Goal: Task Accomplishment & Management: Manage account settings

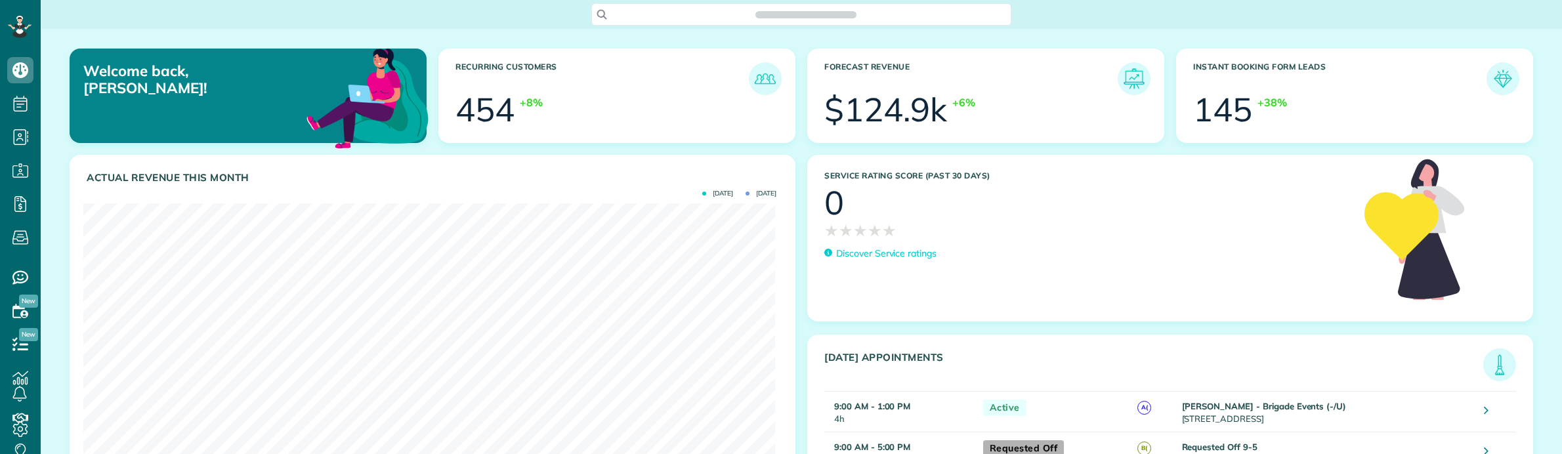
scroll to position [307, 692]
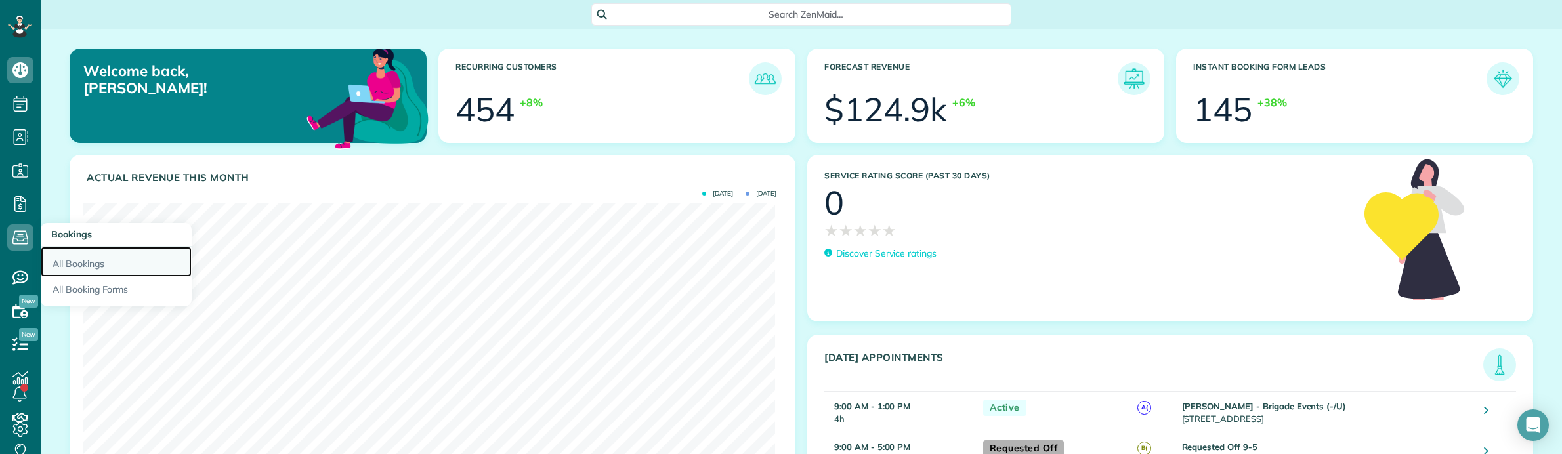
click at [93, 261] on link "All Bookings" at bounding box center [116, 262] width 151 height 30
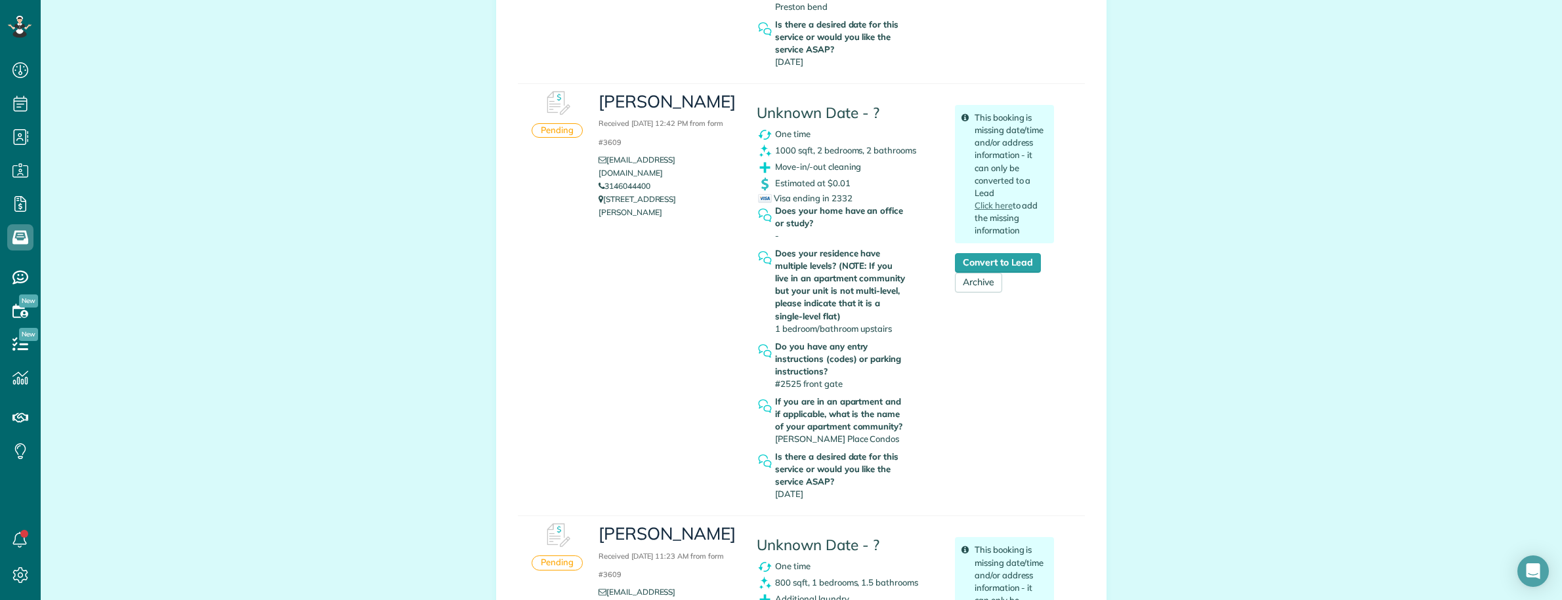
scroll to position [574, 0]
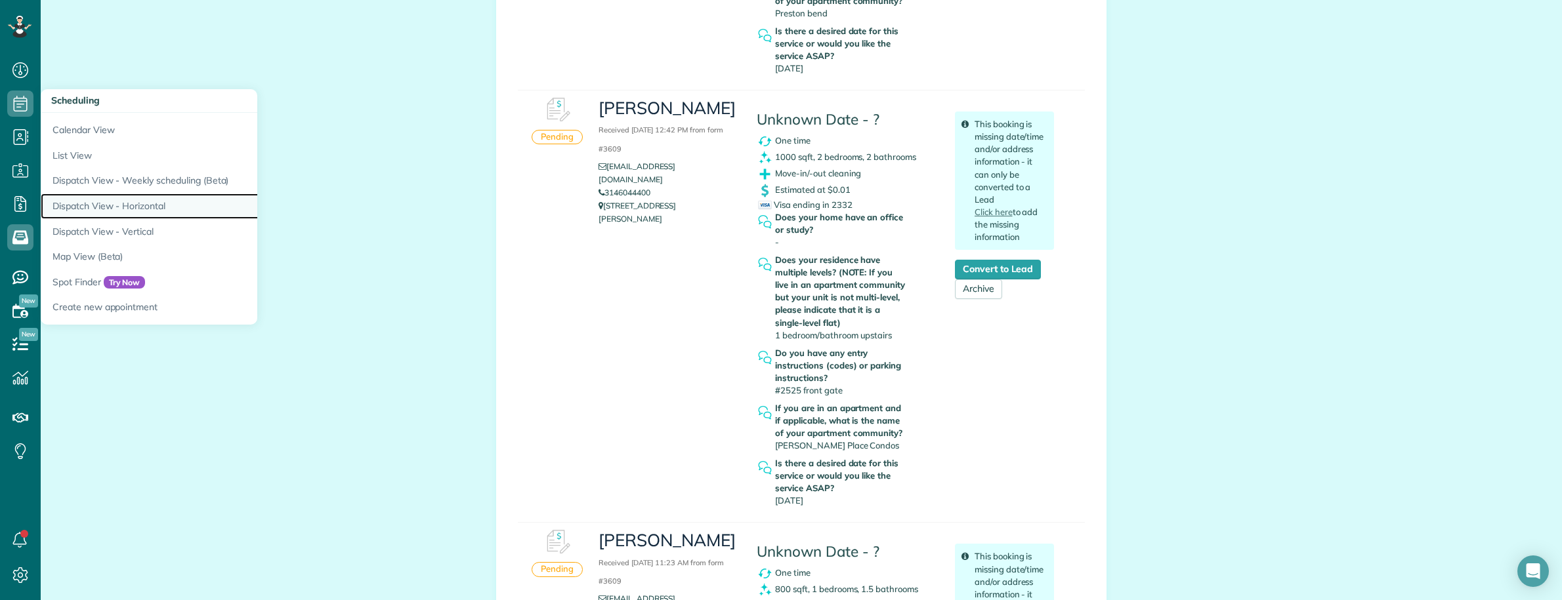
click at [155, 204] on link "Dispatch View - Horizontal" at bounding box center [205, 207] width 328 height 26
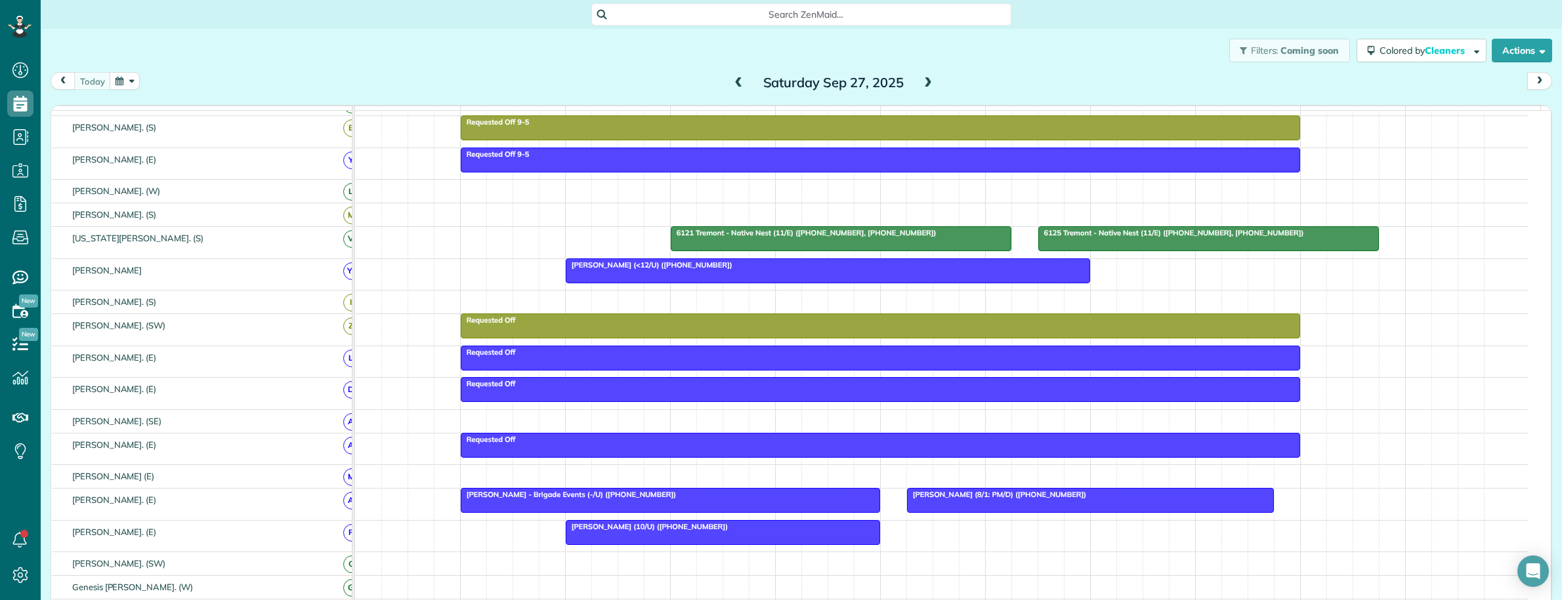
scroll to position [246, 0]
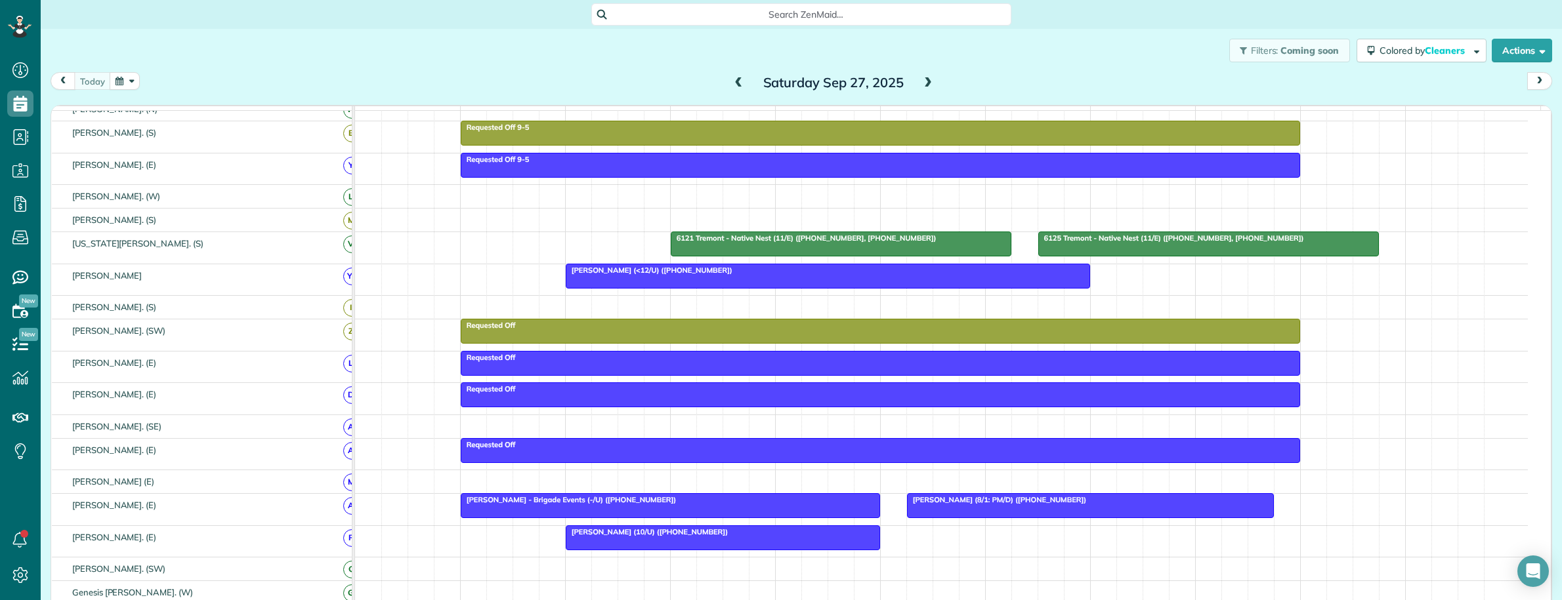
click at [667, 288] on div at bounding box center [827, 276] width 523 height 24
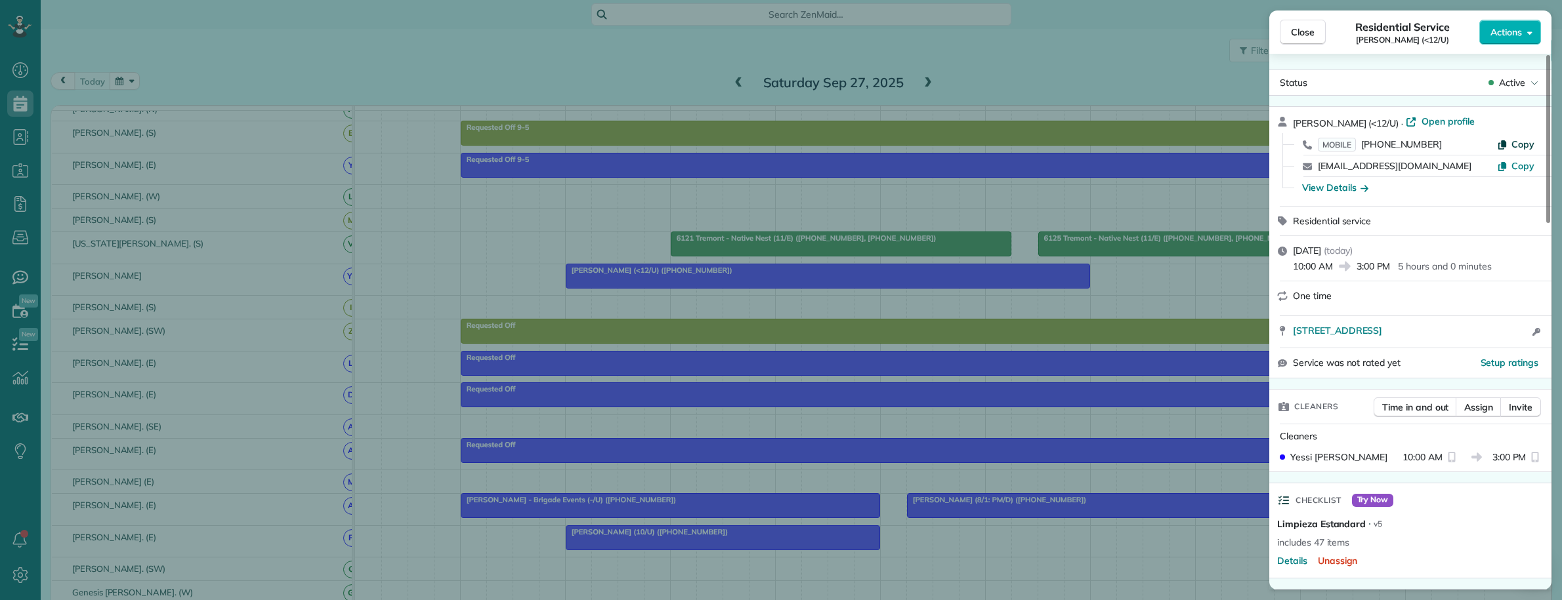
click at [1513, 145] on span "Copy" at bounding box center [1522, 144] width 23 height 12
drag, startPoint x: 1294, startPoint y: 121, endPoint x: 1387, endPoint y: 125, distance: 92.6
click at [1387, 125] on span "Alanna Obrien (<12/U)" at bounding box center [1346, 123] width 106 height 12
click at [1349, 190] on div "View Details" at bounding box center [1335, 187] width 66 height 13
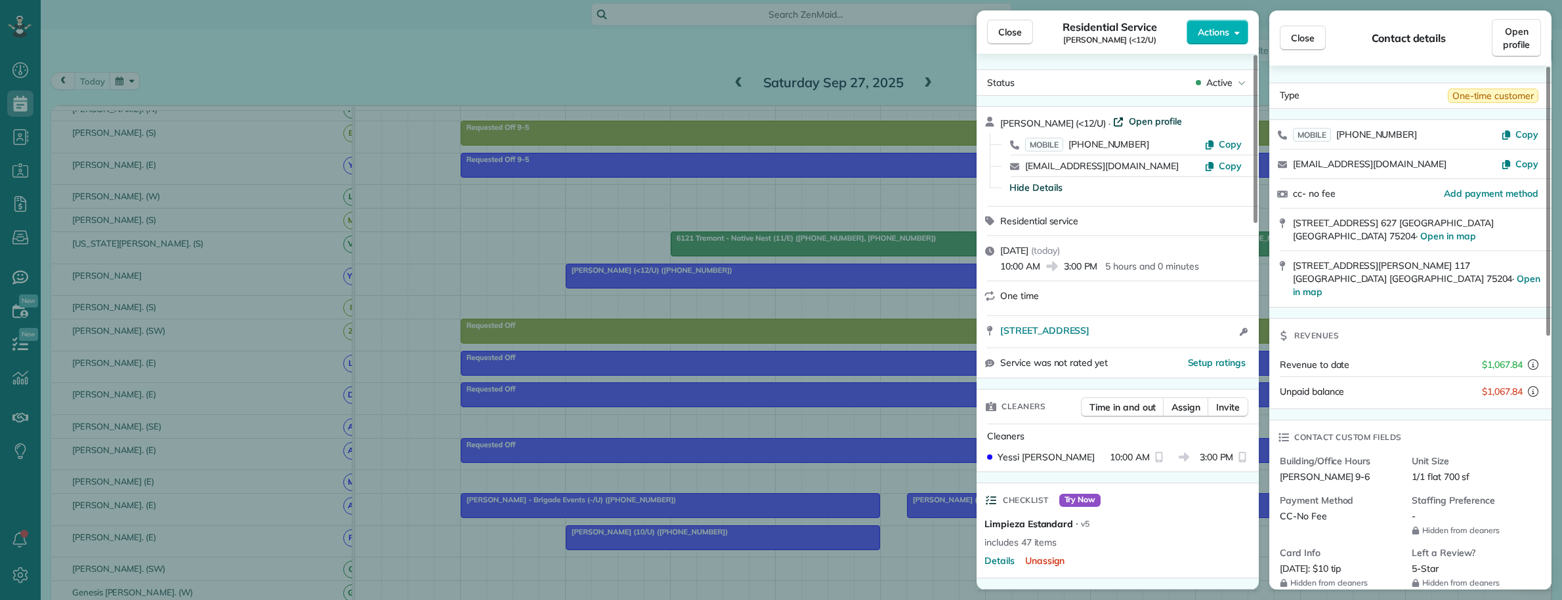
click at [1146, 121] on span "Open profile" at bounding box center [1155, 121] width 53 height 13
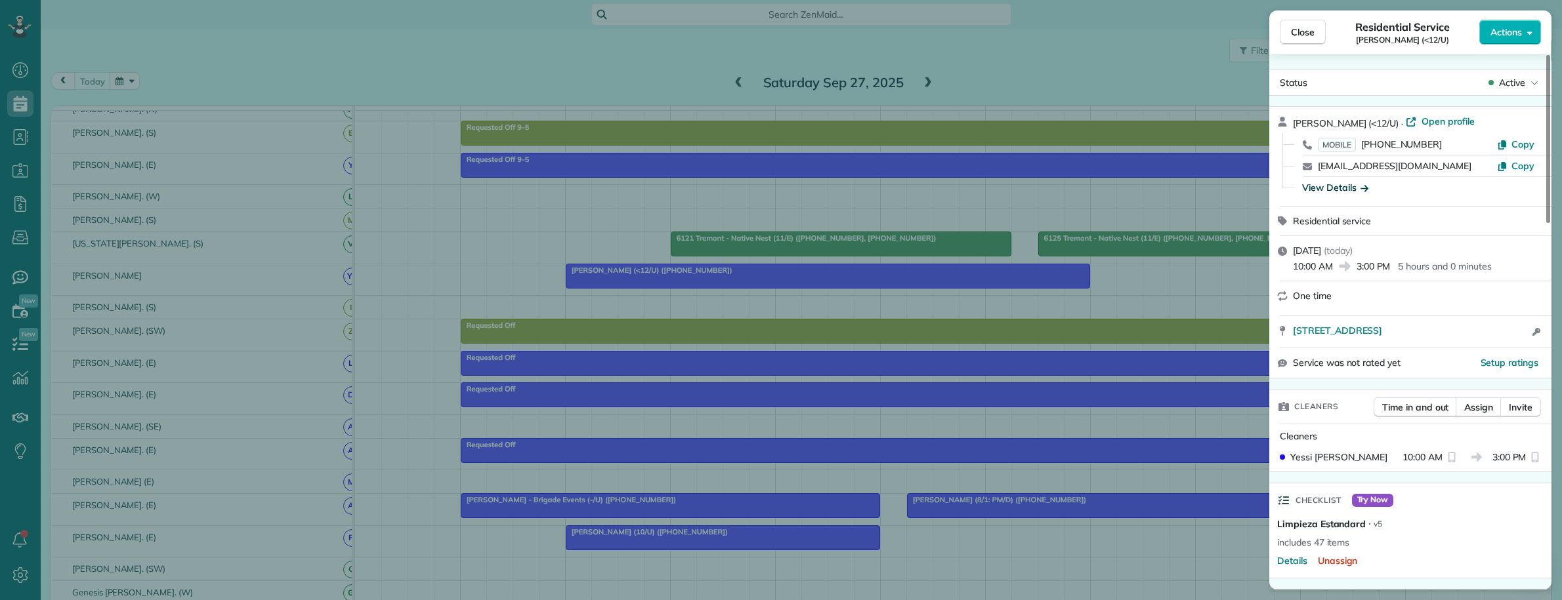
click at [20, 106] on div "Close Residential Service Alanna Obrien (<12/U) Actions Status Active Alanna Ob…" at bounding box center [781, 300] width 1562 height 600
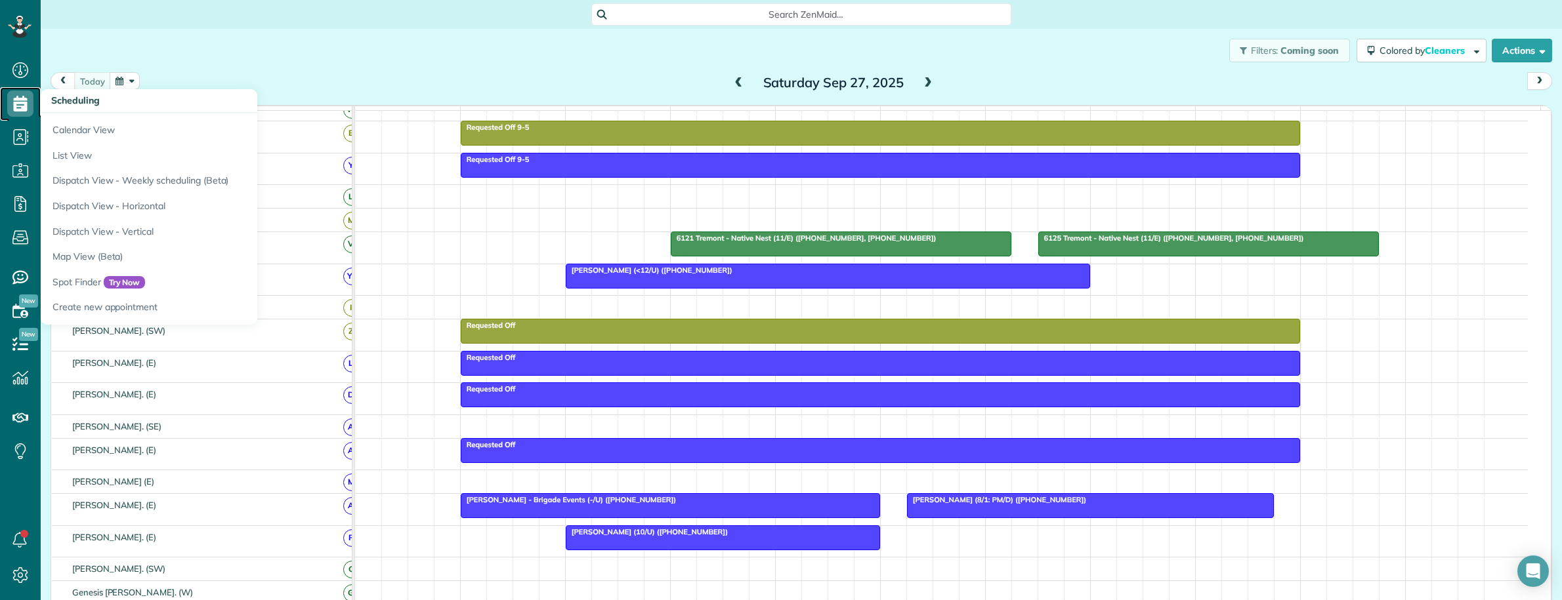
click at [22, 106] on use at bounding box center [21, 104] width 14 height 16
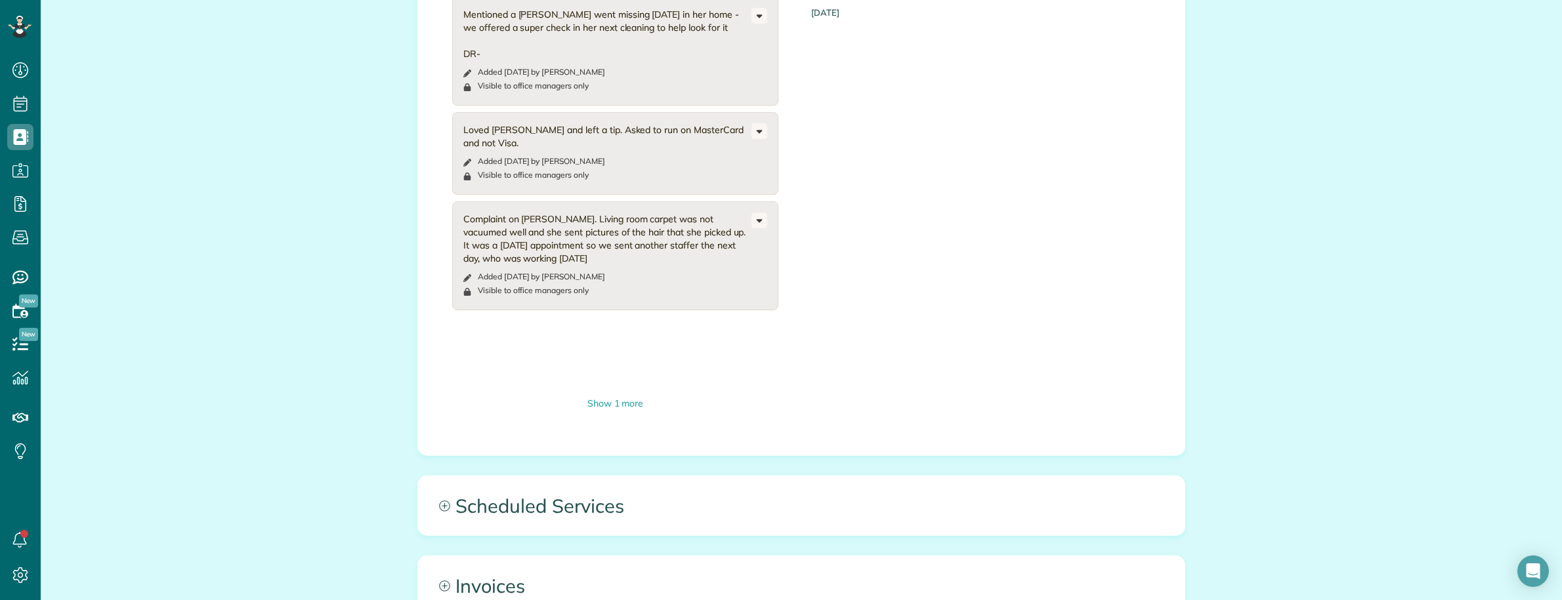
scroll to position [574, 0]
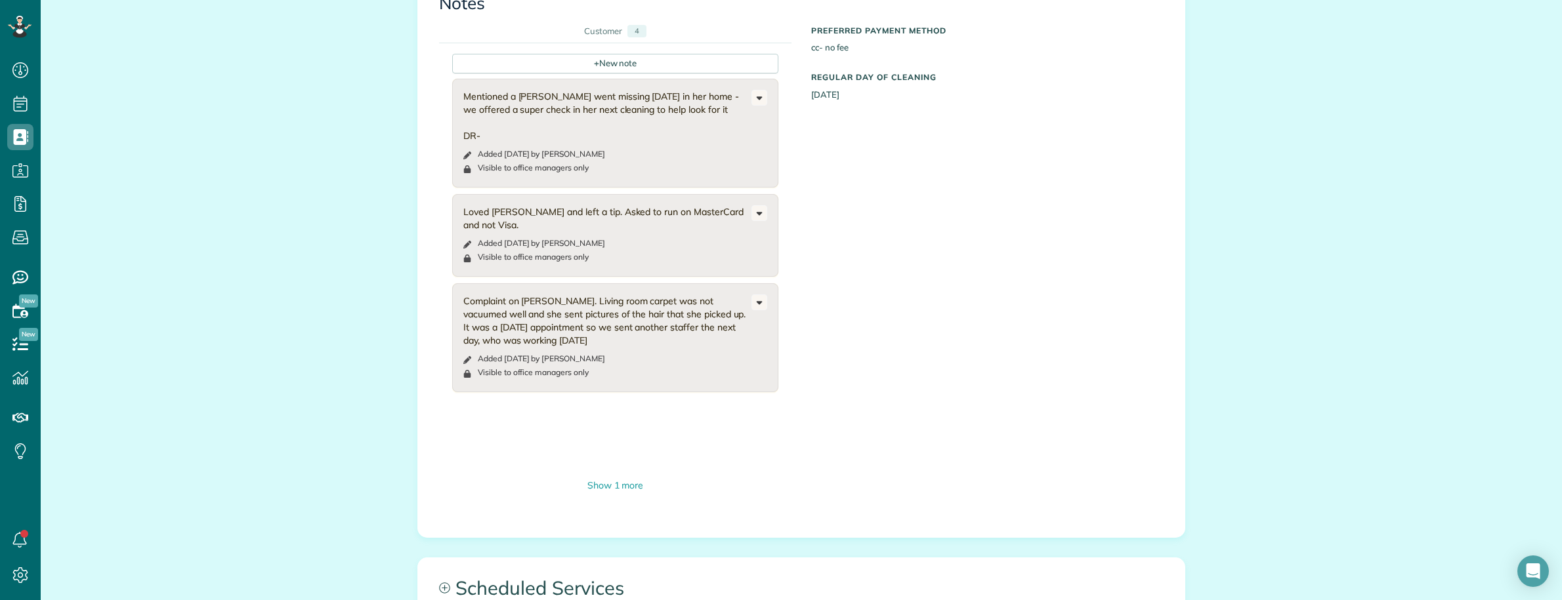
drag, startPoint x: 490, startPoint y: 314, endPoint x: 604, endPoint y: 339, distance: 116.9
click at [604, 343] on div "Complaint on [PERSON_NAME]. Living room carpet was not vacuumed well and she se…" at bounding box center [607, 321] width 288 height 52
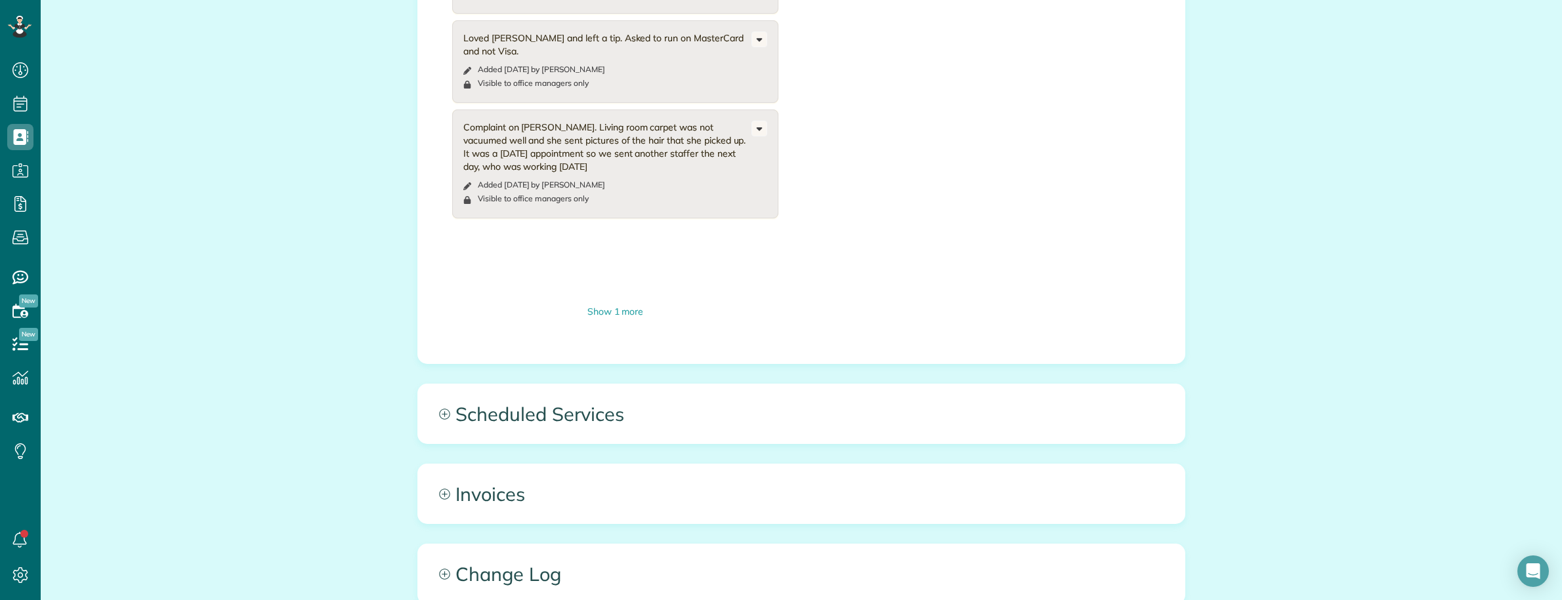
scroll to position [820, 0]
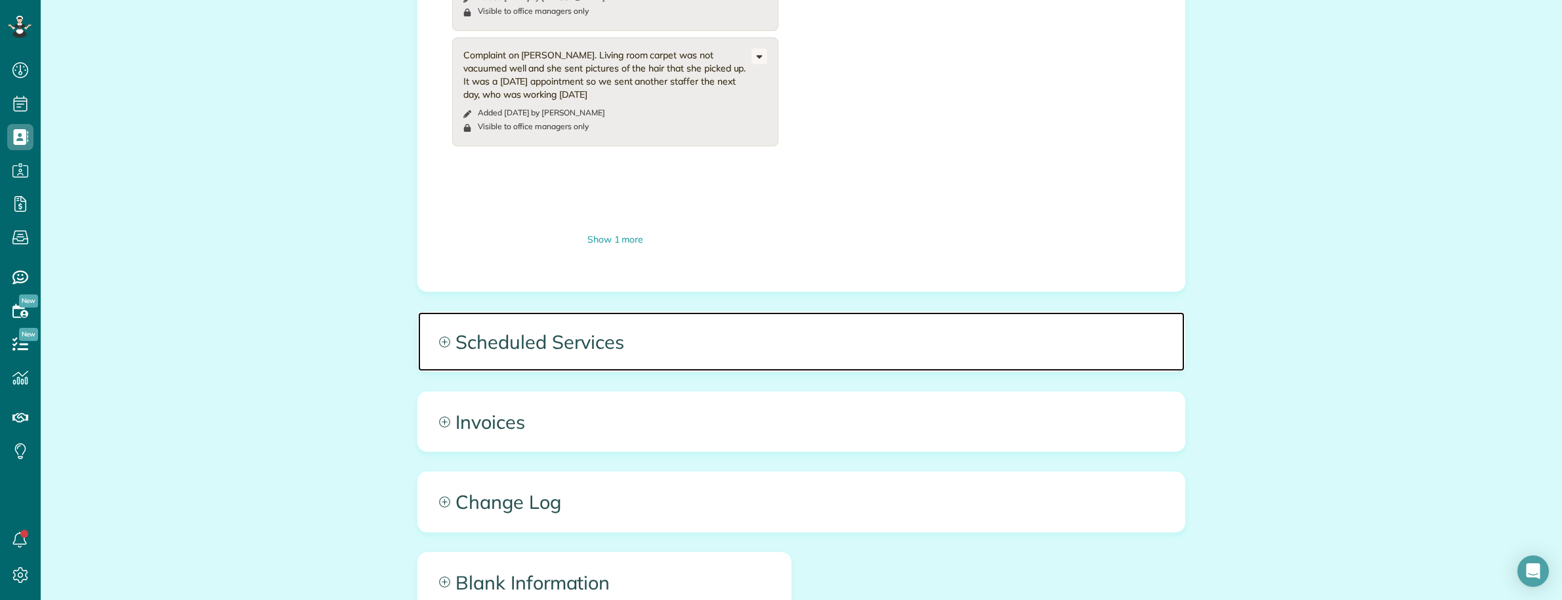
click at [632, 333] on span "Scheduled Services" at bounding box center [801, 341] width 766 height 59
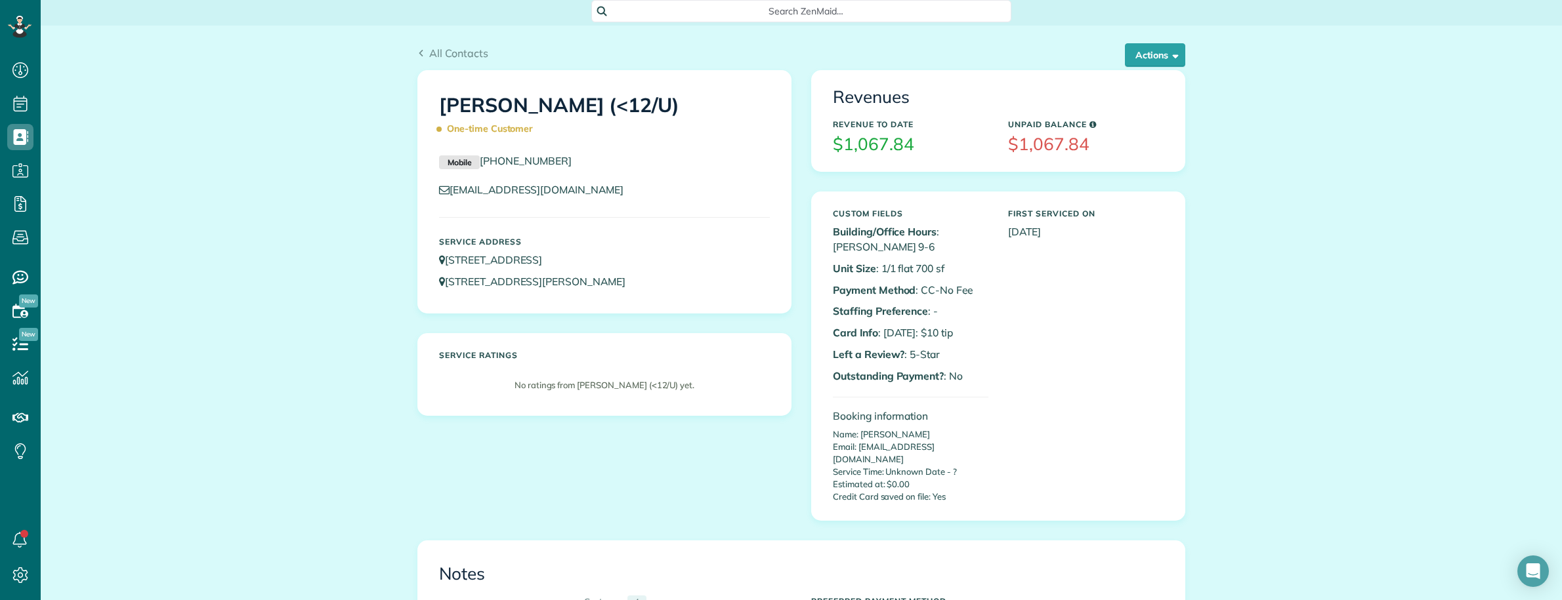
scroll to position [0, 0]
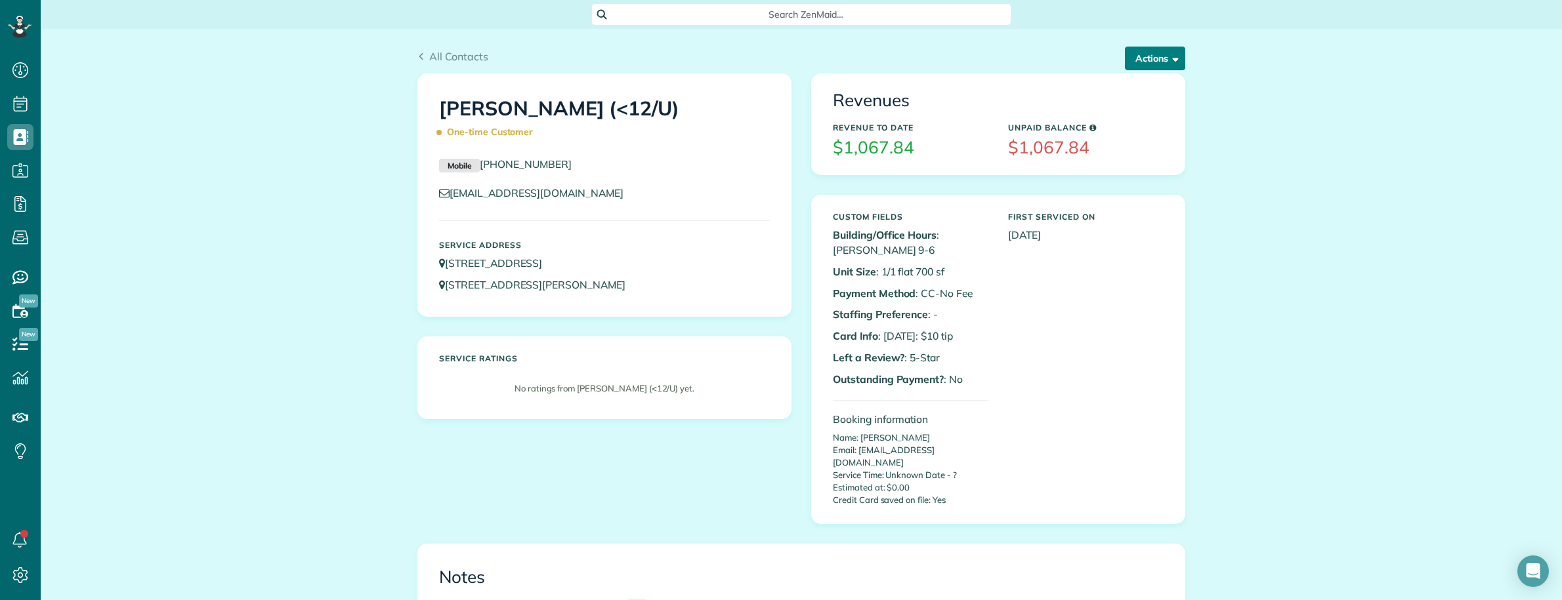
click at [1127, 57] on button "Actions" at bounding box center [1155, 59] width 60 height 24
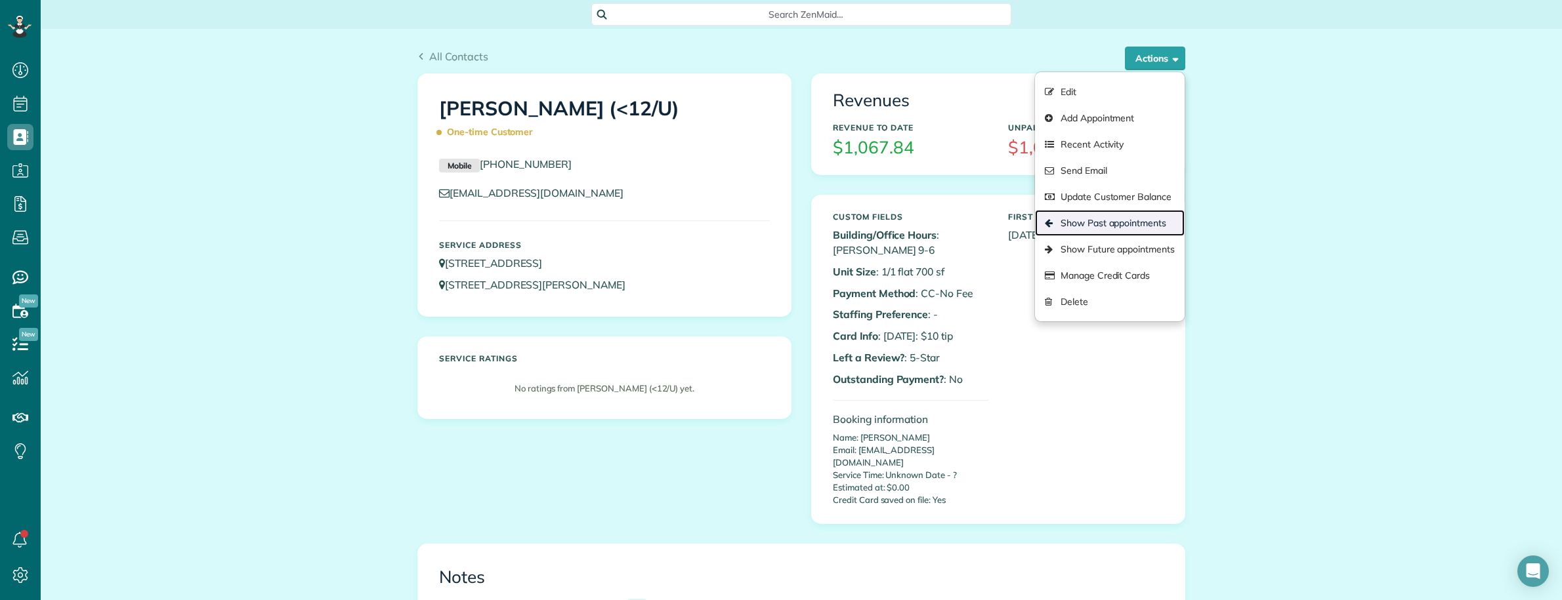
click at [1114, 222] on link "Show Past appointments" at bounding box center [1110, 223] width 150 height 26
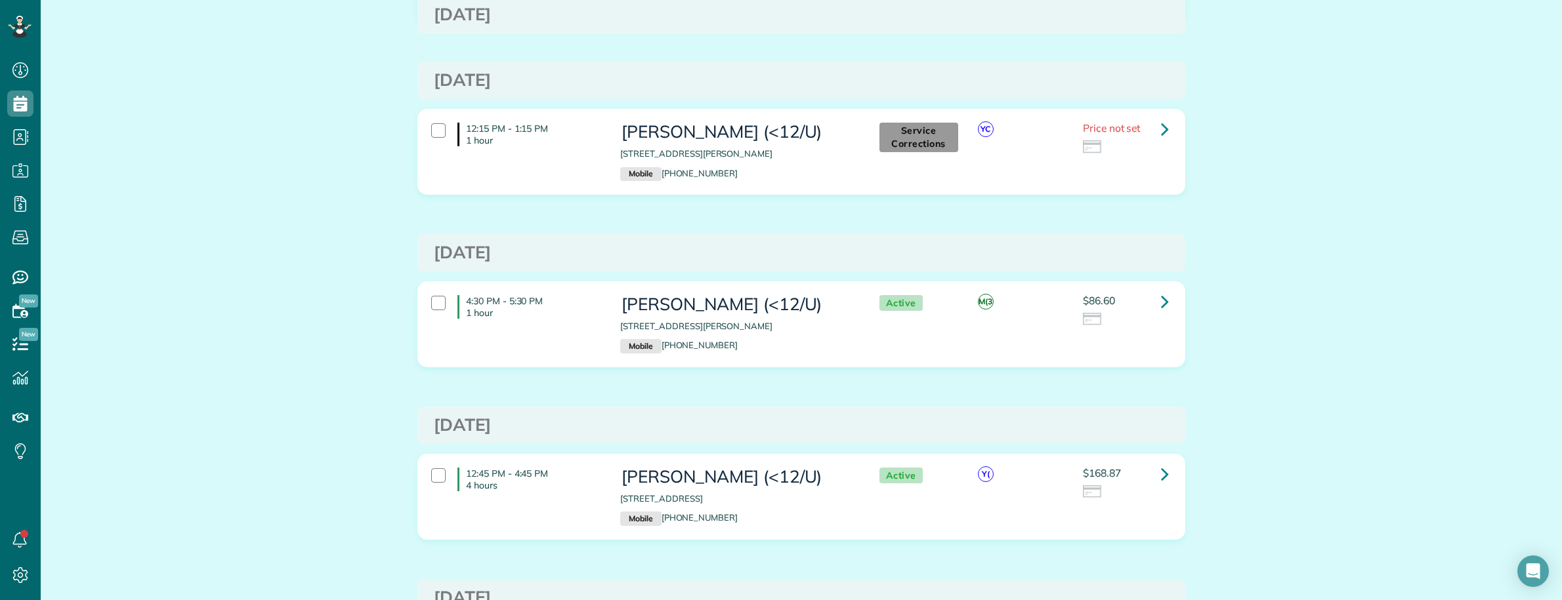
scroll to position [1641, 0]
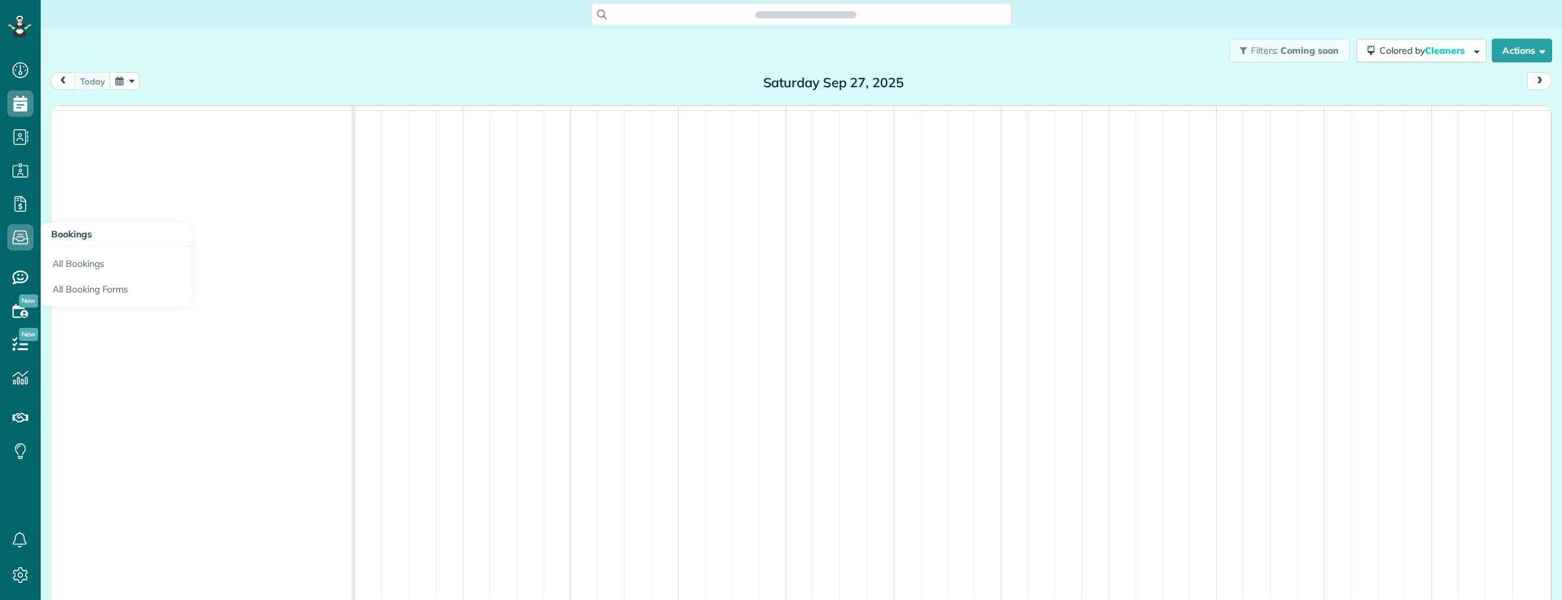
scroll to position [600, 40]
click at [27, 235] on use at bounding box center [20, 238] width 16 height 14
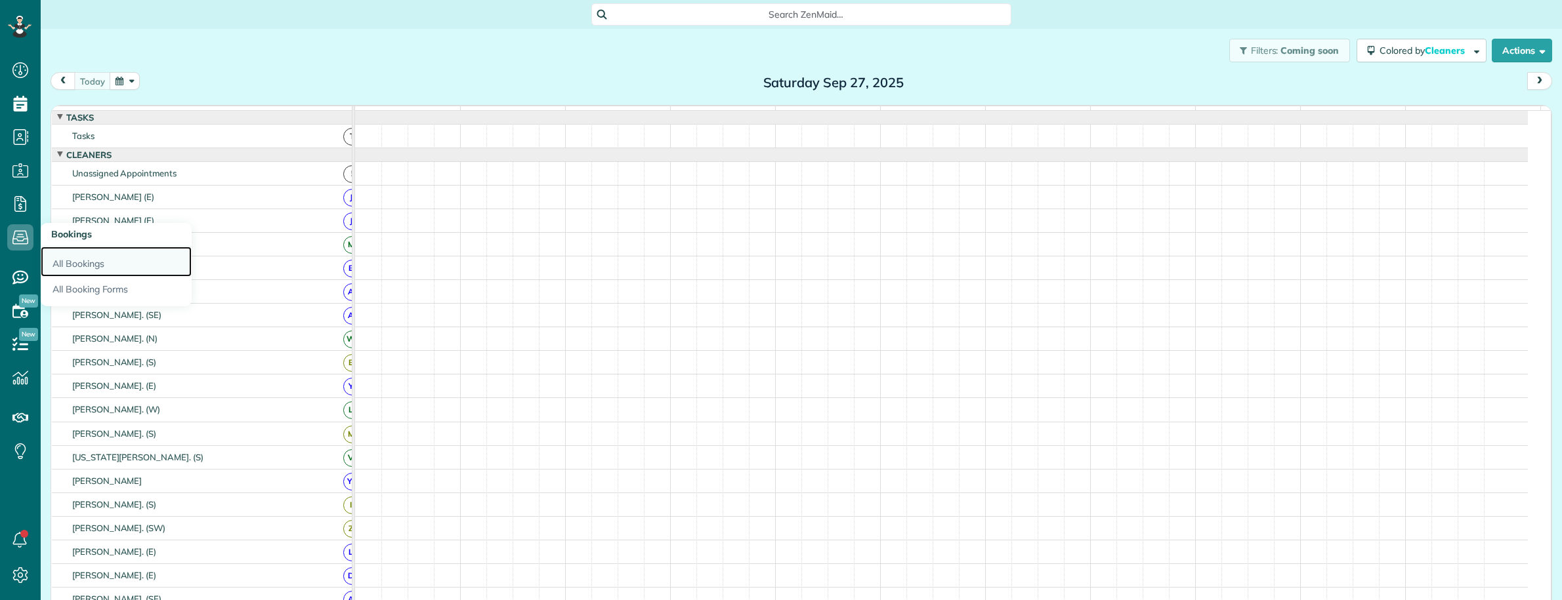
click at [70, 261] on link "All Bookings" at bounding box center [116, 262] width 151 height 30
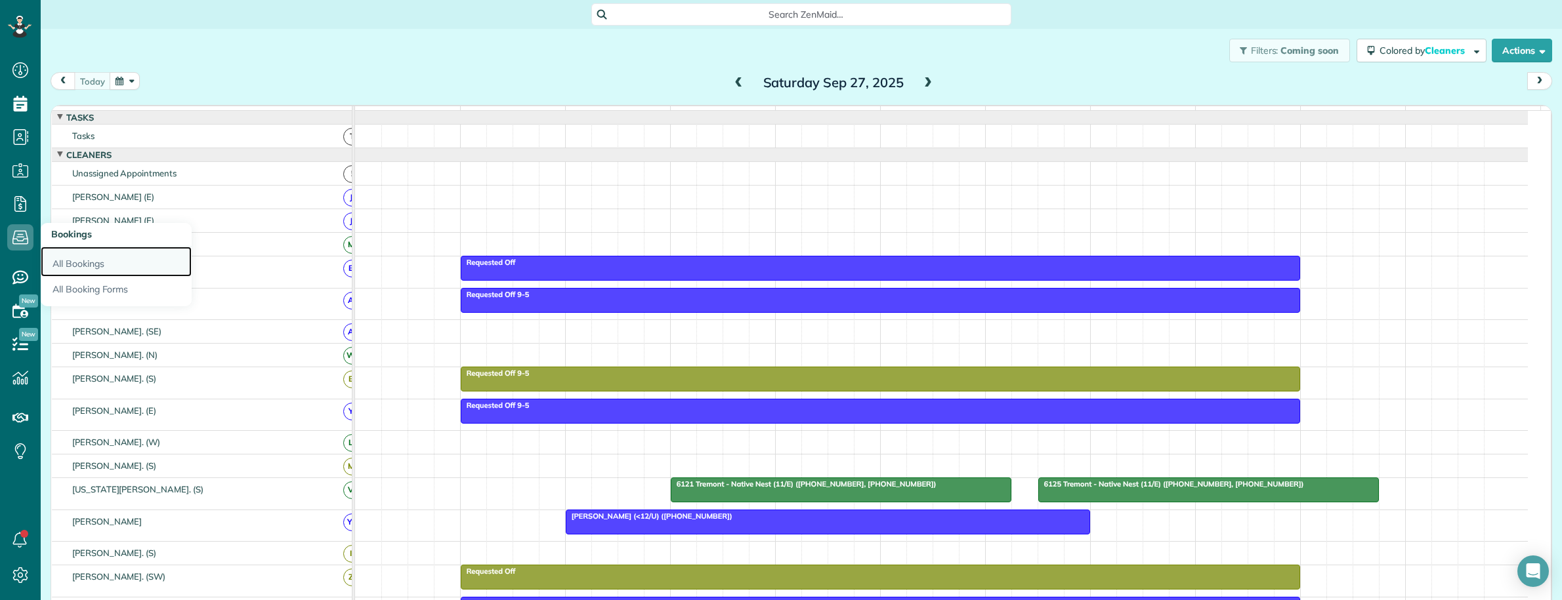
drag, startPoint x: 77, startPoint y: 260, endPoint x: 109, endPoint y: 263, distance: 32.3
click at [79, 260] on link "All Bookings" at bounding box center [116, 262] width 151 height 30
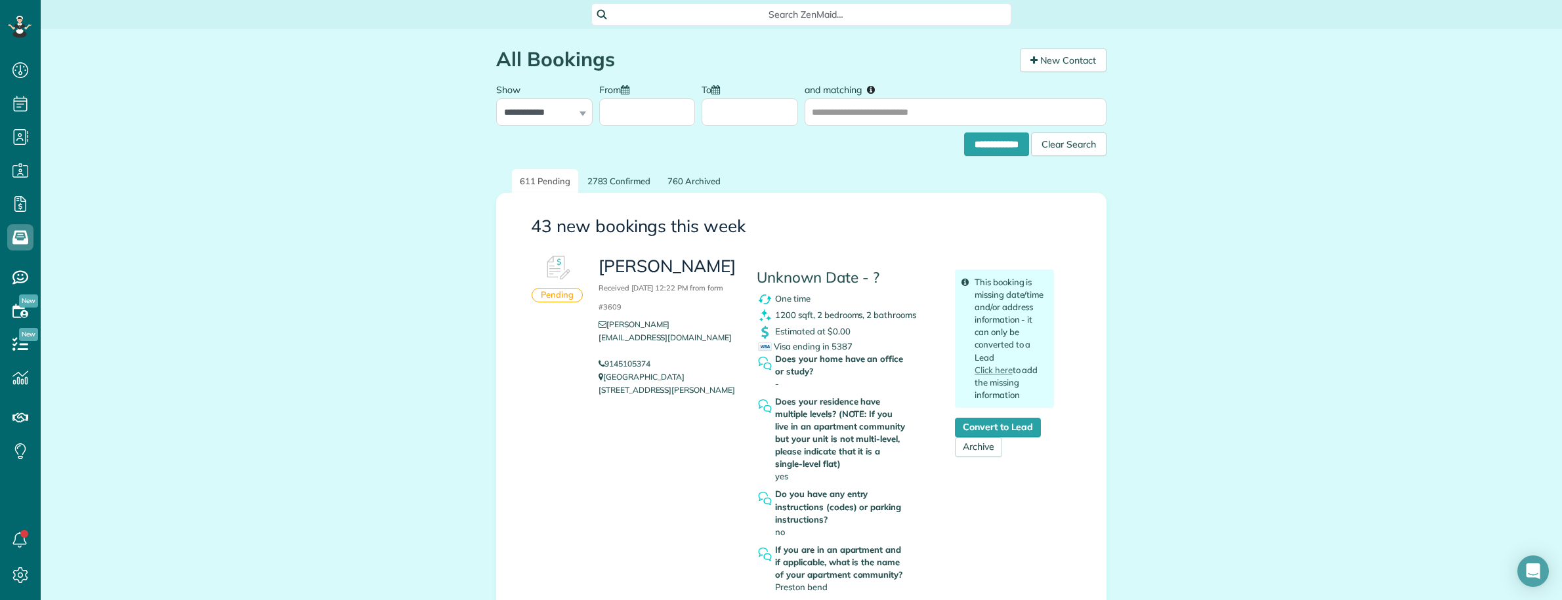
click at [711, 18] on span "Search ZenMaid…" at bounding box center [805, 14] width 399 height 13
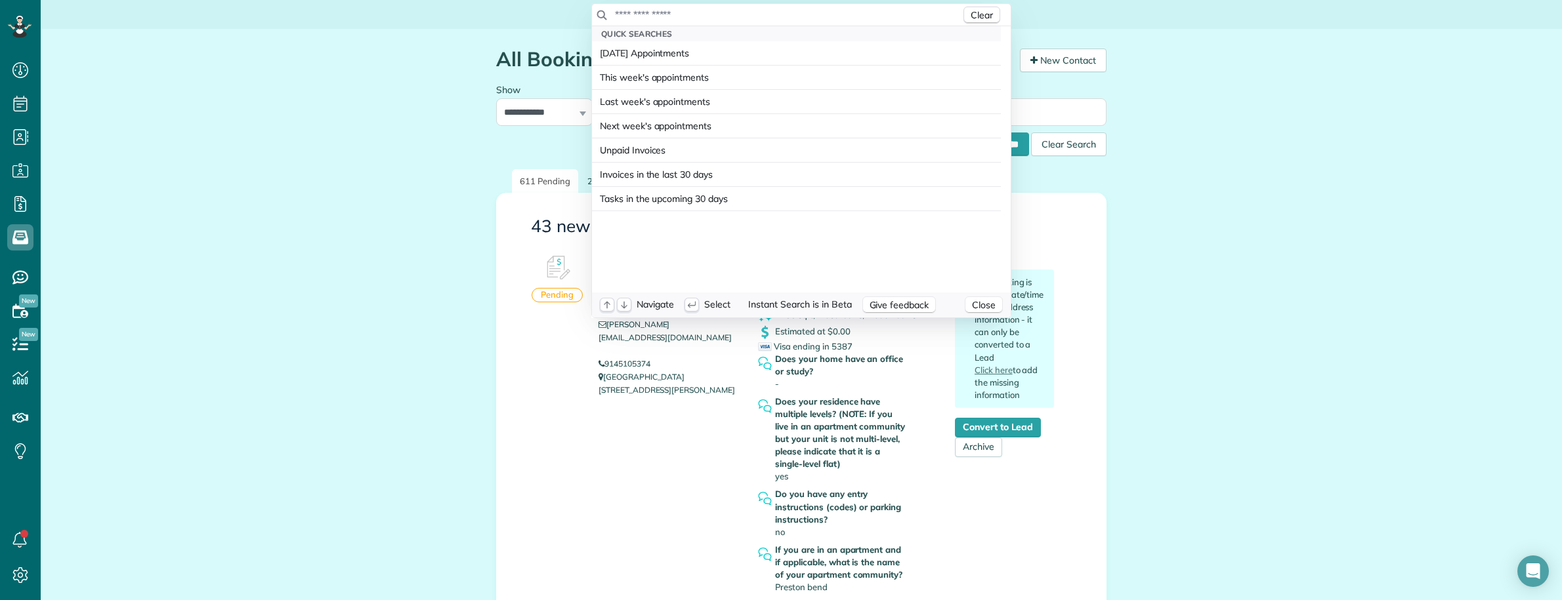
click at [711, 17] on input "text" at bounding box center [787, 14] width 346 height 13
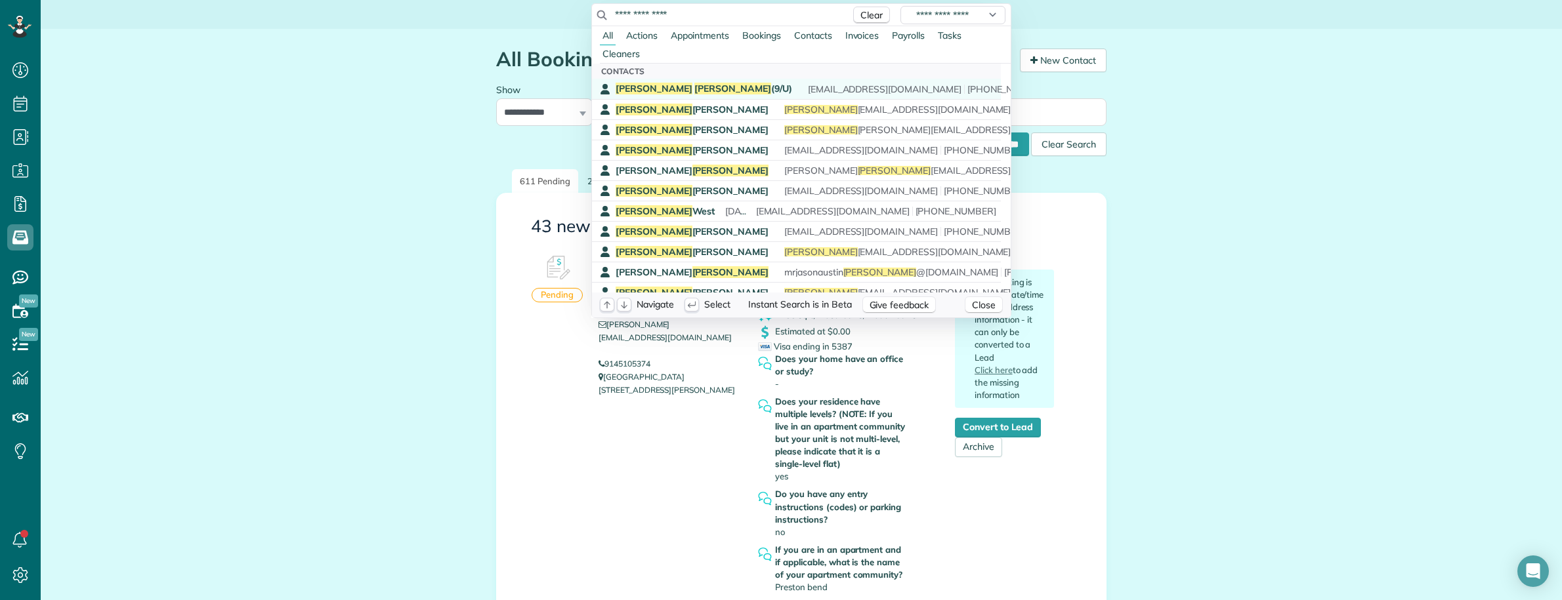
type input "**********"
click at [694, 86] on span "Marshall" at bounding box center [732, 89] width 77 height 12
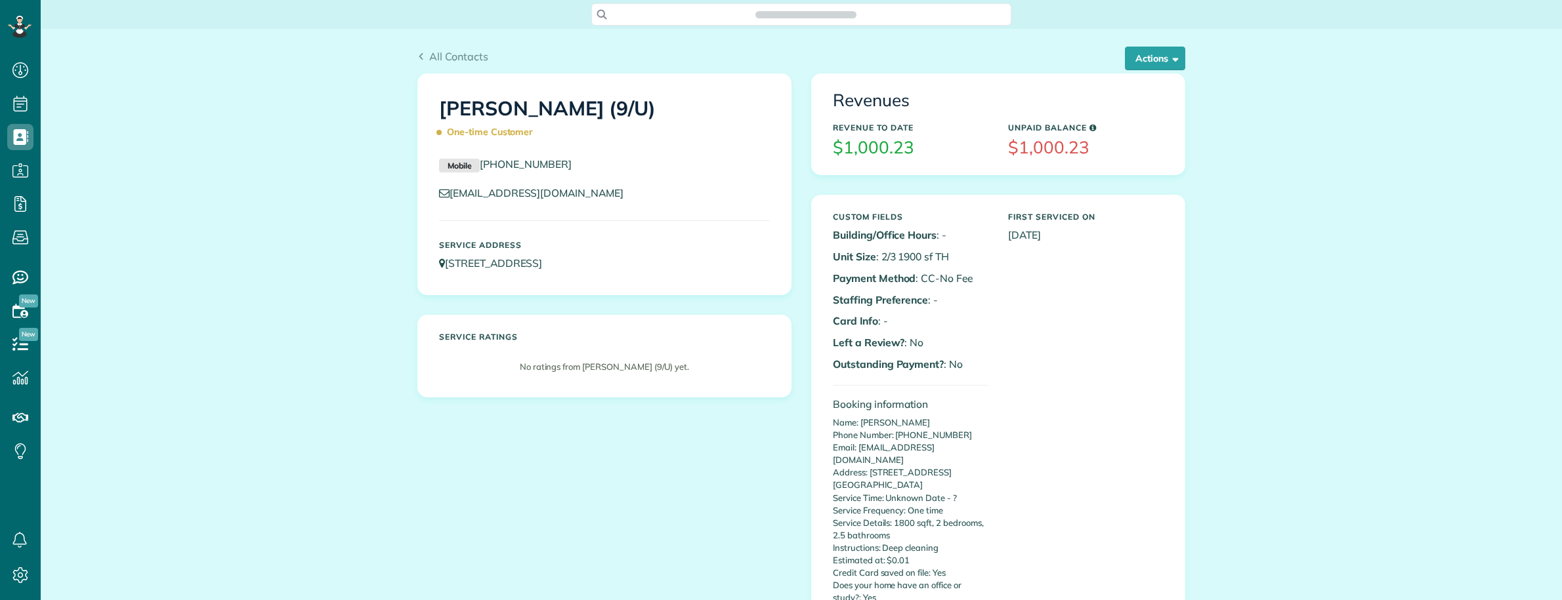
scroll to position [5, 5]
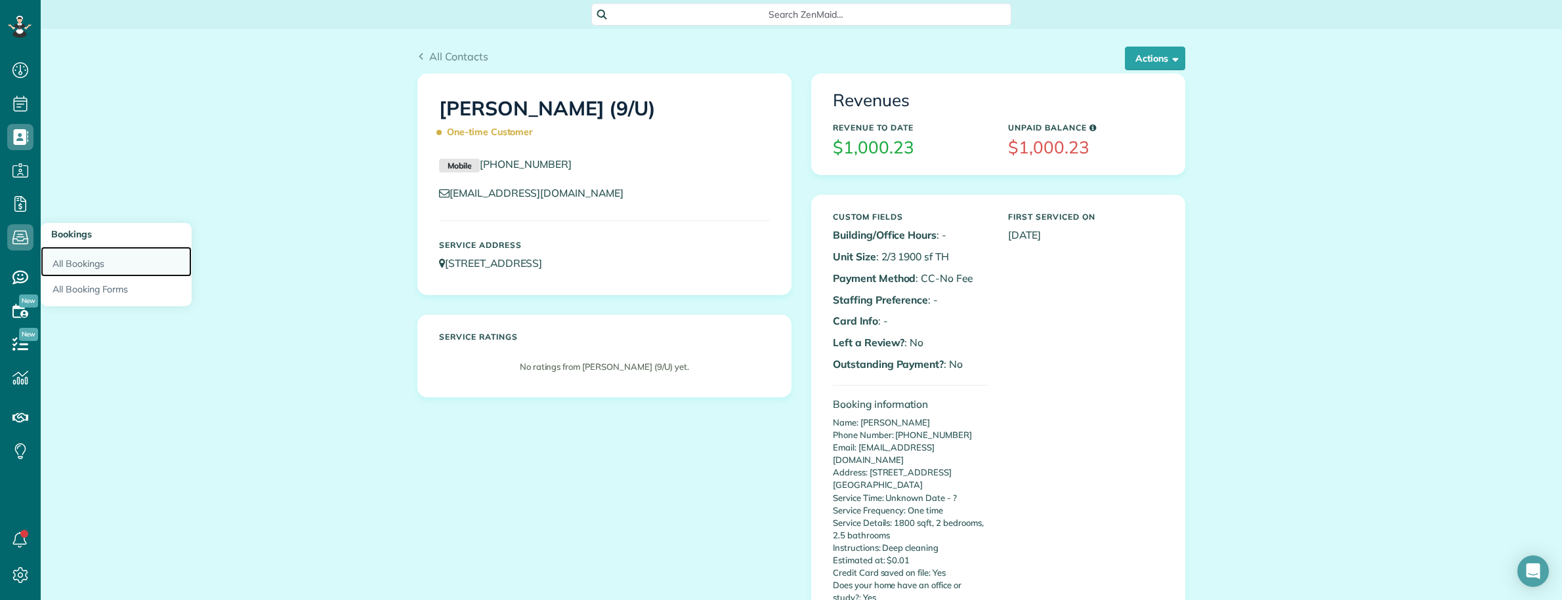
drag, startPoint x: 84, startPoint y: 261, endPoint x: 110, endPoint y: 266, distance: 26.8
click at [85, 261] on link "All Bookings" at bounding box center [116, 262] width 151 height 30
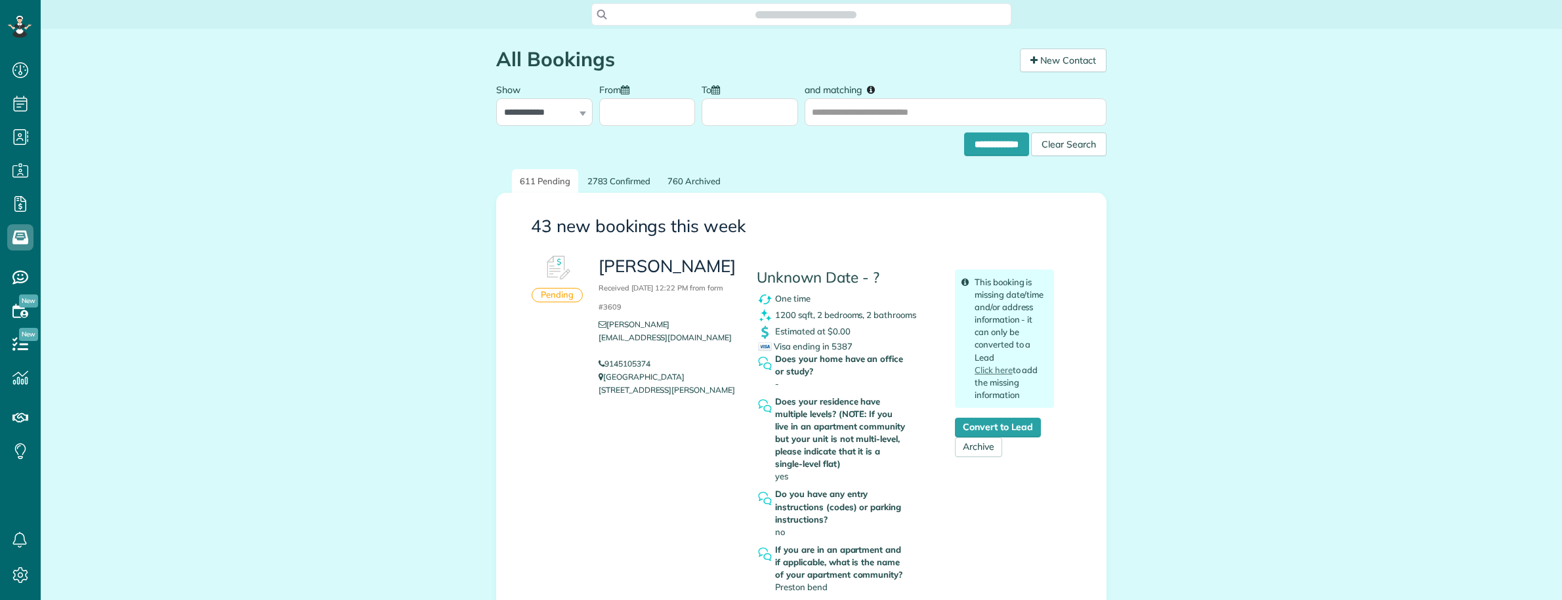
scroll to position [5, 5]
copy link "9145105374"
drag, startPoint x: 657, startPoint y: 338, endPoint x: 597, endPoint y: 338, distance: 59.7
click at [598, 358] on li "9145105374" at bounding box center [667, 364] width 138 height 13
drag, startPoint x: 594, startPoint y: 262, endPoint x: 715, endPoint y: 270, distance: 121.7
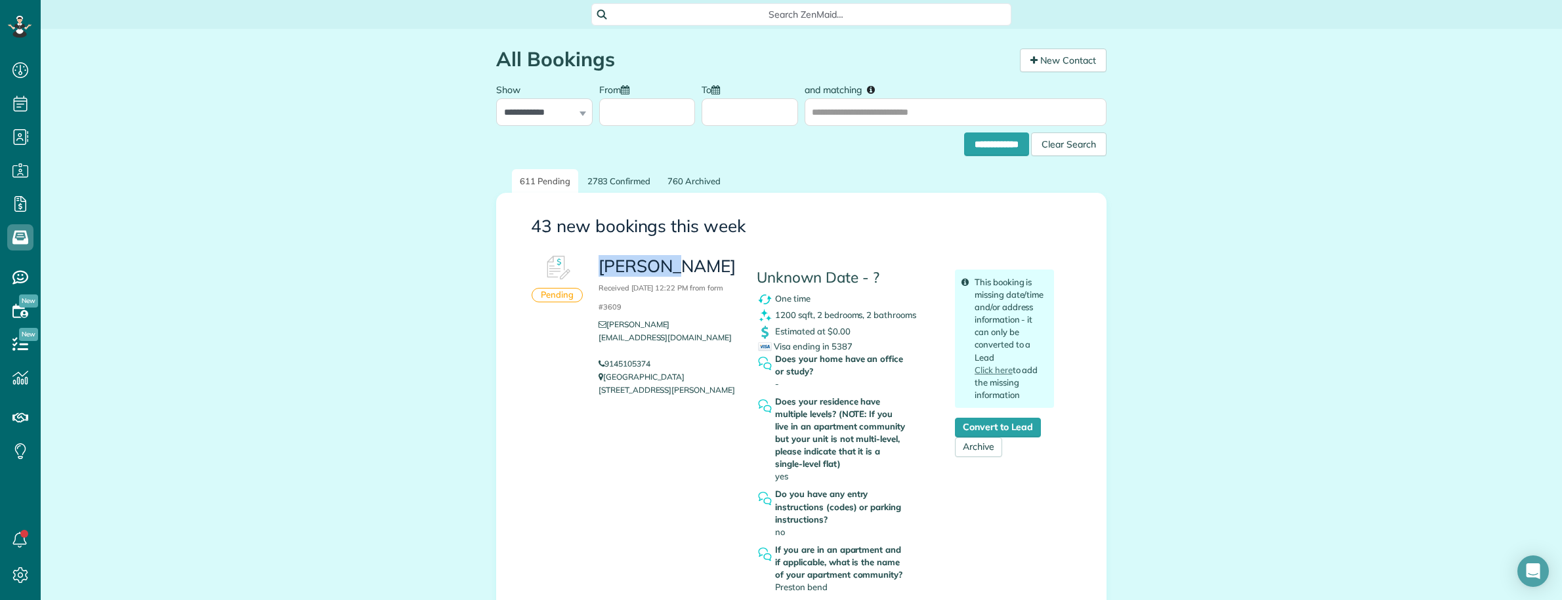
click at [715, 270] on h3 "Kim Reed Received September 27, 2025 12:22 PM from form #3609" at bounding box center [667, 285] width 138 height 56
copy h3 "Kim Reed"
drag, startPoint x: 593, startPoint y: 267, endPoint x: 697, endPoint y: 270, distance: 104.4
click at [697, 270] on h3 "Kim Reed Received September 27, 2025 12:22 PM from form #3609" at bounding box center [667, 285] width 138 height 56
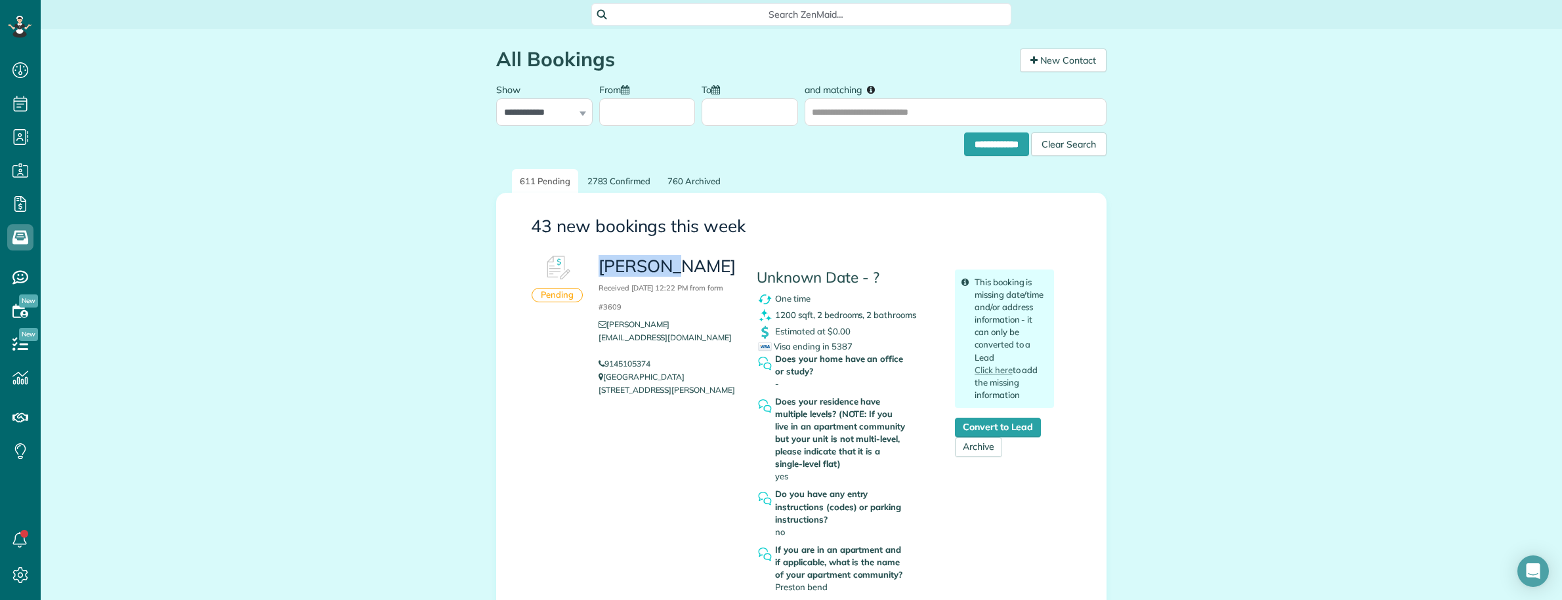
copy h3 "Kim Reed"
drag, startPoint x: 692, startPoint y: 503, endPoint x: 684, endPoint y: 503, distance: 8.5
click at [692, 503] on div "Kim Reed Received September 27, 2025 12:22 PM from form #3609 kim.reedpromo@gma…" at bounding box center [826, 452] width 475 height 406
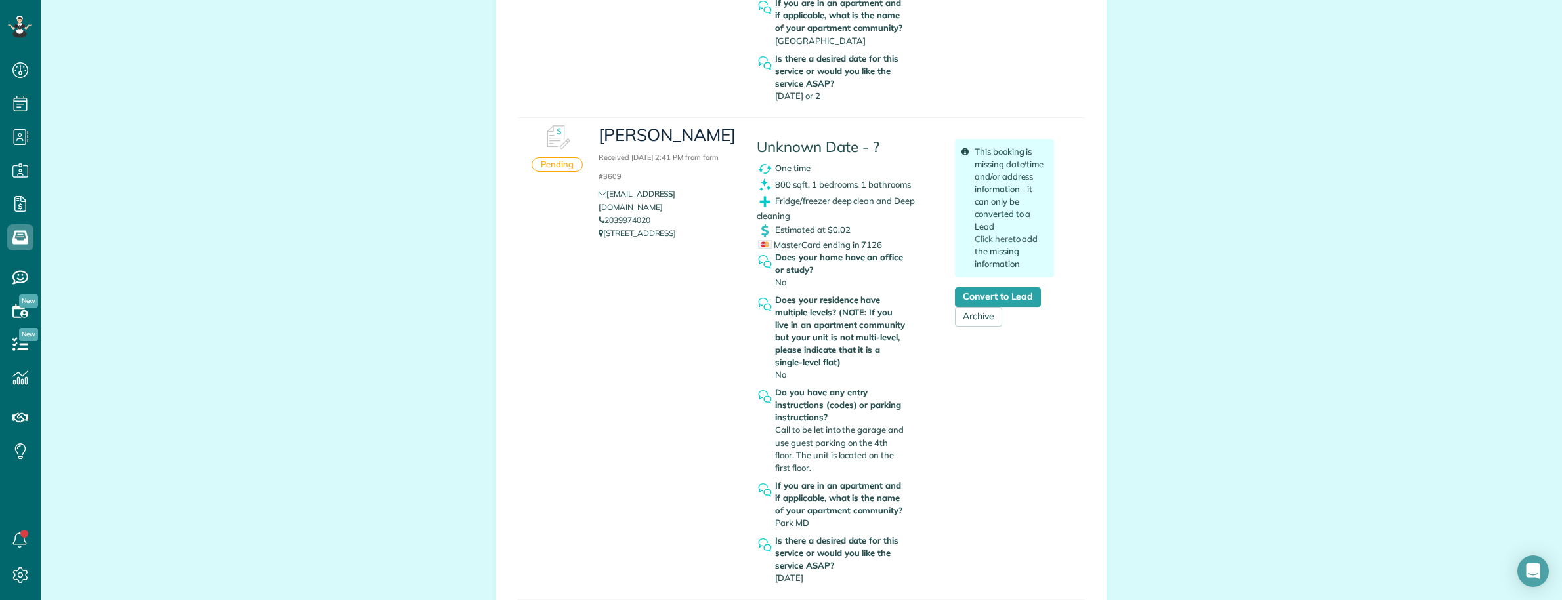
scroll to position [1887, 0]
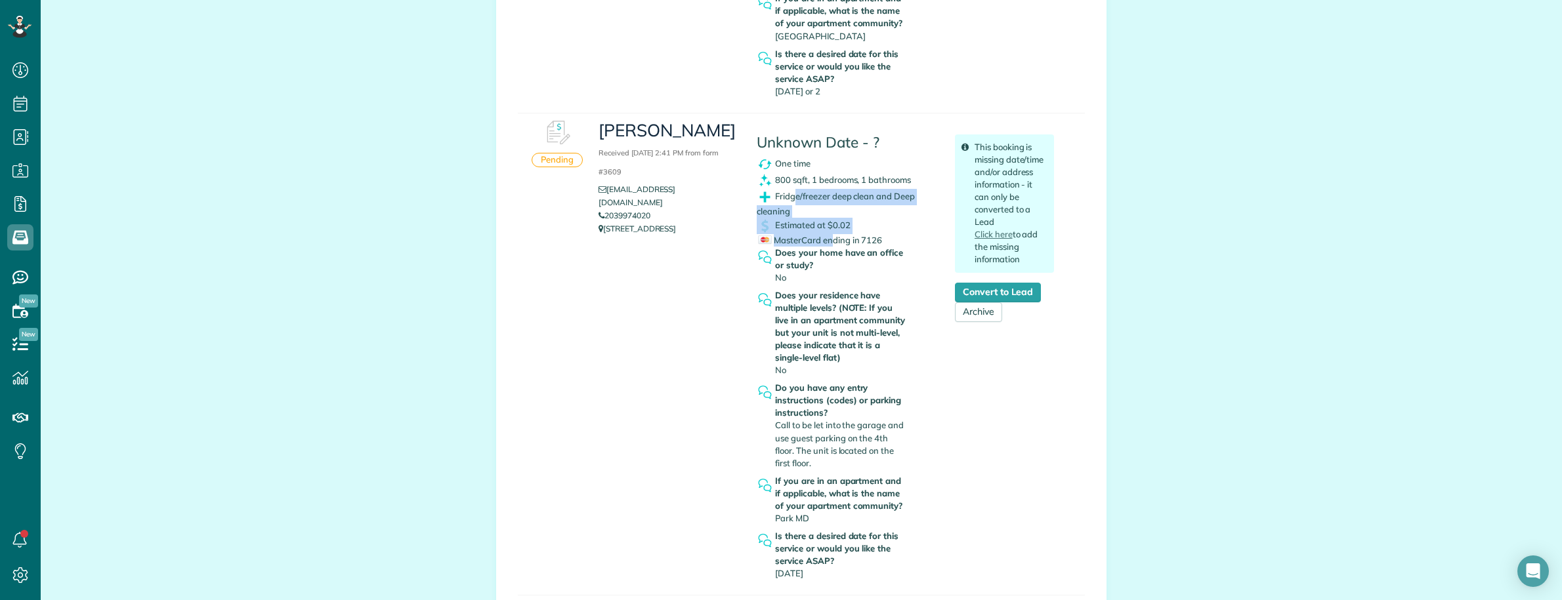
drag, startPoint x: 789, startPoint y: 182, endPoint x: 822, endPoint y: 230, distance: 57.5
click at [822, 230] on div "Unknown Date - ? One time 800 sqft, 1 bedrooms, 1 bathrooms Fridge/freezer deep…" at bounding box center [846, 350] width 198 height 472
click at [818, 201] on div "Fridge/freezer deep clean and Deep cleaning" at bounding box center [846, 203] width 178 height 29
click at [804, 194] on div "Fridge/freezer deep clean and Deep cleaning" at bounding box center [846, 203] width 178 height 29
drag, startPoint x: 772, startPoint y: 171, endPoint x: 902, endPoint y: 169, distance: 129.9
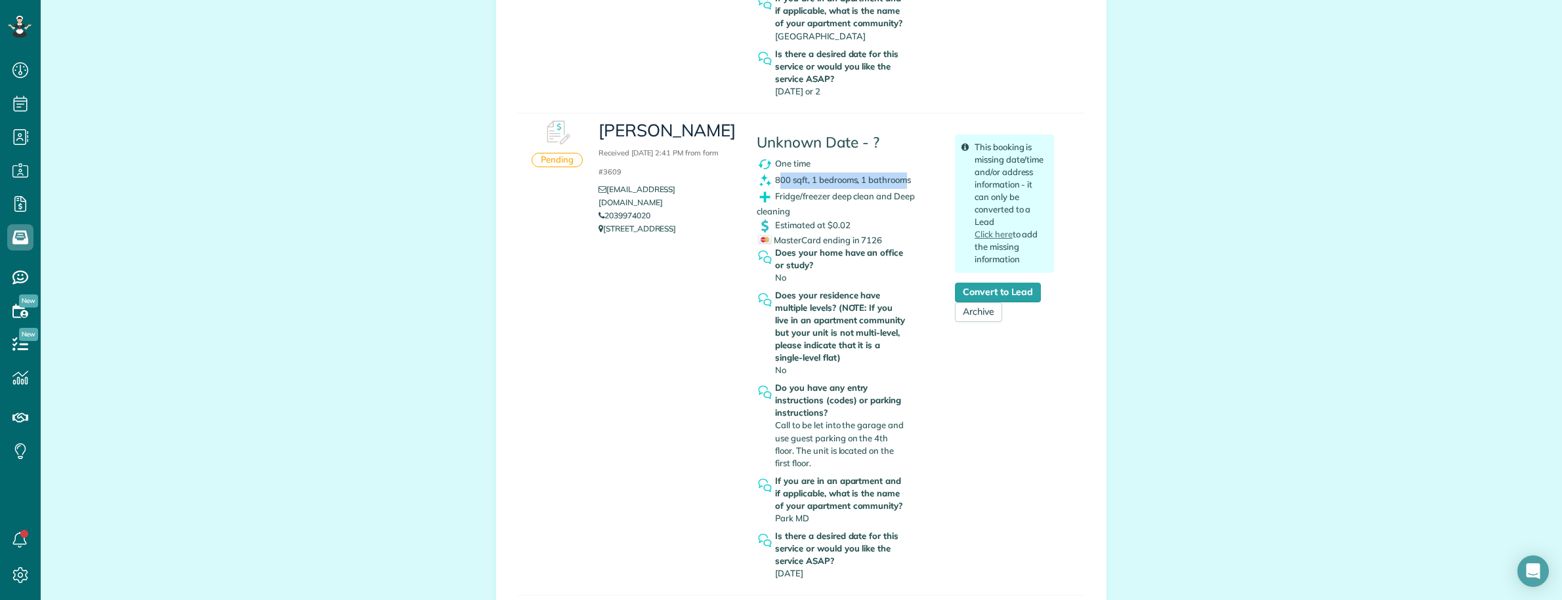
click at [902, 174] on span "800 sqft, 1 bedrooms, 1 bathrooms" at bounding box center [843, 179] width 136 height 10
click at [991, 283] on link "Convert to Lead" at bounding box center [998, 293] width 86 height 20
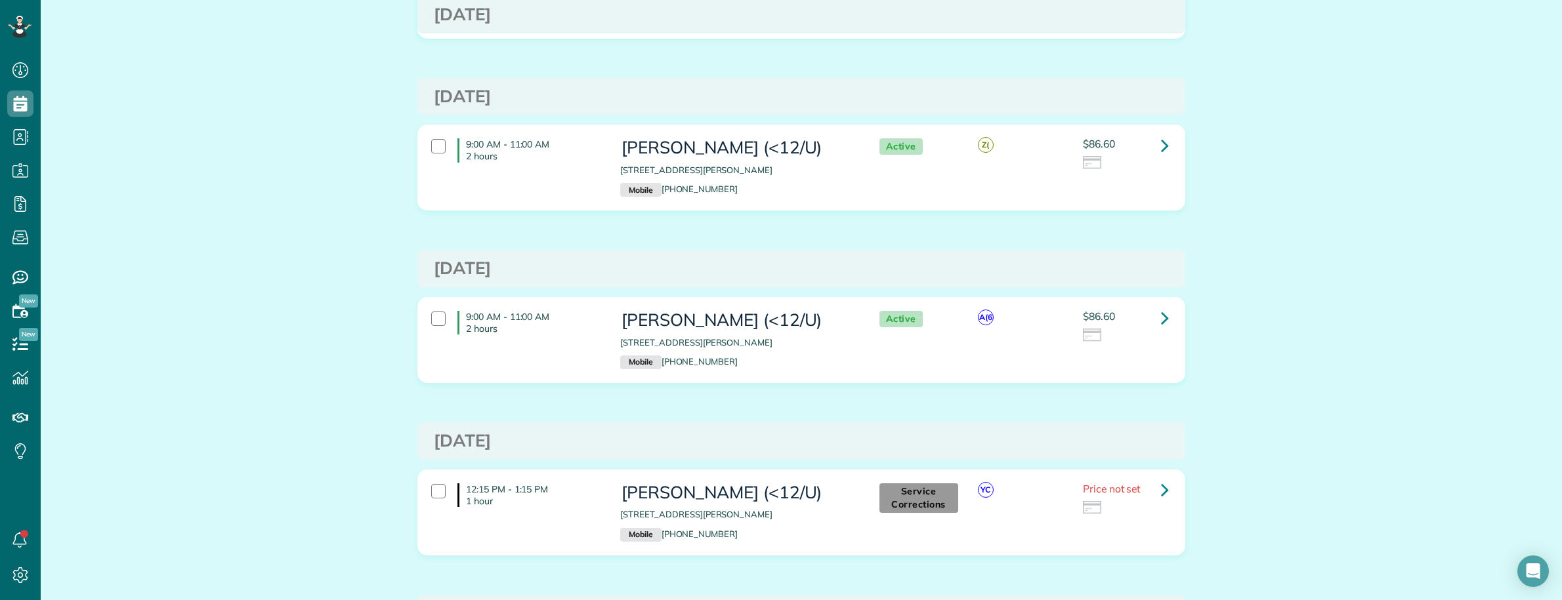
scroll to position [902, 0]
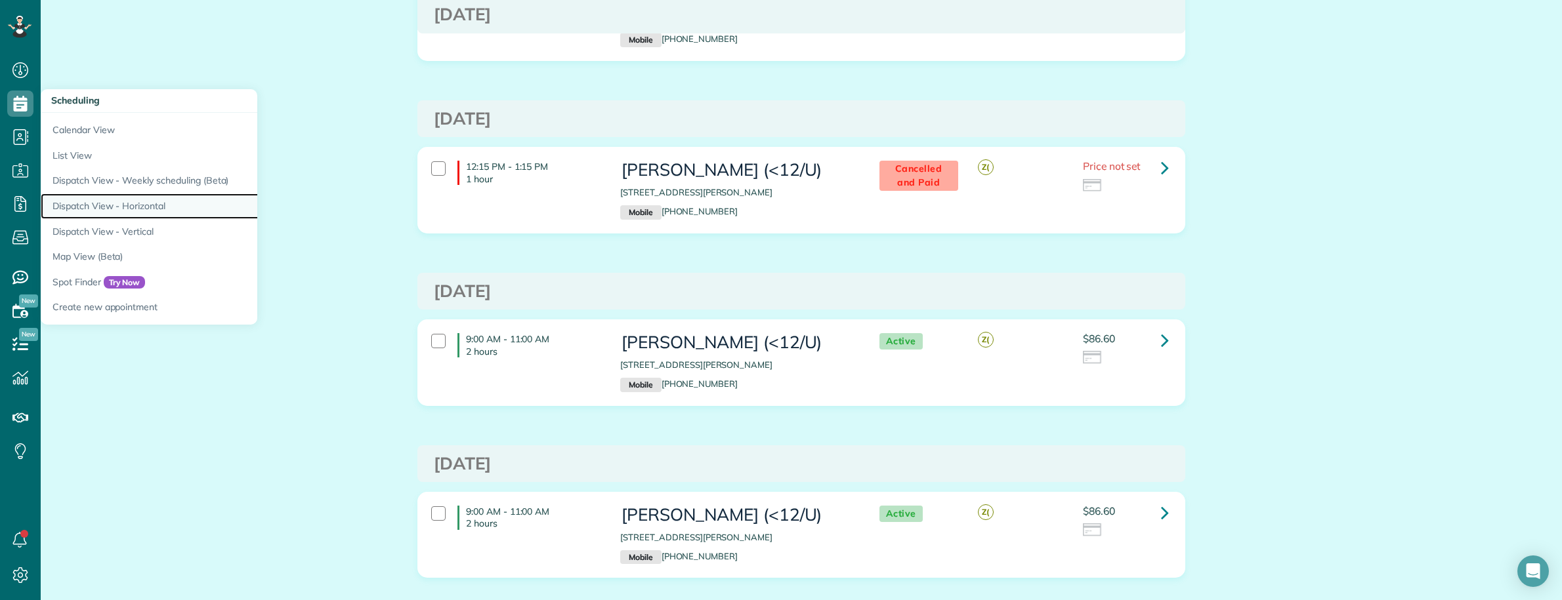
click at [148, 198] on link "Dispatch View - Horizontal" at bounding box center [205, 207] width 328 height 26
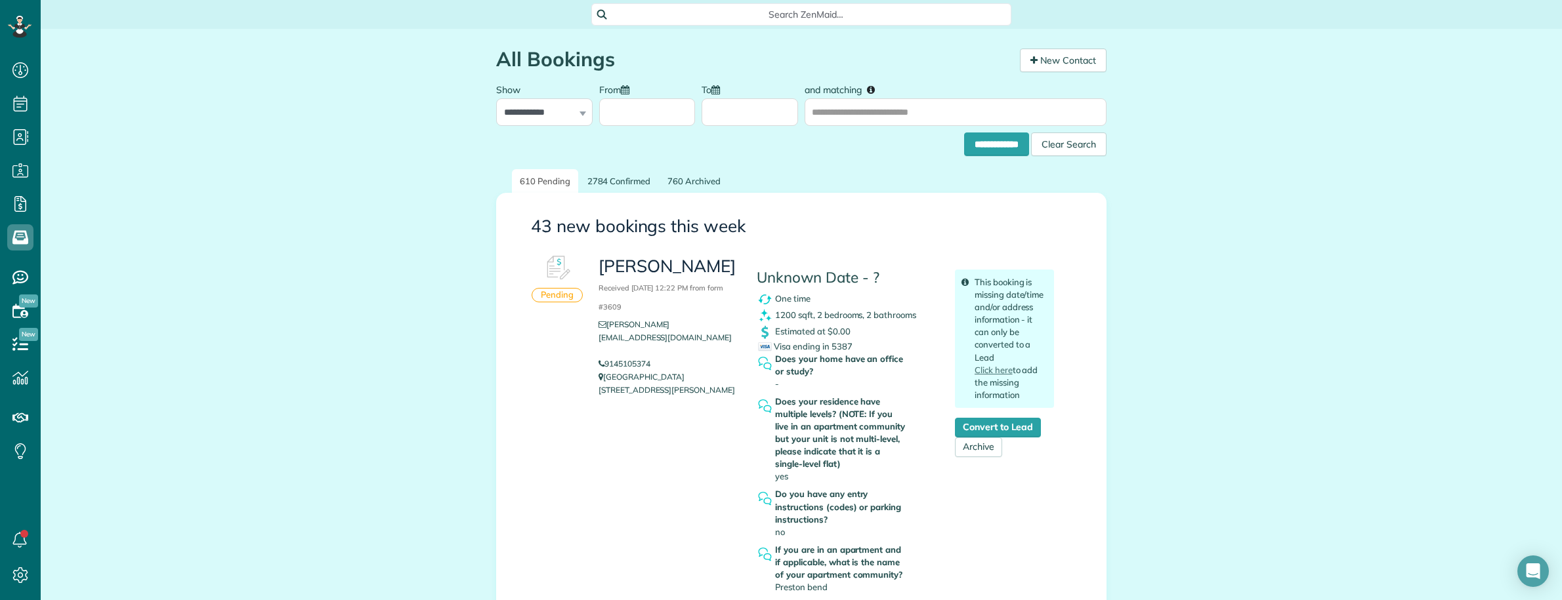
scroll to position [5, 5]
click at [723, 10] on span "Search ZenMaid…" at bounding box center [805, 14] width 399 height 13
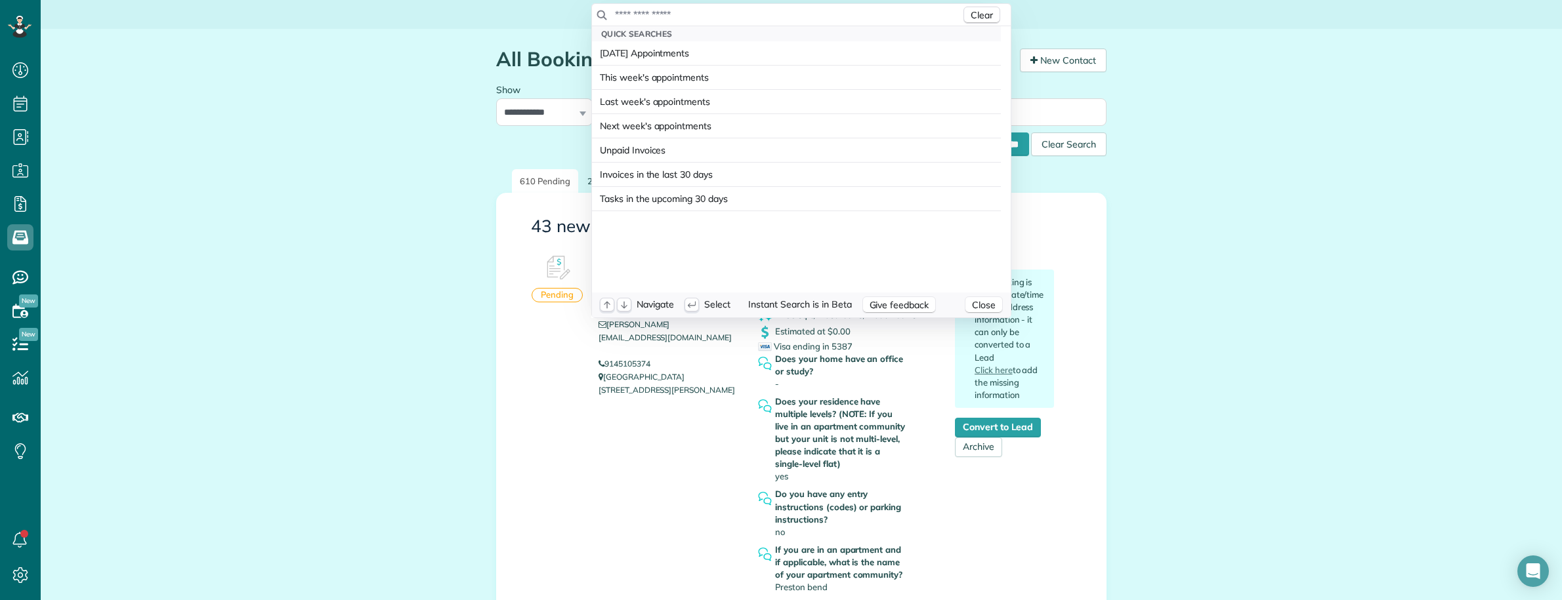
drag, startPoint x: 723, startPoint y: 10, endPoint x: 733, endPoint y: 14, distance: 11.5
click at [730, 13] on input "text" at bounding box center [787, 14] width 346 height 13
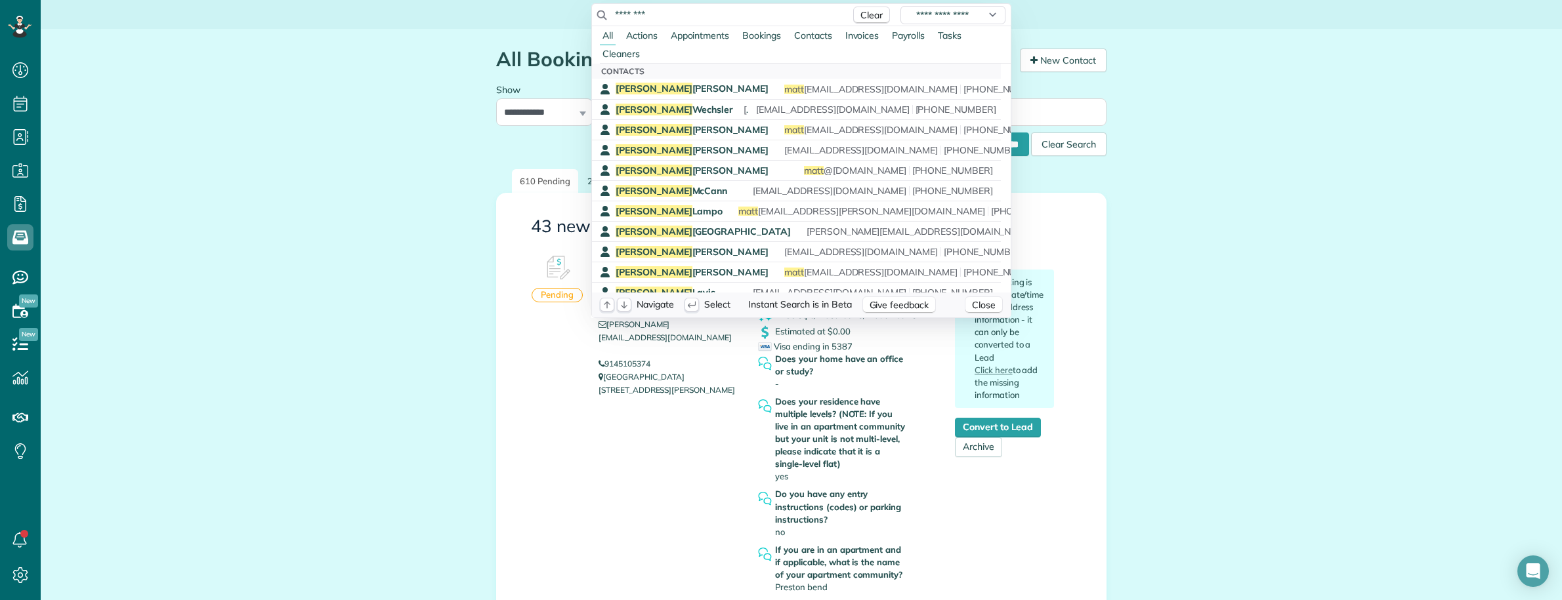
drag, startPoint x: 680, startPoint y: 16, endPoint x: 596, endPoint y: 9, distance: 84.4
click at [596, 9] on div "**********" at bounding box center [801, 15] width 419 height 22
paste input "**"
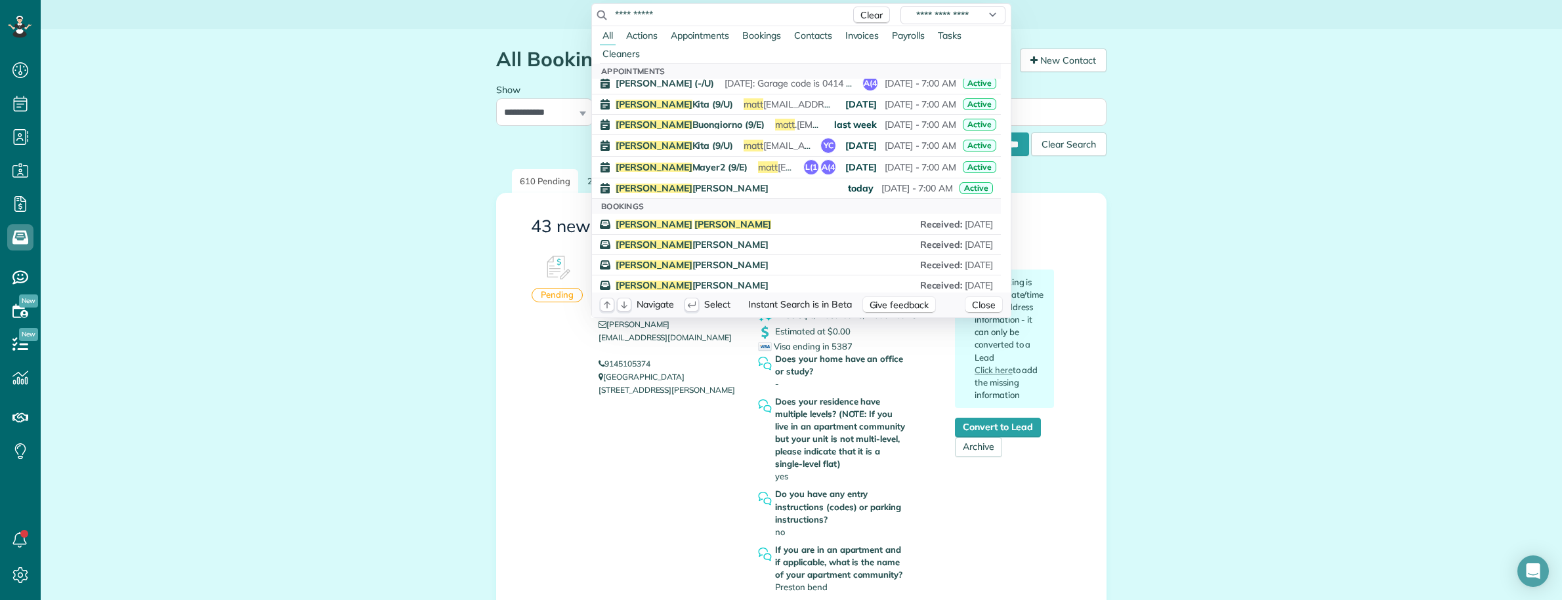
scroll to position [656, 0]
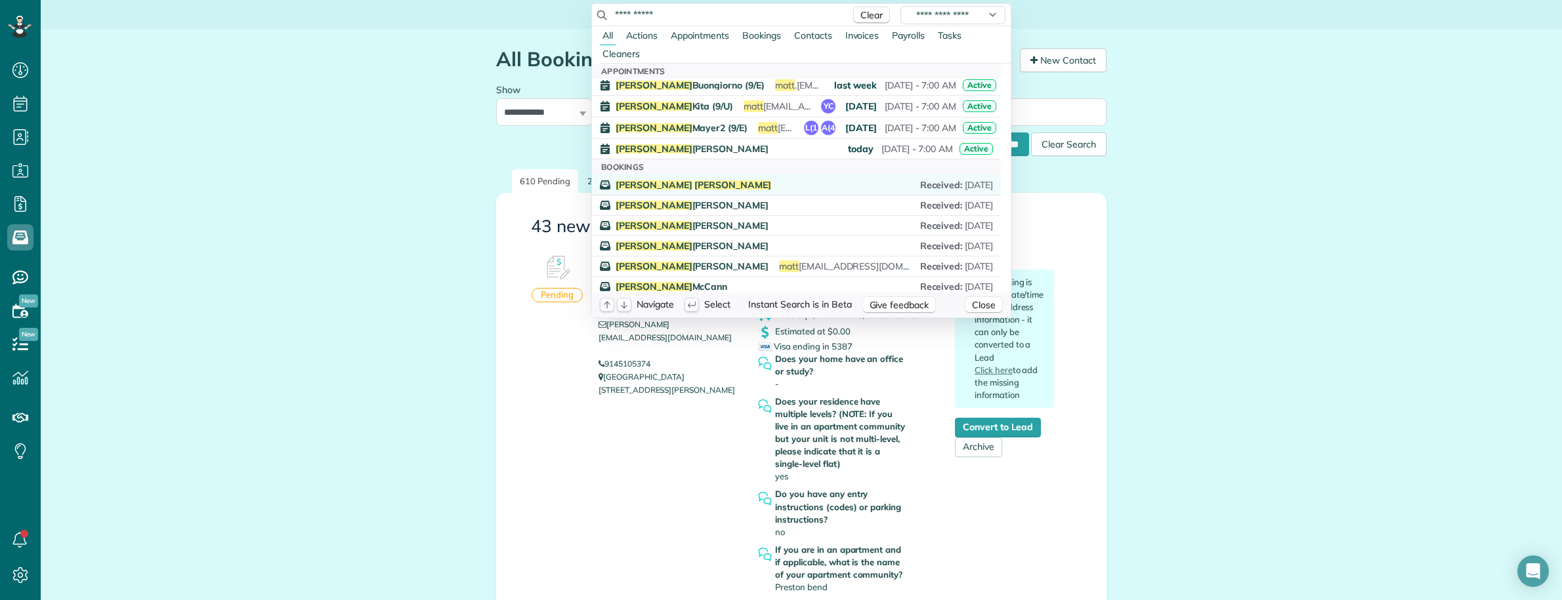
type input "**********"
click at [694, 182] on span "Cenci" at bounding box center [732, 185] width 77 height 12
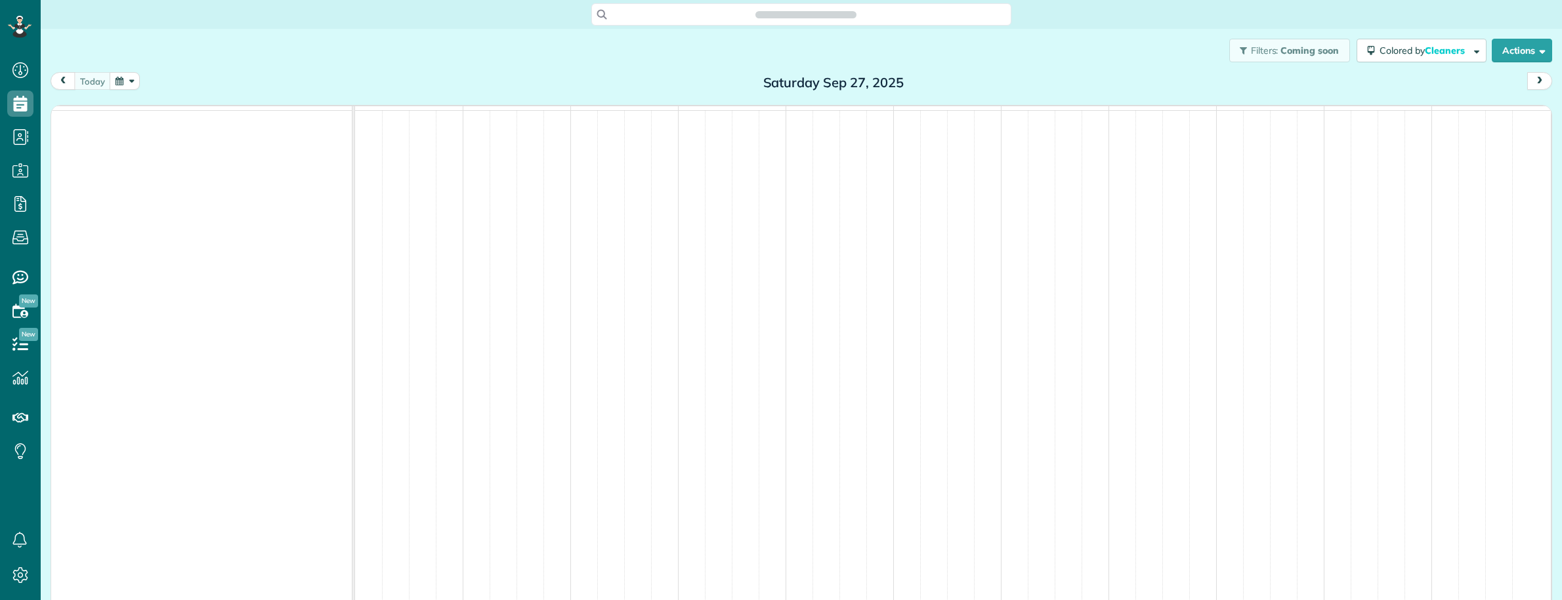
scroll to position [5, 5]
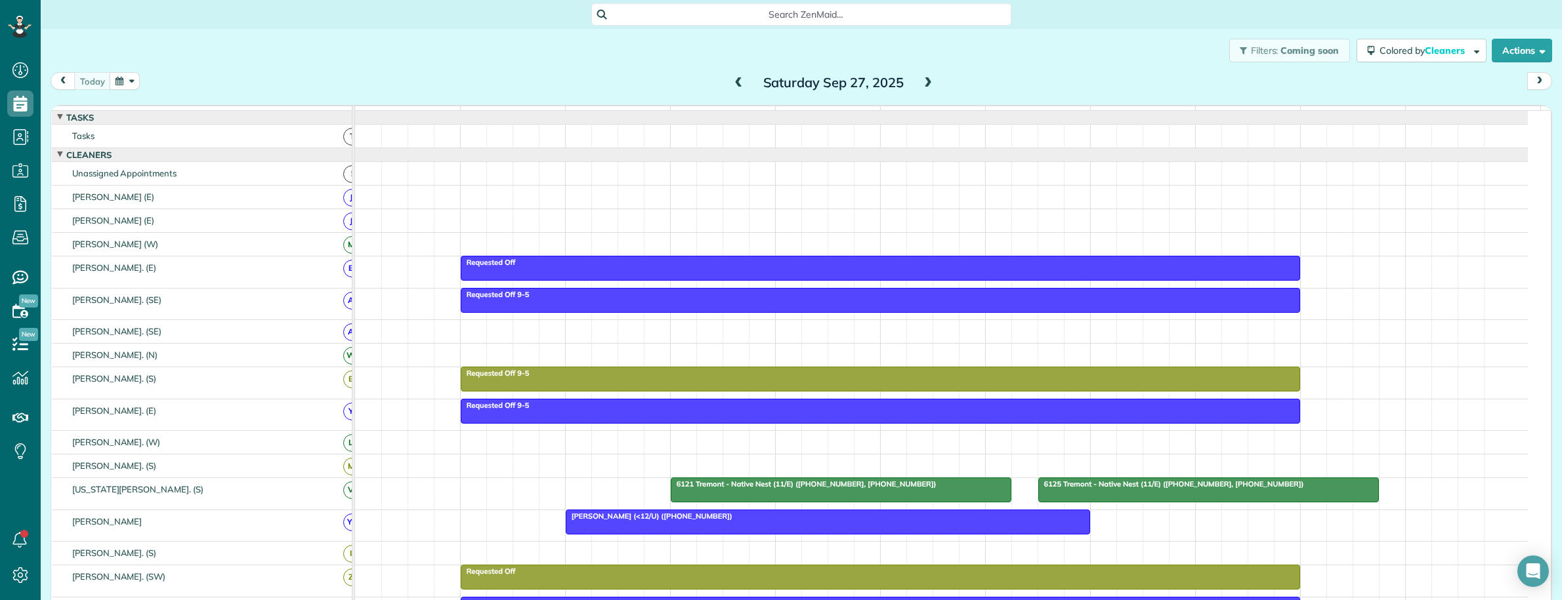
click at [921, 86] on span at bounding box center [928, 83] width 14 height 12
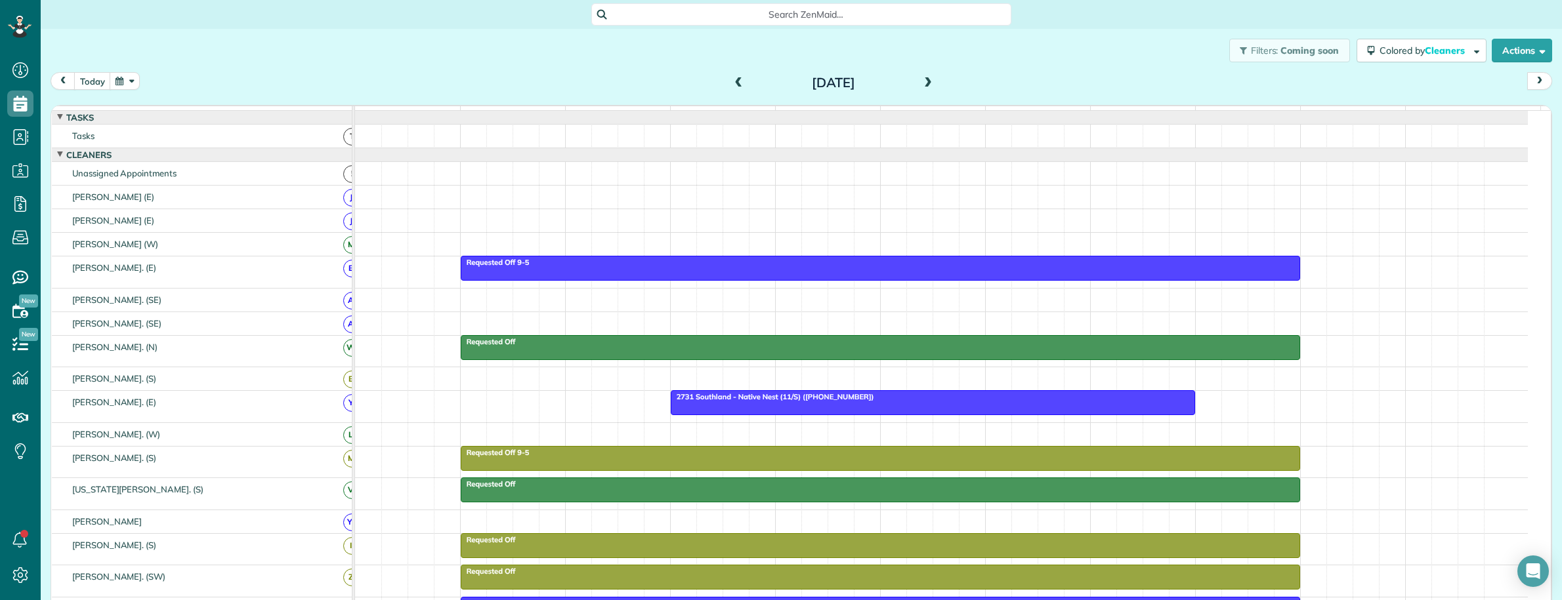
click at [921, 86] on span at bounding box center [928, 83] width 14 height 12
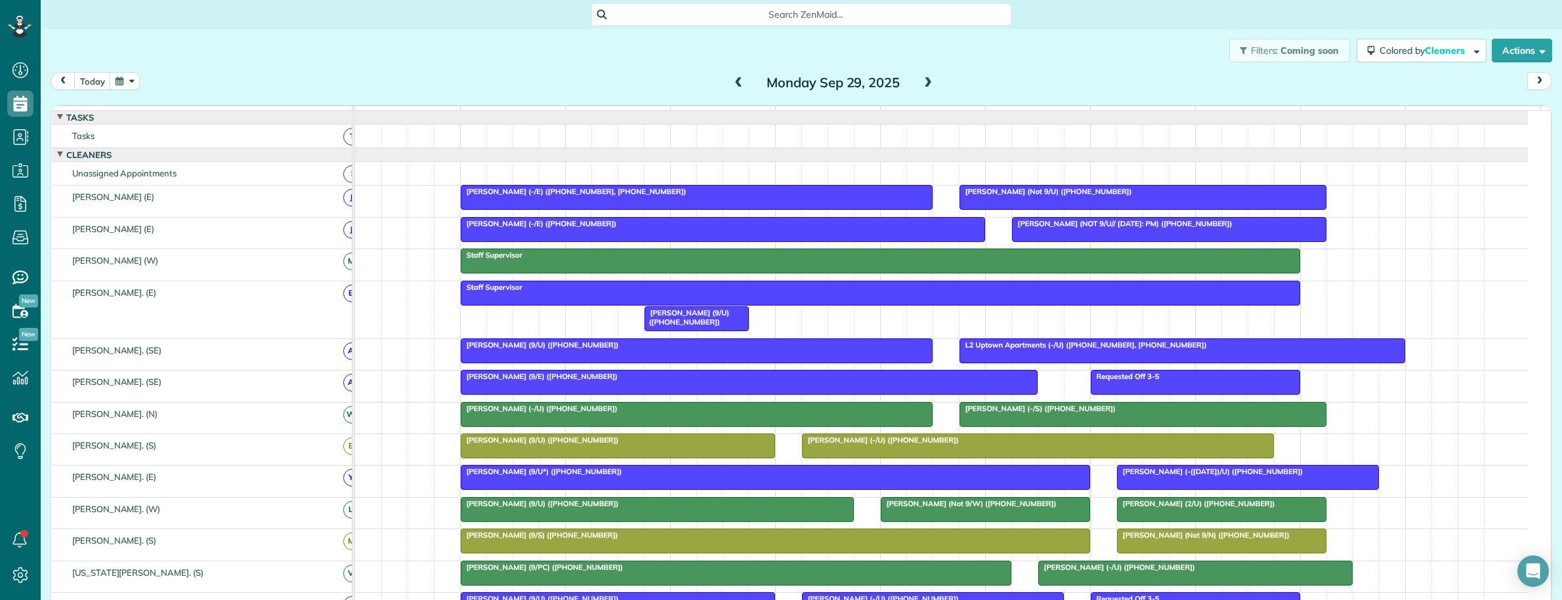
click at [921, 86] on span at bounding box center [928, 83] width 14 height 12
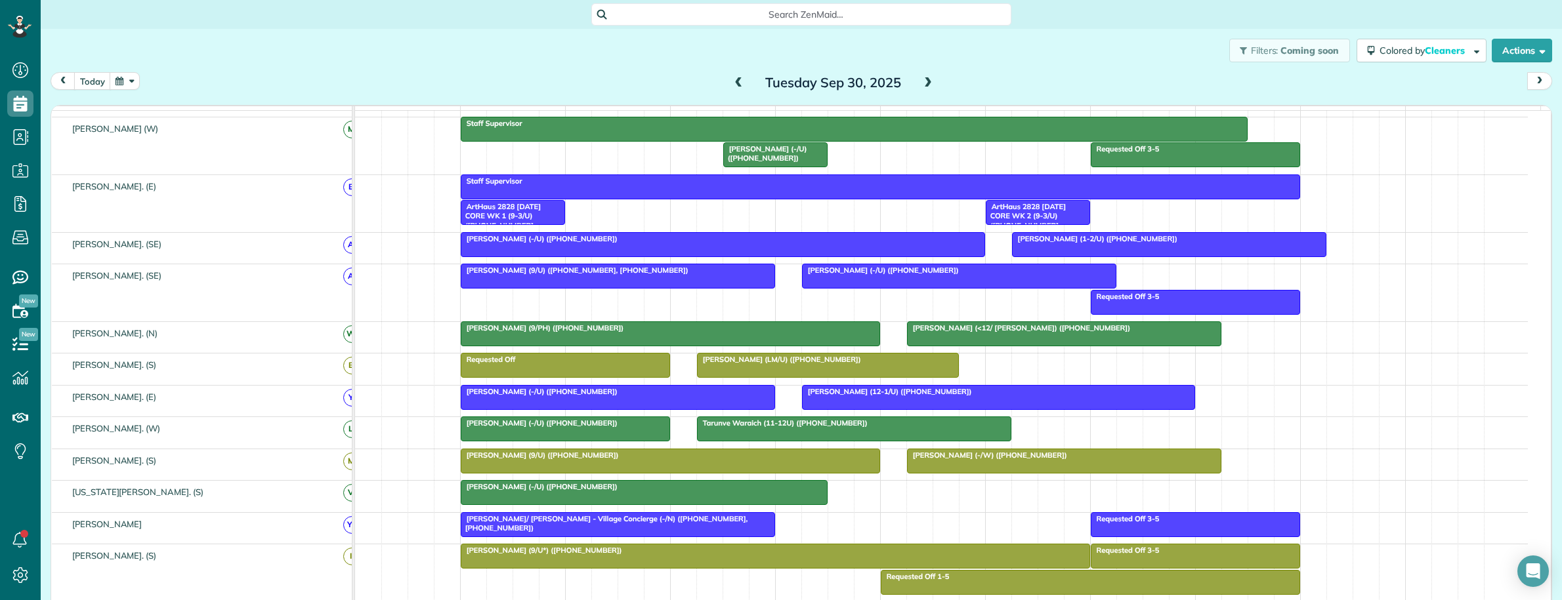
scroll to position [165, 0]
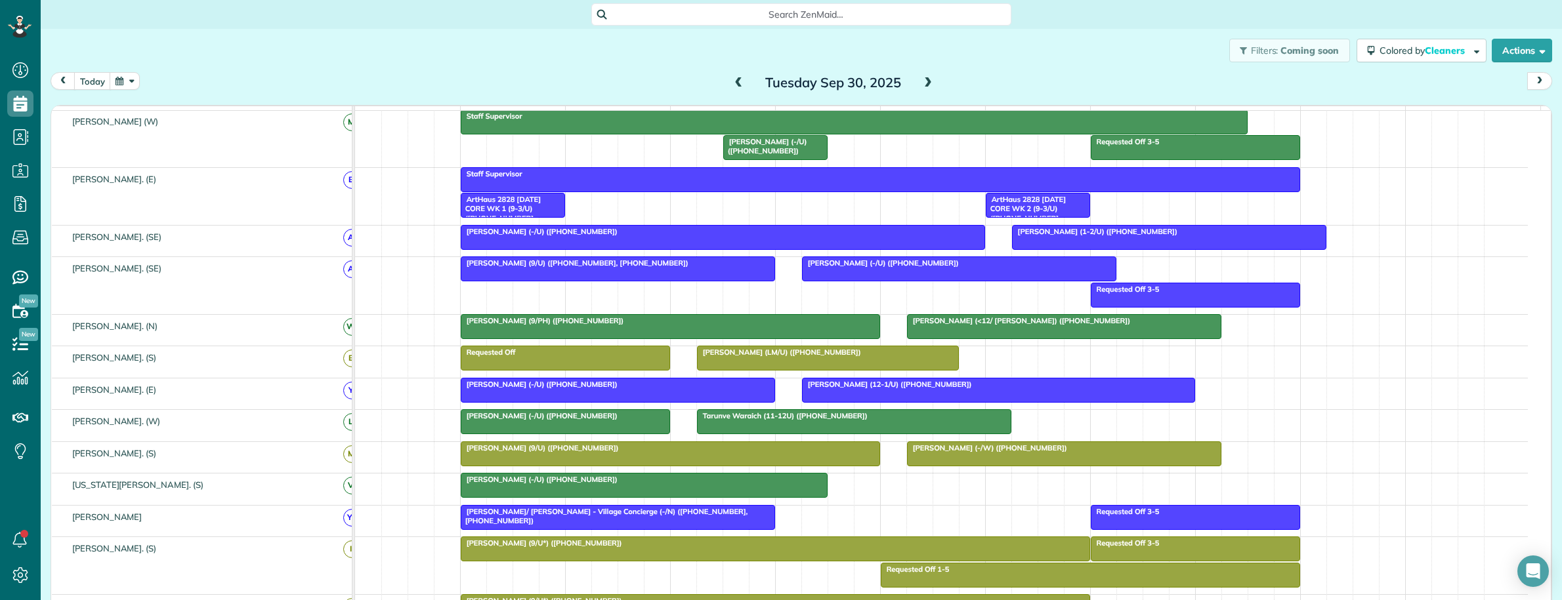
click at [680, 18] on span "Search ZenMaid…" at bounding box center [805, 14] width 399 height 13
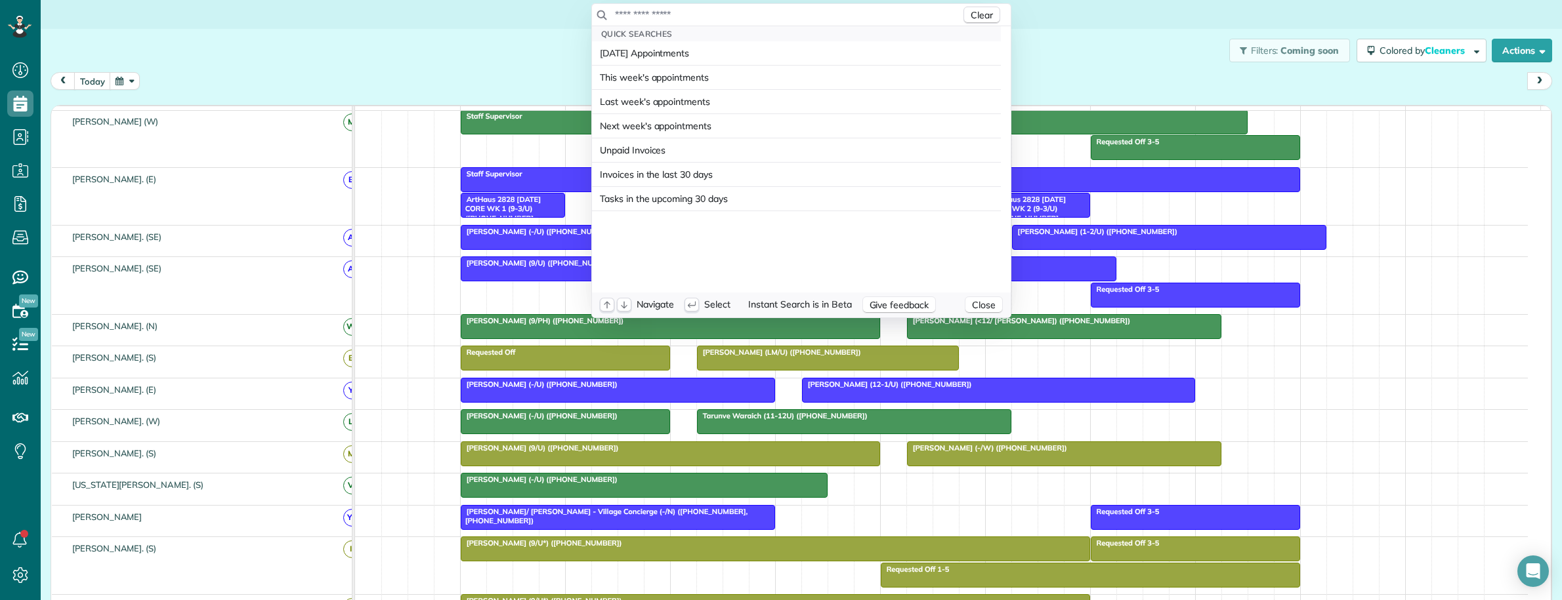
click at [678, 12] on input "text" at bounding box center [787, 14] width 346 height 13
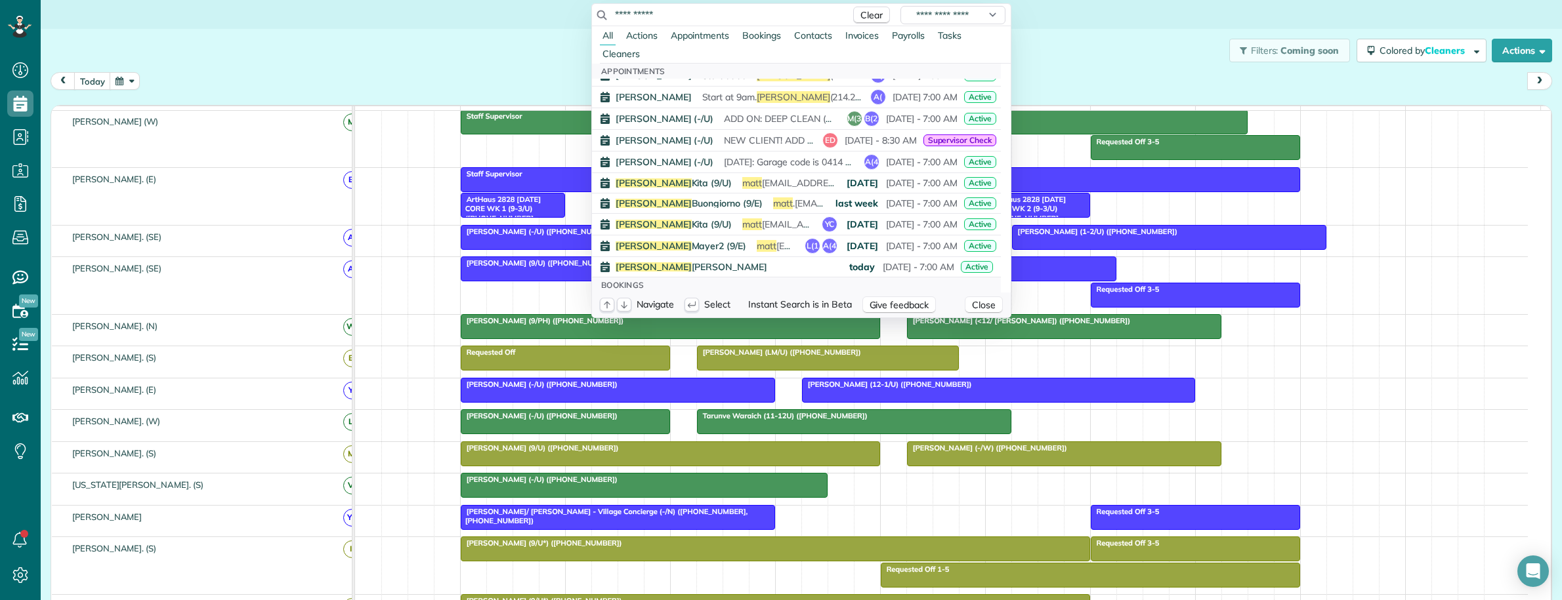
scroll to position [656, 0]
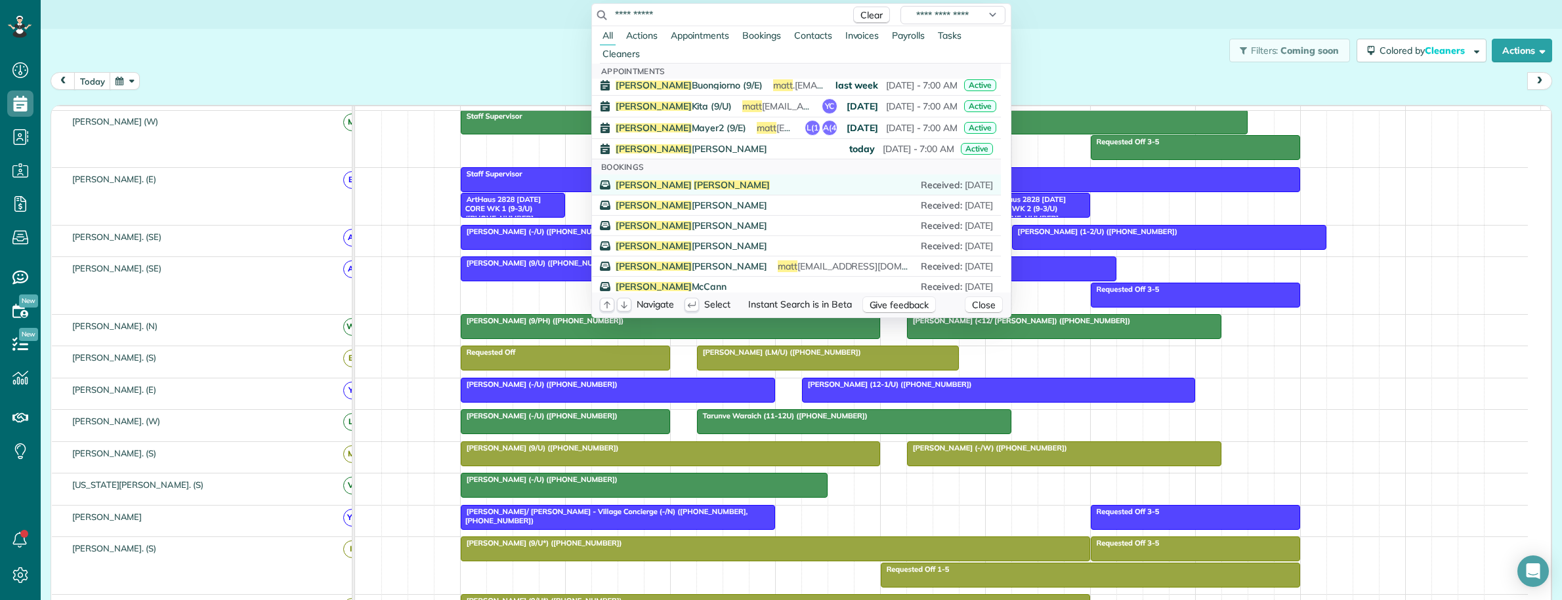
type input "**********"
click at [643, 180] on div "Matt Cenci Received : September 23" at bounding box center [804, 184] width 377 height 13
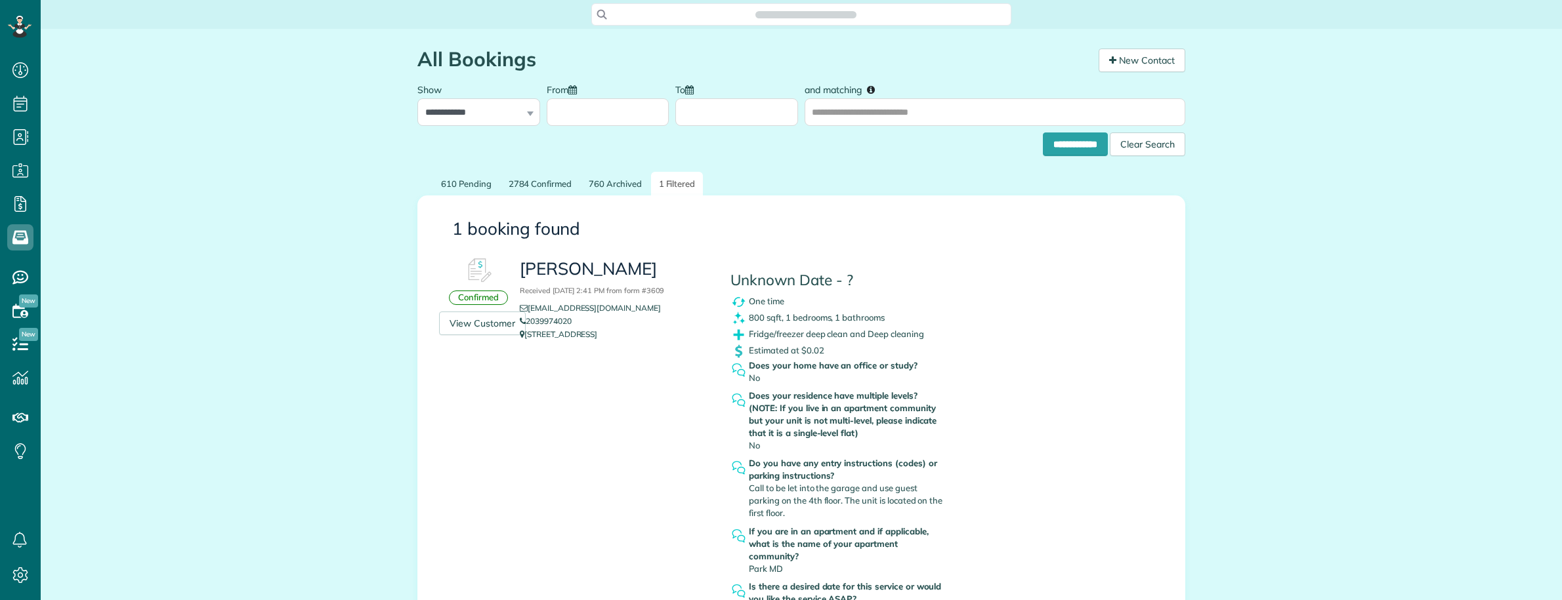
scroll to position [5, 5]
copy h3 "[PERSON_NAME]"
drag, startPoint x: 516, startPoint y: 270, endPoint x: 621, endPoint y: 267, distance: 105.0
click at [621, 267] on h3 "[PERSON_NAME] Received [DATE] 2:41 PM from form #3609" at bounding box center [615, 278] width 191 height 37
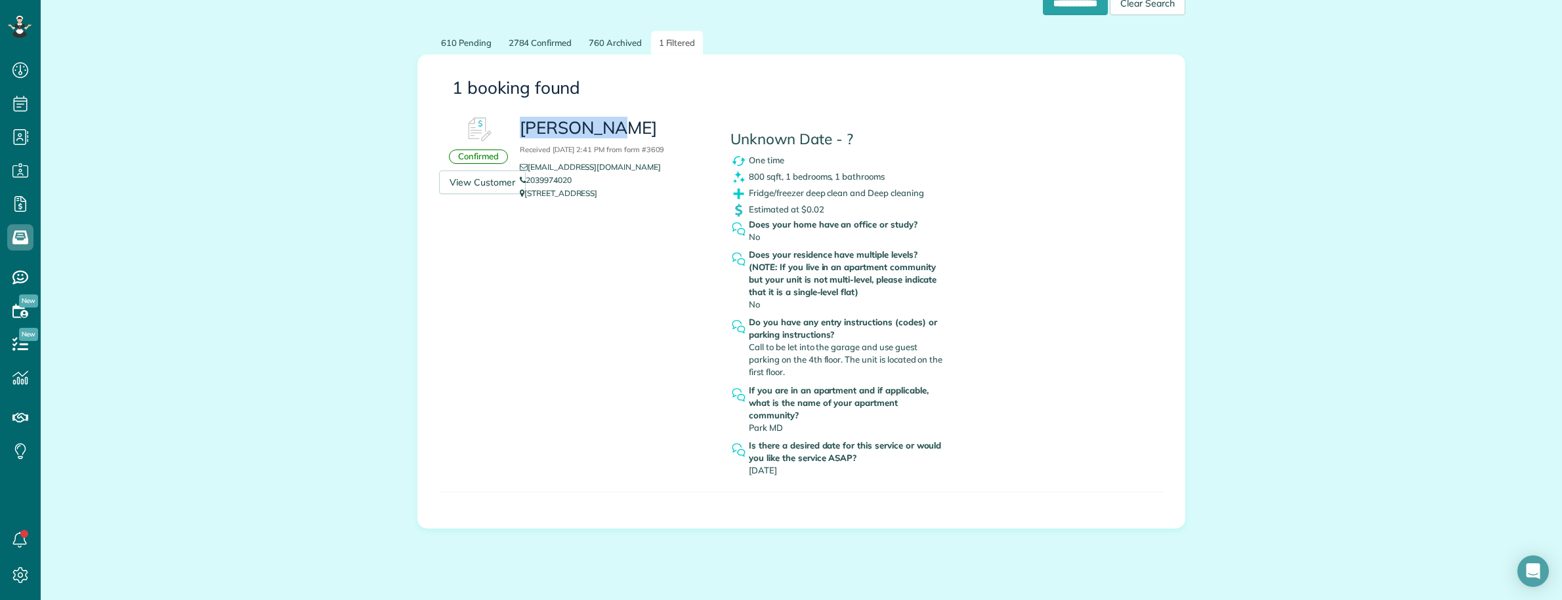
scroll to position [156, 0]
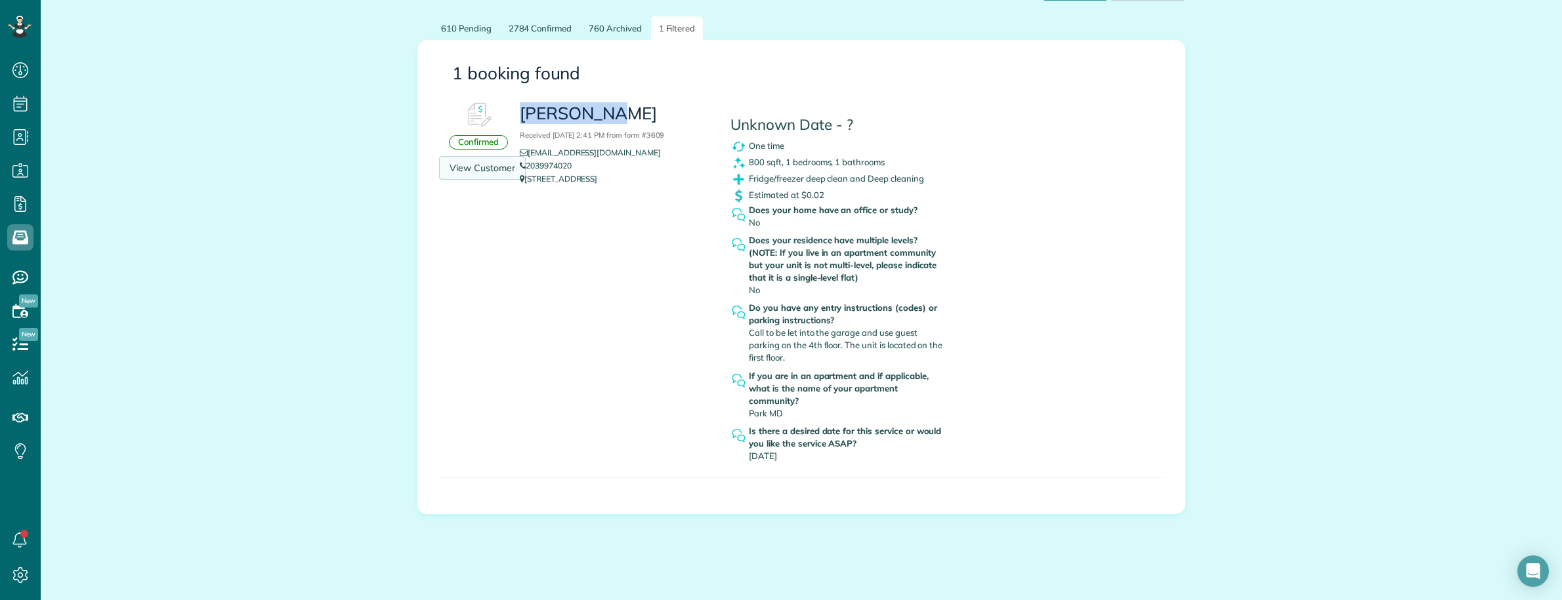
click at [469, 171] on link "View Customer" at bounding box center [482, 168] width 87 height 24
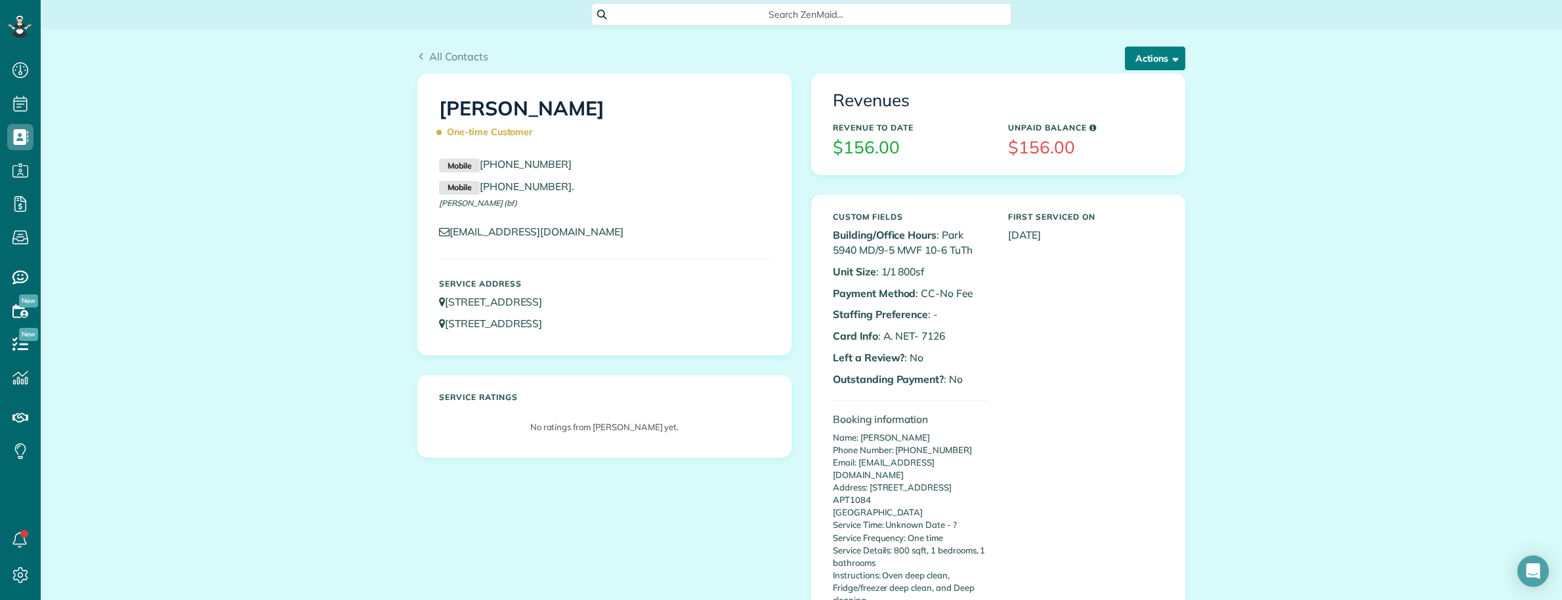
click at [1168, 56] on span "button" at bounding box center [1173, 58] width 10 height 10
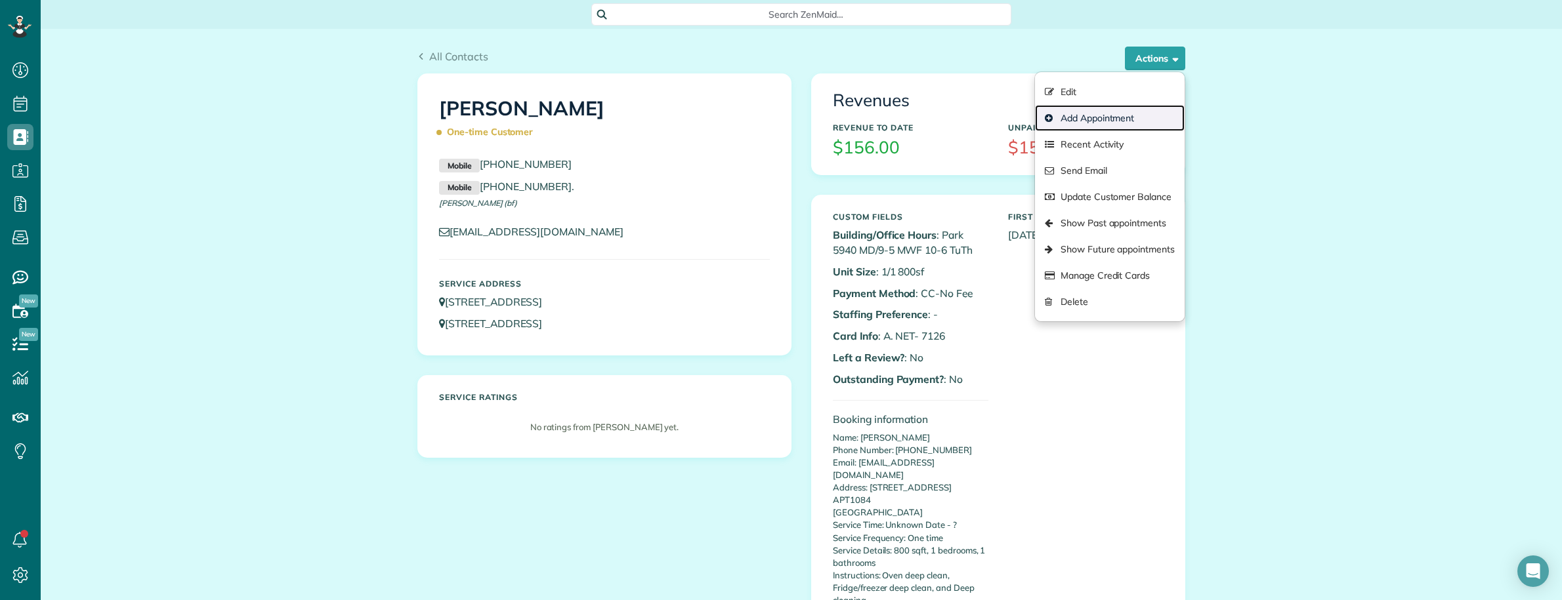
click at [1077, 114] on link "Add Appointment" at bounding box center [1110, 118] width 150 height 26
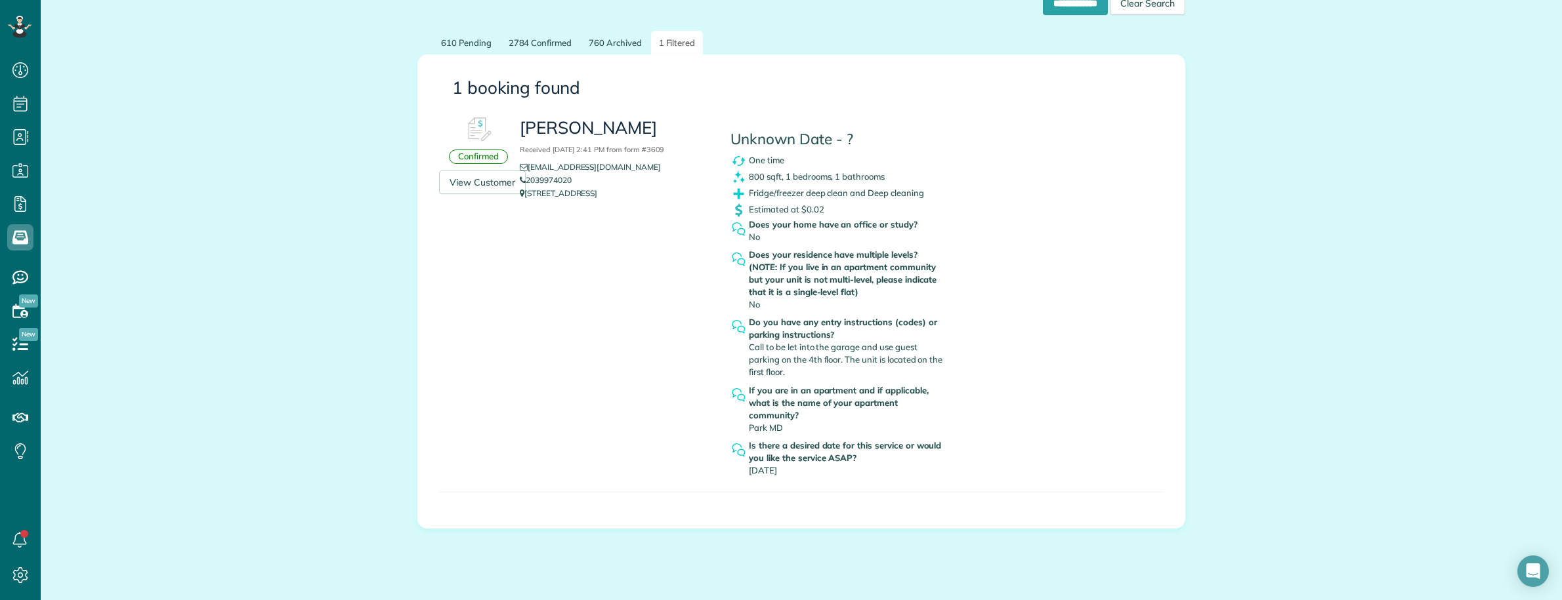
scroll to position [156, 0]
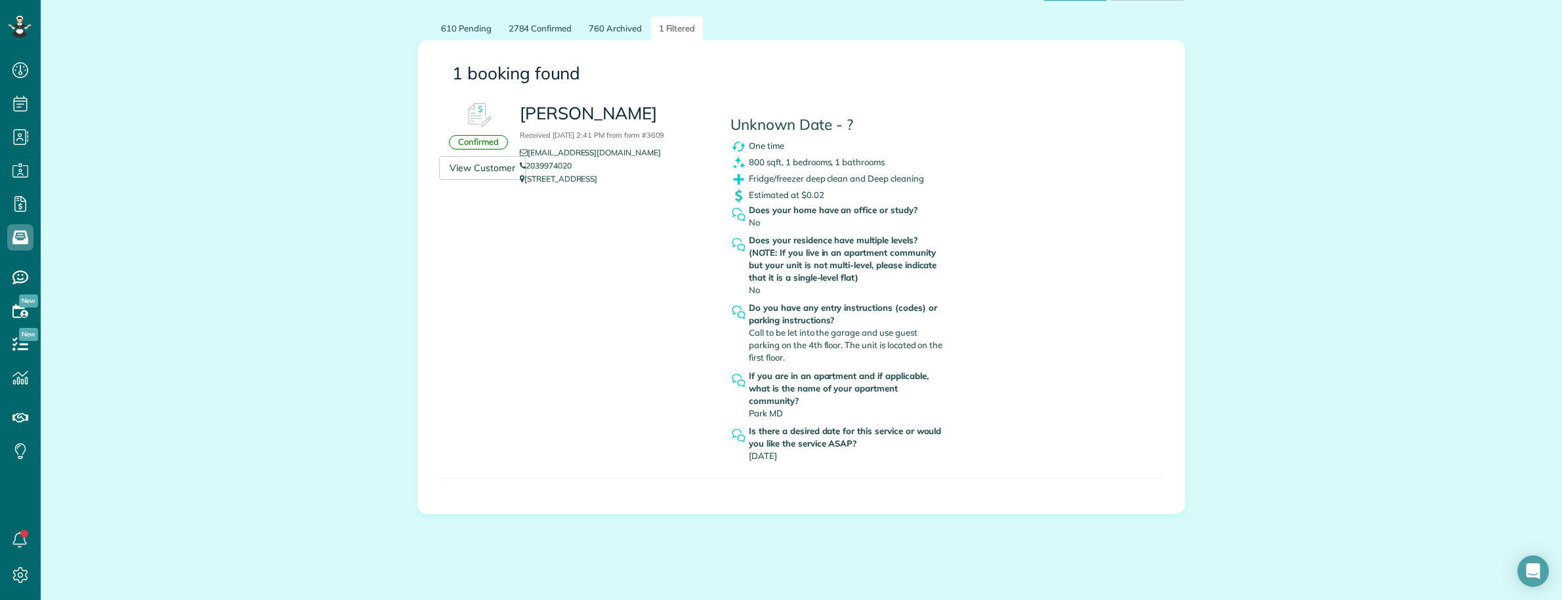
drag, startPoint x: 703, startPoint y: 180, endPoint x: 513, endPoint y: 184, distance: 191.0
click at [513, 184] on div "[PERSON_NAME] Received [DATE] 2:41 PM from form #3609 [EMAIL_ADDRESS][DOMAIN_NA…" at bounding box center [615, 144] width 211 height 96
copy p "[STREET_ADDRESS]"
drag, startPoint x: 793, startPoint y: 404, endPoint x: 743, endPoint y: 405, distance: 49.9
click at [749, 405] on div "If you are in an apartment and if applicable, what is the name of your apartmen…" at bounding box center [848, 395] width 198 height 50
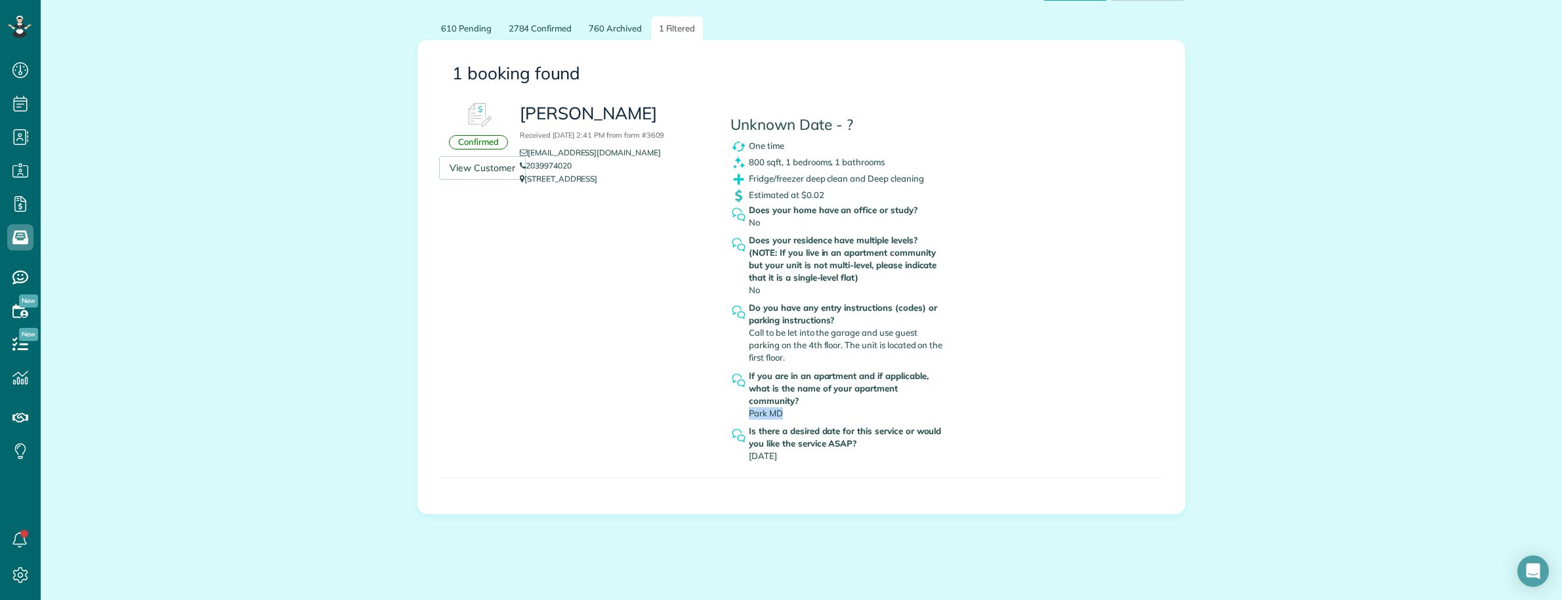
copy span "Park MD"
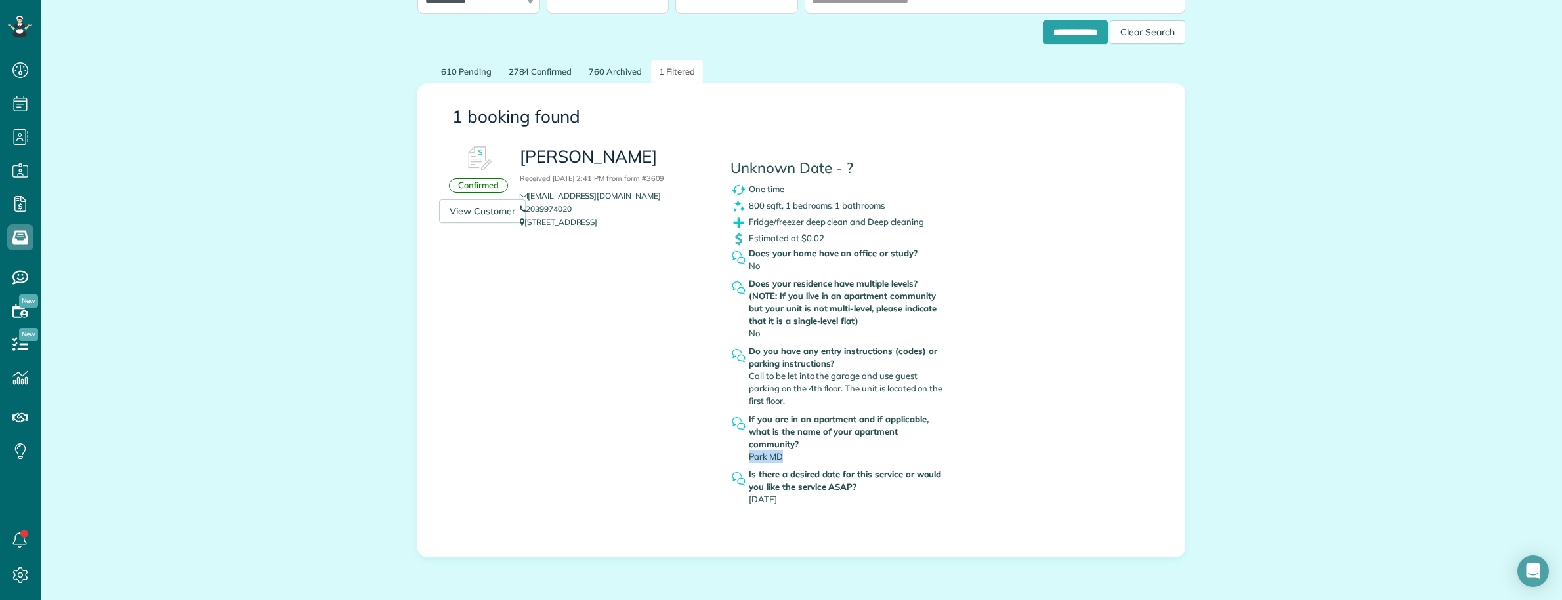
scroll to position [0, 0]
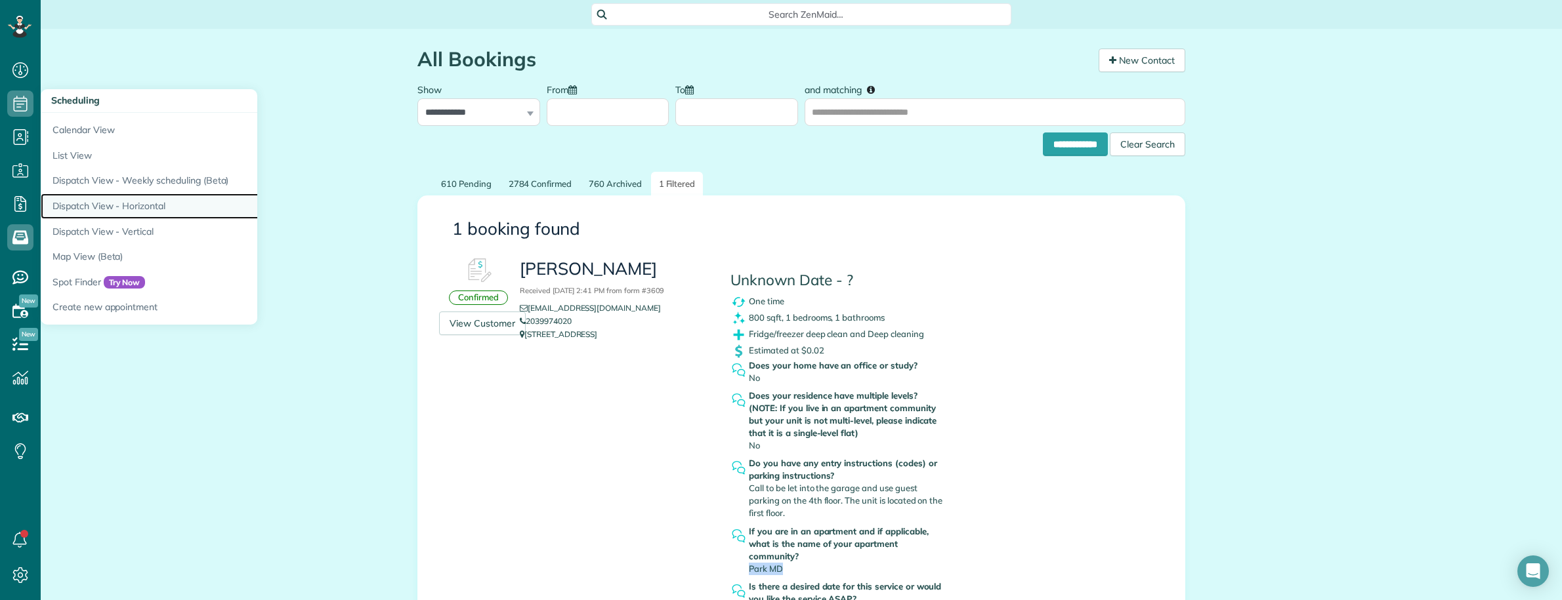
click at [98, 201] on link "Dispatch View - Horizontal" at bounding box center [205, 207] width 328 height 26
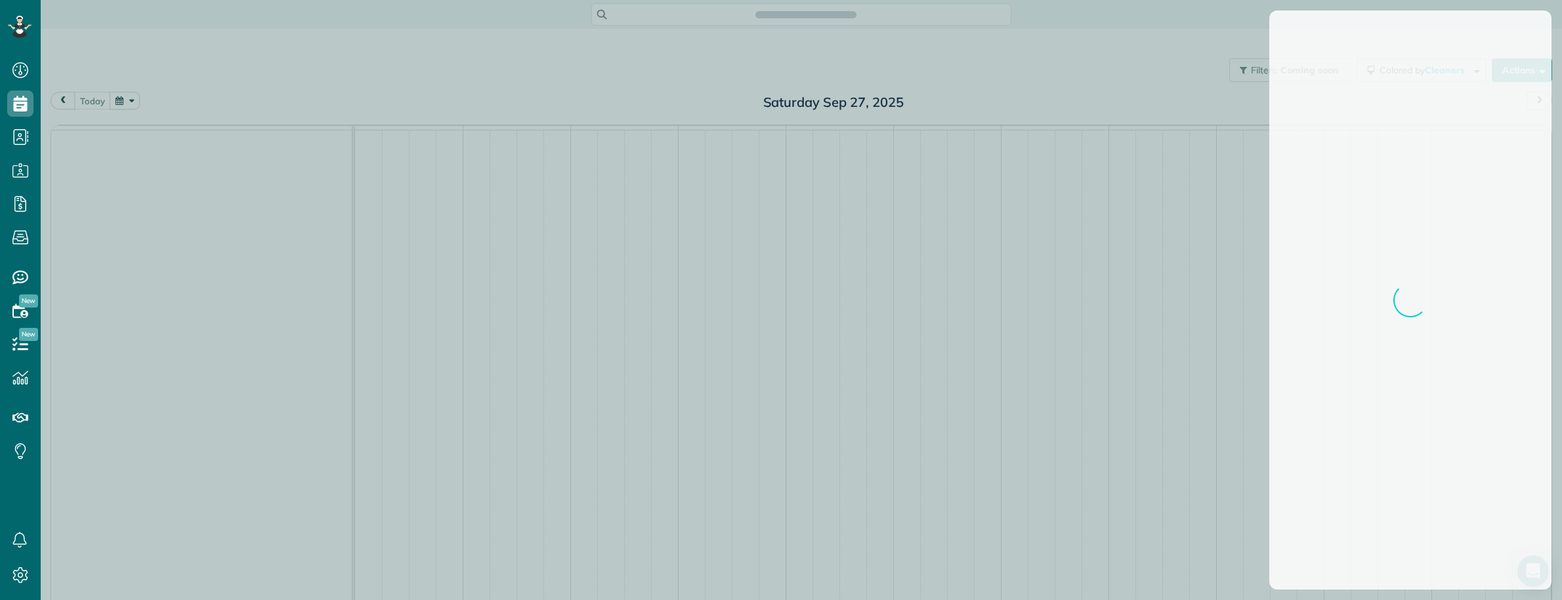
scroll to position [5, 5]
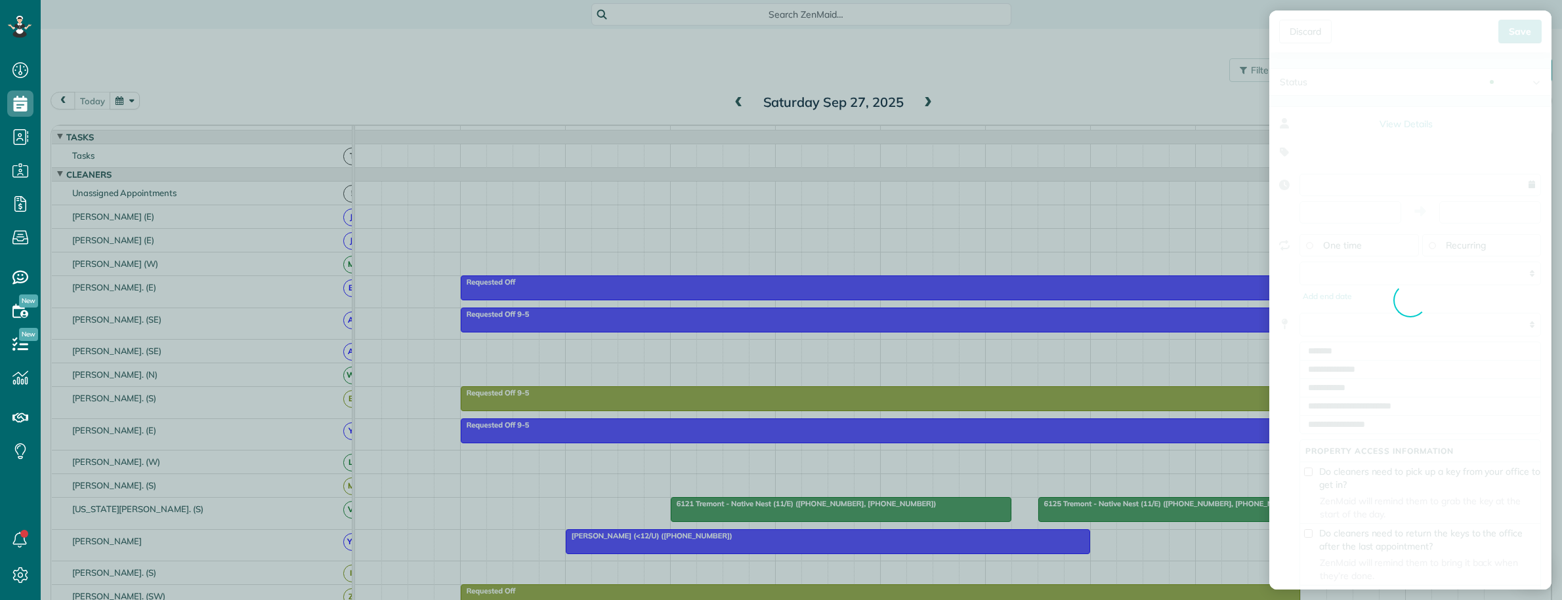
type input "**********"
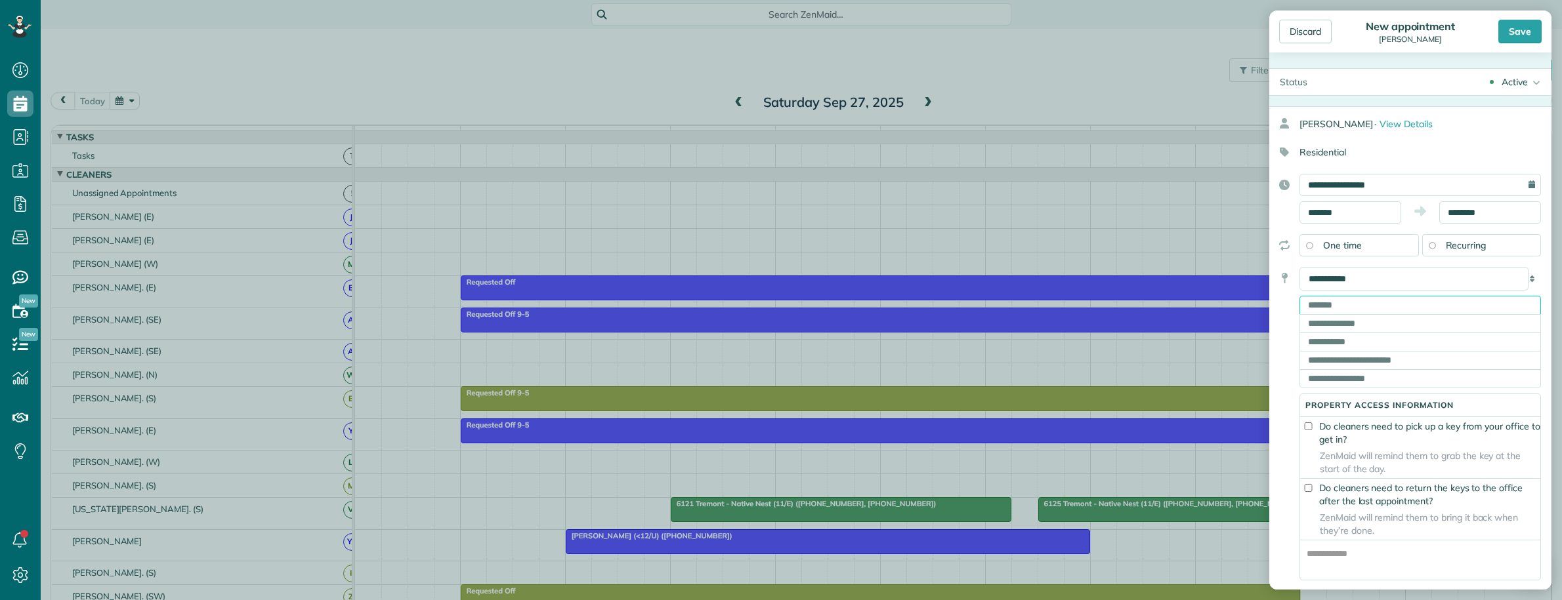
click at [1393, 305] on input "text" at bounding box center [1419, 305] width 241 height 18
click at [1373, 304] on input "text" at bounding box center [1419, 305] width 241 height 18
click at [1385, 281] on select "**********" at bounding box center [1413, 279] width 229 height 24
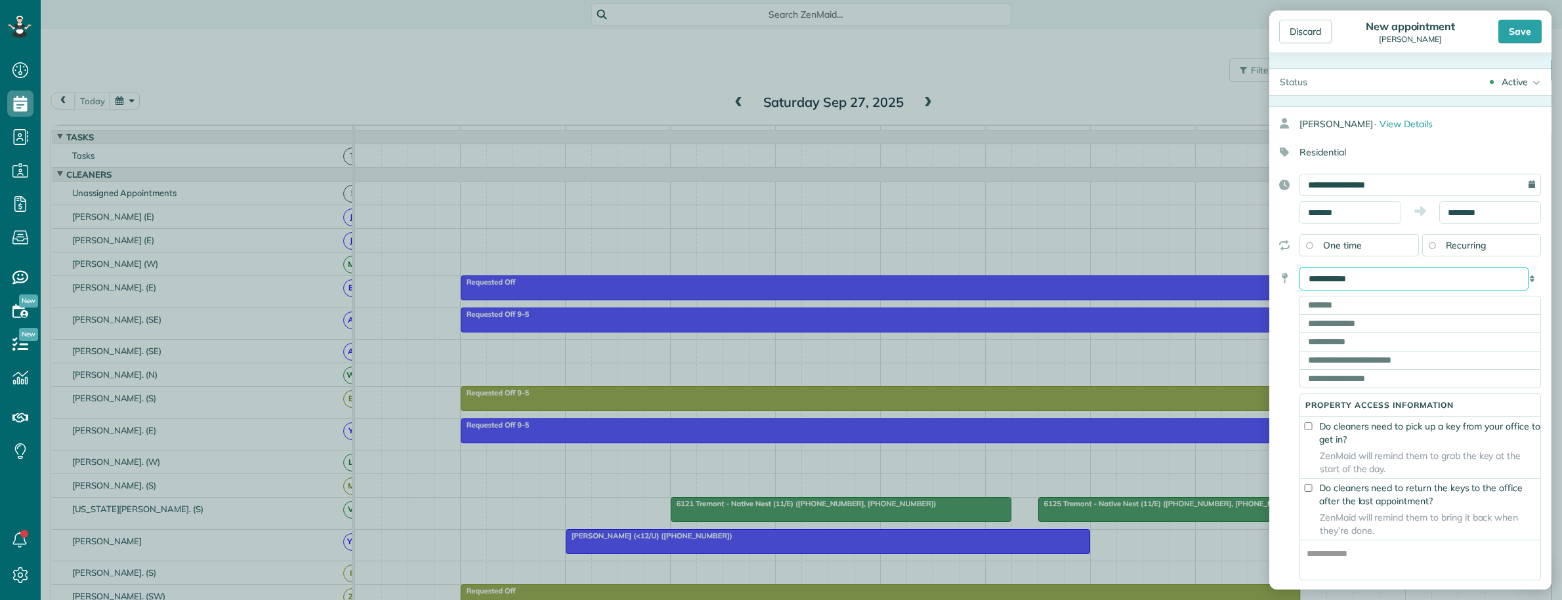
select select "*******"
click at [1299, 268] on select "**********" at bounding box center [1413, 279] width 229 height 24
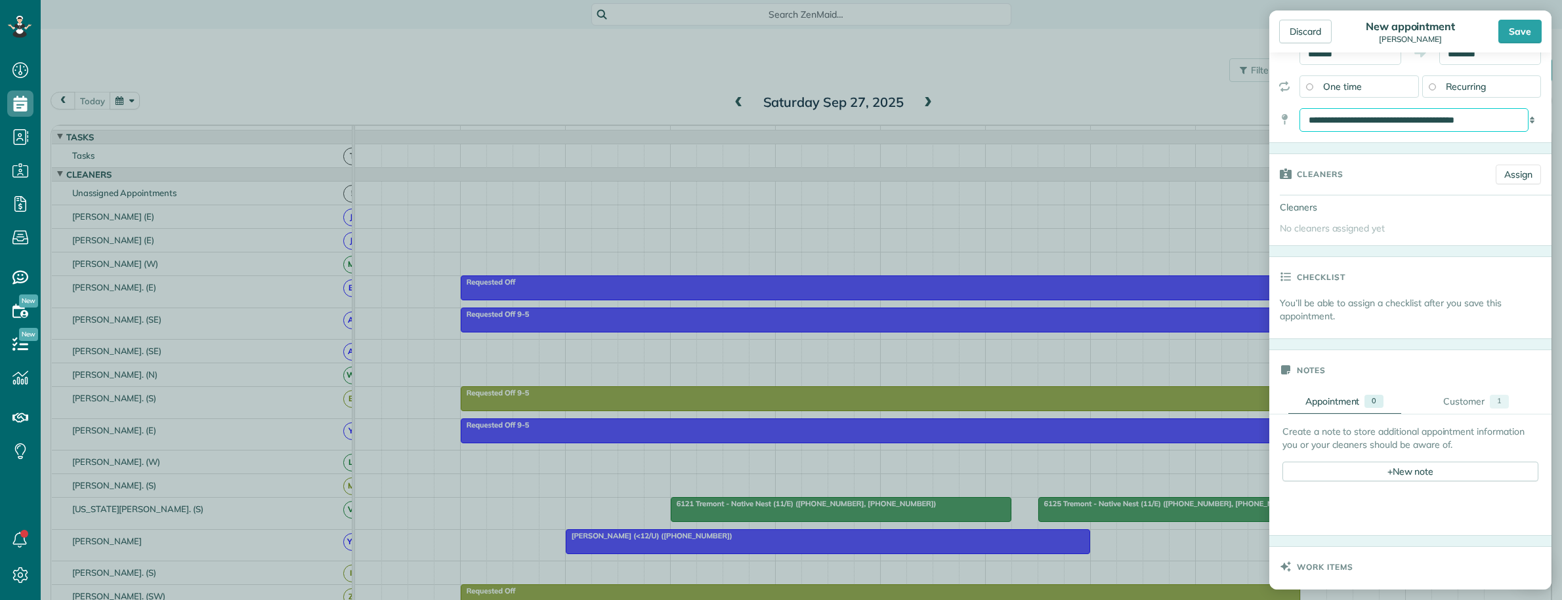
scroll to position [164, 0]
click at [1514, 176] on link "Assign" at bounding box center [1518, 169] width 45 height 20
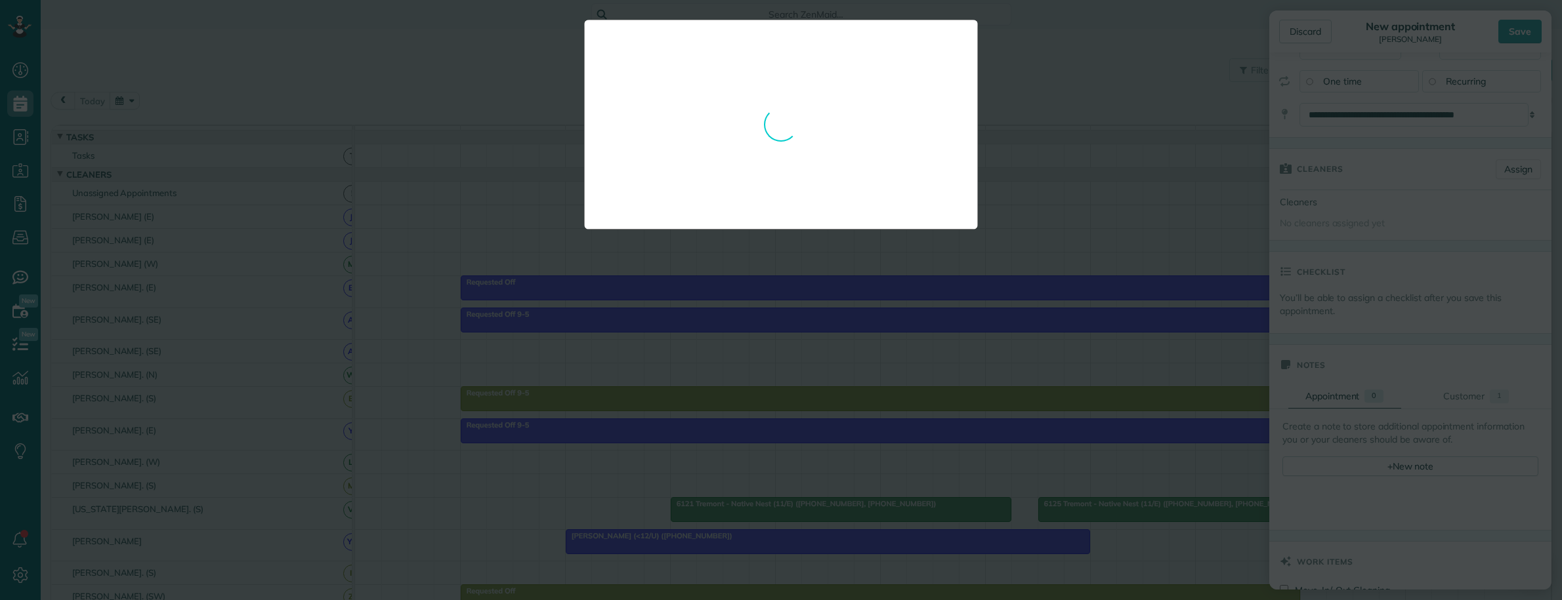
click at [1100, 153] on div at bounding box center [781, 300] width 1562 height 600
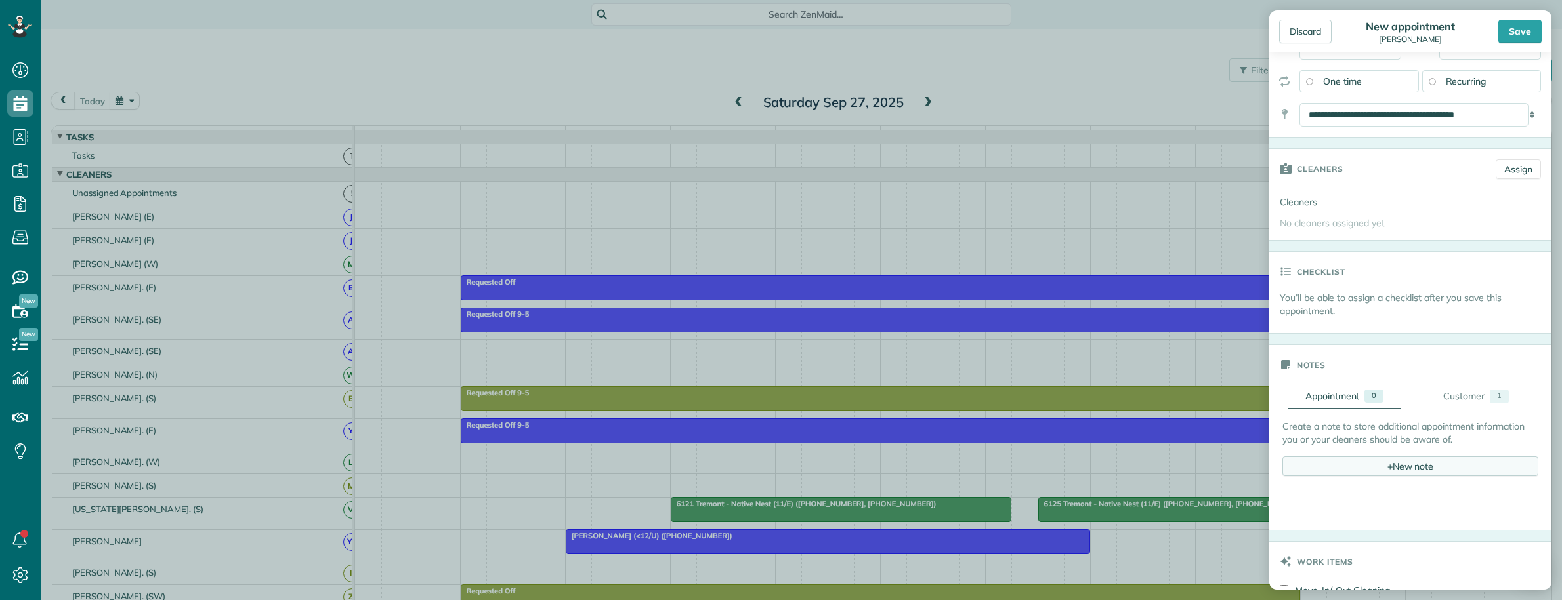
click at [1387, 463] on span "+" at bounding box center [1389, 466] width 5 height 12
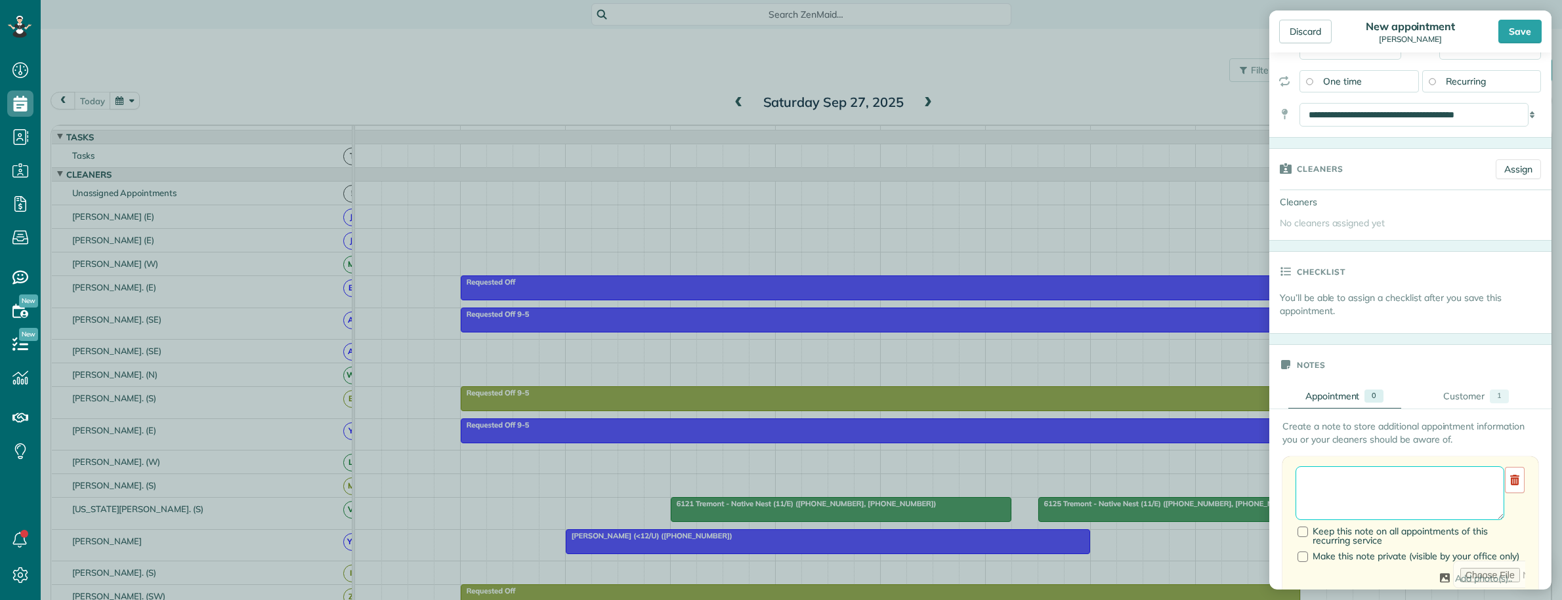
click at [1324, 488] on textarea at bounding box center [1399, 494] width 209 height 54
drag, startPoint x: 1339, startPoint y: 489, endPoint x: 1341, endPoint y: 516, distance: 27.6
click at [1339, 490] on textarea "**********" at bounding box center [1399, 494] width 209 height 54
click at [1352, 489] on textarea "**********" at bounding box center [1399, 494] width 209 height 54
drag, startPoint x: 1339, startPoint y: 484, endPoint x: 1337, endPoint y: 516, distance: 32.9
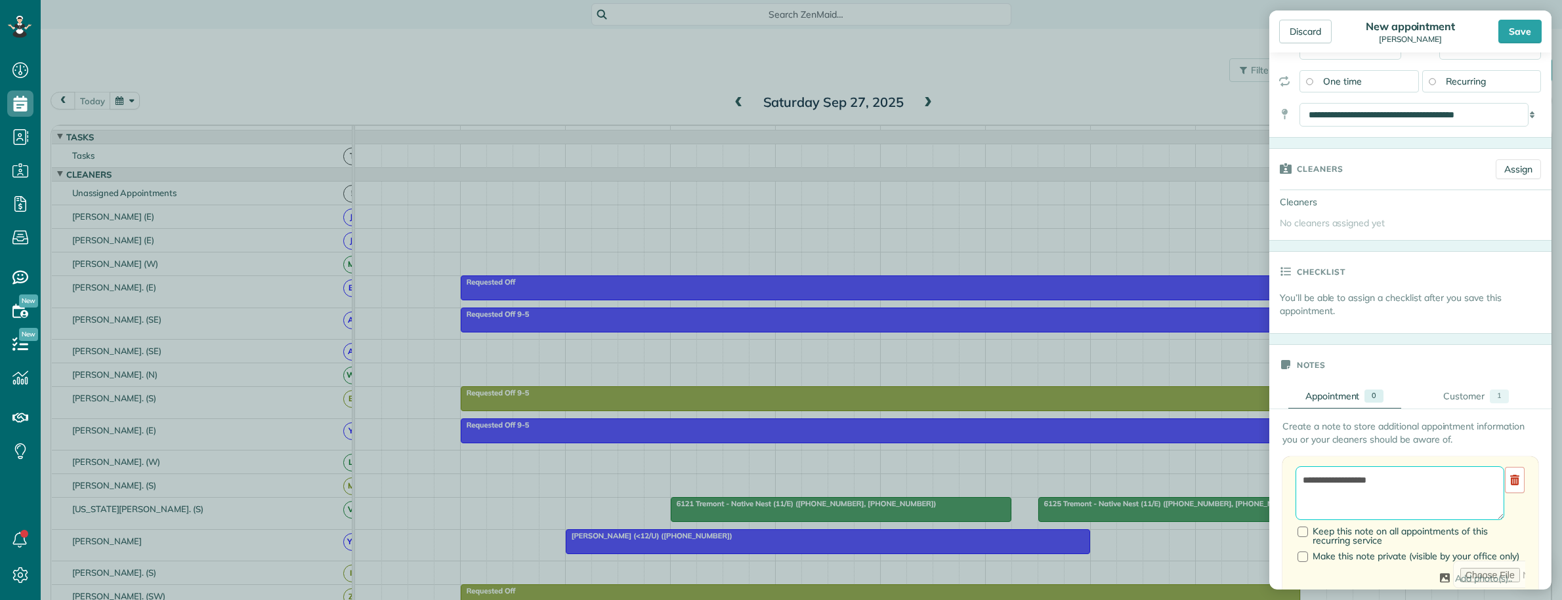
click at [1339, 484] on textarea "**********" at bounding box center [1399, 494] width 209 height 54
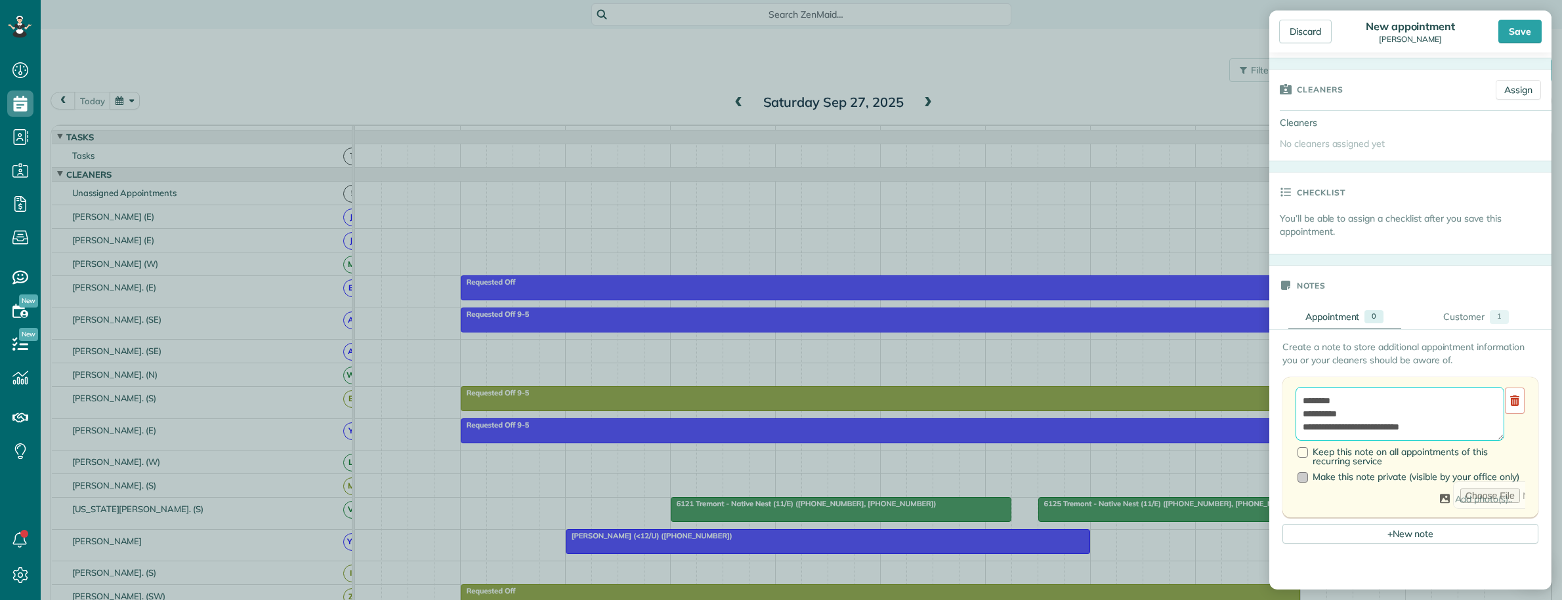
scroll to position [246, 0]
type textarea "**********"
click at [1300, 455] on div at bounding box center [1302, 450] width 10 height 10
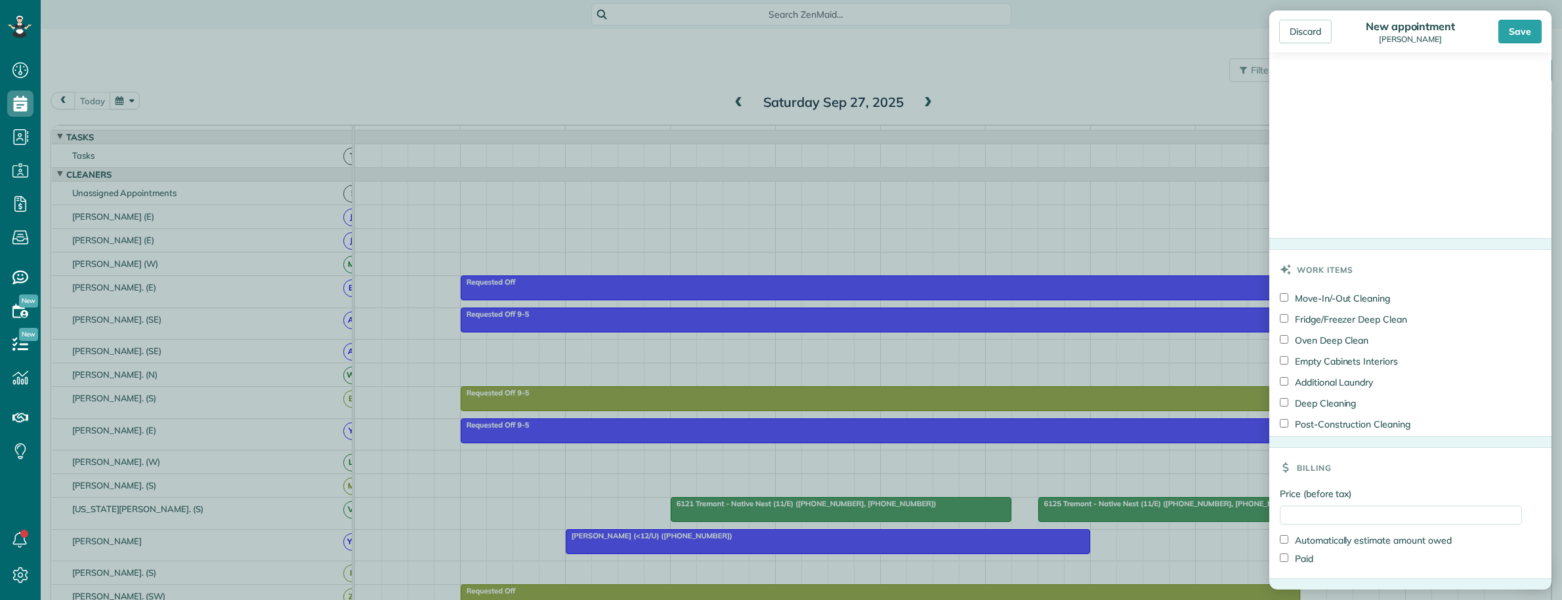
scroll to position [847, 0]
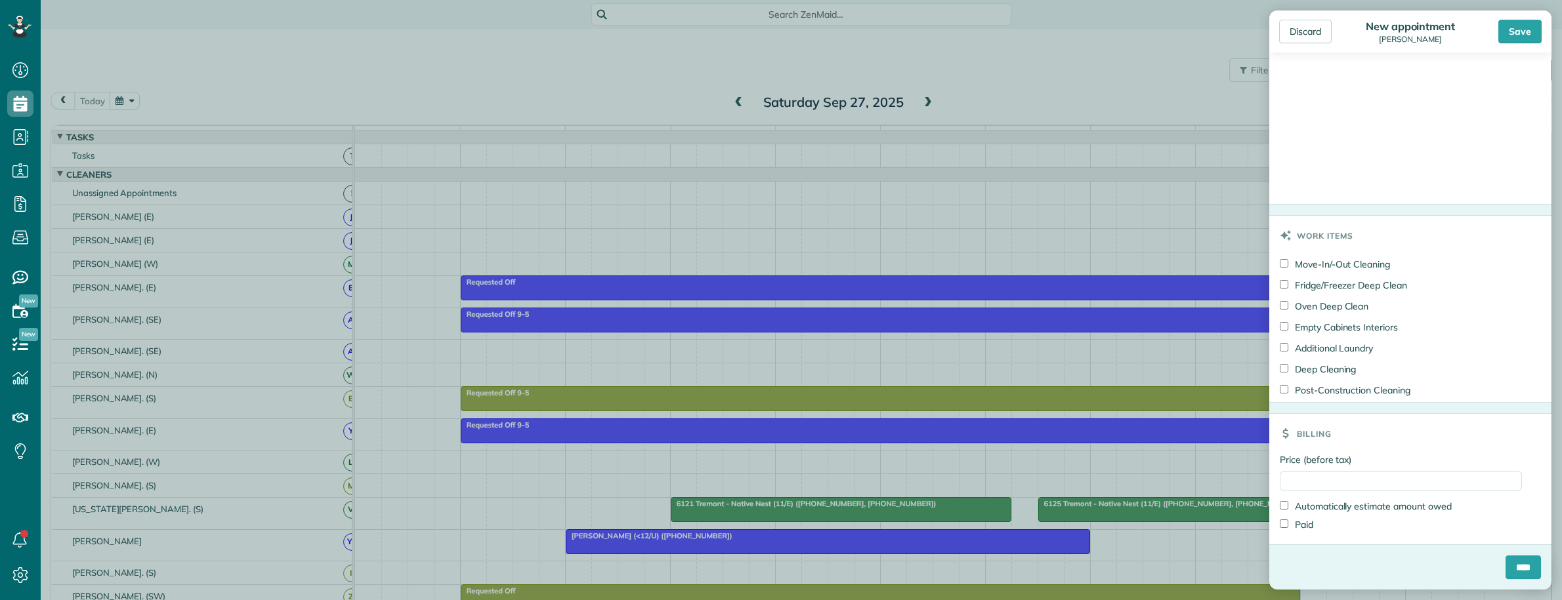
click at [1282, 287] on label "Fridge/Freezer Deep Clean" at bounding box center [1343, 285] width 127 height 13
click at [1310, 486] on input "Price (before tax)" at bounding box center [1401, 481] width 242 height 19
type input "******"
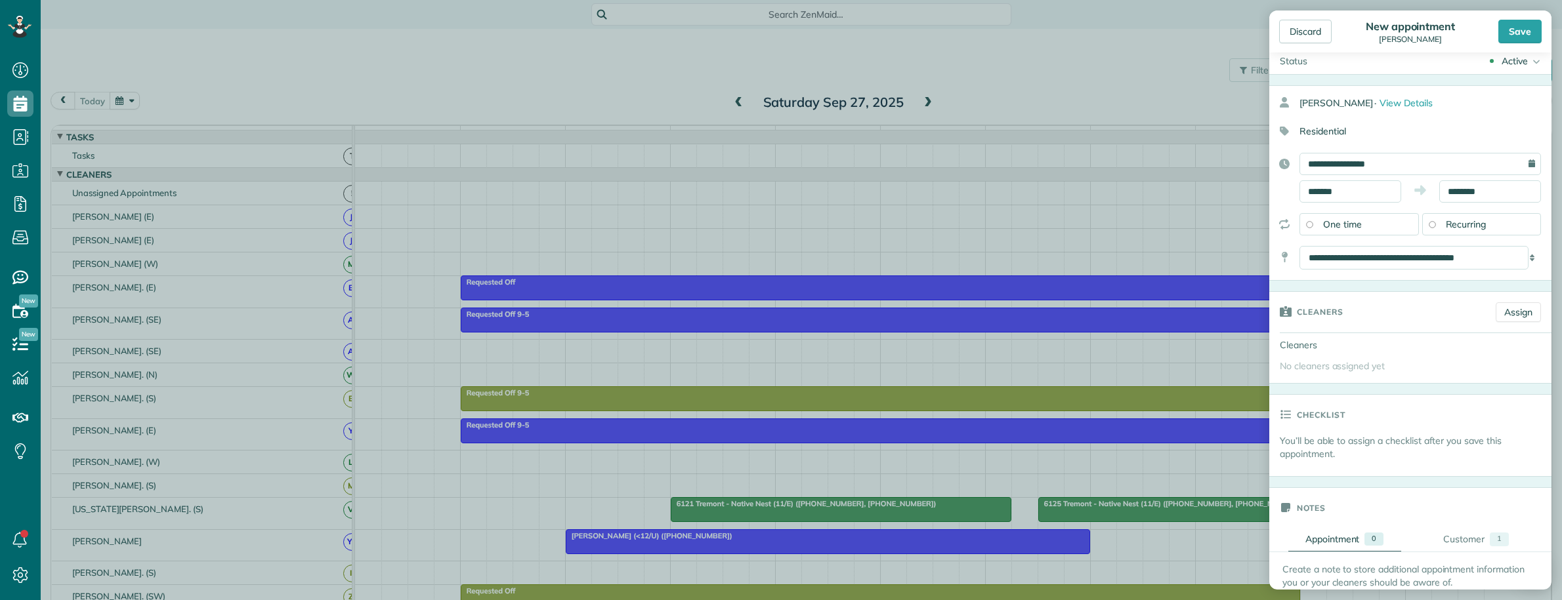
scroll to position [0, 0]
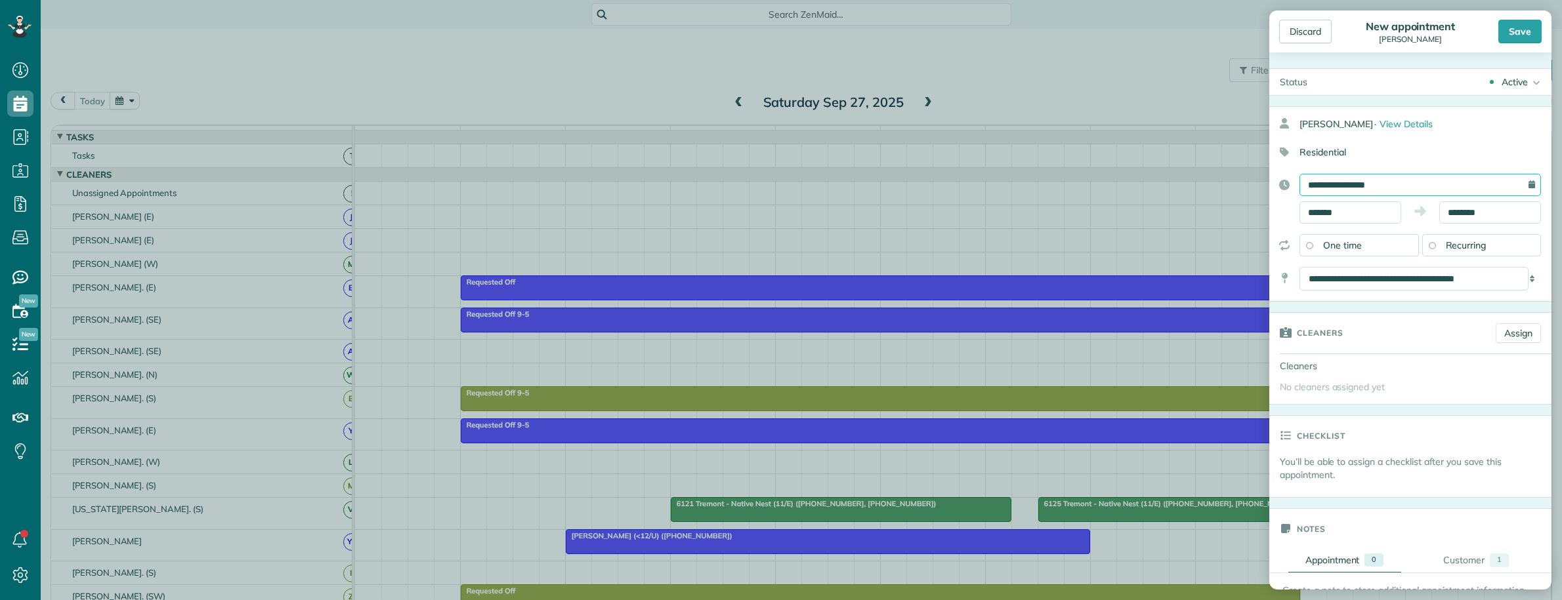
click at [1408, 188] on input "**********" at bounding box center [1419, 185] width 241 height 22
click at [1362, 332] on link "30" at bounding box center [1360, 335] width 21 height 21
type input "**********"
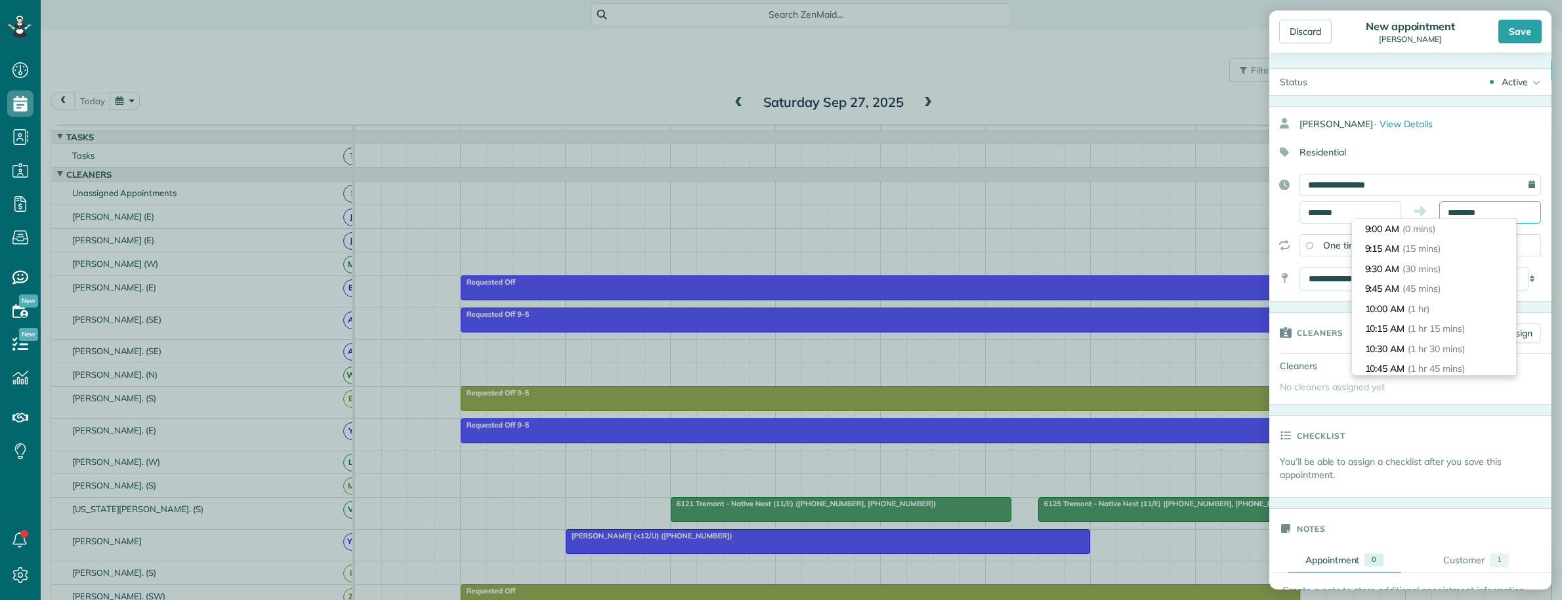
click at [1463, 215] on input "********" at bounding box center [1490, 212] width 102 height 22
type input "********"
click at [1456, 307] on span "(3 hrs 45 mins)" at bounding box center [1439, 308] width 64 height 12
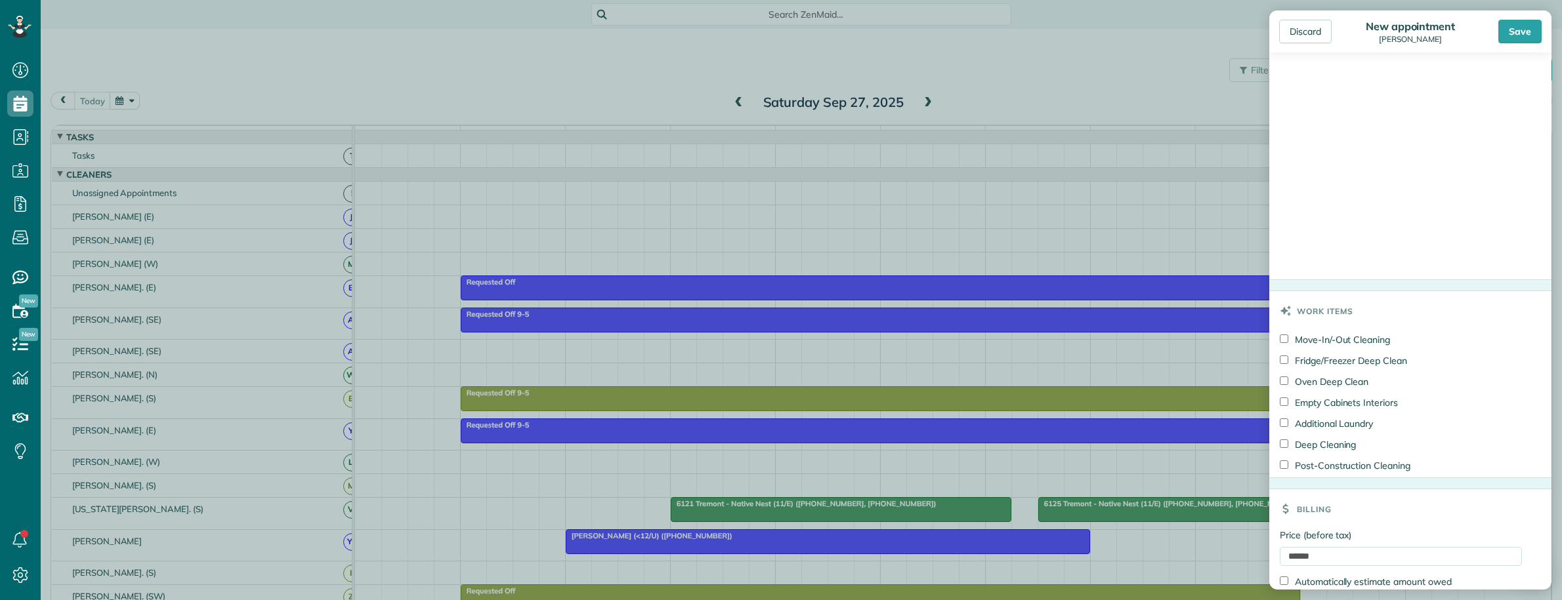
scroll to position [847, 0]
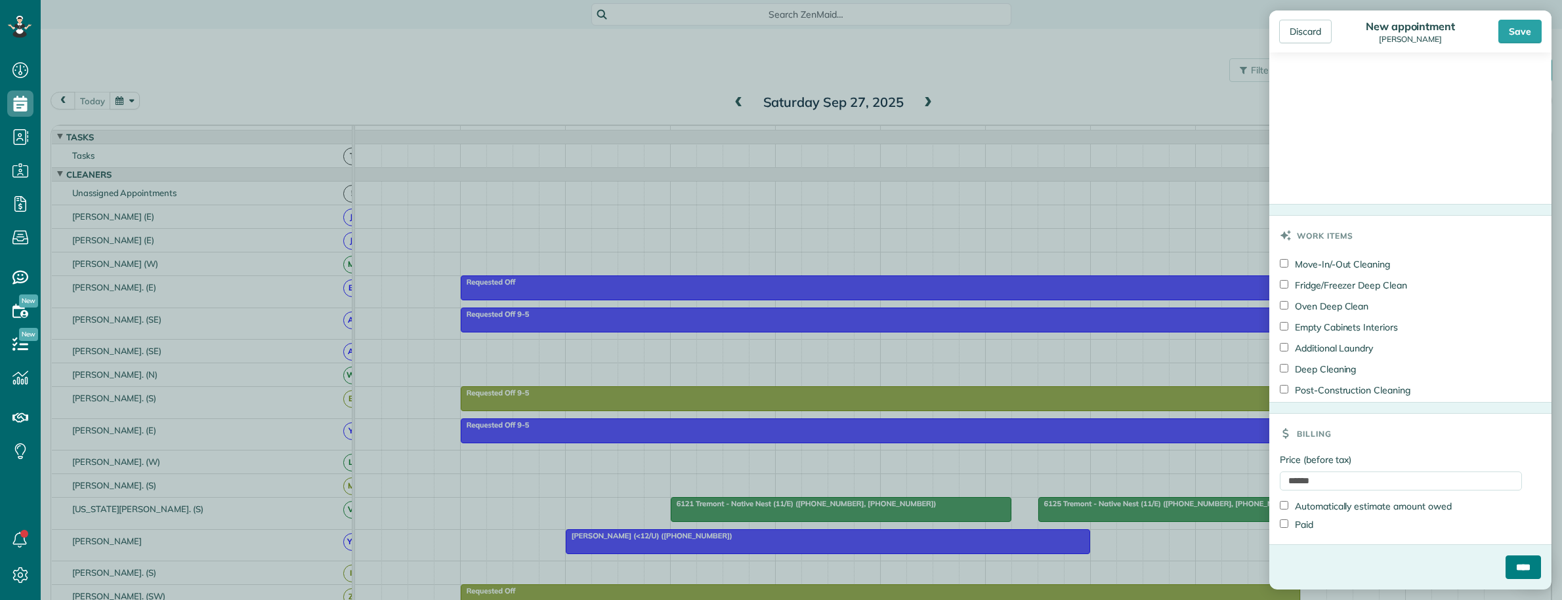
click at [1505, 571] on input "****" at bounding box center [1522, 568] width 35 height 24
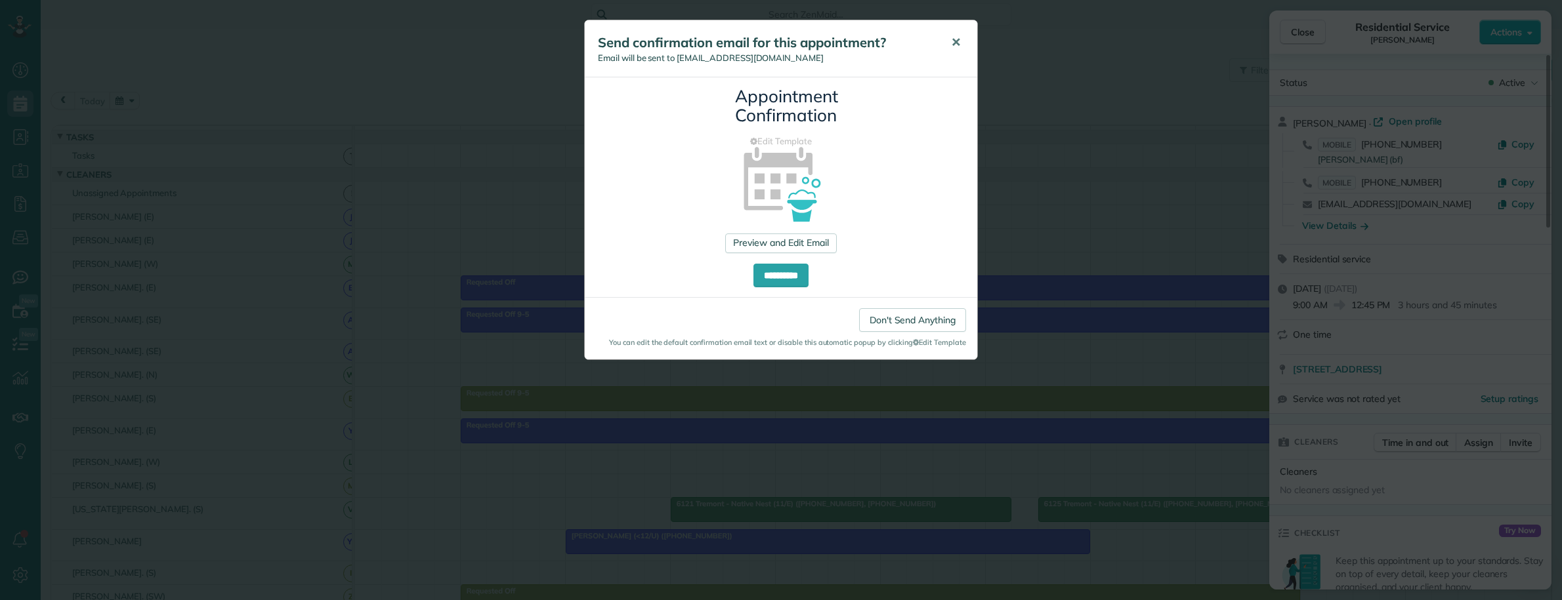
click at [952, 43] on span "✕" at bounding box center [956, 42] width 10 height 15
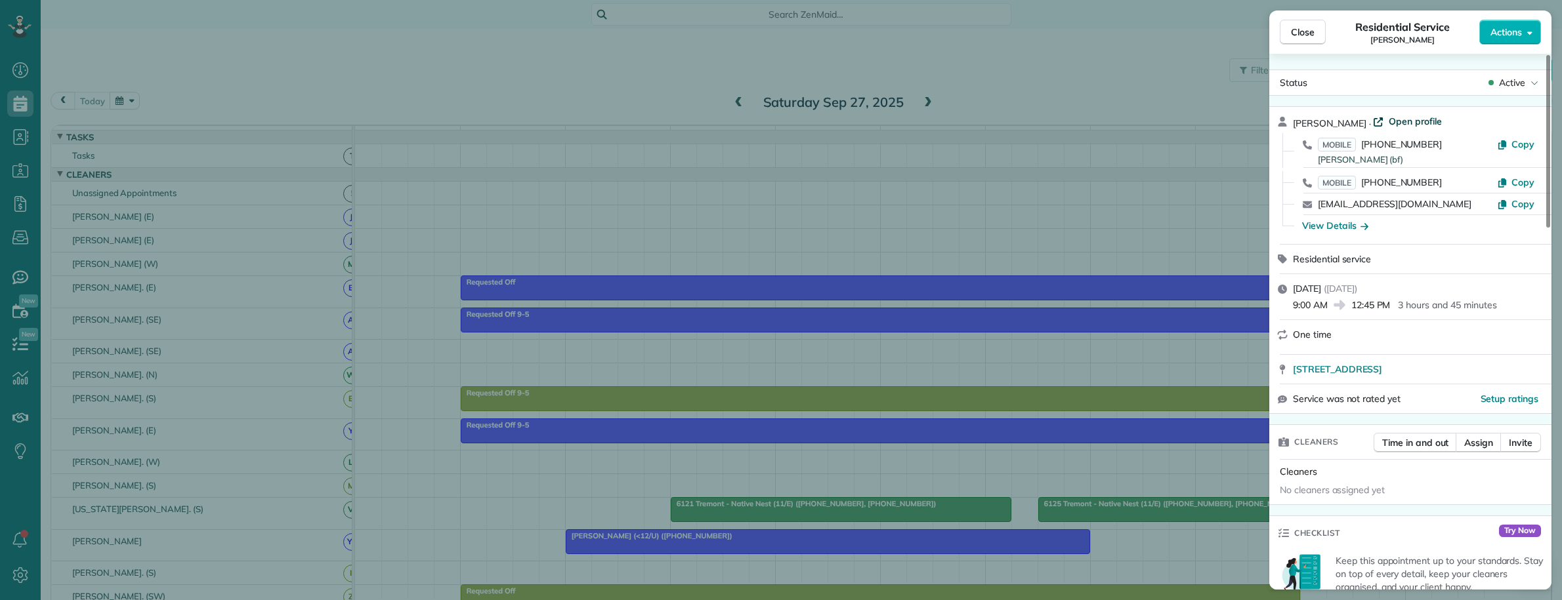
click at [1402, 123] on span "Open profile" at bounding box center [1415, 121] width 53 height 13
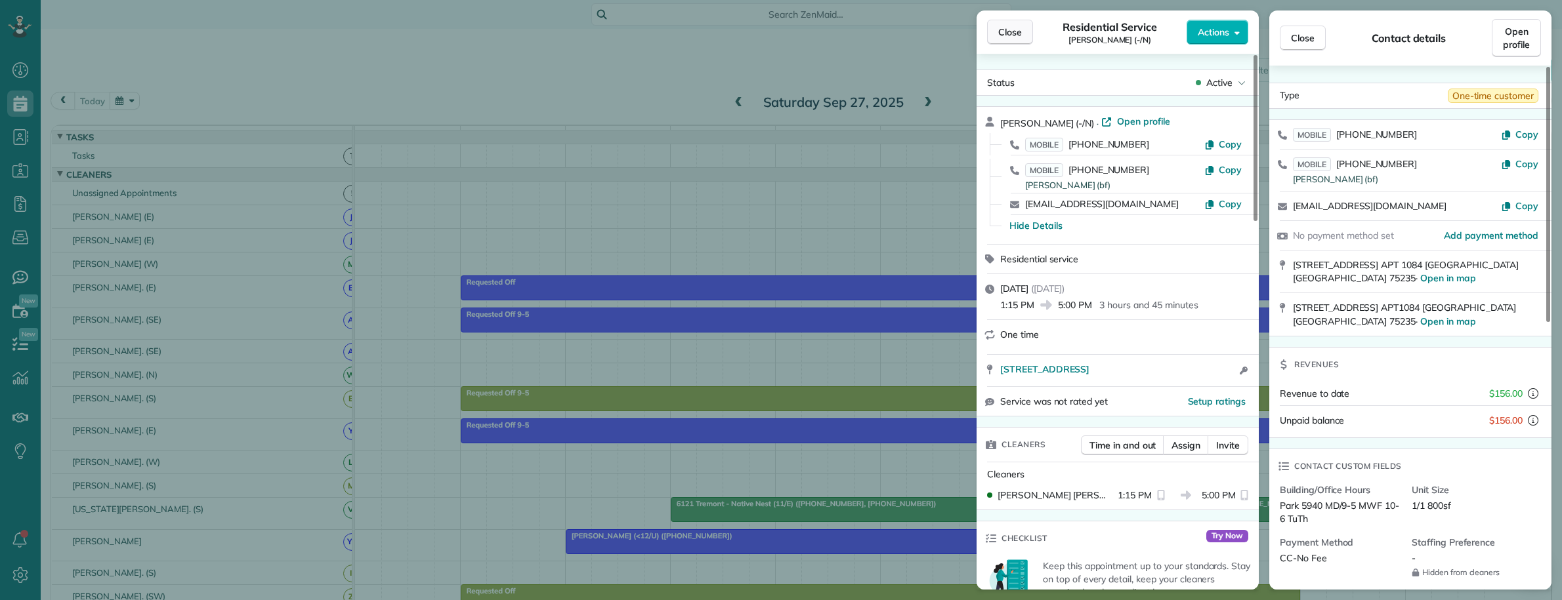
click at [1008, 37] on span "Close" at bounding box center [1010, 32] width 24 height 13
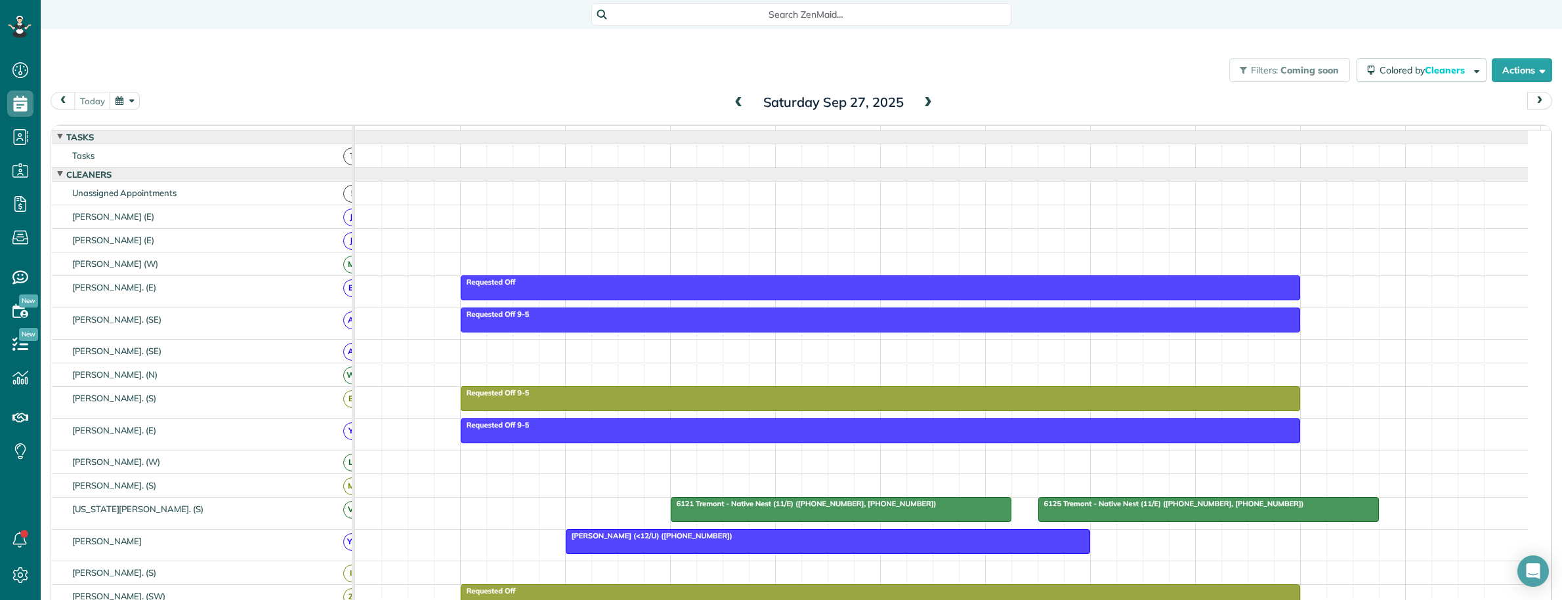
click at [789, 18] on span "Search ZenMaid…" at bounding box center [805, 14] width 399 height 13
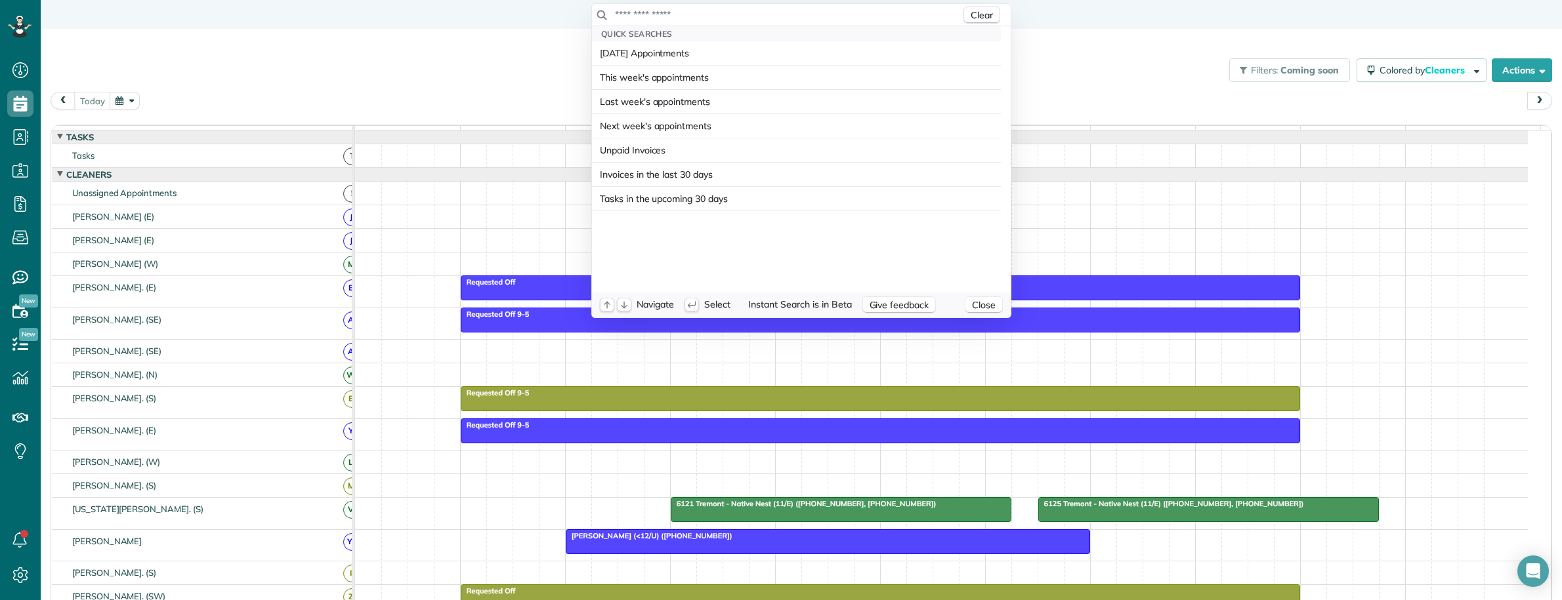
click at [789, 18] on input "text" at bounding box center [787, 14] width 346 height 13
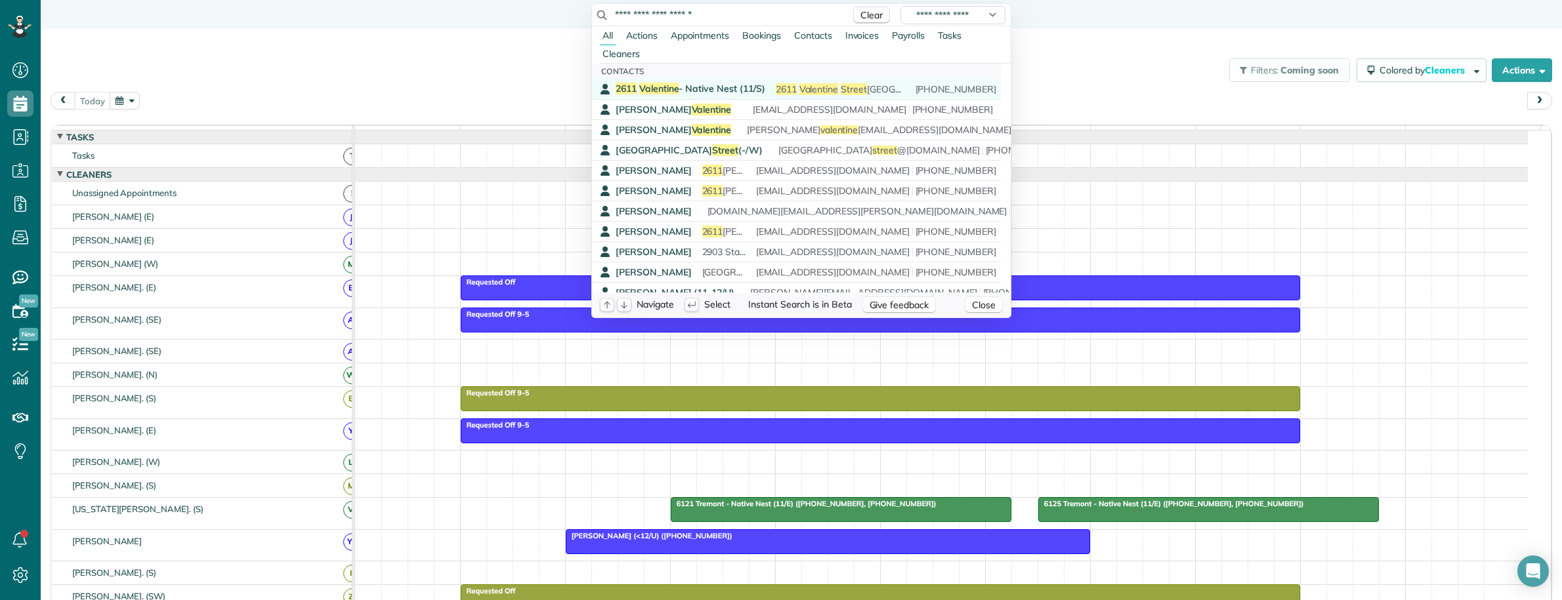
type input "**********"
click at [684, 87] on span "2611 Valentine - Native Nest (11/S)" at bounding box center [691, 89] width 150 height 12
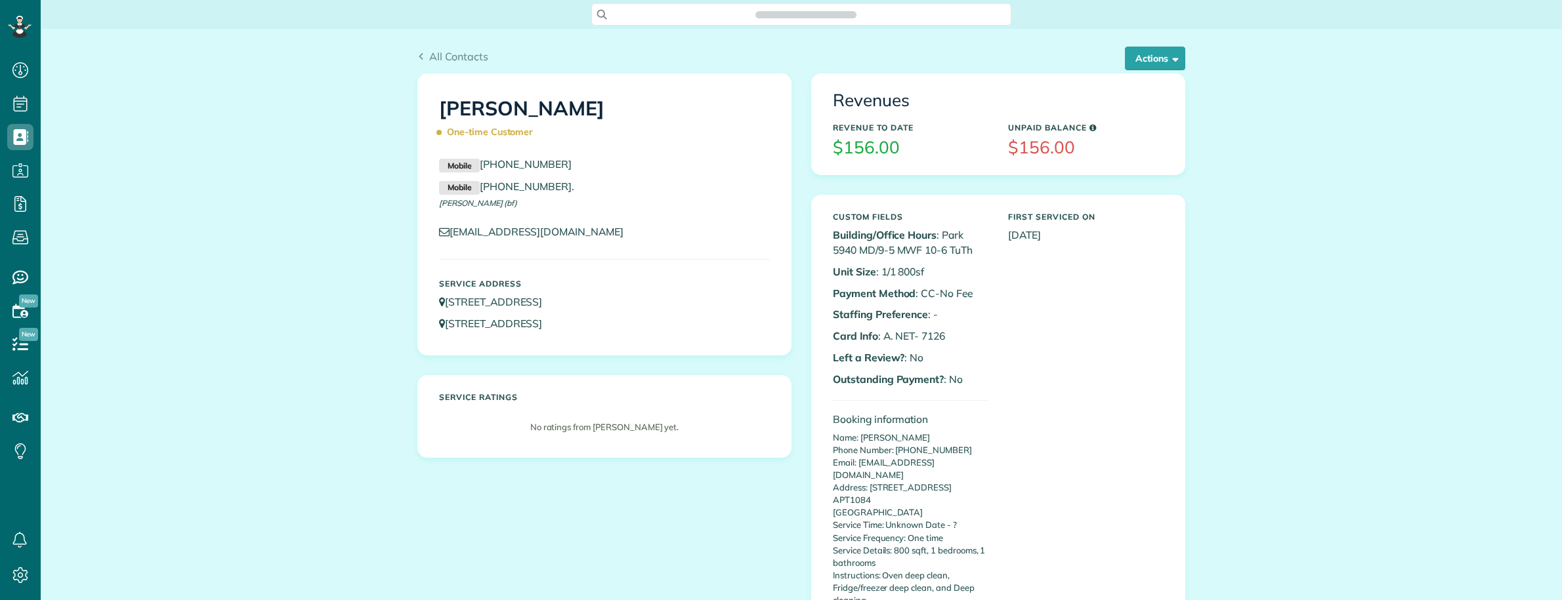
scroll to position [600, 40]
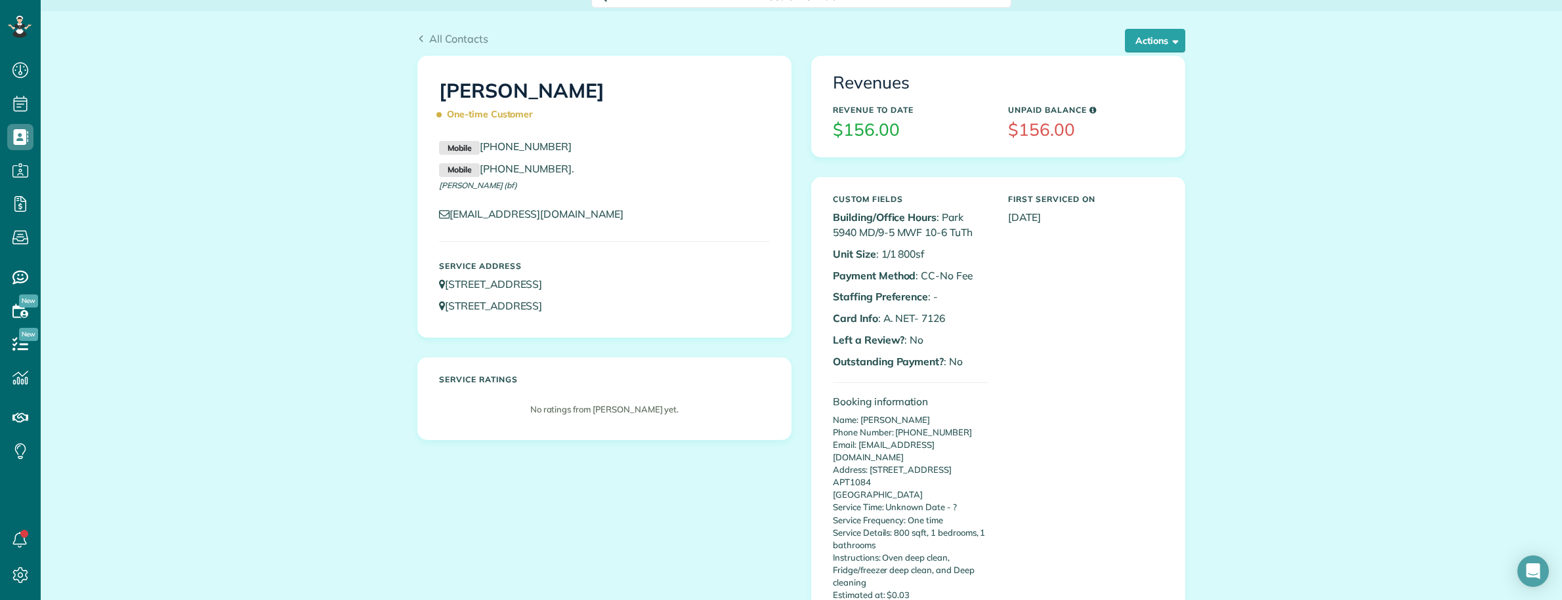
scroll to position [0, 0]
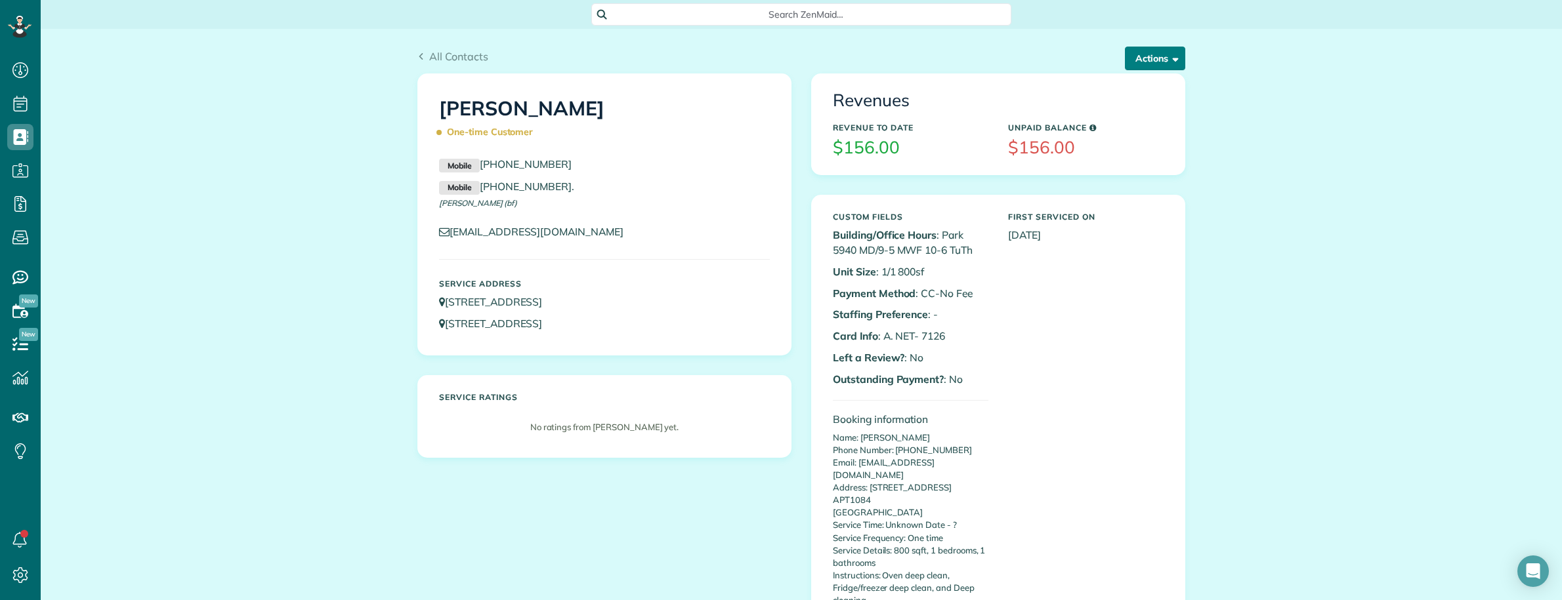
click at [1142, 62] on button "Actions" at bounding box center [1155, 59] width 60 height 24
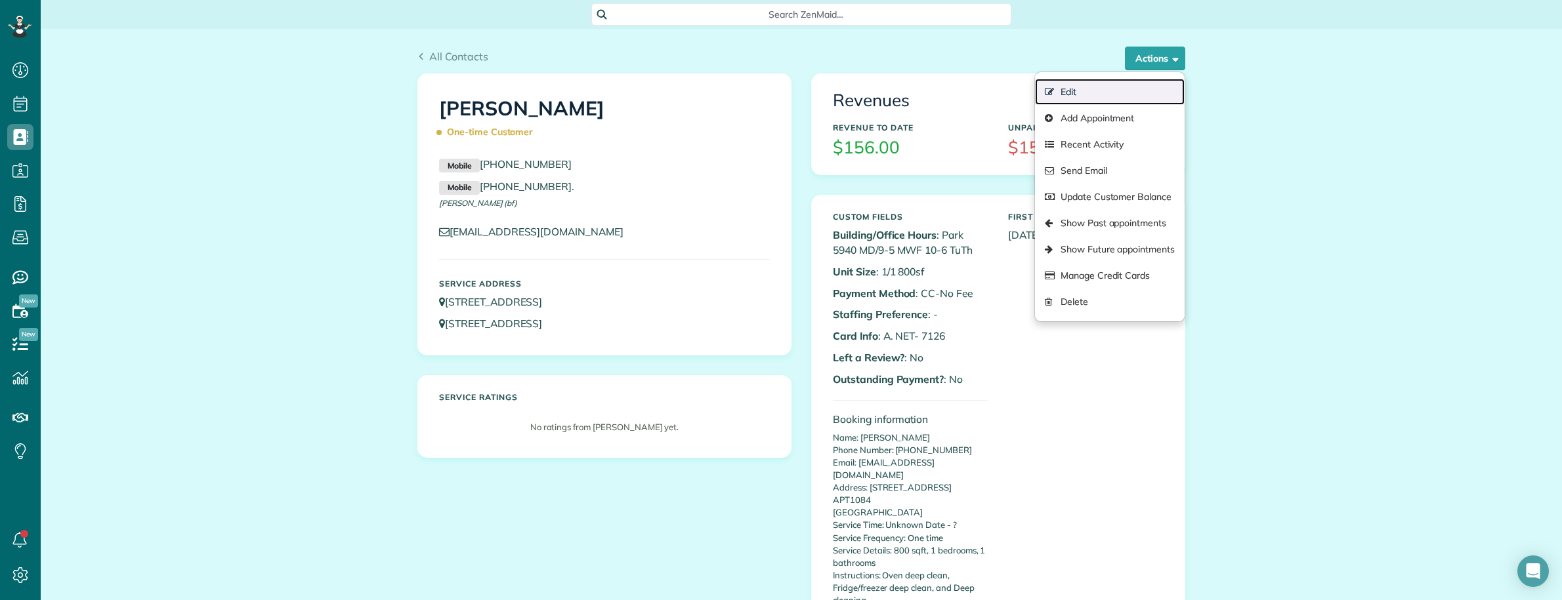
click at [1071, 86] on link "Edit" at bounding box center [1110, 92] width 150 height 26
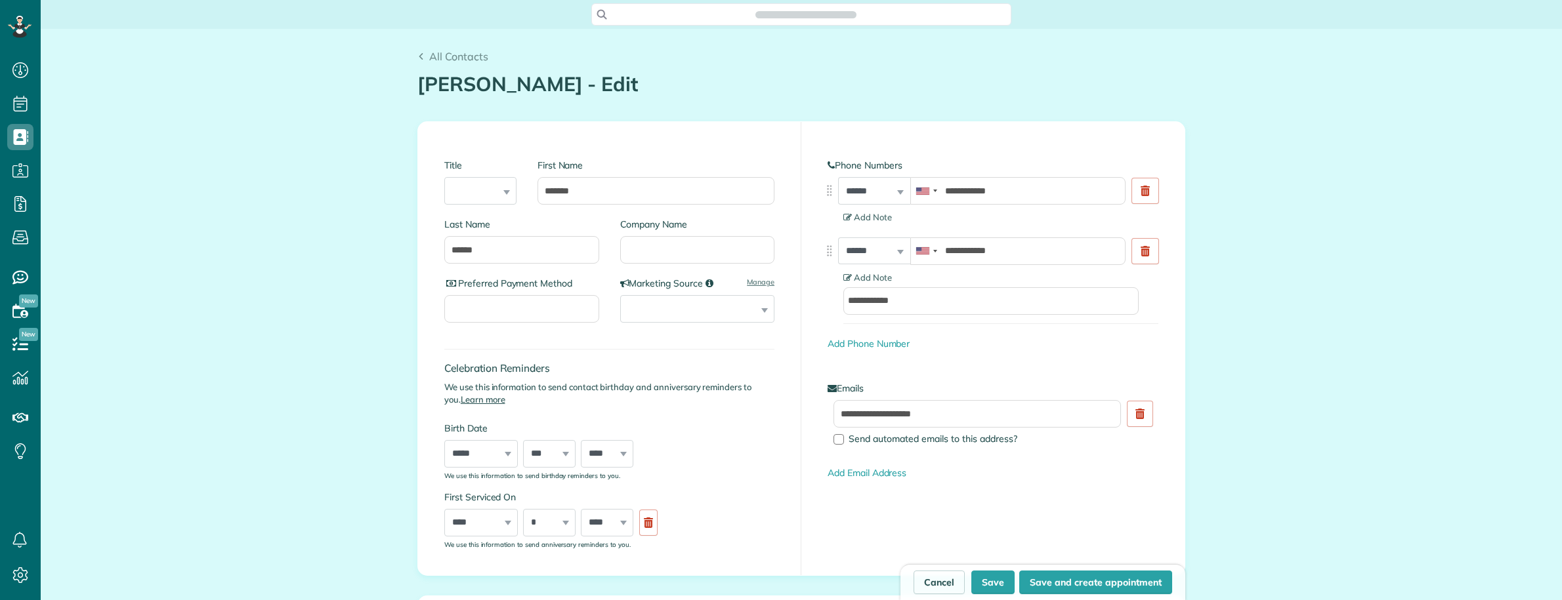
type input "**********"
click at [684, 254] on input "Company Name" at bounding box center [697, 250] width 155 height 28
type input "***"
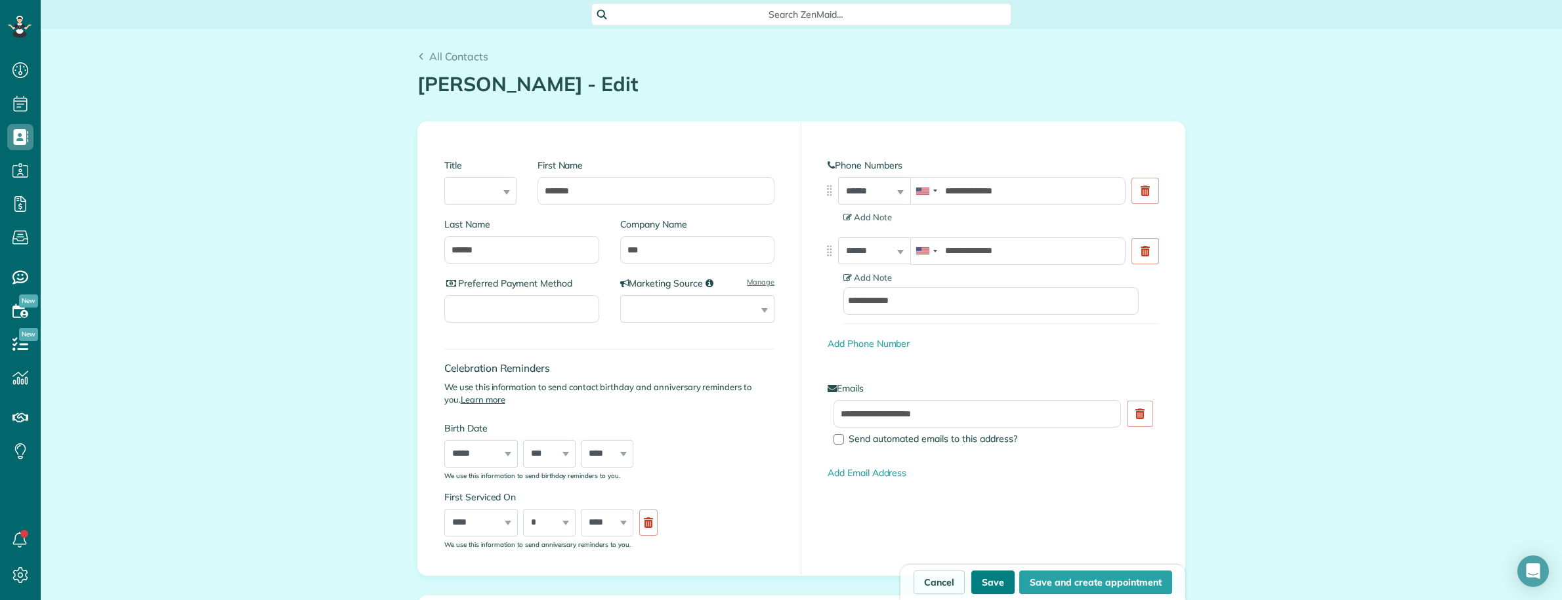
click at [976, 585] on button "Save" at bounding box center [992, 583] width 43 height 24
type input "**********"
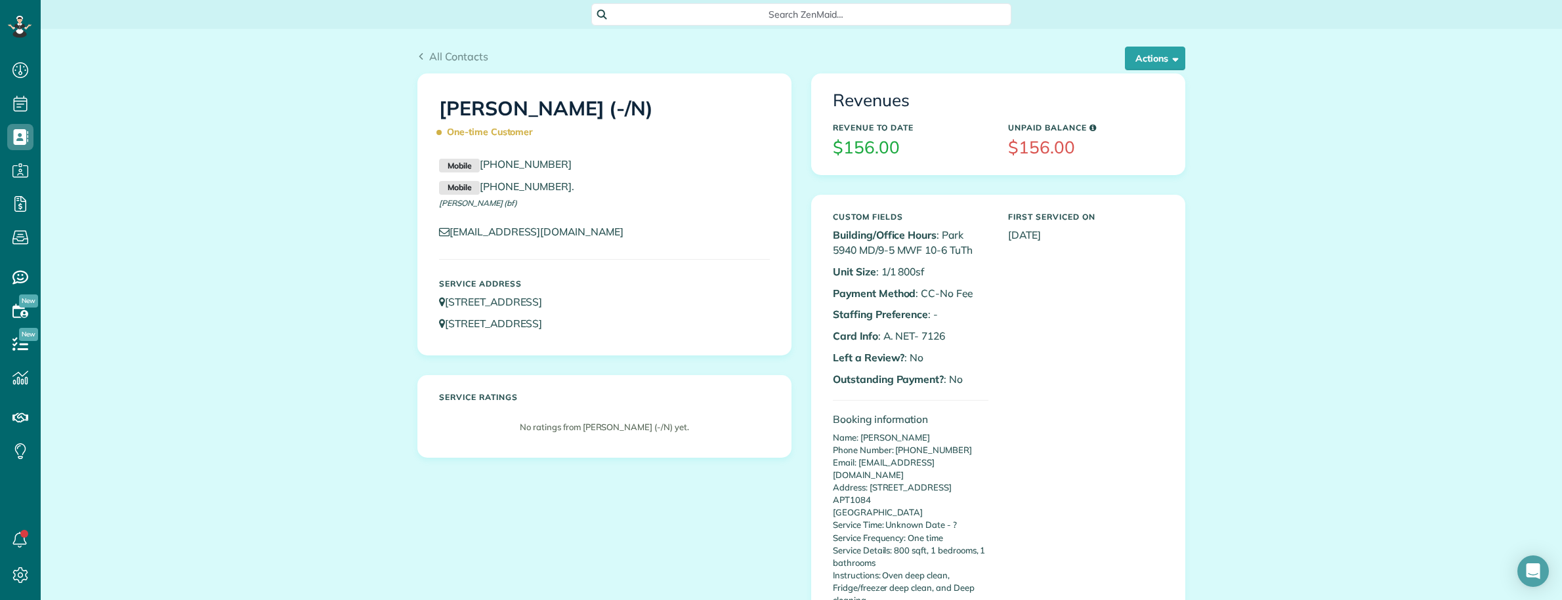
scroll to position [5, 5]
drag, startPoint x: 432, startPoint y: 109, endPoint x: 630, endPoint y: 119, distance: 198.4
click at [630, 119] on h1 "Shirley Marino (-/N) One-time Customer" at bounding box center [604, 121] width 331 height 46
copy h1 "Shirley Marino (-/N)"
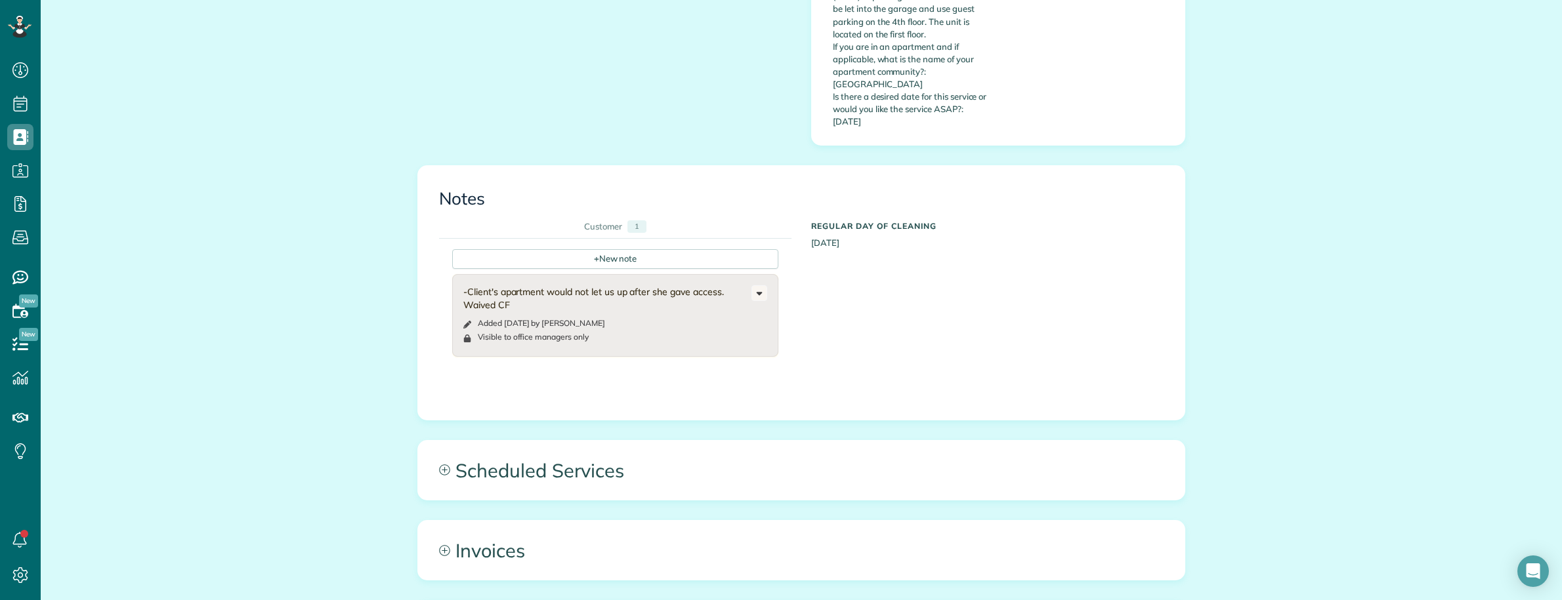
scroll to position [1312, 0]
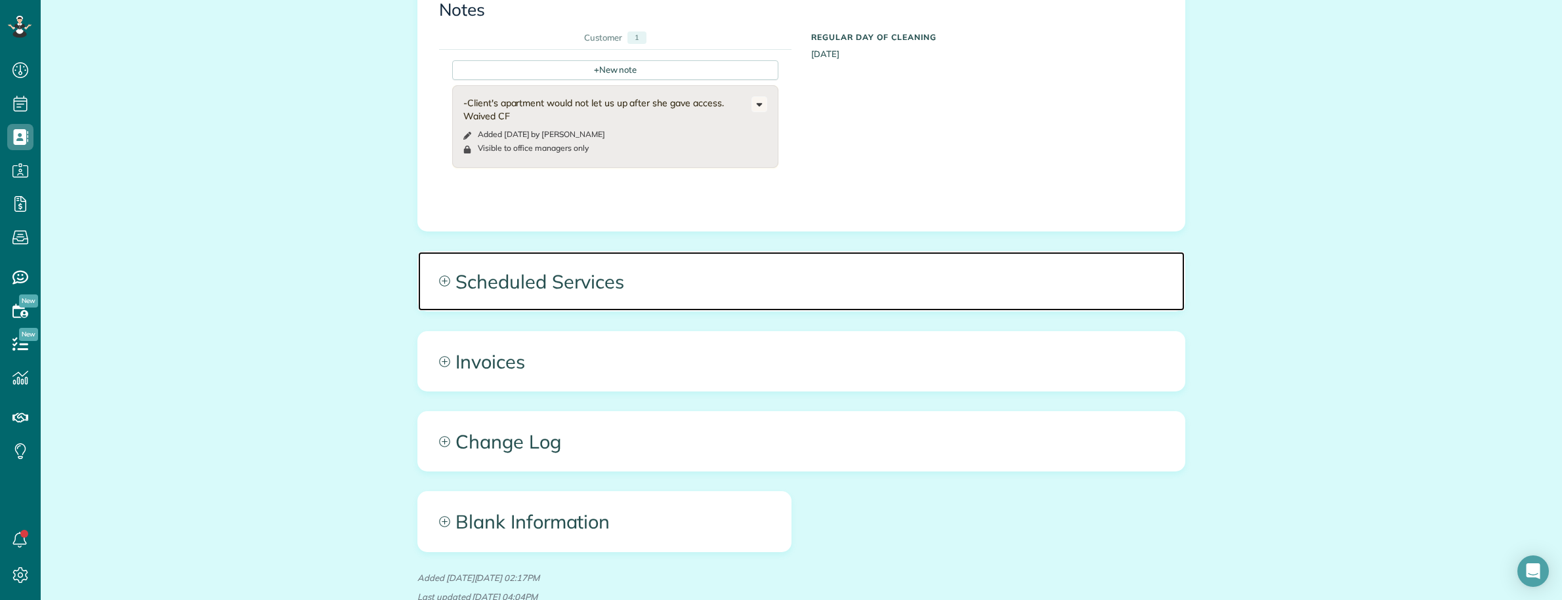
click at [855, 252] on span "Scheduled Services" at bounding box center [801, 281] width 766 height 59
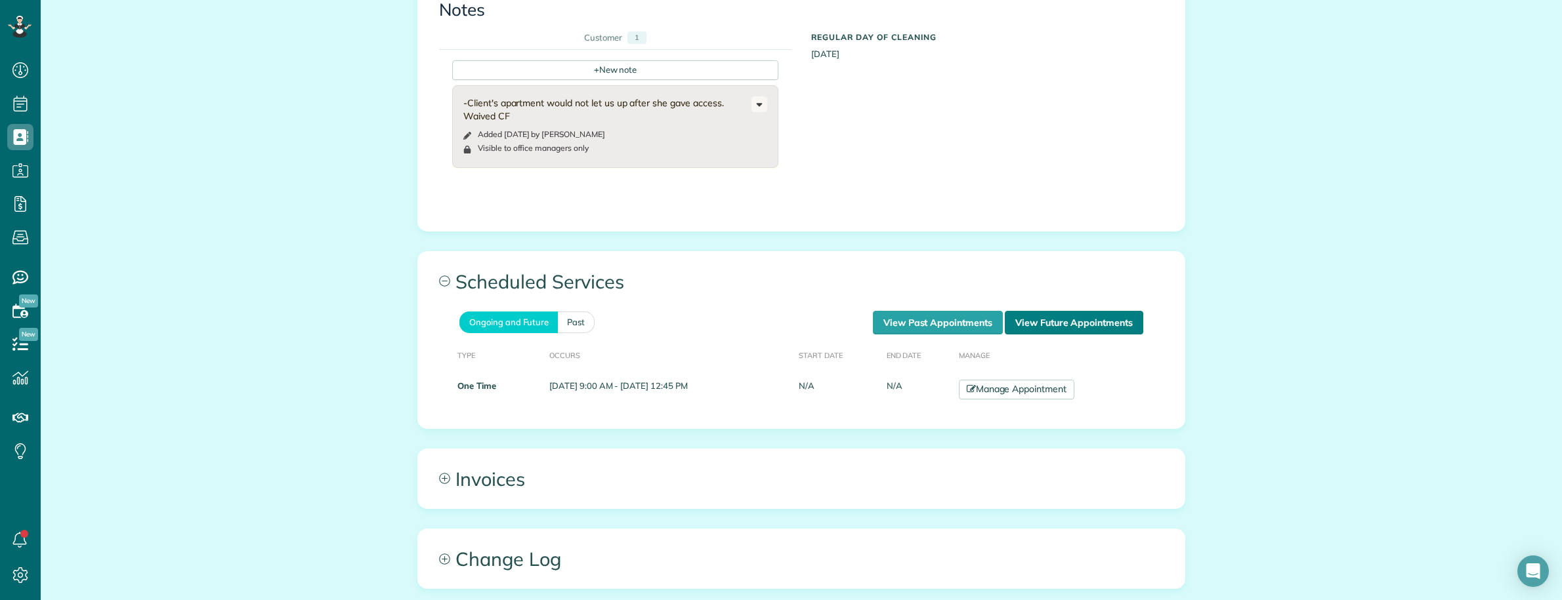
click at [1061, 311] on link "View Future Appointments" at bounding box center [1074, 323] width 138 height 24
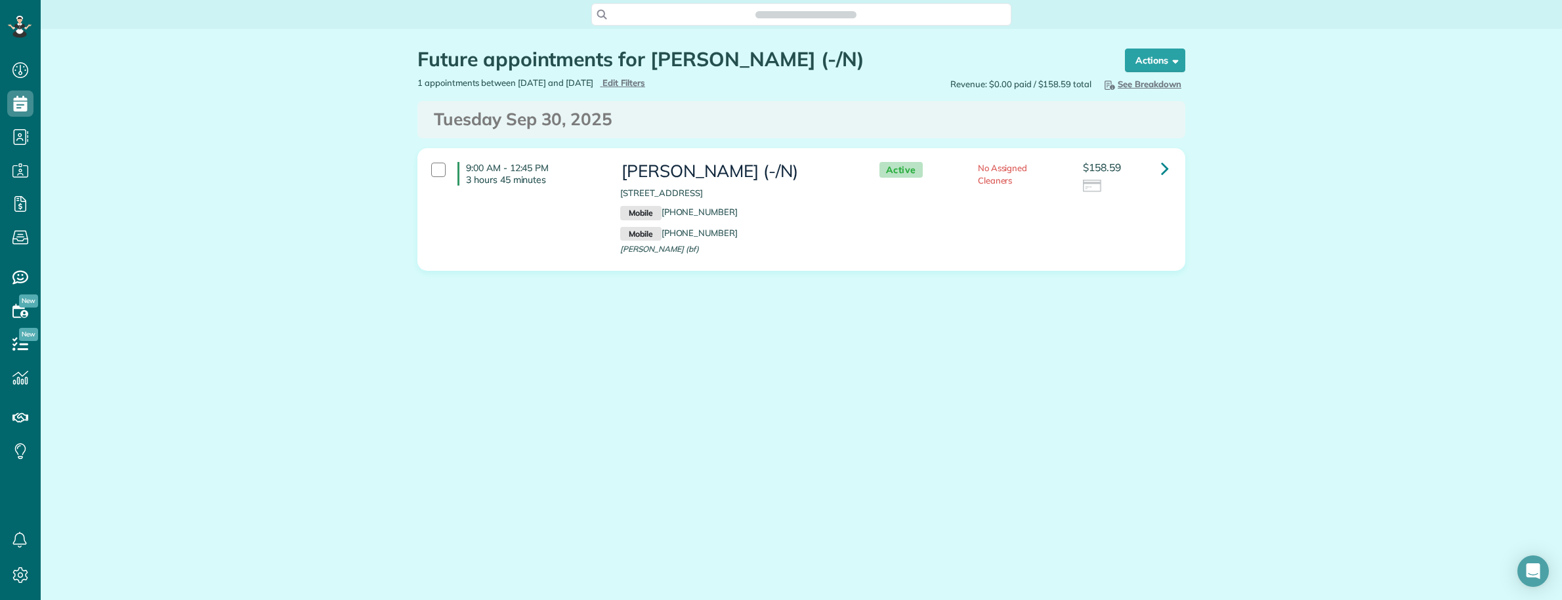
scroll to position [5, 5]
click at [1162, 174] on icon at bounding box center [1165, 168] width 8 height 23
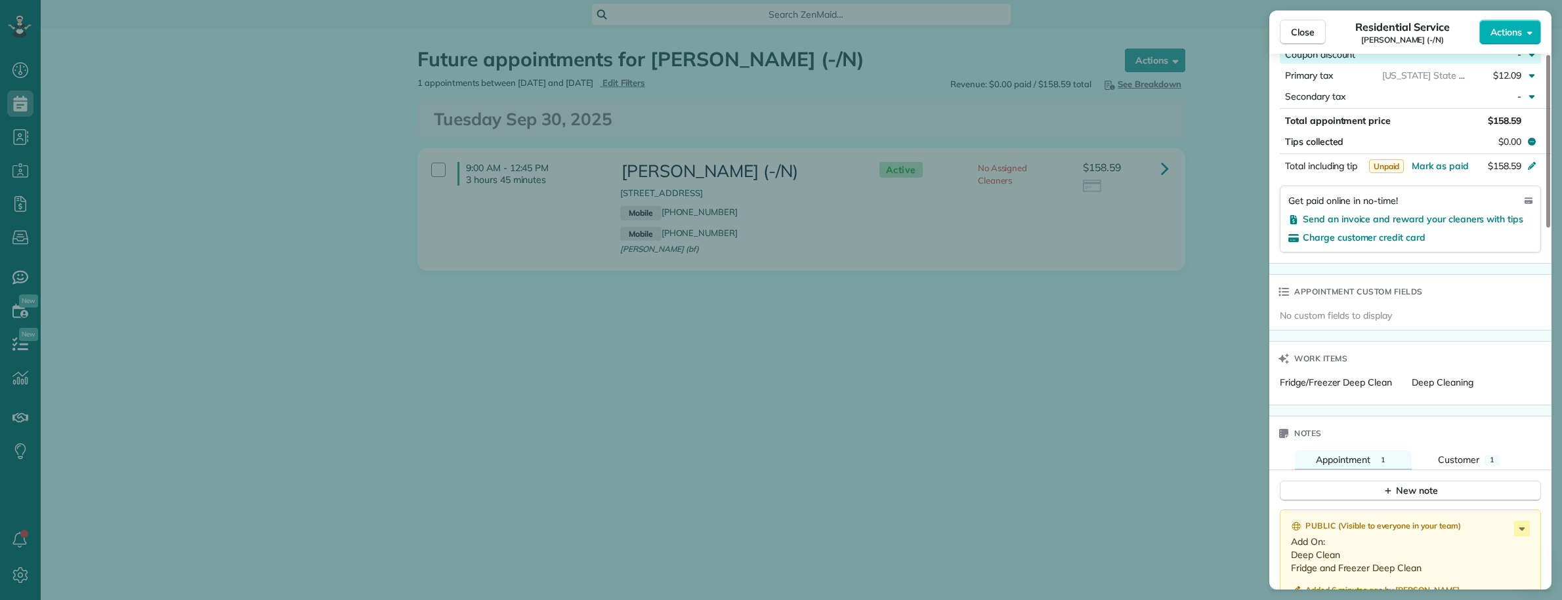
scroll to position [820, 0]
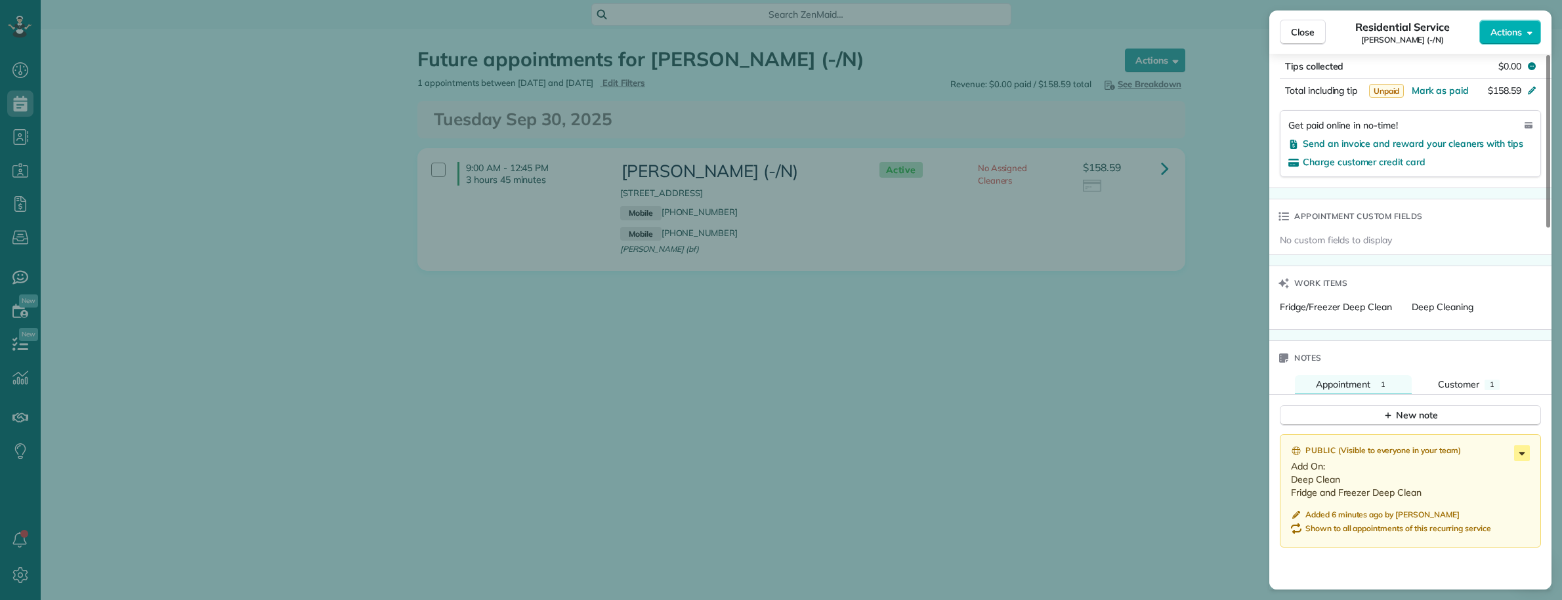
click at [1524, 461] on icon at bounding box center [1522, 454] width 16 height 16
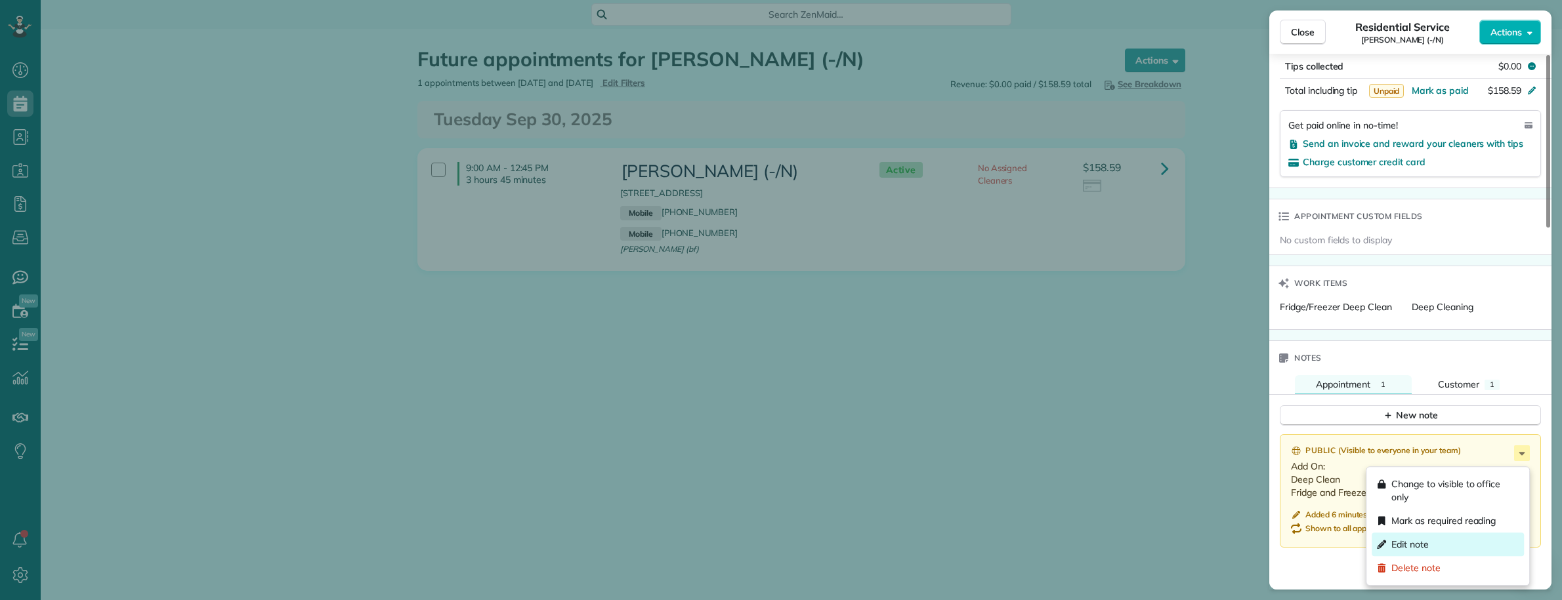
click at [1410, 539] on span "Edit note" at bounding box center [1454, 544] width 127 height 13
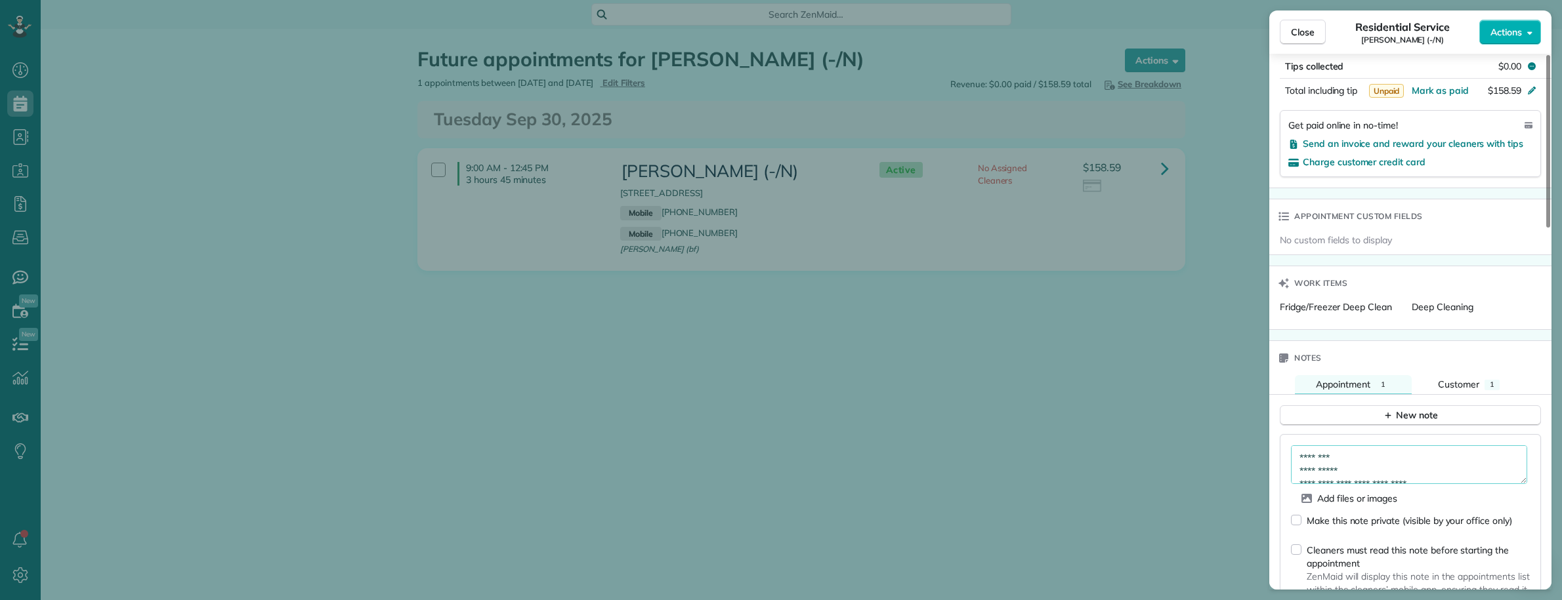
drag, startPoint x: 1520, startPoint y: 489, endPoint x: 1515, endPoint y: 502, distance: 14.4
click at [1518, 550] on form "**********" at bounding box center [1410, 543] width 239 height 194
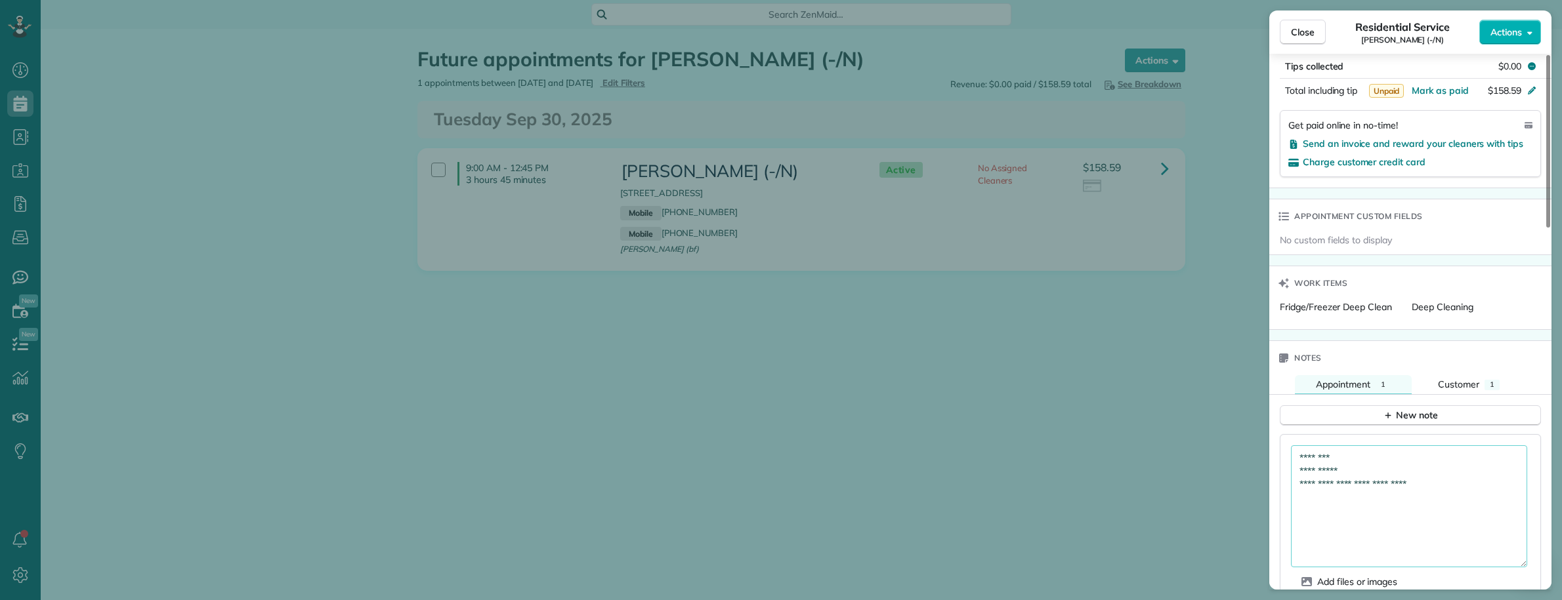
drag, startPoint x: 1516, startPoint y: 484, endPoint x: 1523, endPoint y: 568, distance: 84.3
click at [1528, 568] on div "**********" at bounding box center [1410, 507] width 239 height 122
click at [1460, 497] on textarea "**********" at bounding box center [1409, 513] width 236 height 135
click at [1343, 540] on textarea "**********" at bounding box center [1409, 513] width 236 height 135
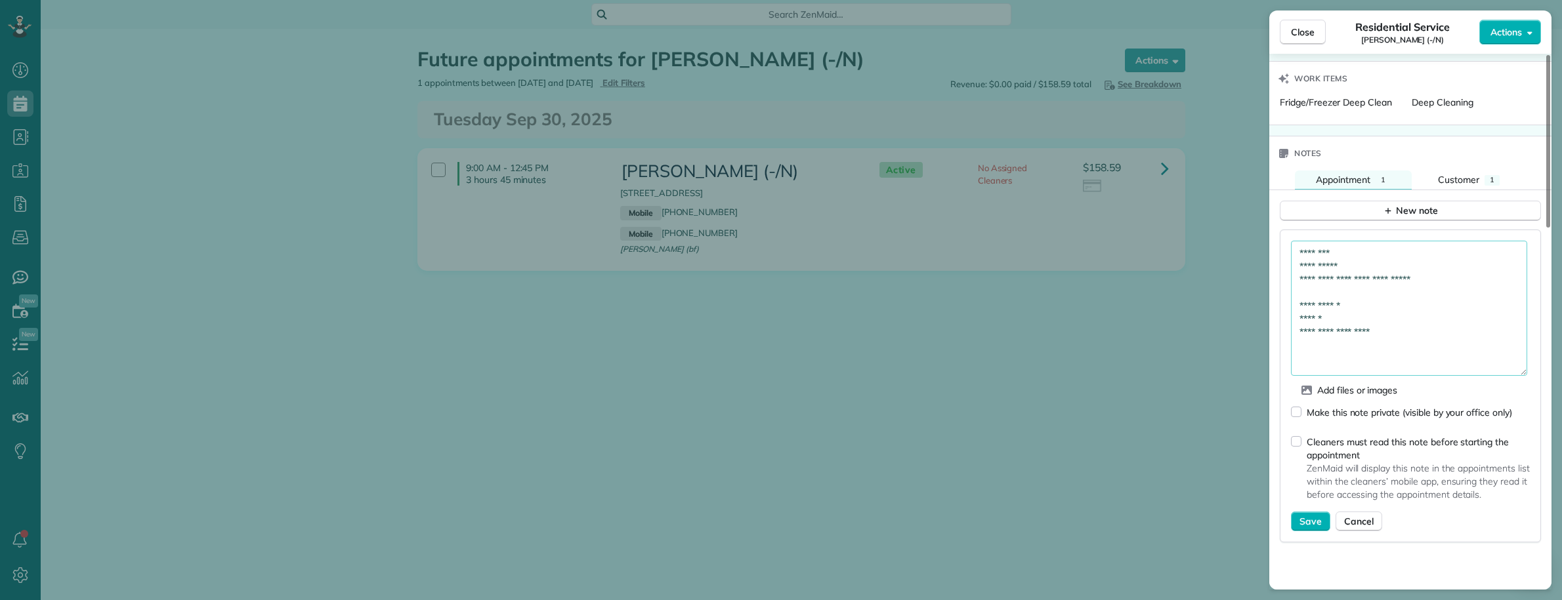
scroll to position [1121, 0]
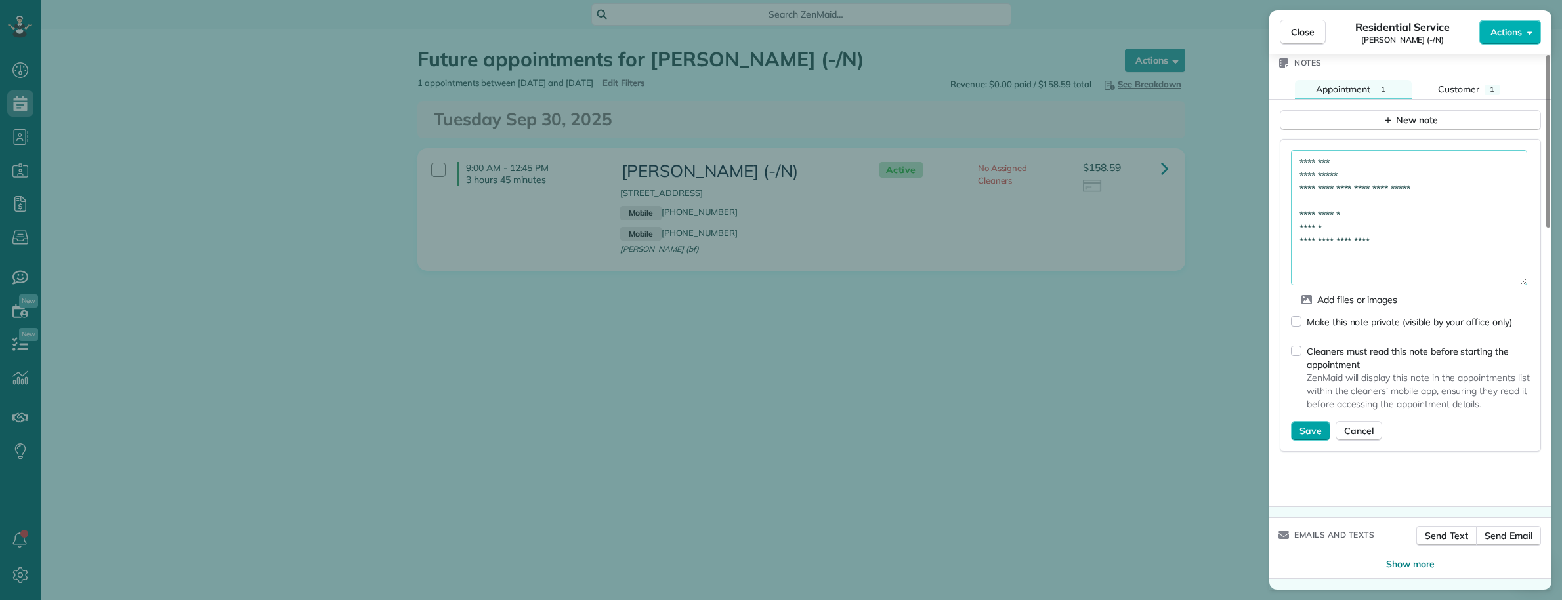
type textarea "**********"
click at [1308, 430] on span "Save" at bounding box center [1310, 431] width 22 height 13
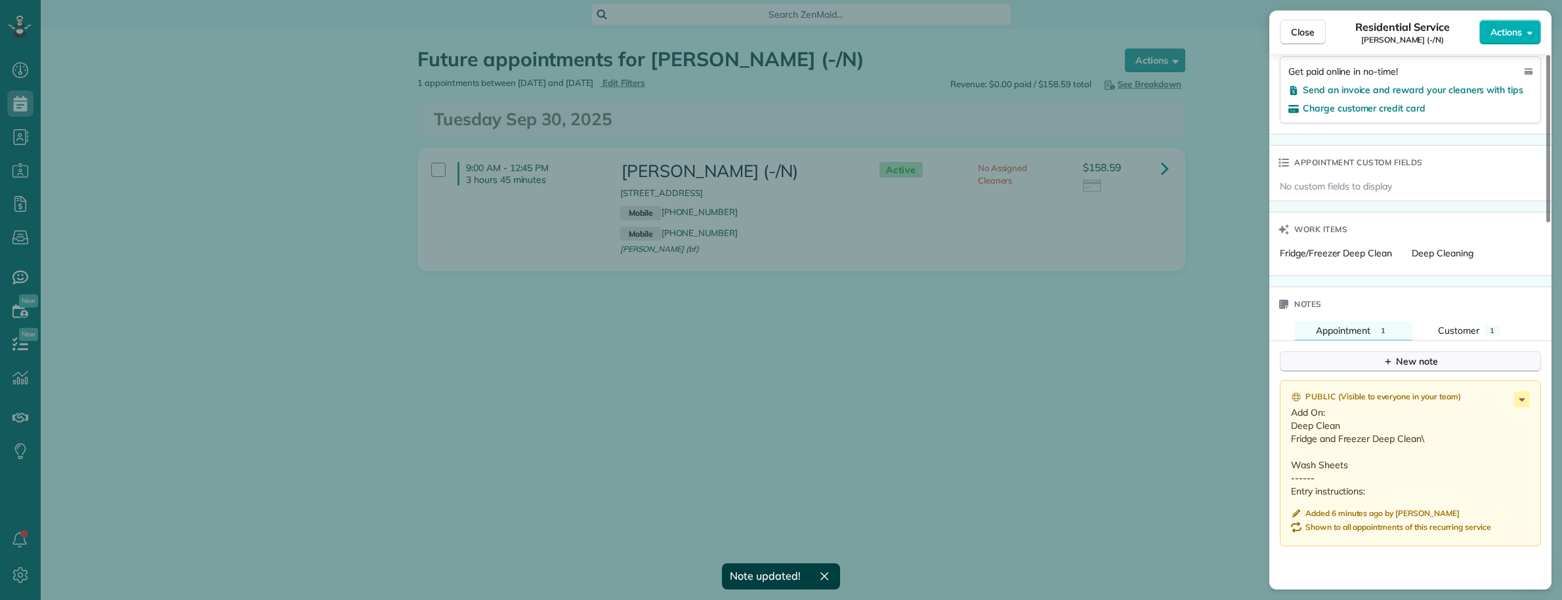
scroll to position [792, 0]
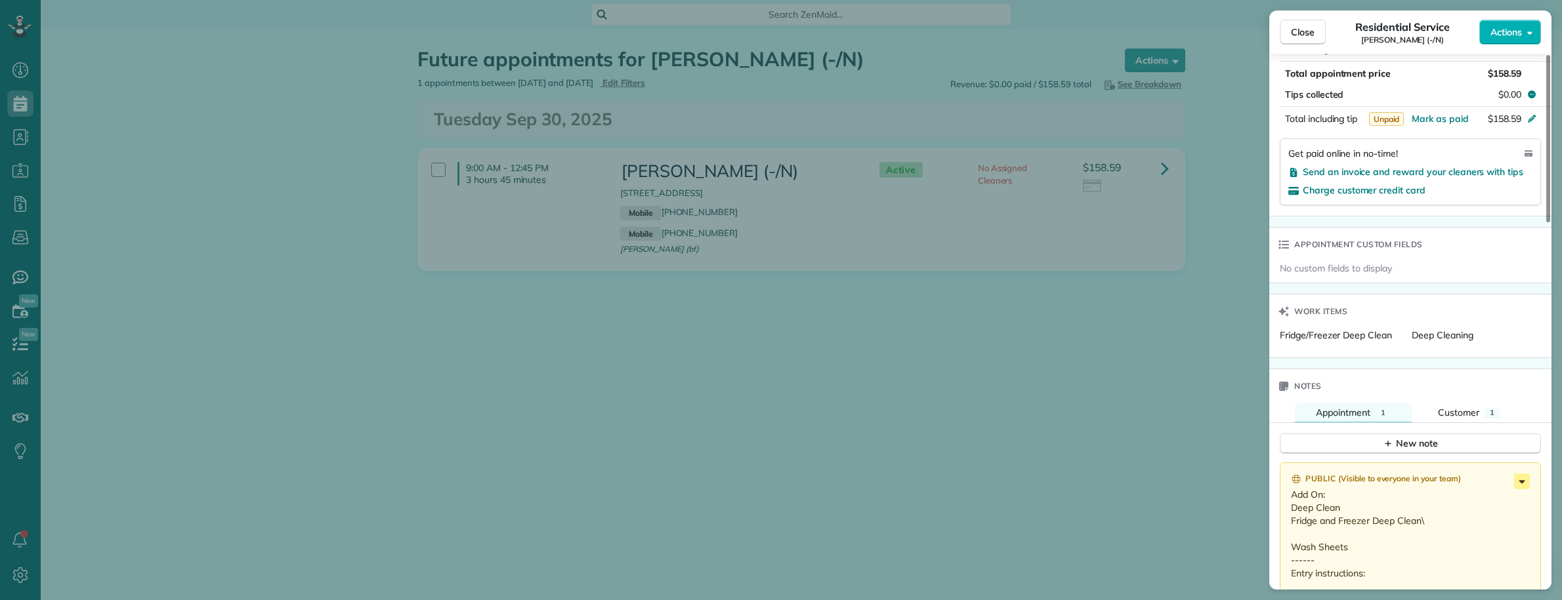
click at [1524, 486] on icon at bounding box center [1522, 482] width 16 height 16
click at [1405, 435] on span "Edit note" at bounding box center [1454, 438] width 127 height 13
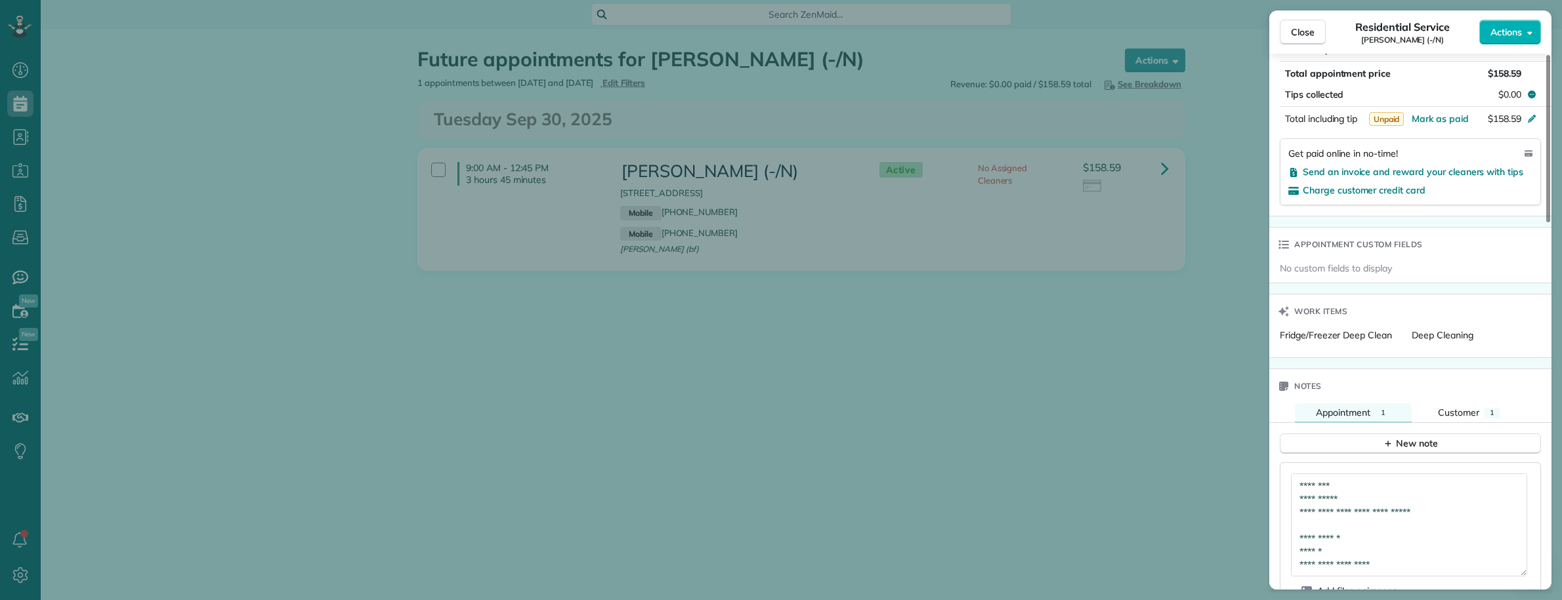
drag, startPoint x: 1520, startPoint y: 516, endPoint x: 1527, endPoint y: 581, distance: 65.4
click at [1527, 577] on div "**********" at bounding box center [1410, 525] width 239 height 103
click at [1454, 522] on textarea "**********" at bounding box center [1409, 525] width 236 height 103
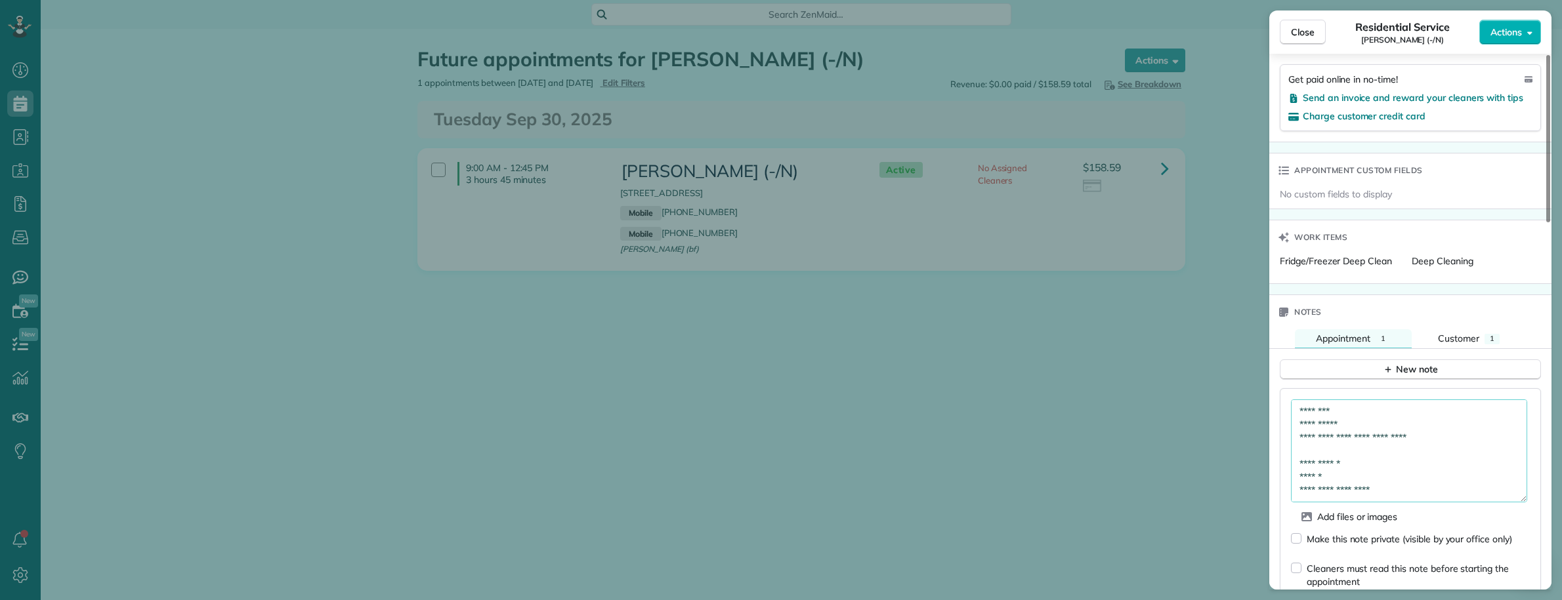
scroll to position [874, 0]
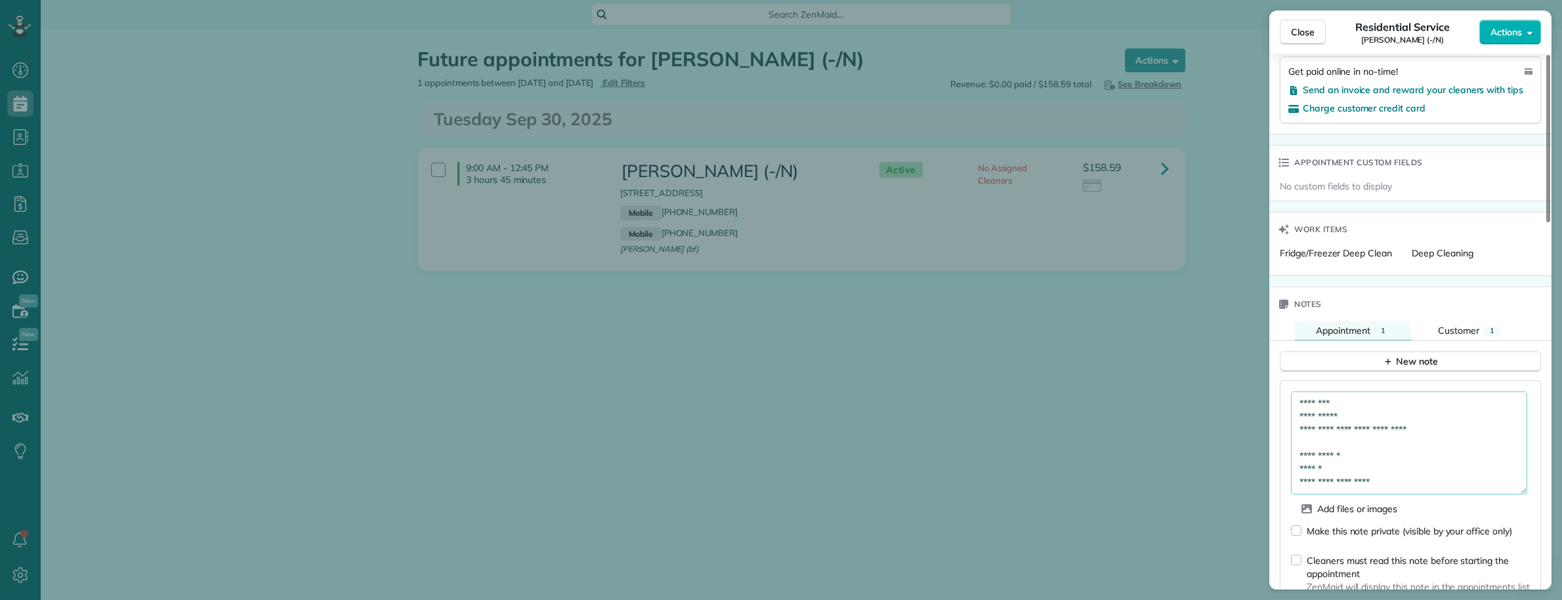
type textarea "**********"
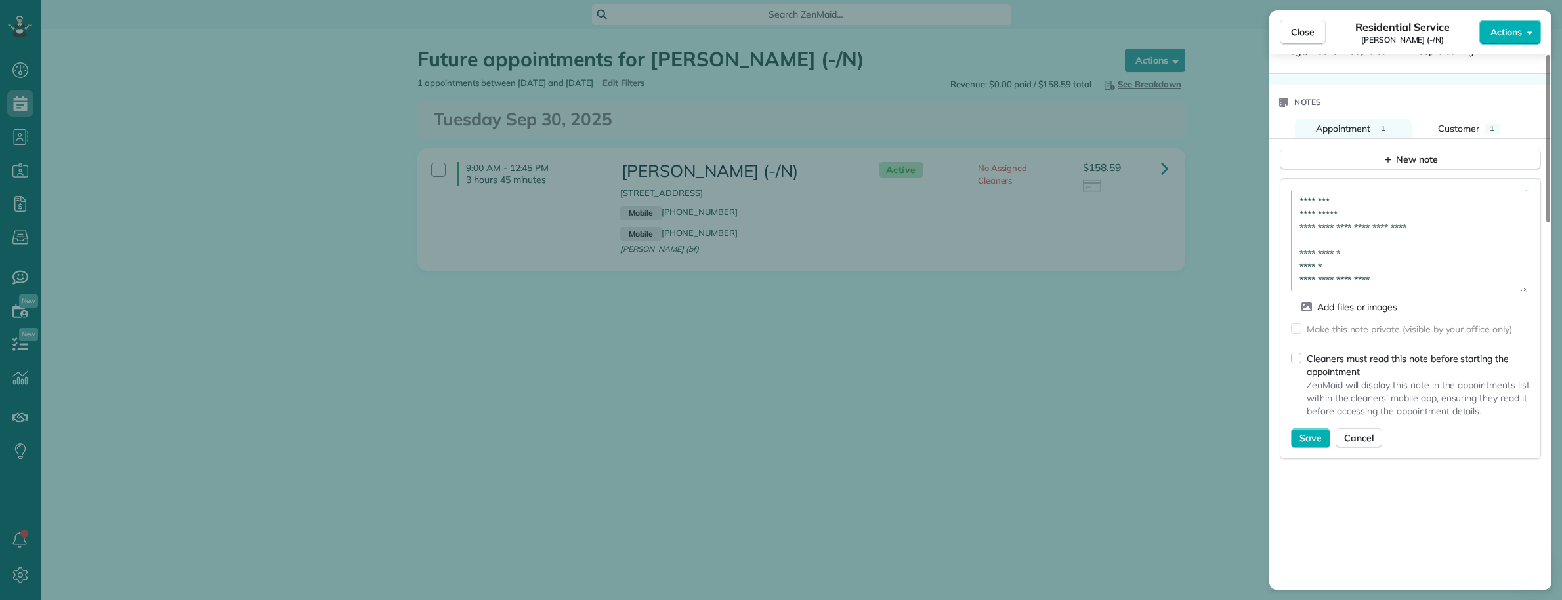
scroll to position [1173, 0]
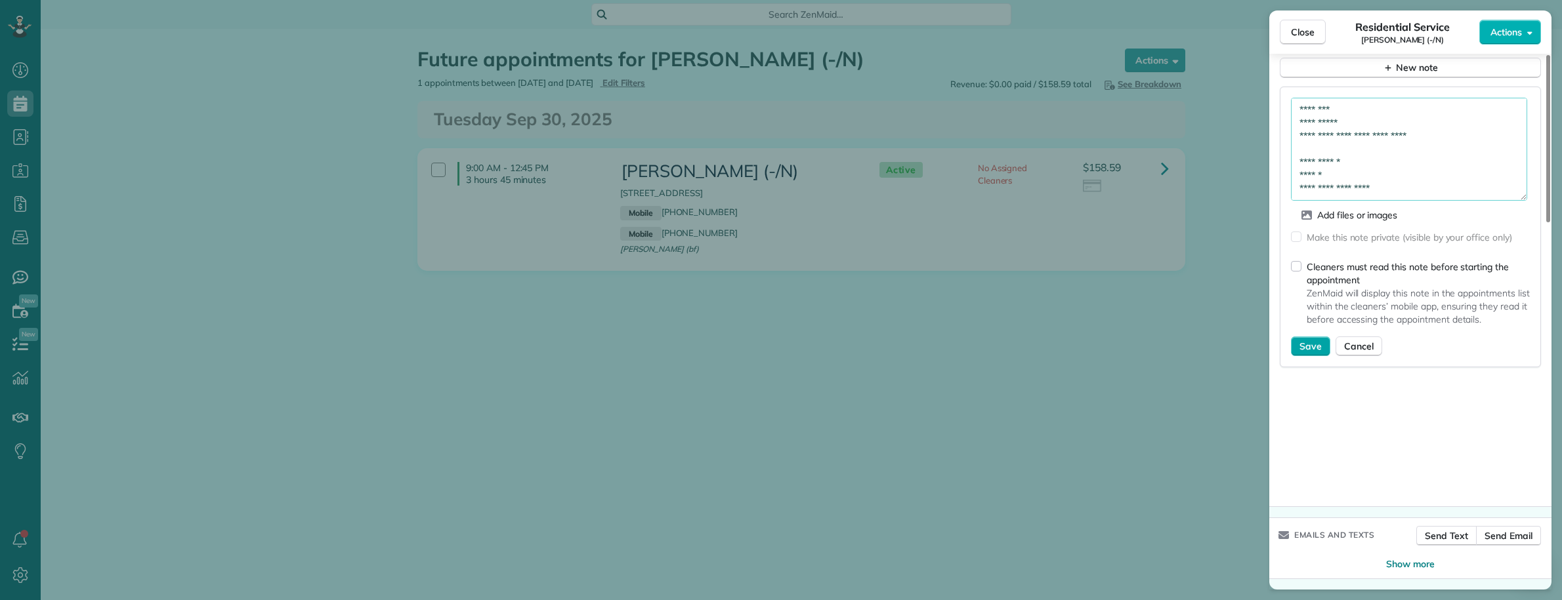
click at [1316, 341] on span "Save" at bounding box center [1310, 346] width 22 height 13
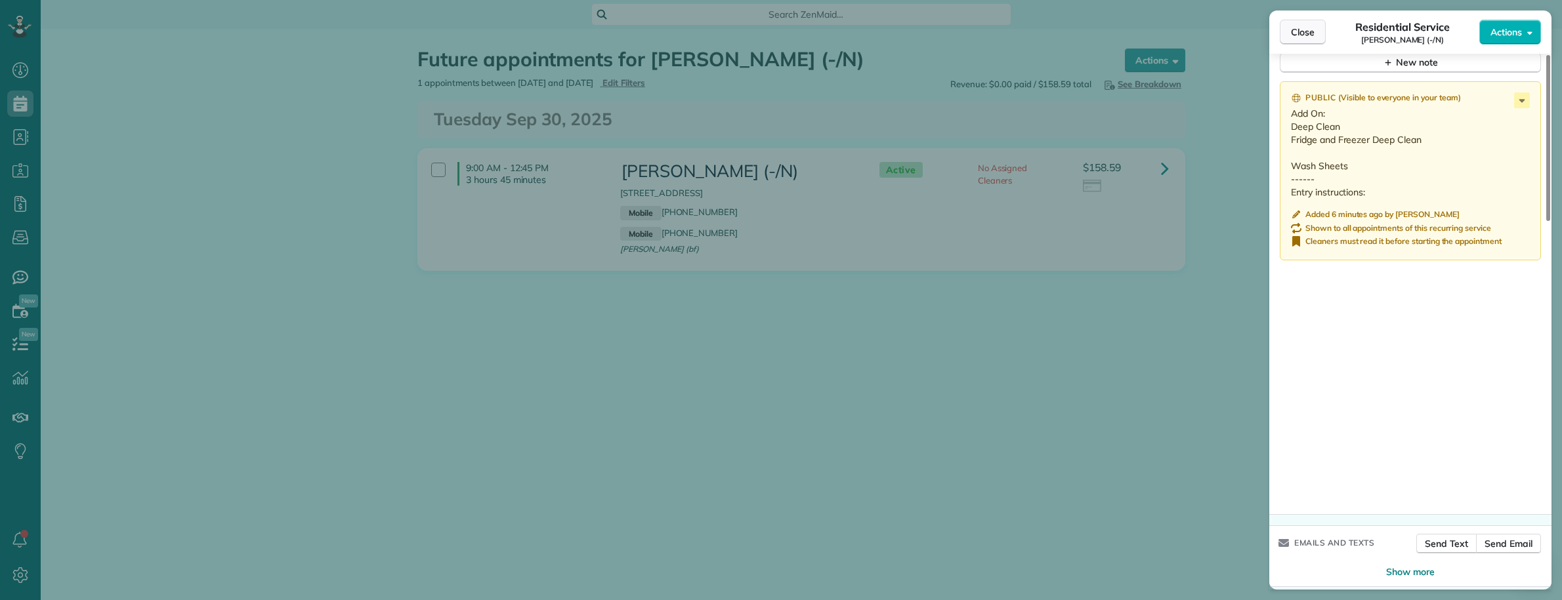
click at [1298, 26] on span "Close" at bounding box center [1303, 32] width 24 height 13
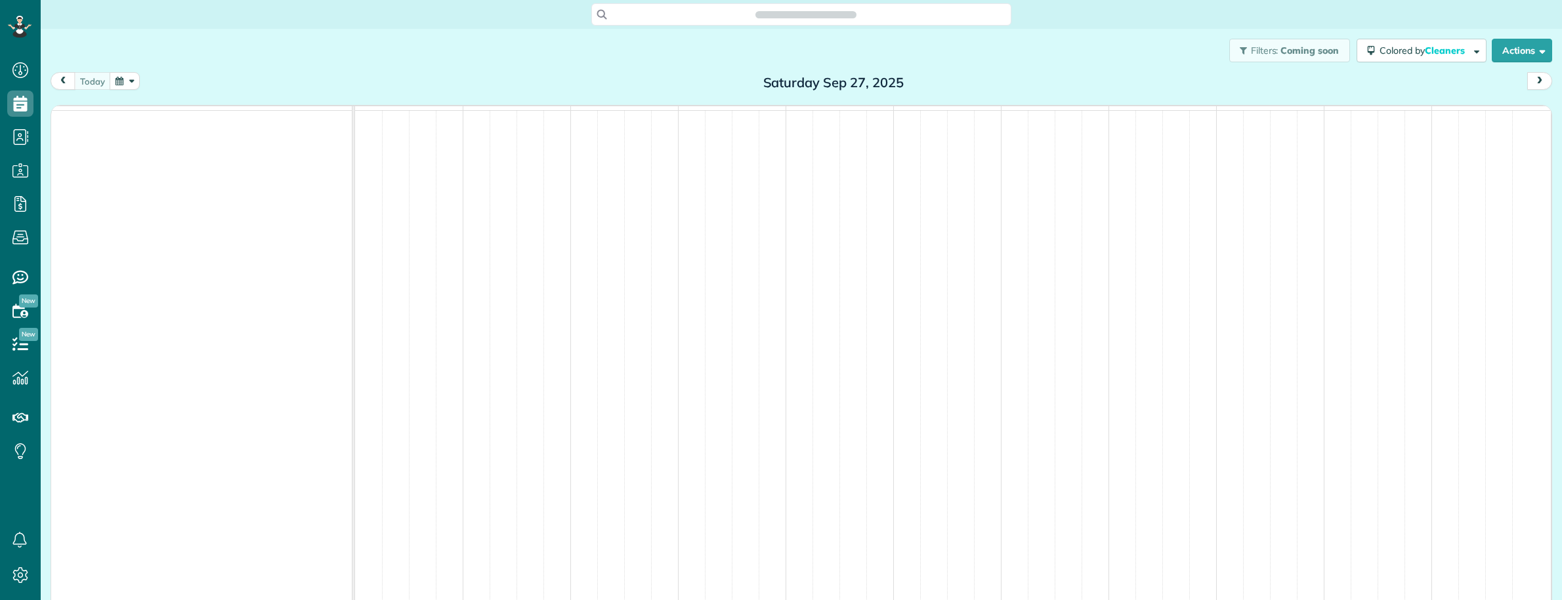
scroll to position [5, 5]
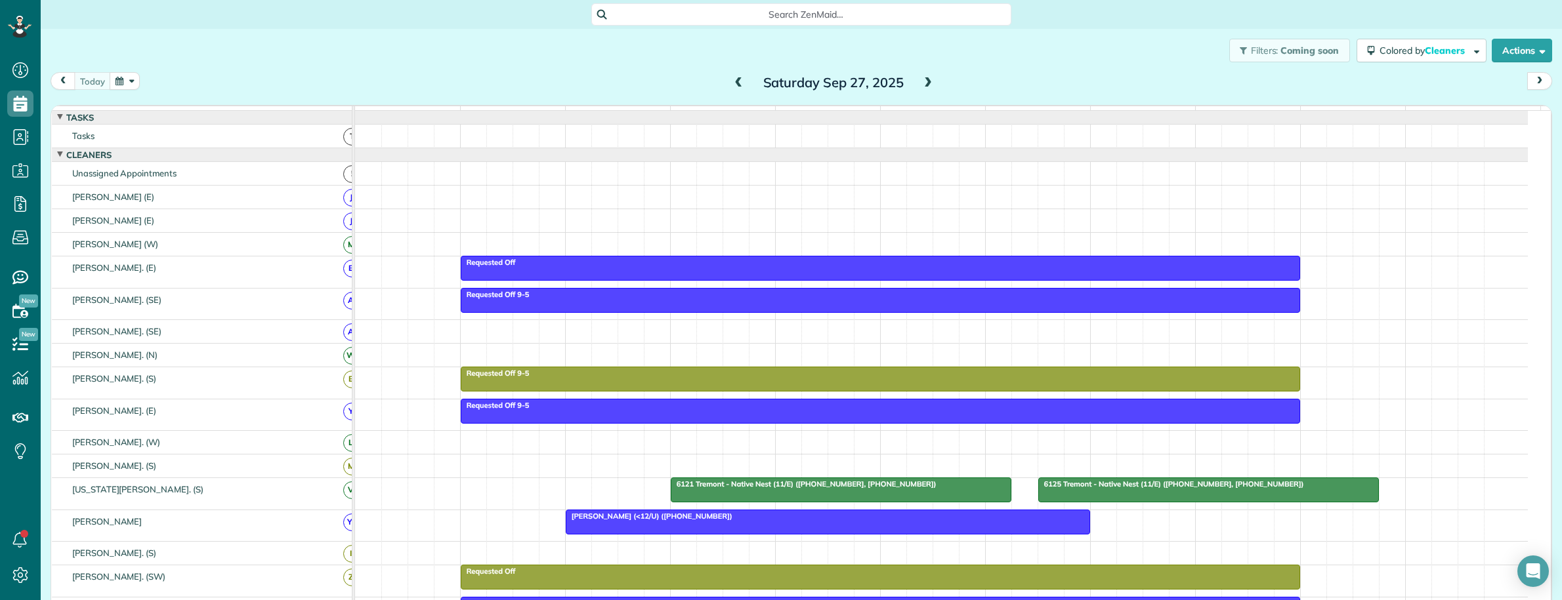
click at [921, 87] on span at bounding box center [928, 83] width 14 height 12
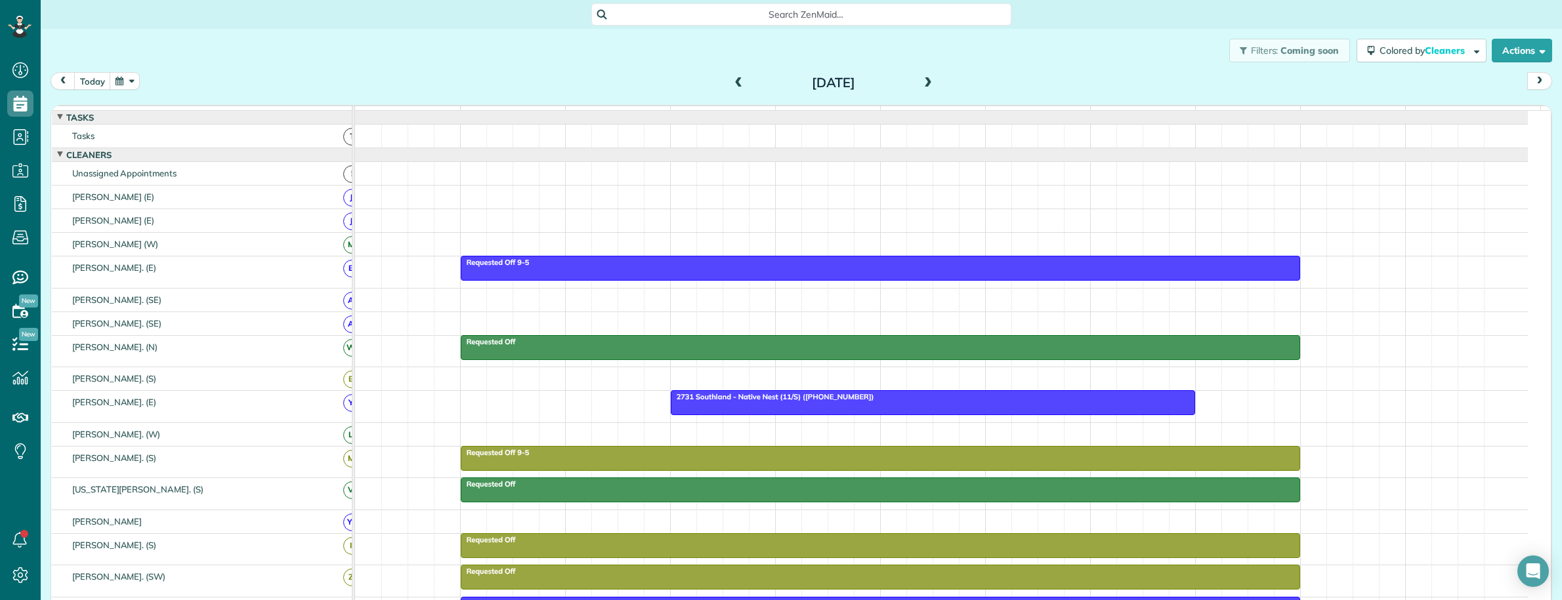
click at [923, 83] on span at bounding box center [928, 83] width 14 height 12
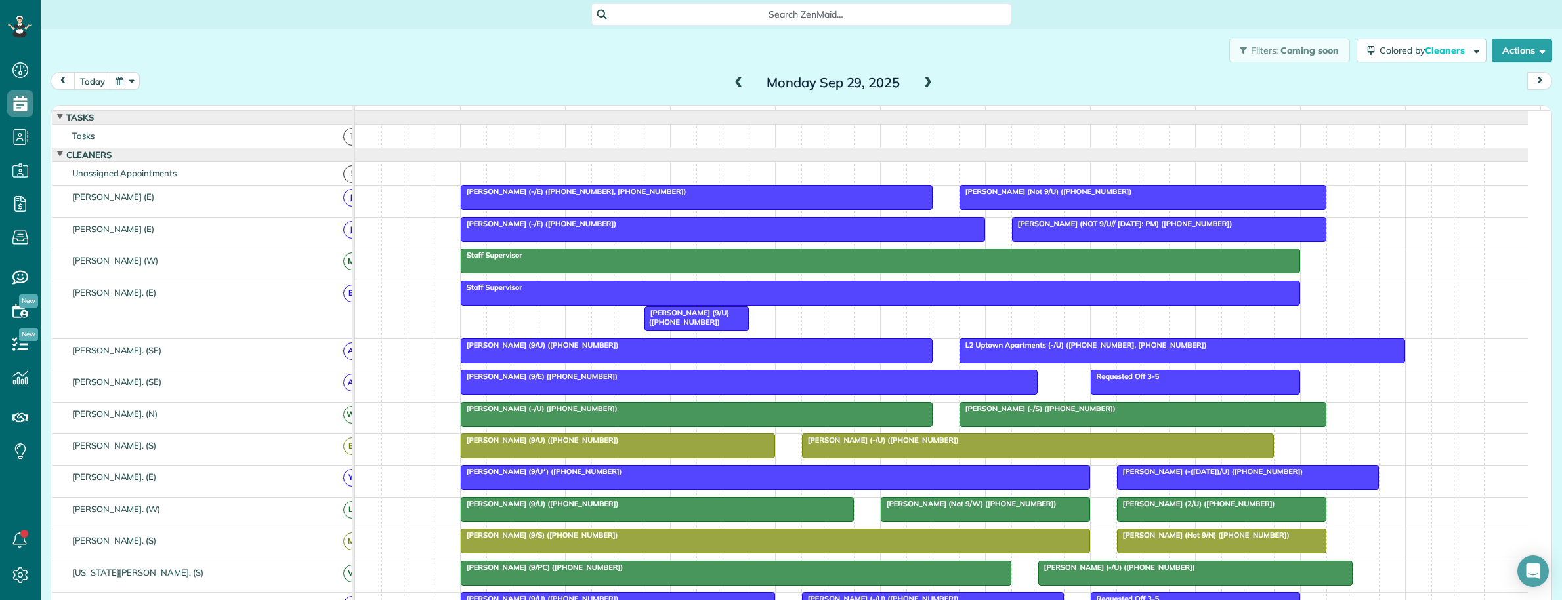
click at [923, 83] on span at bounding box center [928, 83] width 14 height 12
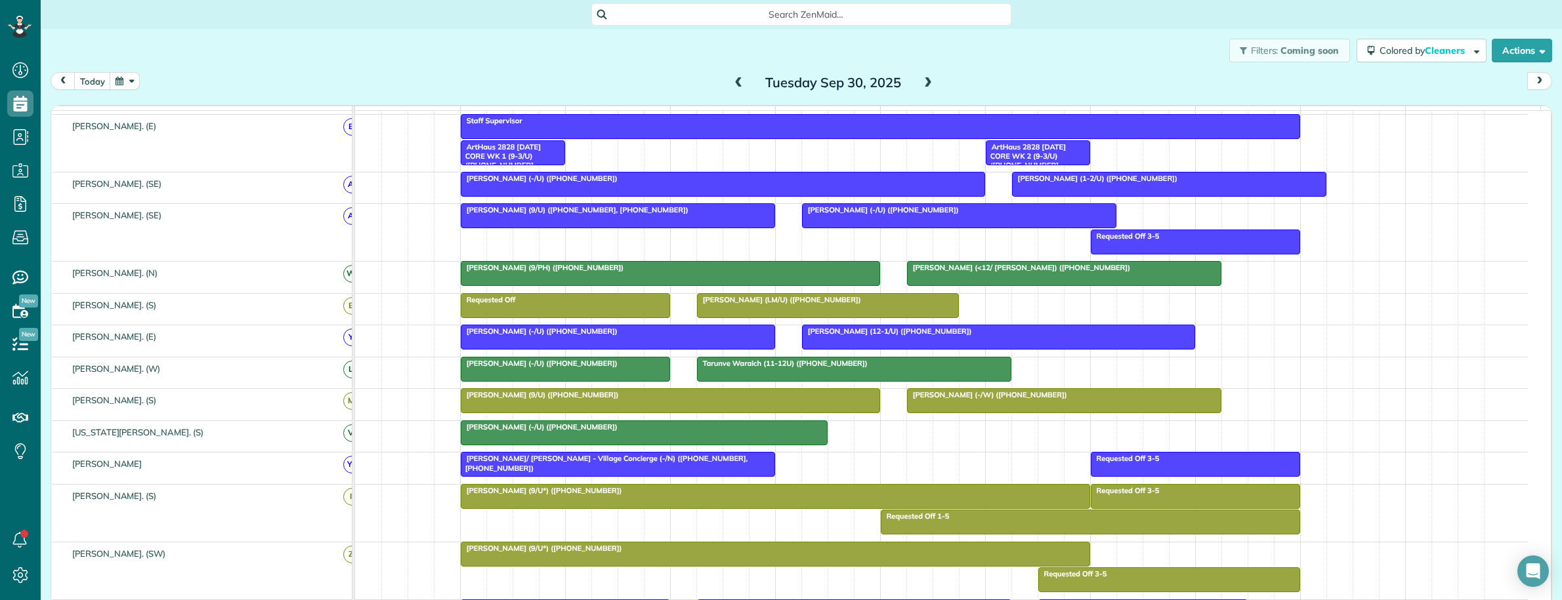
scroll to position [246, 0]
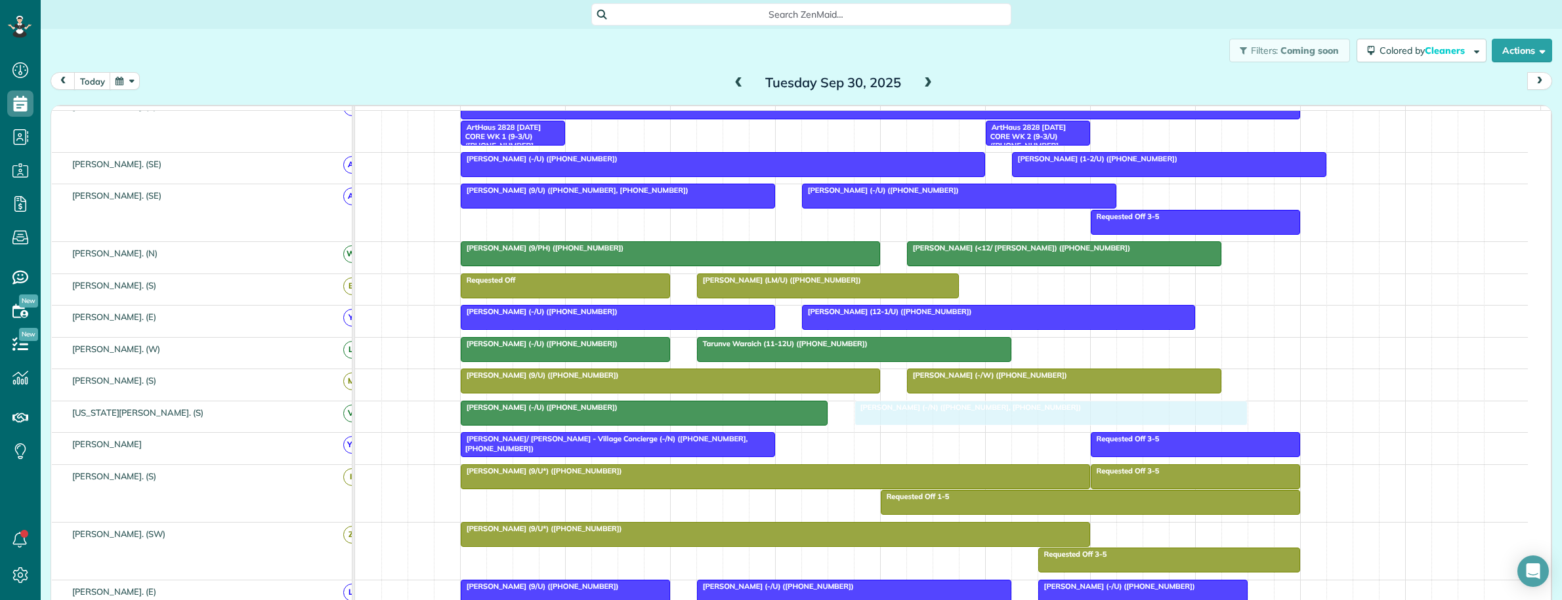
drag, startPoint x: 637, startPoint y: 184, endPoint x: 1022, endPoint y: 446, distance: 466.3
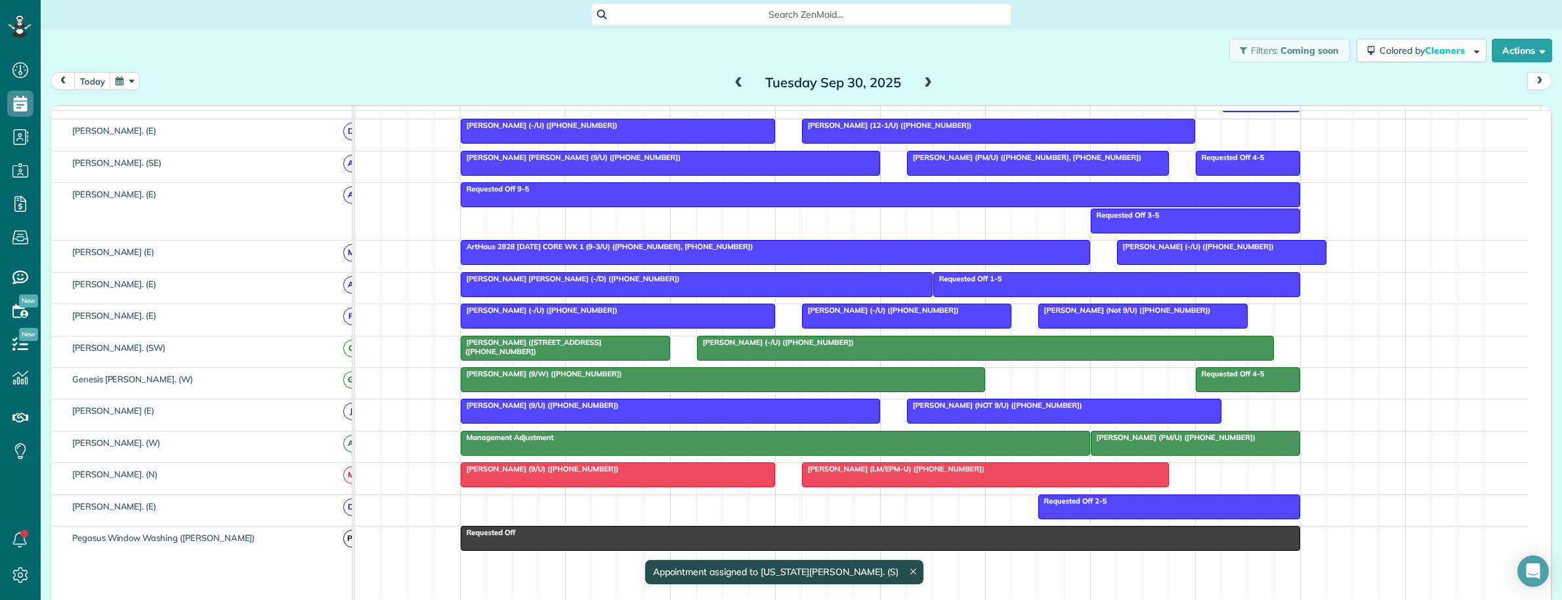
scroll to position [0, 0]
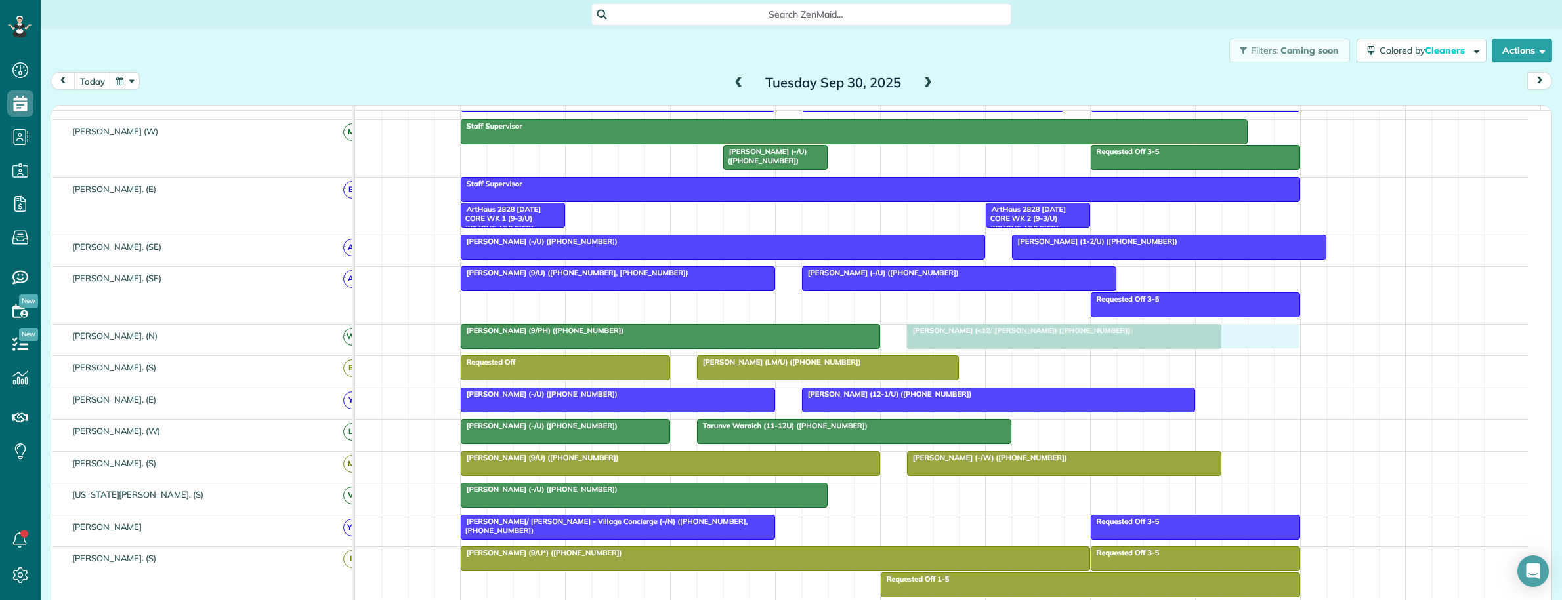
drag, startPoint x: 952, startPoint y: 506, endPoint x: 991, endPoint y: 348, distance: 162.3
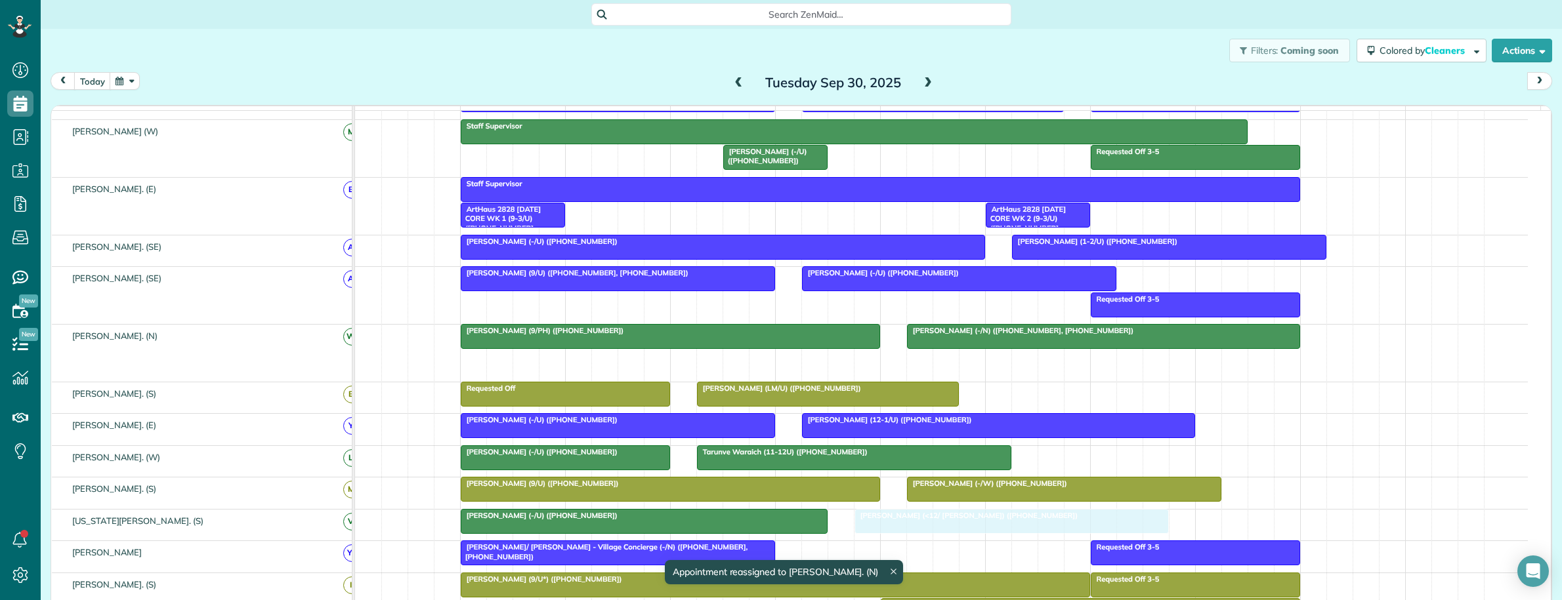
drag, startPoint x: 969, startPoint y: 369, endPoint x: 920, endPoint y: 523, distance: 161.1
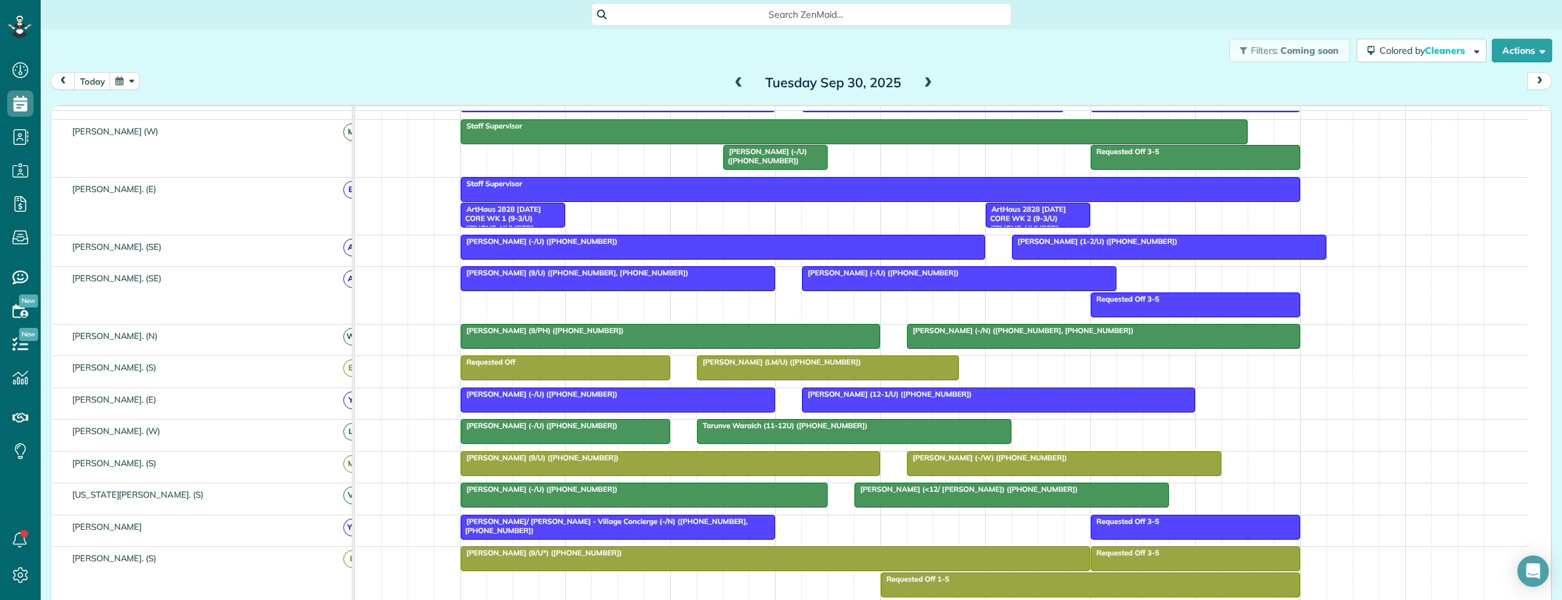
click at [755, 16] on span "Search ZenMaid…" at bounding box center [805, 14] width 399 height 13
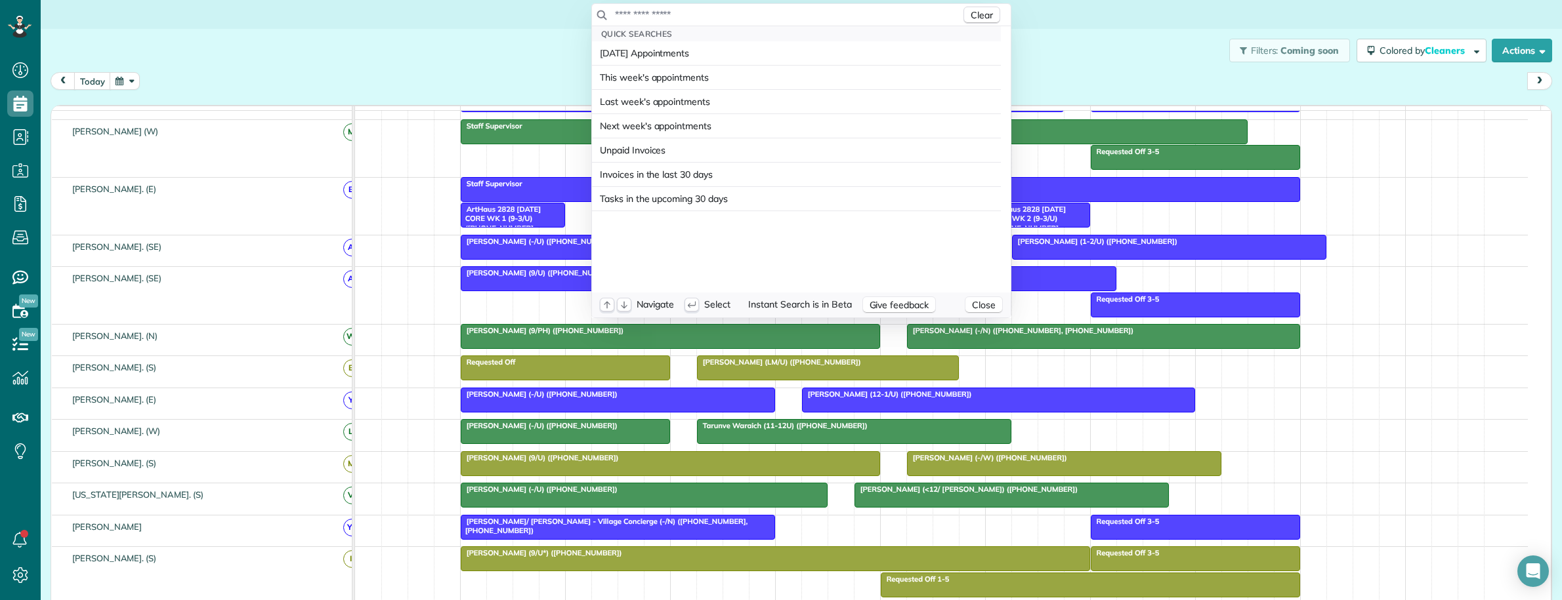
click at [751, 14] on input "text" at bounding box center [787, 14] width 346 height 13
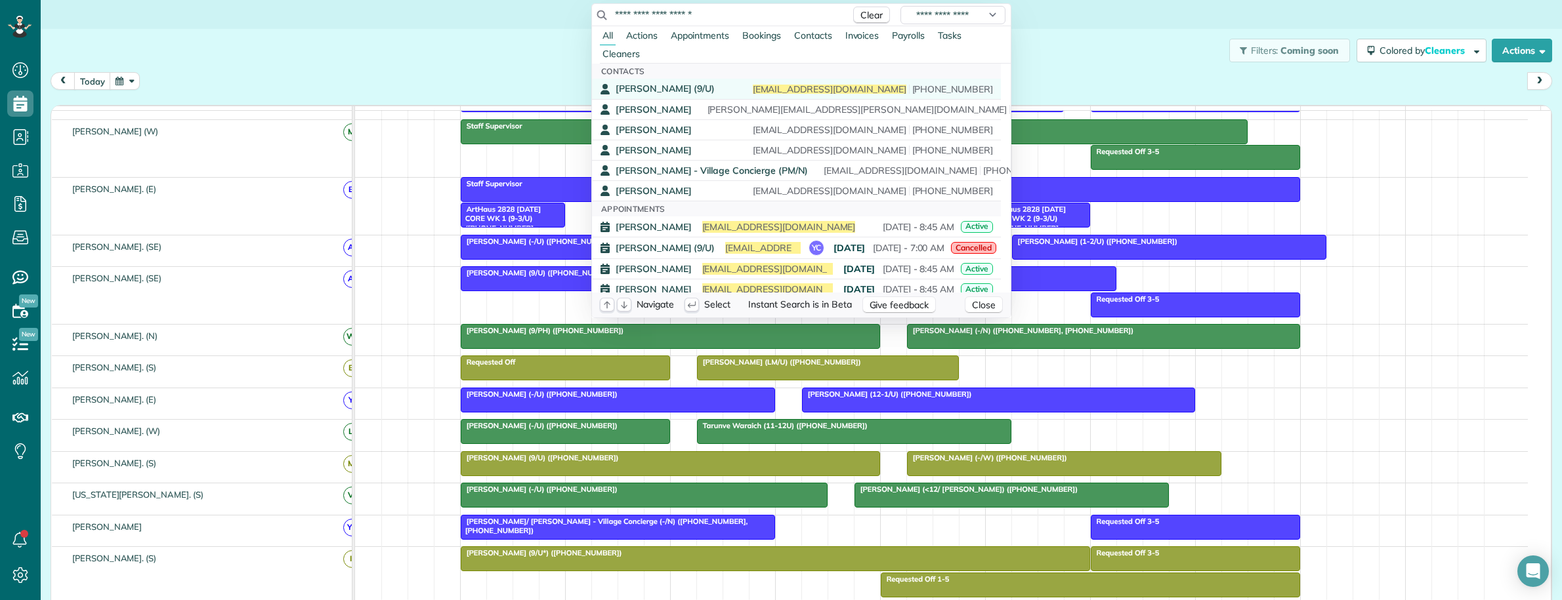
type input "**********"
click at [689, 89] on span "Sonia Van Meter (9/U)" at bounding box center [665, 89] width 99 height 12
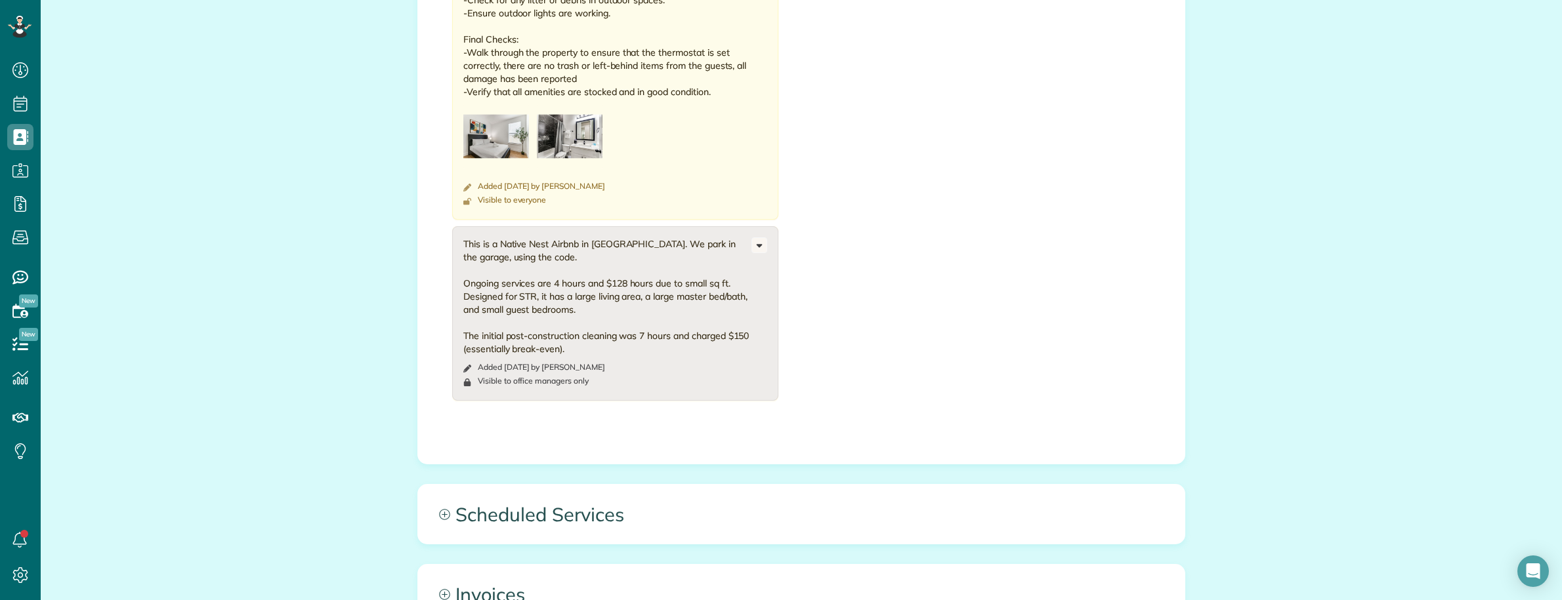
scroll to position [3664, 0]
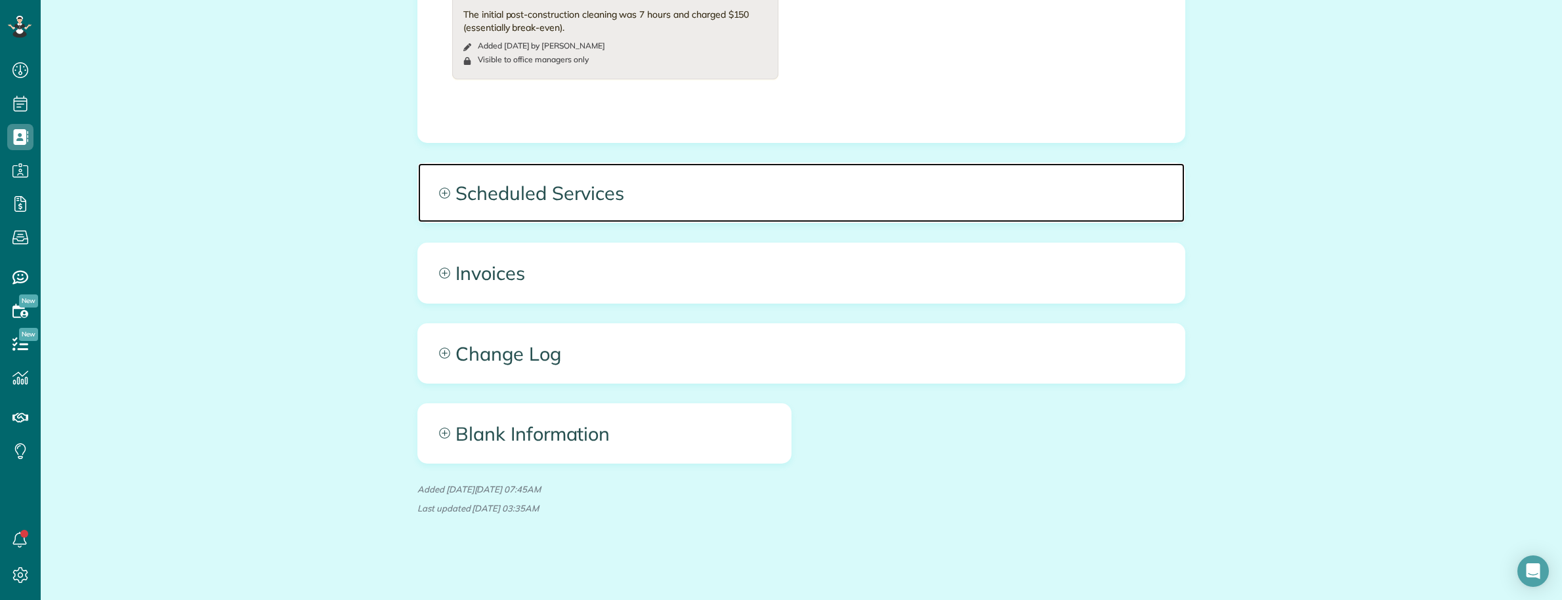
click at [873, 199] on span "Scheduled Services" at bounding box center [801, 192] width 766 height 59
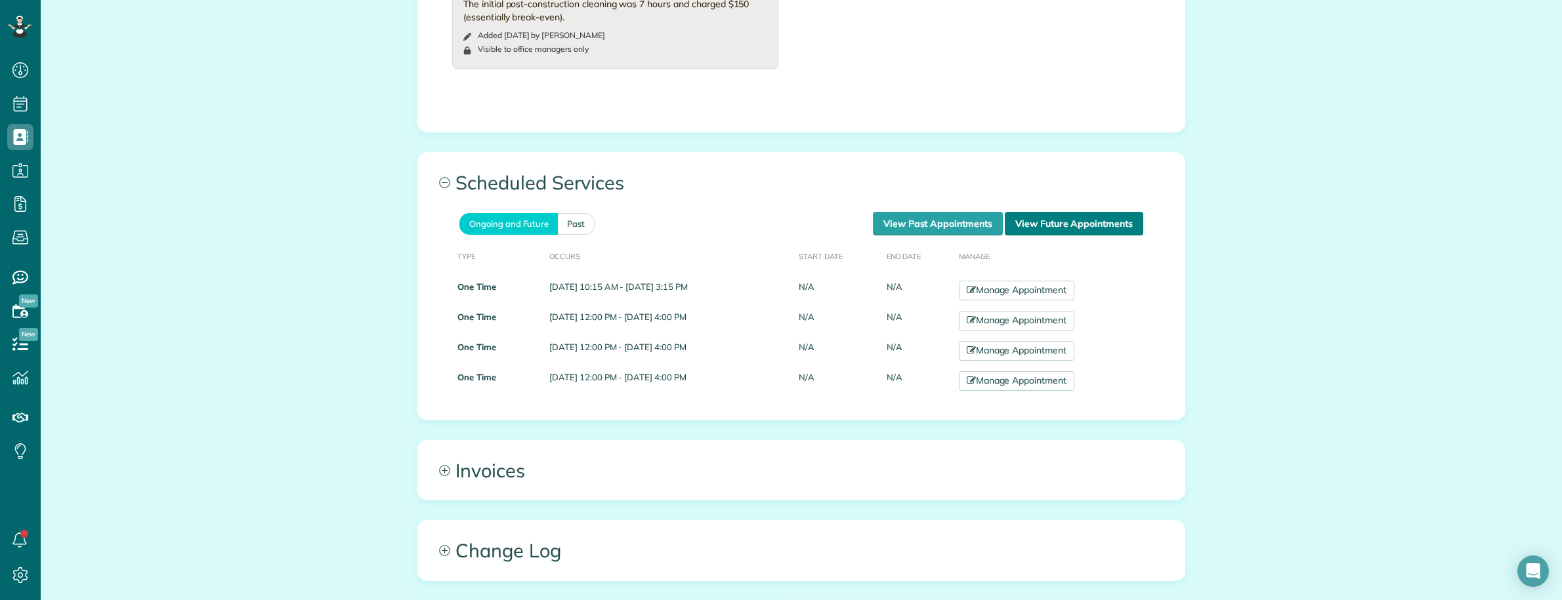
click at [1051, 227] on link "View Future Appointments" at bounding box center [1074, 224] width 138 height 24
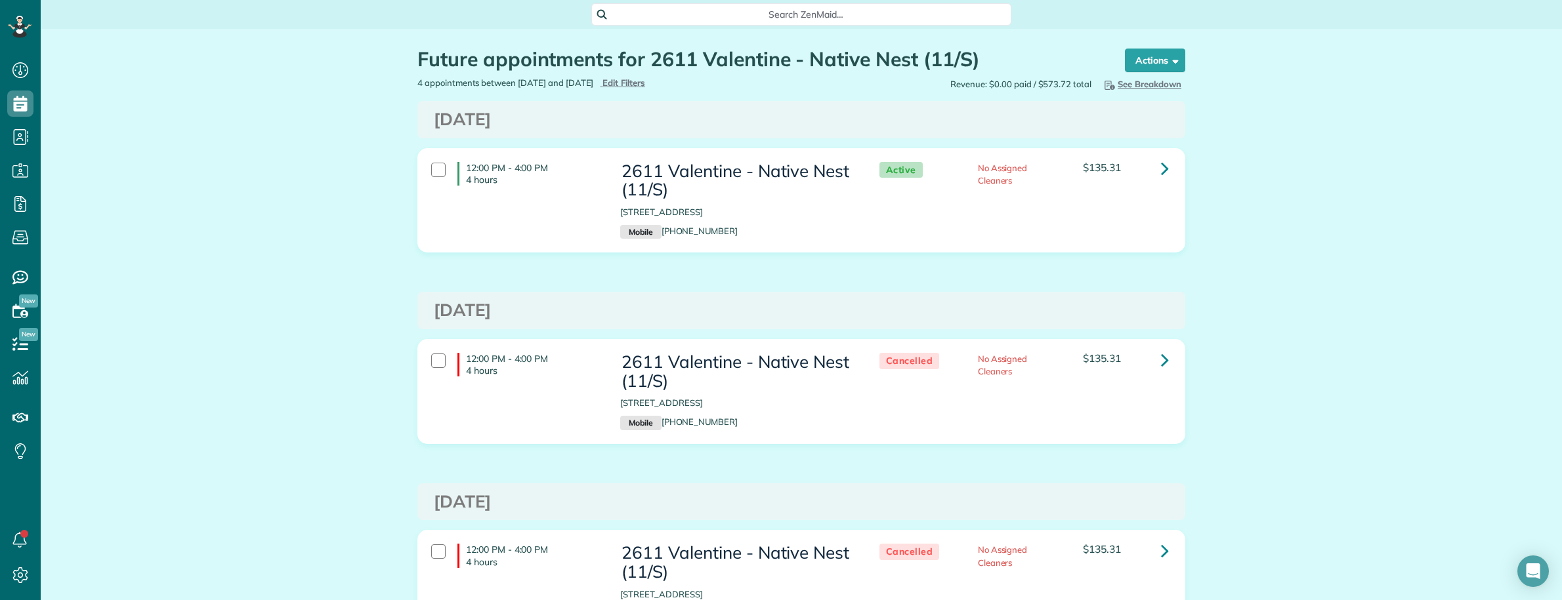
scroll to position [5, 5]
click at [1163, 358] on link at bounding box center [1165, 359] width 26 height 26
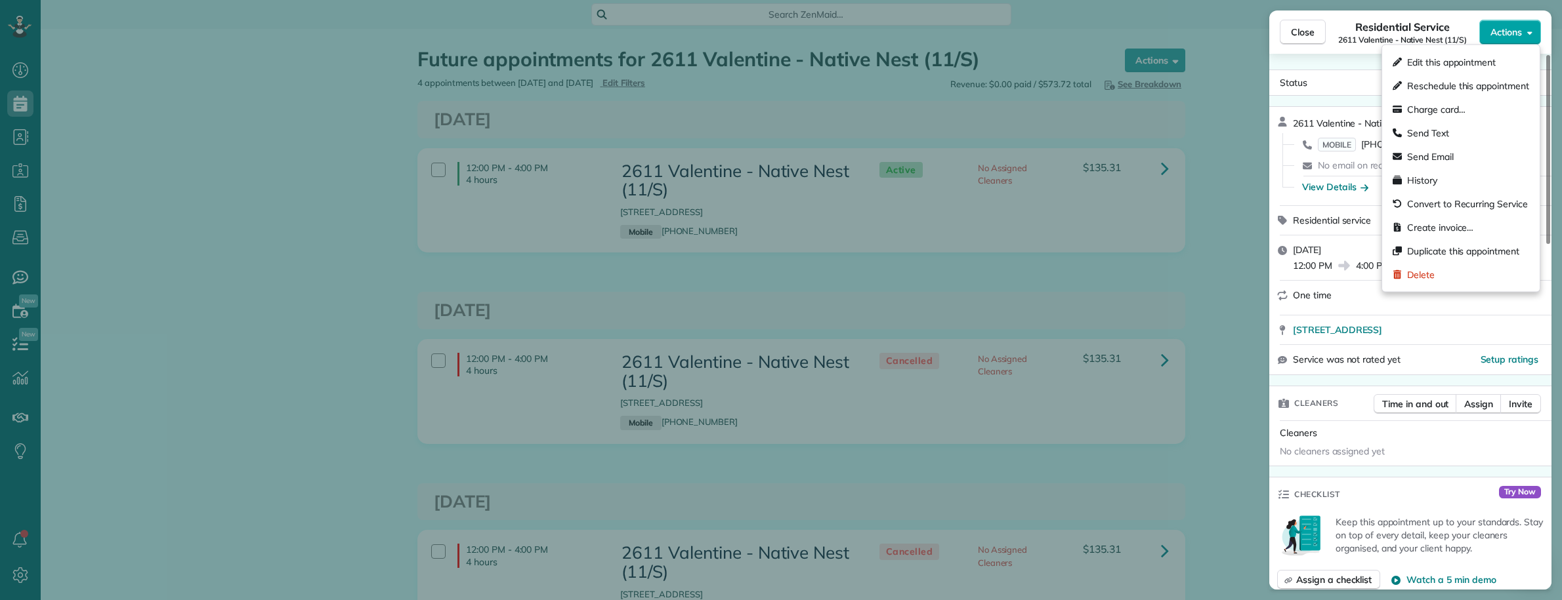
click at [1499, 30] on span "Actions" at bounding box center [1505, 32] width 31 height 13
click at [1055, 294] on div "Close Residential Service 2611 Valentine - Native Nest (11/S) Actions Status Ca…" at bounding box center [781, 300] width 1562 height 600
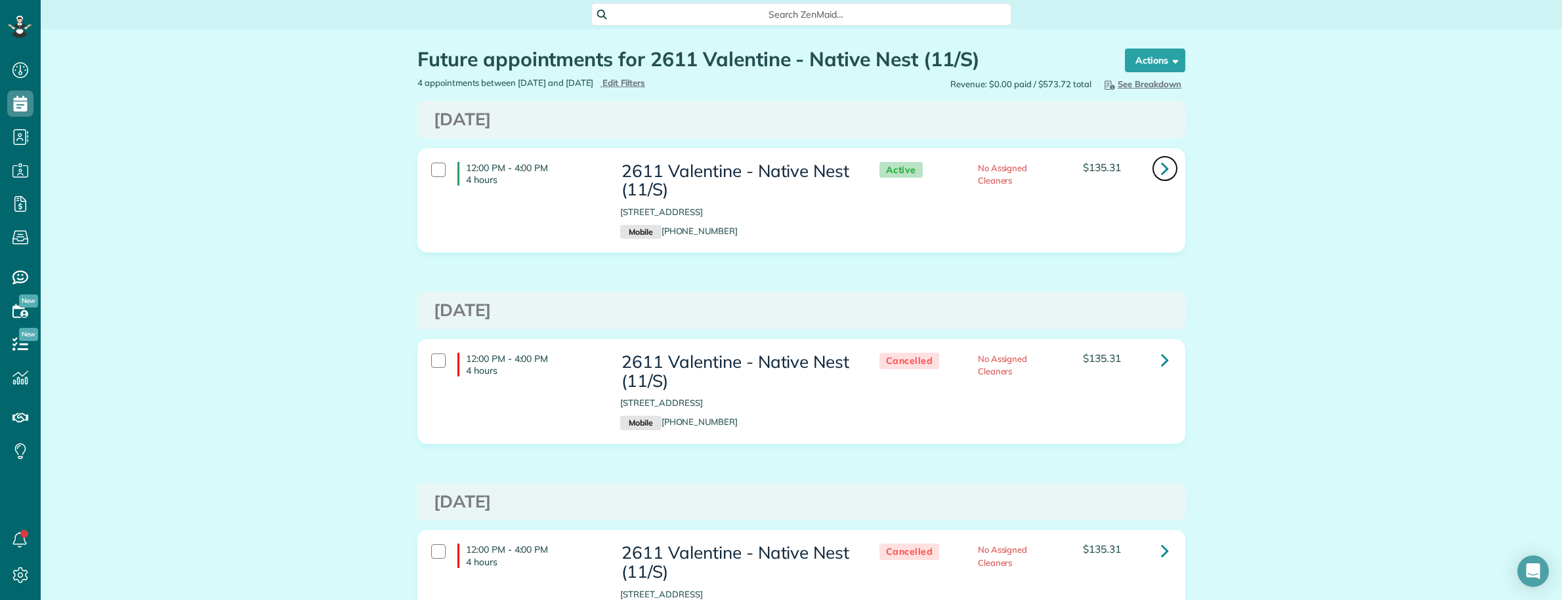
click at [1153, 165] on link at bounding box center [1165, 169] width 26 height 26
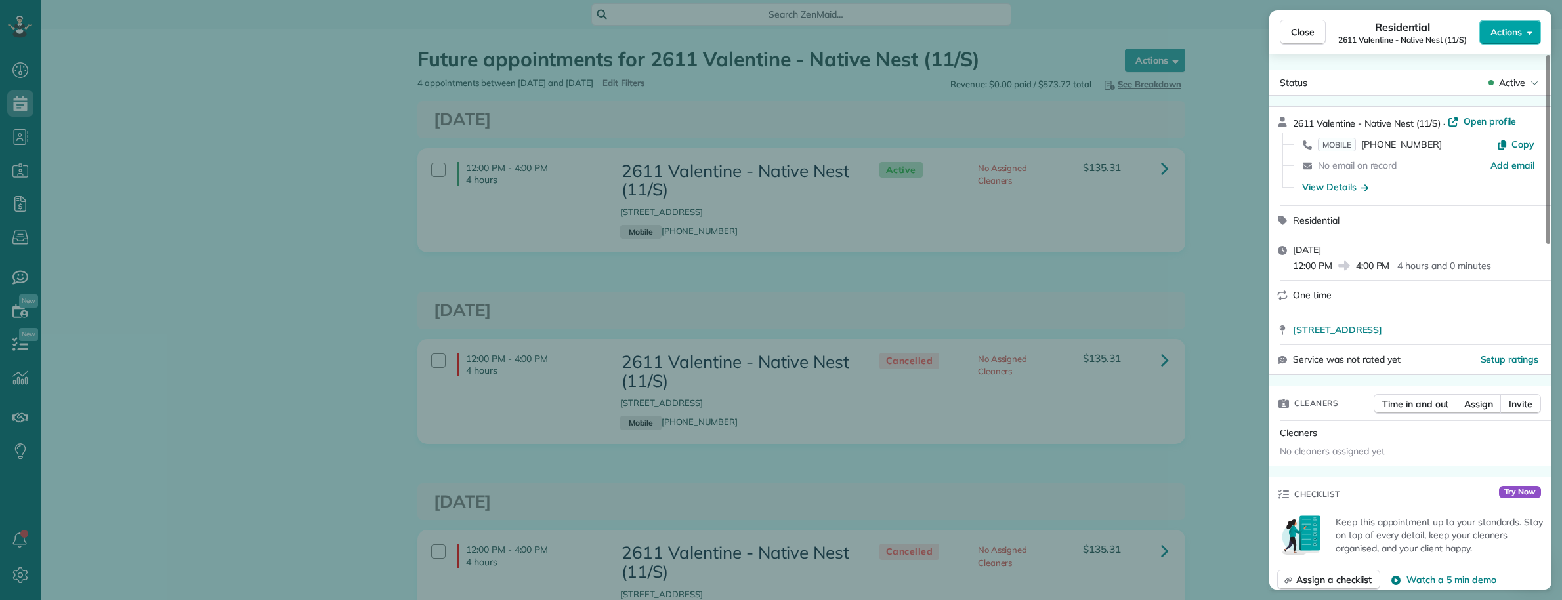
click at [1503, 37] on span "Actions" at bounding box center [1505, 32] width 31 height 13
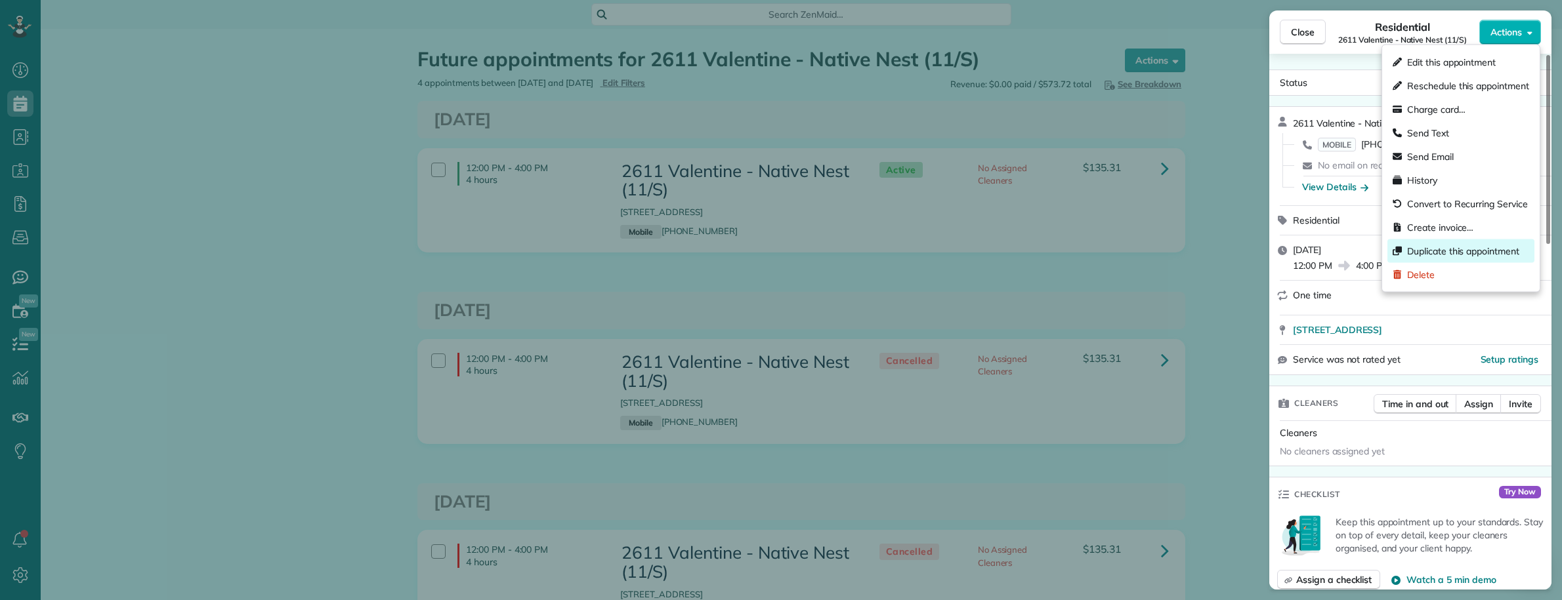
click at [1442, 245] on span "Duplicate this appointment" at bounding box center [1468, 251] width 122 height 13
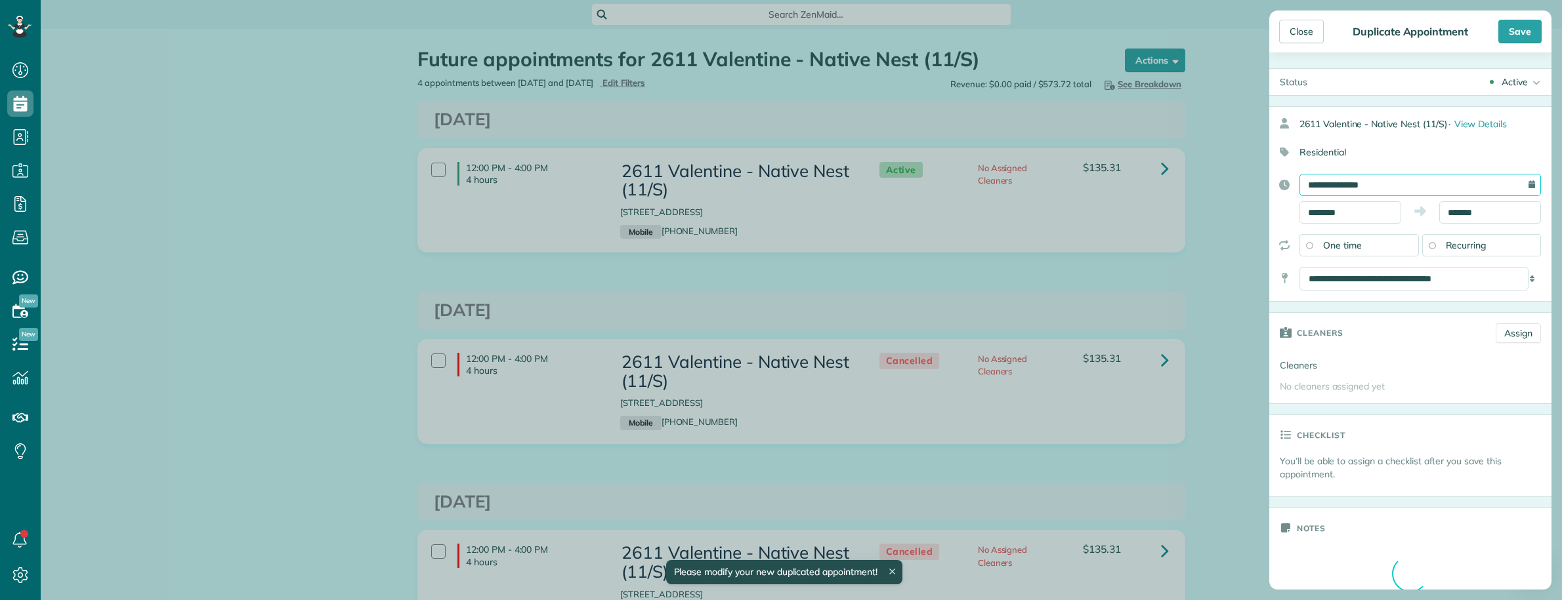
click at [1395, 187] on input "**********" at bounding box center [1419, 185] width 241 height 22
click at [1425, 333] on link "31" at bounding box center [1423, 334] width 21 height 21
type input "**********"
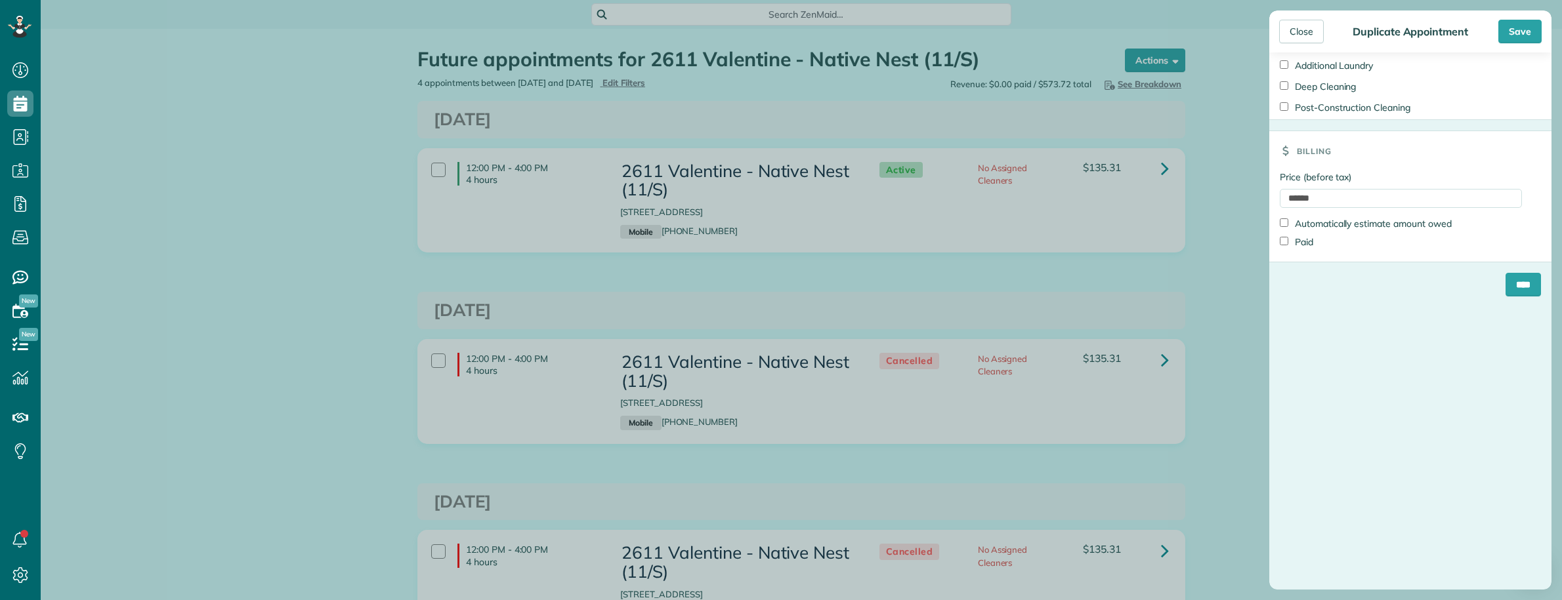
scroll to position [738, 0]
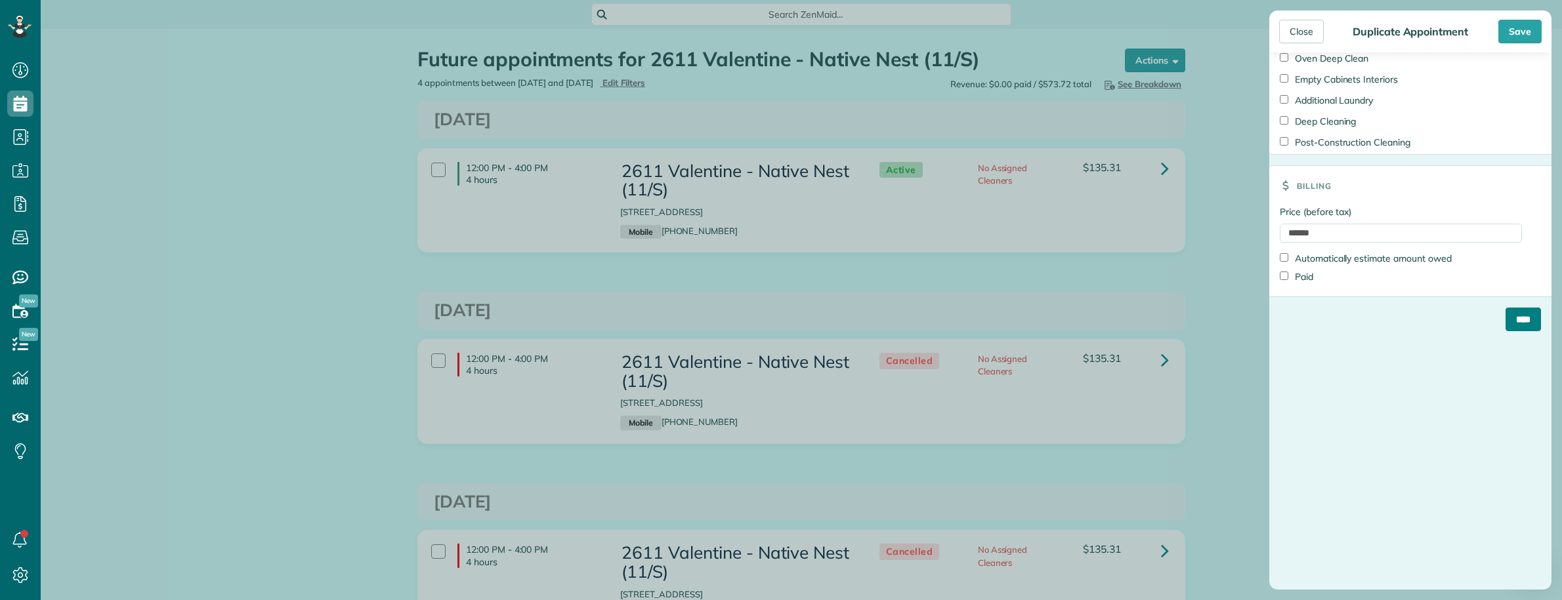
click at [1505, 331] on input "****" at bounding box center [1522, 320] width 35 height 24
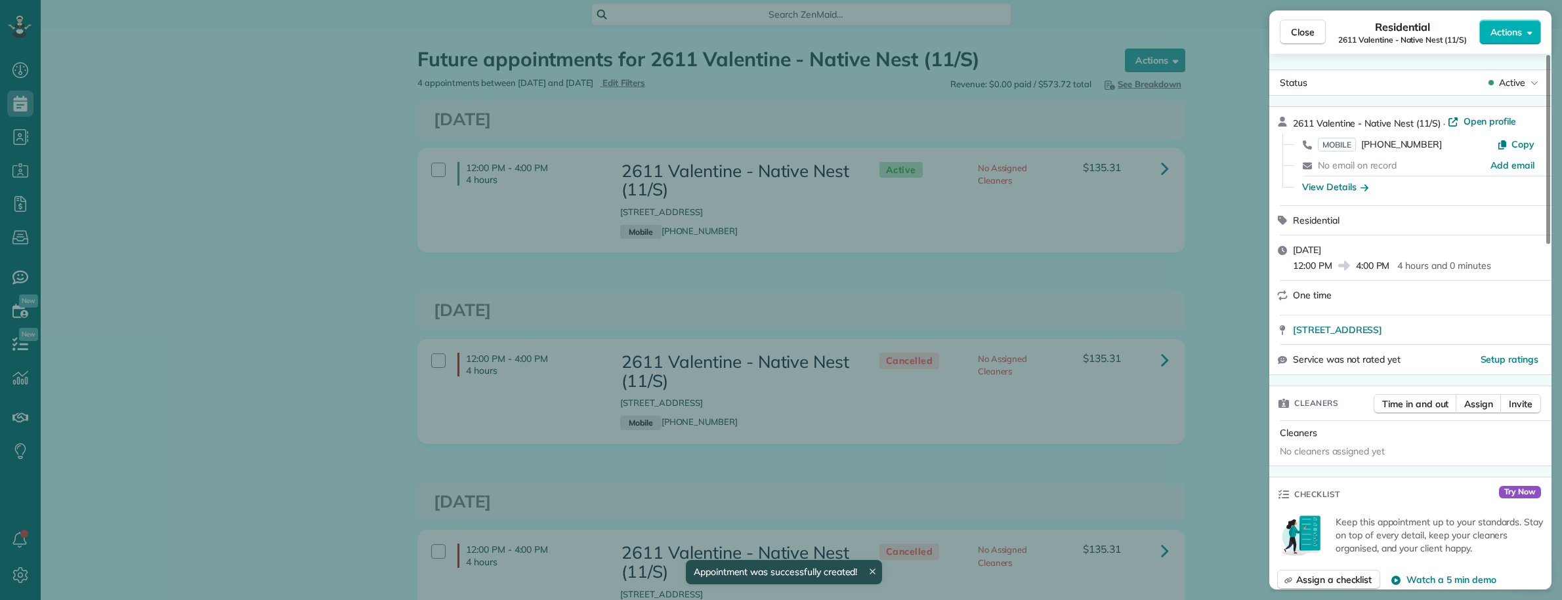
scroll to position [164, 0]
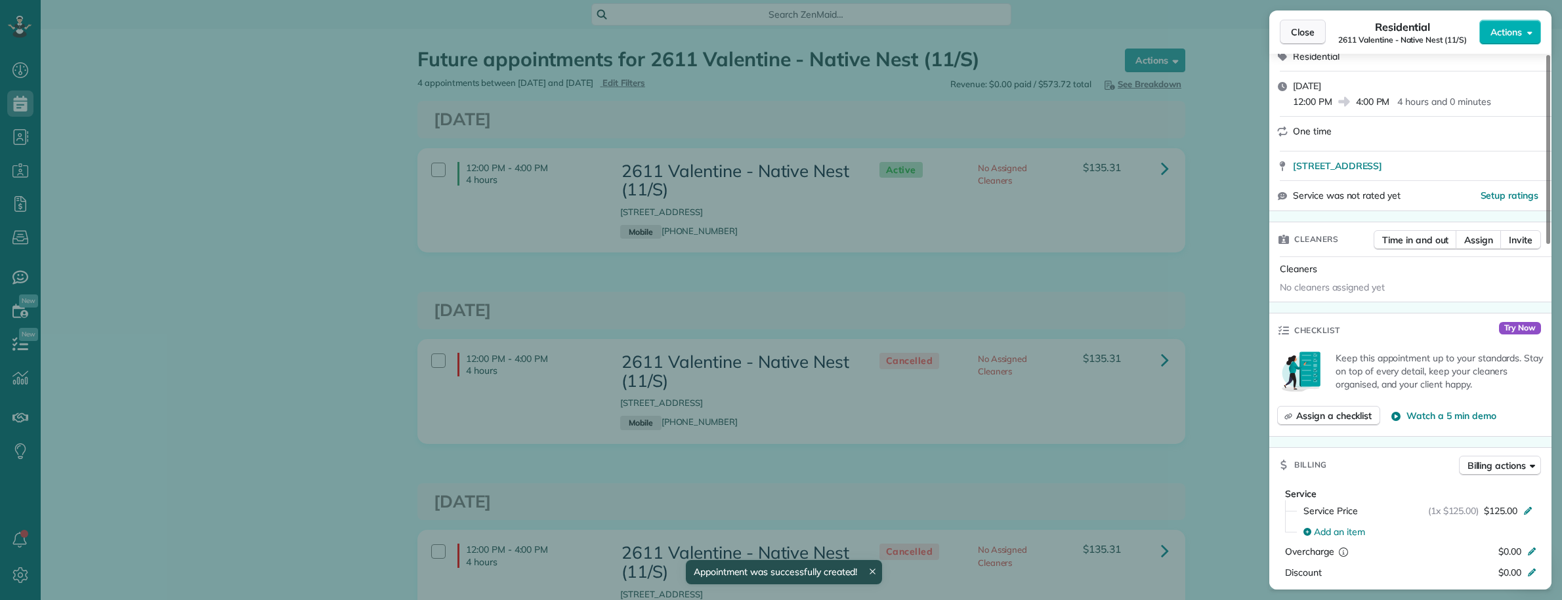
click at [1291, 33] on span "Close" at bounding box center [1303, 32] width 24 height 13
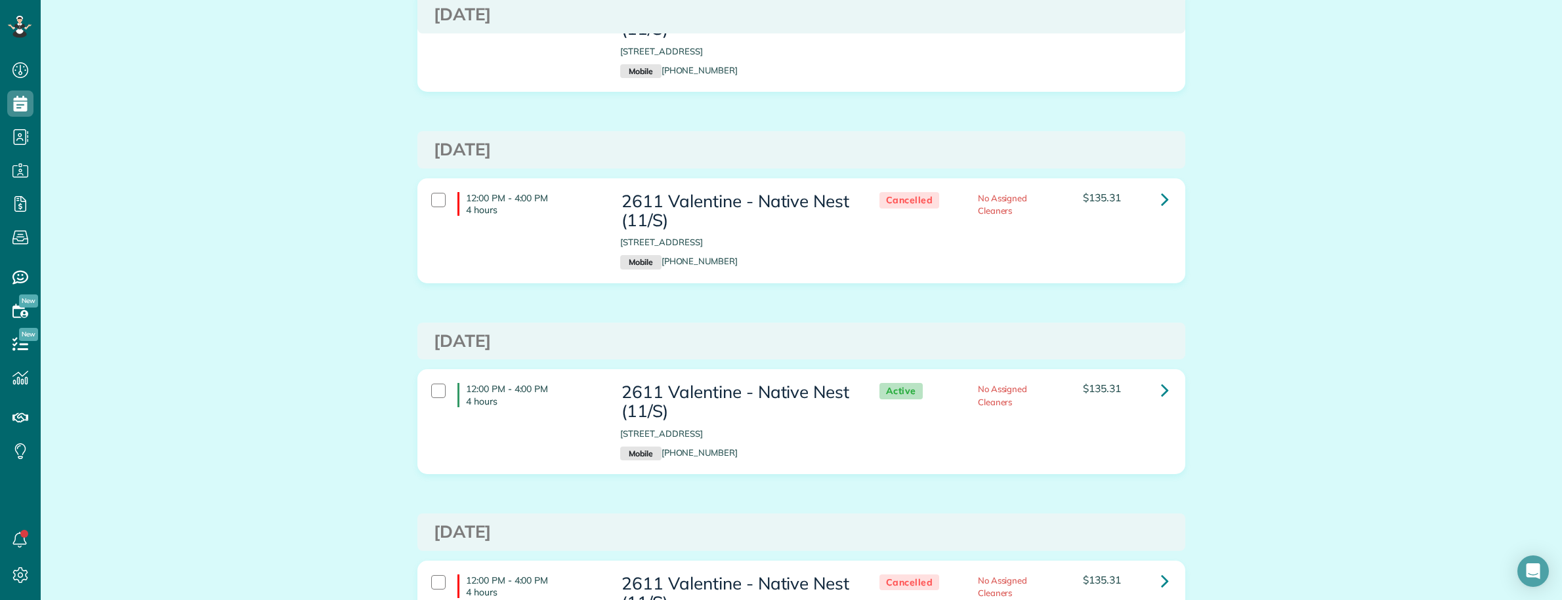
scroll to position [164, 0]
click at [1152, 394] on link at bounding box center [1165, 386] width 26 height 26
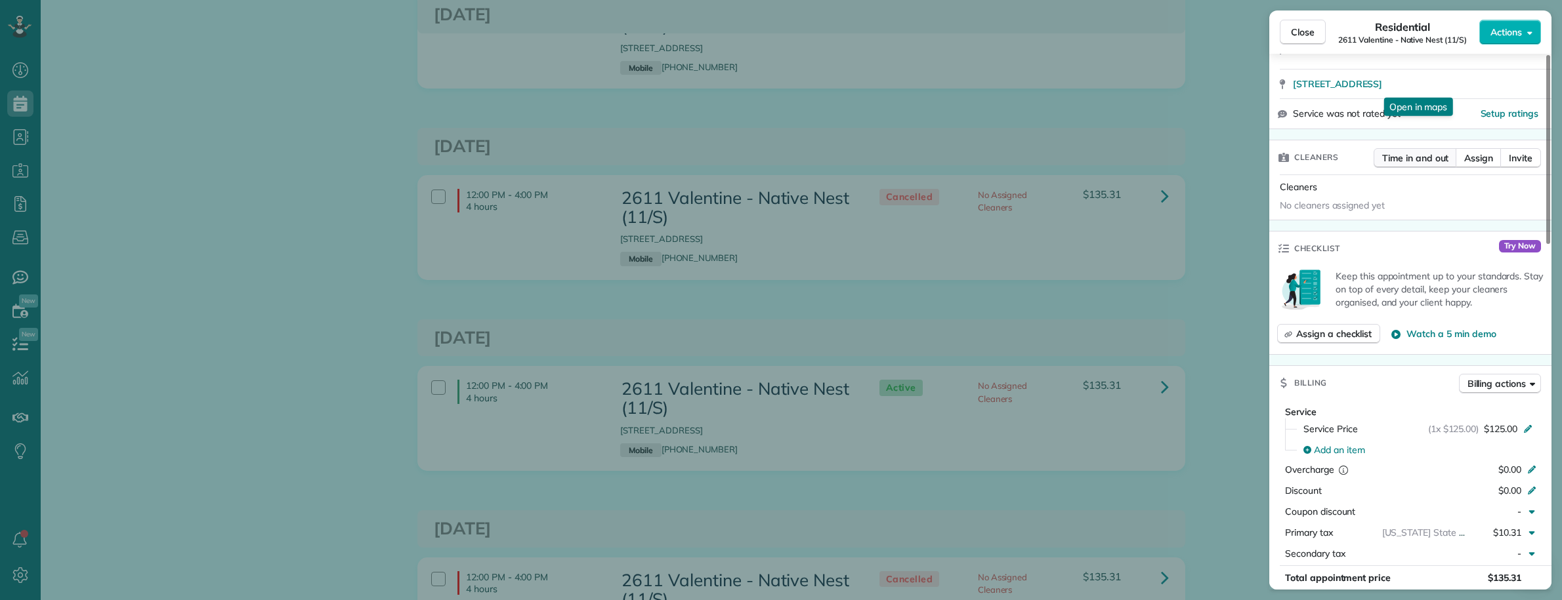
scroll to position [410, 0]
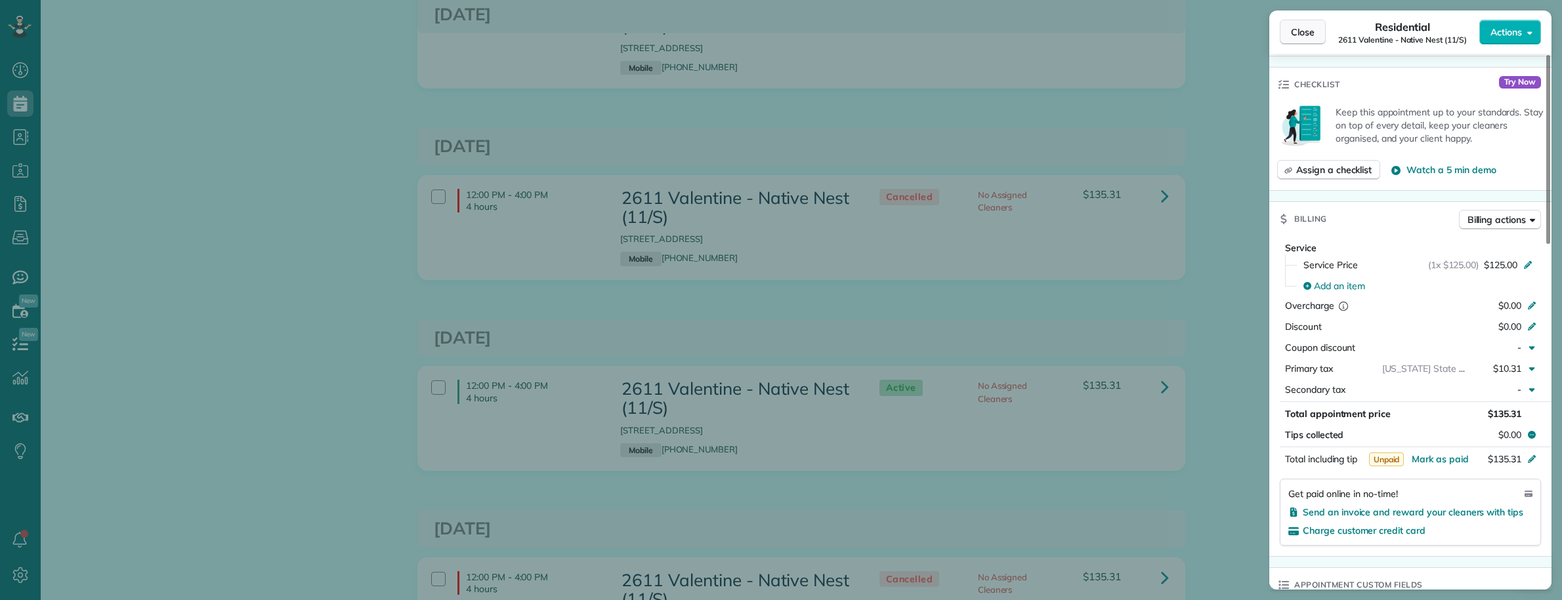
click at [1301, 37] on span "Close" at bounding box center [1303, 32] width 24 height 13
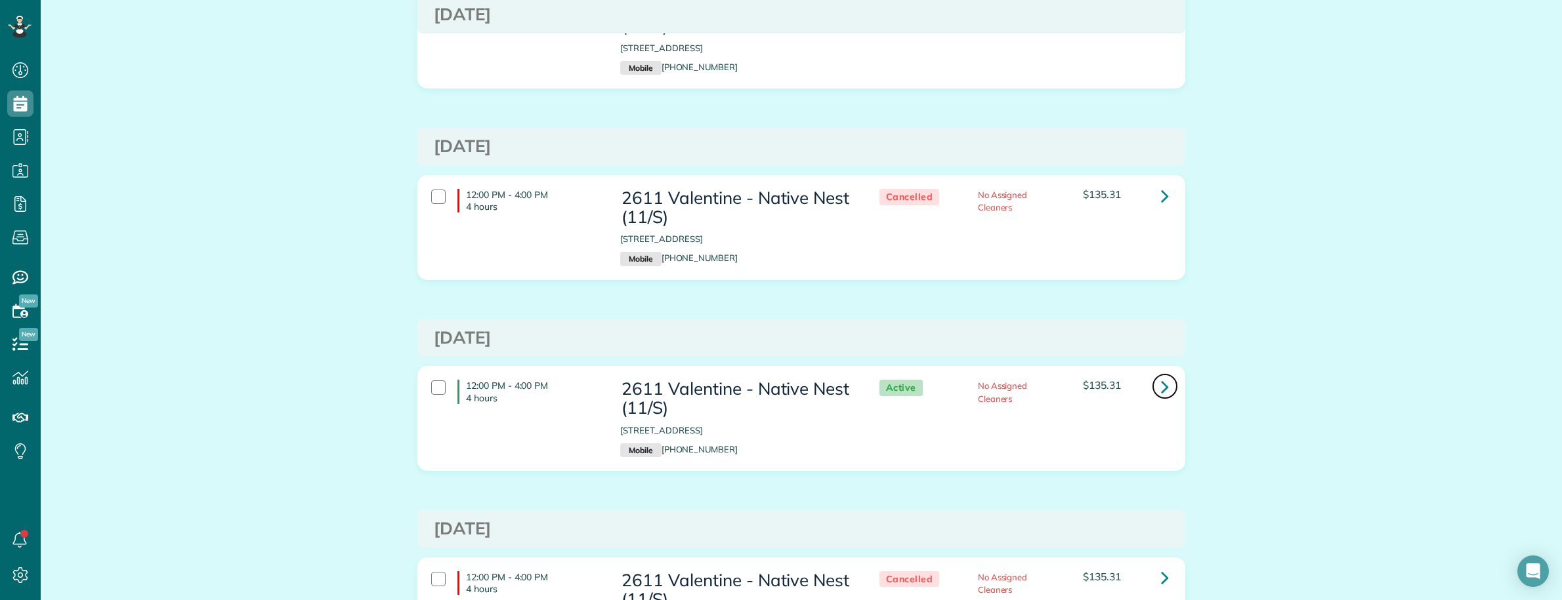
click at [1161, 392] on icon at bounding box center [1165, 386] width 8 height 23
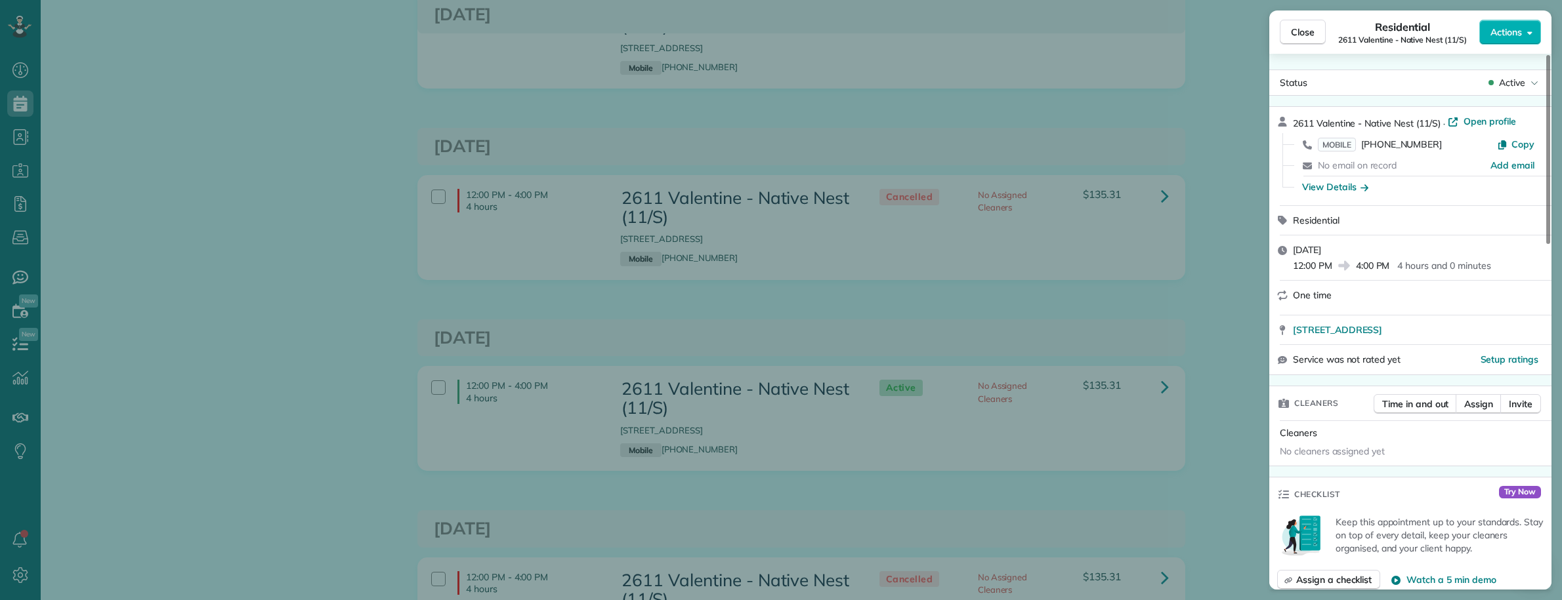
scroll to position [820, 0]
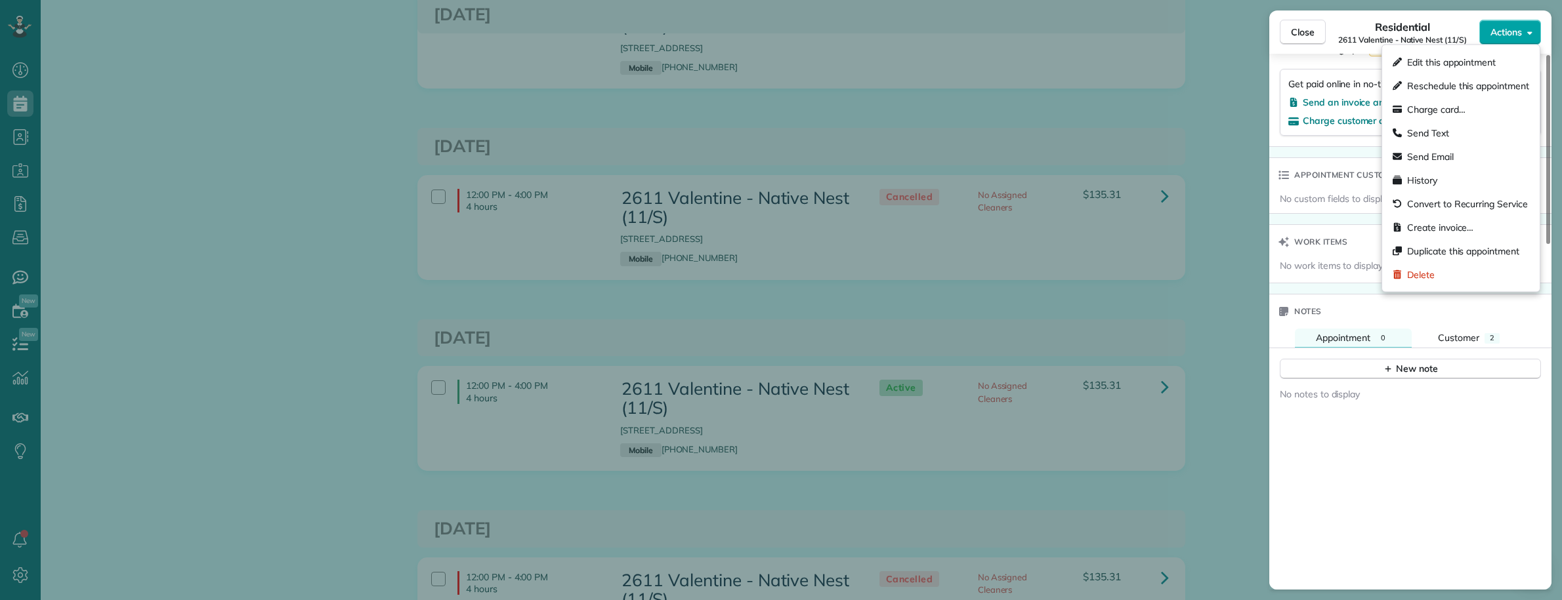
click at [1513, 28] on span "Actions" at bounding box center [1505, 32] width 31 height 13
click at [1455, 155] on span "Send Email" at bounding box center [1468, 156] width 122 height 13
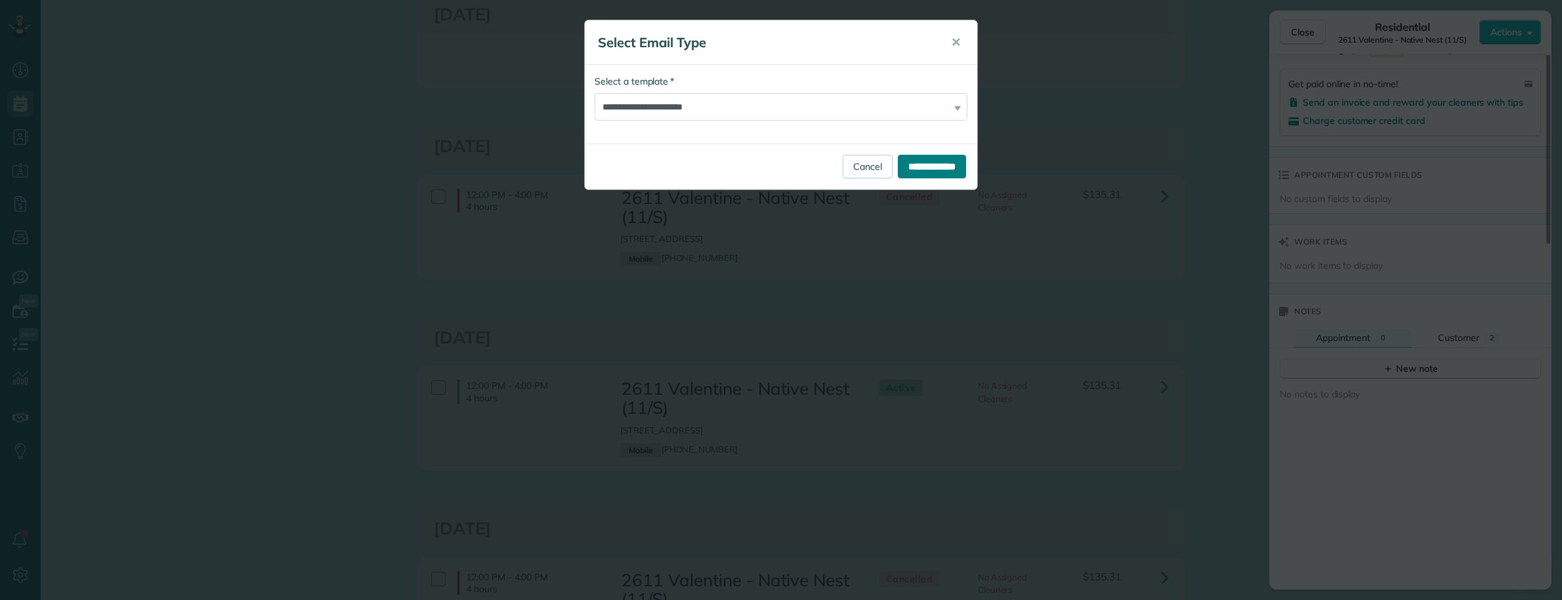
click at [923, 171] on input "**********" at bounding box center [932, 167] width 68 height 24
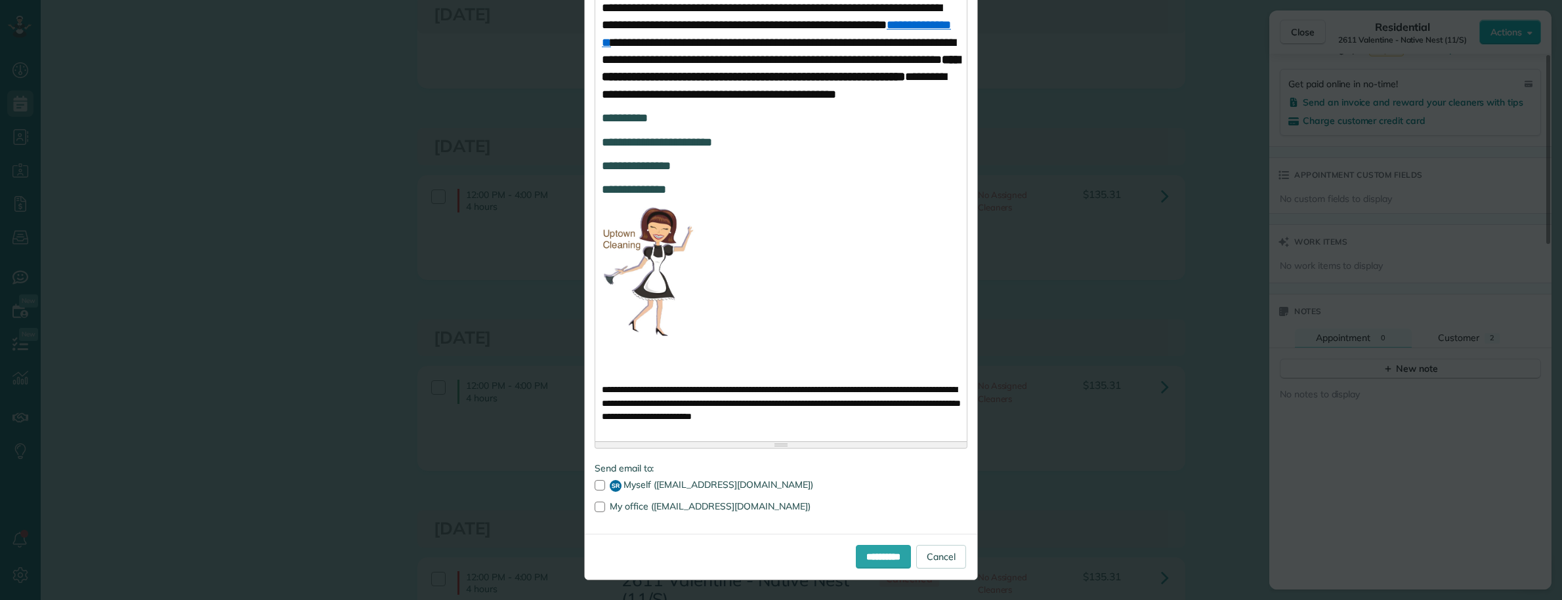
scroll to position [852, 0]
click at [938, 563] on link "Cancel" at bounding box center [941, 557] width 50 height 24
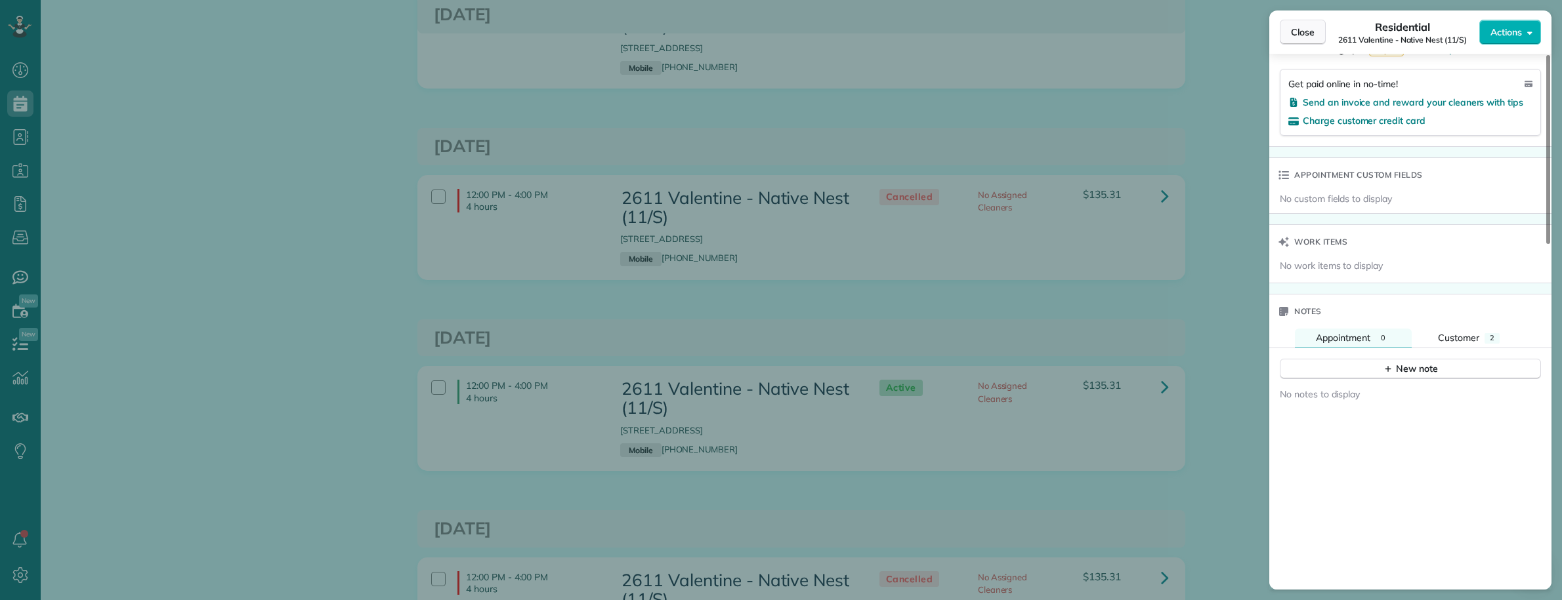
click at [1291, 41] on button "Close" at bounding box center [1303, 32] width 46 height 25
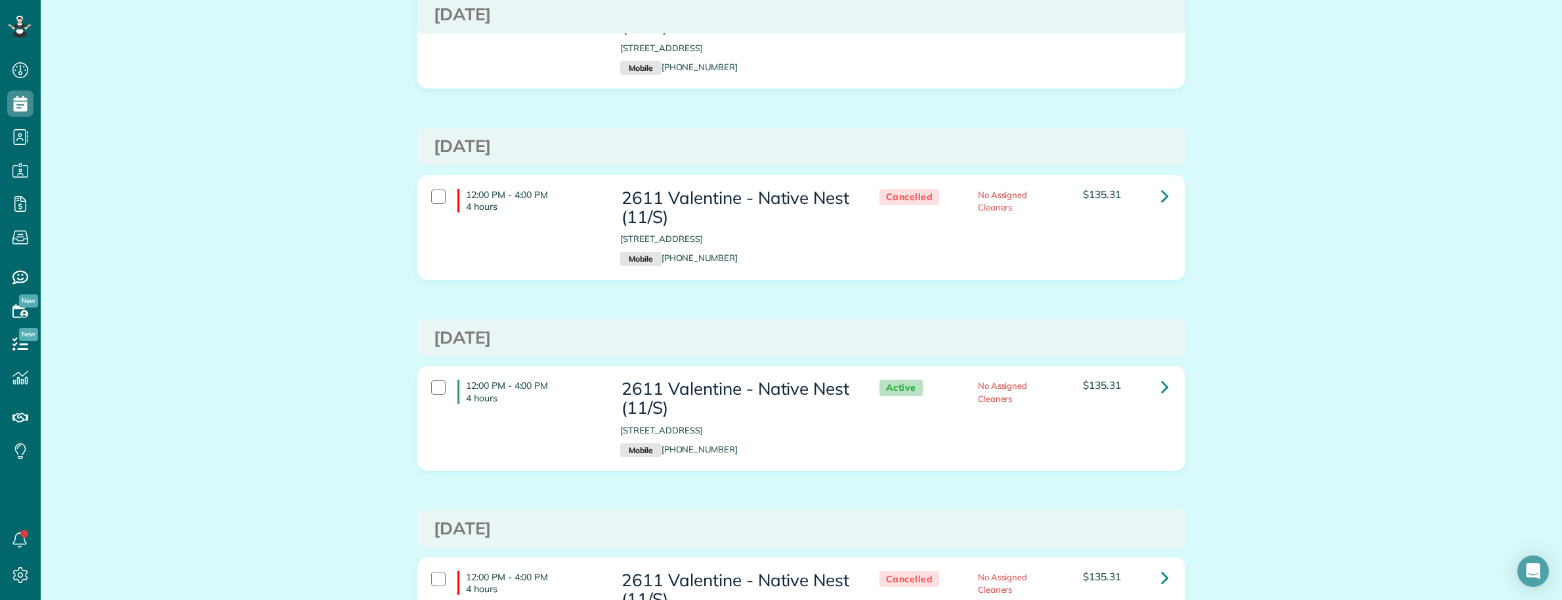
click at [299, 195] on div "Future appointments for 2611 Valentine - Native Nest (11/S) Schedule Changes Ac…" at bounding box center [801, 408] width 1521 height 1087
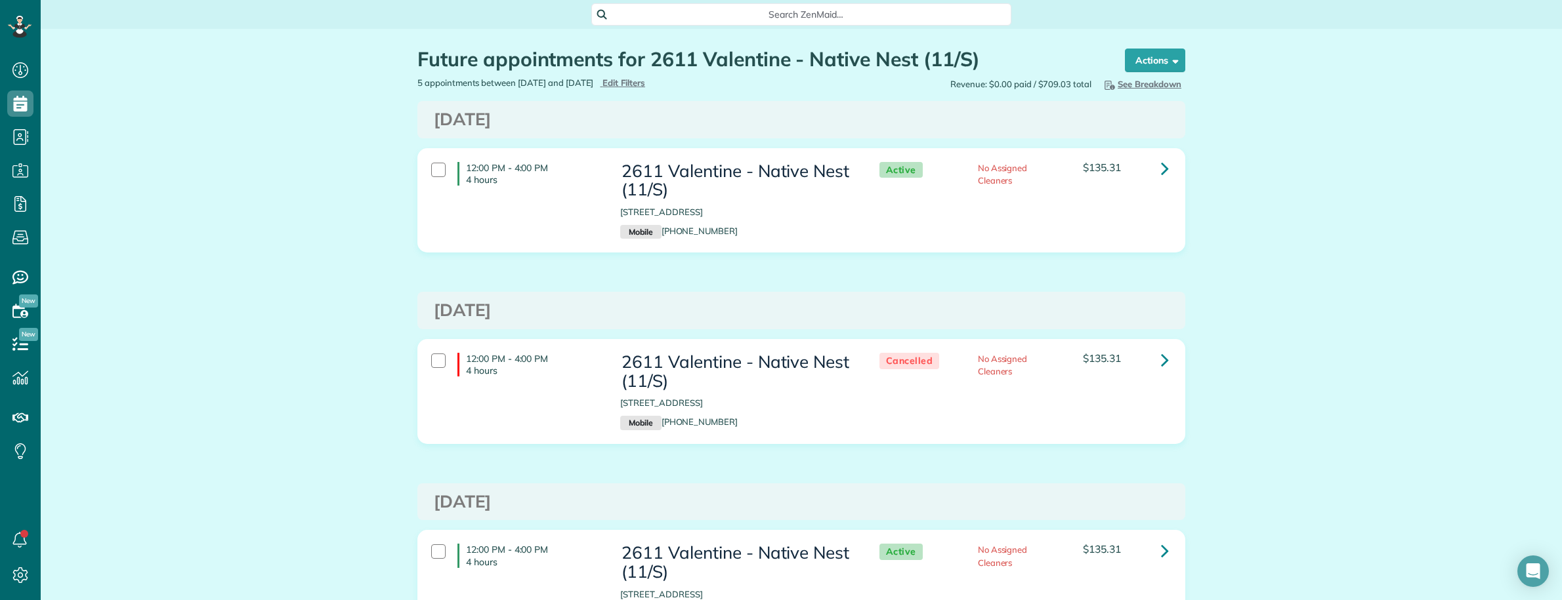
click at [743, 18] on span "Search ZenMaid…" at bounding box center [805, 14] width 399 height 13
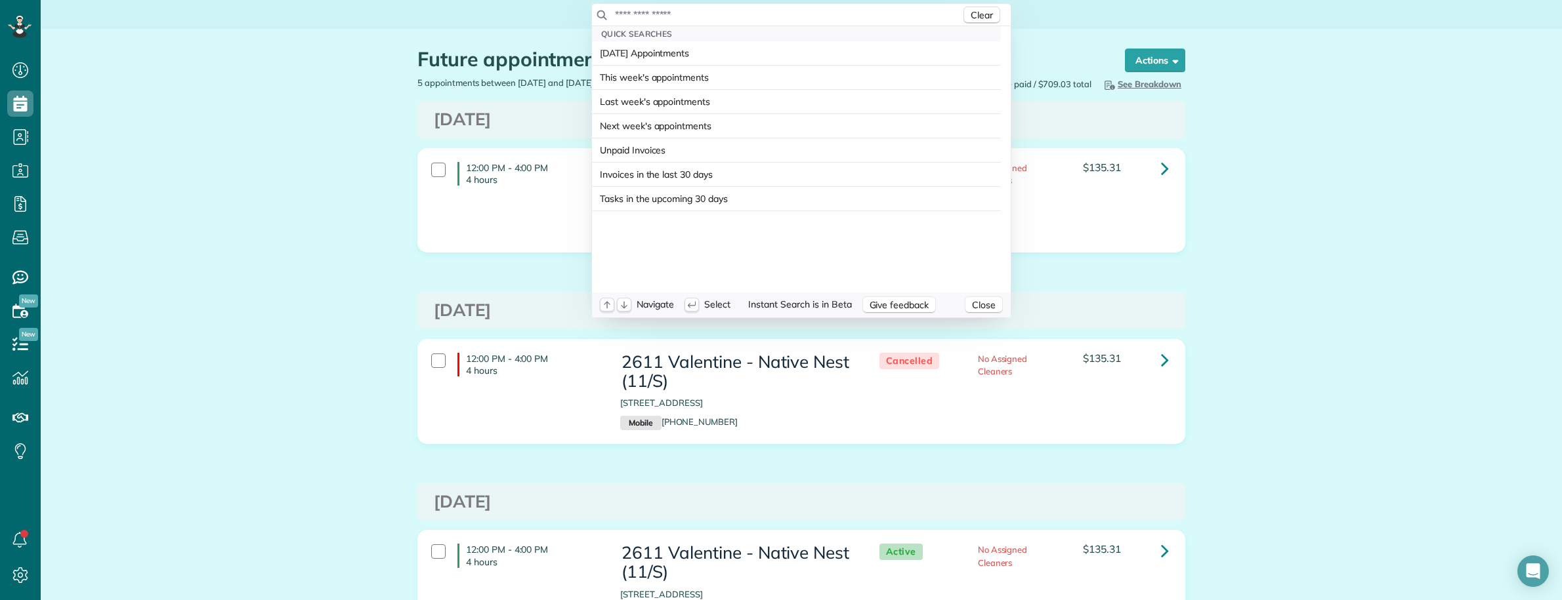
click at [743, 18] on input "text" at bounding box center [787, 14] width 346 height 13
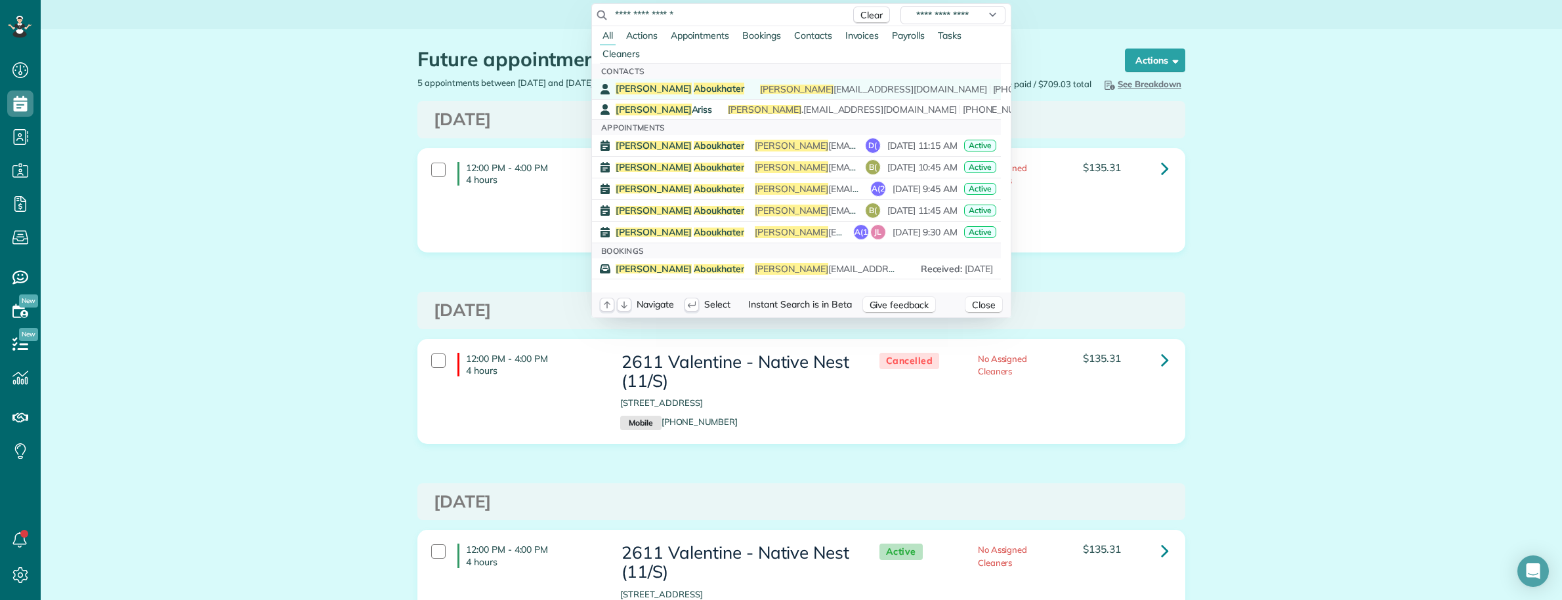
type input "**********"
click at [694, 89] on span "Aboukhater" at bounding box center [719, 89] width 51 height 12
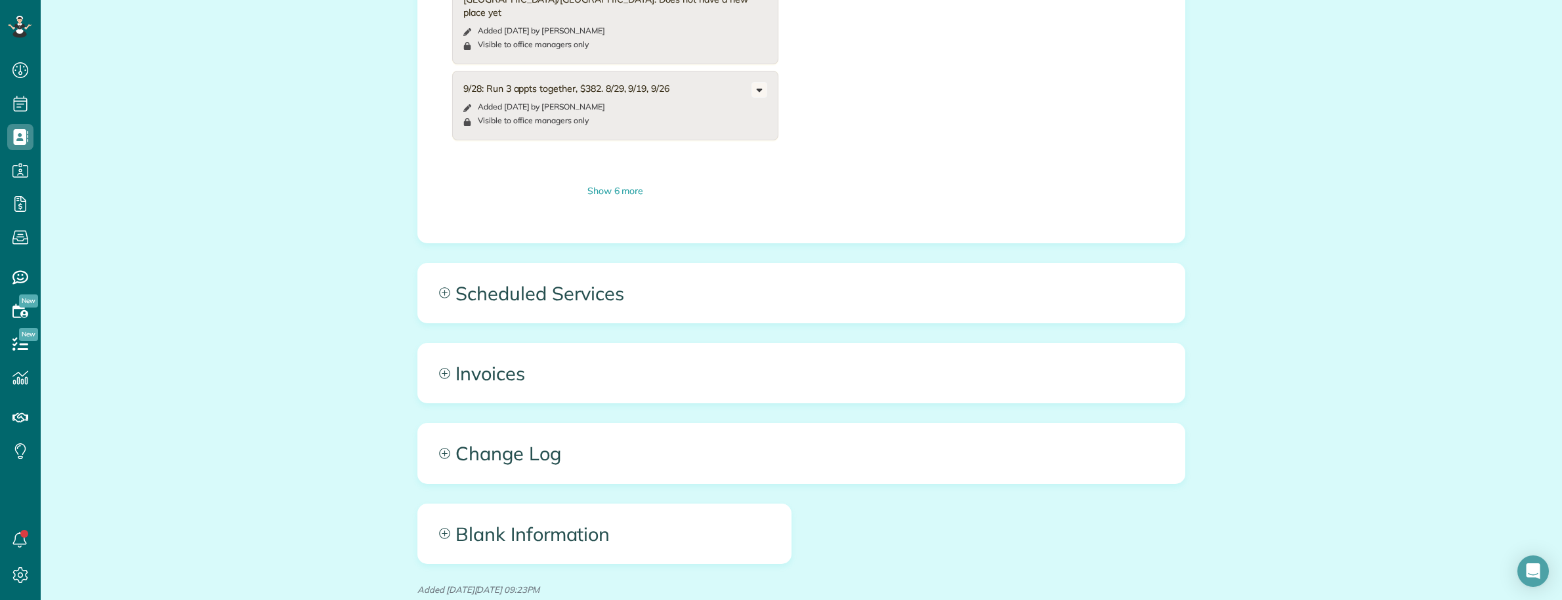
scroll to position [896, 0]
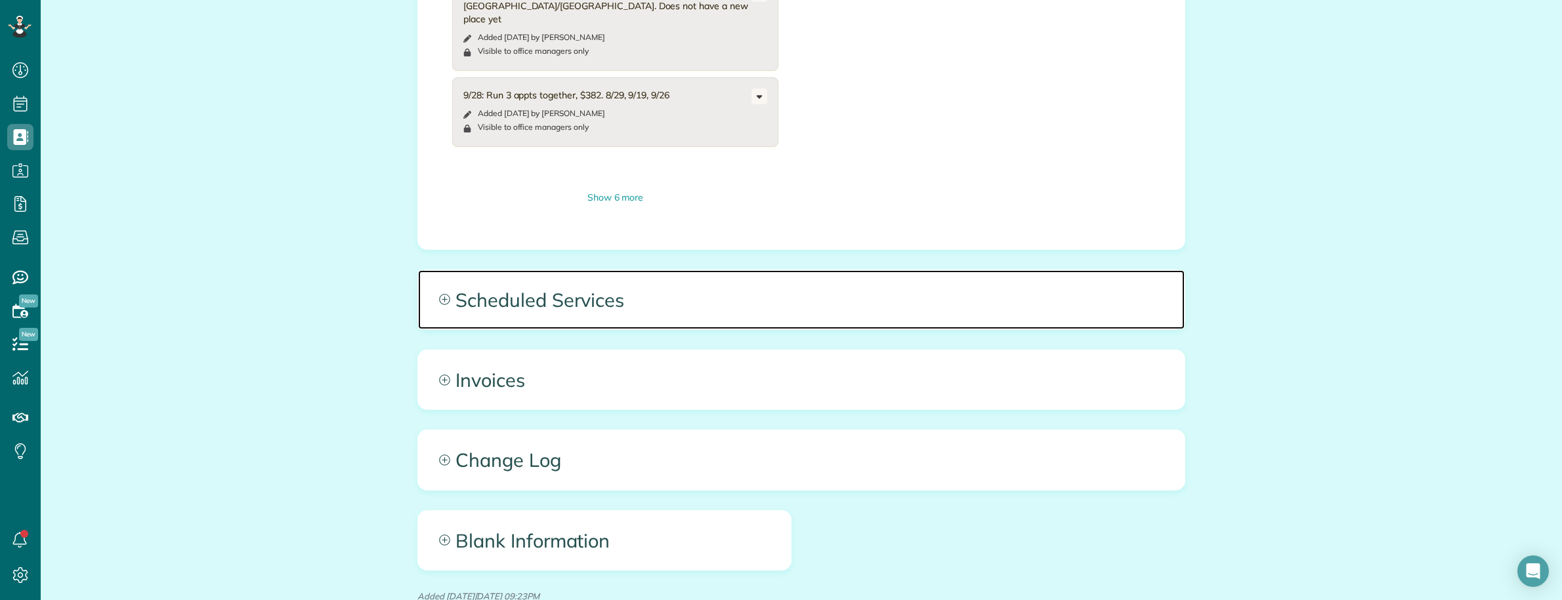
click at [799, 274] on span "Scheduled Services" at bounding box center [801, 299] width 766 height 59
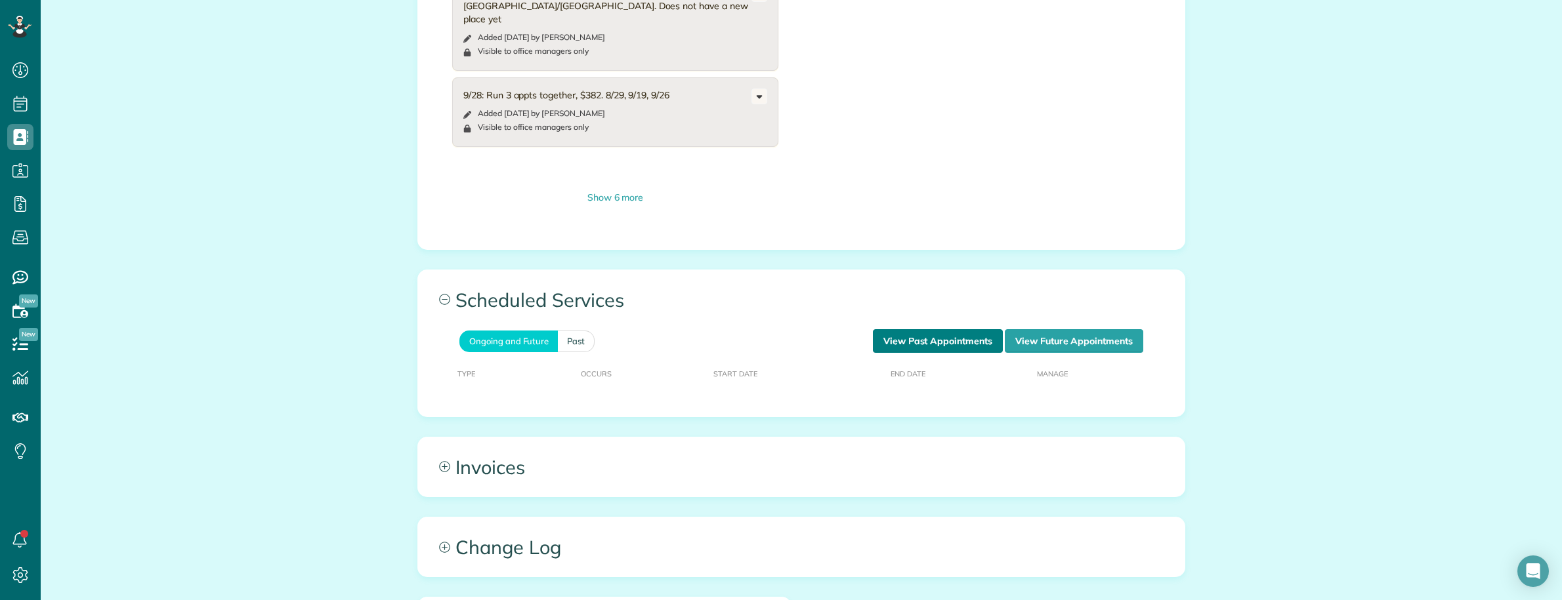
click at [903, 329] on link "View Past Appointments" at bounding box center [938, 341] width 130 height 24
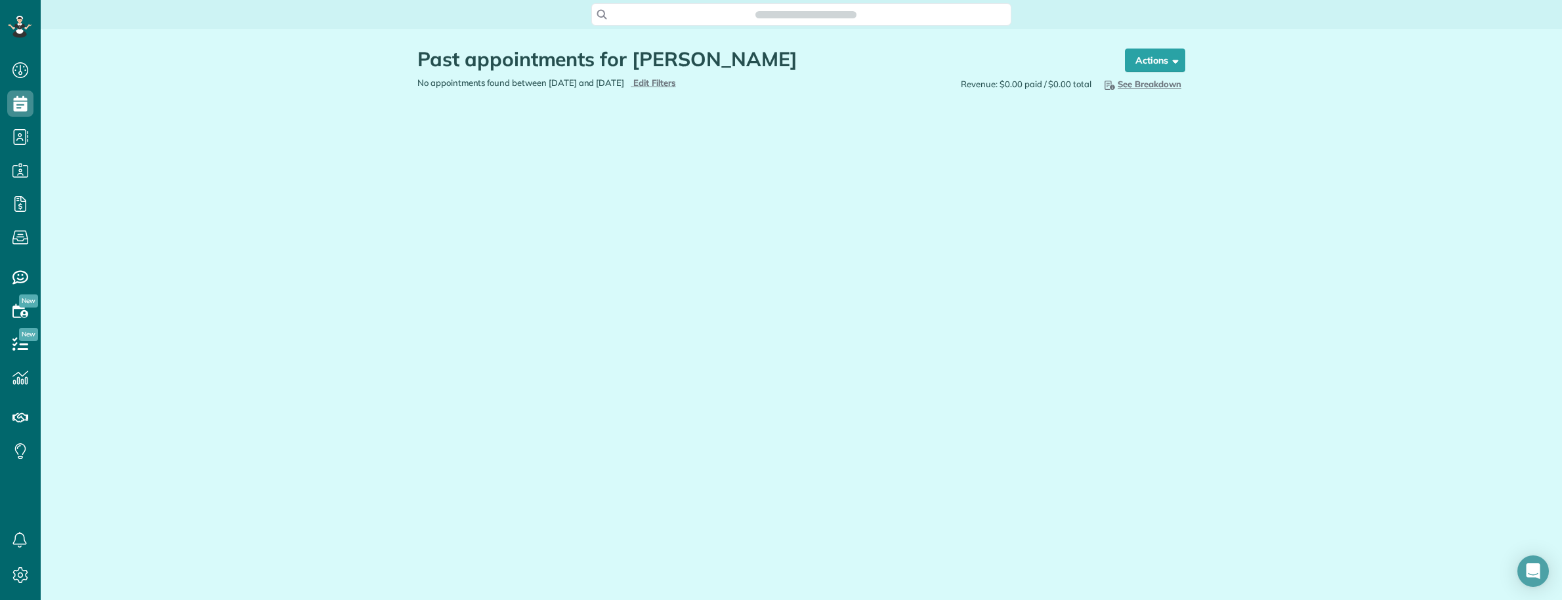
scroll to position [5, 5]
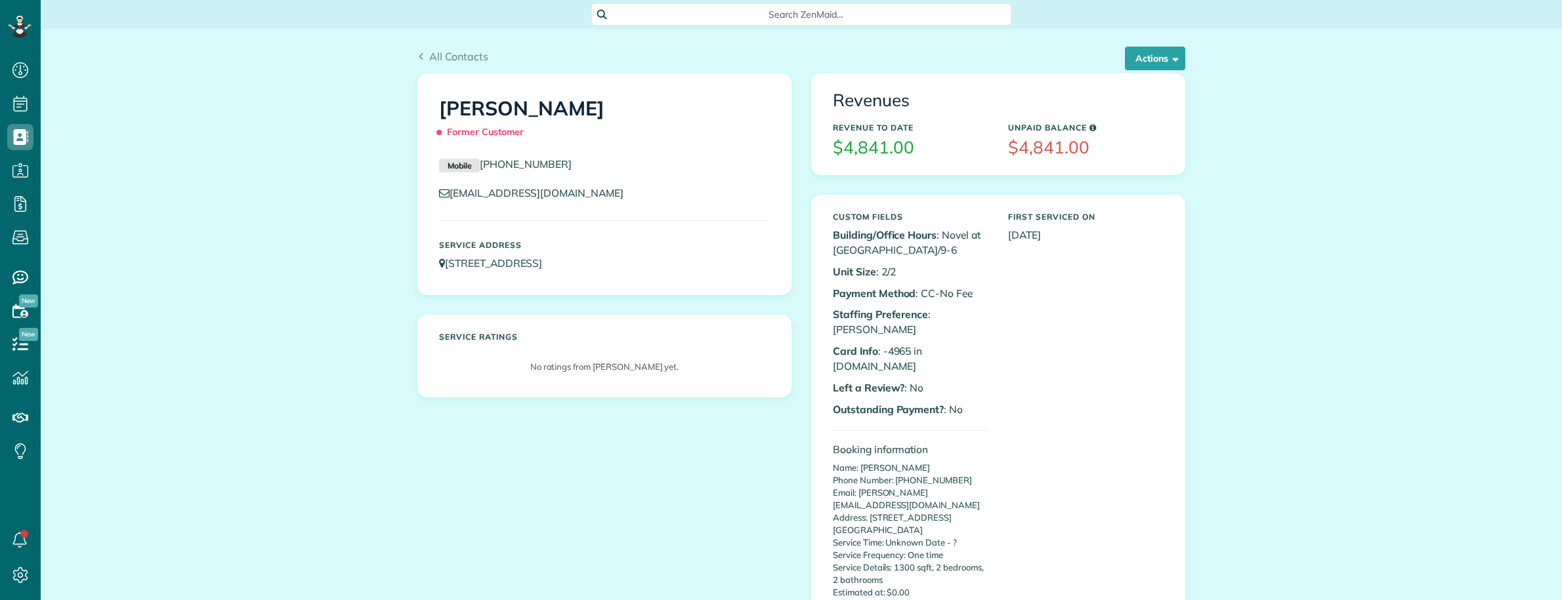
scroll to position [5, 5]
click at [1135, 50] on button "Actions" at bounding box center [1155, 59] width 60 height 24
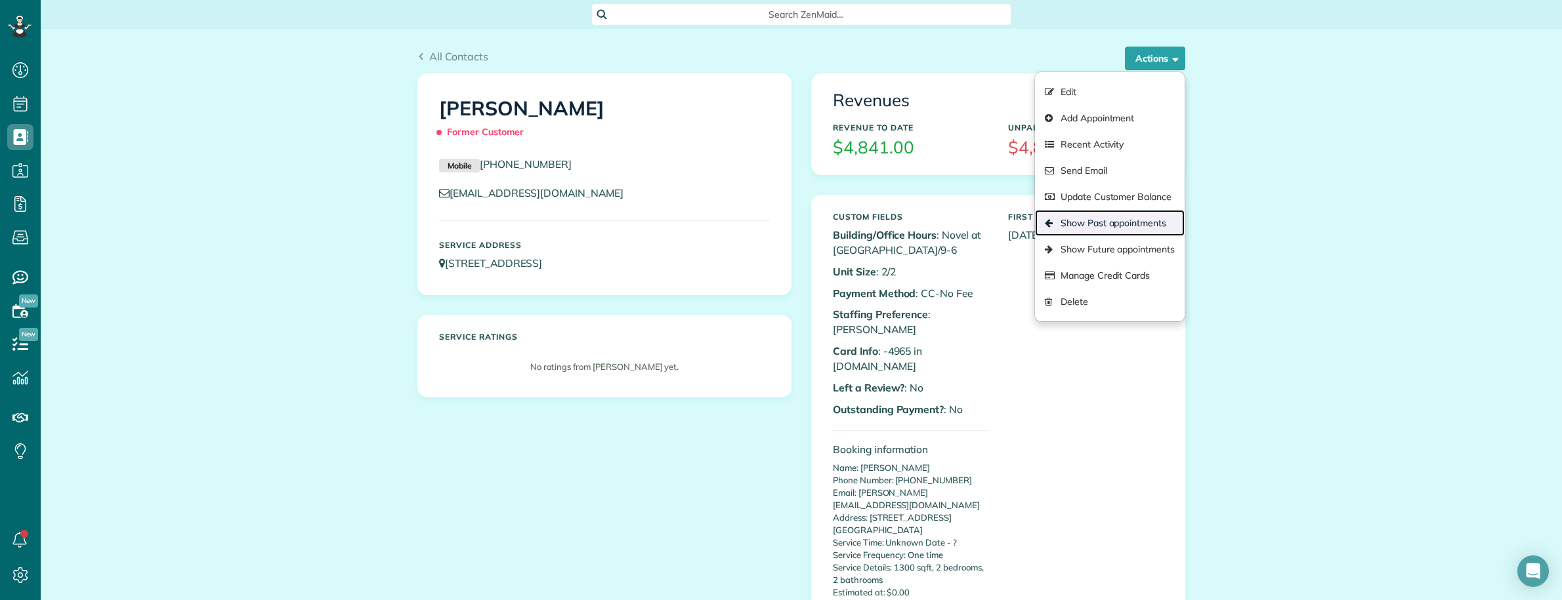
click at [1104, 223] on link "Show Past appointments" at bounding box center [1110, 223] width 150 height 26
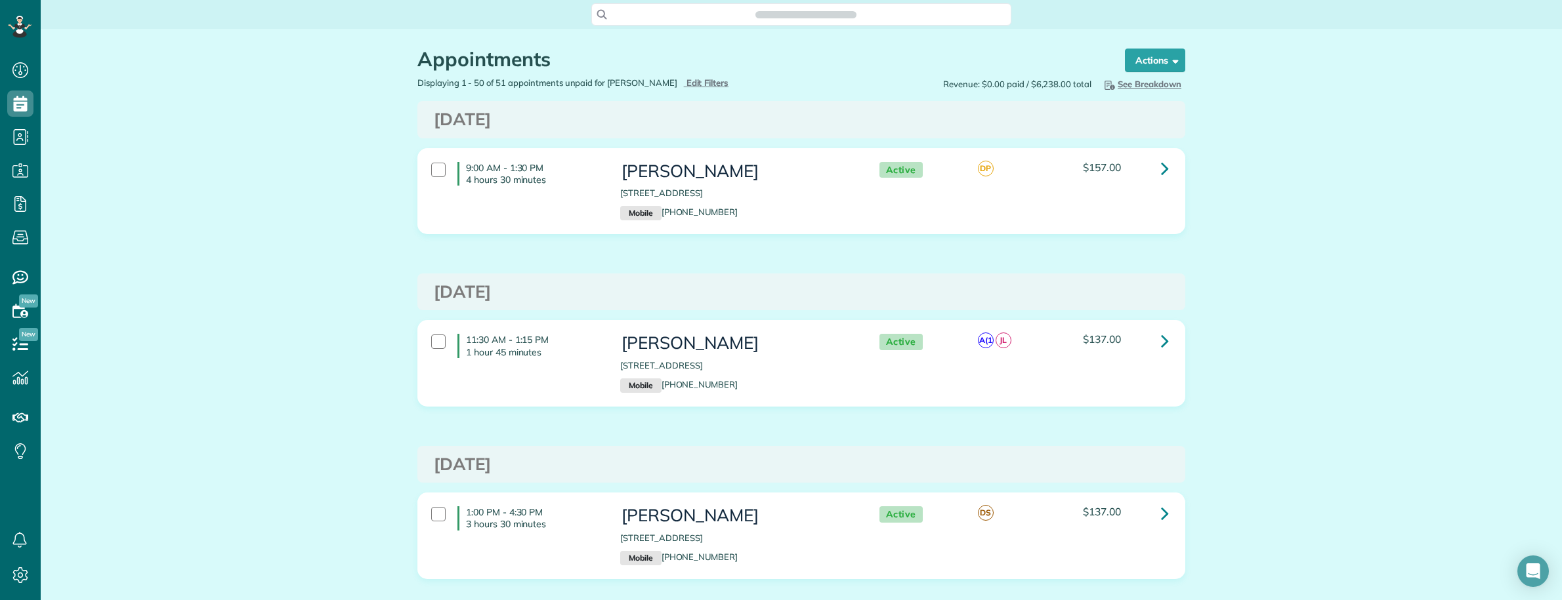
scroll to position [5, 5]
click at [1152, 172] on link at bounding box center [1165, 169] width 26 height 26
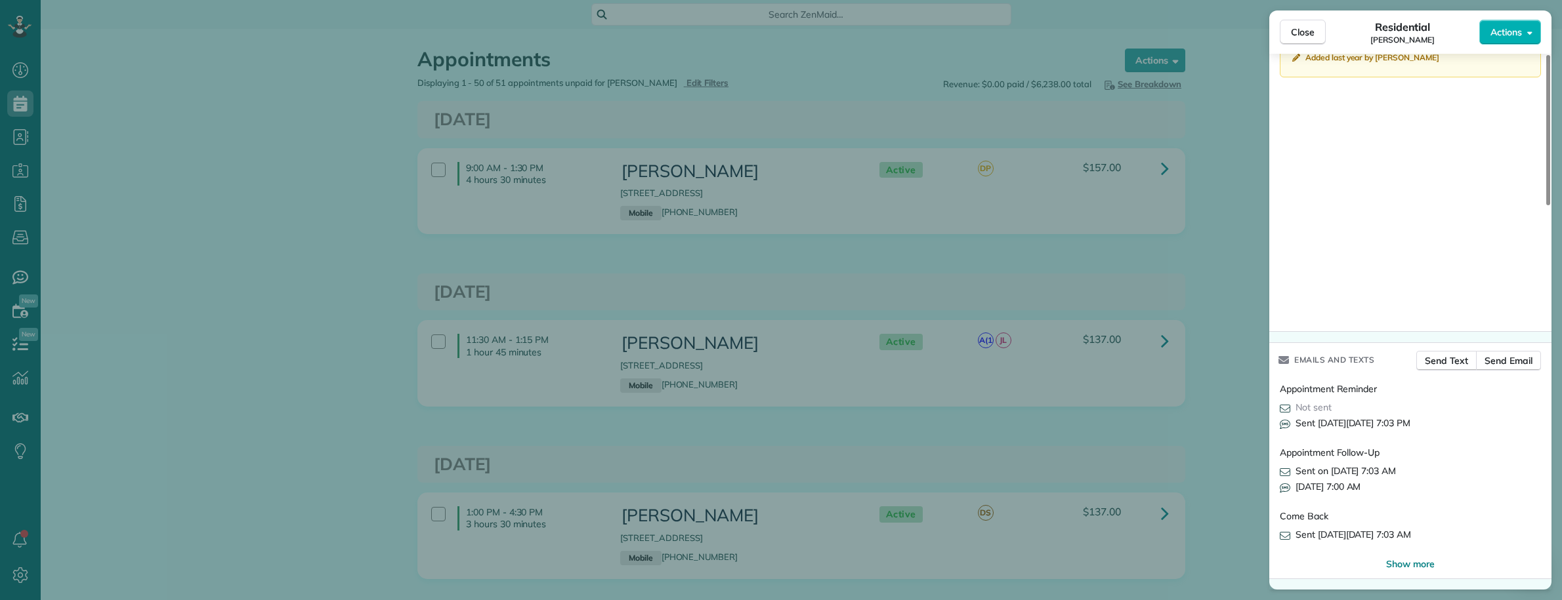
scroll to position [1040, 0]
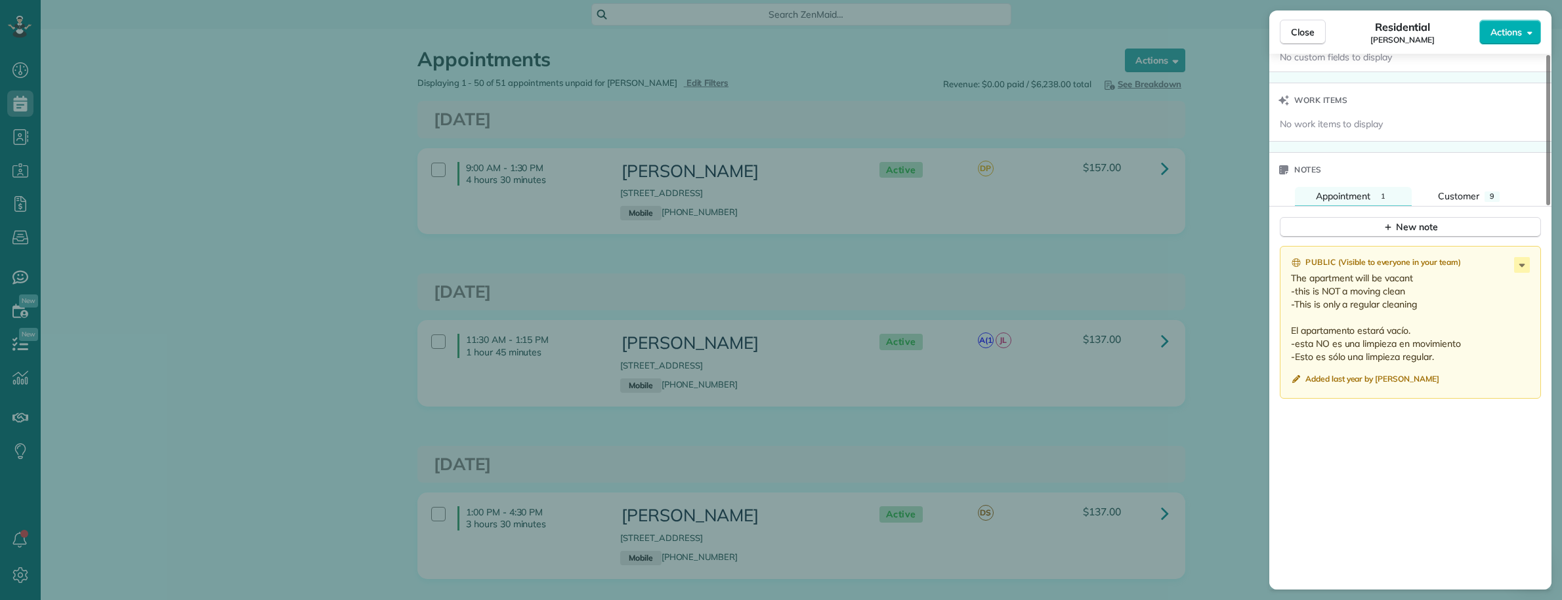
click at [1211, 307] on div "Close Residential Kamal Aboukhater Actions This appointment is linked to Payrol…" at bounding box center [781, 300] width 1562 height 600
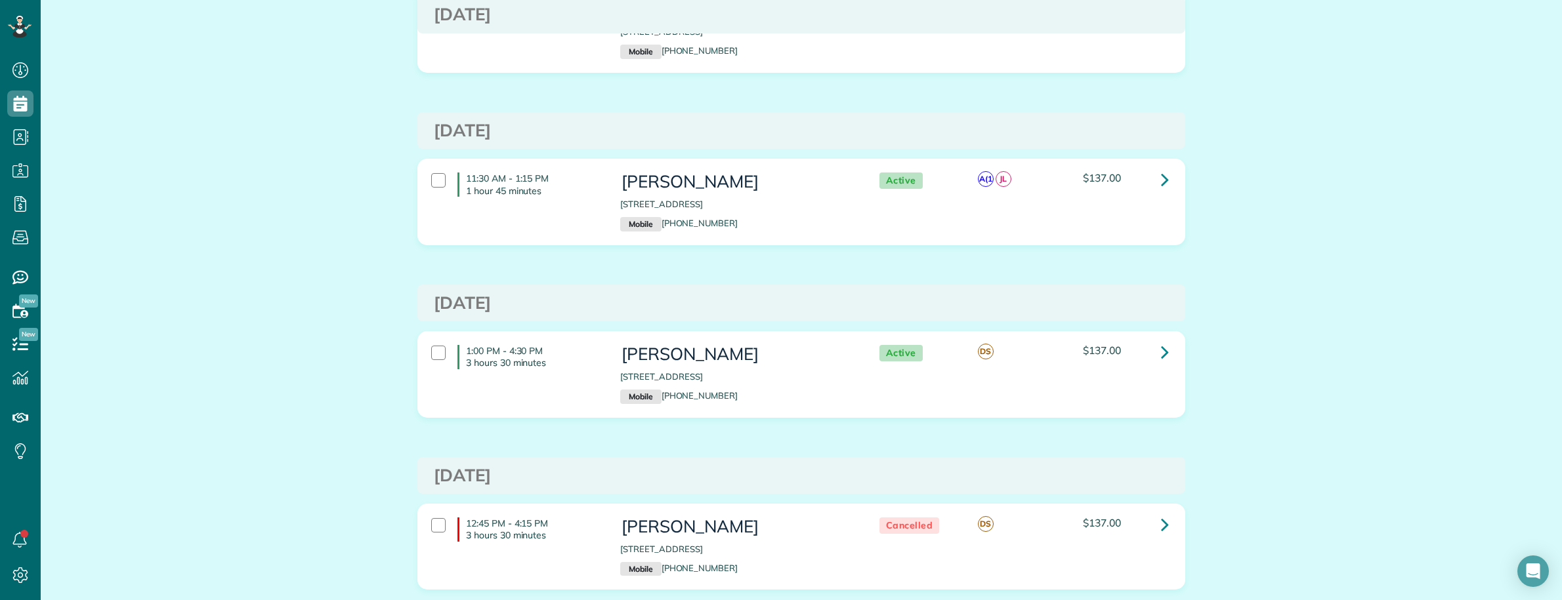
scroll to position [164, 0]
click at [1161, 349] on icon at bounding box center [1165, 349] width 8 height 23
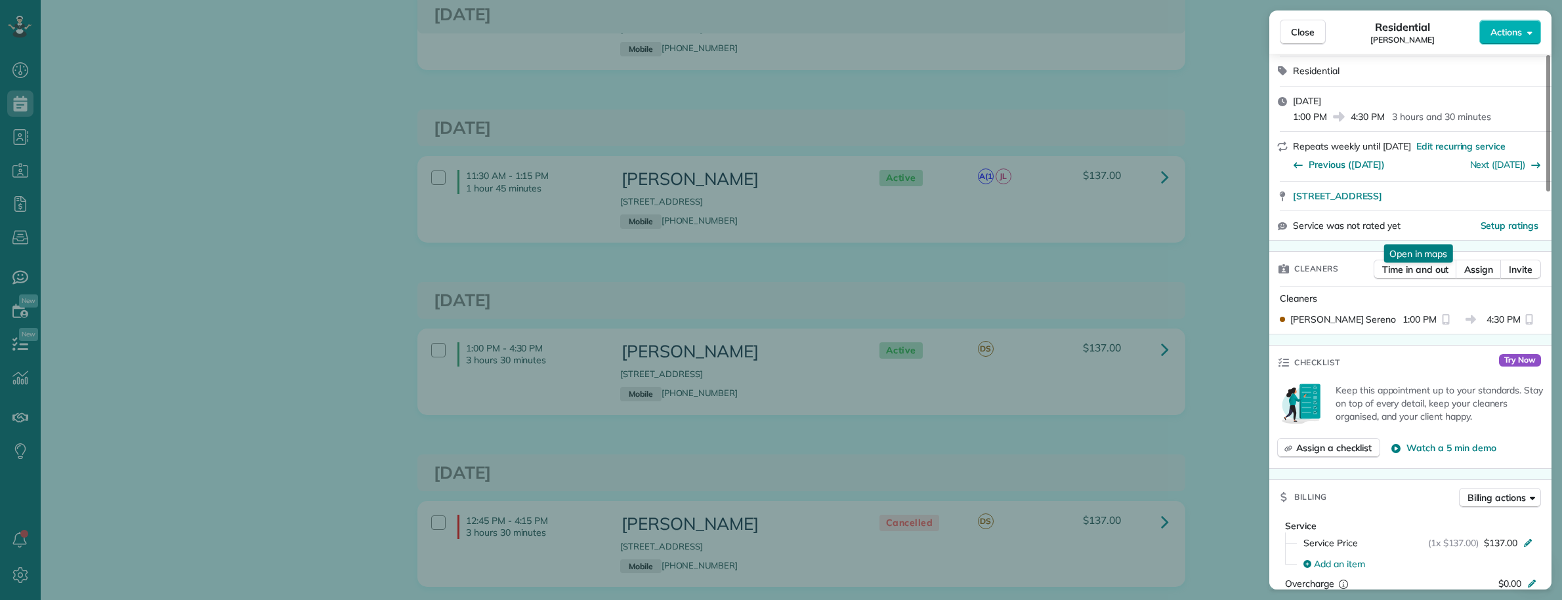
scroll to position [246, 0]
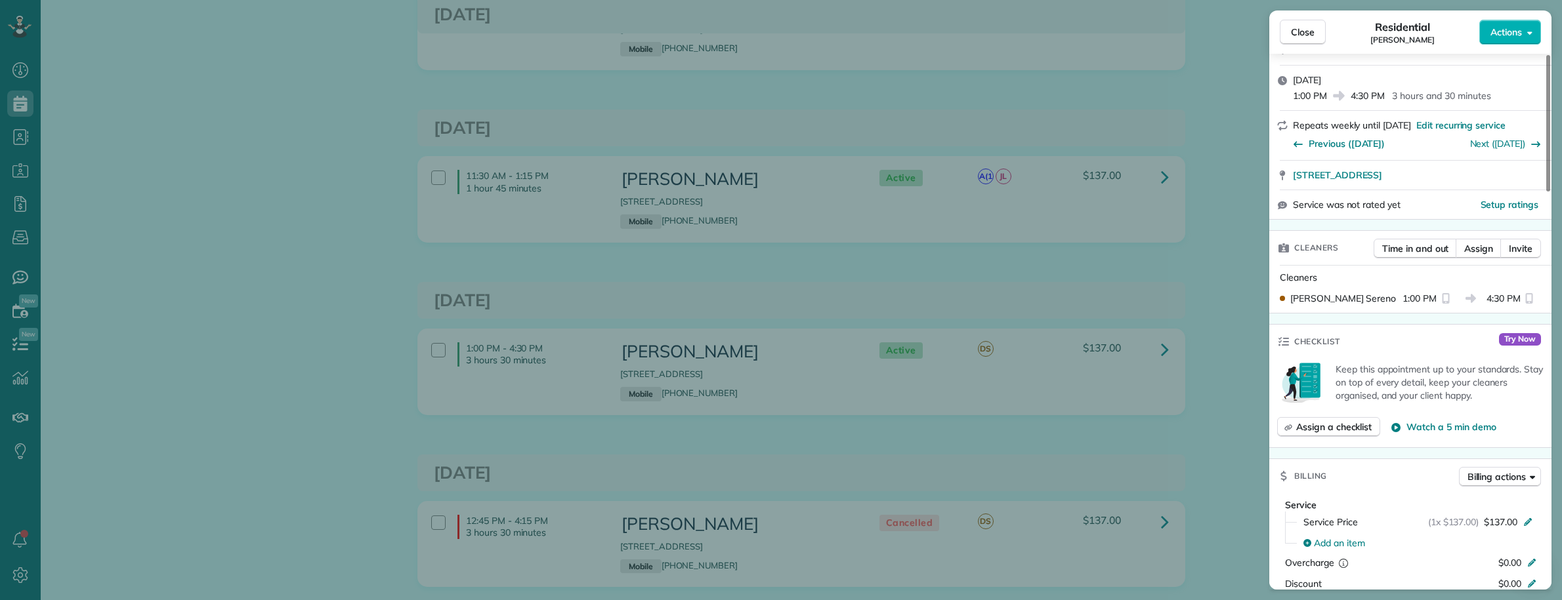
click at [94, 94] on div "Close Residential Kamal Aboukhater Actions This appointment is linked to Payrol…" at bounding box center [781, 300] width 1562 height 600
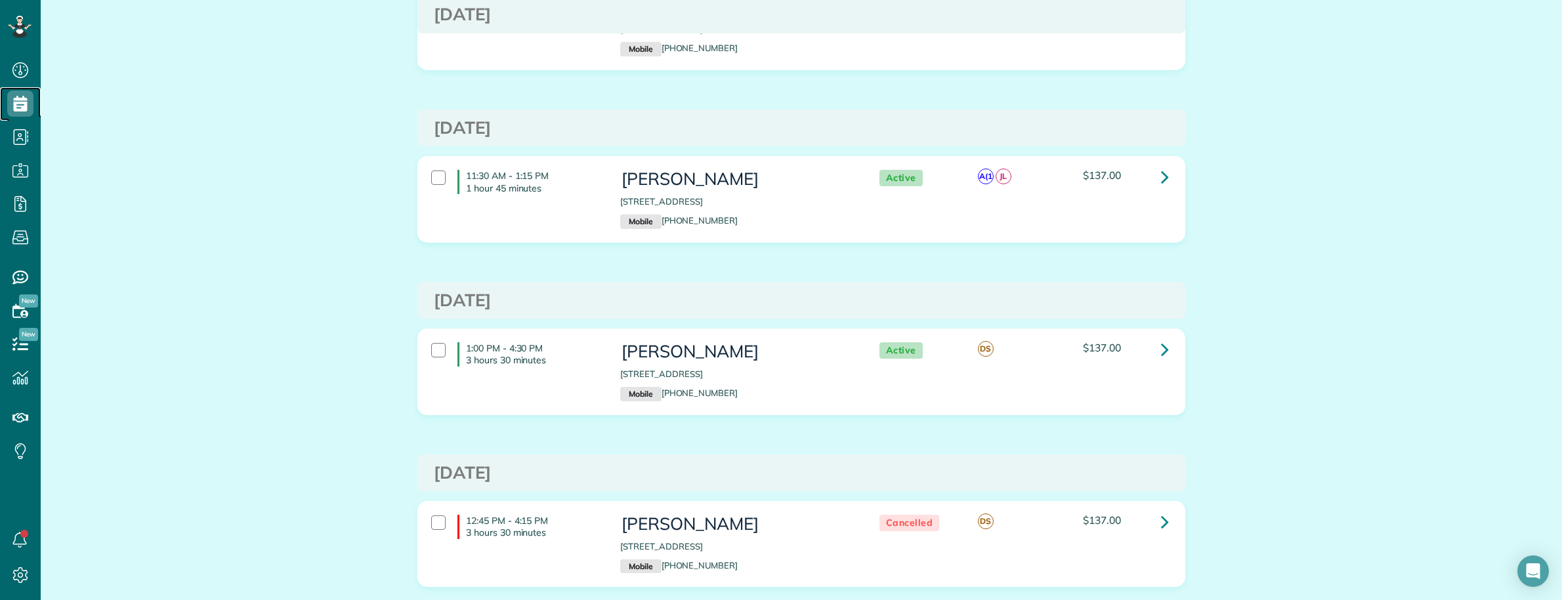
click at [23, 105] on icon at bounding box center [20, 104] width 26 height 26
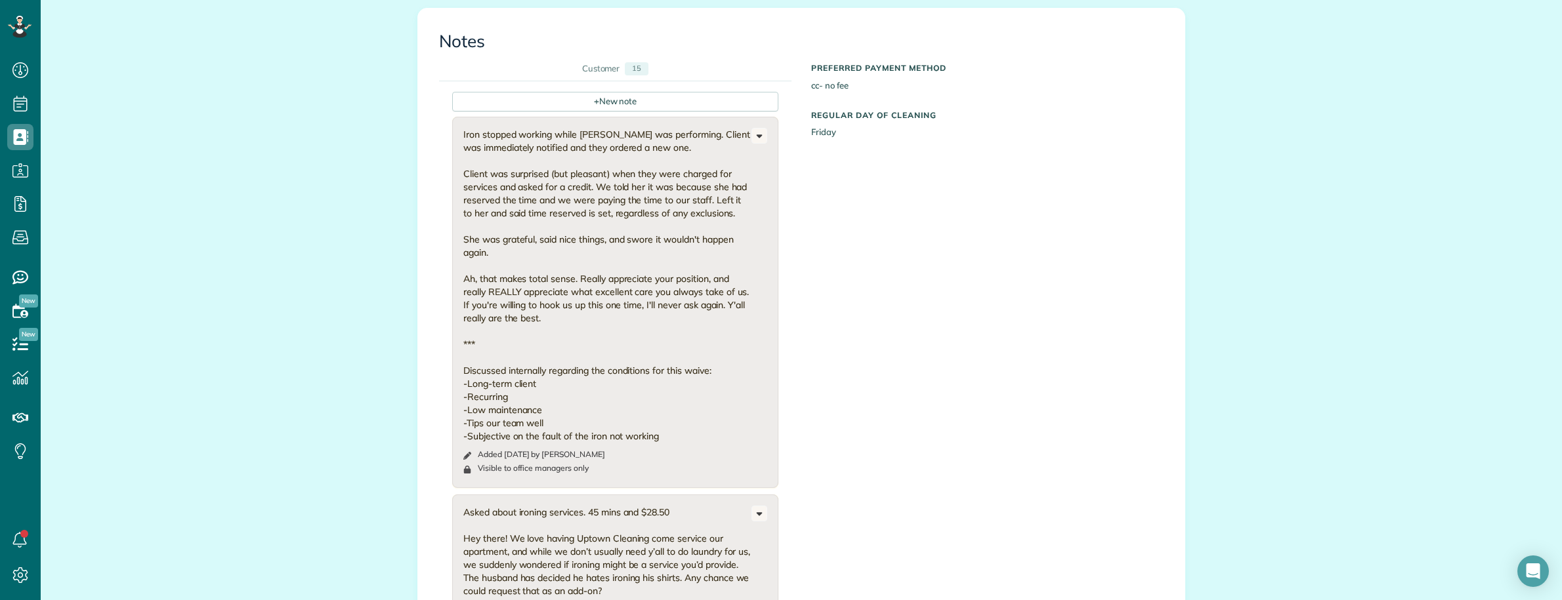
scroll to position [656, 0]
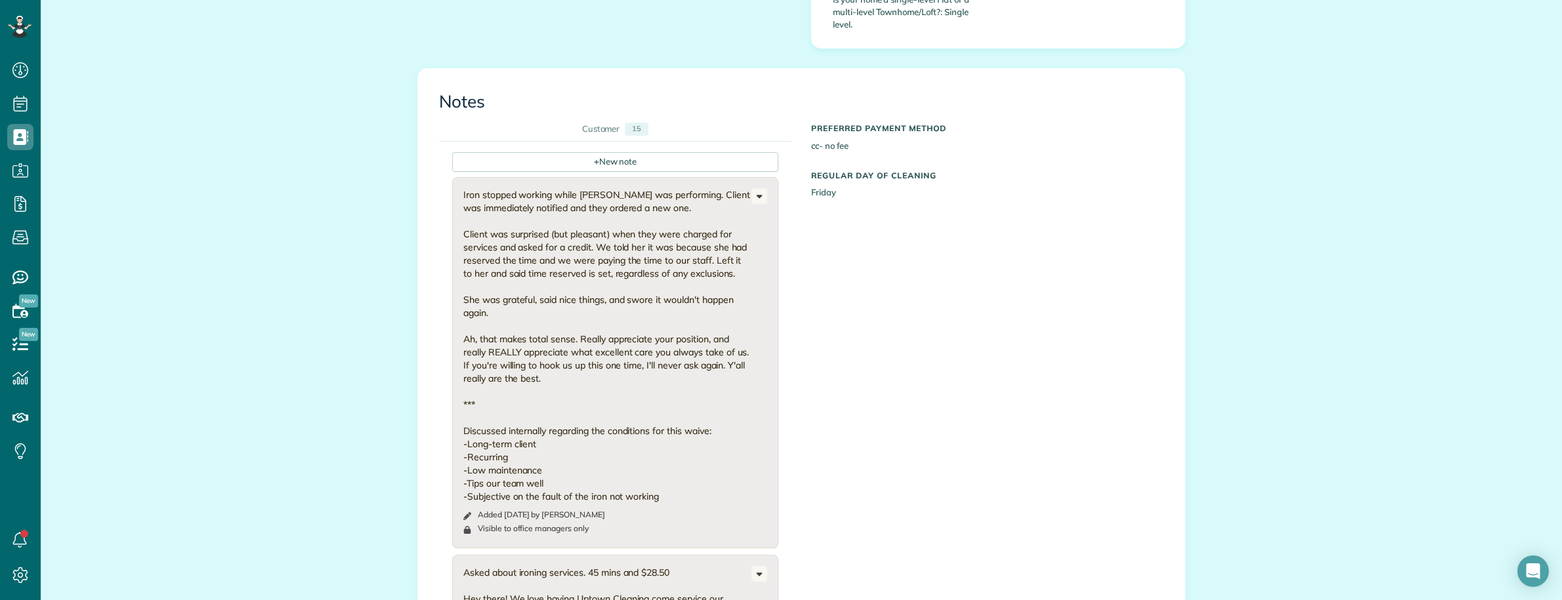
drag, startPoint x: 149, startPoint y: 143, endPoint x: 171, endPoint y: 149, distance: 22.4
click at [149, 143] on div "All Contacts Actions Edit Add Appointment Recent Activity Send Email Update Cus…" at bounding box center [801, 357] width 1521 height 1969
click at [285, 35] on div "All Contacts Actions Edit Add Appointment Recent Activity Send Email Update Cus…" at bounding box center [801, 357] width 1521 height 1969
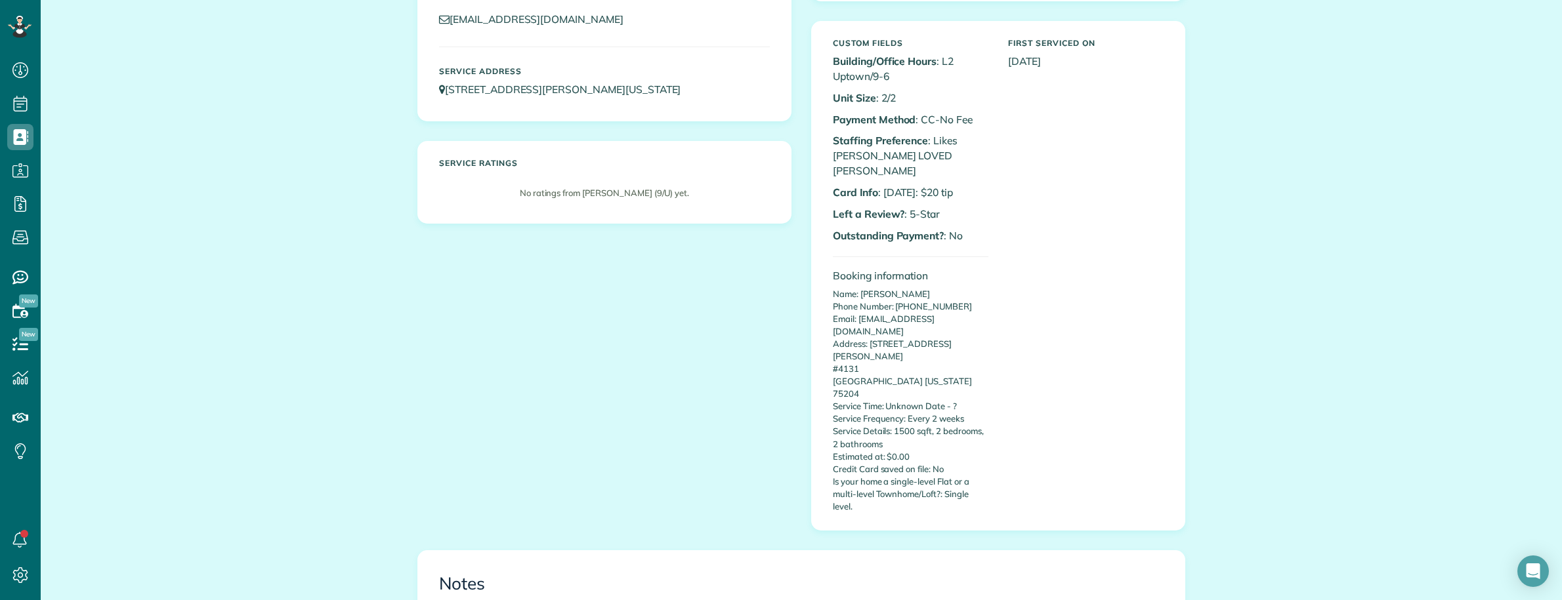
scroll to position [0, 0]
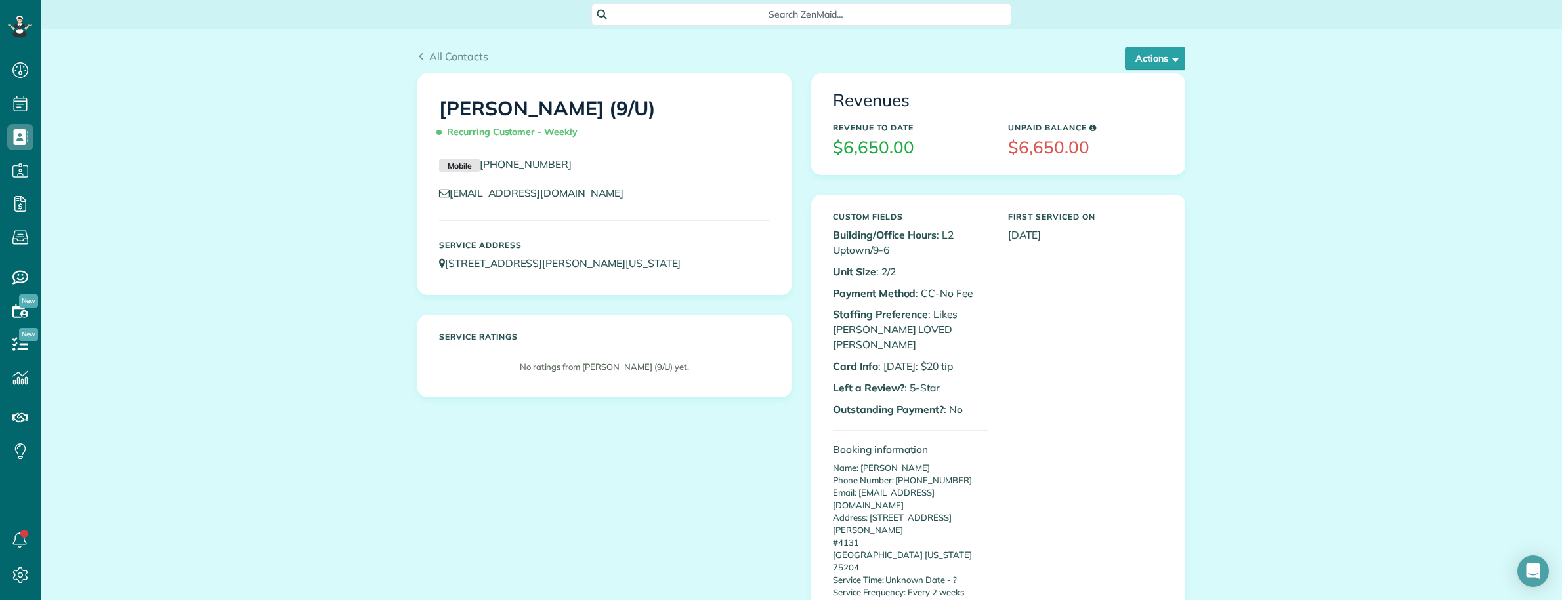
drag, startPoint x: 568, startPoint y: 164, endPoint x: 469, endPoint y: 166, distance: 99.1
click at [469, 166] on p "Mobile (512) 569-3454" at bounding box center [604, 165] width 331 height 16
copy link "[PHONE_NUMBER]"
click at [1152, 63] on button "Actions" at bounding box center [1155, 59] width 60 height 24
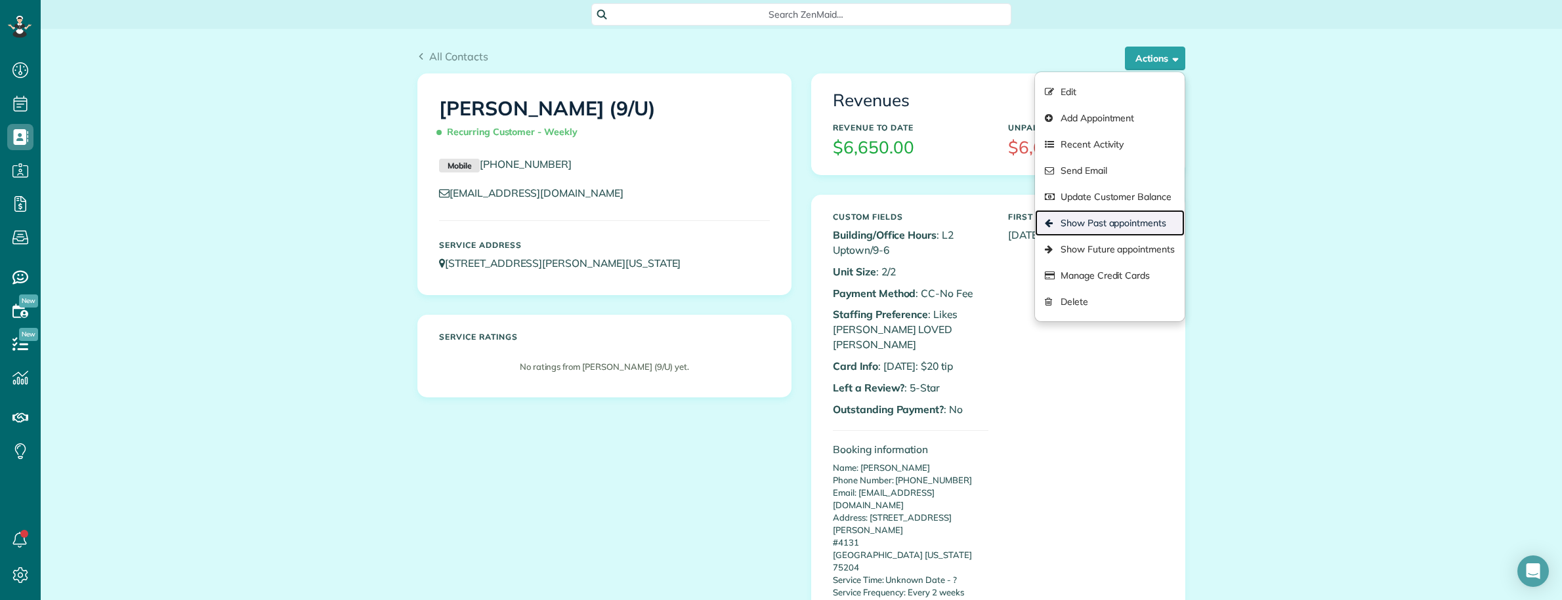
click at [1087, 224] on link "Show Past appointments" at bounding box center [1110, 223] width 150 height 26
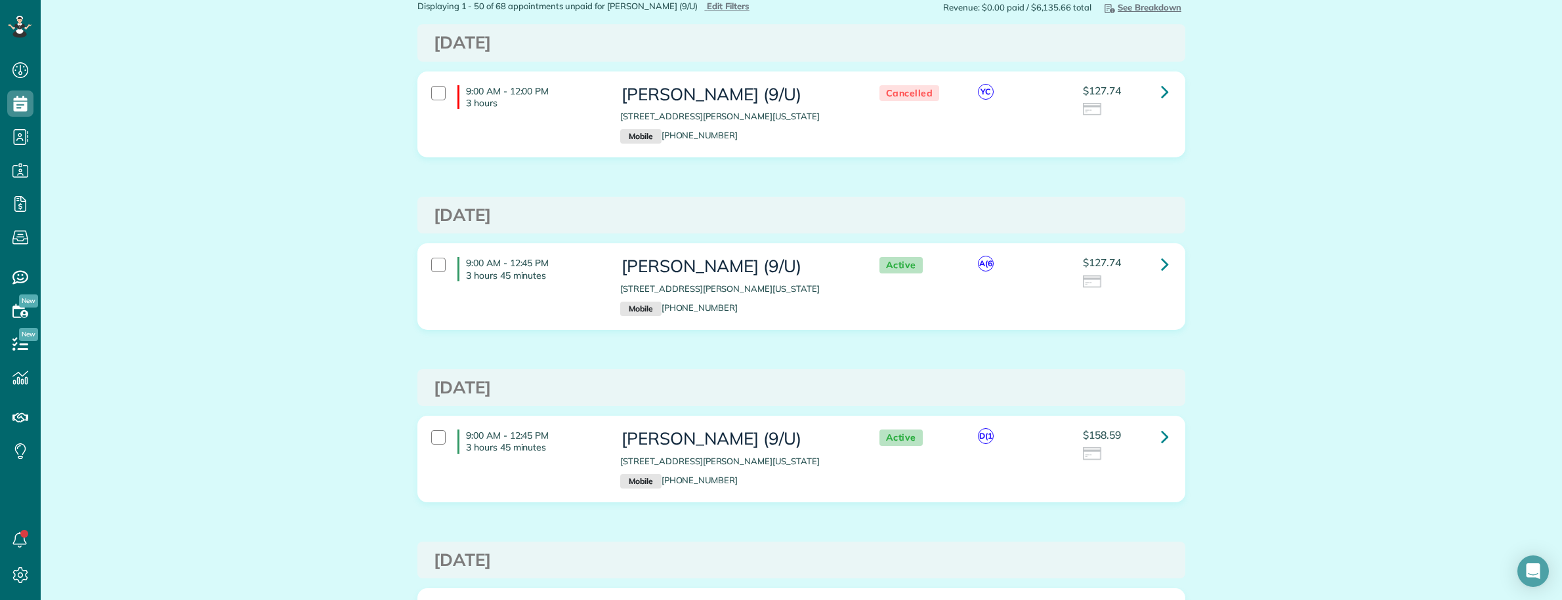
scroll to position [82, 0]
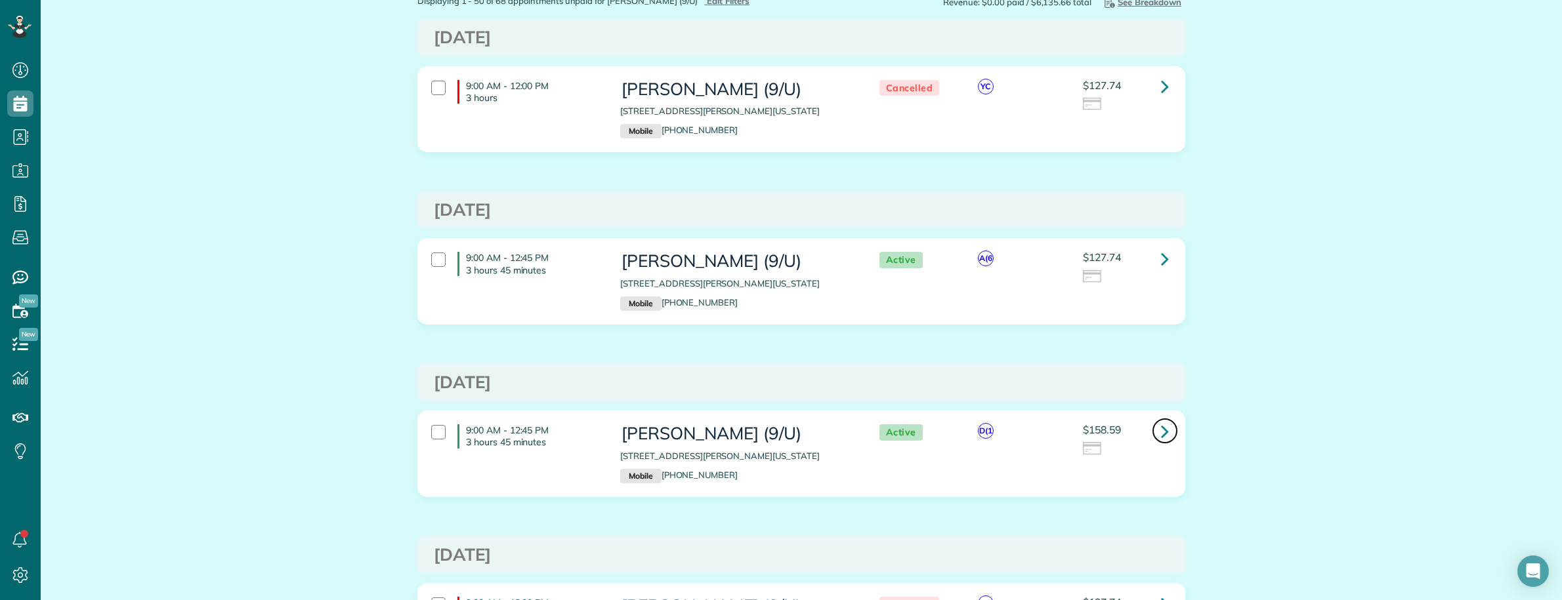
click at [1161, 430] on icon at bounding box center [1165, 431] width 8 height 23
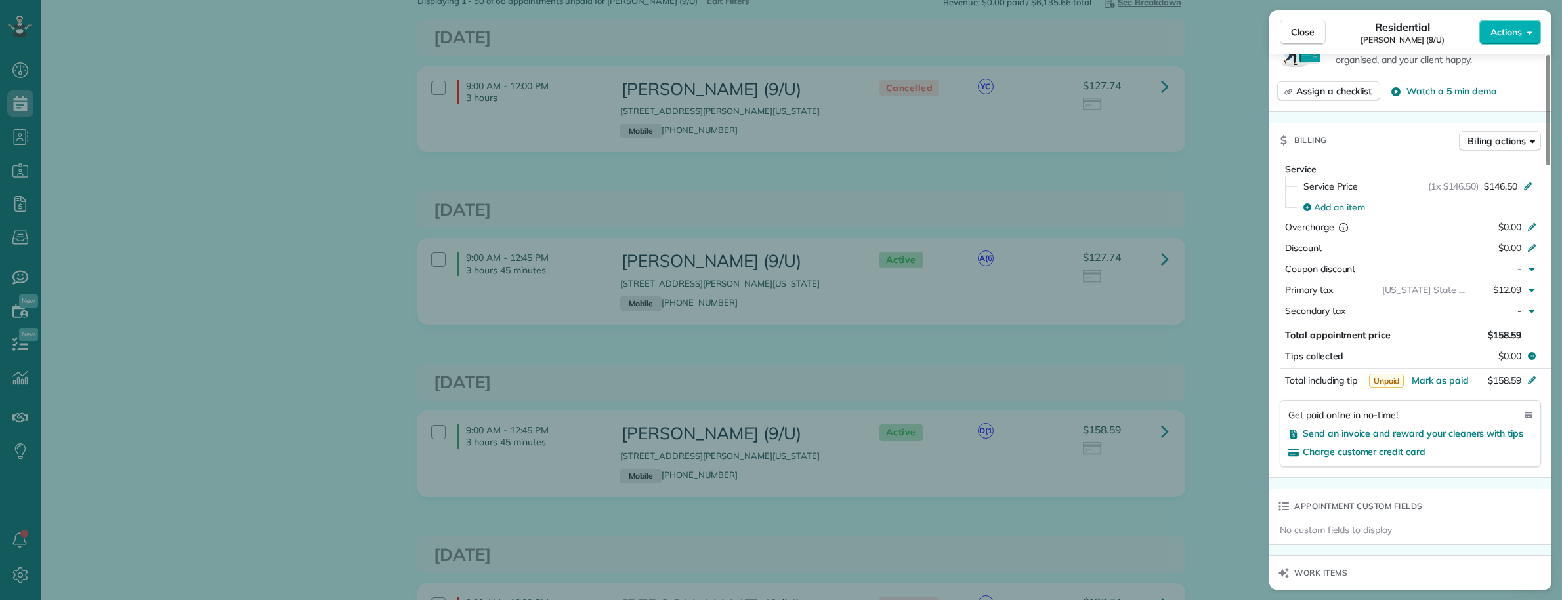
scroll to position [574, 0]
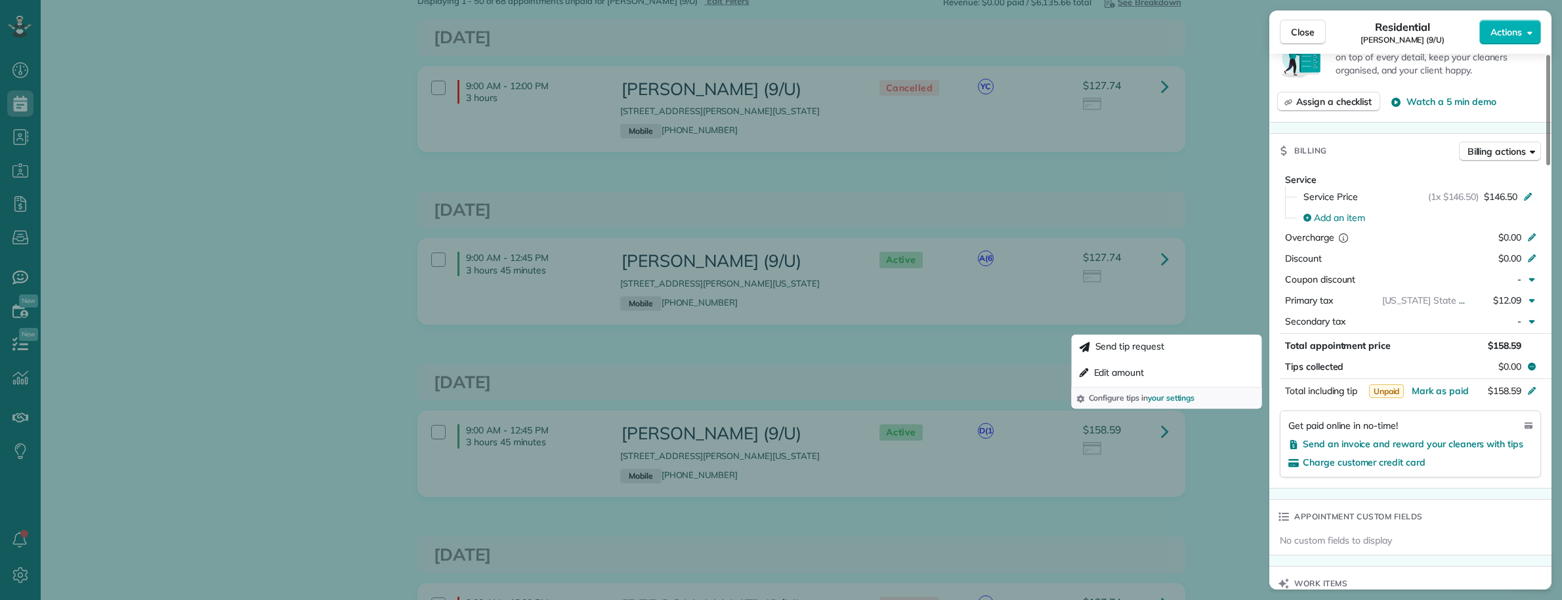
click at [1204, 221] on div "Close Residential [PERSON_NAME] (9/U) Actions This appointment is linked to Pay…" at bounding box center [781, 300] width 1562 height 600
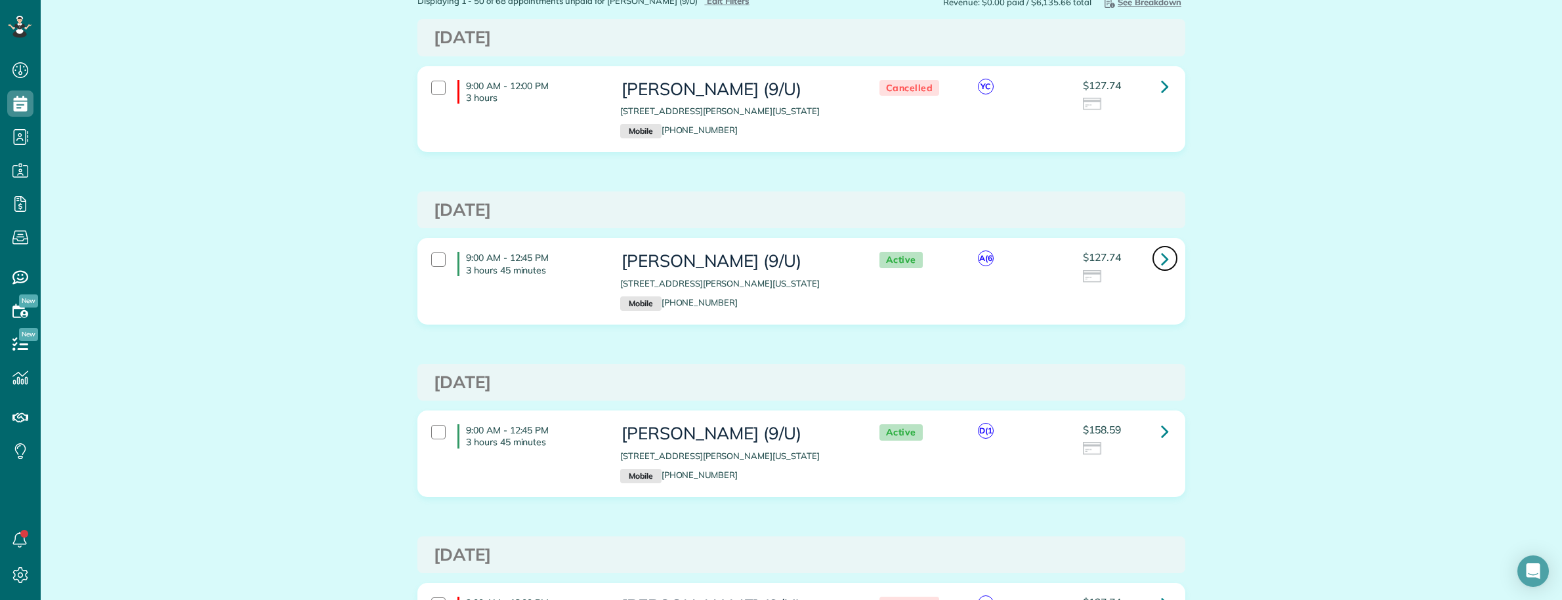
click at [1161, 259] on icon at bounding box center [1165, 258] width 8 height 23
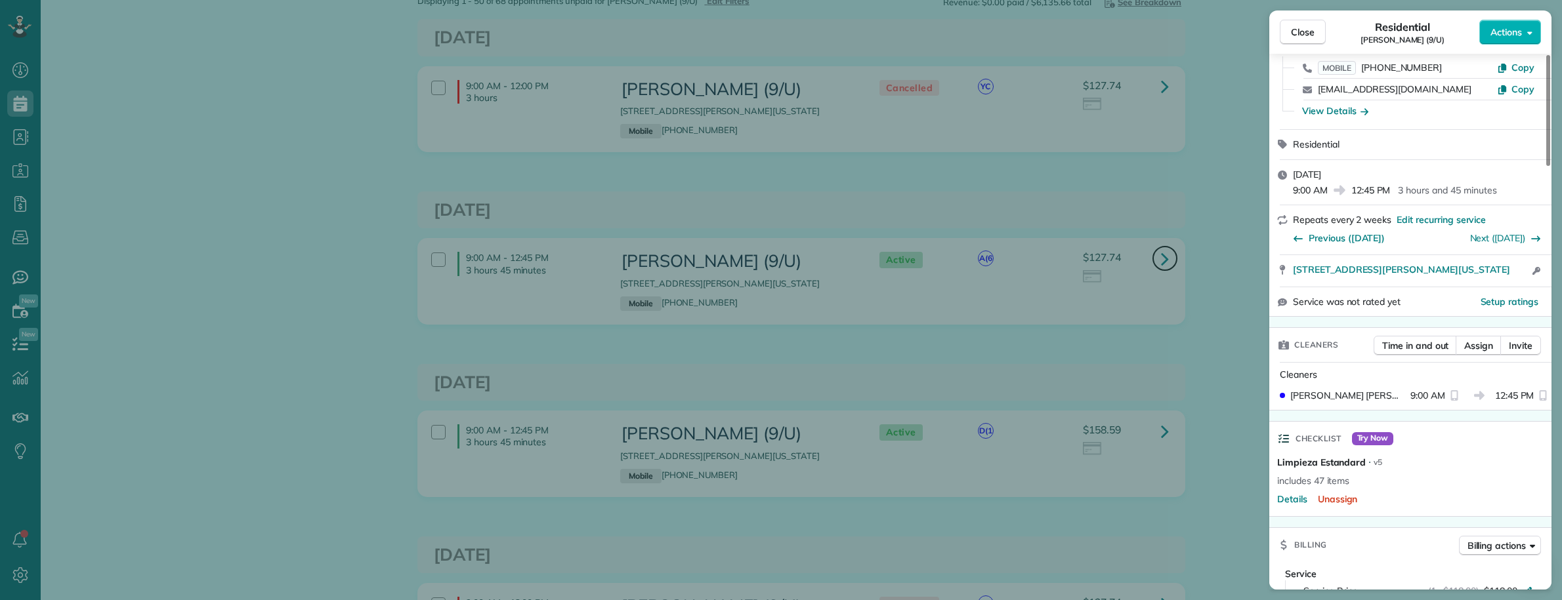
scroll to position [328, 0]
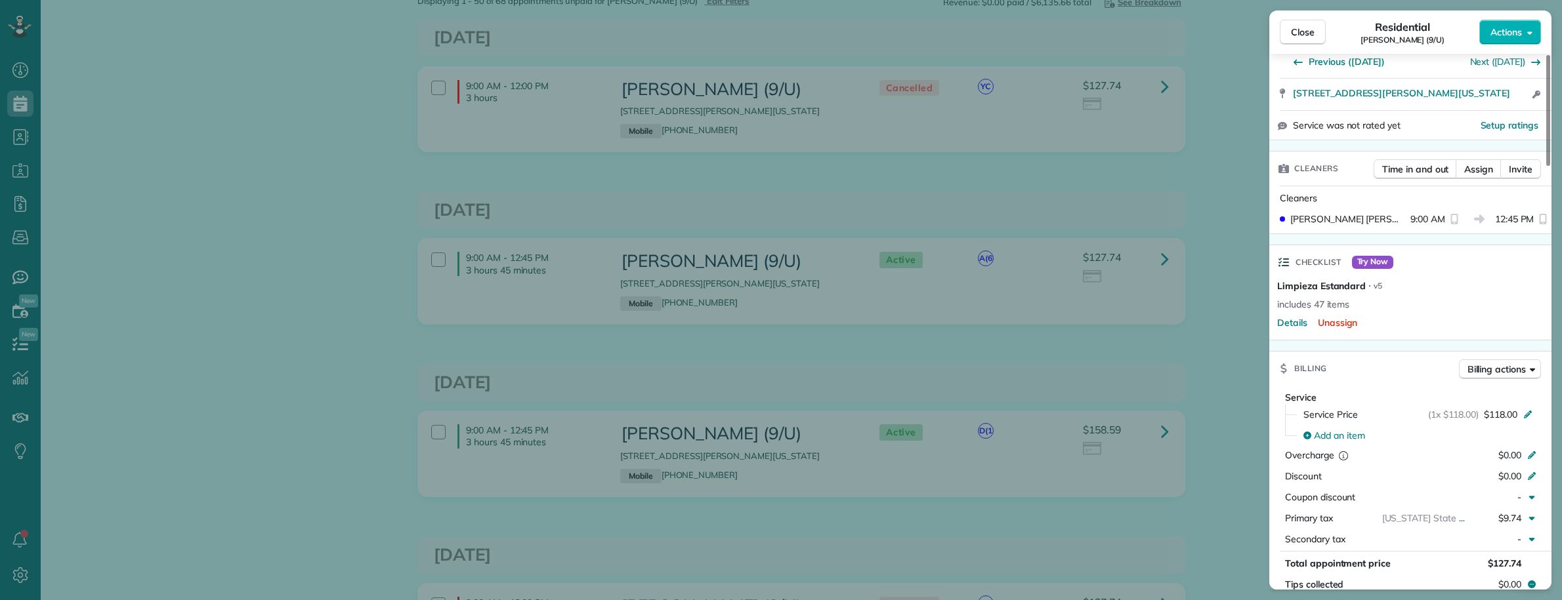
click at [735, 401] on div "Close Residential Sonia Van Meter (9/U) Actions This appointment is linked to P…" at bounding box center [781, 300] width 1562 height 600
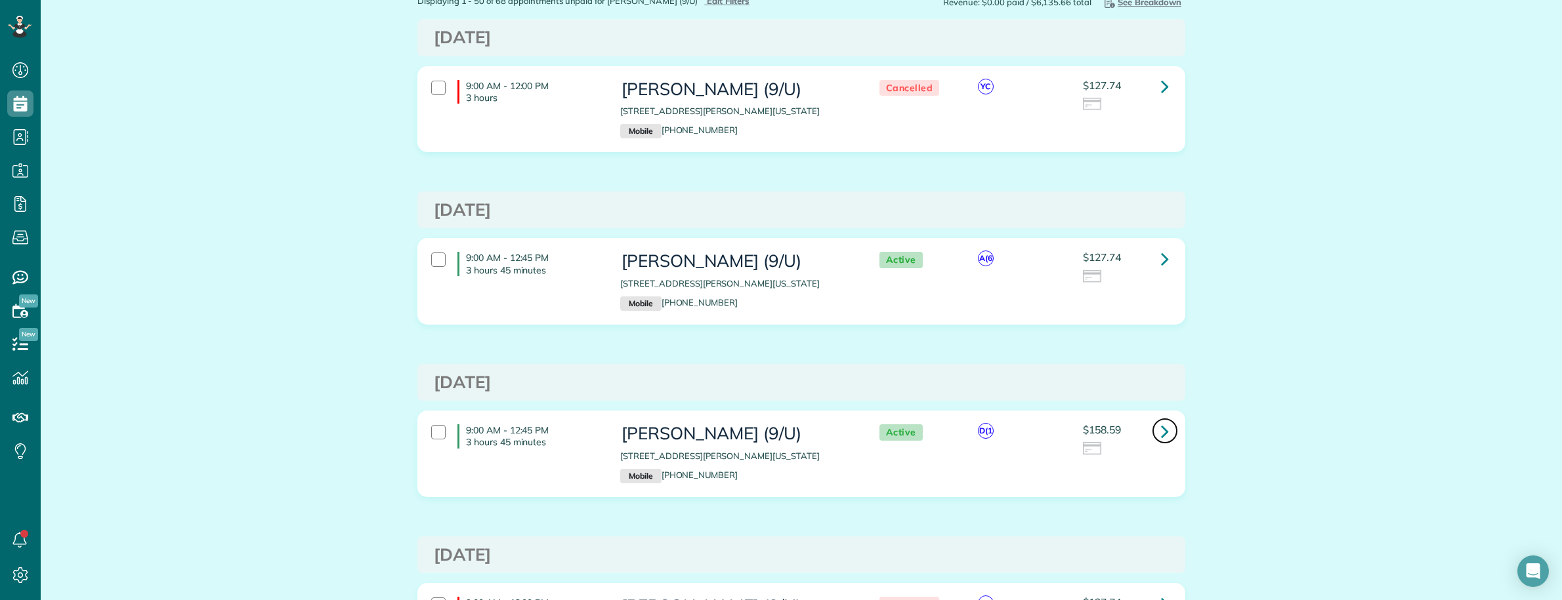
click at [1163, 438] on link at bounding box center [1165, 431] width 26 height 26
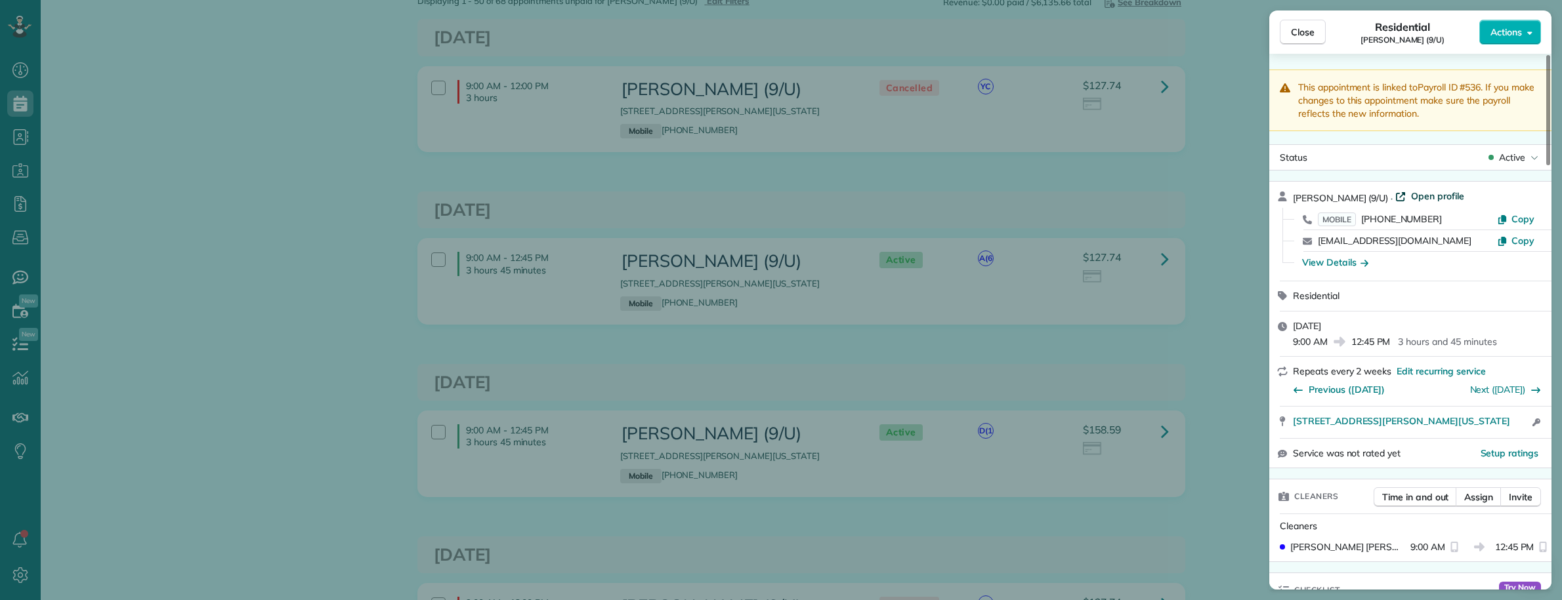
click at [1442, 194] on span "Open profile" at bounding box center [1437, 196] width 53 height 13
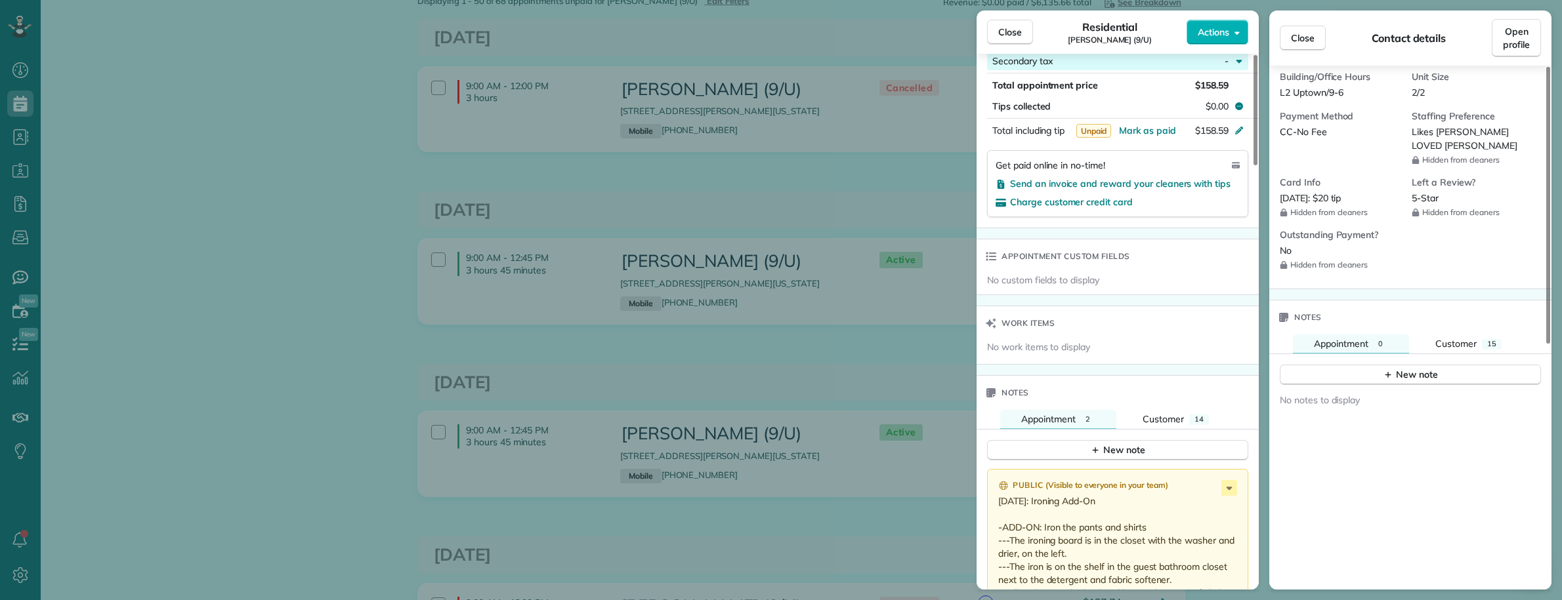
scroll to position [902, 0]
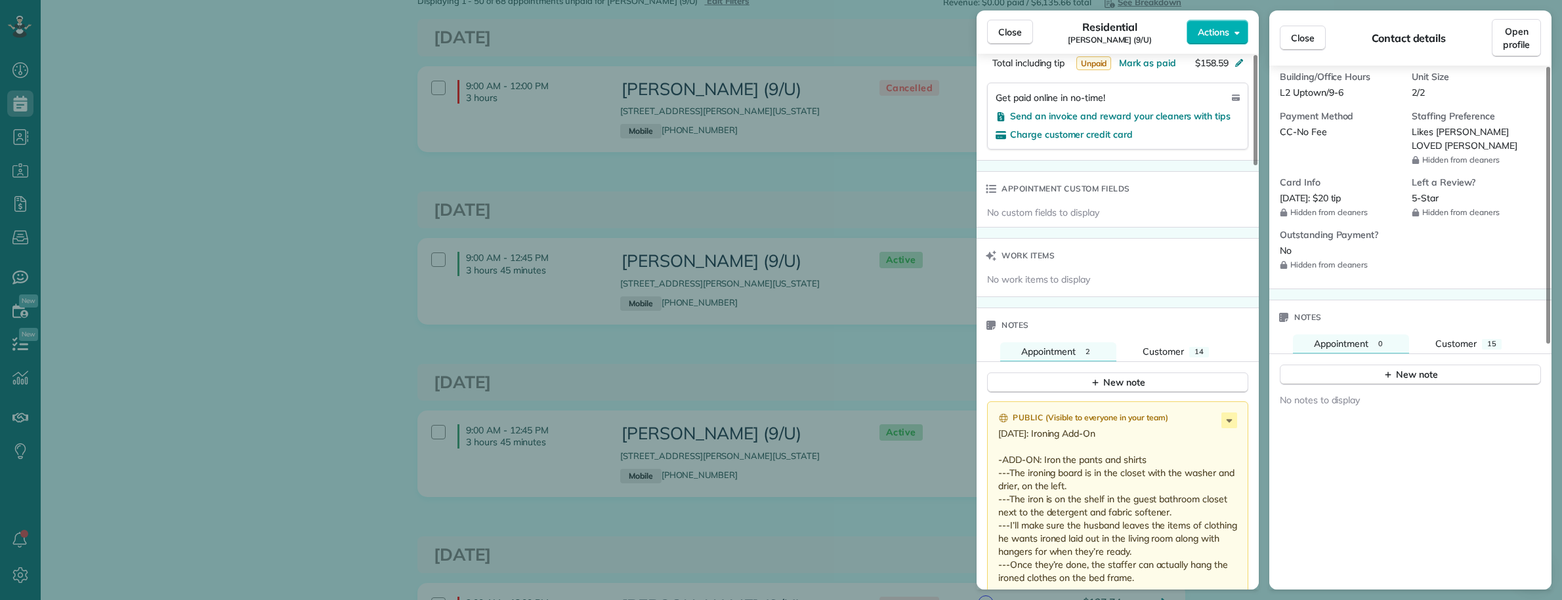
click at [801, 332] on div "Close Residential Sonia Van Meter (9/U) Actions This appointment is linked to P…" at bounding box center [781, 300] width 1562 height 600
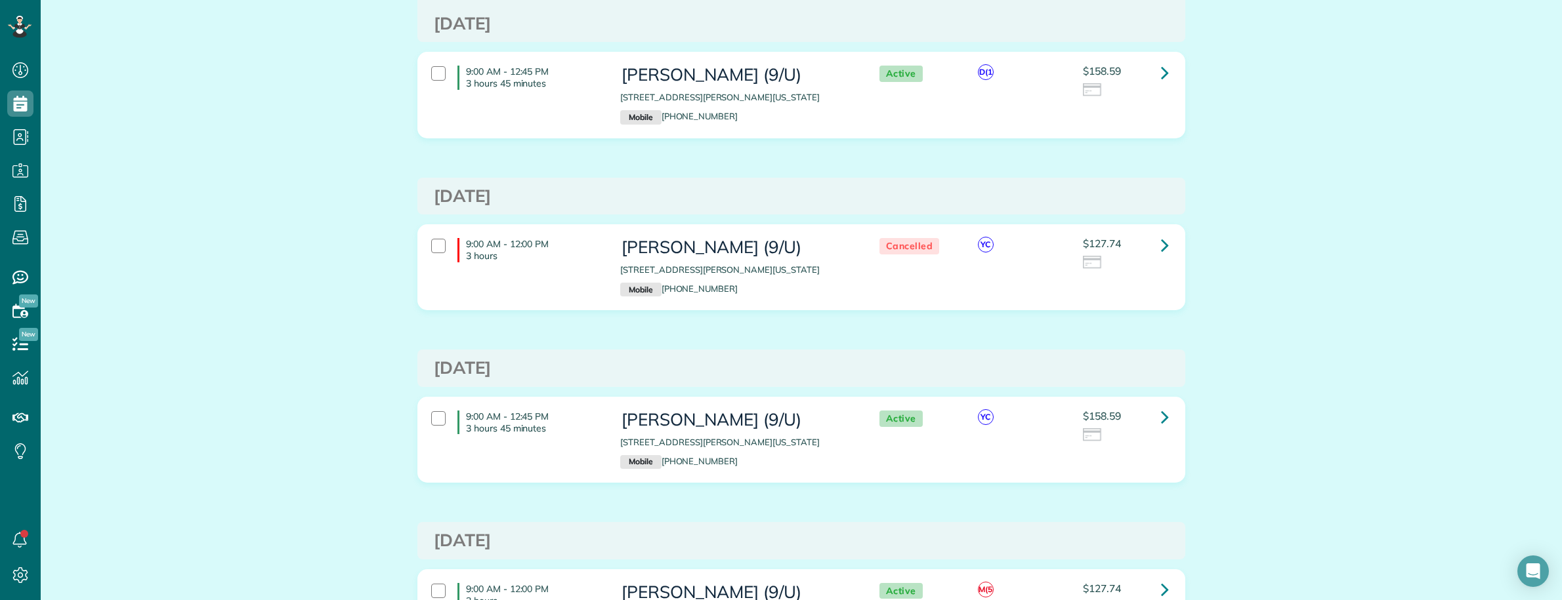
scroll to position [492, 0]
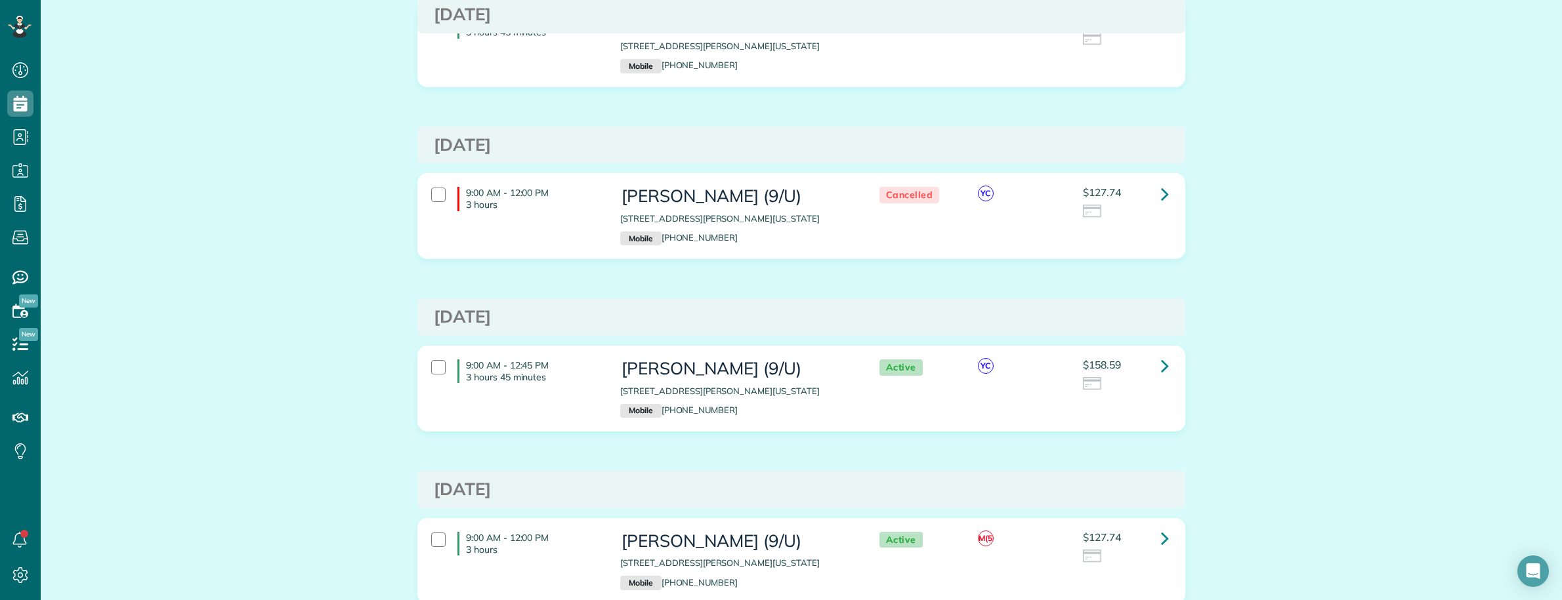
click at [1163, 541] on link at bounding box center [1165, 539] width 26 height 26
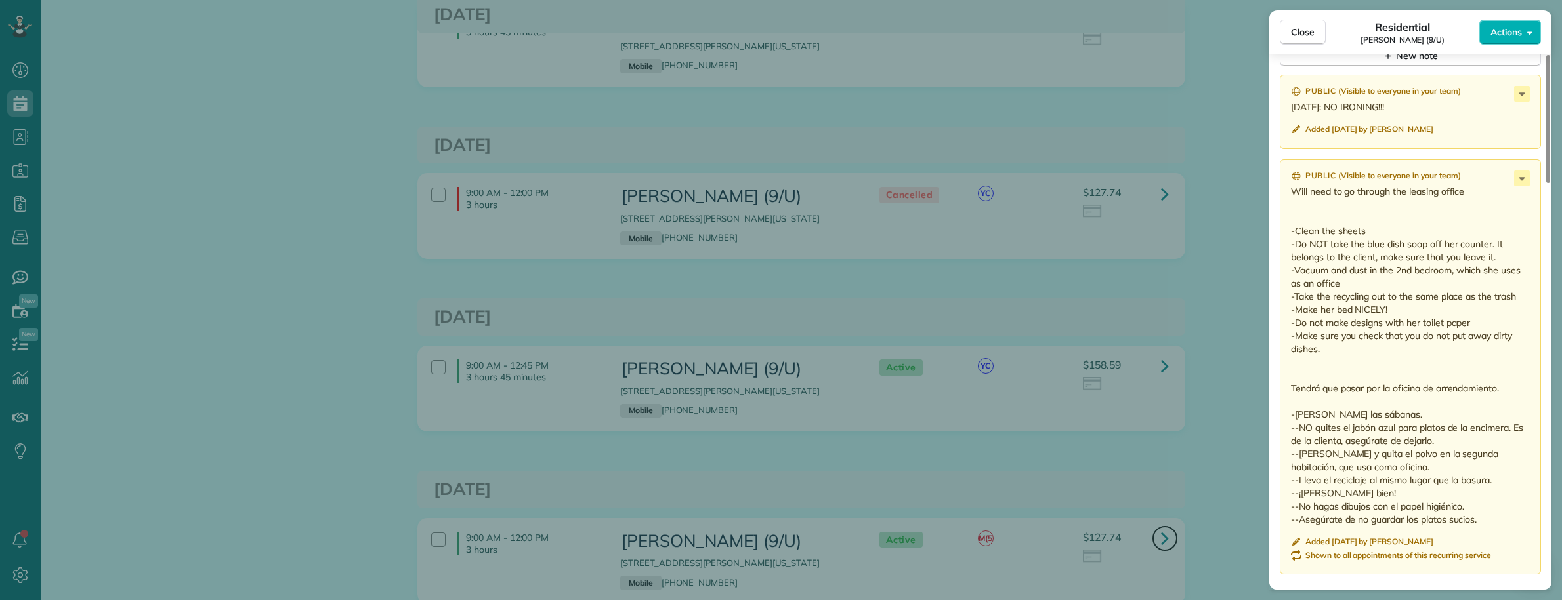
scroll to position [1230, 0]
click at [332, 155] on div "Close Residential Sonia Van Meter (9/U) Actions This appointment is linked to P…" at bounding box center [781, 300] width 1562 height 600
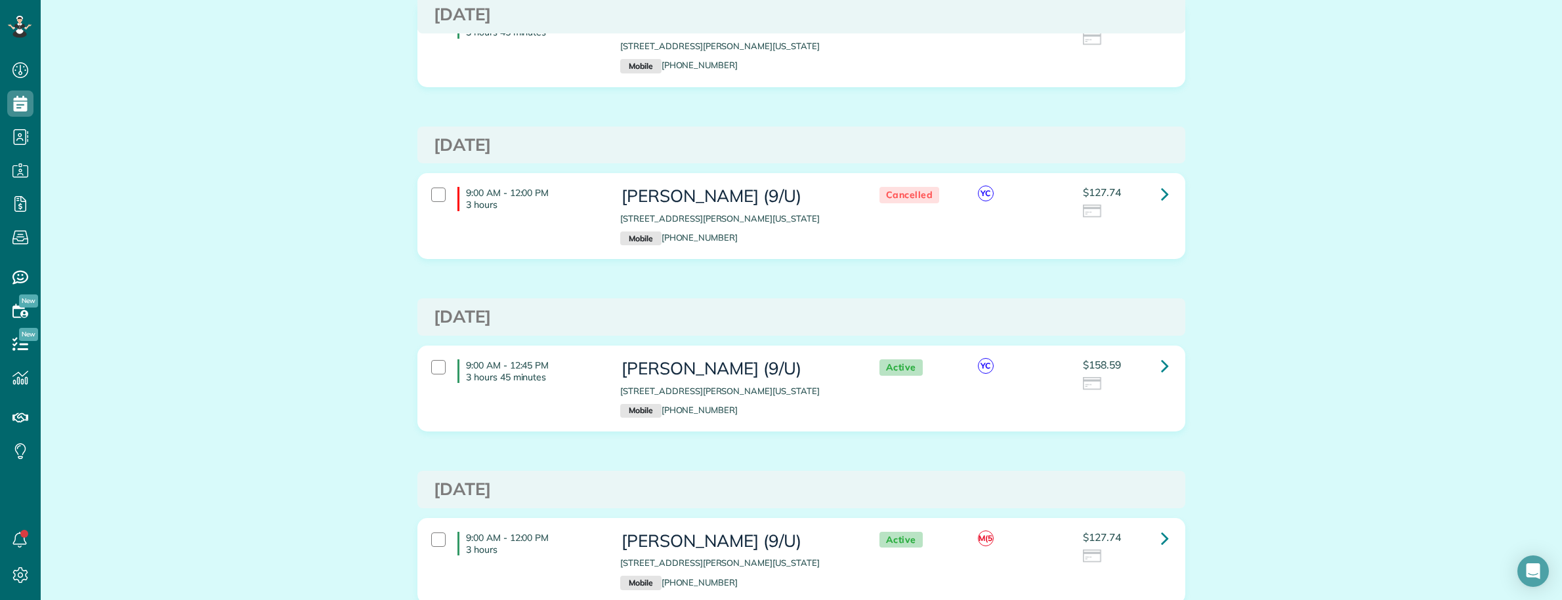
click at [1175, 366] on div "9:00 AM - 12:45 PM 3 hours 45 minutes Sonia Van Meter (9/U) 2828 Lemmon Avenue …" at bounding box center [801, 388] width 766 height 85
click at [1161, 369] on icon at bounding box center [1165, 365] width 8 height 23
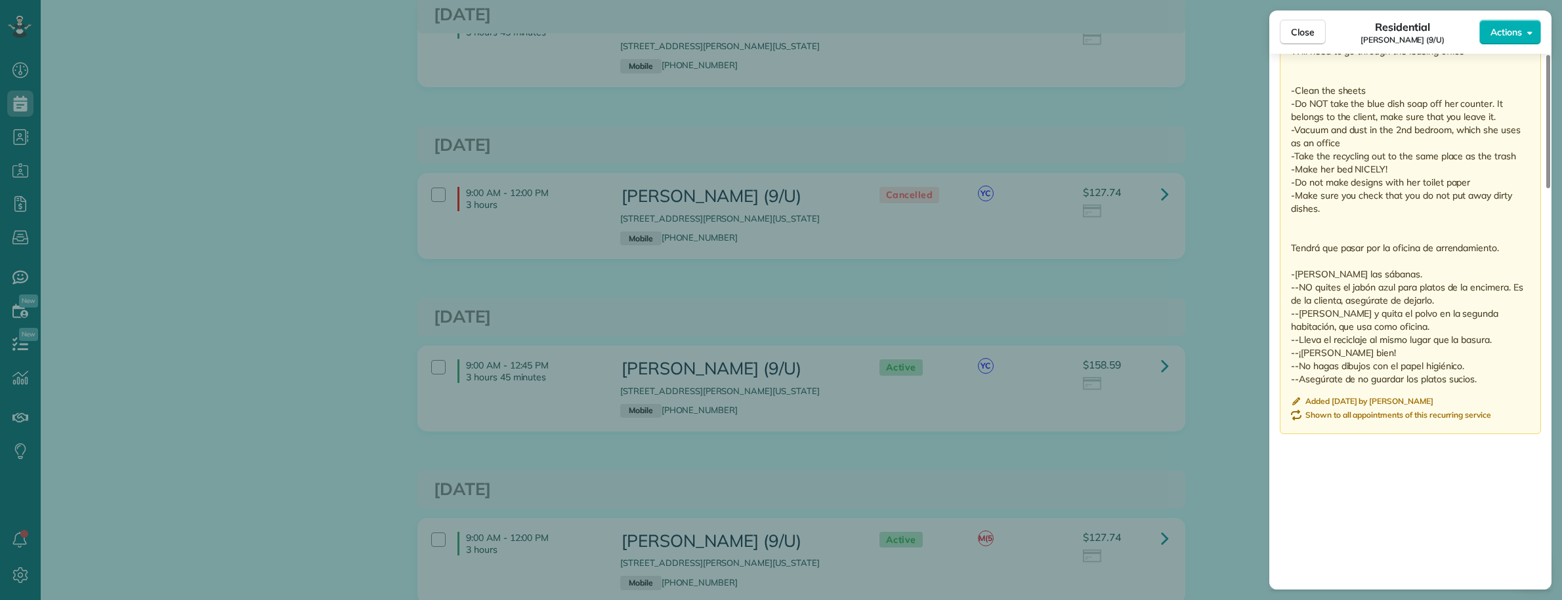
scroll to position [1230, 0]
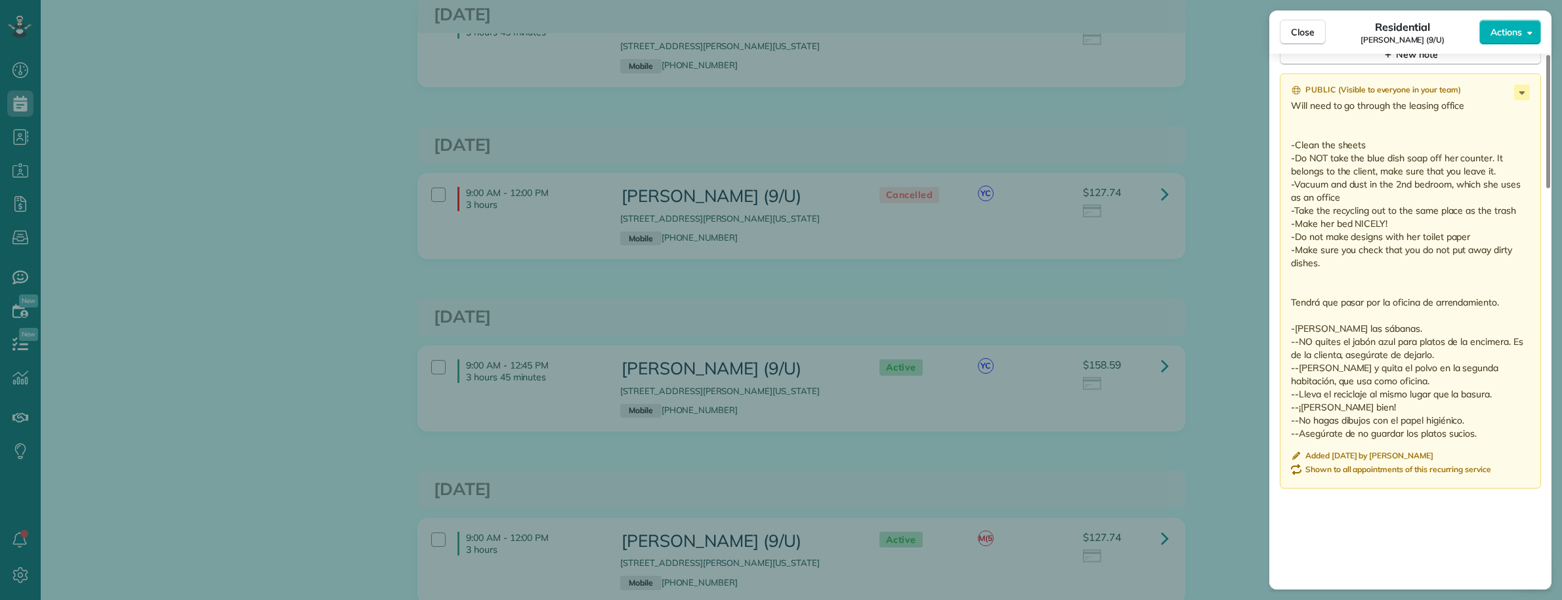
click at [1200, 310] on div "Close Residential Sonia Van Meter (9/U) Actions This appointment is linked to P…" at bounding box center [781, 300] width 1562 height 600
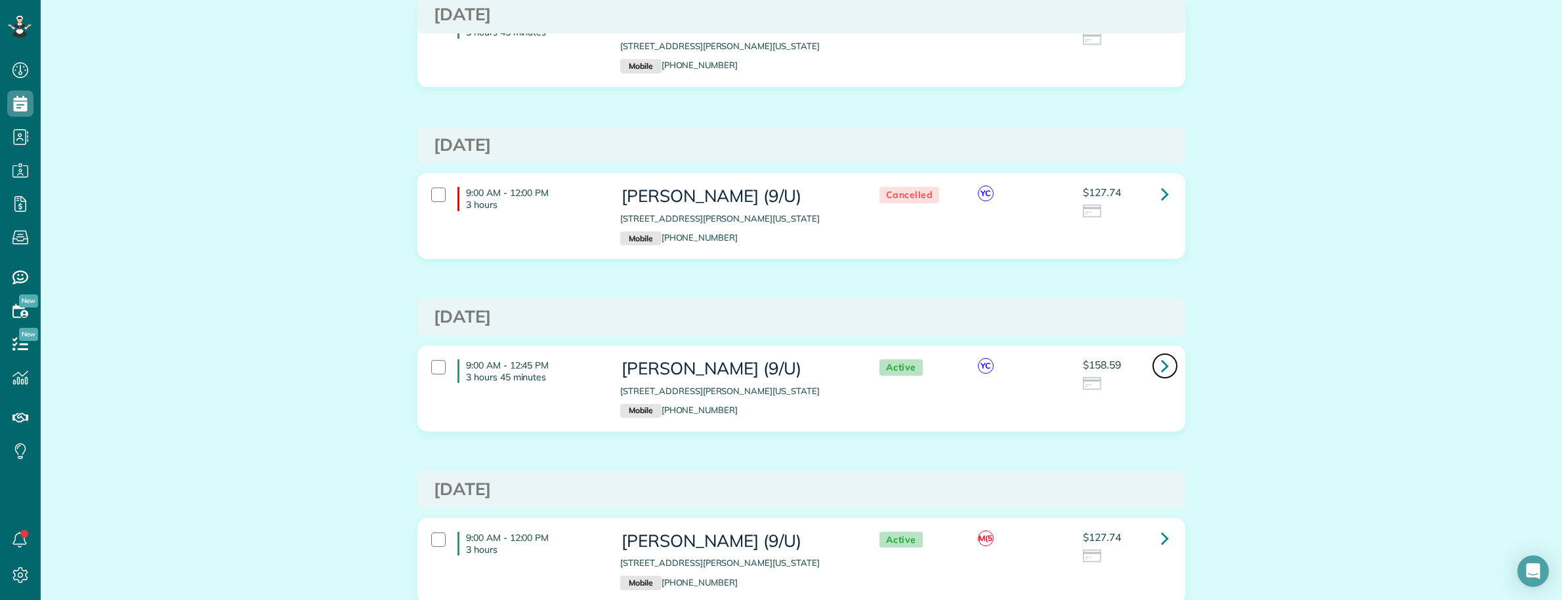
click at [1162, 375] on icon at bounding box center [1165, 365] width 8 height 23
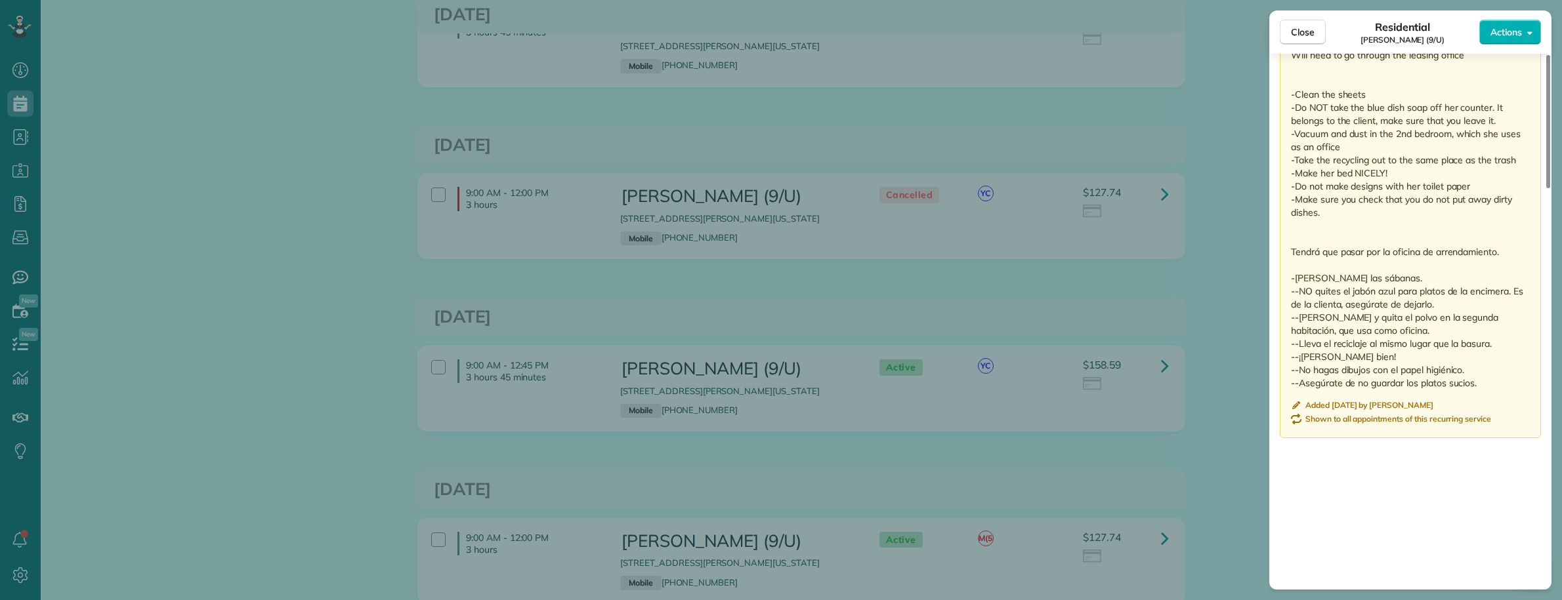
scroll to position [1230, 0]
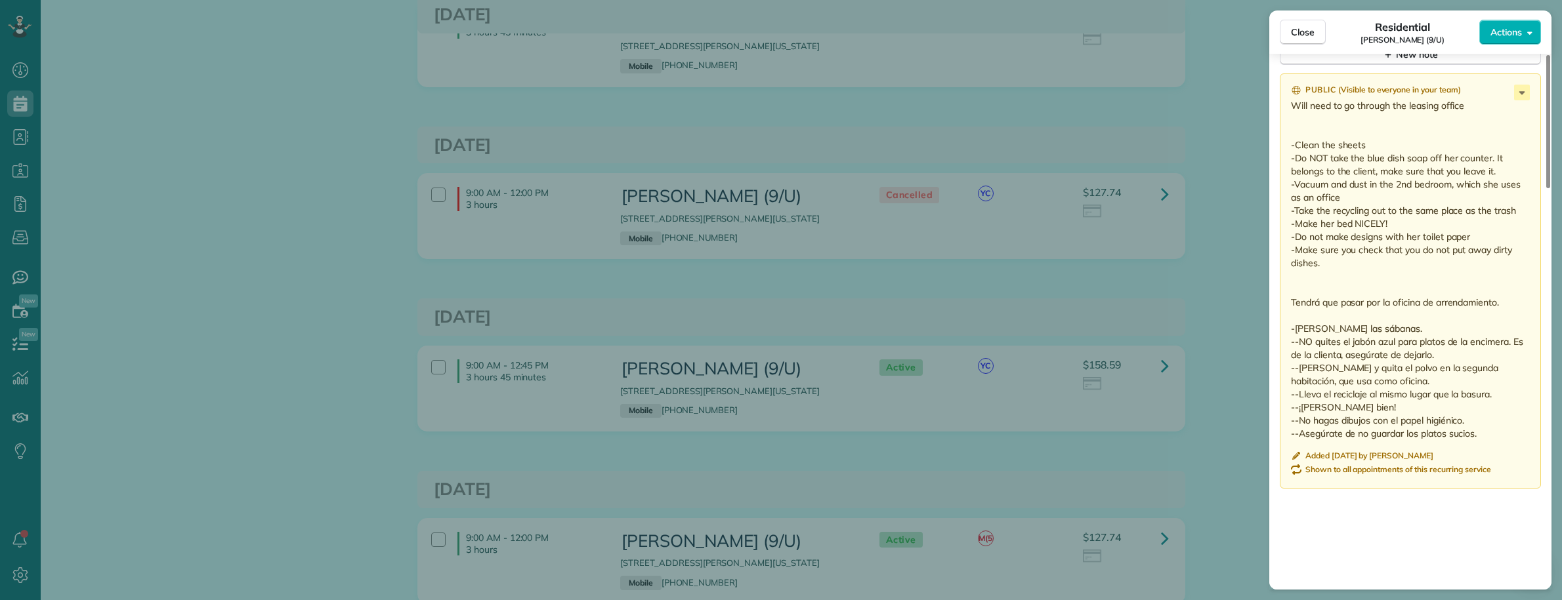
click at [1208, 284] on div "Close Residential Sonia Van Meter (9/U) Actions This appointment is linked to P…" at bounding box center [781, 300] width 1562 height 600
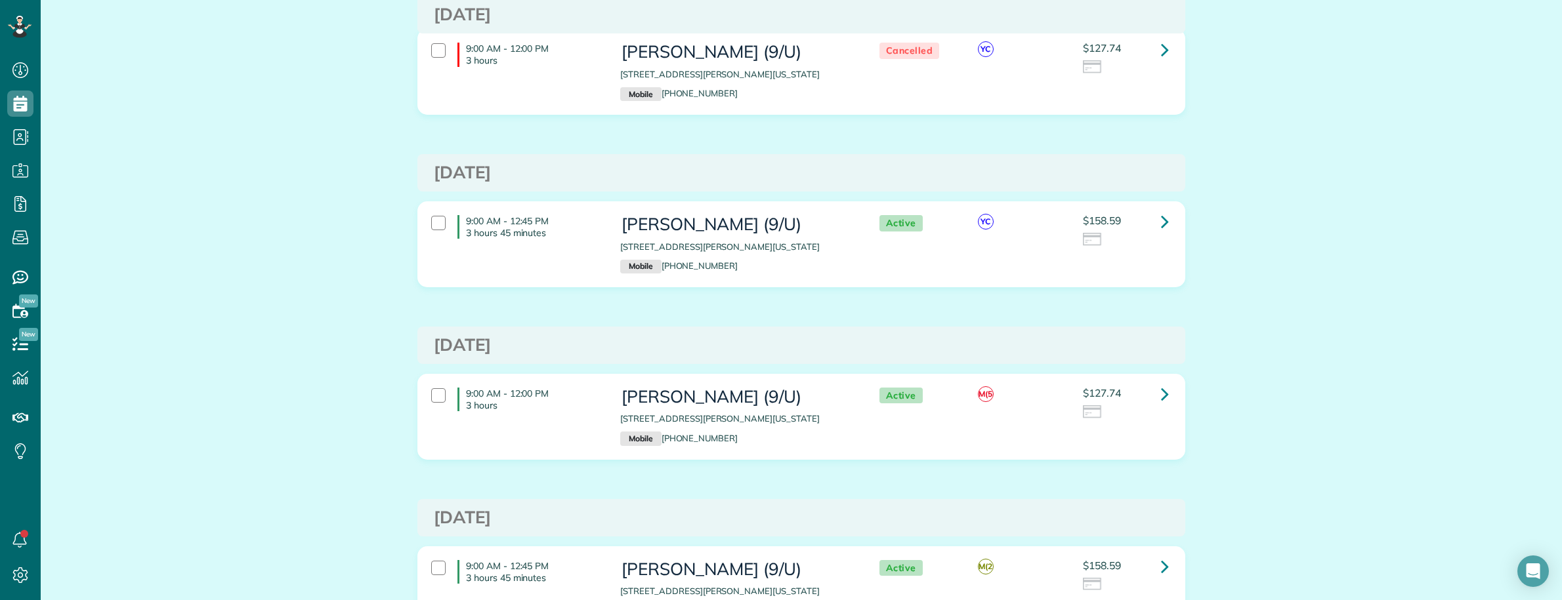
scroll to position [820, 0]
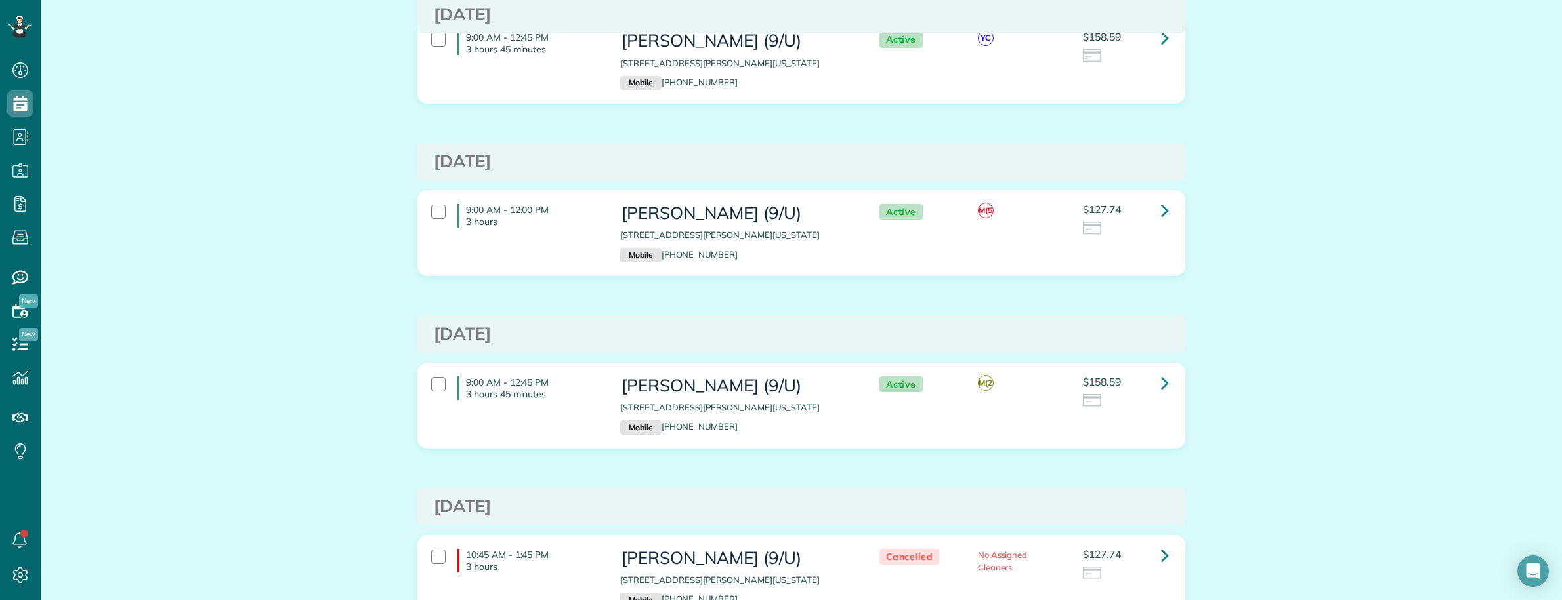
click at [1140, 392] on div "$158.59" at bounding box center [1125, 393] width 85 height 32
drag, startPoint x: 1165, startPoint y: 390, endPoint x: 1188, endPoint y: 390, distance: 23.0
click at [1165, 389] on link at bounding box center [1165, 383] width 26 height 26
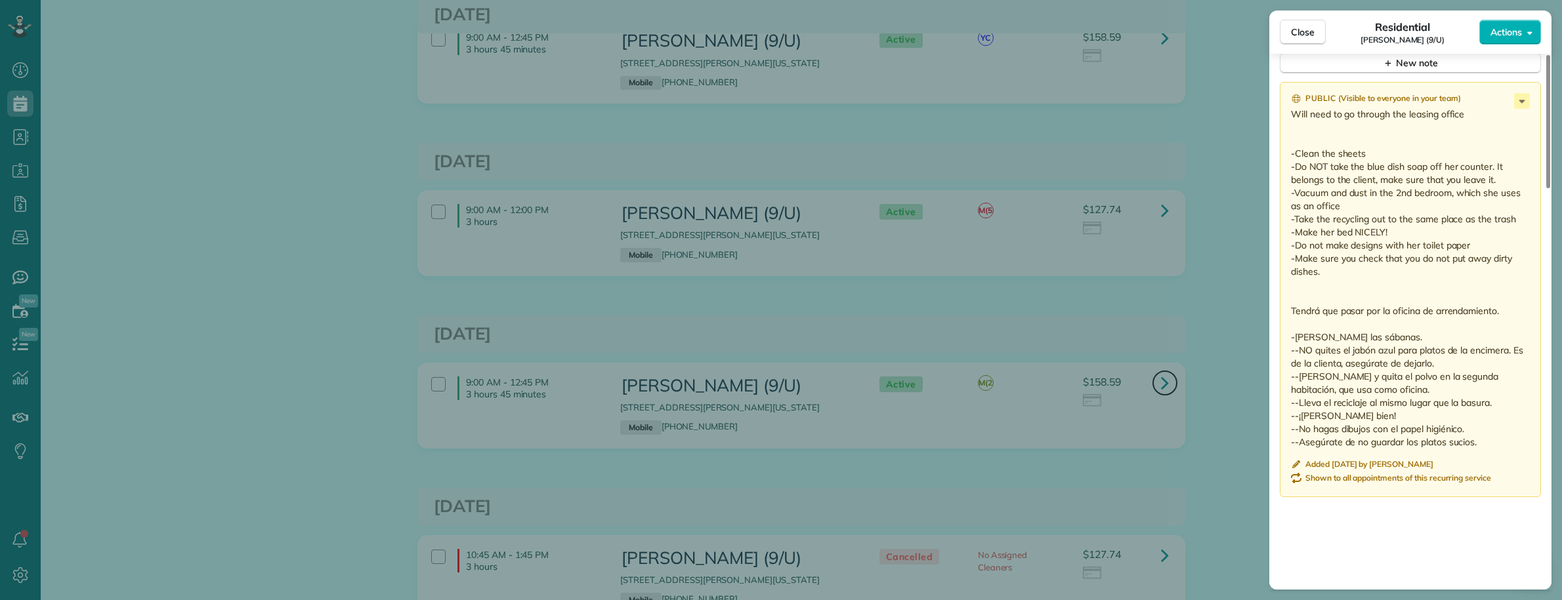
scroll to position [1230, 0]
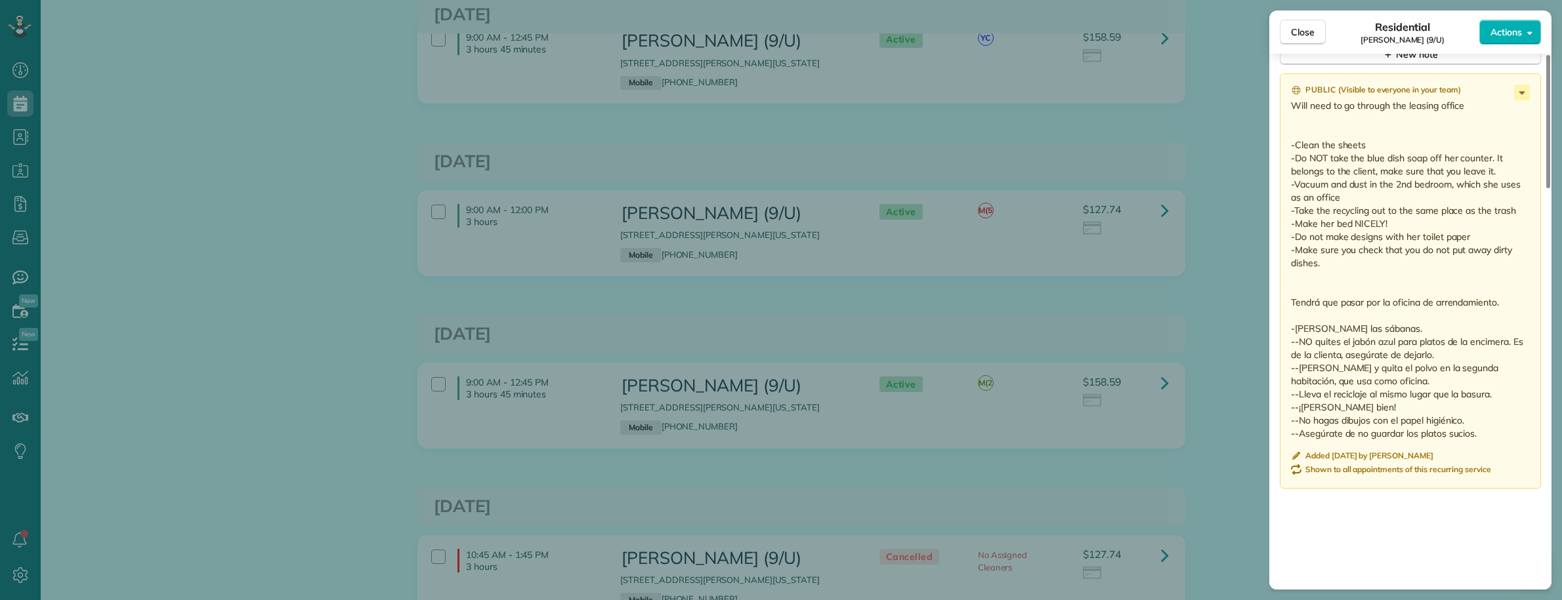
click at [1218, 332] on div "Close Residential Sonia Van Meter (9/U) Actions This appointment is linked to P…" at bounding box center [781, 300] width 1562 height 600
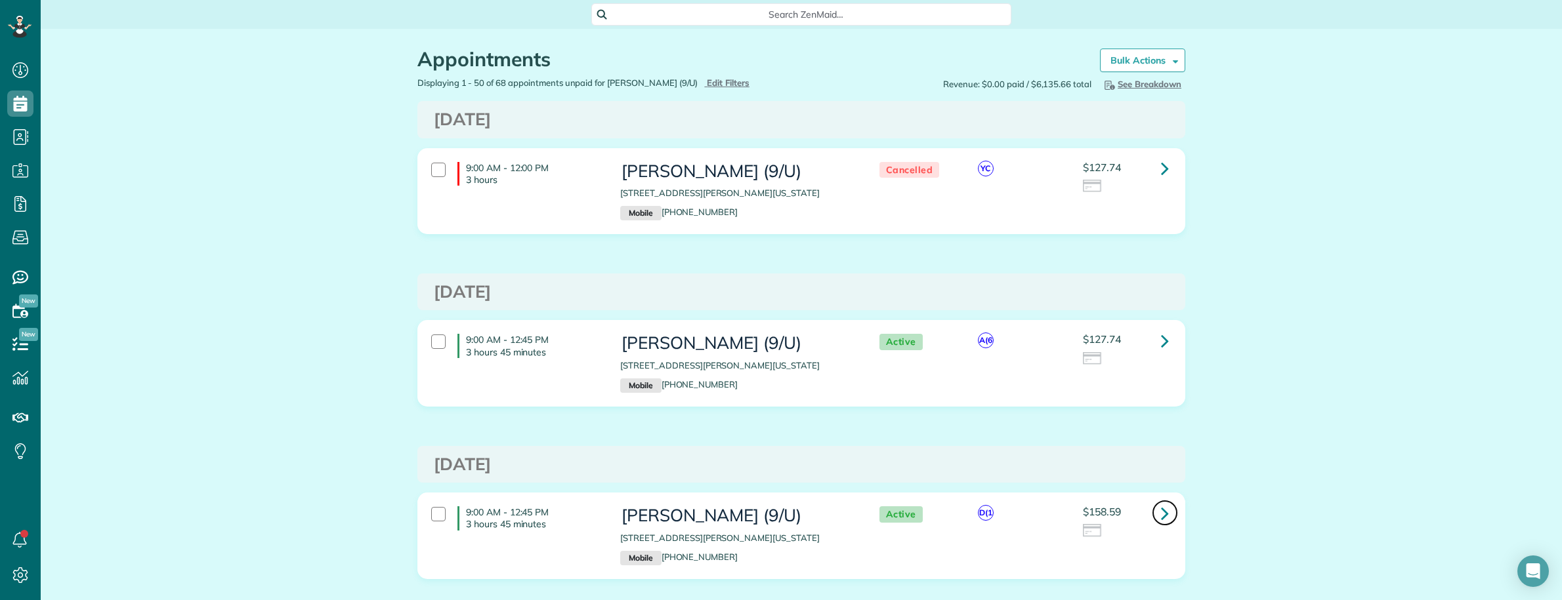
click at [1161, 520] on icon at bounding box center [1165, 513] width 8 height 23
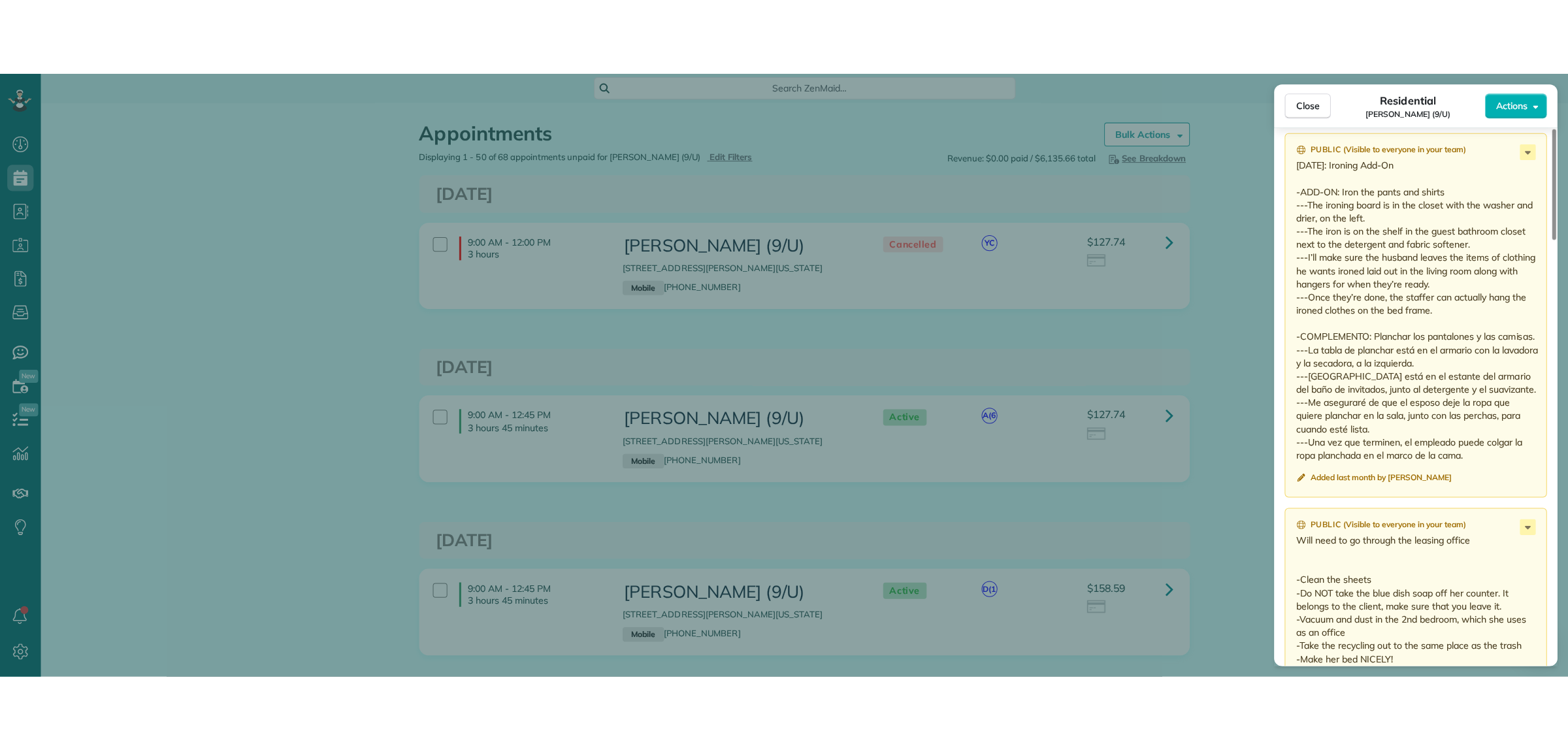
scroll to position [1225, 0]
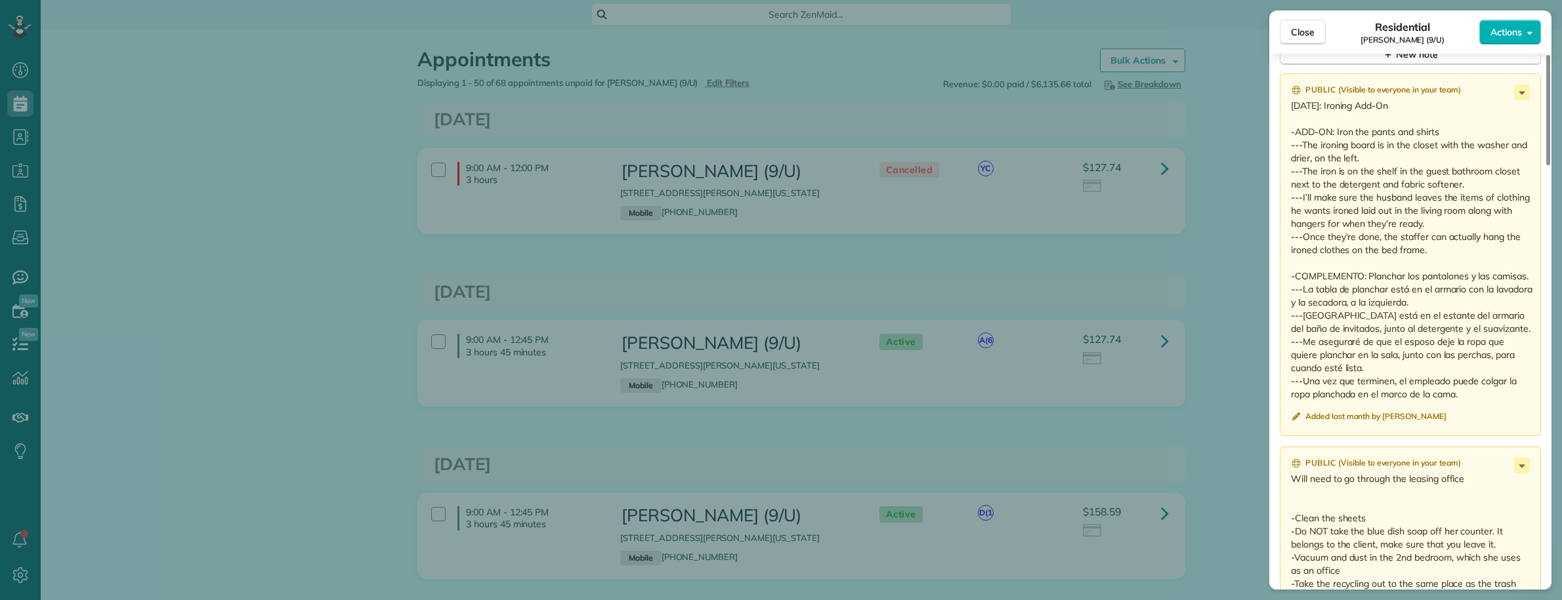
drag, startPoint x: 1421, startPoint y: 250, endPoint x: 1337, endPoint y: 142, distance: 136.6
click at [1337, 142] on p "Aug 18: Ironing Add-On -ADD-ON: Iron the pants and shirts ---The ironing board …" at bounding box center [1411, 250] width 241 height 302
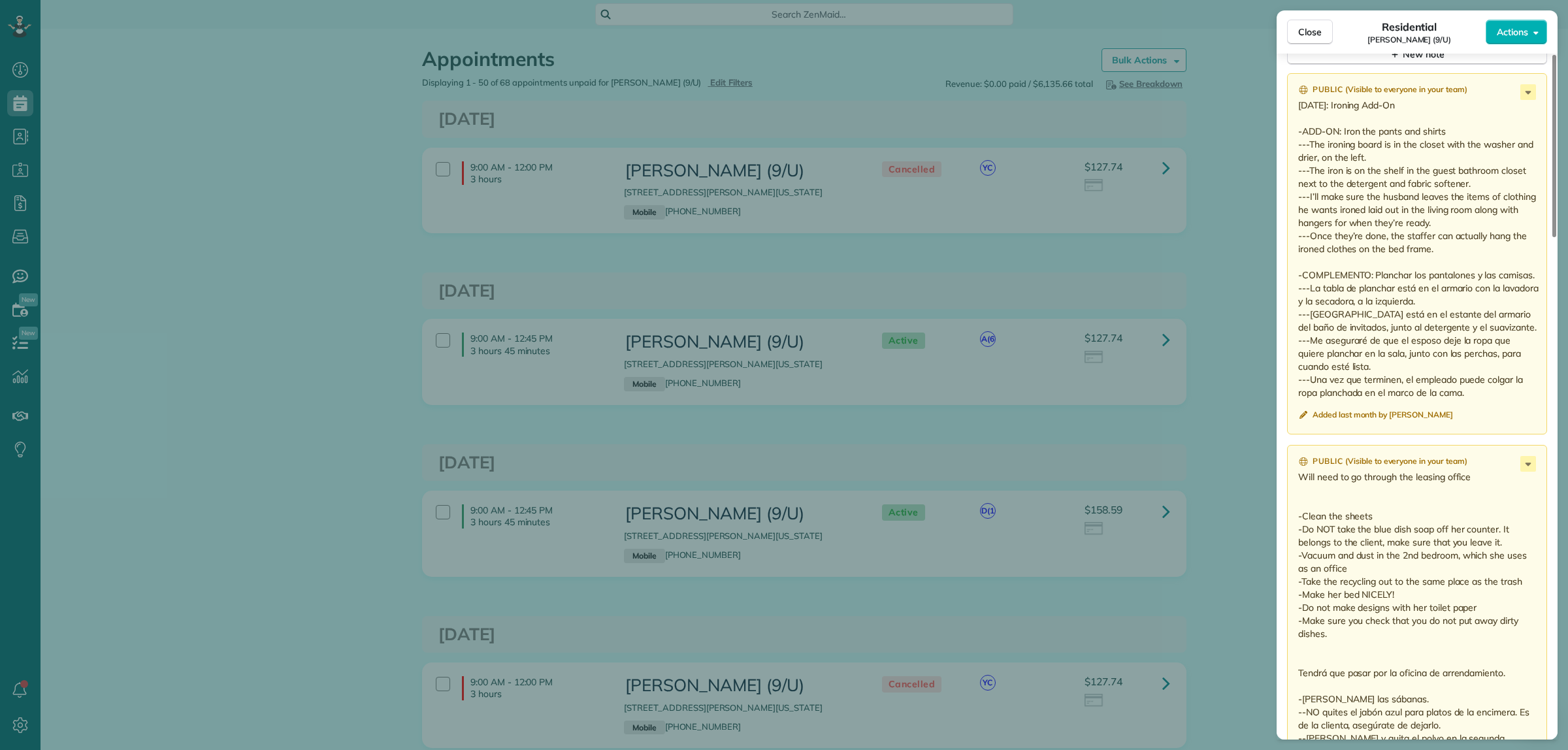
scroll to position [750, 40]
click at [1377, 237] on p "Aug 18: Ironing Add-On -ADD-ON: Iron the pants and shirts ---The ironing board …" at bounding box center [1418, 249] width 240 height 301
drag, startPoint x: 1451, startPoint y: 204, endPoint x: 1475, endPoint y: 255, distance: 56.4
click at [1475, 255] on p "Aug 18: Ironing Add-On -ADD-ON: Iron the pants and shirts ---The ironing board …" at bounding box center [1418, 249] width 240 height 301
click at [1224, 33] on div "Close Residential Sonia Van Meter (9/U) Actions This appointment is linked to P…" at bounding box center [784, 375] width 1568 height 750
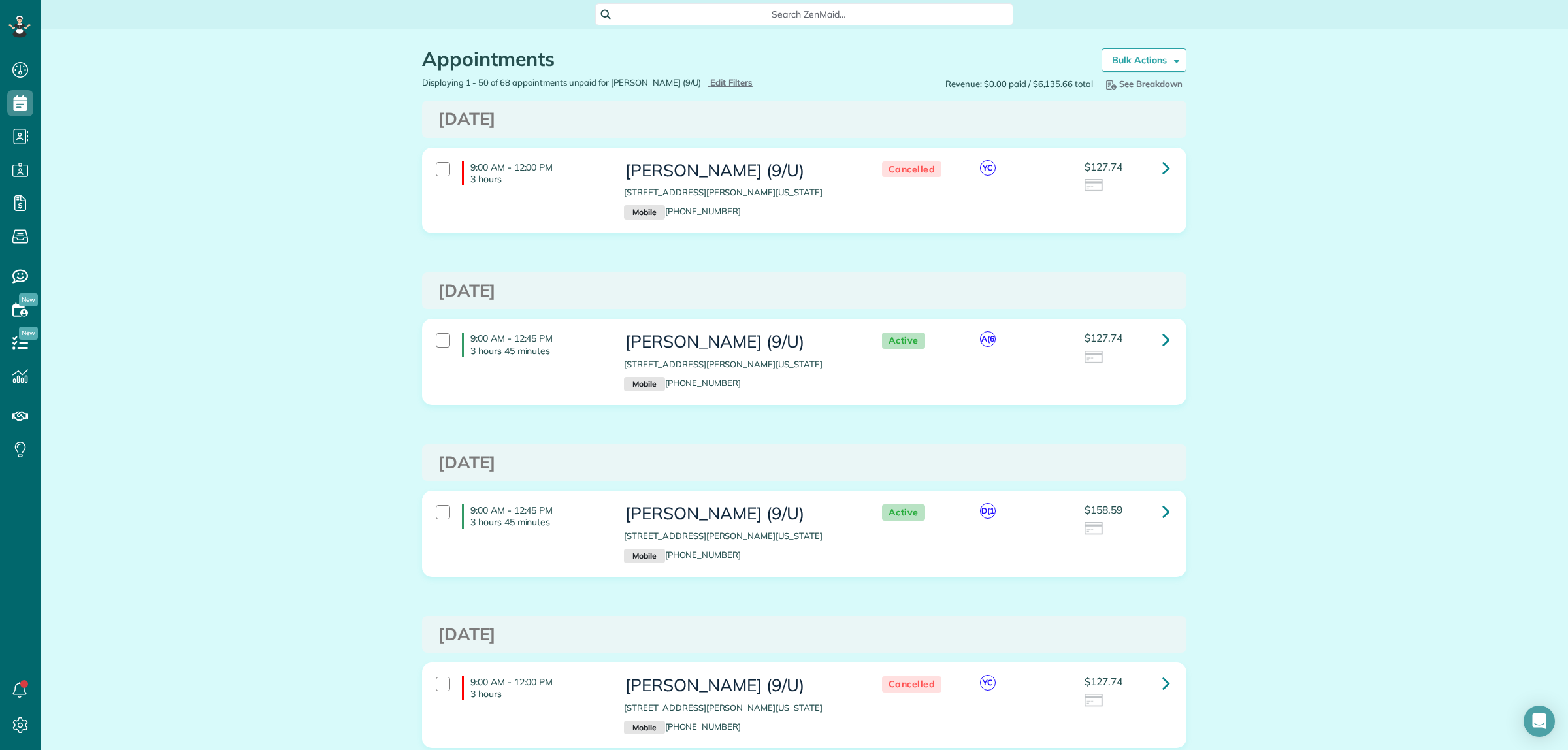
drag, startPoint x: 622, startPoint y: 171, endPoint x: 746, endPoint y: 168, distance: 124.0
click at [746, 168] on h3 "Sonia Van Meter (9/U)" at bounding box center [740, 170] width 231 height 19
copy h3 "Sonia Van Meter"
click at [744, 18] on span "Search ZenMaid…" at bounding box center [808, 14] width 397 height 13
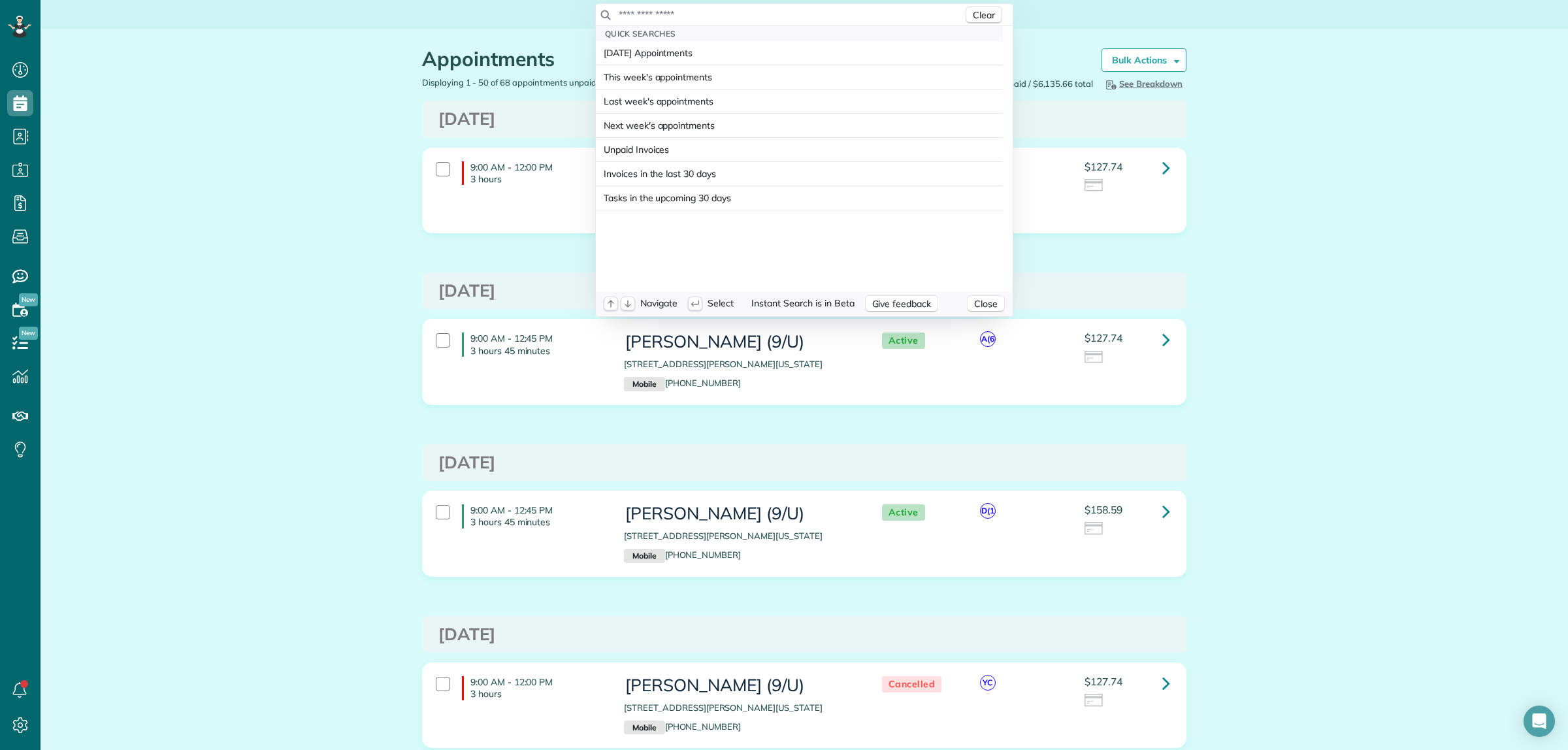
click at [743, 14] on input "text" at bounding box center [790, 14] width 344 height 13
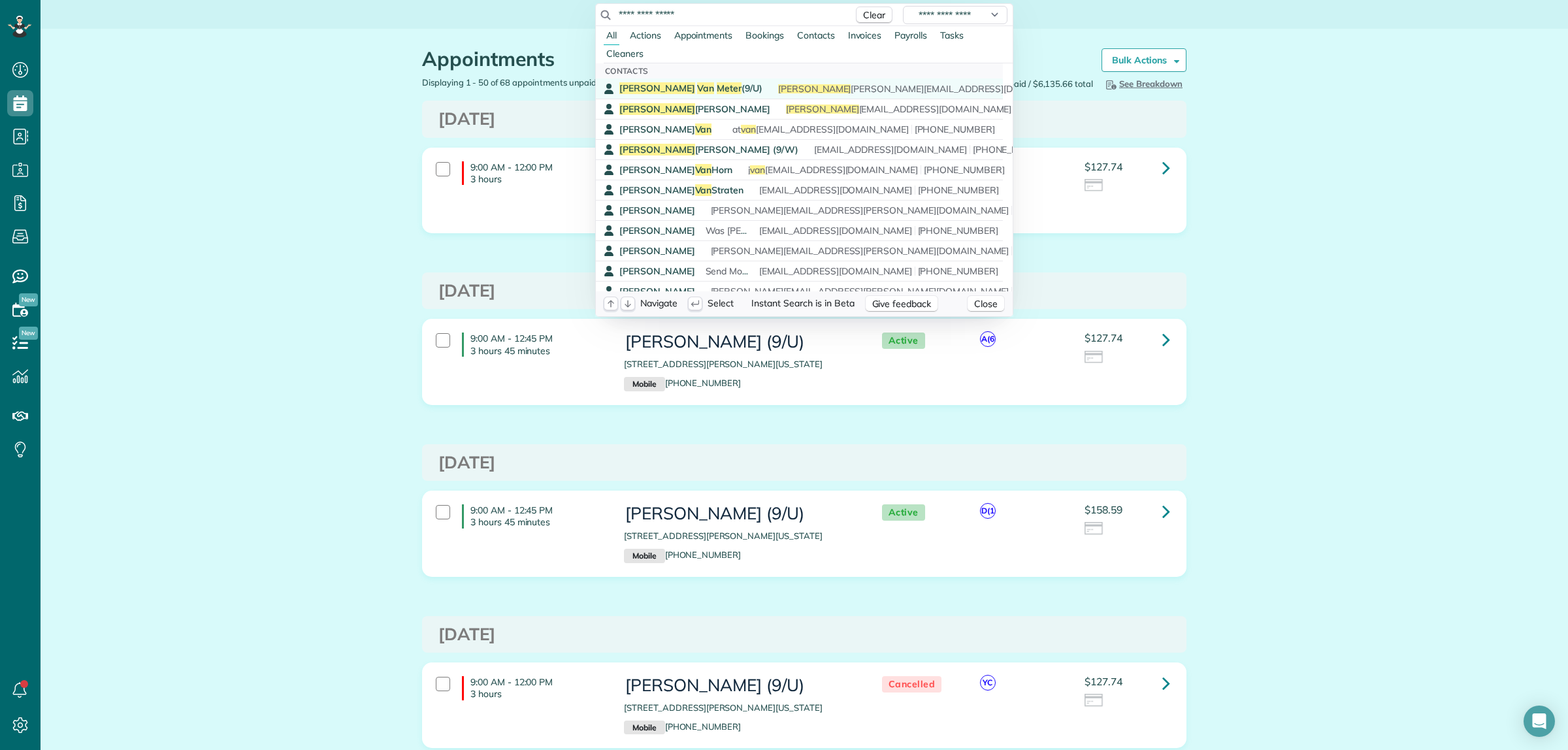
type input "**********"
click at [687, 84] on span "Sonia Van Meter (9/U)" at bounding box center [691, 89] width 143 height 12
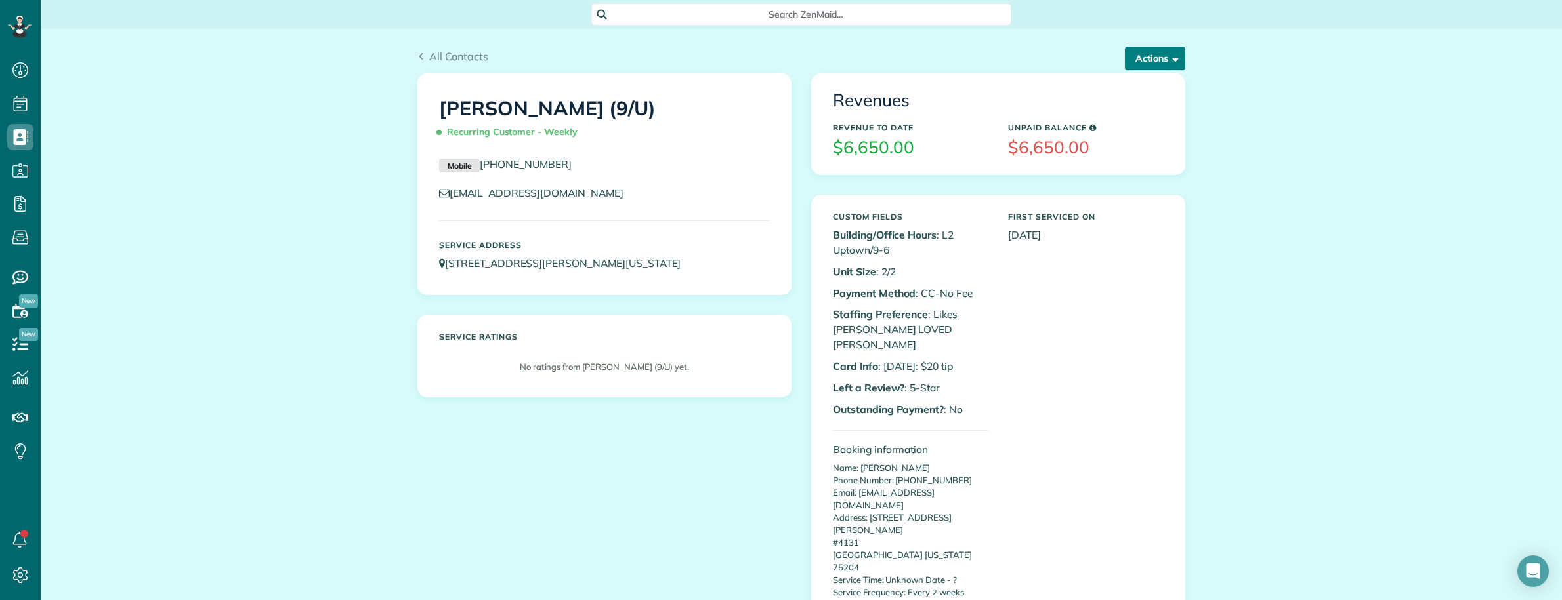
click at [1157, 58] on button "Actions" at bounding box center [1155, 59] width 60 height 24
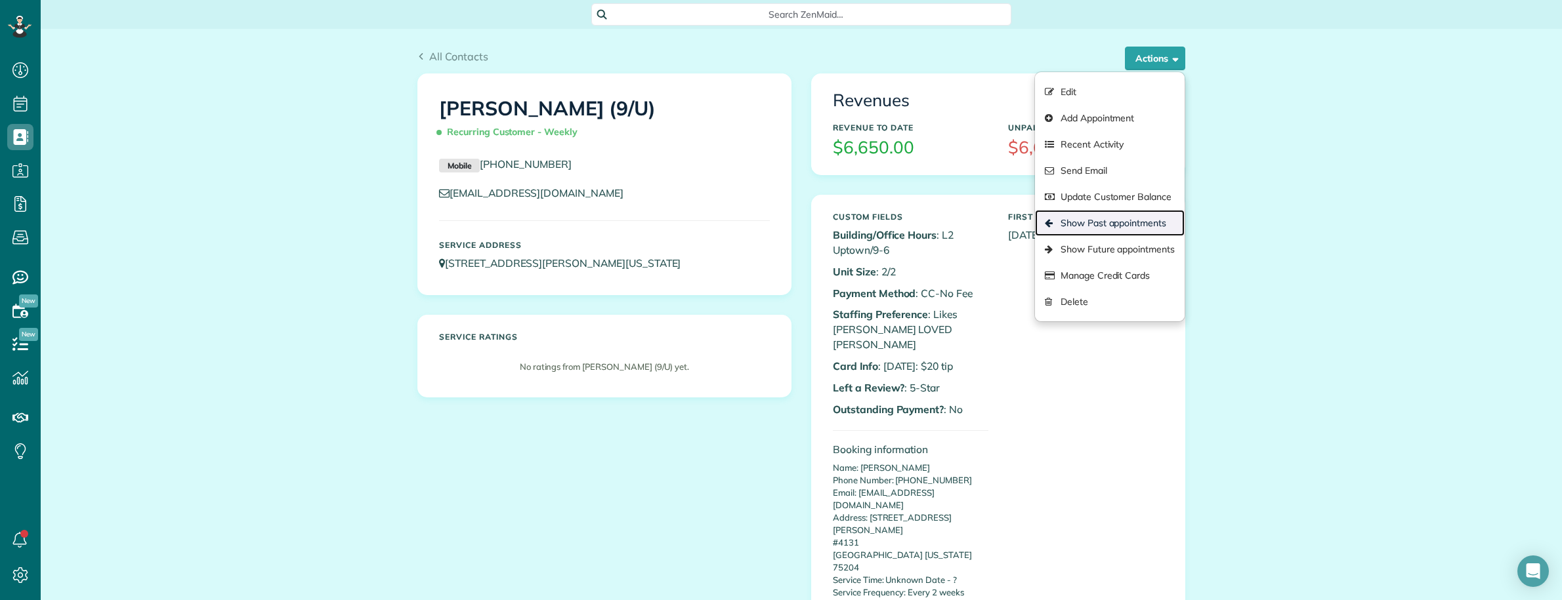
click at [1099, 220] on link "Show Past appointments" at bounding box center [1110, 223] width 150 height 26
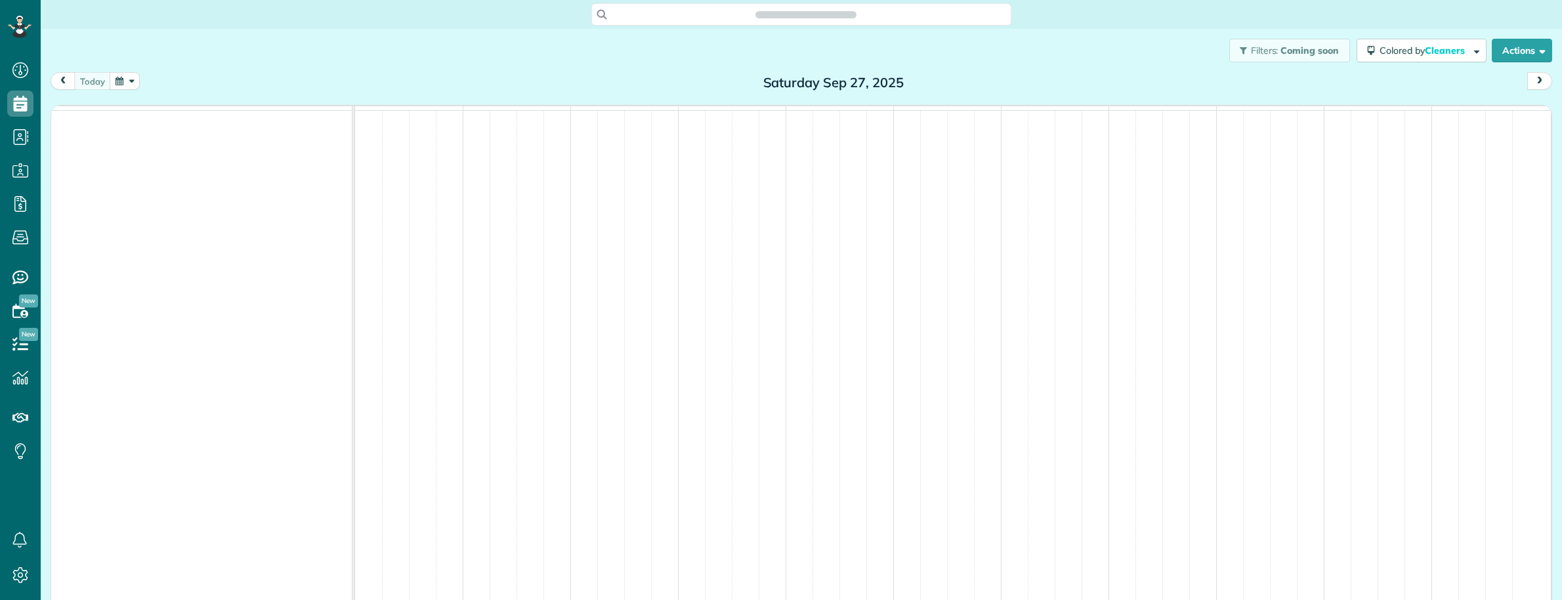
scroll to position [5, 5]
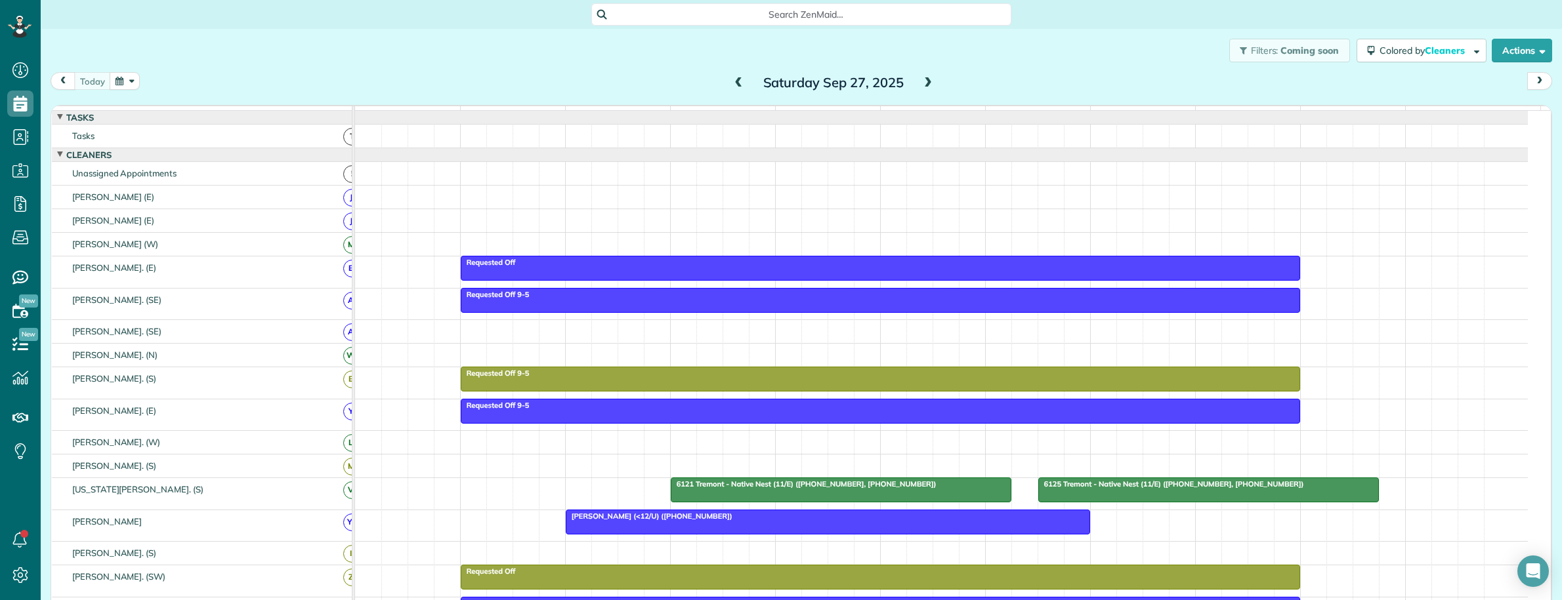
click at [923, 89] on span at bounding box center [928, 83] width 14 height 12
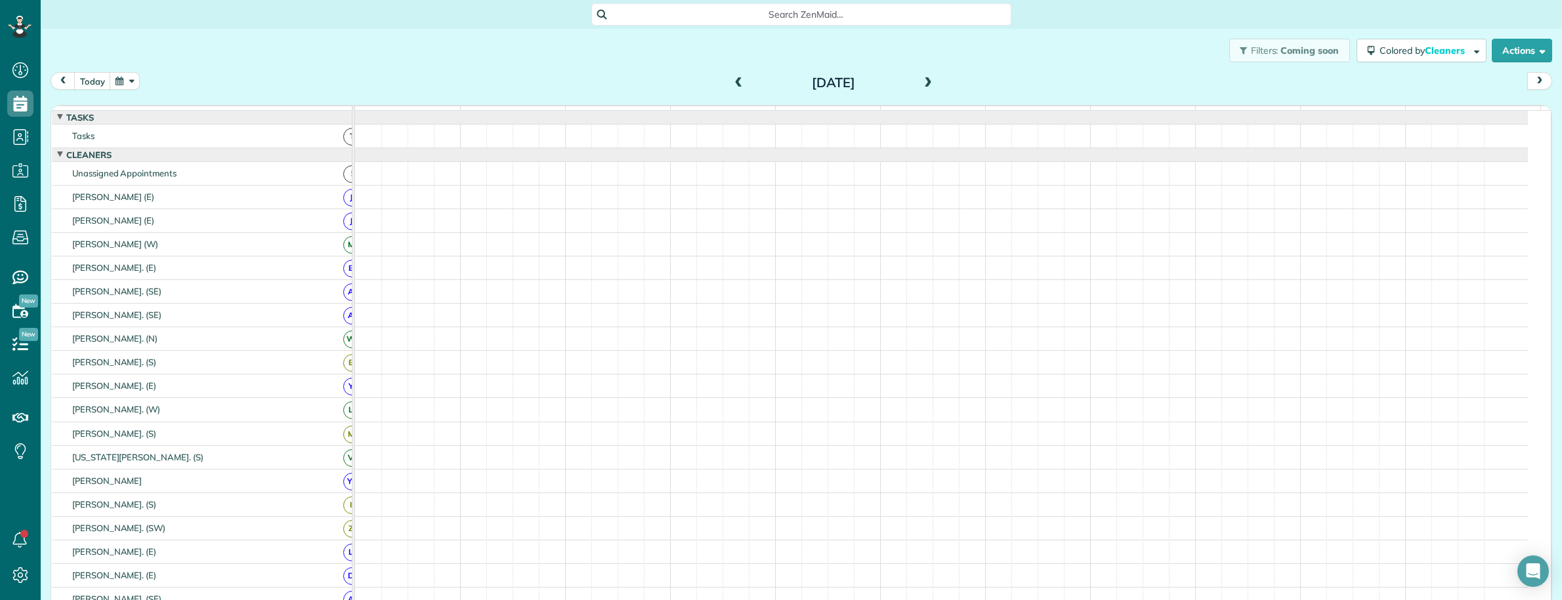
click at [924, 80] on span at bounding box center [928, 83] width 14 height 12
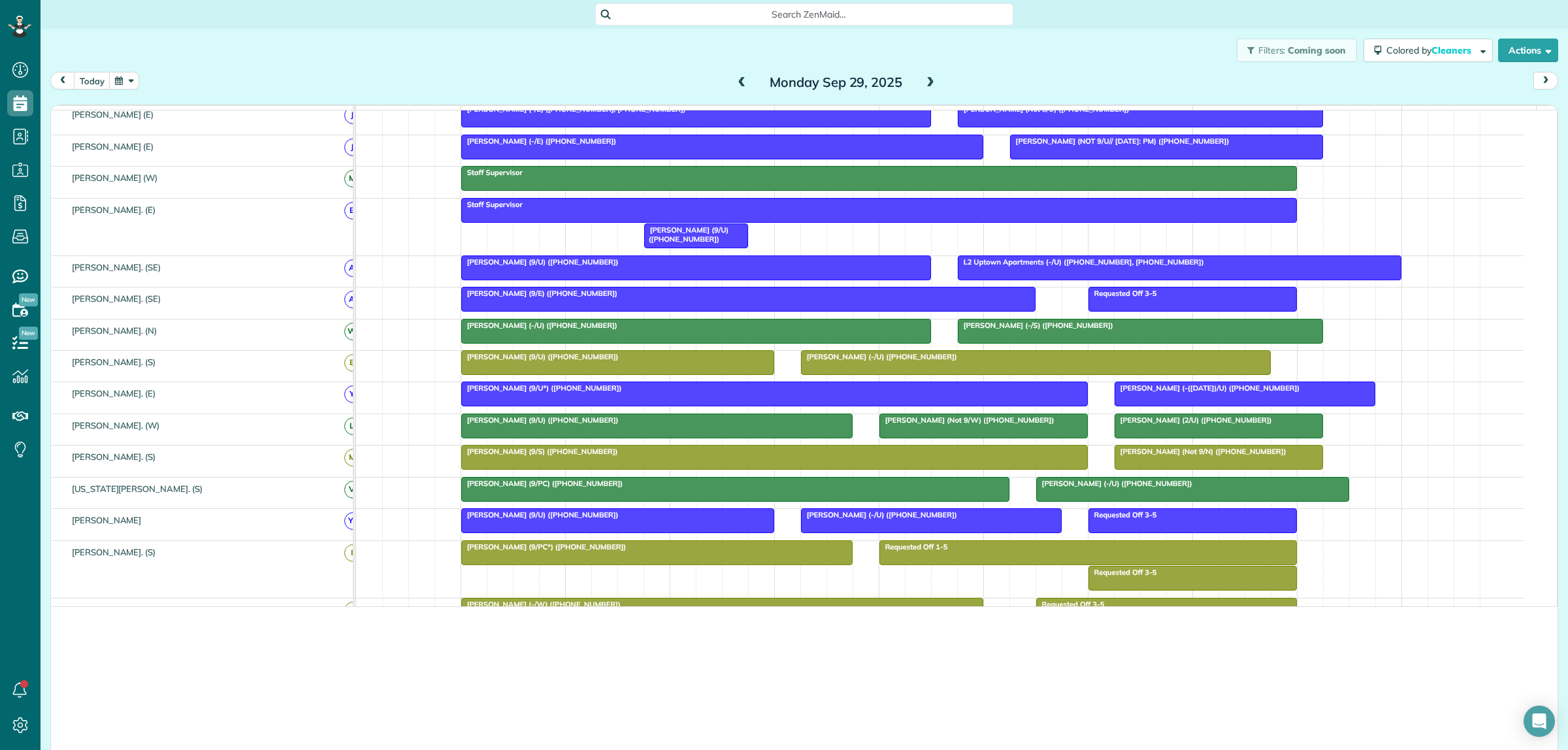
scroll to position [750, 40]
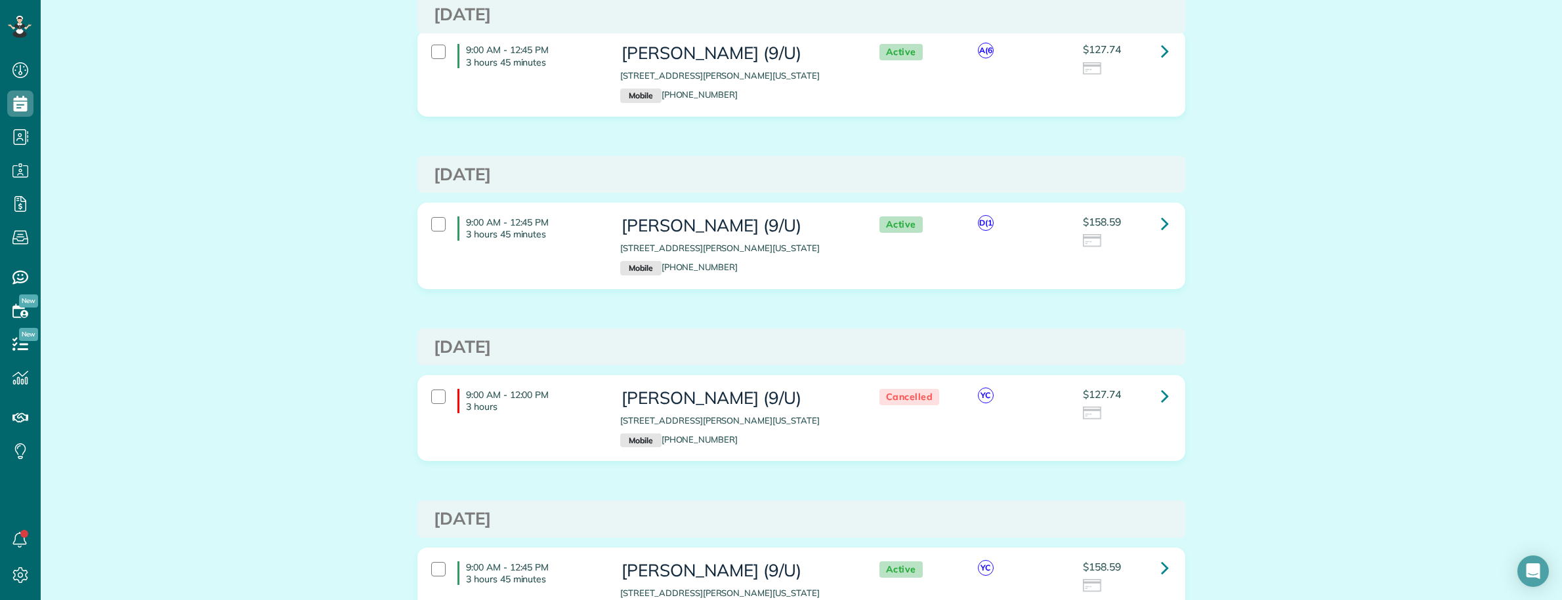
scroll to position [328, 0]
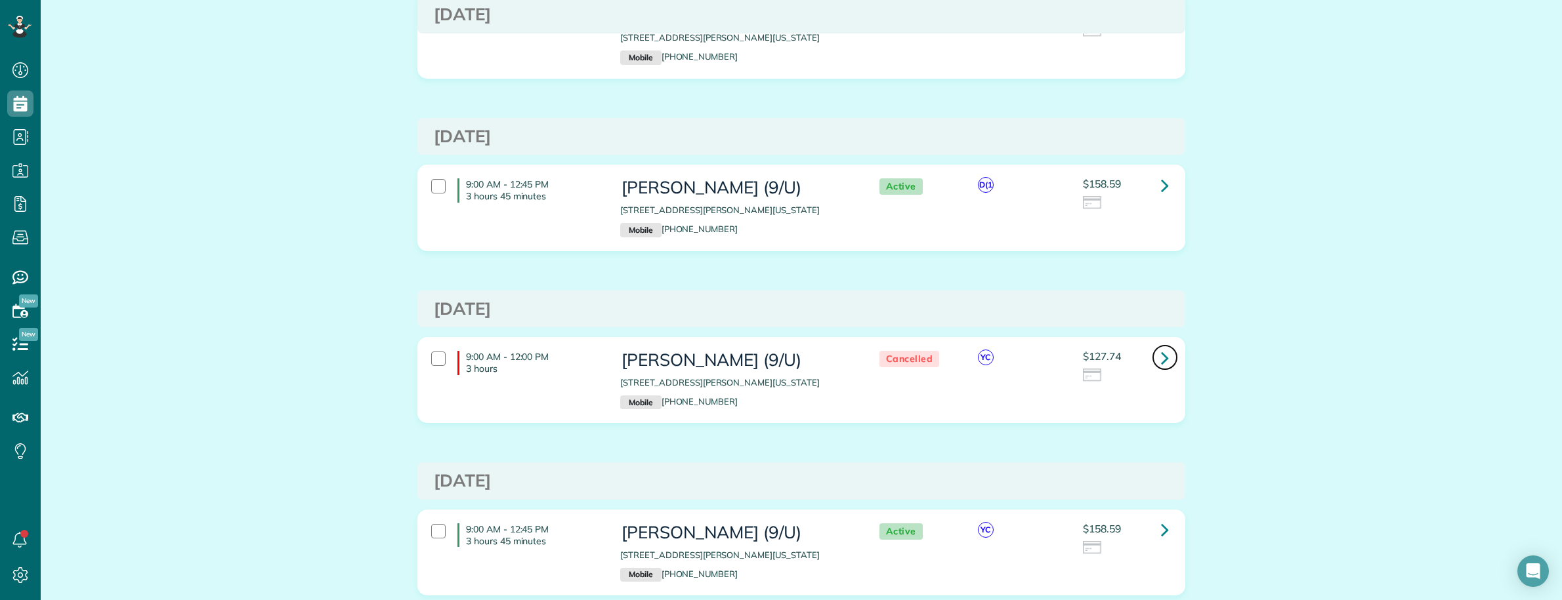
click at [1161, 362] on icon at bounding box center [1165, 357] width 8 height 23
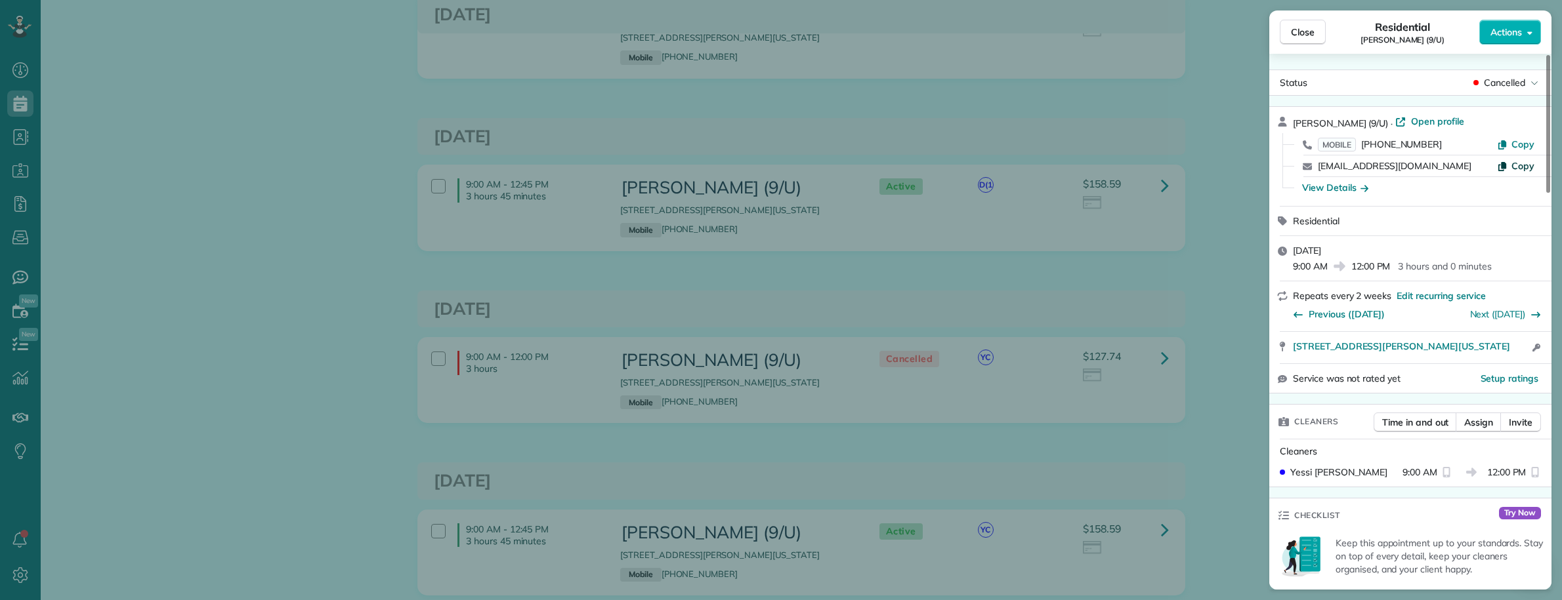
drag, startPoint x: 1521, startPoint y: 167, endPoint x: 1448, endPoint y: 162, distance: 73.0
click at [1521, 168] on span "Copy" at bounding box center [1522, 166] width 23 height 12
click at [161, 109] on div "Close Residential Sonia Van Meter (9/U) Actions Status Cancelled Sonia Van Mete…" at bounding box center [781, 300] width 1562 height 600
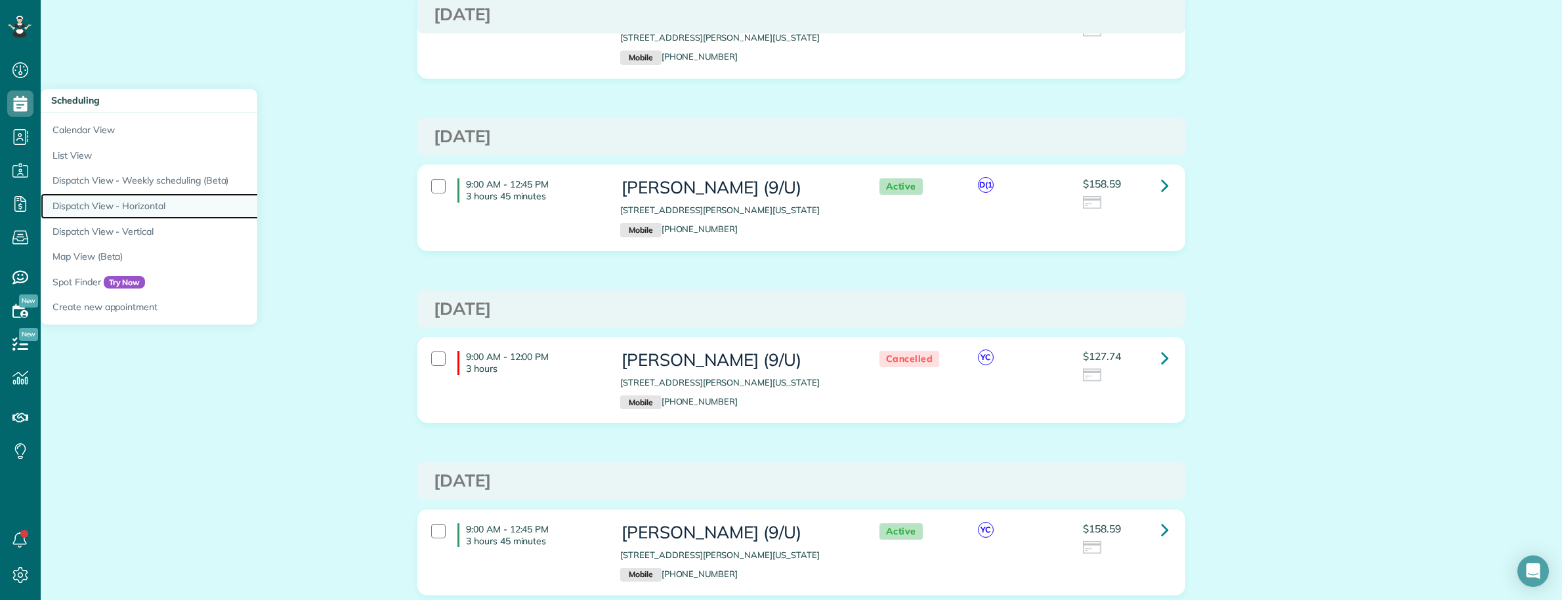
click at [123, 205] on link "Dispatch View - Horizontal" at bounding box center [205, 207] width 328 height 26
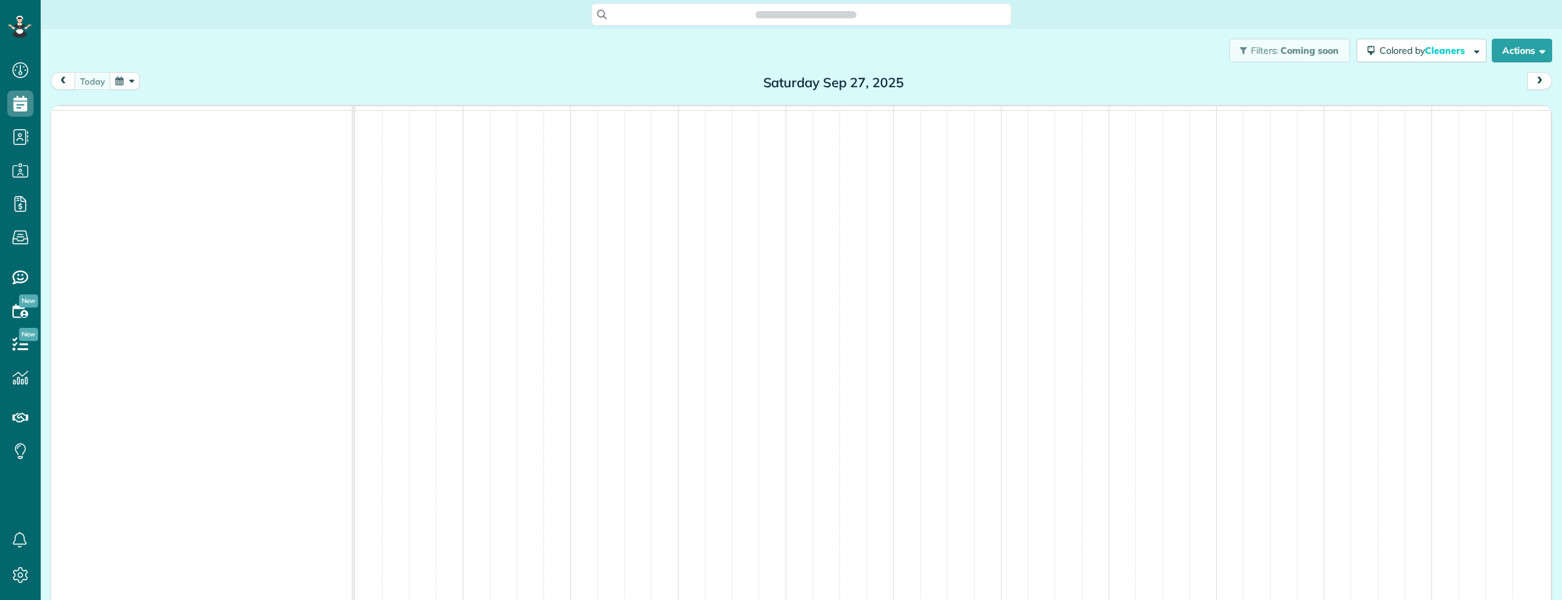
scroll to position [5, 5]
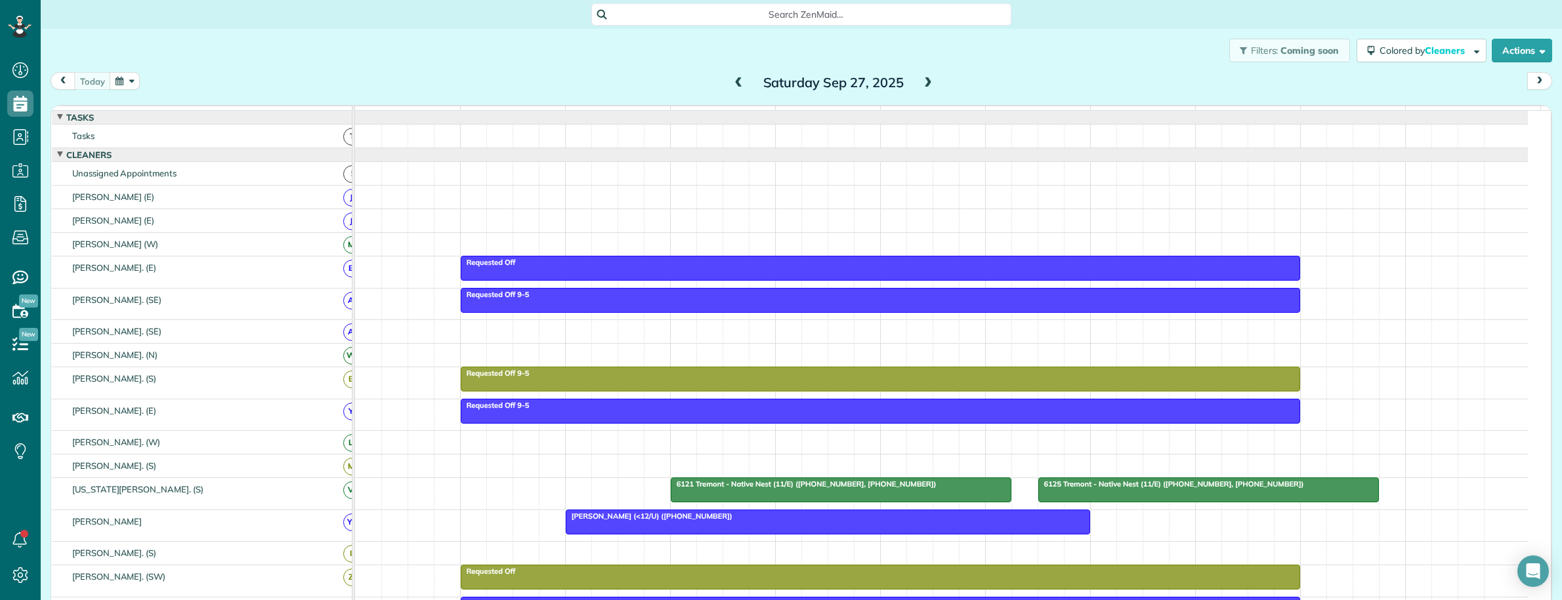
click at [923, 79] on span at bounding box center [928, 83] width 14 height 12
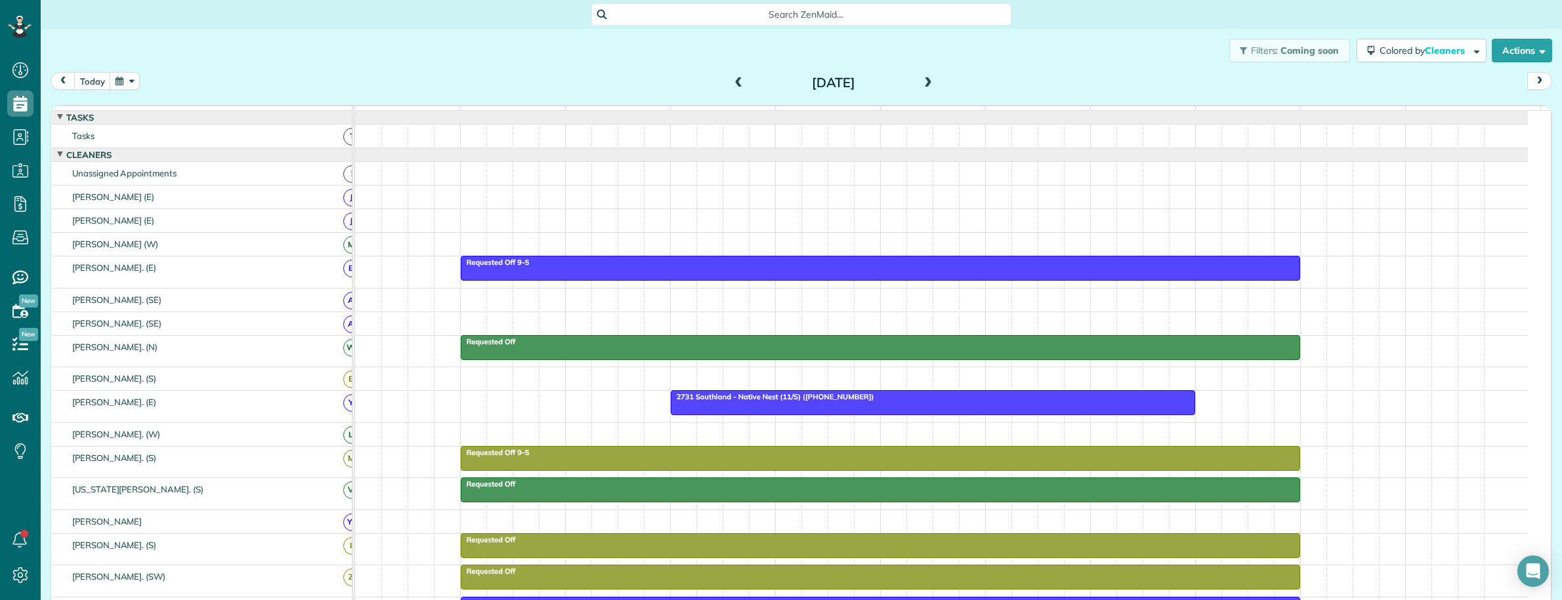
click at [923, 79] on span at bounding box center [928, 83] width 14 height 12
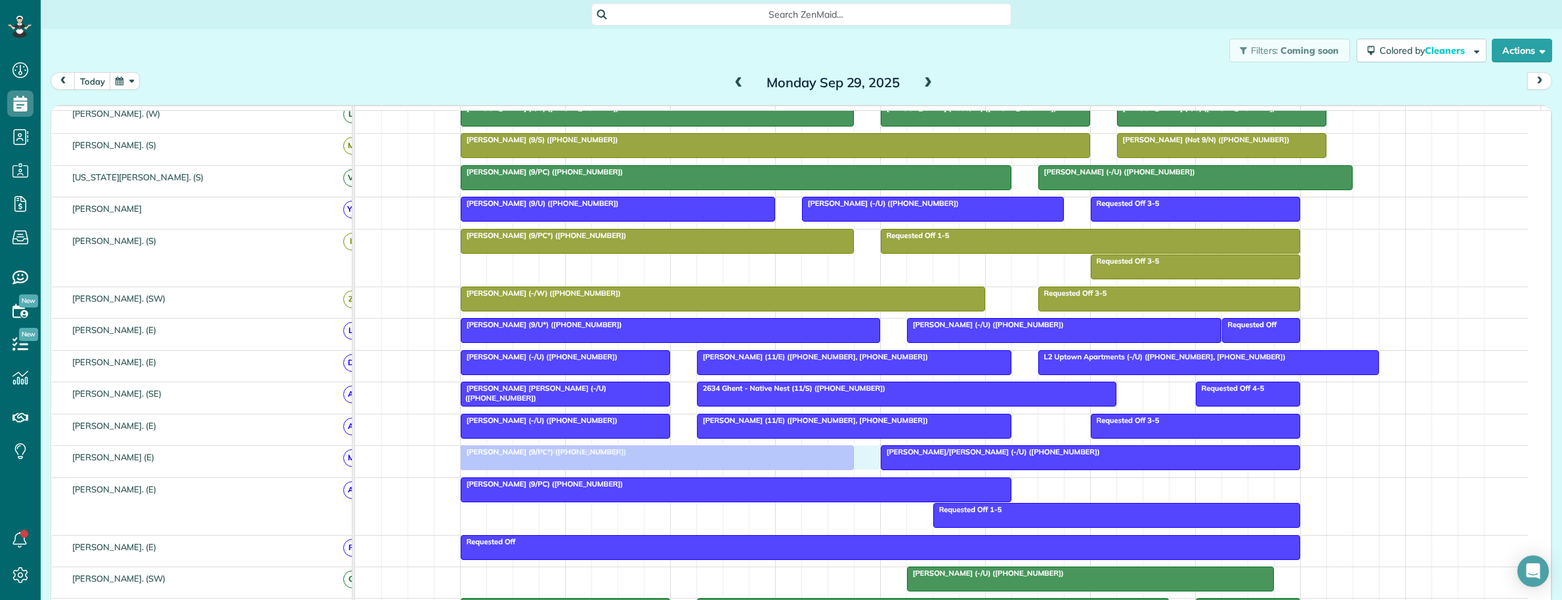
scroll to position [0, 0]
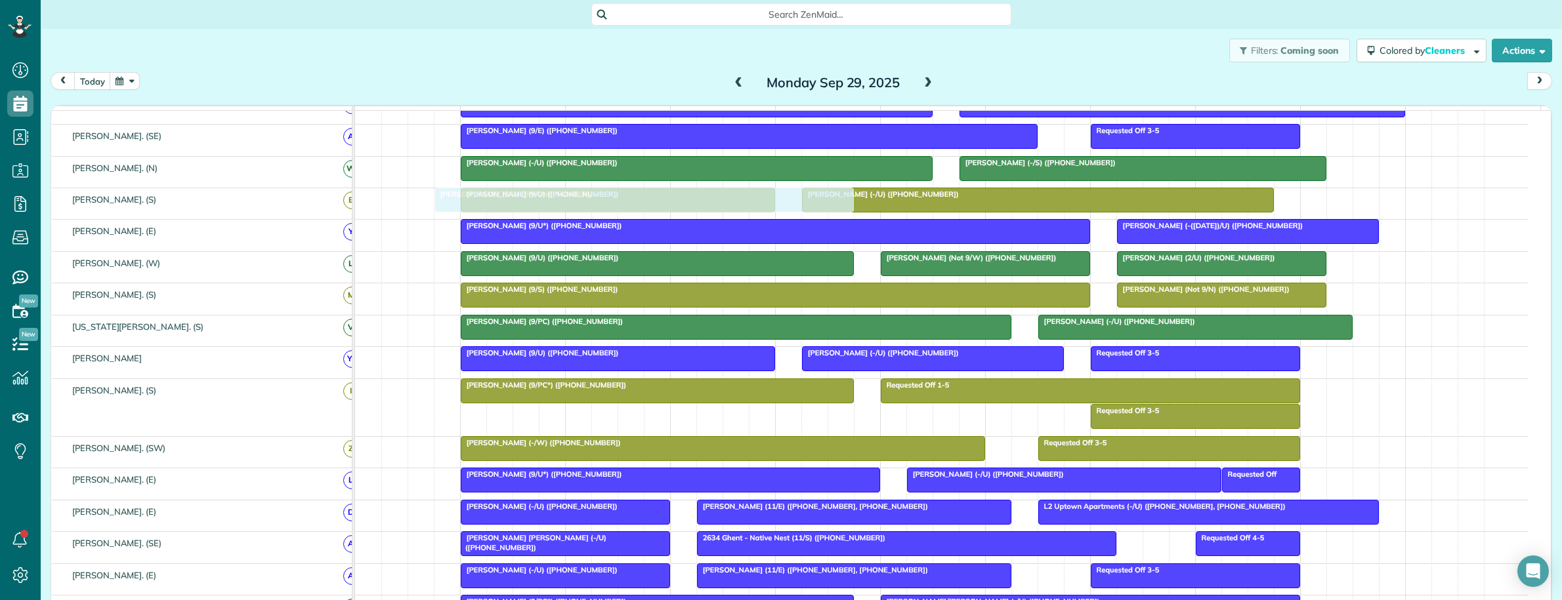
drag, startPoint x: 635, startPoint y: 493, endPoint x: 598, endPoint y: 201, distance: 295.0
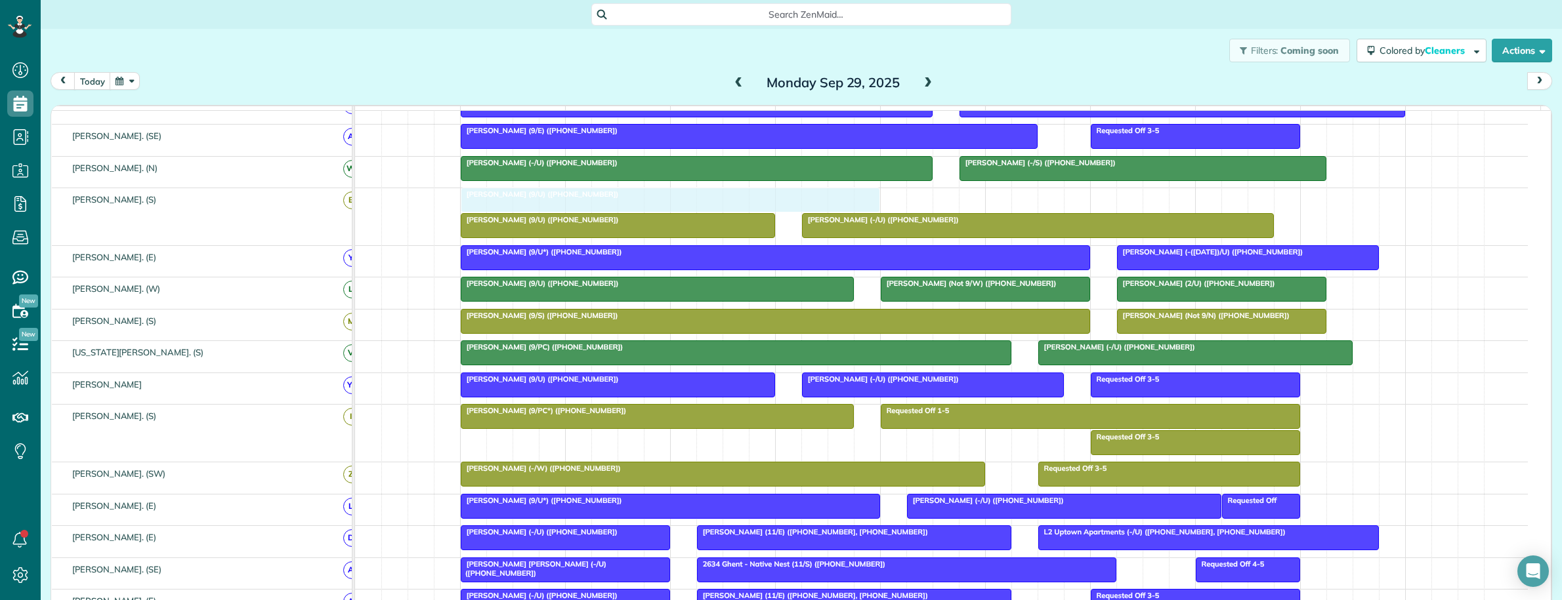
drag, startPoint x: 579, startPoint y: 207, endPoint x: 605, endPoint y: 208, distance: 26.3
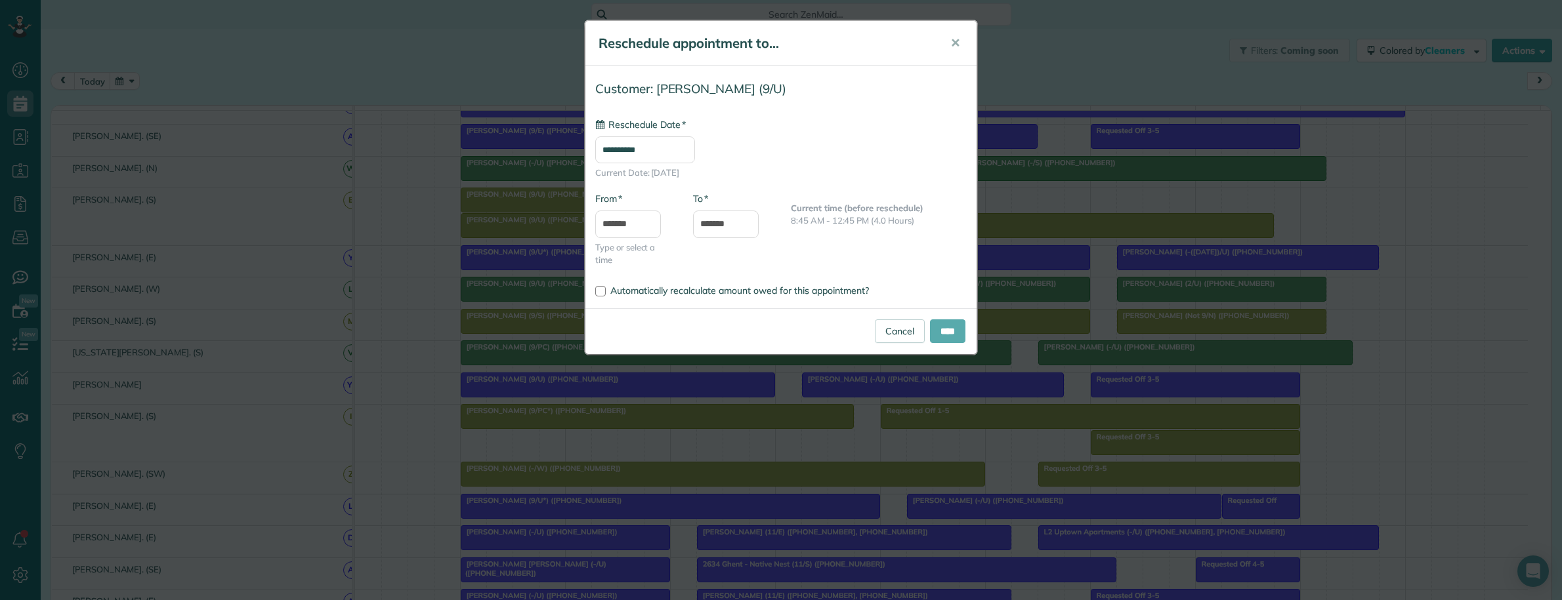
type input "**********"
click at [942, 326] on input "****" at bounding box center [947, 332] width 35 height 24
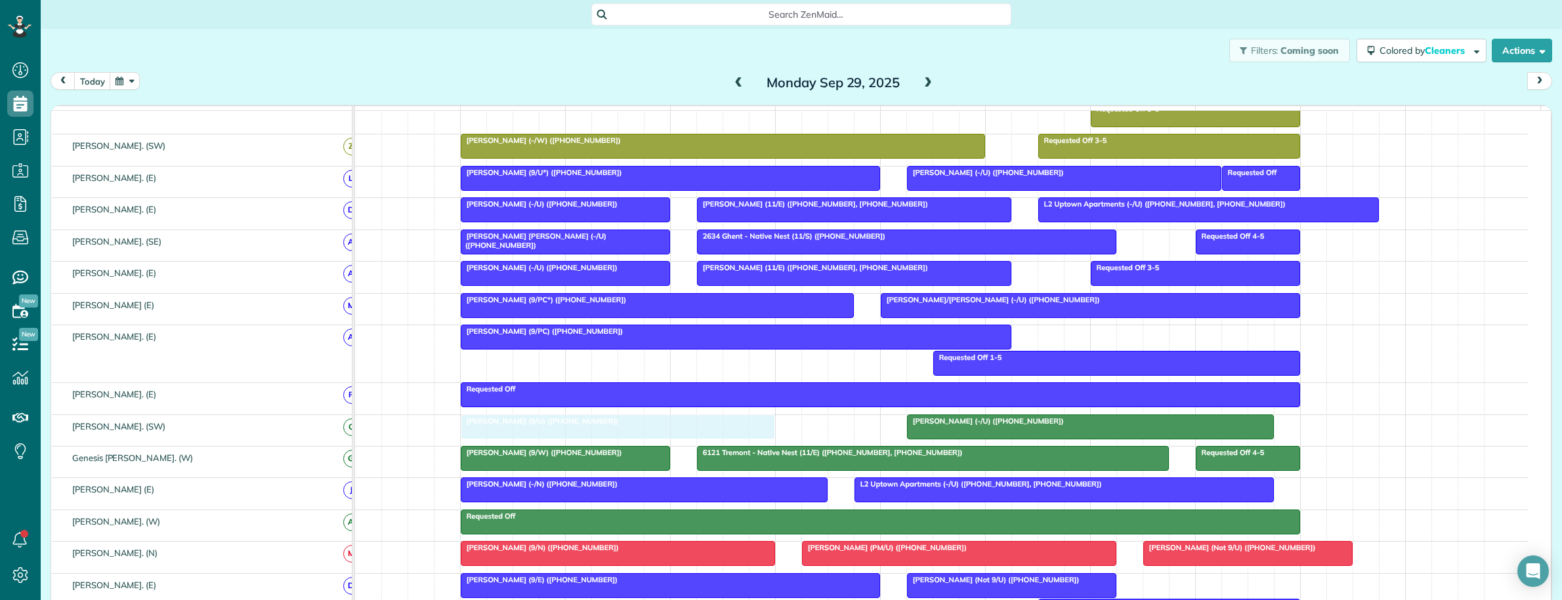
drag, startPoint x: 703, startPoint y: 152, endPoint x: 713, endPoint y: 440, distance: 288.9
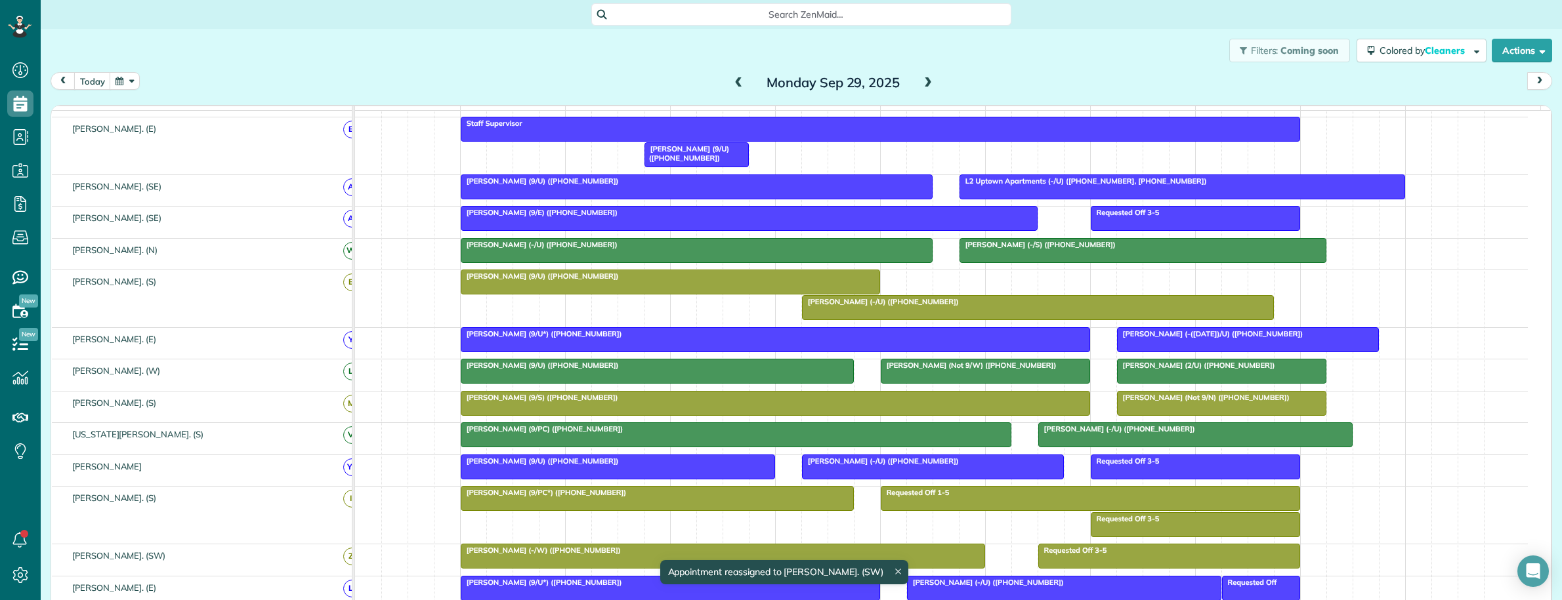
click at [579, 281] on div "Kyerstynn Gonzalez (9/U) (+18062238295)" at bounding box center [670, 276] width 411 height 9
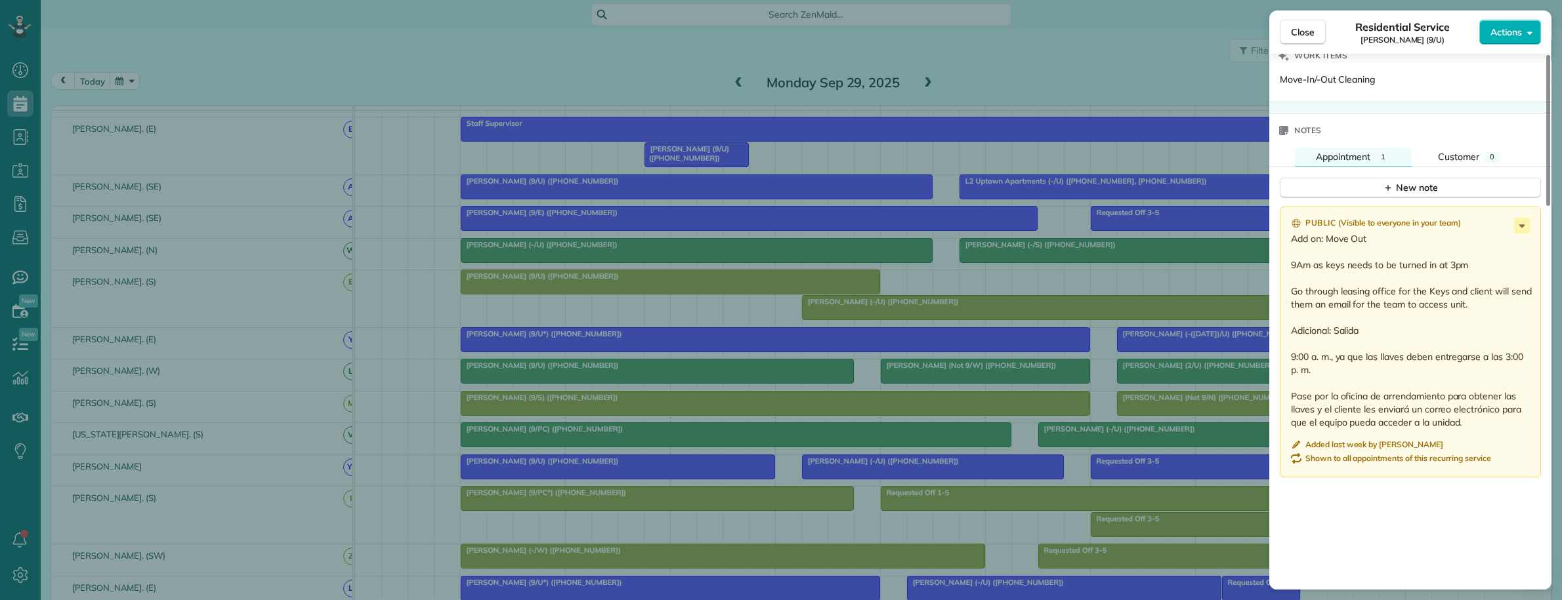
click at [1126, 303] on div "Close Residential Service Kyerstynn Gonzalez (9/U) Actions Status Active Kyerst…" at bounding box center [781, 300] width 1562 height 600
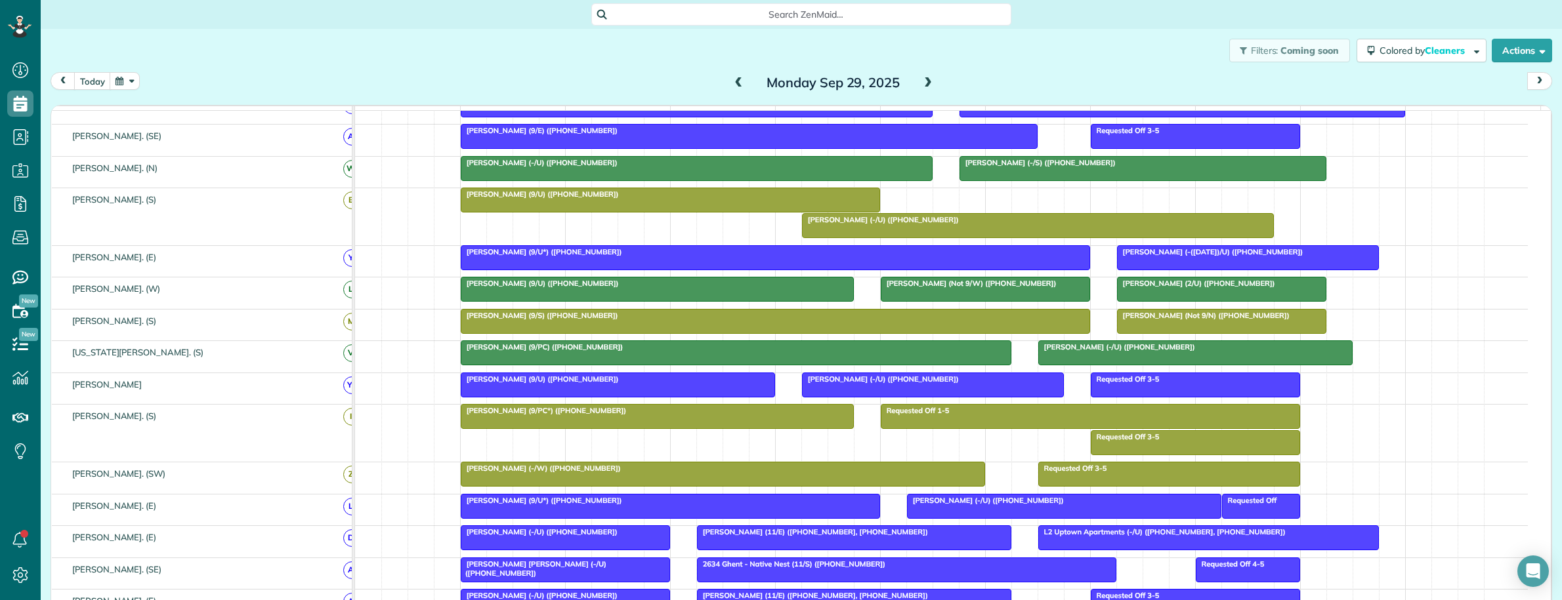
click at [497, 199] on span "Kyerstynn Gonzalez (9/U) (+18062238295)" at bounding box center [539, 194] width 159 height 9
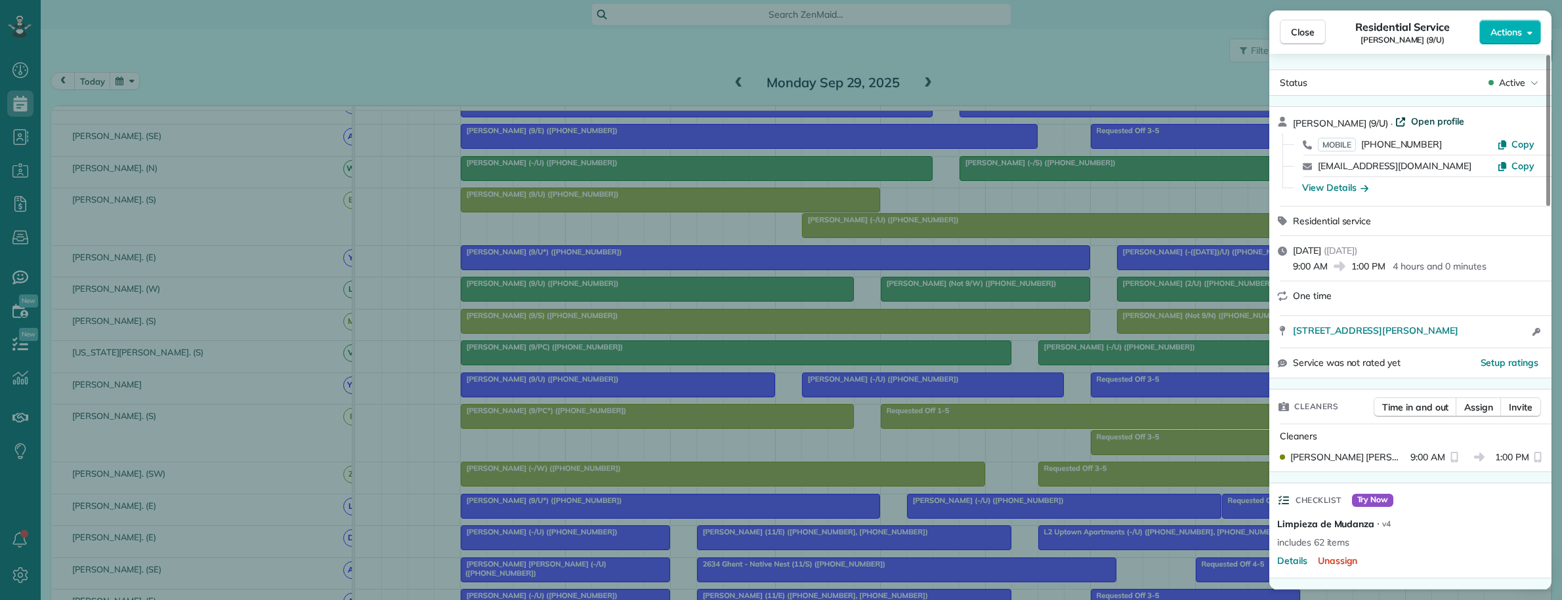
click at [1432, 125] on span "Open profile" at bounding box center [1437, 121] width 53 height 13
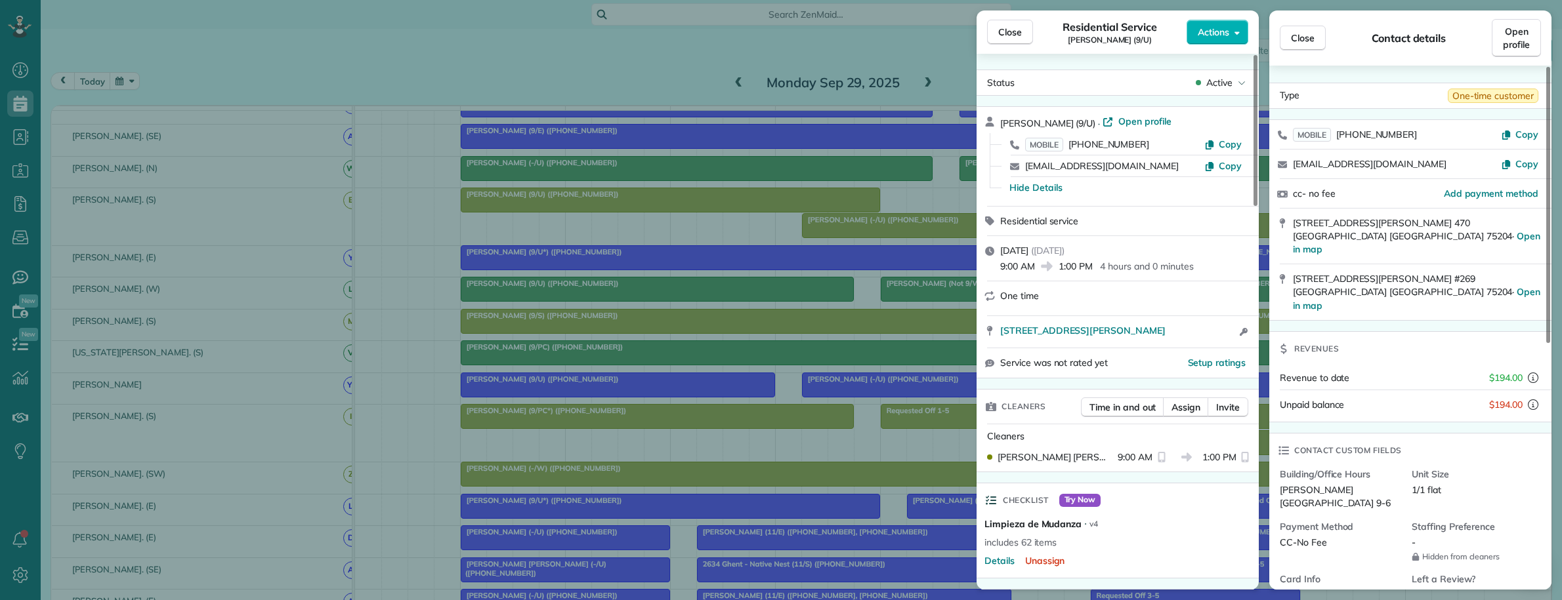
click at [938, 123] on div "Close Residential Service Kyerstynn Gonzalez (9/U) Actions Status Active Kyerst…" at bounding box center [781, 300] width 1562 height 600
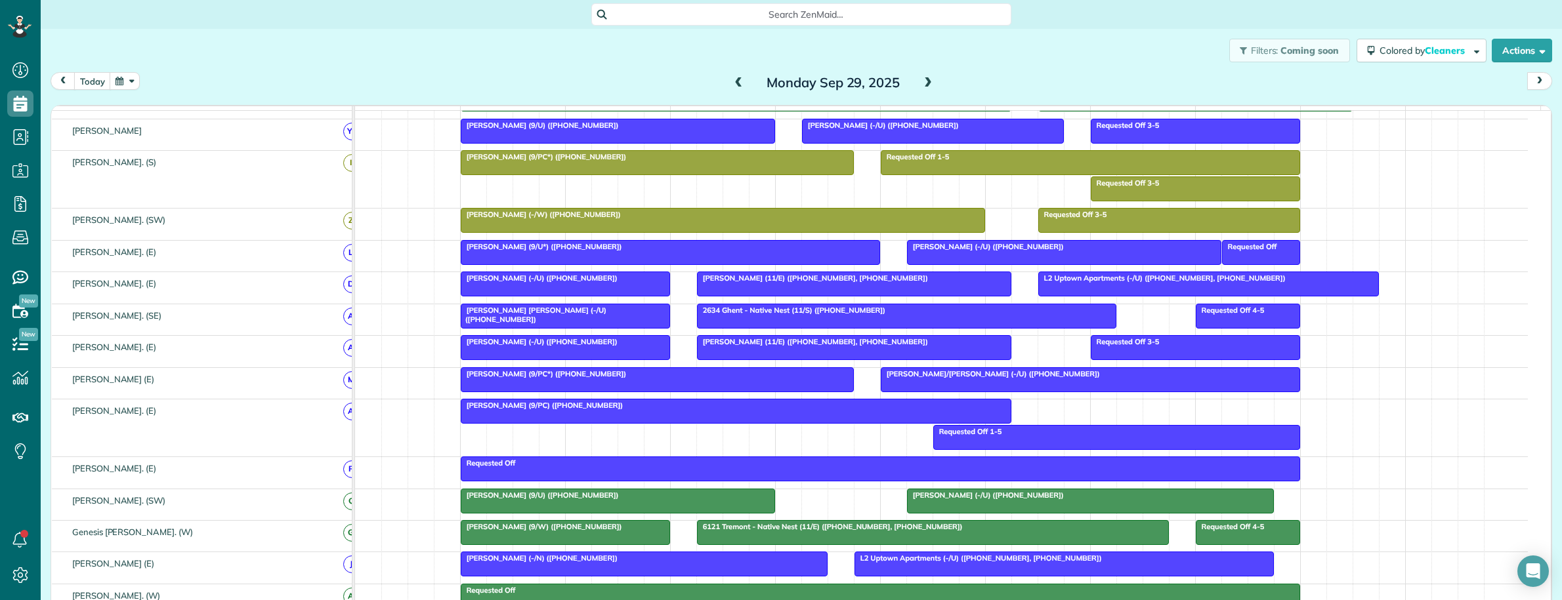
scroll to position [492, 0]
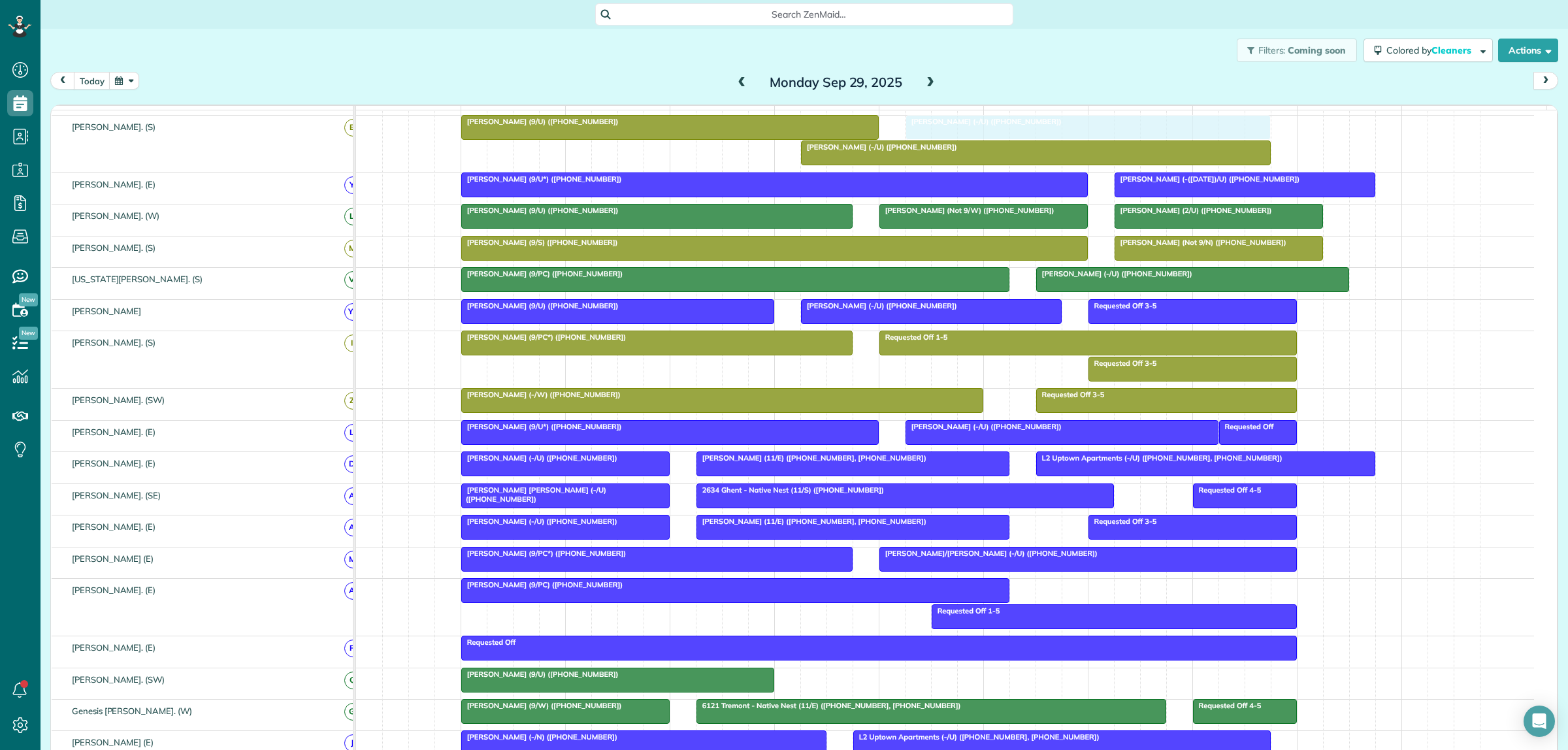
drag, startPoint x: 1008, startPoint y: 685, endPoint x: 1019, endPoint y: 141, distance: 544.1
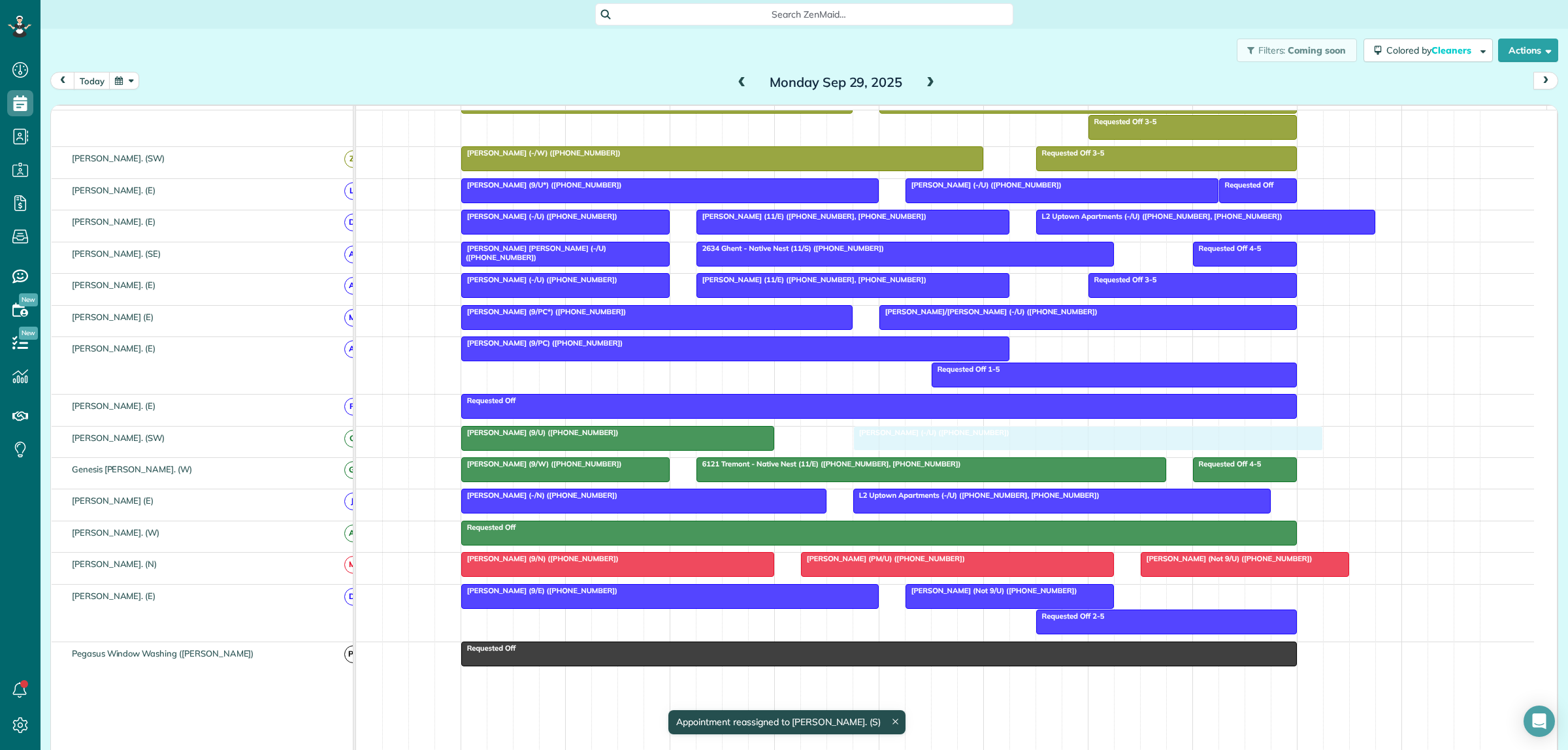
drag, startPoint x: 942, startPoint y: 165, endPoint x: 982, endPoint y: 448, distance: 285.8
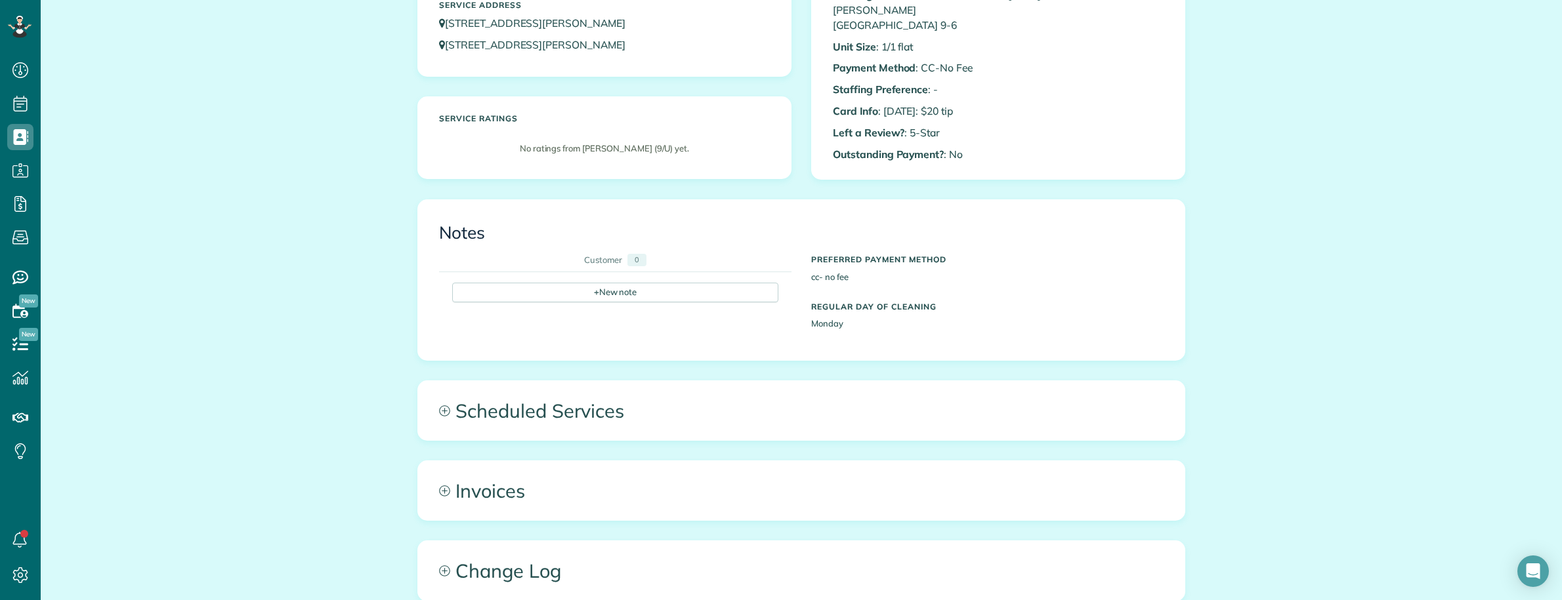
scroll to position [246, 0]
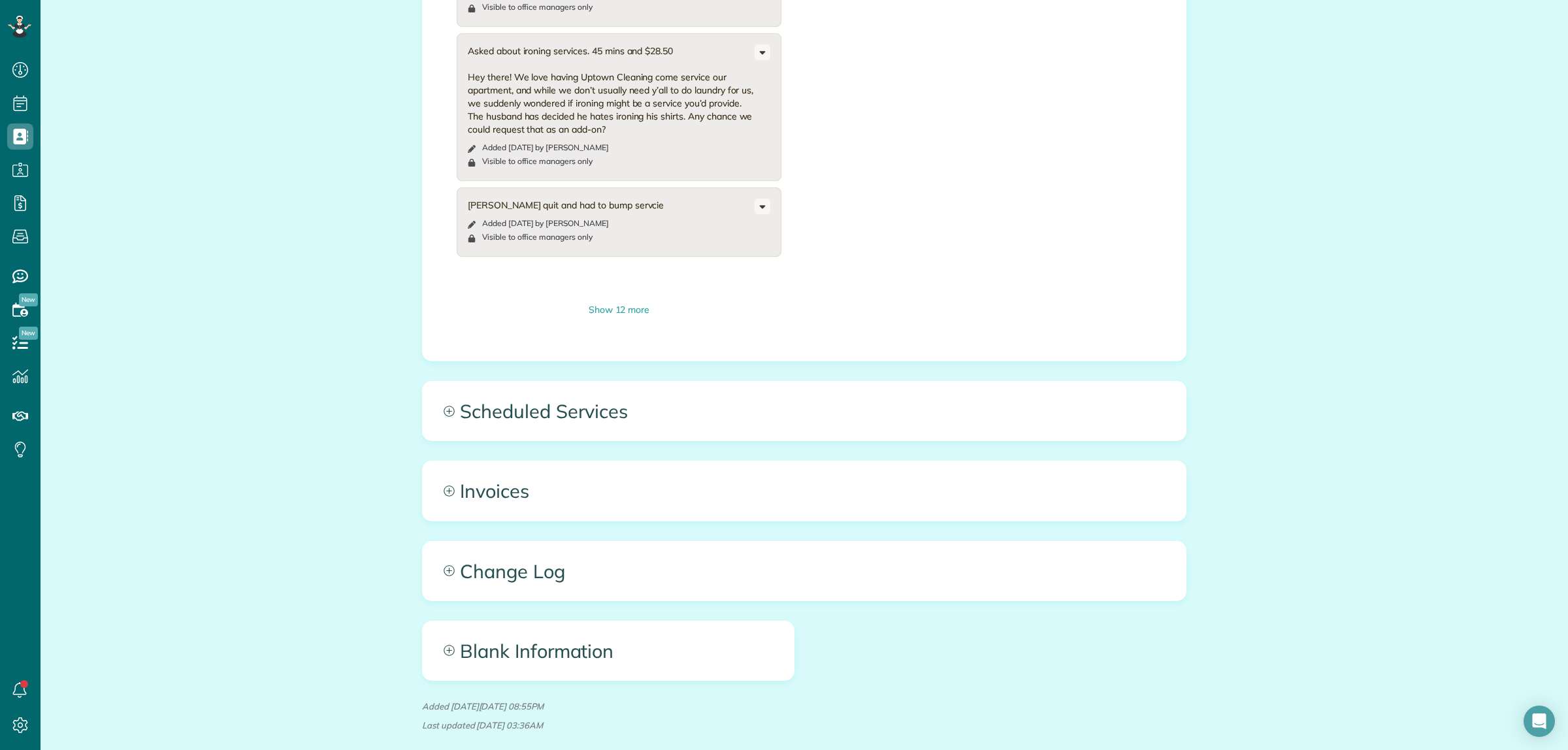
scroll to position [1189, 0]
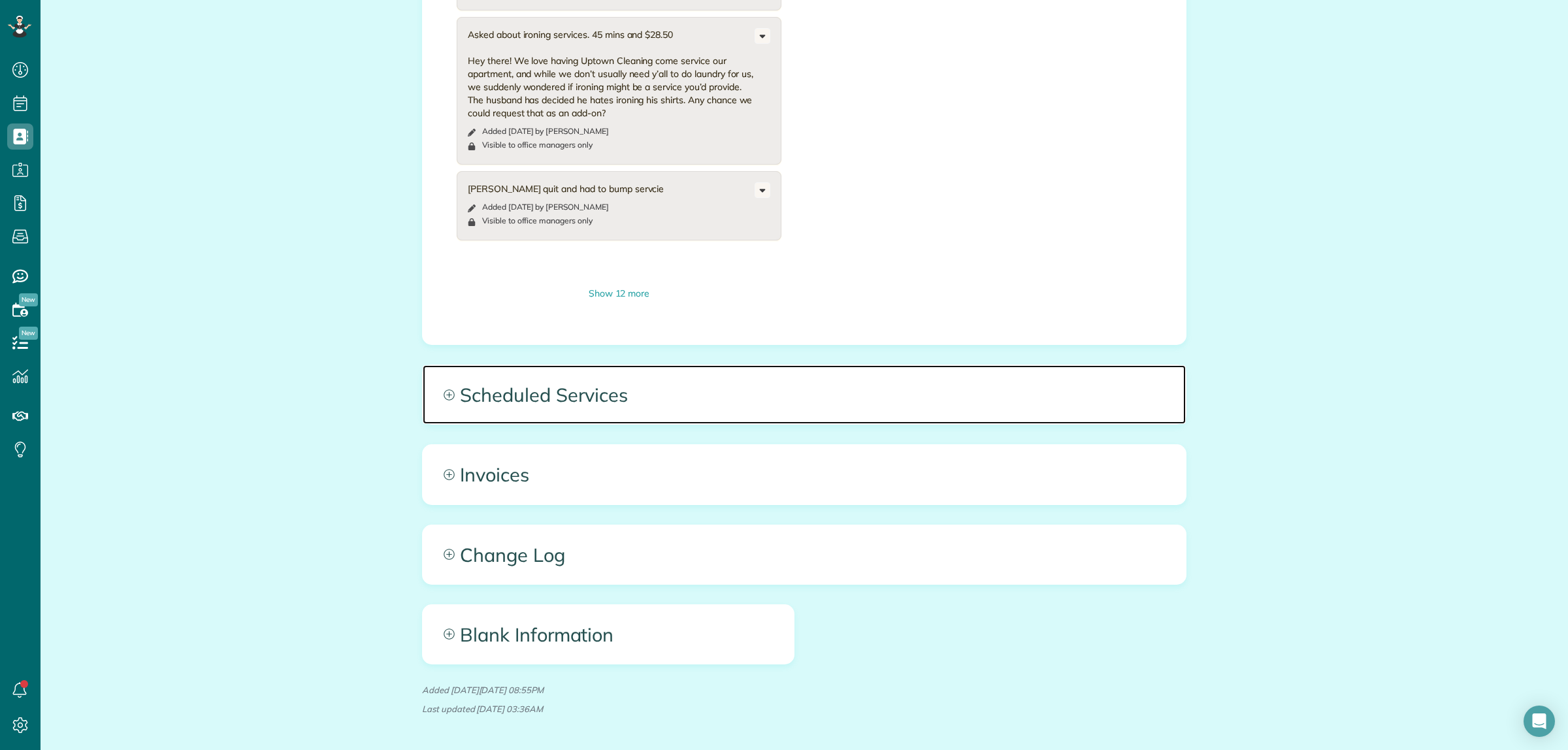
click at [899, 366] on span "Scheduled Services" at bounding box center [804, 394] width 763 height 59
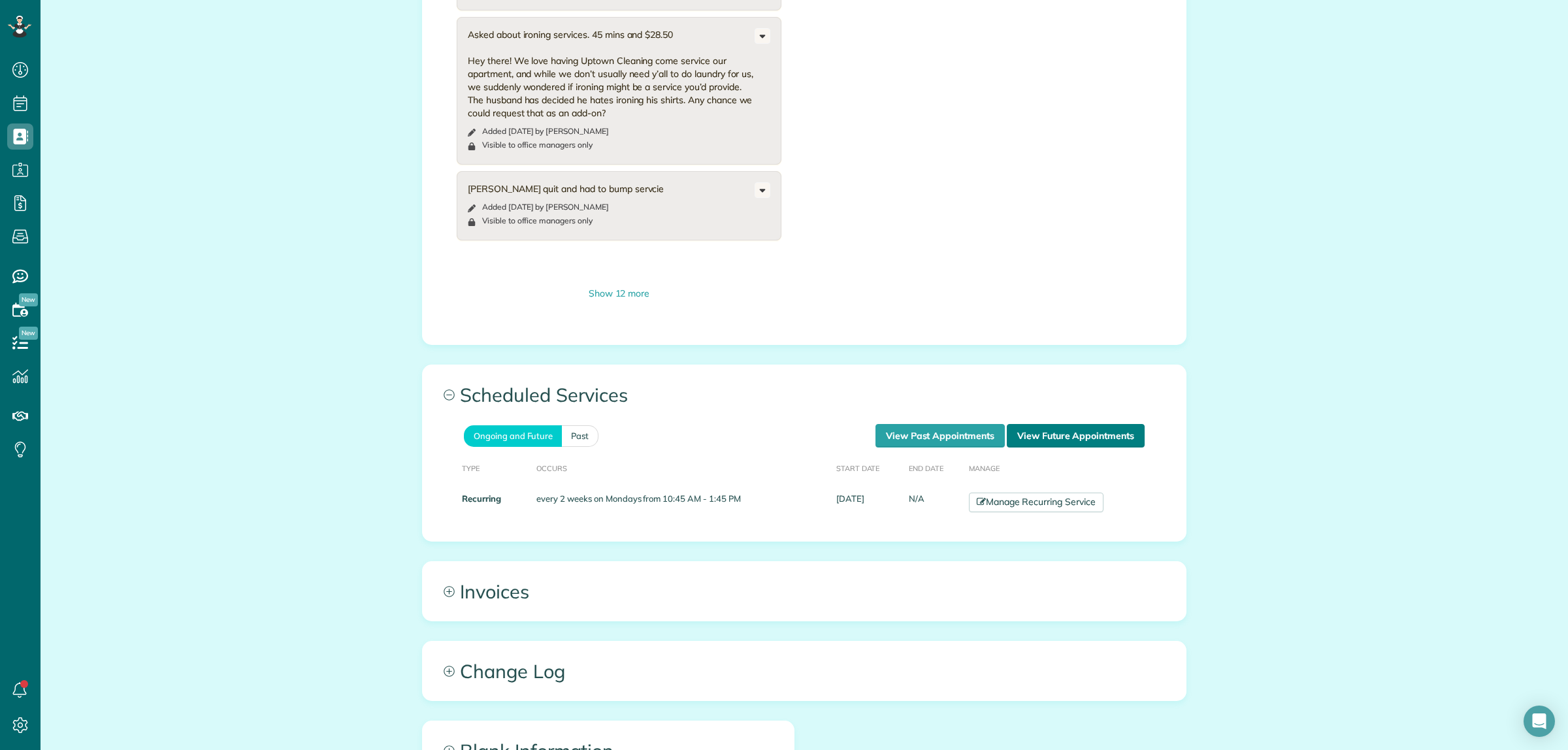
click at [1082, 424] on link "View Future Appointments" at bounding box center [1075, 436] width 137 height 24
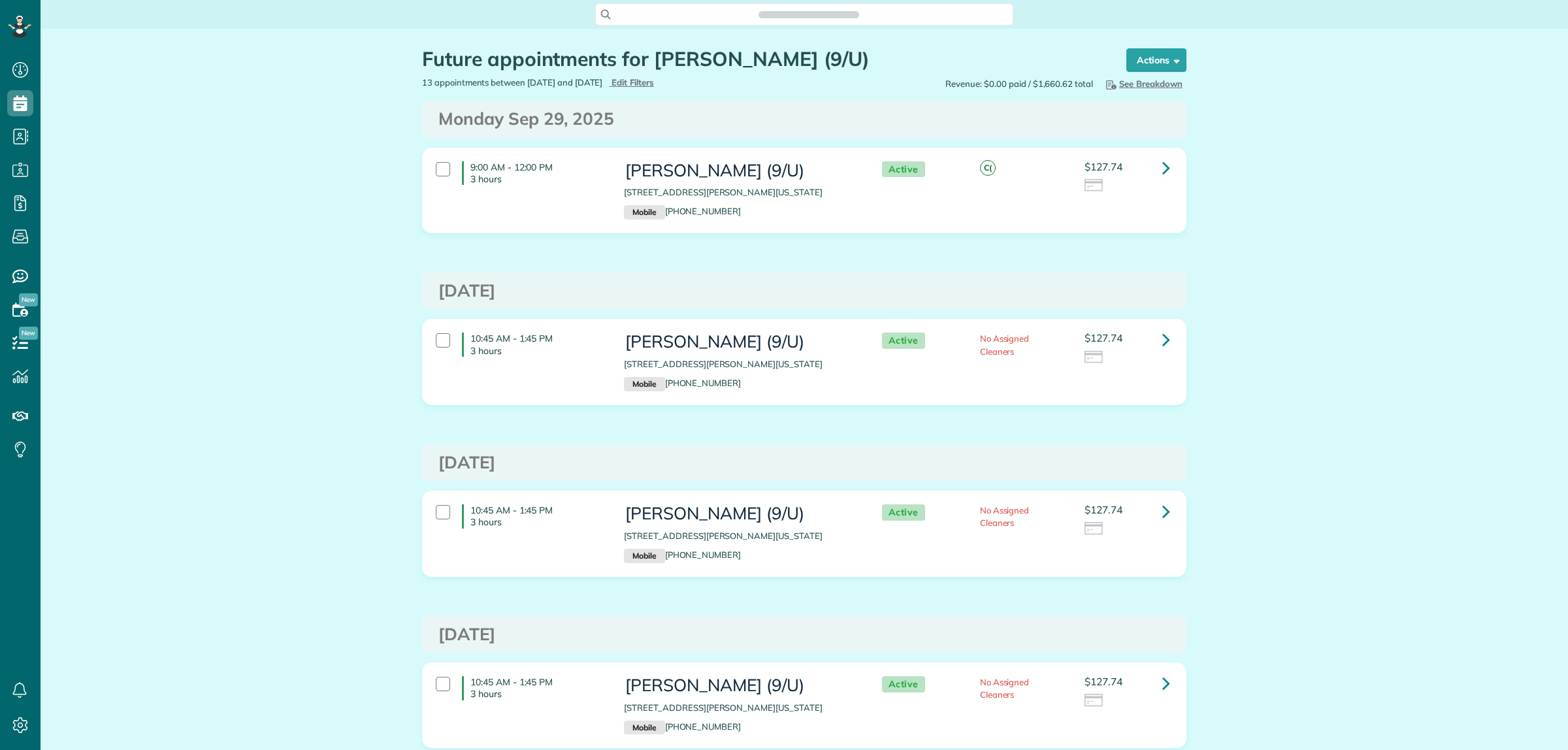
scroll to position [5, 5]
click at [1162, 165] on icon at bounding box center [1166, 167] width 8 height 23
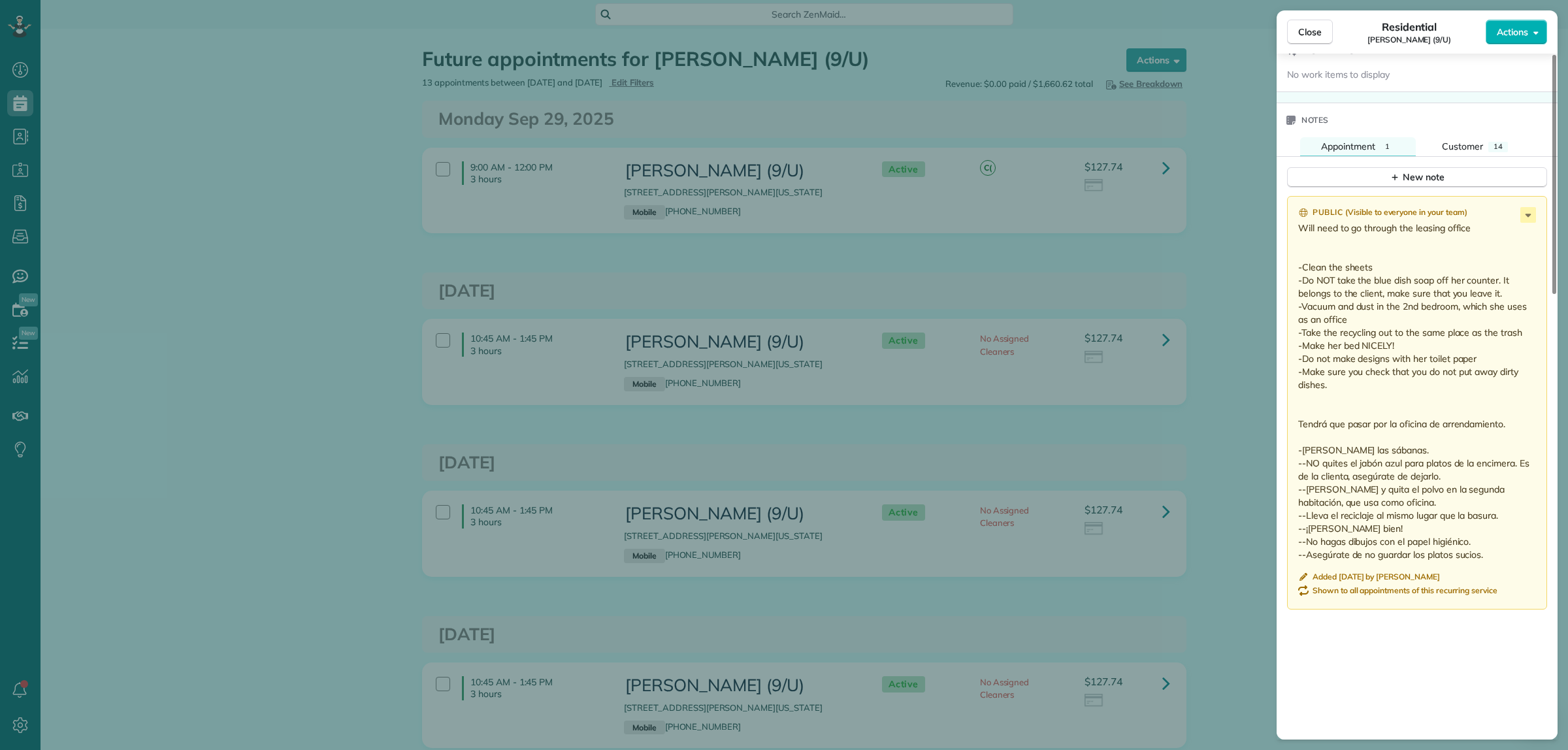
scroll to position [1063, 0]
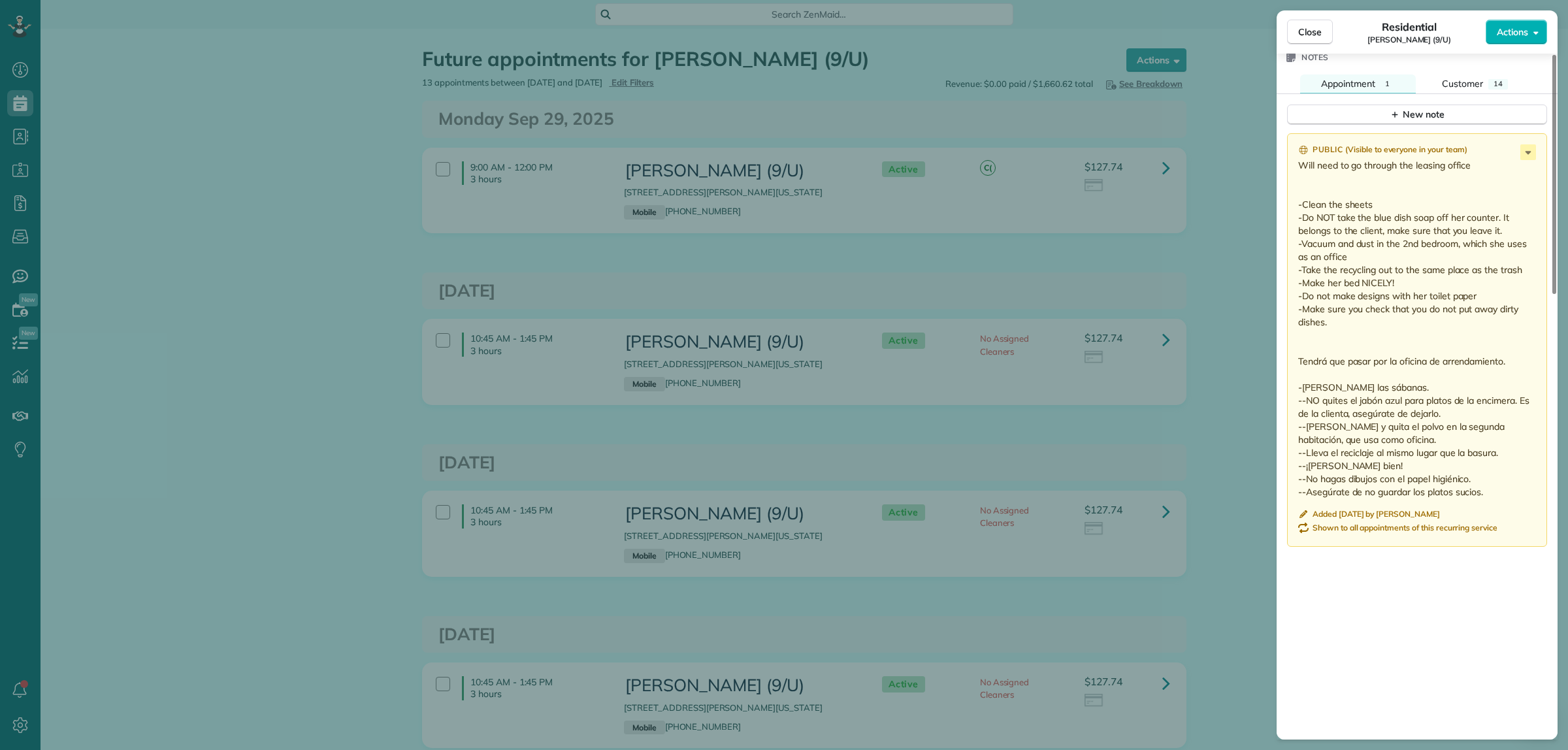
click at [1224, 377] on div "Close Residential Sonia Van Meter (9/U) Actions Status Active Sonia Van Meter (…" at bounding box center [784, 375] width 1568 height 750
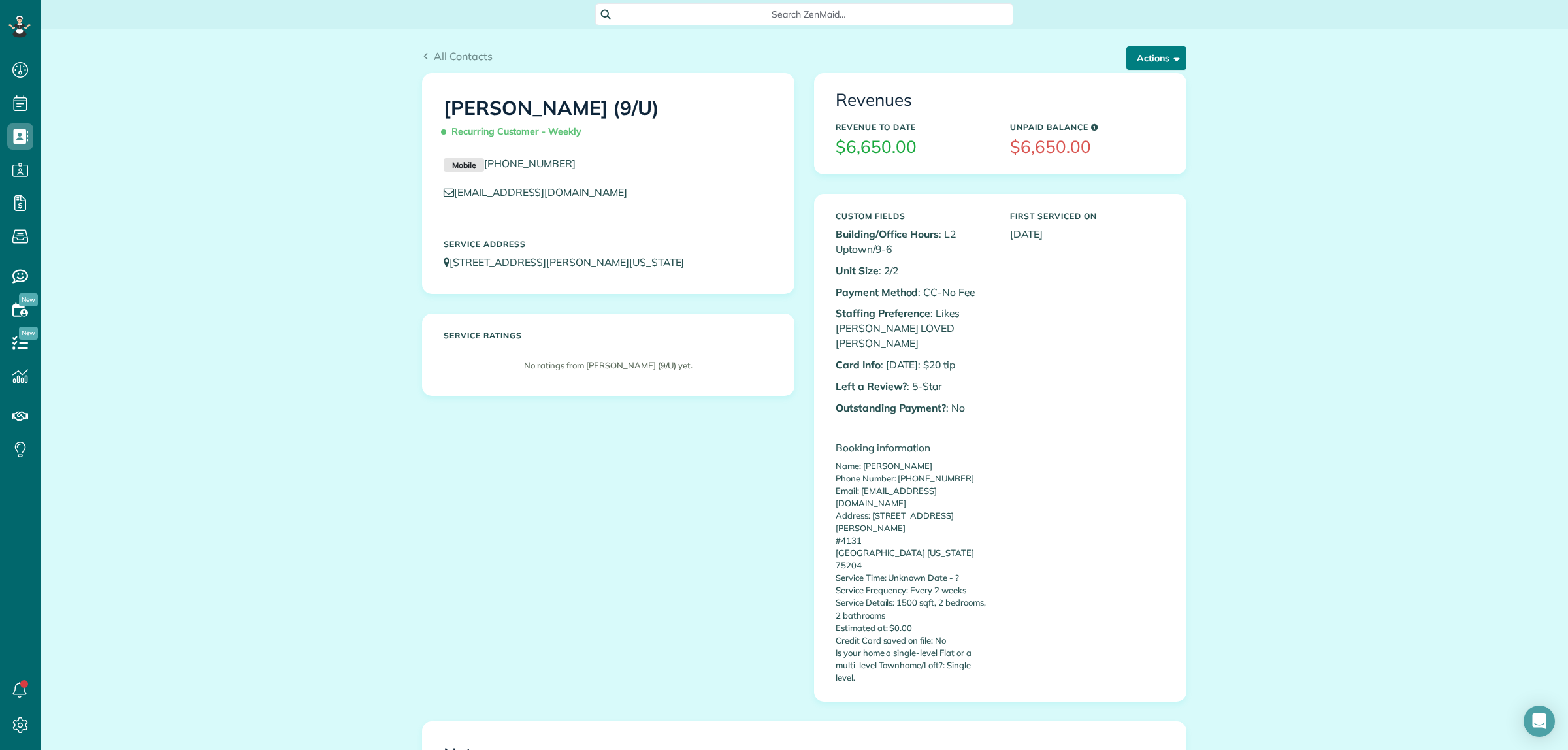
click at [1160, 51] on button "Actions" at bounding box center [1156, 59] width 60 height 24
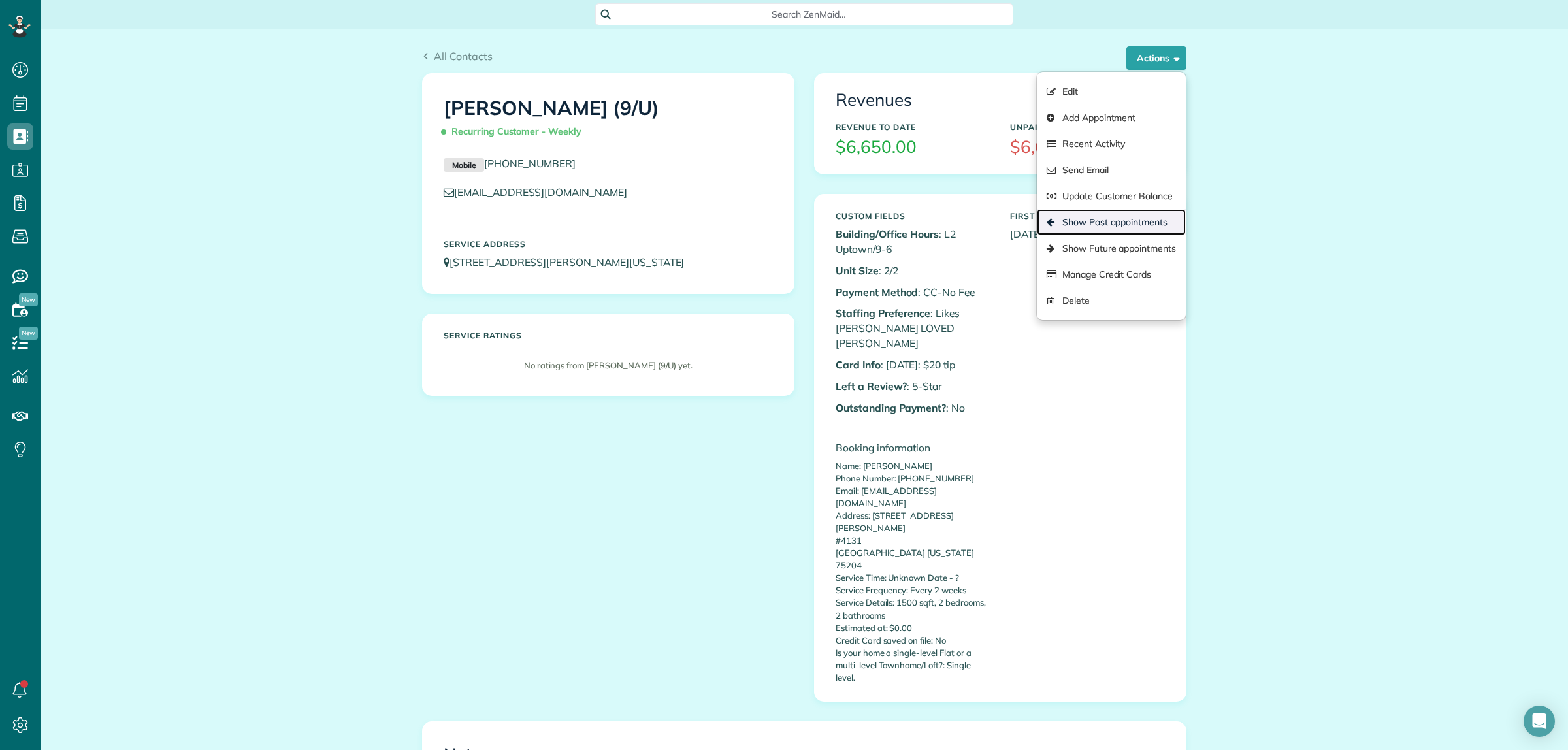
click at [1113, 216] on link "Show Past appointments" at bounding box center [1111, 222] width 149 height 26
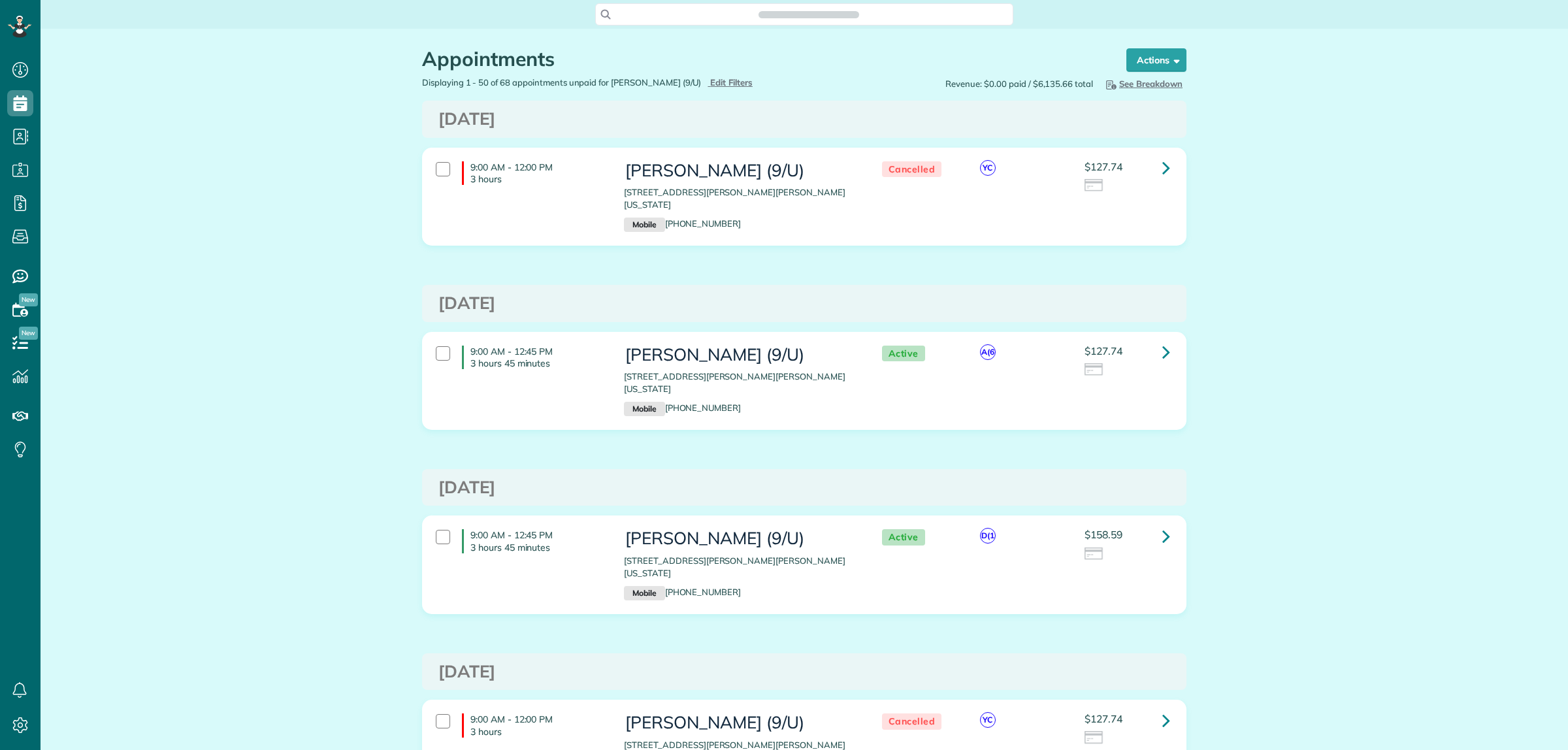
scroll to position [750, 40]
click at [1163, 525] on icon at bounding box center [1166, 536] width 8 height 23
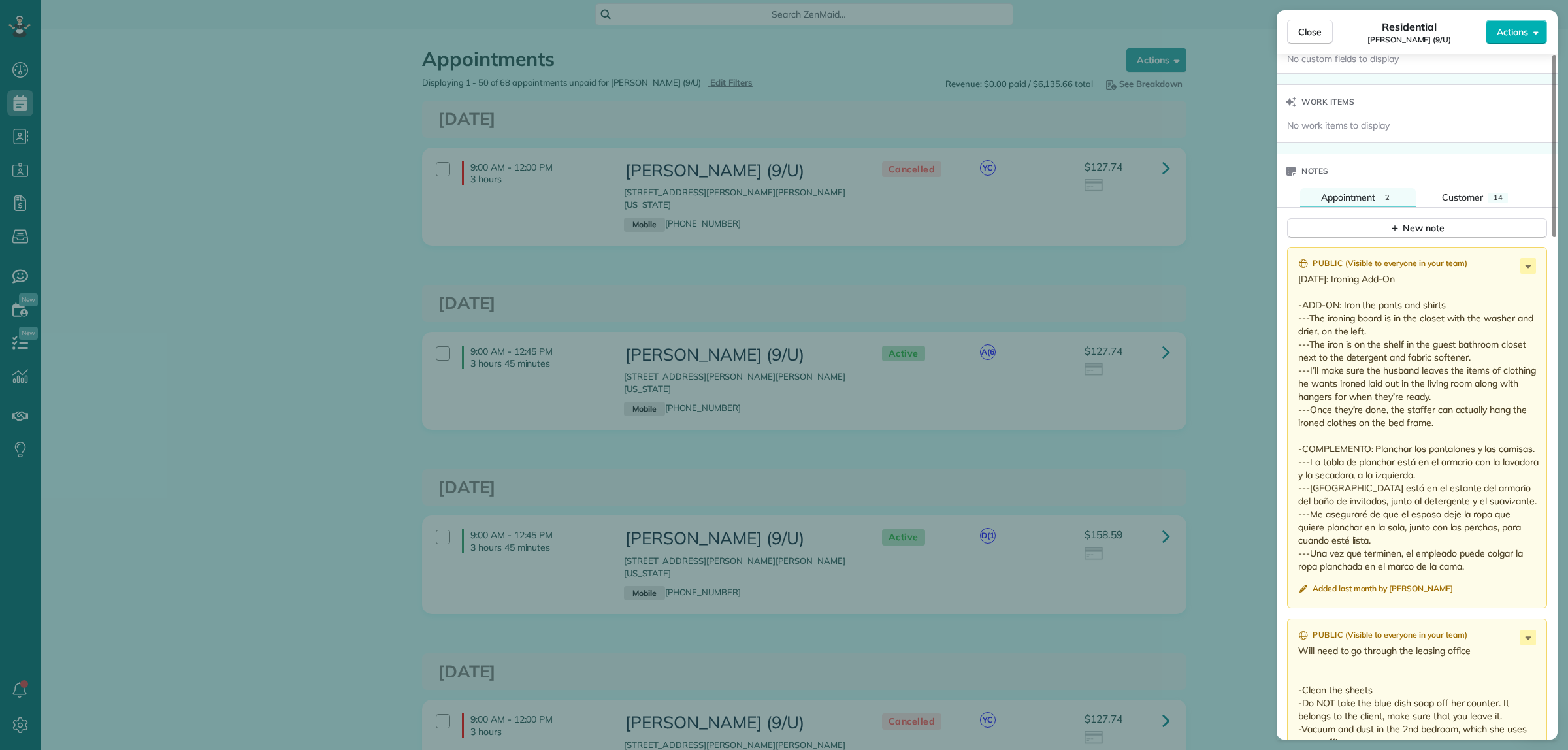
scroll to position [1143, 0]
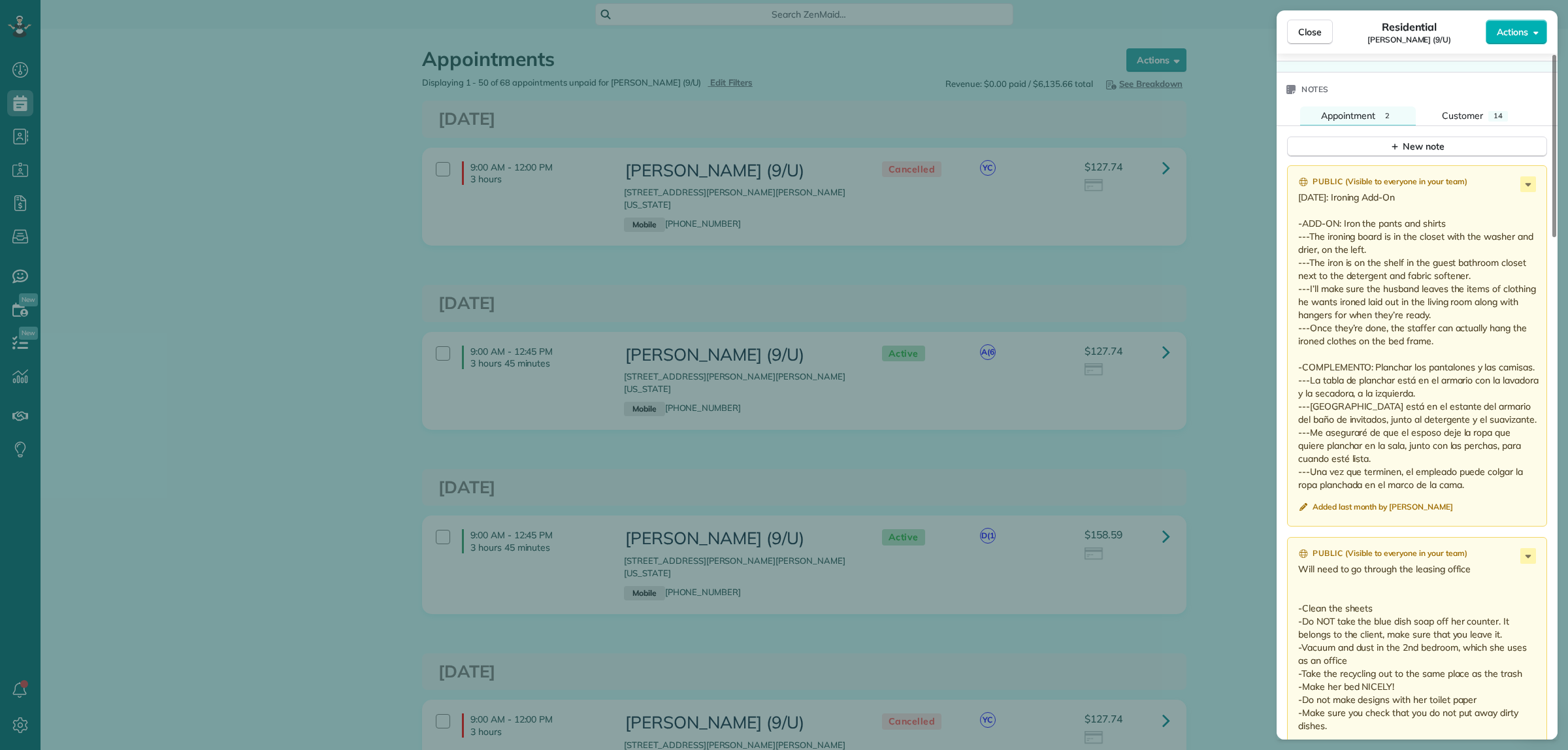
drag, startPoint x: 1300, startPoint y: 357, endPoint x: 1502, endPoint y: 485, distance: 239.1
click at [1500, 482] on p "Aug 18: Ironing Add-On -ADD-ON: Iron the pants and shirts ---The ironing board …" at bounding box center [1418, 342] width 240 height 301
drag, startPoint x: 1218, startPoint y: 28, endPoint x: 1206, endPoint y: 30, distance: 12.2
click at [1218, 28] on div "Close Residential Sonia Van Meter (9/U) Actions This appointment is linked to P…" at bounding box center [784, 375] width 1568 height 750
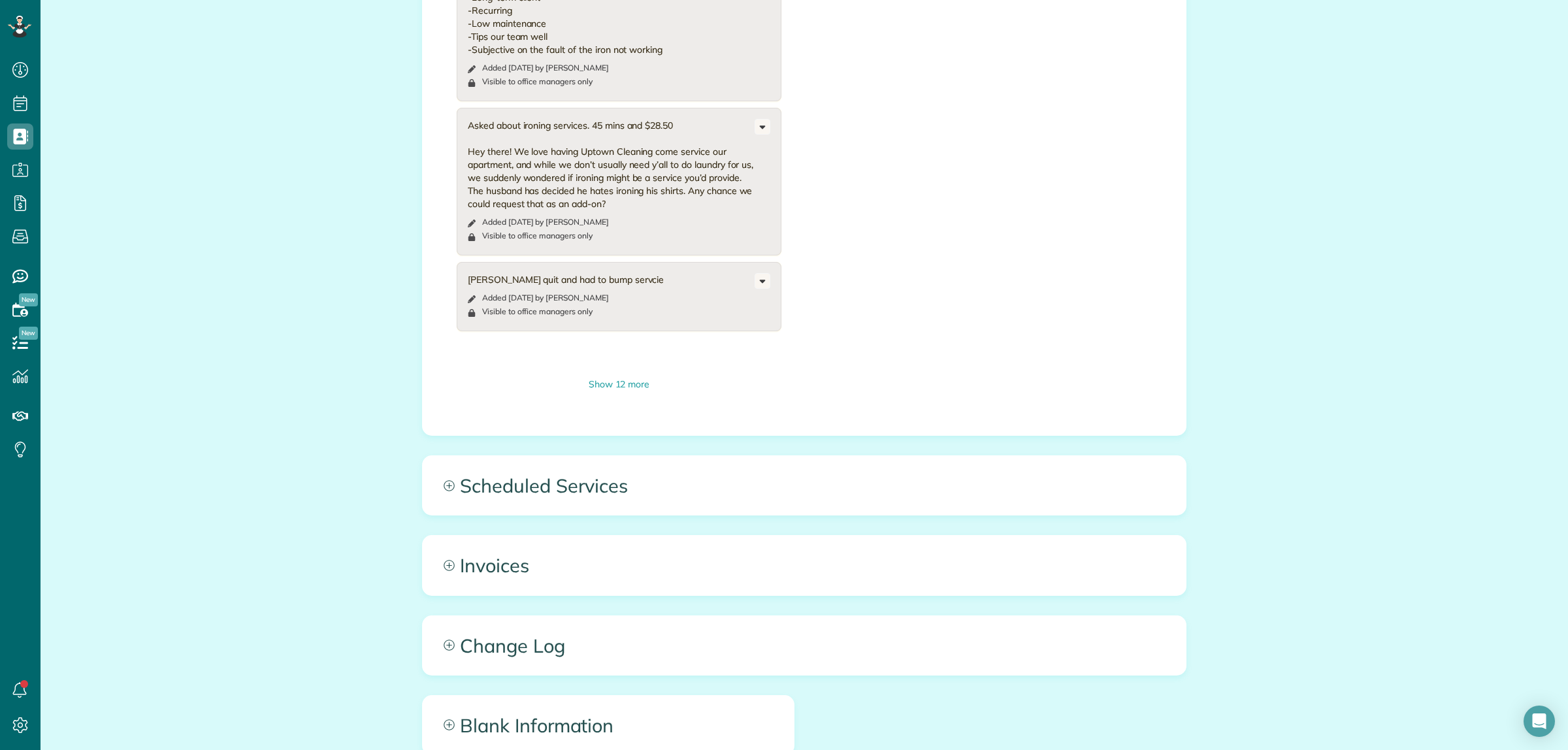
scroll to position [1189, 0]
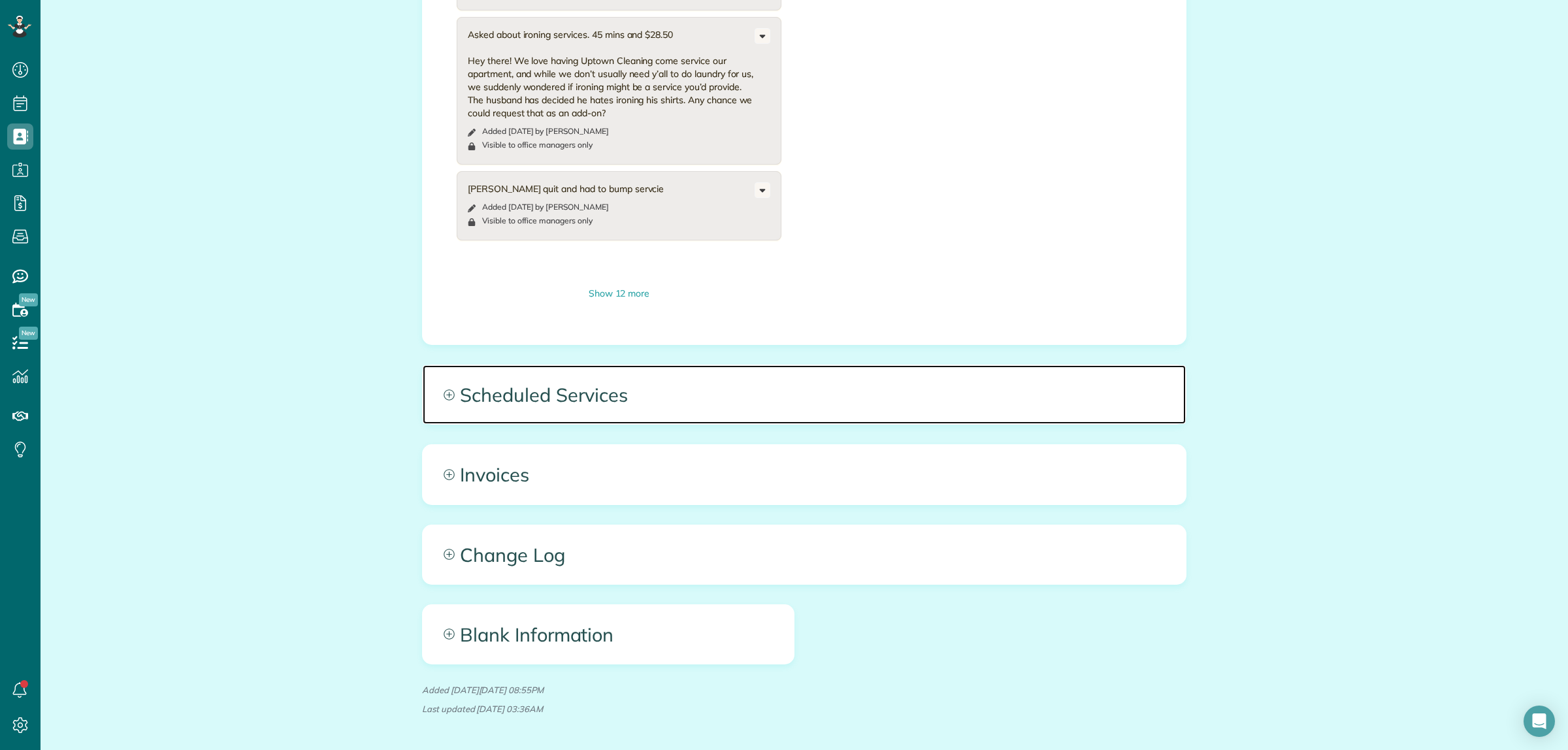
click at [894, 370] on span "Scheduled Services" at bounding box center [804, 394] width 763 height 59
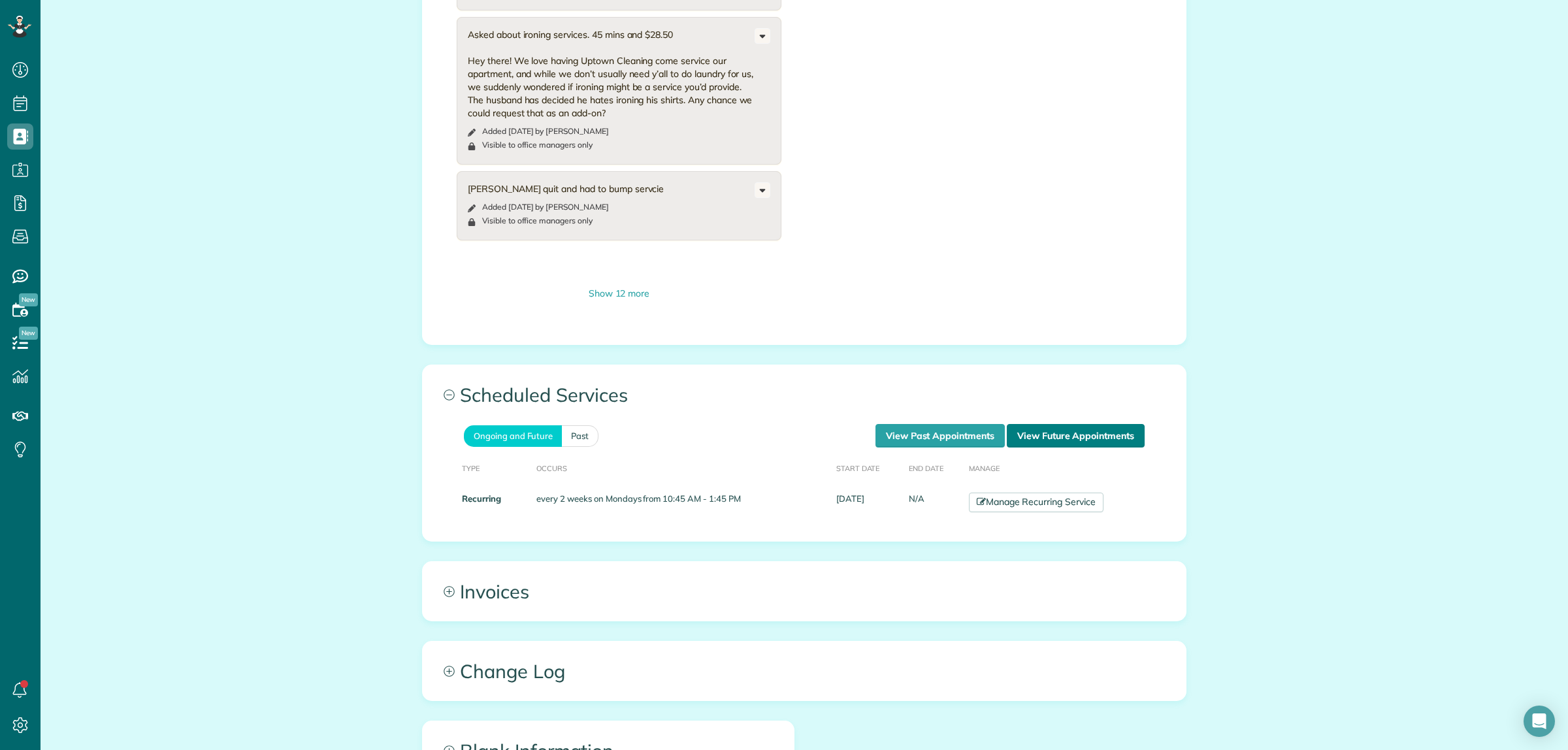
click at [1069, 424] on link "View Future Appointments" at bounding box center [1075, 436] width 137 height 24
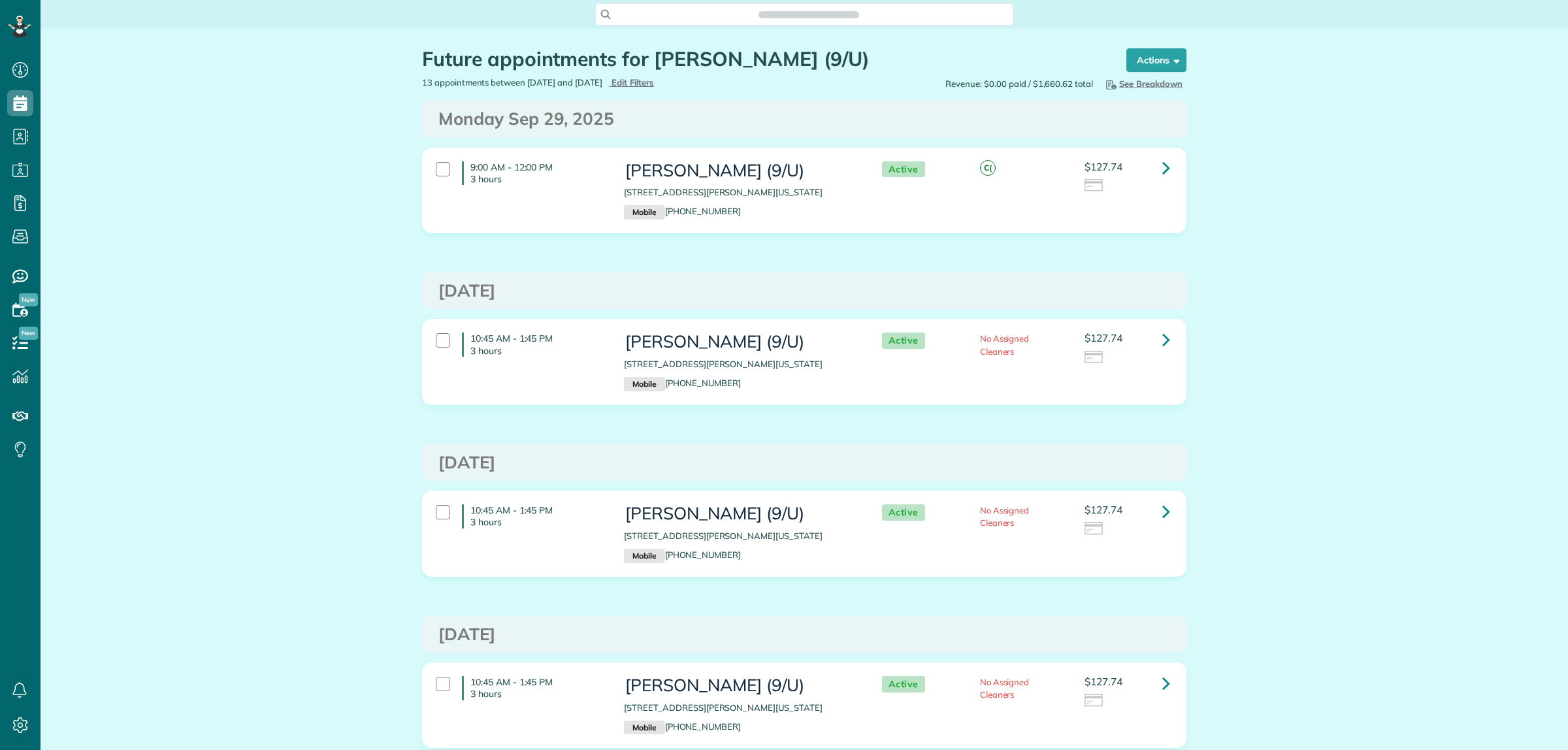
scroll to position [5, 5]
click at [1162, 170] on icon at bounding box center [1166, 167] width 8 height 23
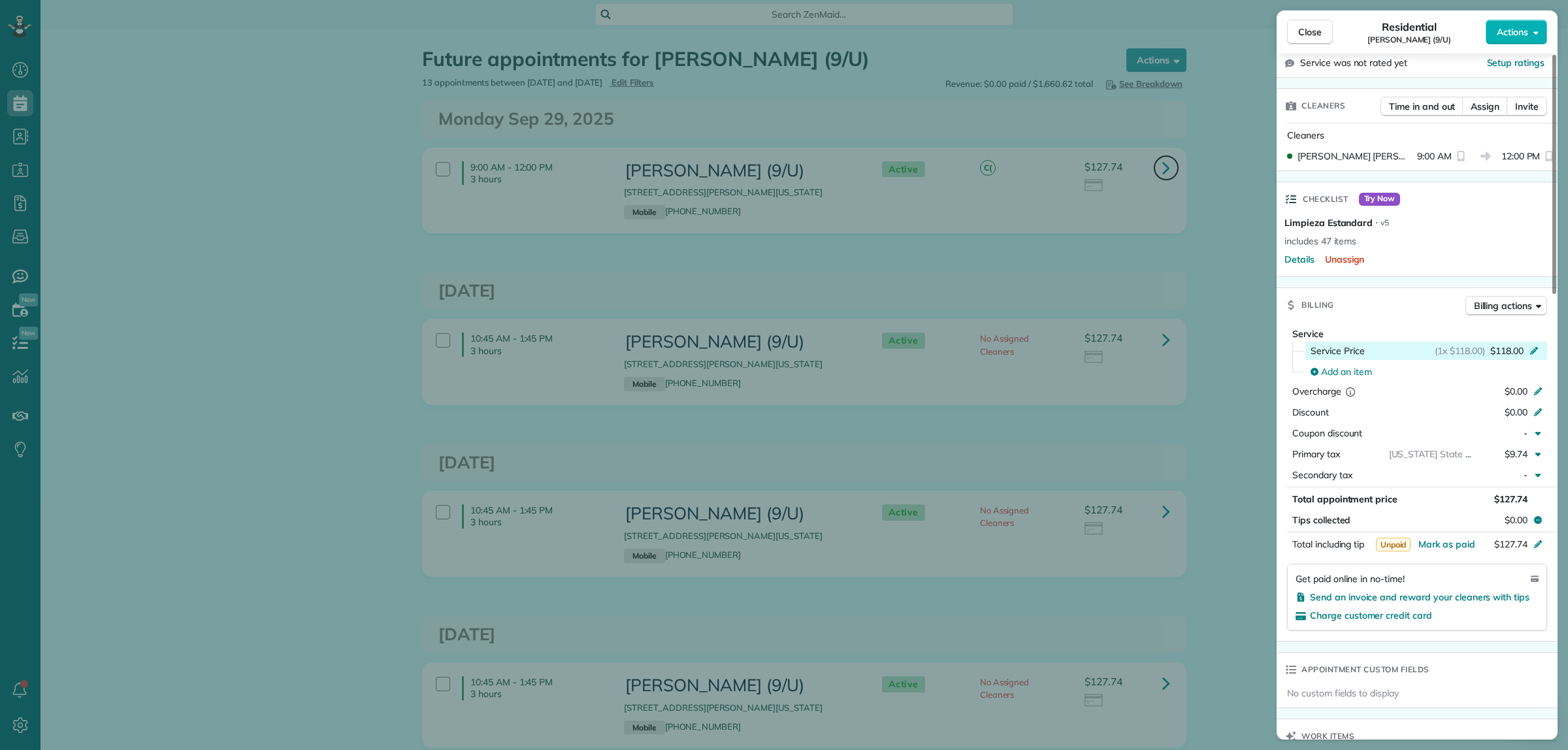
scroll to position [327, 0]
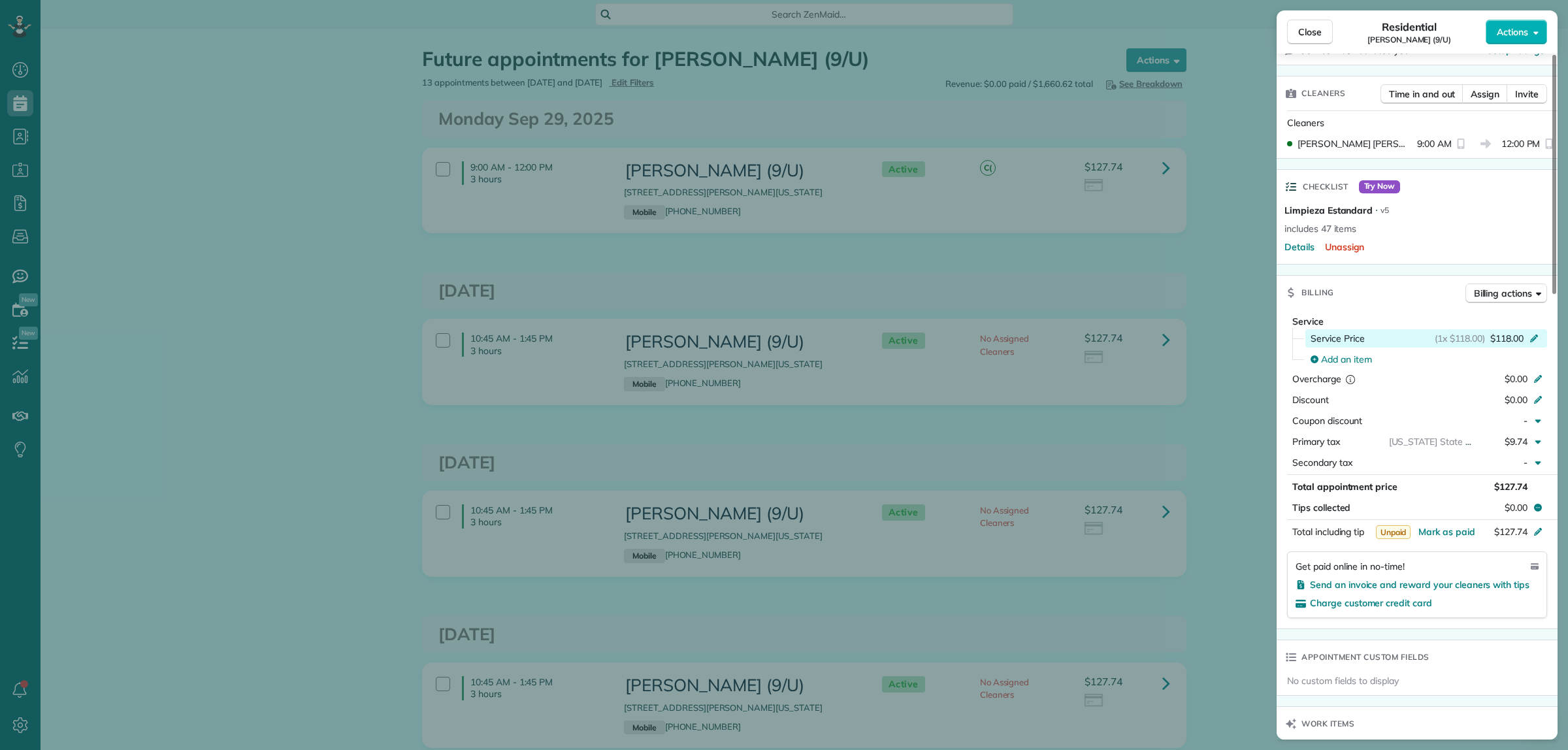
click at [1530, 343] on icon at bounding box center [1534, 339] width 8 height 8
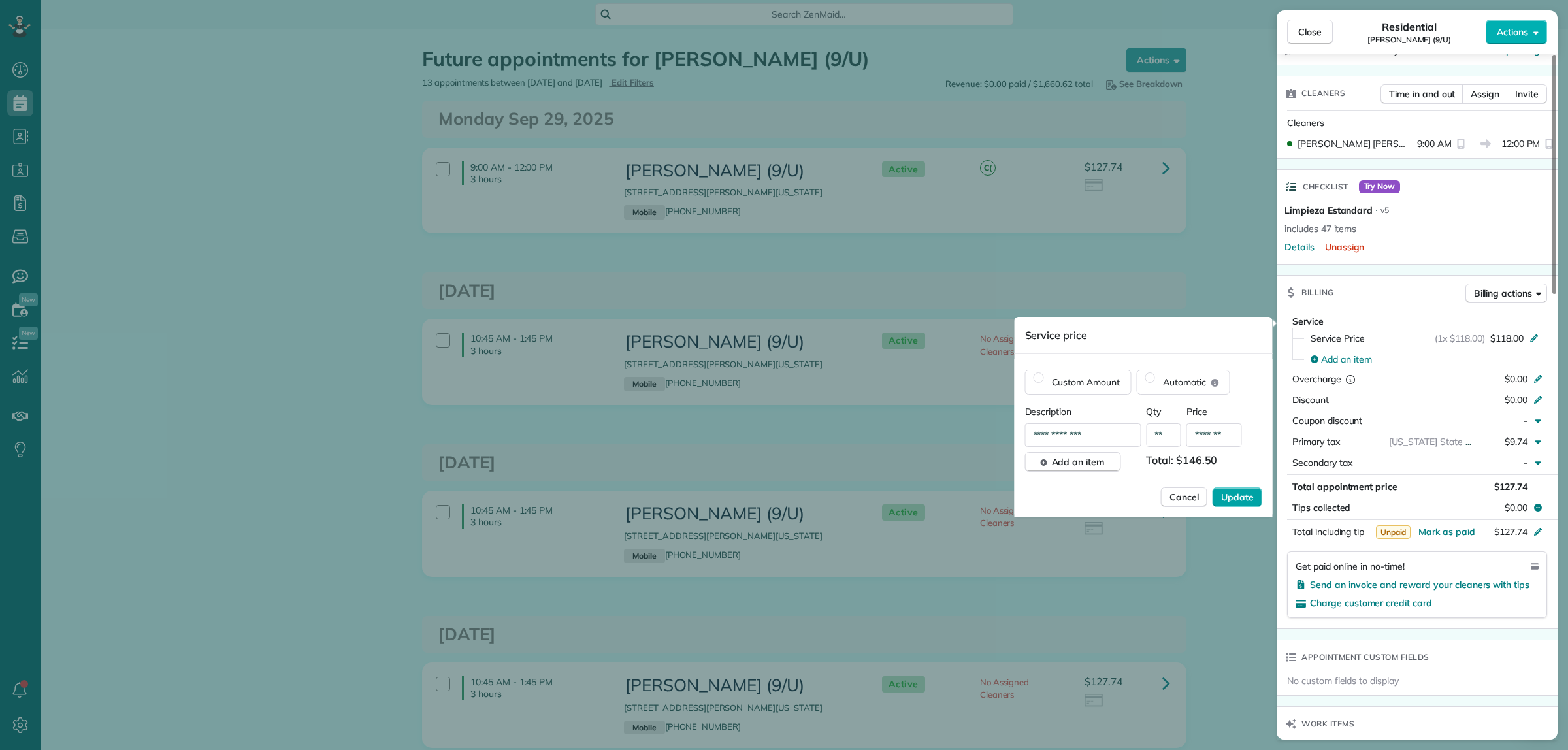
type input "*******"
click at [1238, 497] on span "Update" at bounding box center [1236, 497] width 33 height 13
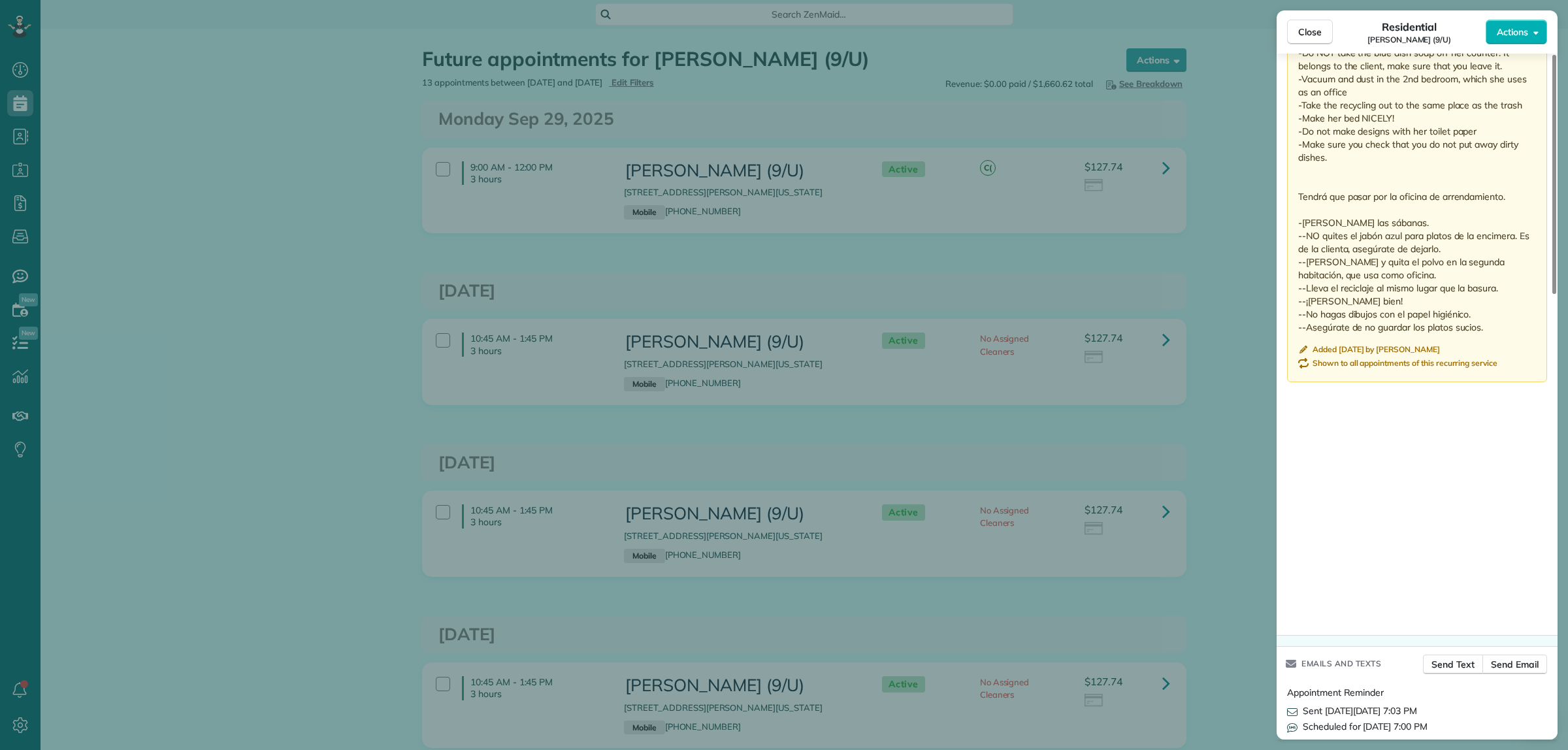
scroll to position [1030, 0]
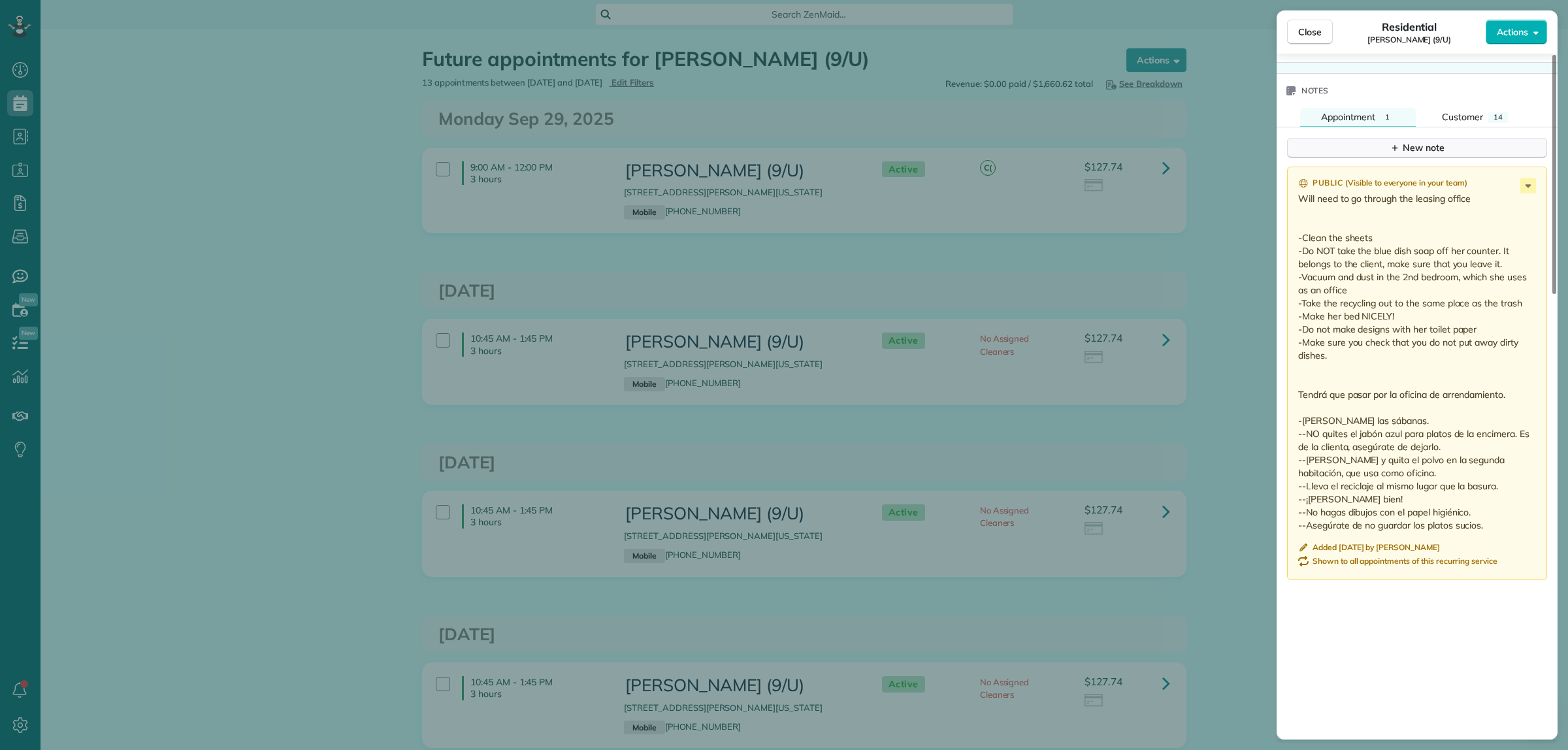
click at [1373, 150] on button "New note" at bounding box center [1417, 147] width 260 height 20
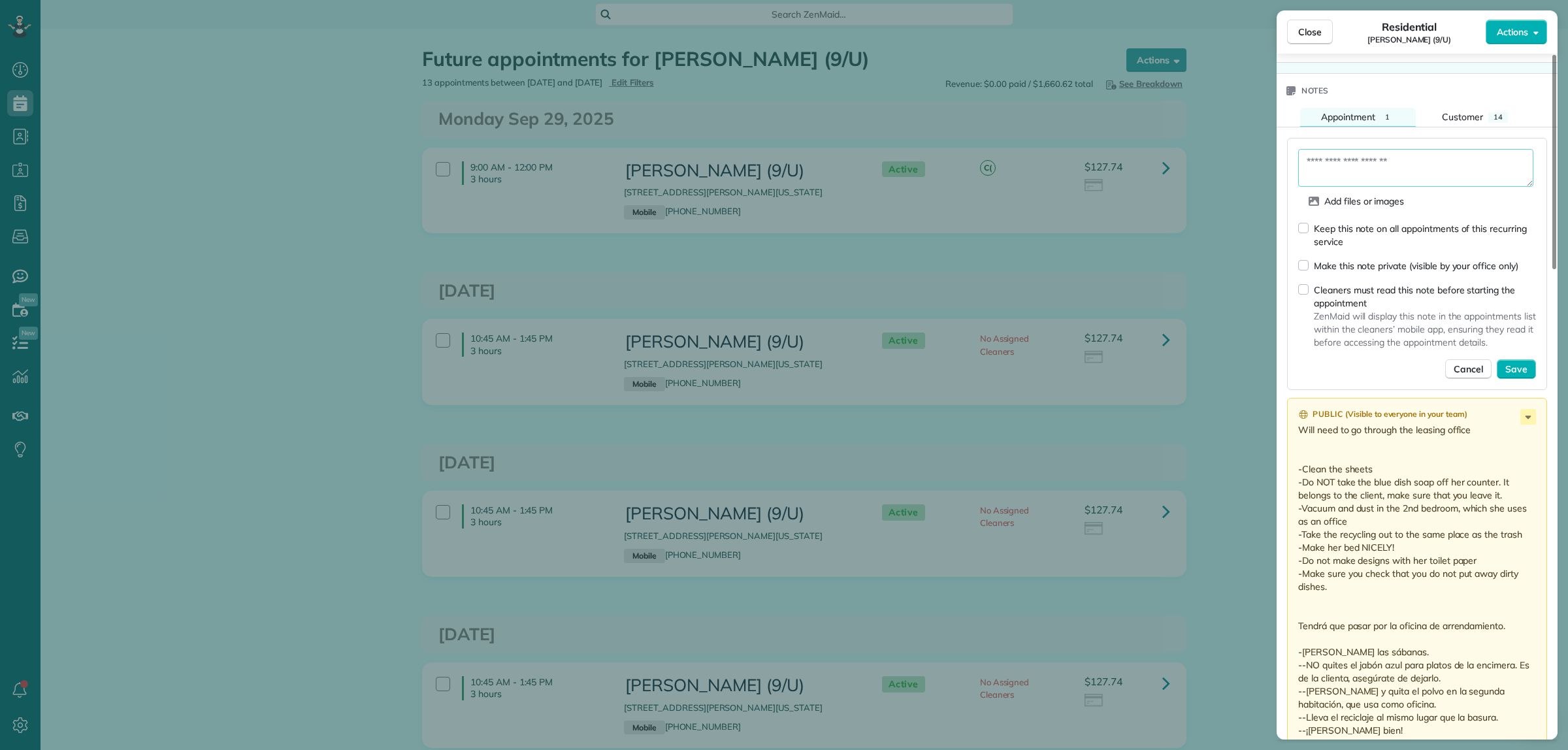
click at [1345, 167] on textarea at bounding box center [1416, 168] width 235 height 38
paste textarea "**********"
type textarea "**********"
click at [1519, 374] on span "Save" at bounding box center [1516, 369] width 22 height 13
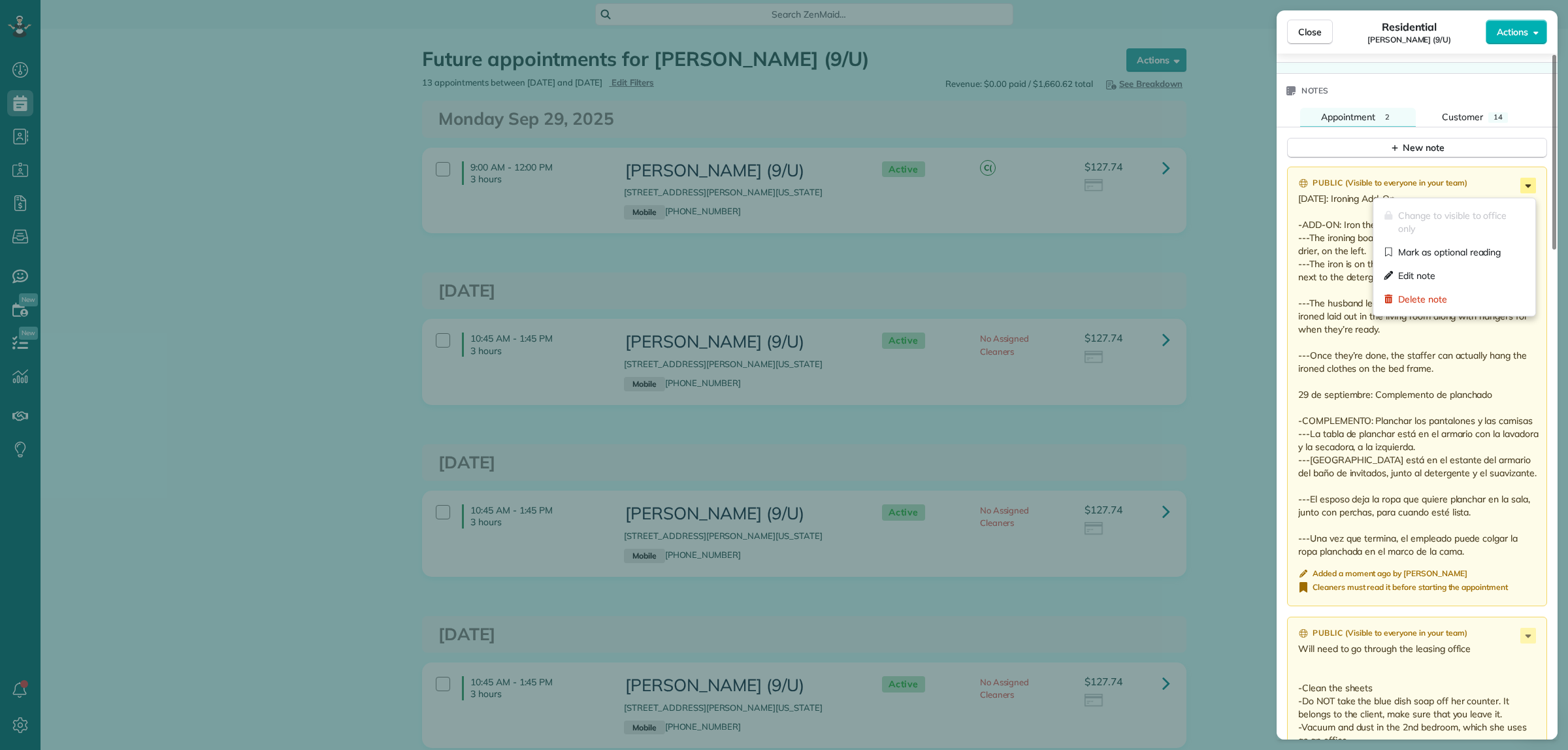
click at [1533, 193] on icon at bounding box center [1528, 185] width 16 height 16
click at [1428, 275] on span "Edit note" at bounding box center [1460, 275] width 126 height 13
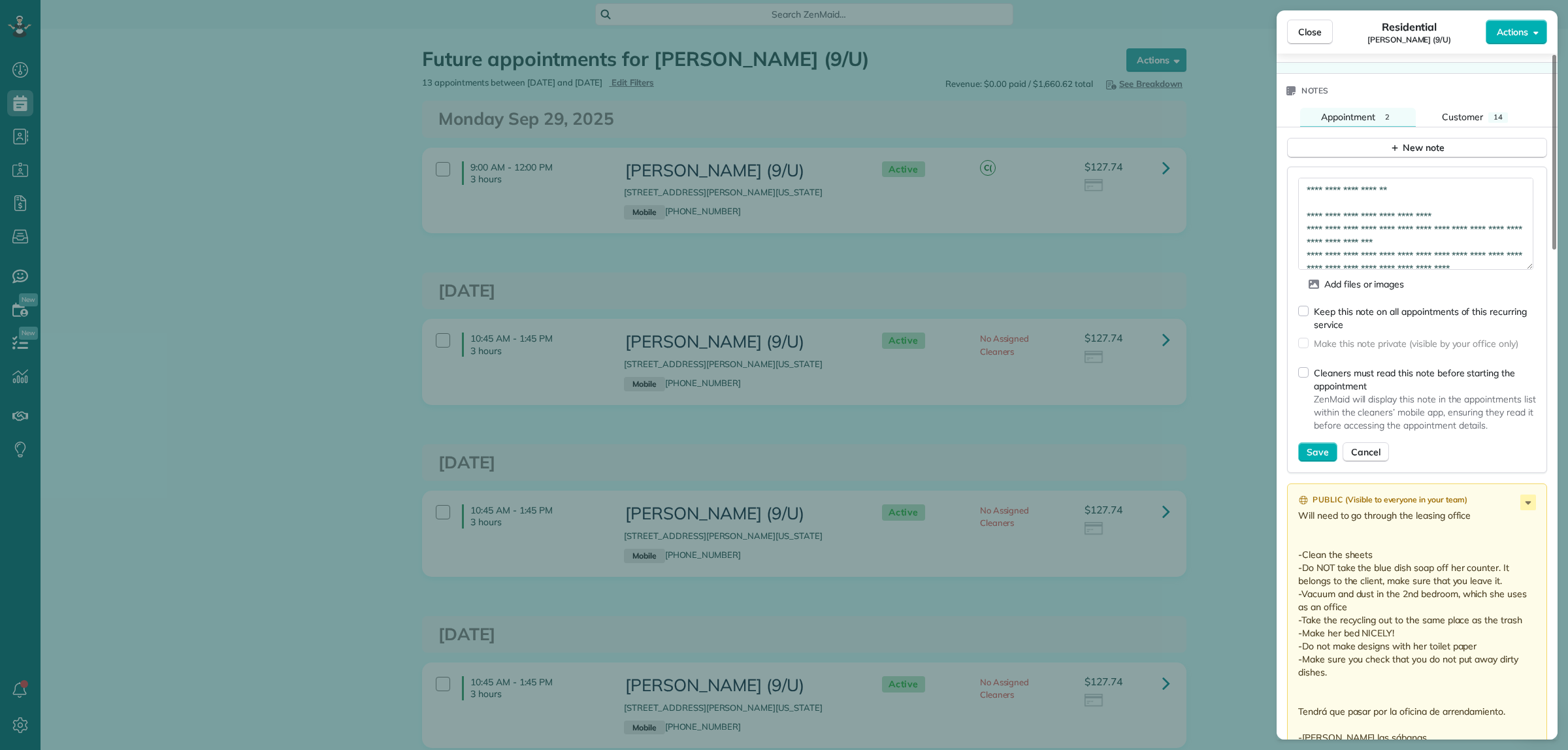
drag, startPoint x: 1523, startPoint y: 216, endPoint x: 1500, endPoint y: 373, distance: 158.7
click at [1500, 270] on textarea "**********" at bounding box center [1416, 223] width 235 height 93
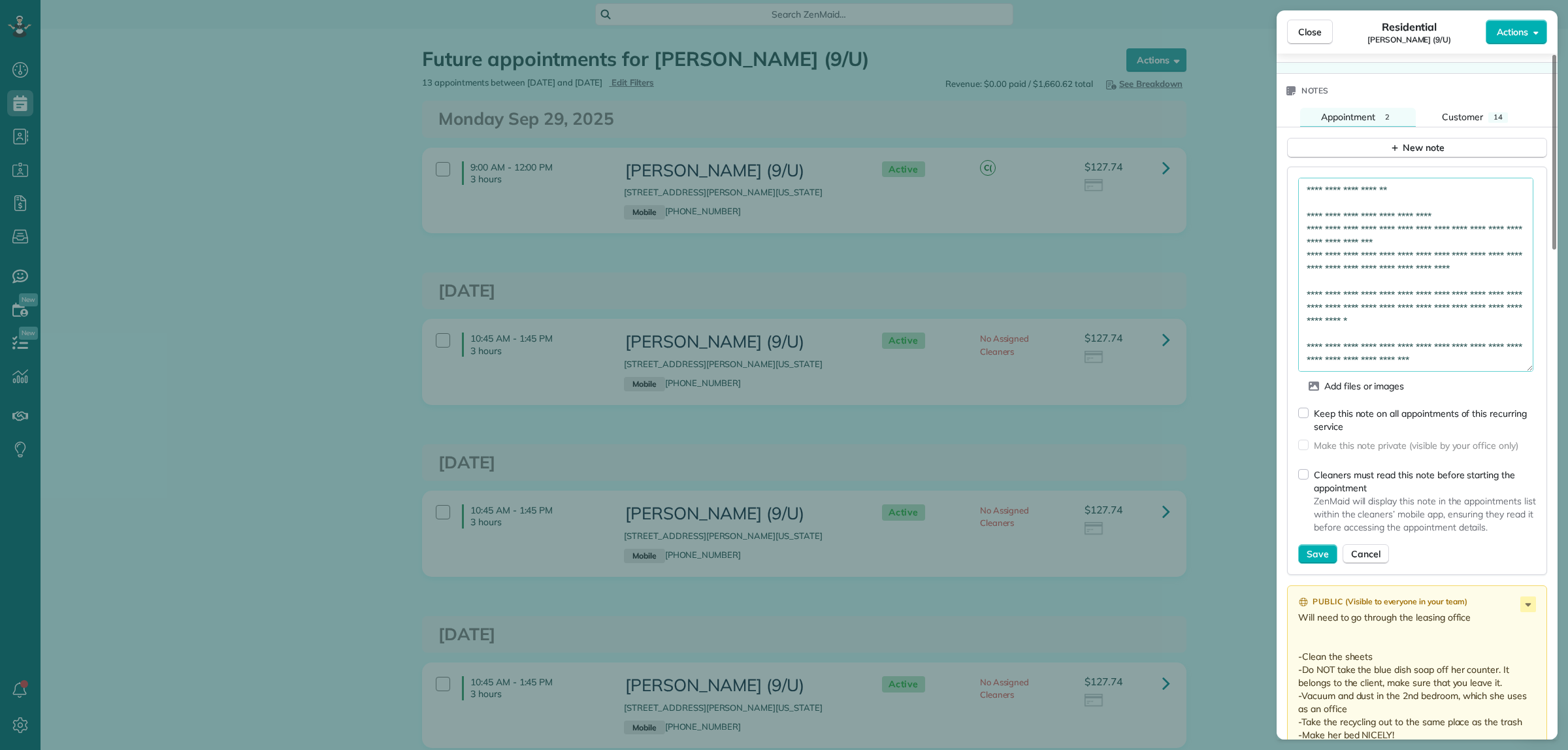
click at [1430, 280] on textarea "**********" at bounding box center [1416, 274] width 235 height 194
drag, startPoint x: 1475, startPoint y: 216, endPoint x: 1356, endPoint y: 220, distance: 119.1
click at [1356, 220] on textarea "**********" at bounding box center [1416, 274] width 235 height 194
click at [1380, 304] on textarea "**********" at bounding box center [1416, 274] width 235 height 194
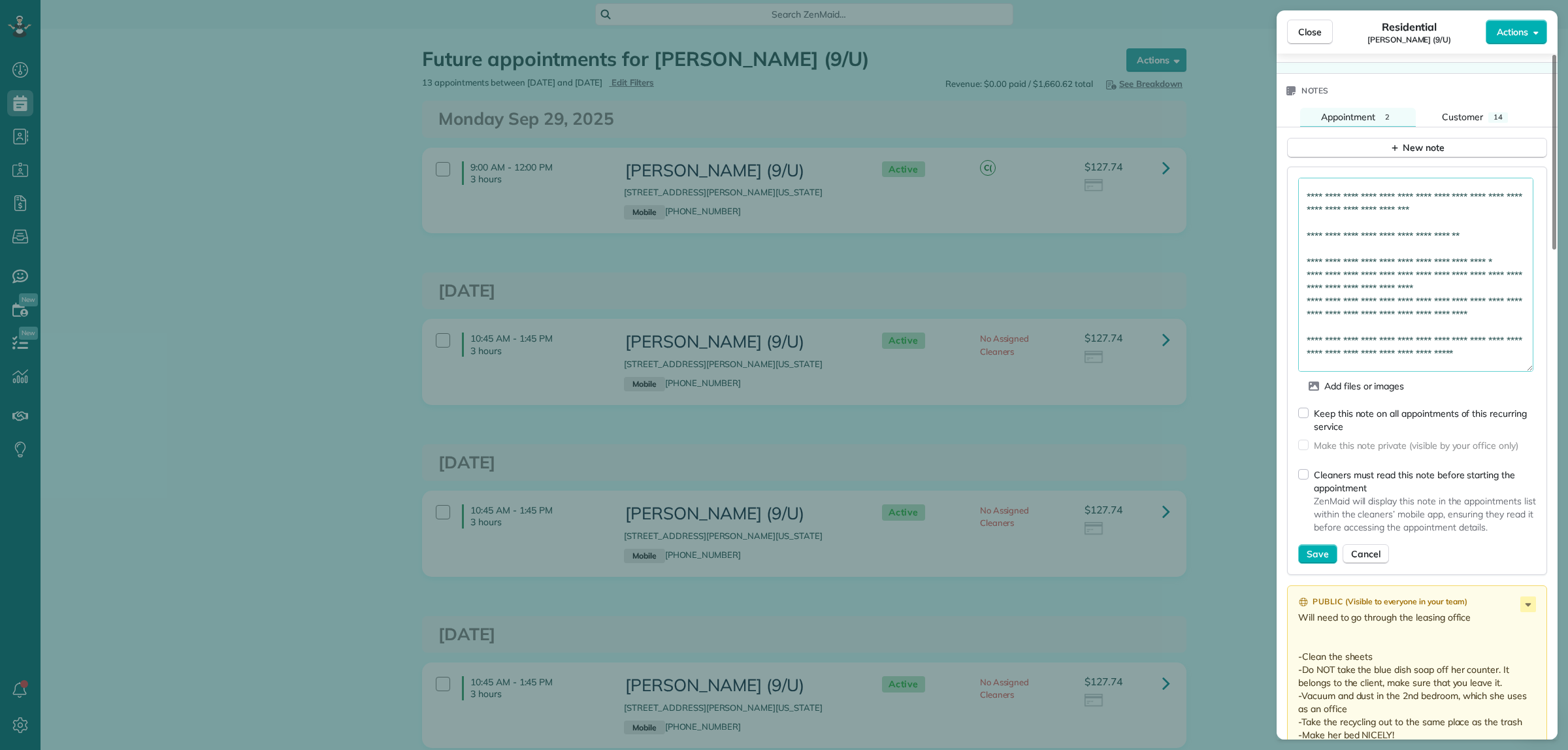
drag, startPoint x: 1359, startPoint y: 277, endPoint x: 1299, endPoint y: 268, distance: 60.7
click at [1299, 268] on textarea "**********" at bounding box center [1416, 274] width 235 height 194
paste textarea
type textarea "**********"
click at [1315, 560] on span "Save" at bounding box center [1317, 554] width 22 height 13
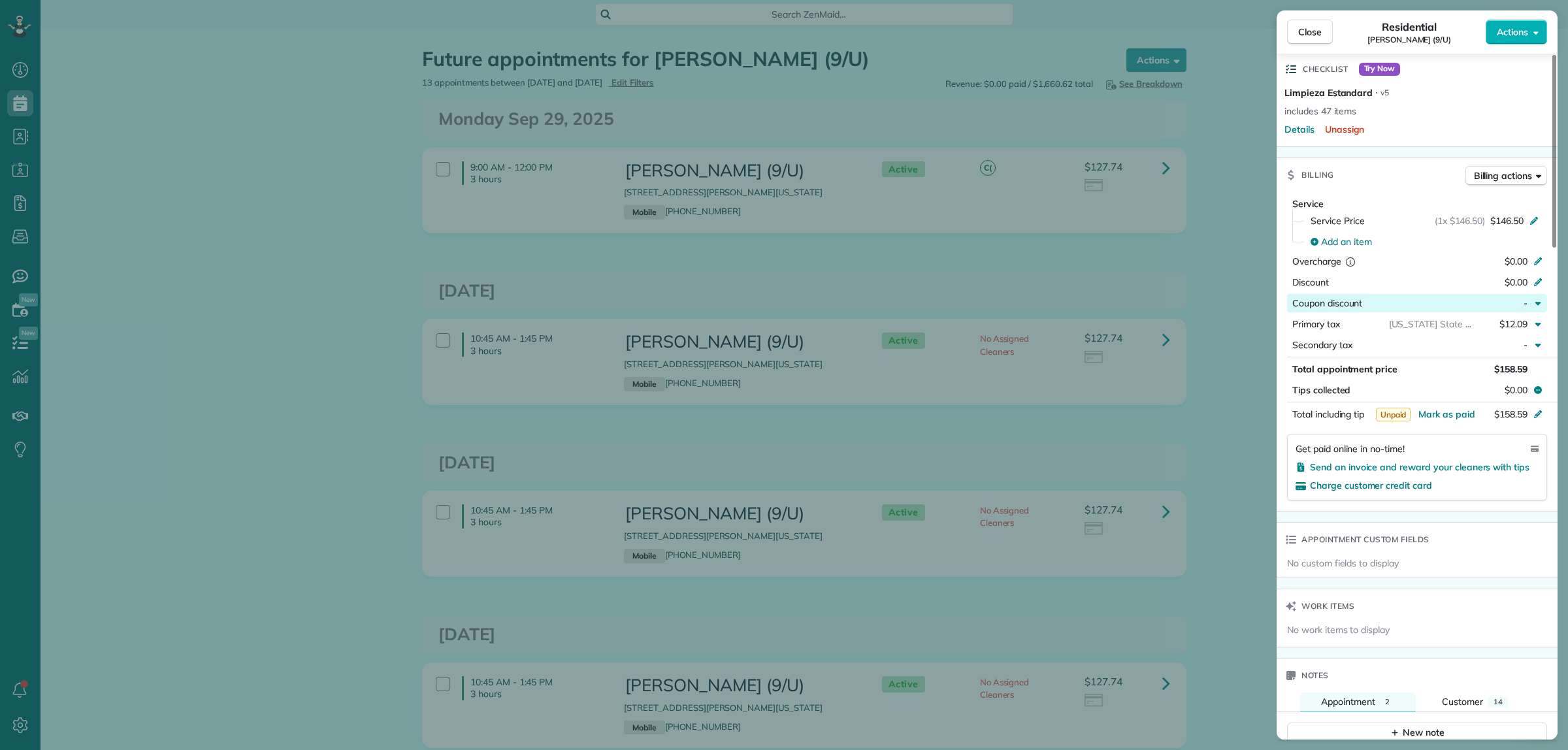
scroll to position [0, 0]
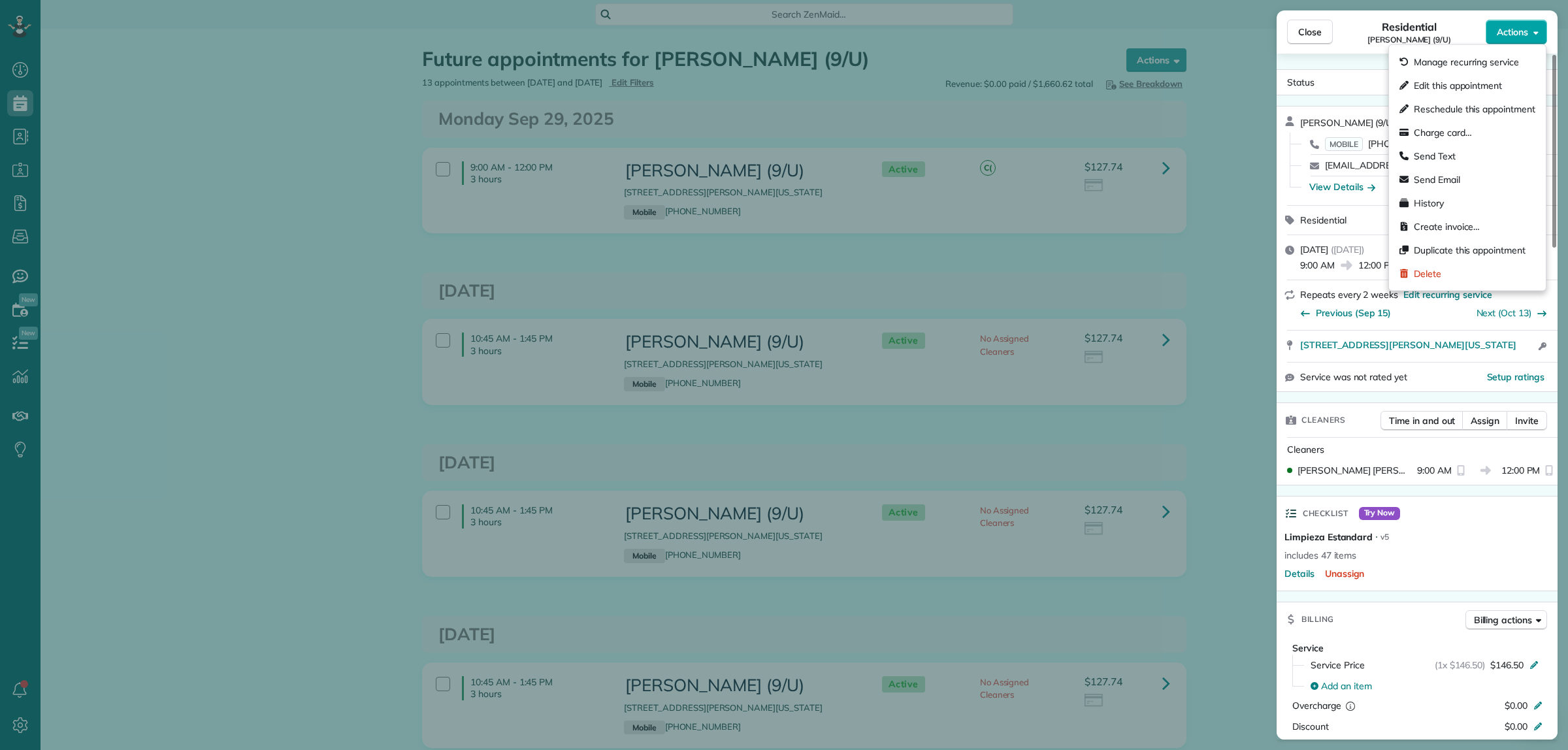
click at [1519, 33] on span "Actions" at bounding box center [1511, 32] width 31 height 13
click at [1463, 177] on span "Send Email" at bounding box center [1474, 179] width 121 height 13
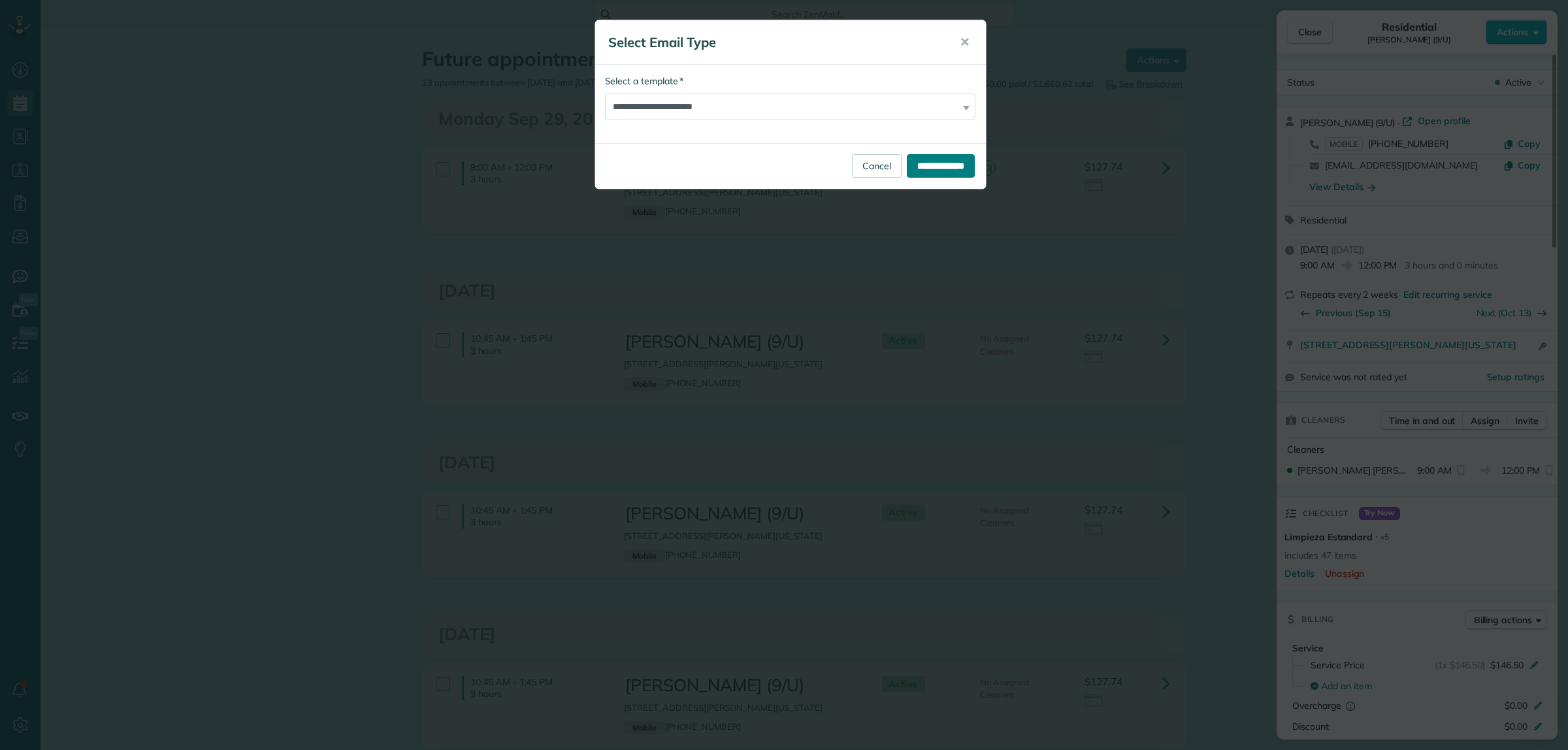
click at [951, 165] on input "**********" at bounding box center [941, 166] width 68 height 24
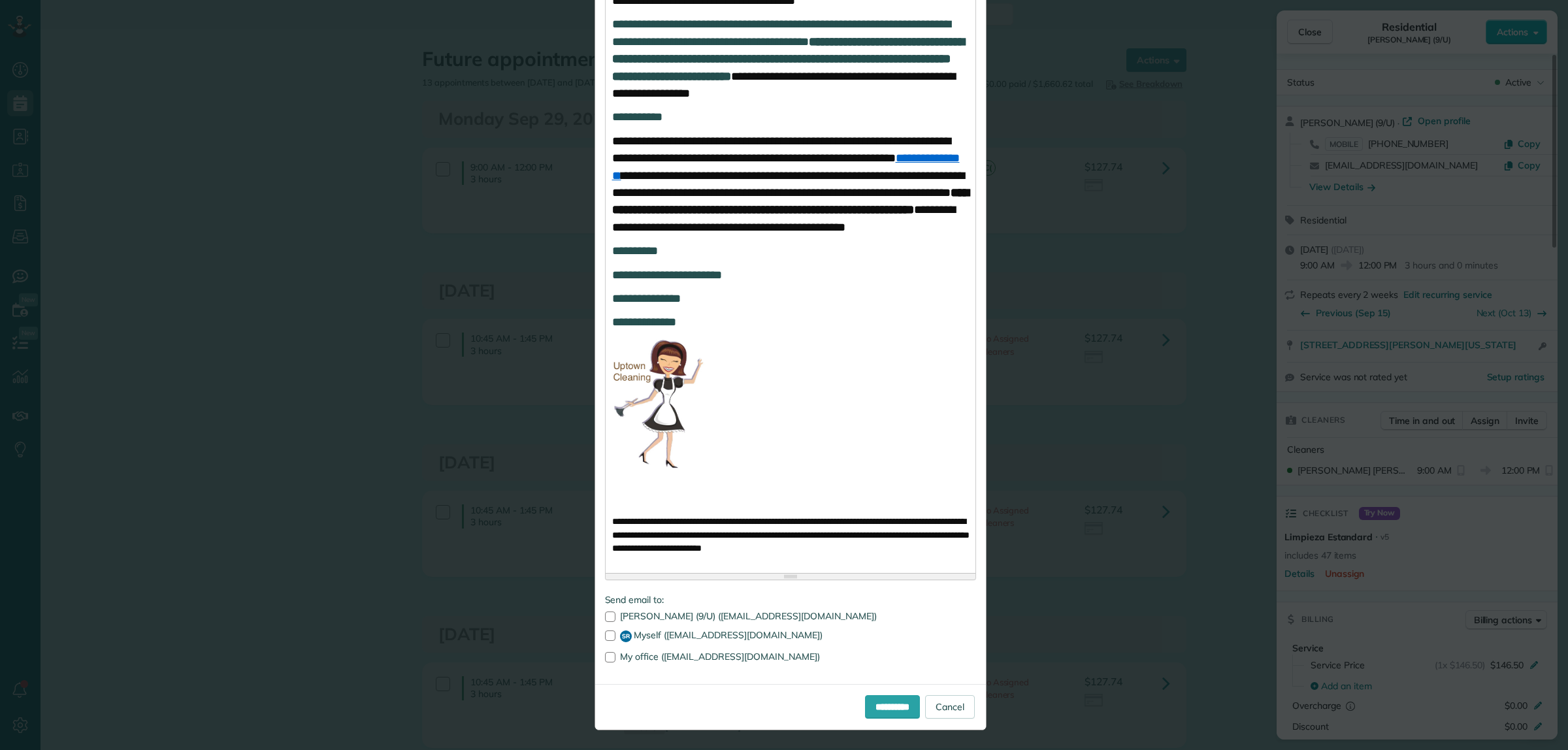
scroll to position [716, 0]
click at [867, 699] on input "**********" at bounding box center [892, 707] width 55 height 24
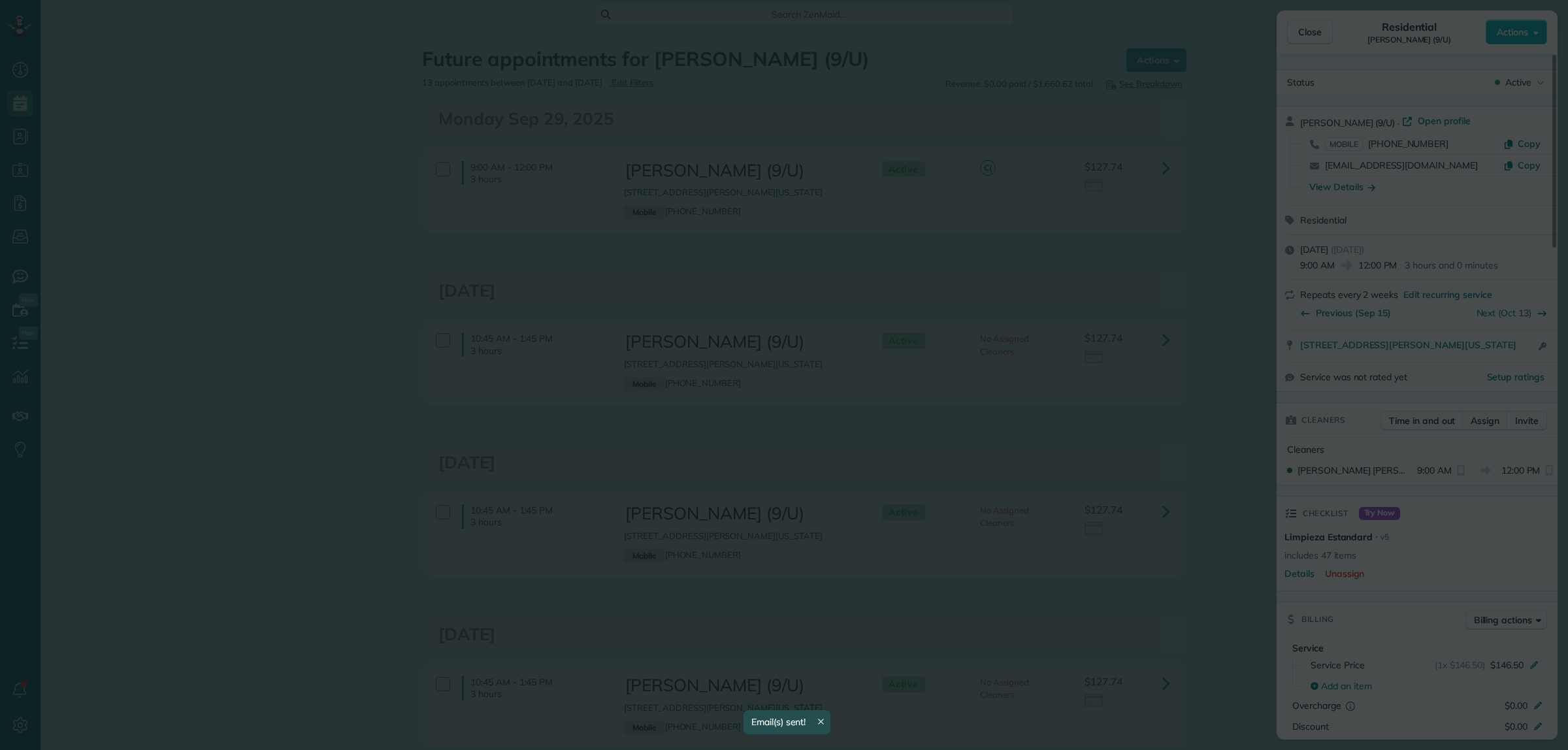
scroll to position [0, 0]
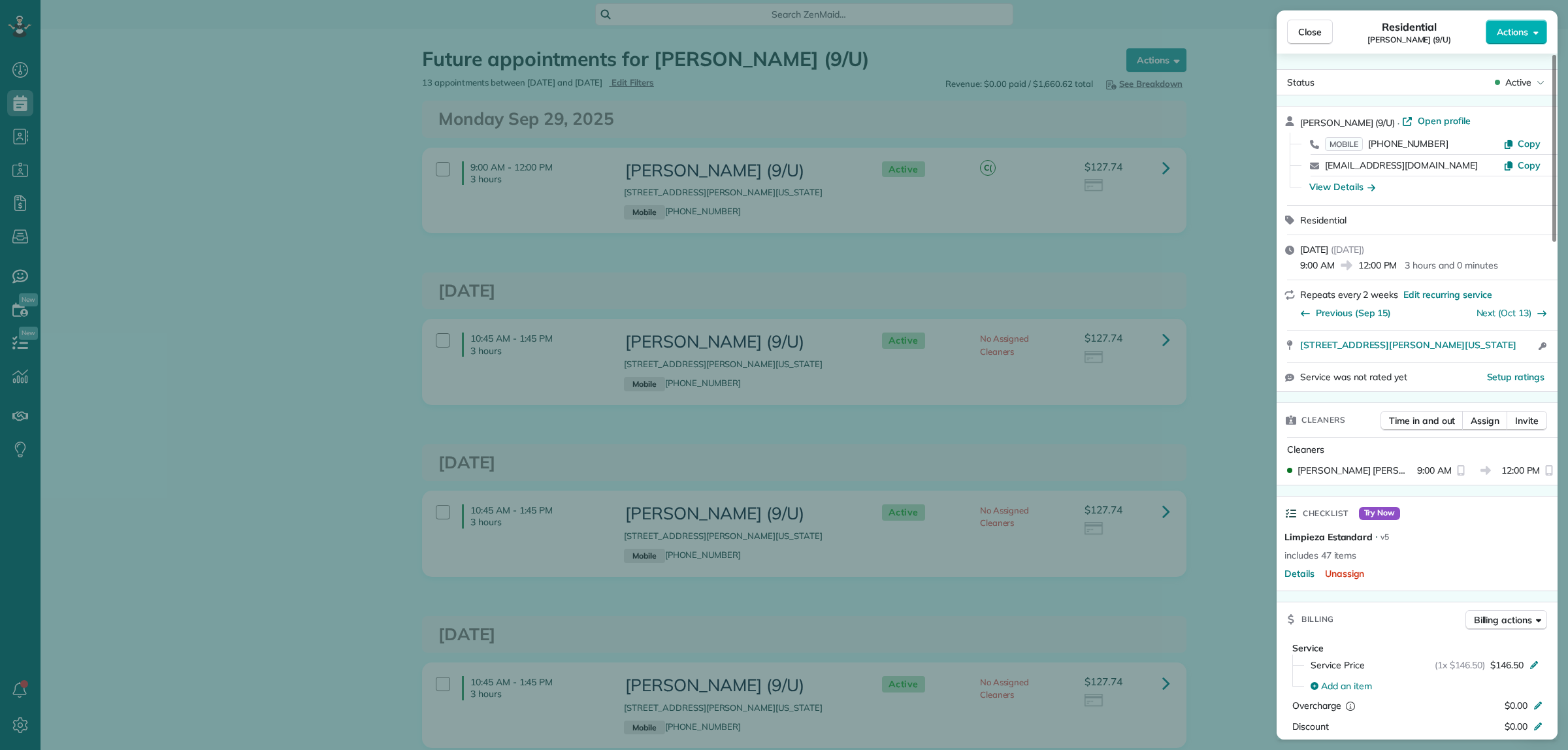
click at [1356, 31] on div "Residential Sonia Van Meter (9/U)" at bounding box center [1410, 32] width 153 height 26
click at [1520, 30] on span "Actions" at bounding box center [1511, 32] width 31 height 13
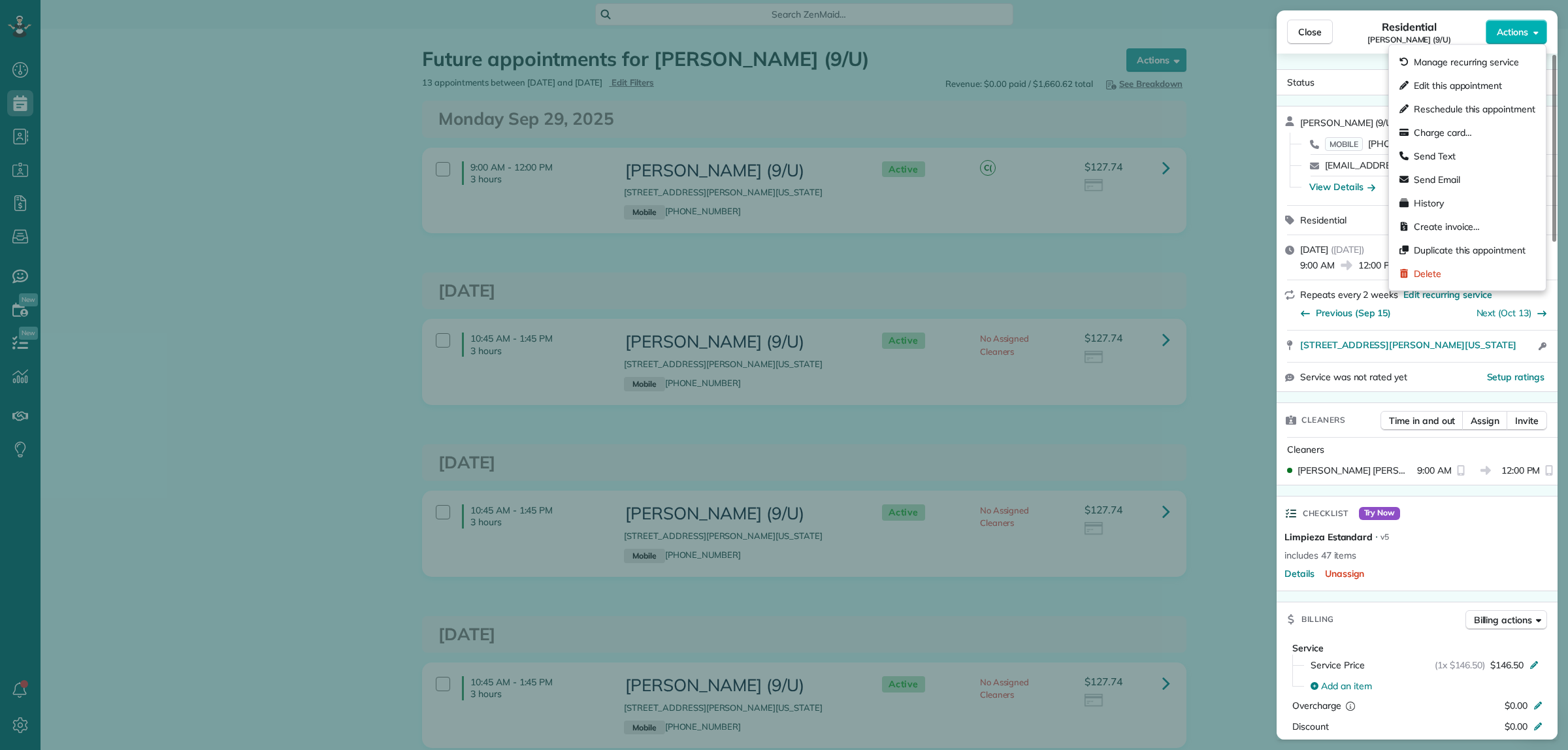
click at [1464, 87] on span "Edit this appointment" at bounding box center [1474, 85] width 121 height 13
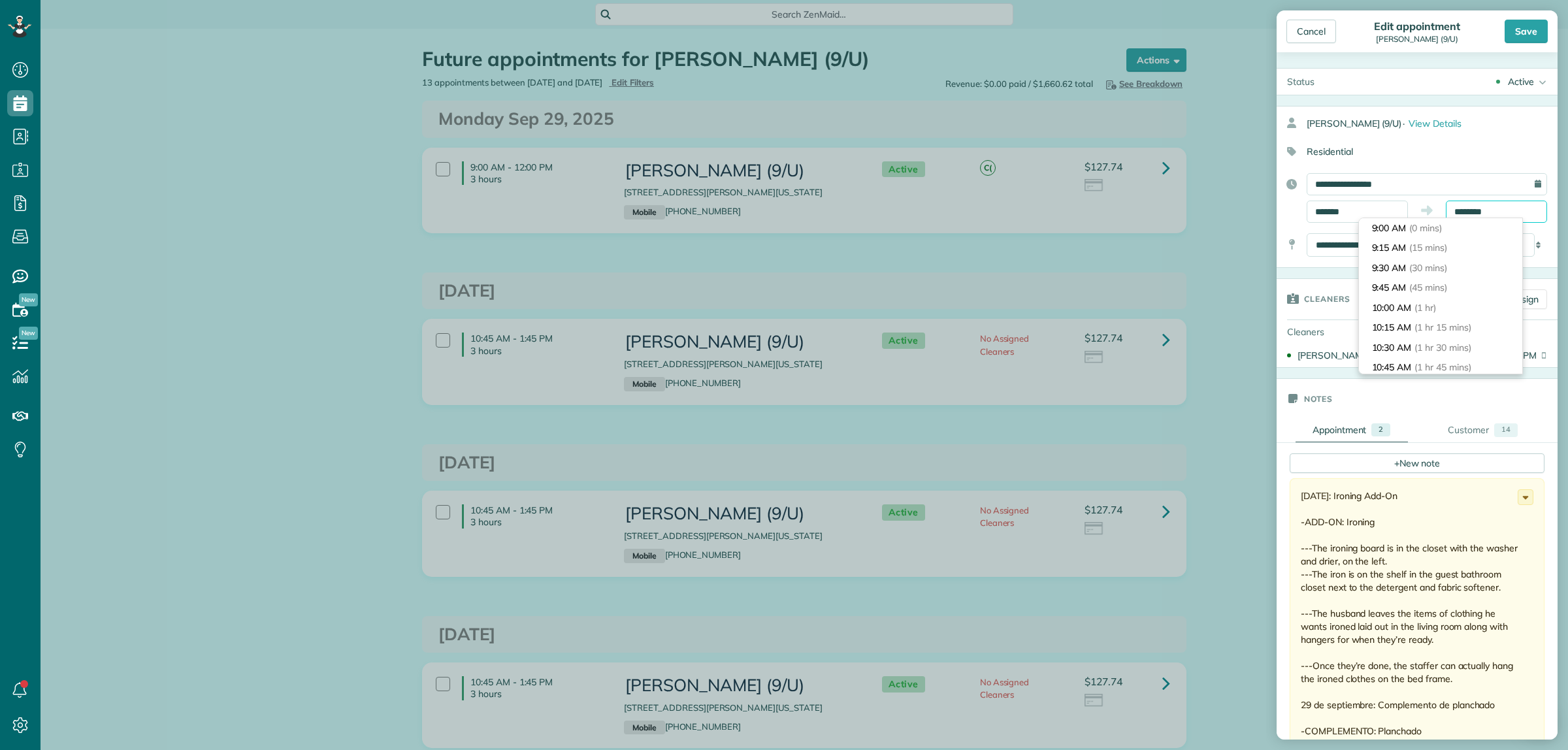
click at [1492, 211] on input "********" at bounding box center [1496, 211] width 102 height 22
type input "********"
click at [1464, 305] on span "(3 hrs 45 mins)" at bounding box center [1446, 308] width 64 height 12
click at [1519, 31] on div "Save" at bounding box center [1525, 32] width 43 height 24
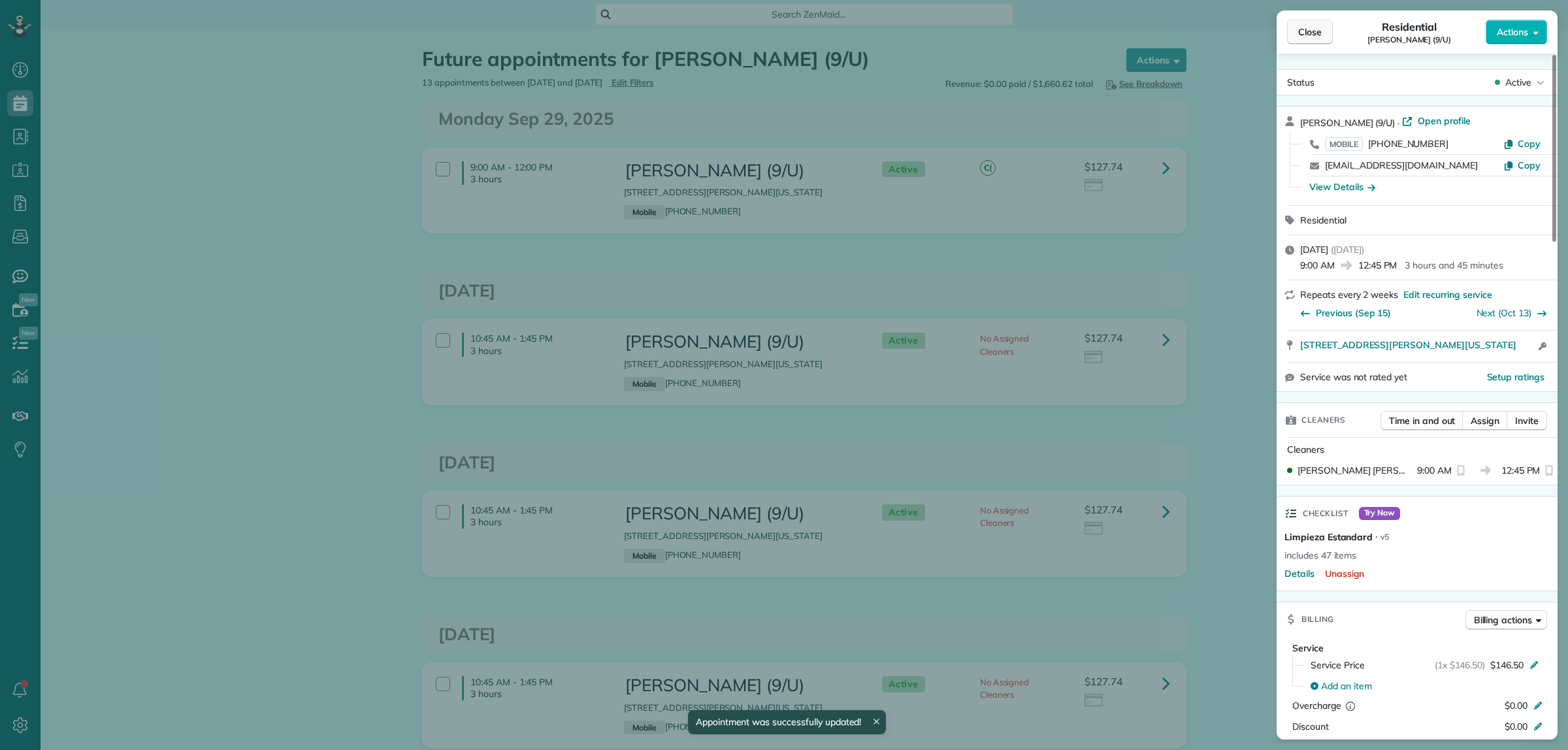
click at [1303, 31] on span "Close" at bounding box center [1310, 32] width 24 height 13
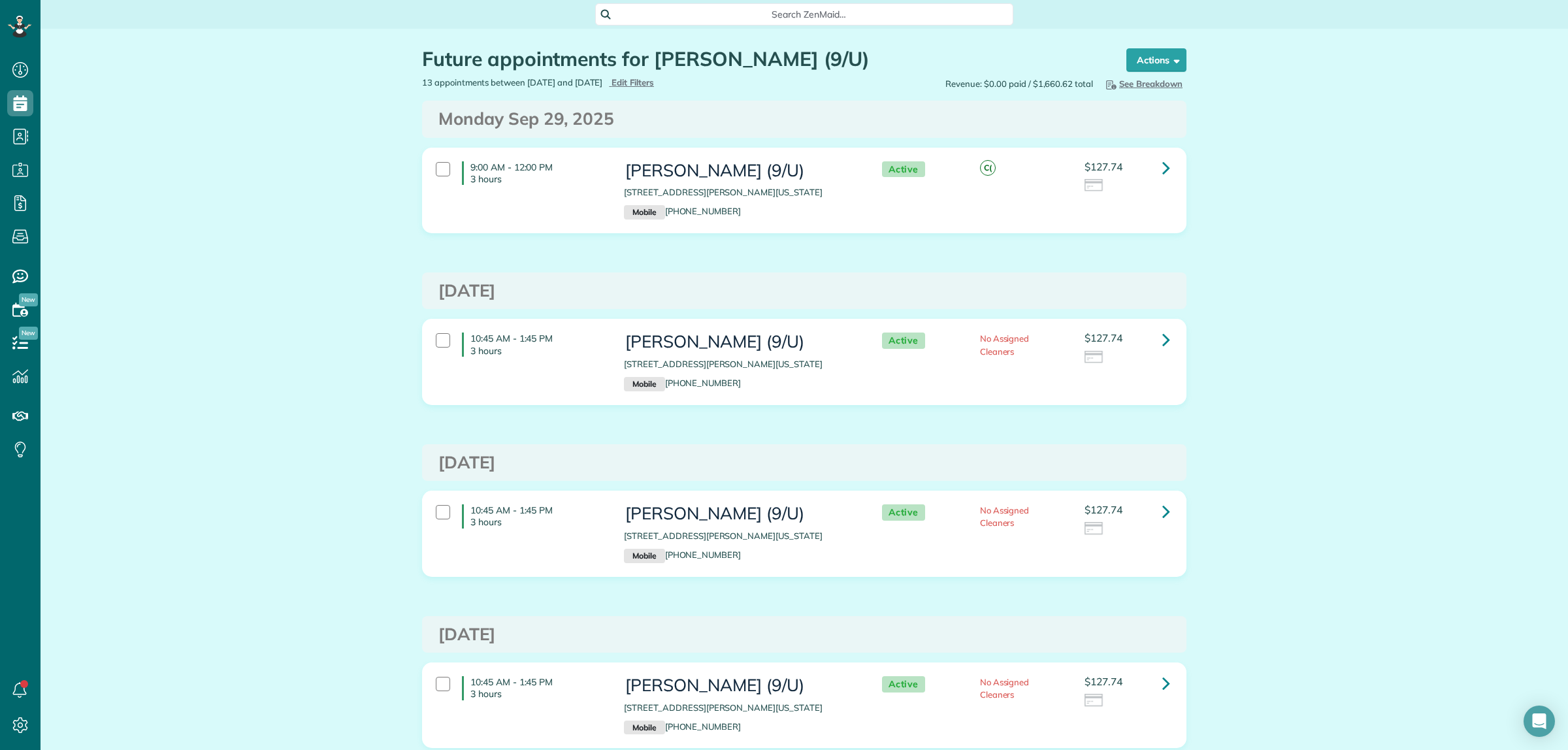
copy h3 "Sonia Van Meter (9/U)"
drag, startPoint x: 622, startPoint y: 170, endPoint x: 800, endPoint y: 160, distance: 178.3
click at [800, 161] on h3 "Sonia Van Meter (9/U)" at bounding box center [740, 170] width 231 height 19
click at [706, 16] on span "Search ZenMaid…" at bounding box center [808, 14] width 397 height 13
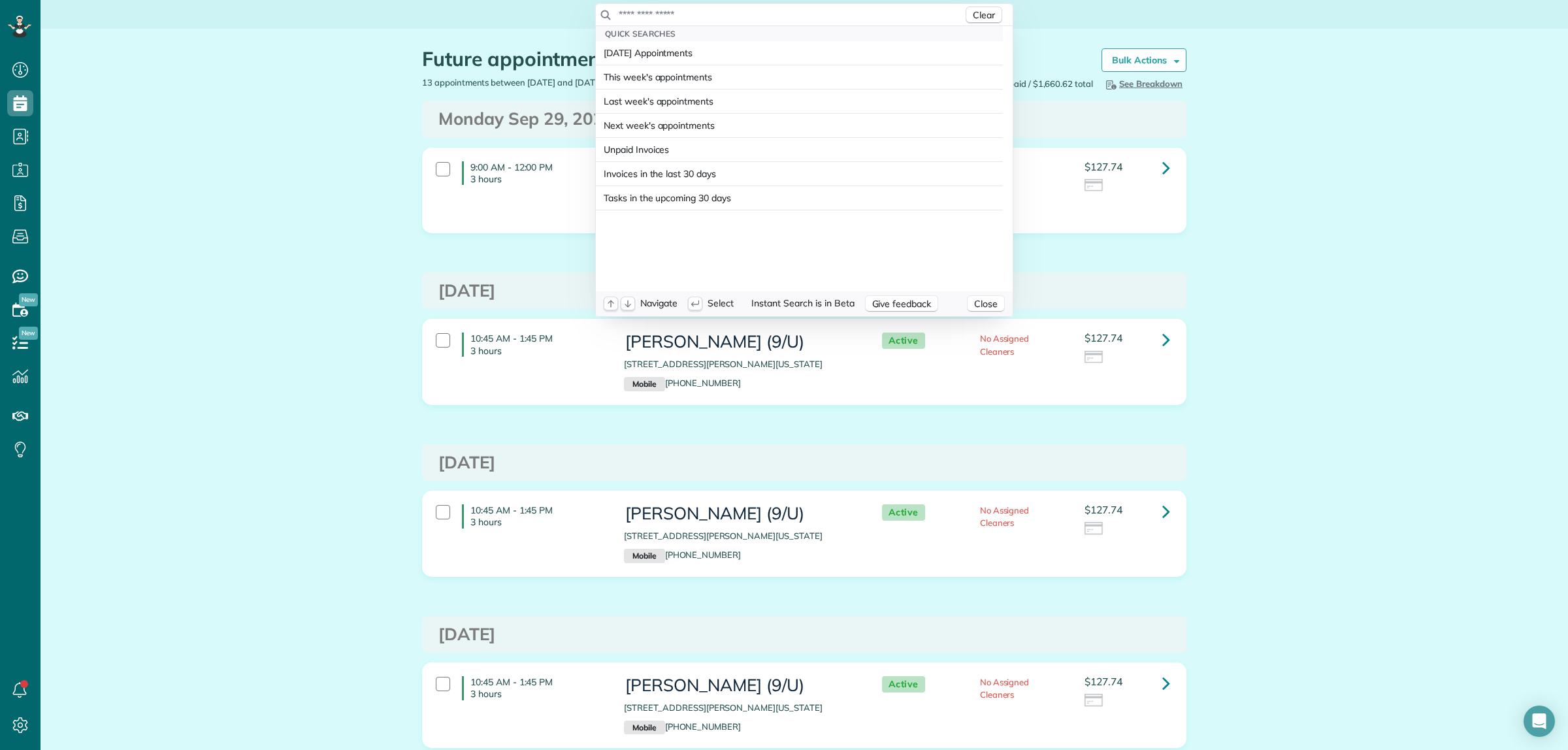
click at [711, 16] on input "text" at bounding box center [790, 14] width 344 height 13
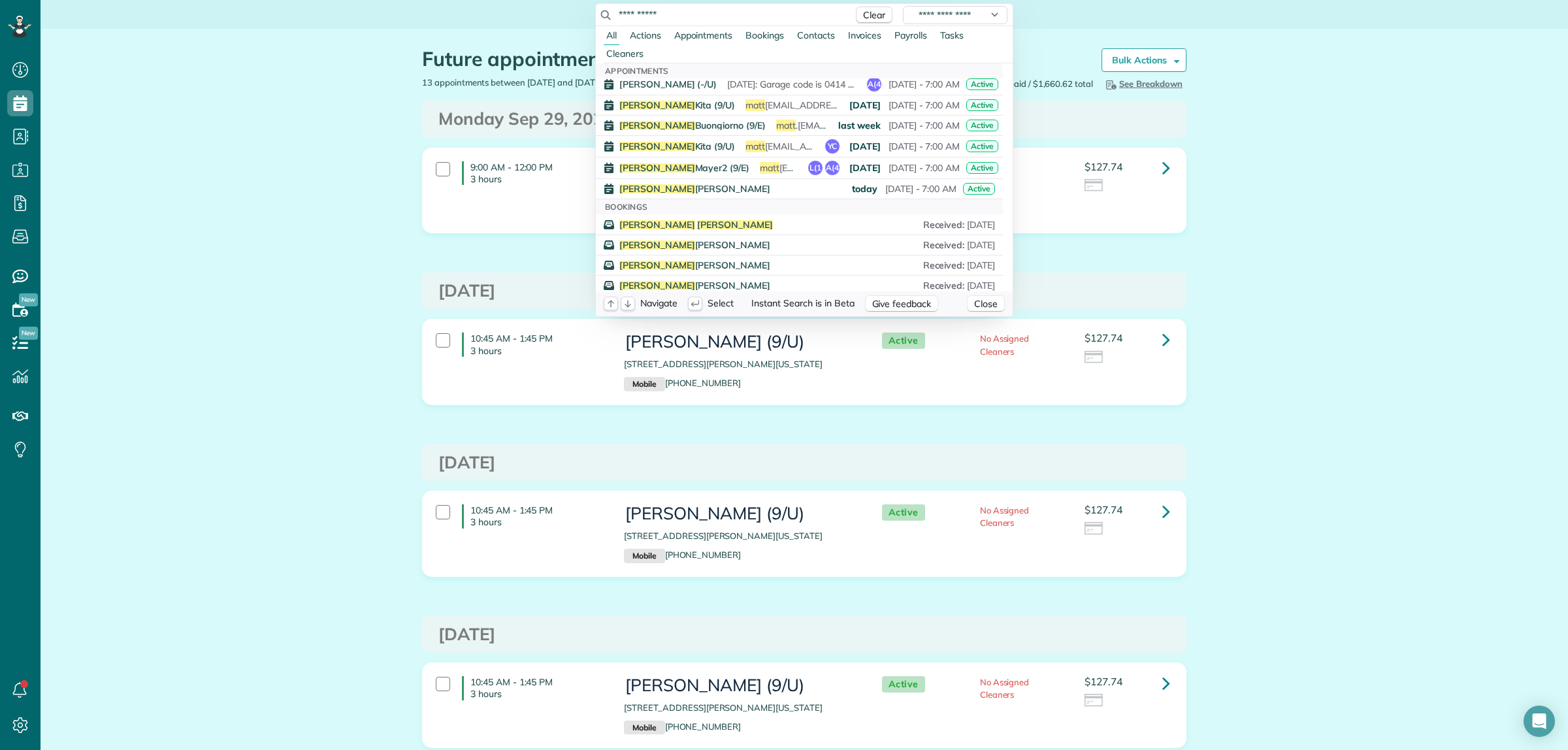
scroll to position [653, 0]
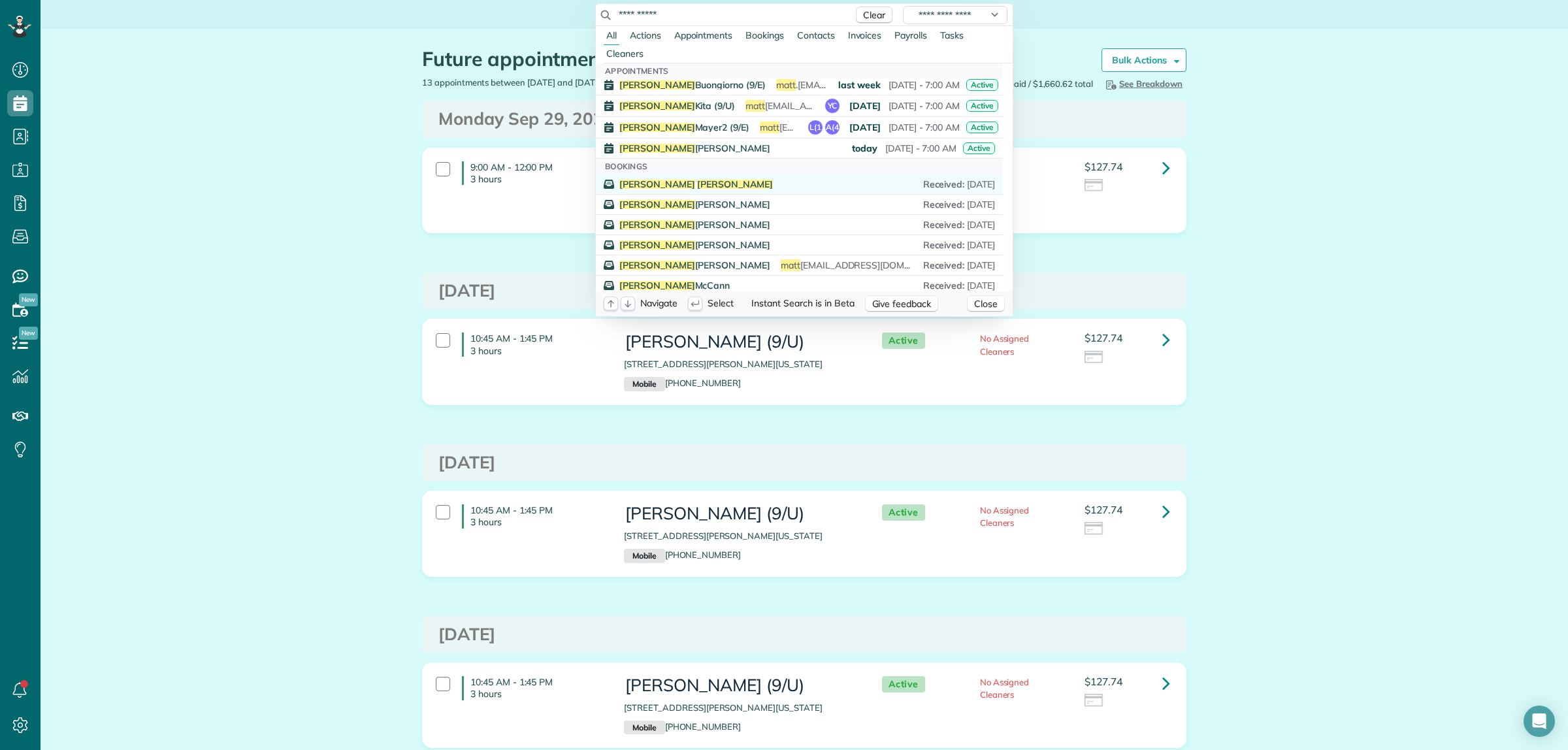
type input "**********"
click at [697, 184] on span "Cenci" at bounding box center [735, 184] width 76 height 12
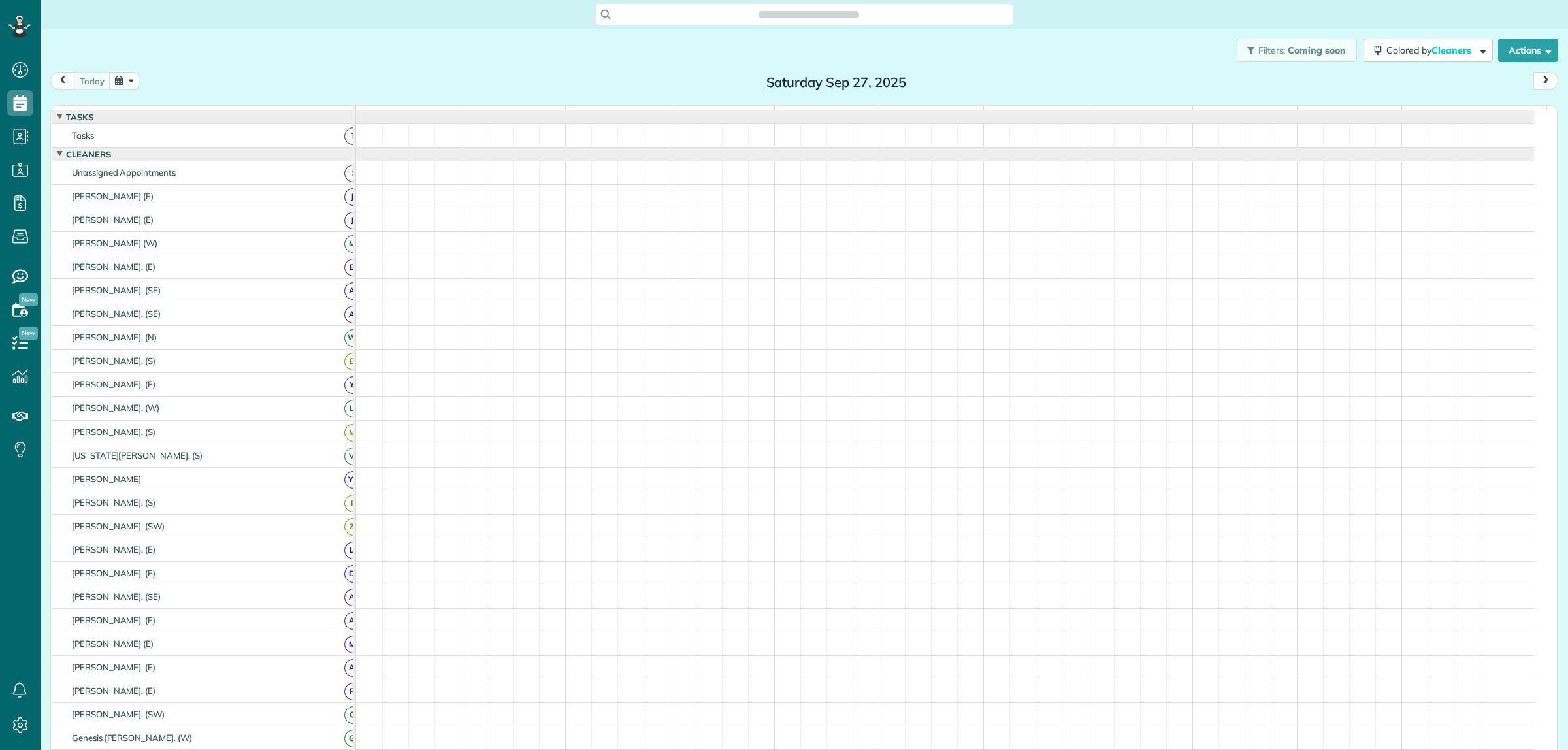
scroll to position [5, 5]
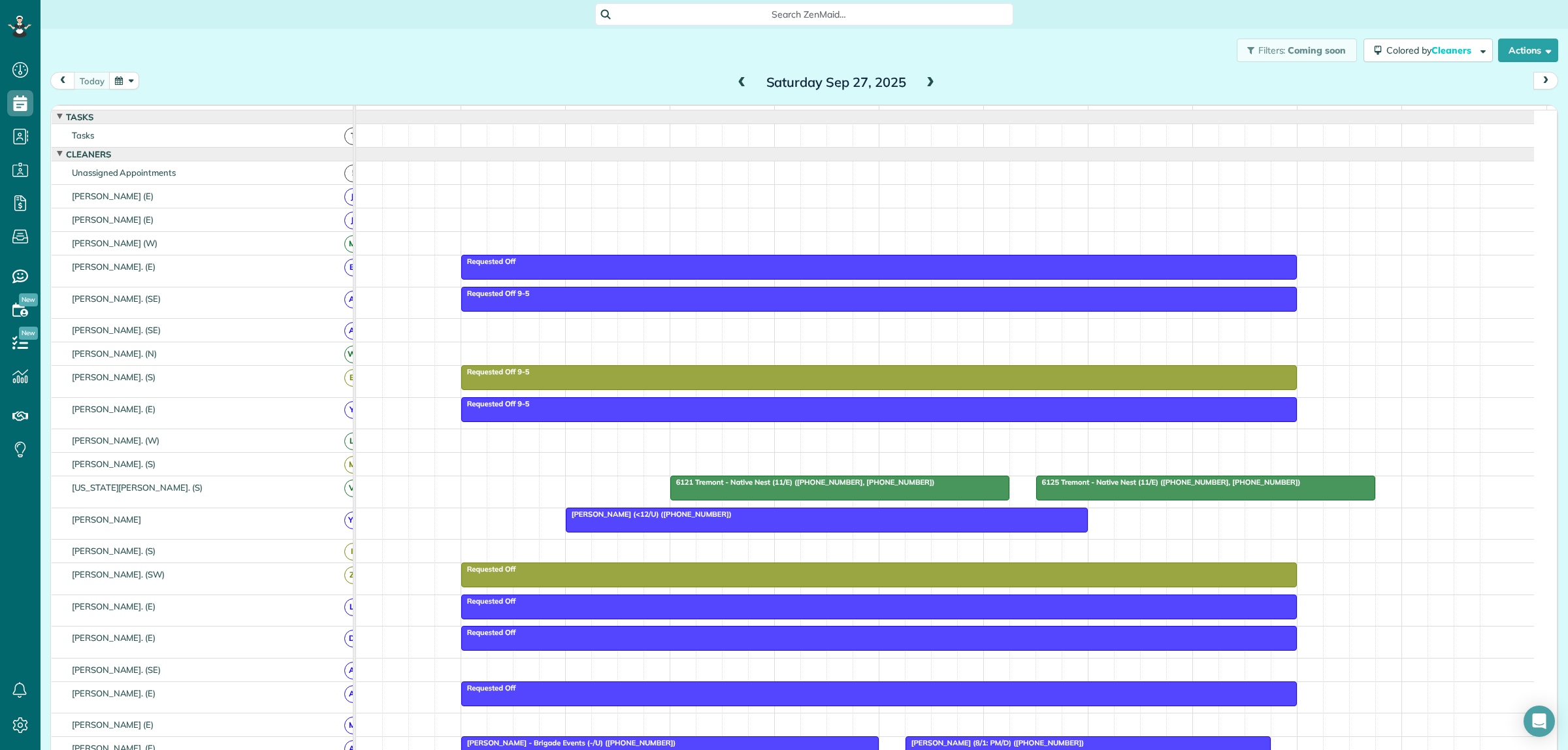
click at [923, 79] on span at bounding box center [930, 83] width 14 height 12
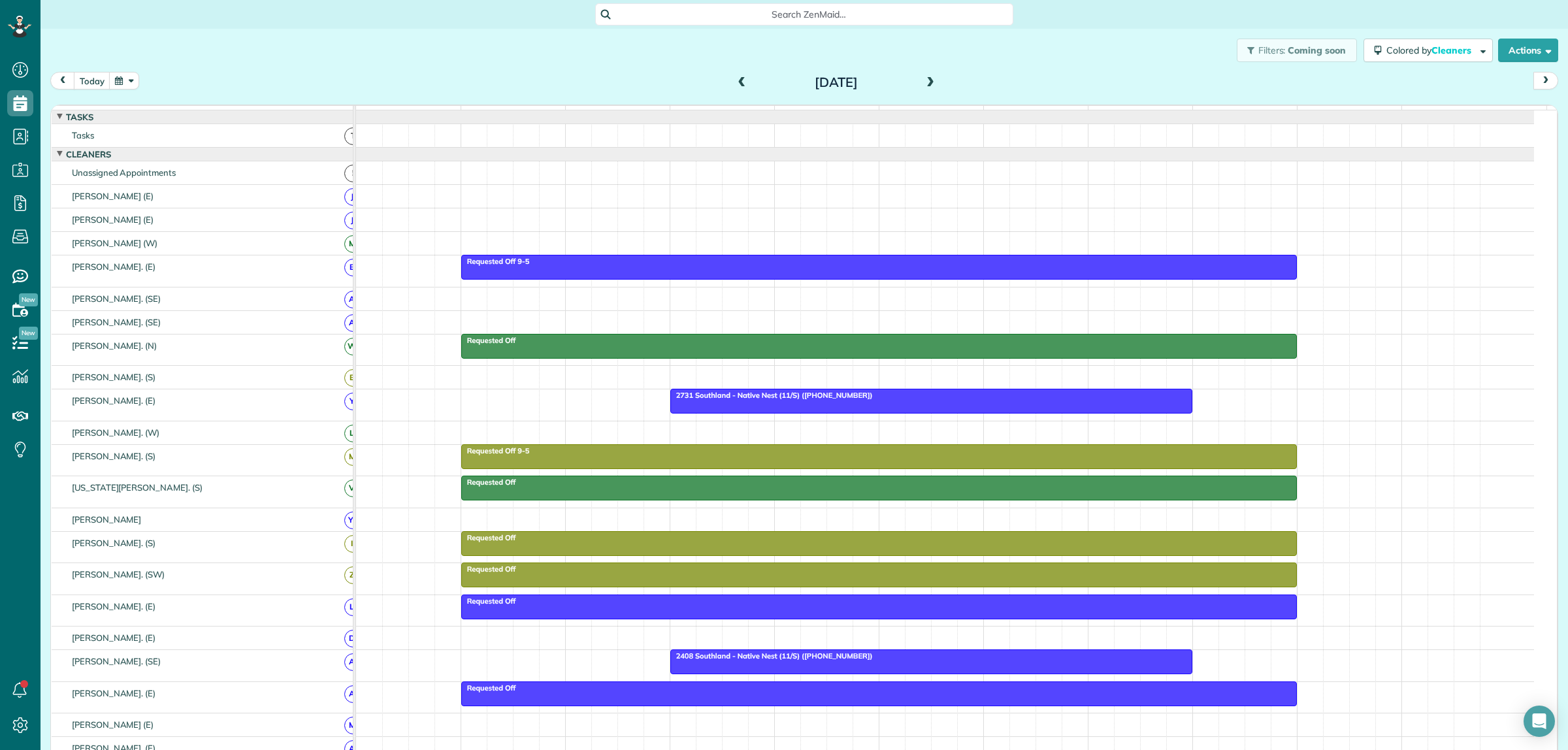
click at [923, 80] on span at bounding box center [930, 83] width 14 height 12
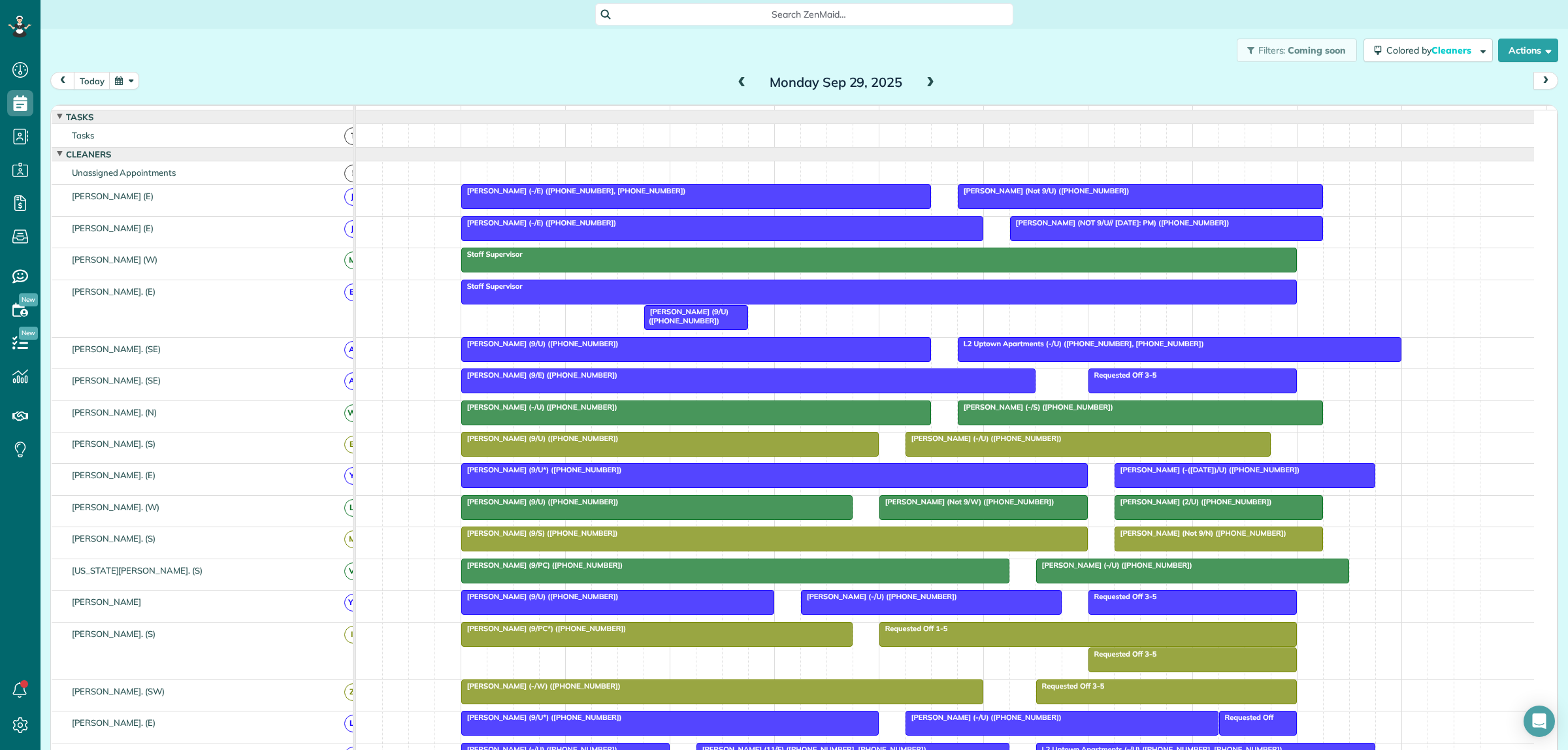
click at [543, 47] on div "Filters: Coming soon Colored by Cleaners Color by Cleaner Color by Team Color b…" at bounding box center [804, 50] width 1527 height 43
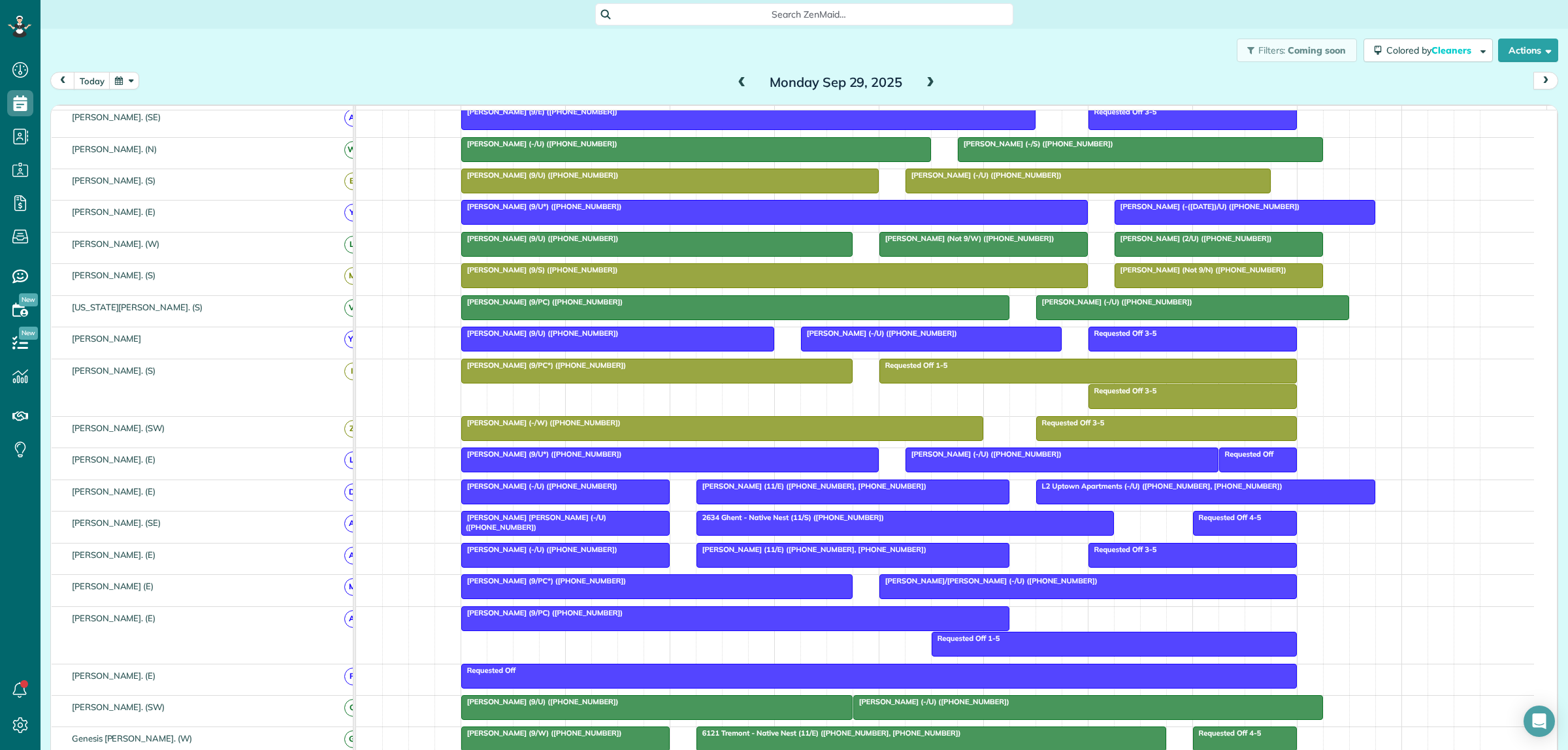
scroll to position [327, 0]
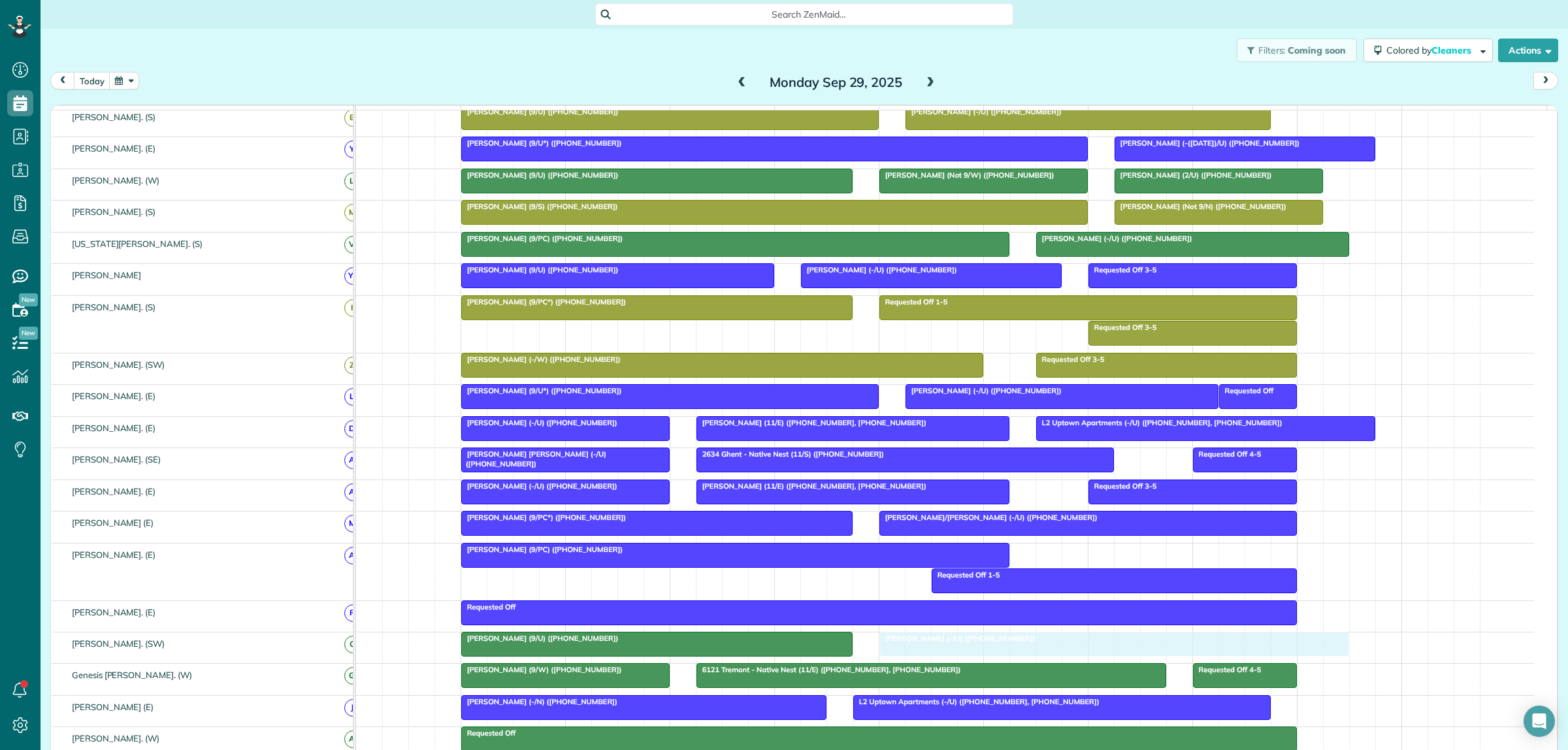
drag, startPoint x: 892, startPoint y: 660, endPoint x: 920, endPoint y: 660, distance: 28.0
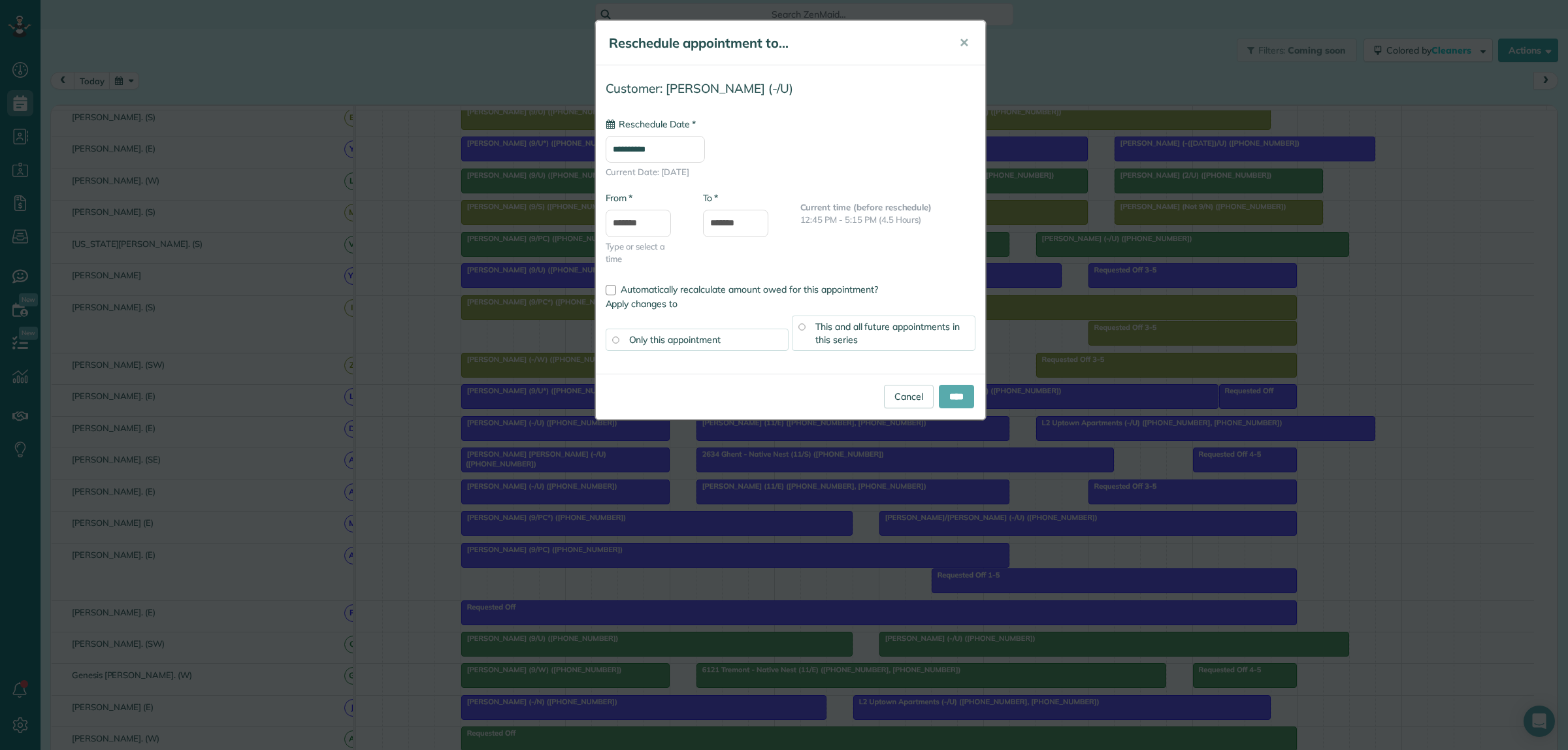
type input "**********"
click at [949, 400] on input "****" at bounding box center [956, 397] width 35 height 24
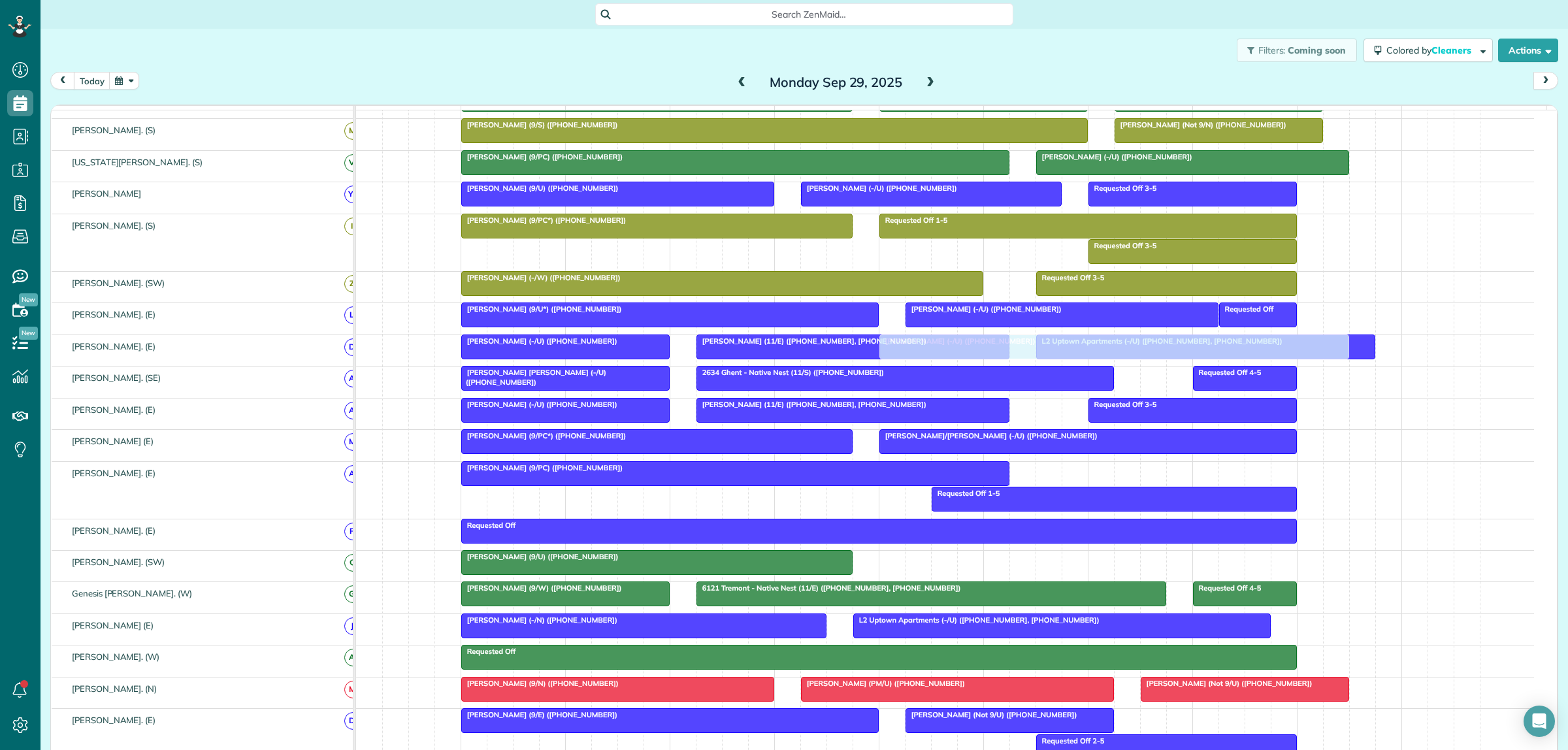
scroll to position [0, 0]
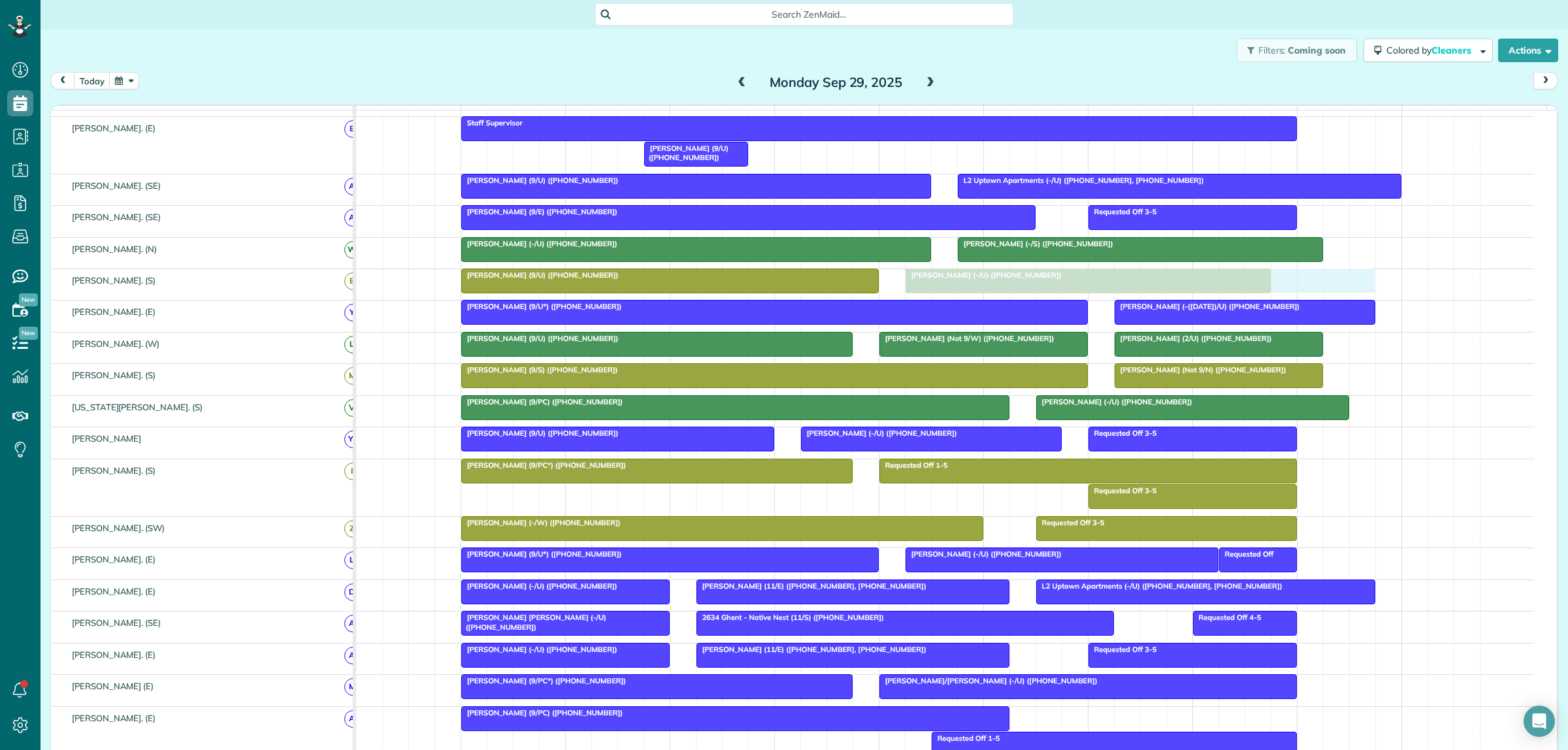
drag, startPoint x: 971, startPoint y: 577, endPoint x: 991, endPoint y: 306, distance: 271.7
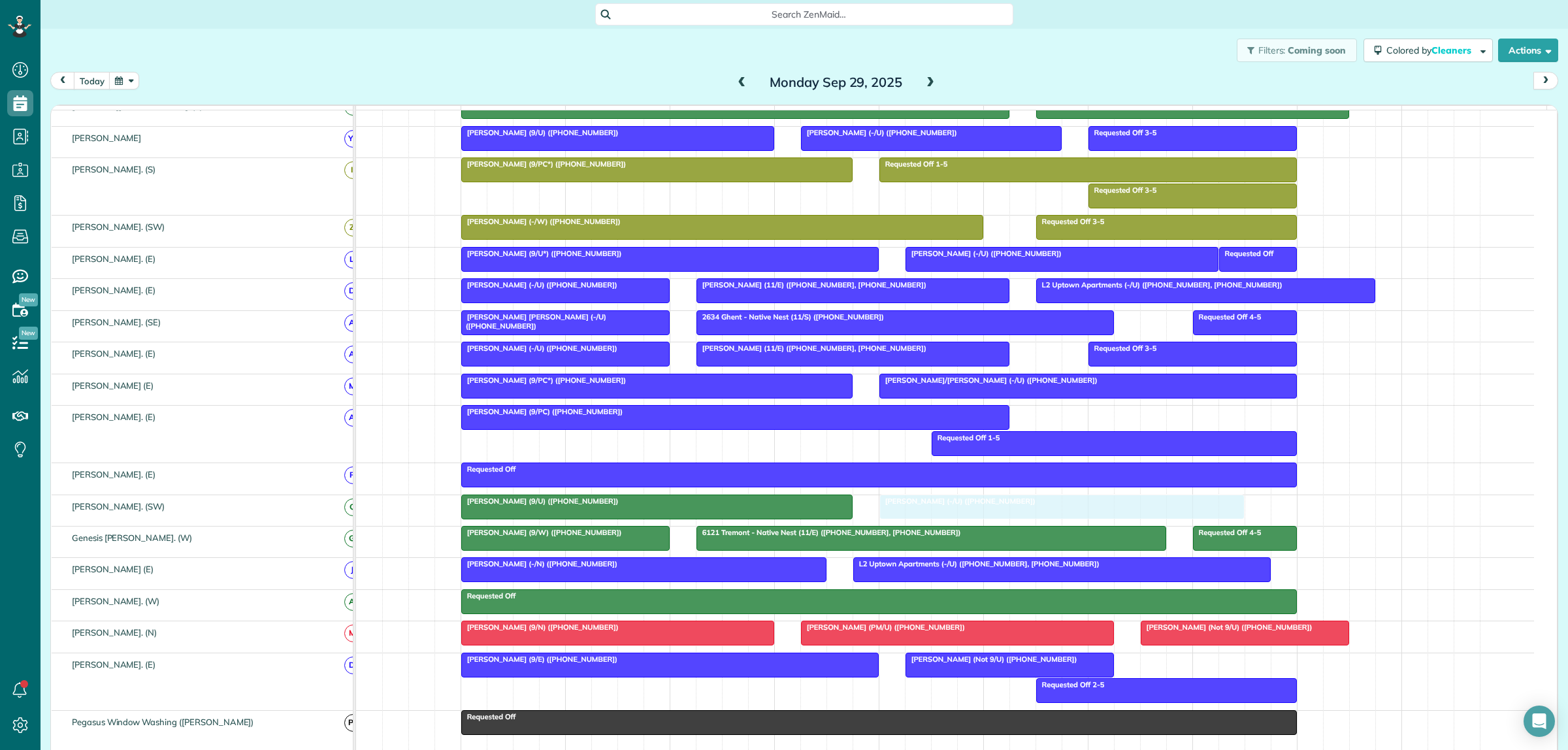
drag, startPoint x: 995, startPoint y: 319, endPoint x: 981, endPoint y: 518, distance: 199.5
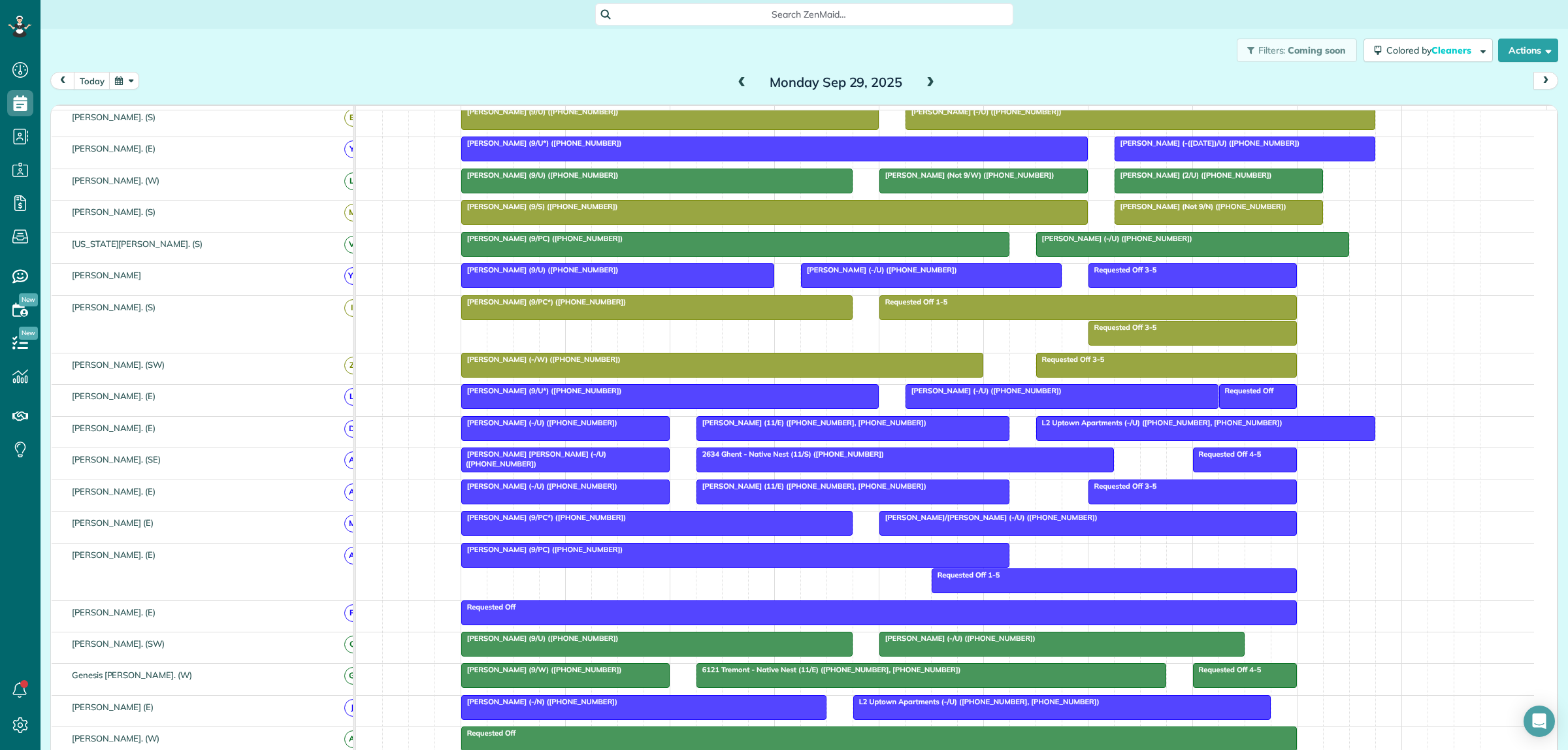
click at [714, 14] on span "Search ZenMaid…" at bounding box center [808, 14] width 397 height 13
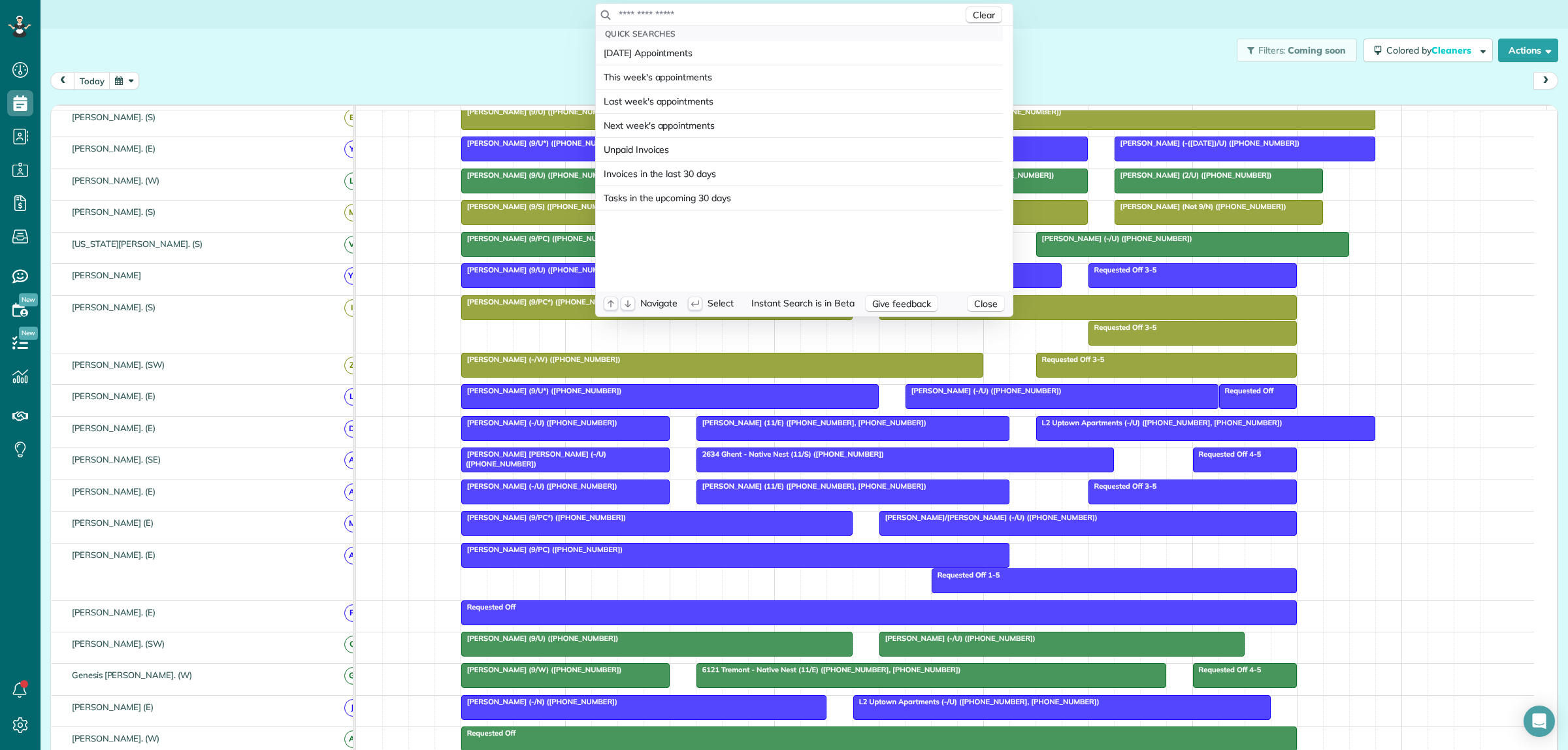
click at [714, 14] on input "text" at bounding box center [790, 14] width 344 height 13
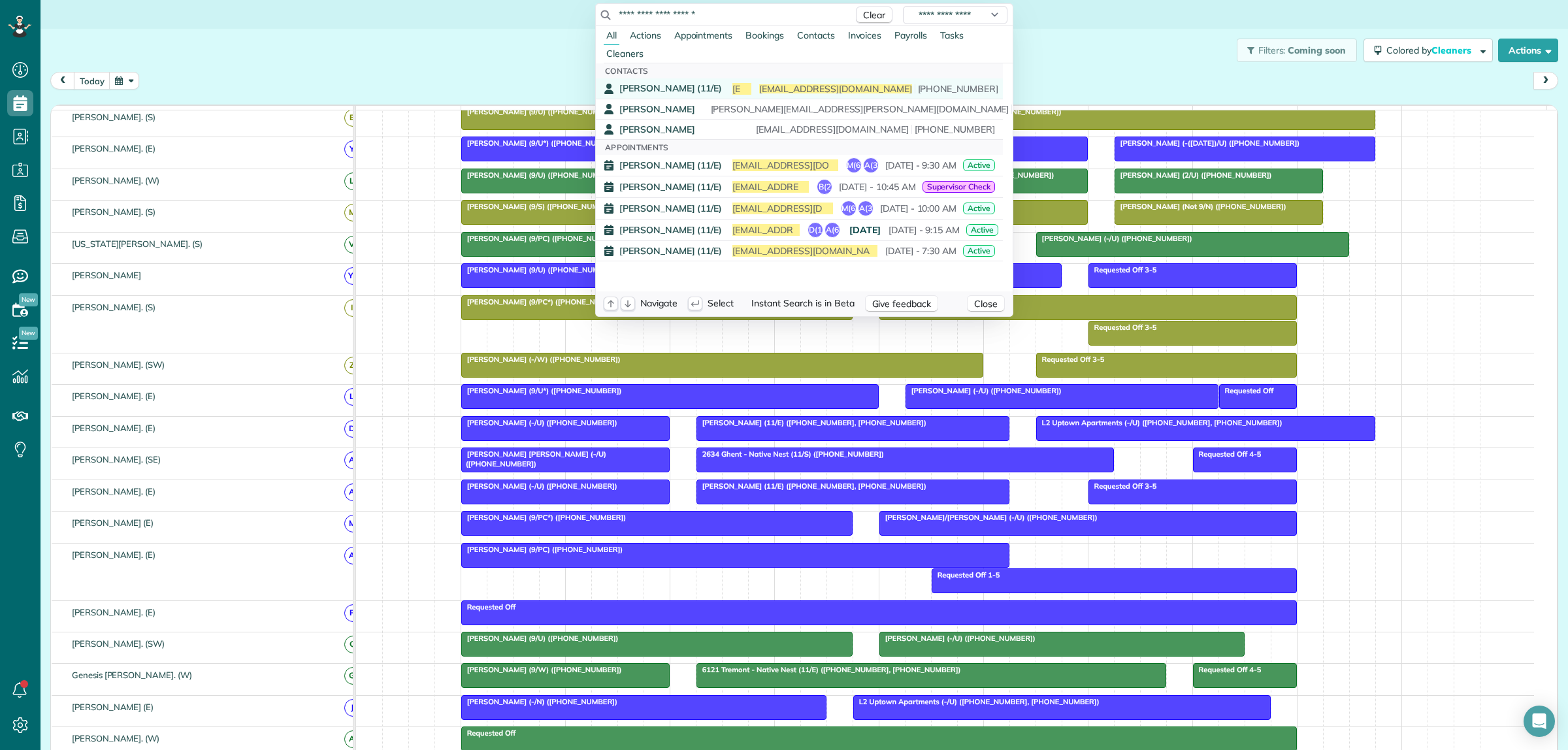
type input "**********"
click at [700, 87] on div "Otto Aratow (11/E) anjelagain@icloud.com anjelagain@icloud.com (631) 512-0096" at bounding box center [808, 89] width 379 height 13
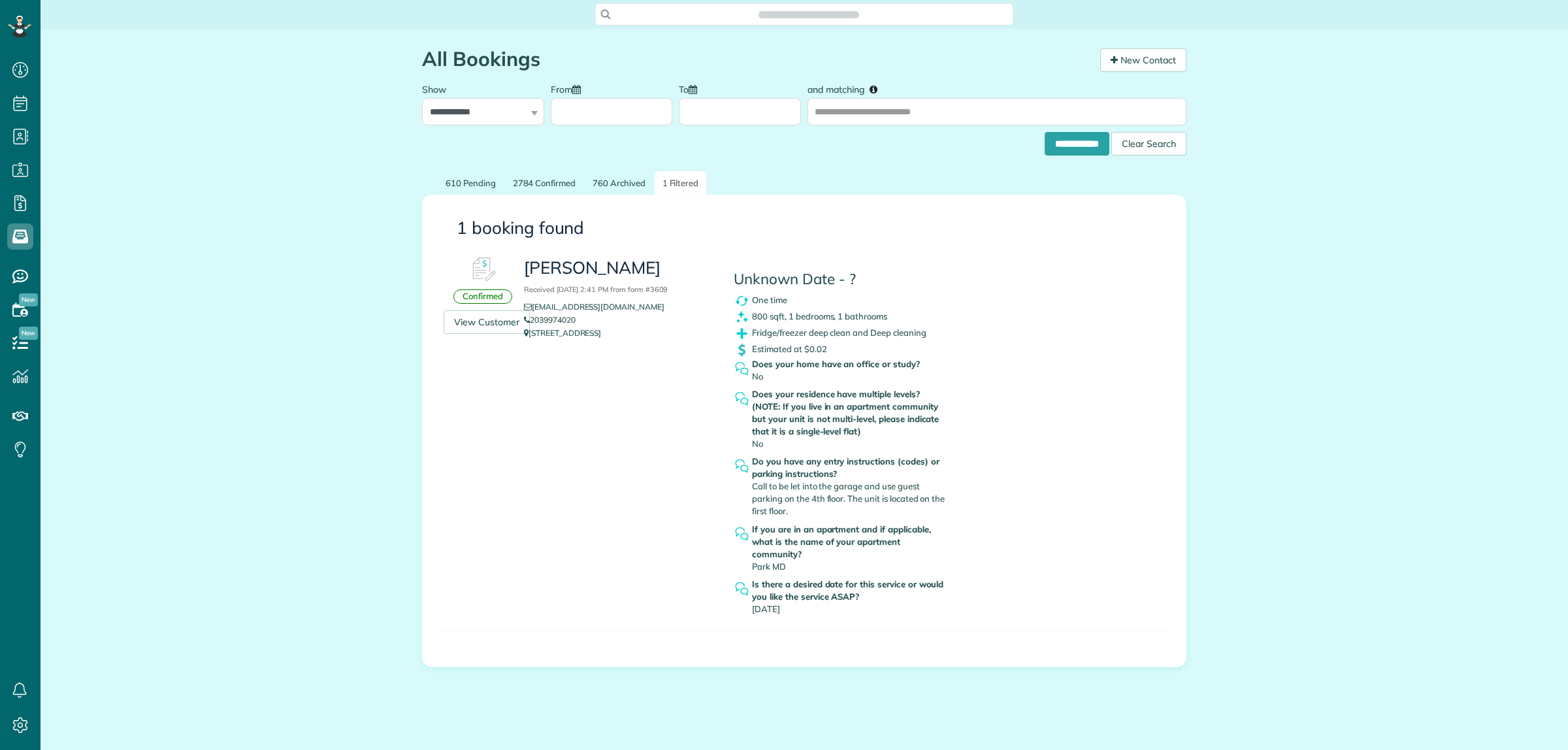
scroll to position [5, 5]
drag, startPoint x: 585, startPoint y: 324, endPoint x: 536, endPoint y: 324, distance: 49.0
click at [536, 324] on li "2039974020" at bounding box center [618, 320] width 190 height 13
copy link "[EMAIL_ADDRESS][DOMAIN_NAME]"
drag, startPoint x: 576, startPoint y: 303, endPoint x: 524, endPoint y: 309, distance: 52.3
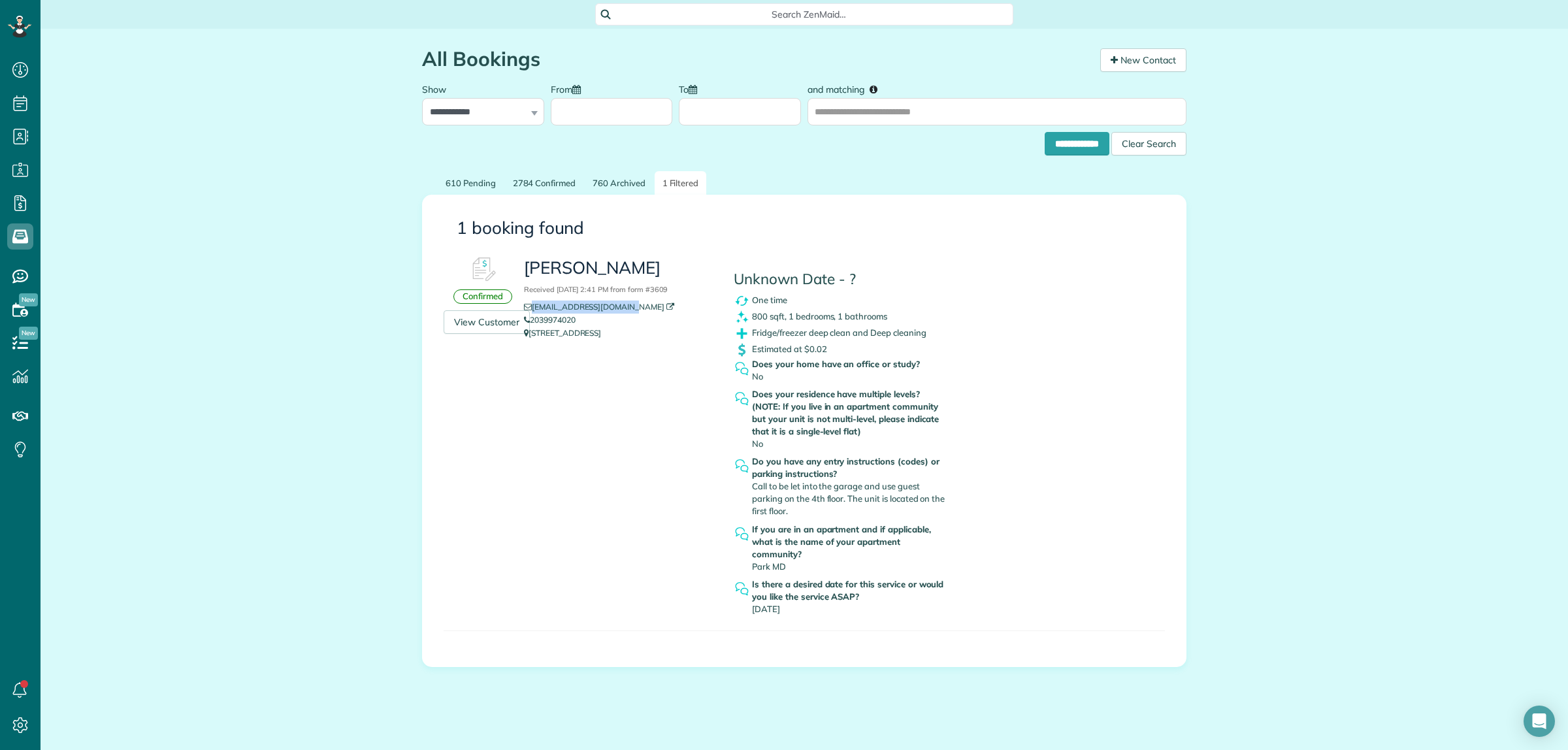
click at [524, 309] on li "[EMAIL_ADDRESS][DOMAIN_NAME]" at bounding box center [618, 307] width 190 height 13
click at [763, 13] on span "Search ZenMaid…" at bounding box center [808, 14] width 397 height 13
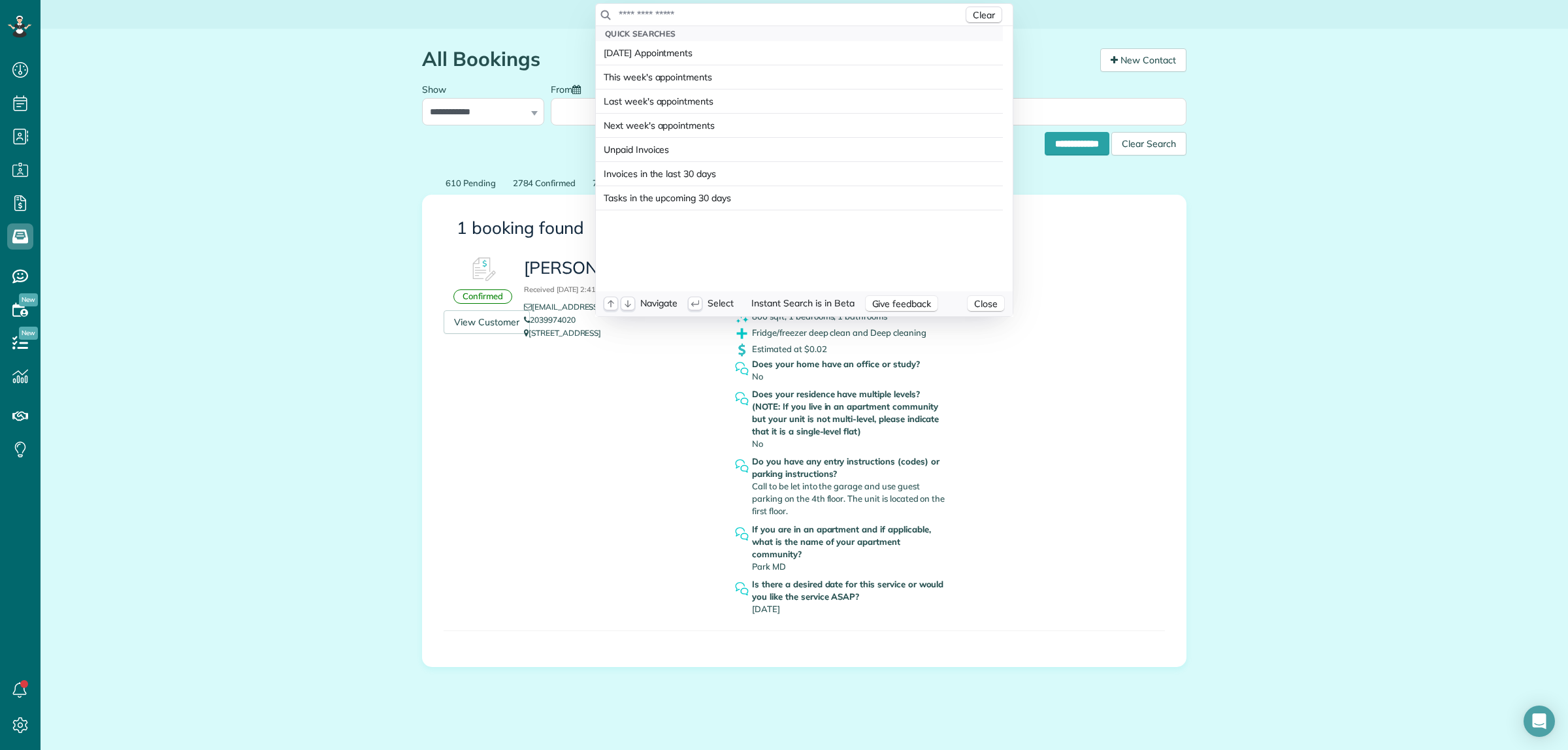
click at [763, 13] on input "text" at bounding box center [790, 14] width 344 height 13
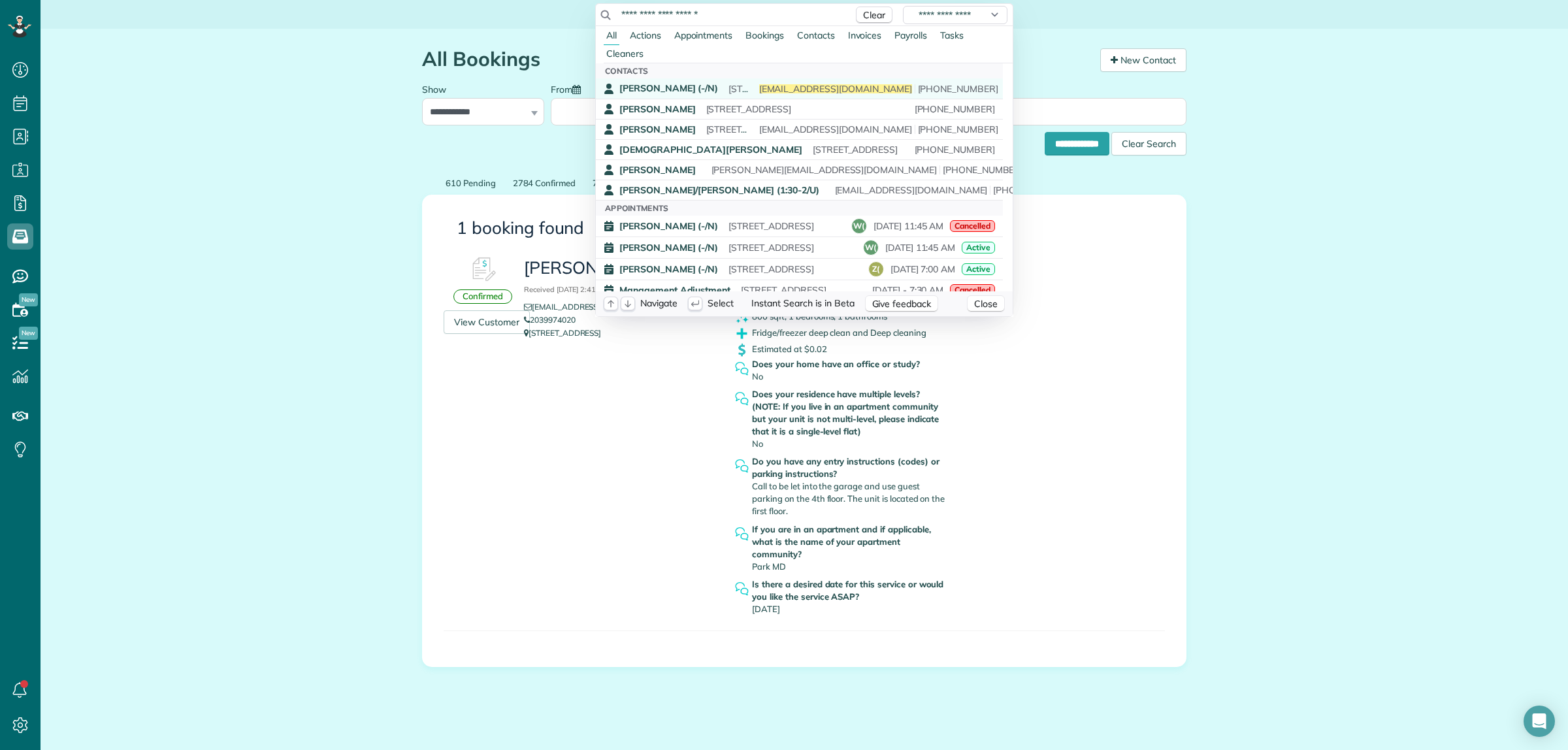
type input "**********"
click at [740, 87] on span "[STREET_ADDRESS]" at bounding box center [771, 89] width 85 height 12
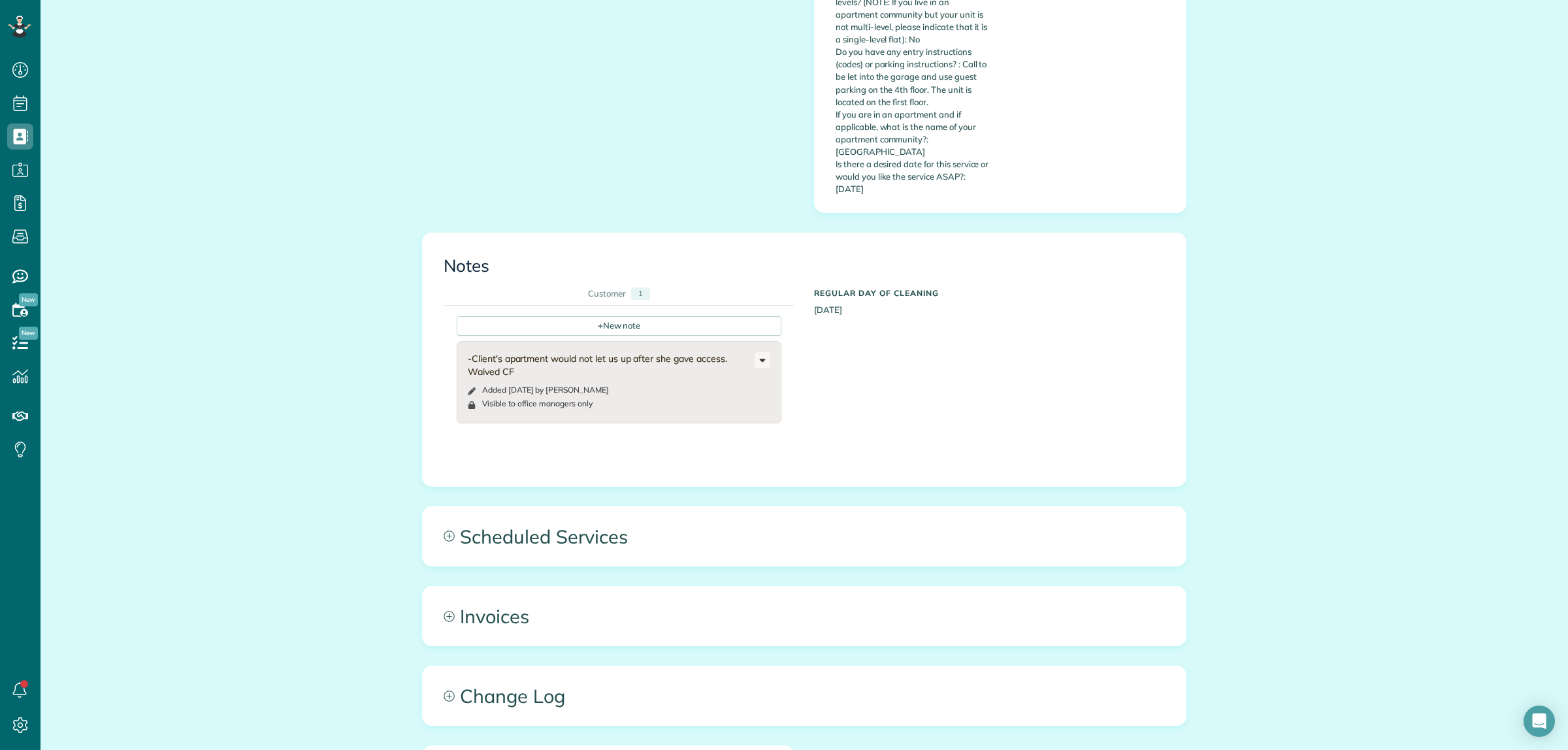
scroll to position [1195, 0]
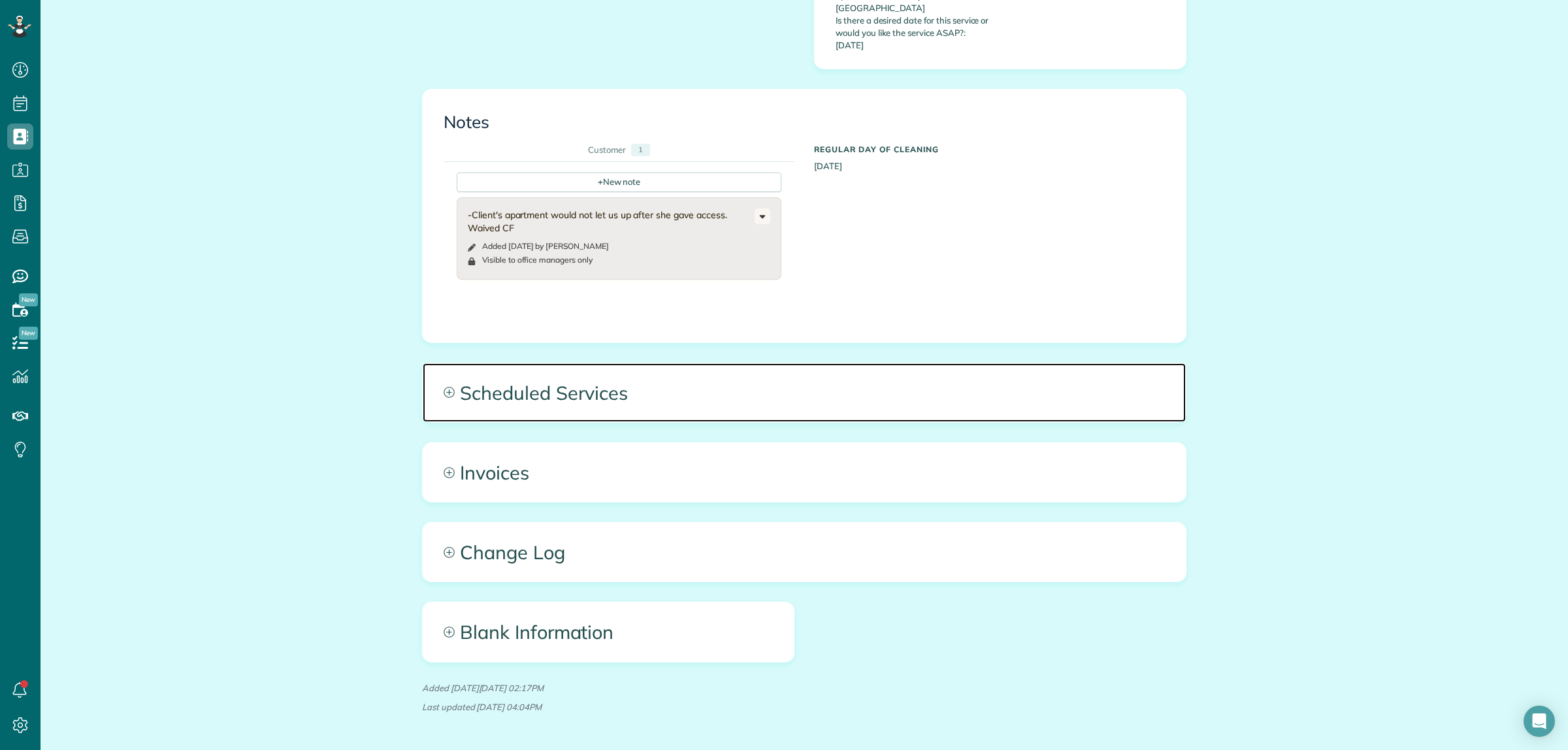
click at [932, 364] on span "Scheduled Services" at bounding box center [804, 392] width 763 height 59
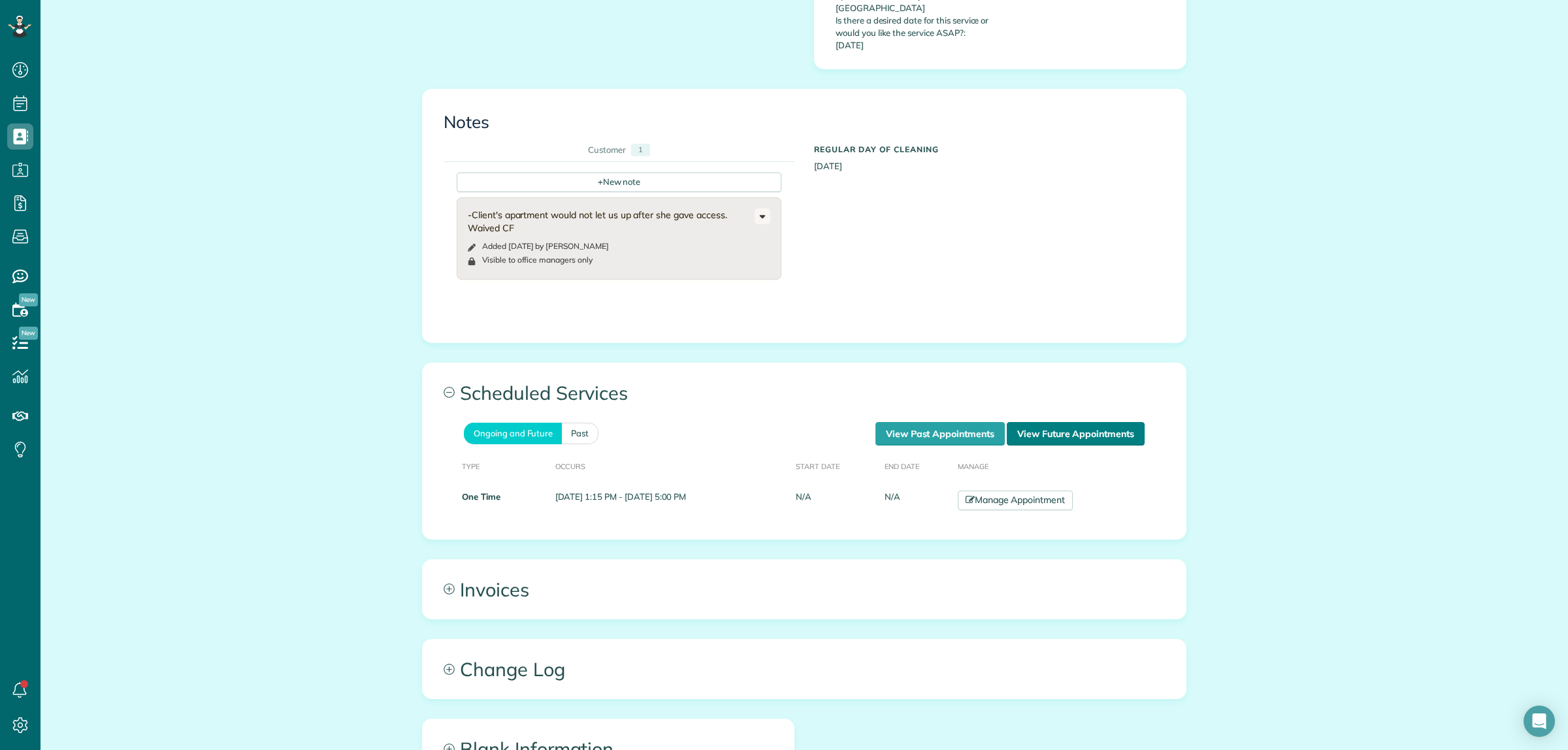
click at [1109, 422] on link "View Future Appointments" at bounding box center [1075, 434] width 137 height 24
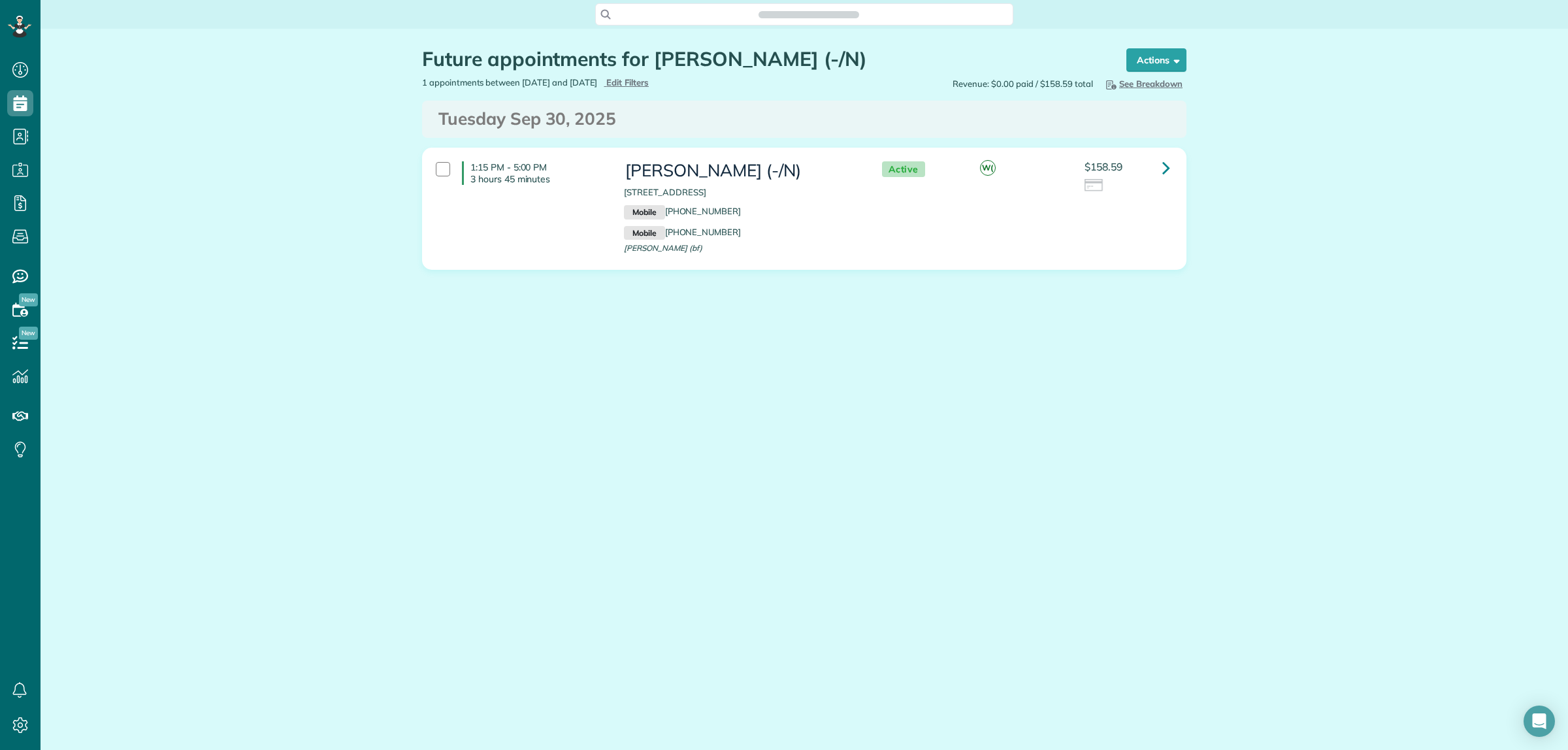
scroll to position [5, 5]
click at [1166, 168] on icon at bounding box center [1166, 167] width 8 height 23
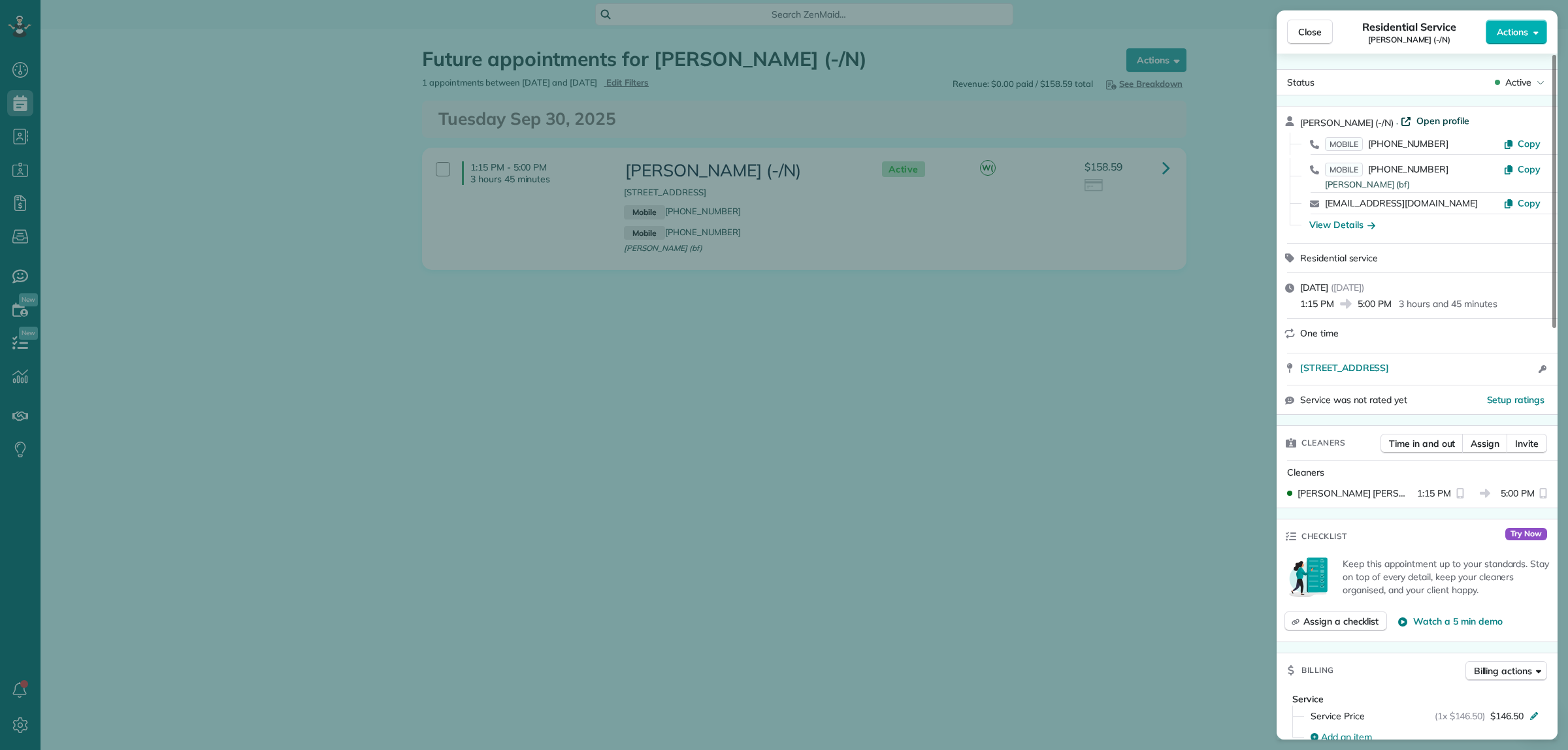
click at [1444, 119] on span "Open profile" at bounding box center [1443, 121] width 53 height 13
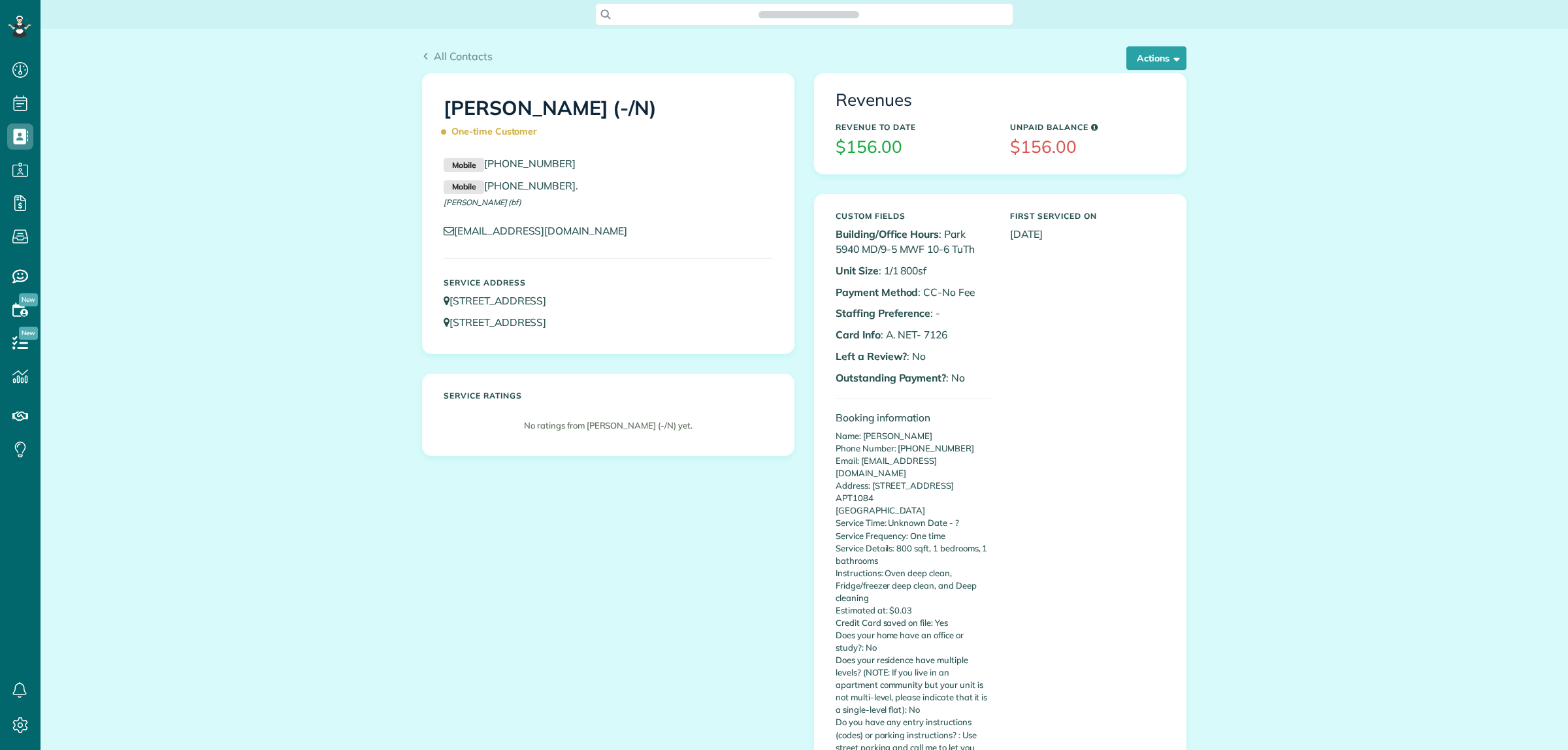
scroll to position [5, 5]
click at [1147, 60] on button "Actions" at bounding box center [1156, 59] width 60 height 24
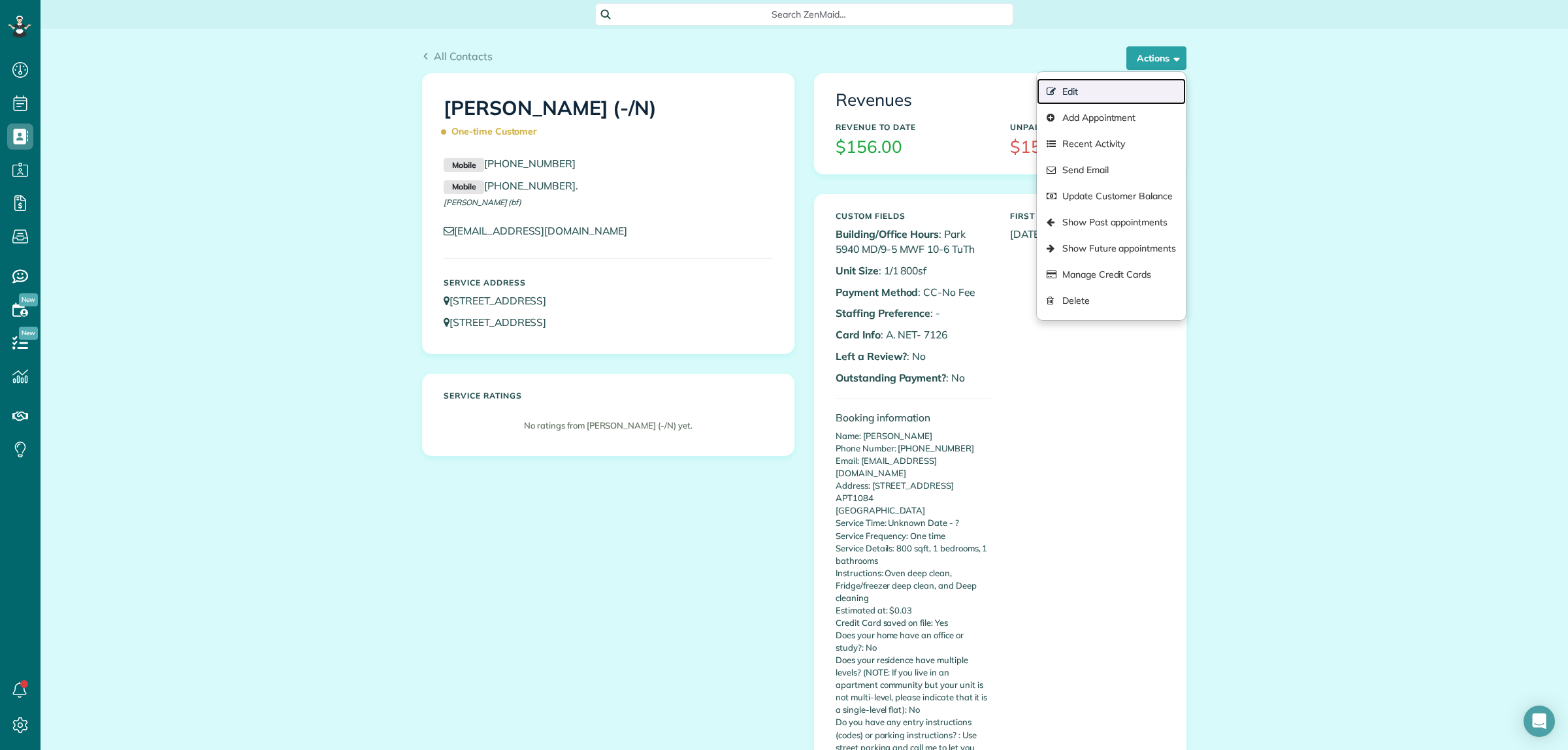
click at [1076, 90] on link "Edit" at bounding box center [1111, 92] width 149 height 26
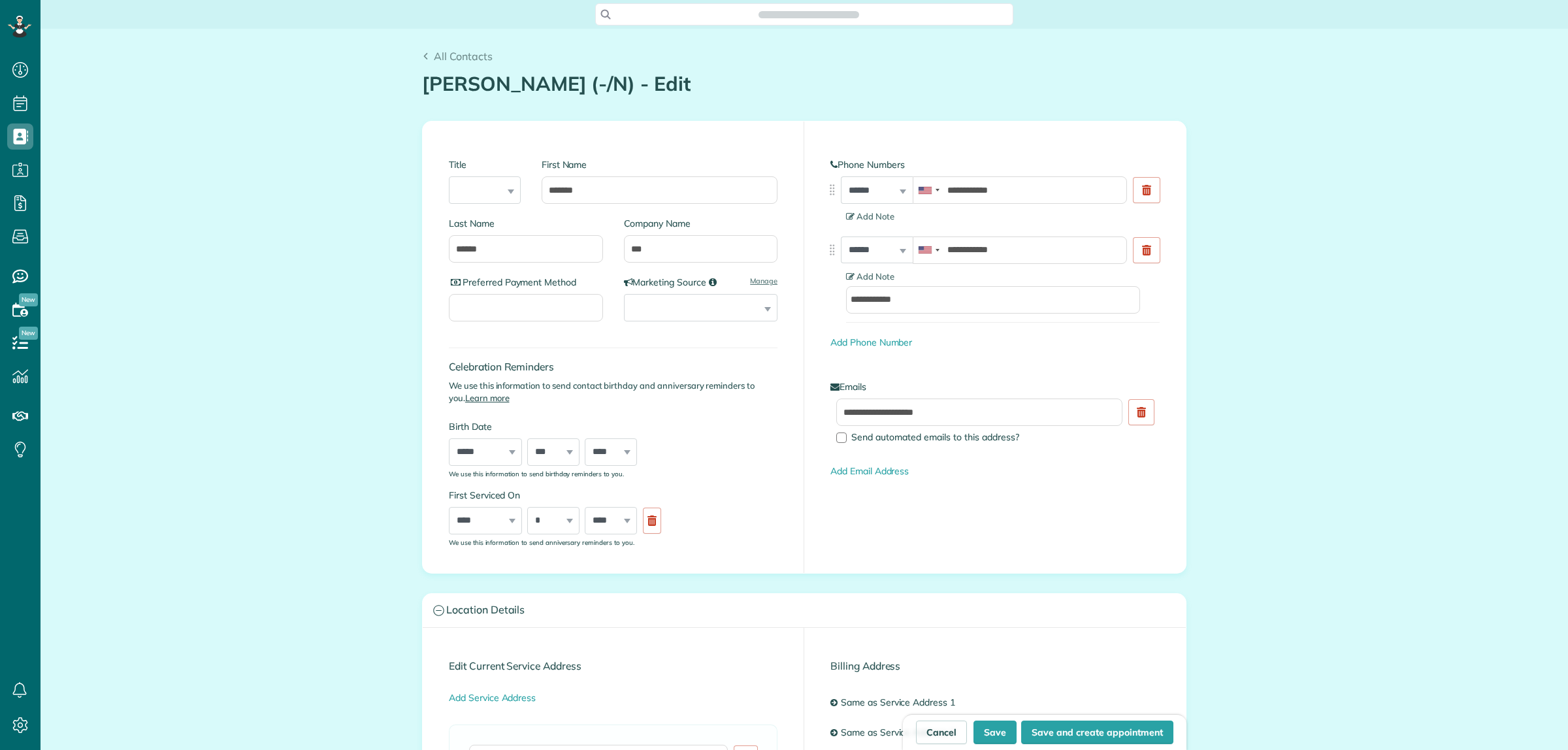
scroll to position [750, 40]
type input "**********"
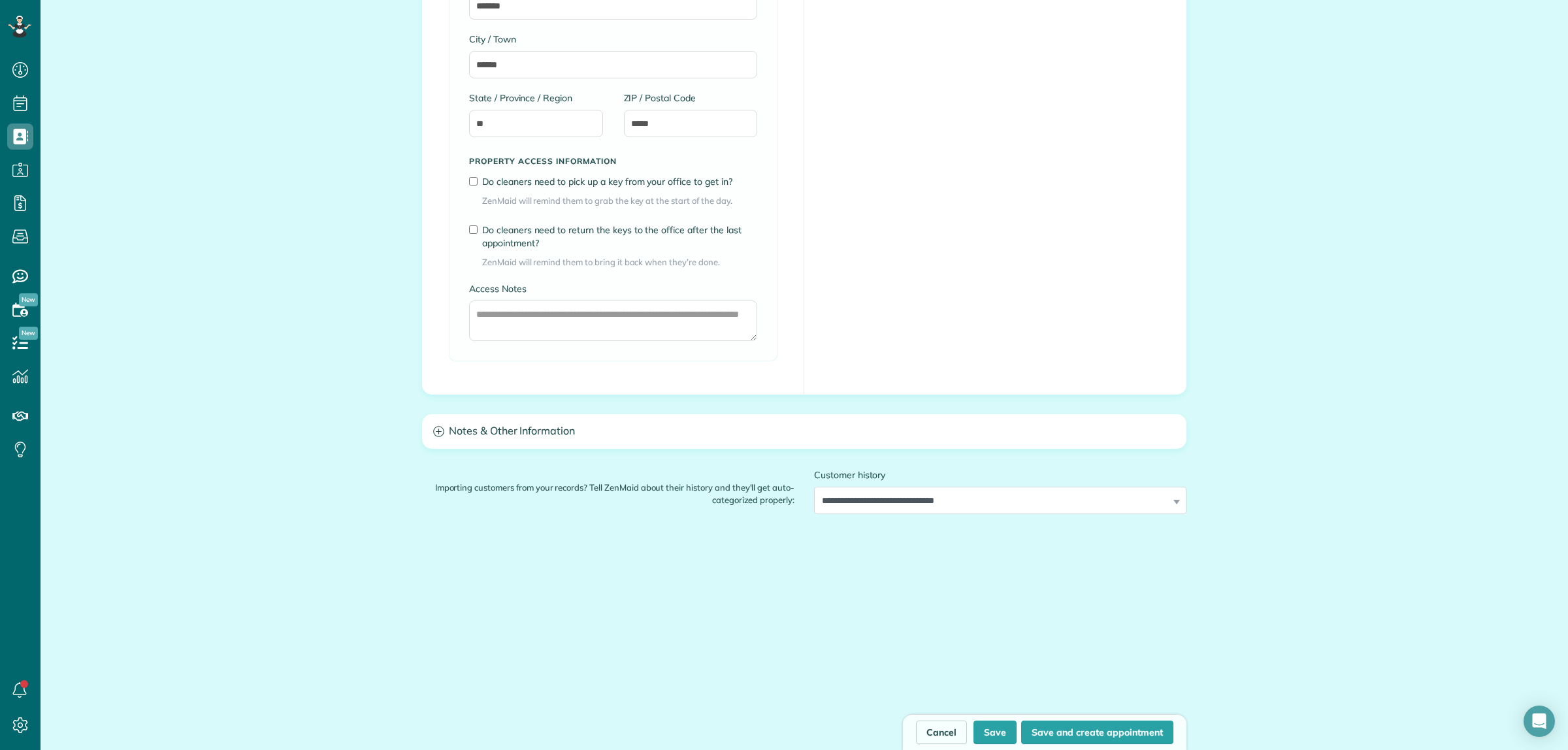
scroll to position [1412, 0]
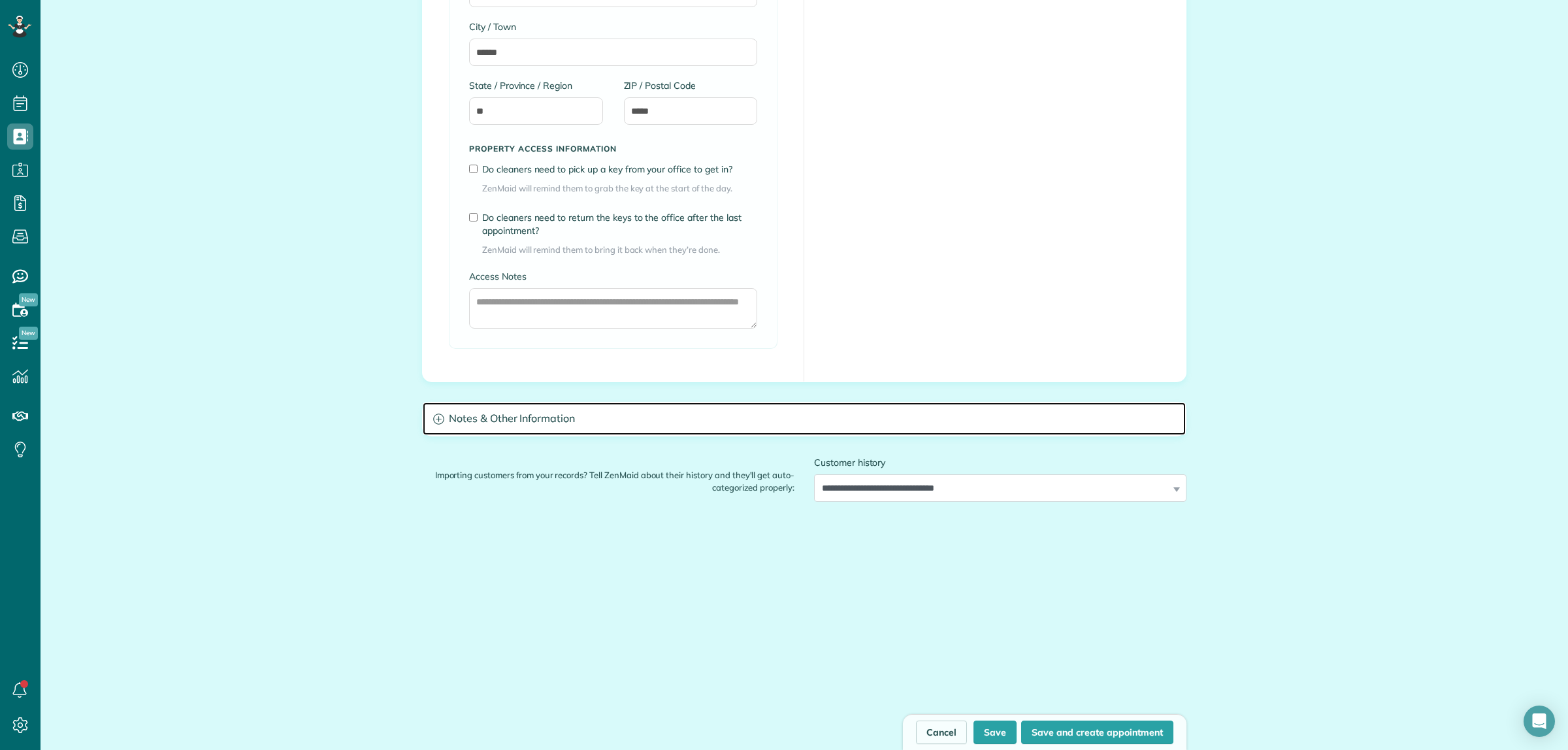
click at [604, 428] on h3 "Notes & Other Information" at bounding box center [804, 418] width 763 height 33
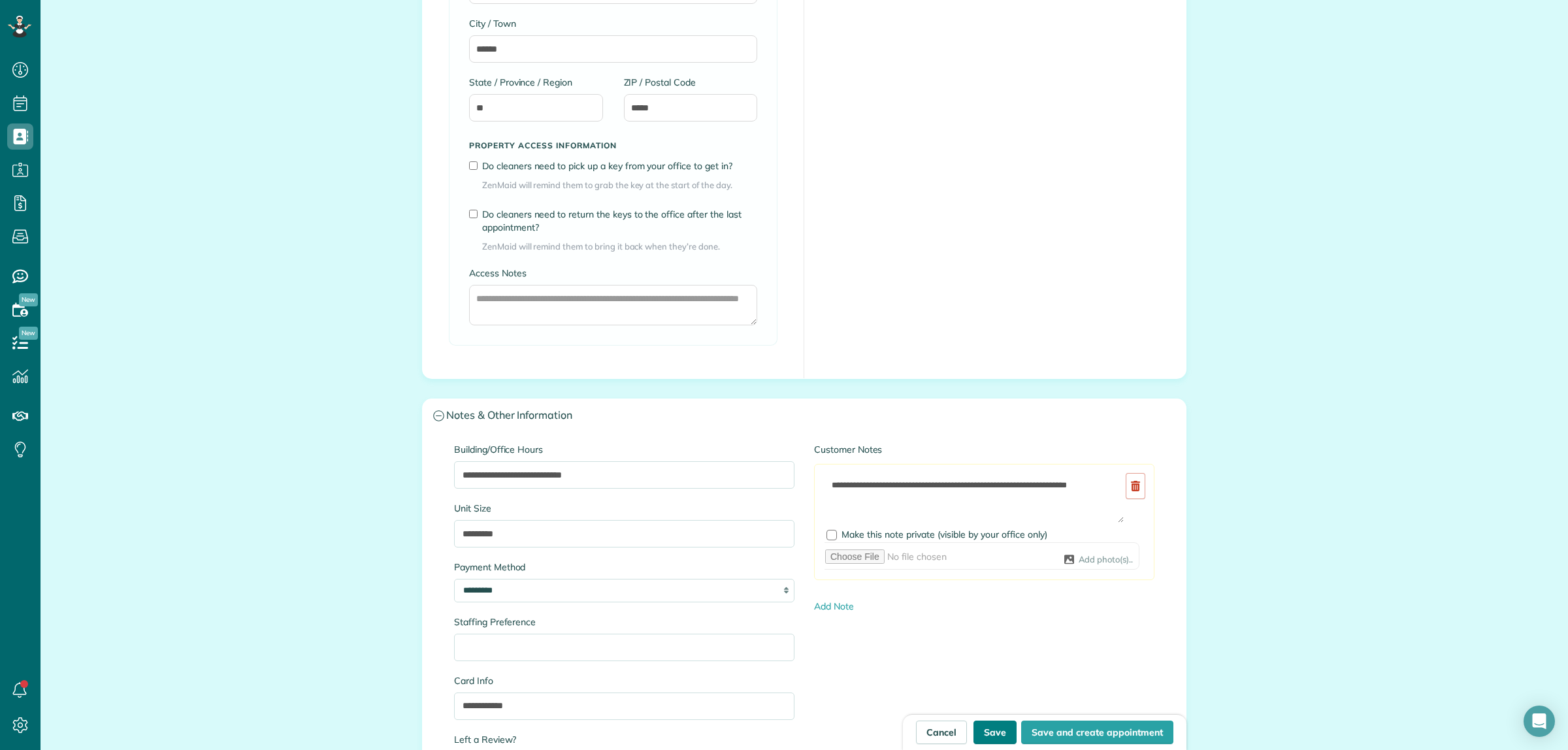
click at [989, 733] on button "Save" at bounding box center [995, 733] width 43 height 24
type input "**********"
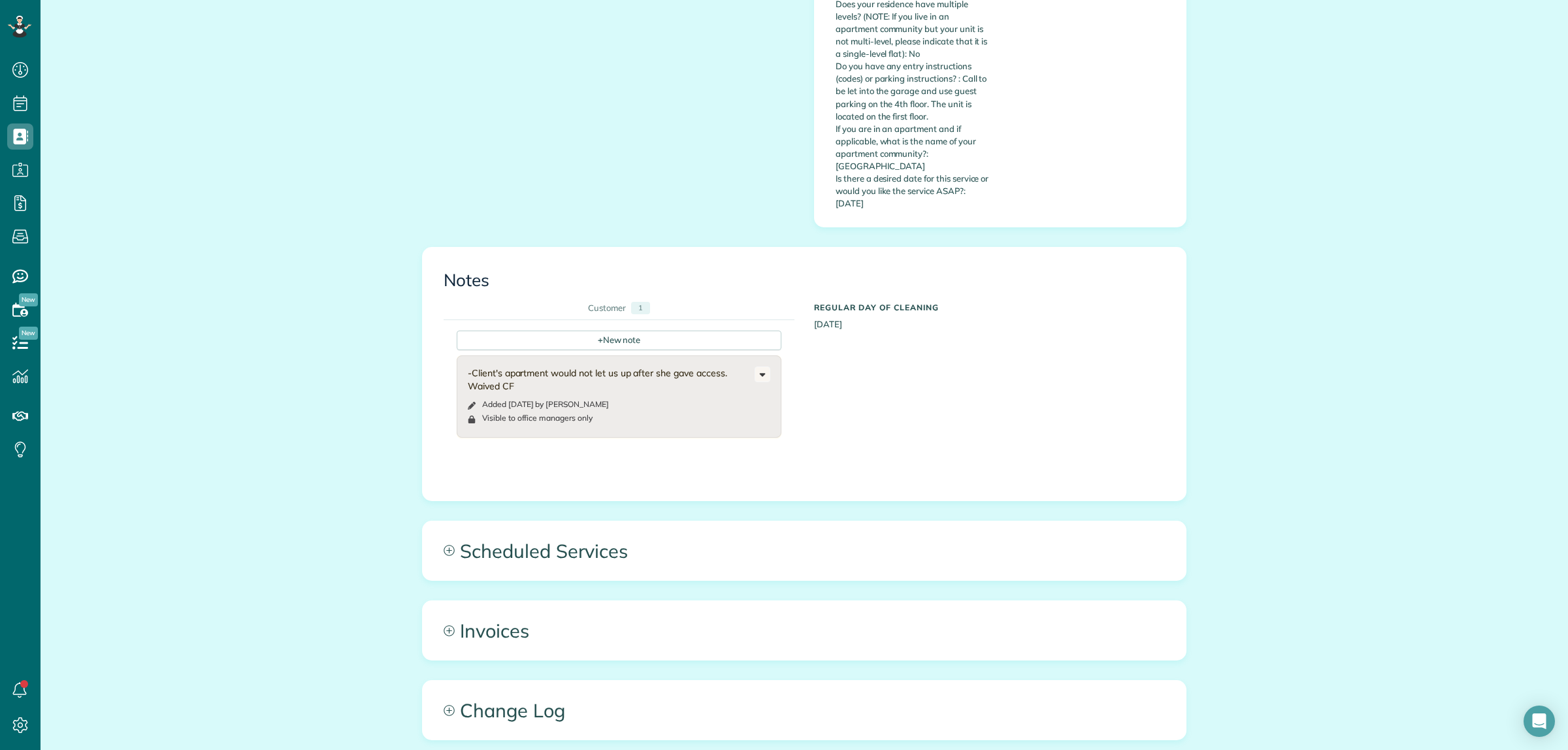
scroll to position [1195, 0]
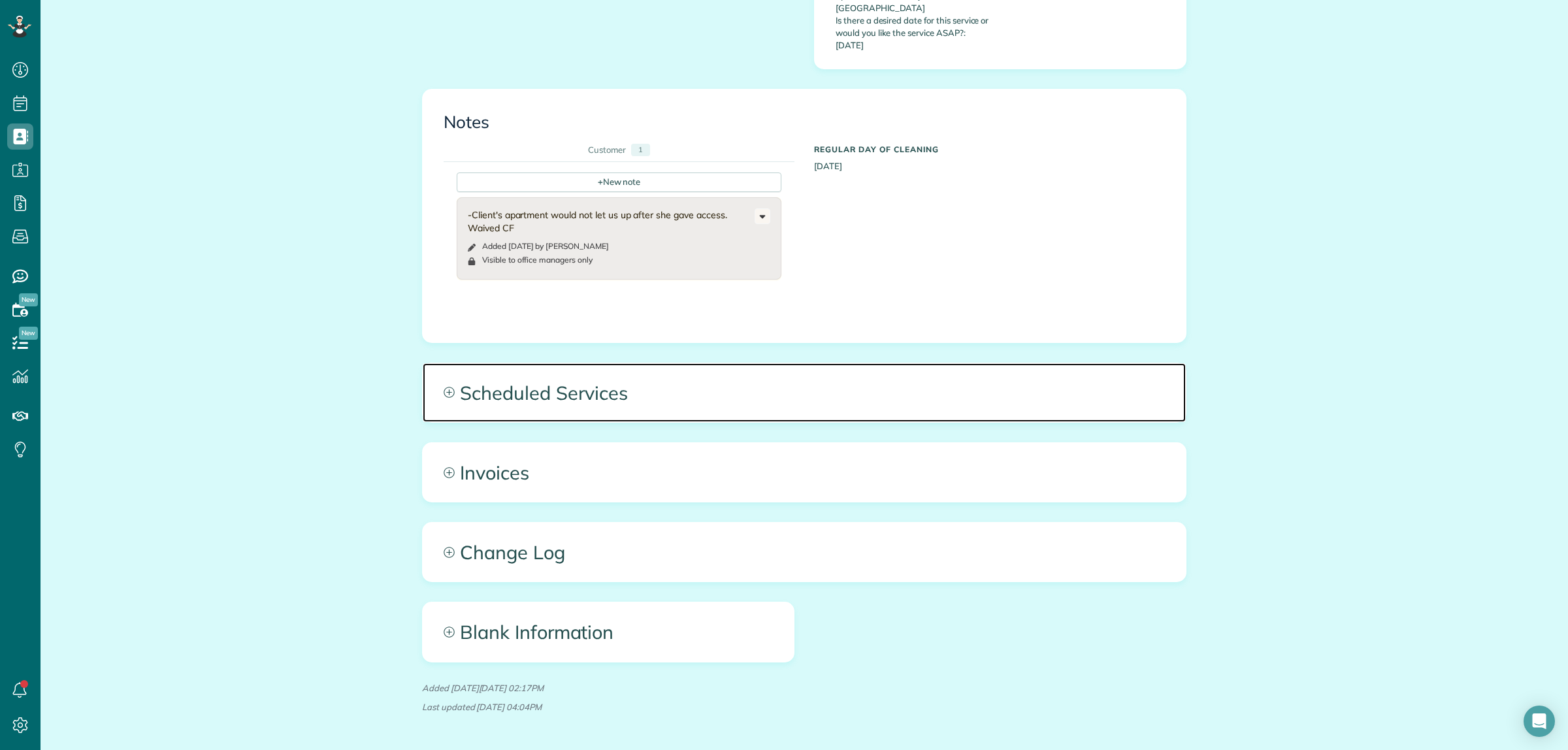
click at [1042, 364] on span "Scheduled Services" at bounding box center [804, 392] width 763 height 59
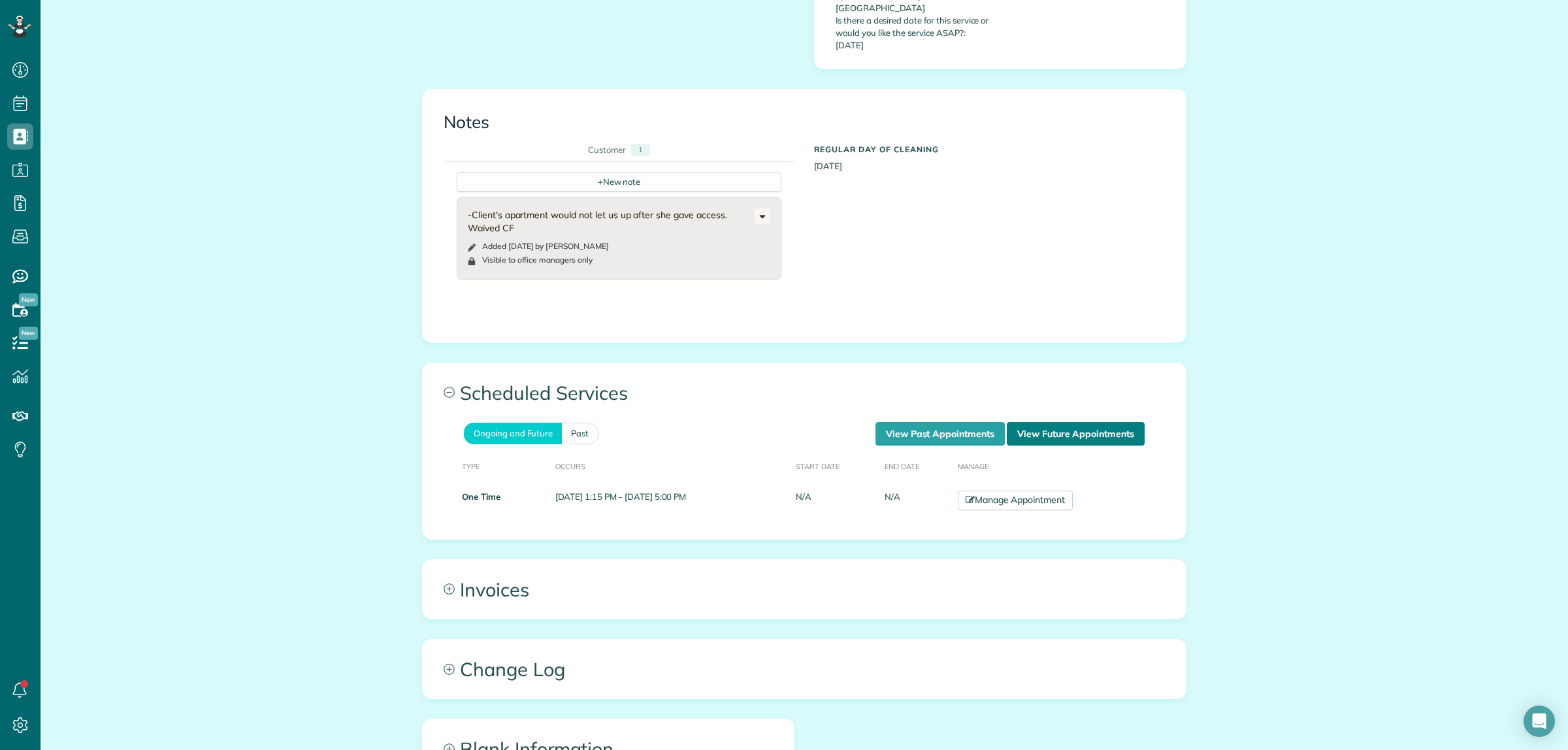
click at [1111, 422] on link "View Future Appointments" at bounding box center [1075, 434] width 137 height 24
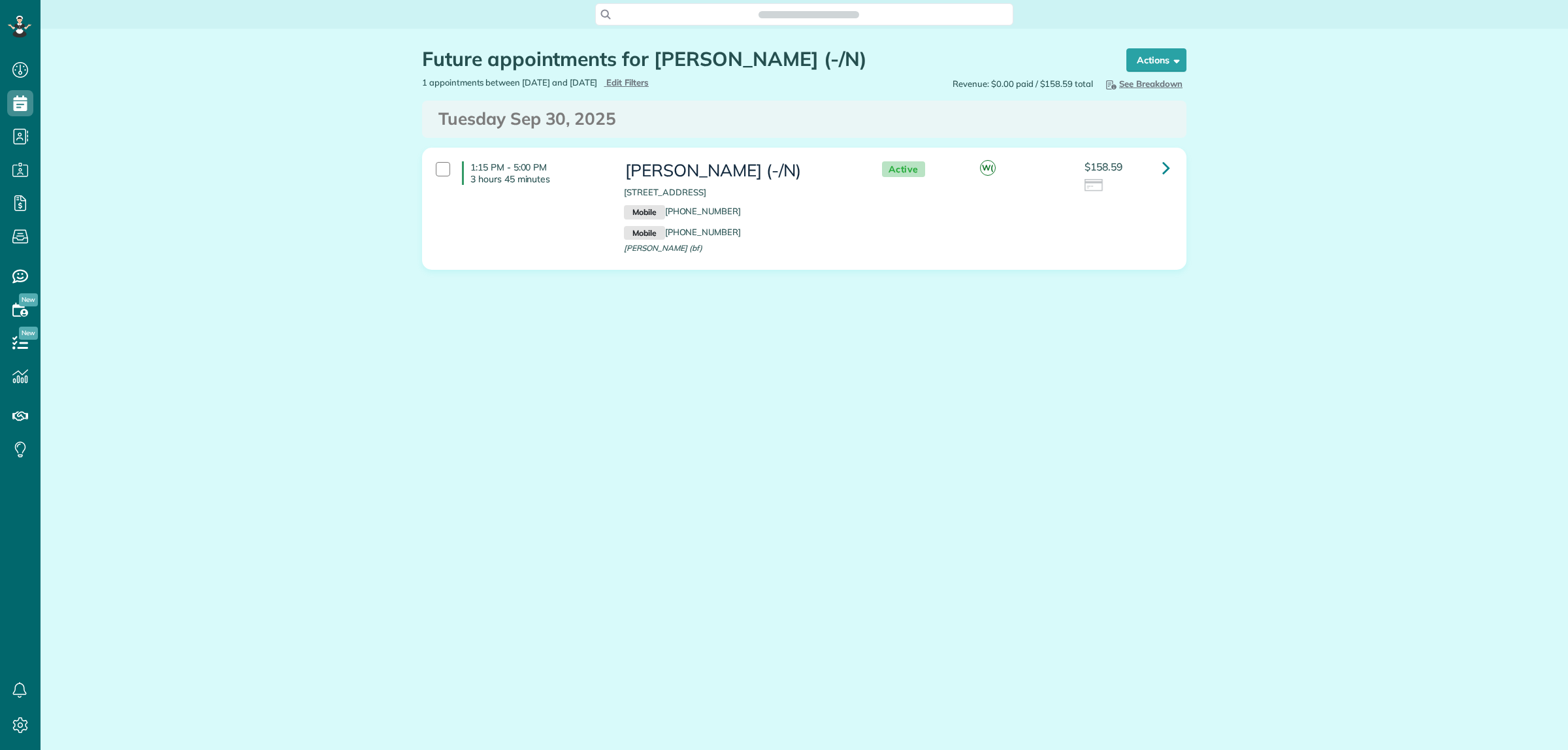
scroll to position [5, 5]
click at [1157, 168] on link at bounding box center [1166, 168] width 26 height 26
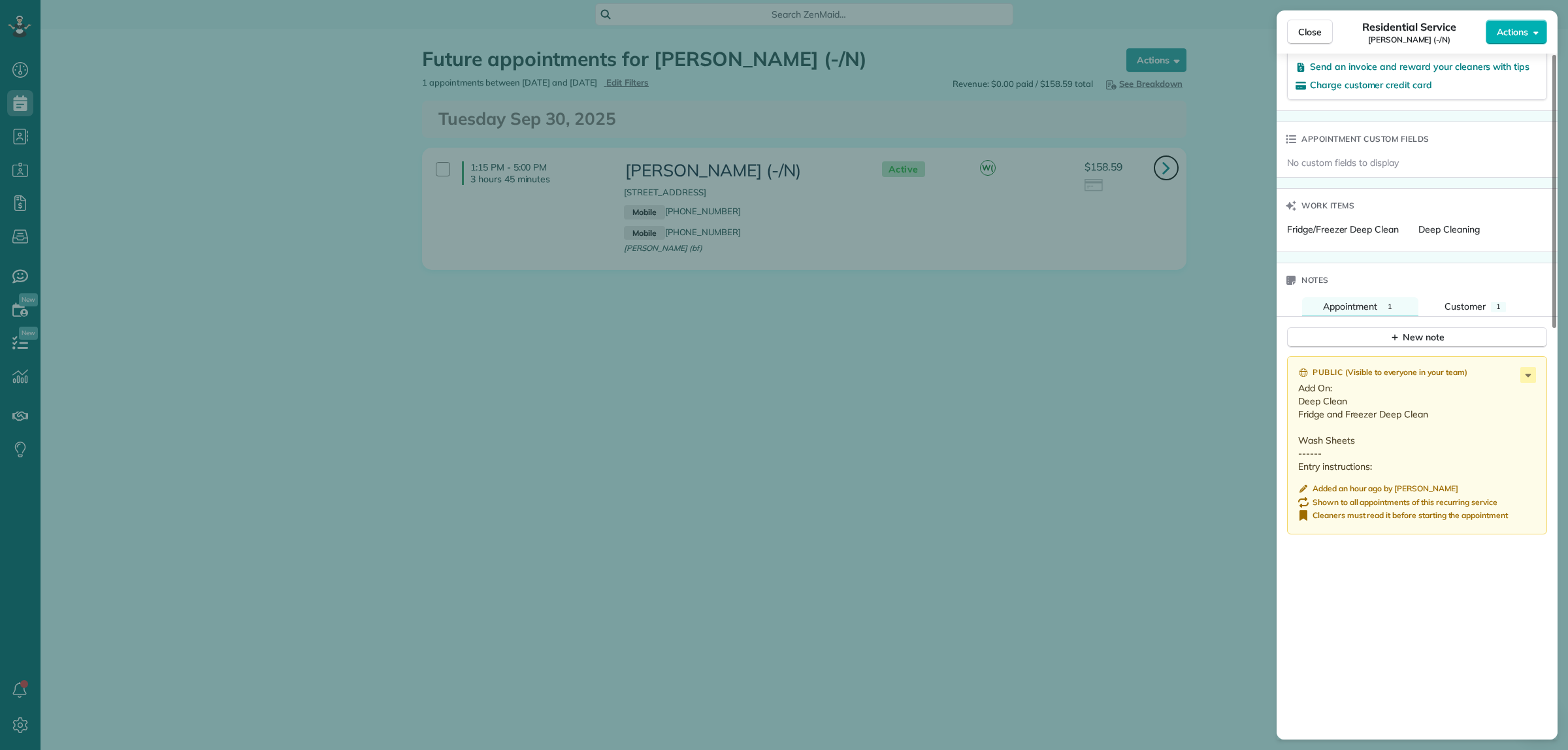
scroll to position [898, 0]
drag, startPoint x: 1301, startPoint y: 388, endPoint x: 1412, endPoint y: 470, distance: 138.0
click at [1410, 468] on p "Add On: Deep Clean Fridge and Freezer Deep Clean Wash Sheets ------ Entry instr…" at bounding box center [1418, 425] width 240 height 92
click at [1527, 374] on icon at bounding box center [1528, 373] width 16 height 16
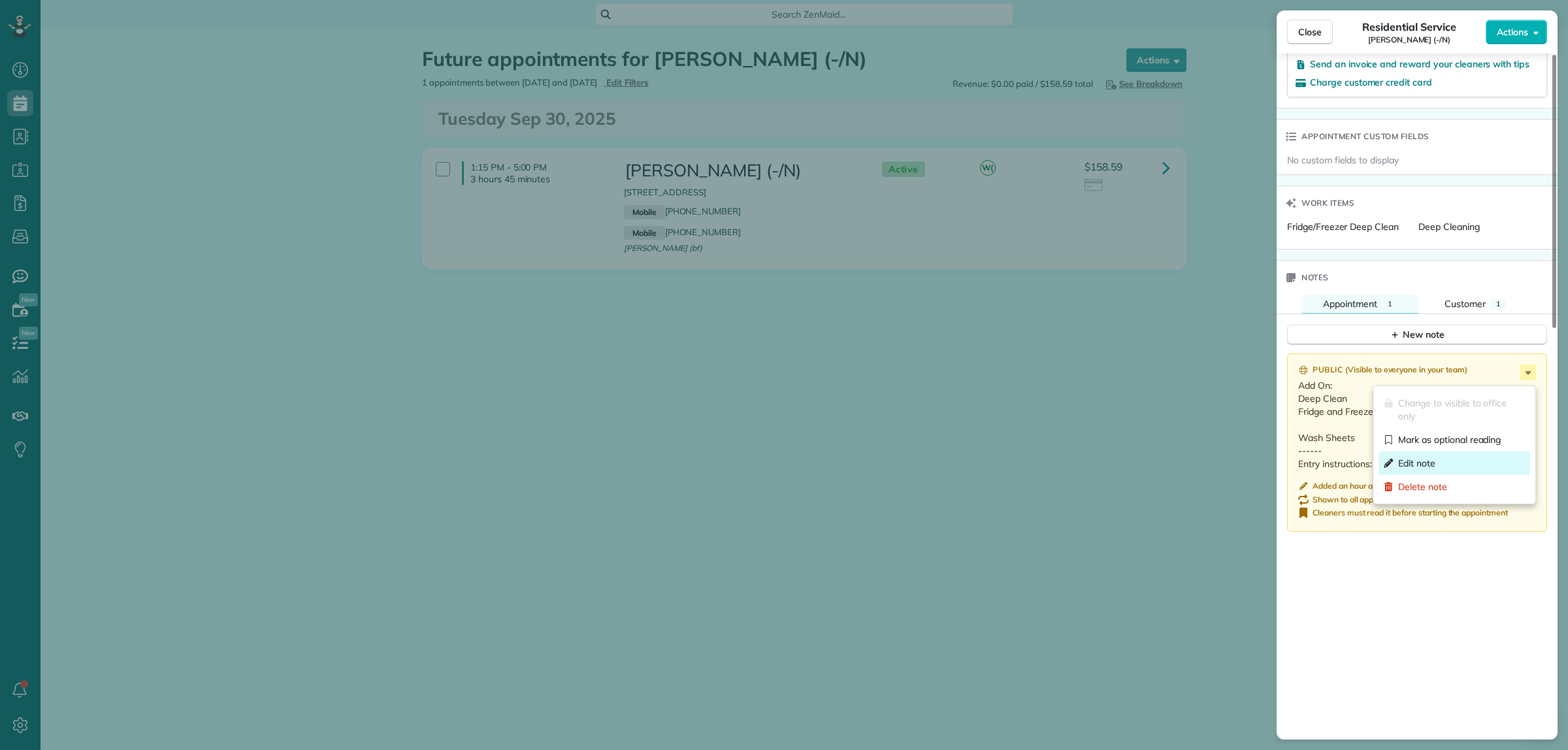
click at [1427, 464] on span "Edit note" at bounding box center [1460, 463] width 126 height 13
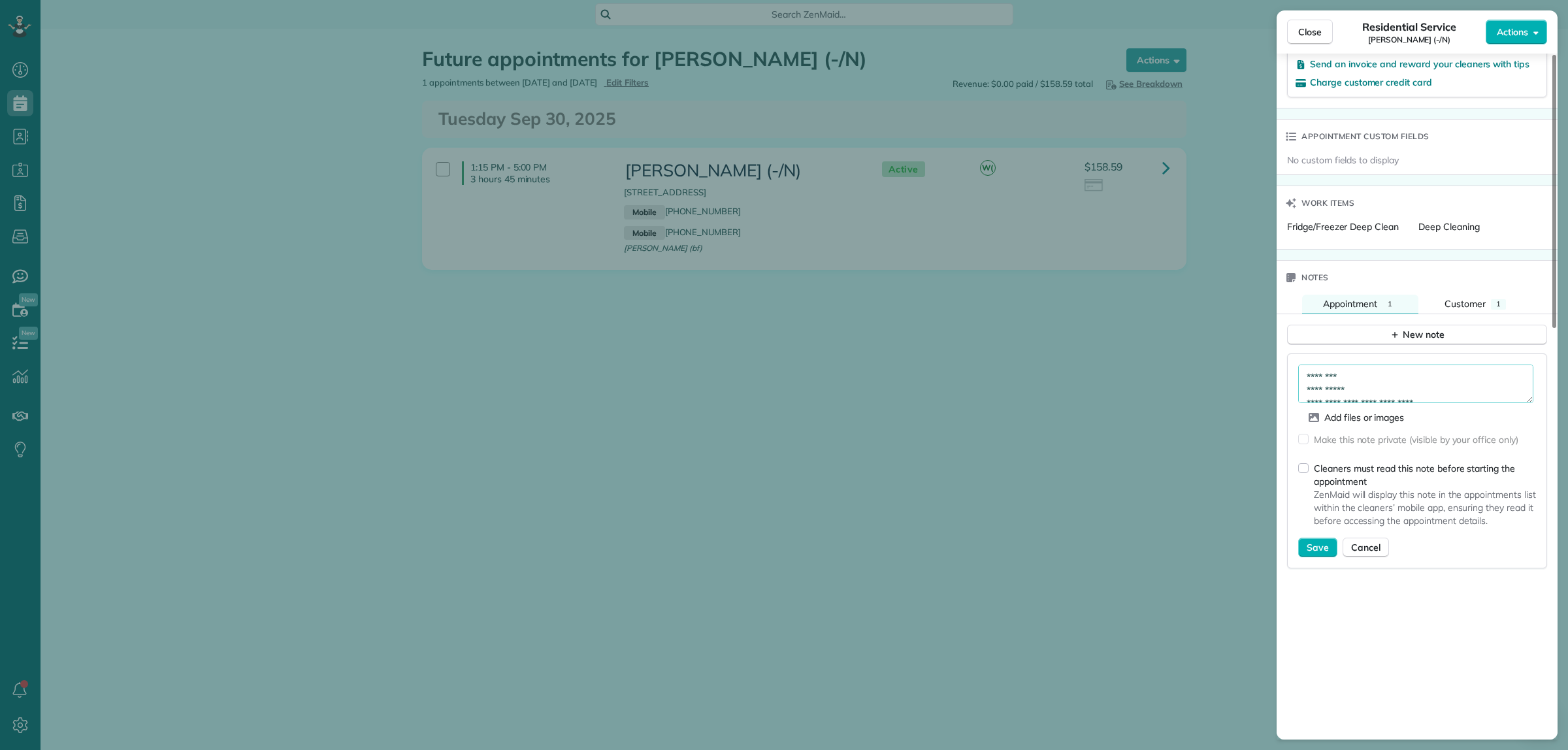
click at [1397, 392] on textarea "**********" at bounding box center [1416, 383] width 235 height 38
paste textarea "**********"
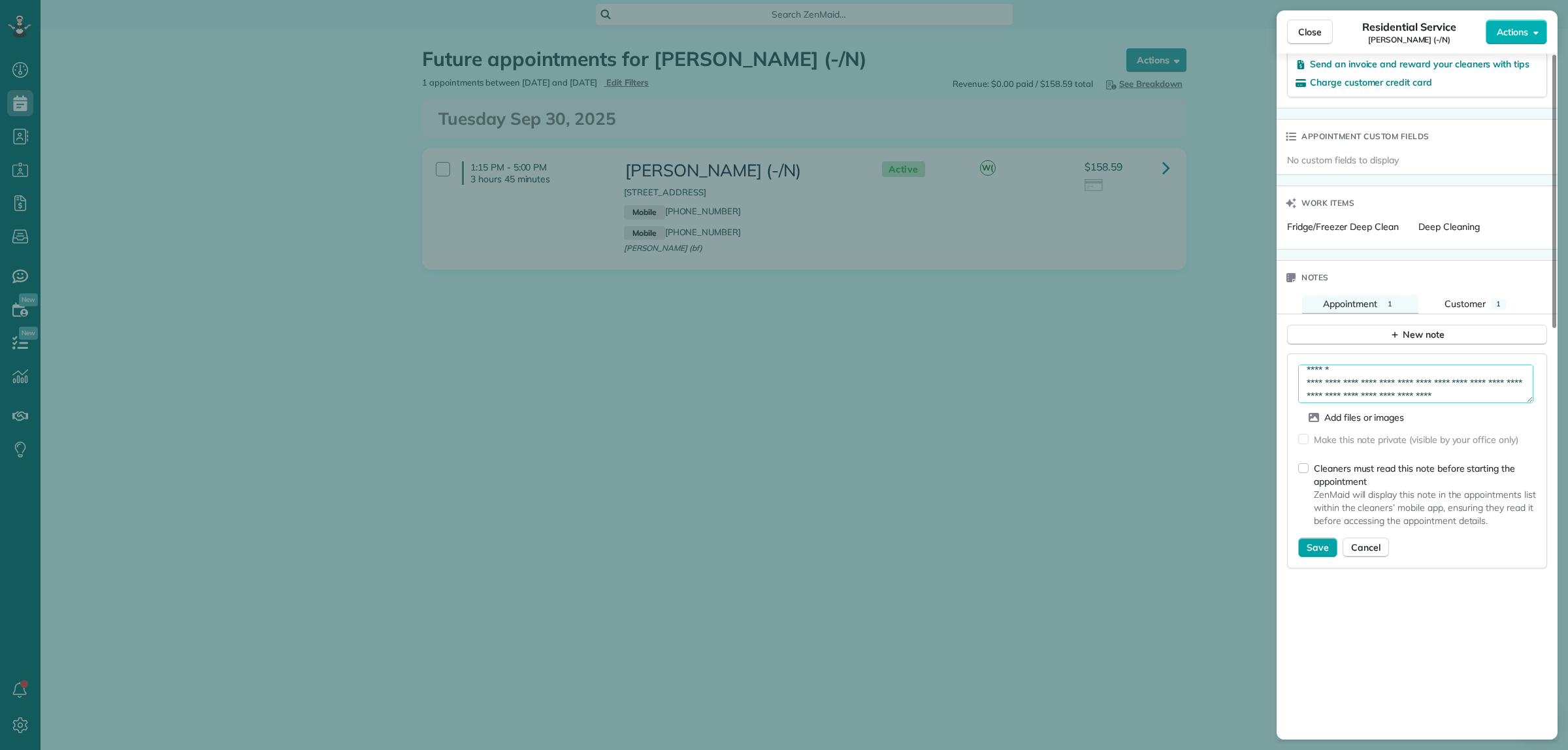
type textarea "**********"
click at [1321, 551] on span "Save" at bounding box center [1317, 547] width 22 height 13
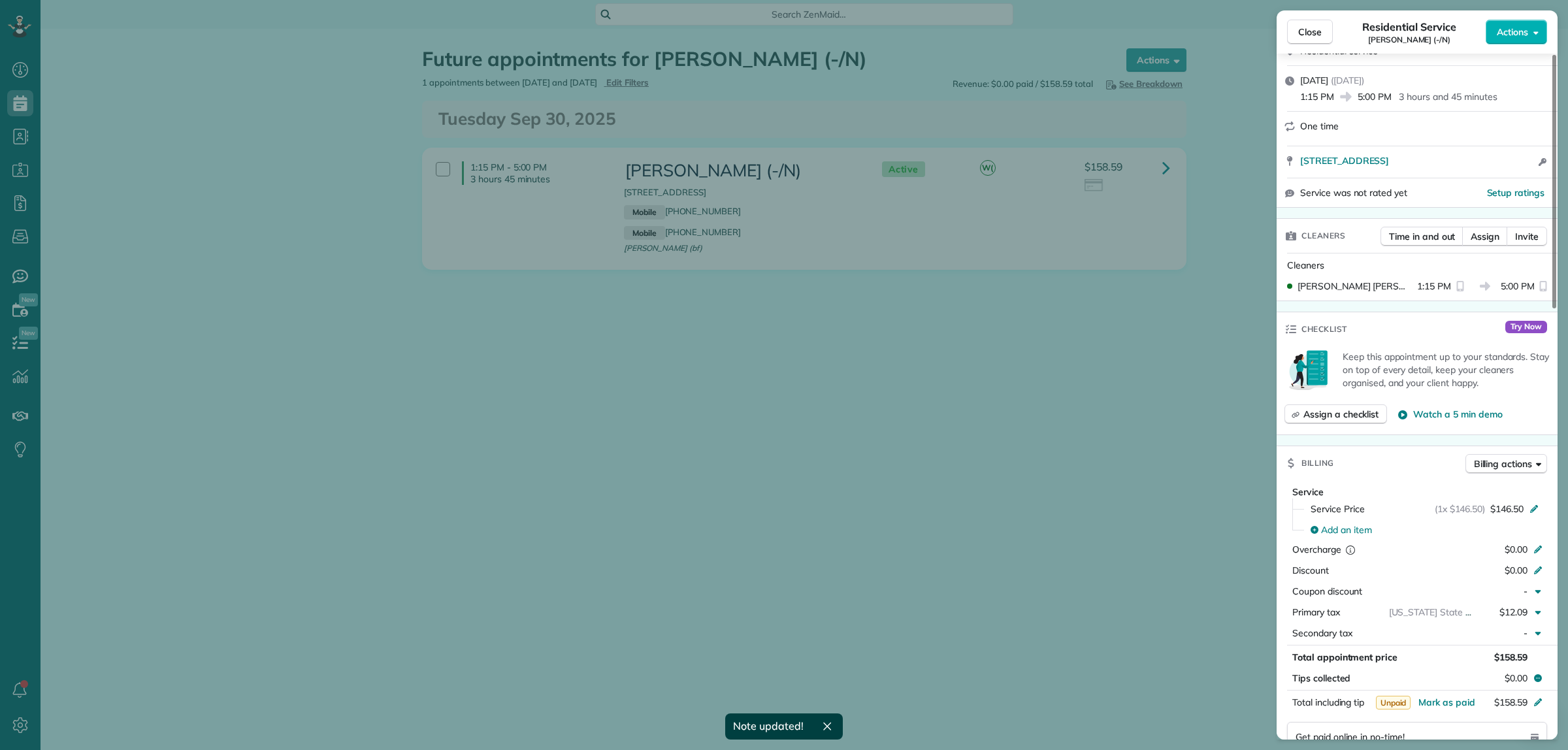
scroll to position [82, 0]
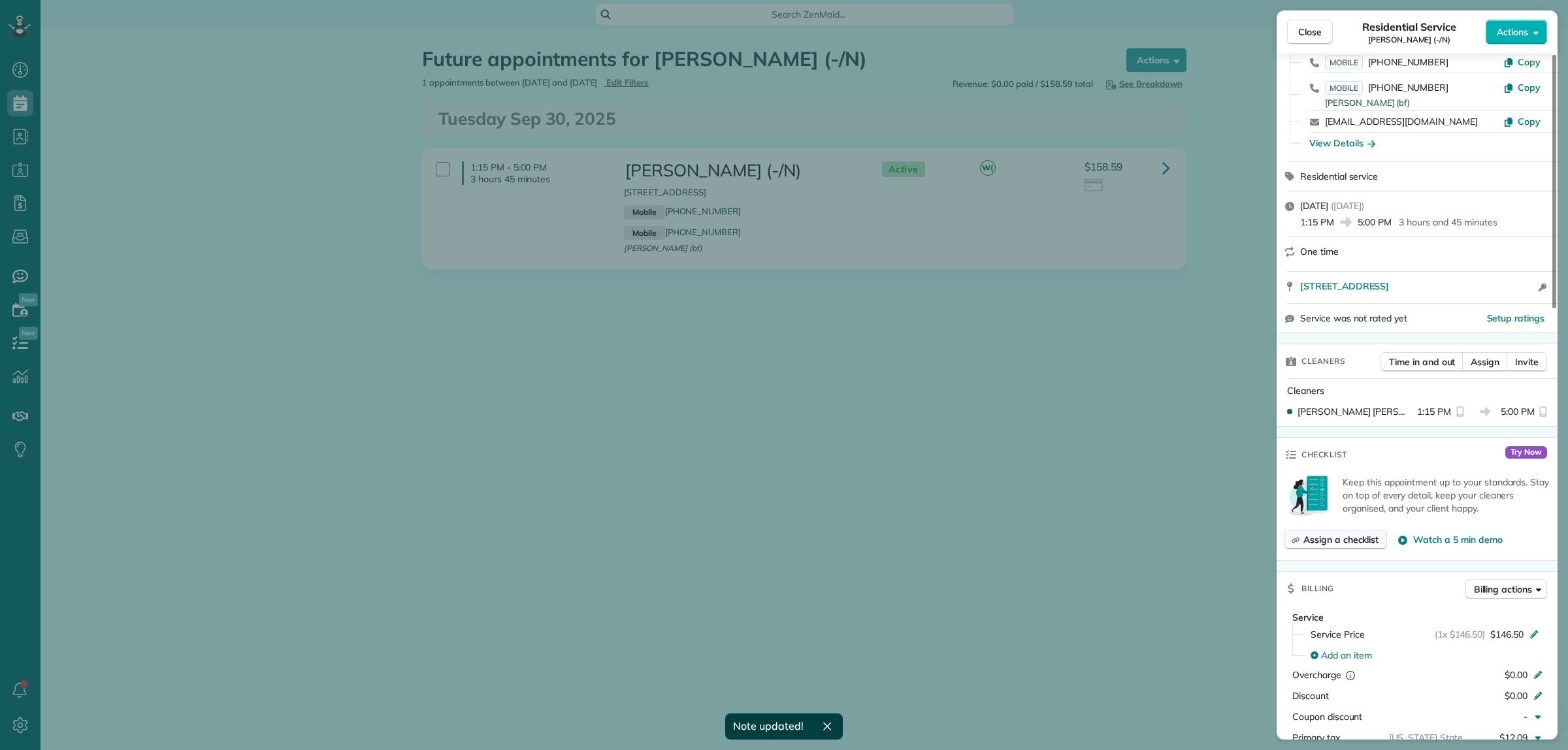
click at [1337, 545] on span "Assign a checklist" at bounding box center [1340, 539] width 75 height 13
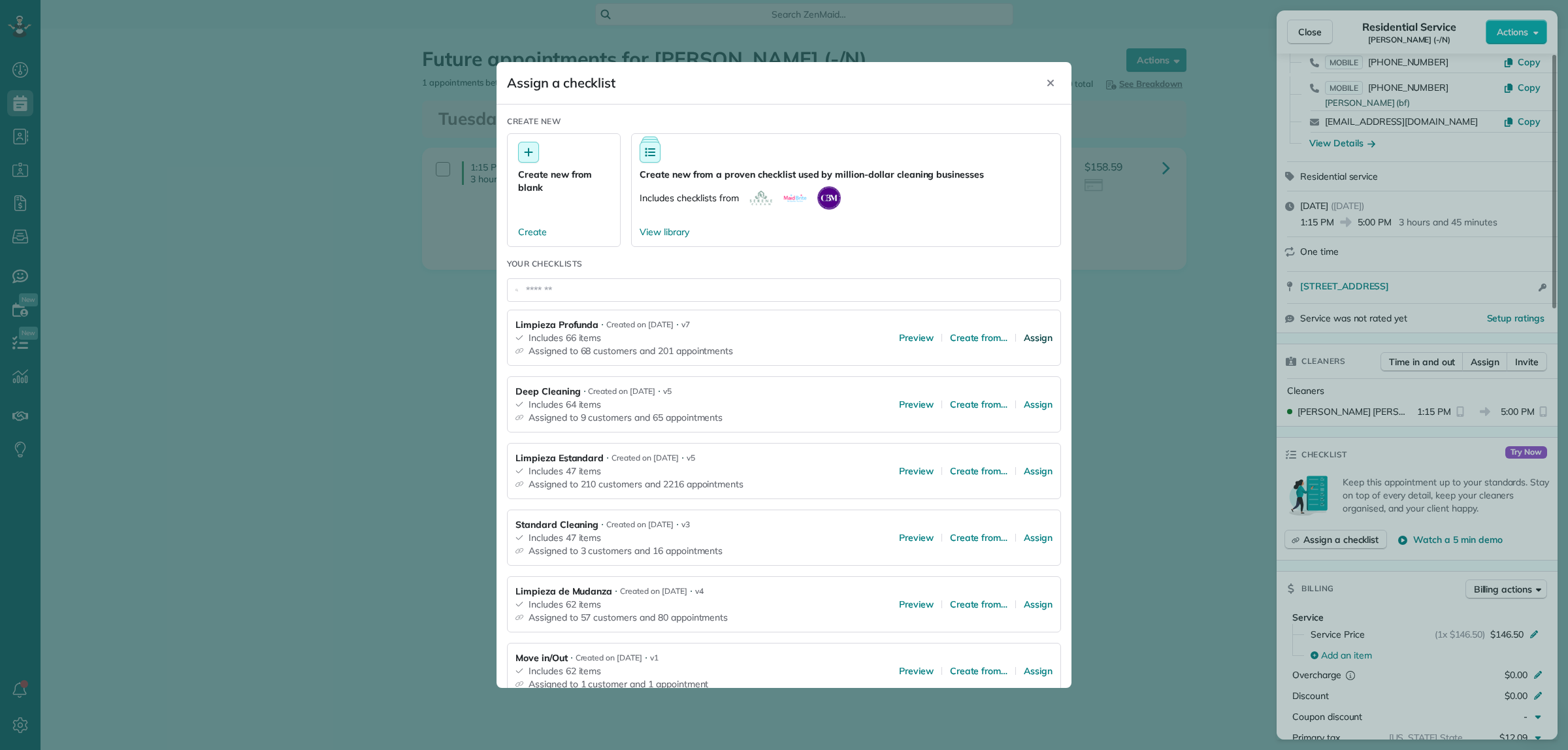
click at [1025, 340] on span "Assign" at bounding box center [1037, 338] width 29 height 13
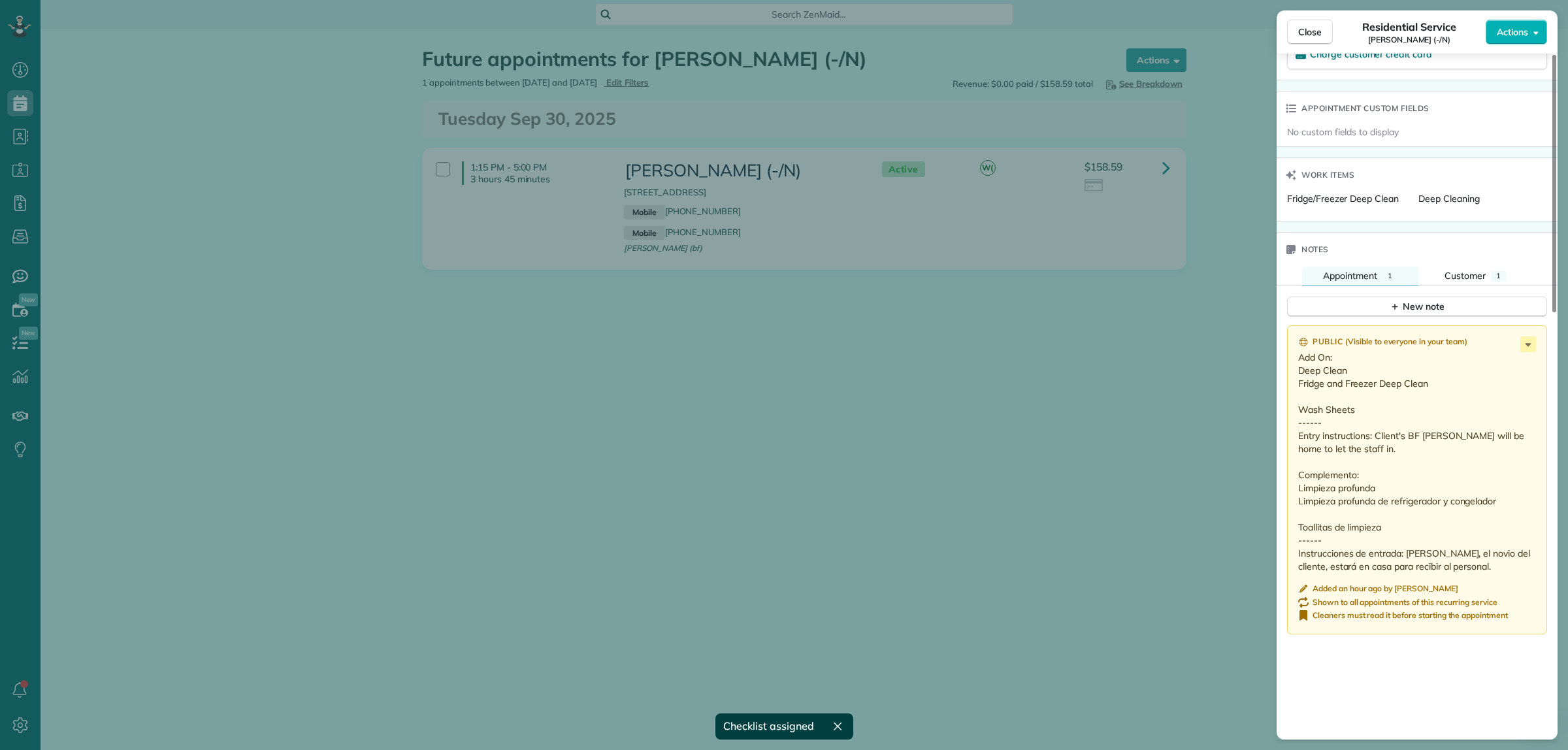
scroll to position [1134, 0]
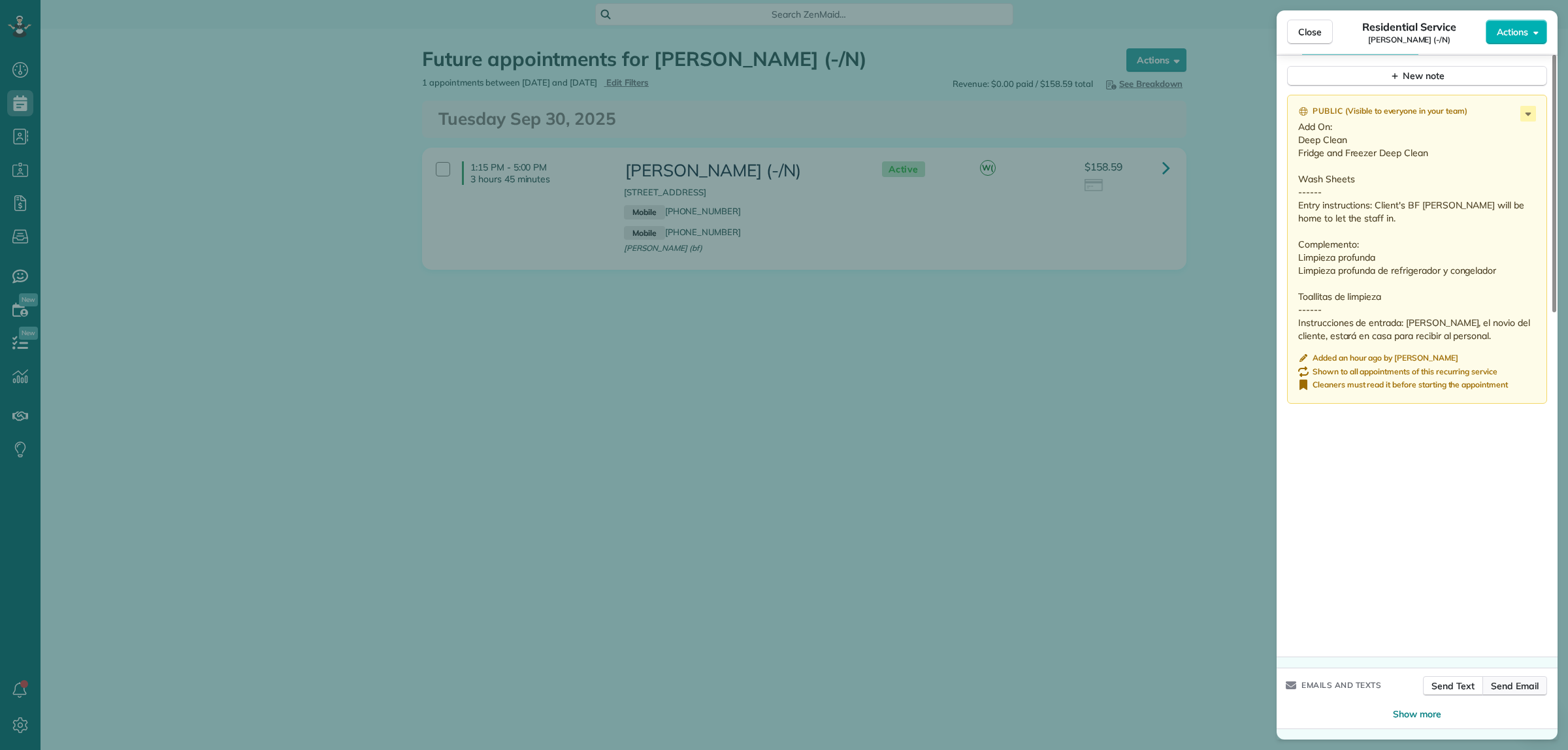
click at [1513, 689] on span "Send Email" at bounding box center [1515, 685] width 48 height 13
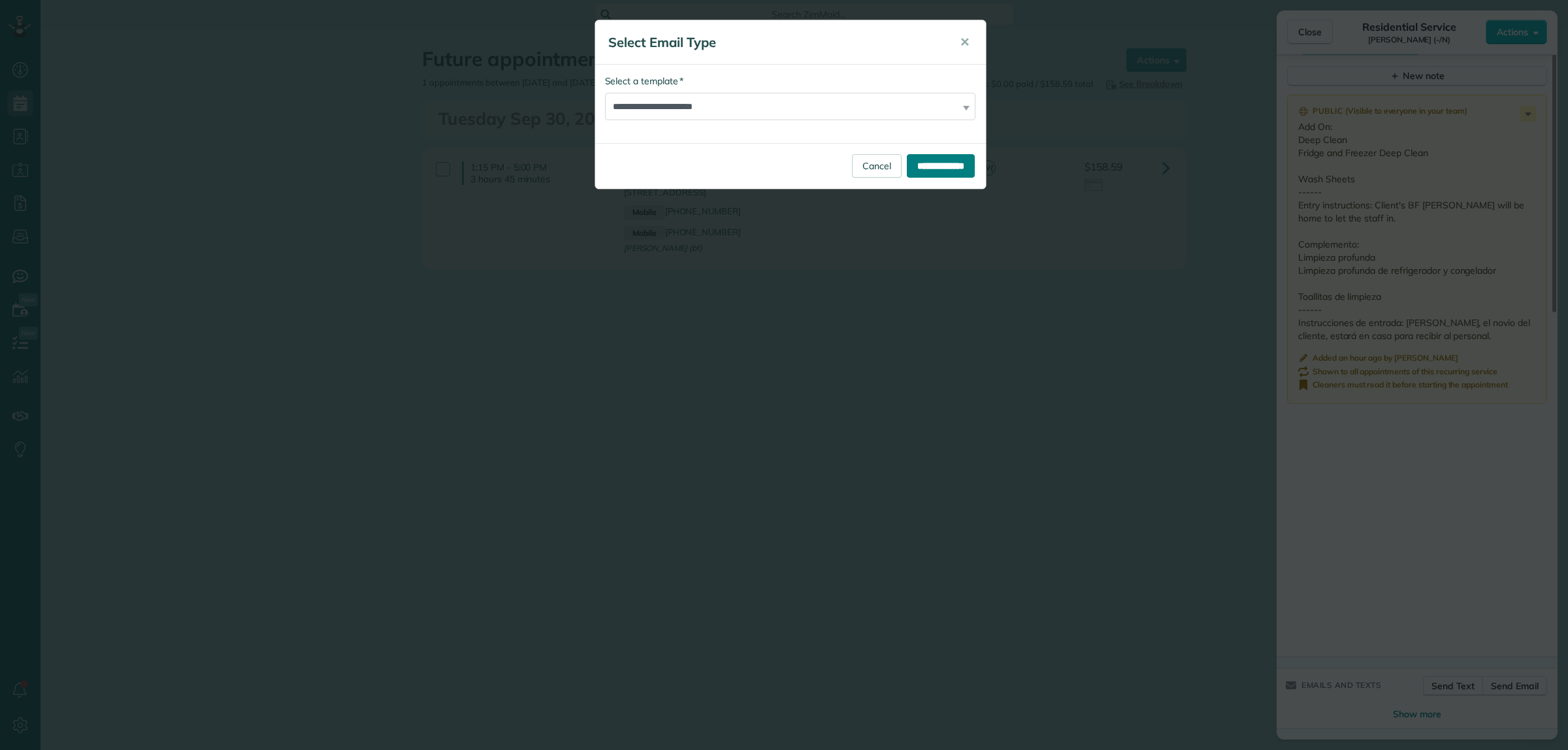
click at [948, 168] on input "**********" at bounding box center [941, 166] width 68 height 24
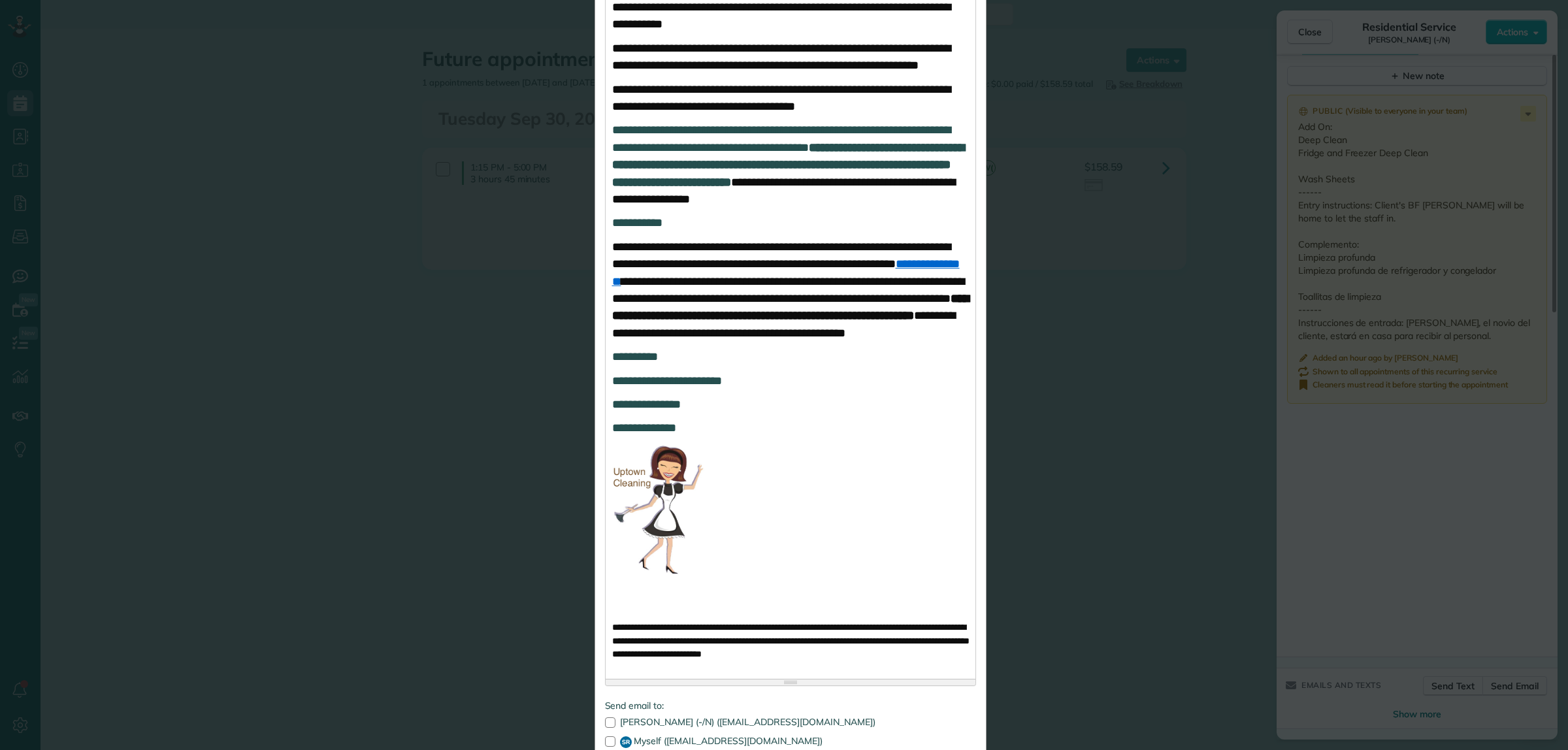
scroll to position [716, 0]
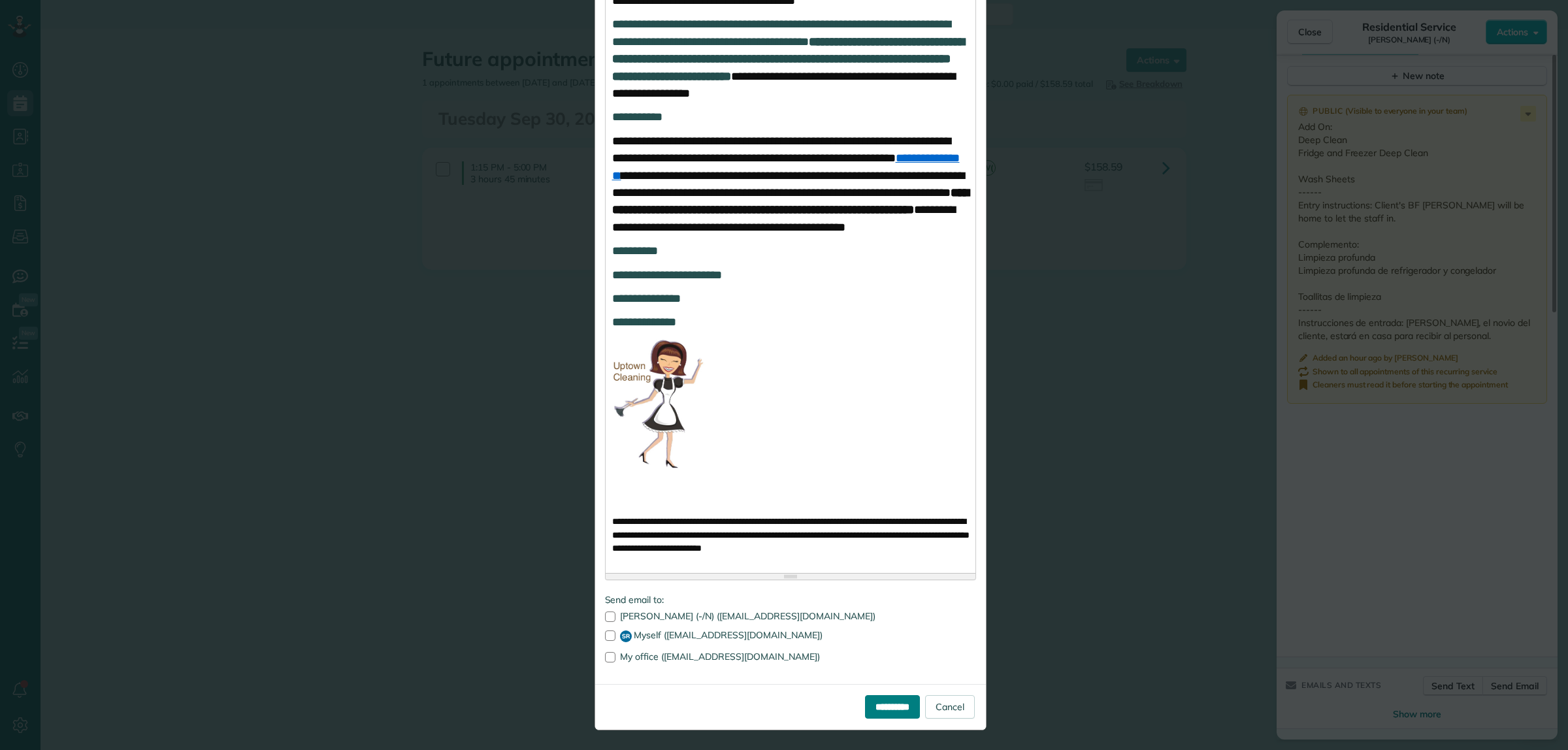
drag, startPoint x: 867, startPoint y: 712, endPoint x: 856, endPoint y: 709, distance: 11.4
click at [867, 712] on input "**********" at bounding box center [892, 707] width 55 height 24
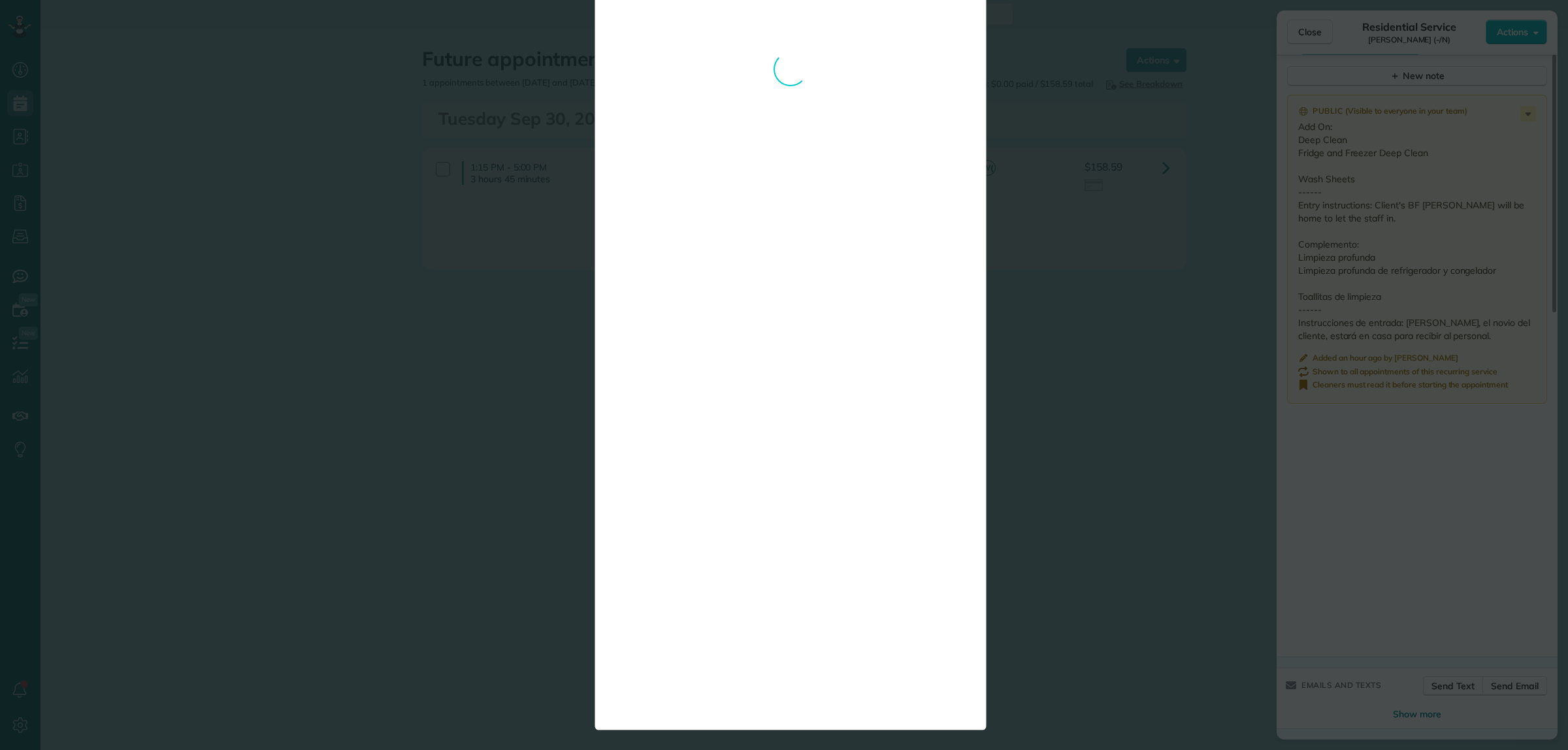
scroll to position [0, 0]
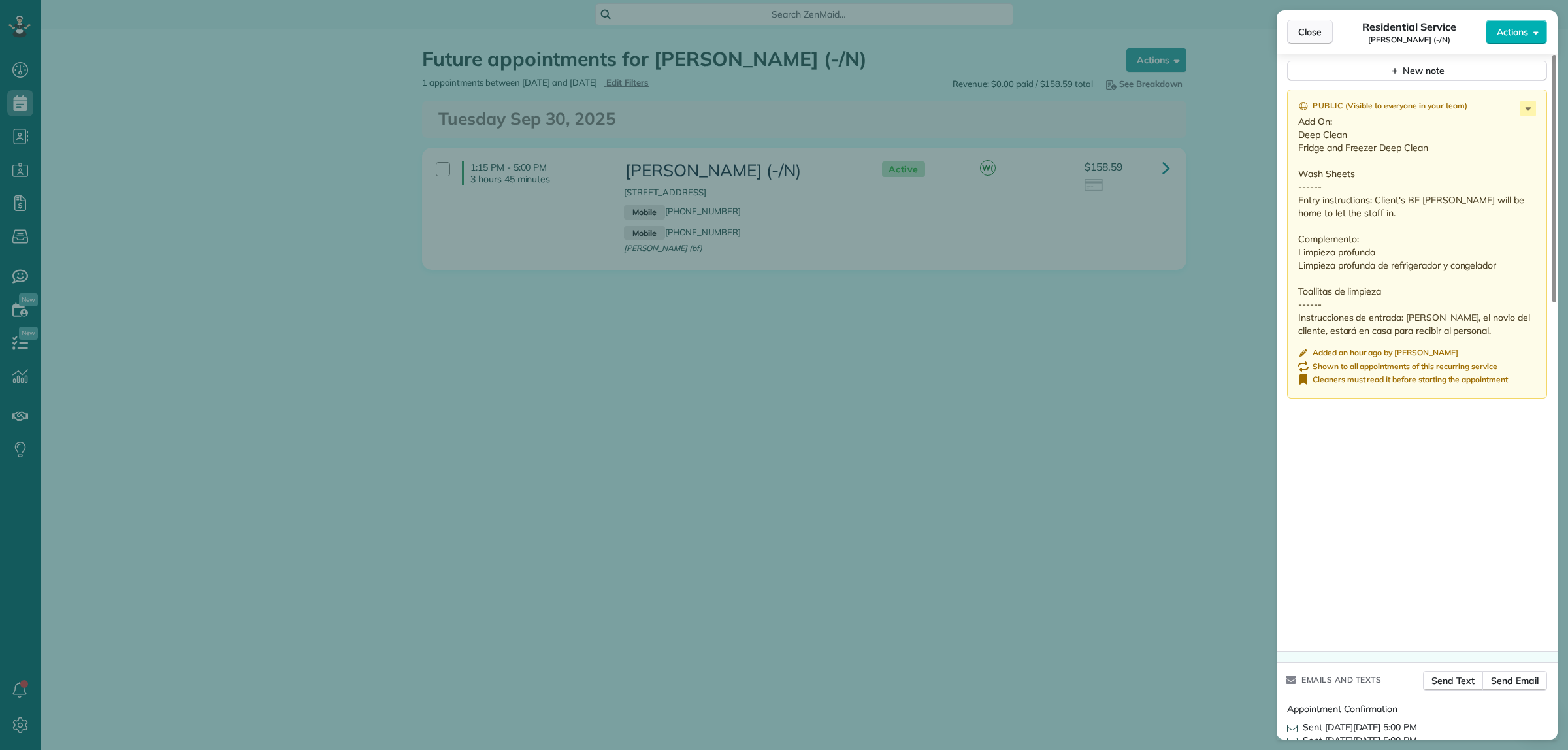
click at [1307, 40] on button "Close" at bounding box center [1310, 32] width 46 height 25
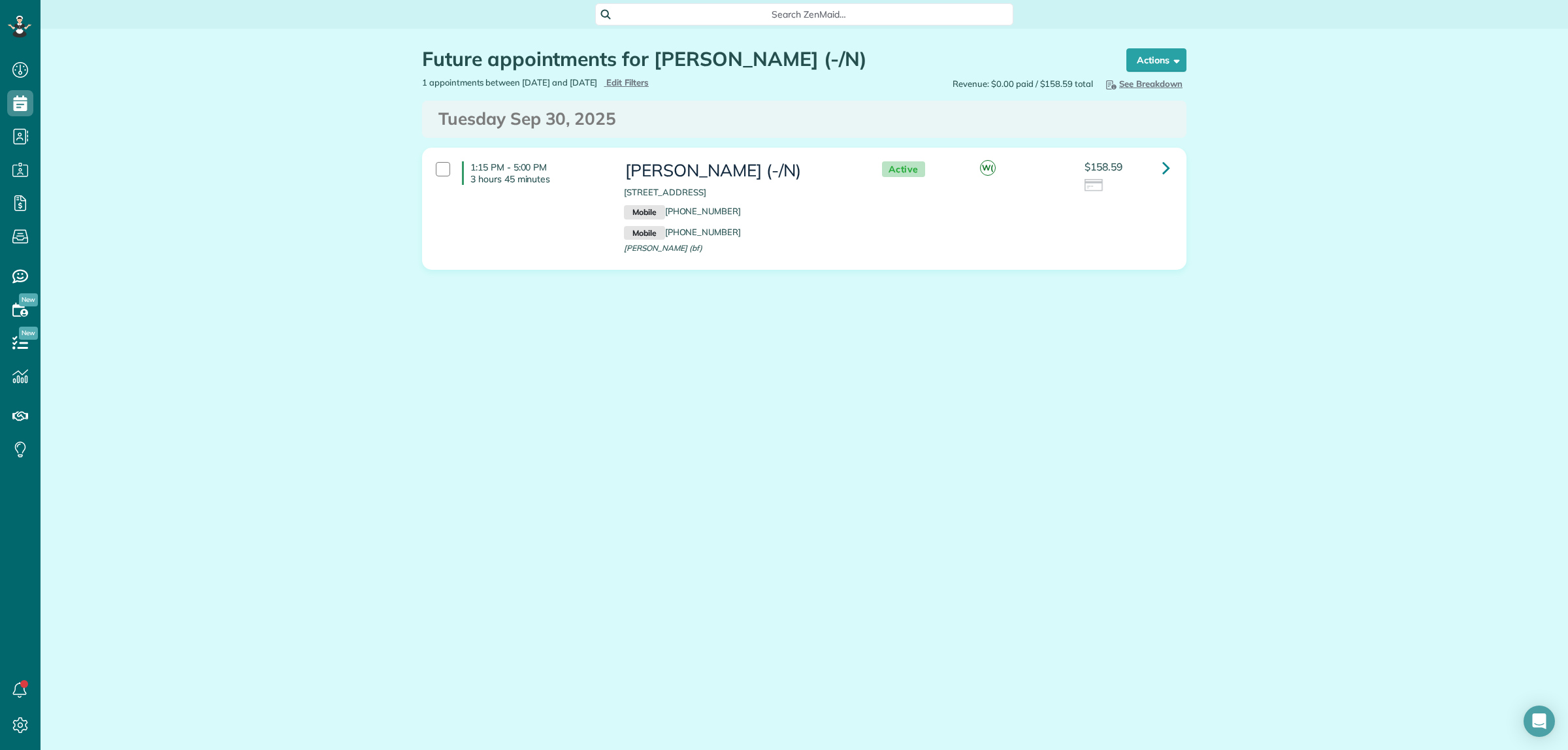
click at [782, 11] on span "Search ZenMaid…" at bounding box center [808, 14] width 397 height 13
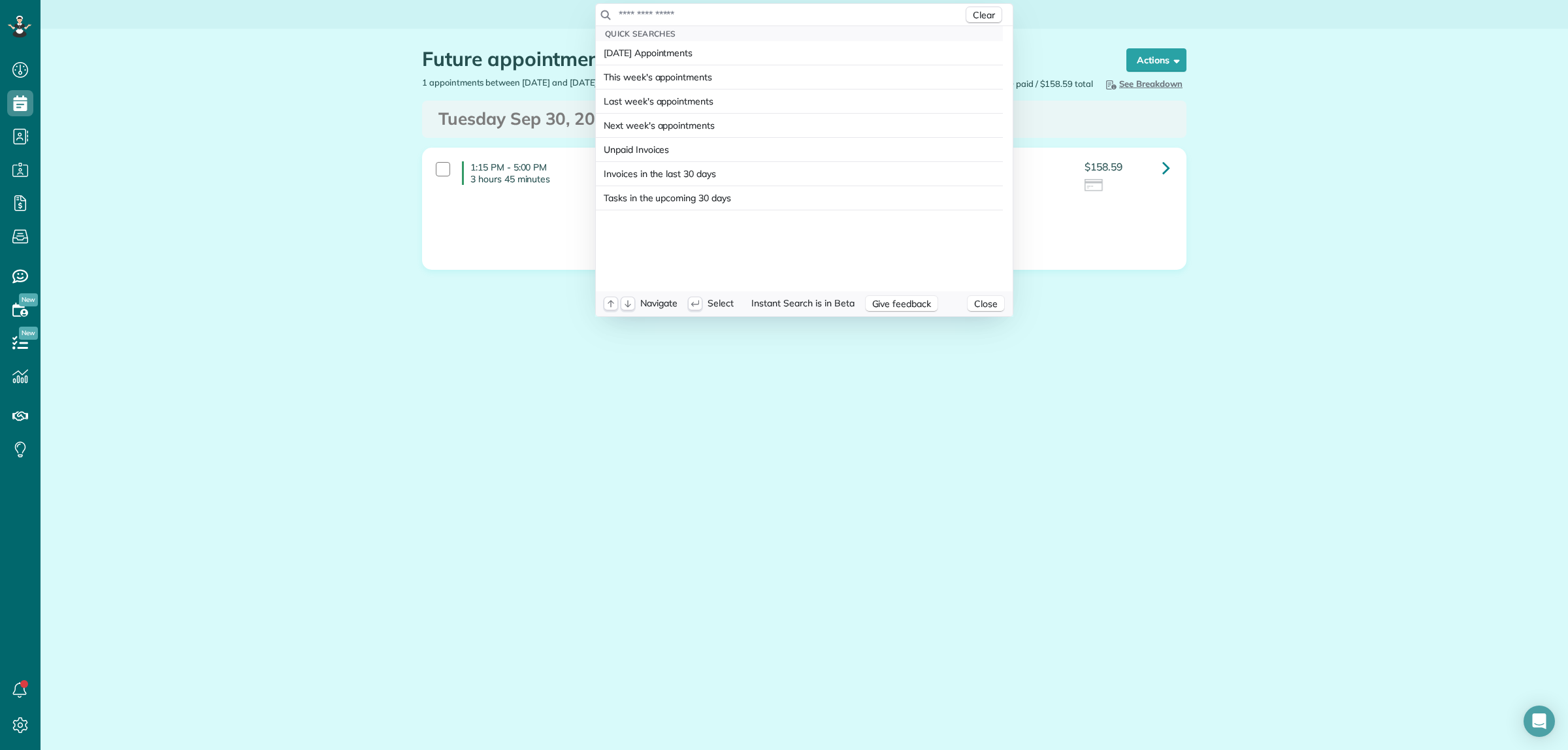
click at [779, 14] on input "text" at bounding box center [790, 14] width 344 height 13
type input "**********"
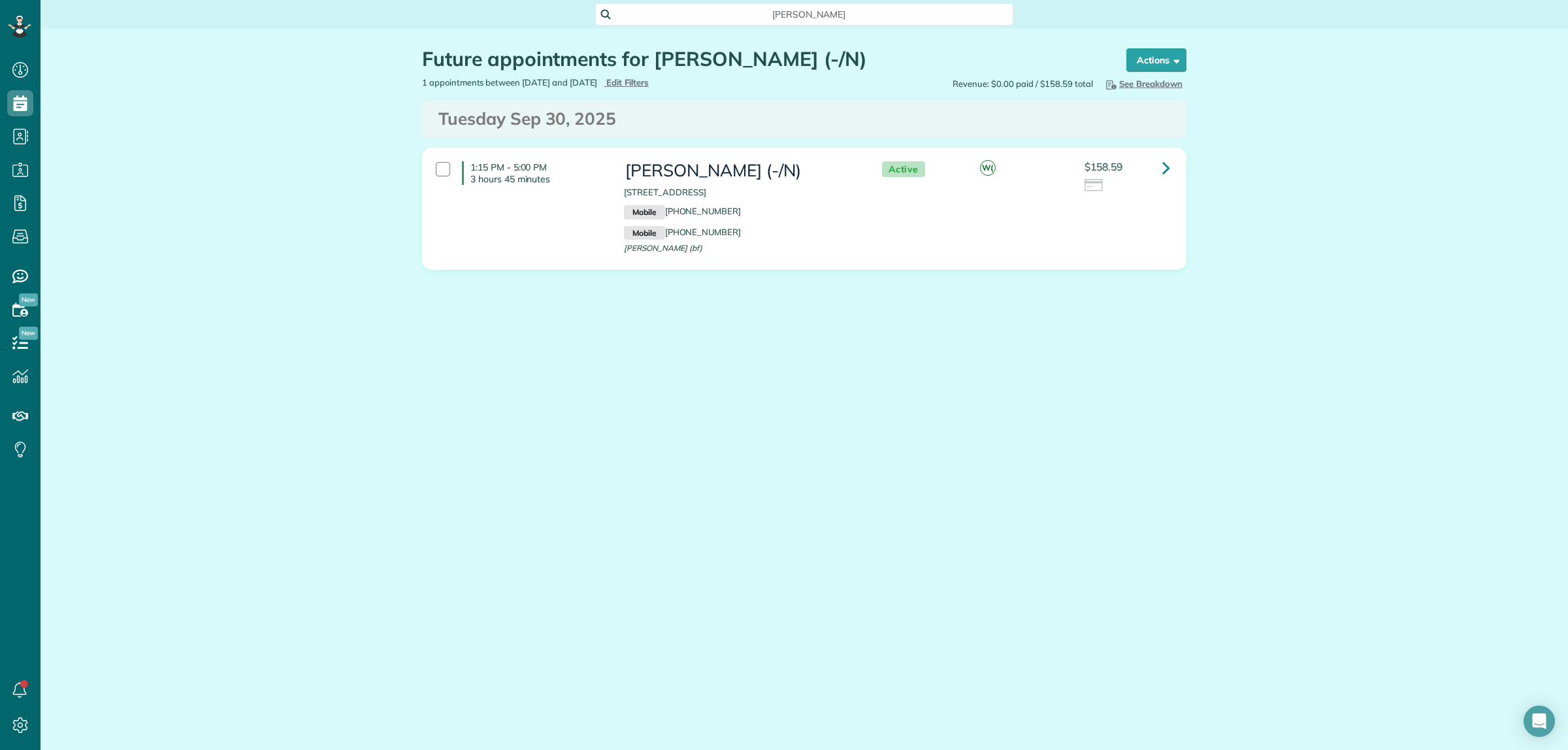
click at [1335, 275] on html "Dashboard Scheduling Calendar View List View Dispatch View - Weekly scheduling …" at bounding box center [784, 375] width 1568 height 750
click at [1166, 160] on icon at bounding box center [1166, 167] width 8 height 23
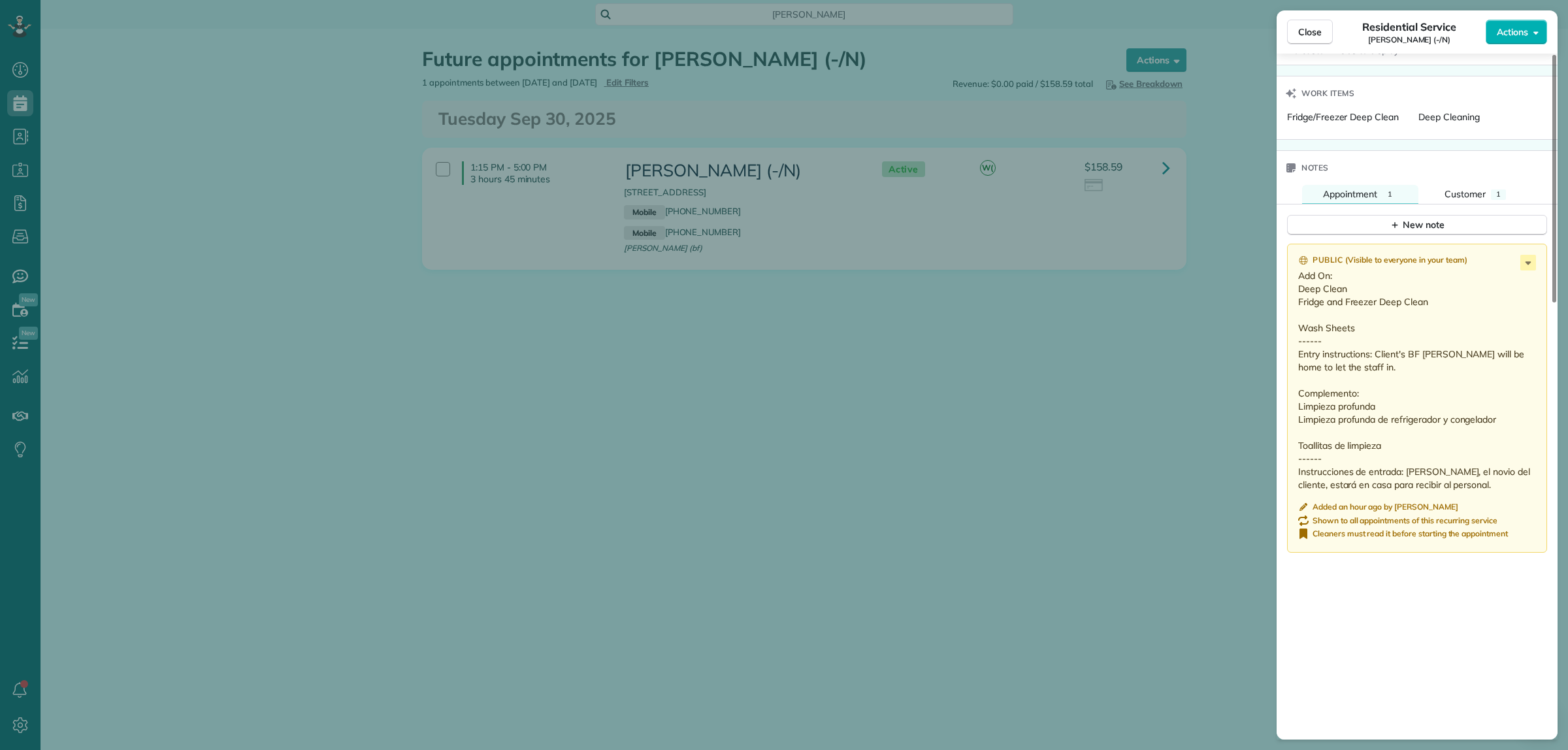
scroll to position [1063, 0]
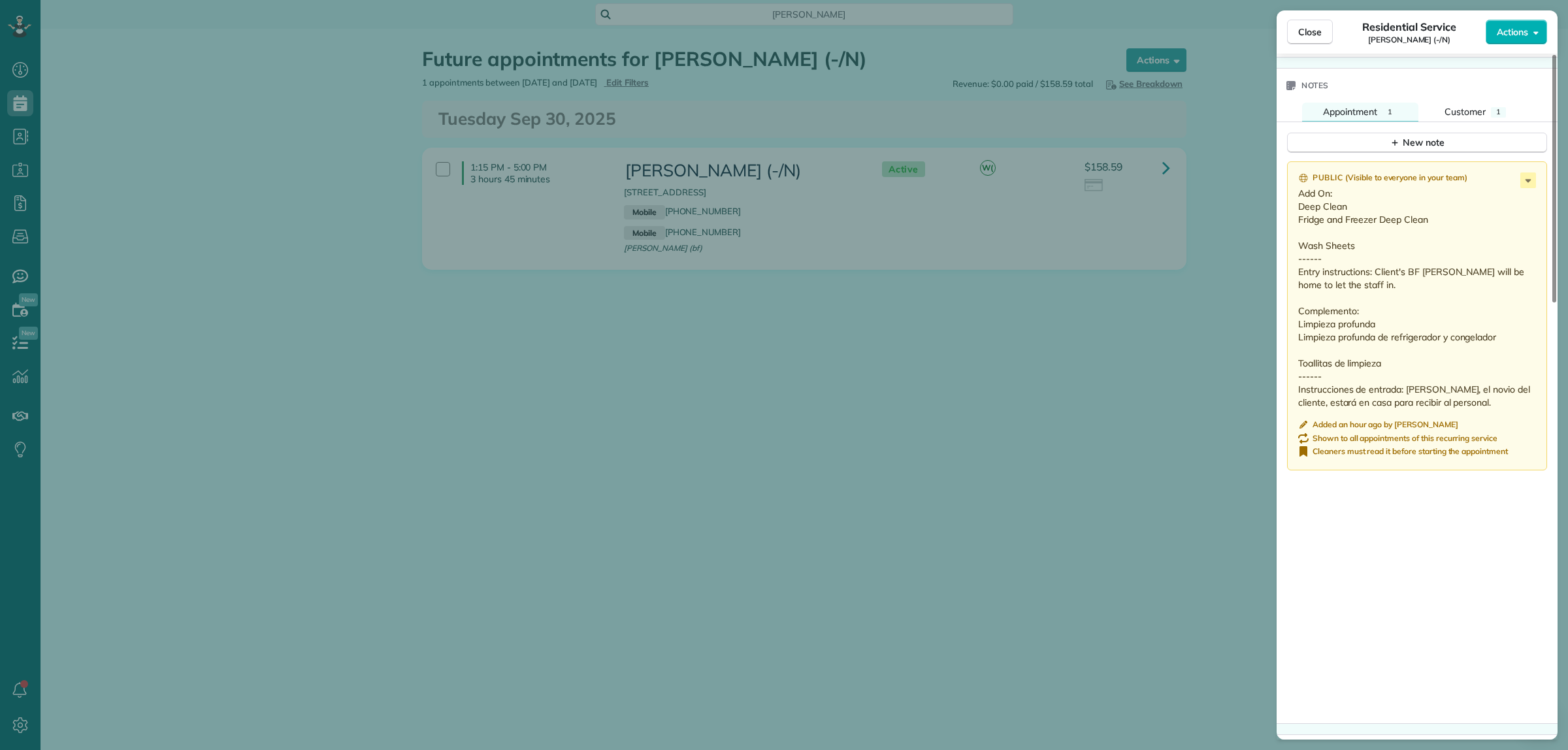
click at [963, 331] on div "Close Residential Service Shirley Marino (-/N) Actions Status Active Shirley Ma…" at bounding box center [784, 375] width 1568 height 750
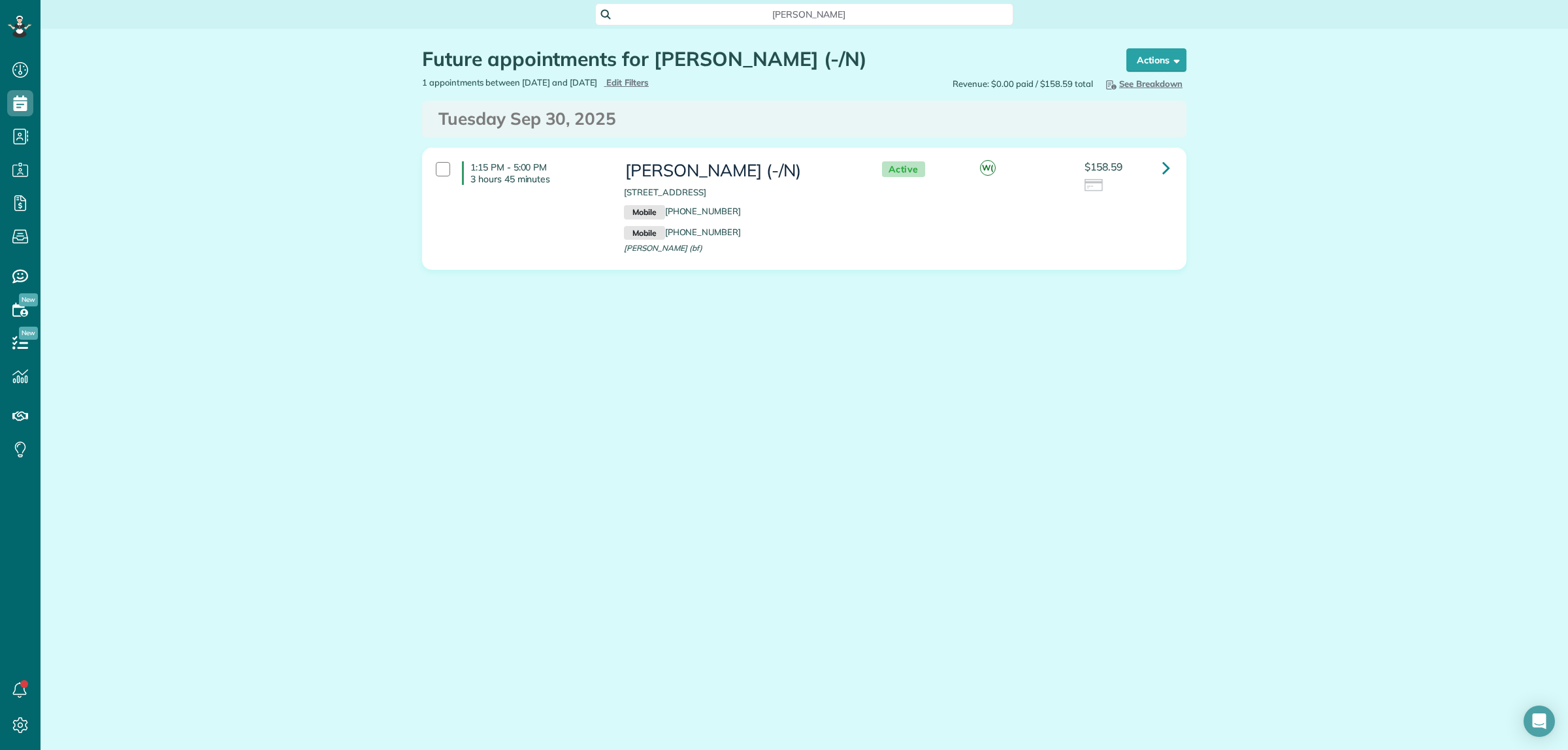
click at [726, 21] on div "Sally Hartman" at bounding box center [804, 14] width 418 height 22
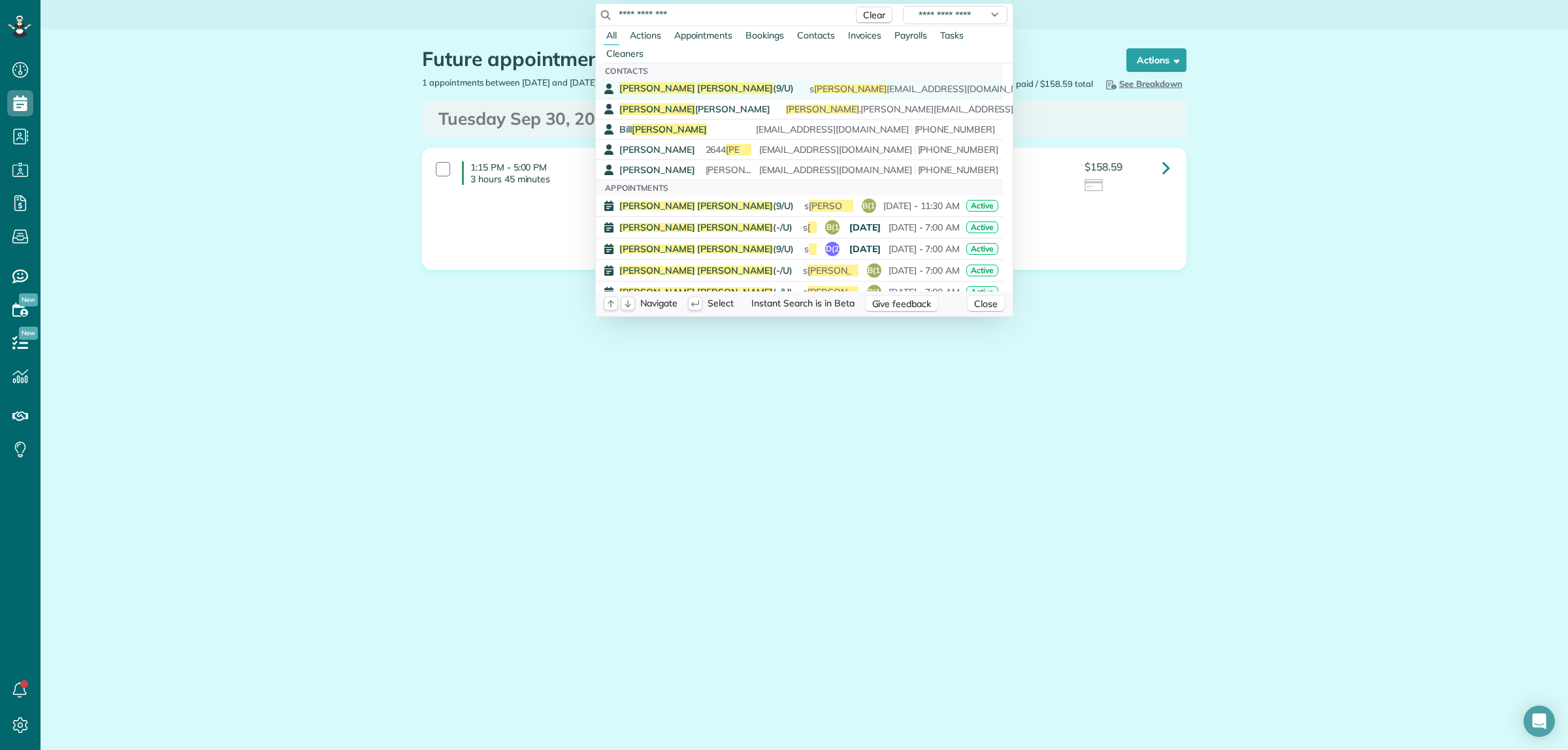
click at [708, 84] on div "Sally Hartman (9/U) s hartman 650@gmail.com (650) 465-5218" at bounding box center [808, 89] width 379 height 12
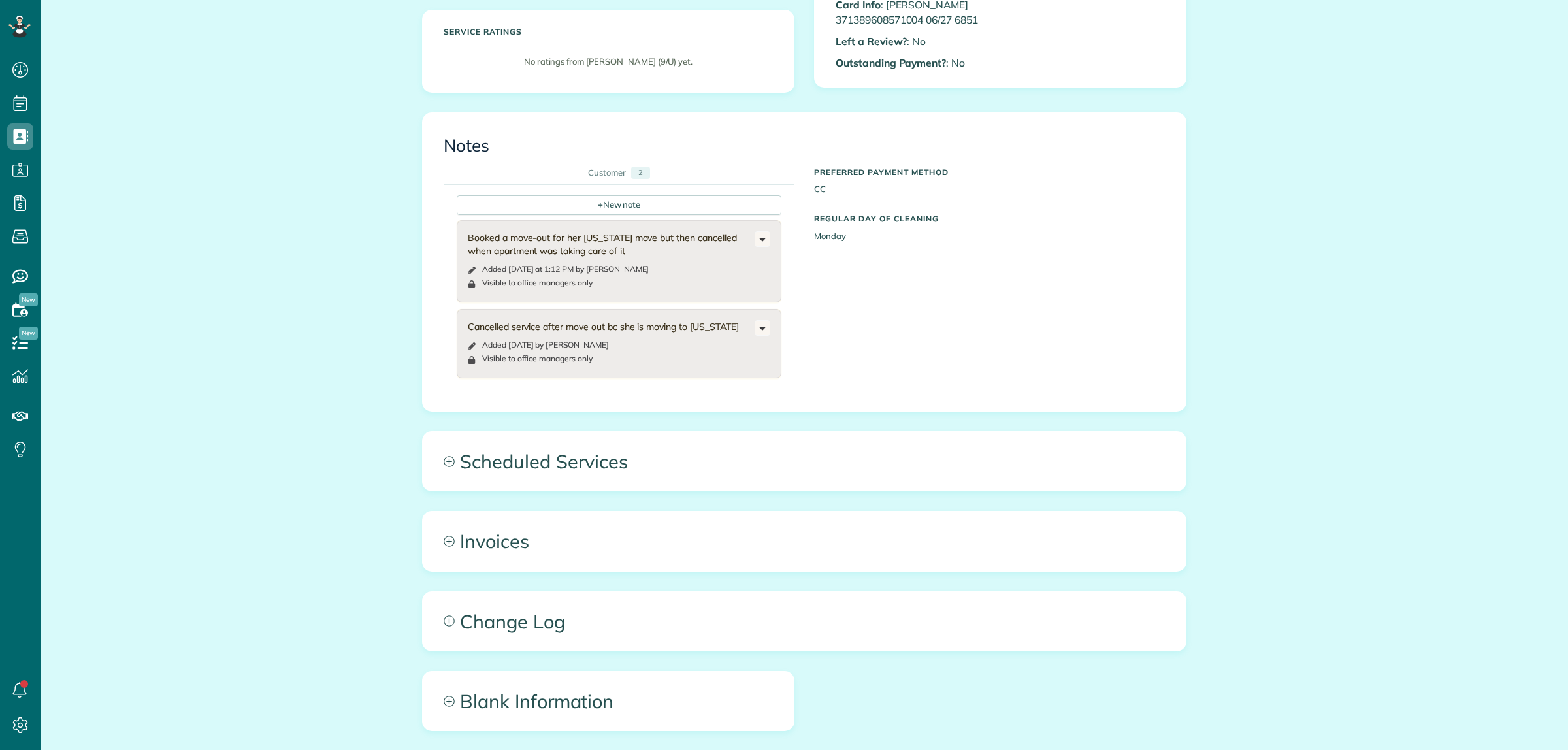
scroll to position [408, 0]
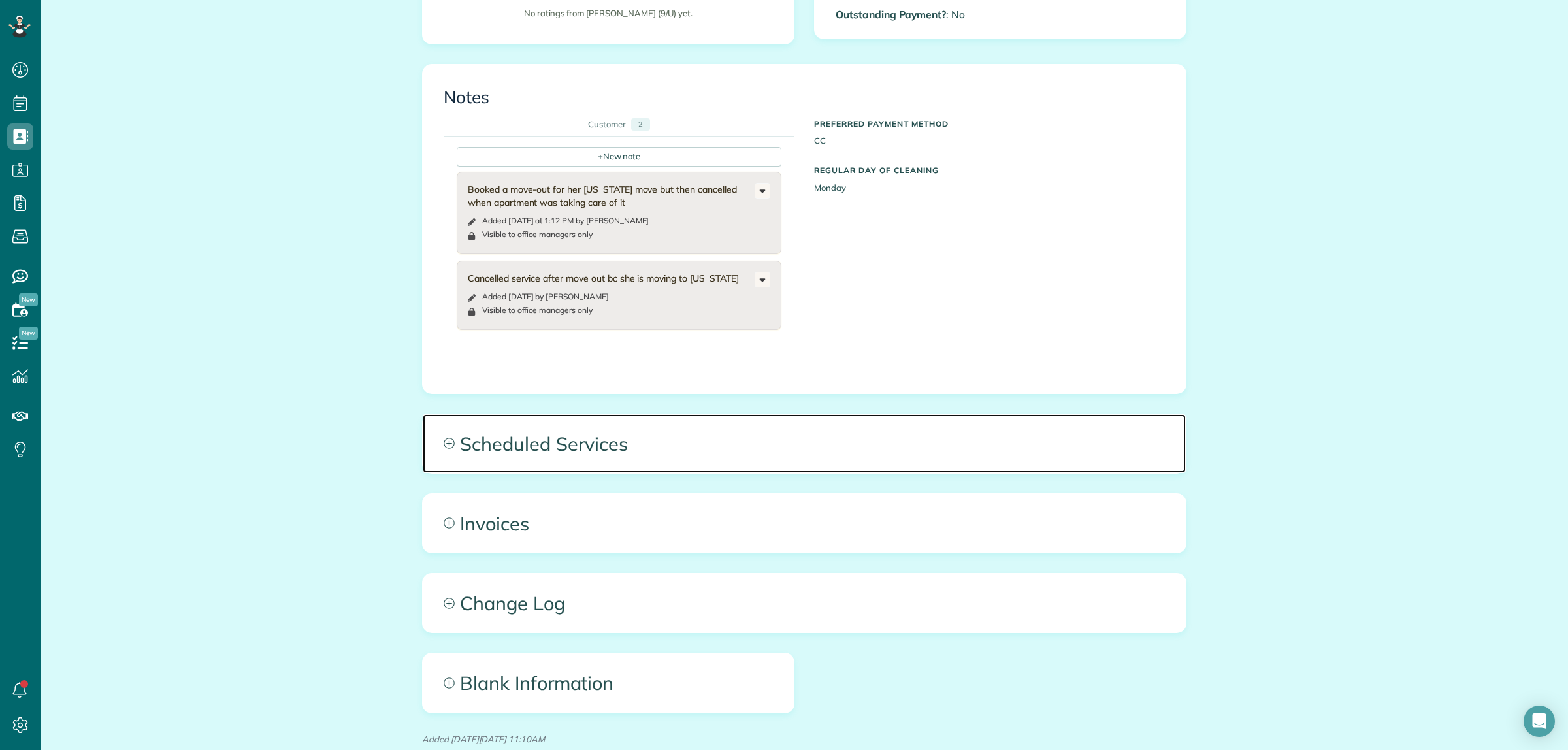
click at [617, 453] on span "Scheduled Services" at bounding box center [804, 443] width 763 height 59
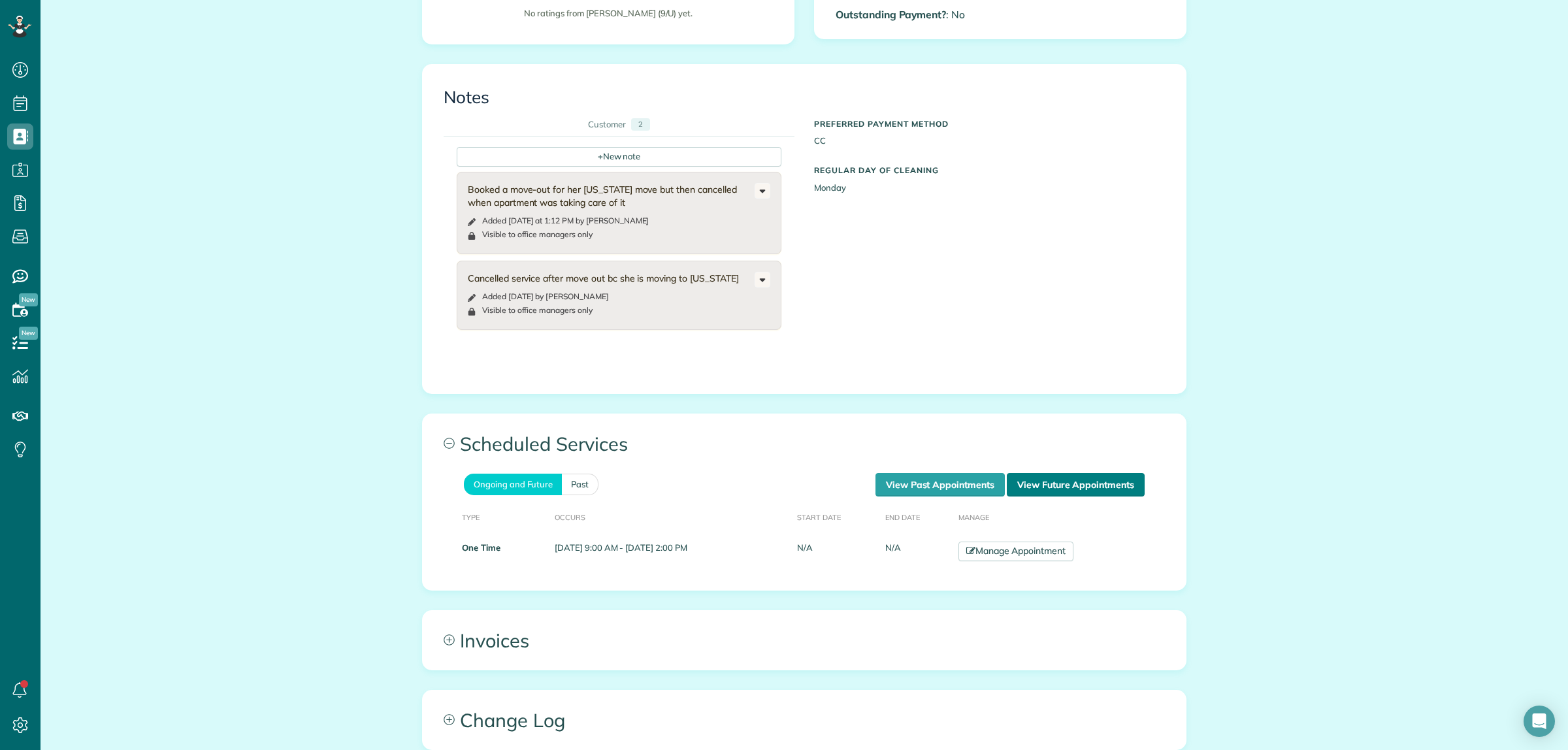
click at [1069, 491] on link "View Future Appointments" at bounding box center [1075, 485] width 137 height 24
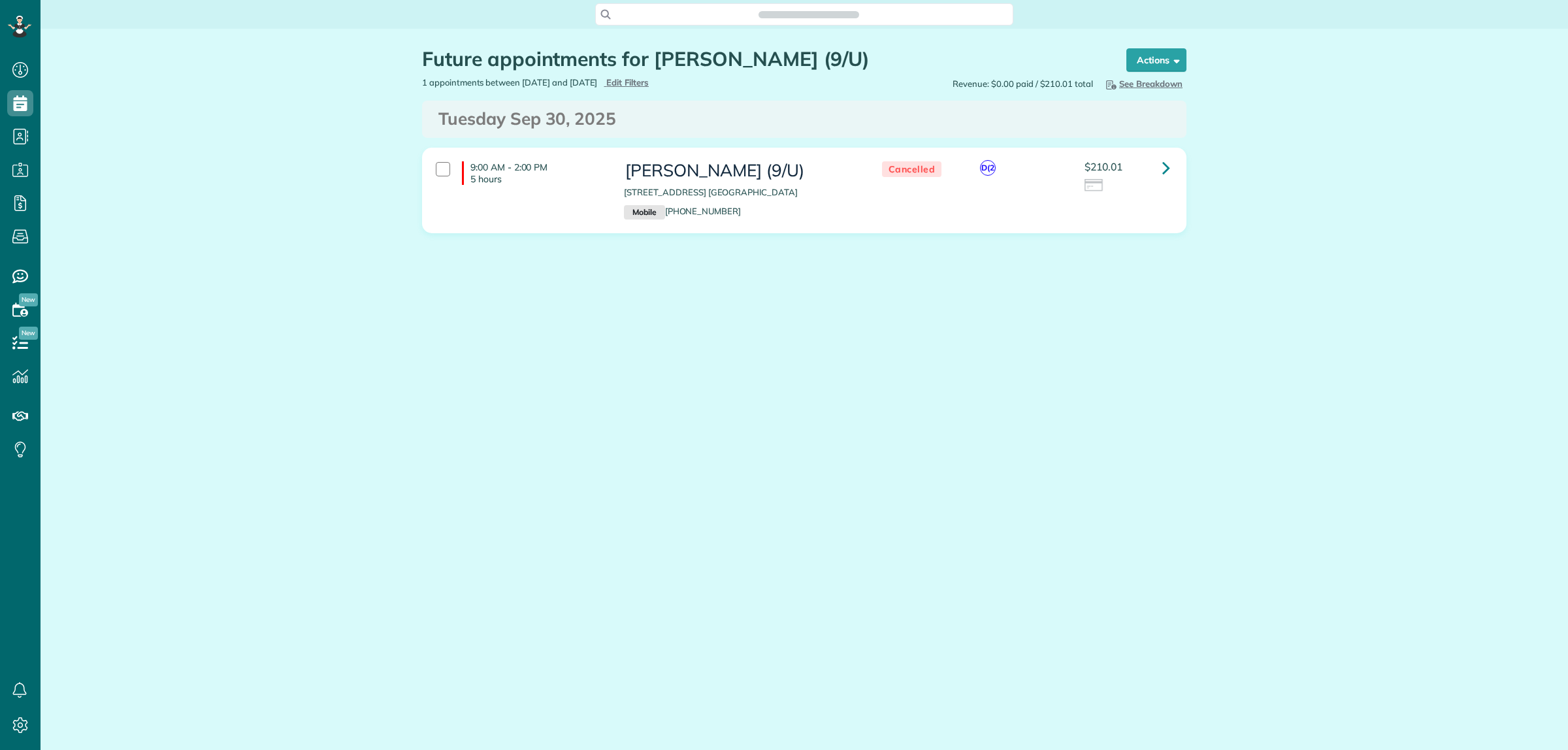
scroll to position [5, 5]
click at [706, 11] on span "Search ZenMaid…" at bounding box center [808, 14] width 397 height 13
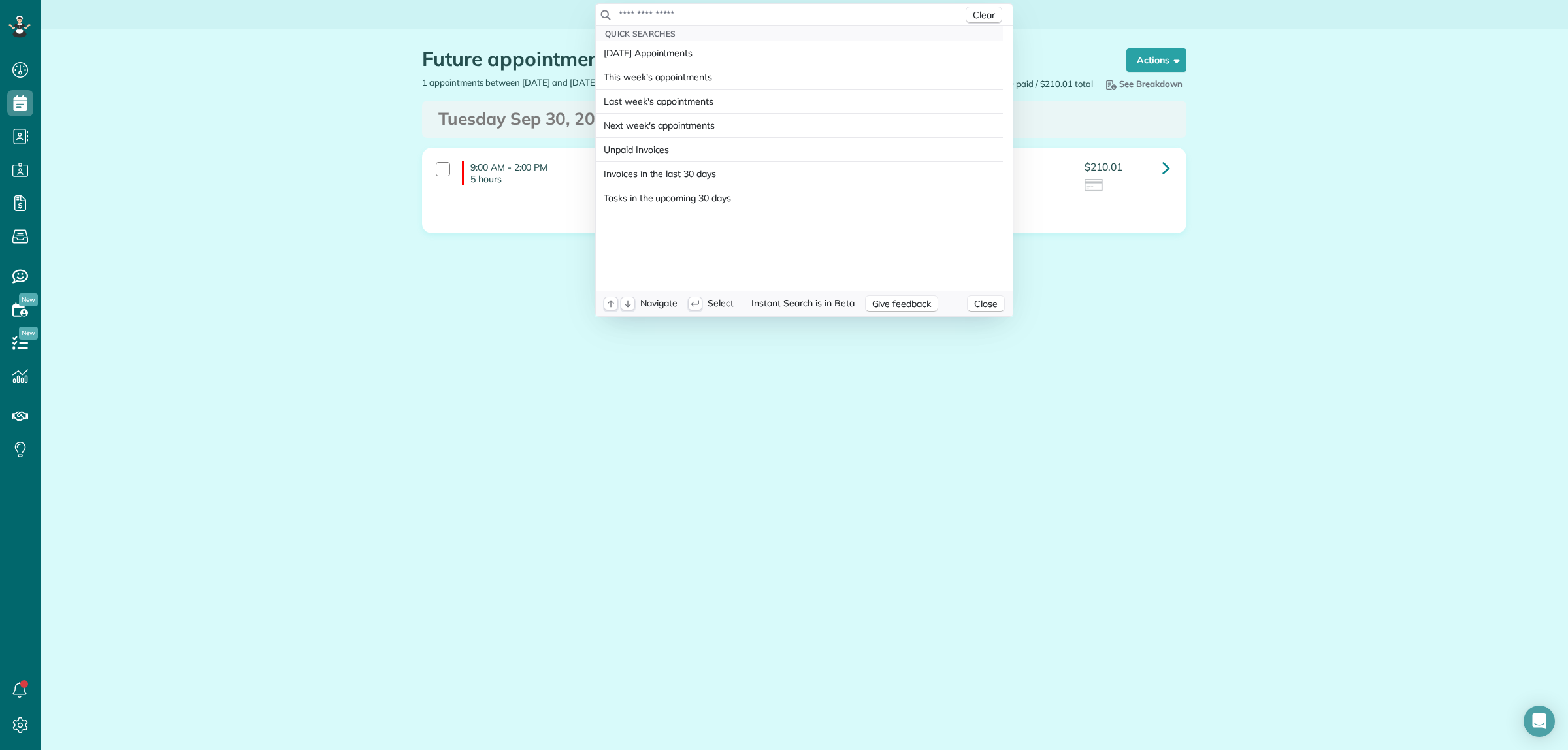
click at [706, 11] on input "text" at bounding box center [790, 14] width 344 height 13
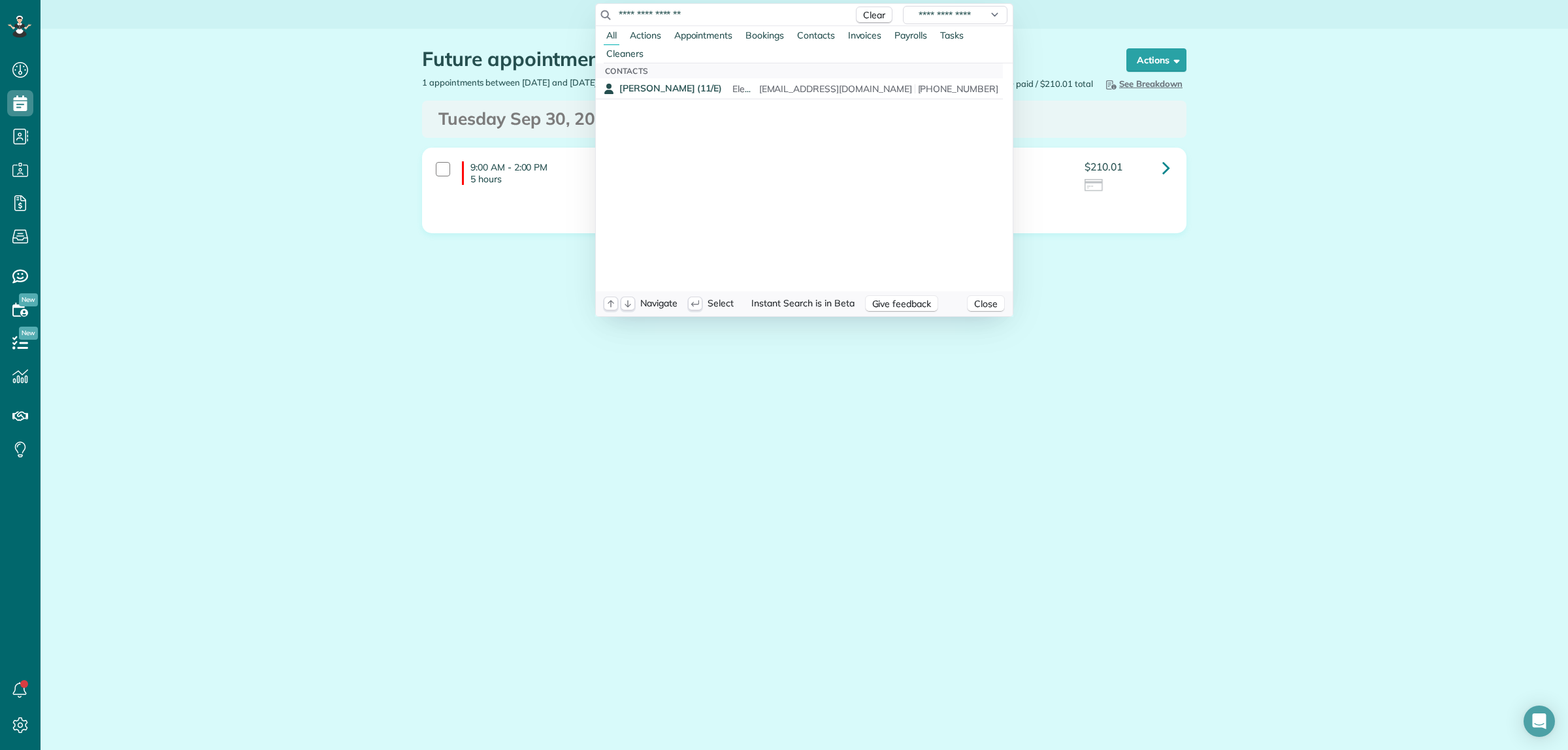
drag, startPoint x: 666, startPoint y: 9, endPoint x: 599, endPoint y: 9, distance: 67.0
click at [599, 9] on div "**********" at bounding box center [803, 15] width 417 height 22
paste input "text"
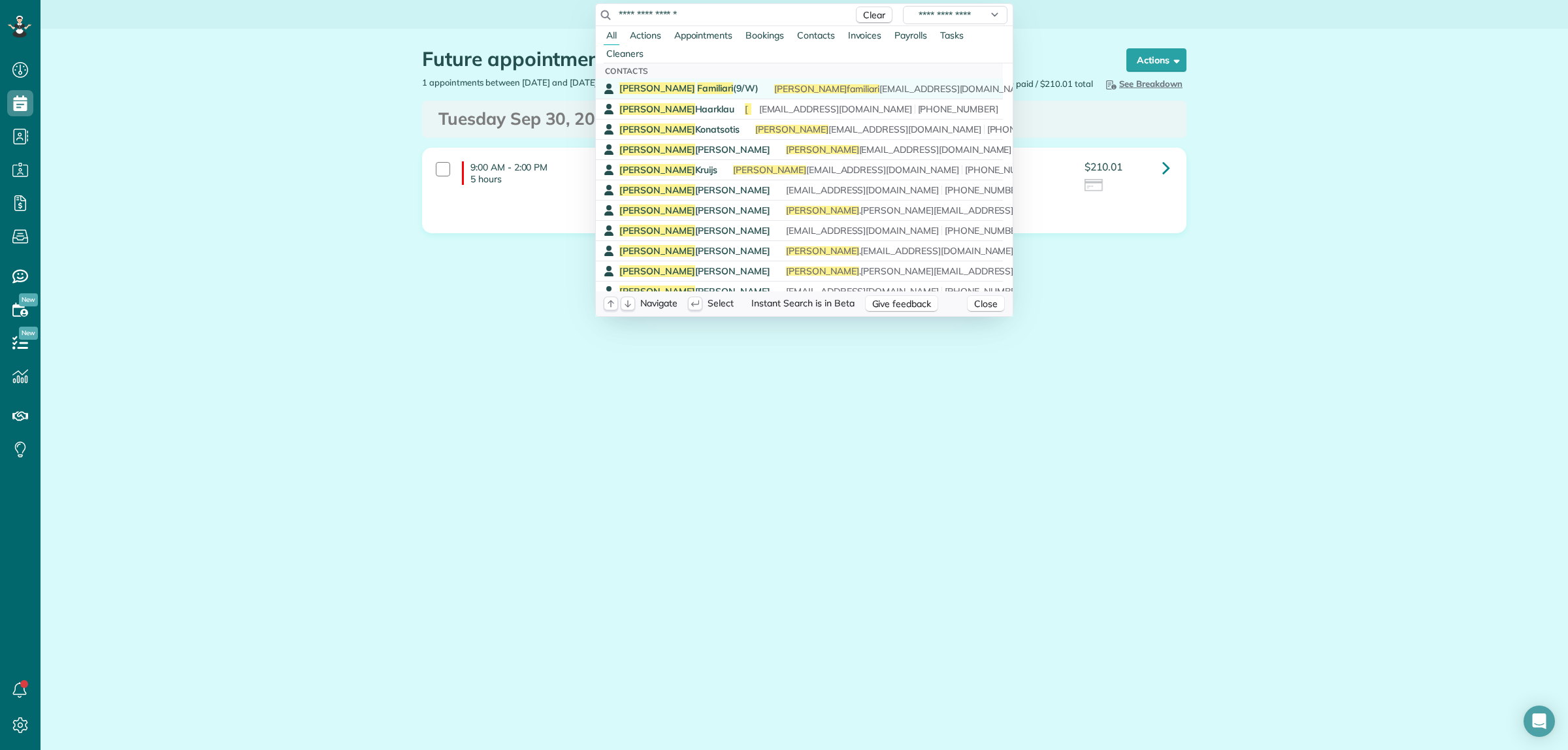
type input "**********"
click at [697, 91] on span "Familiari" at bounding box center [715, 89] width 36 height 12
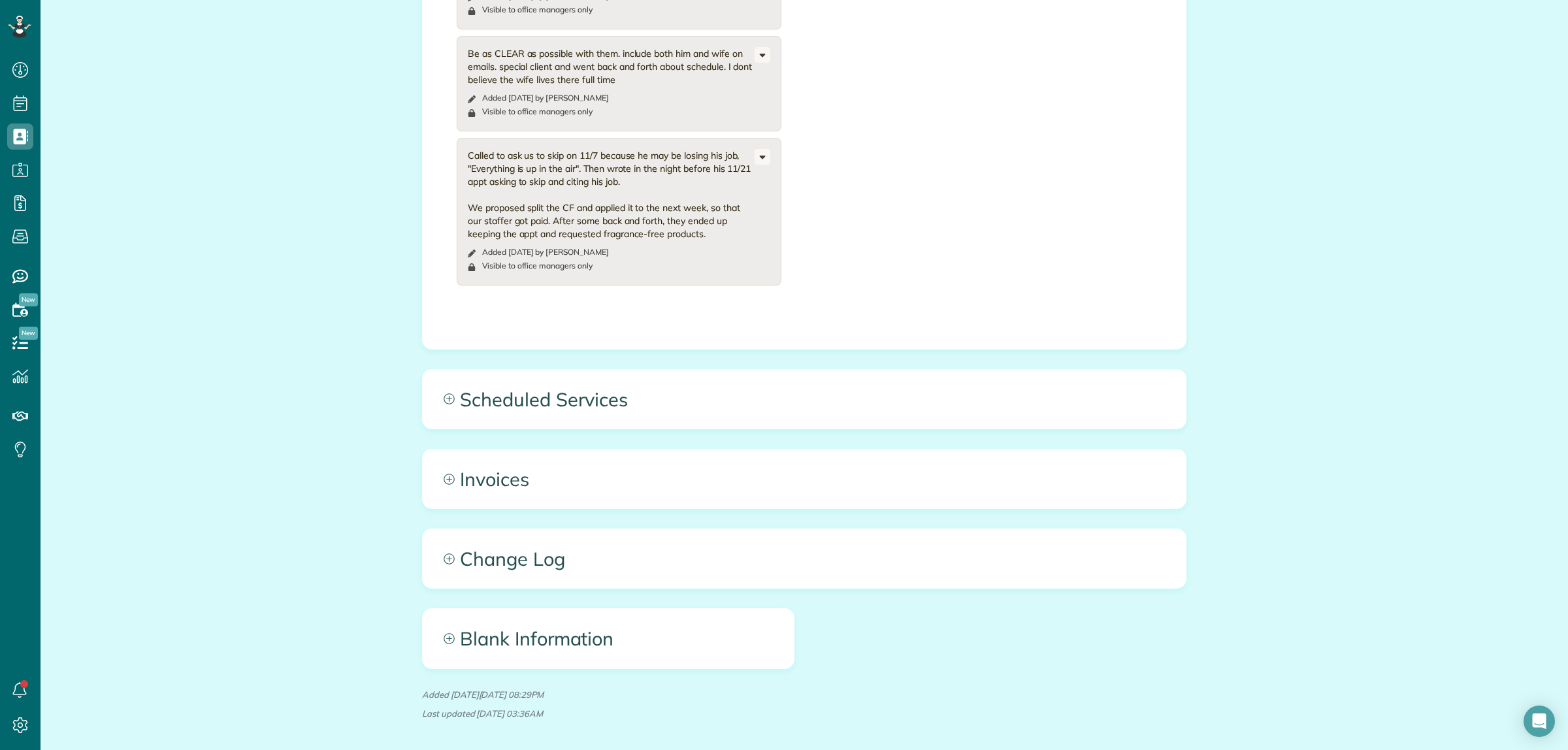
scroll to position [1001, 0]
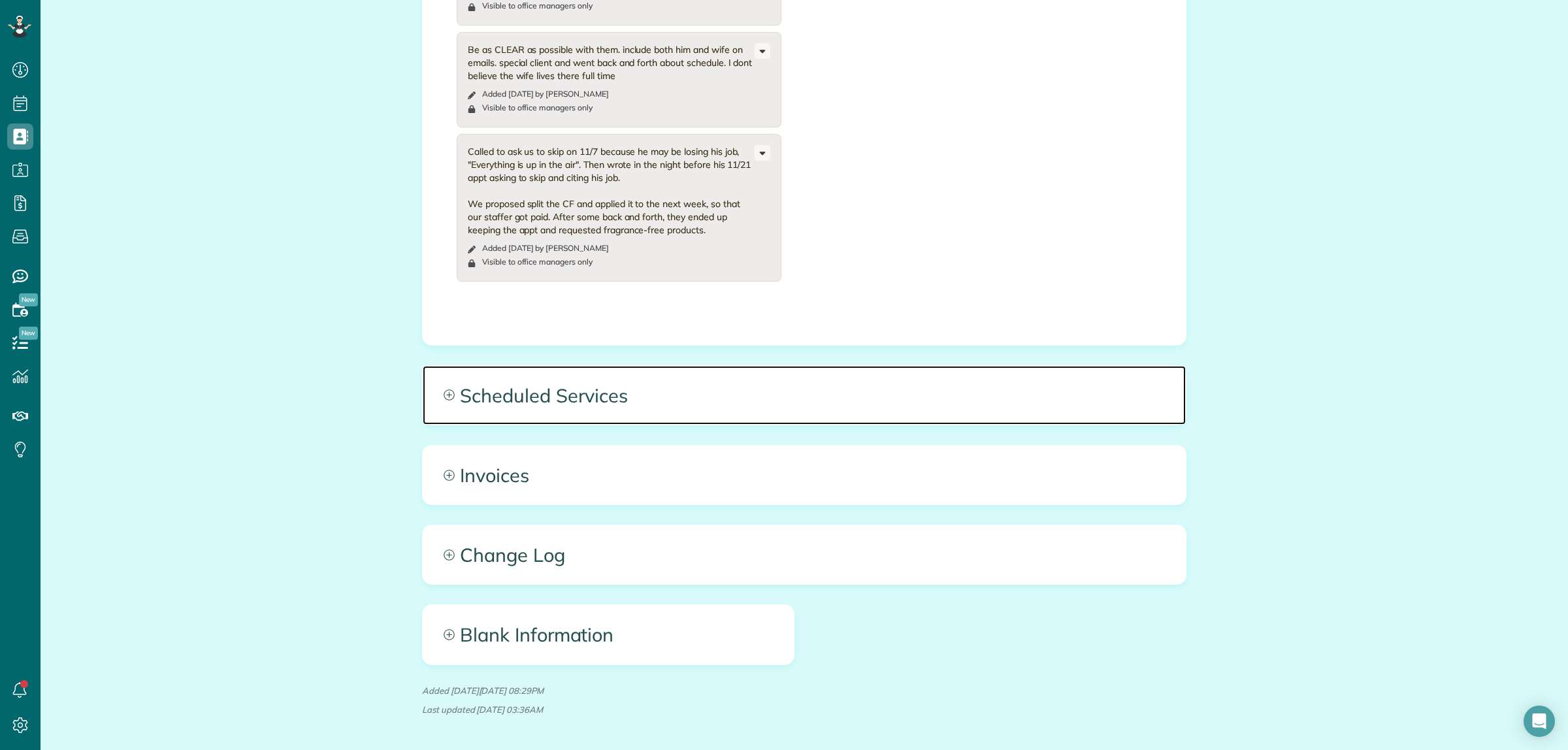
click at [740, 366] on span "Scheduled Services" at bounding box center [804, 394] width 763 height 59
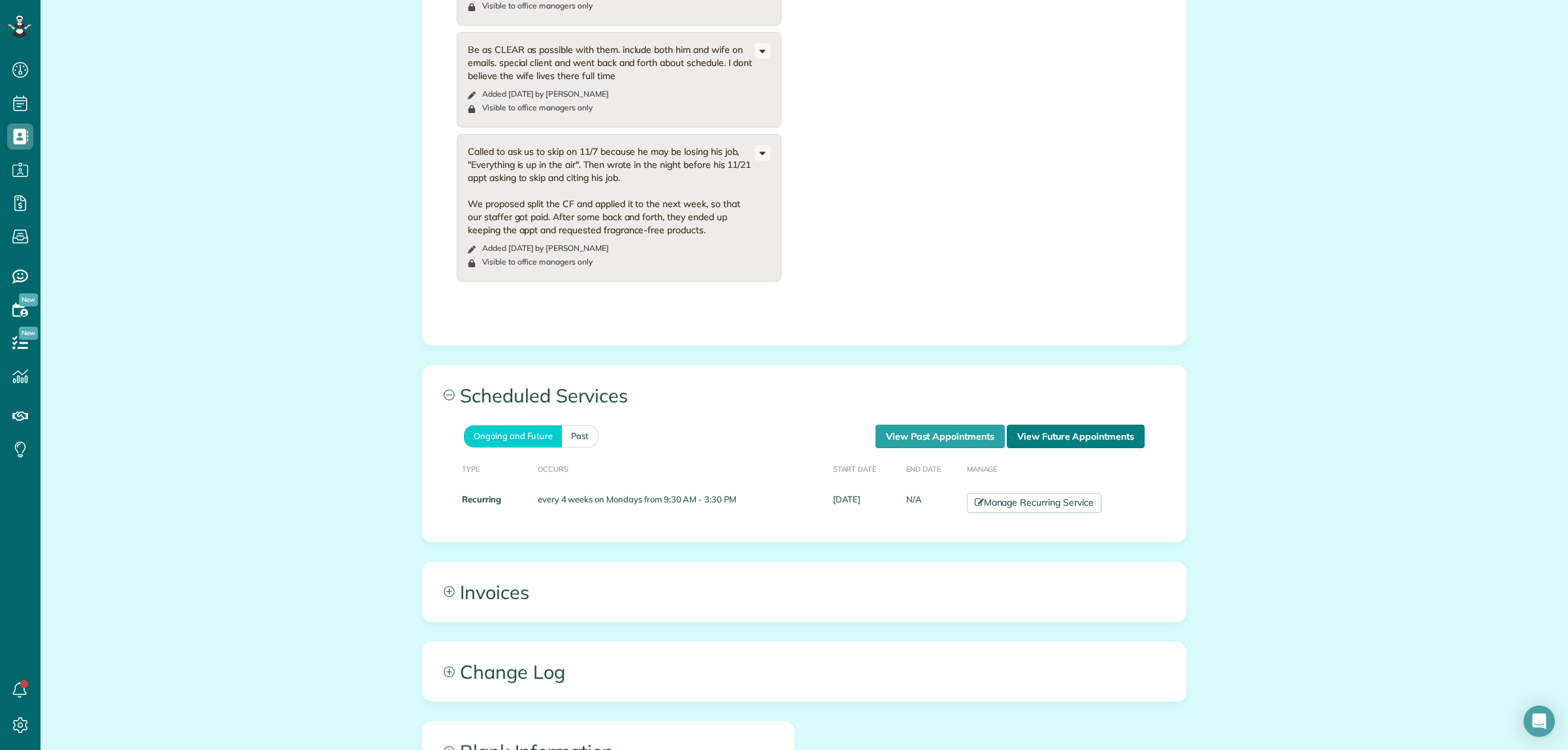
click at [1044, 425] on link "View Future Appointments" at bounding box center [1075, 437] width 137 height 24
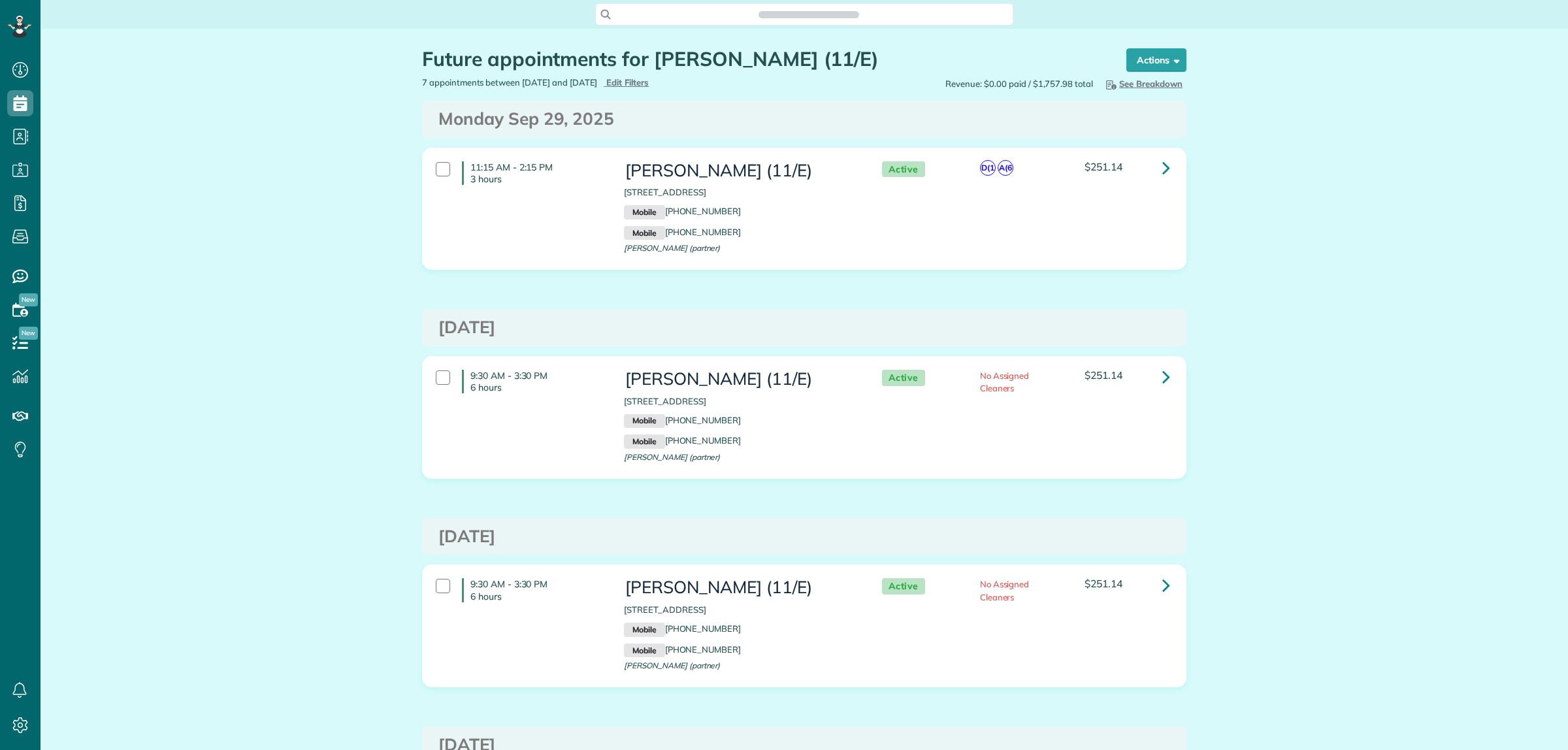
scroll to position [5, 5]
click at [1162, 170] on icon at bounding box center [1166, 167] width 8 height 23
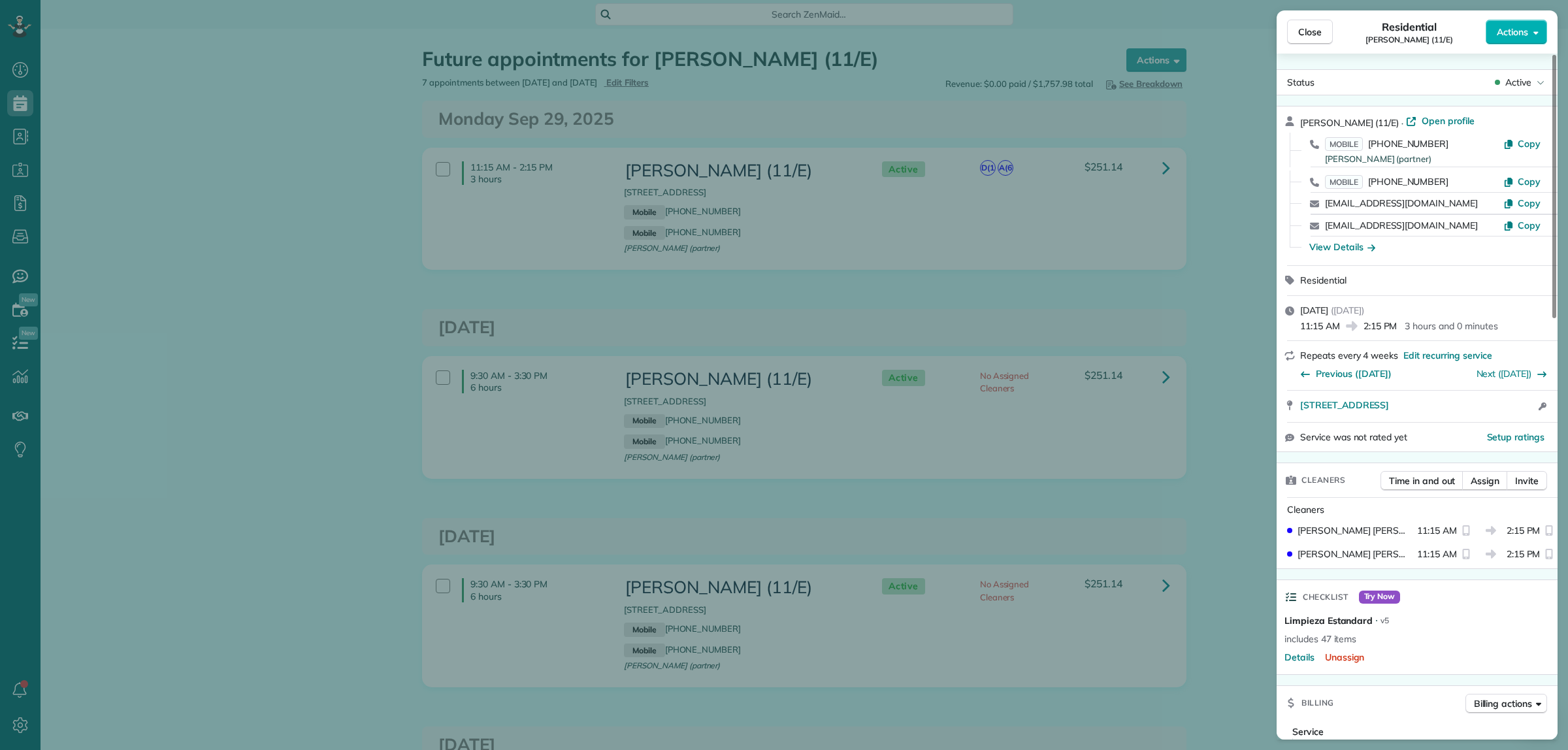
drag, startPoint x: 1300, startPoint y: 125, endPoint x: 1350, endPoint y: 123, distance: 50.0
click at [1350, 123] on span "[PERSON_NAME] (11/E)" at bounding box center [1349, 123] width 99 height 12
click at [341, 246] on div "Close Residential Otto Aratow (11/E) Actions Status Active Otto Aratow (11/E) ·…" at bounding box center [784, 375] width 1568 height 750
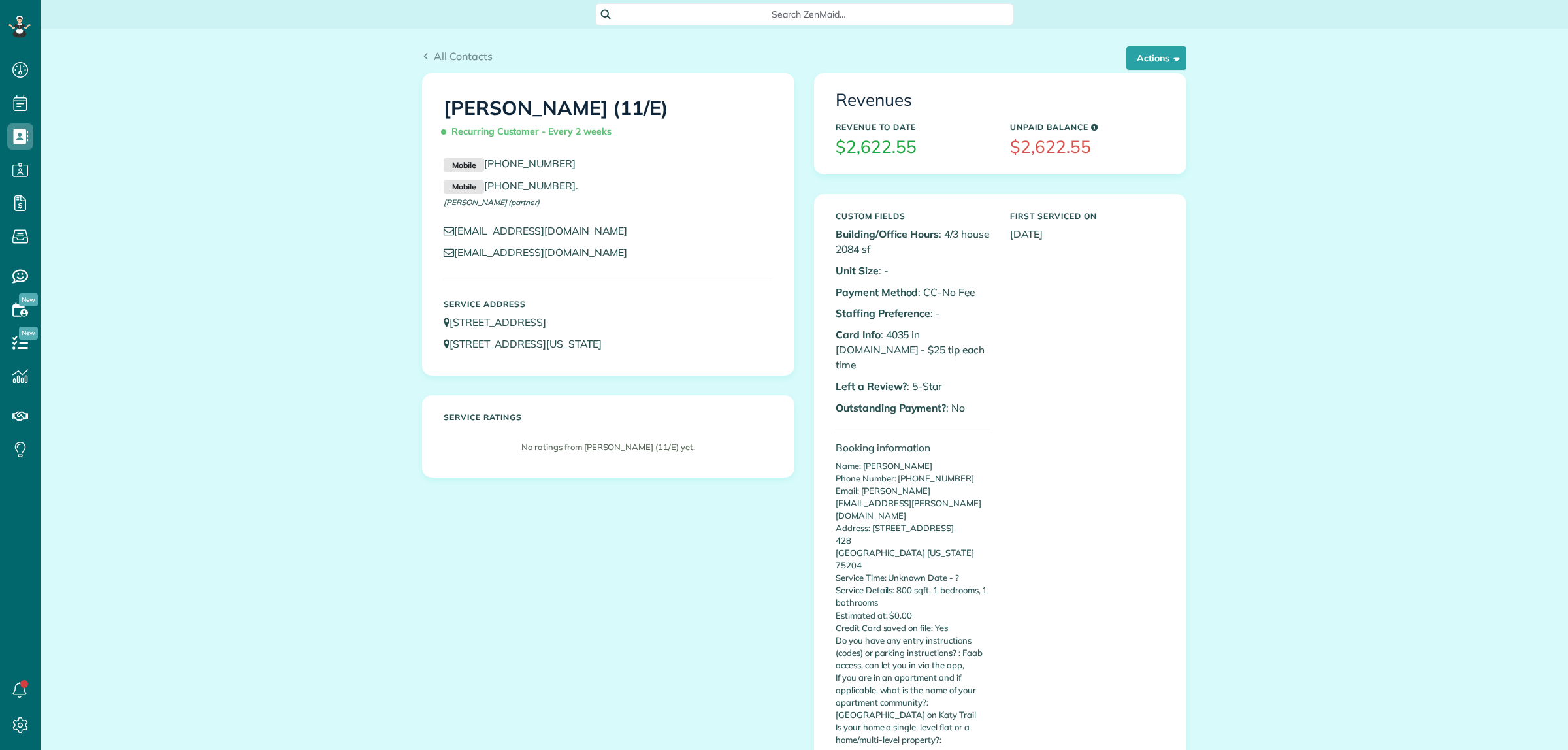
scroll to position [5, 5]
click at [1141, 52] on button "Actions" at bounding box center [1156, 59] width 60 height 24
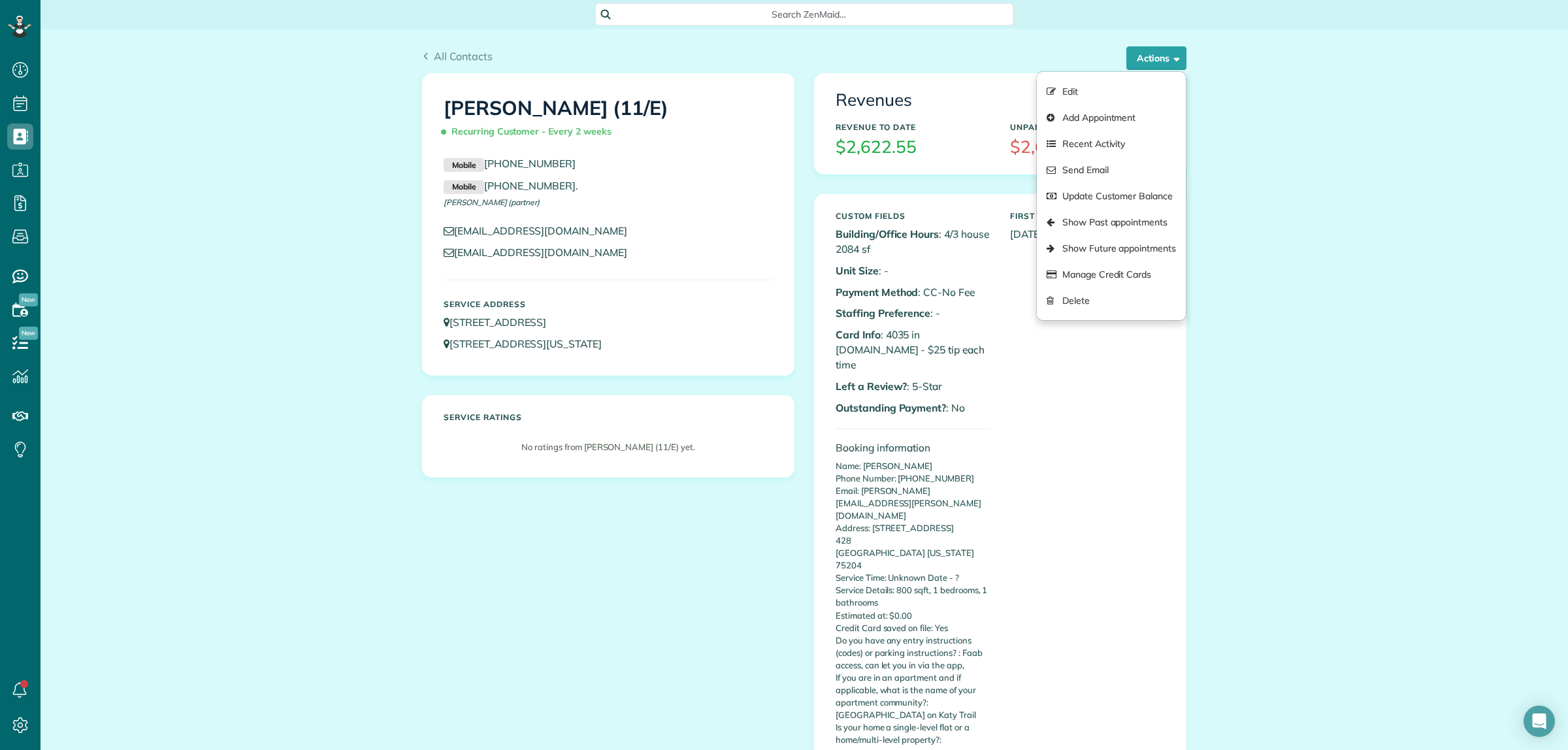
drag, startPoint x: 1369, startPoint y: 446, endPoint x: 1328, endPoint y: 420, distance: 48.5
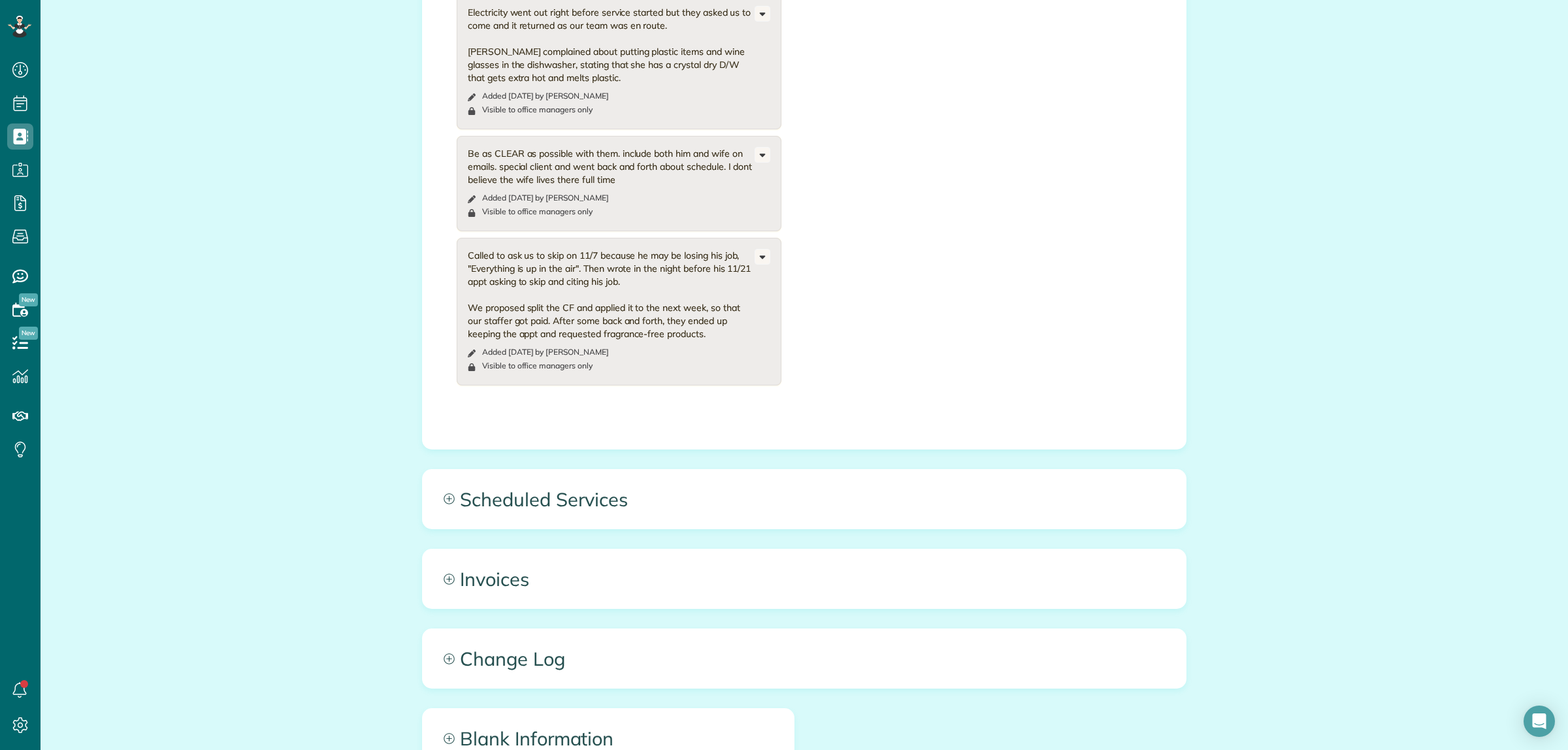
scroll to position [898, 0]
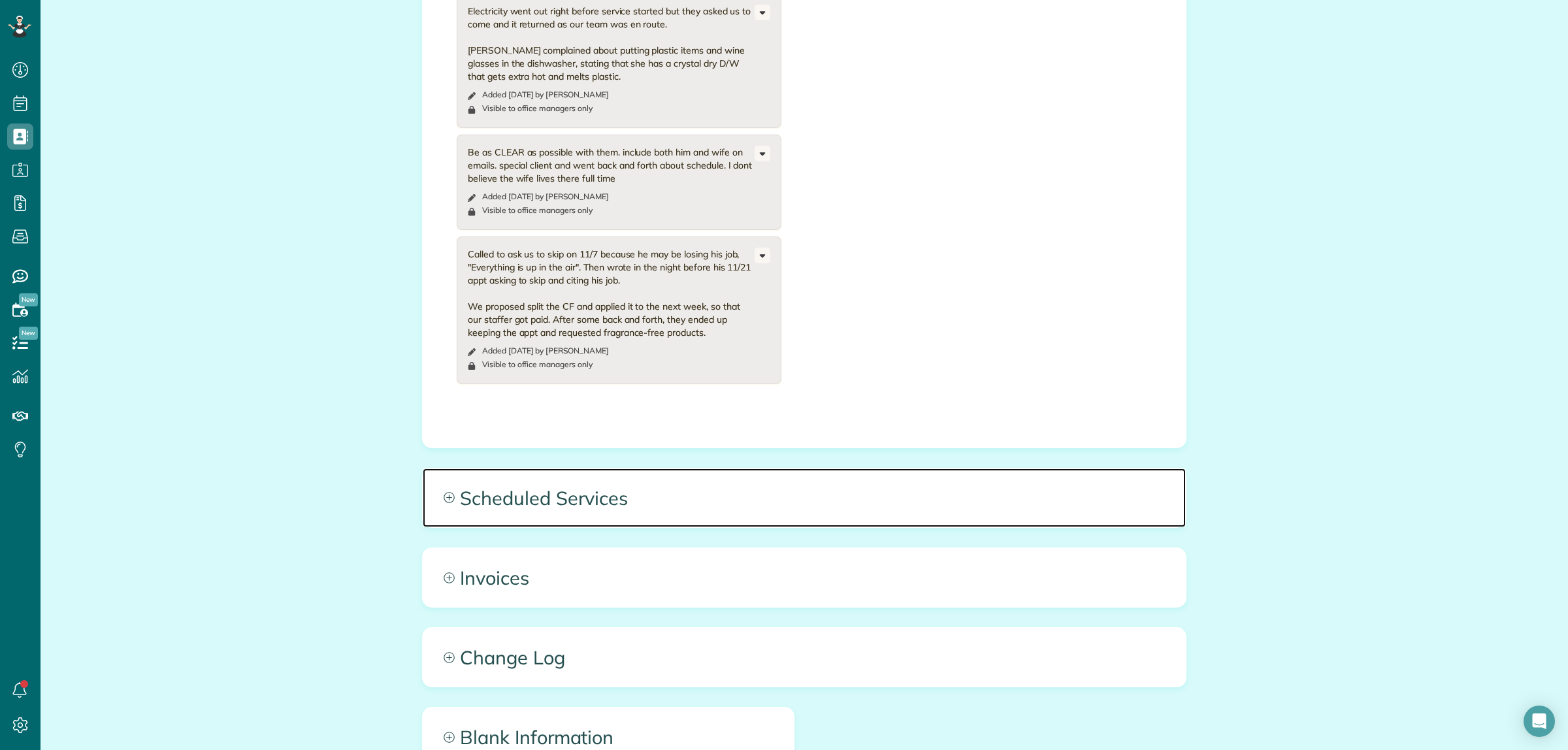
click at [931, 469] on span "Scheduled Services" at bounding box center [804, 498] width 763 height 59
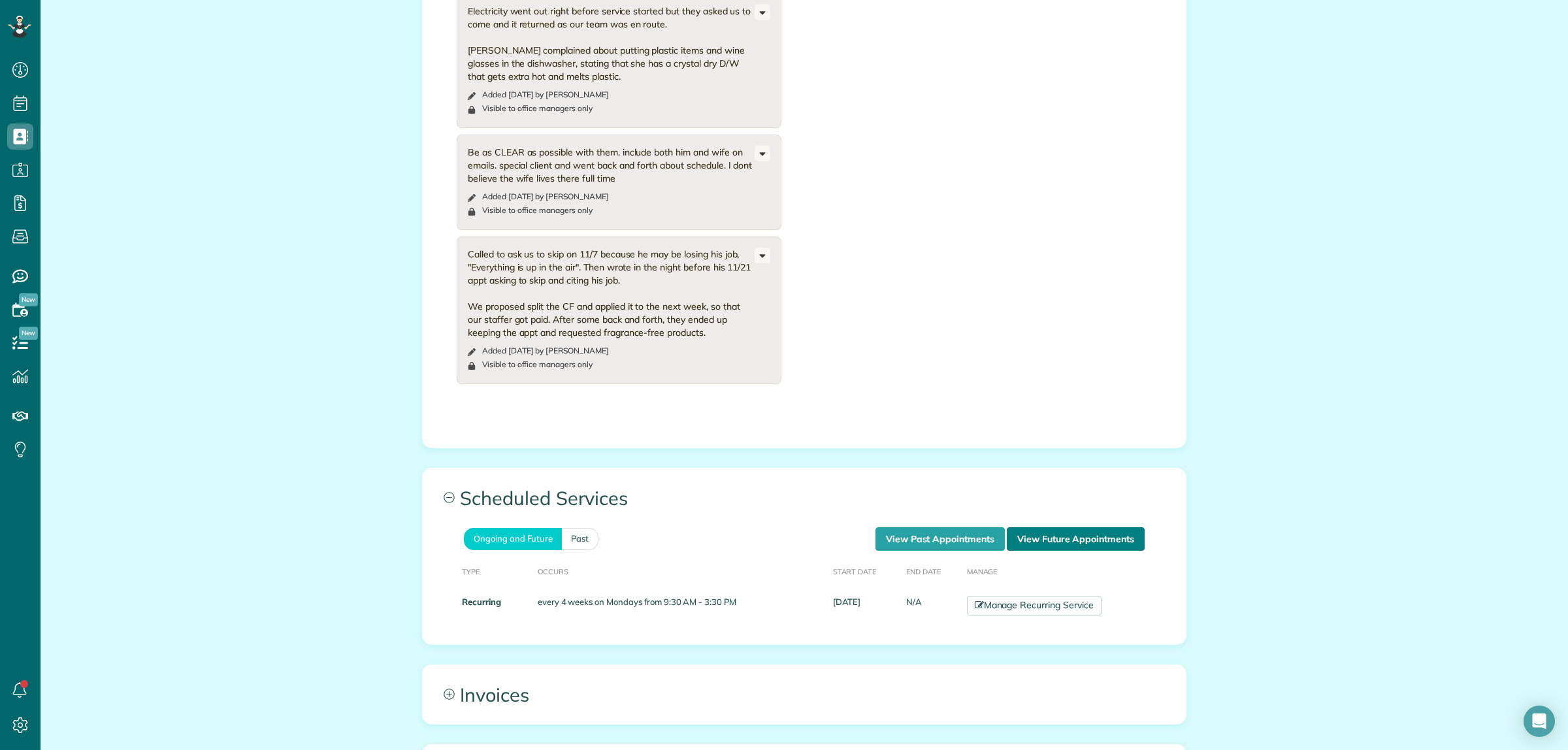
click at [1095, 528] on link "View Future Appointments" at bounding box center [1075, 540] width 137 height 24
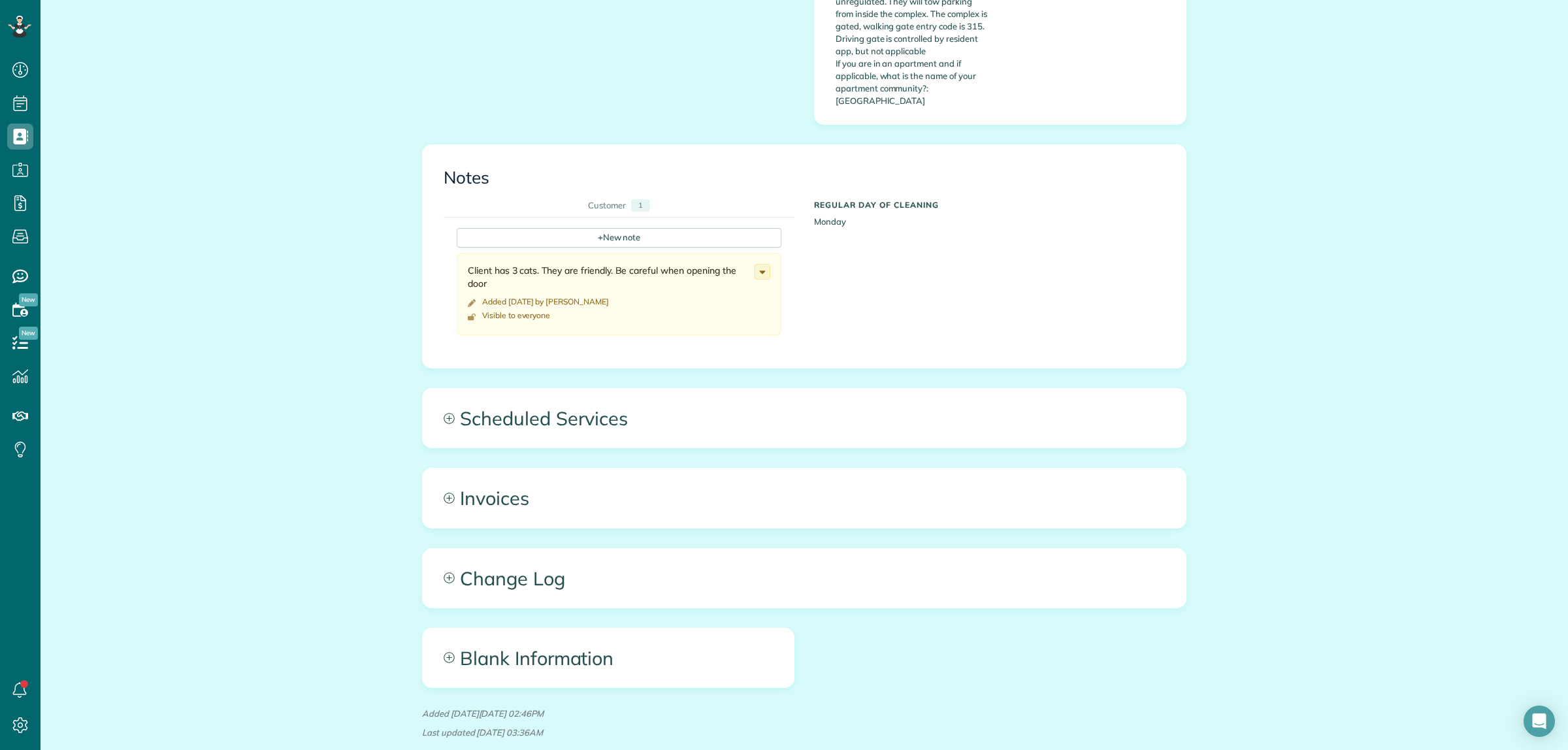
scroll to position [823, 0]
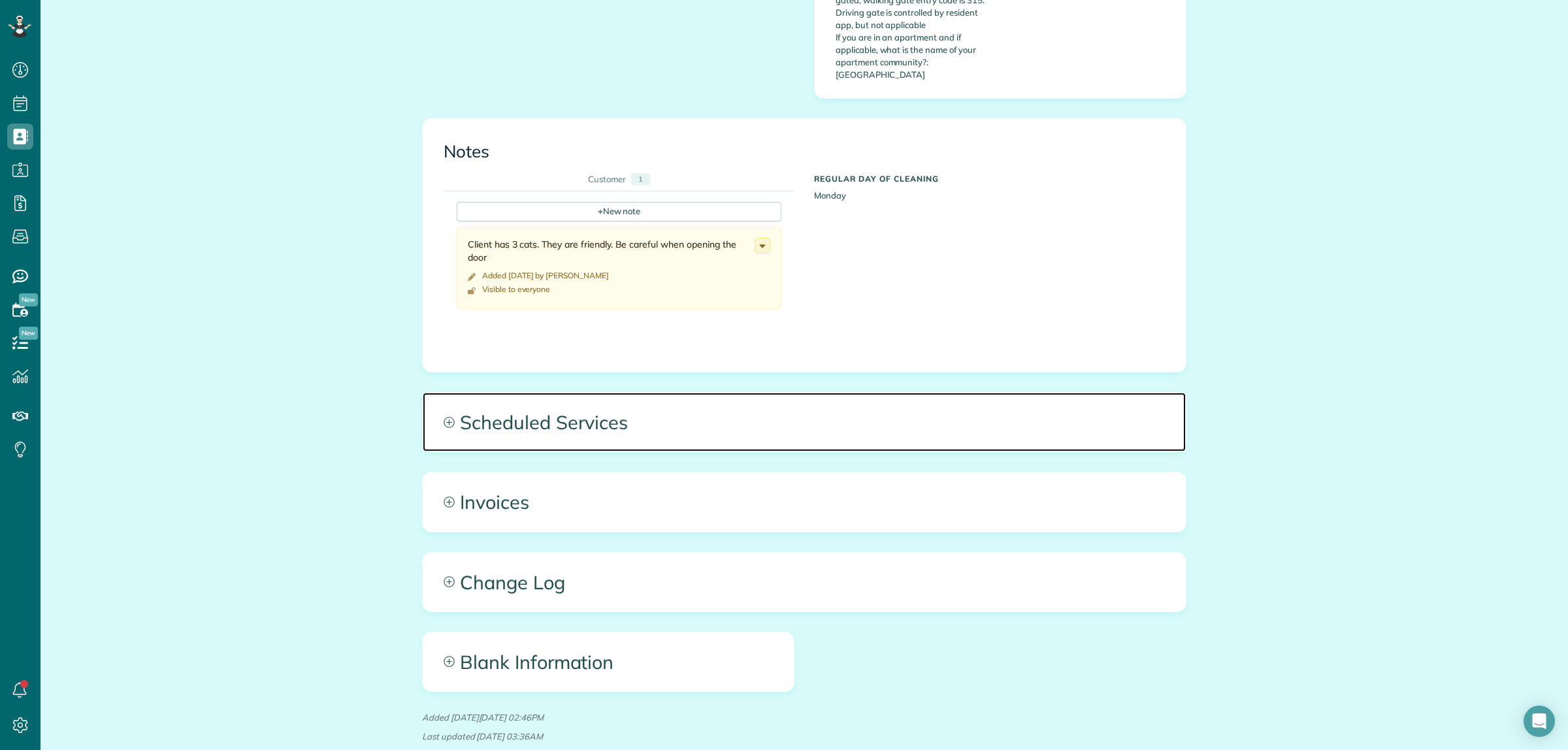
drag, startPoint x: 549, startPoint y: 361, endPoint x: 556, endPoint y: 368, distance: 9.9
click at [551, 392] on span "Scheduled Services" at bounding box center [804, 421] width 763 height 59
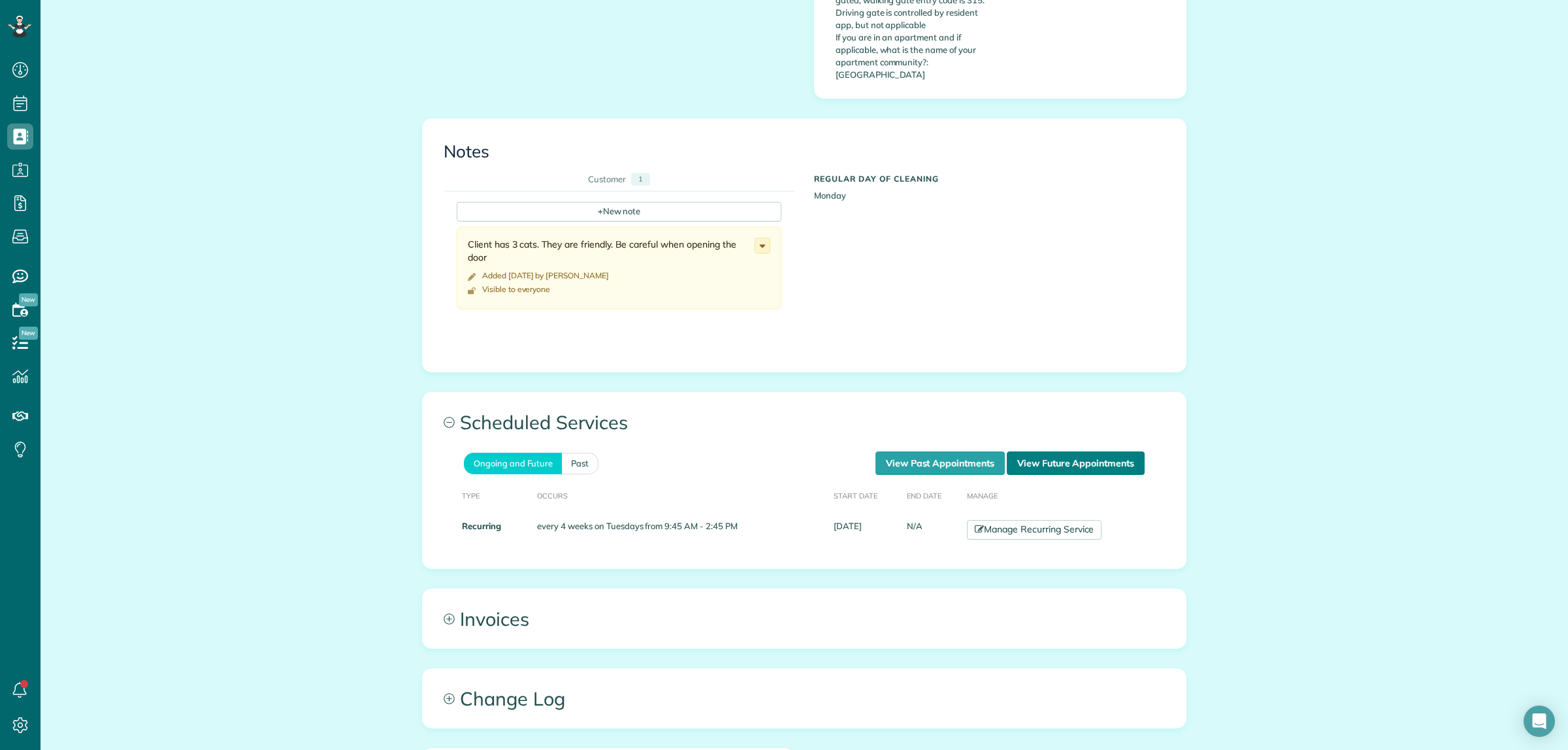
click at [1092, 451] on link "View Future Appointments" at bounding box center [1075, 463] width 137 height 24
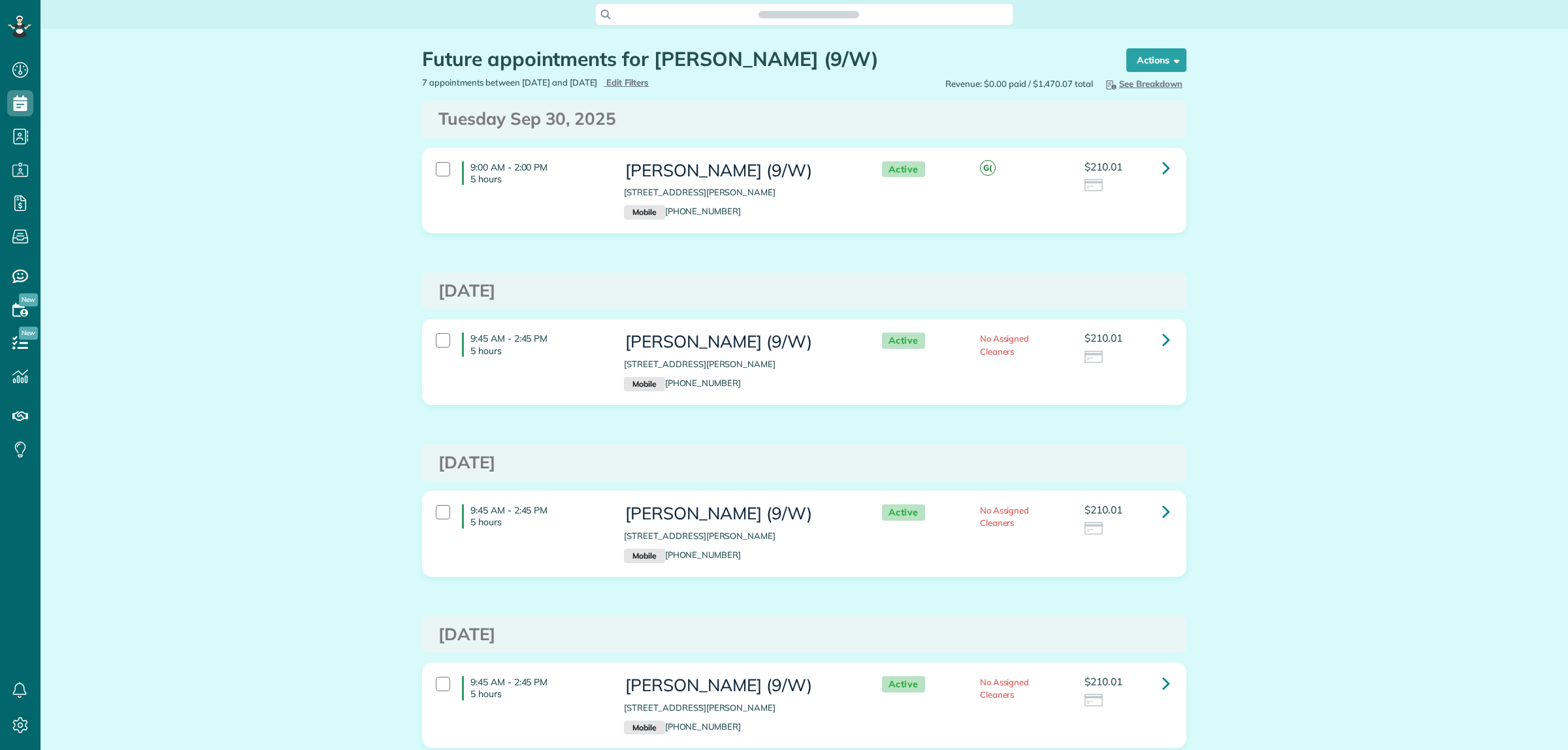
scroll to position [5, 5]
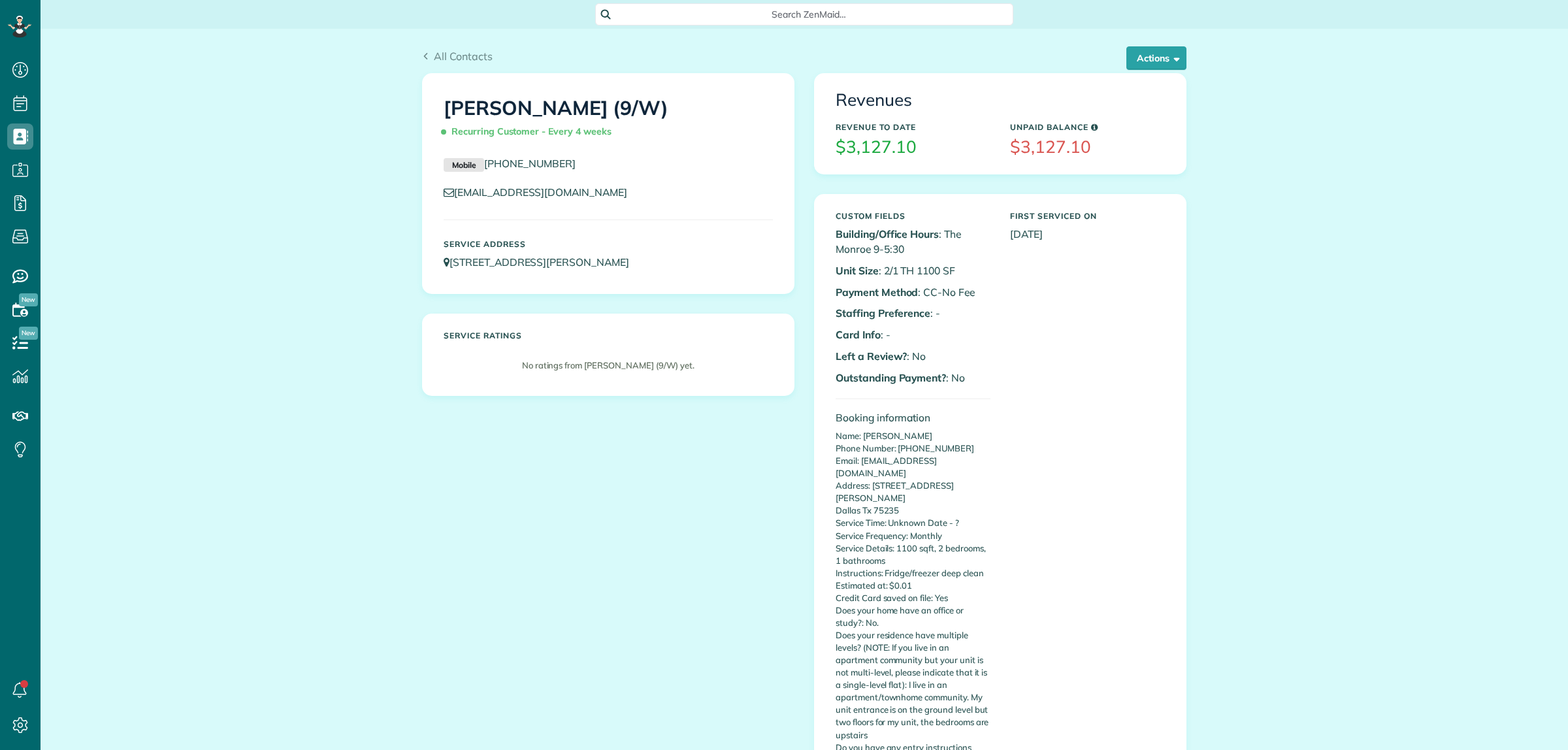
scroll to position [5, 5]
click at [1154, 62] on button "Actions" at bounding box center [1156, 59] width 60 height 24
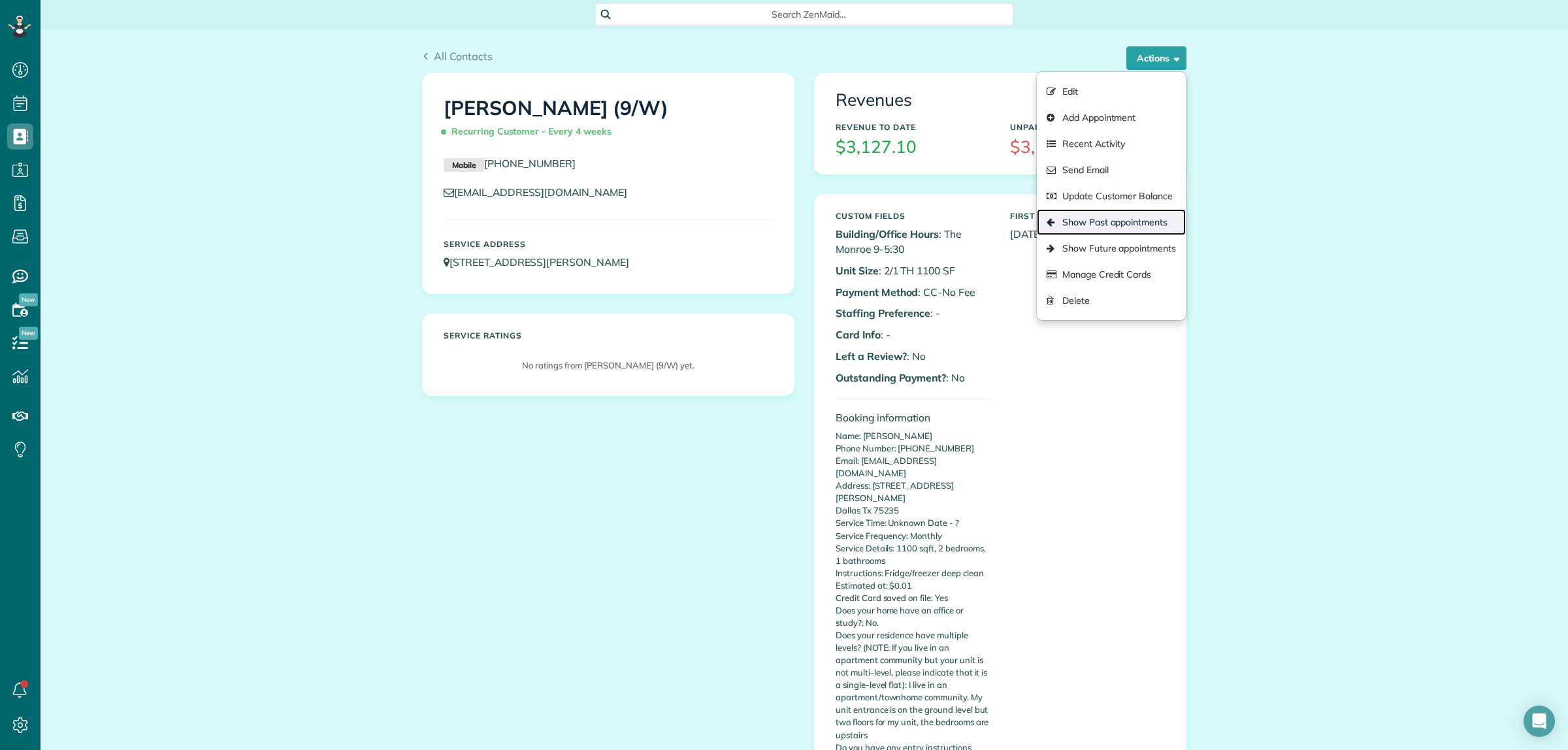
click at [1108, 224] on link "Show Past appointments" at bounding box center [1111, 222] width 149 height 26
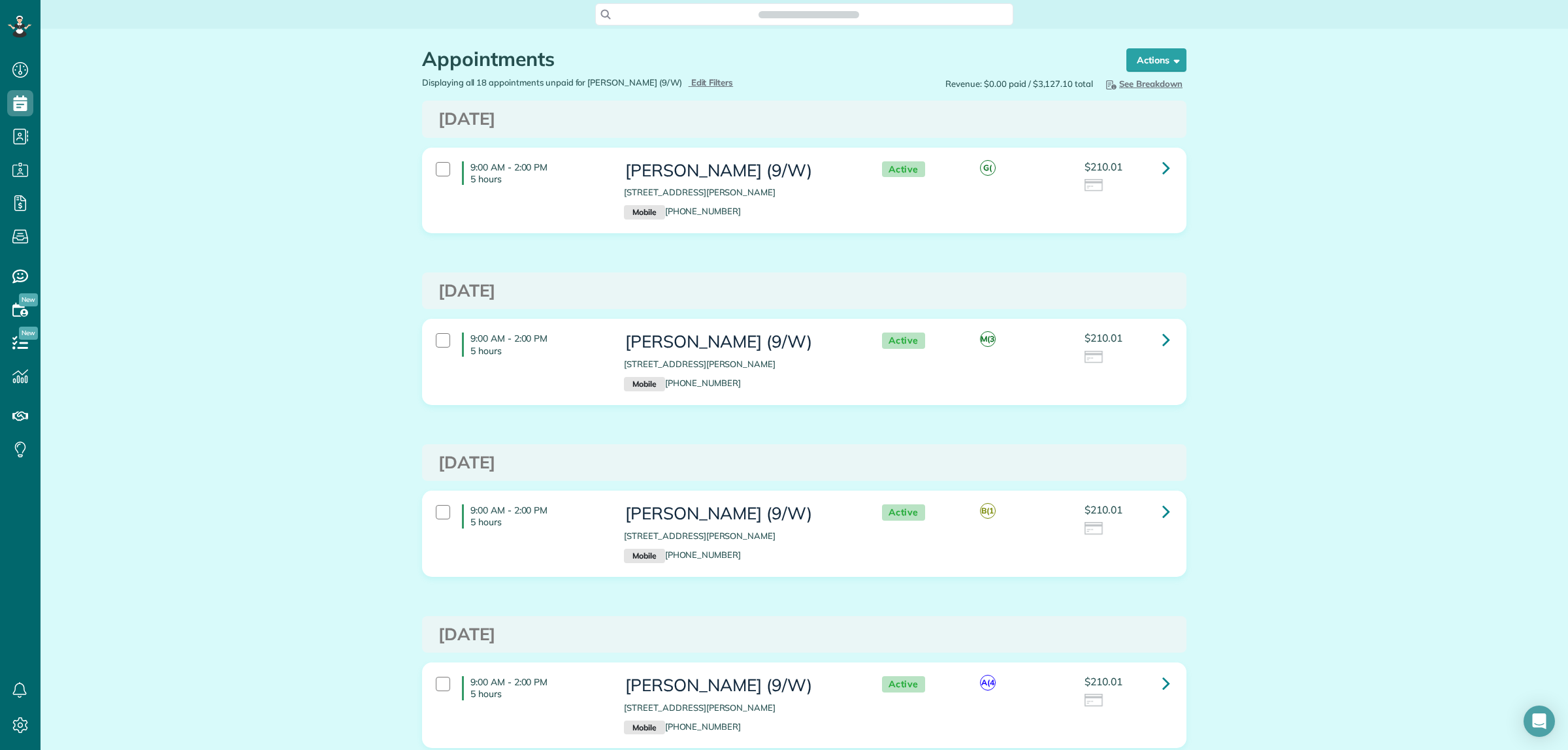
scroll to position [5, 5]
click at [1162, 164] on icon at bounding box center [1166, 167] width 8 height 23
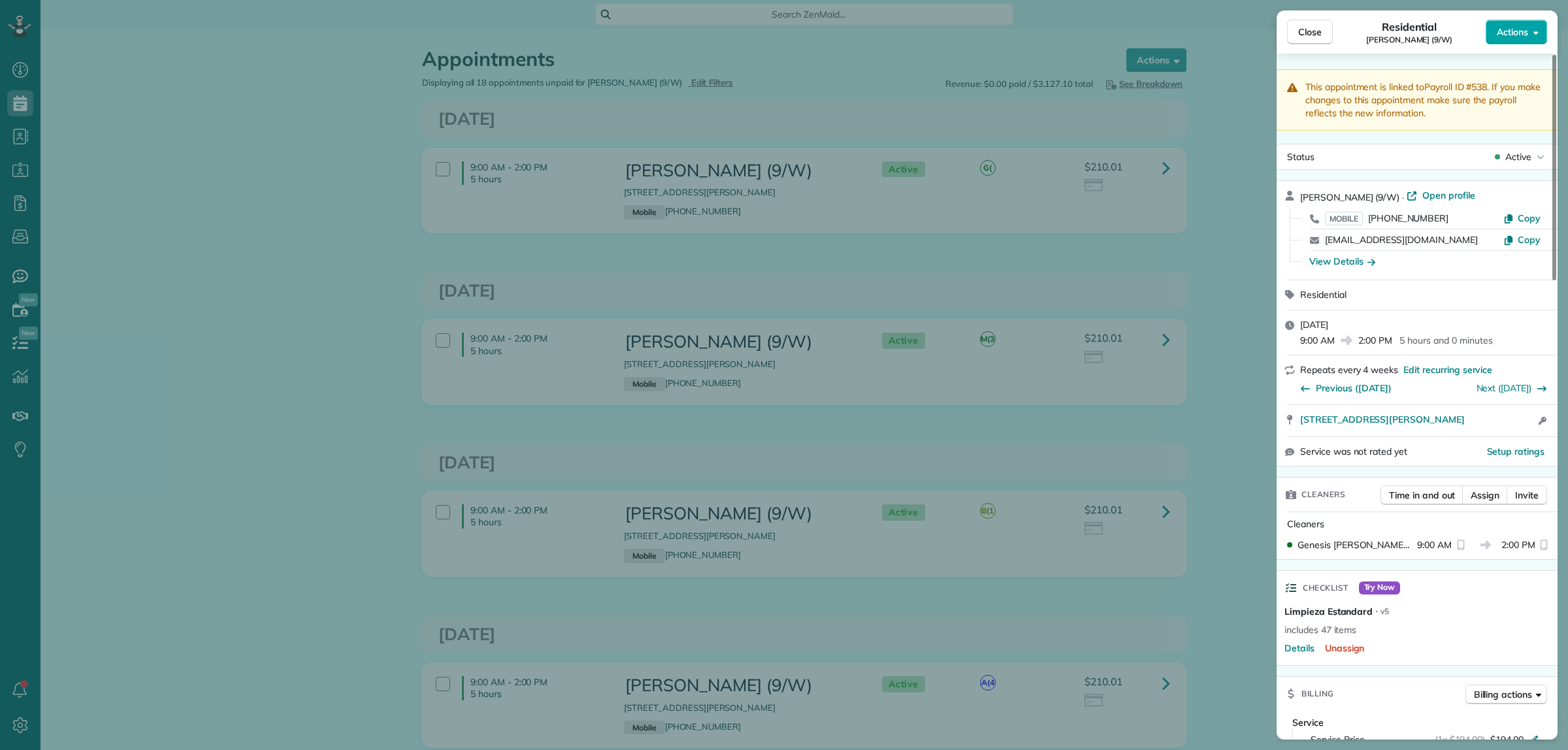
click at [1527, 34] on span "Actions" at bounding box center [1511, 32] width 31 height 13
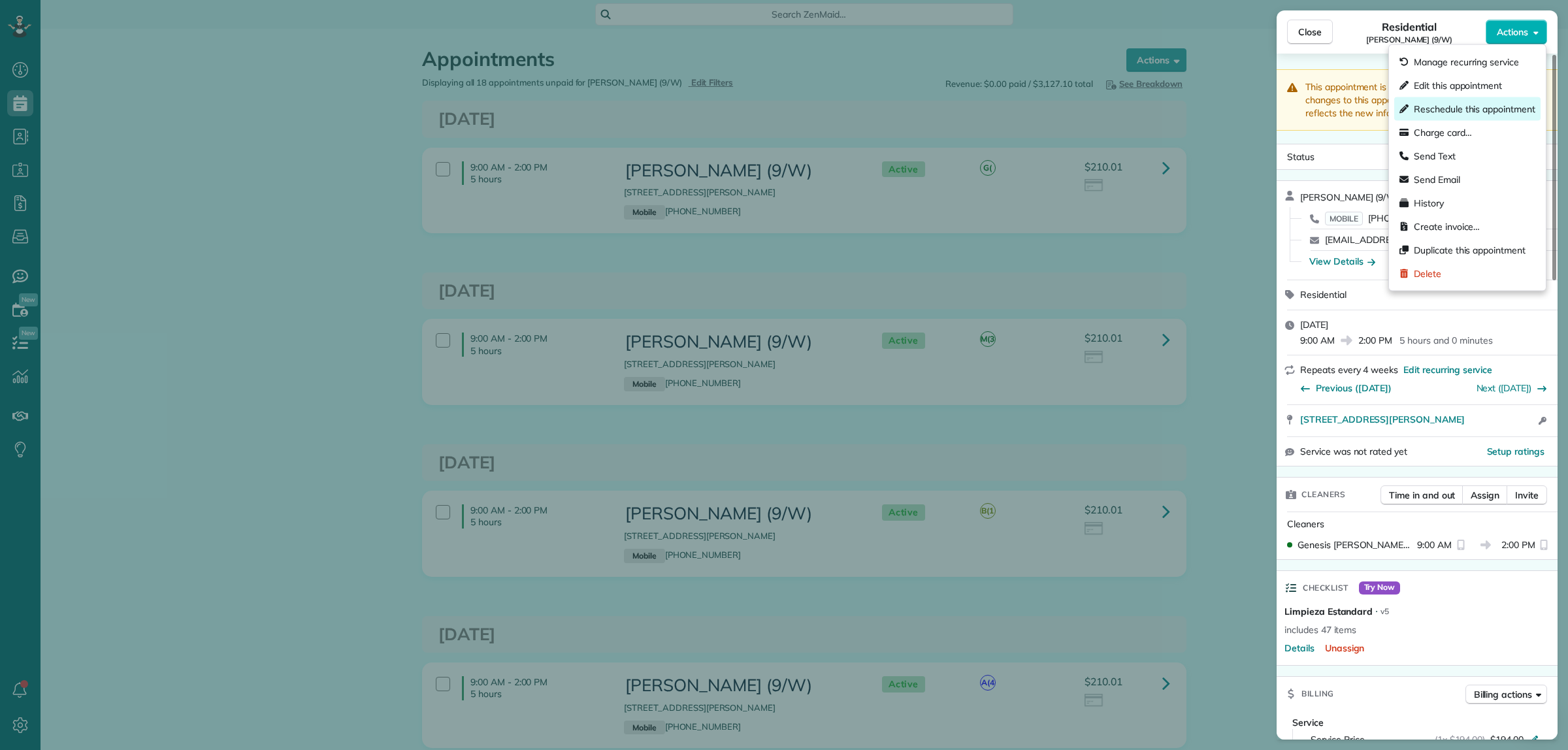
click at [1480, 108] on span "Reschedule this appointment" at bounding box center [1474, 109] width 121 height 13
select select "*"
select select "****"
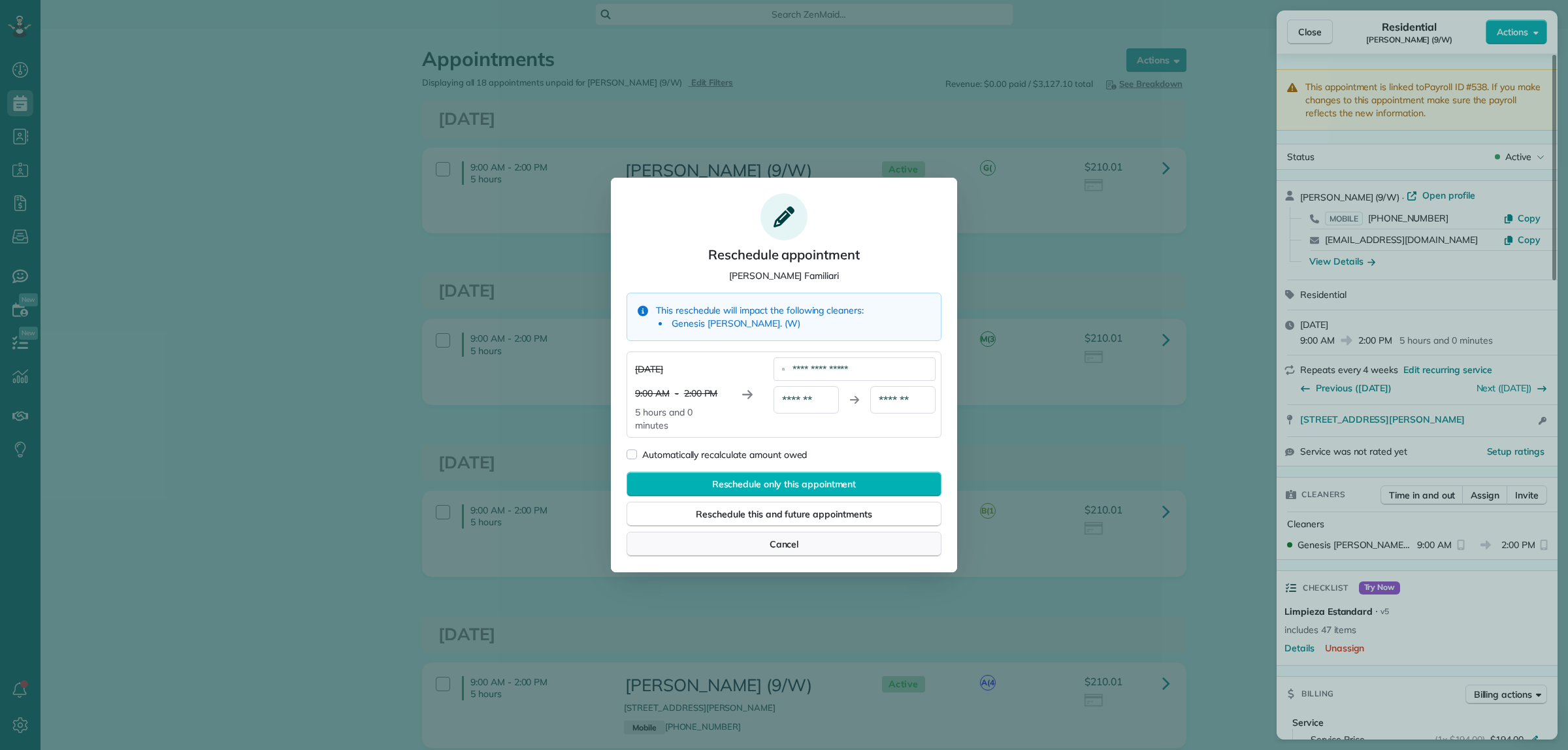
click at [792, 551] on span "Cancel" at bounding box center [784, 544] width 30 height 13
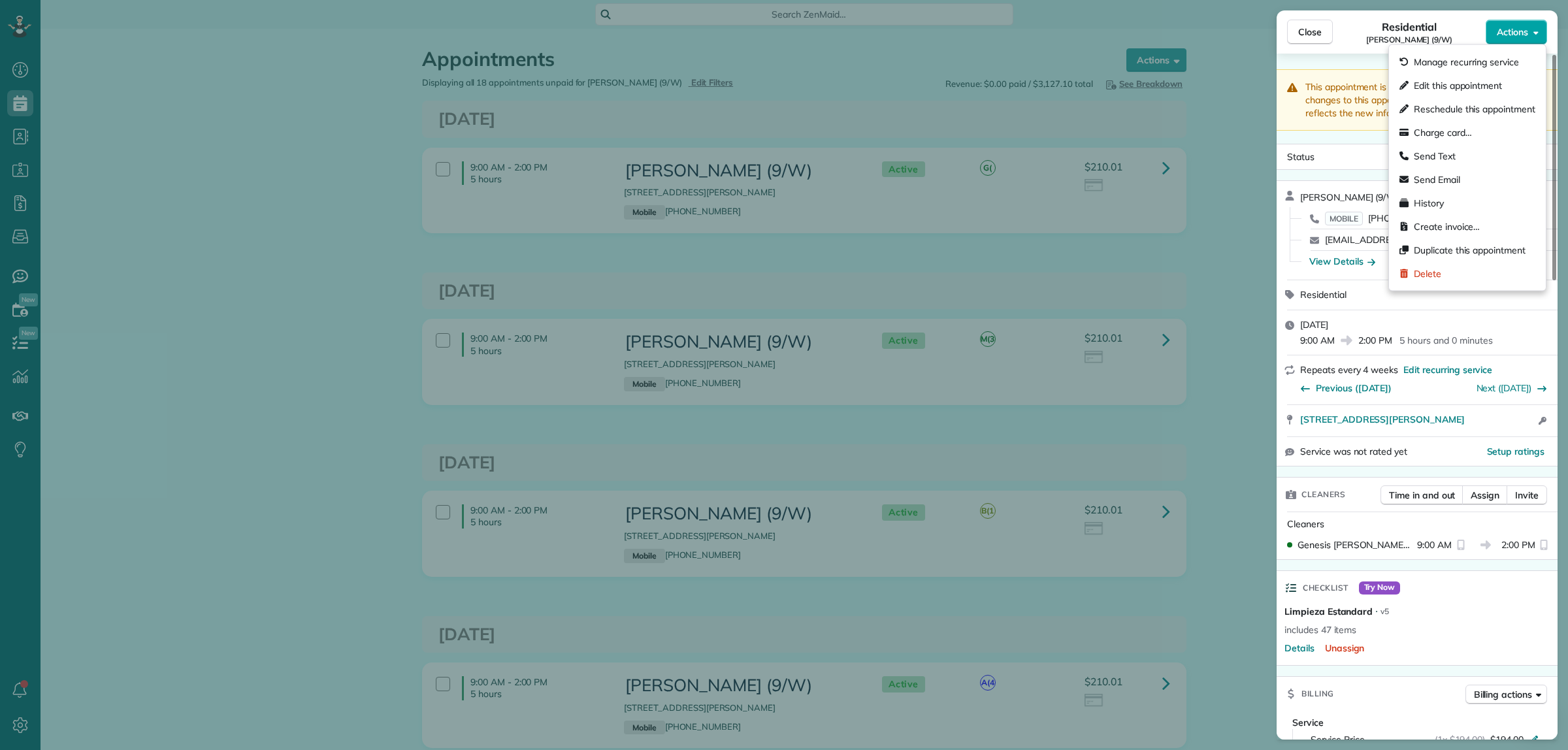
click at [1517, 31] on span "Actions" at bounding box center [1511, 32] width 31 height 13
click at [1451, 87] on span "Edit this appointment" at bounding box center [1474, 85] width 121 height 13
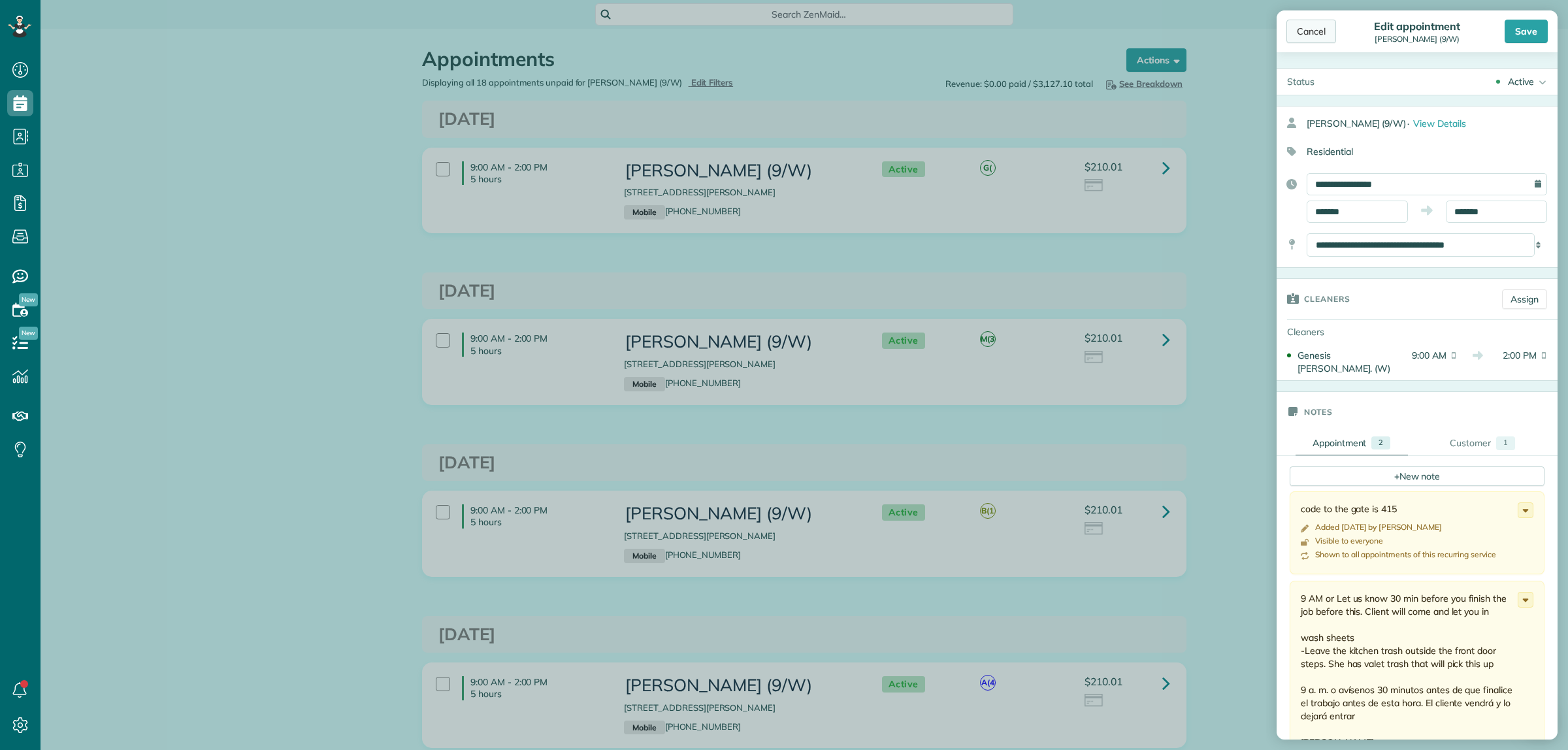
click at [1303, 24] on div "Cancel" at bounding box center [1311, 32] width 50 height 24
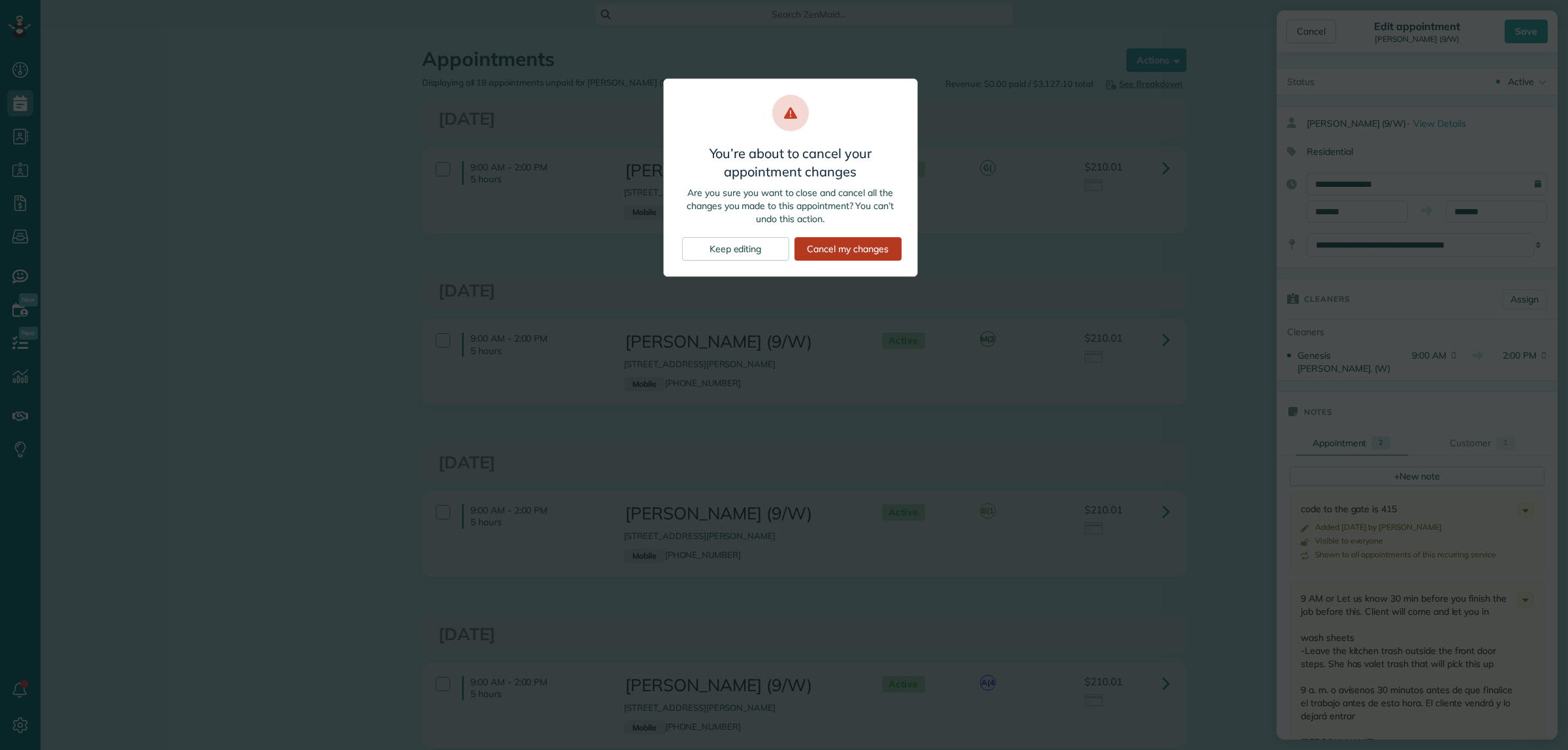
click at [839, 253] on div "Cancel my changes" at bounding box center [848, 249] width 108 height 24
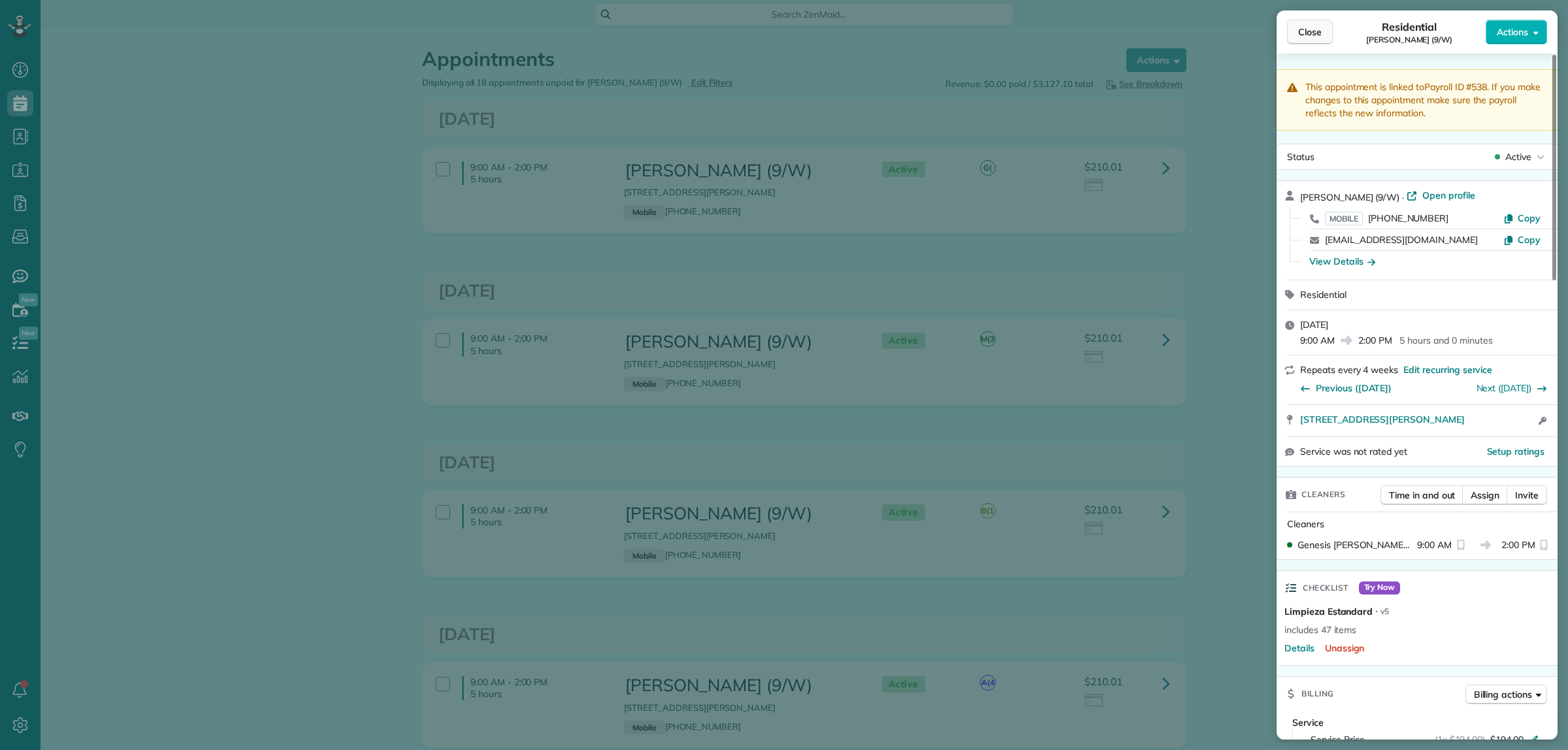
click at [1312, 34] on span "Close" at bounding box center [1310, 32] width 24 height 13
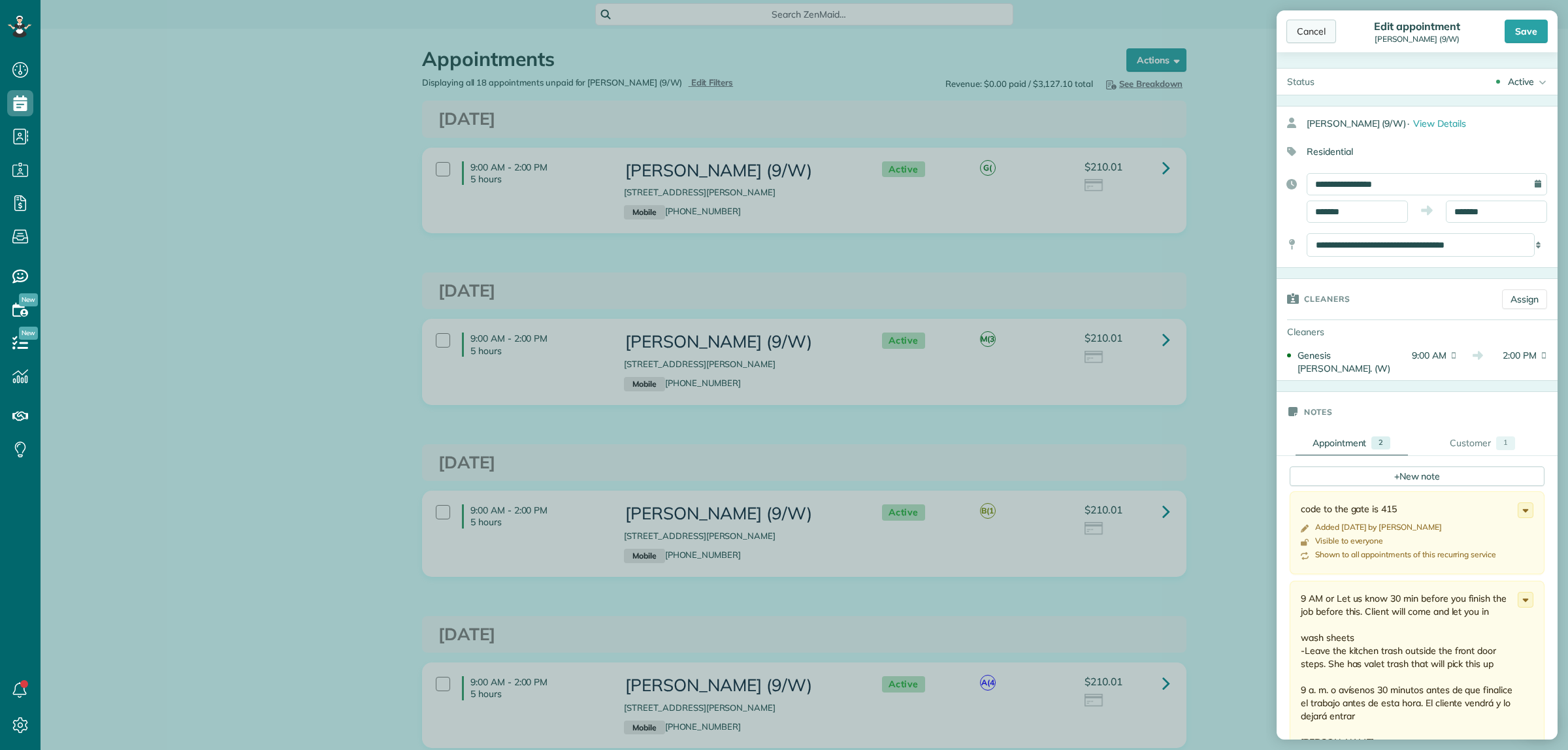
click at [1311, 33] on div "Cancel" at bounding box center [1311, 32] width 50 height 24
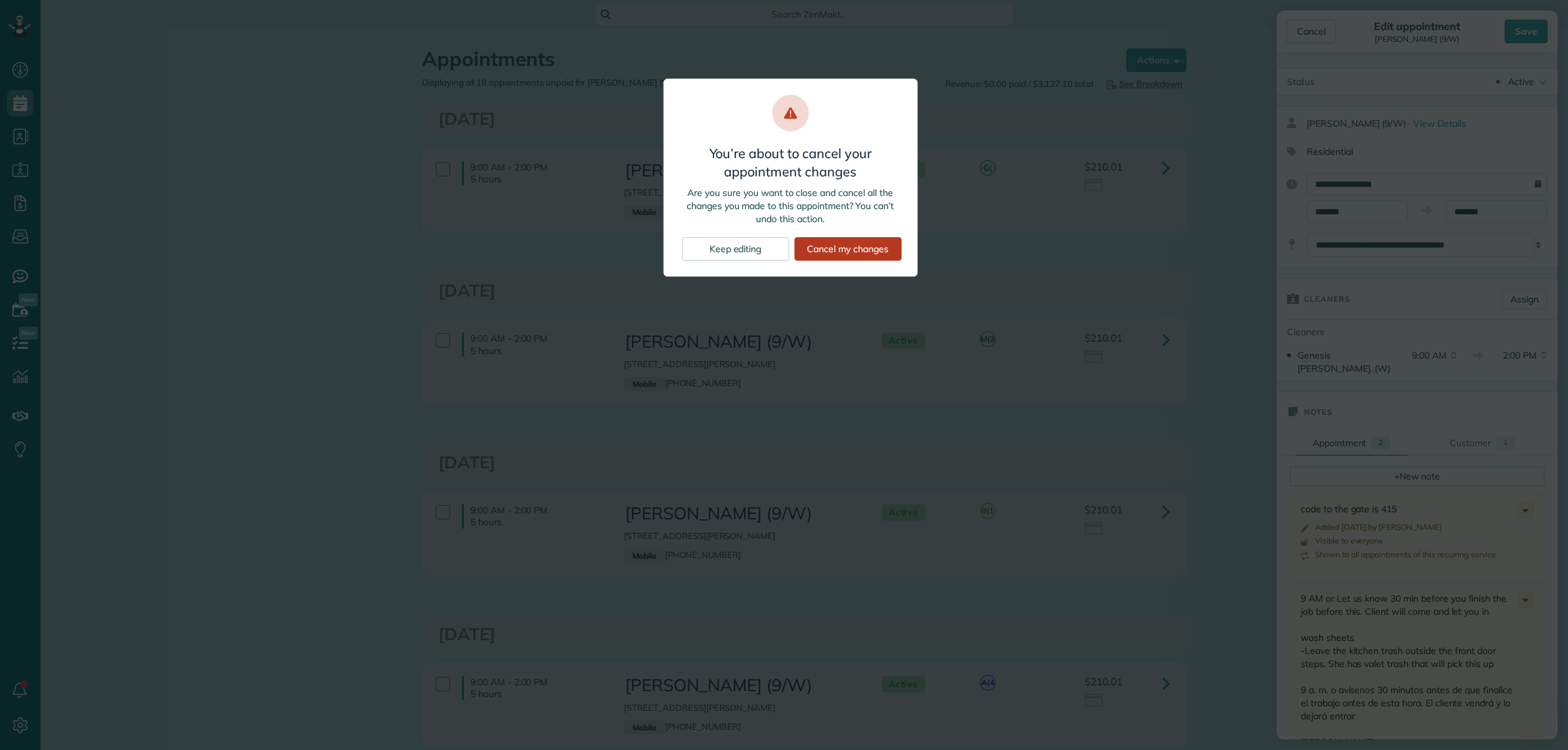
click at [818, 256] on div "Cancel my changes" at bounding box center [848, 249] width 108 height 24
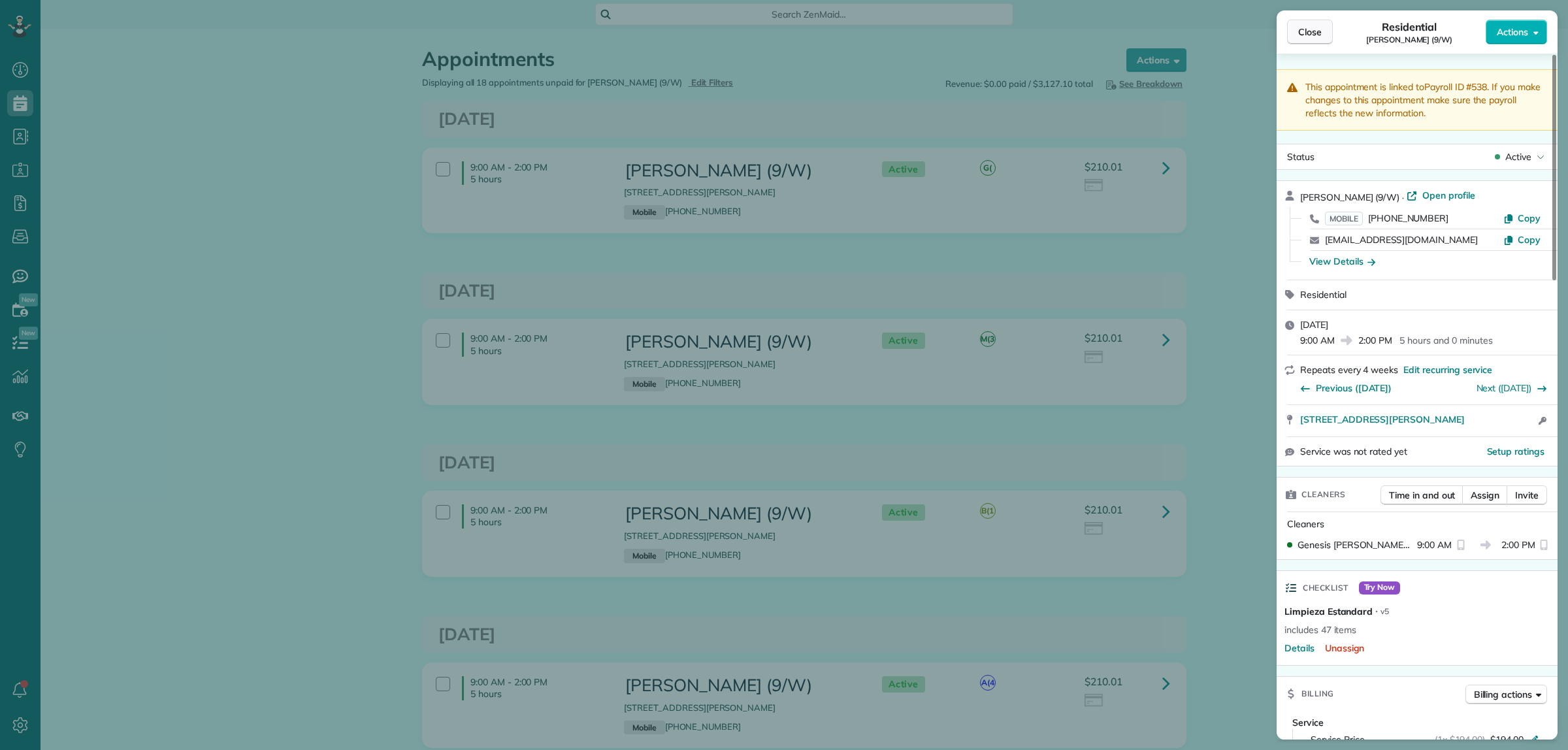
drag, startPoint x: 1277, startPoint y: 24, endPoint x: 1289, endPoint y: 30, distance: 13.4
click at [1280, 25] on div "Close Residential Nicole Familiari (9/W) Actions" at bounding box center [1417, 31] width 281 height 43
click at [1301, 33] on span "Close" at bounding box center [1310, 32] width 24 height 13
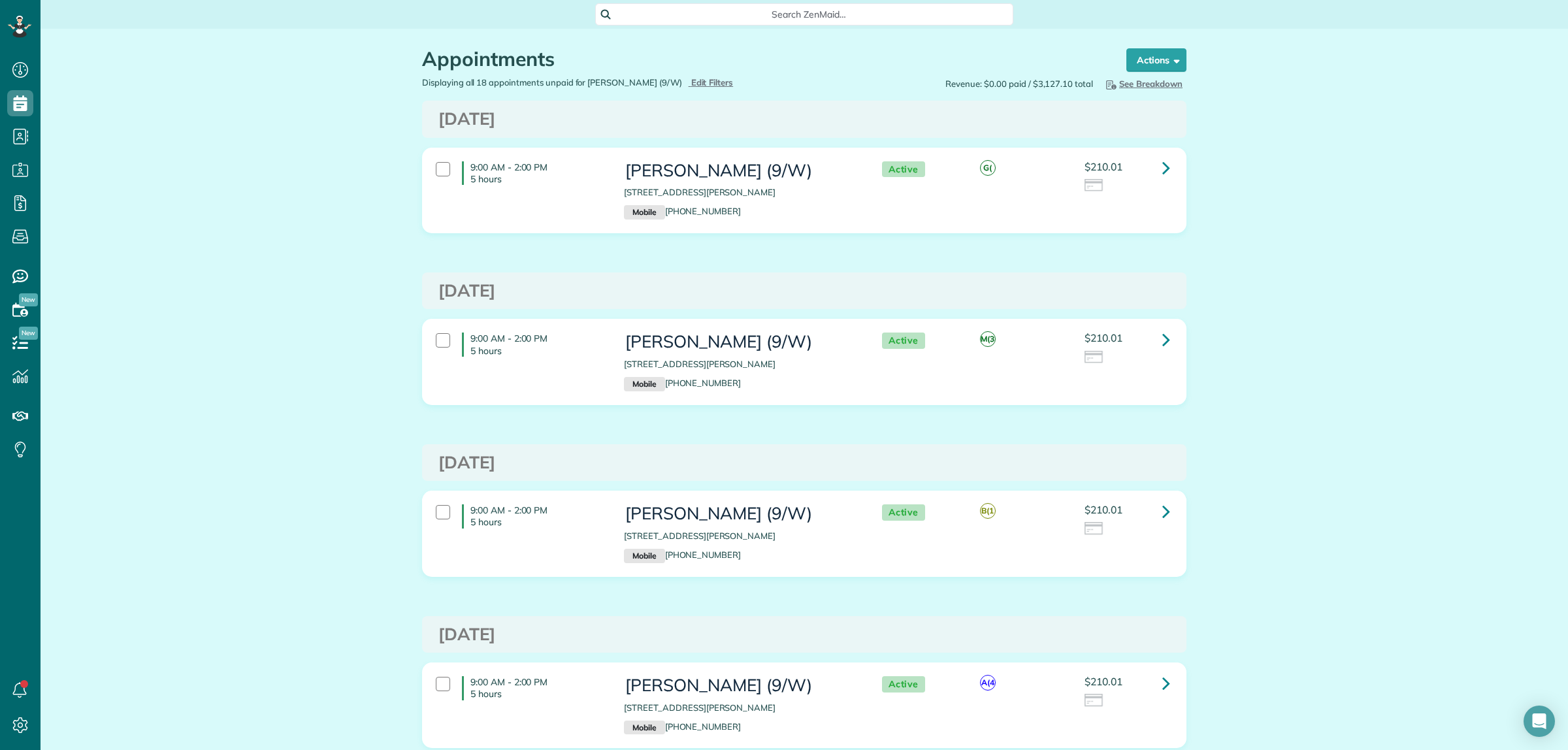
drag, startPoint x: 298, startPoint y: 165, endPoint x: 221, endPoint y: 120, distance: 89.2
drag, startPoint x: 615, startPoint y: 170, endPoint x: 762, endPoint y: 170, distance: 147.0
click at [812, 170] on div "9:00 AM - 2:00 PM 5 hours Nicole Familiari (9/W) 5007 Lahoma street 5007 Dallas…" at bounding box center [802, 191] width 754 height 72
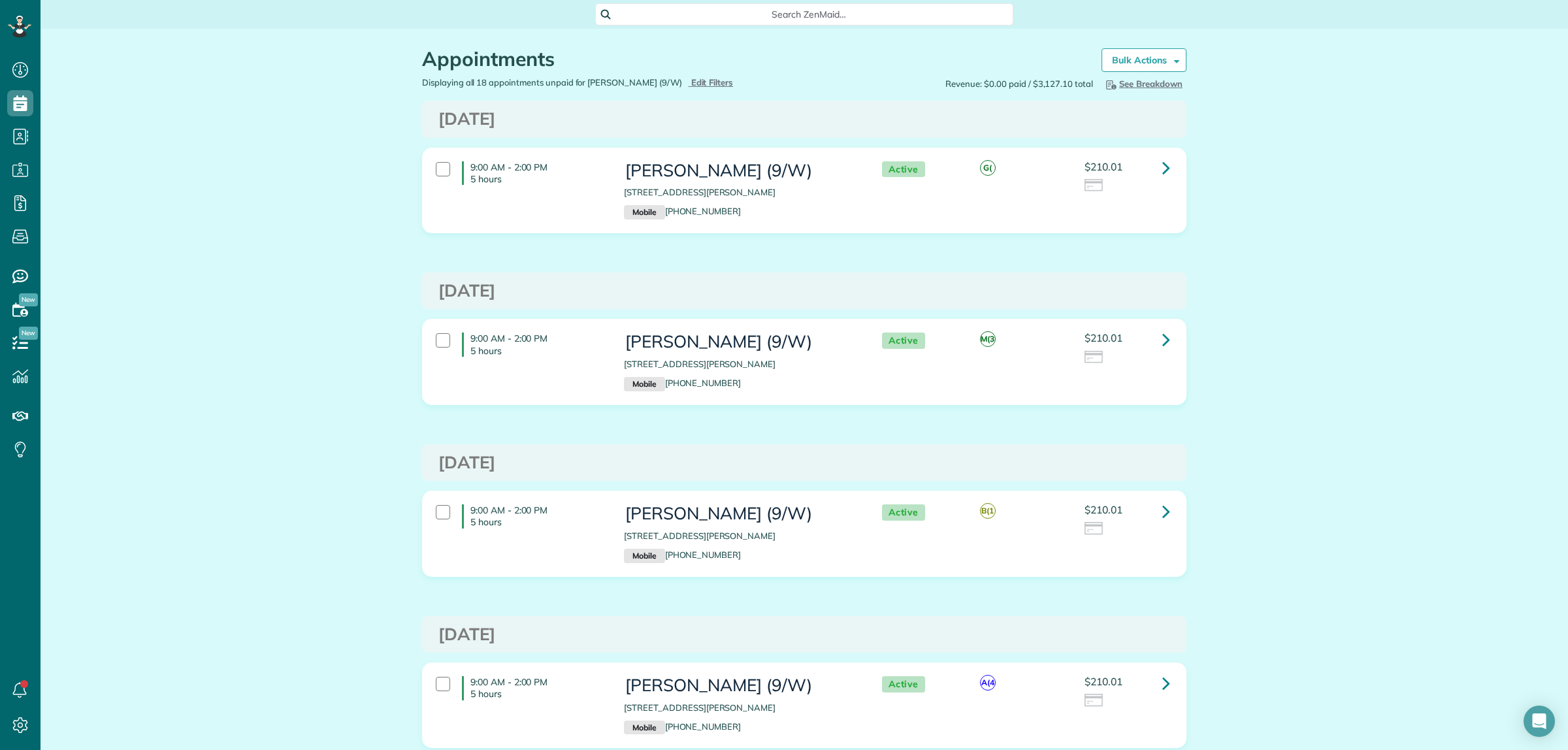
drag, startPoint x: 762, startPoint y: 170, endPoint x: 642, endPoint y: 155, distance: 120.9
click at [762, 170] on h3 "[PERSON_NAME] (9/W)" at bounding box center [740, 170] width 231 height 19
click at [639, 155] on div "Nicole Familiari (9/W) 5007 Lahoma street 5007 Dallas Tx 75235 Mobile (817) 879…" at bounding box center [740, 191] width 251 height 72
copy h3 "Nicole Familiari ("
copy h3 "Nicole Familiari"
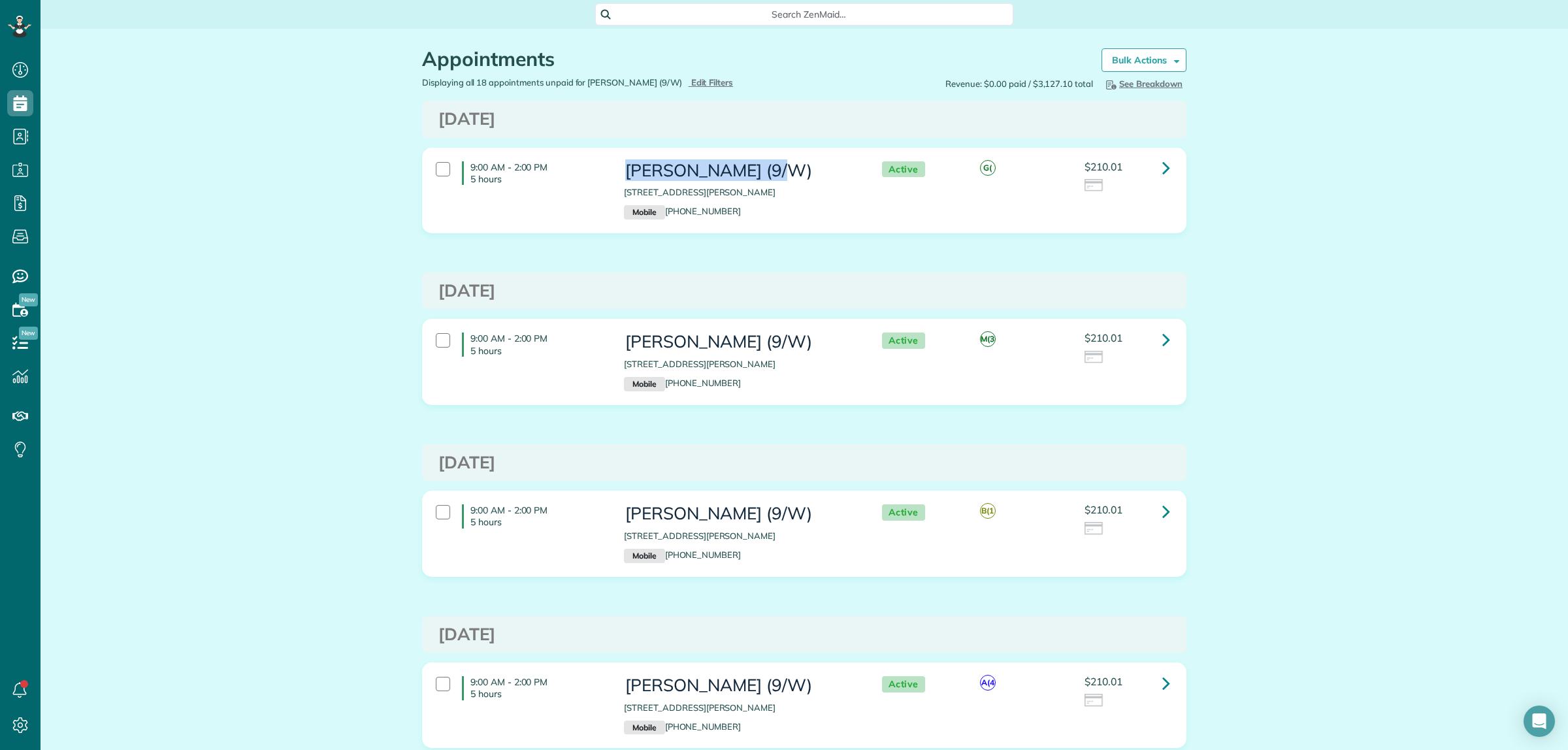
drag, startPoint x: 619, startPoint y: 171, endPoint x: 744, endPoint y: 175, distance: 125.1
click at [744, 175] on h3 "[PERSON_NAME] (9/W)" at bounding box center [740, 170] width 231 height 19
click at [714, 15] on span "Search ZenMaid…" at bounding box center [808, 14] width 397 height 13
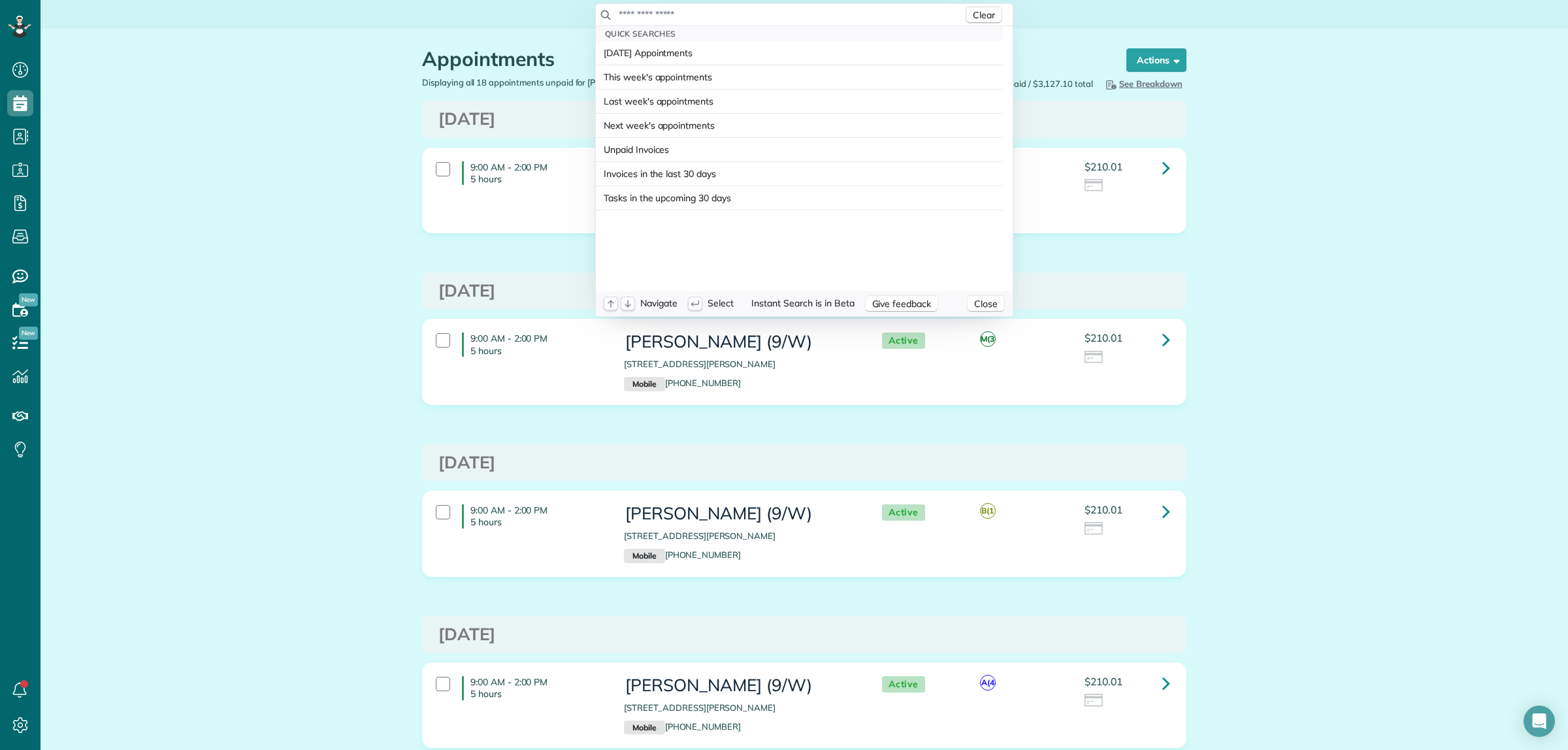
click at [714, 14] on input "text" at bounding box center [790, 14] width 344 height 13
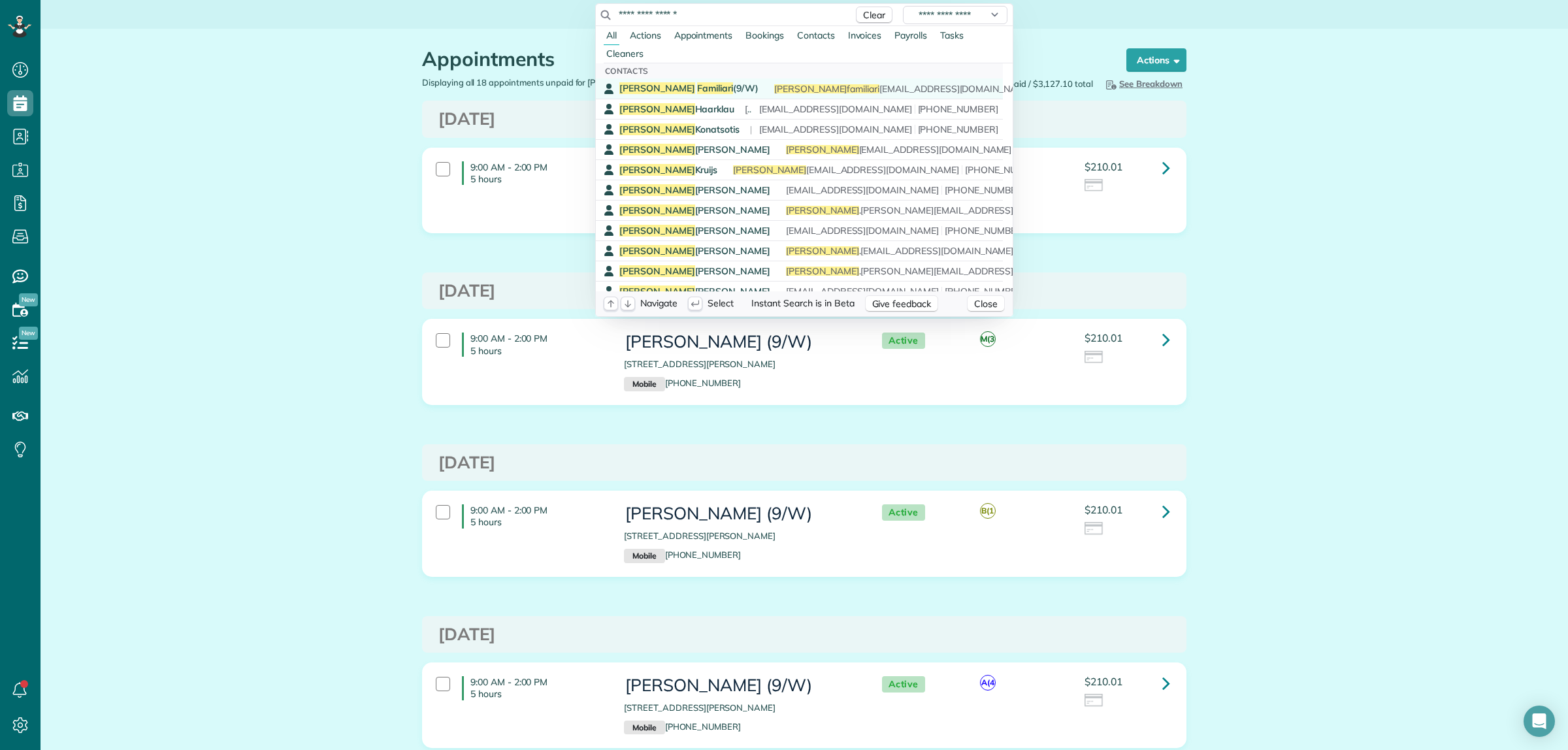
type input "**********"
click at [697, 84] on span "Familiari" at bounding box center [715, 89] width 36 height 12
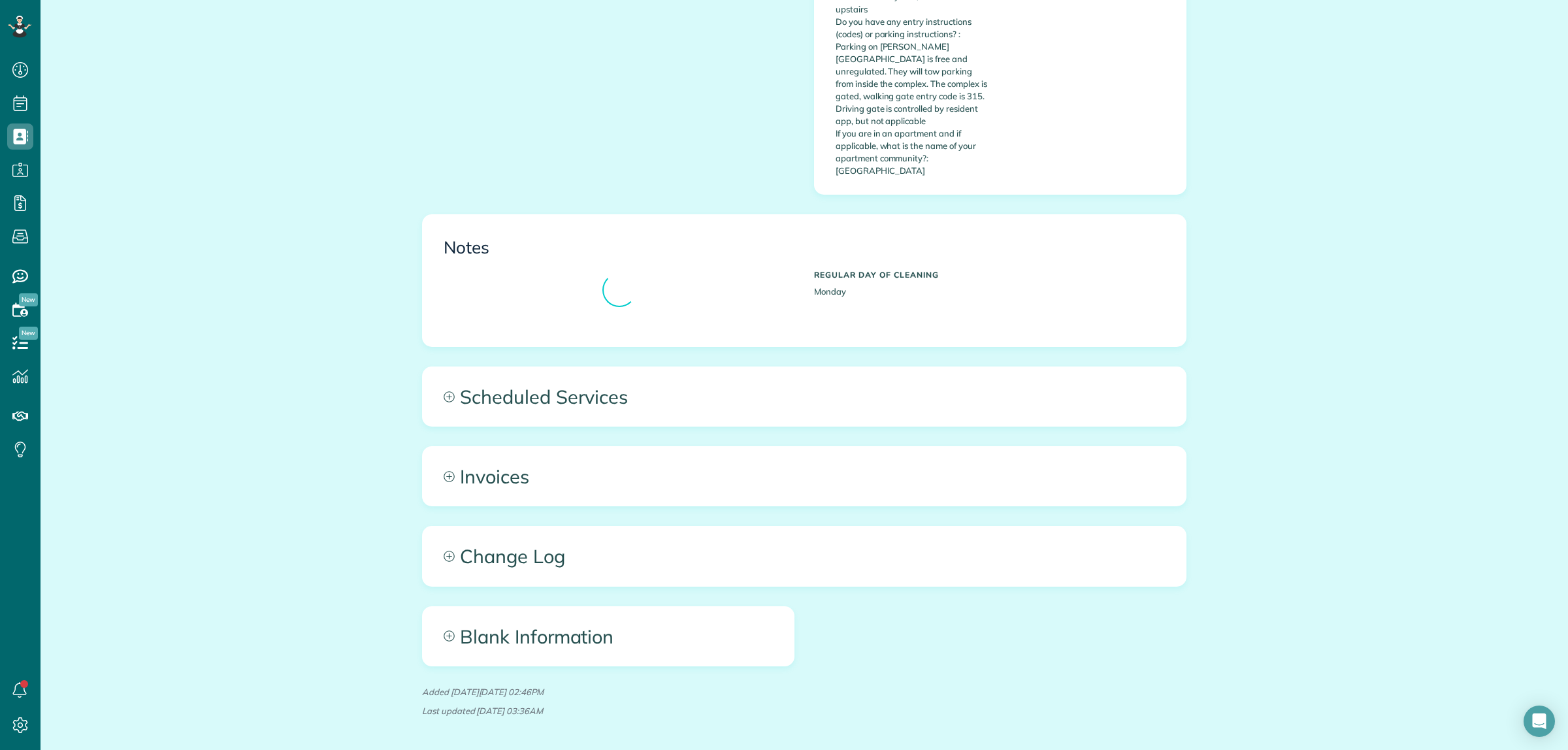
scroll to position [730, 0]
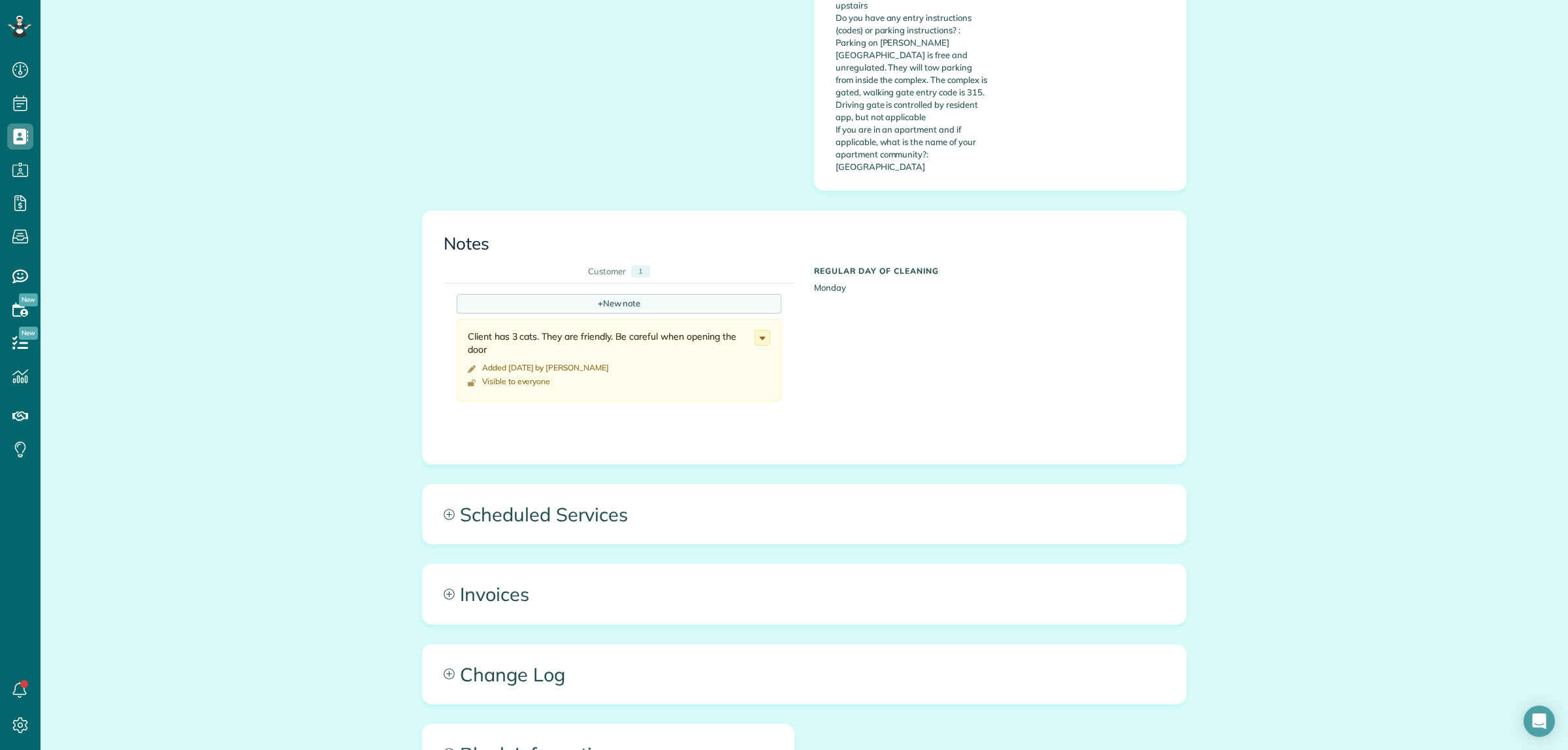
click at [523, 294] on div "+ New note" at bounding box center [619, 304] width 325 height 20
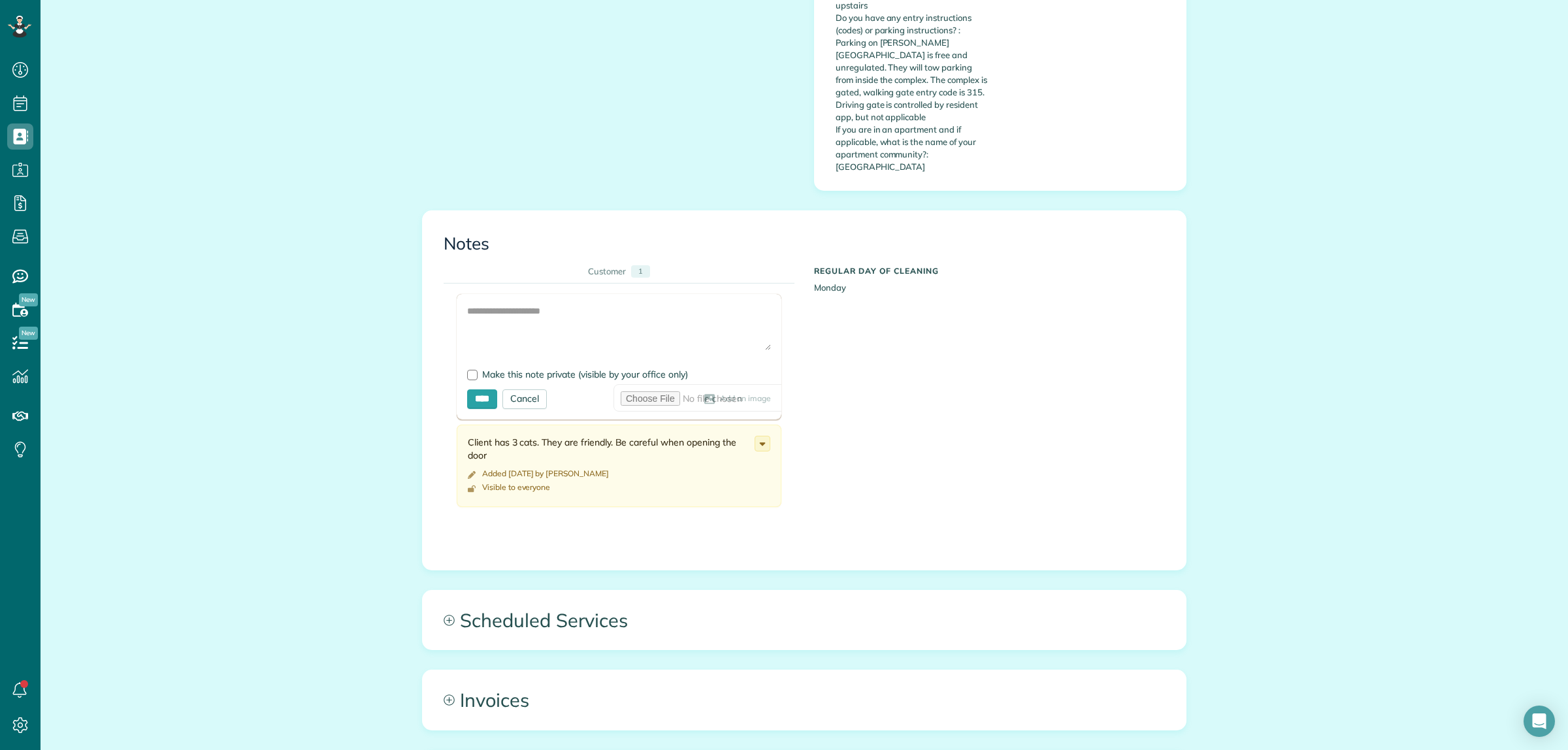
click at [477, 294] on div at bounding box center [619, 357] width 325 height 125
click at [481, 305] on textarea at bounding box center [618, 328] width 304 height 46
drag, startPoint x: 455, startPoint y: 266, endPoint x: 436, endPoint y: 253, distance: 23.0
click at [444, 284] on div "**********" at bounding box center [794, 405] width 702 height 243
type textarea "**********"
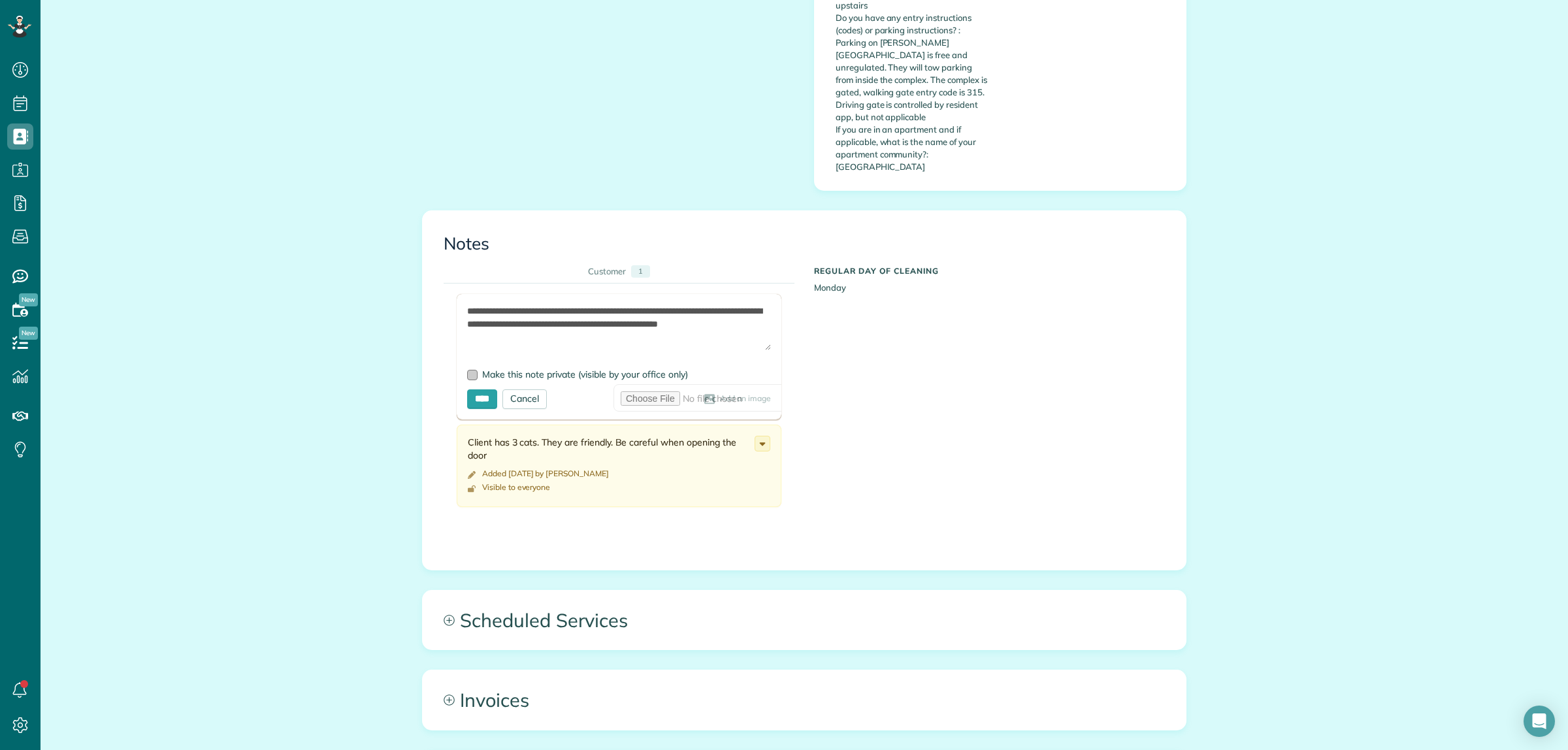
click at [467, 370] on div at bounding box center [472, 375] width 10 height 10
drag, startPoint x: 475, startPoint y: 351, endPoint x: 495, endPoint y: 390, distance: 43.8
click at [475, 389] on input "****" at bounding box center [482, 399] width 30 height 20
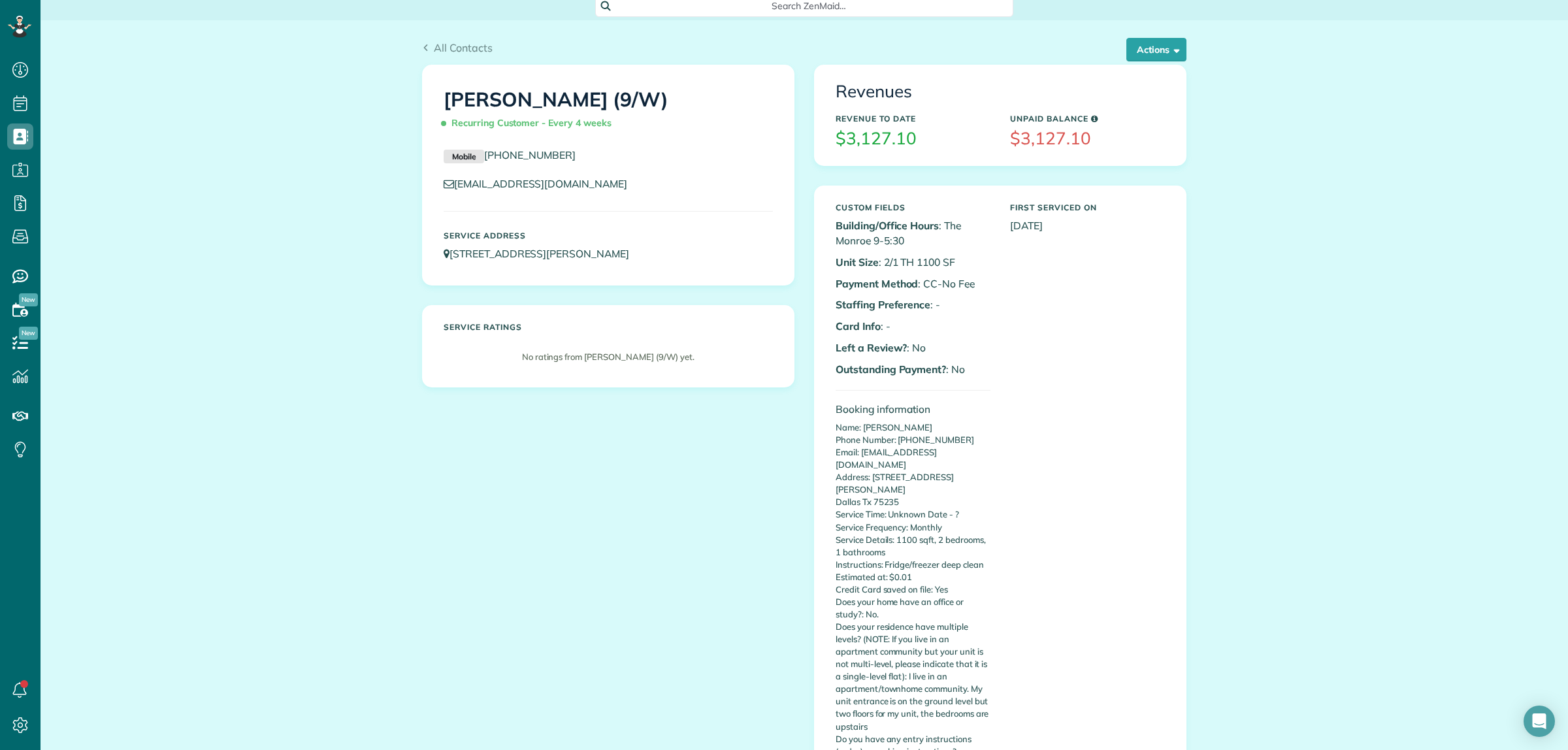
scroll to position [0, 0]
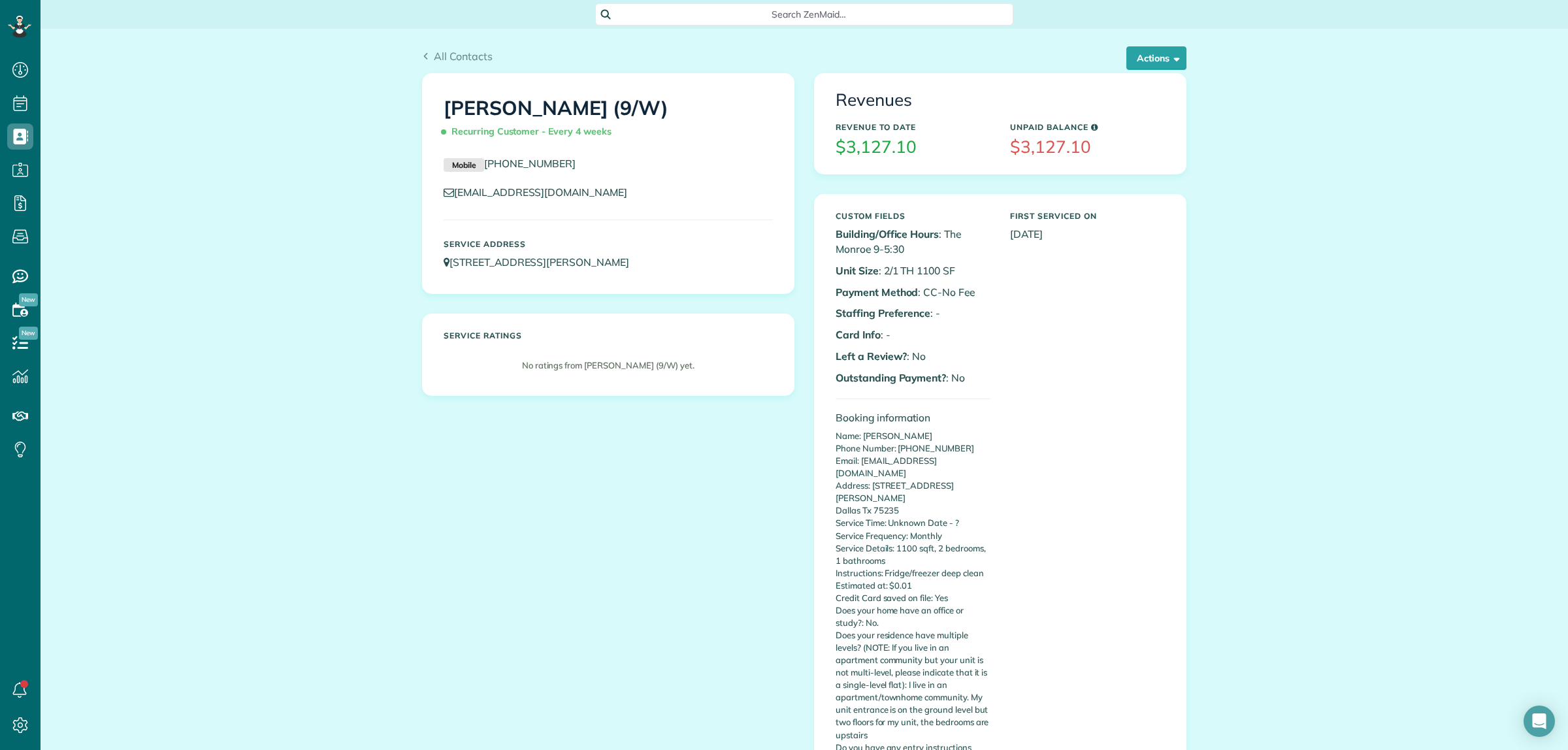
copy h1 "[PERSON_NAME] (9/W)"
drag, startPoint x: 435, startPoint y: 107, endPoint x: 654, endPoint y: 115, distance: 219.1
click at [654, 115] on div "[PERSON_NAME] (9/W) Recurring Customer - Every 4 weeks" at bounding box center [608, 118] width 348 height 66
drag, startPoint x: 528, startPoint y: 567, endPoint x: 595, endPoint y: 554, distance: 68.2
click at [528, 566] on div "[PERSON_NAME] (9/W) Recurring Customer - Every 4 weeks Mobile [PHONE_NUMBER] [E…" at bounding box center [803, 506] width 784 height 868
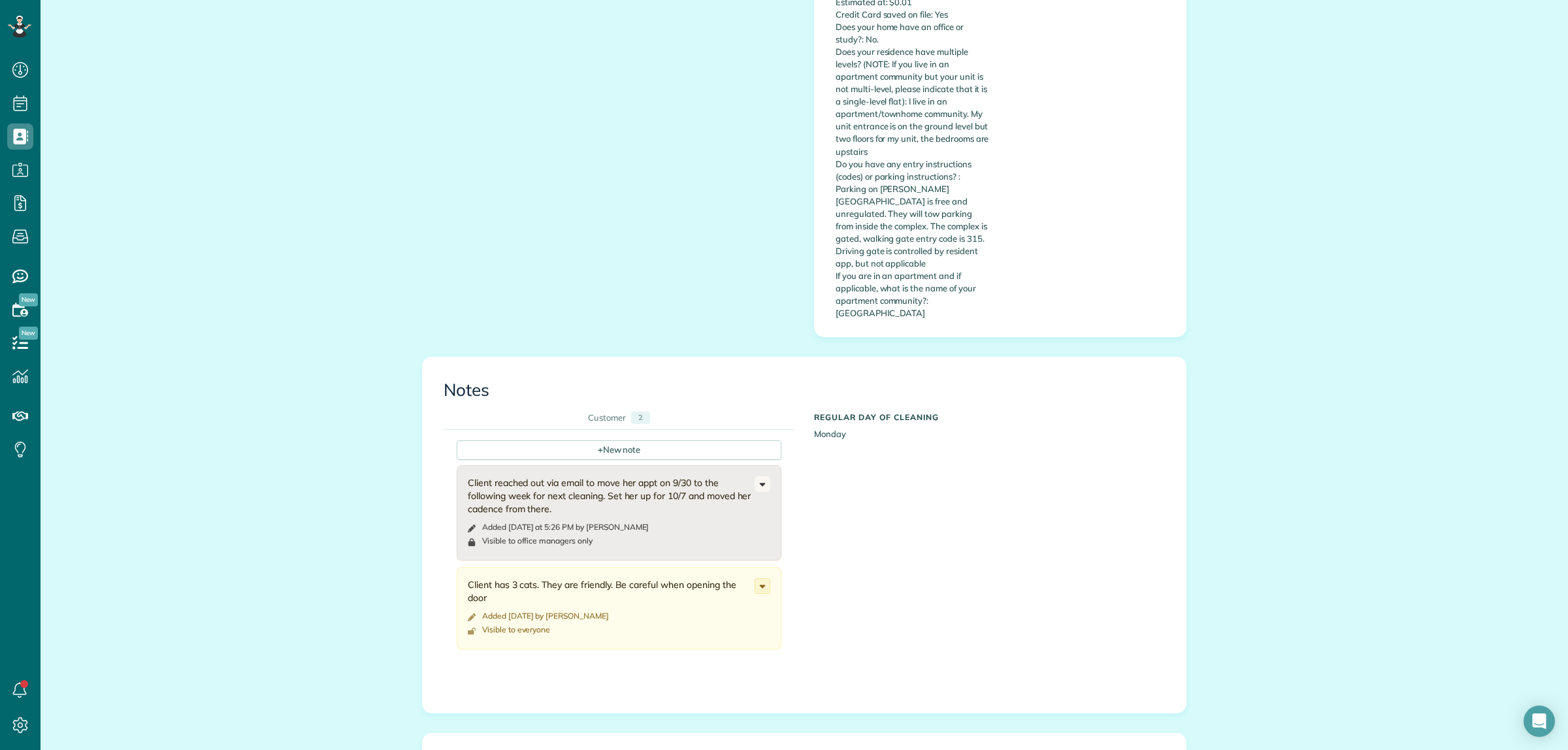
scroll to position [898, 0]
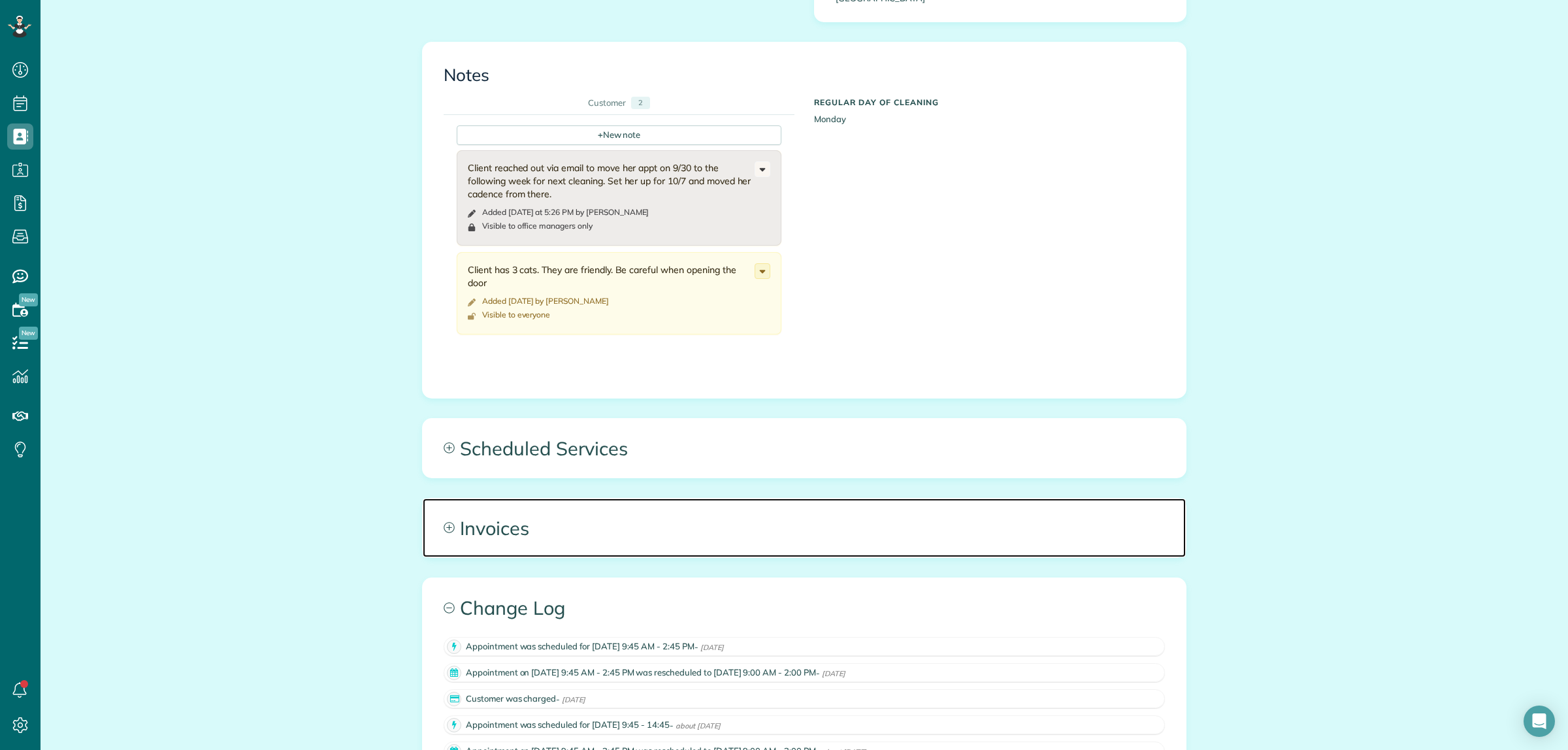
click at [1005, 499] on span "Invoices" at bounding box center [804, 528] width 763 height 59
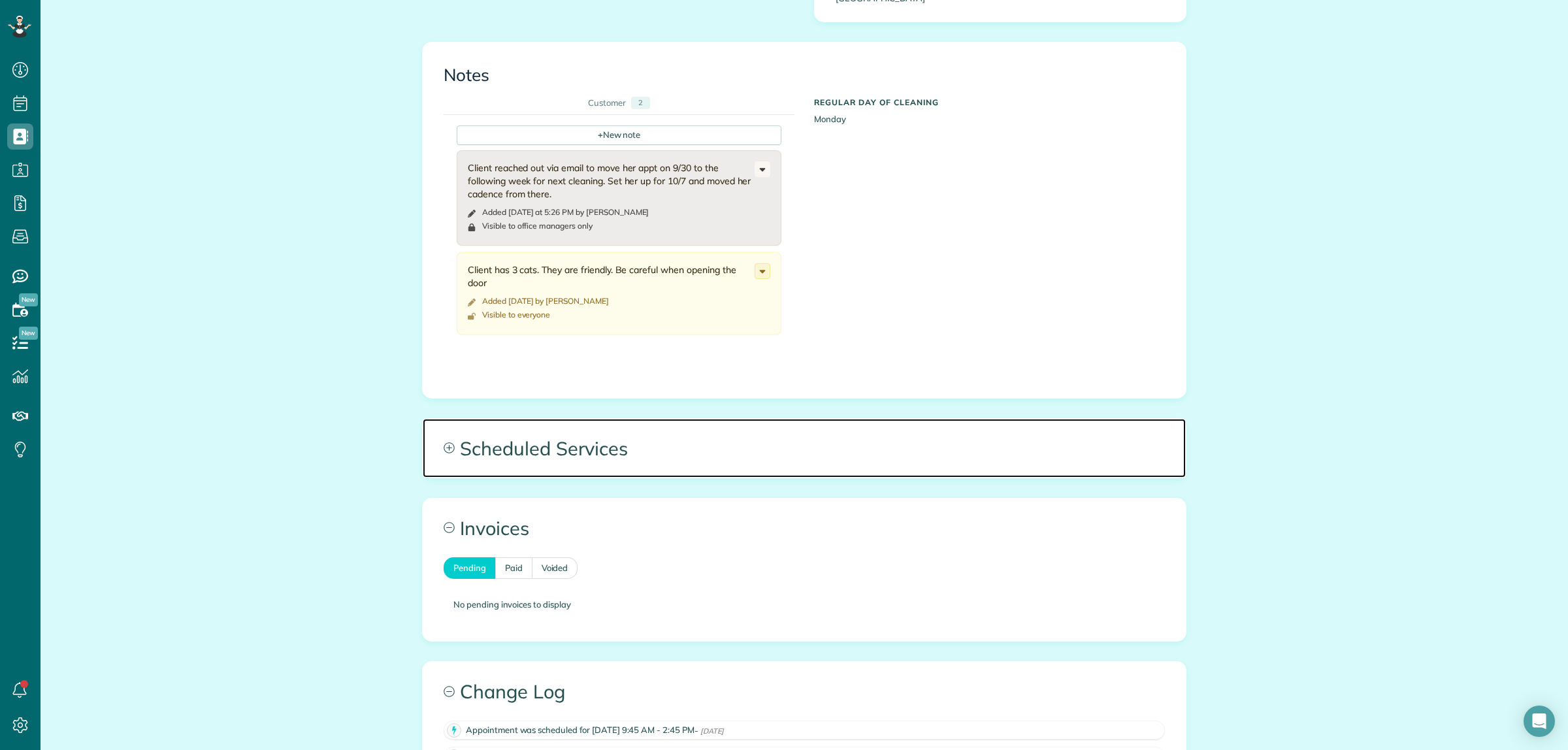
click at [1052, 419] on span "Scheduled Services" at bounding box center [804, 448] width 763 height 59
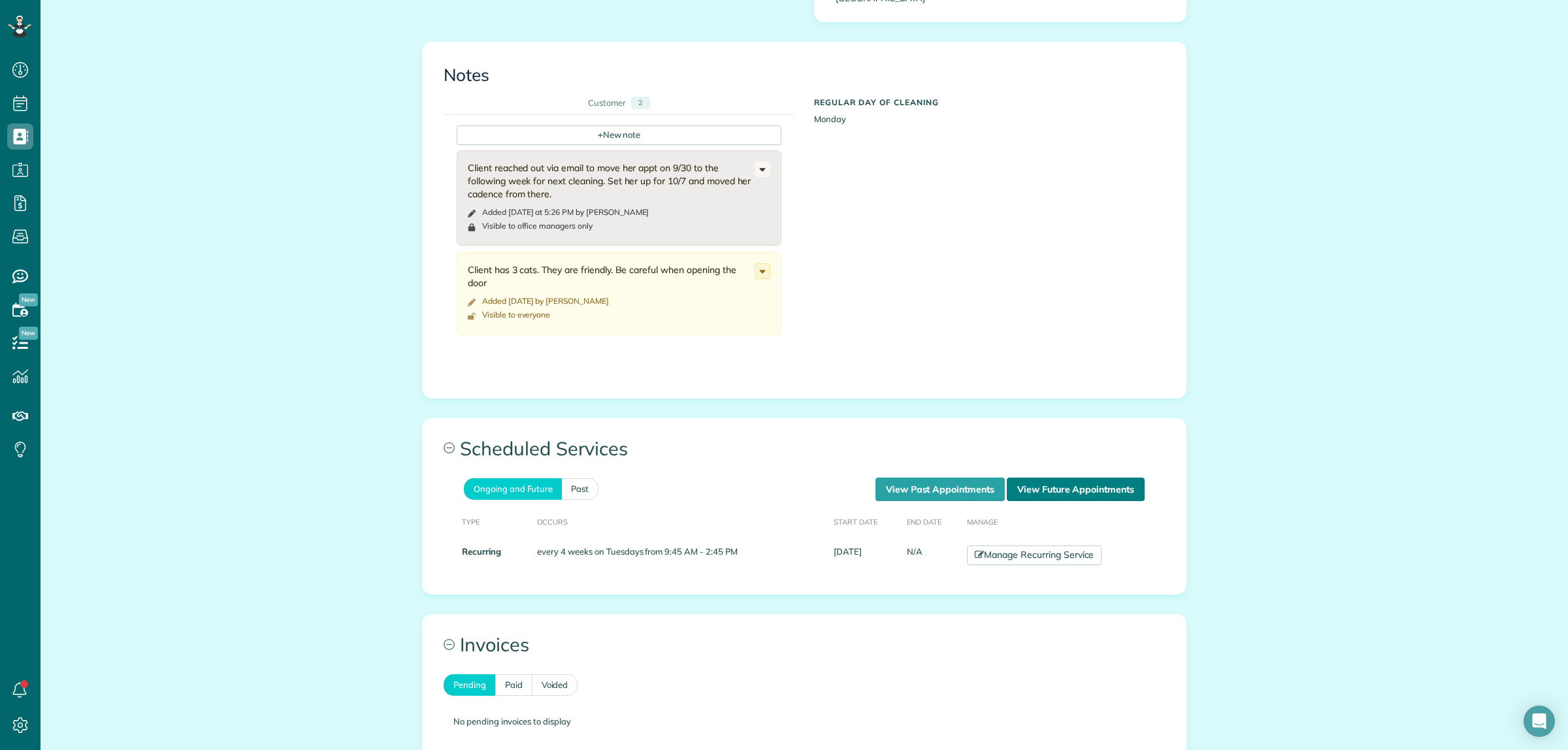
click at [1121, 478] on link "View Future Appointments" at bounding box center [1075, 490] width 137 height 24
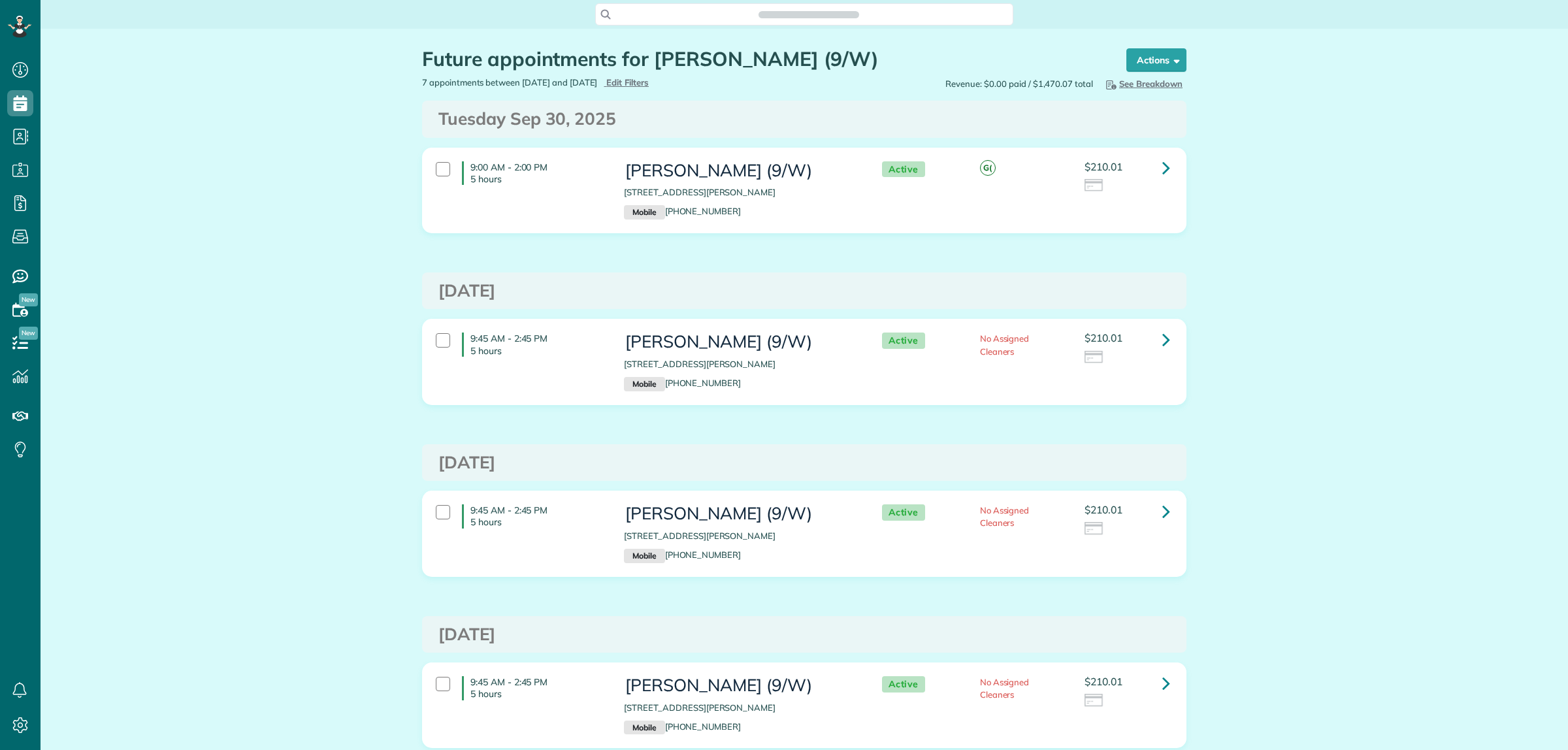
scroll to position [5, 5]
click at [1155, 174] on link at bounding box center [1166, 168] width 26 height 26
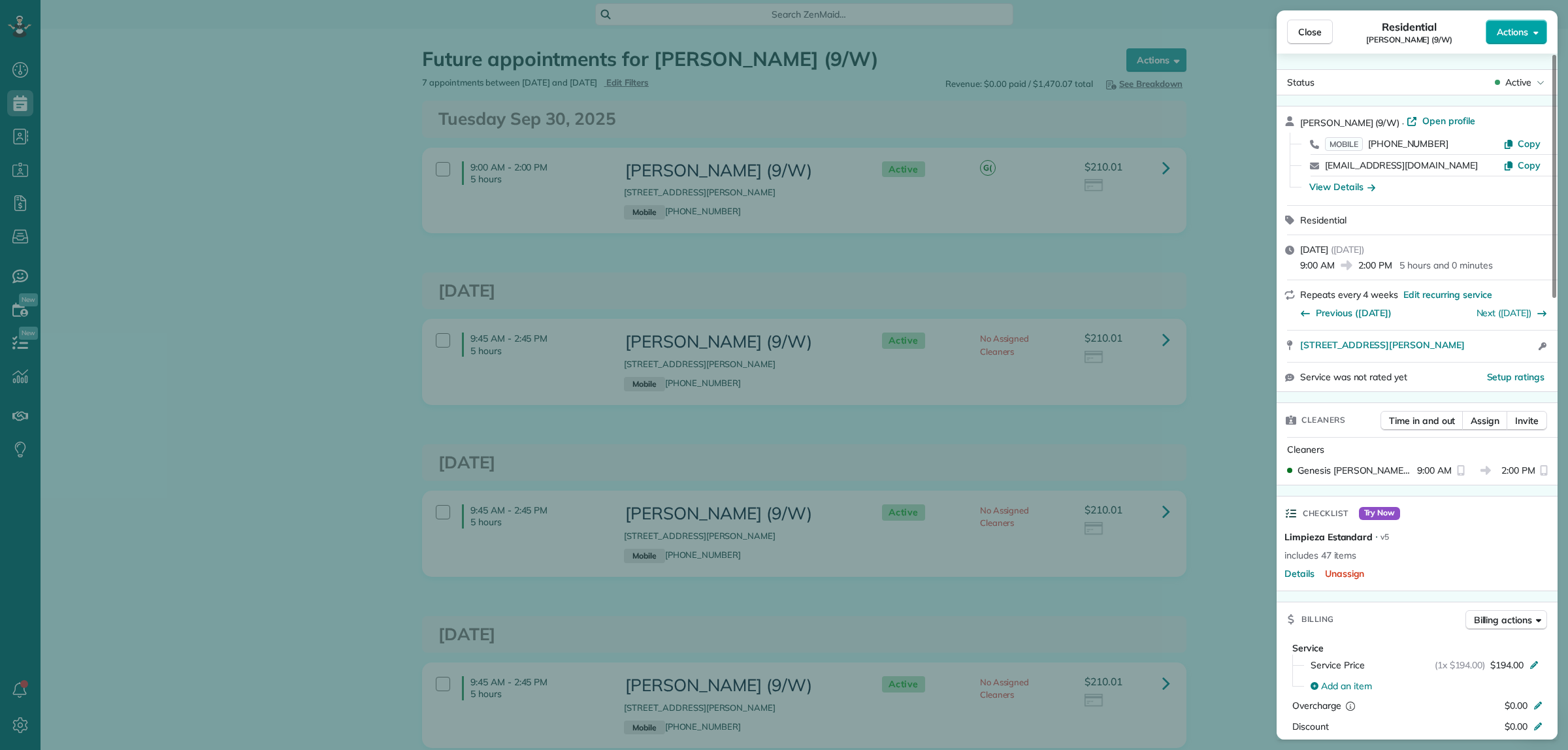
click at [1523, 35] on span "Actions" at bounding box center [1511, 32] width 31 height 13
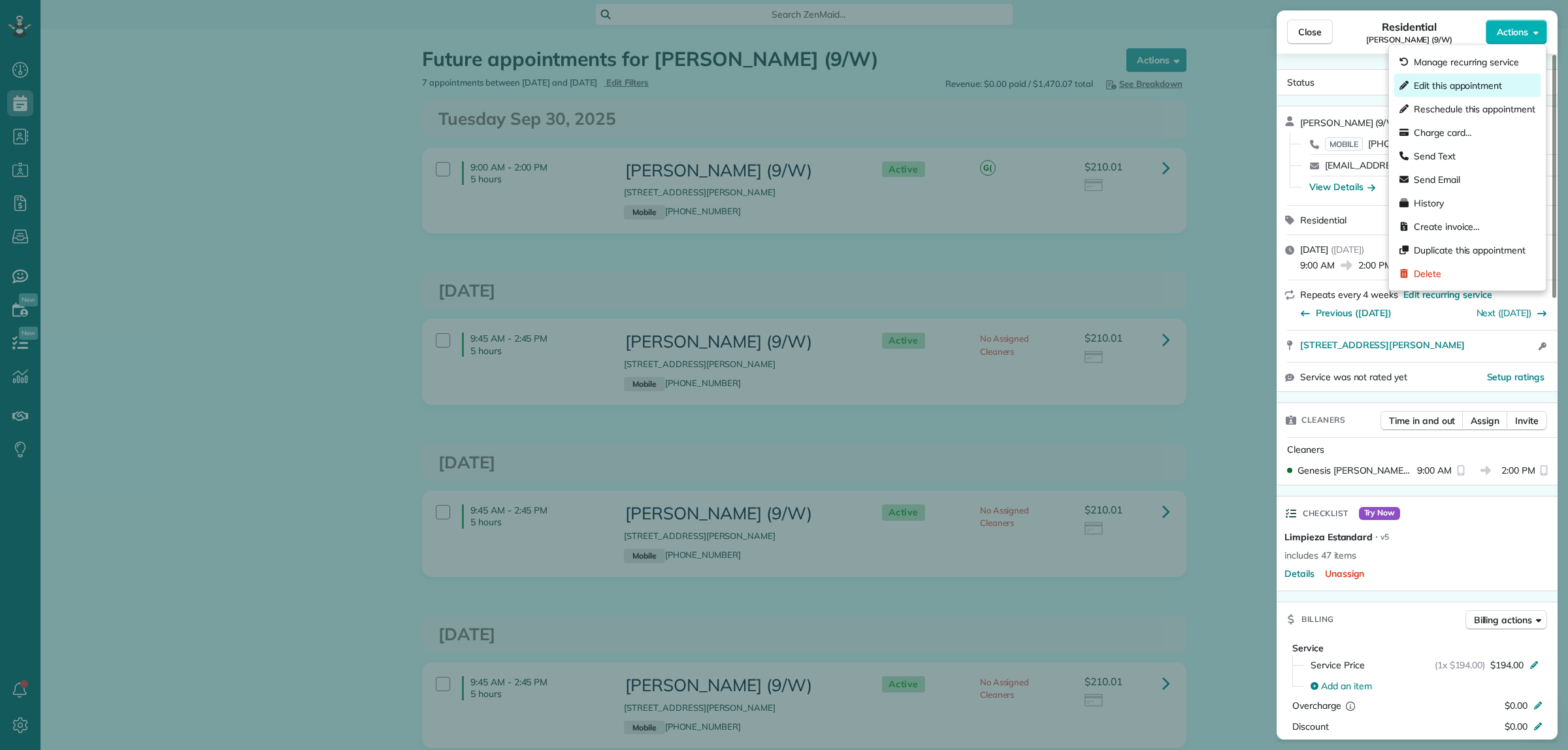
click at [1456, 91] on span "Edit this appointment" at bounding box center [1474, 85] width 121 height 13
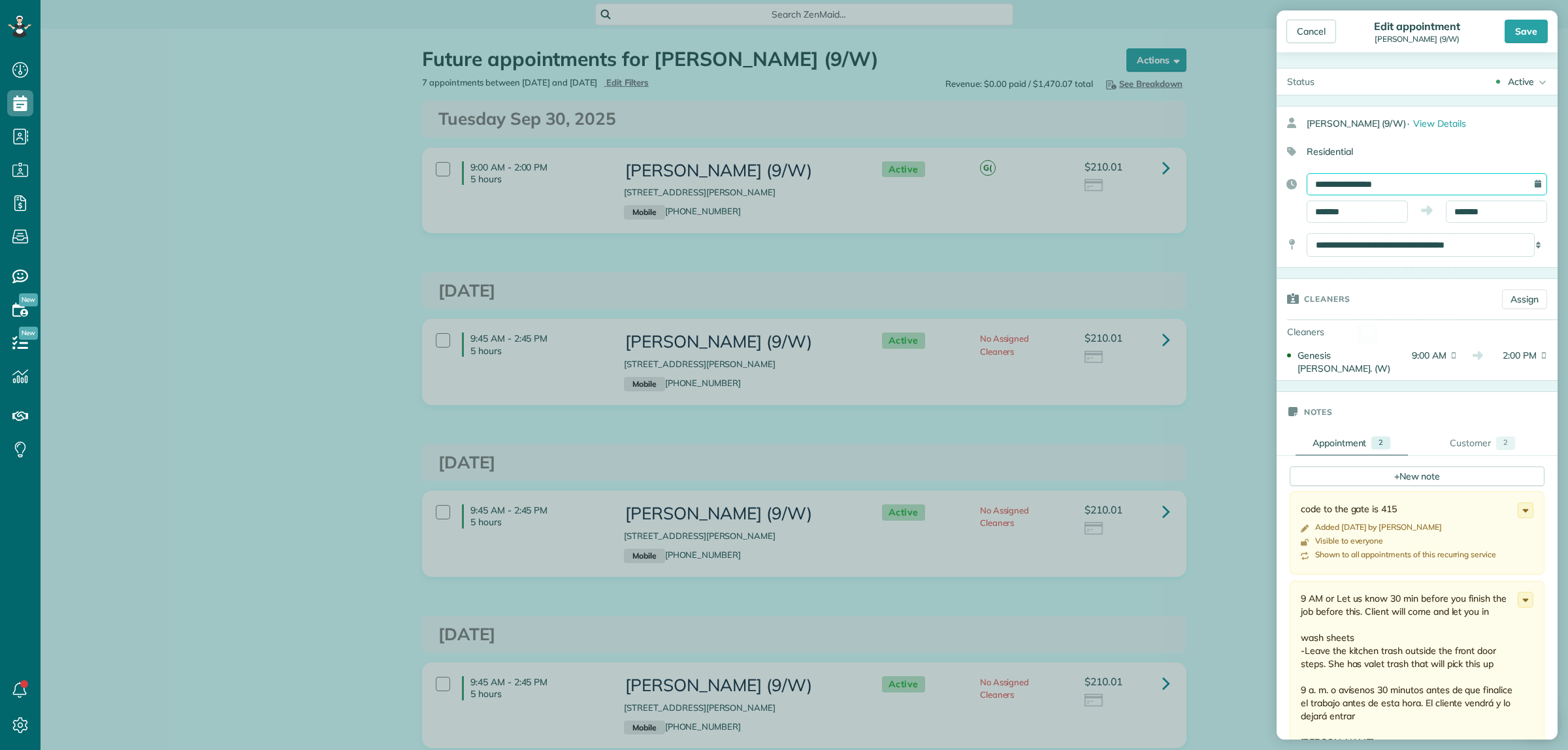
click at [1428, 183] on input "**********" at bounding box center [1426, 184] width 240 height 22
click at [1455, 214] on link "Next" at bounding box center [1452, 213] width 36 height 33
click at [1367, 268] on link "7" at bounding box center [1367, 270] width 21 height 21
type input "**********"
click at [1523, 28] on div "Save" at bounding box center [1525, 32] width 43 height 24
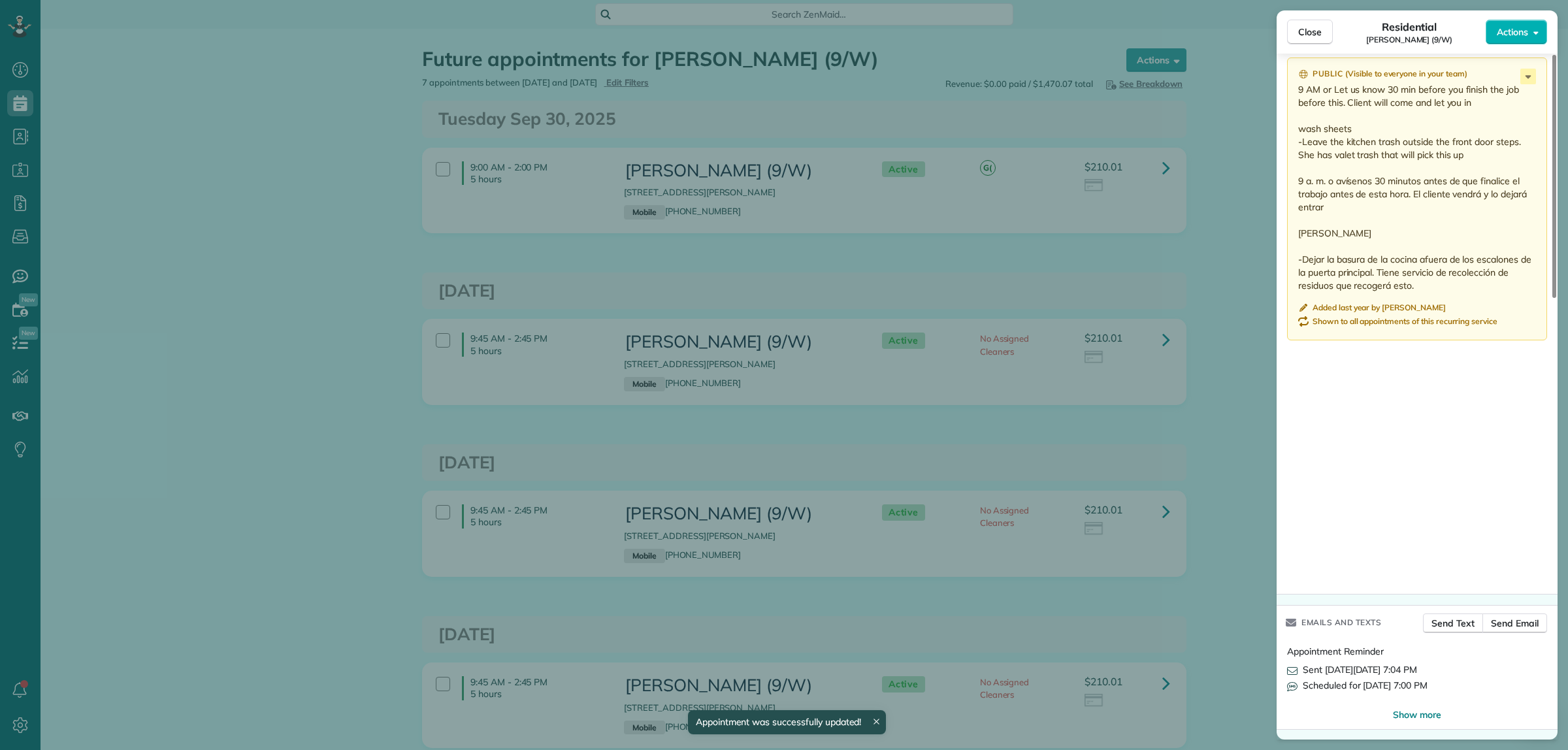
scroll to position [1242, 0]
click at [1519, 625] on span "Send Email" at bounding box center [1515, 623] width 48 height 13
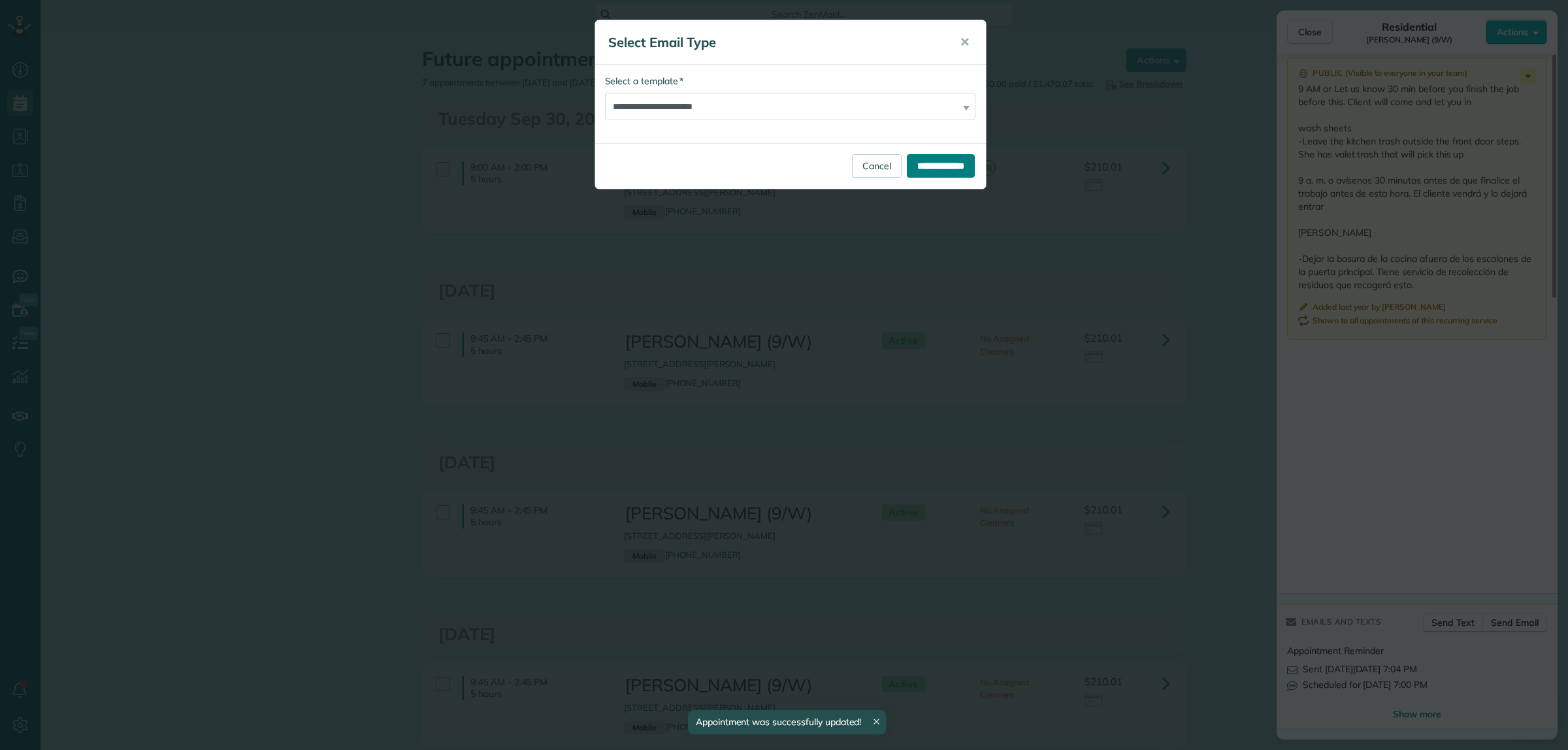
click at [930, 172] on input "**********" at bounding box center [941, 166] width 68 height 24
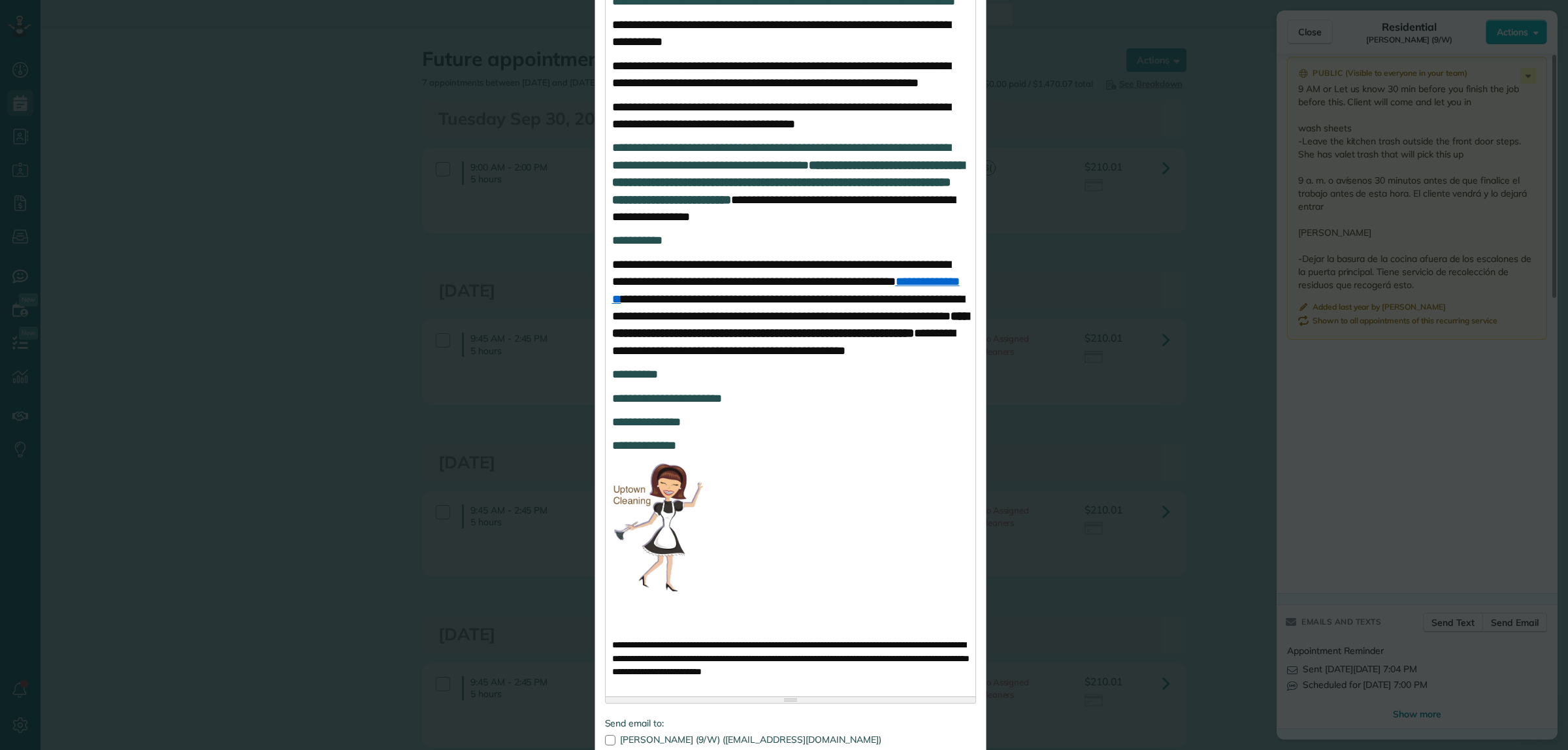
scroll to position [716, 0]
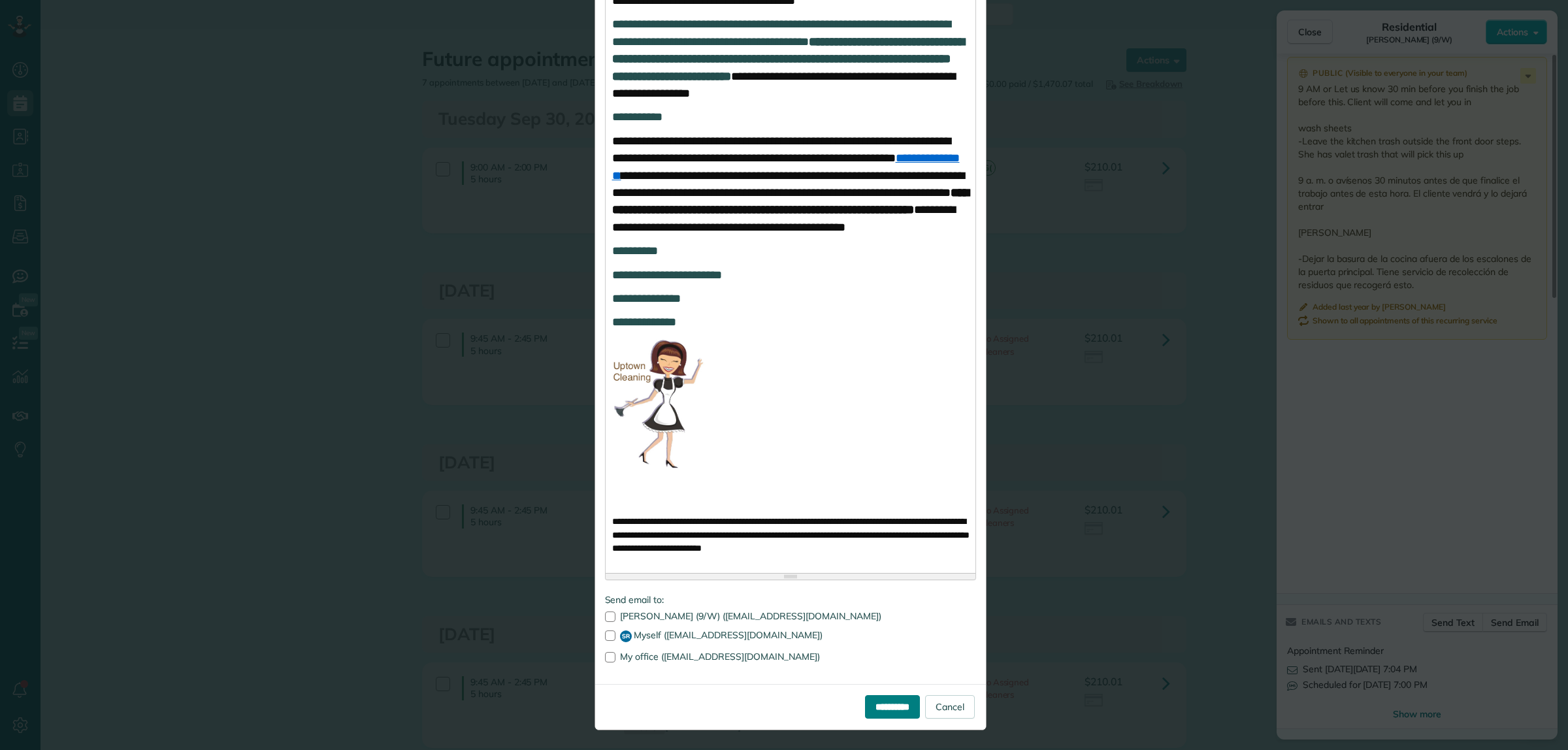
drag, startPoint x: 886, startPoint y: 703, endPoint x: 892, endPoint y: 695, distance: 10.0
click at [886, 703] on input "**********" at bounding box center [892, 707] width 55 height 24
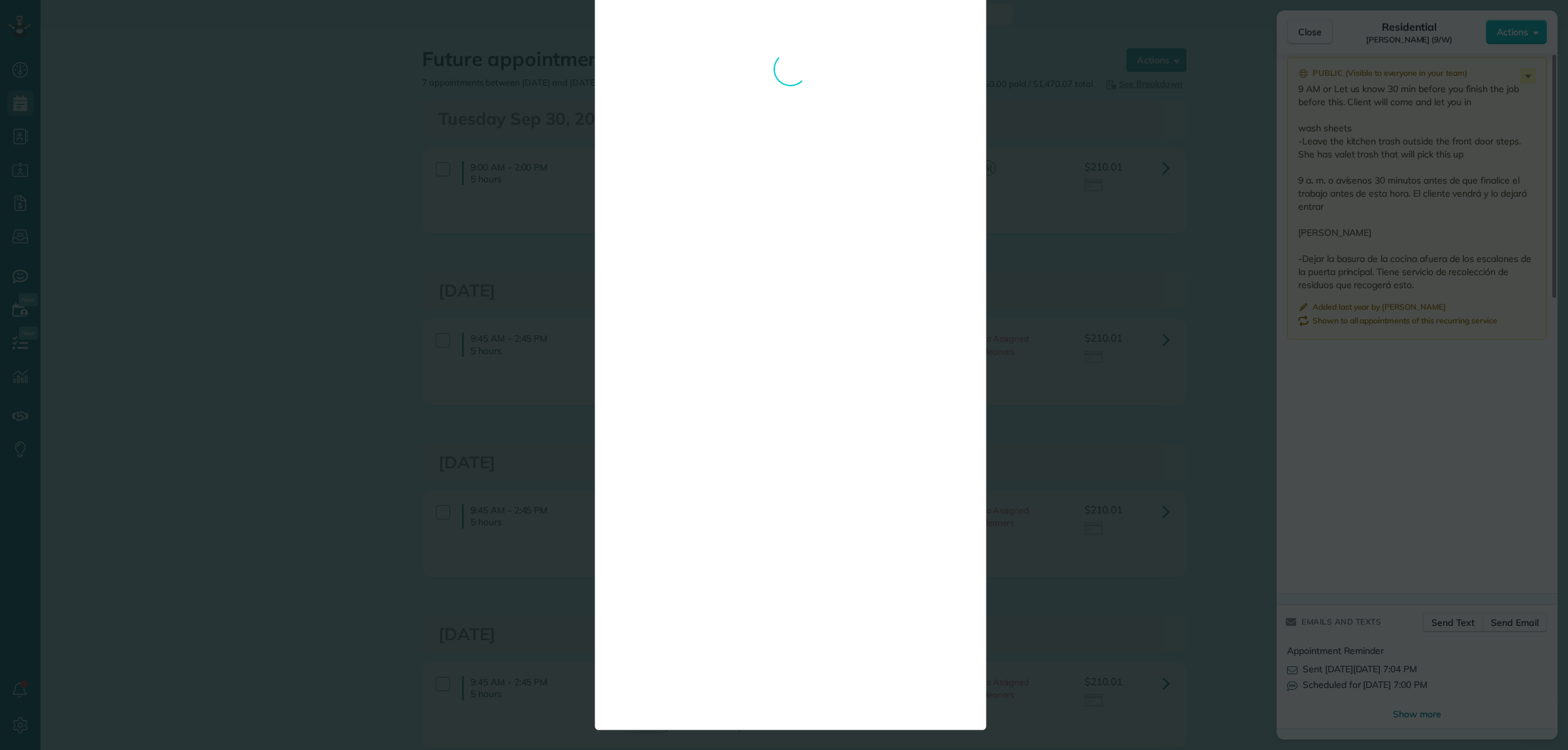
scroll to position [0, 0]
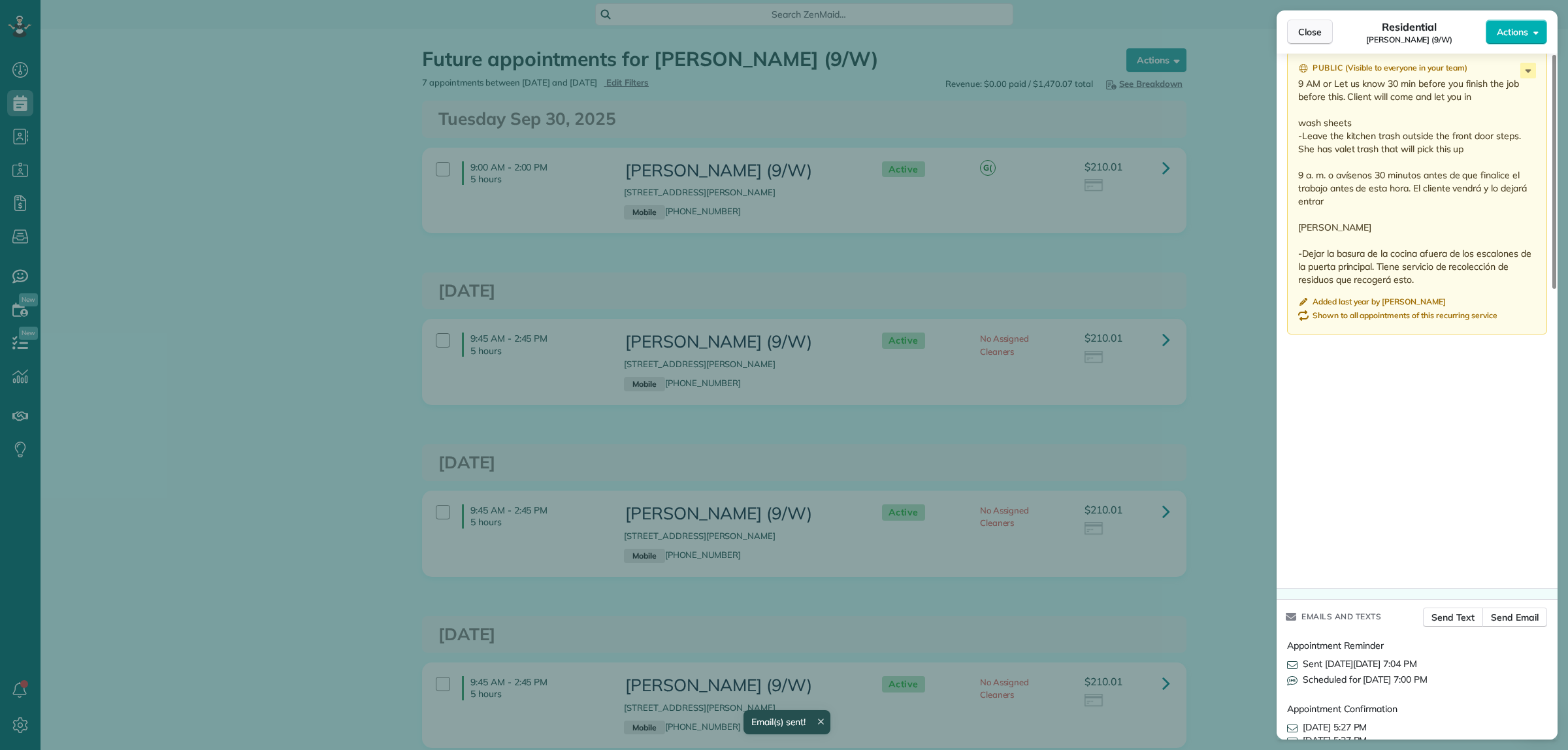
click at [1304, 31] on span "Close" at bounding box center [1310, 32] width 24 height 13
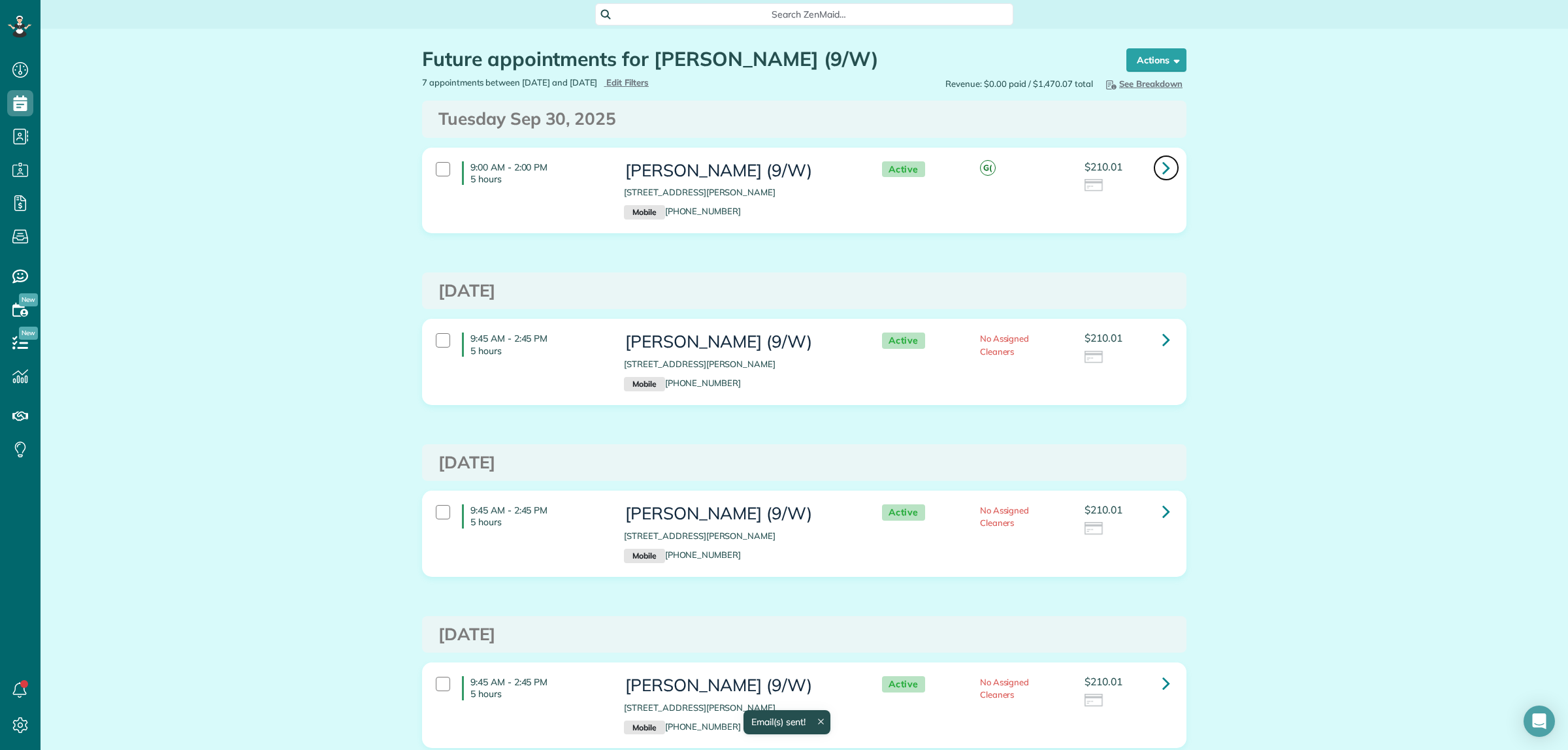
click at [1162, 168] on icon at bounding box center [1166, 167] width 8 height 23
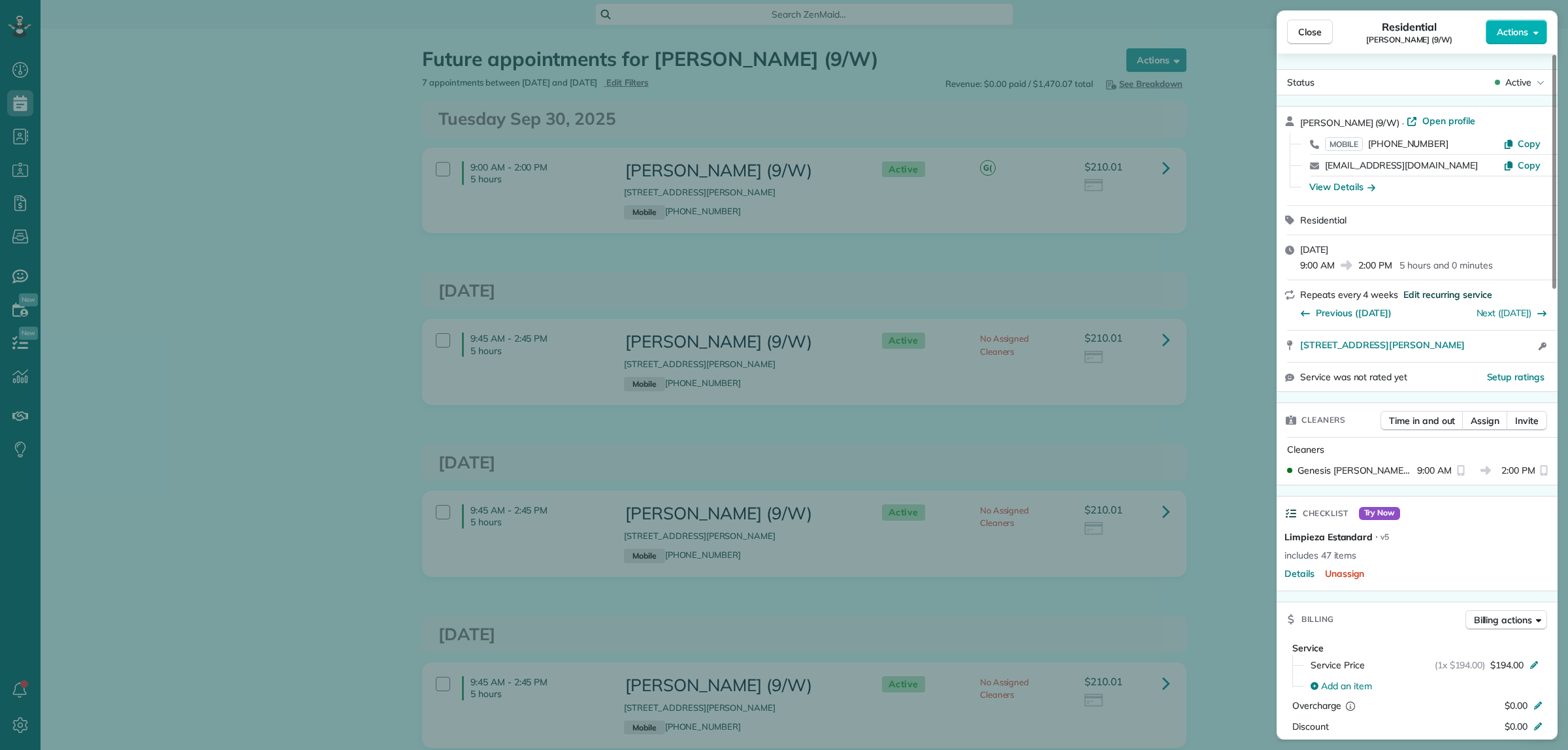
click at [1427, 295] on span "Edit recurring service" at bounding box center [1448, 294] width 89 height 13
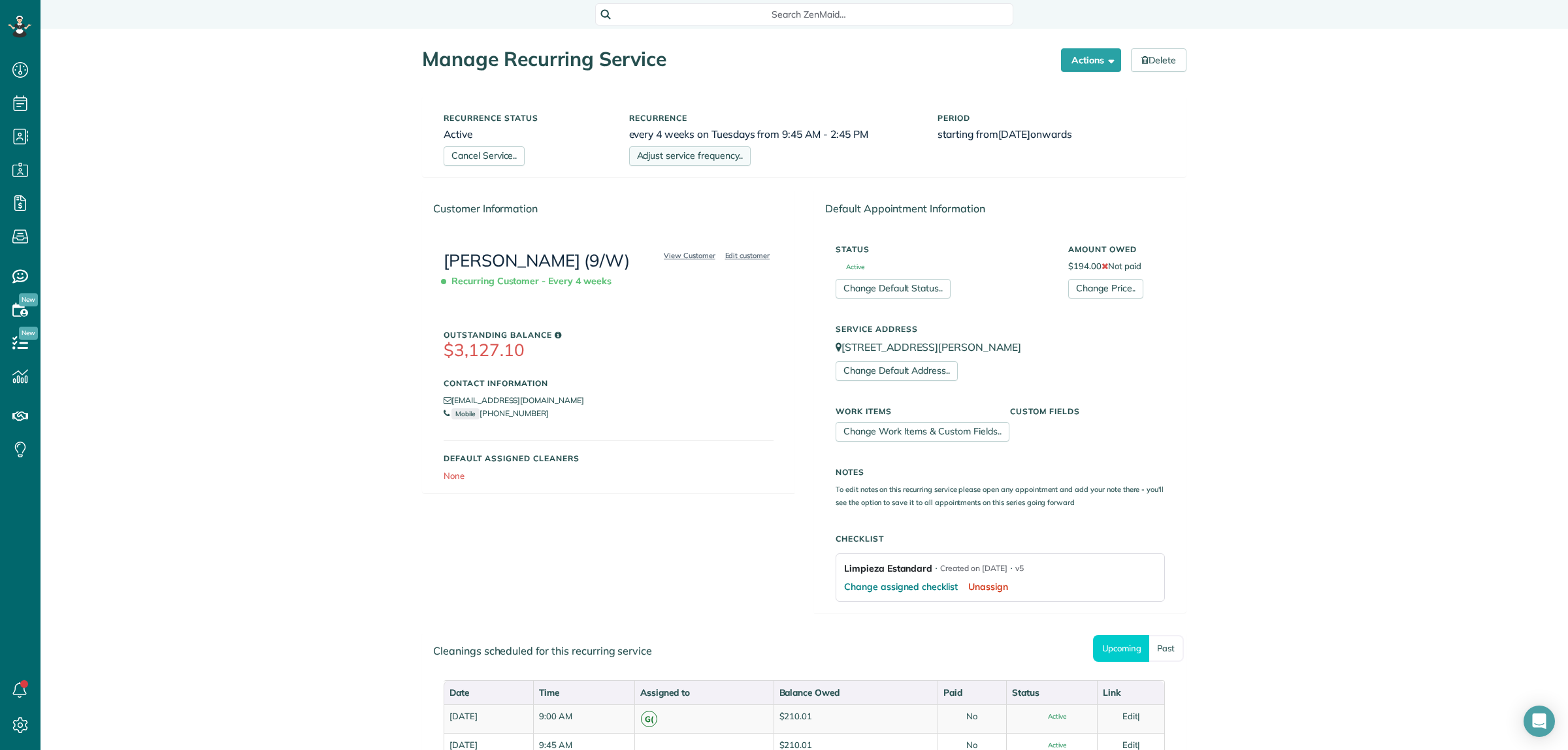
click at [688, 157] on link "Adjust service frequency.." at bounding box center [690, 156] width 121 height 20
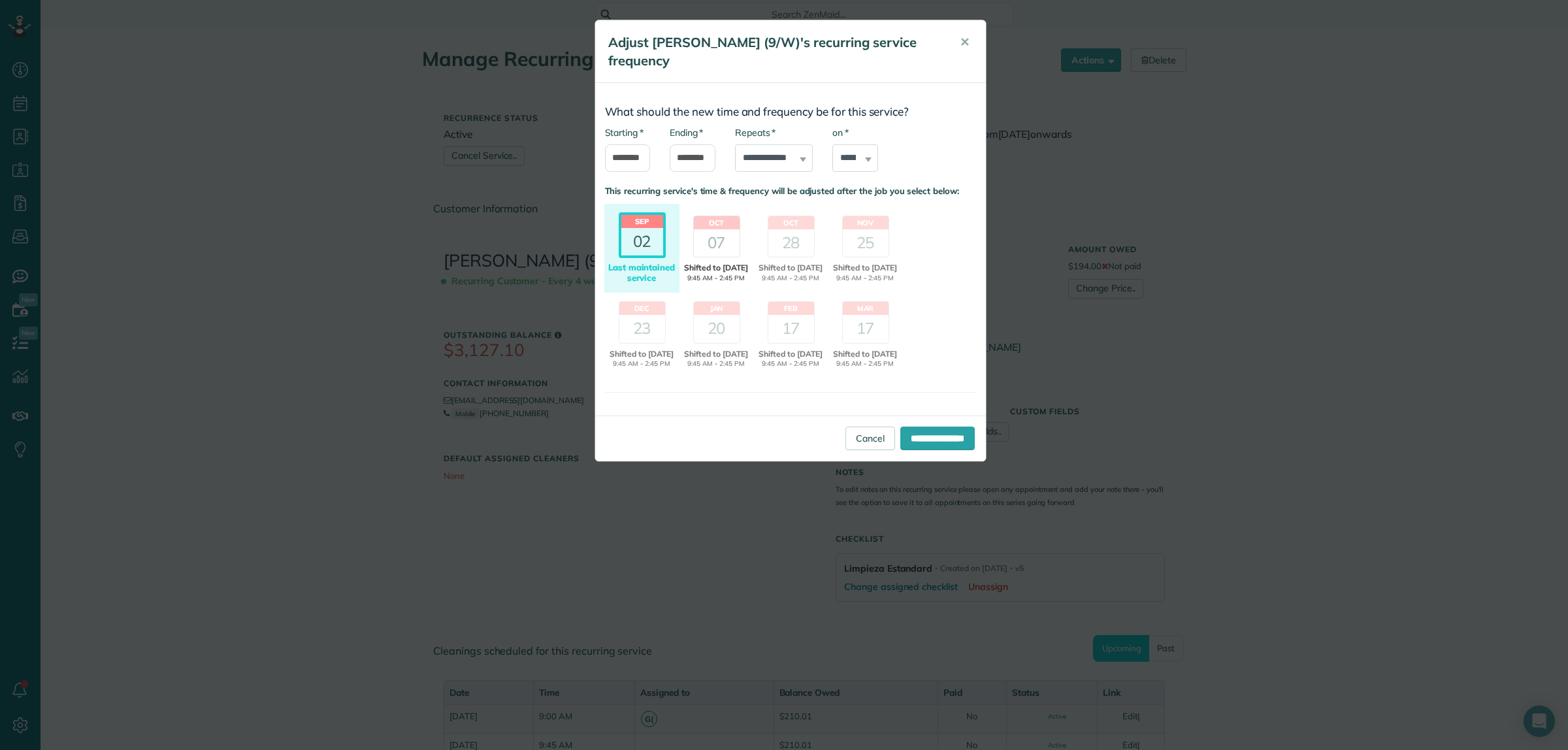
click at [714, 231] on div "07" at bounding box center [717, 243] width 46 height 28
click at [943, 448] on input "**********" at bounding box center [937, 439] width 75 height 24
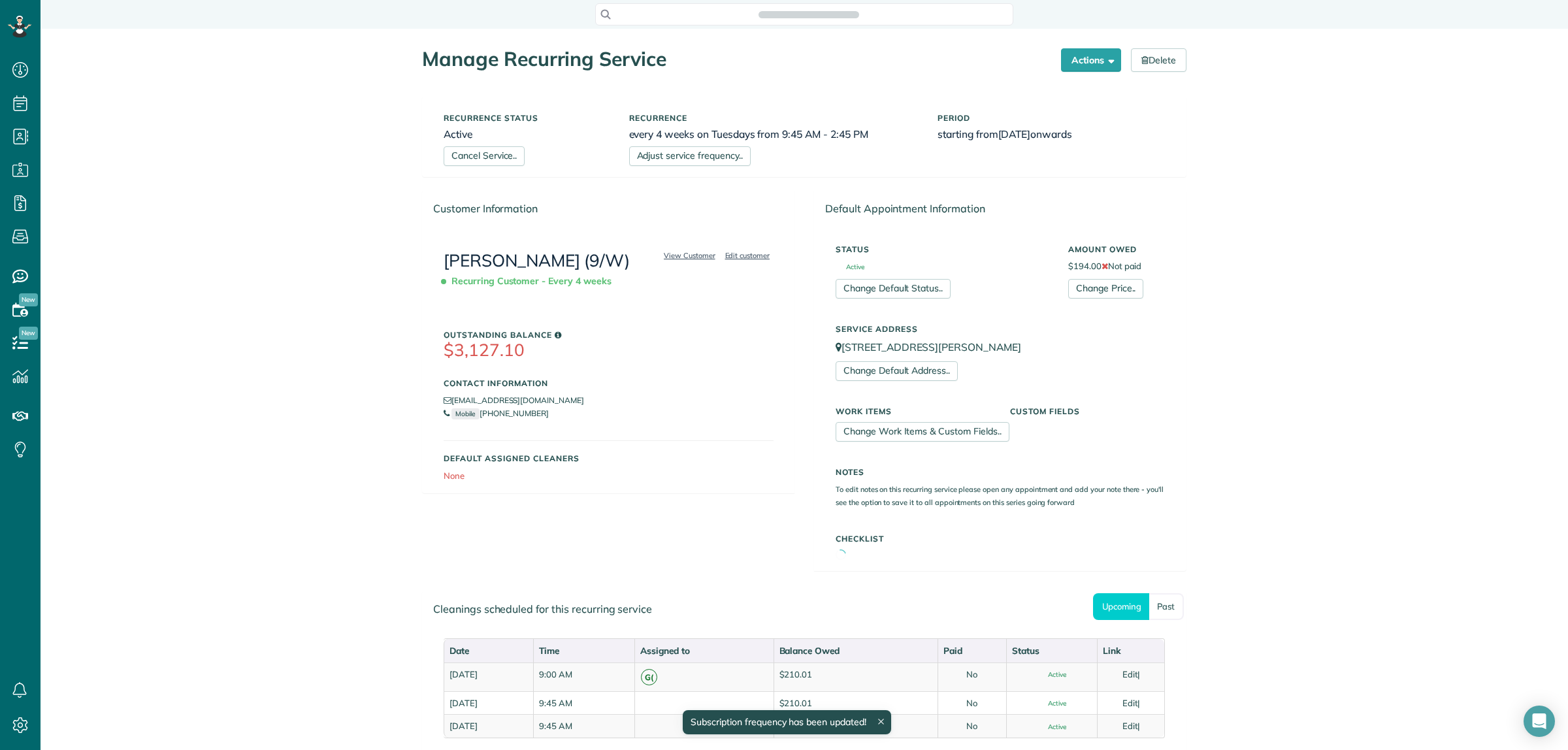
scroll to position [5, 5]
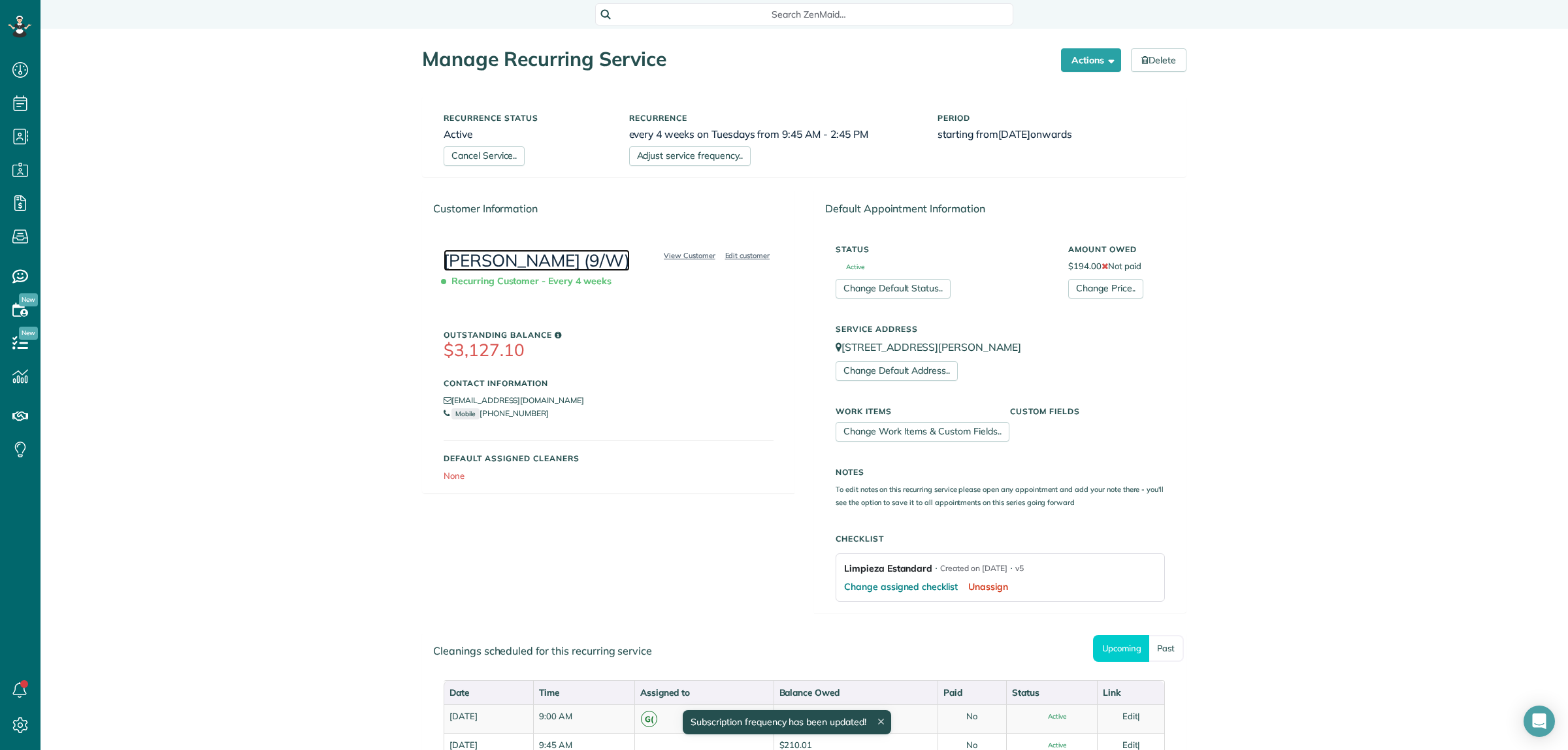
click at [528, 266] on link "[PERSON_NAME] (9/W)" at bounding box center [537, 261] width 186 height 22
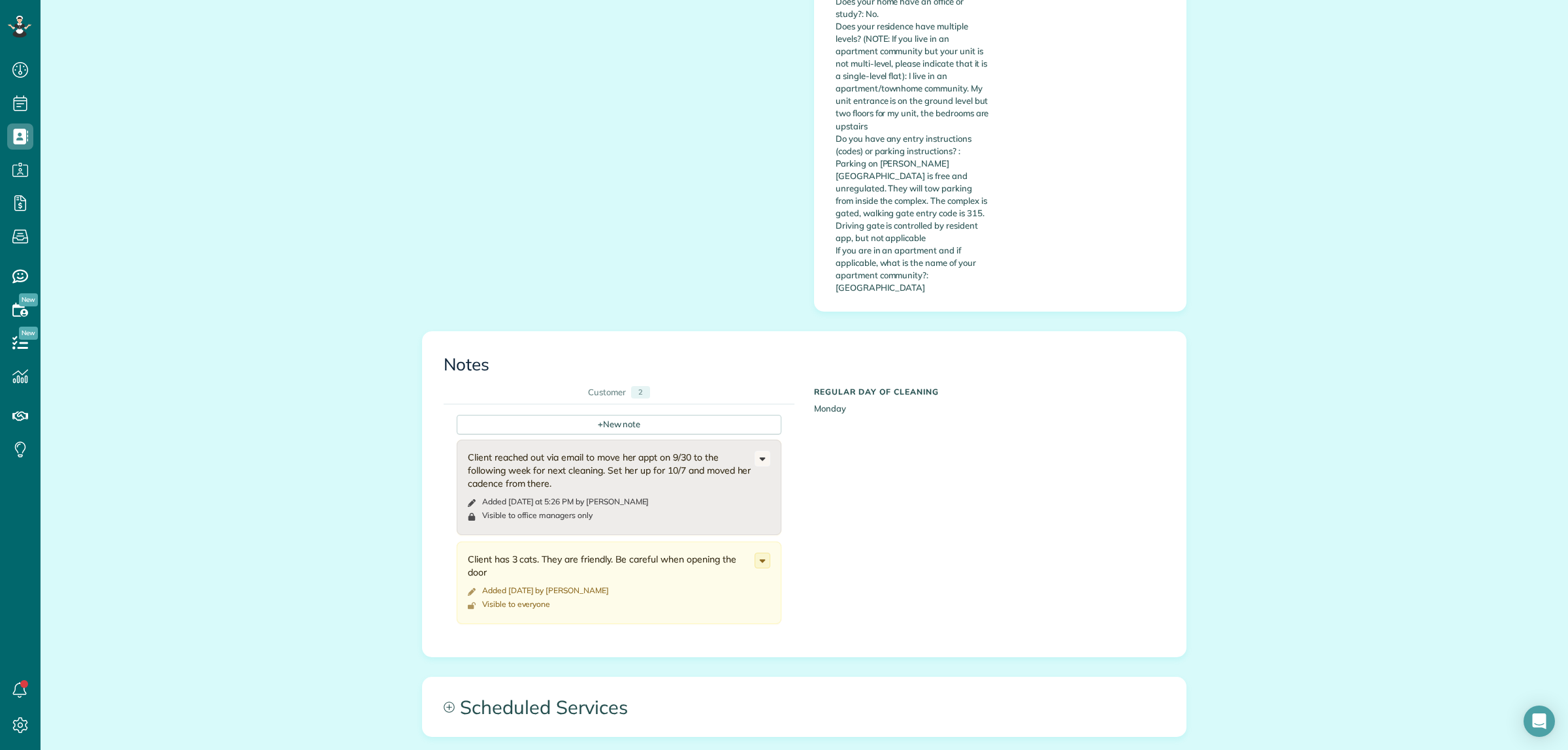
scroll to position [925, 0]
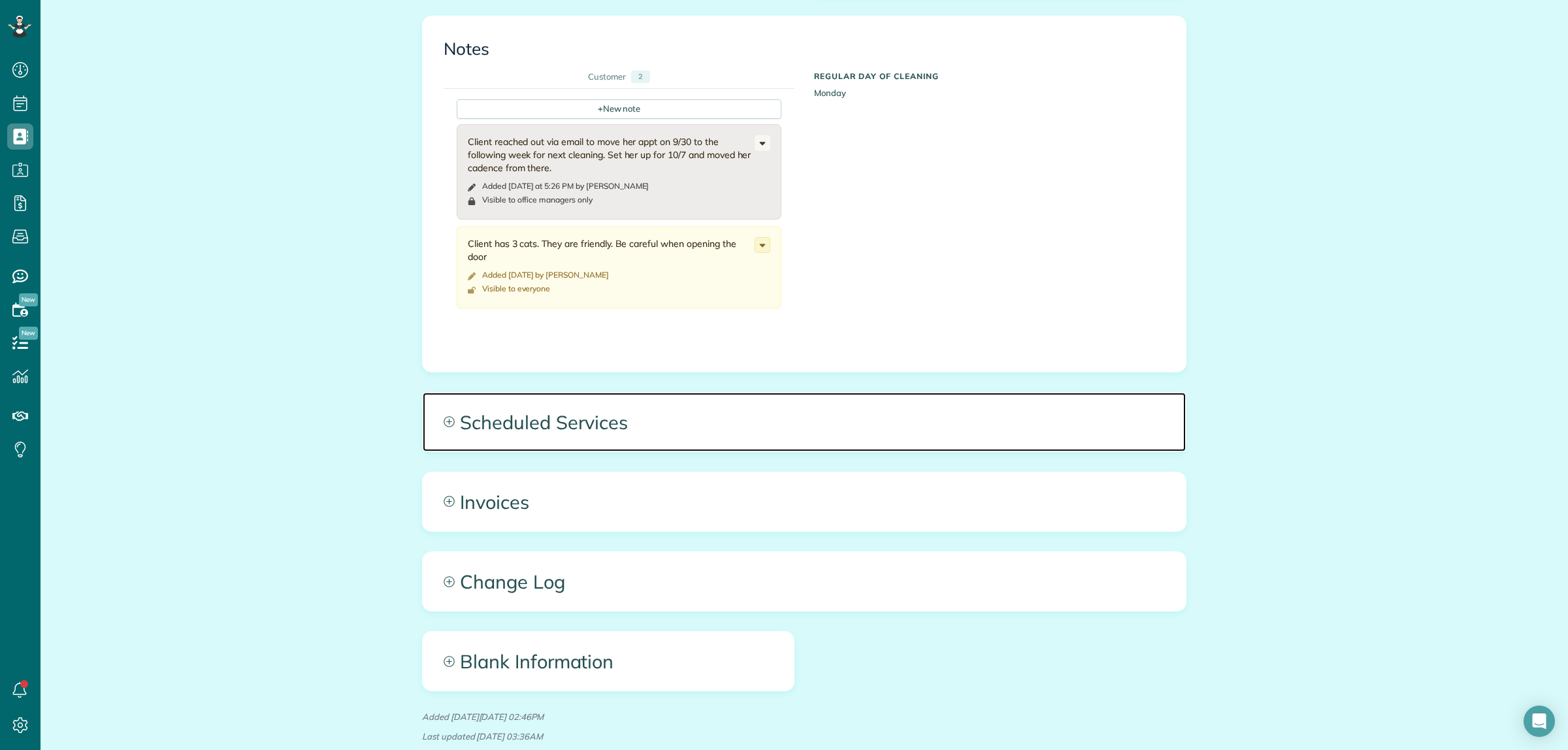
click at [1037, 392] on span "Scheduled Services" at bounding box center [804, 421] width 763 height 59
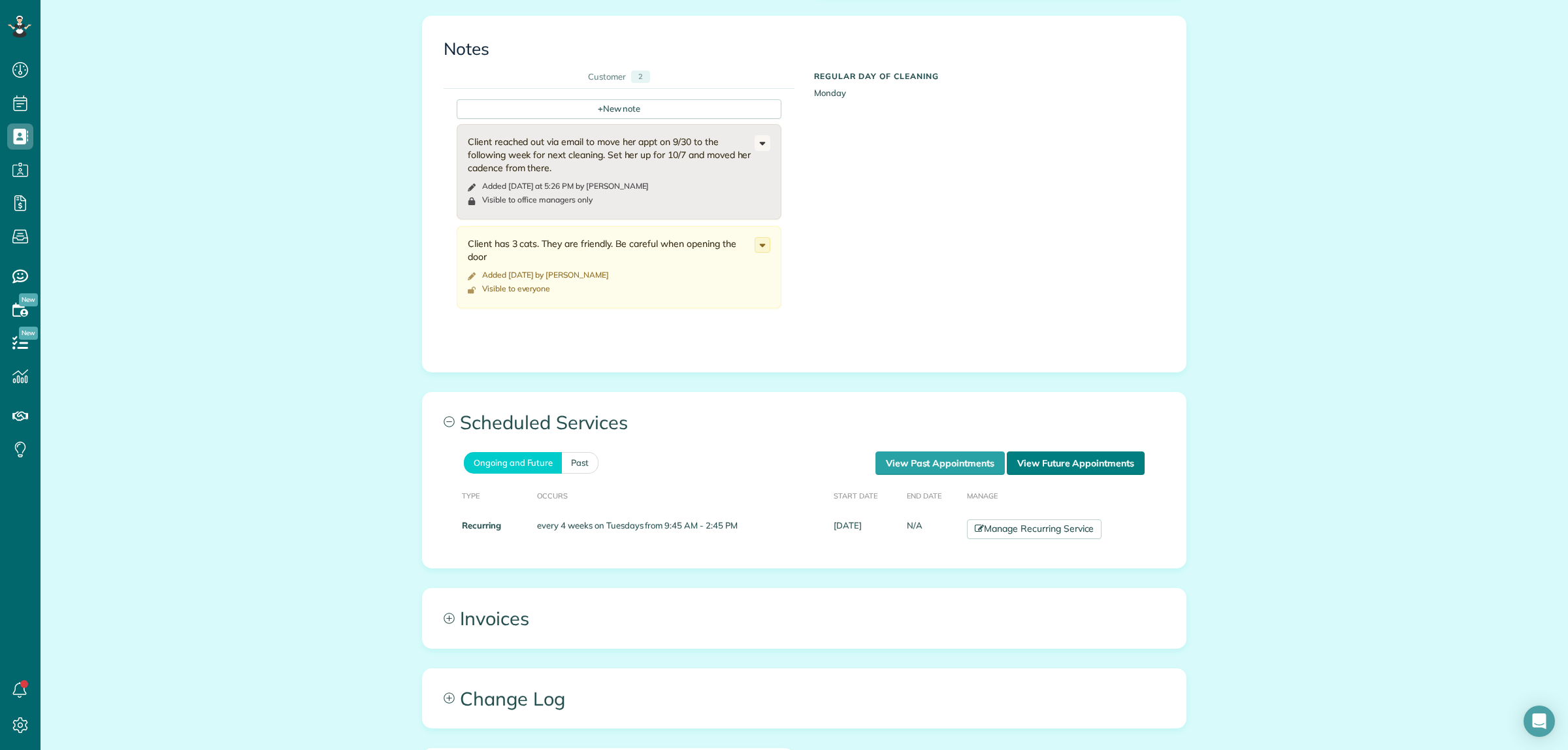
click at [1083, 451] on link "View Future Appointments" at bounding box center [1075, 463] width 137 height 24
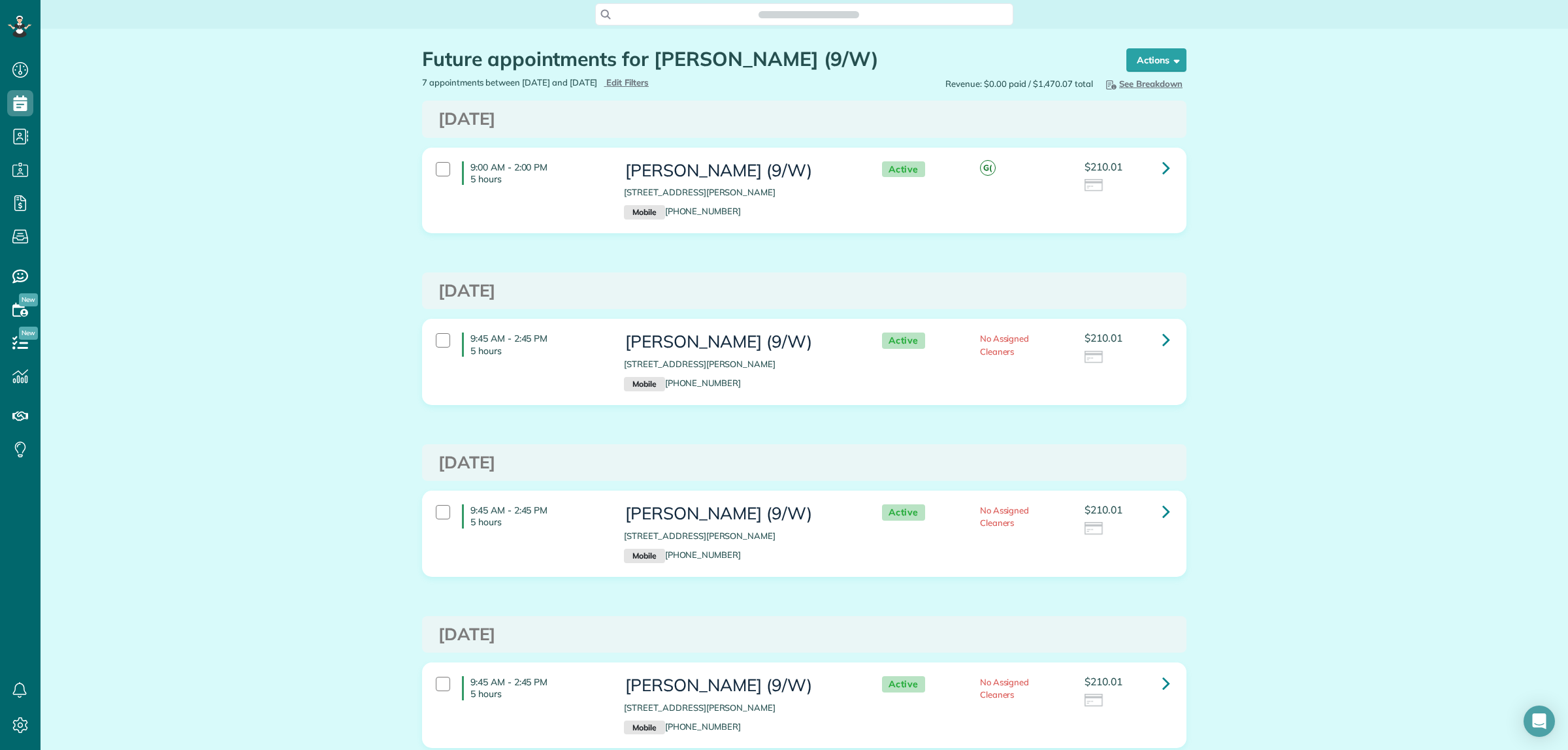
scroll to position [5, 5]
drag, startPoint x: 75, startPoint y: 257, endPoint x: 254, endPoint y: 273, distance: 179.7
click at [76, 257] on link "All Bookings" at bounding box center [115, 261] width 150 height 30
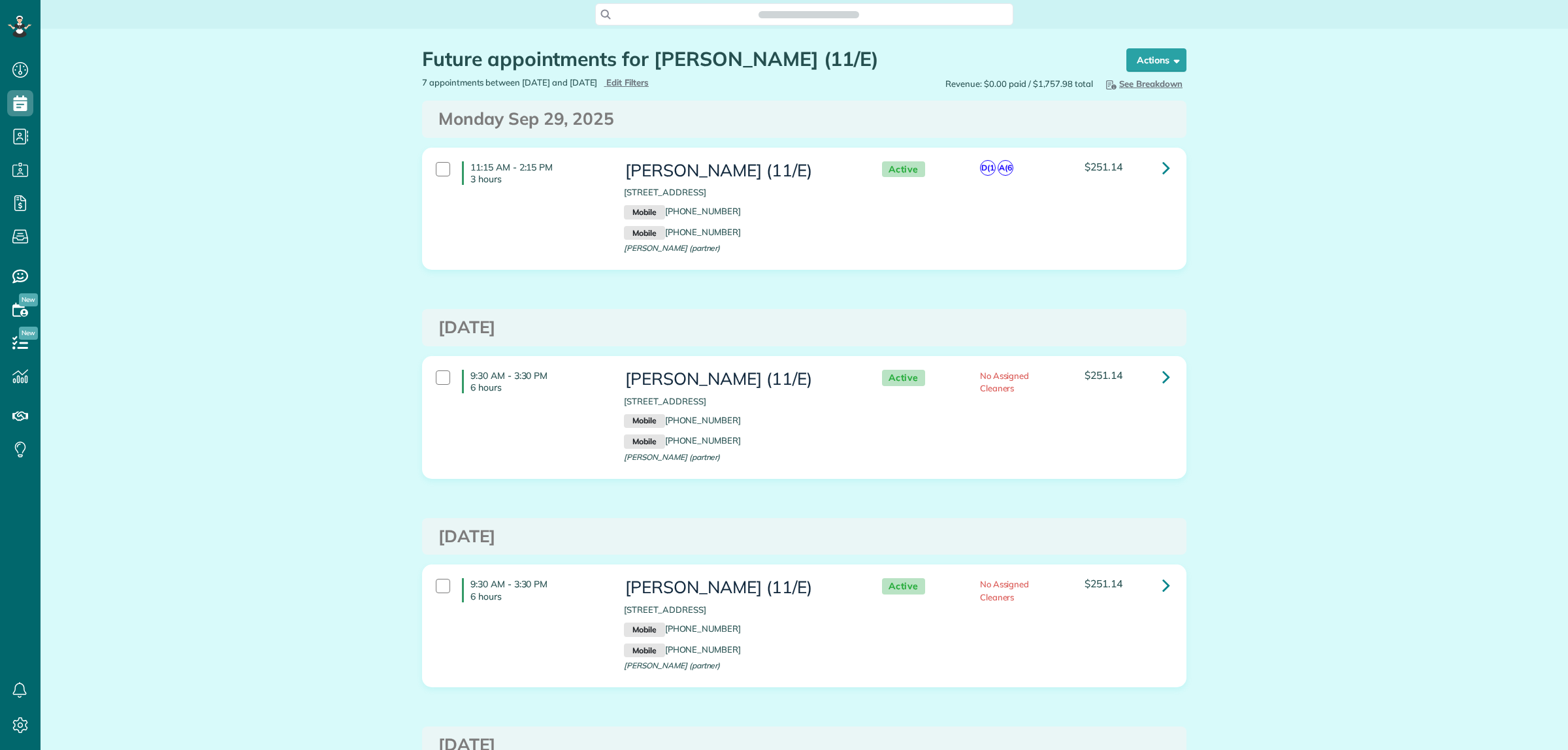
scroll to position [5, 5]
click at [1153, 164] on link at bounding box center [1166, 168] width 26 height 26
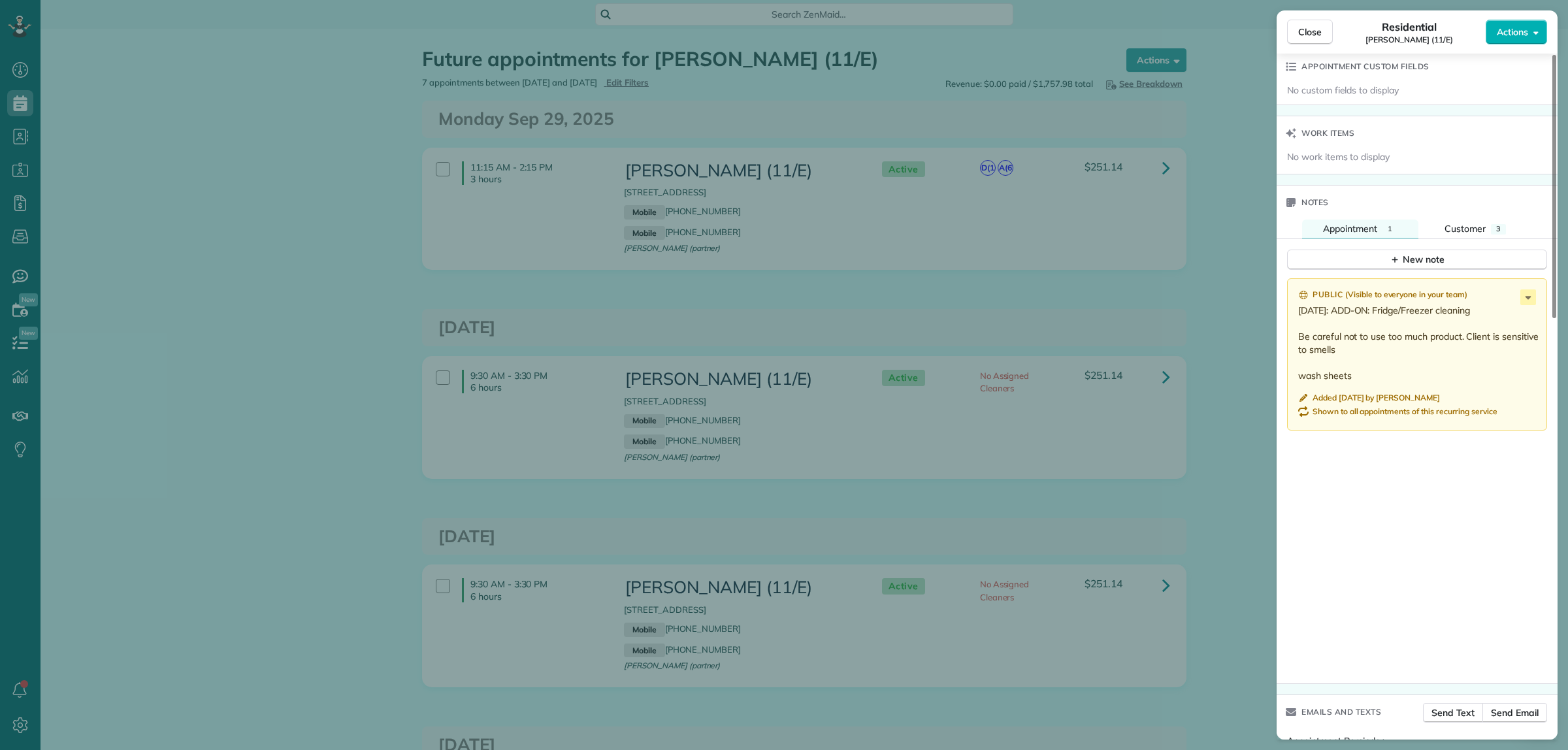
scroll to position [1097, 0]
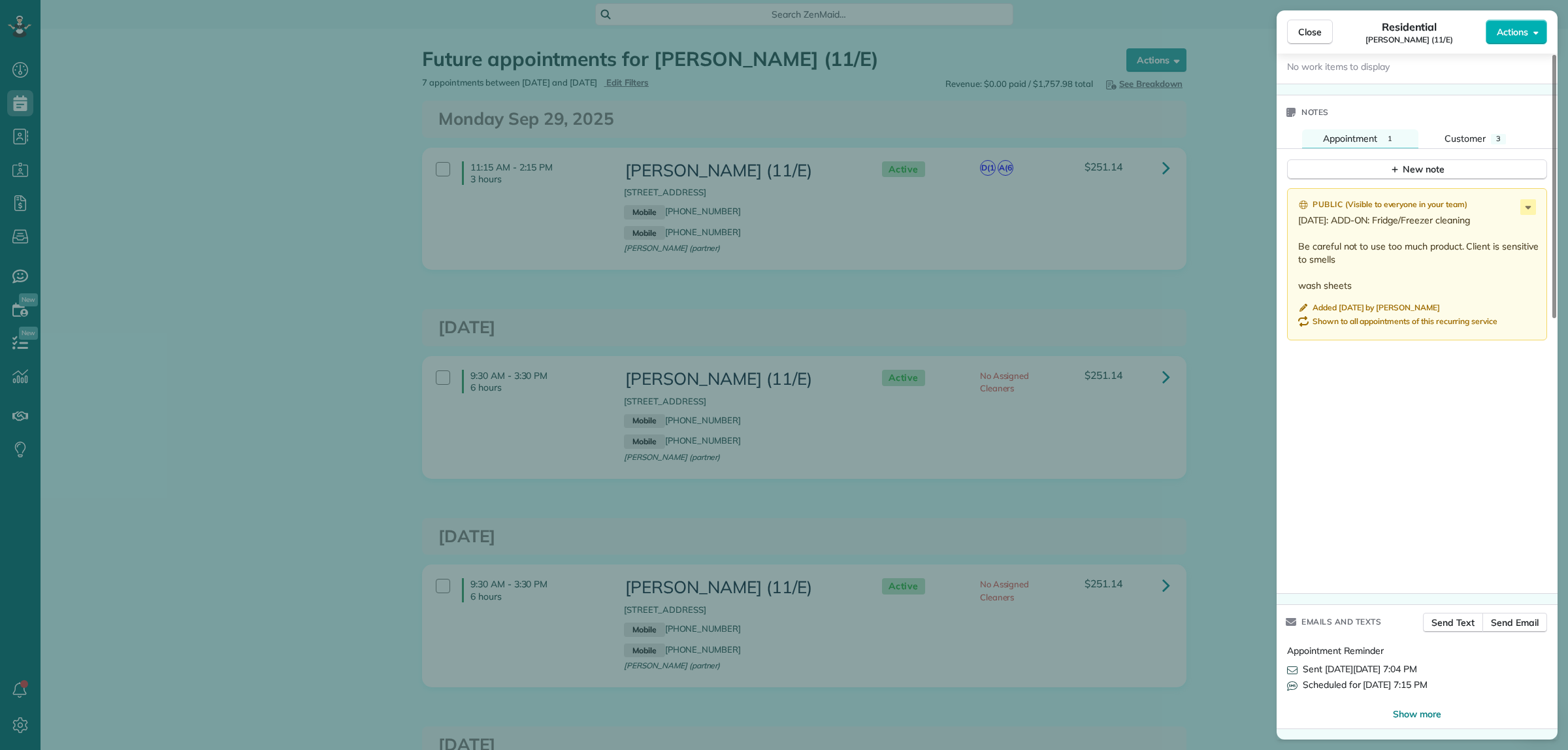
click at [1337, 151] on div "New note" at bounding box center [1417, 164] width 281 height 31
click at [1340, 170] on button "New note" at bounding box center [1417, 169] width 260 height 20
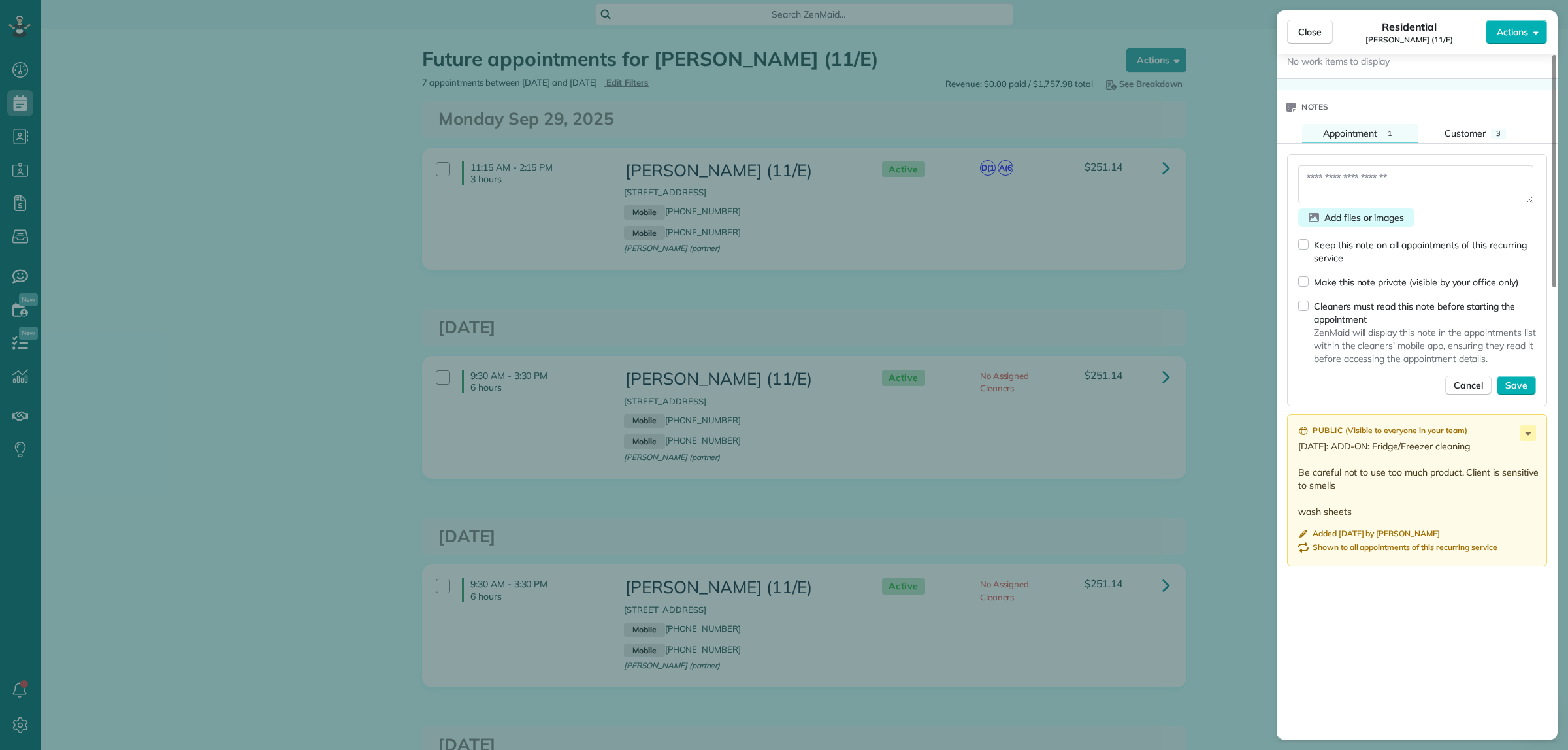
click at [1364, 222] on span "Add files or images" at bounding box center [1364, 217] width 80 height 13
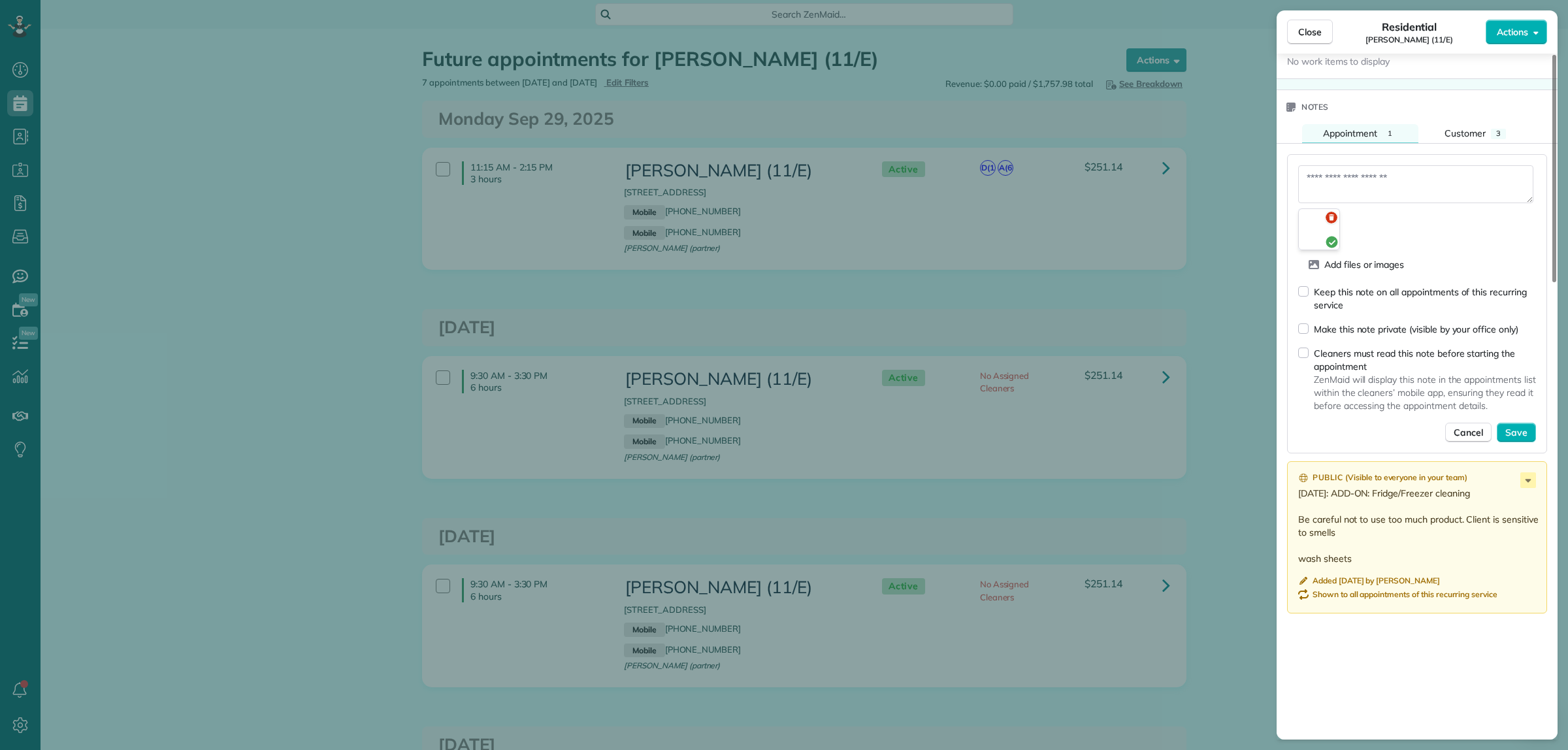
click at [1314, 191] on textarea at bounding box center [1416, 184] width 235 height 38
paste textarea "**********"
click at [1460, 191] on textarea "**********" at bounding box center [1416, 184] width 235 height 38
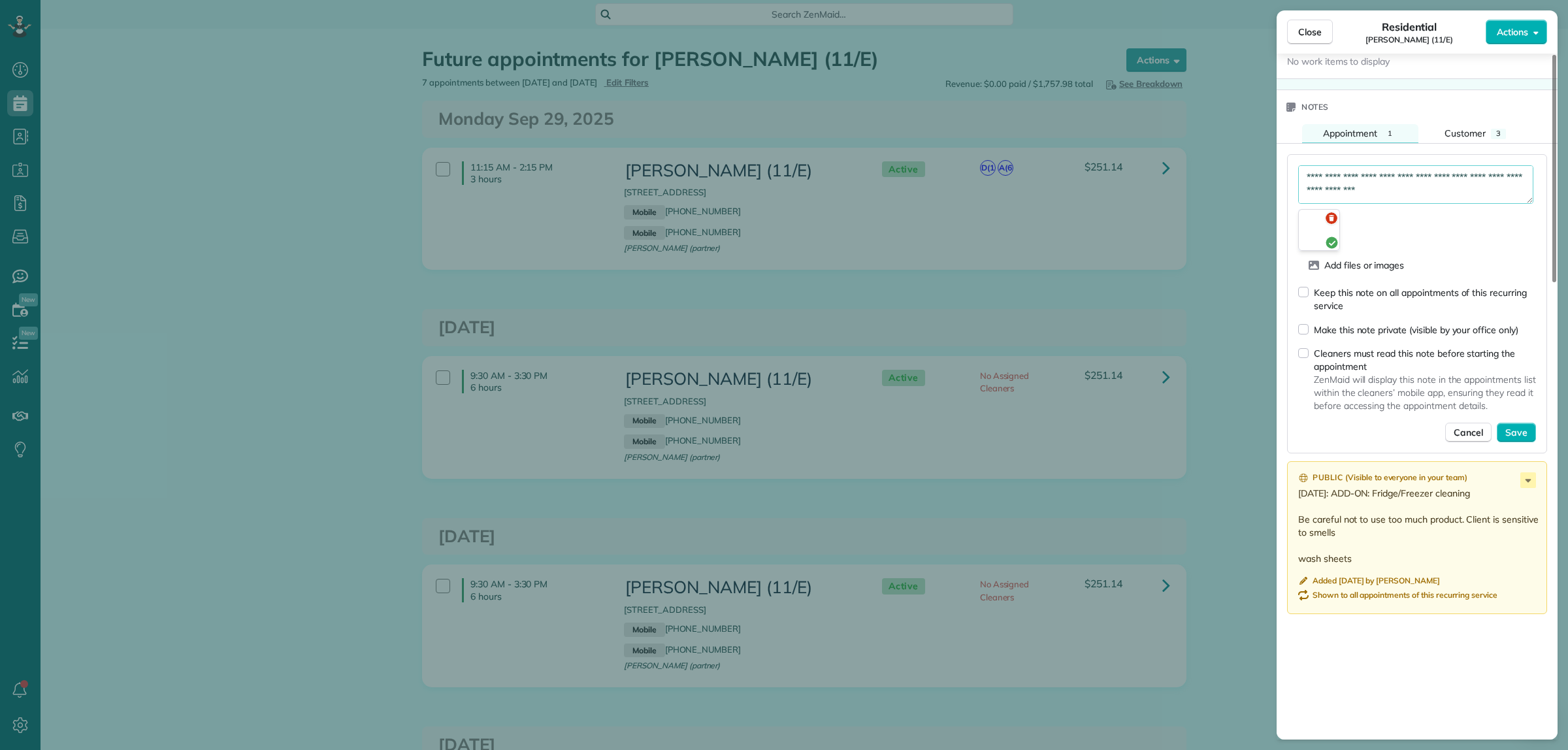
scroll to position [0, 0]
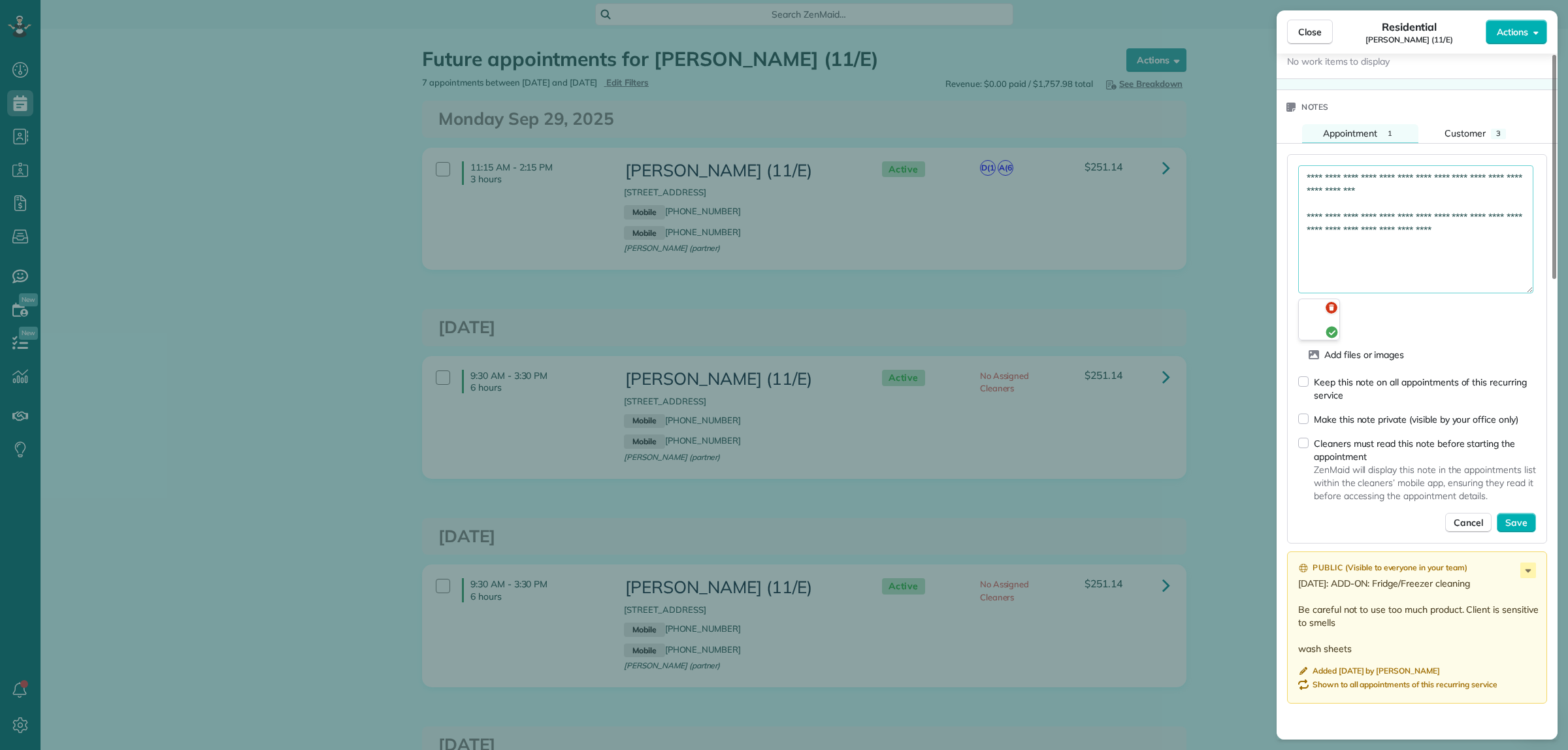
drag, startPoint x: 1524, startPoint y: 203, endPoint x: 1511, endPoint y: 351, distance: 148.6
click at [1512, 294] on textarea "**********" at bounding box center [1416, 229] width 235 height 128
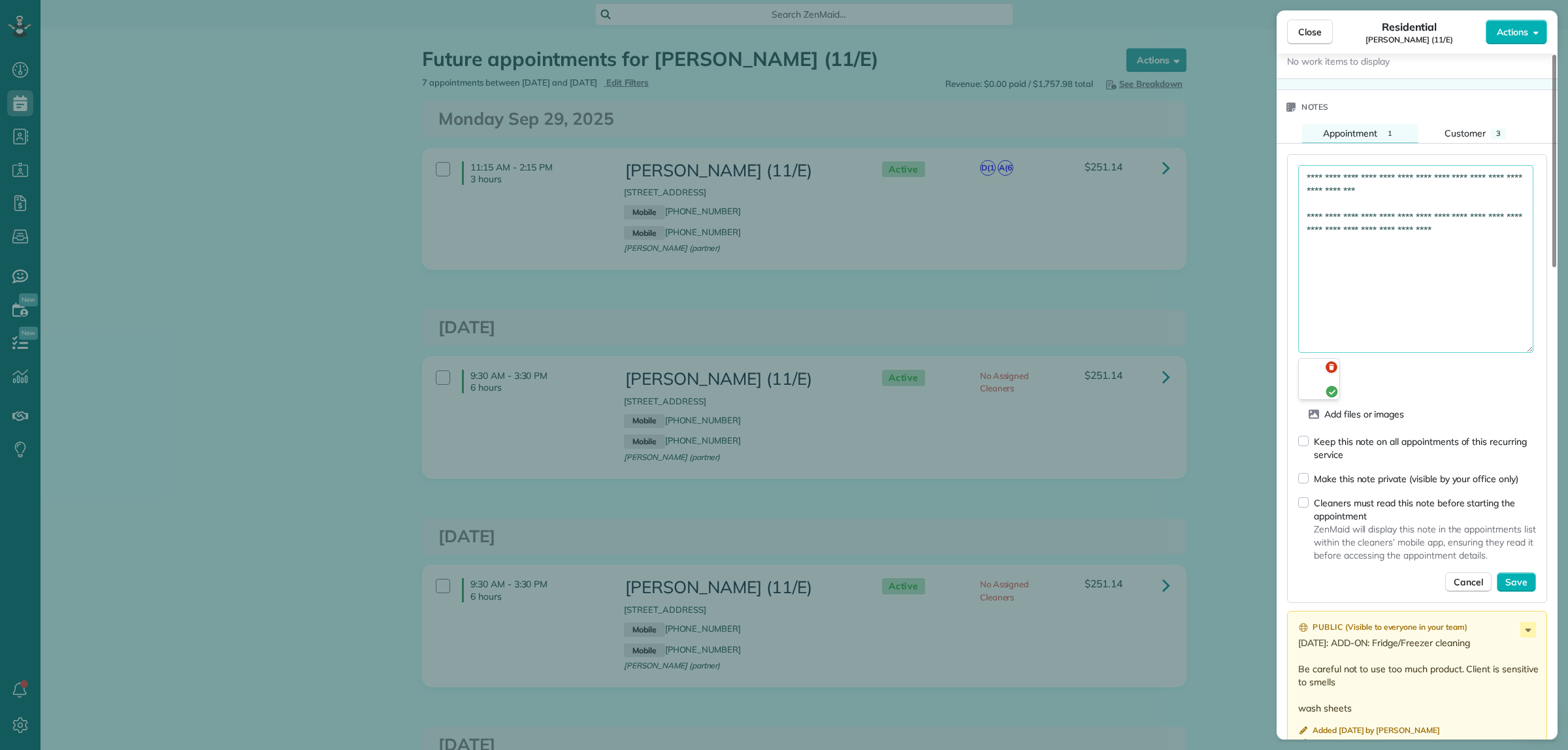
click at [1444, 267] on textarea "**********" at bounding box center [1416, 259] width 235 height 187
drag, startPoint x: 1504, startPoint y: 239, endPoint x: 1249, endPoint y: 158, distance: 267.6
click at [1249, 158] on div "Close Residential Otto Aratow (11/E) Actions Status Active Otto Aratow (11/E) ·…" at bounding box center [784, 375] width 1568 height 750
type textarea "**********"
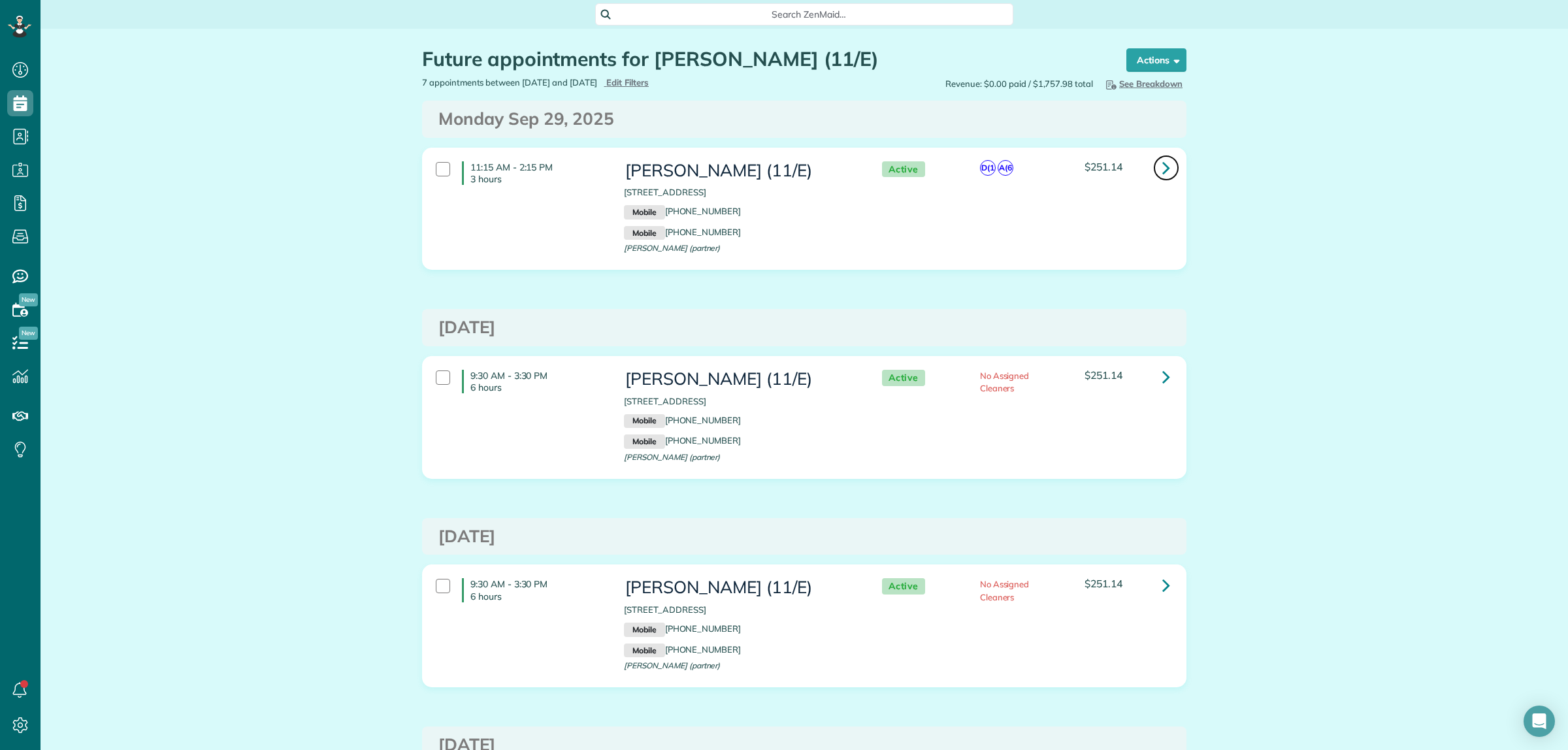
click at [1162, 167] on icon at bounding box center [1166, 167] width 8 height 23
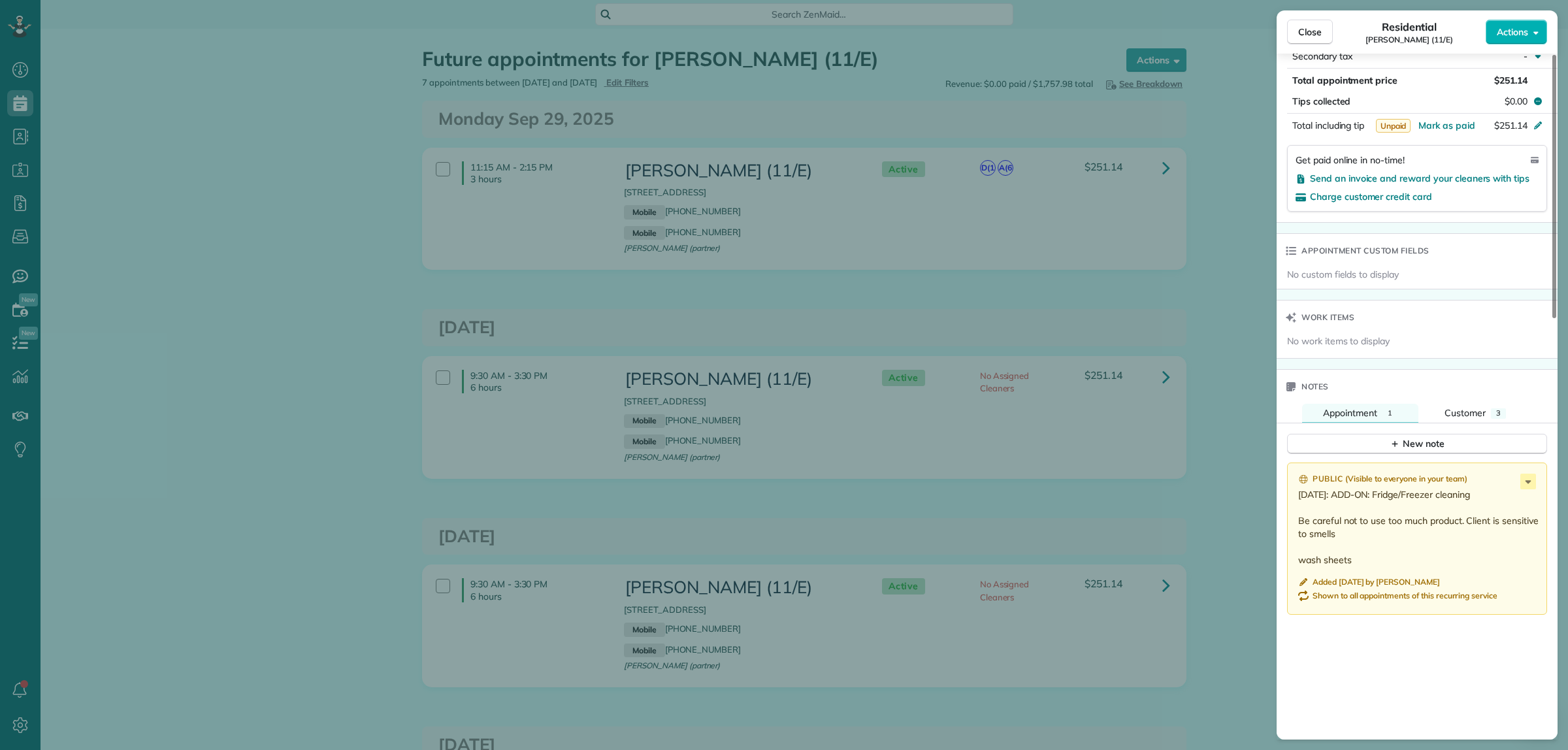
scroll to position [898, 0]
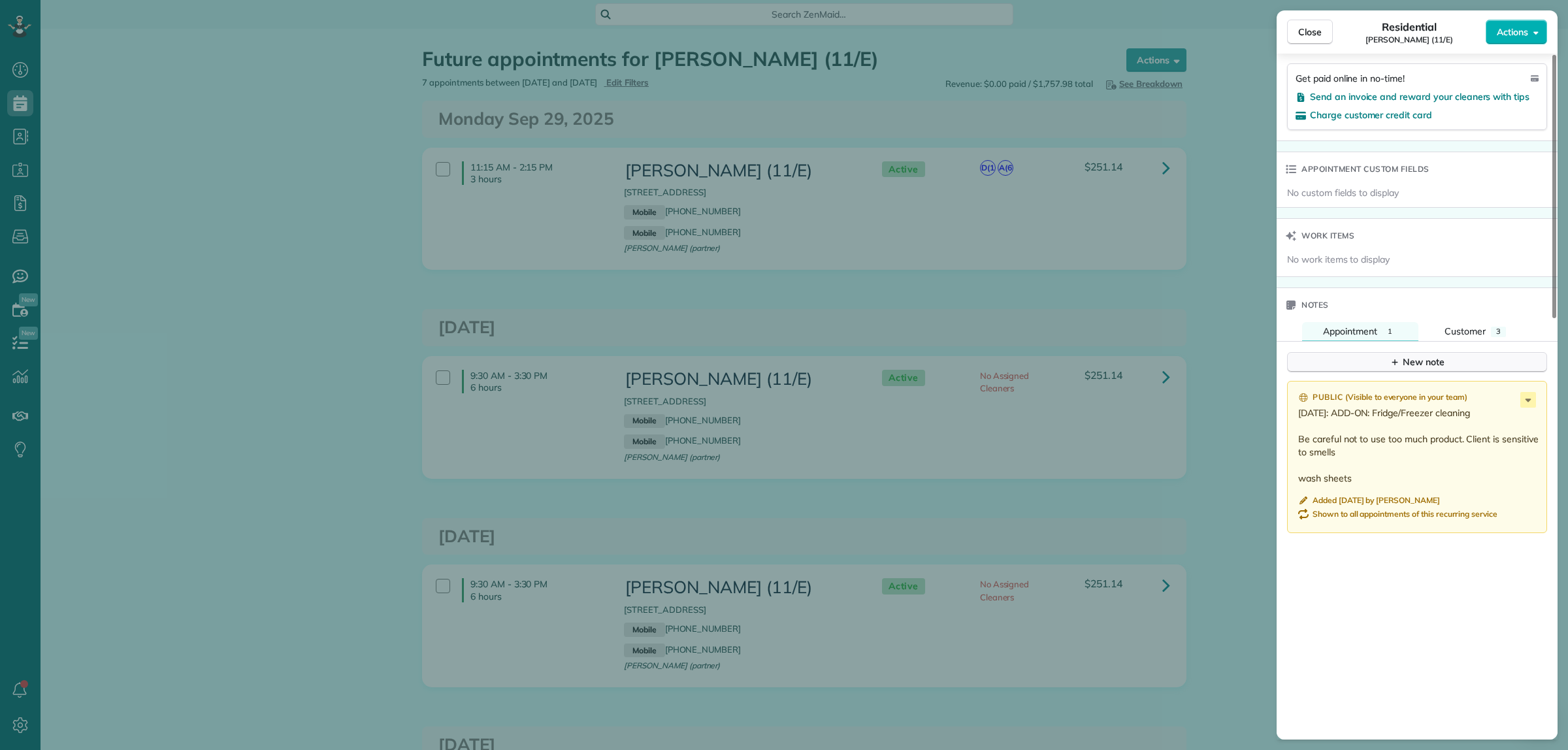
click at [1387, 359] on button "New note" at bounding box center [1417, 363] width 260 height 20
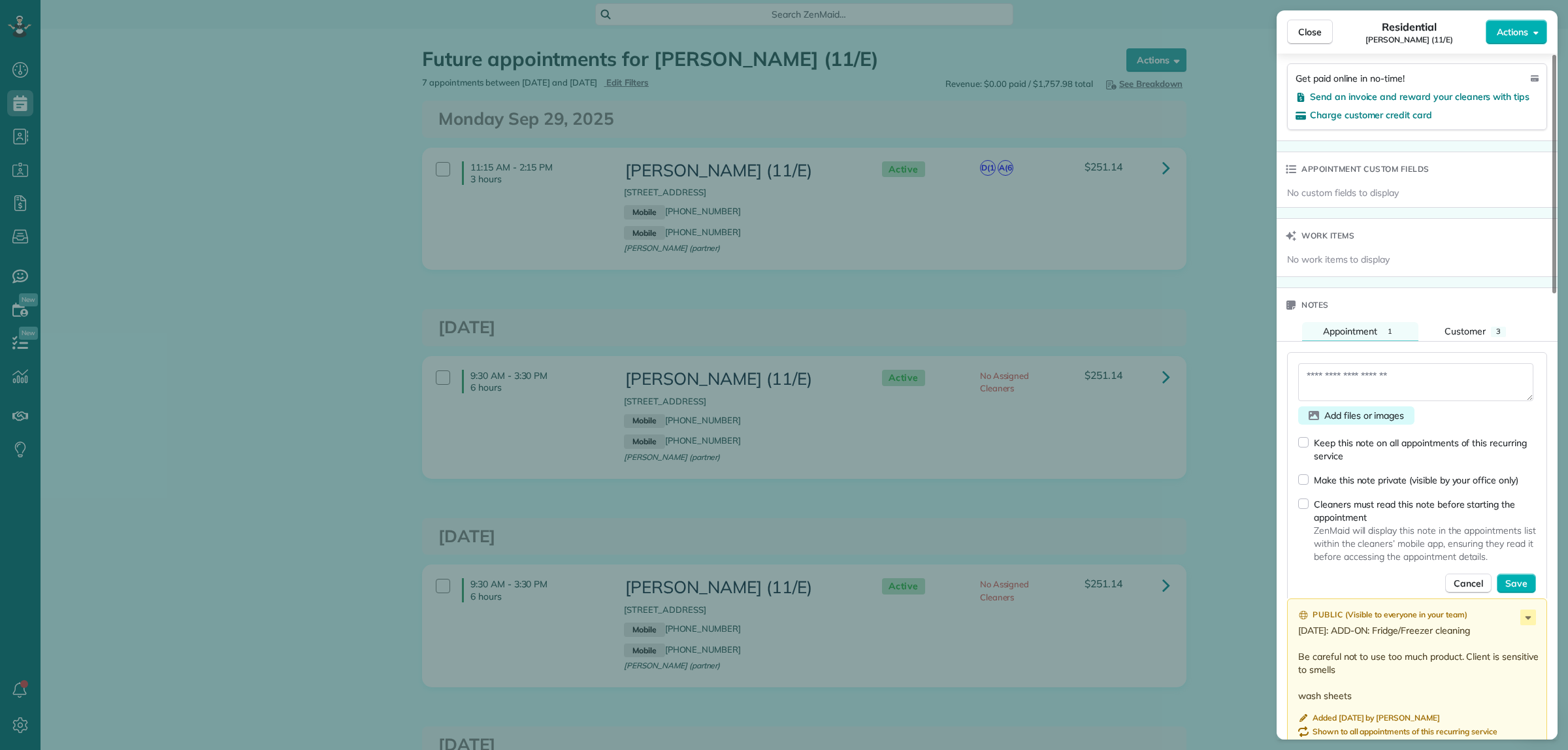
click at [1327, 420] on span "Add files or images" at bounding box center [1364, 415] width 80 height 13
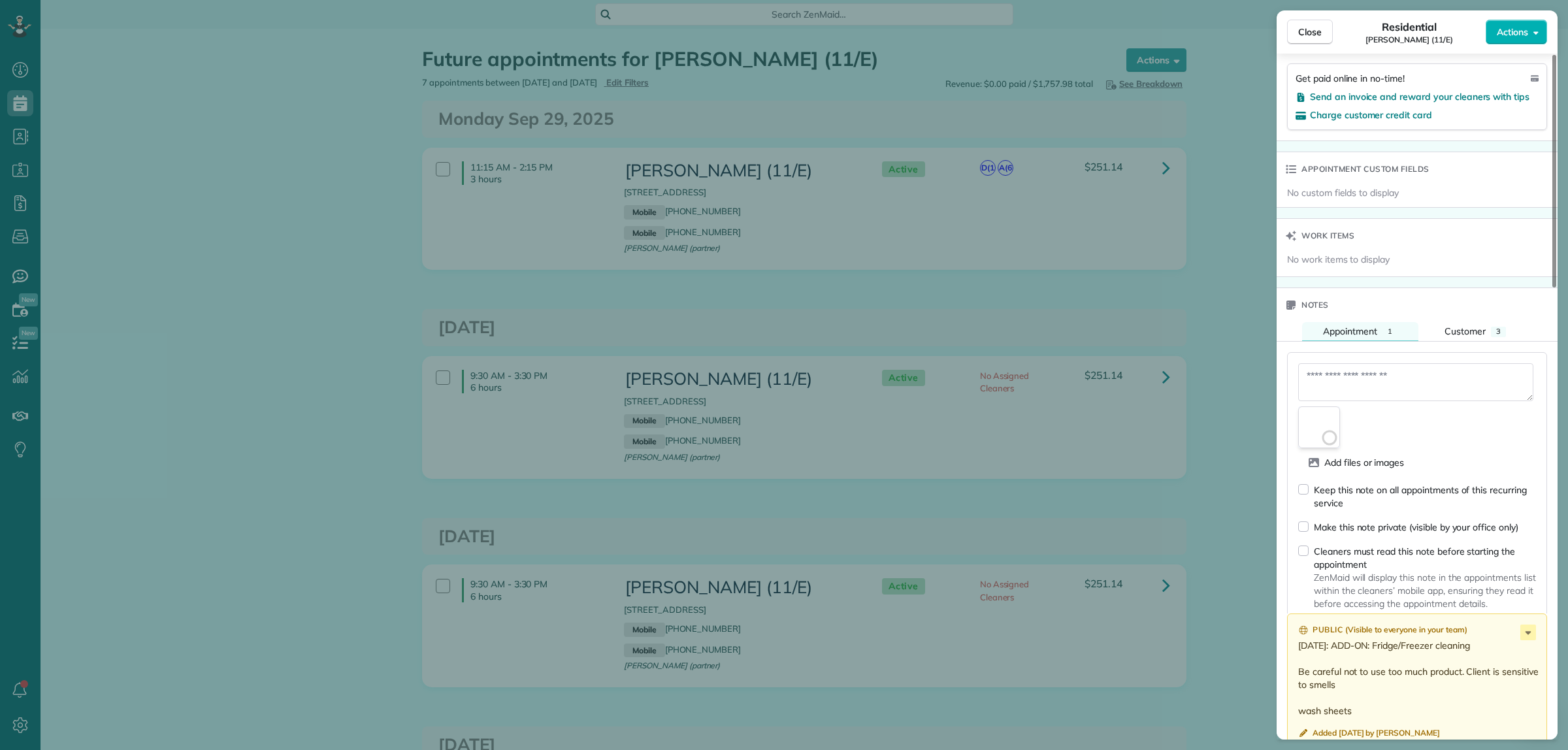
click at [1356, 386] on textarea at bounding box center [1416, 382] width 235 height 38
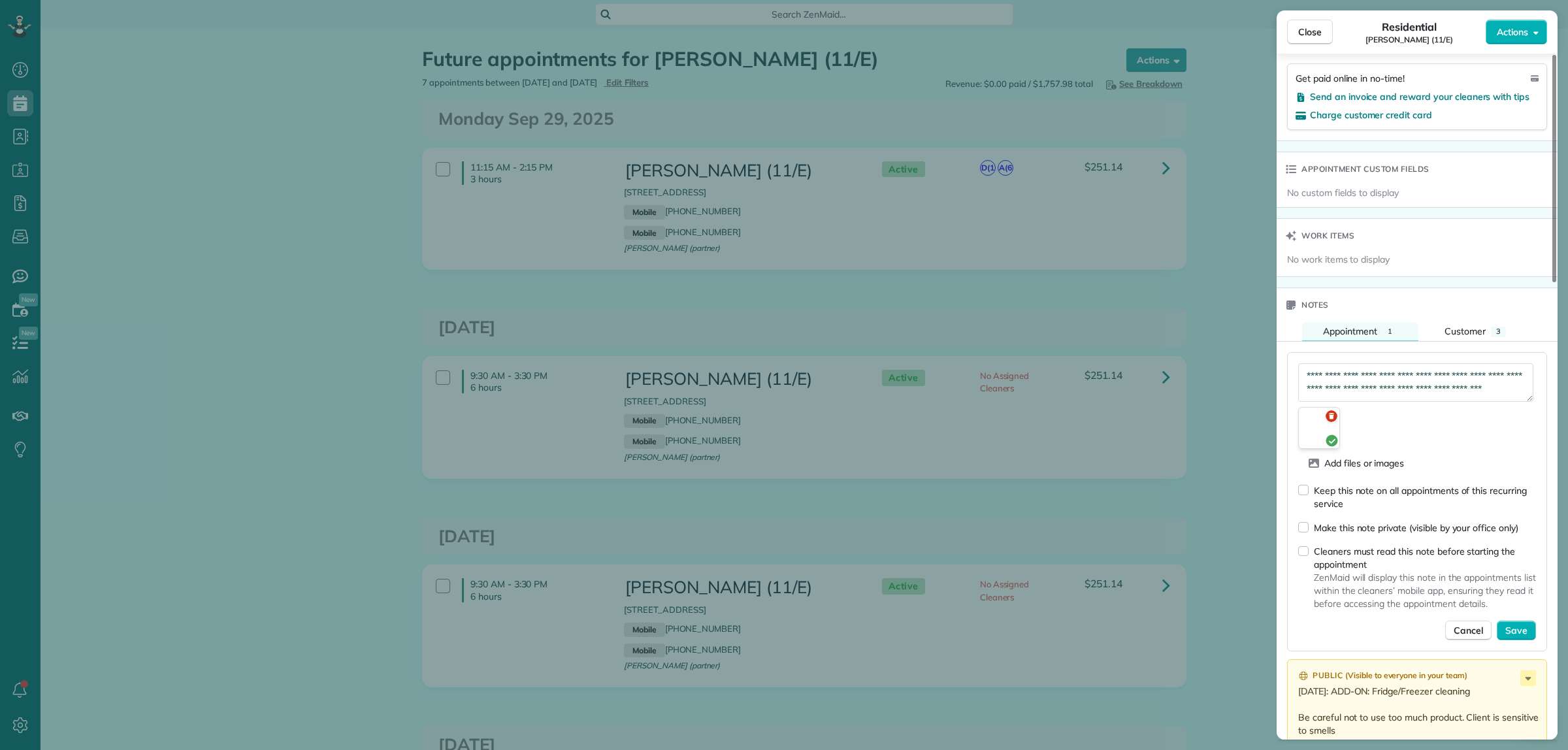
scroll to position [7, 0]
click at [1367, 398] on textarea "**********" at bounding box center [1416, 382] width 235 height 38
paste textarea "**********"
type textarea "**********"
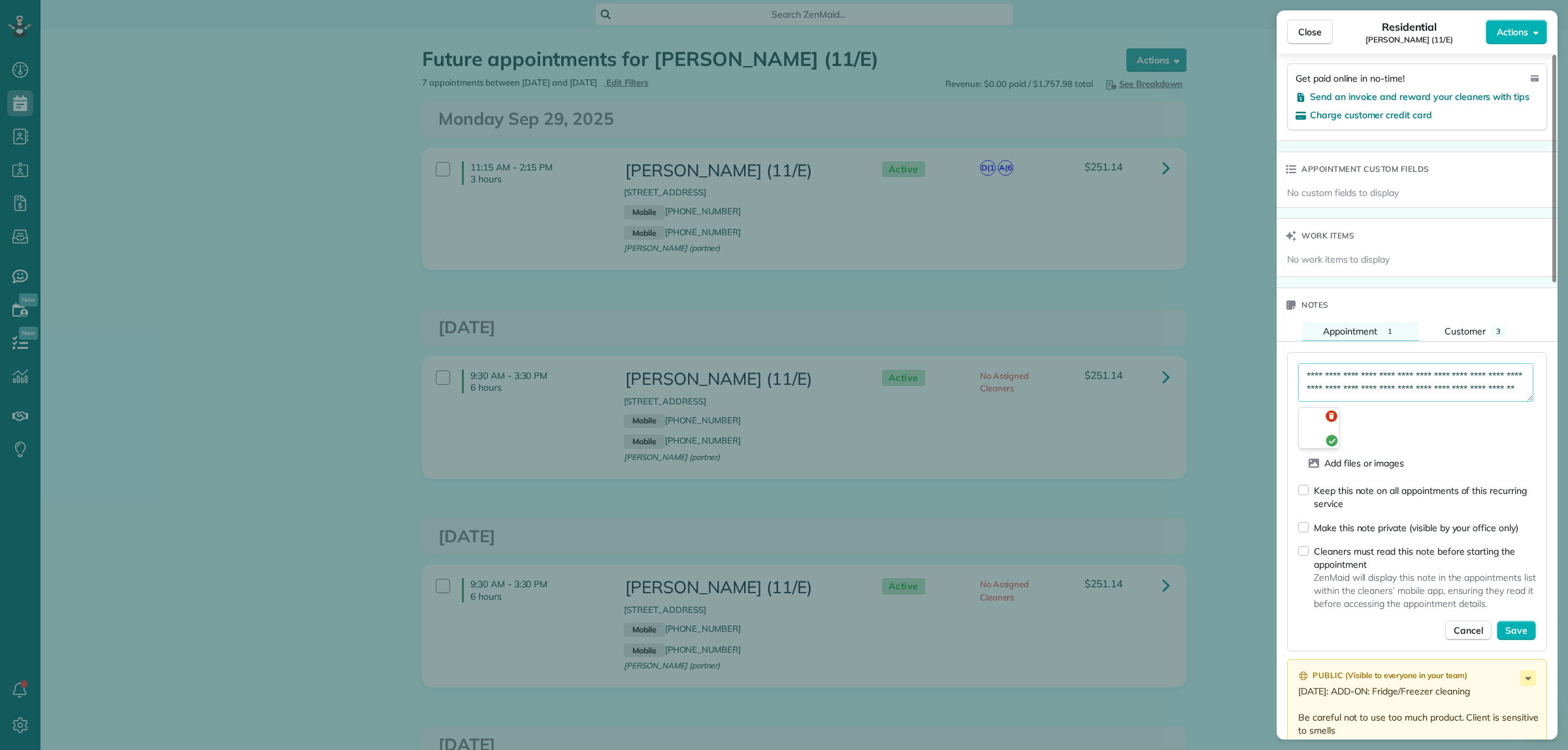
click at [1324, 560] on div "Cleaners must read this note before starting the appointment" at bounding box center [1425, 558] width 222 height 26
click at [1526, 632] on span "Save" at bounding box center [1516, 630] width 22 height 13
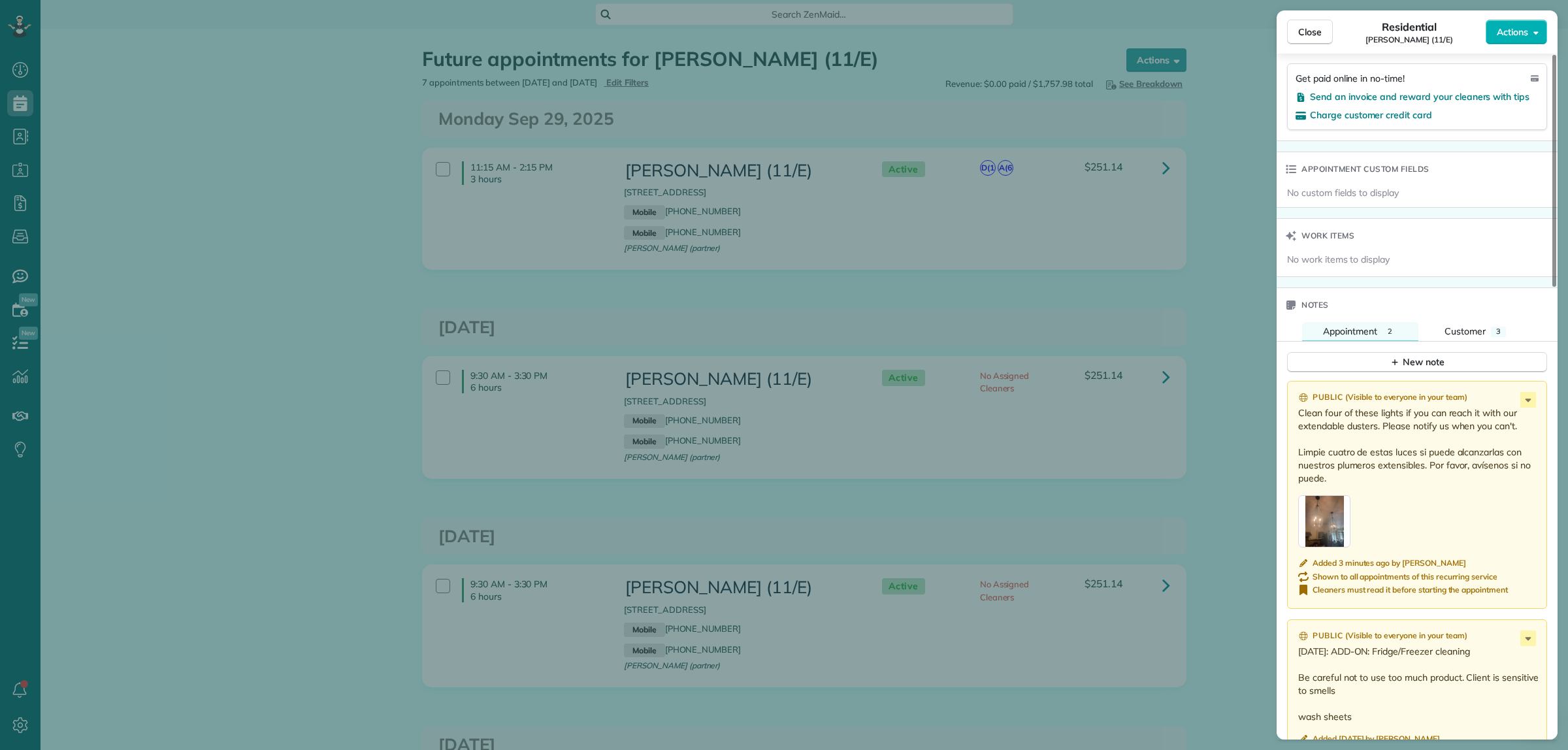
drag, startPoint x: 1341, startPoint y: 421, endPoint x: 1433, endPoint y: 436, distance: 93.2
click at [1433, 436] on p "Clean four of these lights if you can reach it with our extendable dusters. Ple…" at bounding box center [1418, 445] width 240 height 79
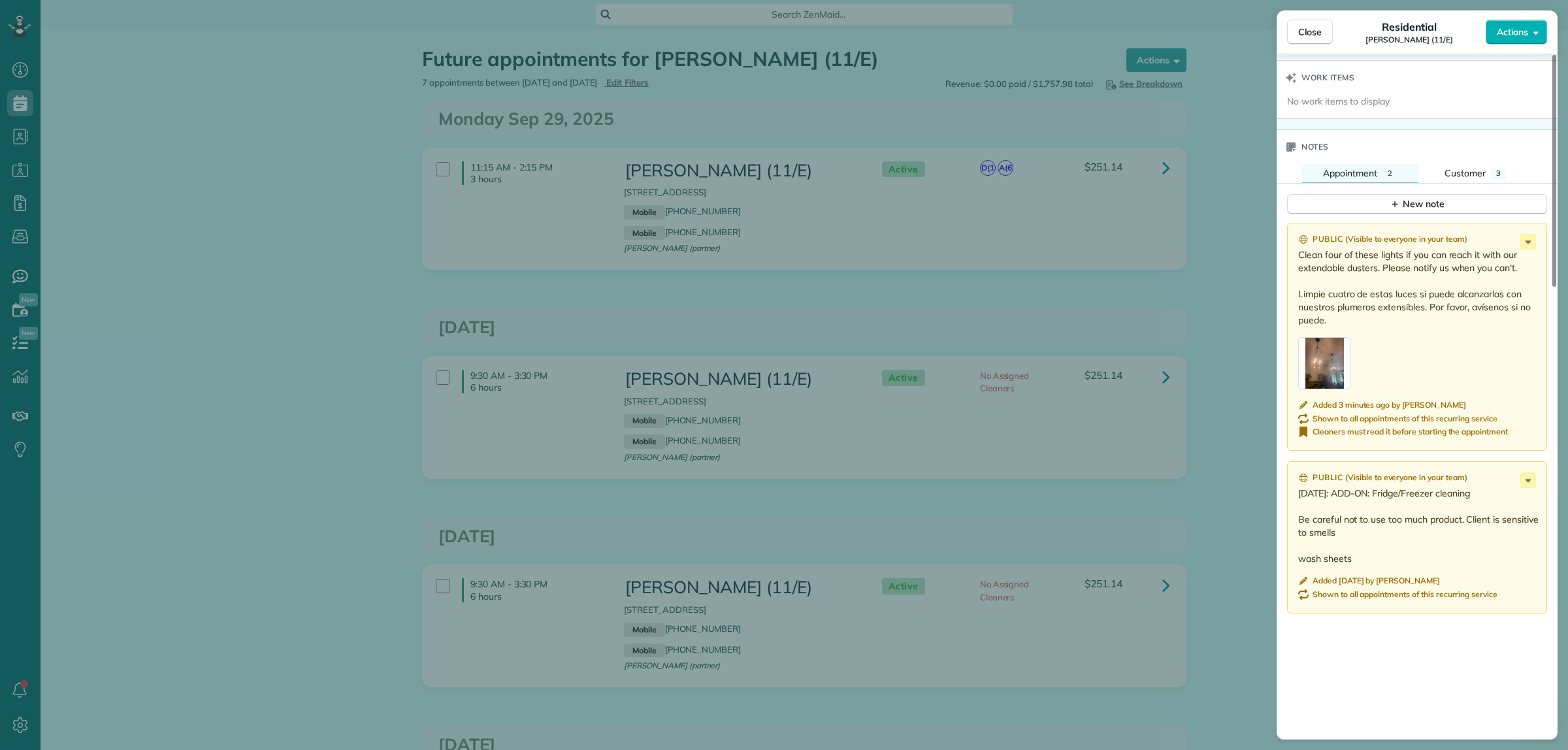
scroll to position [1062, 0]
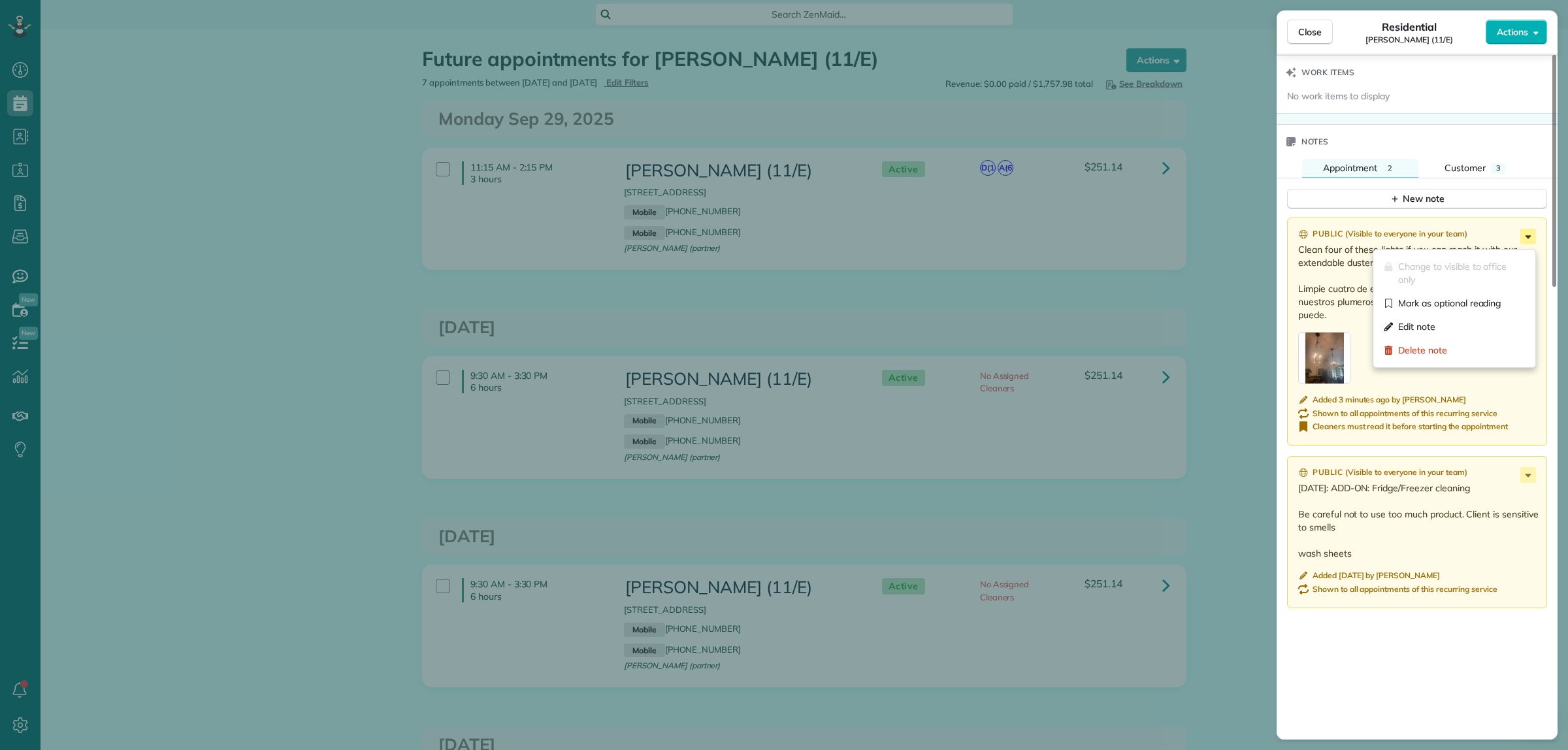
click at [1527, 244] on icon at bounding box center [1528, 237] width 16 height 16
click at [1419, 357] on span "Delete note" at bounding box center [1460, 350] width 126 height 13
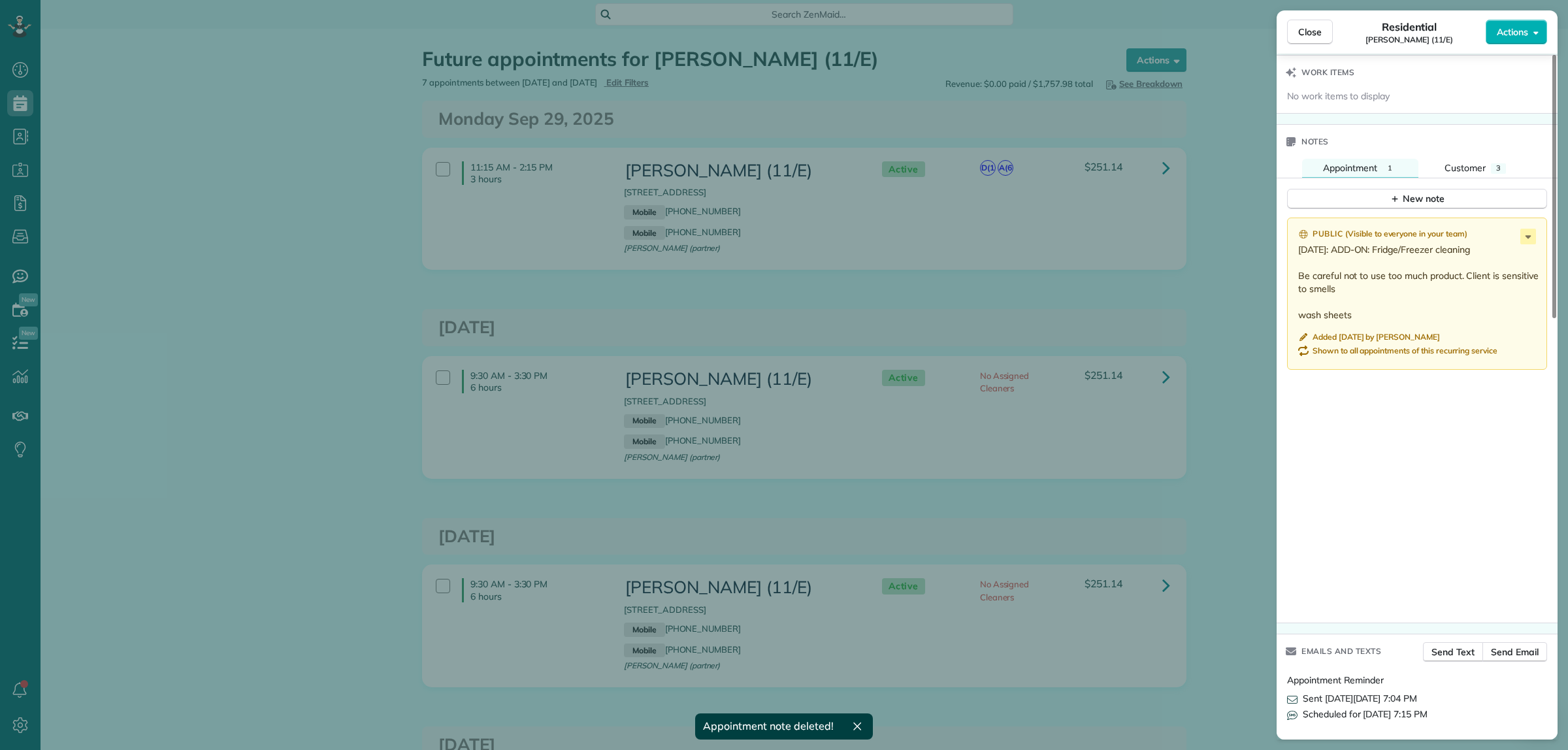
click at [1187, 275] on div "Close Residential Otto Aratow (11/E) Actions Status Active Otto Aratow (11/E) ·…" at bounding box center [784, 375] width 1568 height 750
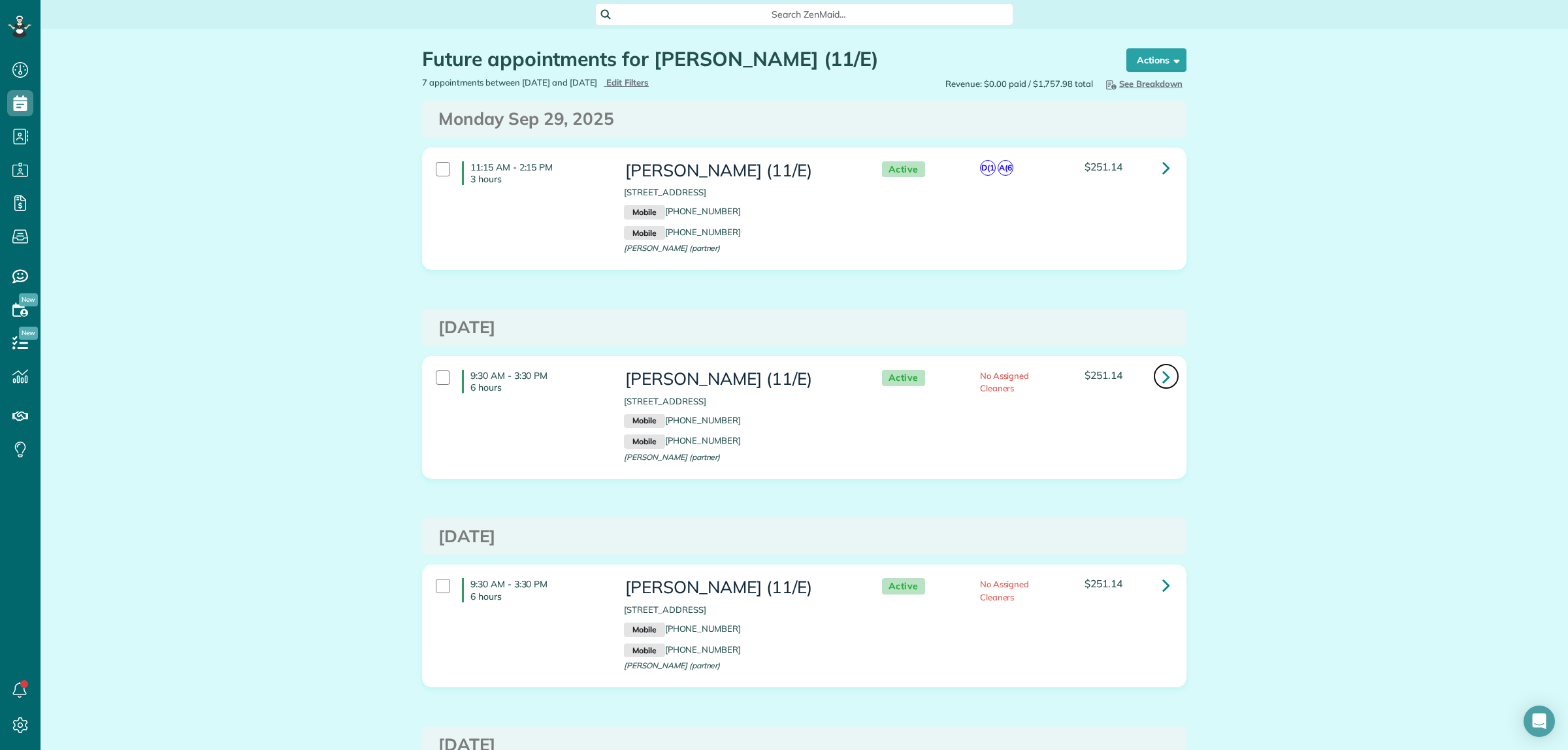
click at [1162, 383] on icon at bounding box center [1166, 376] width 8 height 23
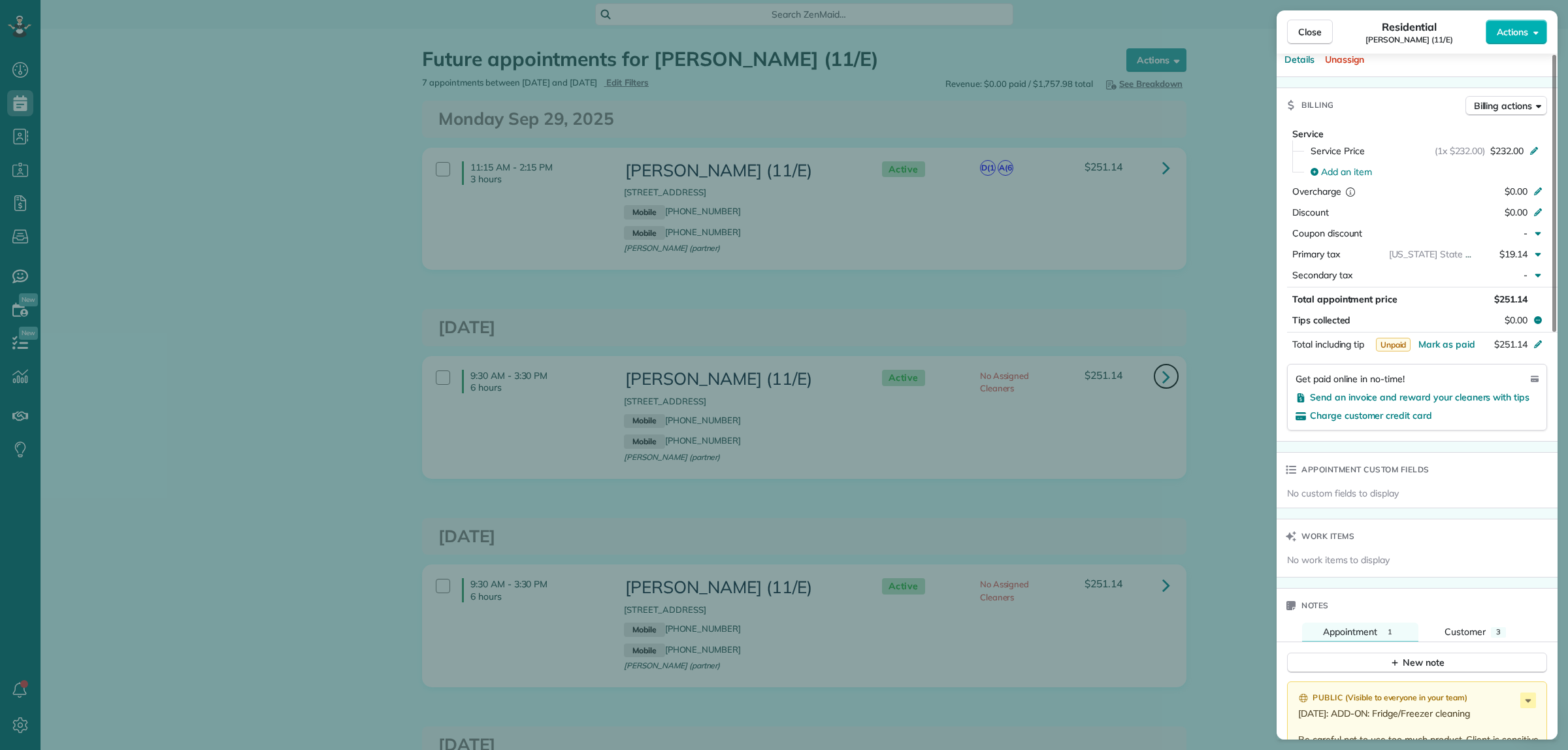
scroll to position [1007, 0]
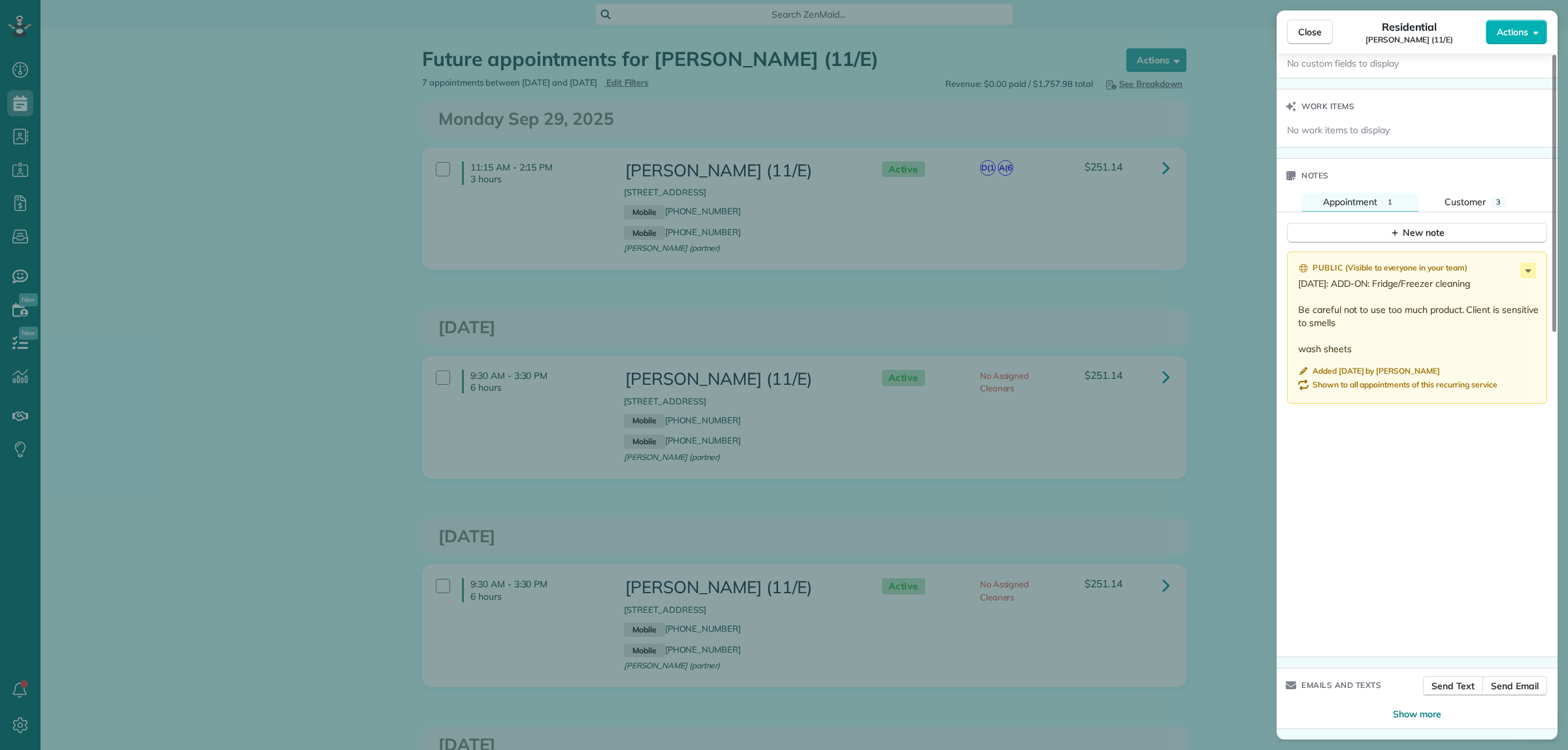
click at [1214, 340] on div "Close Residential Otto Aratow (11/E) Actions Status Active Otto Aratow (11/E) ·…" at bounding box center [784, 375] width 1568 height 750
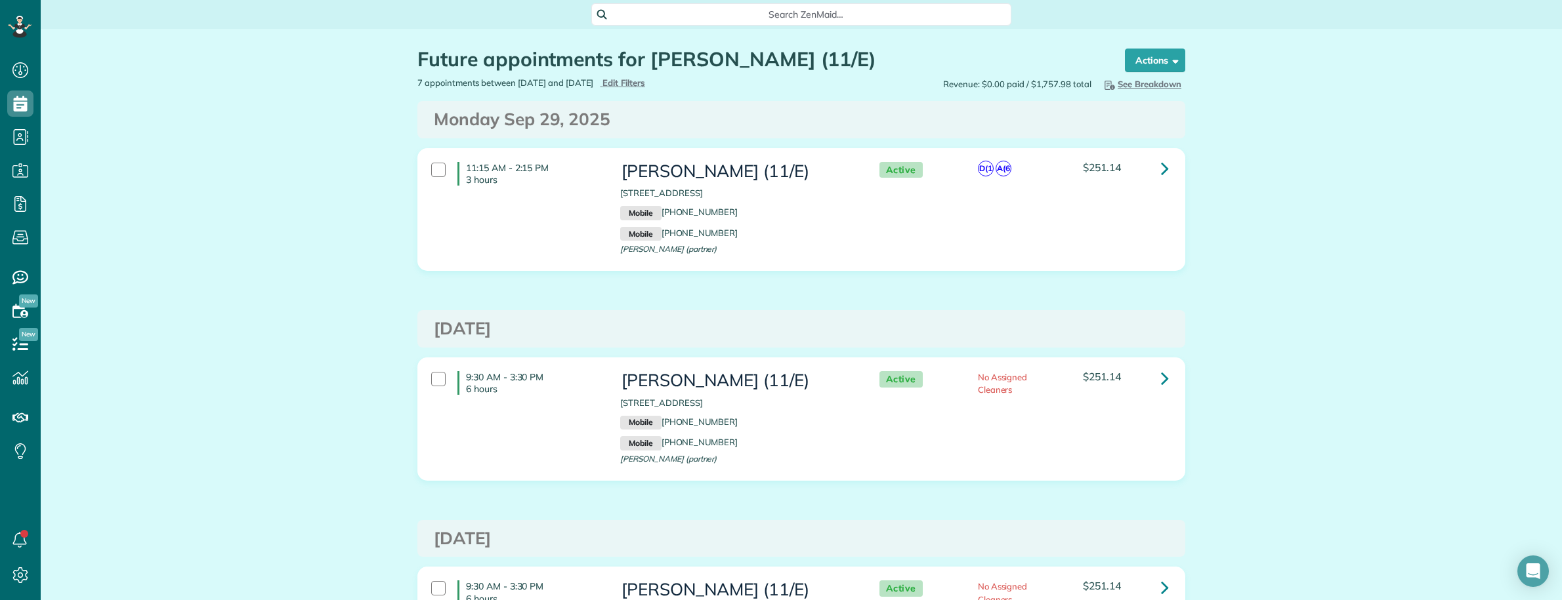
scroll to position [600, 40]
click at [700, 8] on span "Search ZenMaid…" at bounding box center [805, 14] width 399 height 13
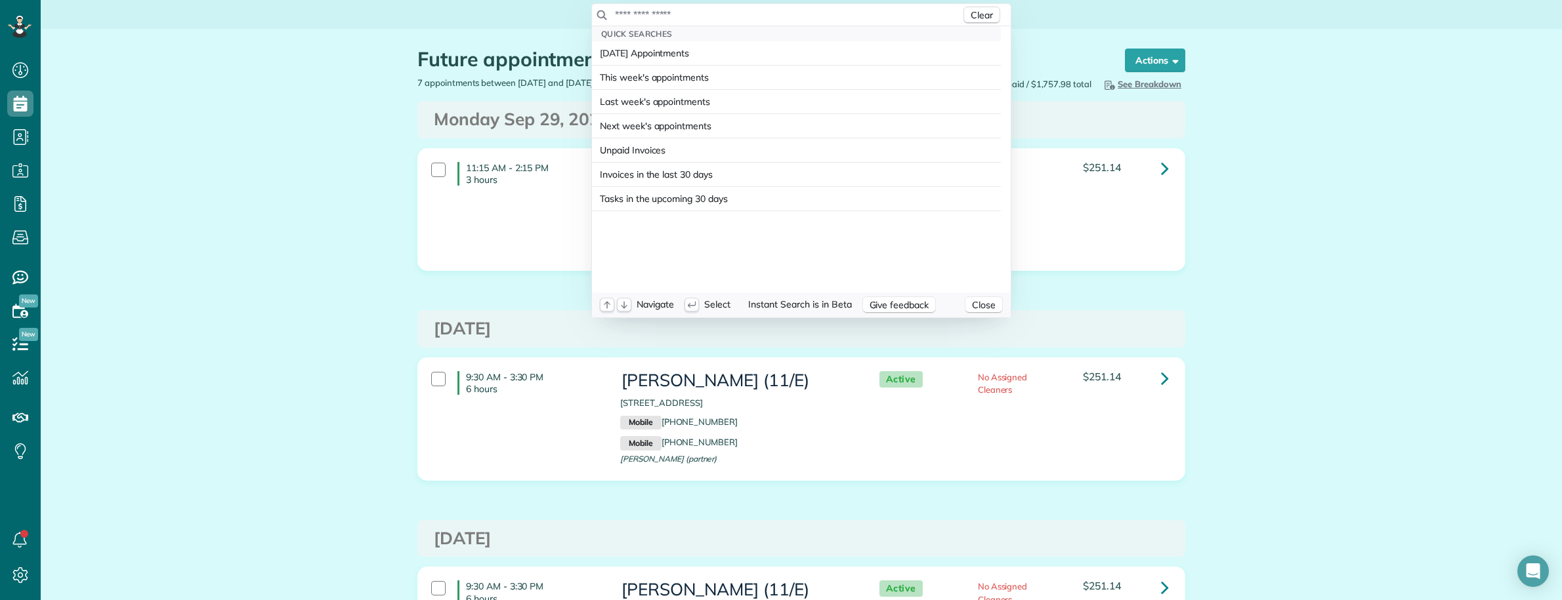
click at [689, 17] on input "text" at bounding box center [787, 14] width 346 height 13
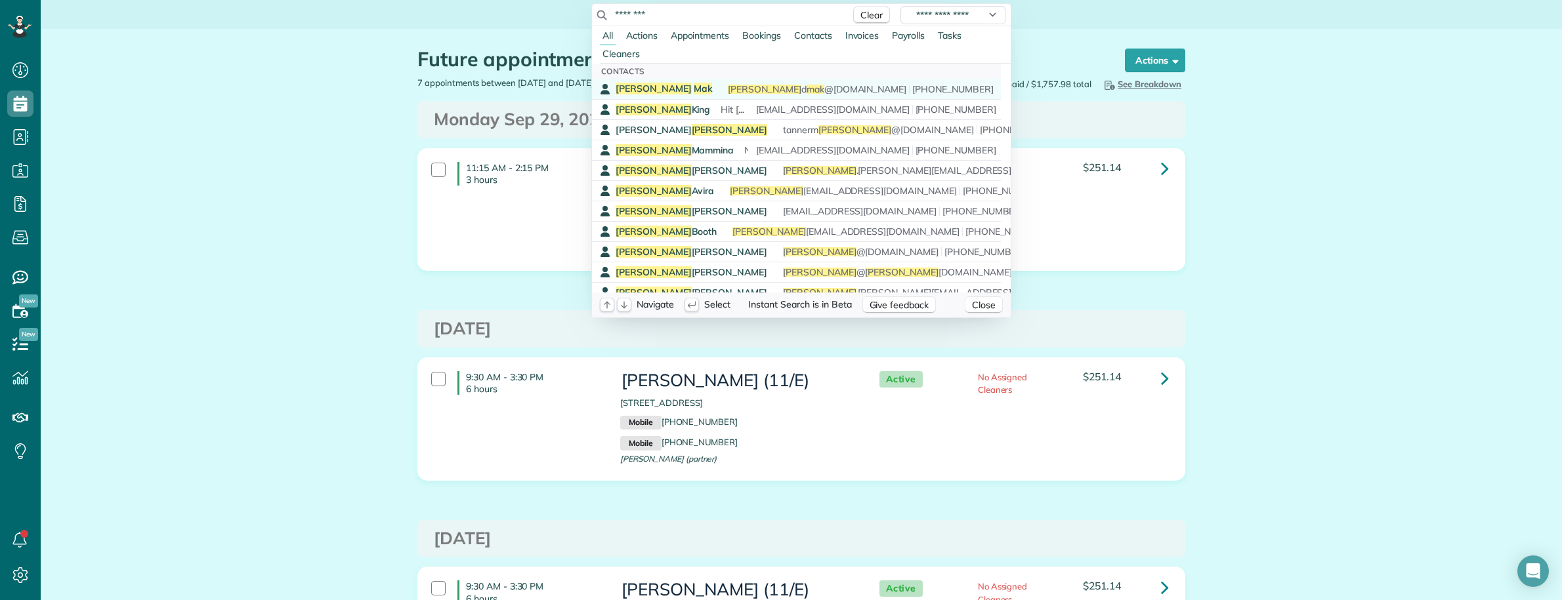
type input "********"
click at [694, 87] on span "Mak" at bounding box center [703, 89] width 18 height 12
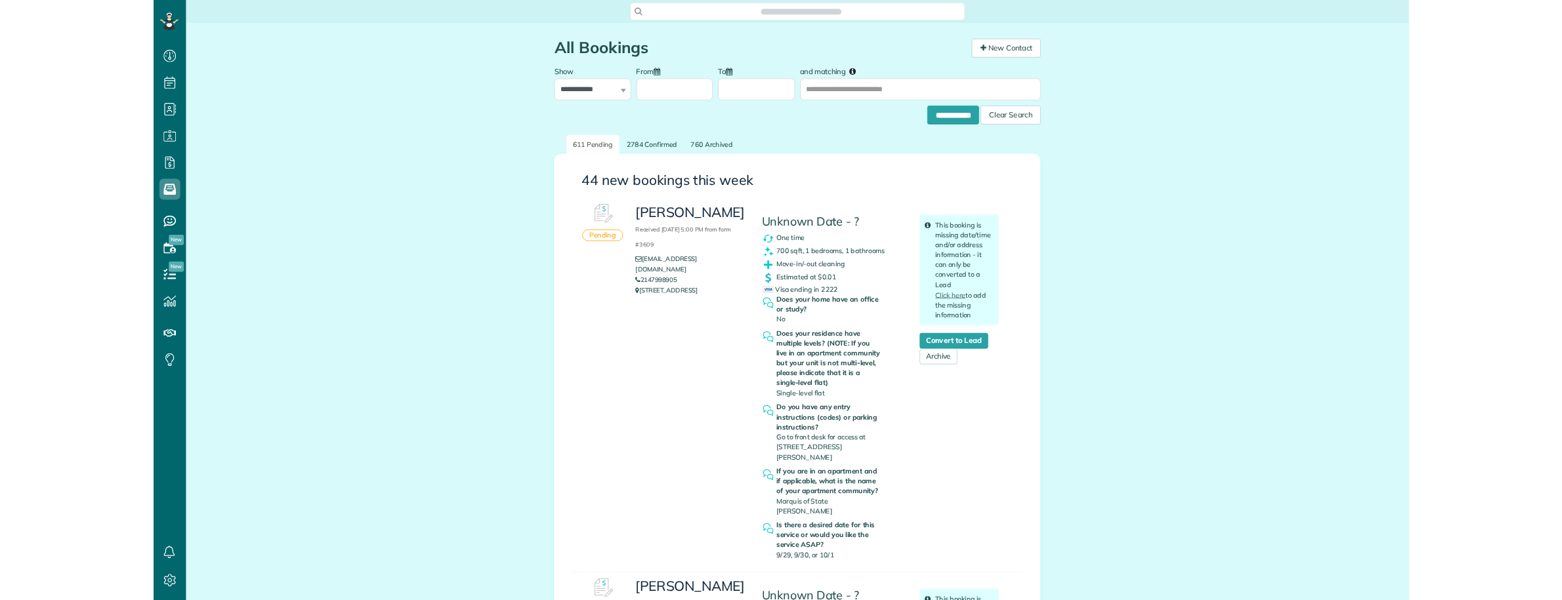
scroll to position [5, 5]
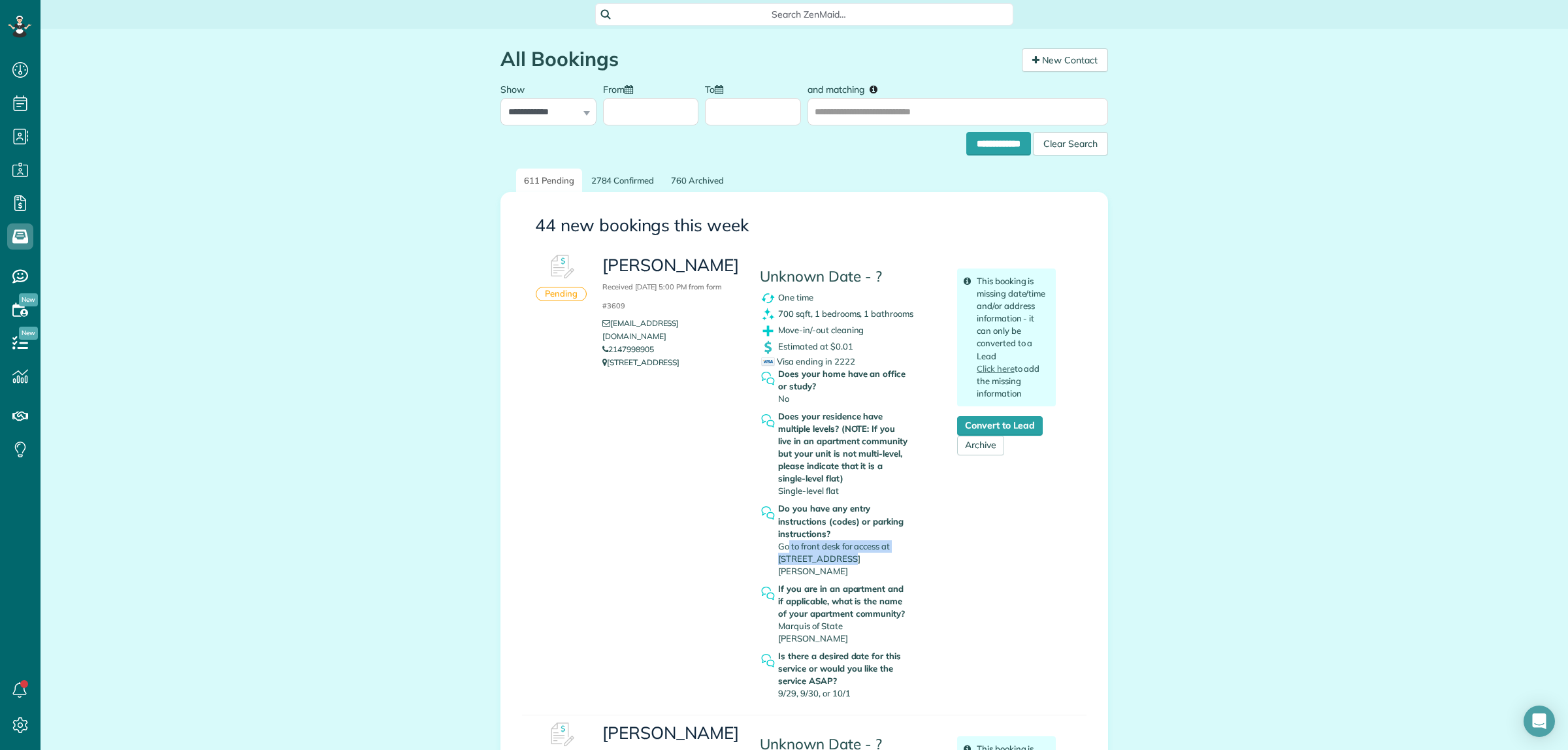
drag, startPoint x: 784, startPoint y: 547, endPoint x: 873, endPoint y: 557, distance: 89.6
click at [873, 557] on div "Do you have any entry instructions (codes) or parking instructions? Go to front…" at bounding box center [844, 540] width 132 height 75
drag, startPoint x: 773, startPoint y: 667, endPoint x: 859, endPoint y: 664, distance: 86.1
click at [859, 664] on div "Is there a desired date for this service or would you like the service ASAP? 9/…" at bounding box center [844, 675] width 132 height 50
drag, startPoint x: 667, startPoint y: 340, endPoint x: 604, endPoint y: 335, distance: 63.2
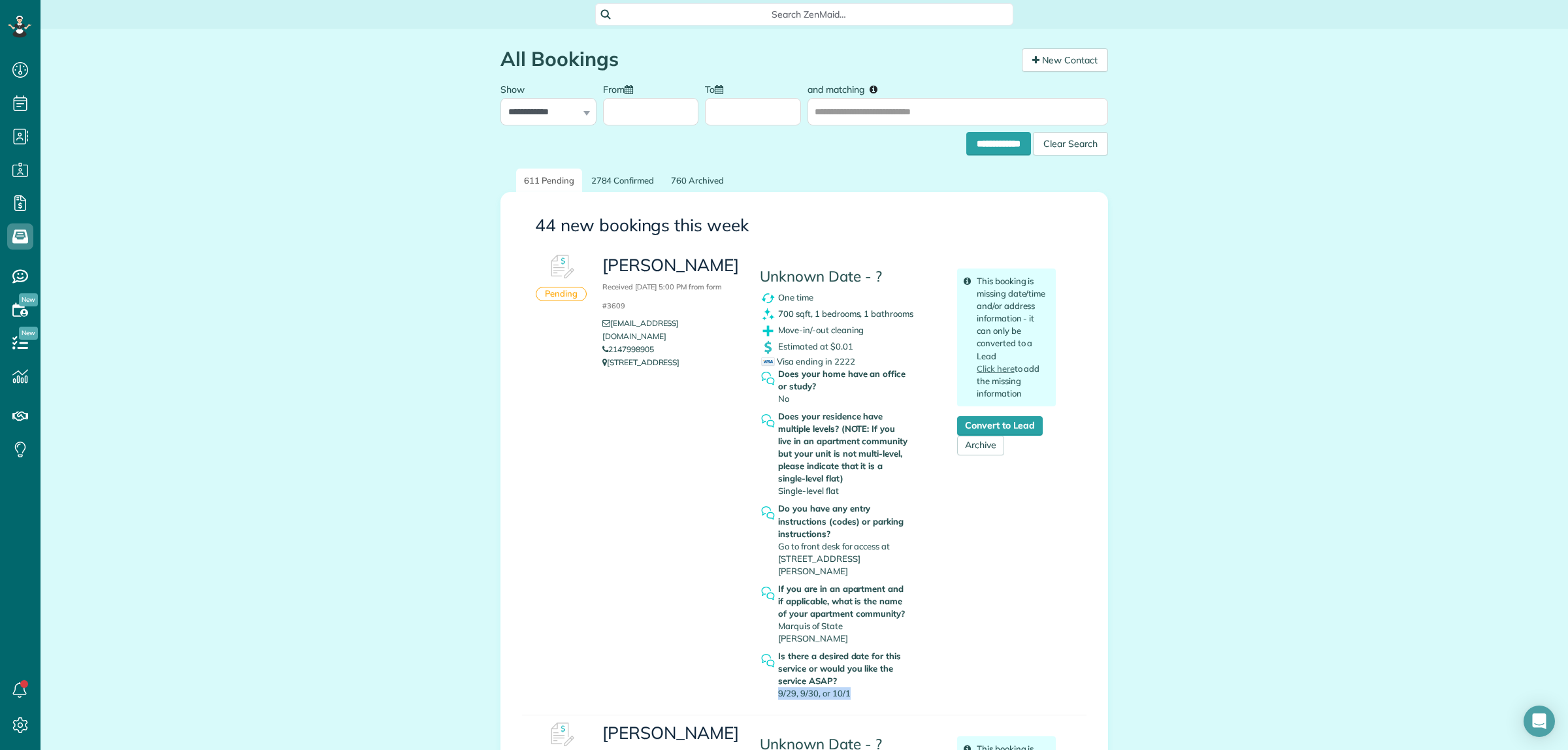
click at [604, 344] on li "2147998905" at bounding box center [671, 350] width 137 height 13
copy link "2147998905"
drag, startPoint x: 89, startPoint y: 596, endPoint x: 156, endPoint y: 517, distance: 103.6
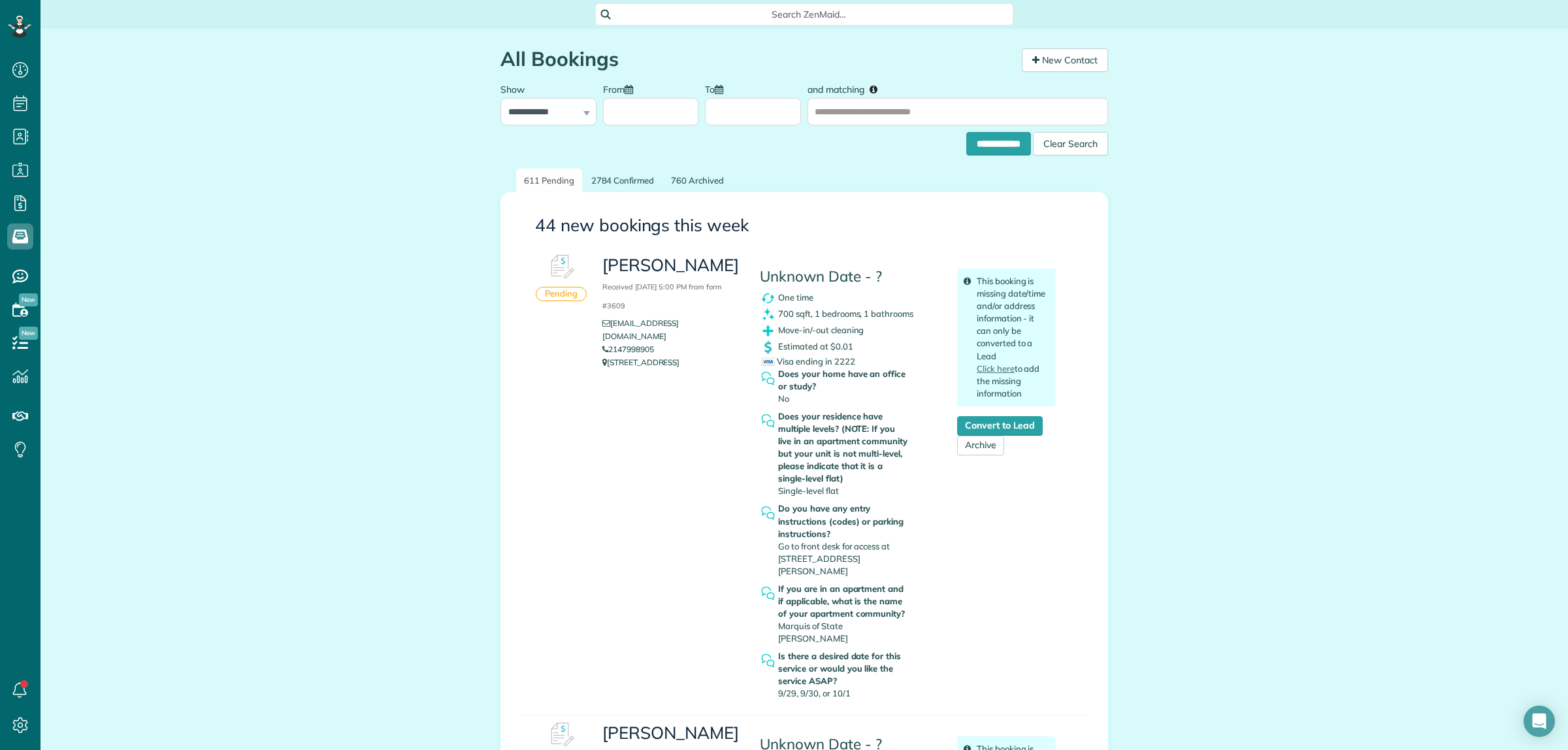
click at [602, 260] on h3 "Ryan Mak Received September 27, 2025 5:00 PM from form #3609" at bounding box center [671, 284] width 137 height 56
copy h3 "[PERSON_NAME]"
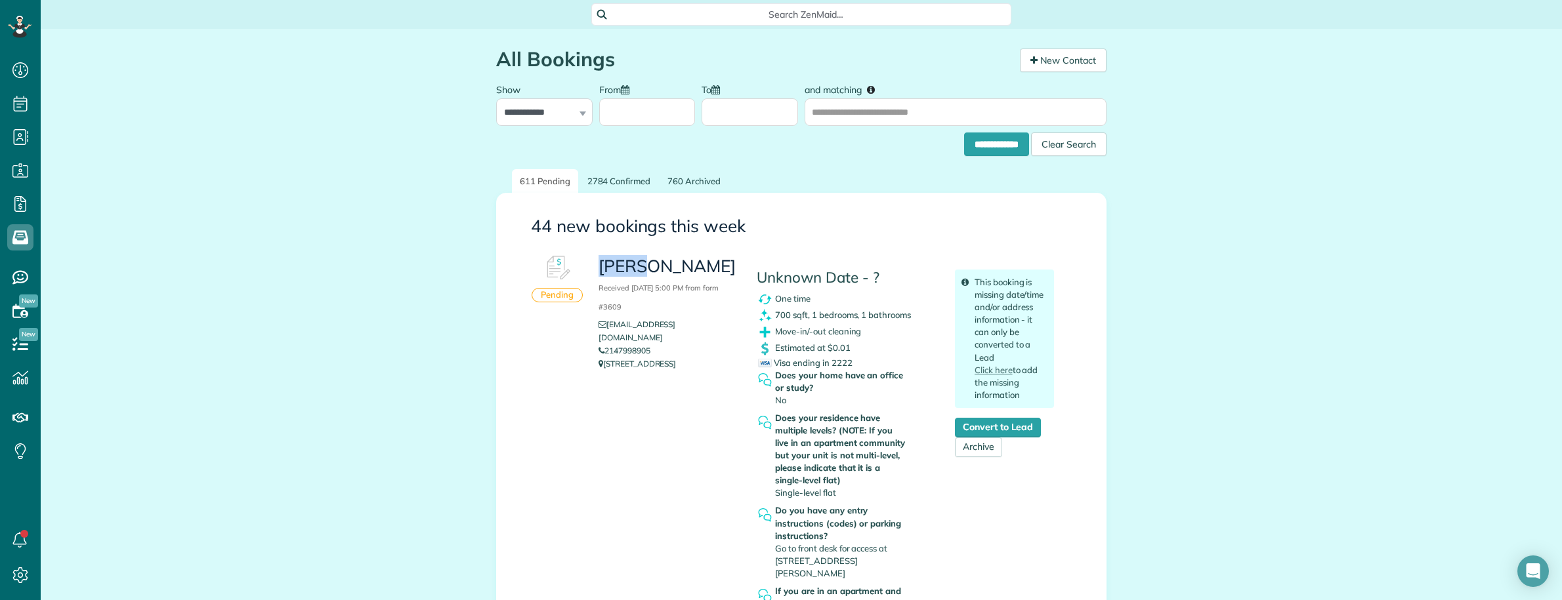
scroll to position [600, 40]
drag, startPoint x: 593, startPoint y: 262, endPoint x: 694, endPoint y: 271, distance: 101.4
click at [694, 271] on h3 "Ryan Mak Received September 27, 2025 5:00 PM from form #3609" at bounding box center [667, 285] width 138 height 56
copy h3 "[PERSON_NAME]"
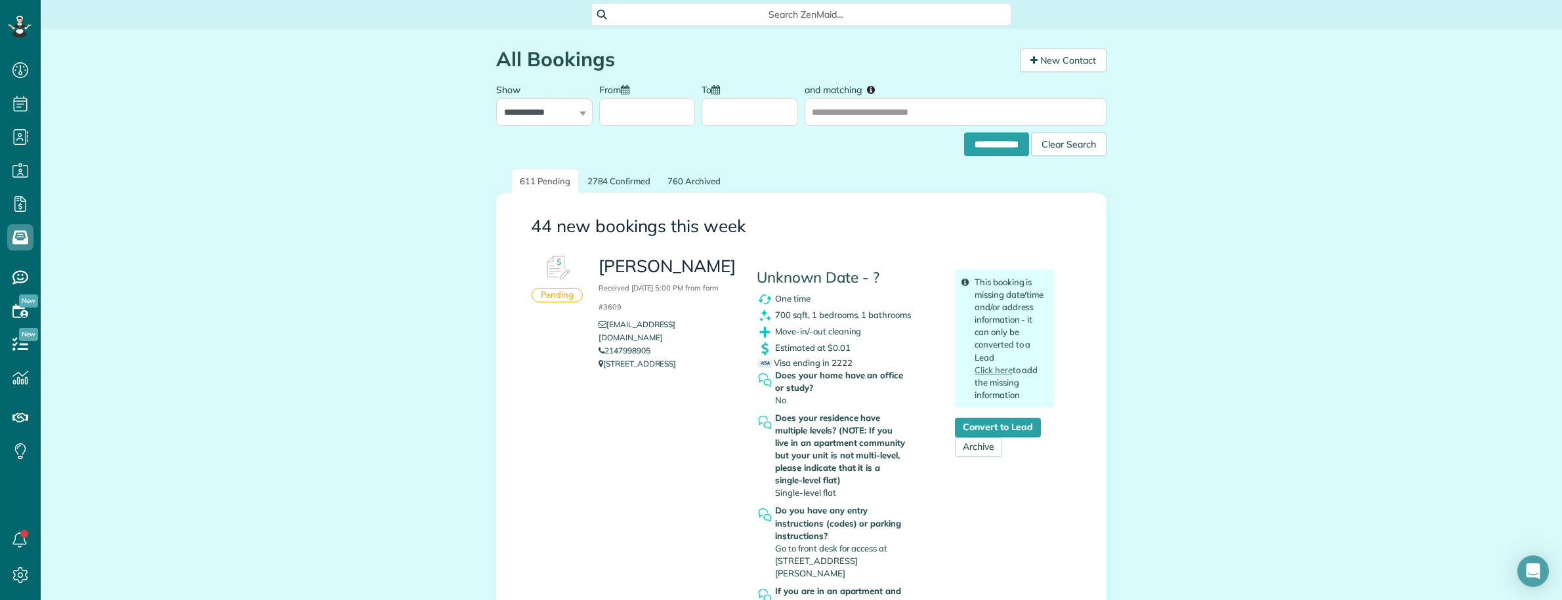
drag, startPoint x: 591, startPoint y: 266, endPoint x: 698, endPoint y: 267, distance: 106.3
click at [698, 267] on div "Ryan Mak Received September 27, 2025 5:00 PM from form #3609 ryandmak@gmail.com…" at bounding box center [668, 313] width 158 height 129
copy h3 "[PERSON_NAME]"
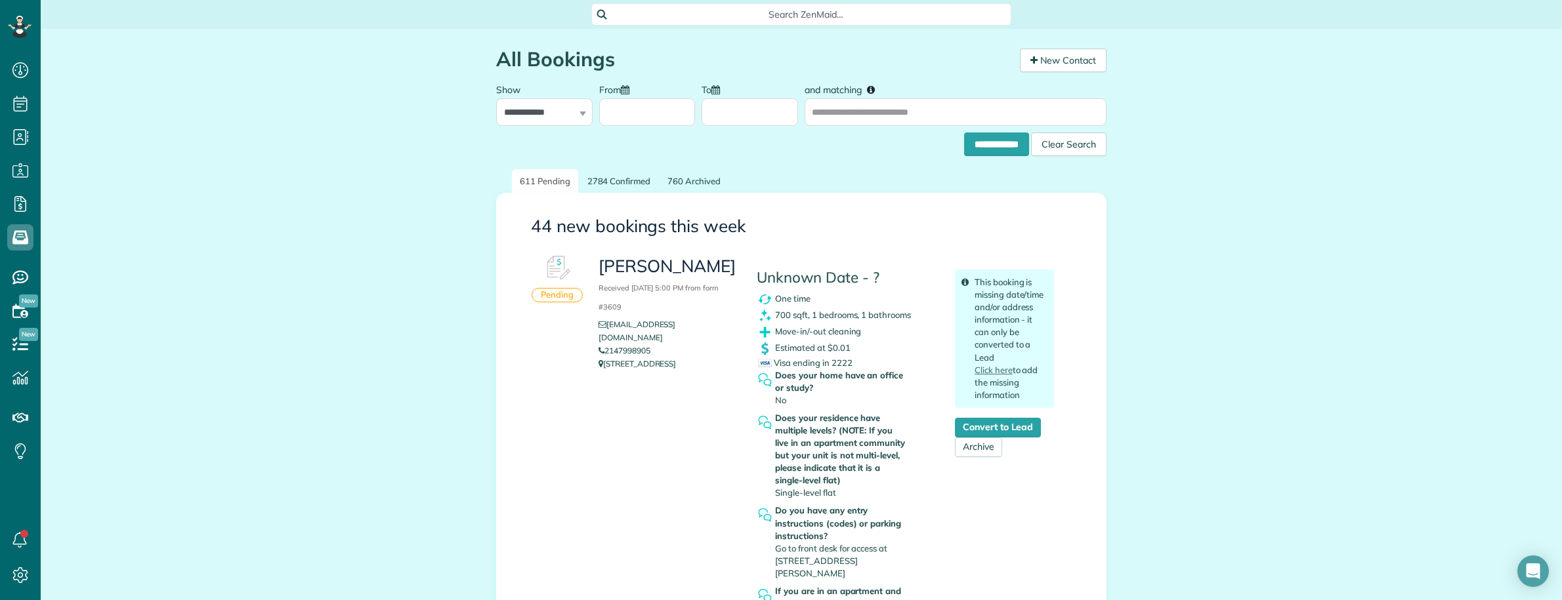
click at [707, 17] on span "Search ZenMaid…" at bounding box center [805, 14] width 399 height 13
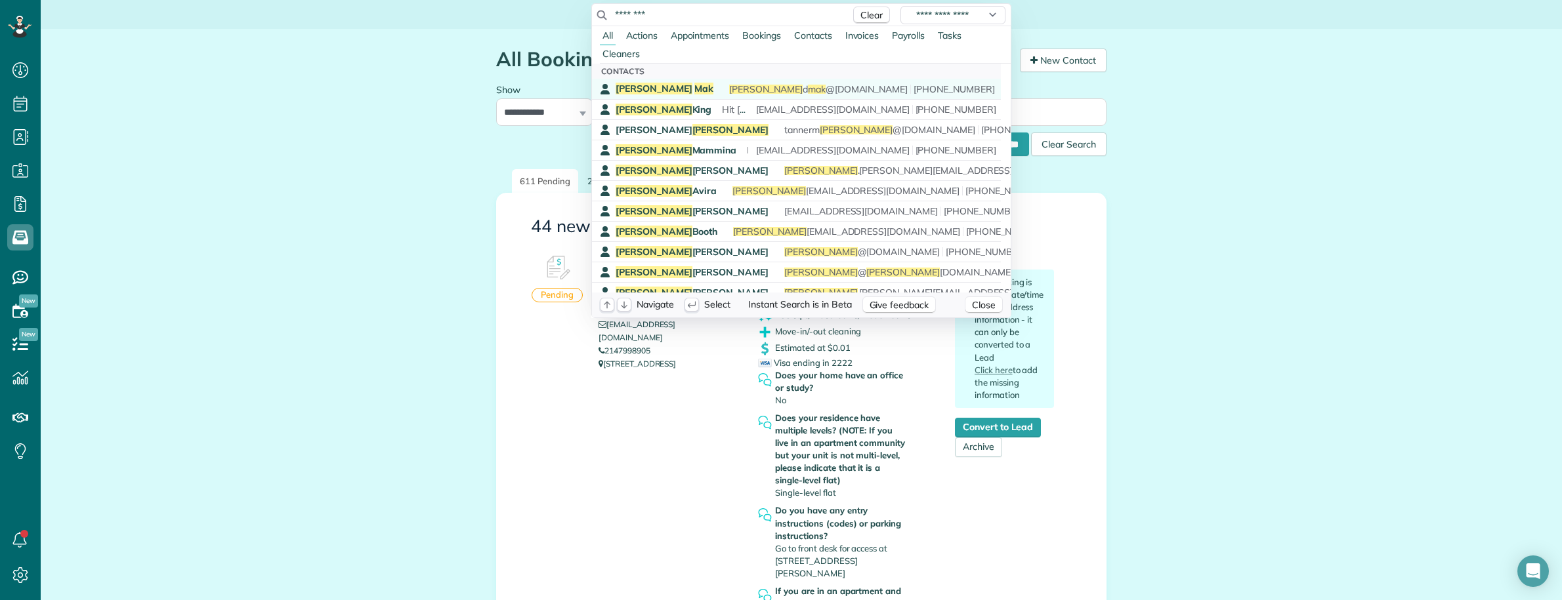
type input "********"
click at [654, 89] on div "Ryan Mak ryan d mak @gmail.com (214) 799-8905" at bounding box center [805, 89] width 379 height 12
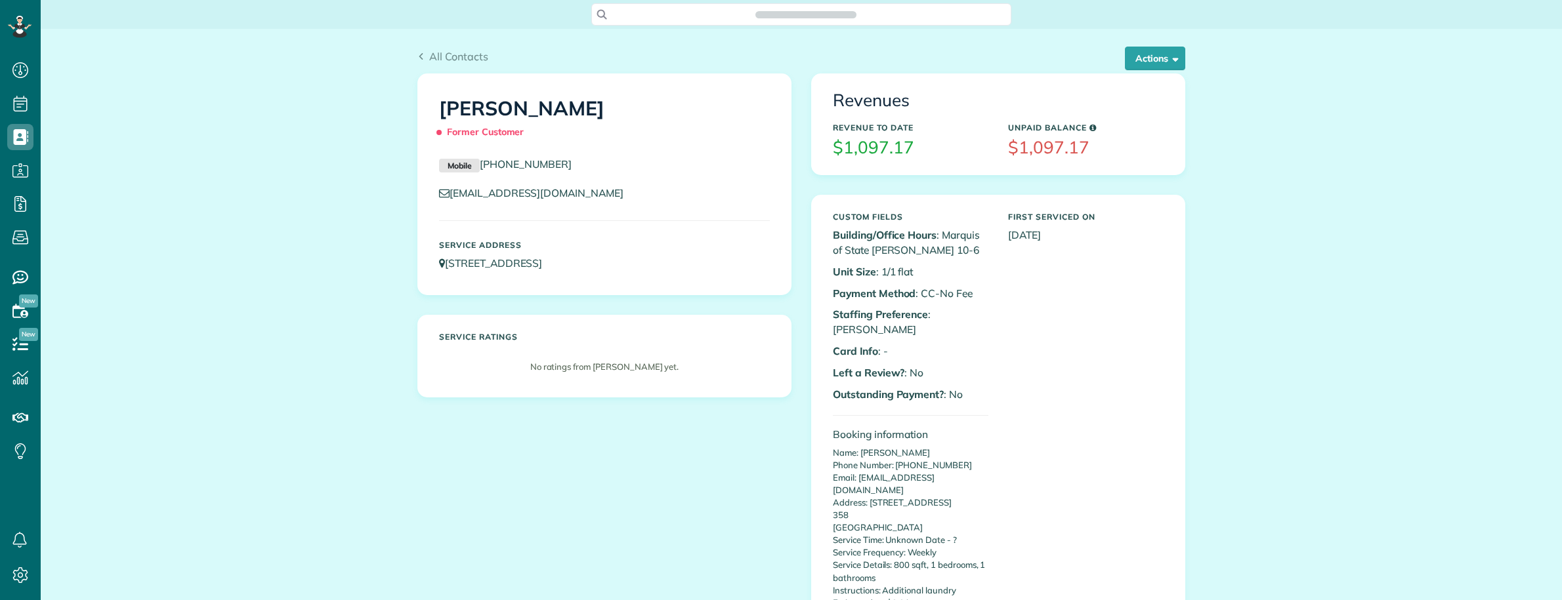
scroll to position [5, 5]
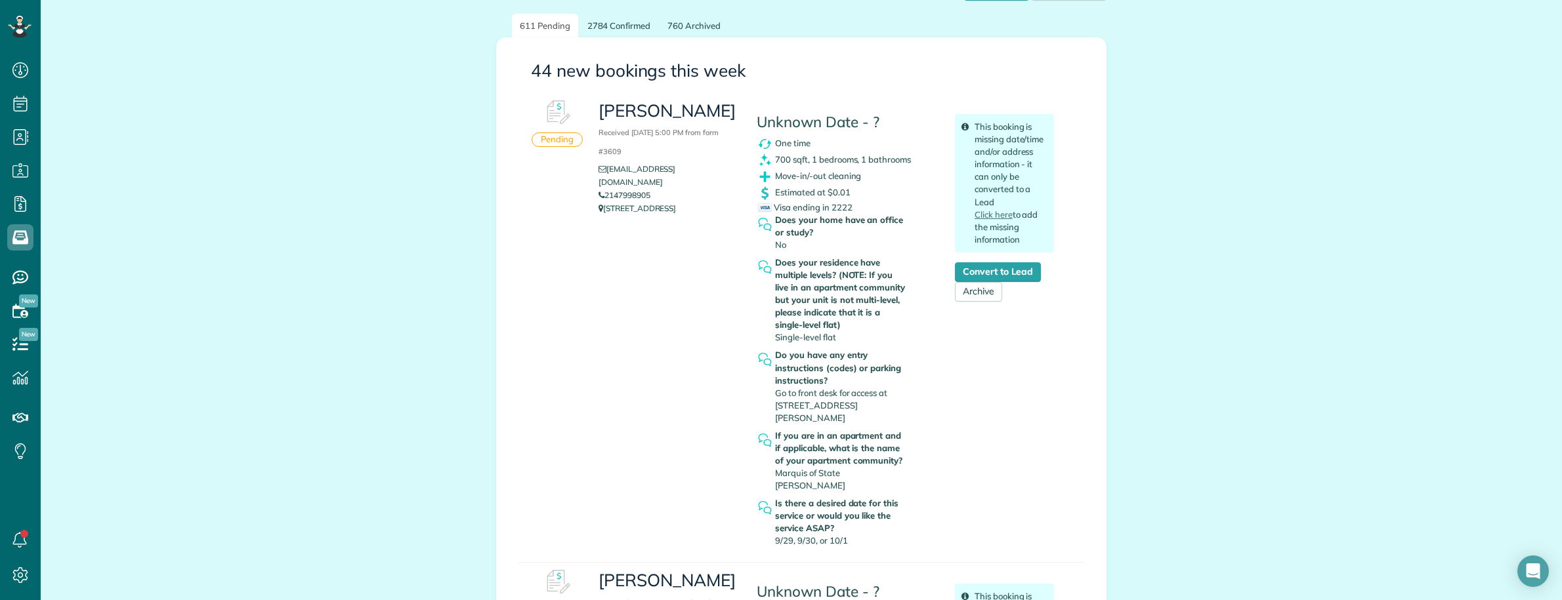
scroll to position [246, 0]
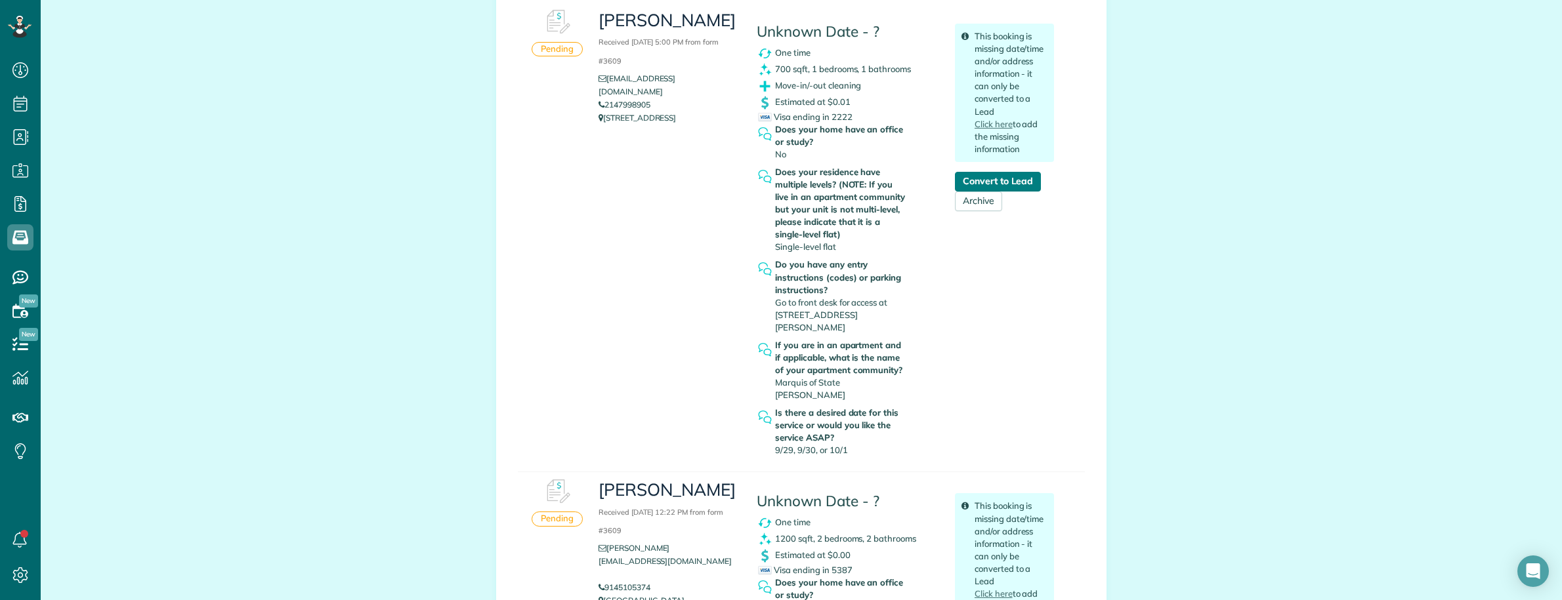
click at [1005, 184] on link "Convert to Lead" at bounding box center [998, 182] width 86 height 20
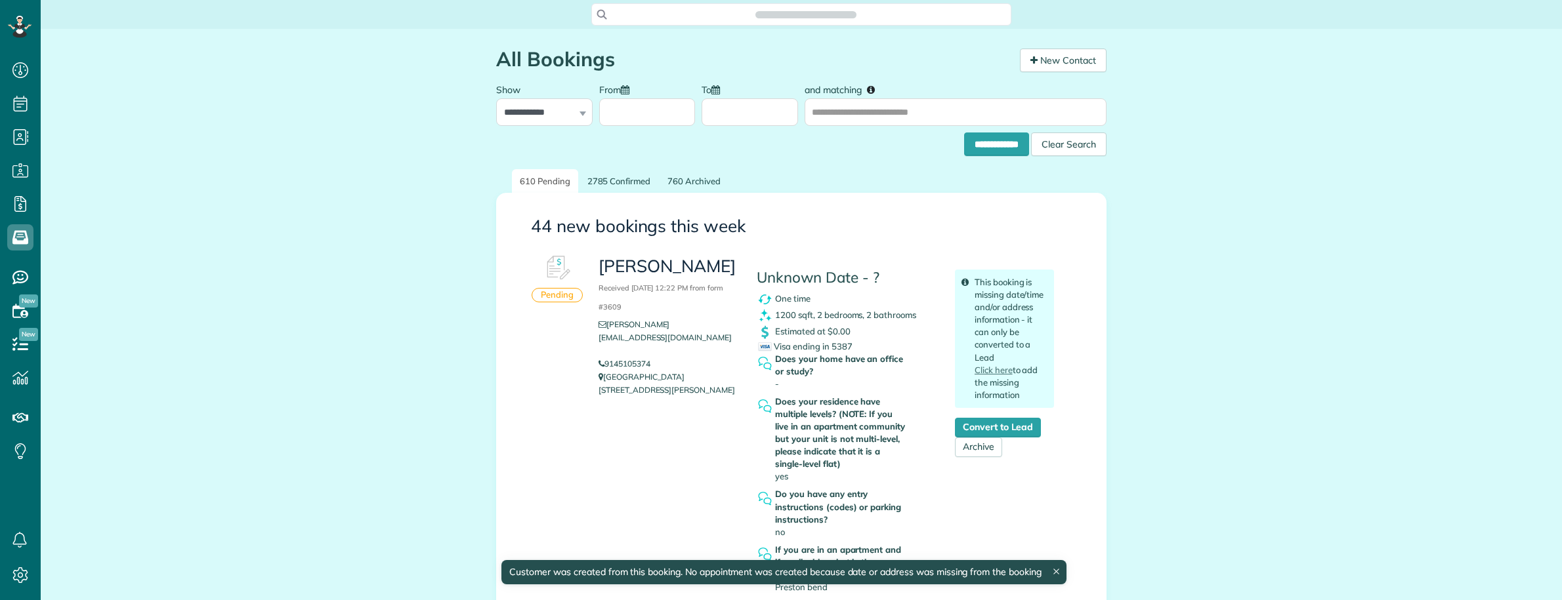
scroll to position [5, 5]
click at [730, 20] on span "Search ZenMaid…" at bounding box center [805, 14] width 399 height 13
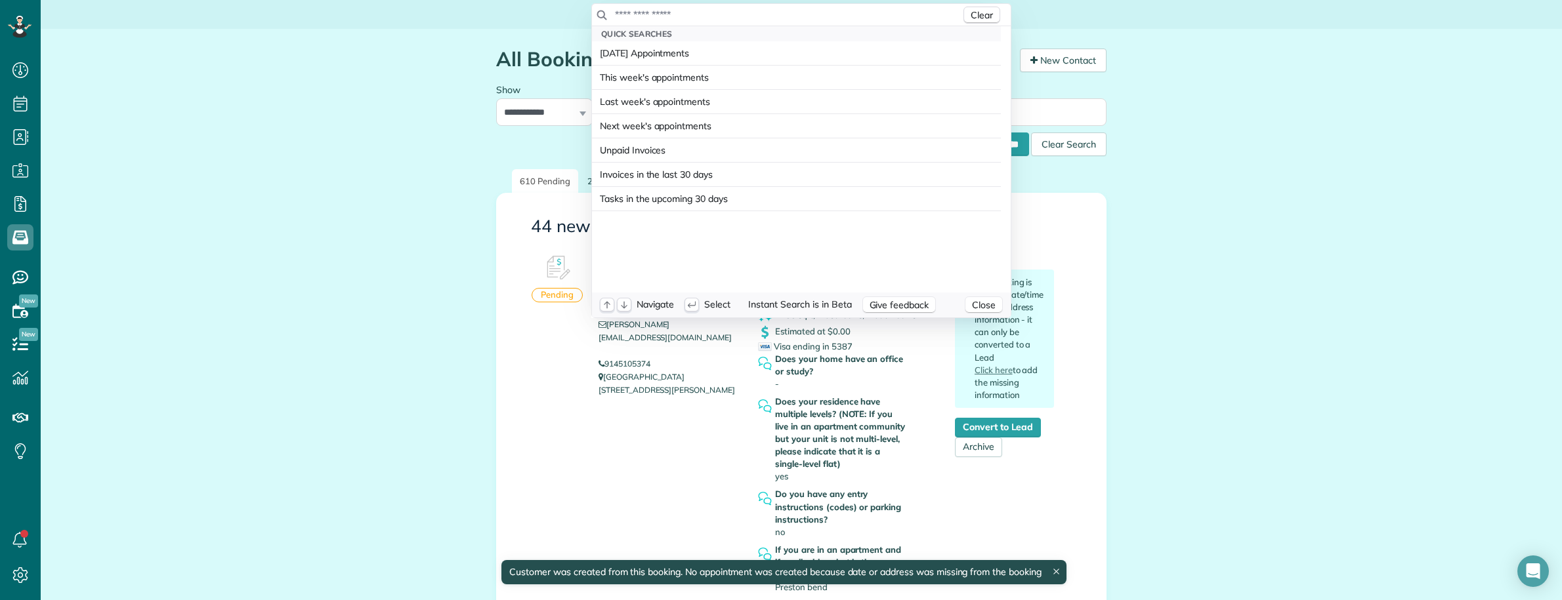
click at [728, 20] on input "text" at bounding box center [787, 14] width 346 height 13
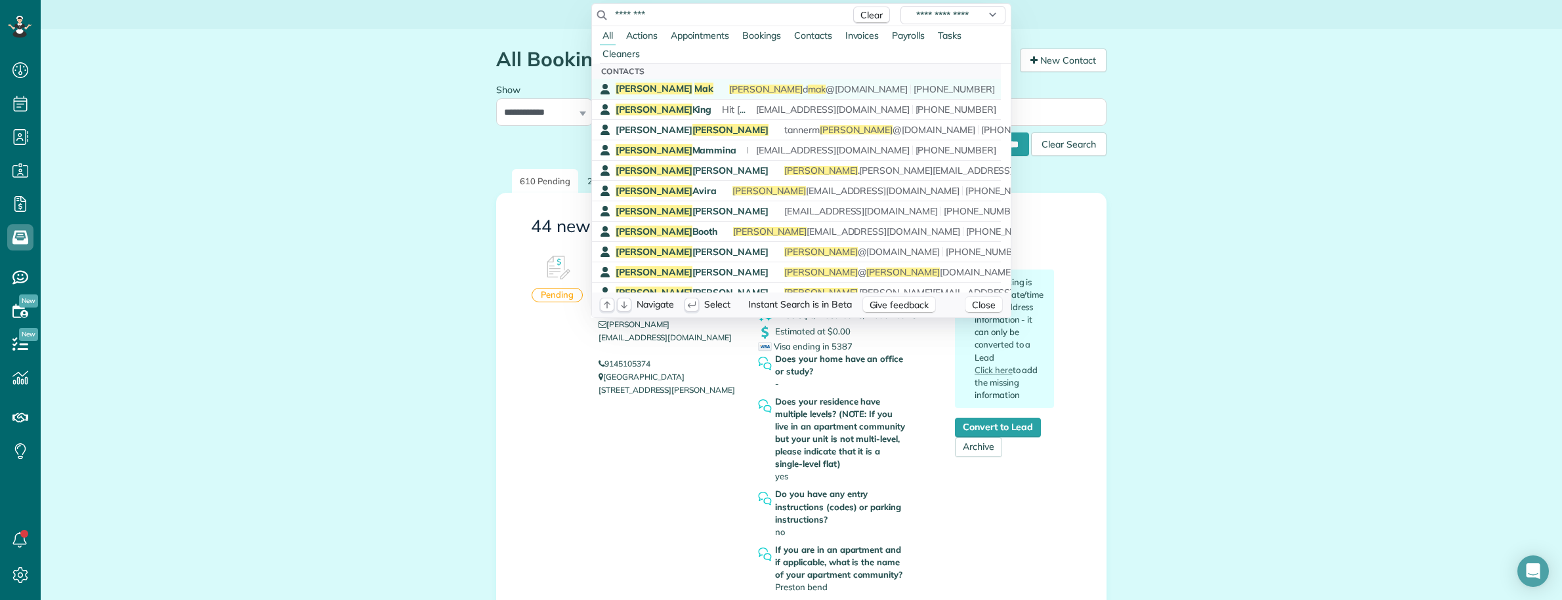
type input "********"
click at [694, 89] on span "Mak" at bounding box center [703, 89] width 19 height 12
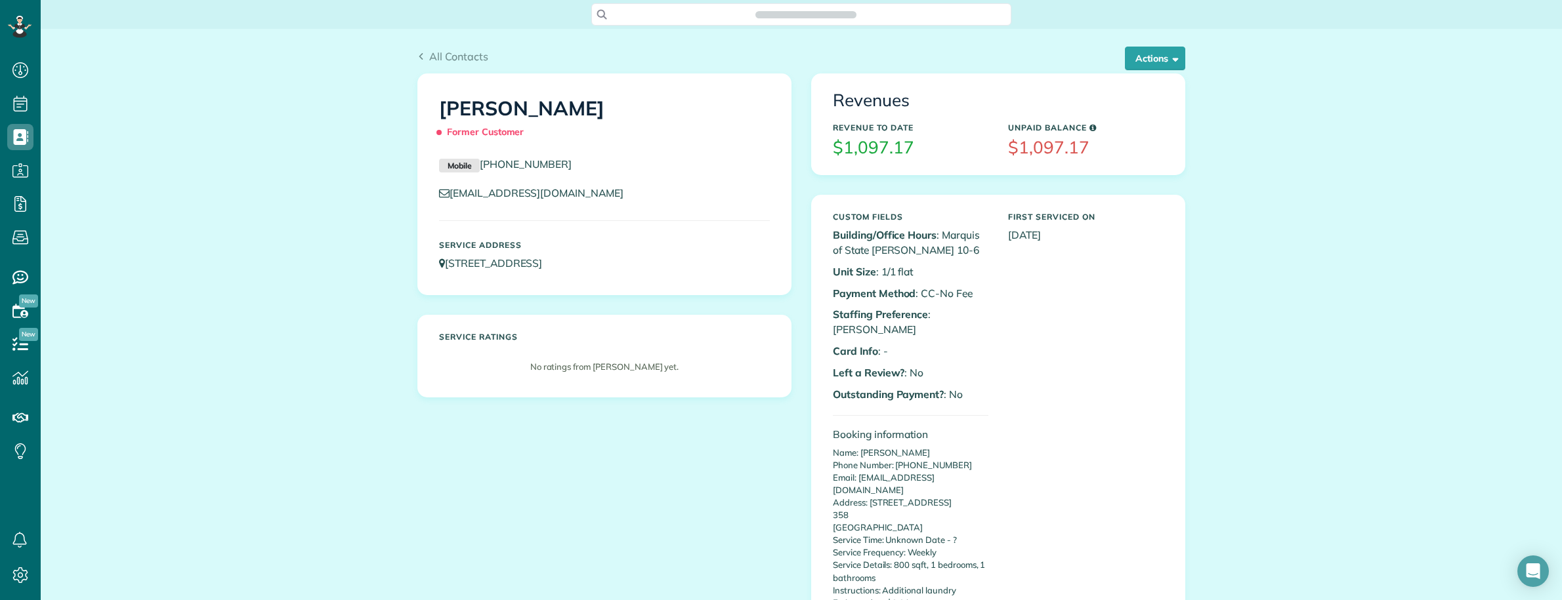
scroll to position [5, 5]
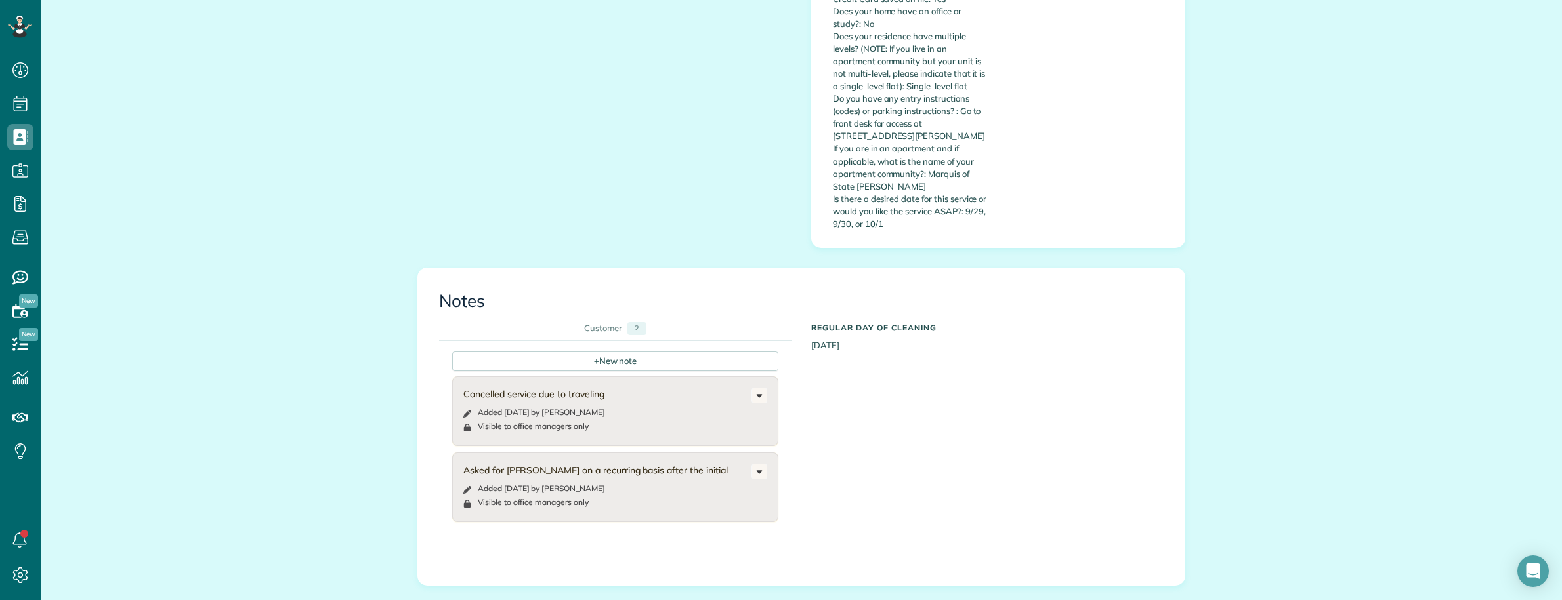
scroll to position [1066, 0]
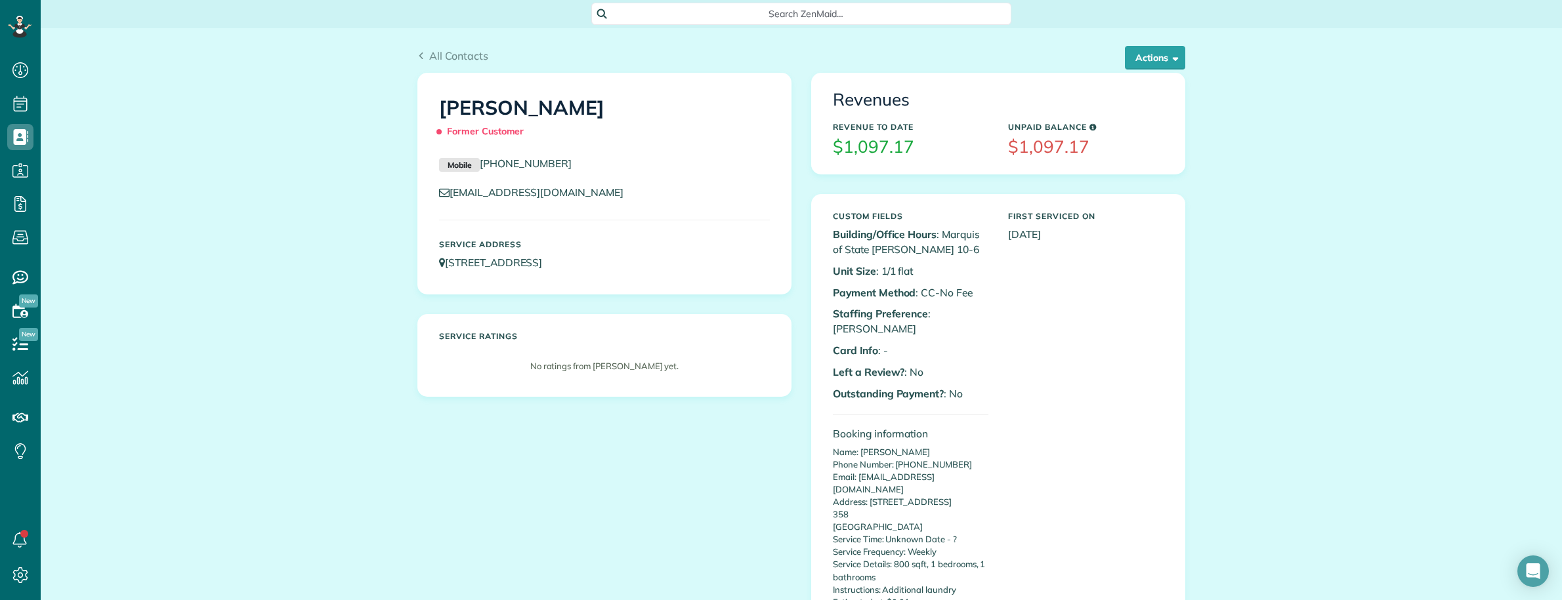
scroll to position [0, 0]
drag, startPoint x: 423, startPoint y: 99, endPoint x: 579, endPoint y: 106, distance: 156.3
click at [579, 106] on div "[PERSON_NAME] Former Customer" at bounding box center [604, 118] width 350 height 66
copy h1 "[PERSON_NAME]"
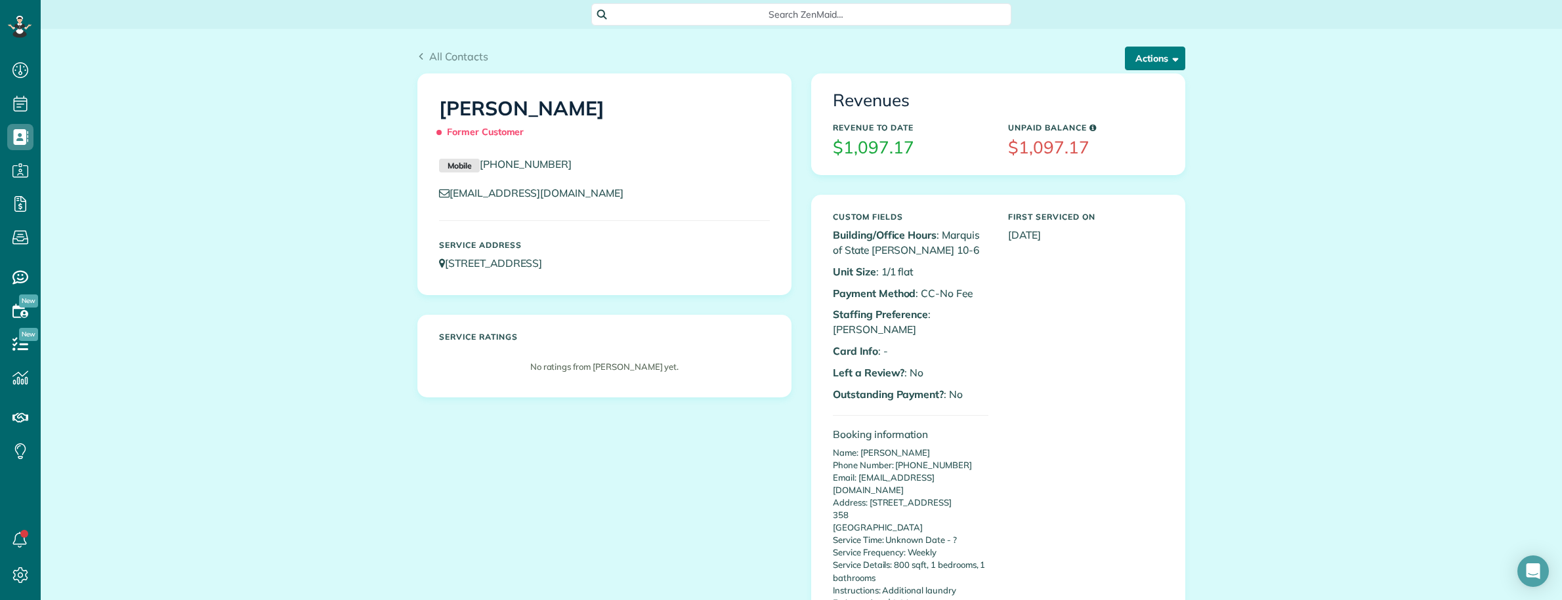
click at [1148, 57] on button "Actions" at bounding box center [1155, 59] width 60 height 24
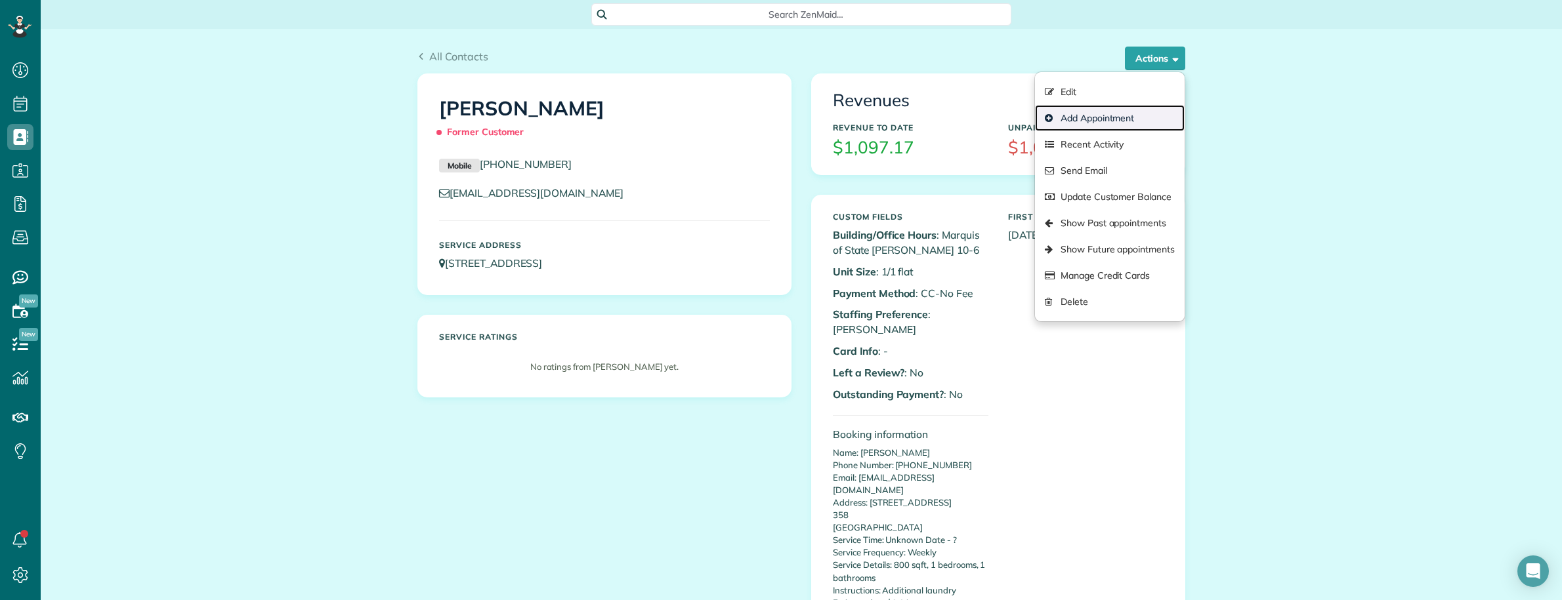
click at [1106, 121] on link "Add Appointment" at bounding box center [1110, 118] width 150 height 26
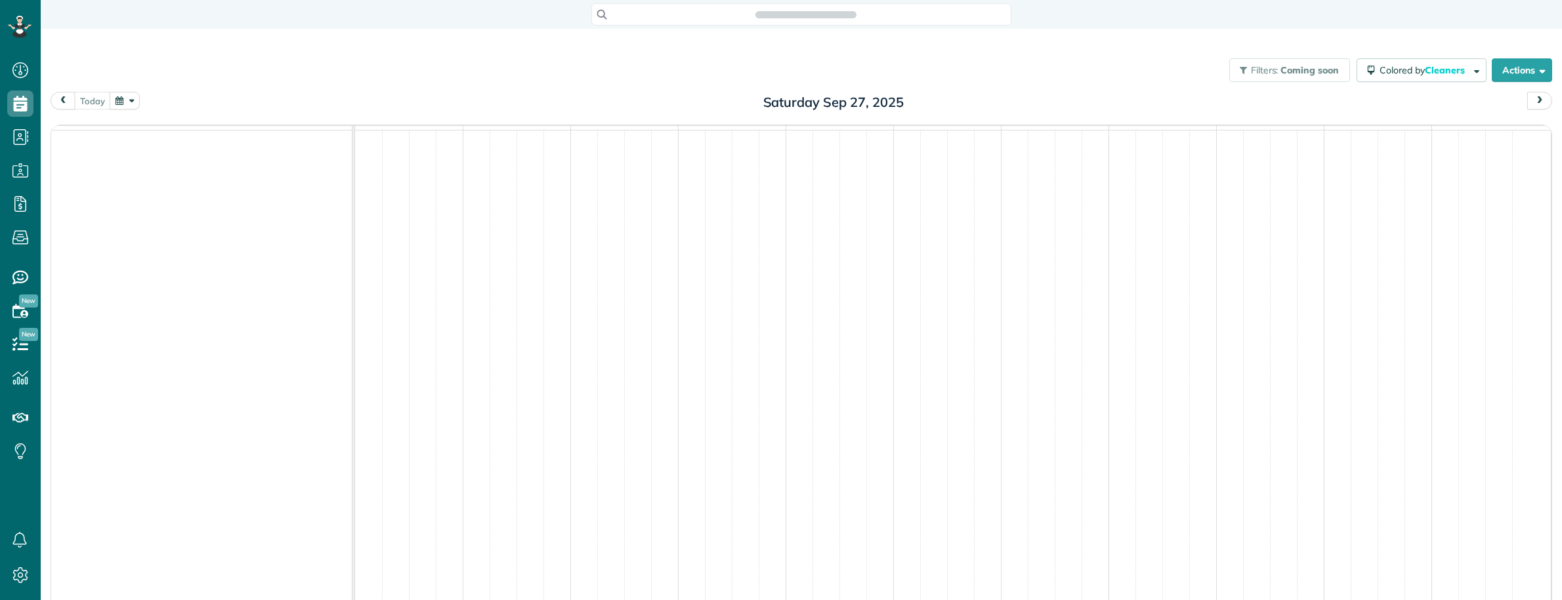
scroll to position [5, 5]
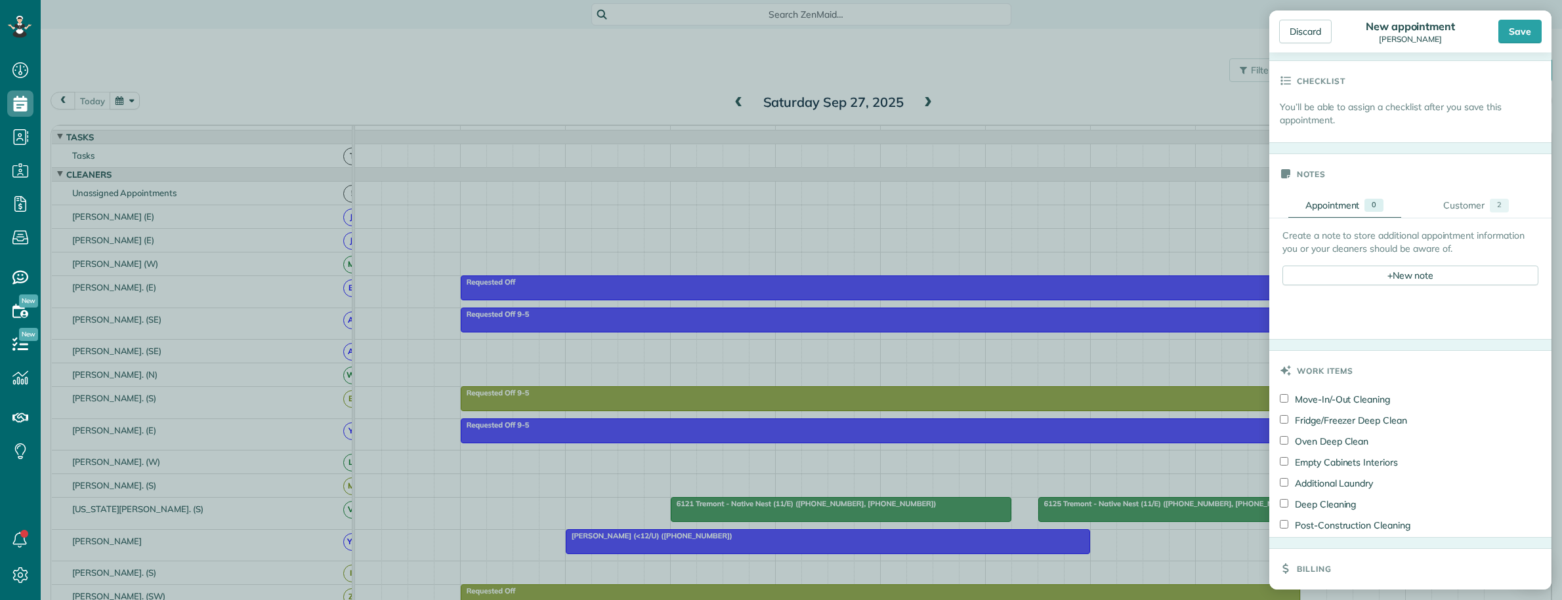
scroll to position [410, 0]
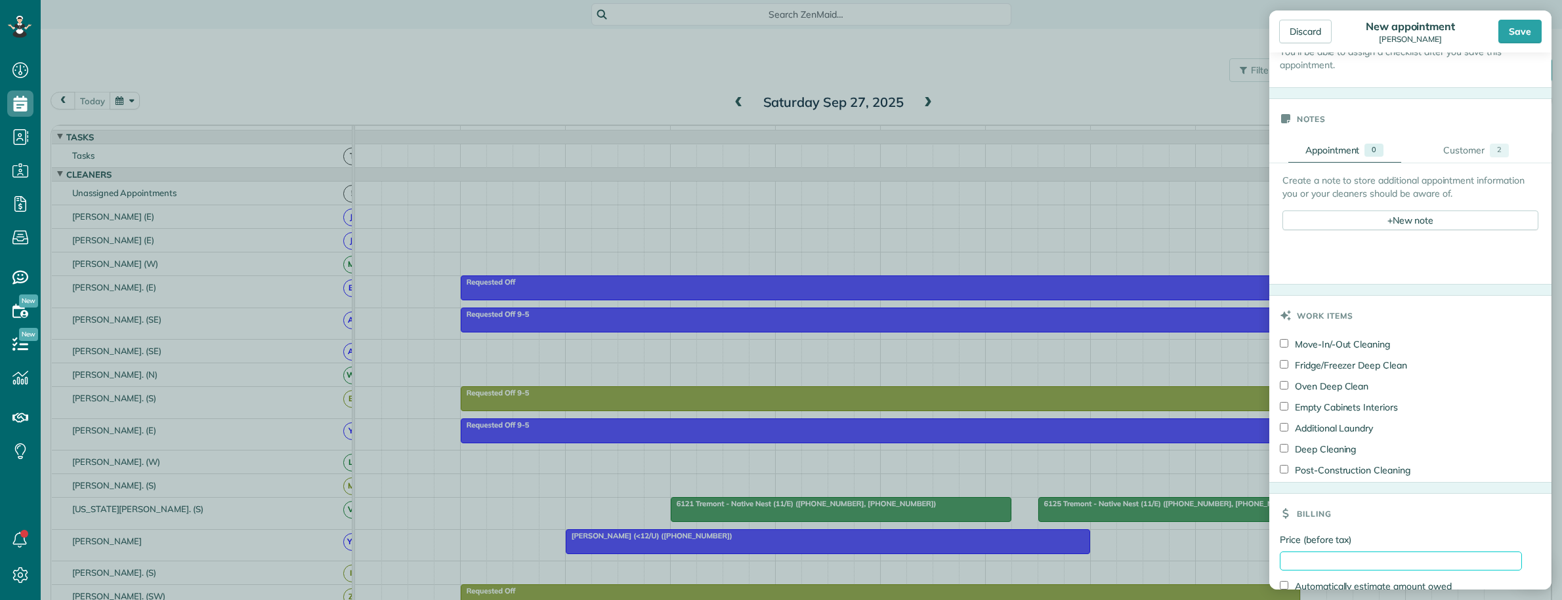
click at [1322, 560] on input "Price (before tax)" at bounding box center [1401, 561] width 242 height 19
type input "***"
click at [1317, 264] on div "Create a note to store additional appointment information you or your cleaners …" at bounding box center [1551, 223] width 564 height 121
click at [1349, 227] on div "+ New note" at bounding box center [1410, 221] width 256 height 20
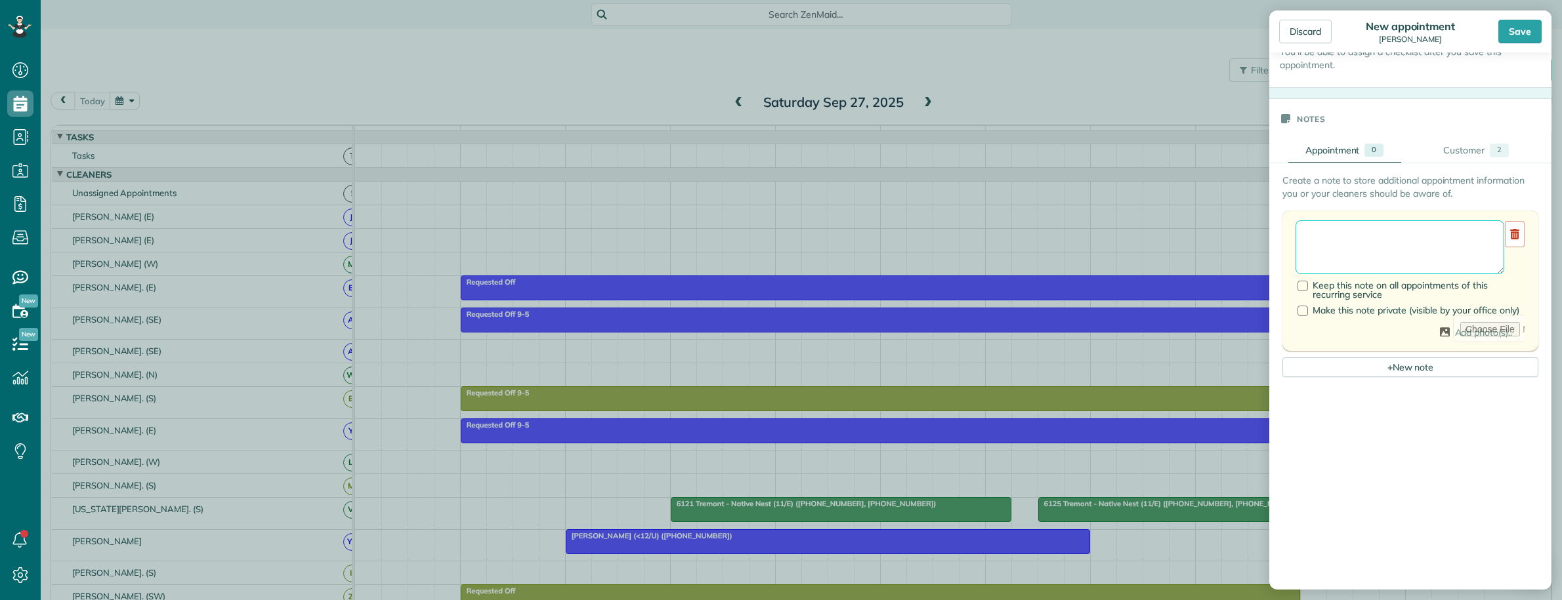
click at [1319, 244] on textarea at bounding box center [1399, 247] width 209 height 54
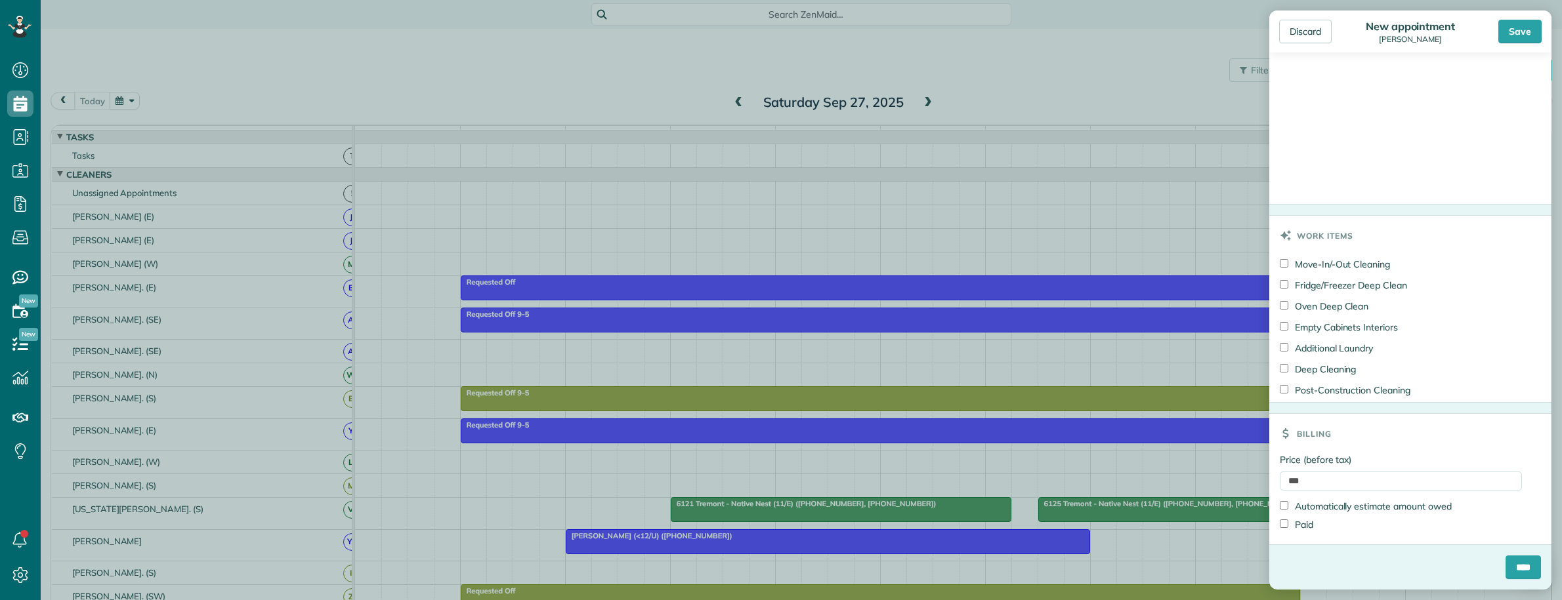
scroll to position [847, 0]
type textarea "**********"
click at [1514, 571] on input "****" at bounding box center [1522, 568] width 35 height 24
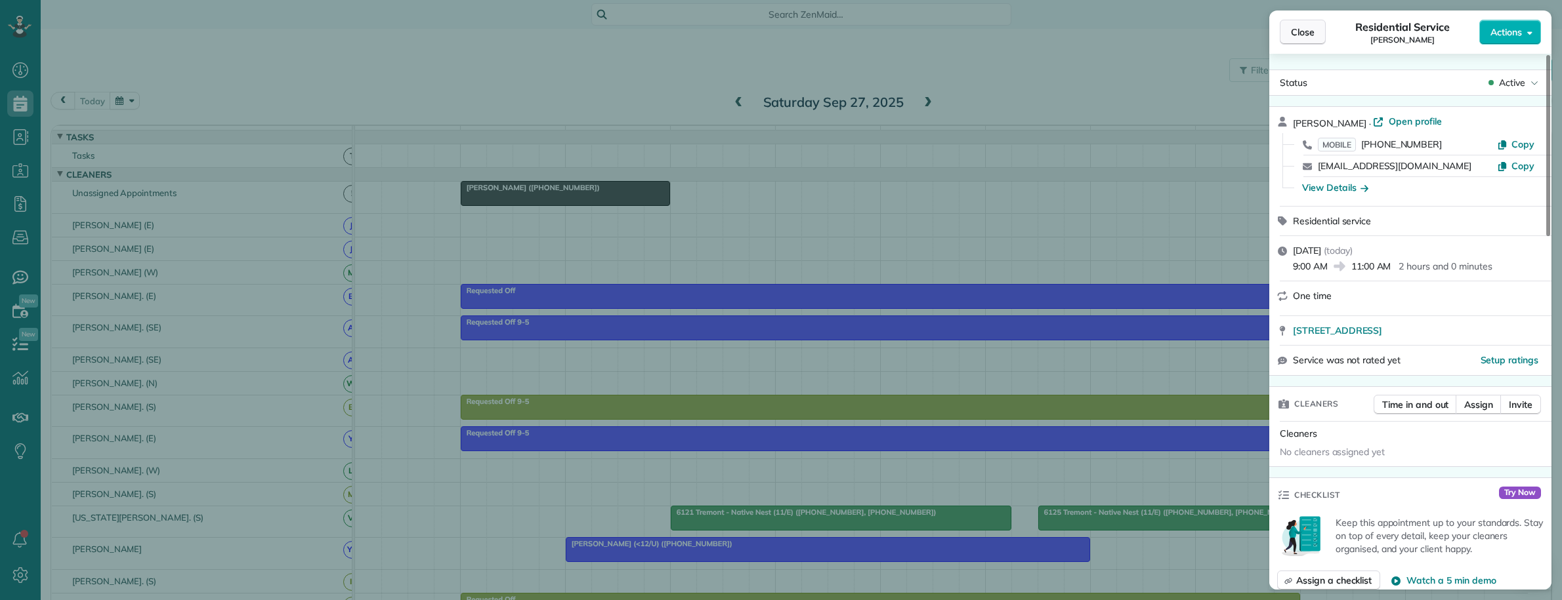
click at [1289, 39] on button "Close" at bounding box center [1303, 32] width 46 height 25
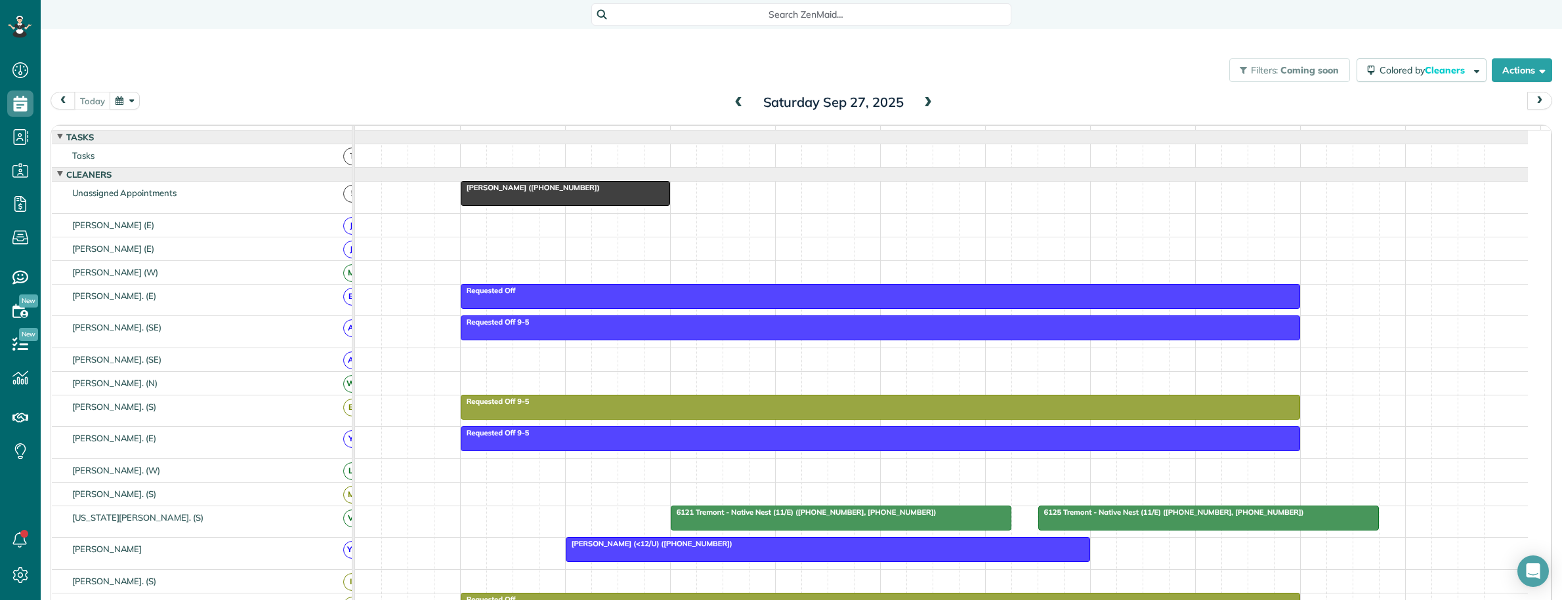
click at [571, 192] on div "Ryan Mak (+12147998905)" at bounding box center [565, 187] width 201 height 9
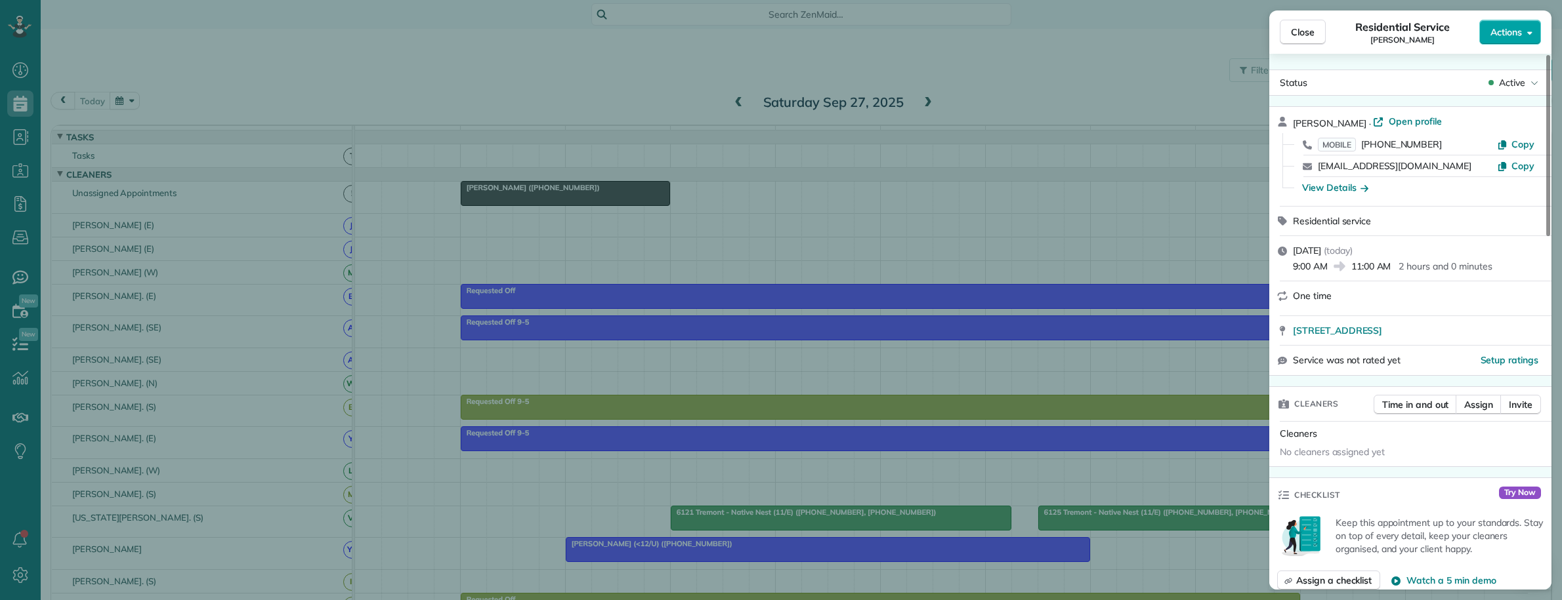
click at [1514, 28] on span "Actions" at bounding box center [1505, 32] width 31 height 13
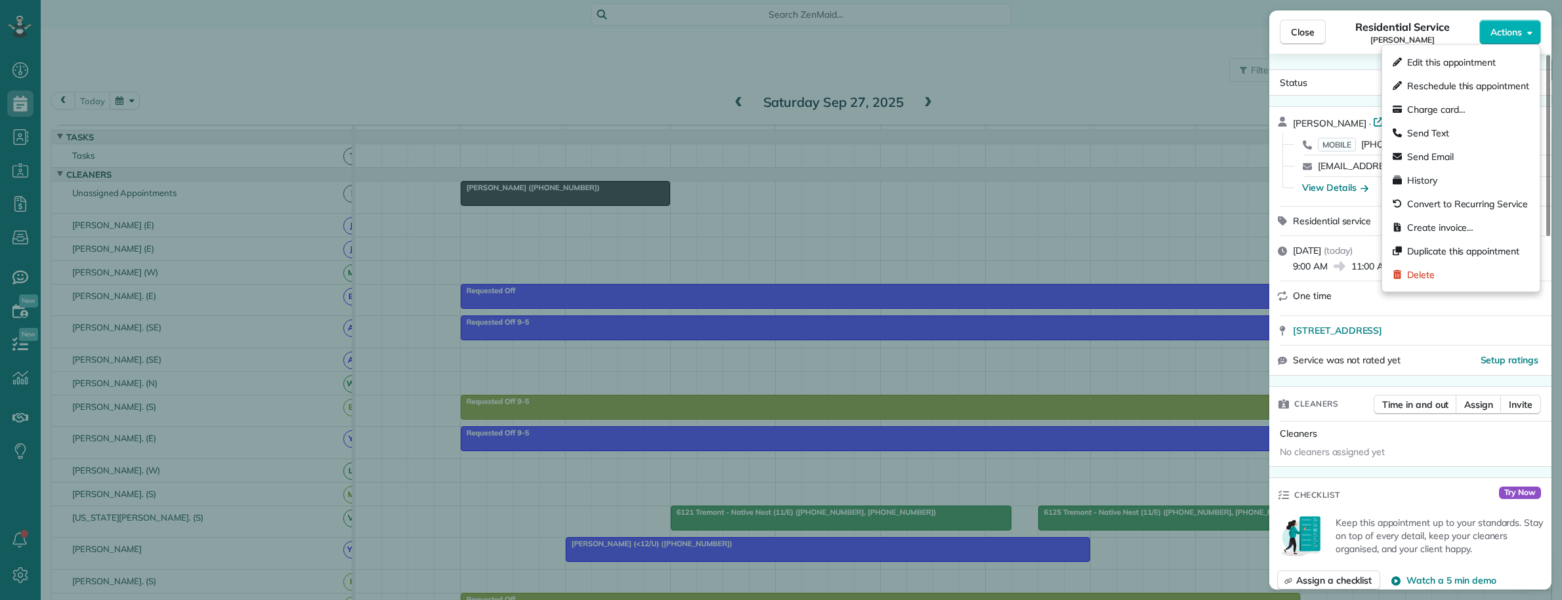
click at [1445, 59] on span "Edit this appointment" at bounding box center [1468, 62] width 122 height 13
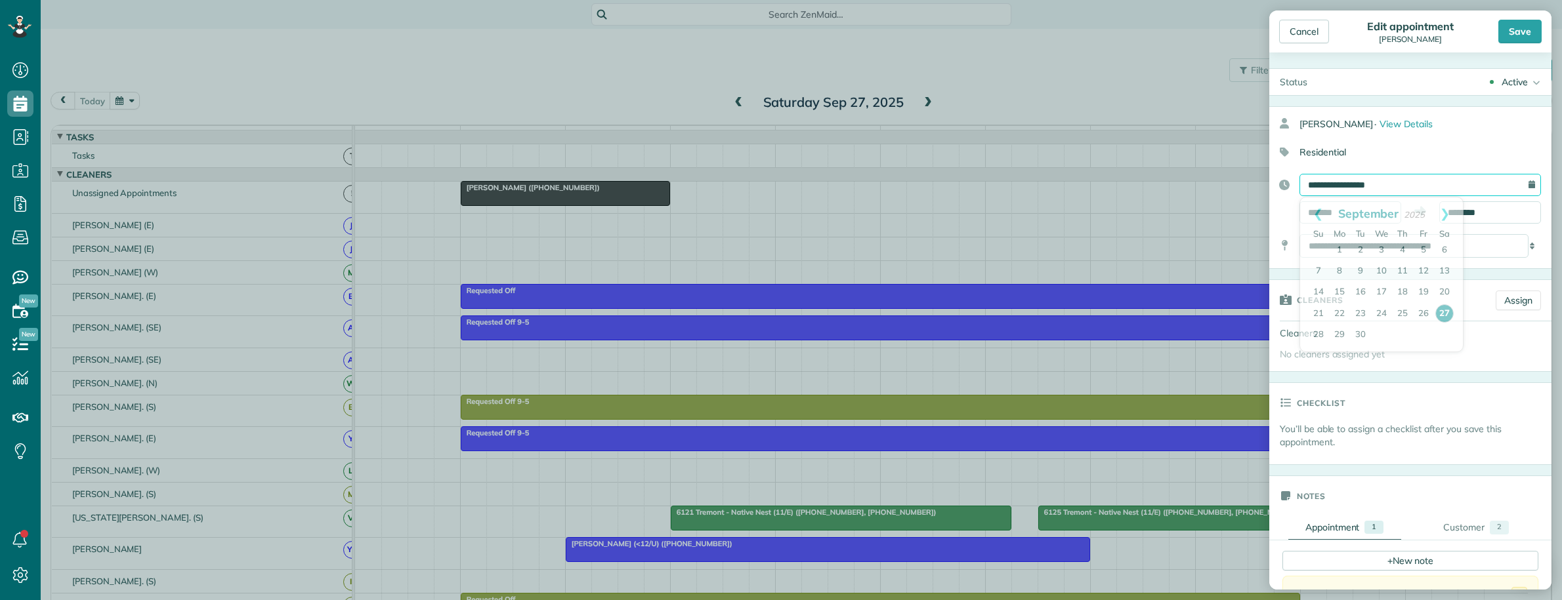
click at [1419, 175] on input "**********" at bounding box center [1419, 185] width 241 height 22
click at [1357, 332] on link "30" at bounding box center [1360, 335] width 21 height 21
type input "**********"
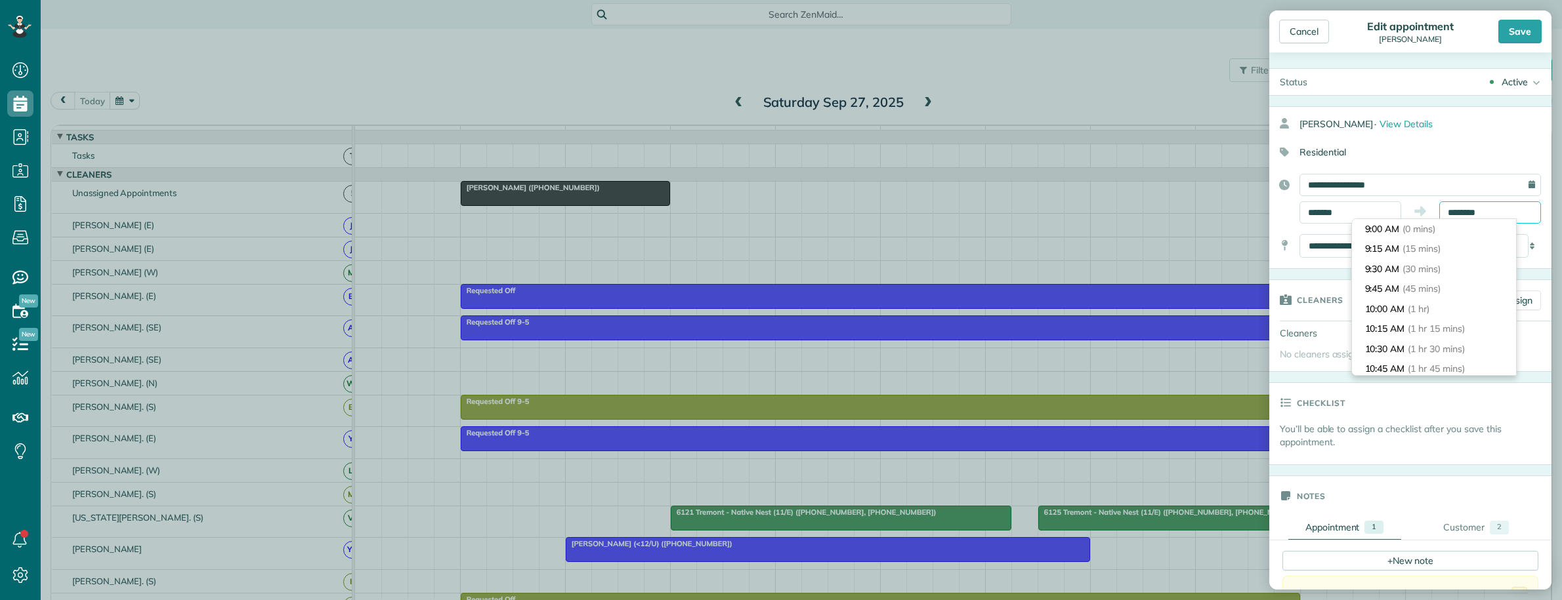
click at [1491, 223] on body "Dashboard Scheduling Calendar View List View Dispatch View - Weekly scheduling …" at bounding box center [781, 300] width 1562 height 600
type input "*******"
click at [1445, 244] on li "1:00 PM (4 hrs)" at bounding box center [1434, 246] width 164 height 20
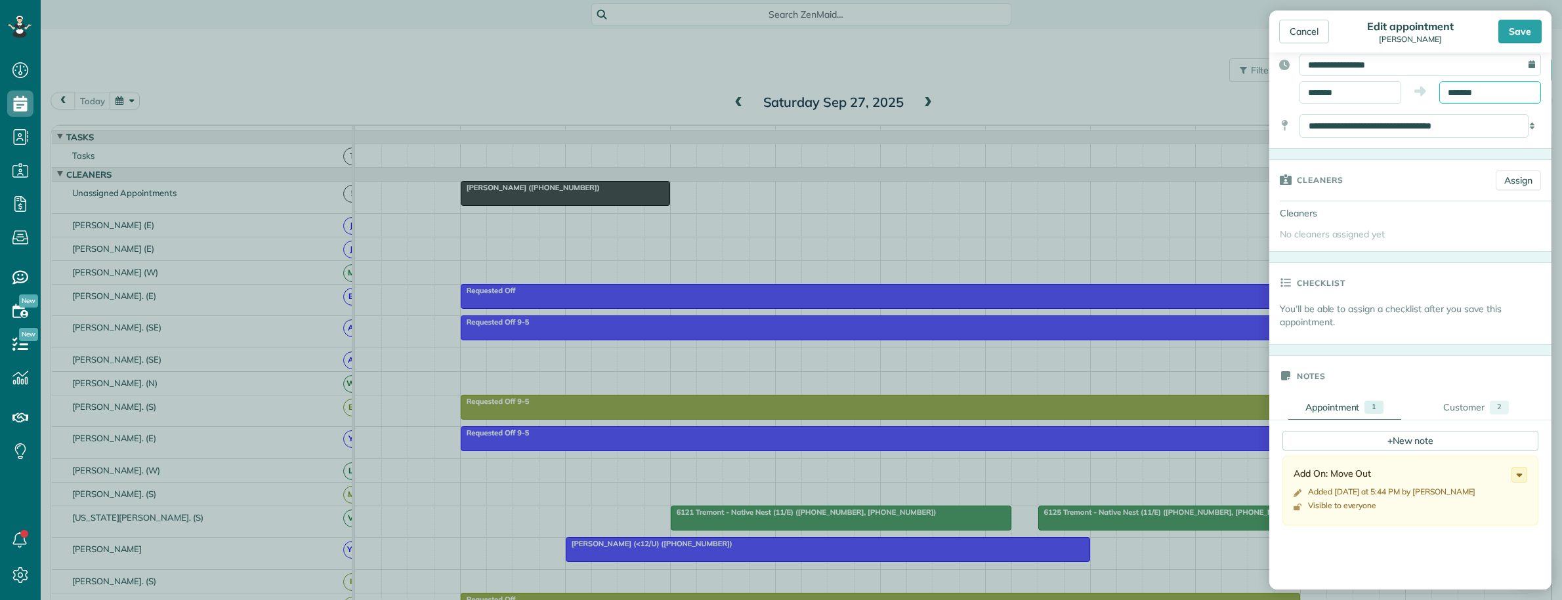
scroll to position [164, 0]
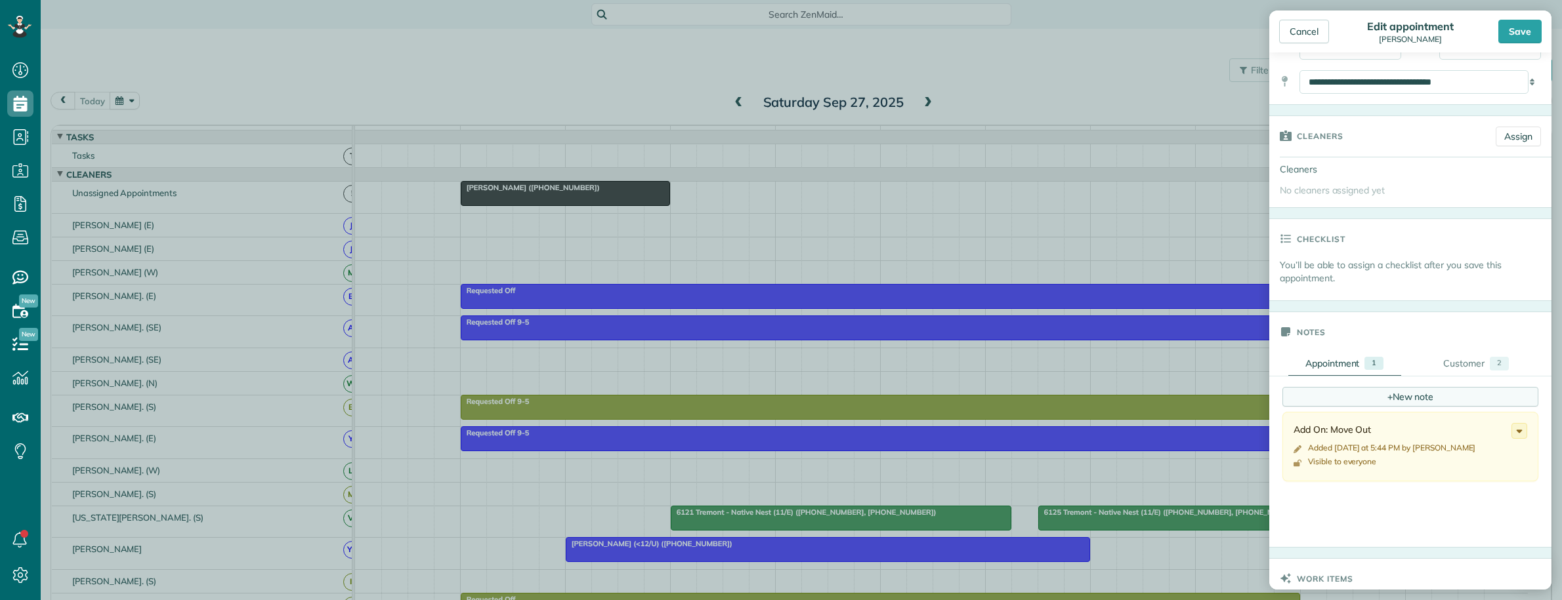
click at [1409, 398] on div "+ New note" at bounding box center [1410, 397] width 256 height 20
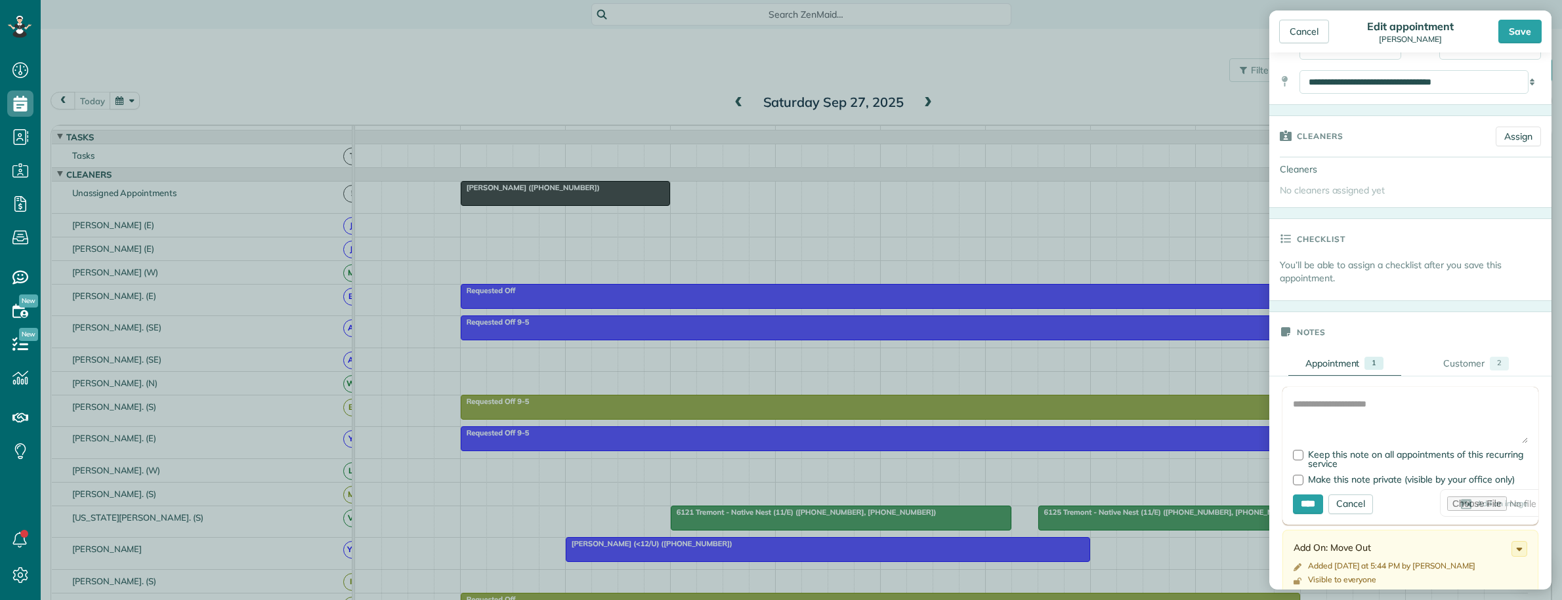
click at [1353, 313] on div "Notes Appointment 1 Customer 2 Add Image Keep this note on all appointments of …" at bounding box center [1410, 494] width 282 height 364
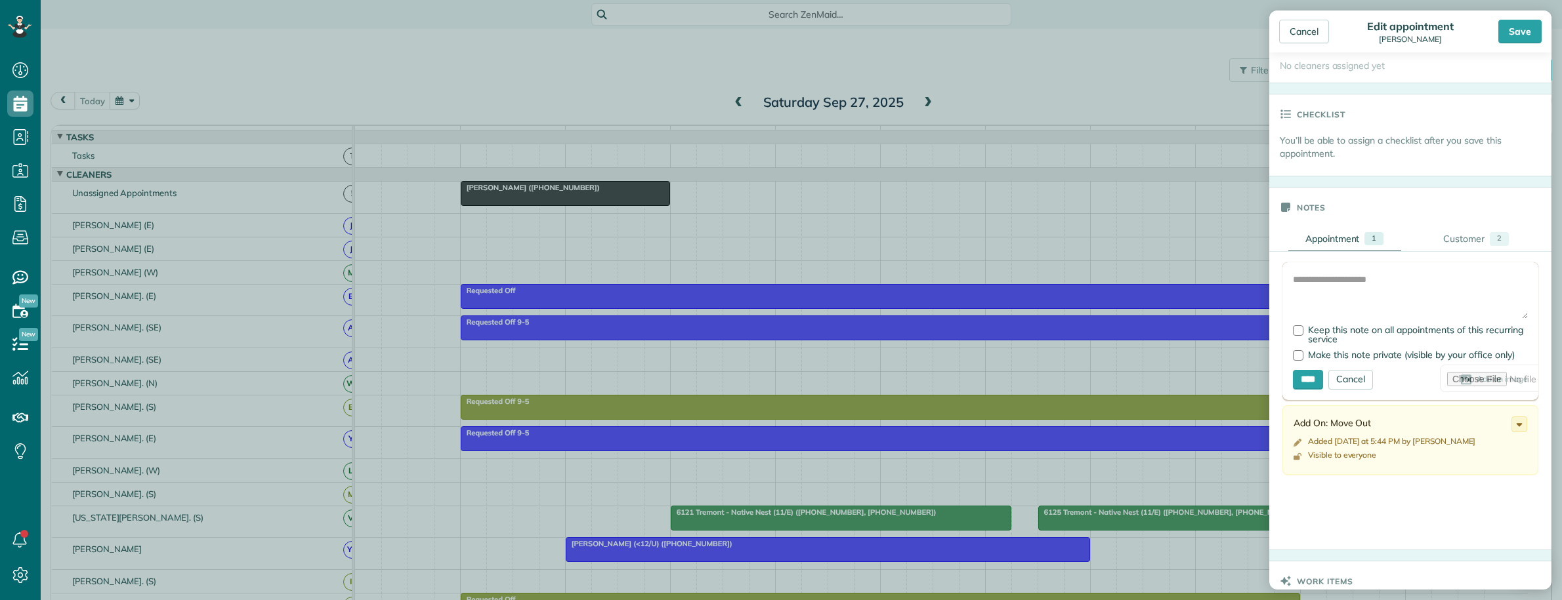
scroll to position [410, 0]
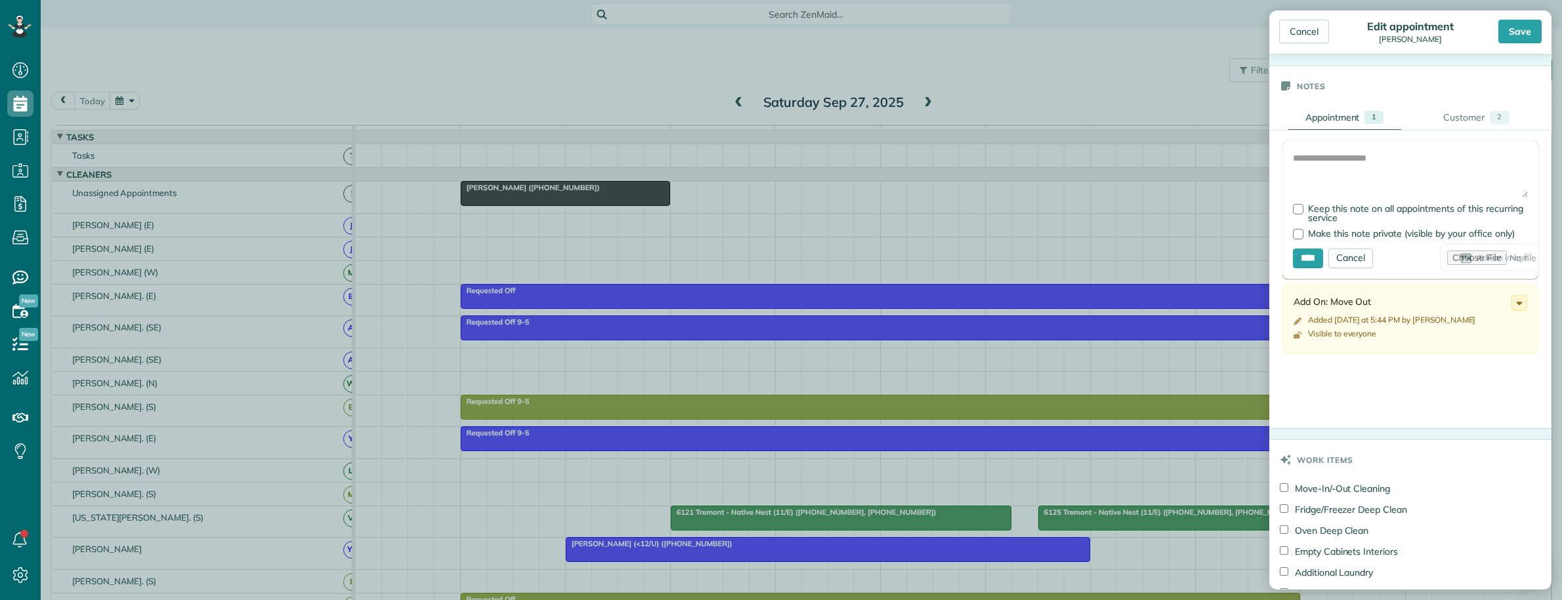
click at [1460, 35] on div "Save" at bounding box center [1499, 32] width 84 height 24
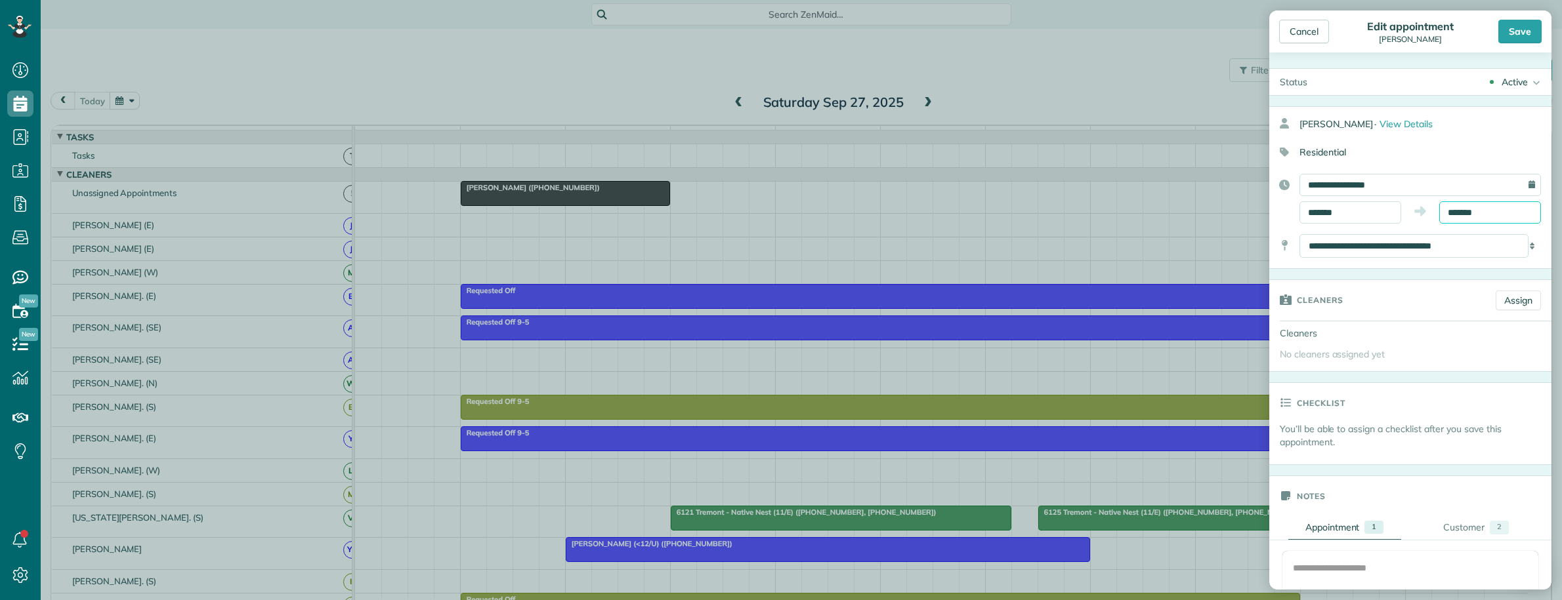
scroll to position [300, 0]
click at [1471, 212] on input "*******" at bounding box center [1490, 212] width 102 height 22
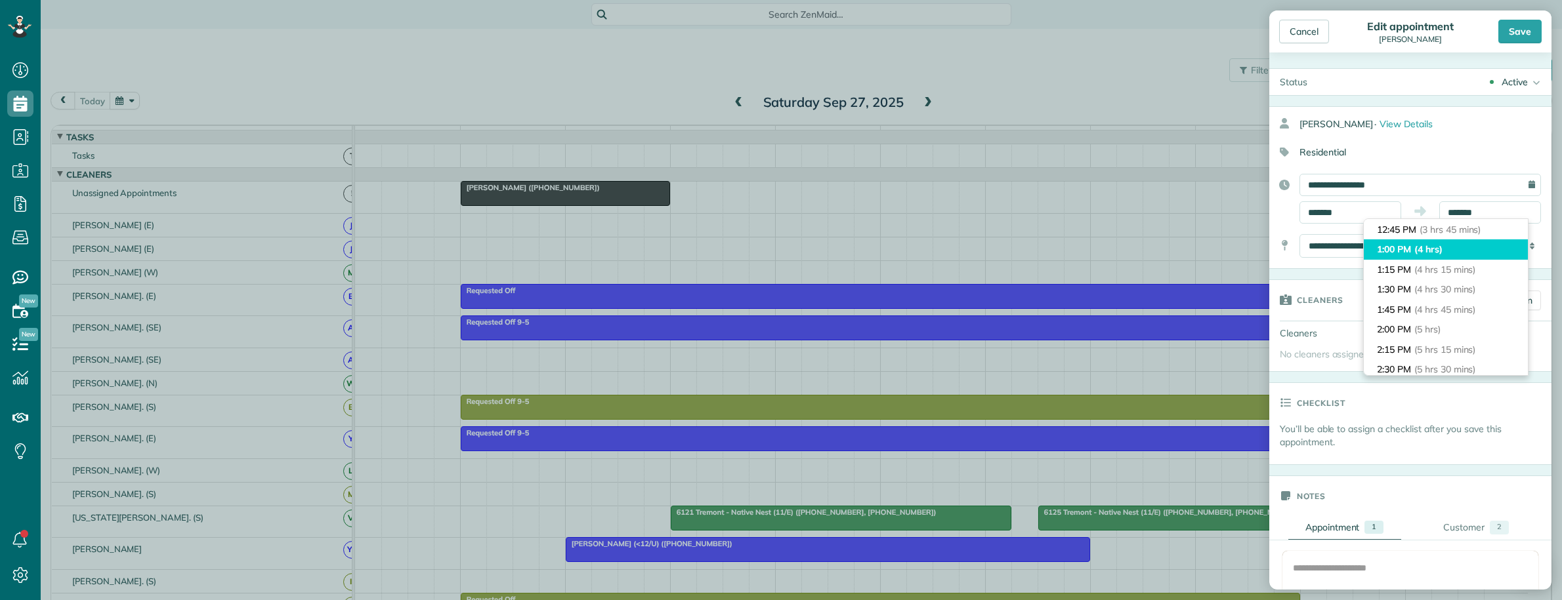
click at [1451, 247] on li "1:00 PM (4 hrs)" at bounding box center [1446, 250] width 164 height 20
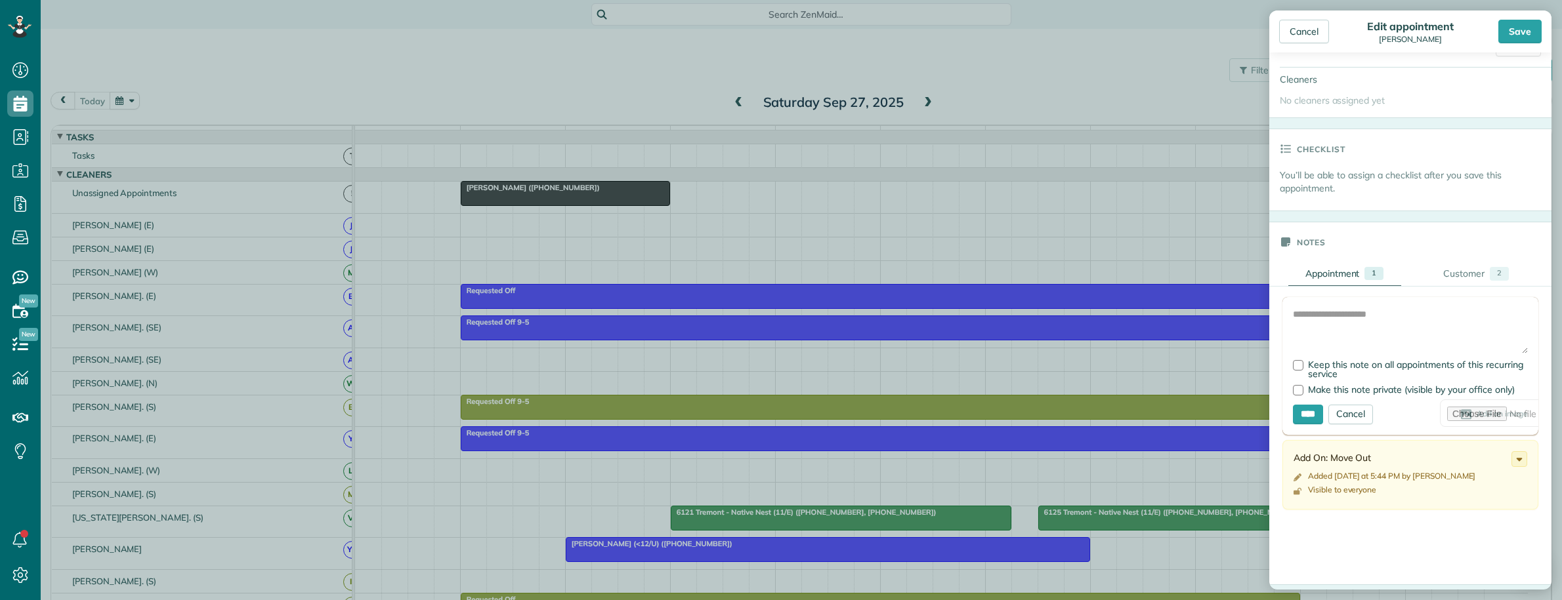
scroll to position [246, 0]
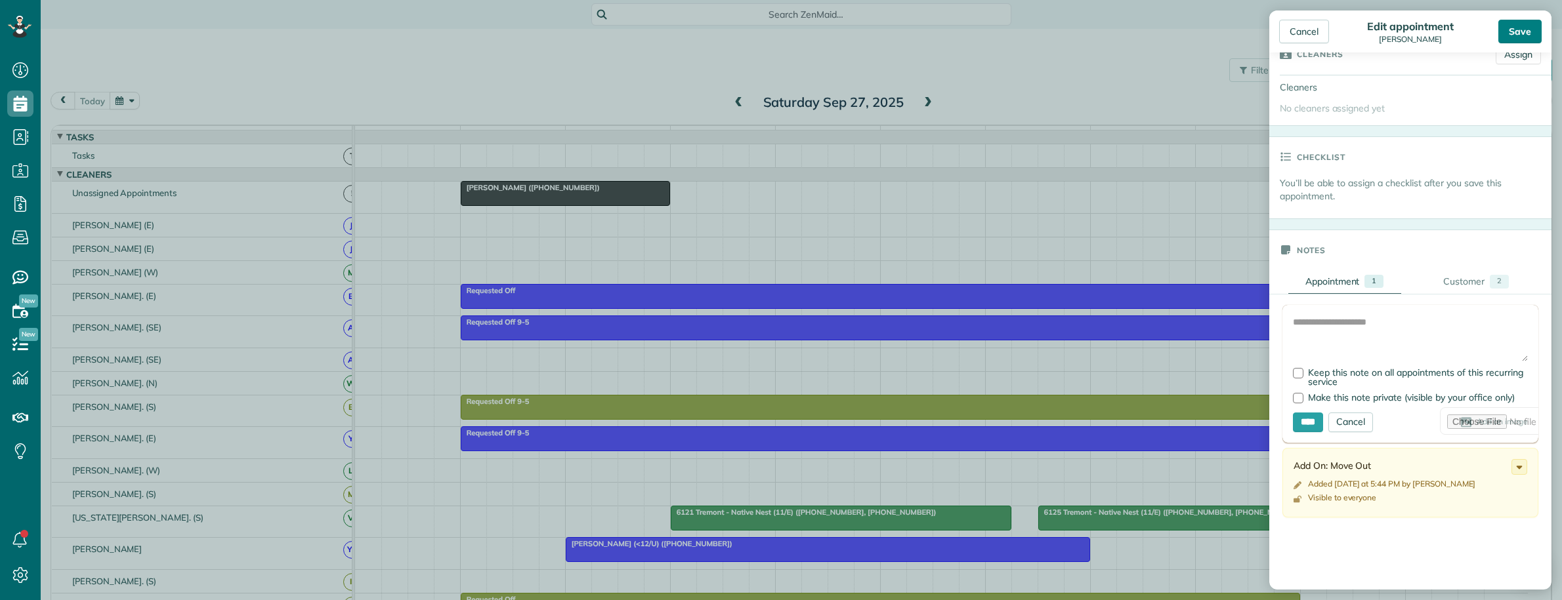
click at [1518, 27] on div "Save" at bounding box center [1519, 32] width 43 height 24
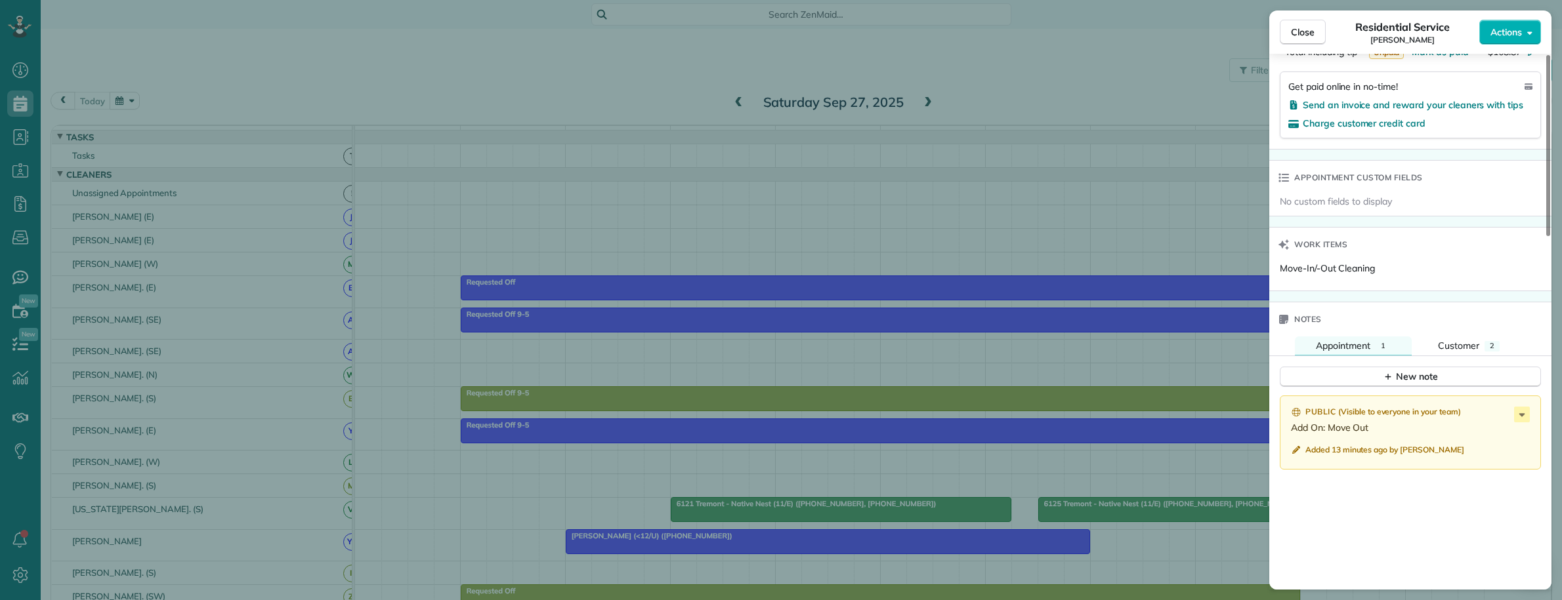
scroll to position [820, 0]
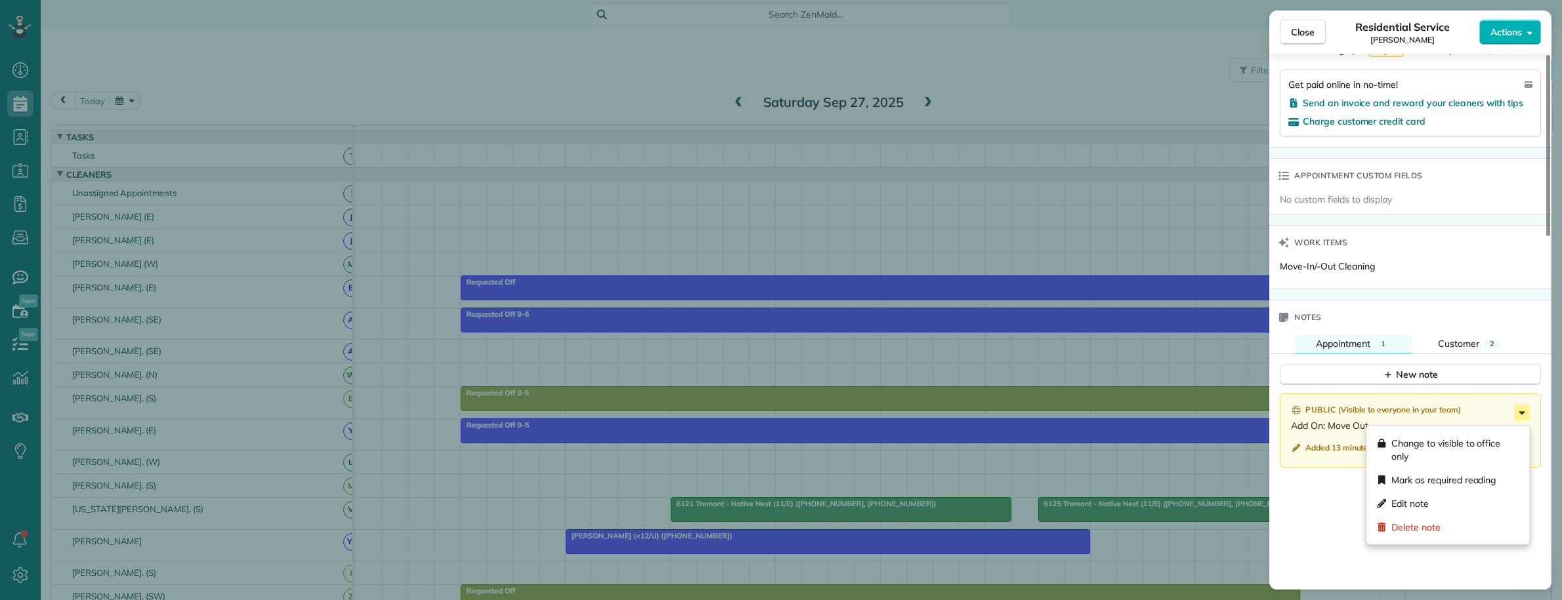
click at [1517, 419] on icon at bounding box center [1522, 413] width 16 height 16
click at [1416, 496] on div "Edit note" at bounding box center [1448, 504] width 152 height 24
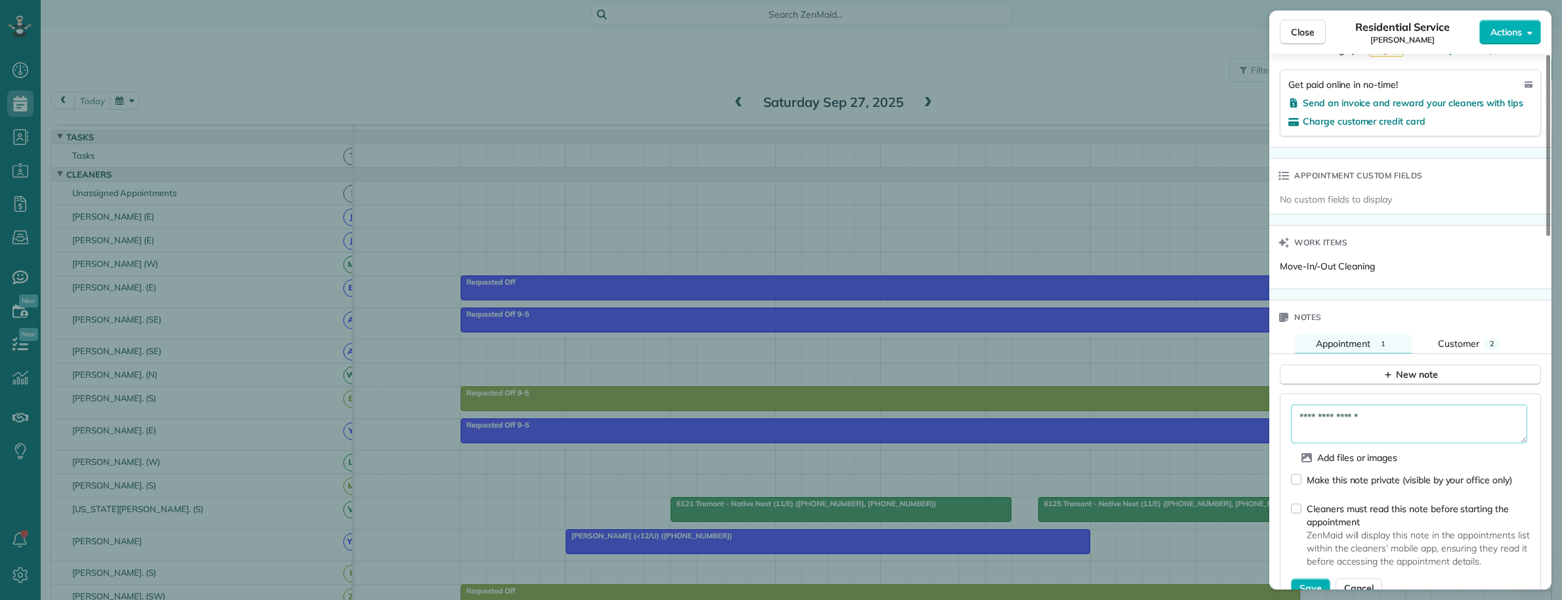
click at [1402, 428] on textarea "**********" at bounding box center [1409, 424] width 236 height 38
type textarea "**********"
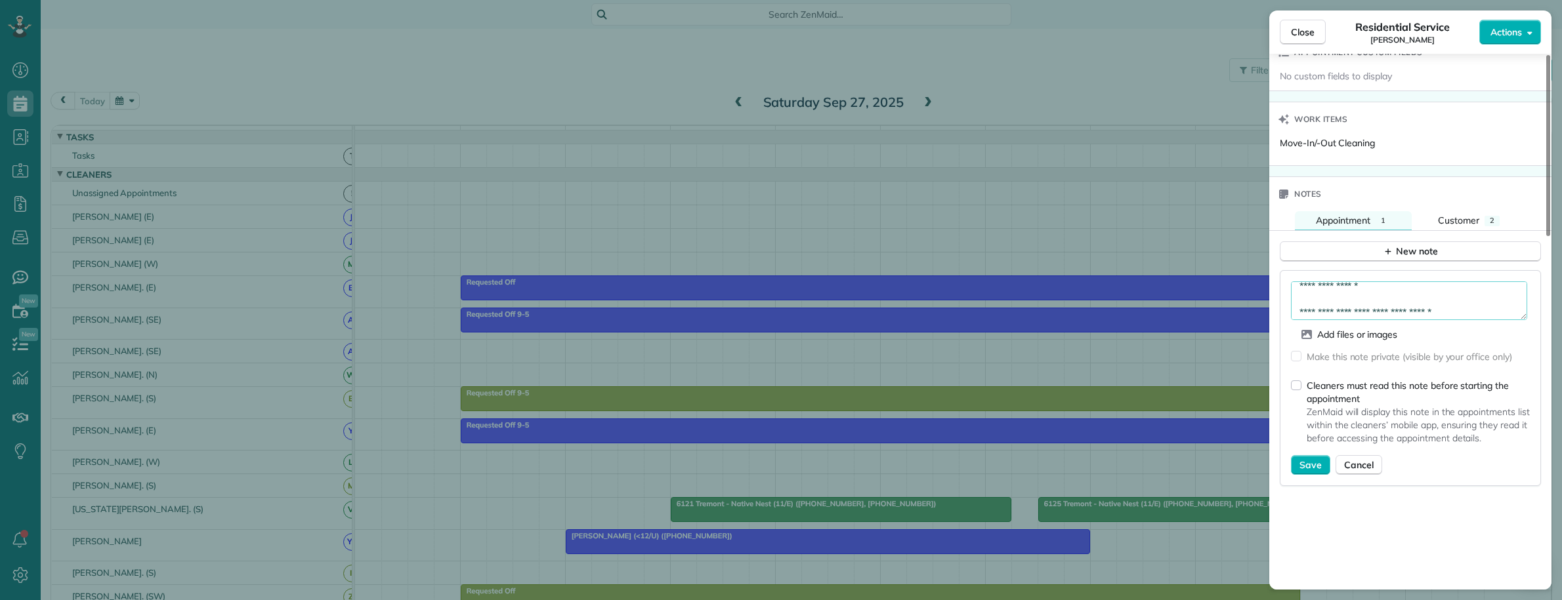
scroll to position [984, 0]
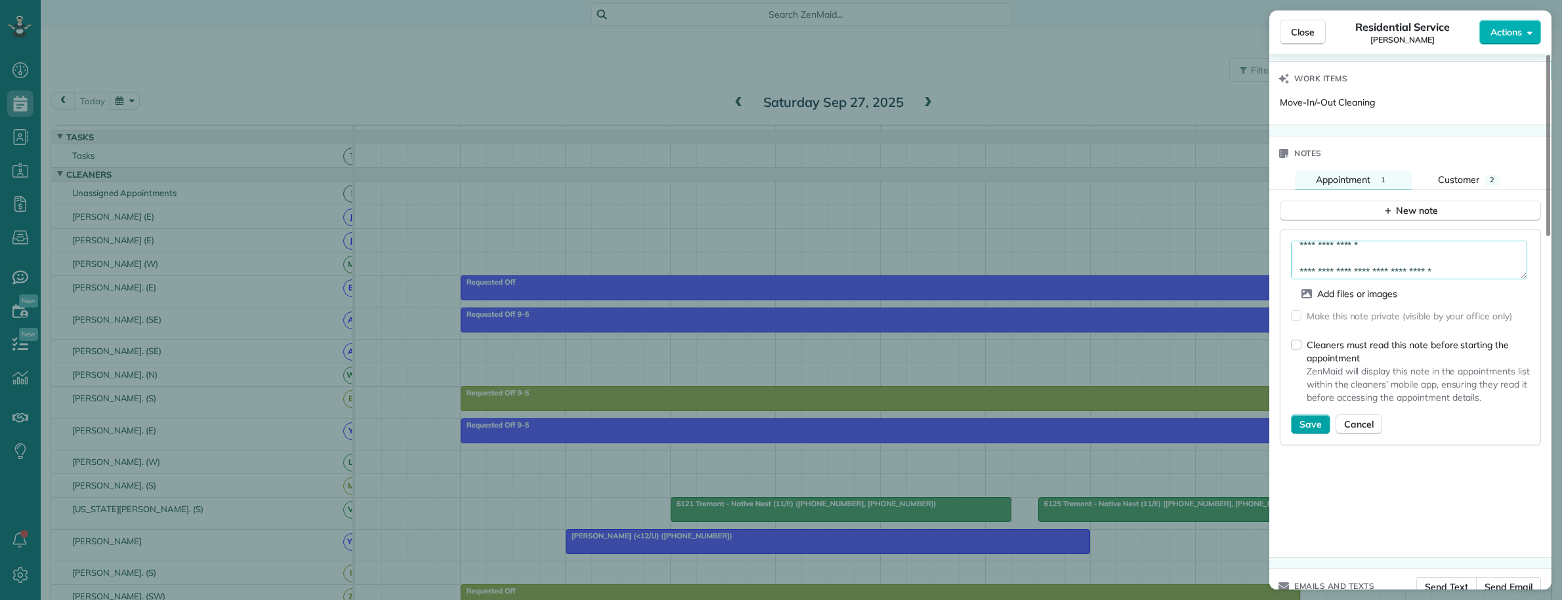
drag, startPoint x: 1310, startPoint y: 427, endPoint x: 1318, endPoint y: 465, distance: 38.1
click at [1311, 429] on span "Save" at bounding box center [1310, 424] width 22 height 13
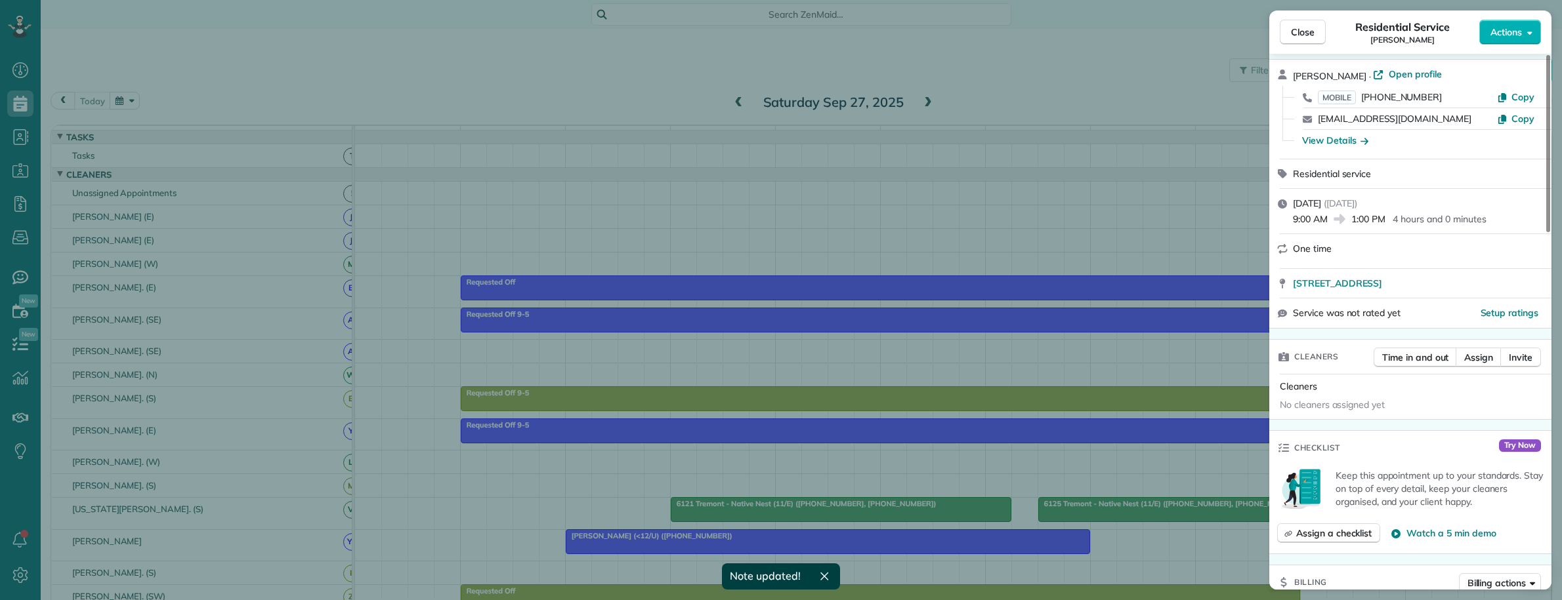
scroll to position [0, 0]
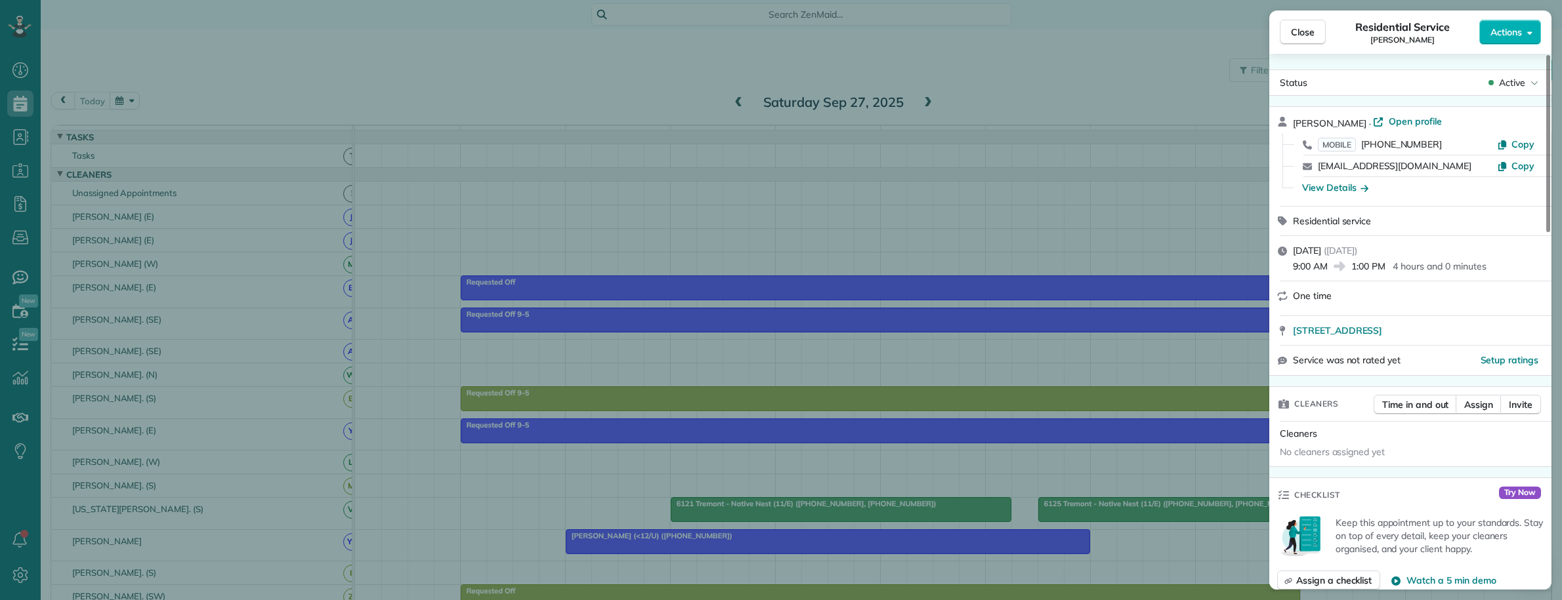
drag, startPoint x: 1301, startPoint y: 249, endPoint x: 1465, endPoint y: 246, distance: 164.1
click at [1465, 246] on div "Tuesday, September 30, 2025 ( in 3 days ) 9:00 AM 1:00 PM 4 hours and 0 minutes" at bounding box center [1418, 258] width 251 height 29
click at [1389, 117] on span "Open profile" at bounding box center [1415, 121] width 53 height 13
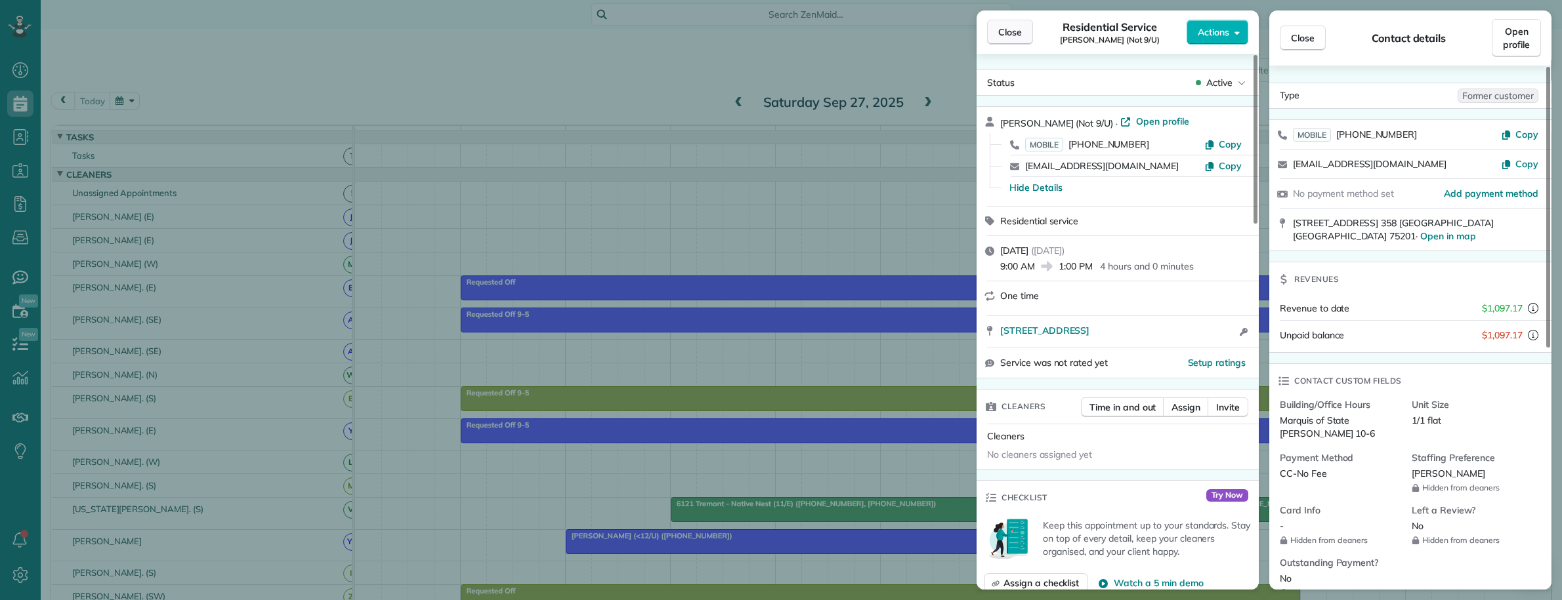
click at [1003, 31] on span "Close" at bounding box center [1010, 32] width 24 height 13
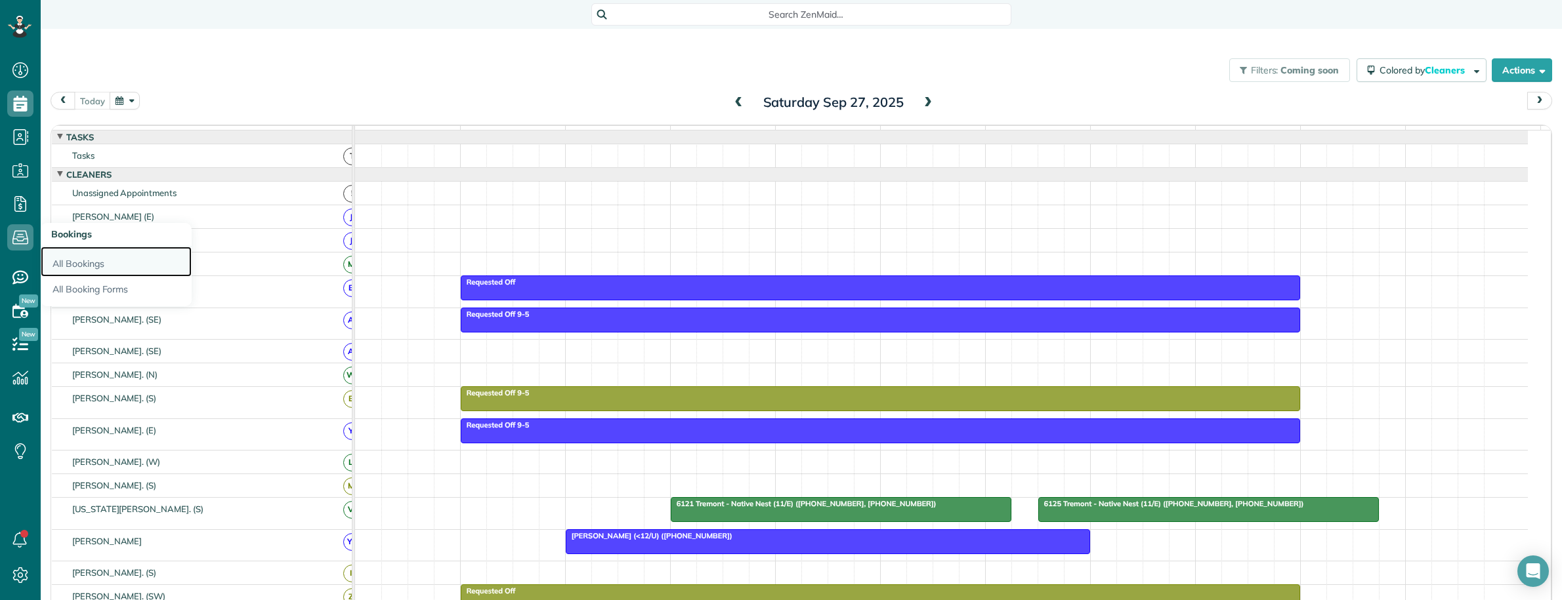
click at [70, 261] on link "All Bookings" at bounding box center [116, 262] width 151 height 30
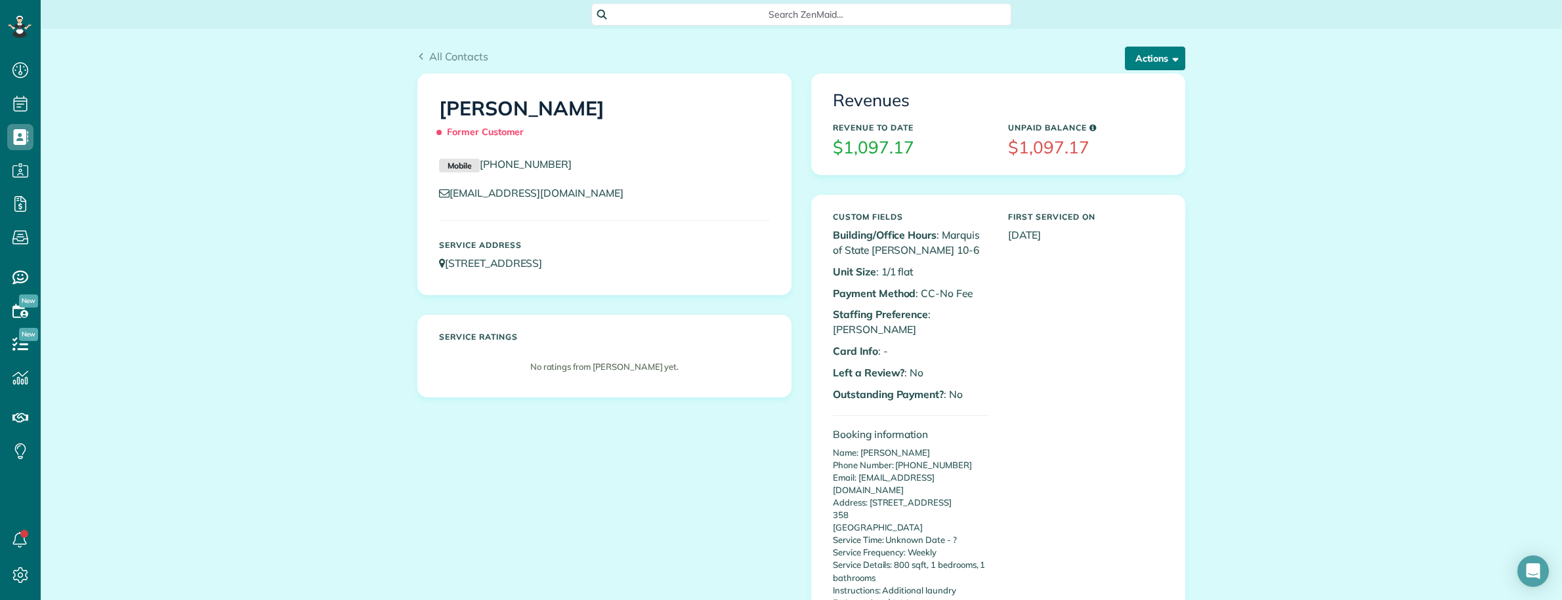
click at [1139, 64] on button "Actions" at bounding box center [1155, 59] width 60 height 24
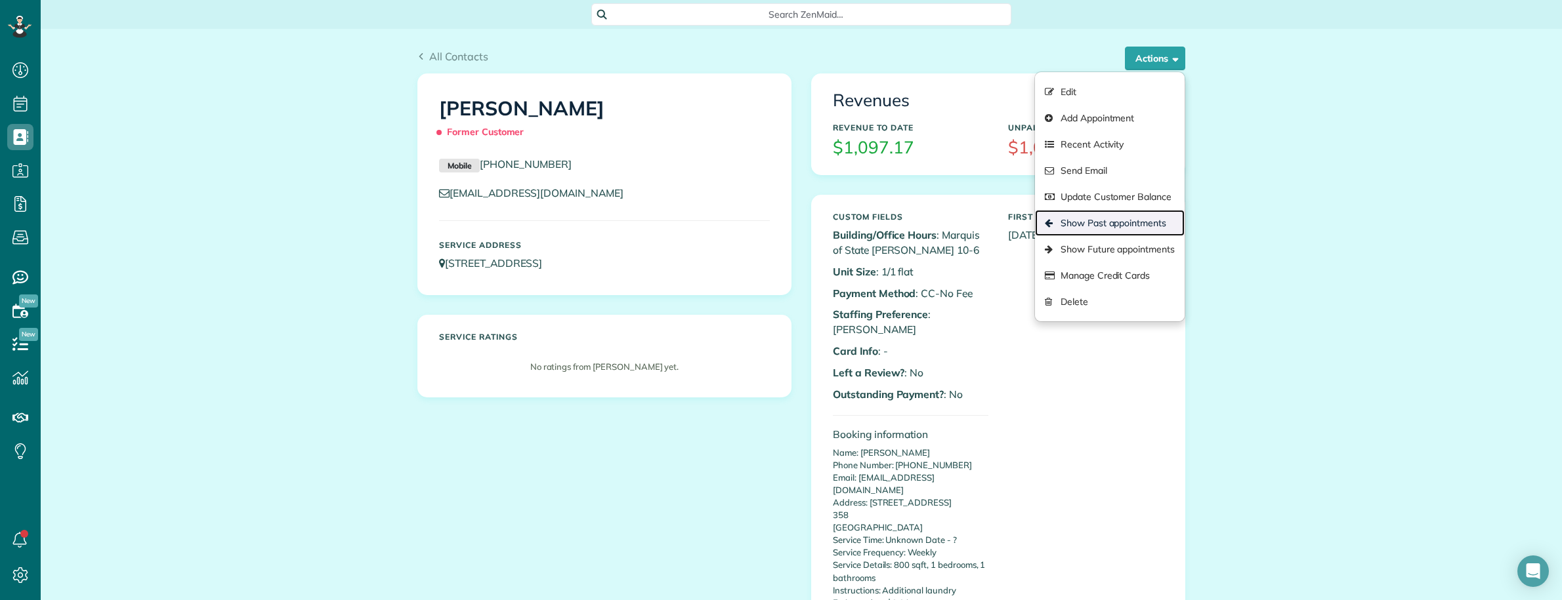
click at [1104, 224] on link "Show Past appointments" at bounding box center [1110, 223] width 150 height 26
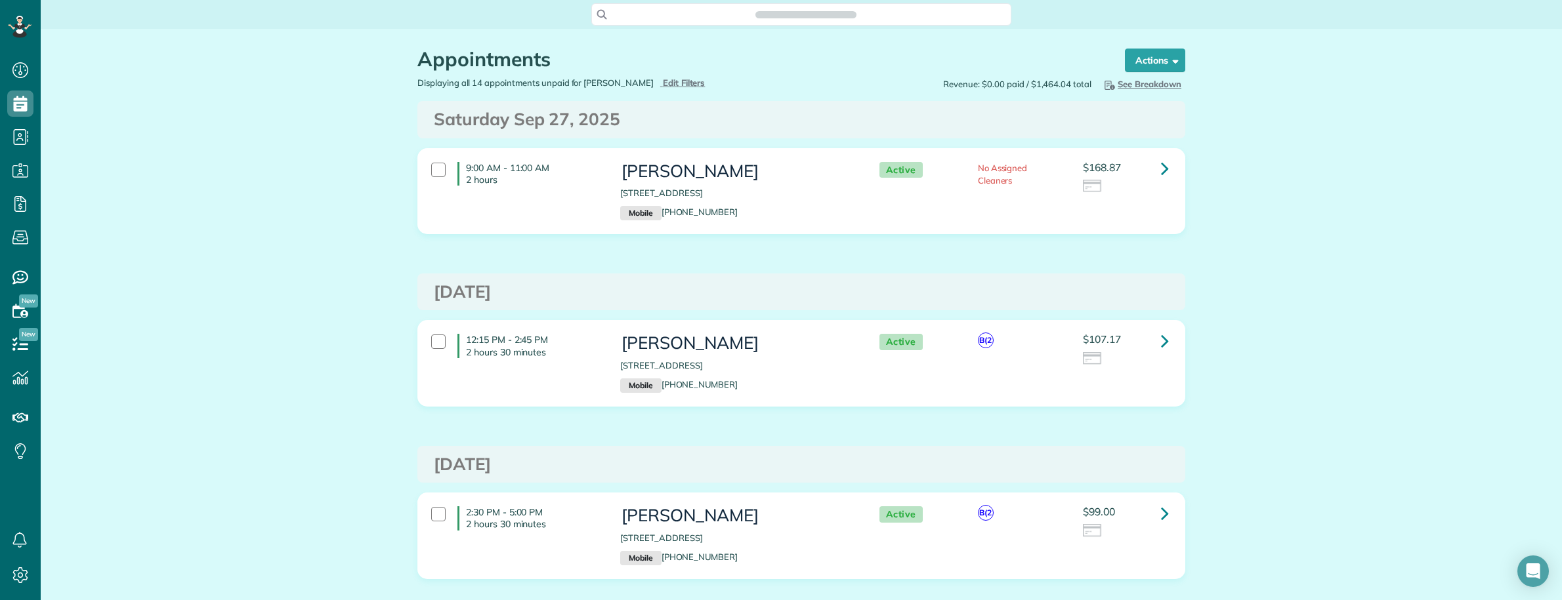
scroll to position [5, 5]
drag, startPoint x: 686, startPoint y: 212, endPoint x: 656, endPoint y: 212, distance: 30.2
click at [656, 212] on p "Mobile (214) 799-8905" at bounding box center [736, 213] width 232 height 14
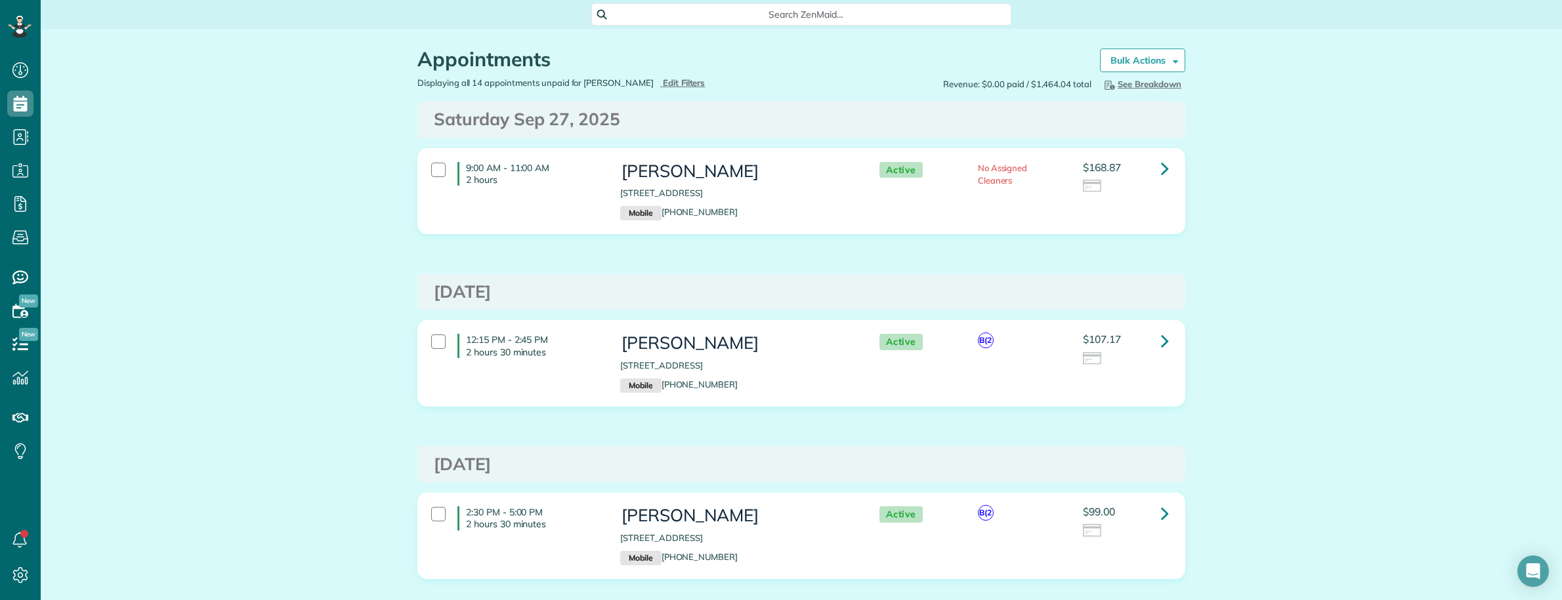
drag, startPoint x: 680, startPoint y: 217, endPoint x: 453, endPoint y: 240, distance: 227.6
click at [453, 238] on div "9:00 AM - 11:00 AM 2 hours Ryan Mak 2521 Colby Street 358 Dallas TX 75201 Mobil…" at bounding box center [801, 201] width 787 height 106
drag, startPoint x: 612, startPoint y: 163, endPoint x: 740, endPoint y: 164, distance: 128.6
click at [740, 164] on div "Ryan Mak 2521 Colby Street 358 Dallas TX 75201 Mobile (214) 799-8905" at bounding box center [736, 192] width 252 height 72
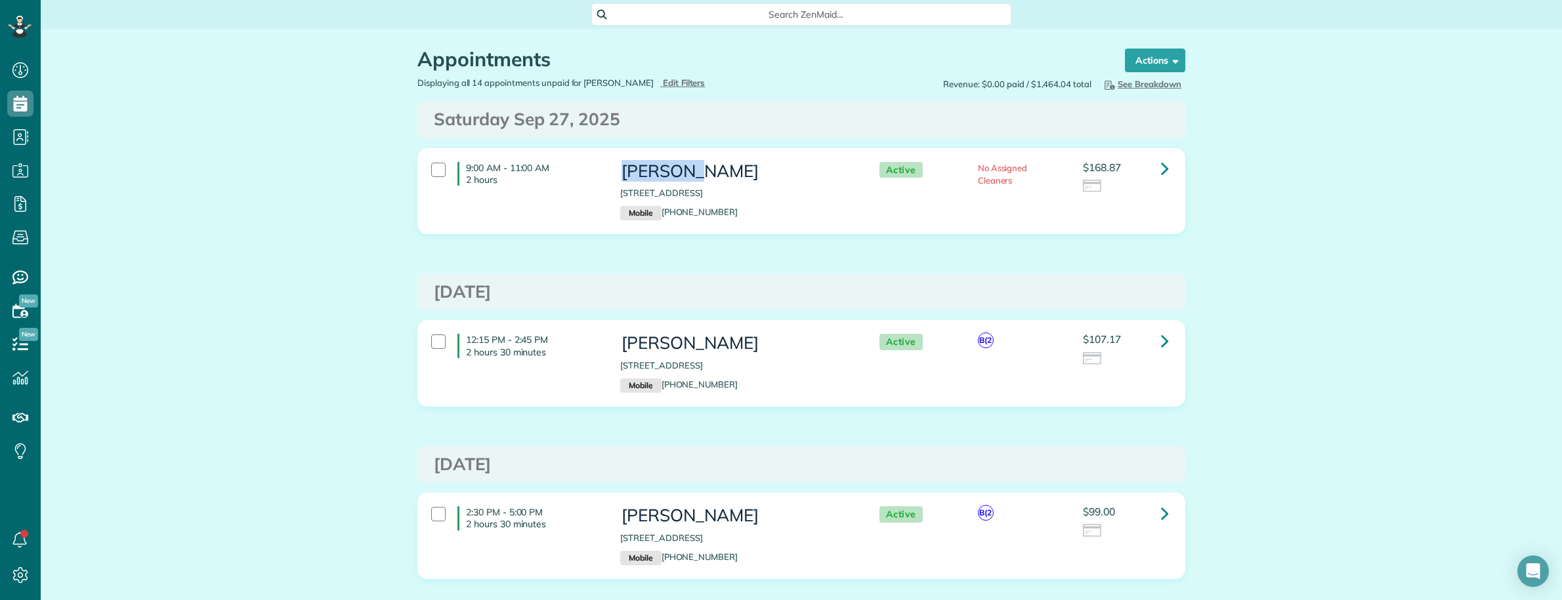
copy h3 "[PERSON_NAME]"
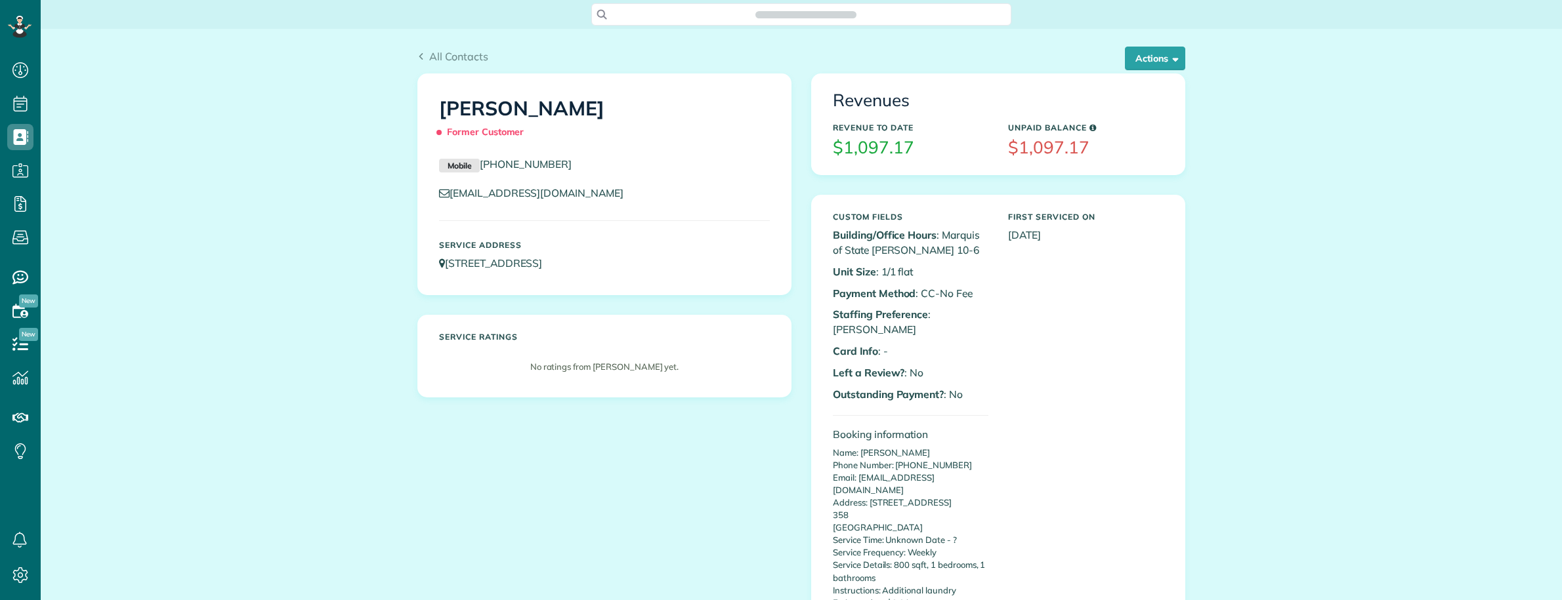
scroll to position [5, 5]
copy link "2521 Colby Street 358 Dallas TX 75201"
drag, startPoint x: 692, startPoint y: 266, endPoint x: 442, endPoint y: 270, distance: 250.7
click at [442, 270] on p "2521 Colby Street 358 Dallas TX 75201" at bounding box center [604, 263] width 331 height 15
click at [1150, 66] on button "Actions" at bounding box center [1155, 59] width 60 height 24
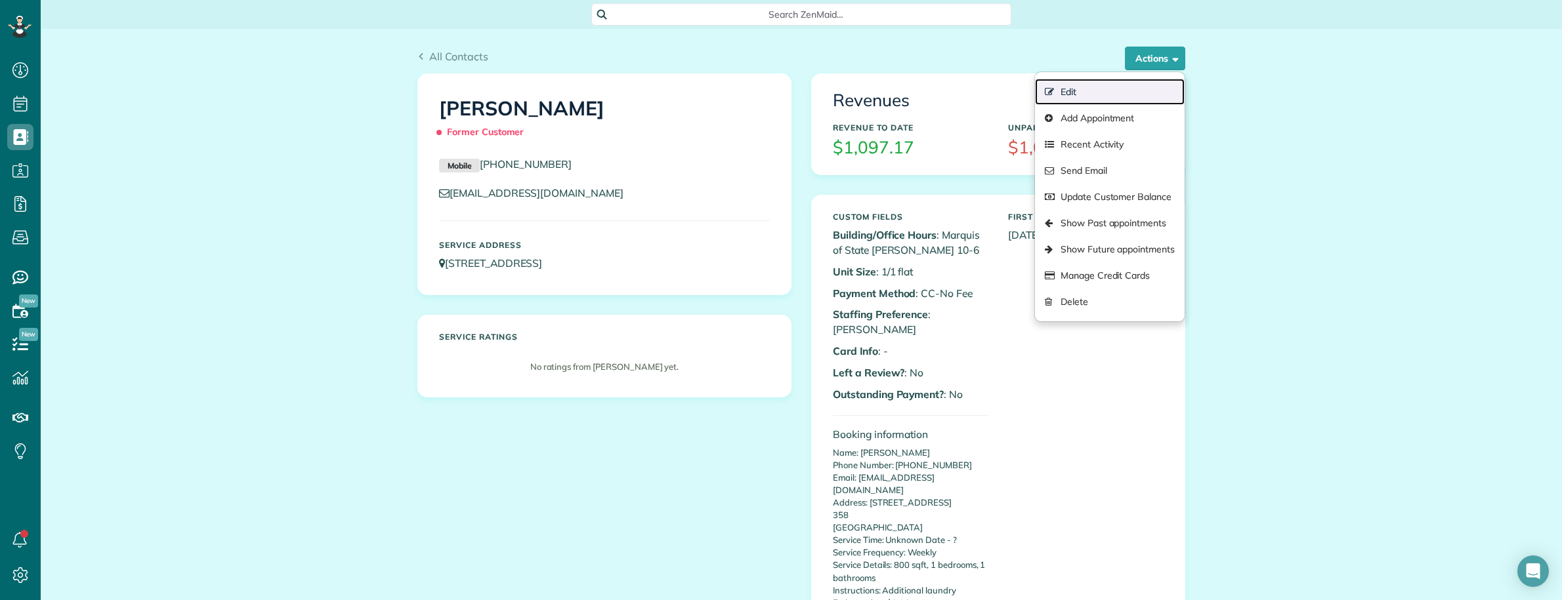
click at [1070, 85] on link "Edit" at bounding box center [1110, 92] width 150 height 26
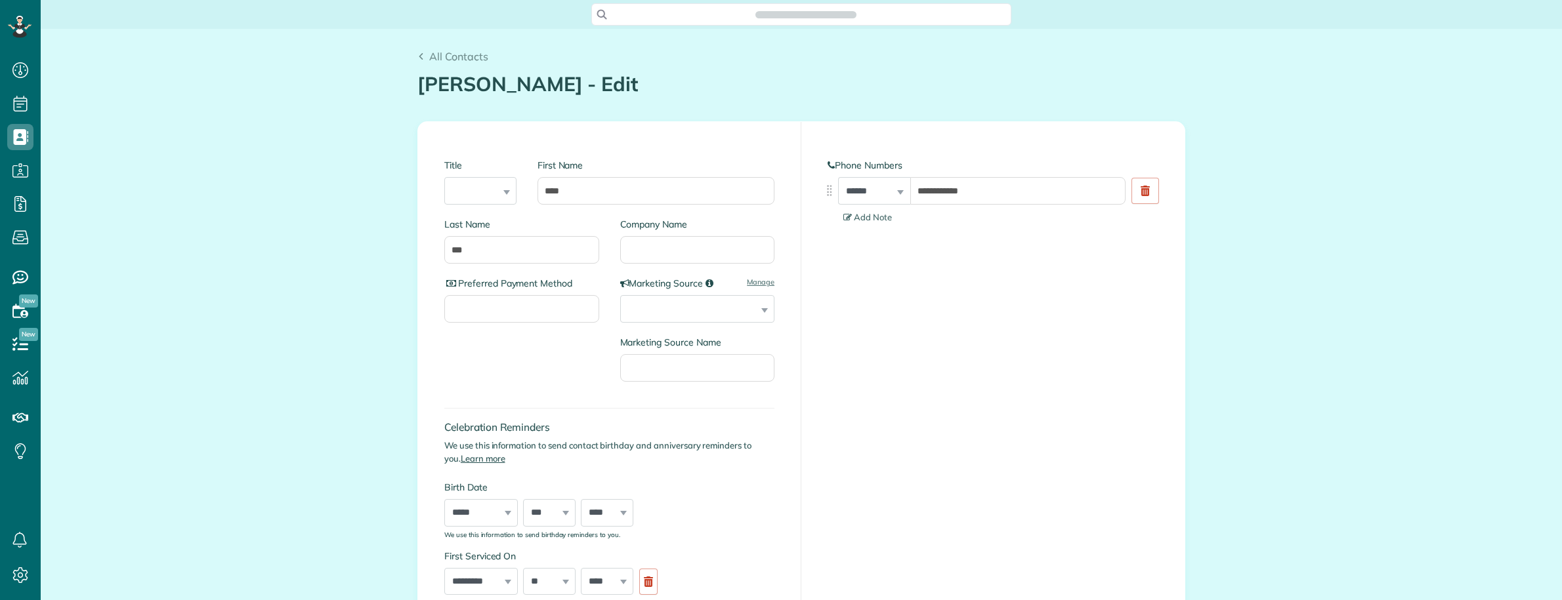
type input "**********"
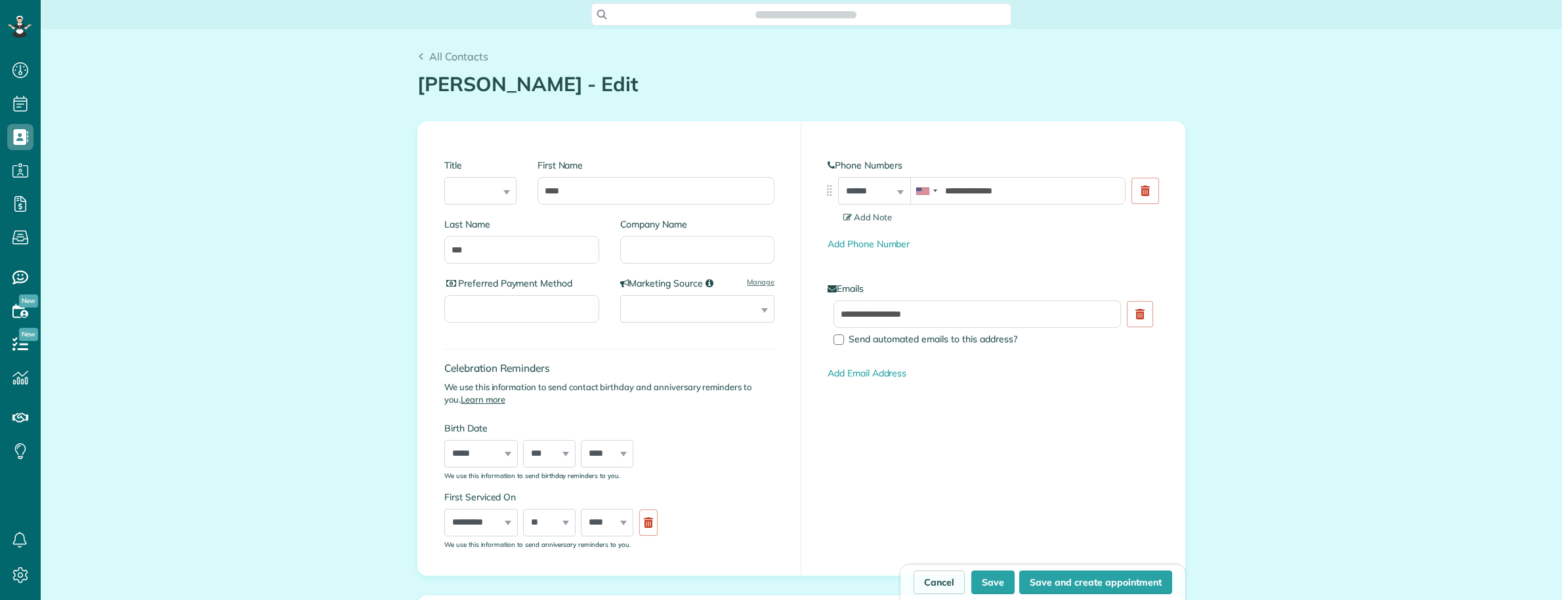
scroll to position [5, 5]
click at [670, 243] on input "Company Name" at bounding box center [697, 250] width 155 height 28
drag, startPoint x: 624, startPoint y: 249, endPoint x: 587, endPoint y: 249, distance: 36.7
click at [587, 249] on div "Last Name *** Company Name *******" at bounding box center [609, 247] width 330 height 59
type input "*******"
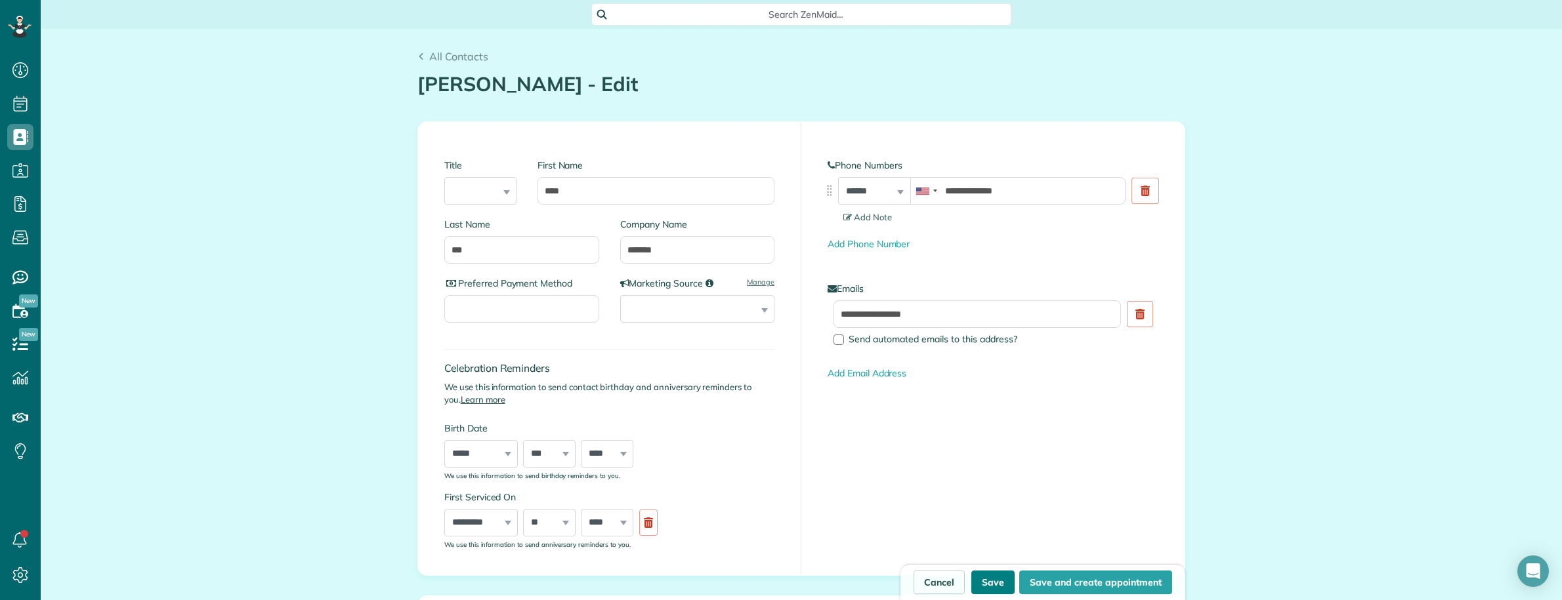
click at [985, 589] on button "Save" at bounding box center [992, 583] width 43 height 24
type input "**********"
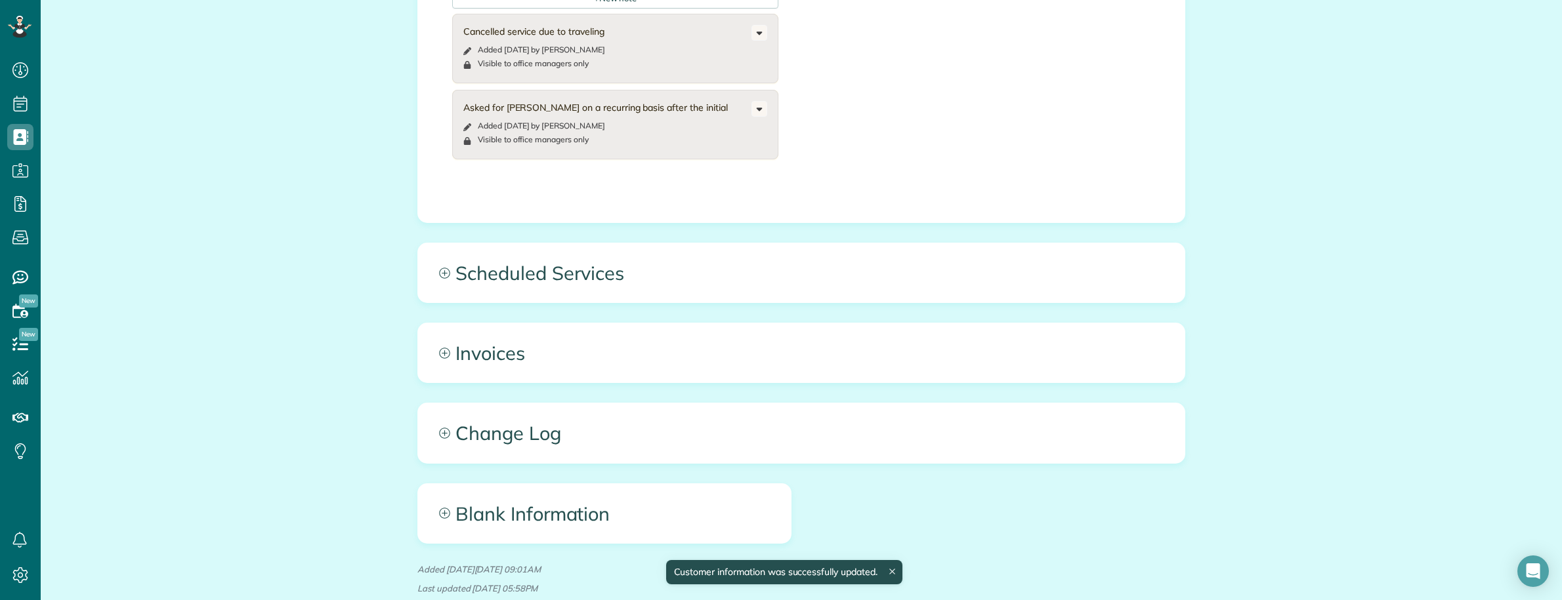
scroll to position [1416, 0]
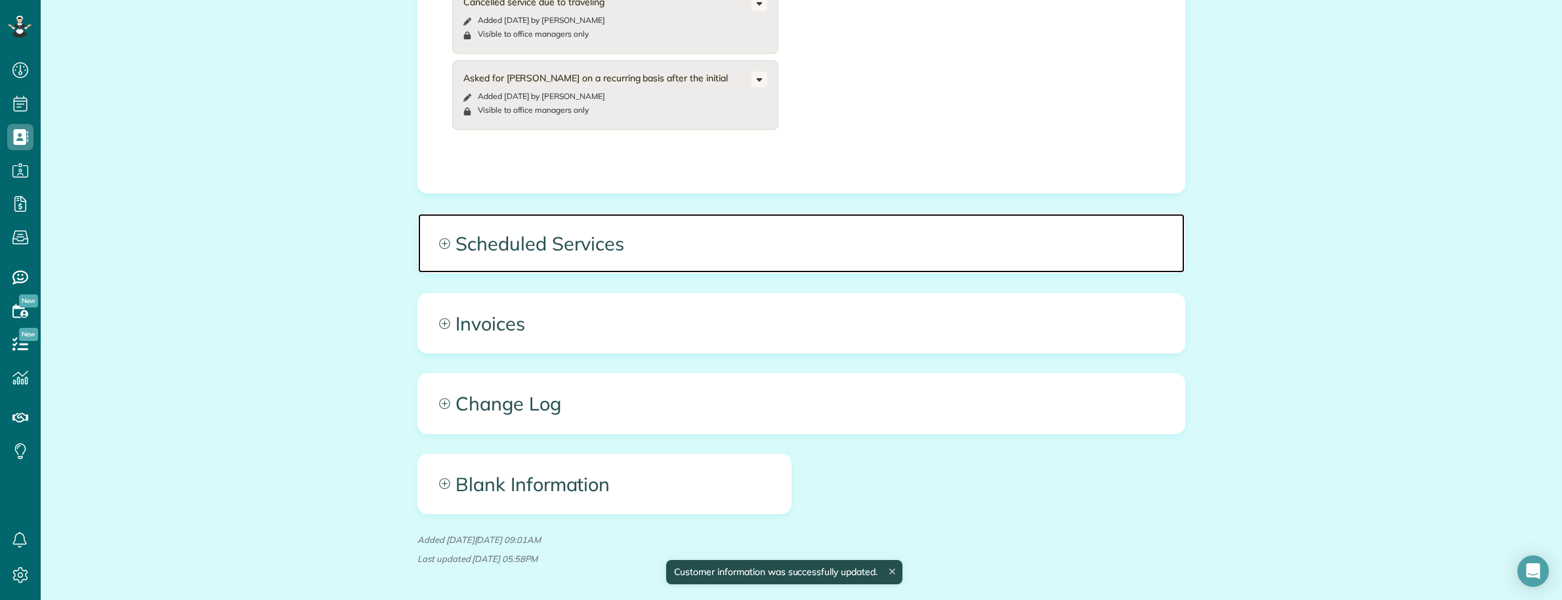
click at [854, 214] on span "Scheduled Services" at bounding box center [801, 243] width 766 height 59
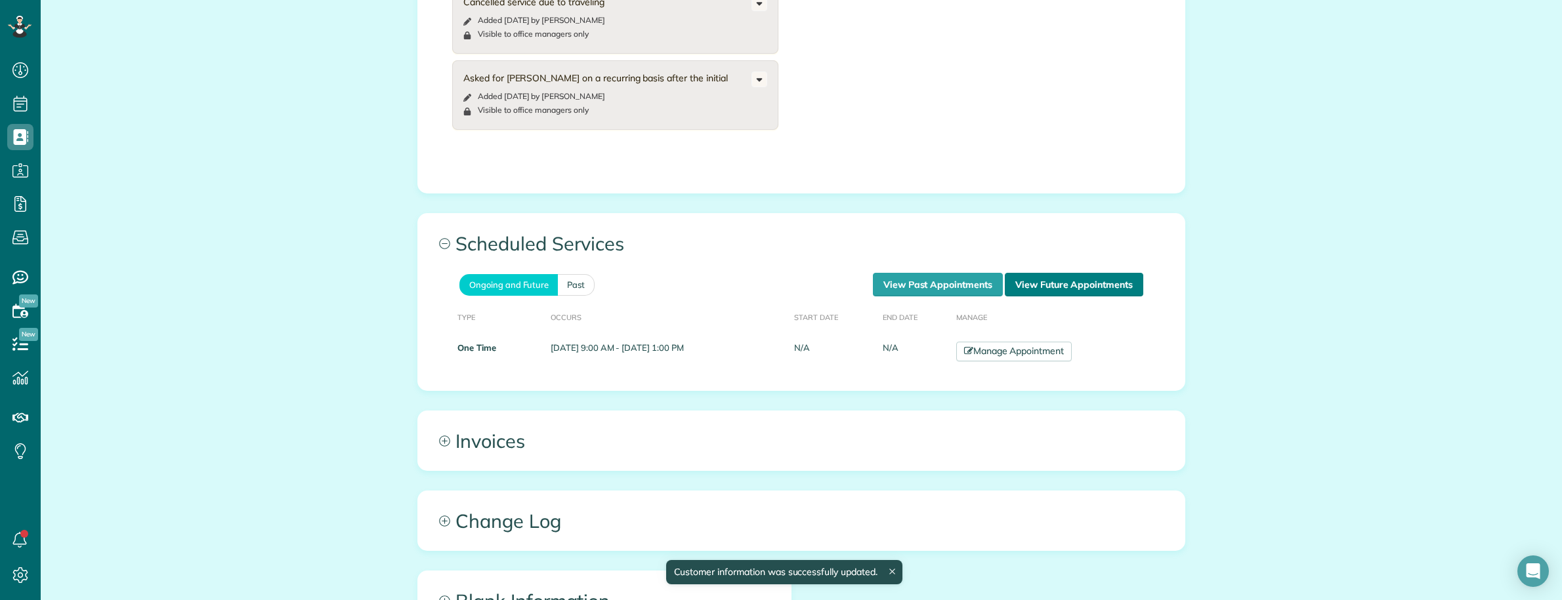
click at [1093, 273] on link "View Future Appointments" at bounding box center [1074, 285] width 138 height 24
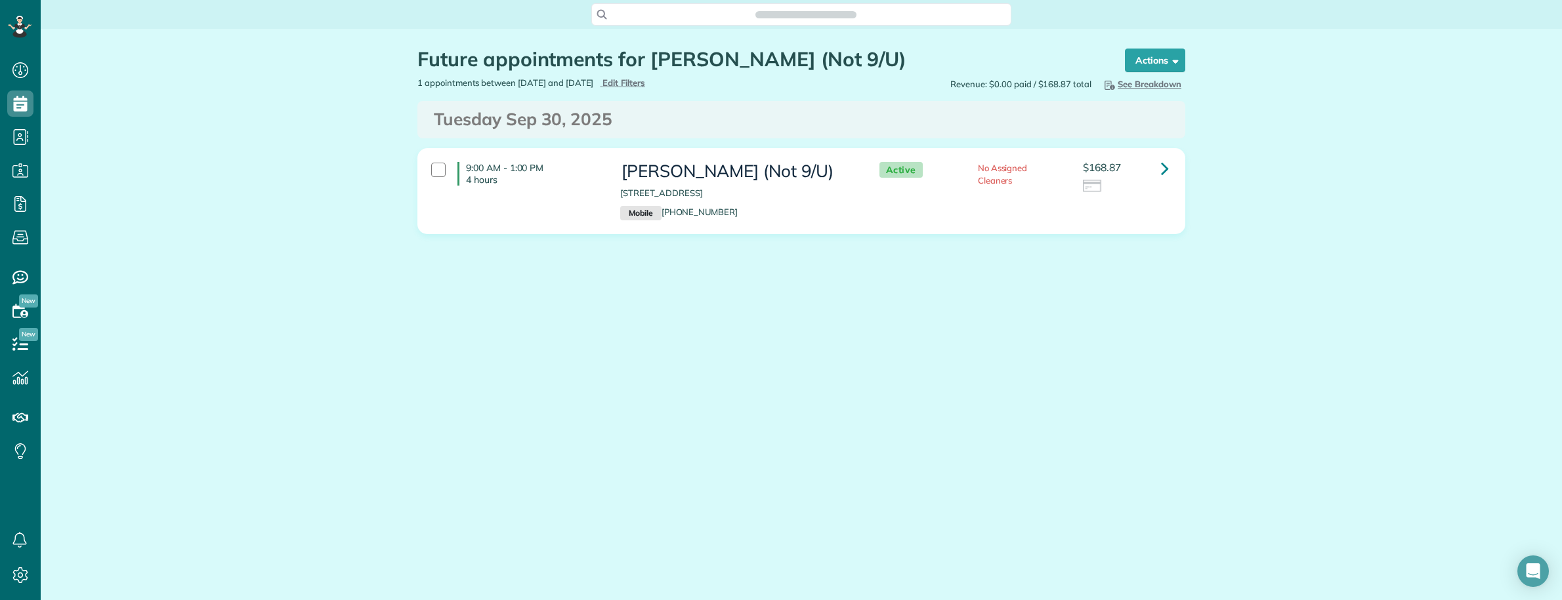
scroll to position [5, 5]
click at [1159, 169] on link at bounding box center [1165, 169] width 26 height 26
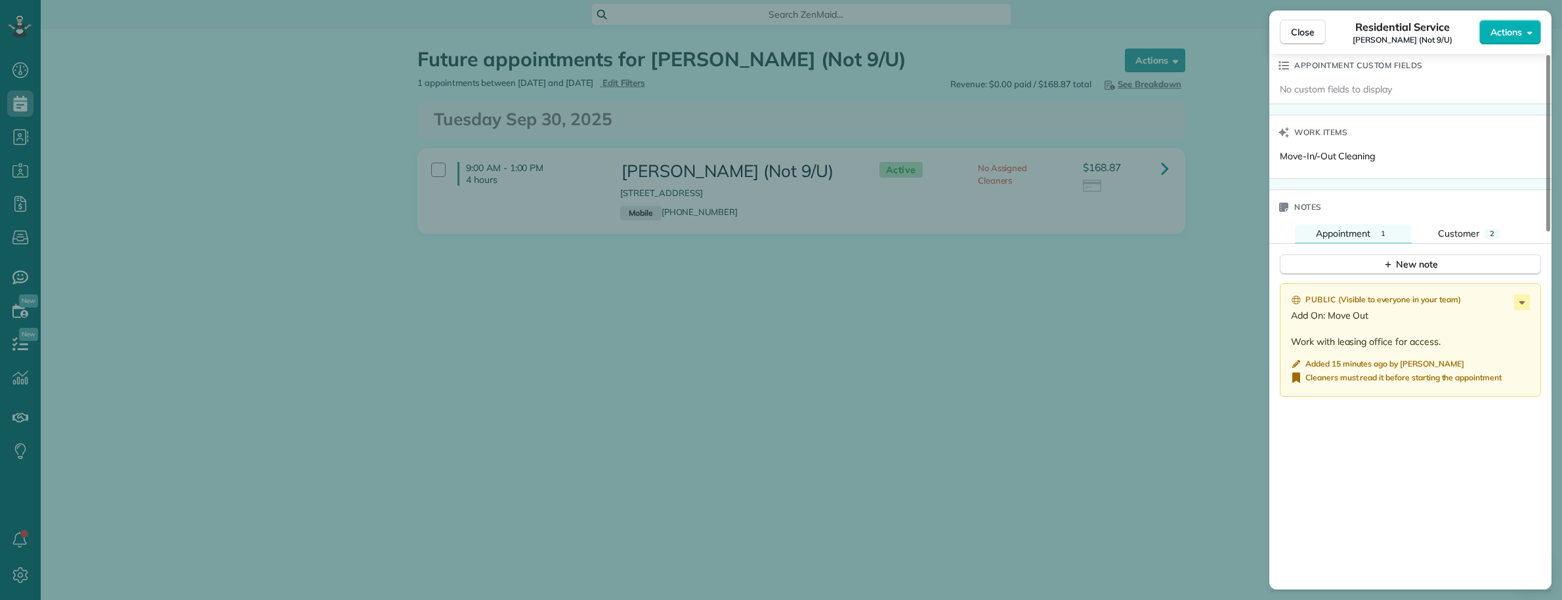
scroll to position [1083, 0]
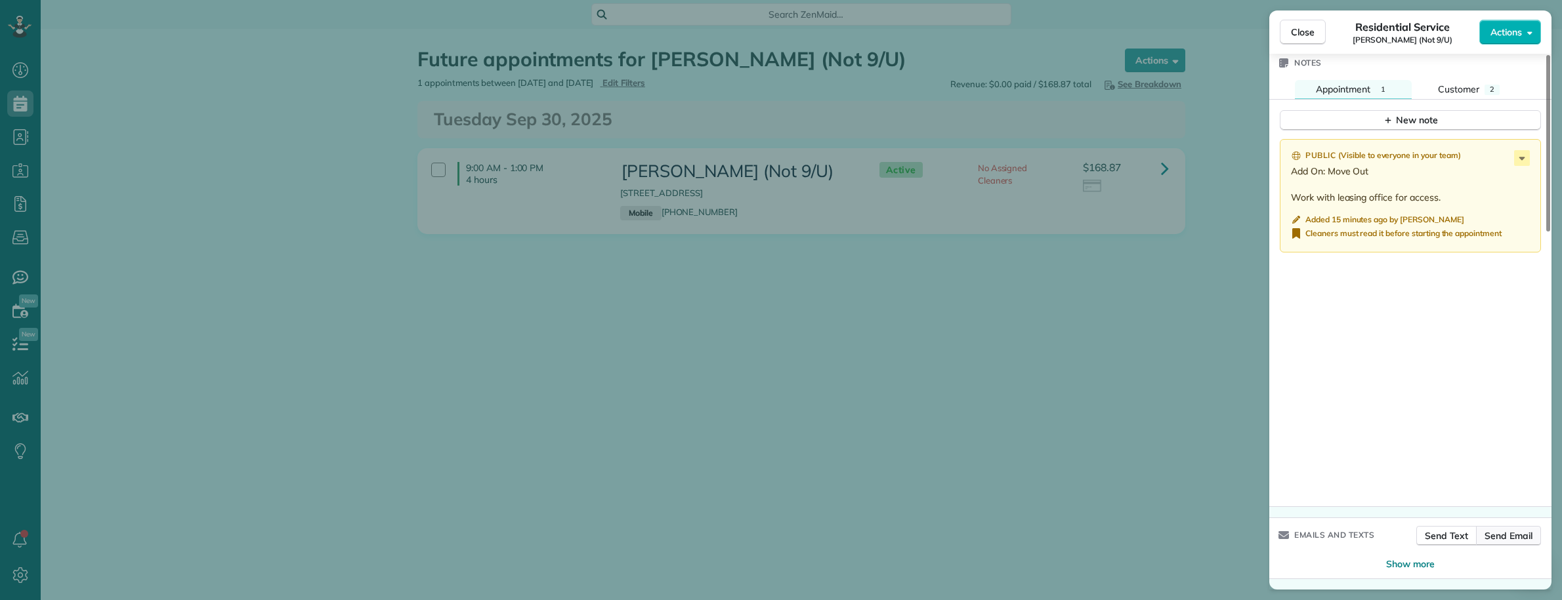
click at [1503, 538] on span "Send Email" at bounding box center [1508, 536] width 48 height 13
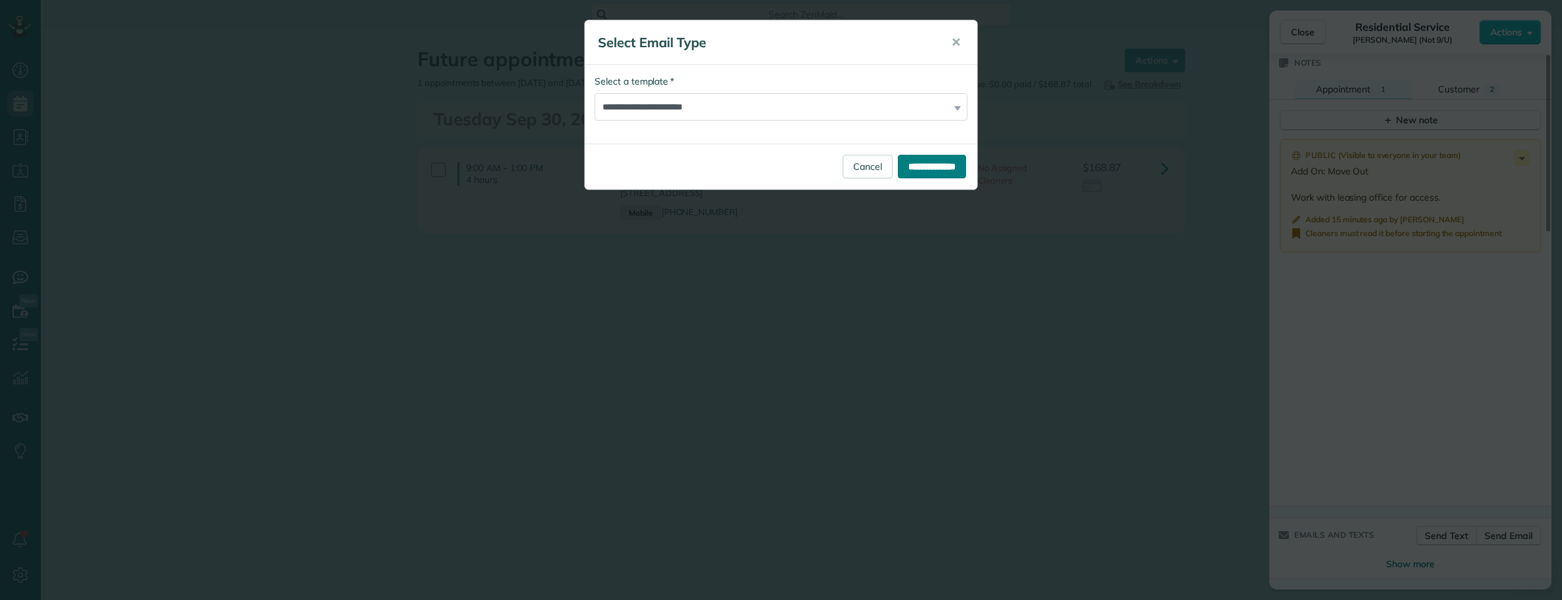
click at [935, 173] on input "**********" at bounding box center [932, 167] width 68 height 24
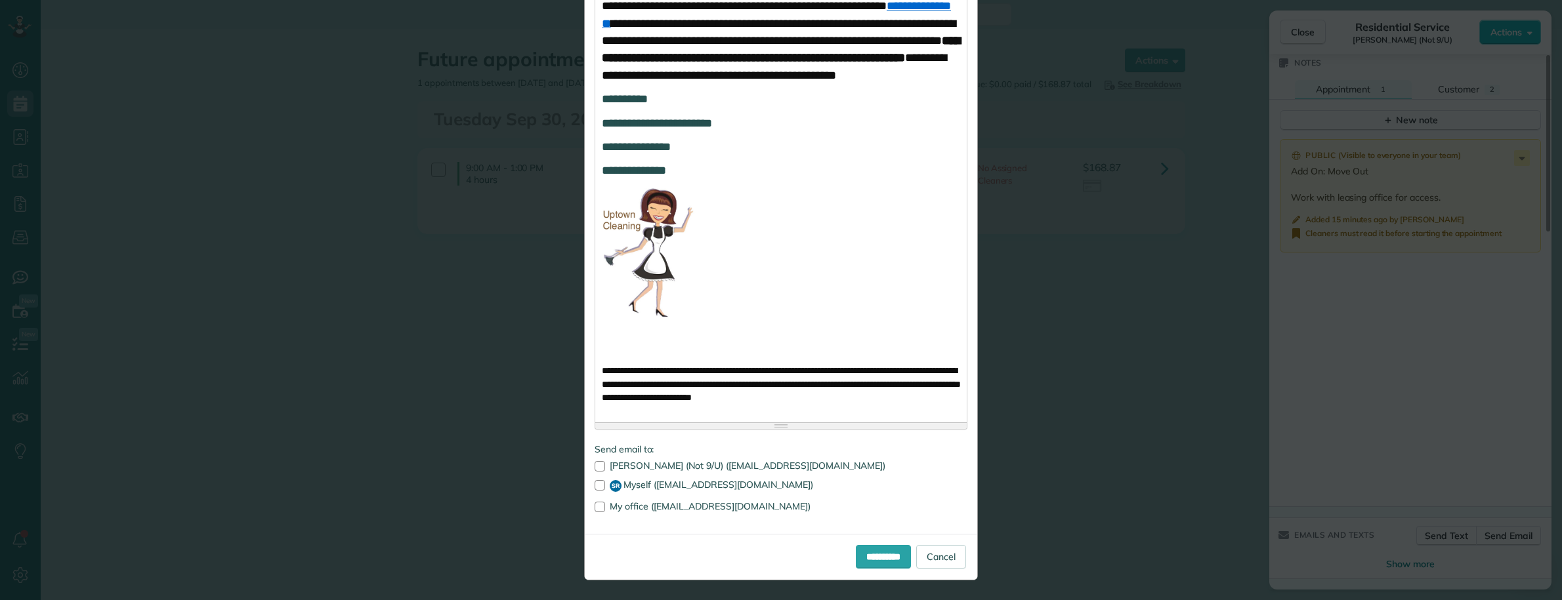
scroll to position [871, 0]
click at [863, 559] on input "**********" at bounding box center [883, 557] width 55 height 24
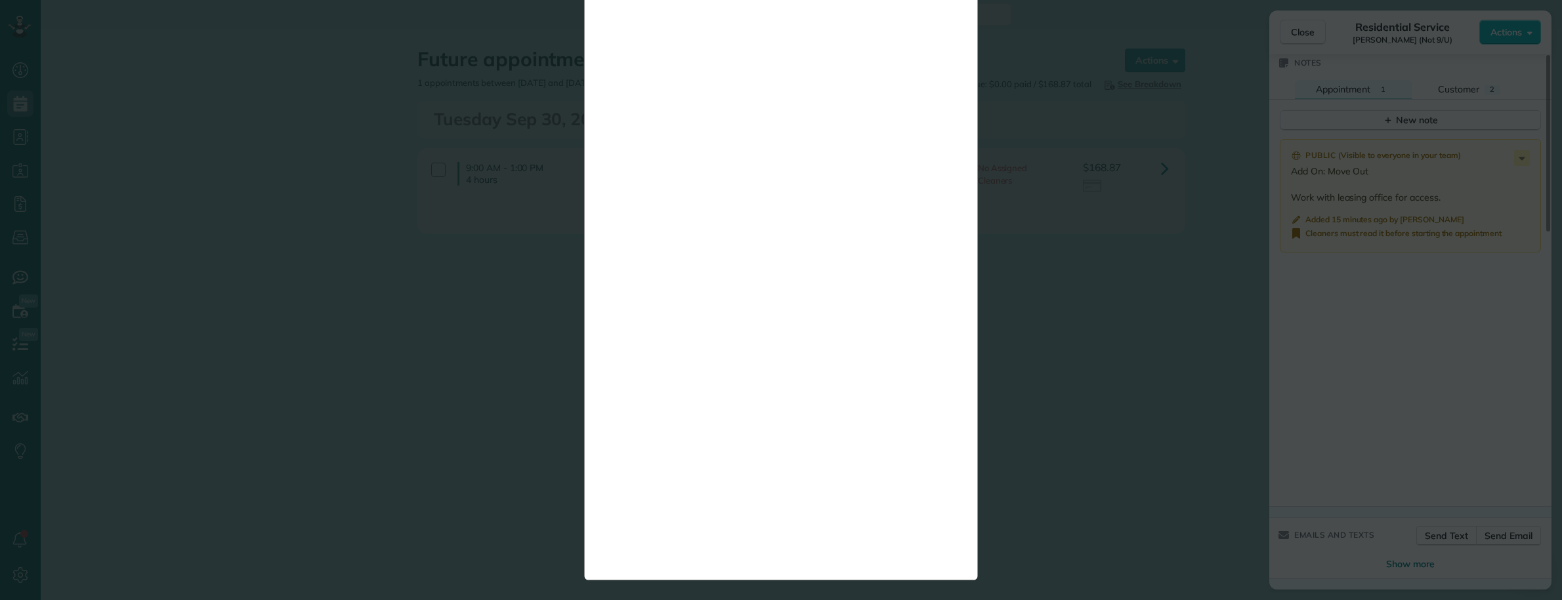
scroll to position [0, 0]
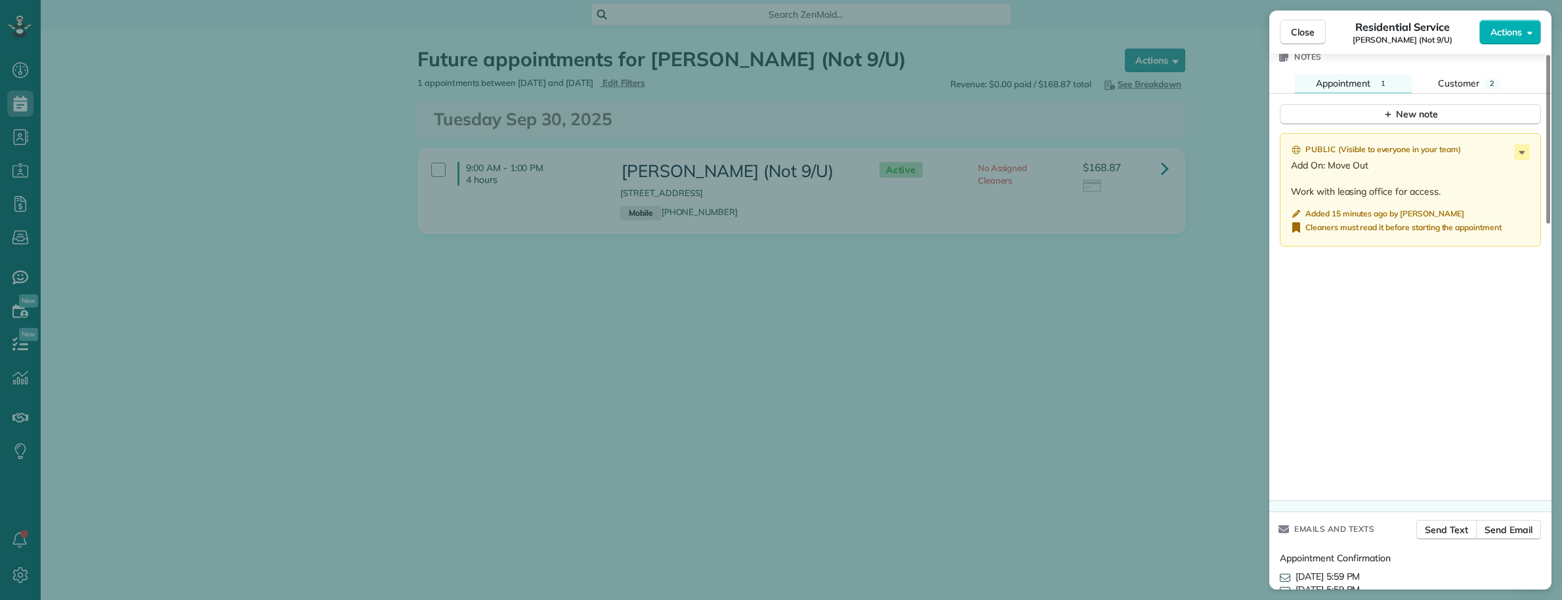
click at [353, 48] on div "Close Residential Service Ryan Mak (Not 9/U) Actions Status Active Ryan Mak (No…" at bounding box center [781, 300] width 1562 height 600
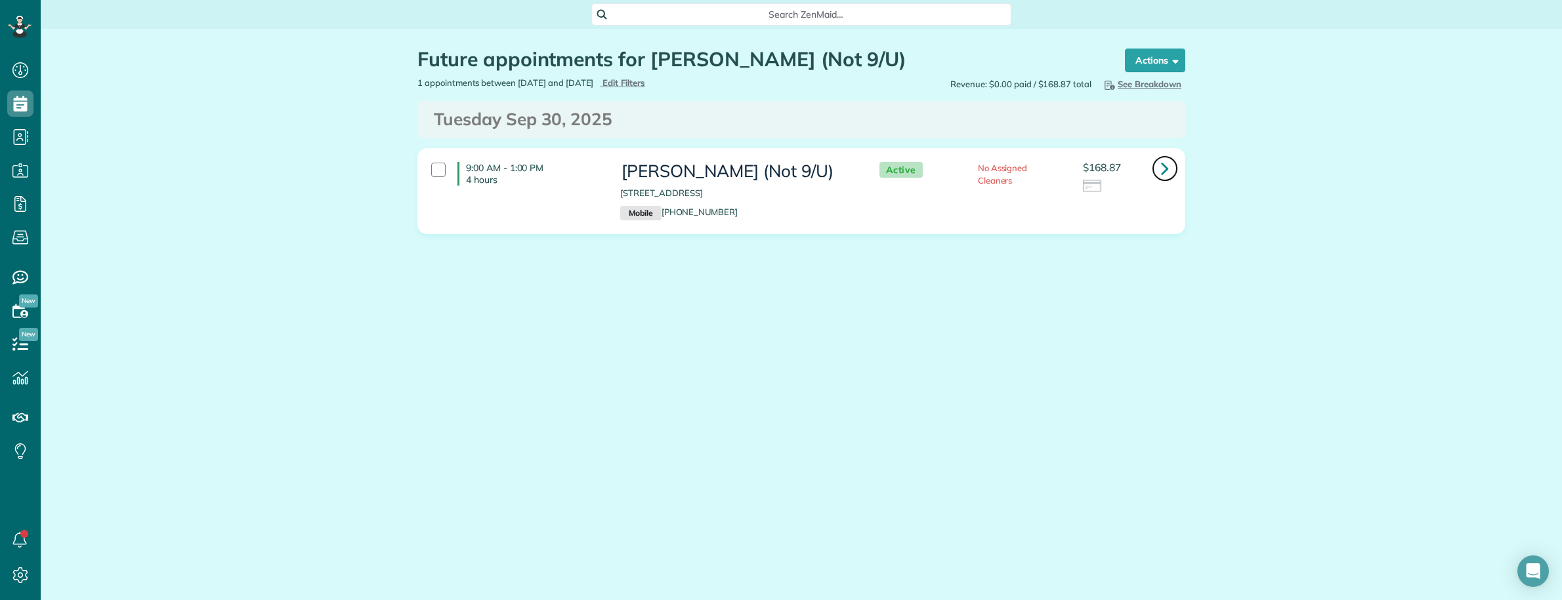
click at [1165, 168] on icon at bounding box center [1165, 168] width 8 height 23
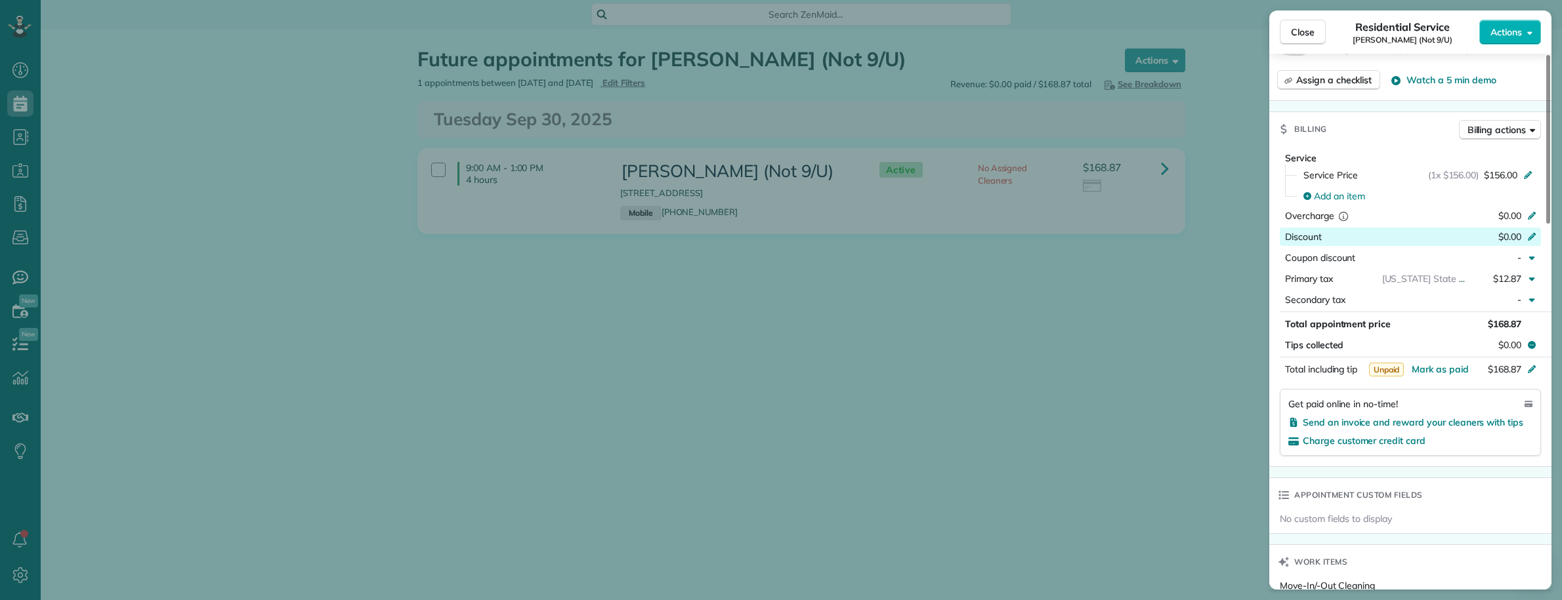
scroll to position [175, 0]
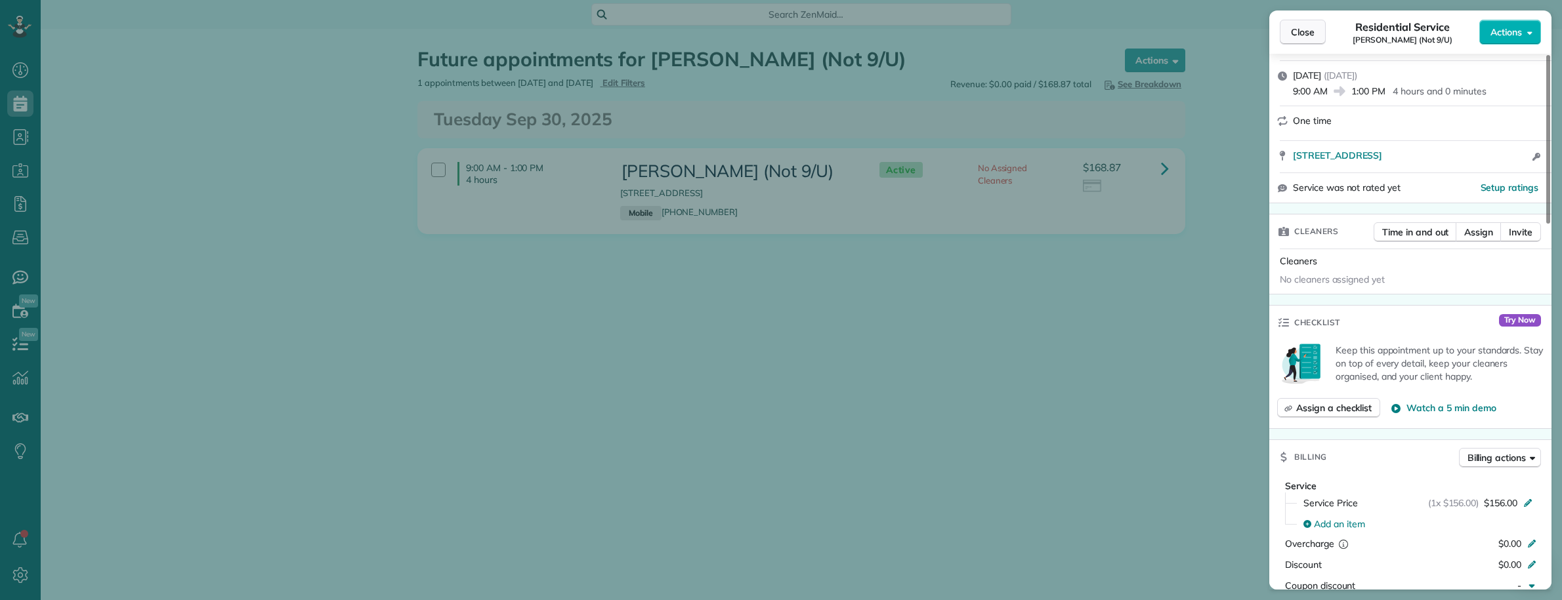
click at [1312, 28] on span "Close" at bounding box center [1303, 32] width 24 height 13
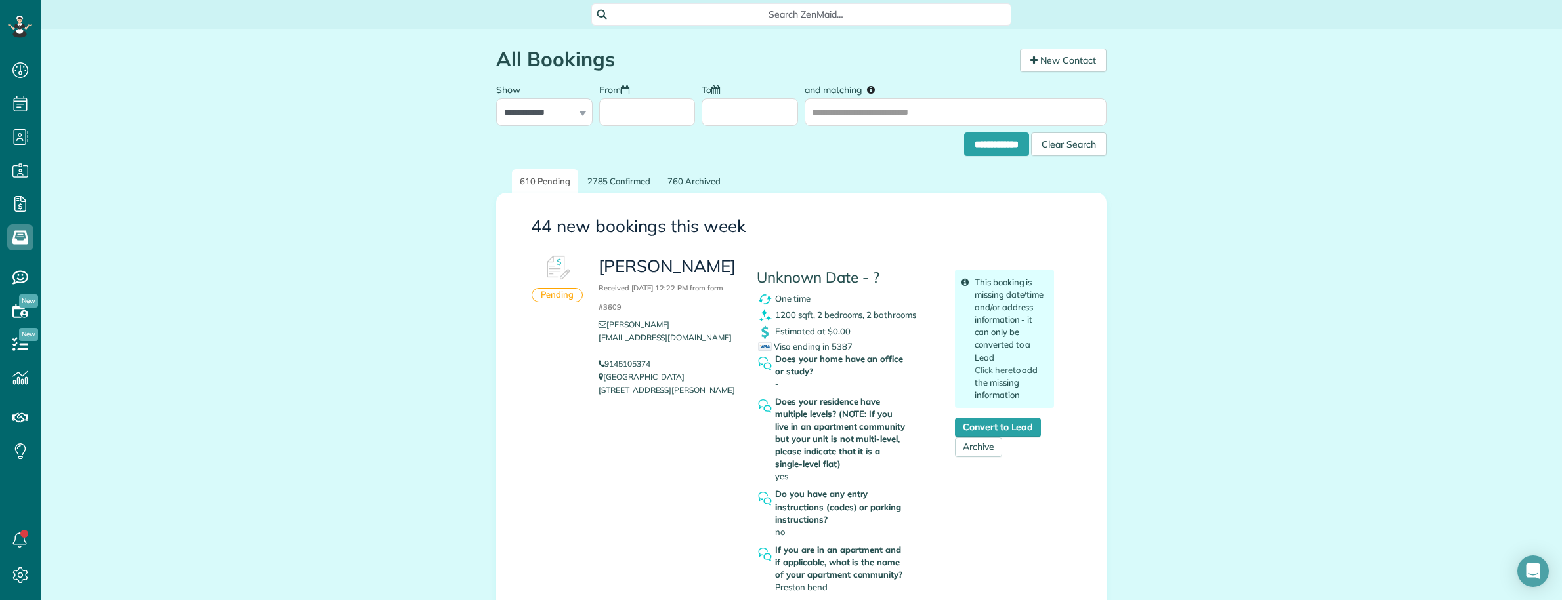
click at [717, 13] on span "Search ZenMaid…" at bounding box center [805, 14] width 399 height 13
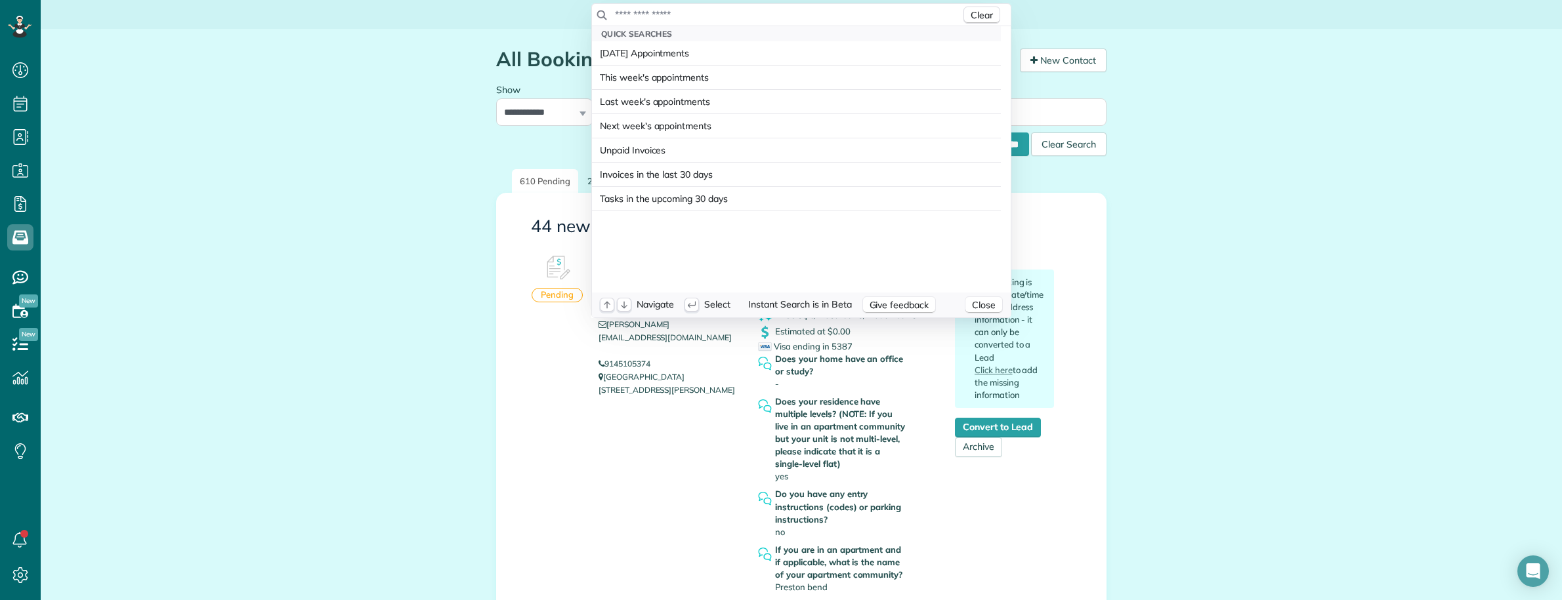
click at [717, 13] on input "text" at bounding box center [787, 14] width 346 height 13
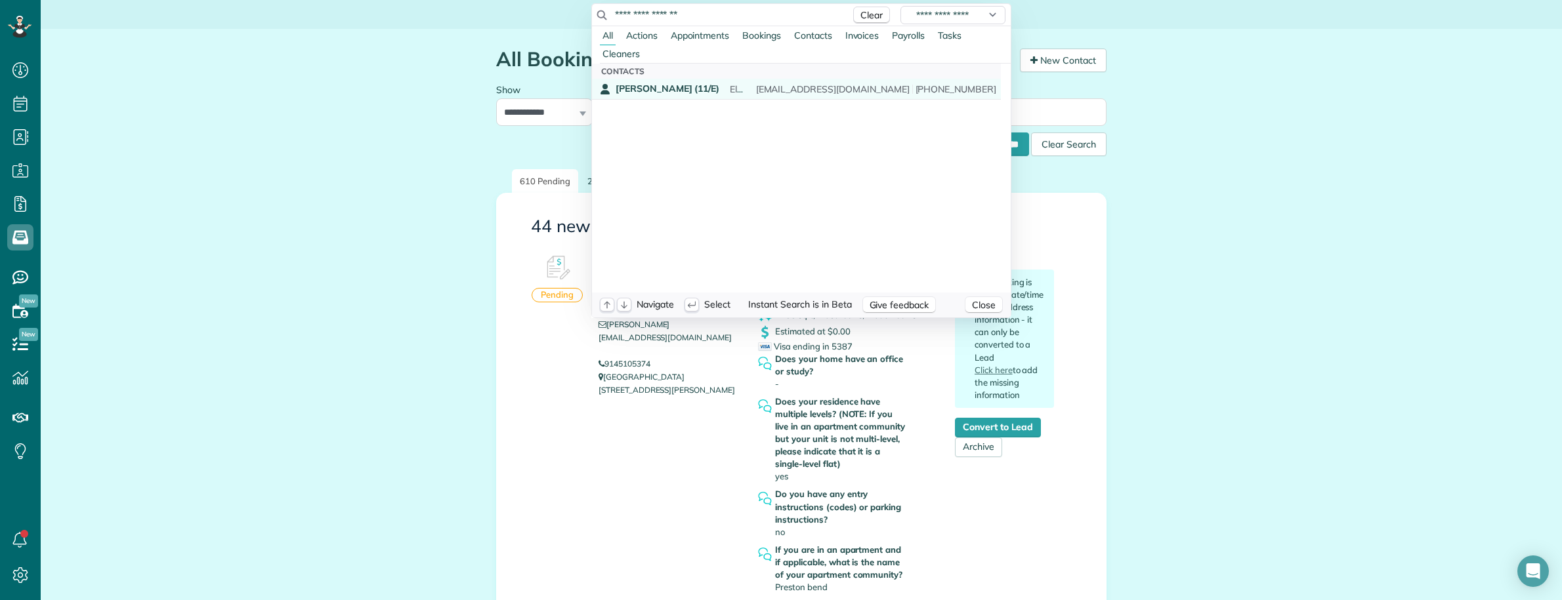
type input "**********"
click at [688, 87] on span "[PERSON_NAME] (11/E)" at bounding box center [668, 89] width 104 height 12
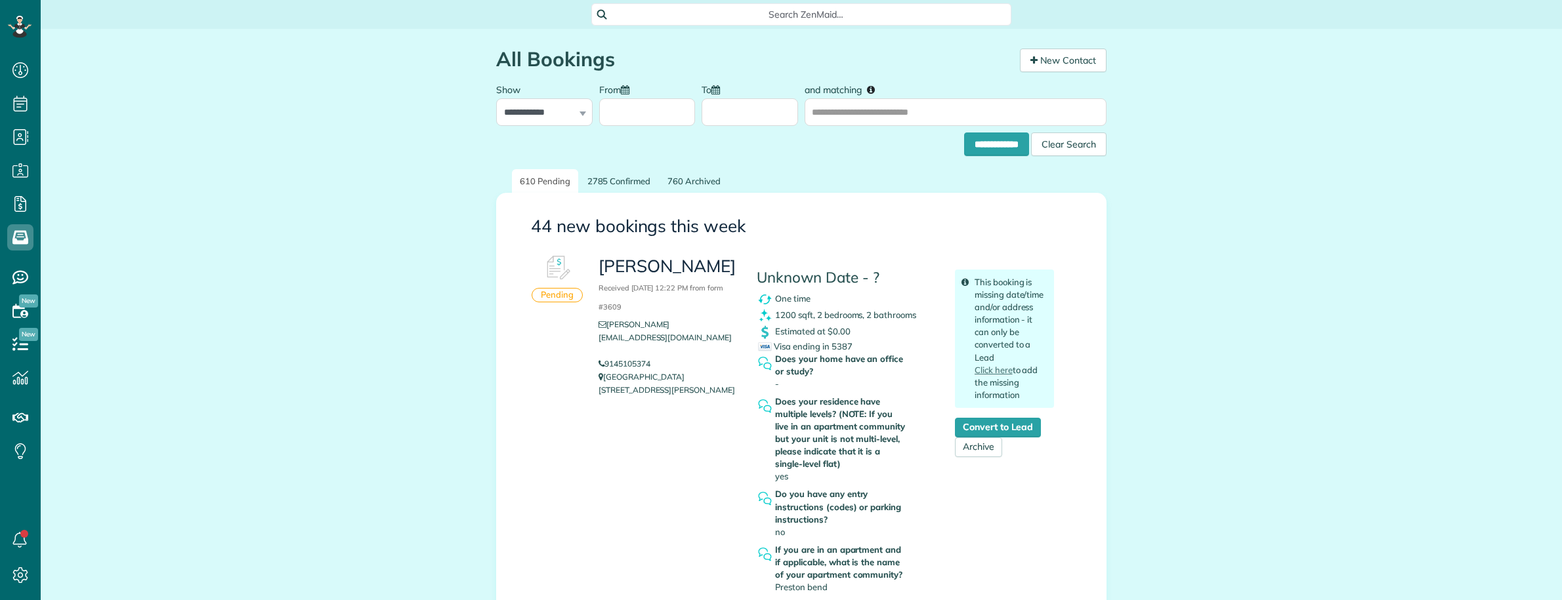
scroll to position [5, 5]
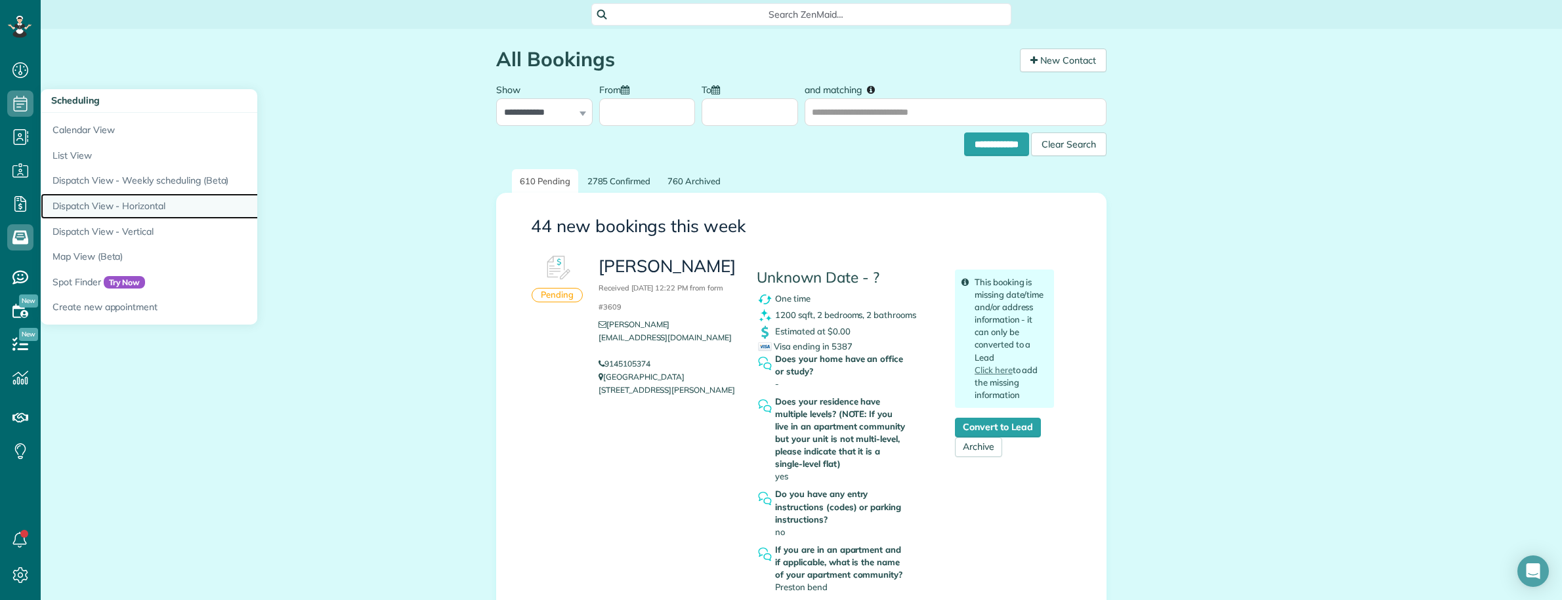
drag, startPoint x: 126, startPoint y: 204, endPoint x: 198, endPoint y: 214, distance: 72.2
click at [128, 204] on link "Dispatch View - Horizontal" at bounding box center [205, 207] width 328 height 26
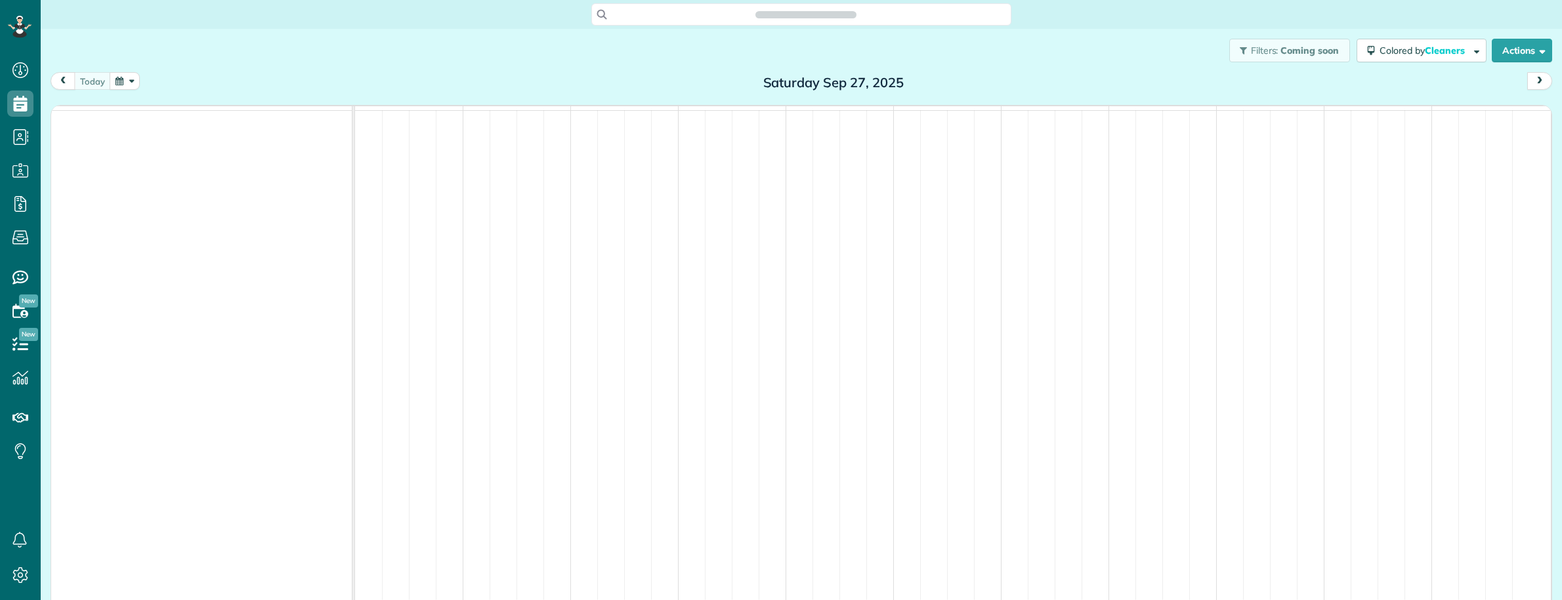
scroll to position [600, 40]
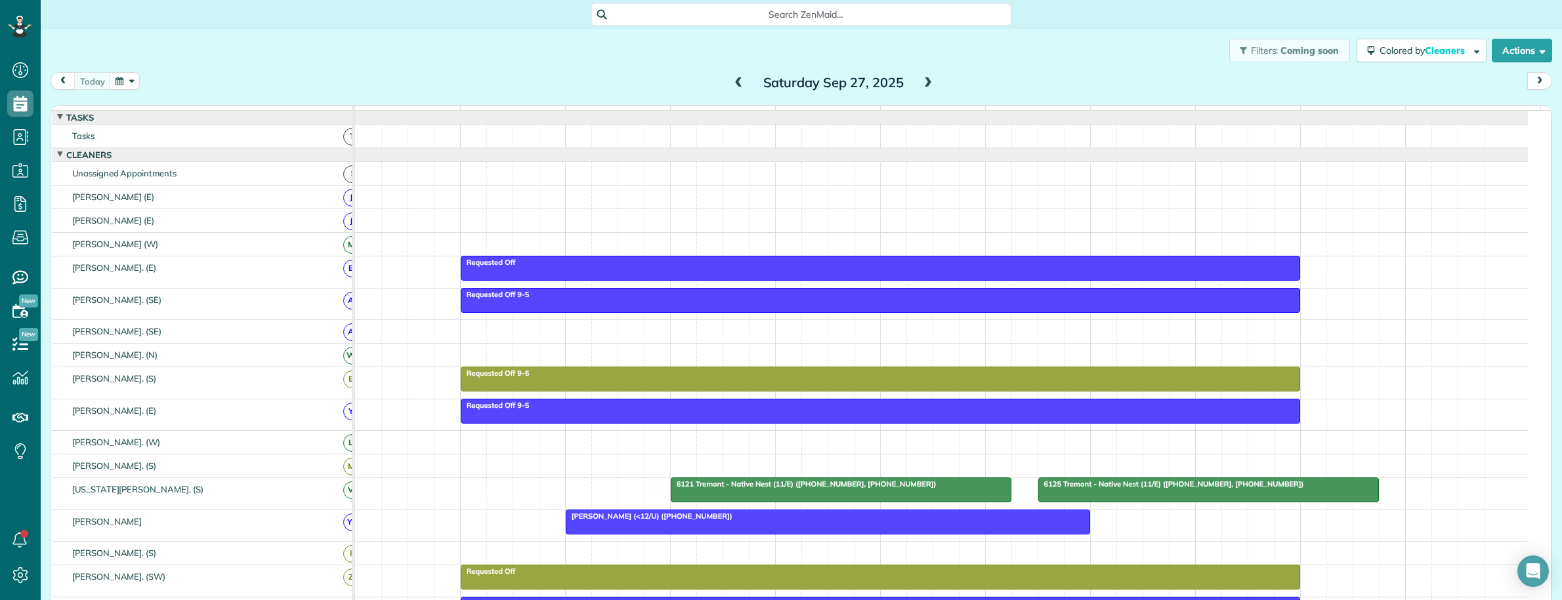
click at [1534, 83] on button "next" at bounding box center [1539, 81] width 25 height 18
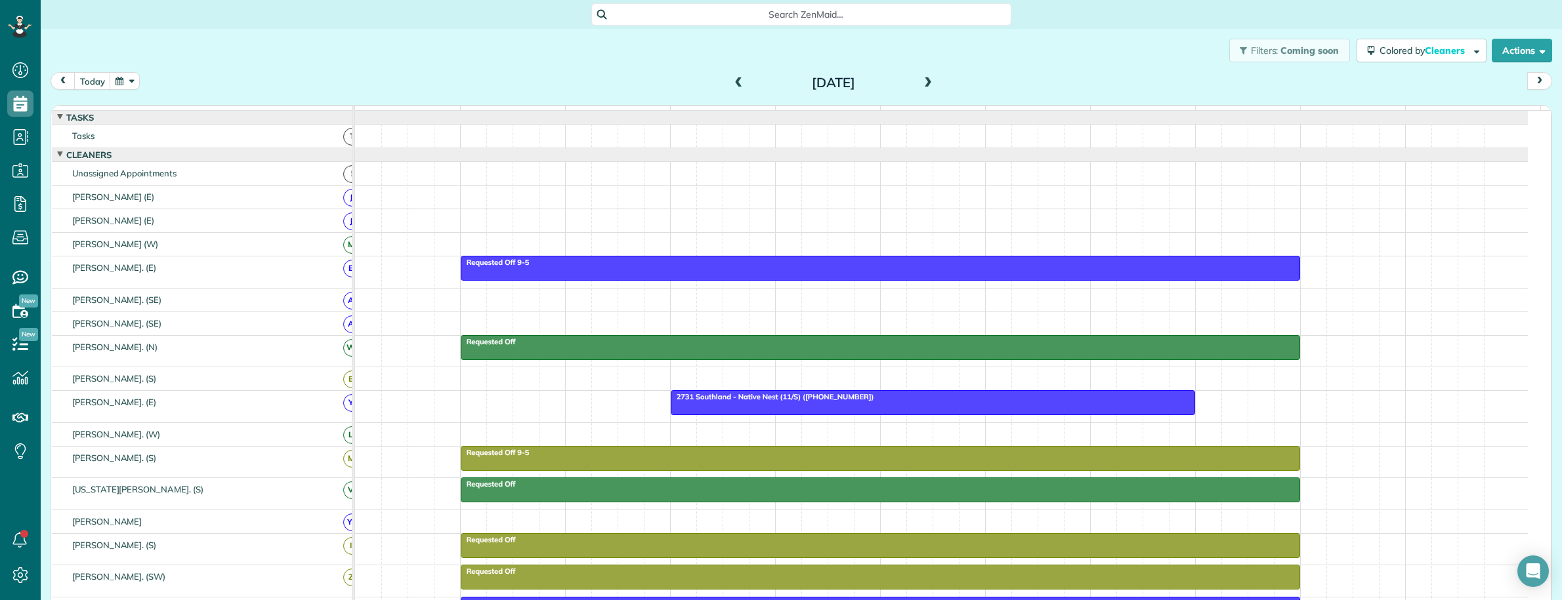
click at [1532, 83] on button "next" at bounding box center [1539, 81] width 25 height 18
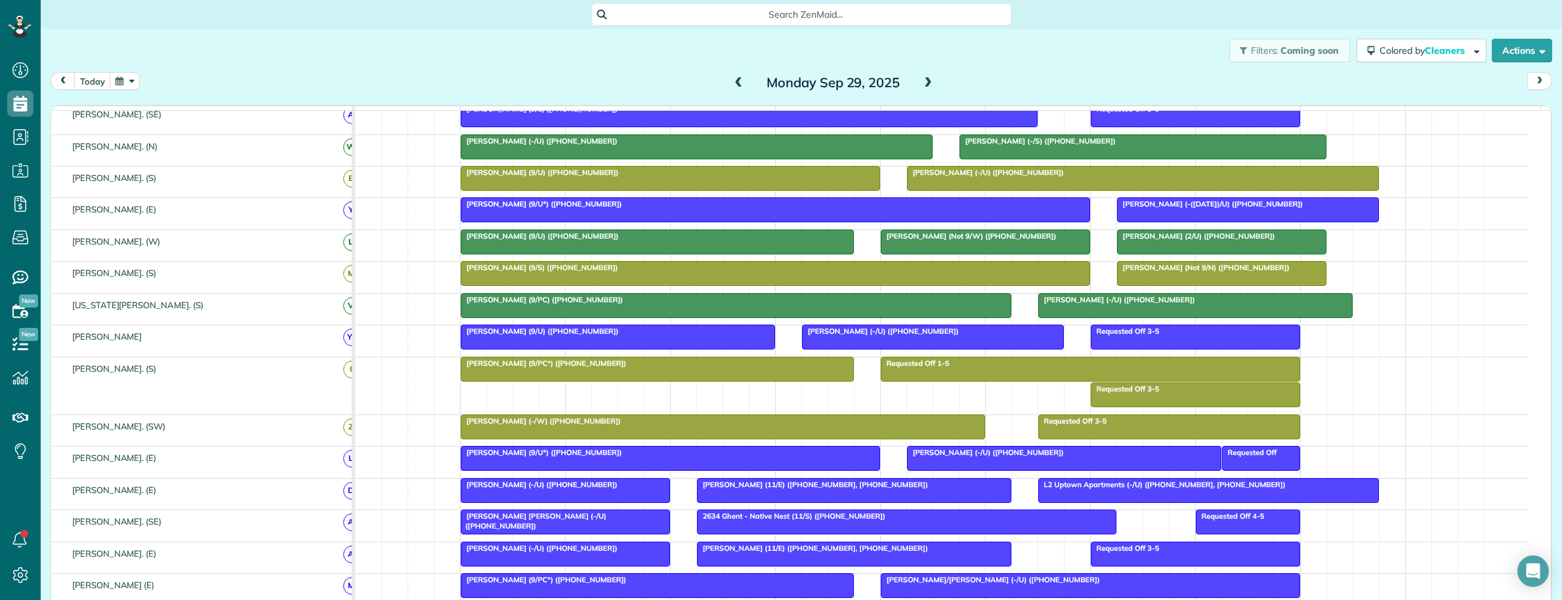
scroll to position [0, 0]
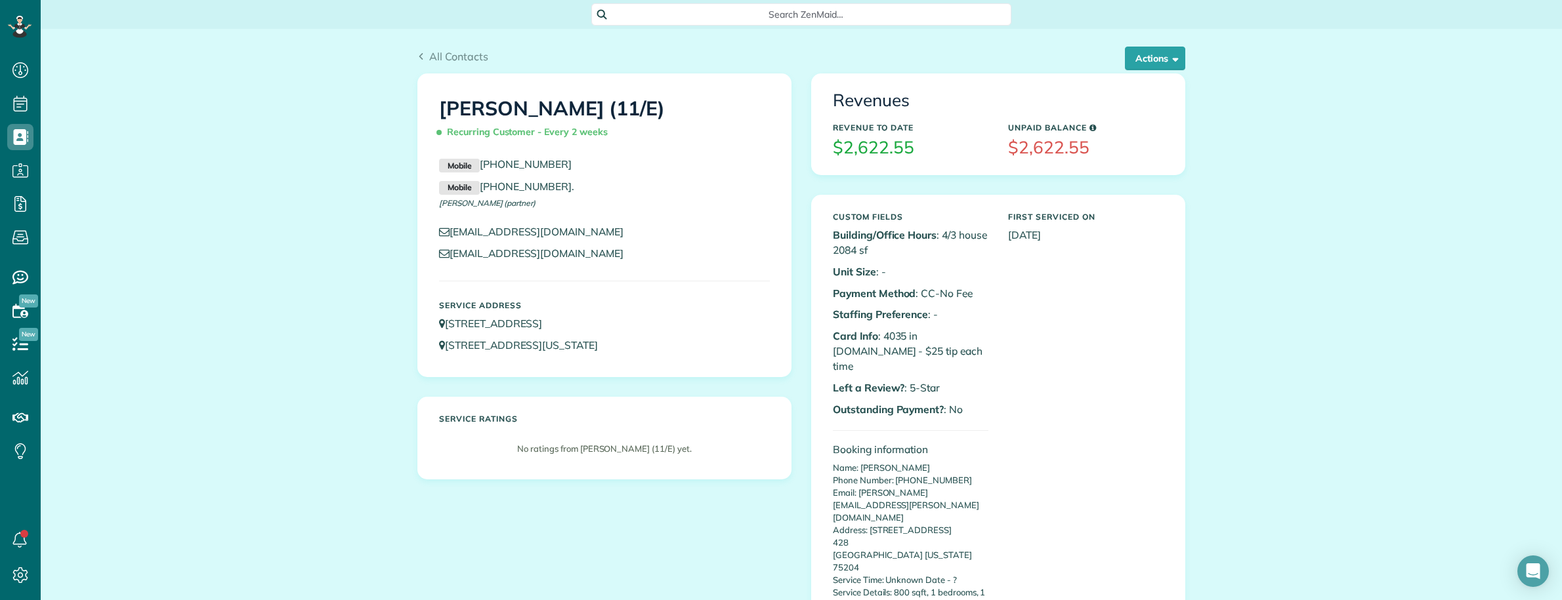
drag, startPoint x: 404, startPoint y: 323, endPoint x: 644, endPoint y: 316, distance: 239.6
click at [644, 316] on div "[PERSON_NAME] (11/E) Recurring Customer - Every 2 weeks Mobile [PHONE_NUMBER] M…" at bounding box center [605, 286] width 394 height 426
copy link "[STREET_ADDRESS]"
click at [683, 309] on h5 "Service Address" at bounding box center [604, 305] width 331 height 9
copy link "75214"
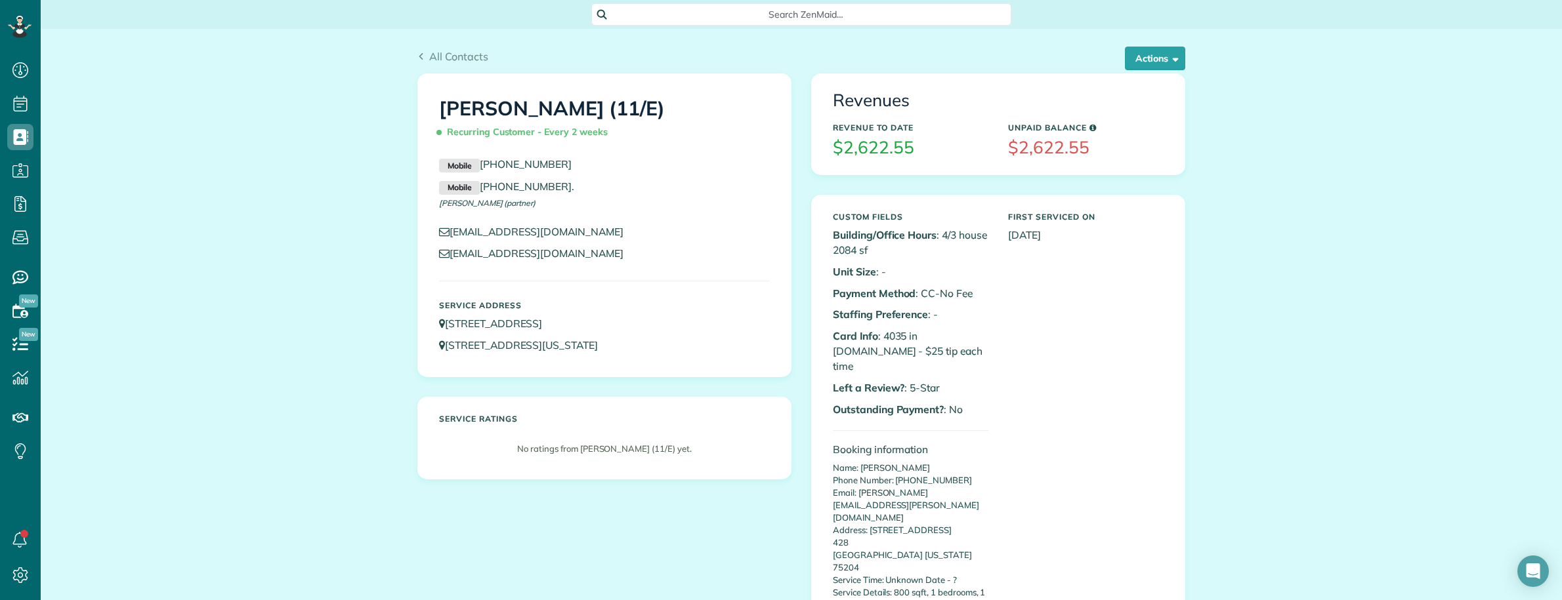
drag, startPoint x: 652, startPoint y: 326, endPoint x: 594, endPoint y: 301, distance: 63.2
click at [581, 320] on p "5319 Worth Street Dallas TX 75214" at bounding box center [604, 323] width 331 height 15
click at [677, 17] on span "Search ZenMaid…" at bounding box center [805, 14] width 399 height 13
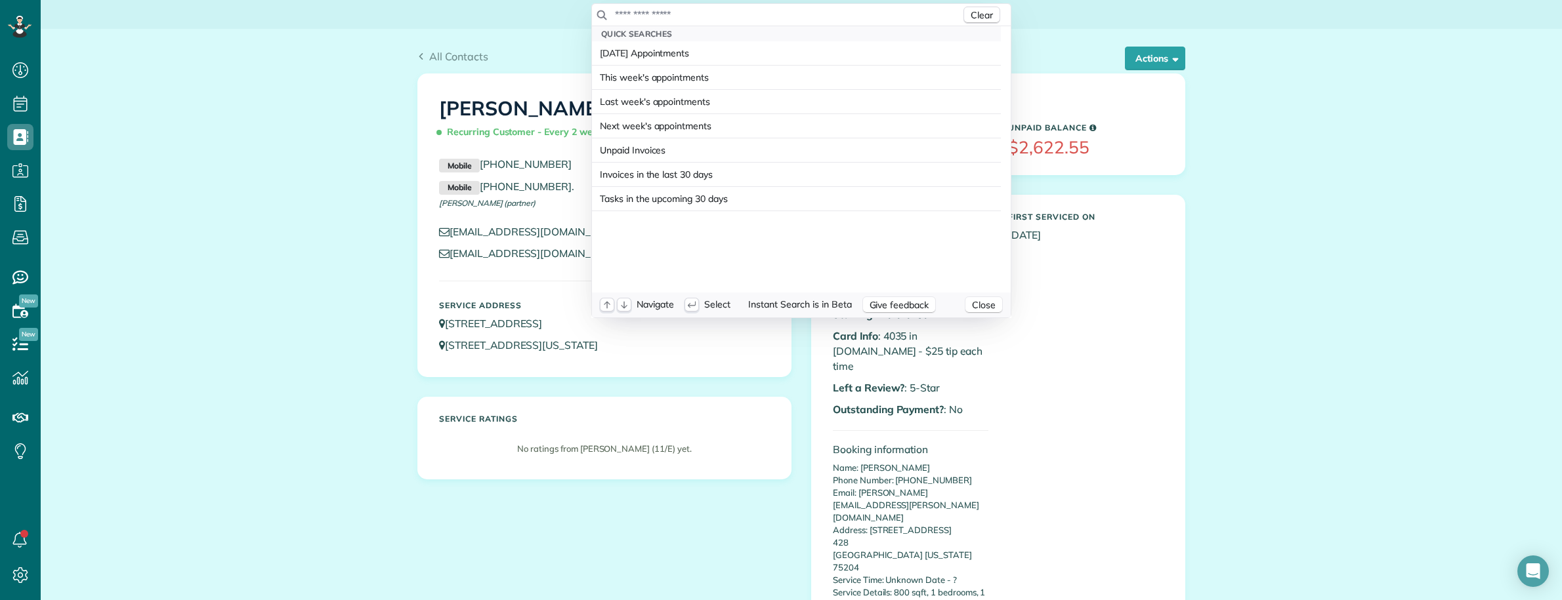
click at [678, 15] on input "text" at bounding box center [787, 14] width 346 height 13
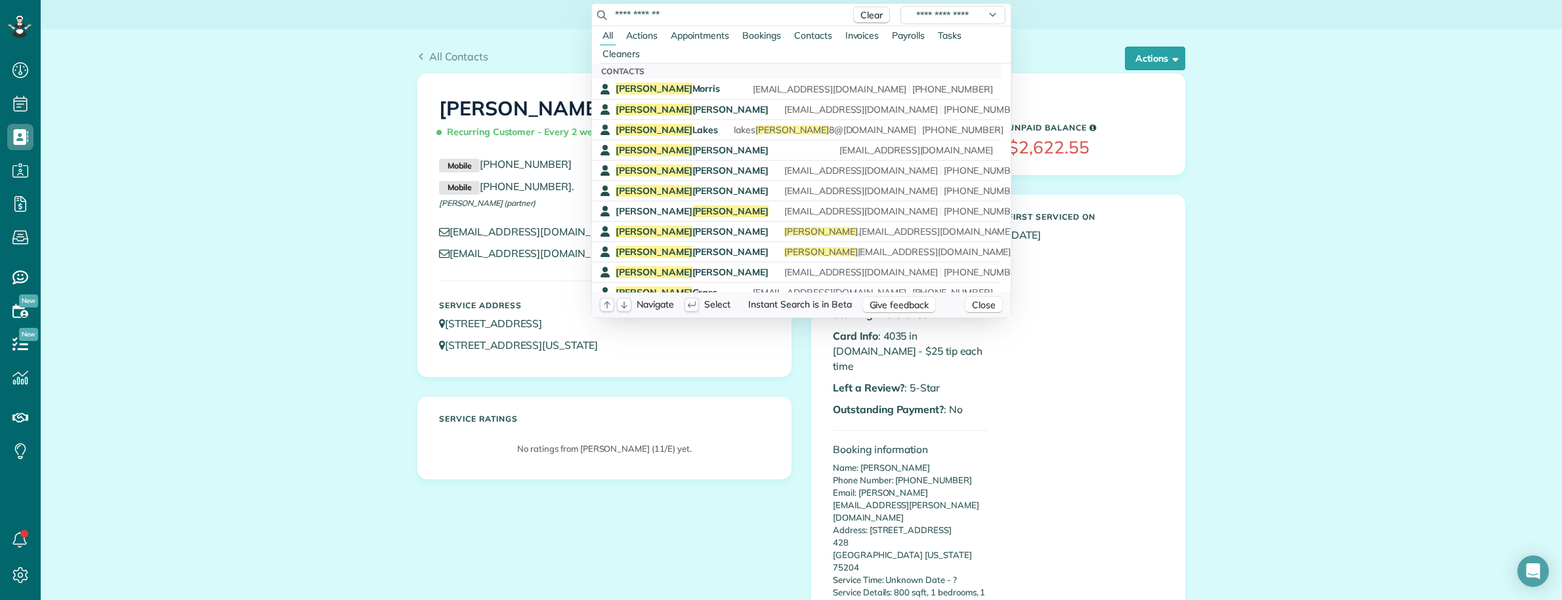
drag, startPoint x: 657, startPoint y: 17, endPoint x: 592, endPoint y: 15, distance: 65.0
click at [594, 16] on div "**********" at bounding box center [801, 15] width 419 height 22
paste input "**********"
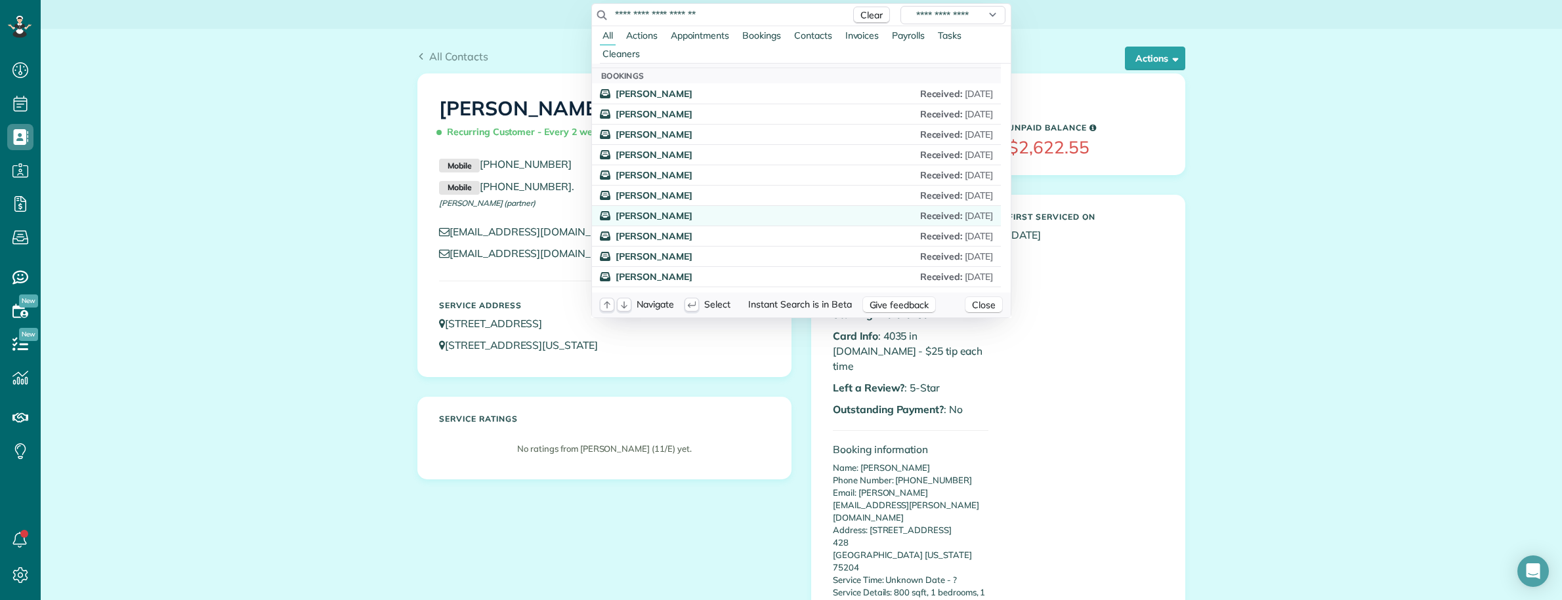
scroll to position [792, 0]
type input "**********"
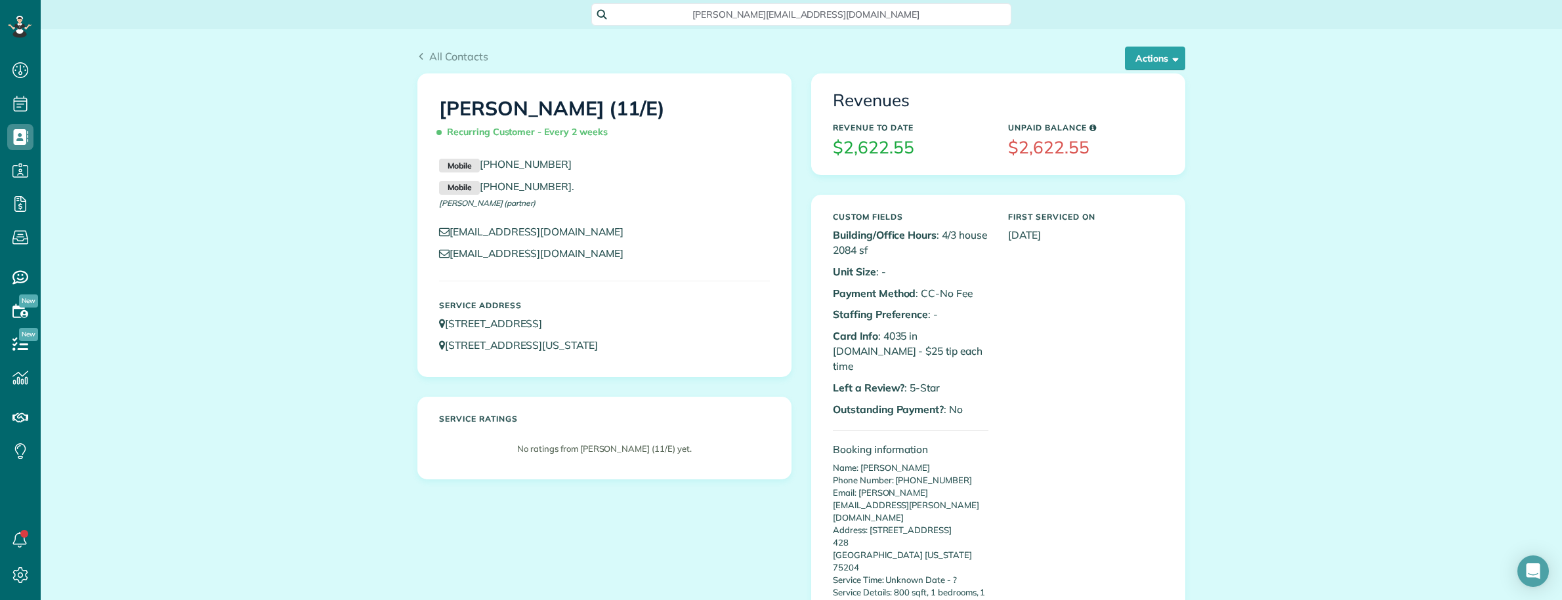
click at [106, 392] on html "Dashboard Scheduling Calendar View List View" at bounding box center [781, 300] width 1562 height 600
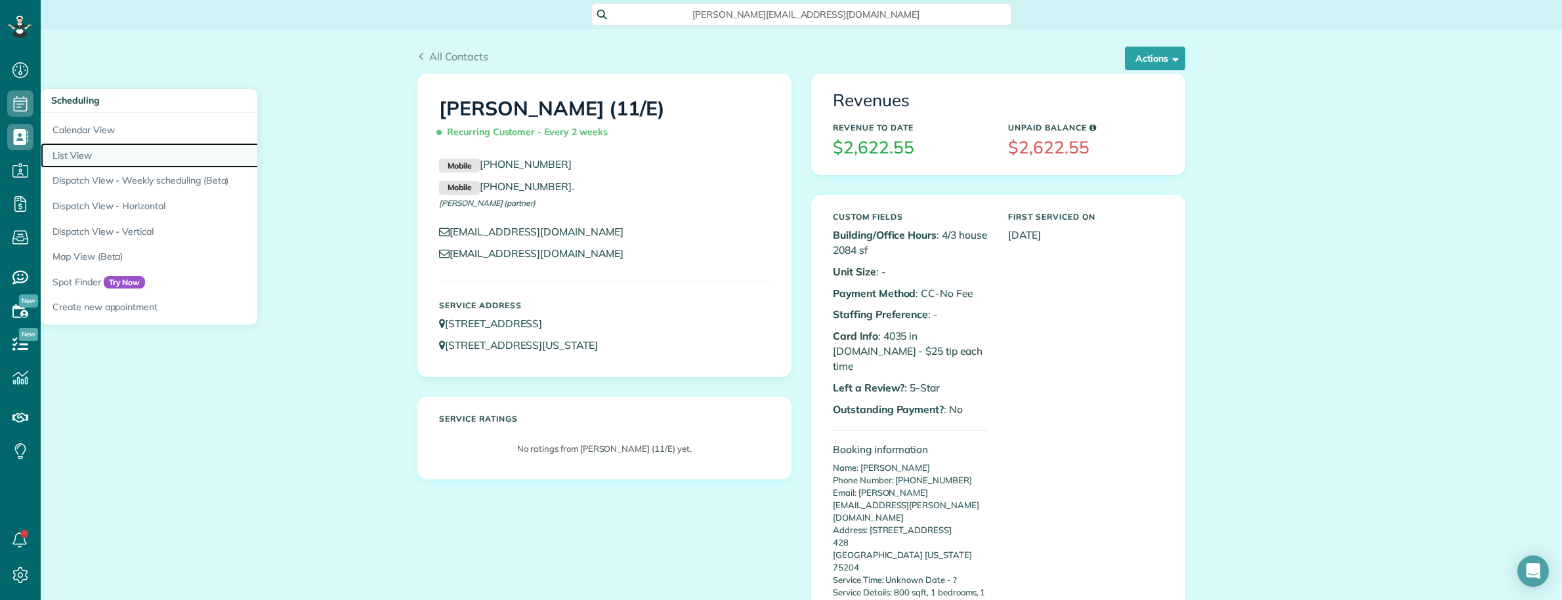
click at [91, 154] on link "List View" at bounding box center [205, 156] width 328 height 26
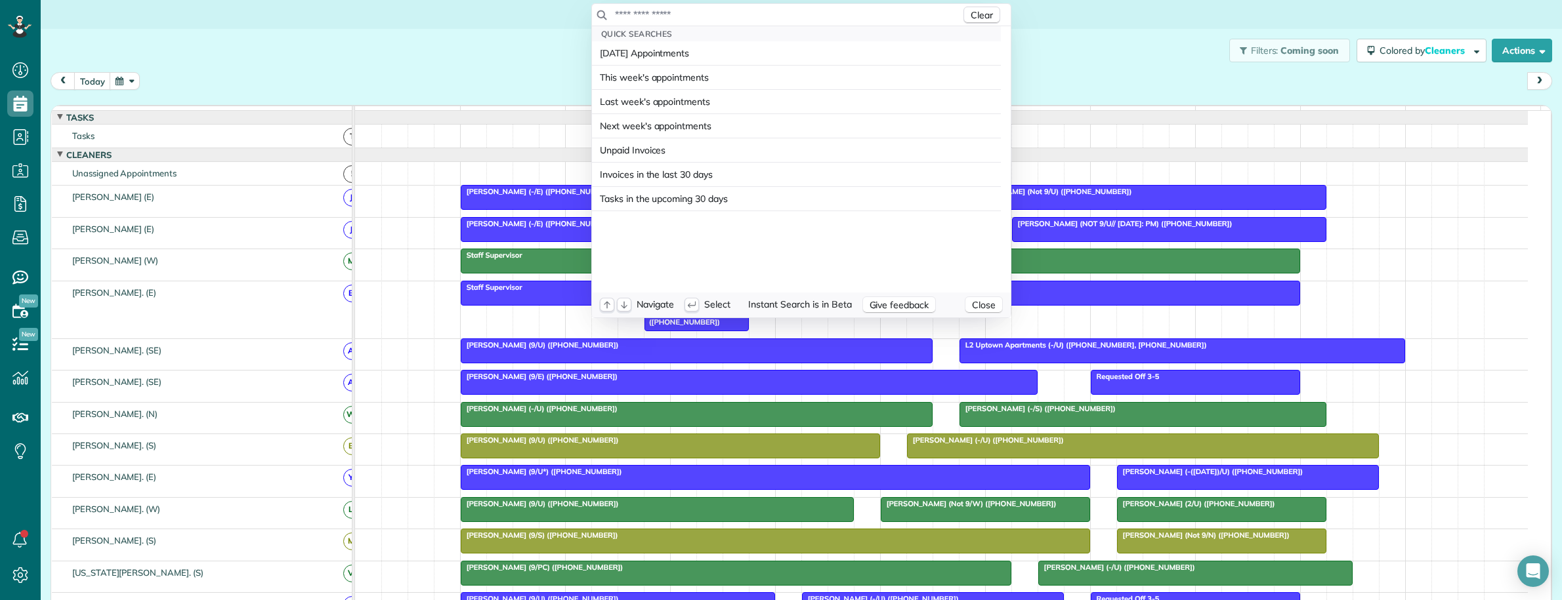
click at [759, 18] on input "text" at bounding box center [787, 14] width 346 height 13
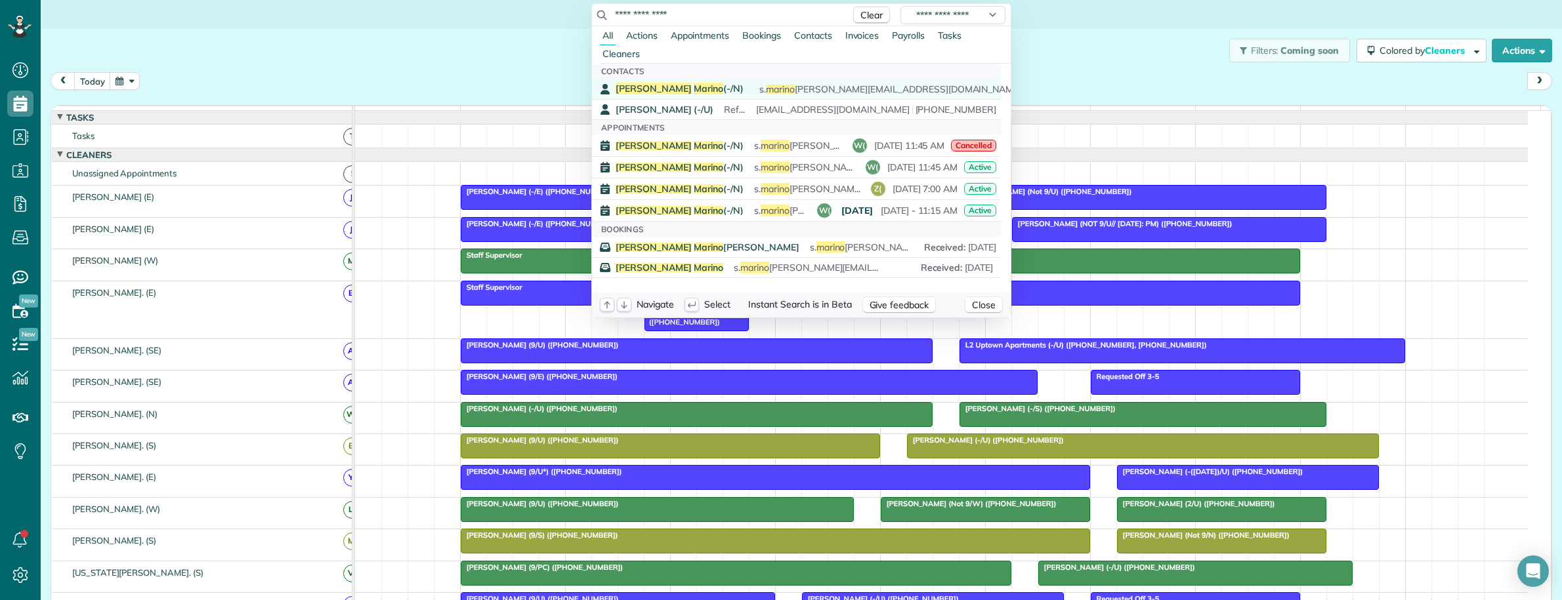
type input "**********"
click at [671, 89] on span "Shirley Marino (-/N)" at bounding box center [680, 89] width 128 height 12
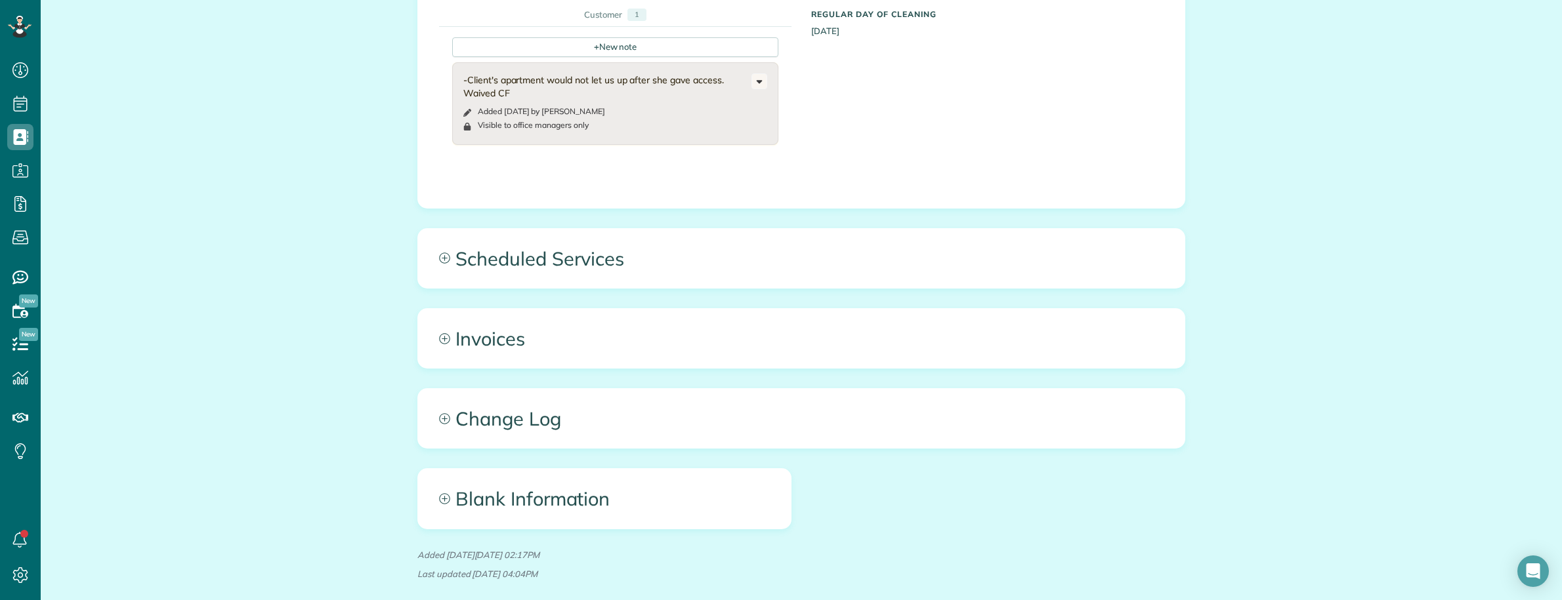
scroll to position [1353, 0]
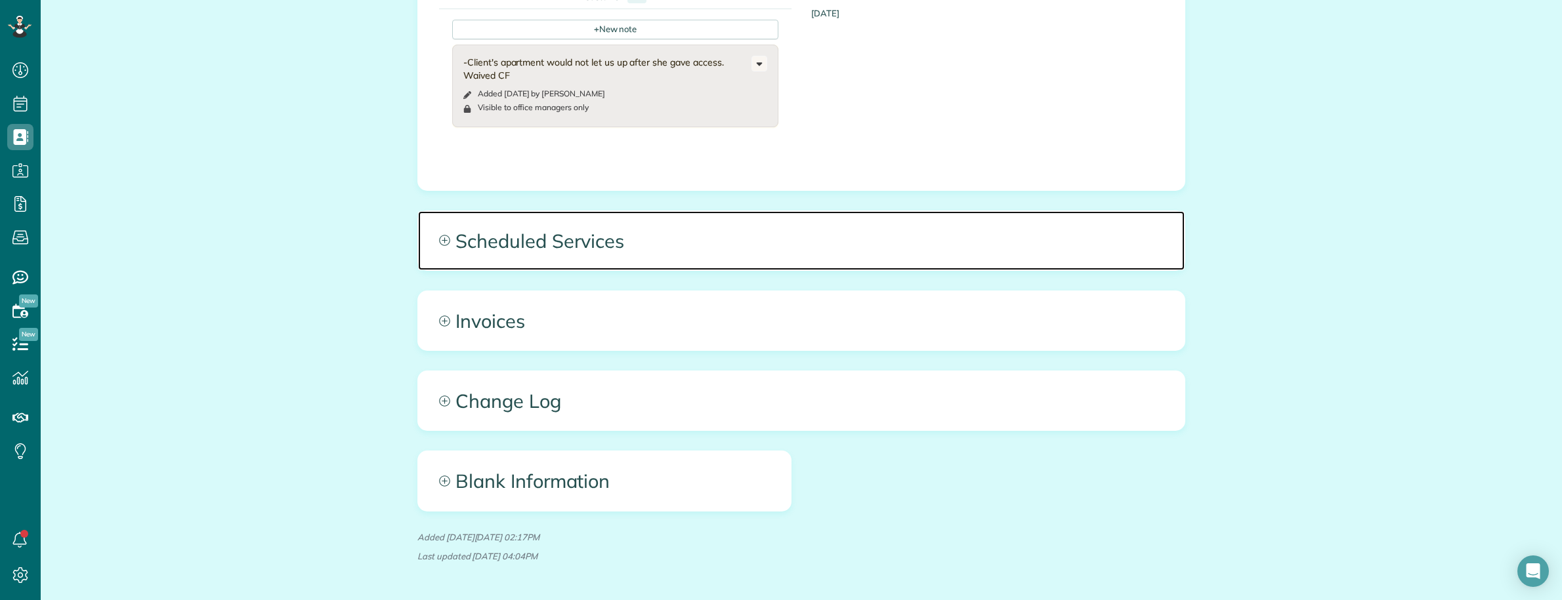
click at [899, 211] on span "Scheduled Services" at bounding box center [801, 240] width 766 height 59
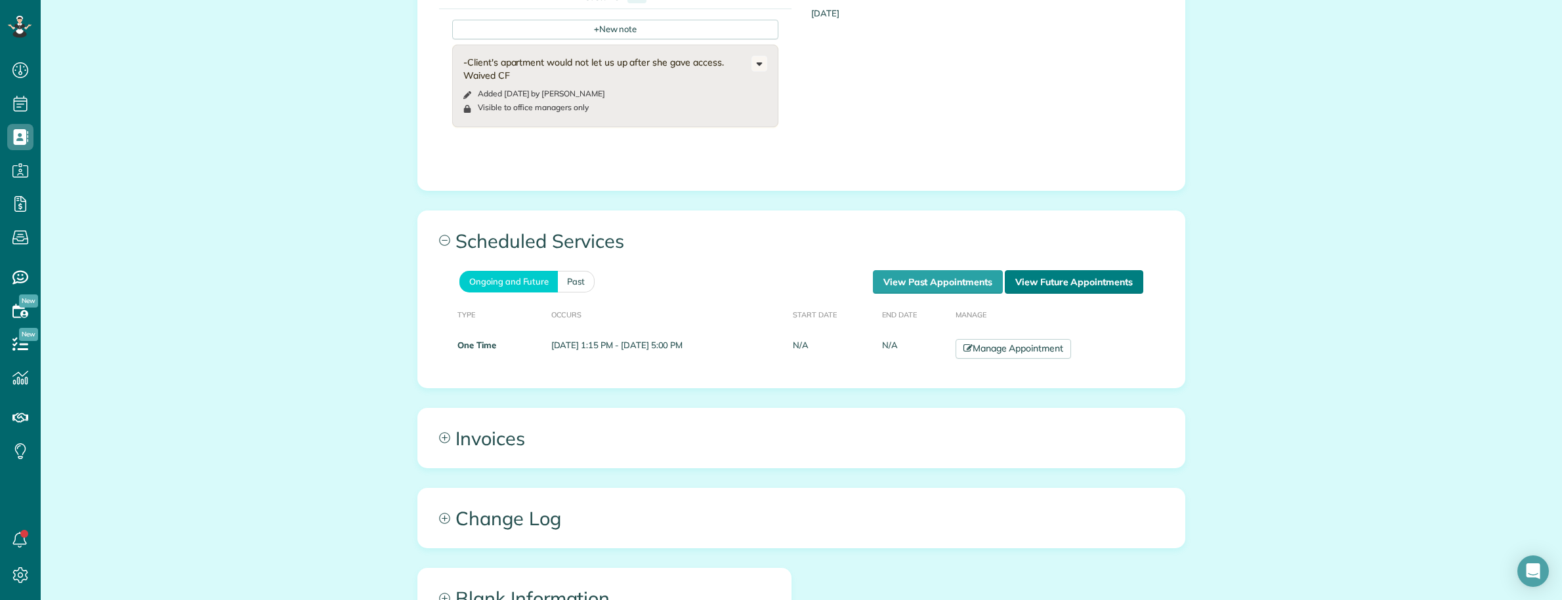
click at [1083, 270] on link "View Future Appointments" at bounding box center [1074, 282] width 138 height 24
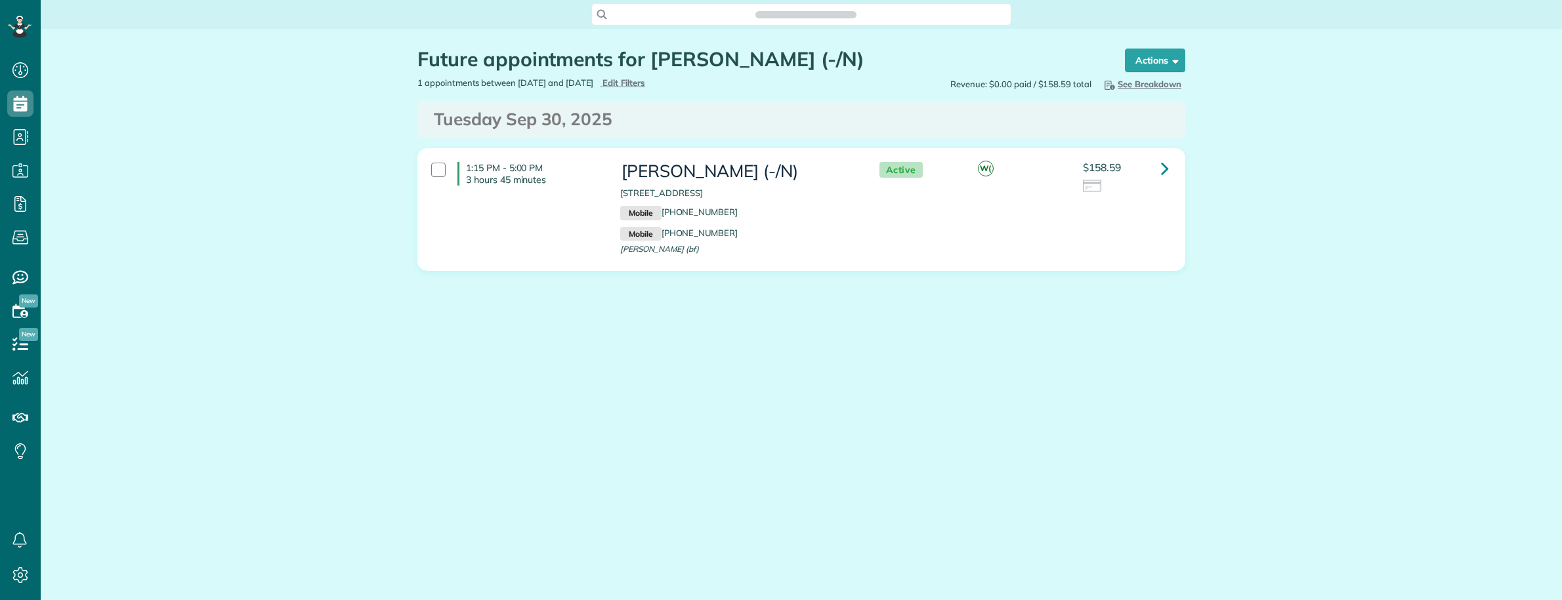
scroll to position [5, 5]
click at [1166, 166] on icon at bounding box center [1165, 168] width 8 height 23
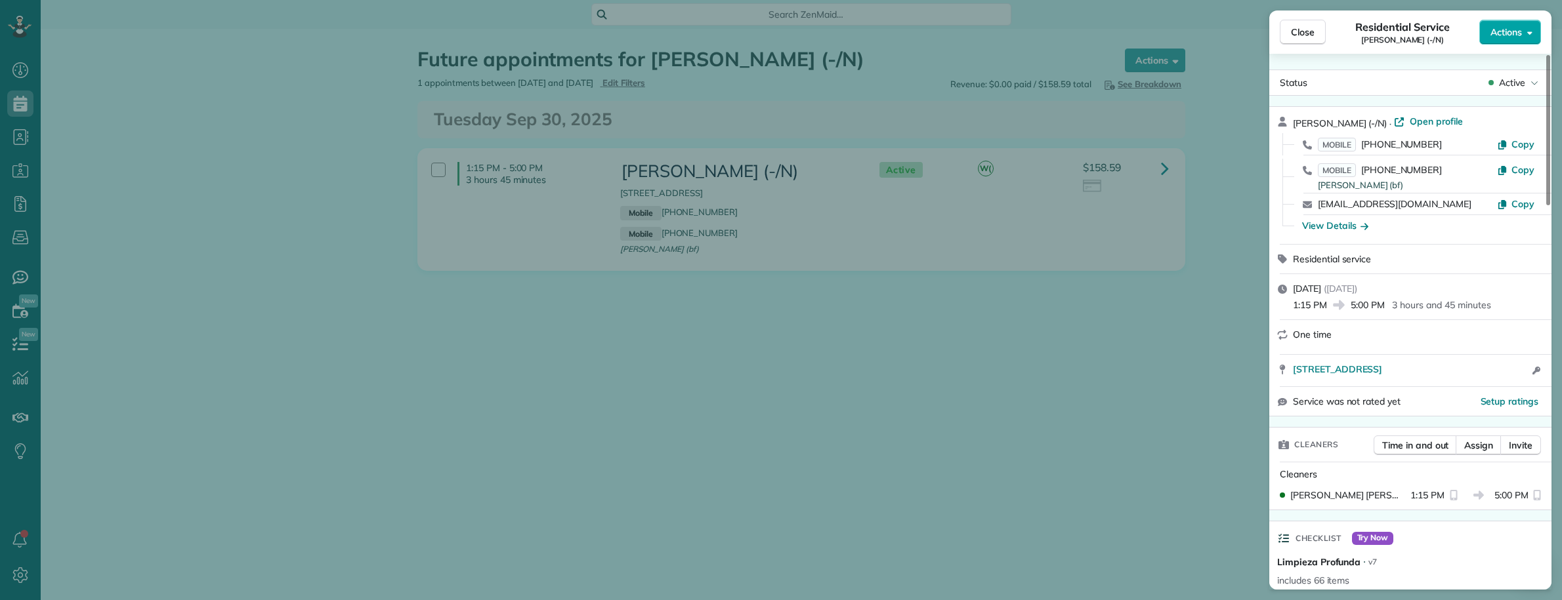
click at [1514, 30] on span "Actions" at bounding box center [1505, 32] width 31 height 13
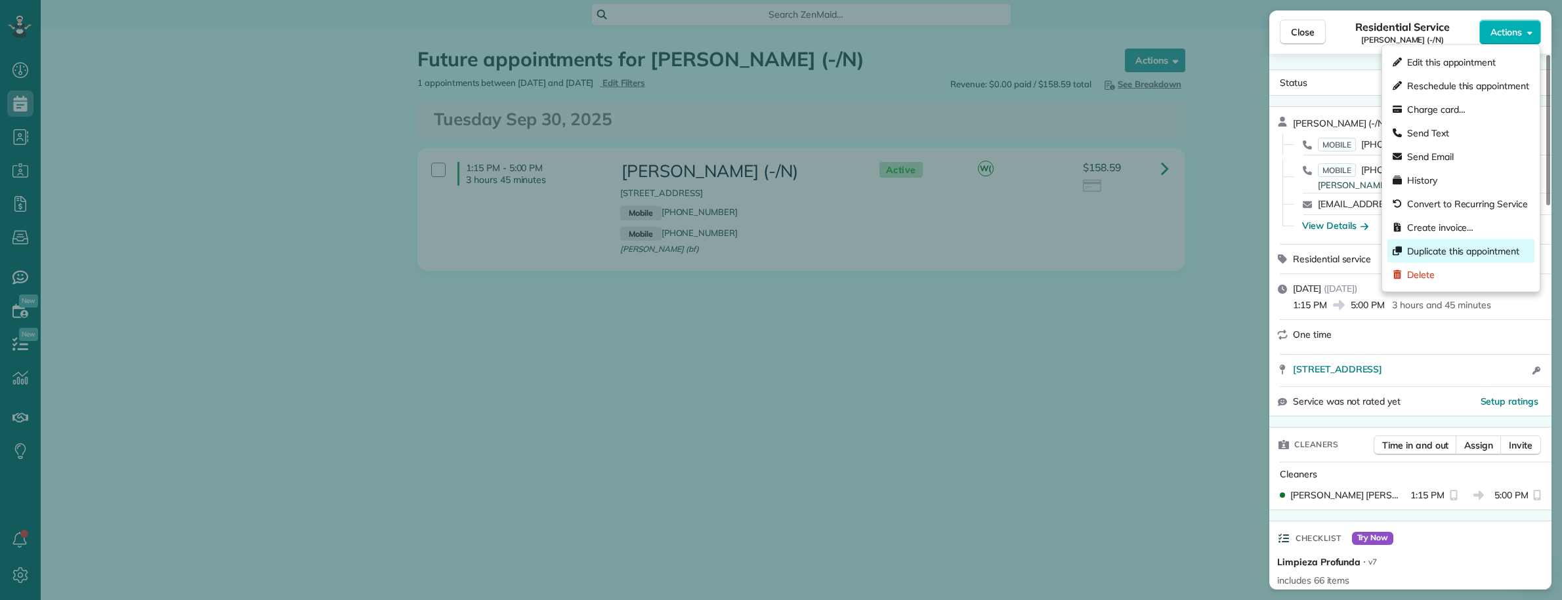
click at [1480, 247] on span "Duplicate this appointment" at bounding box center [1468, 251] width 122 height 13
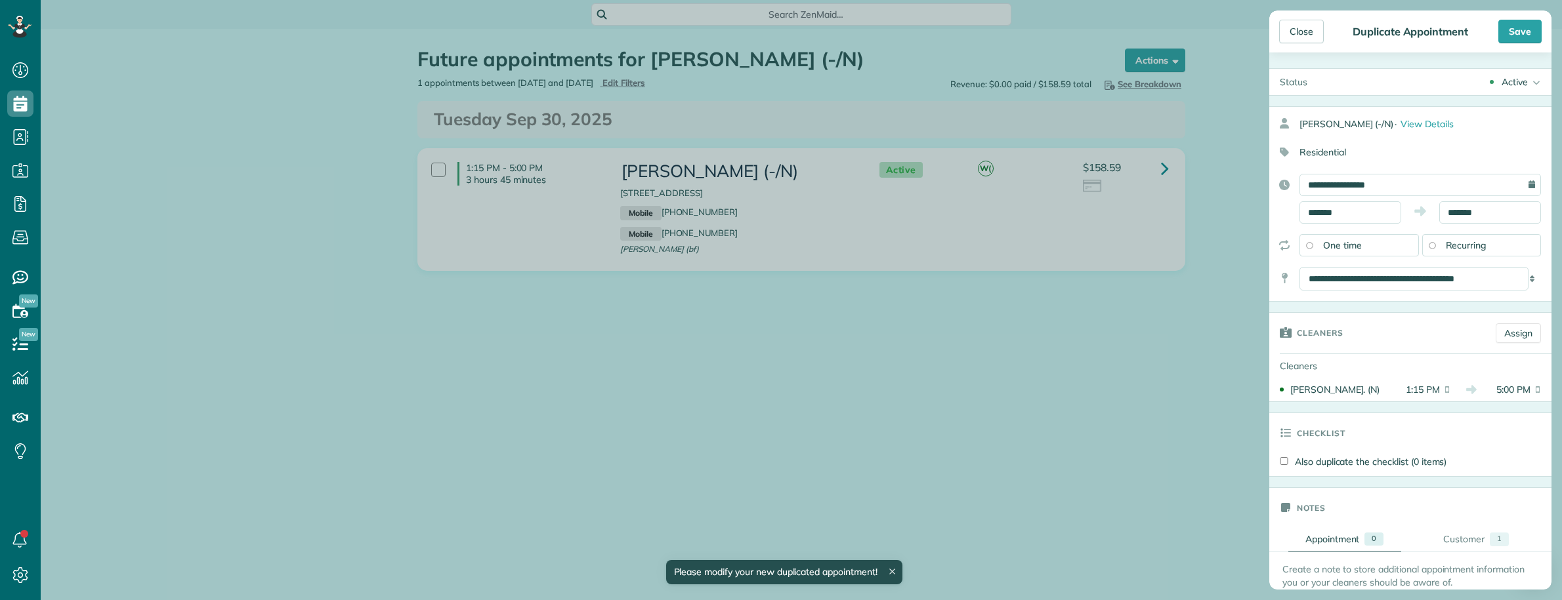
click at [1501, 83] on div "Active" at bounding box center [1514, 81] width 26 height 13
click at [1474, 256] on div "Supervisor Check" at bounding box center [1497, 258] width 73 height 9
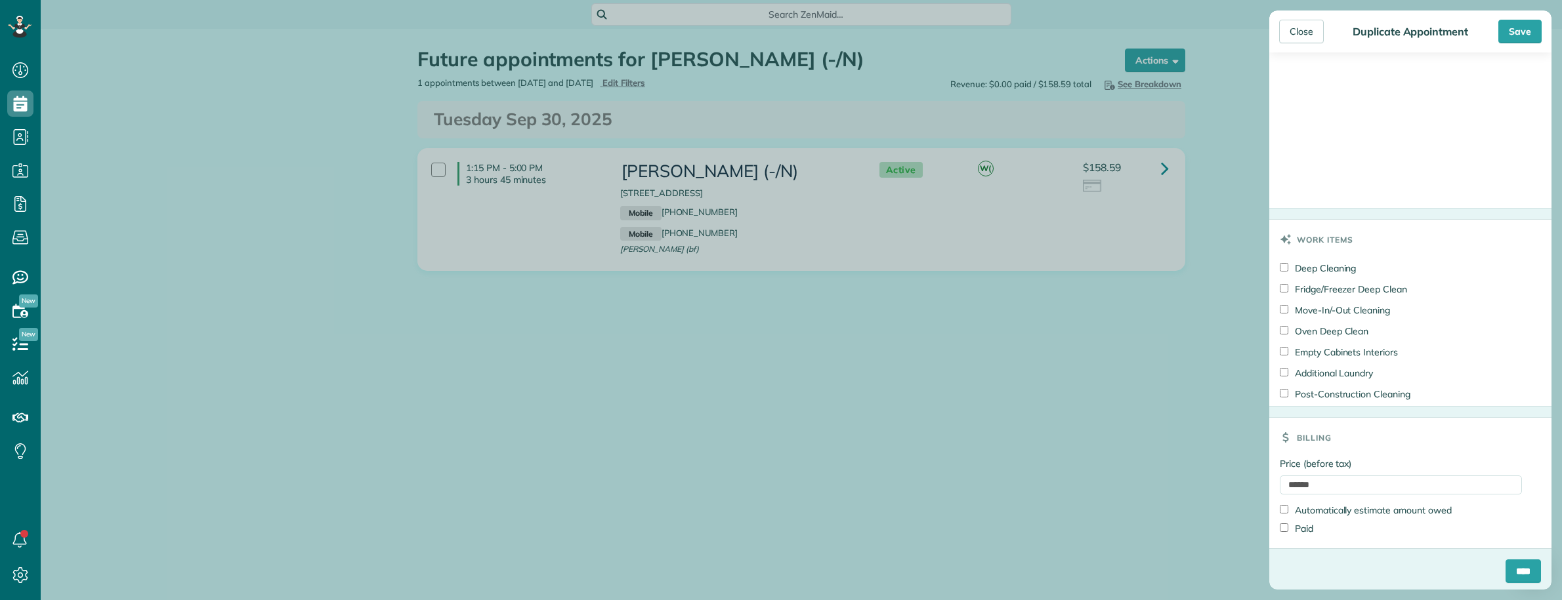
scroll to position [820, 0]
drag, startPoint x: 1347, startPoint y: 478, endPoint x: 1202, endPoint y: 472, distance: 144.5
click at [1202, 472] on div "Close Duplicate Appointment Save Status Supervisor Check Active Cancelled Cance…" at bounding box center [781, 300] width 1562 height 600
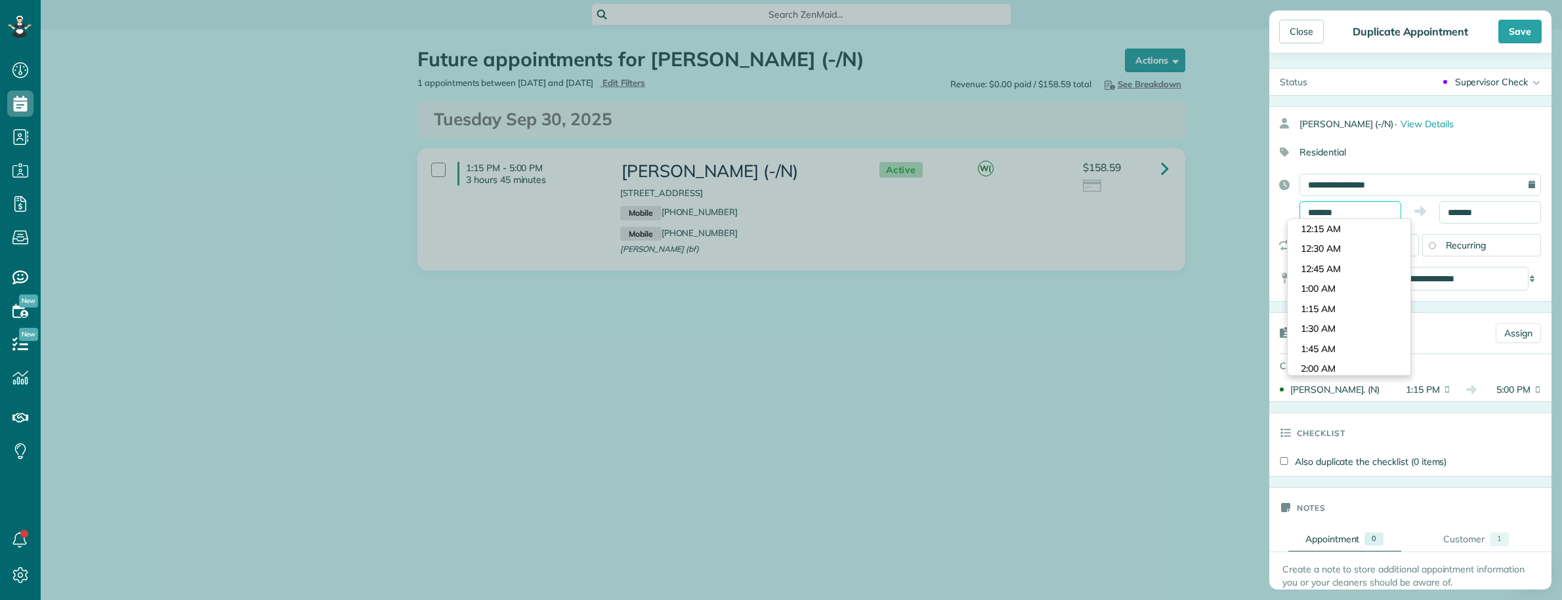
scroll to position [1022, 0]
click at [1360, 212] on input "*******" at bounding box center [1350, 212] width 102 height 22
type input "*******"
drag, startPoint x: 1329, startPoint y: 304, endPoint x: 1362, endPoint y: 284, distance: 38.8
click at [1330, 304] on body "Dashboard Scheduling Calendar View List View Dispatch View - Weekly scheduling …" at bounding box center [781, 300] width 1562 height 600
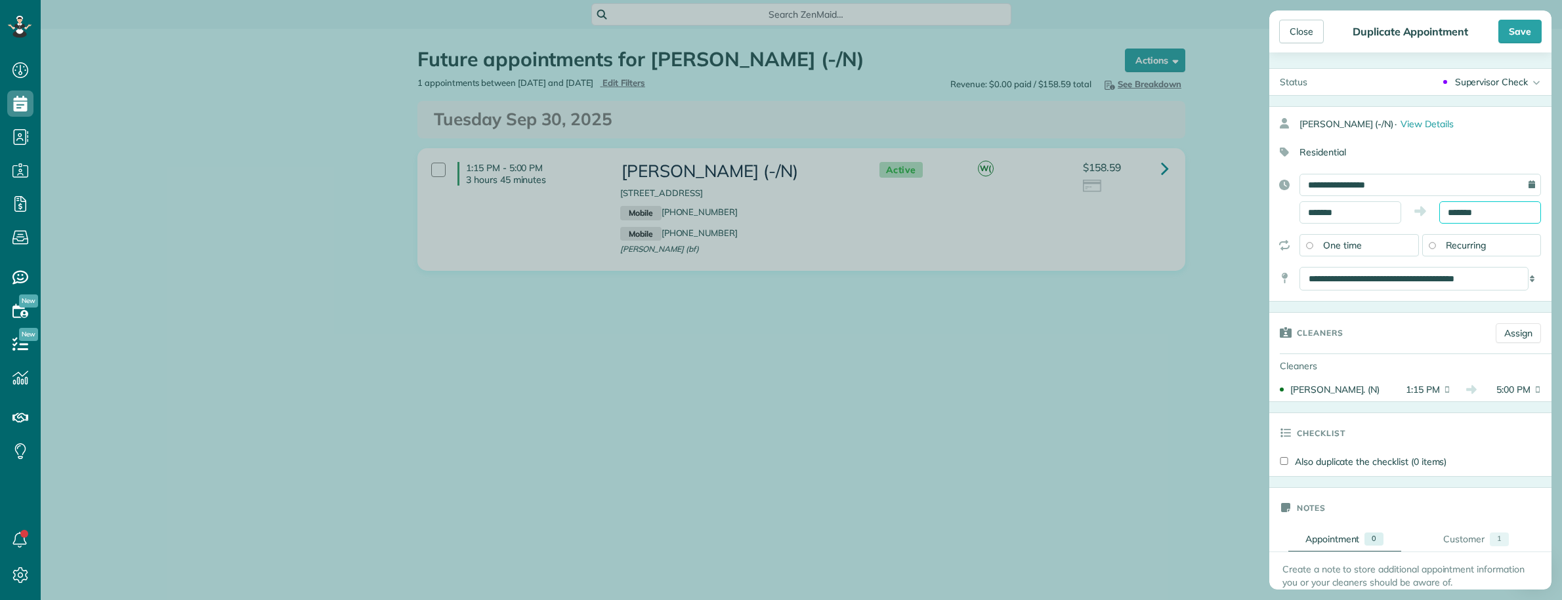
click at [1488, 207] on input "*******" at bounding box center [1490, 212] width 102 height 22
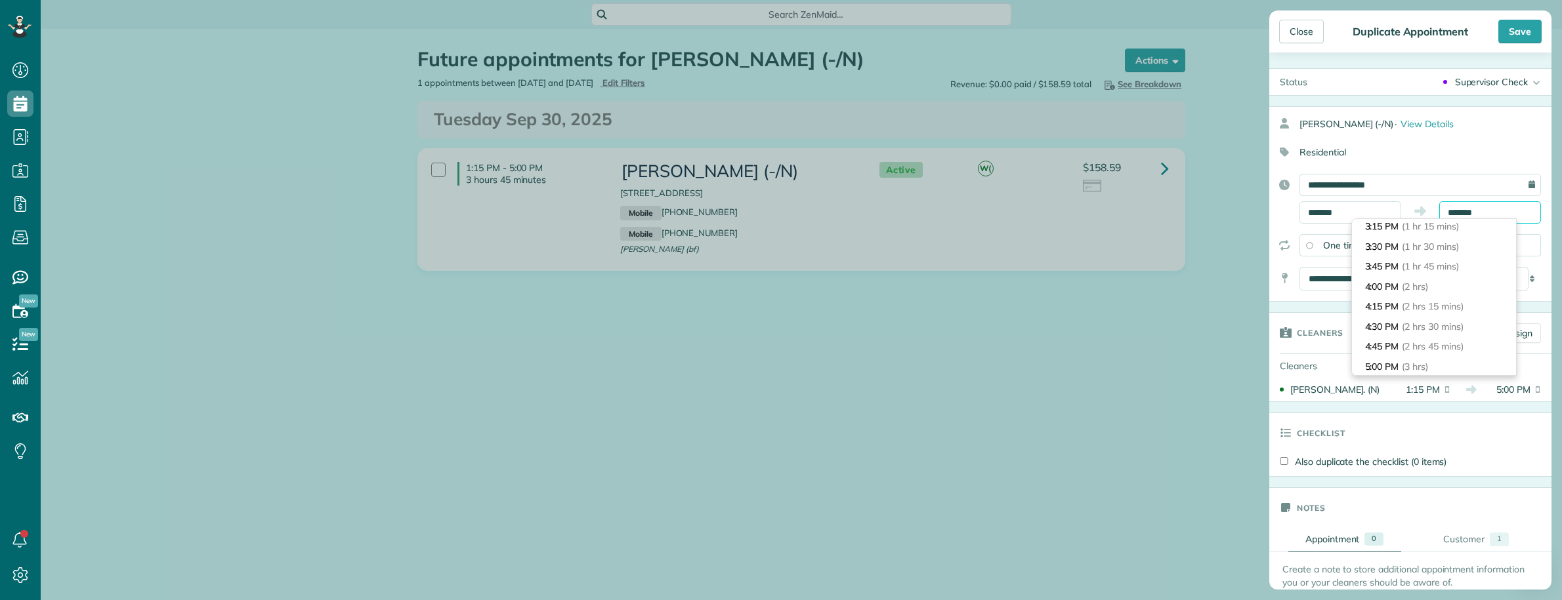
scroll to position [56, 0]
type input "*******"
click at [1412, 255] on span "(1 hr)" at bounding box center [1414, 253] width 24 height 12
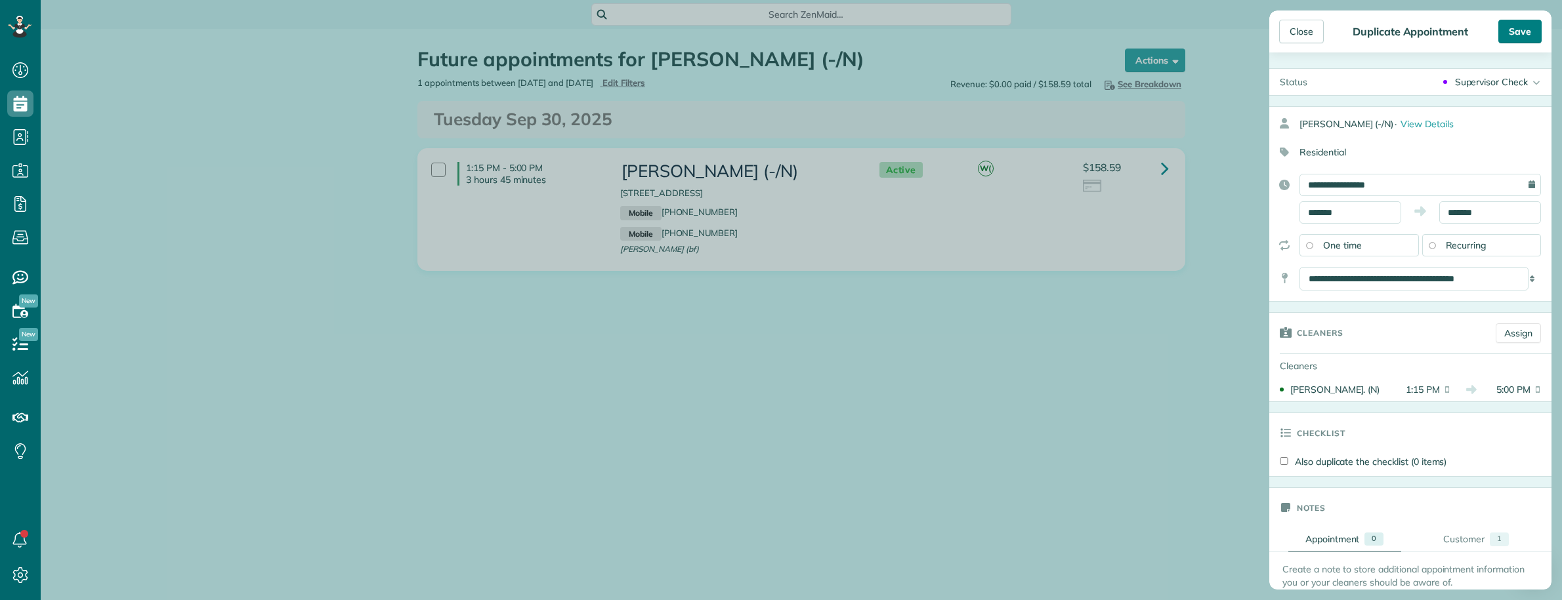
click at [1514, 34] on div "Save" at bounding box center [1519, 32] width 43 height 24
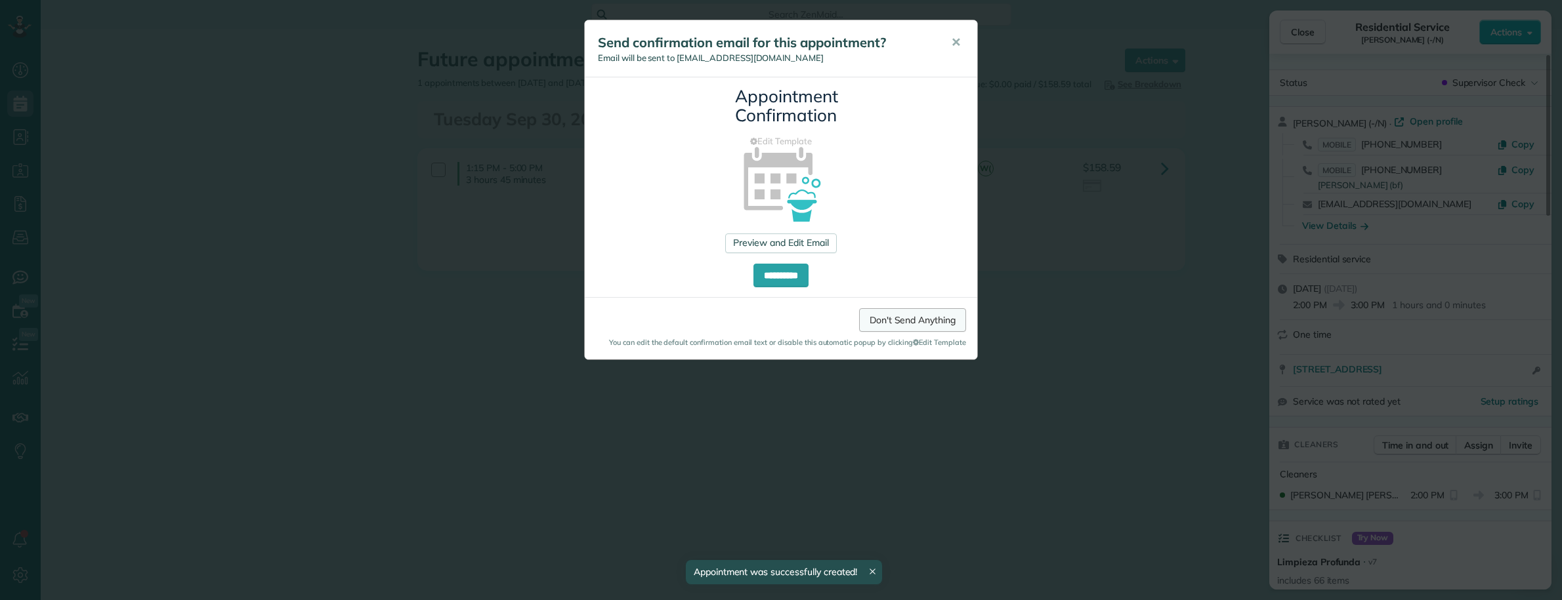
click at [880, 316] on link "Don't Send Anything" at bounding box center [912, 320] width 107 height 24
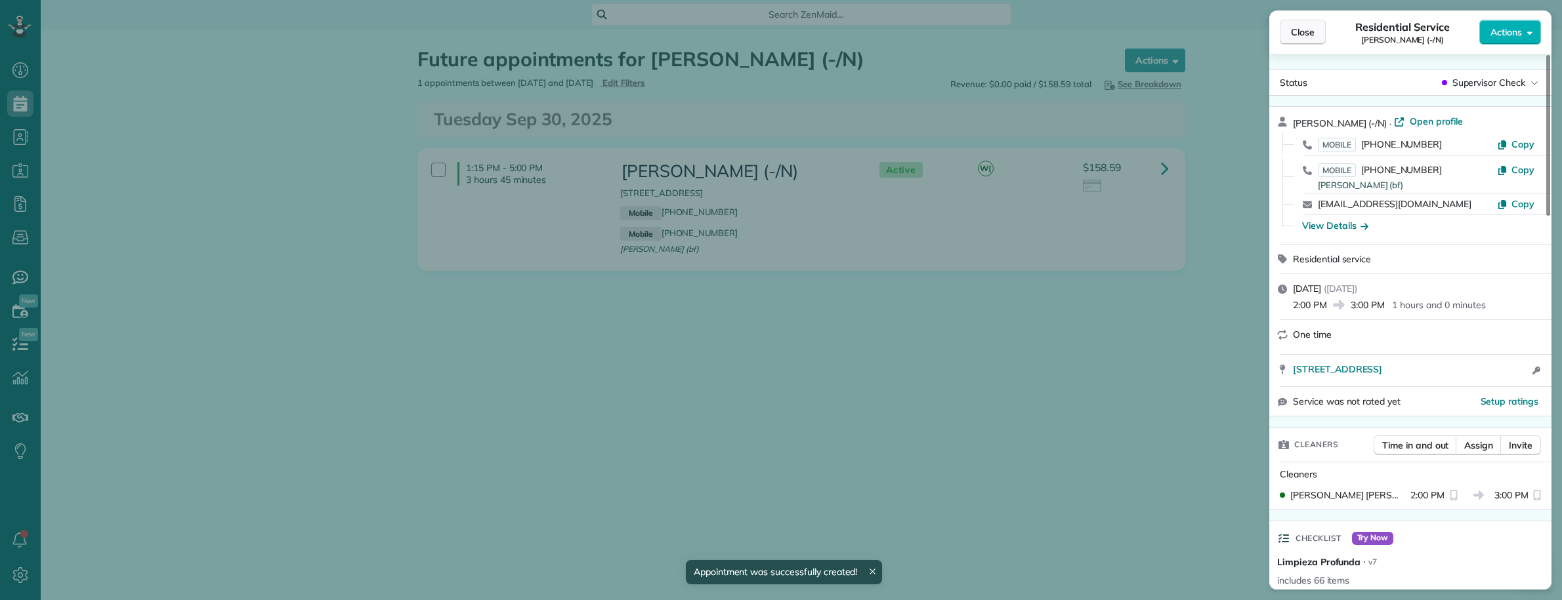
click at [1297, 31] on span "Close" at bounding box center [1303, 32] width 24 height 13
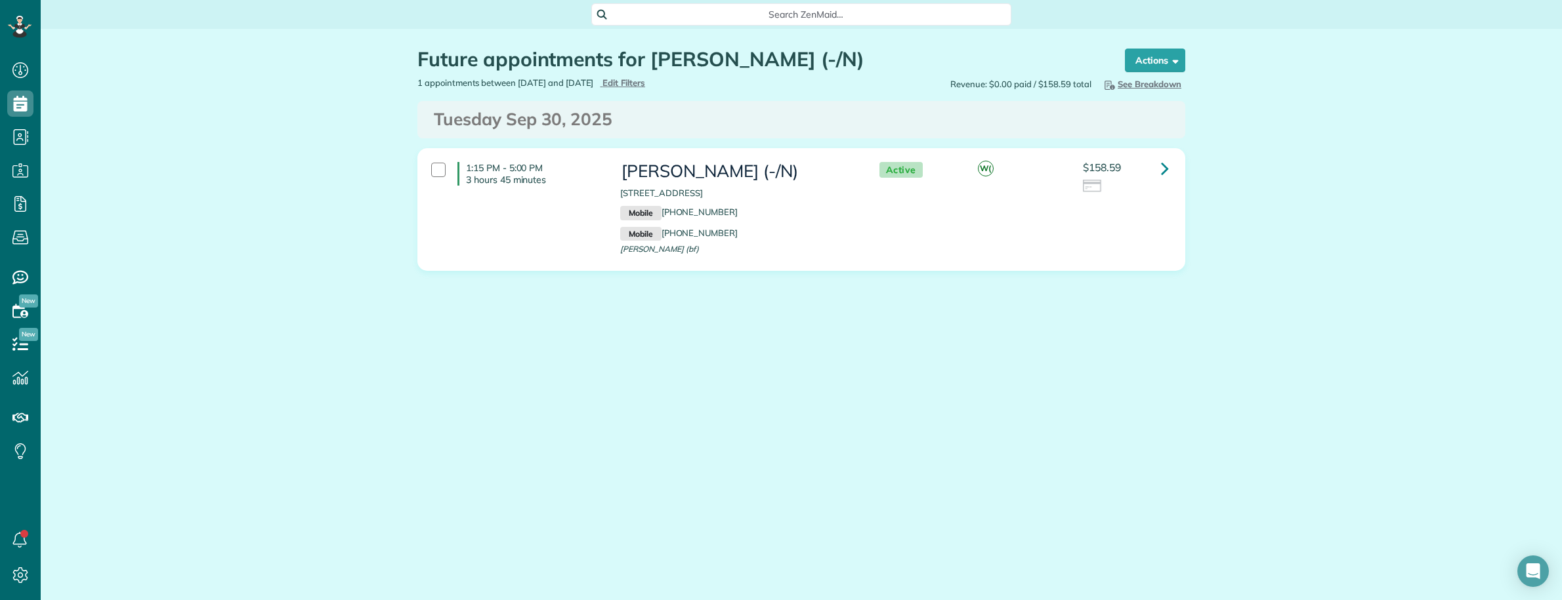
click at [100, 388] on main "Search ZenMaid… Future appointments for Shirley Marino (-/N) Schedule Changes A…" at bounding box center [801, 300] width 1521 height 600
click at [1168, 167] on icon at bounding box center [1165, 168] width 8 height 23
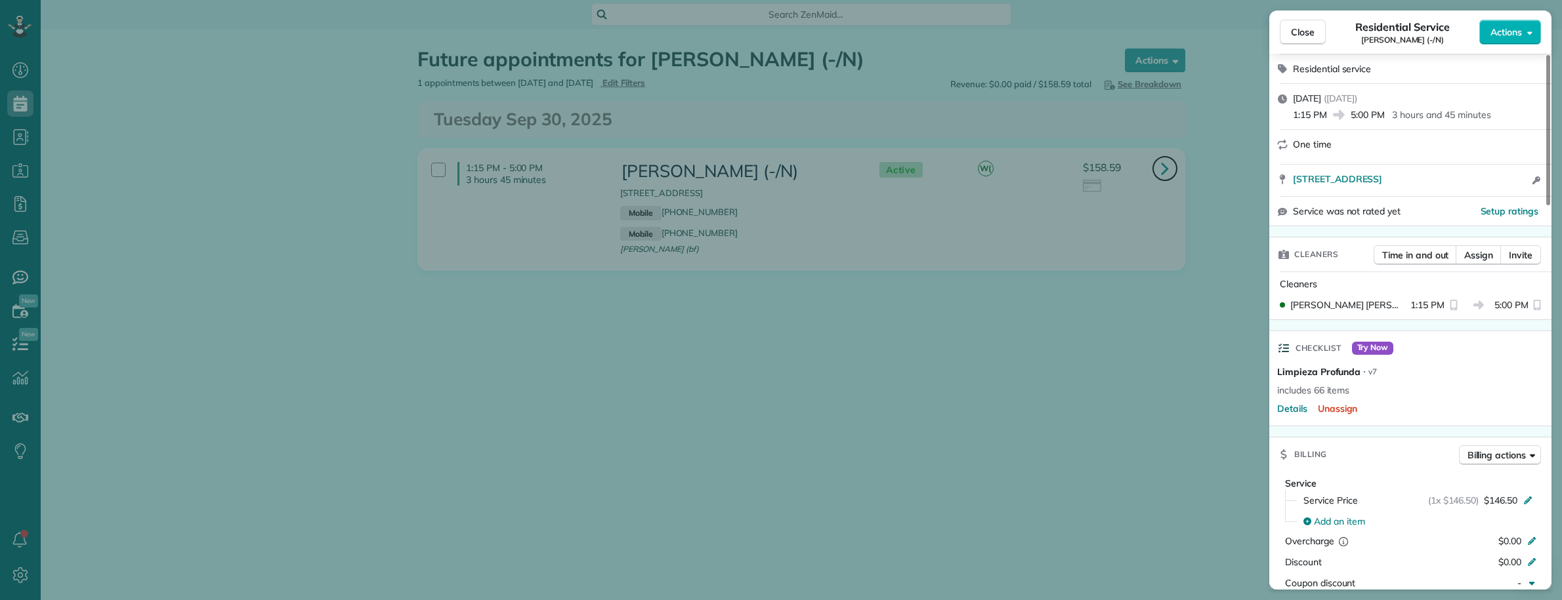
scroll to position [328, 0]
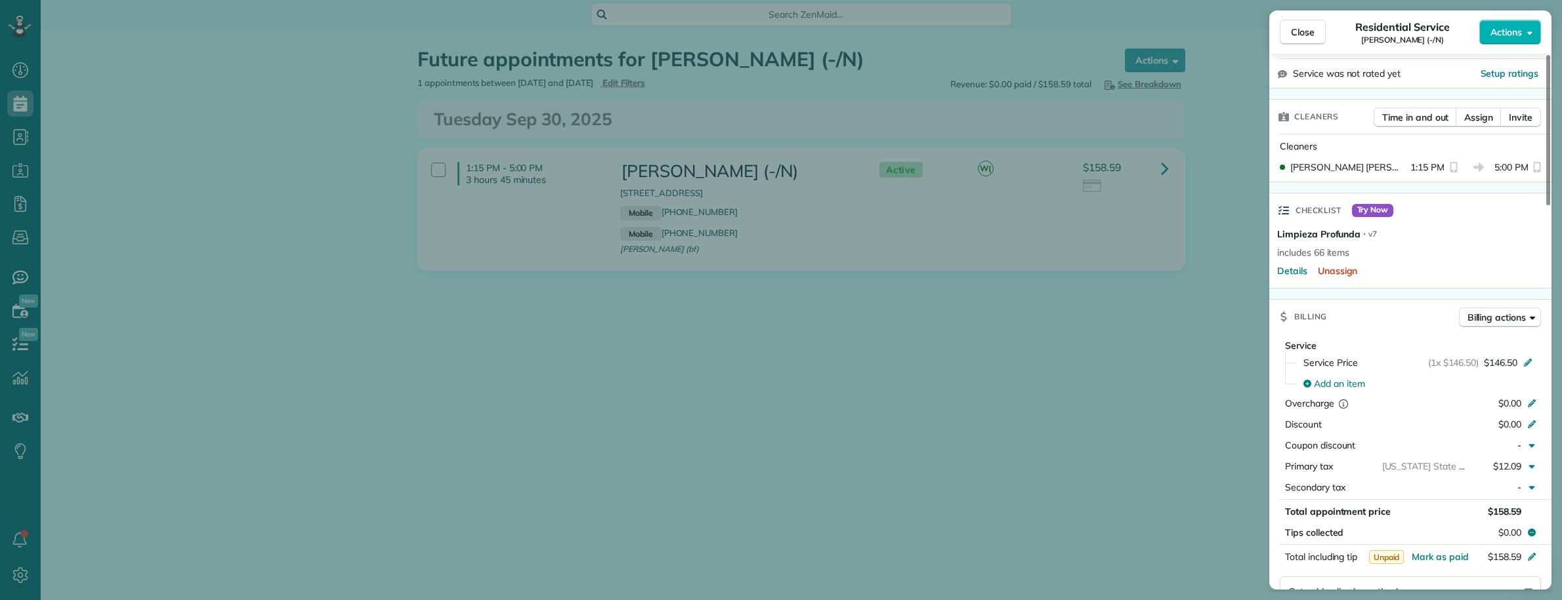
click at [110, 524] on div "Close Residential Service Shirley Marino (-/N) Actions Status Active Shirley Ma…" at bounding box center [781, 300] width 1562 height 600
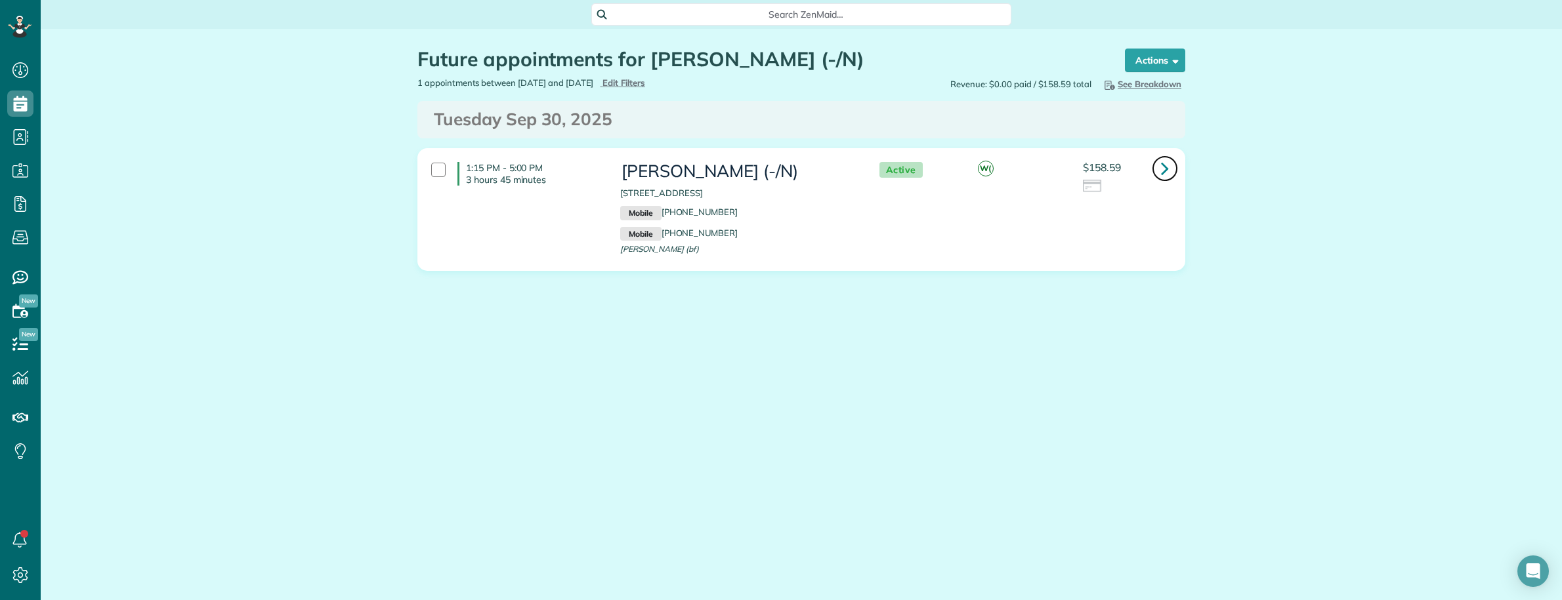
click at [1161, 174] on icon at bounding box center [1165, 168] width 8 height 23
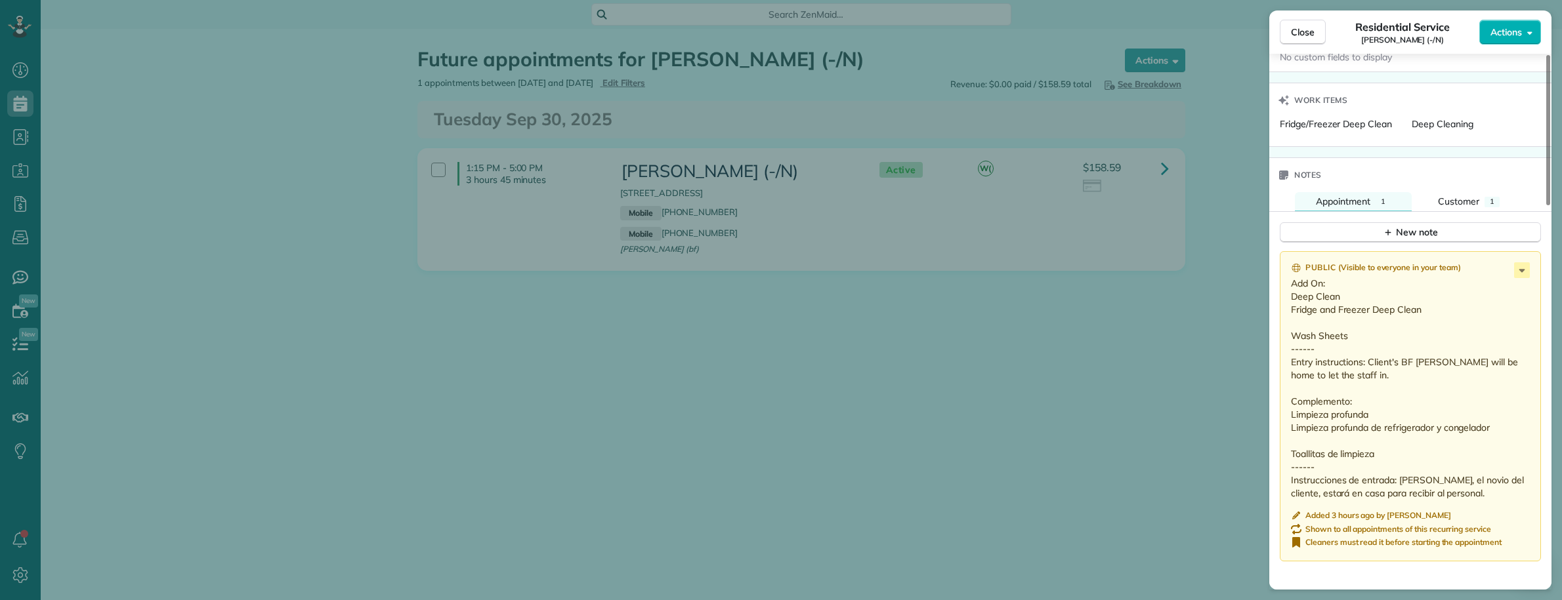
scroll to position [984, 0]
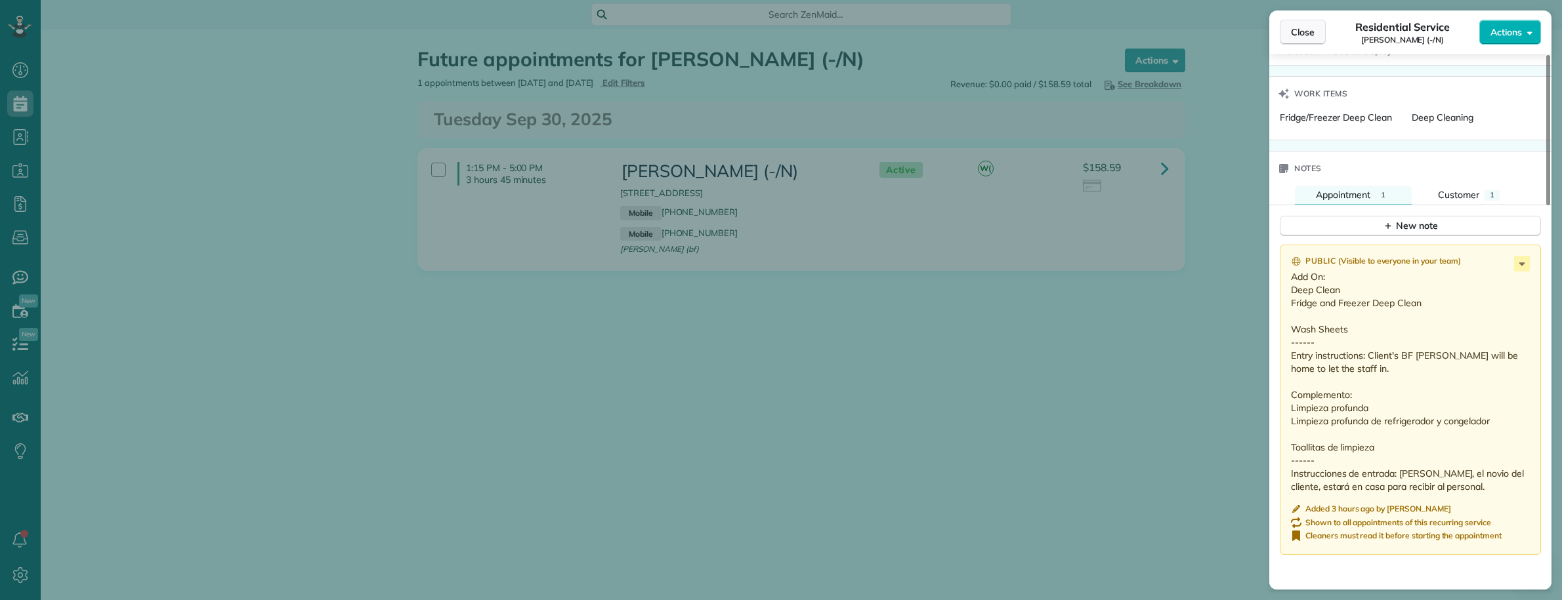
click at [1306, 30] on span "Close" at bounding box center [1303, 32] width 24 height 13
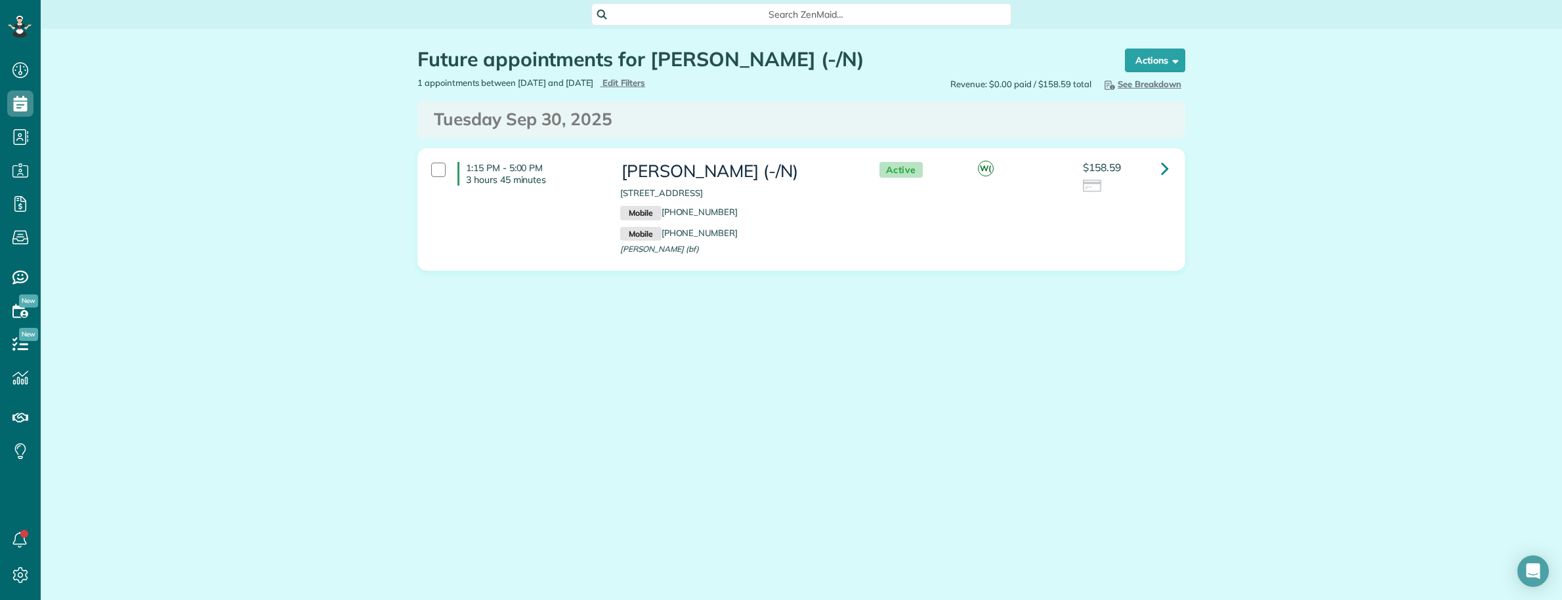
click at [683, 15] on span "Search ZenMaid…" at bounding box center [805, 14] width 399 height 13
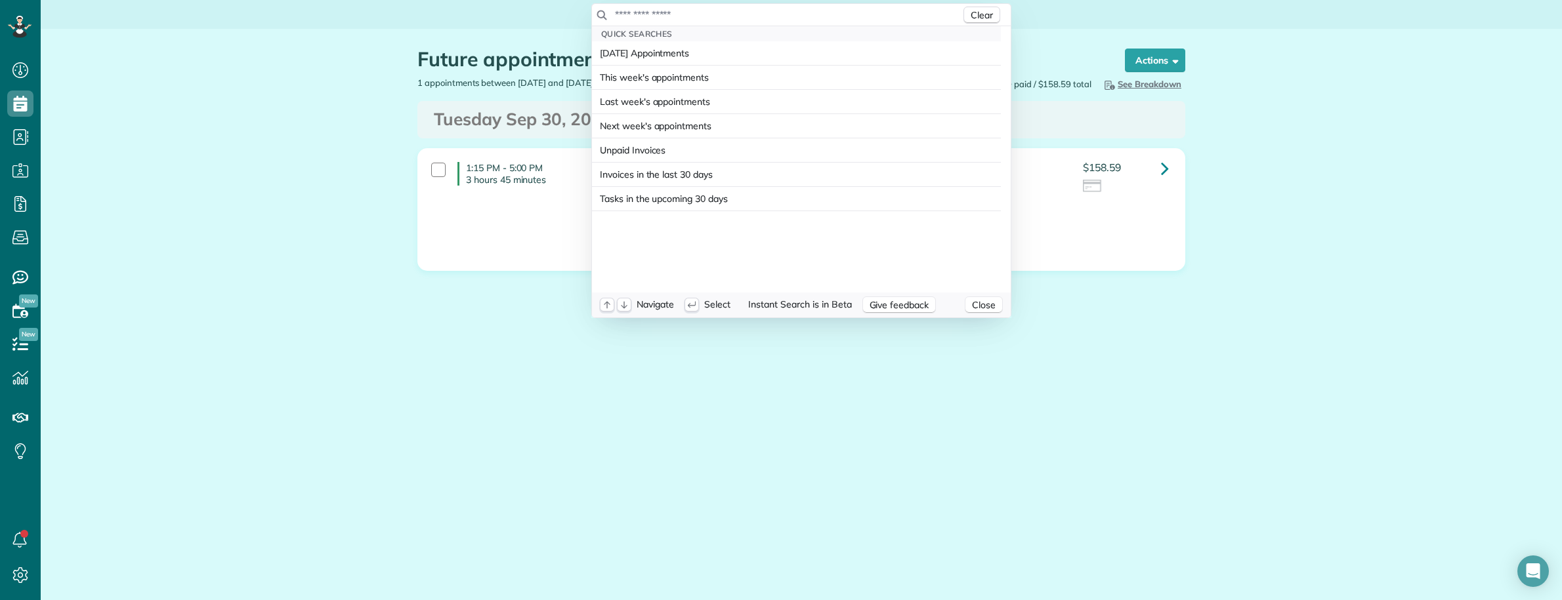
click at [684, 15] on input "text" at bounding box center [787, 14] width 346 height 13
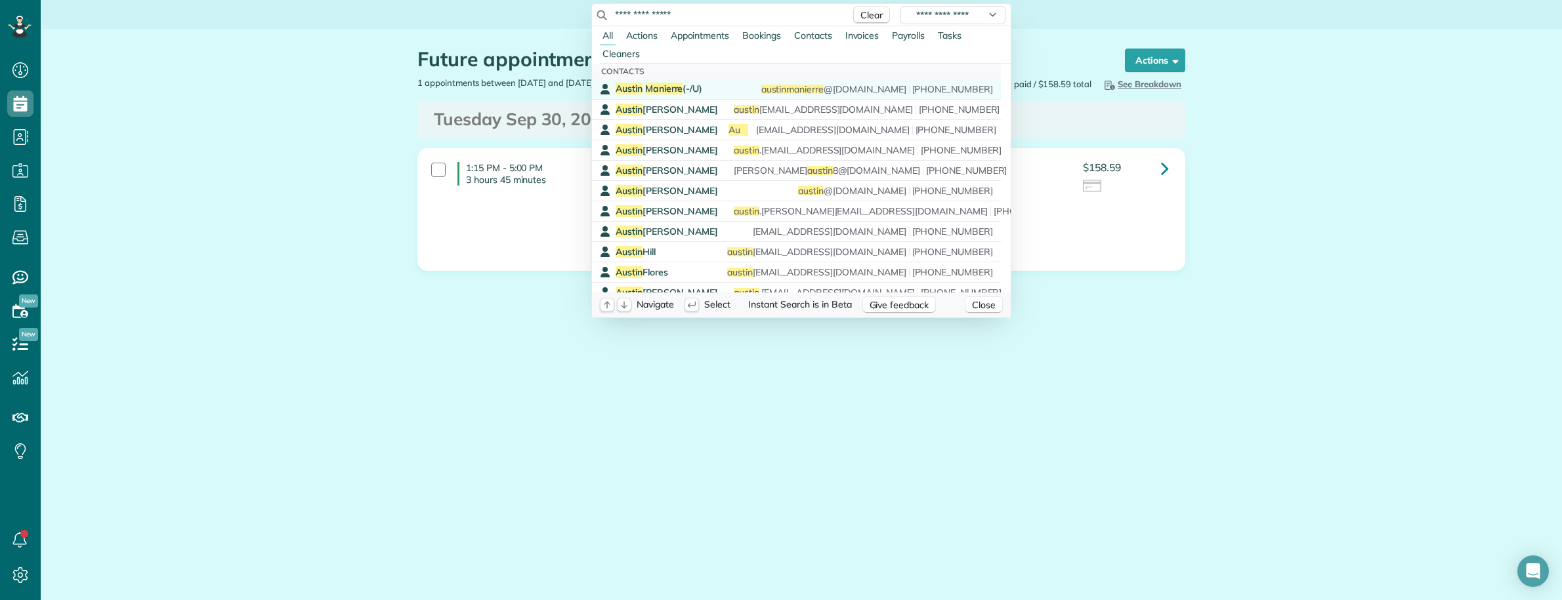
type input "**********"
click at [650, 86] on span "Manierre" at bounding box center [664, 89] width 38 height 12
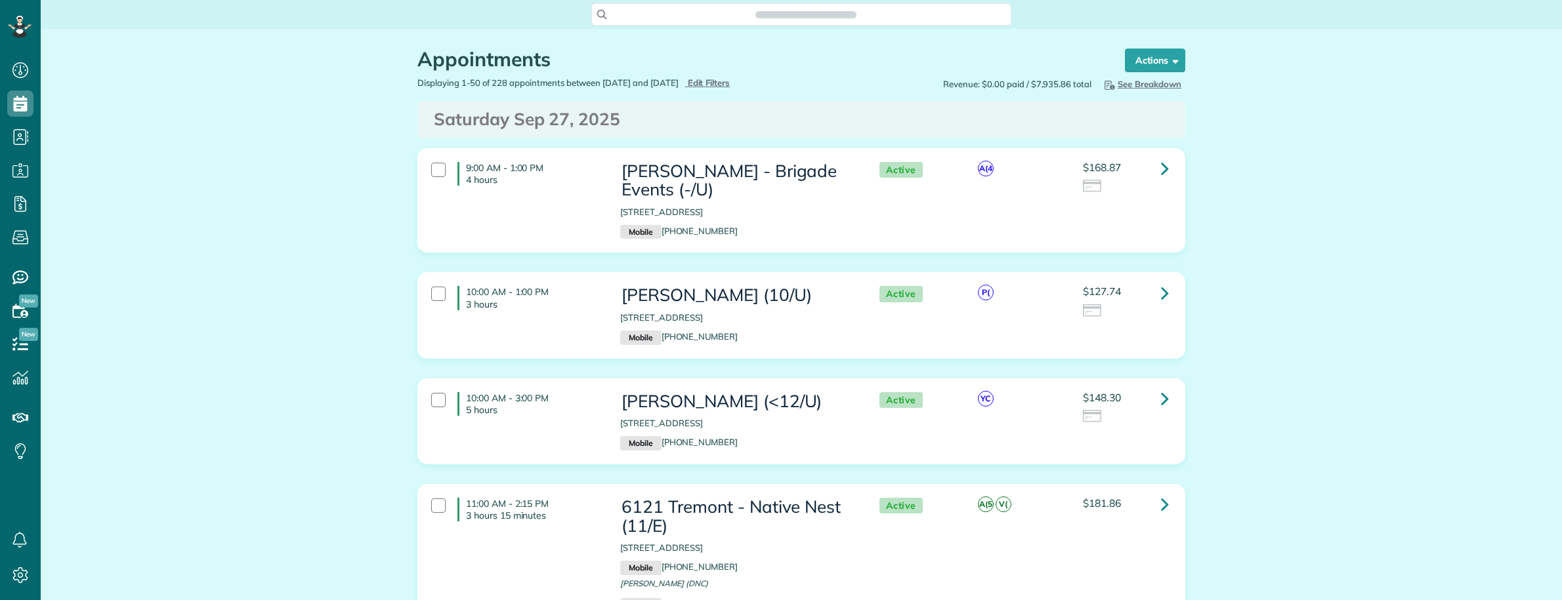
scroll to position [5, 5]
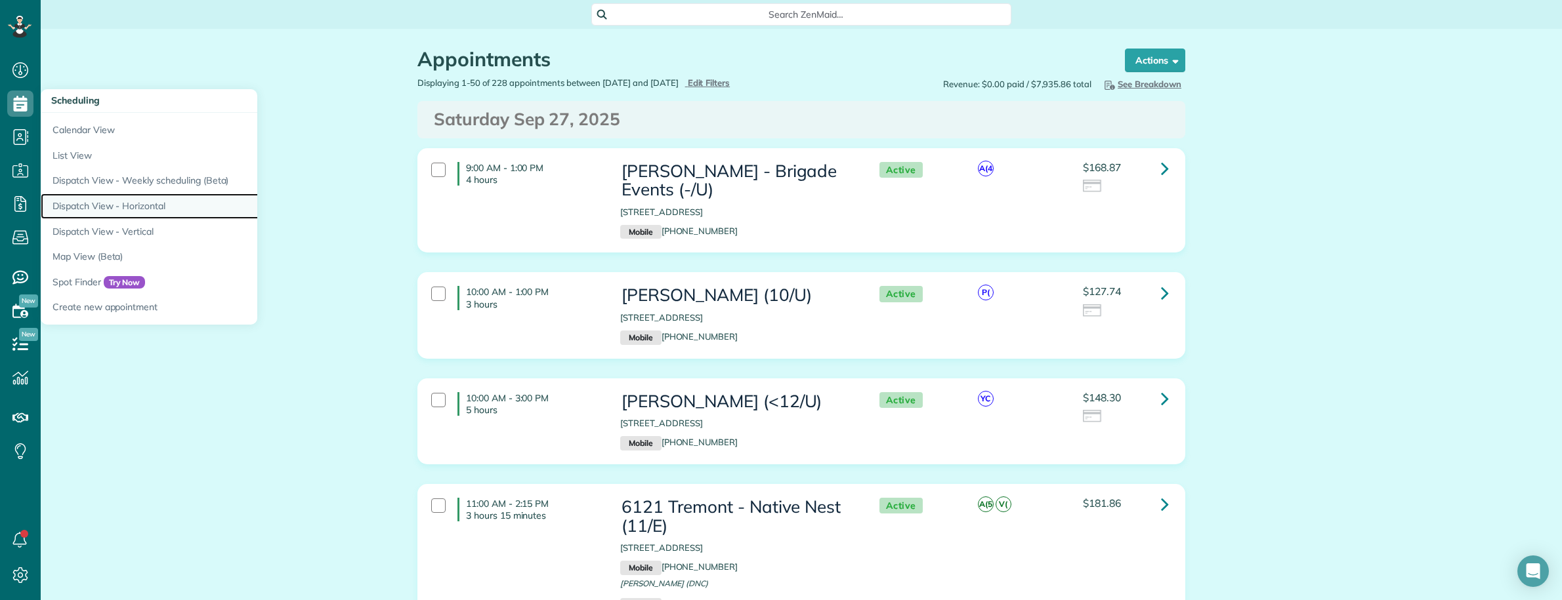
click at [121, 200] on link "Dispatch View - Horizontal" at bounding box center [205, 207] width 328 height 26
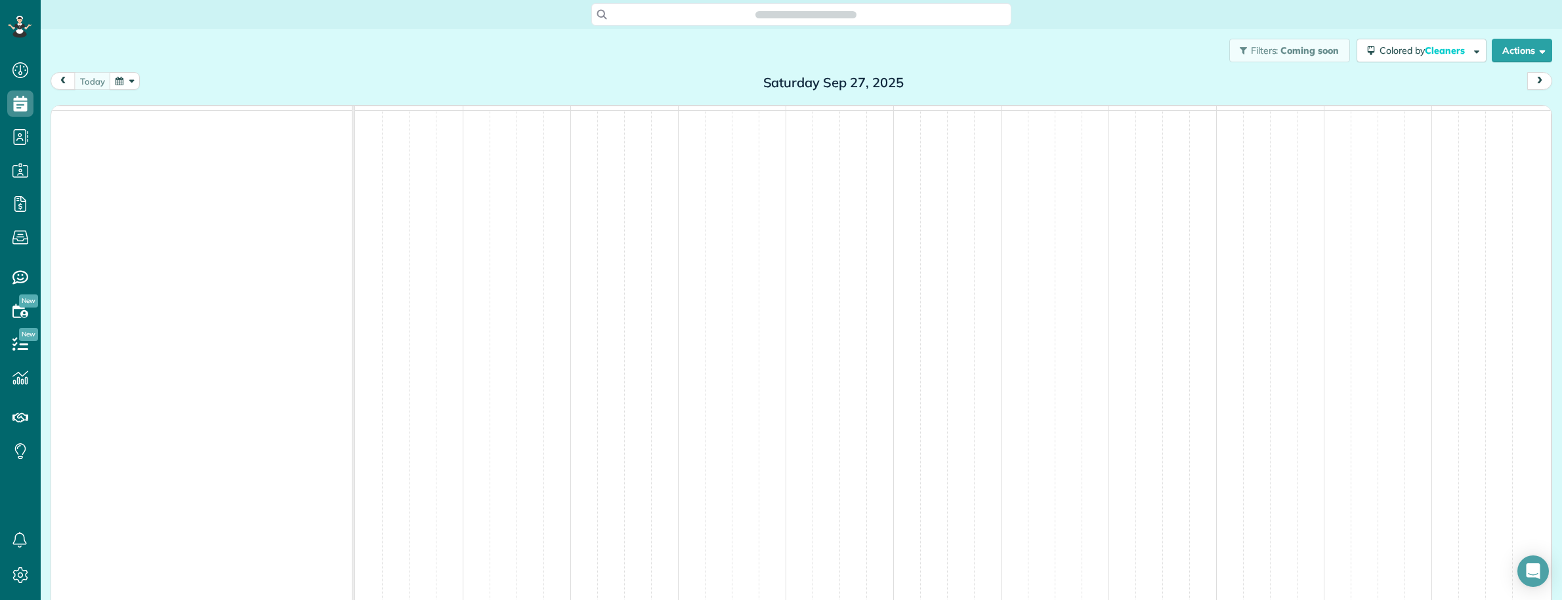
scroll to position [5, 5]
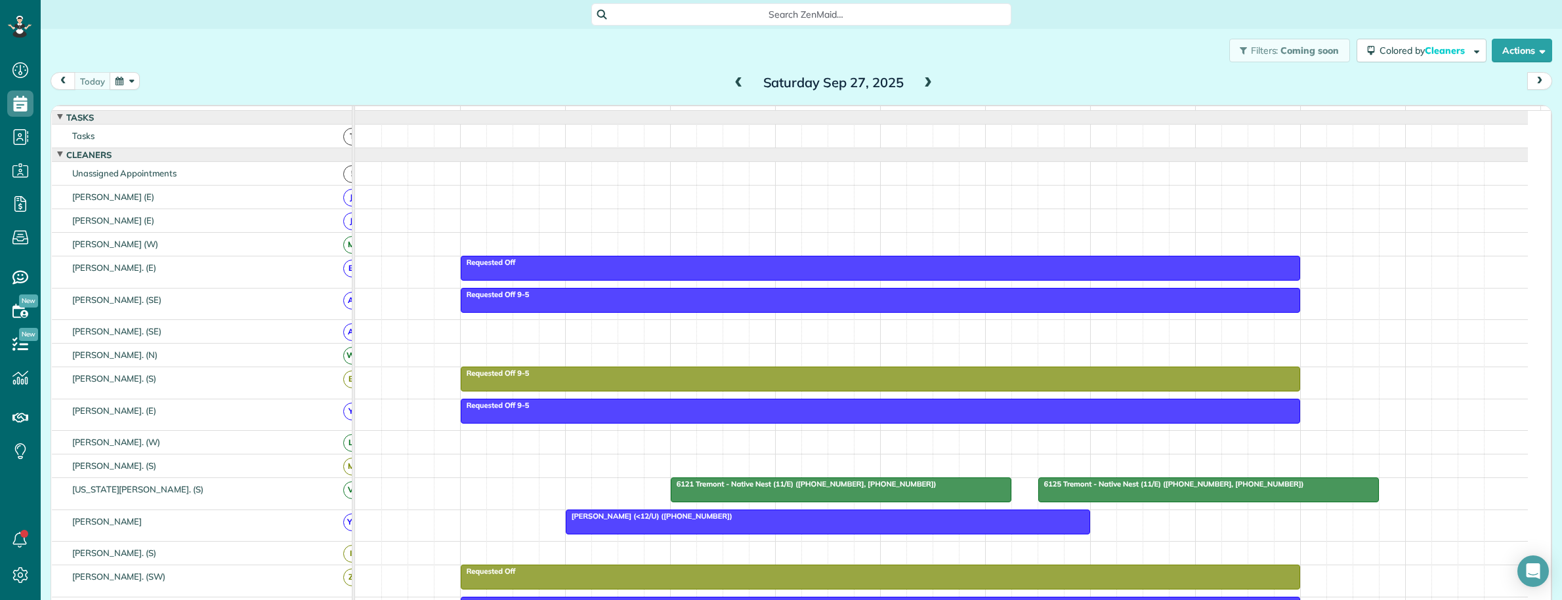
click at [922, 83] on span at bounding box center [928, 83] width 14 height 12
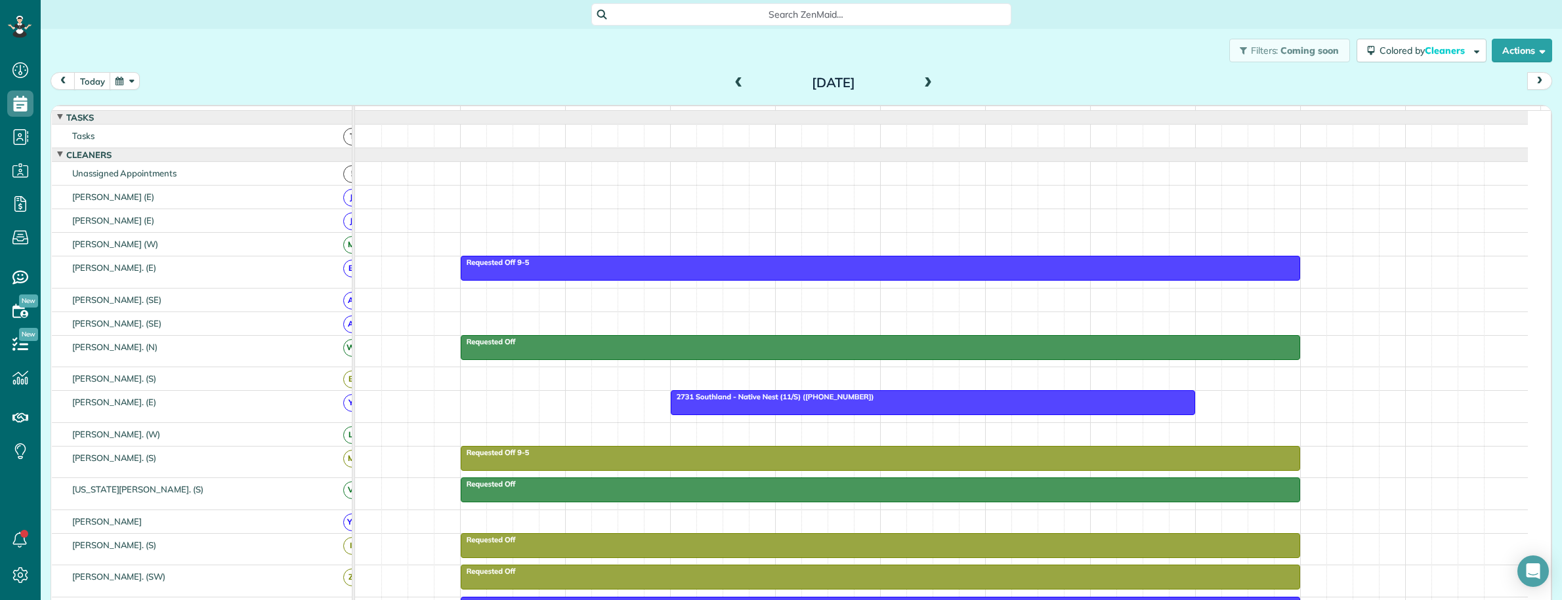
click at [921, 83] on span at bounding box center [928, 83] width 14 height 12
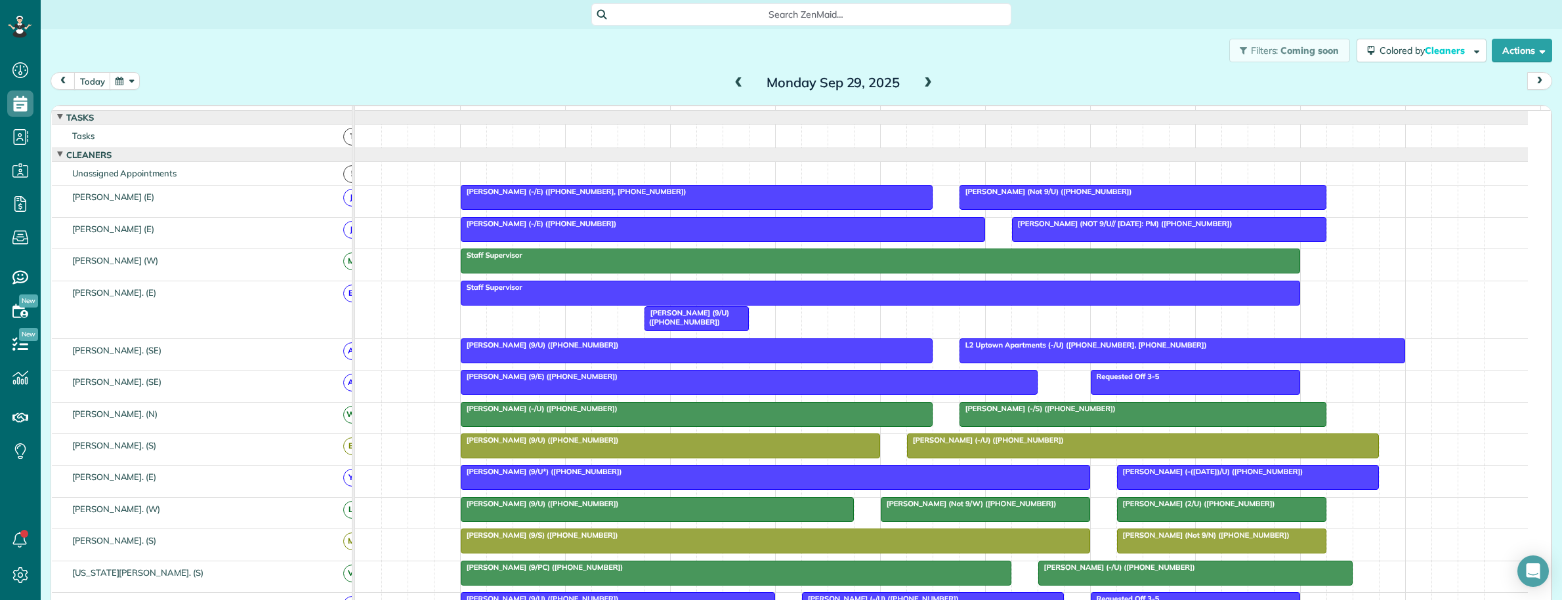
click at [921, 83] on span at bounding box center [928, 83] width 14 height 12
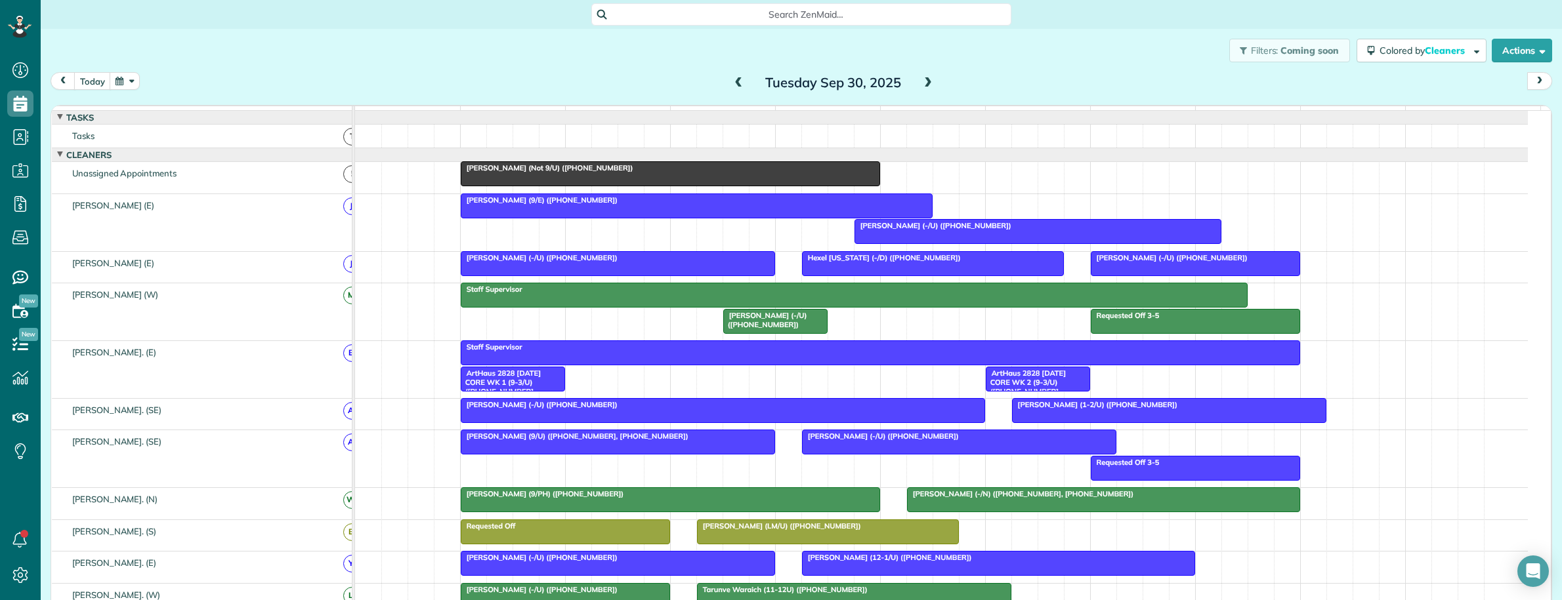
click at [705, 173] on div "Ryan Mak (Not 9/U) (+12147998905)" at bounding box center [670, 167] width 411 height 9
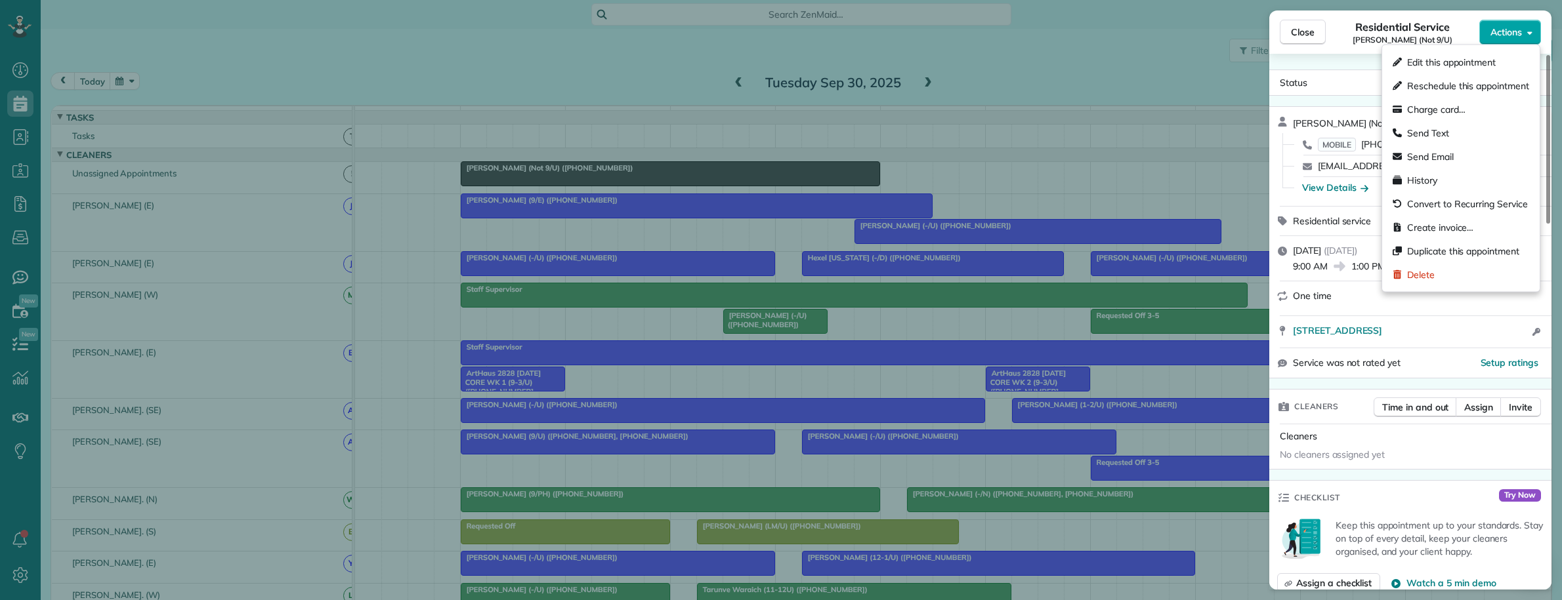
click at [1524, 41] on button "Actions" at bounding box center [1510, 32] width 62 height 25
click at [1497, 251] on span "Duplicate this appointment" at bounding box center [1468, 251] width 122 height 13
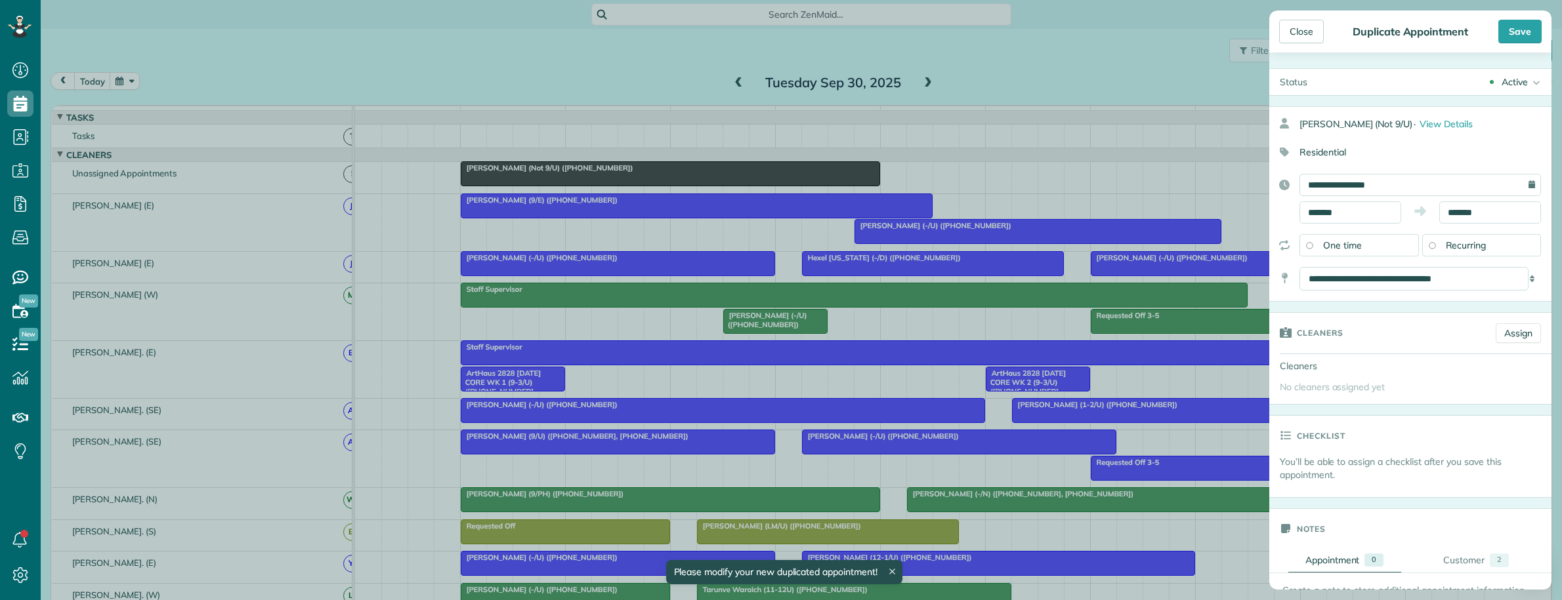
click at [1511, 77] on div "Active" at bounding box center [1514, 81] width 26 height 13
click at [1490, 254] on div "Supervisor Check" at bounding box center [1497, 258] width 73 height 9
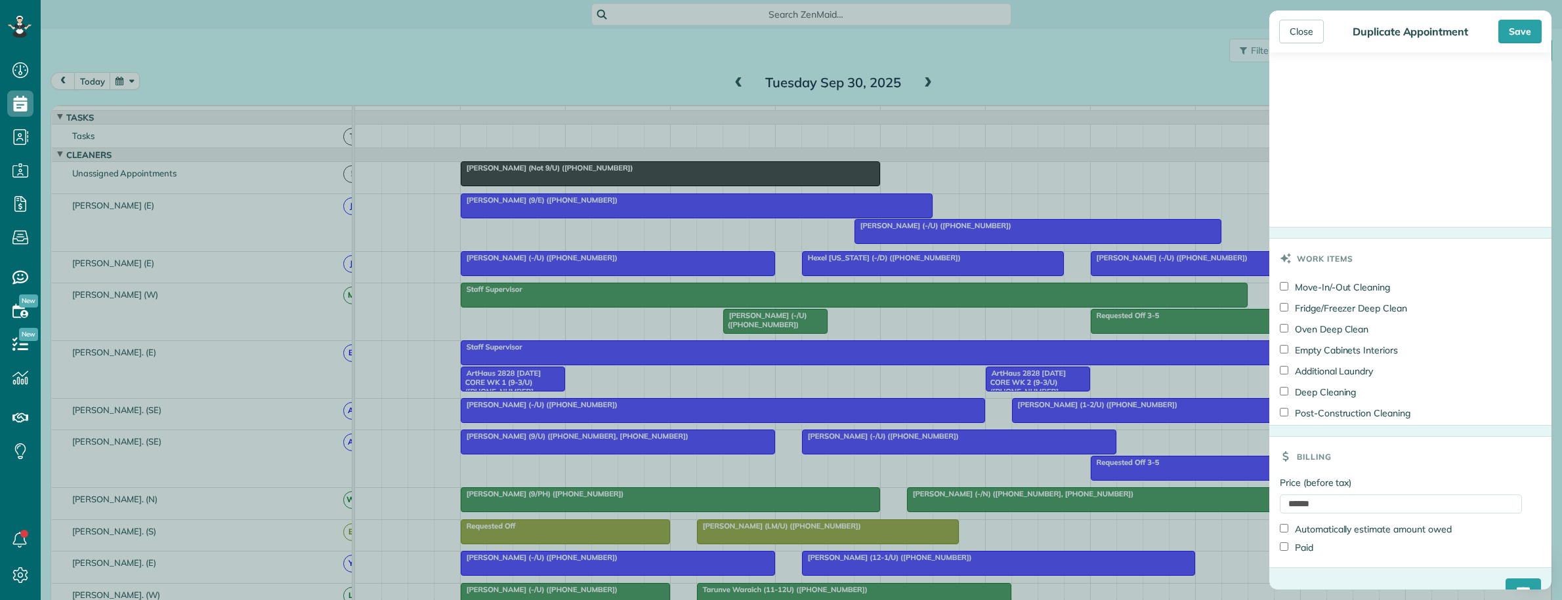
scroll to position [847, 0]
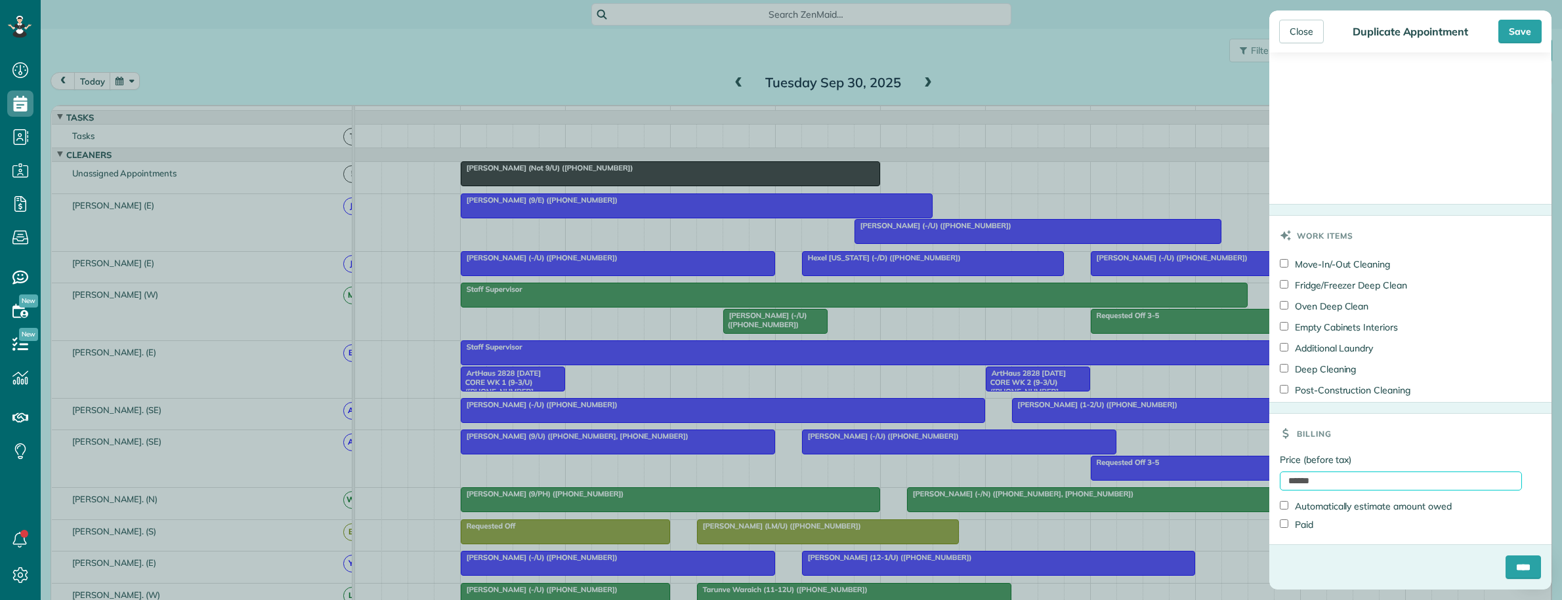
drag, startPoint x: 1317, startPoint y: 483, endPoint x: 1228, endPoint y: 482, distance: 89.2
click at [1228, 482] on div "Close Duplicate Appointment Save Status Supervisor Check Active Cancelled Cance…" at bounding box center [781, 300] width 1562 height 600
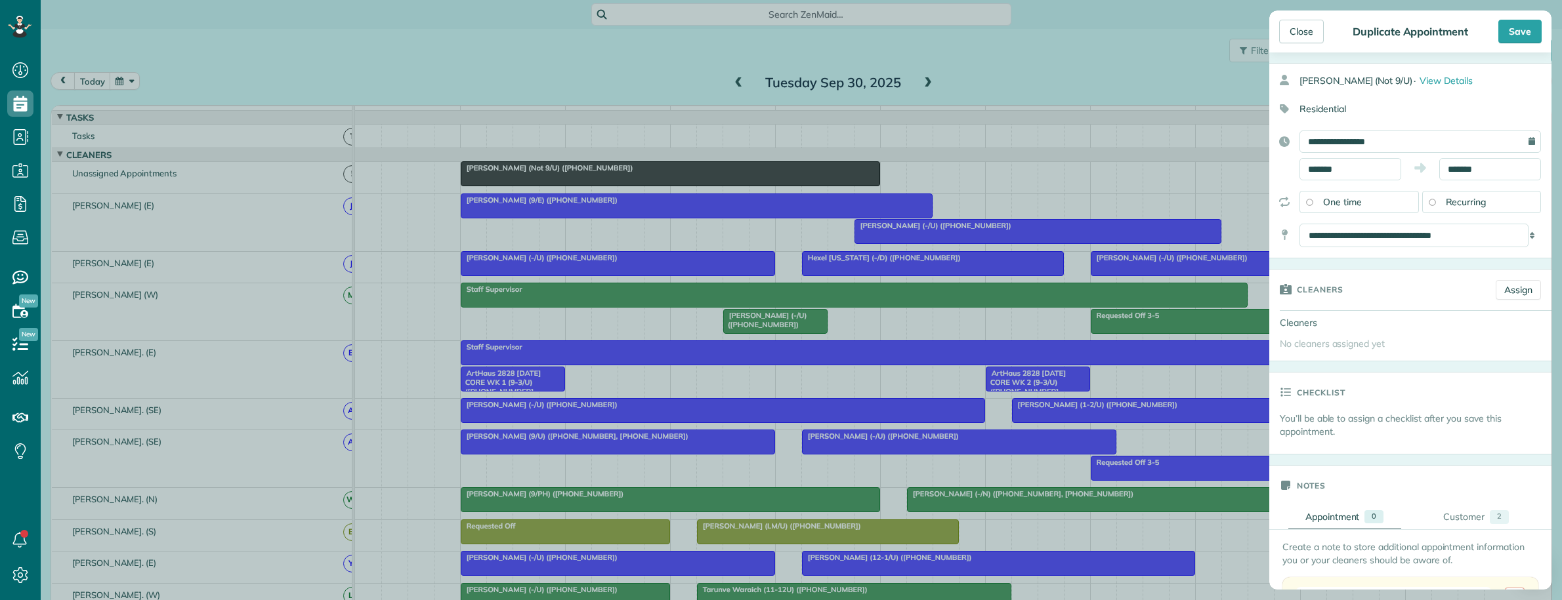
scroll to position [27, 0]
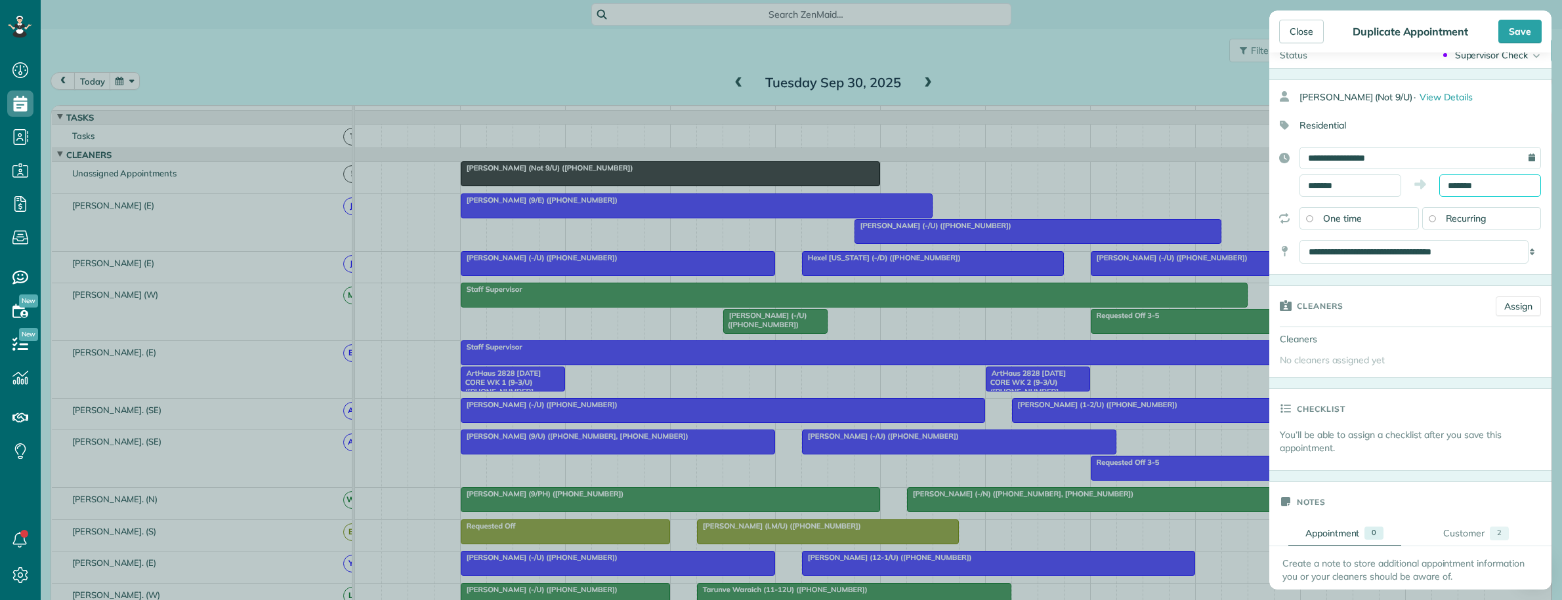
click at [1467, 187] on input "*******" at bounding box center [1490, 186] width 102 height 22
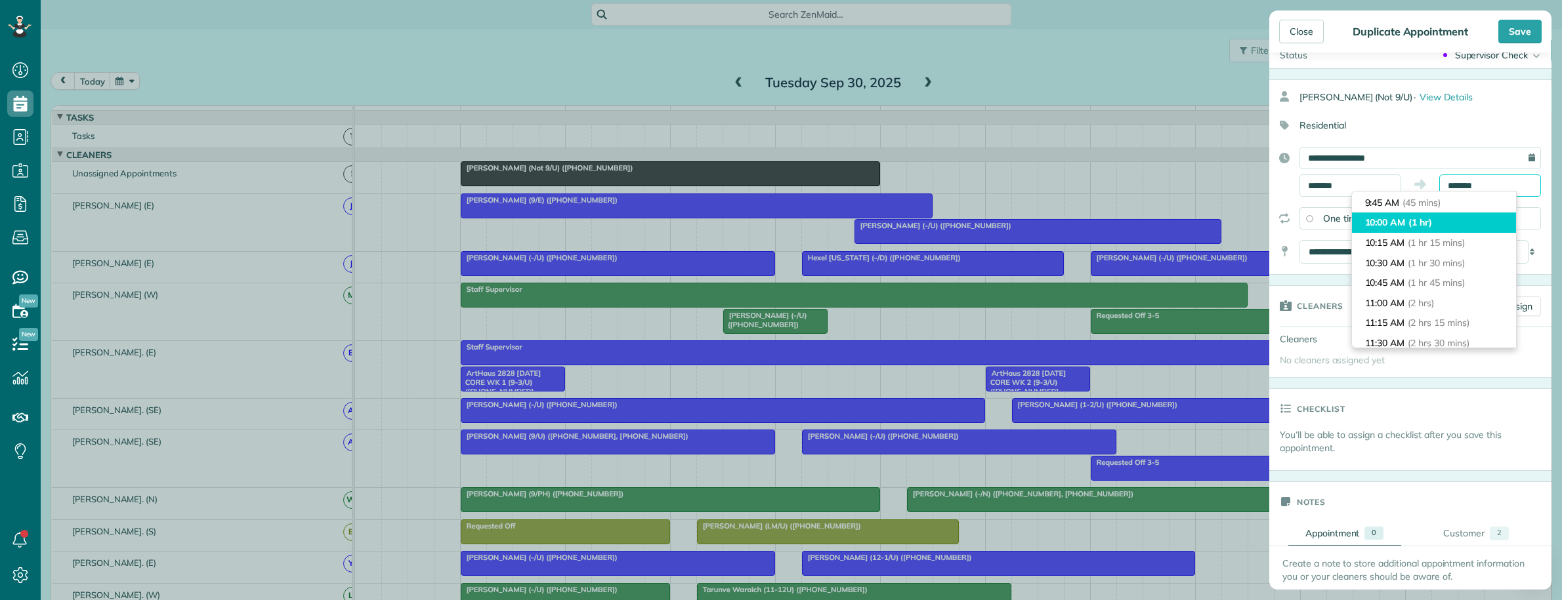
scroll to position [54, 0]
type input "********"
click at [1428, 234] on li "10:00 AM (1 hr)" at bounding box center [1434, 228] width 164 height 20
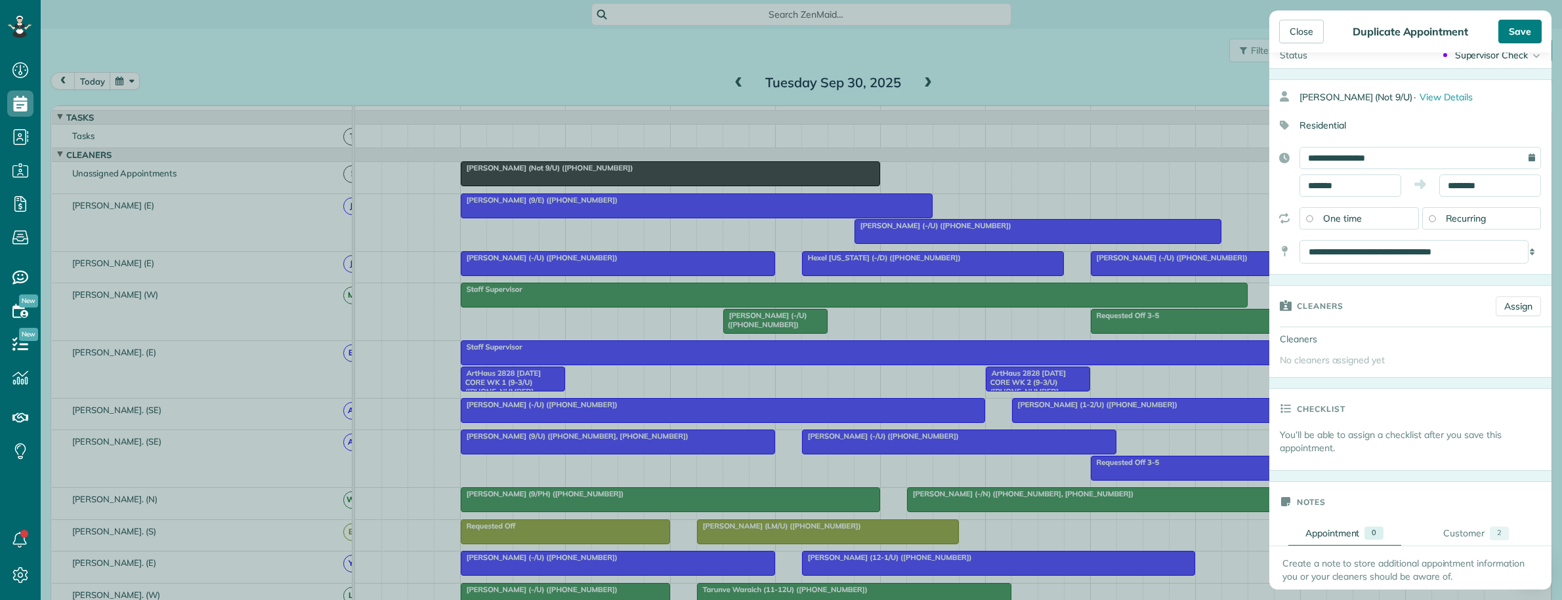
click at [1517, 28] on div "Save" at bounding box center [1519, 32] width 43 height 24
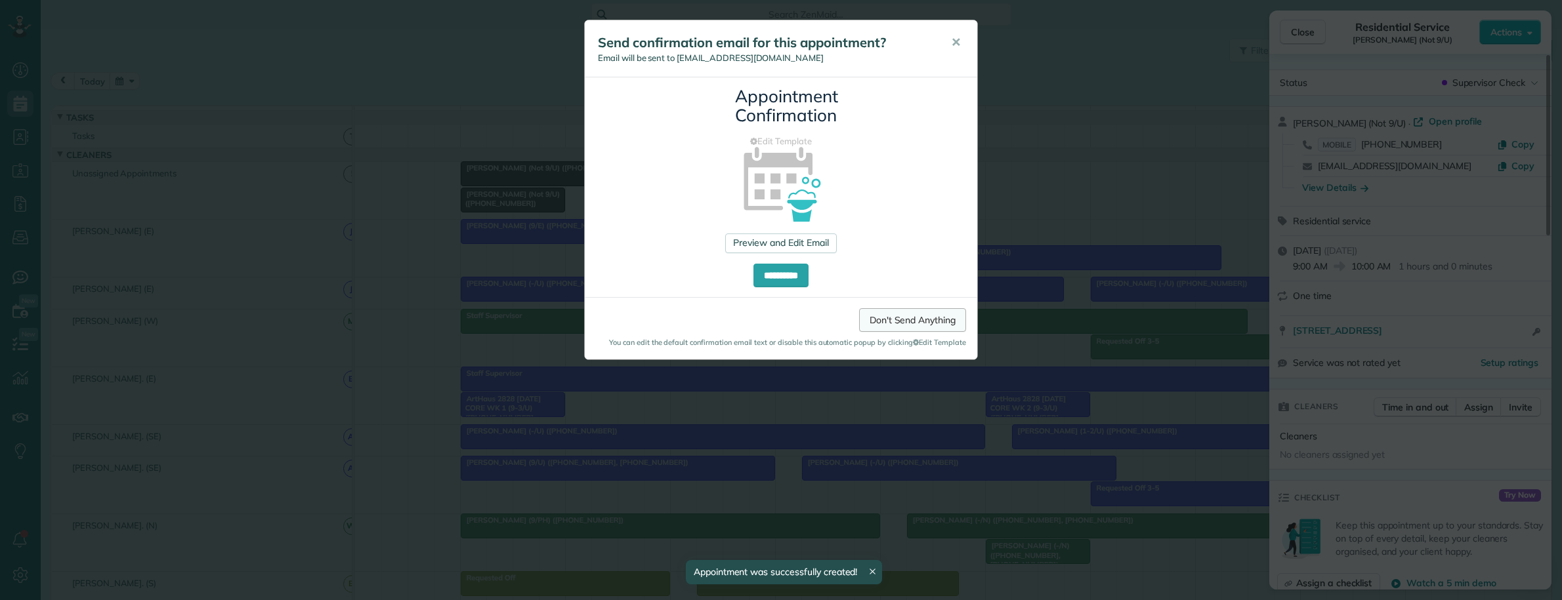
click at [871, 320] on link "Don't Send Anything" at bounding box center [912, 320] width 107 height 24
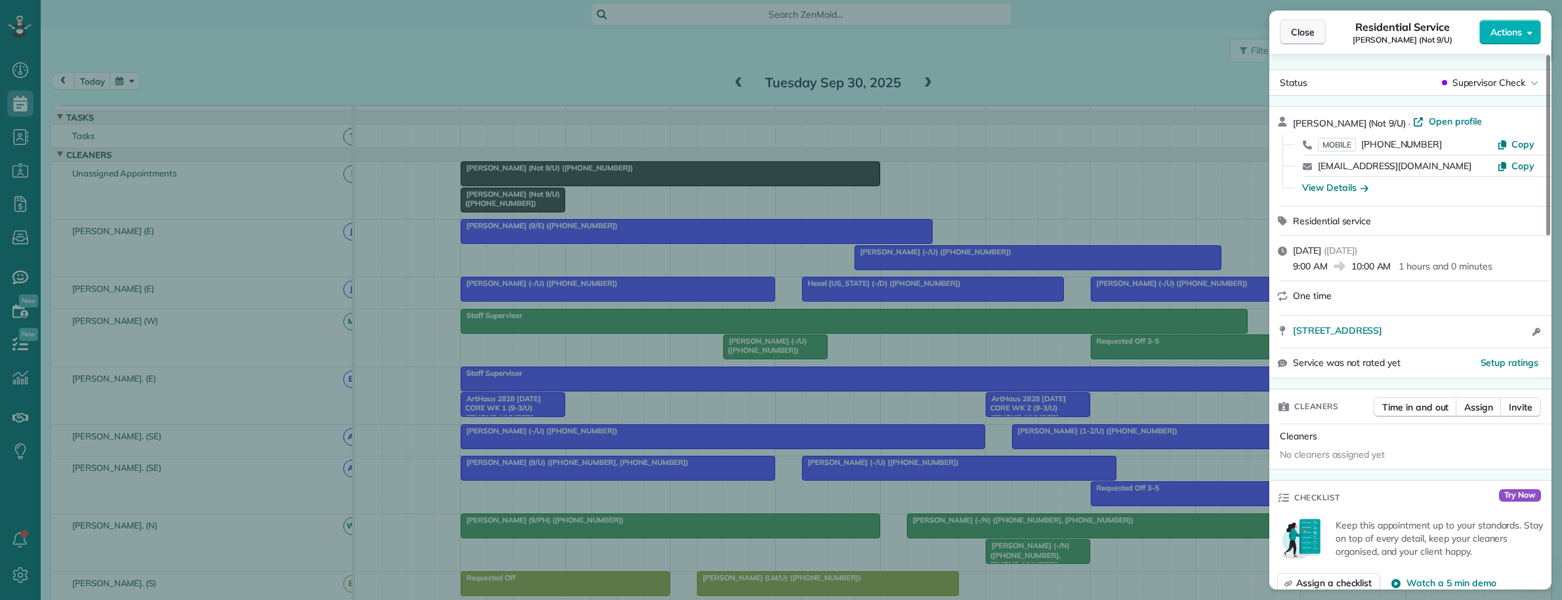
click at [1305, 35] on span "Close" at bounding box center [1303, 32] width 24 height 13
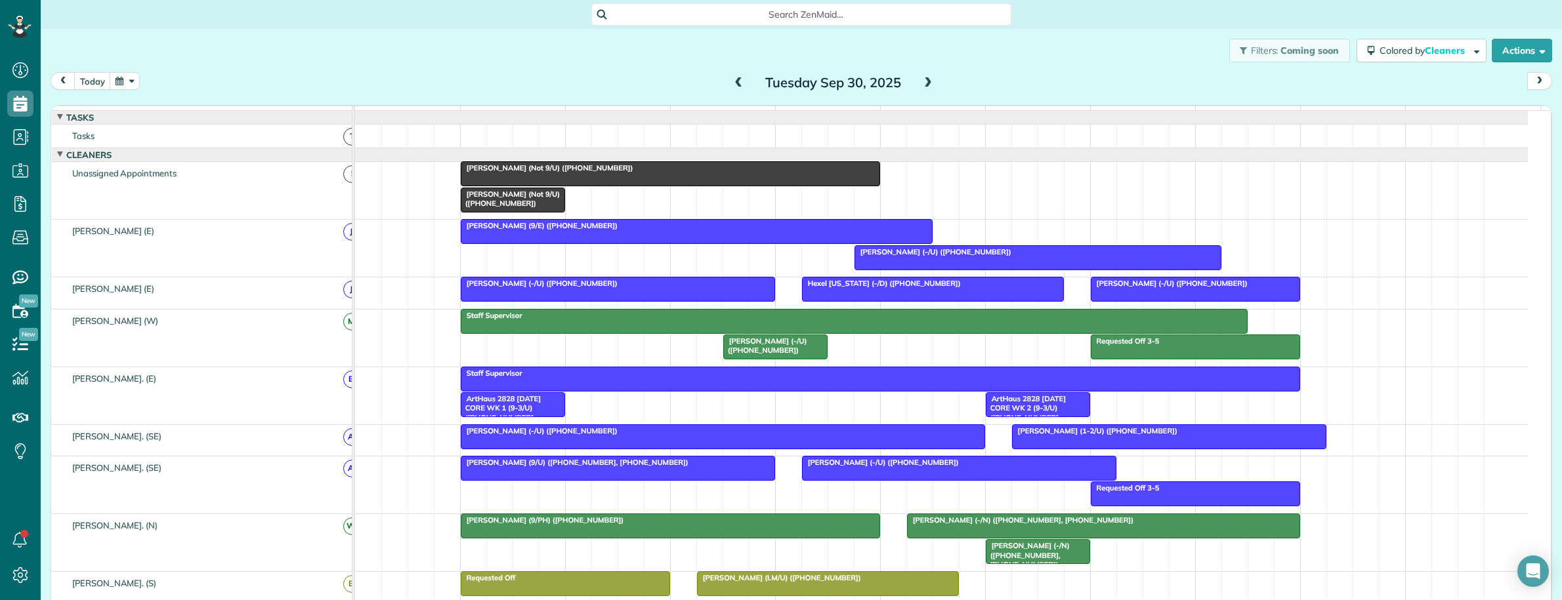
click at [792, 12] on span "Search ZenMaid…" at bounding box center [805, 14] width 399 height 13
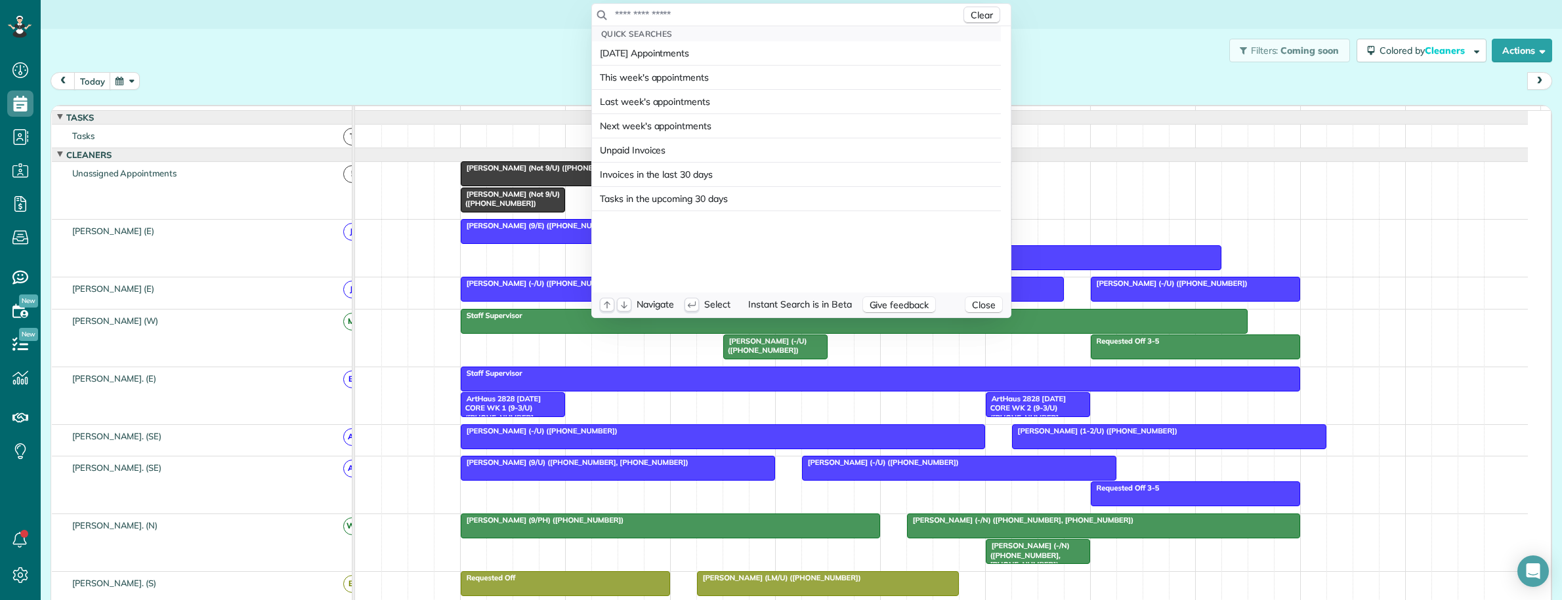
click at [788, 12] on input "text" at bounding box center [787, 14] width 346 height 13
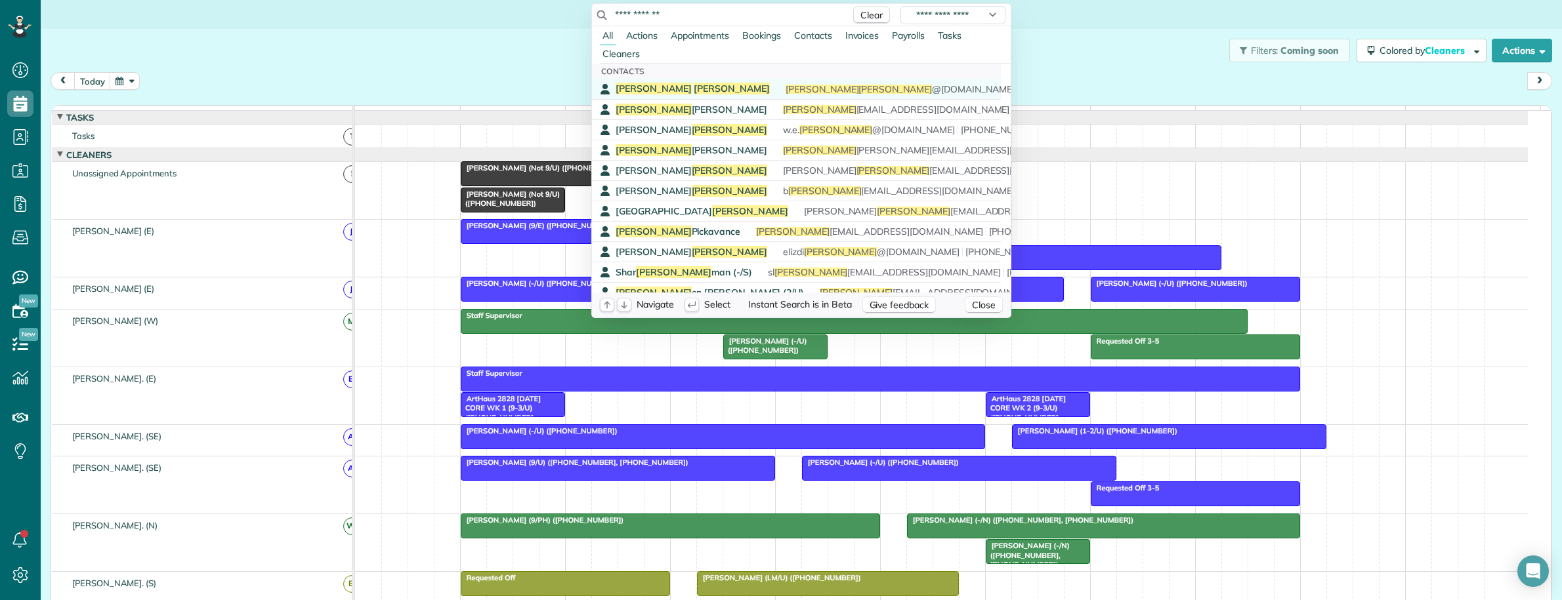
type input "**********"
click at [663, 82] on link "Stenson Cole stenson cole @yahoo.com (469) 337-5743" at bounding box center [796, 89] width 409 height 20
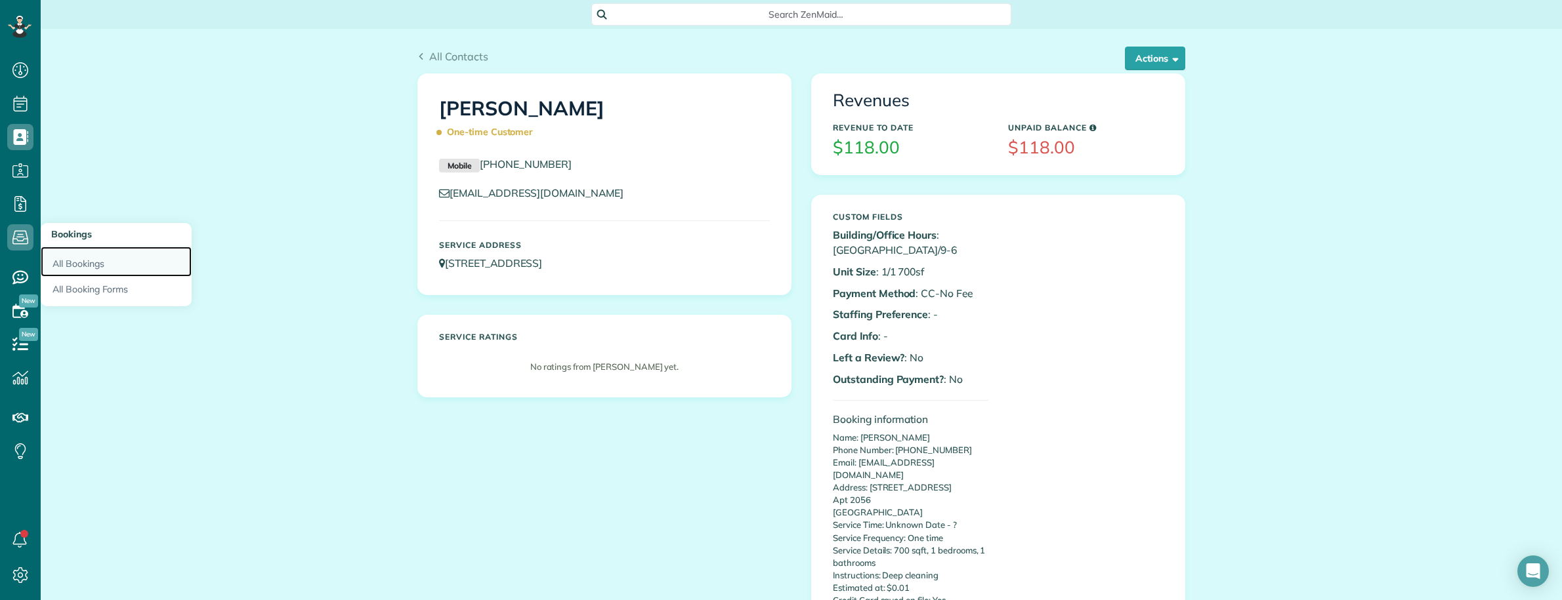
click at [94, 264] on link "All Bookings" at bounding box center [116, 262] width 151 height 30
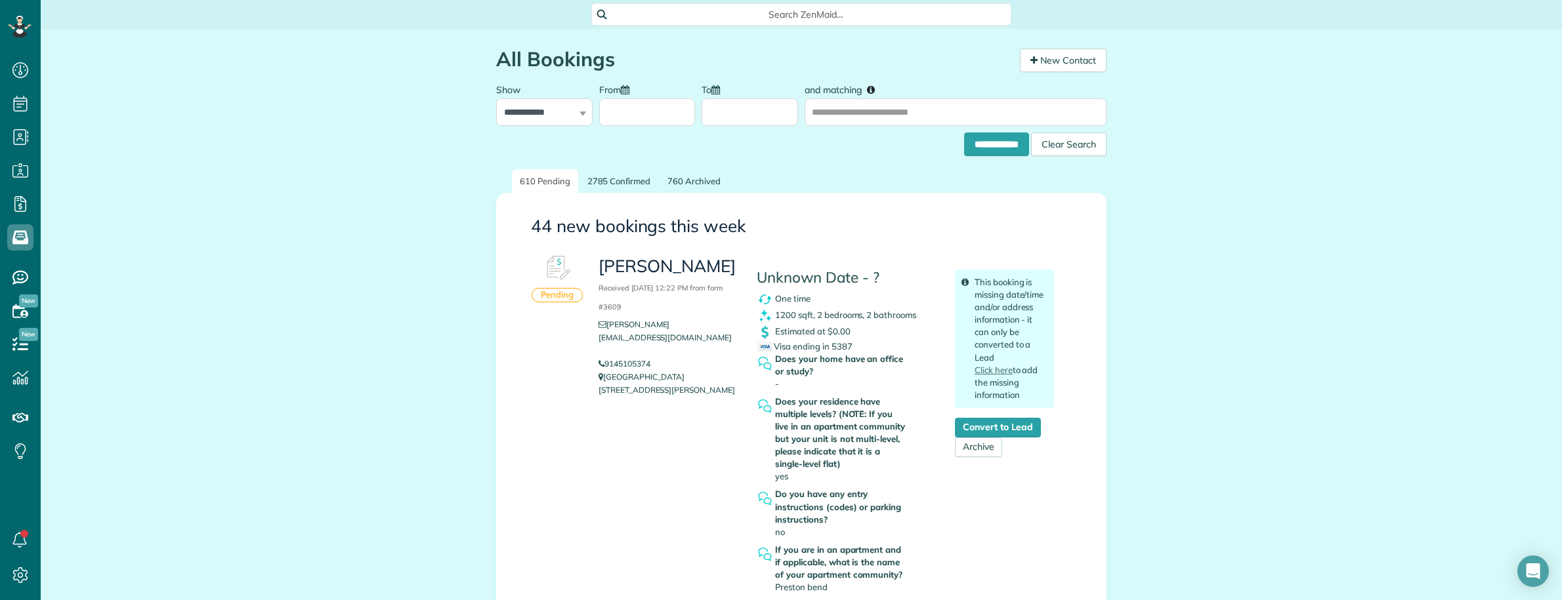
click at [724, 10] on span "Search ZenMaid…" at bounding box center [805, 14] width 399 height 13
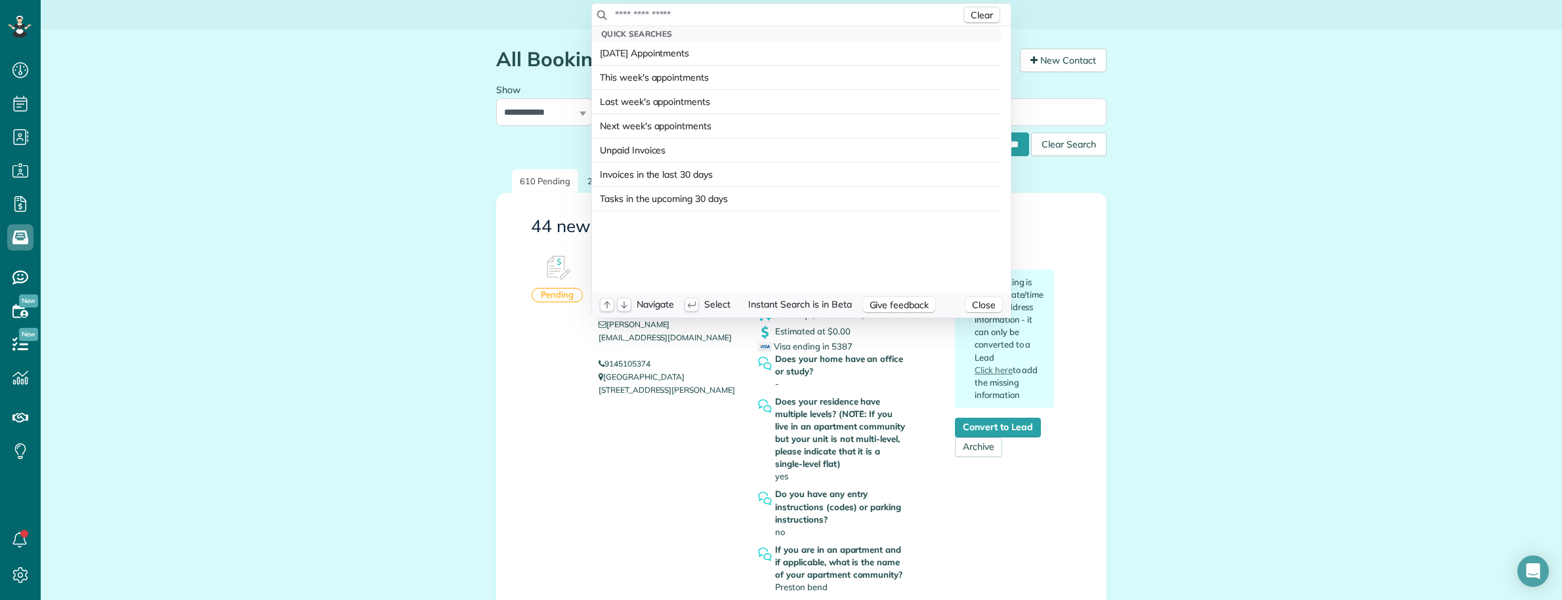
click at [720, 14] on input "text" at bounding box center [787, 14] width 346 height 13
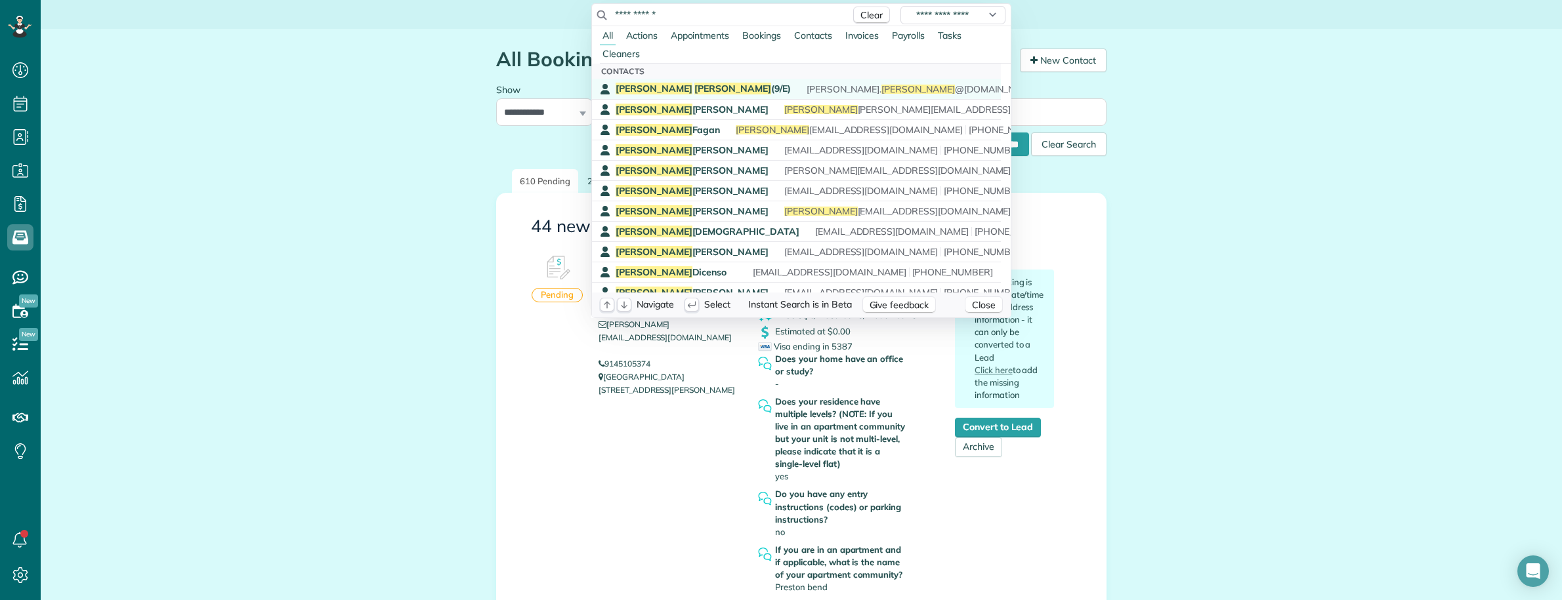
type input "**********"
click at [667, 85] on span "[PERSON_NAME] (9/E)" at bounding box center [703, 89] width 175 height 12
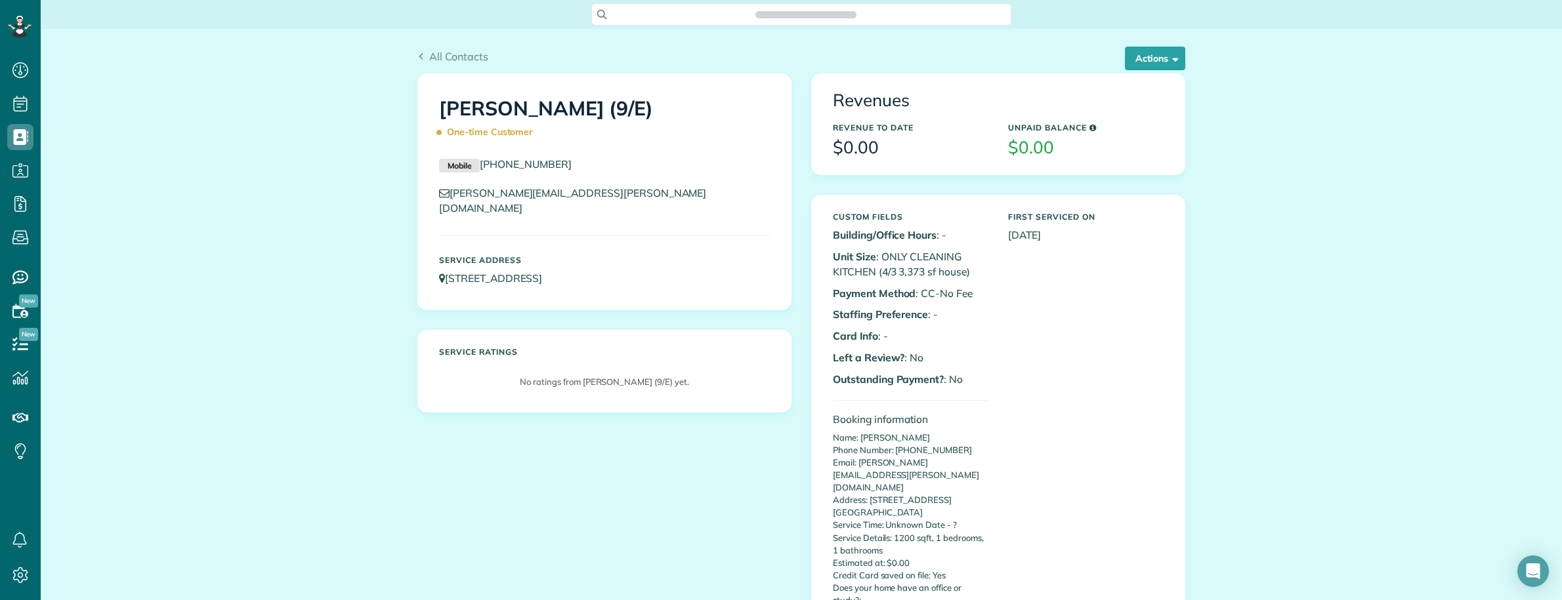
scroll to position [5, 5]
drag, startPoint x: 584, startPoint y: 158, endPoint x: 474, endPoint y: 161, distance: 110.3
click at [474, 161] on p "Mobile [PHONE_NUMBER]" at bounding box center [604, 165] width 331 height 16
copy link "[PHONE_NUMBER]"
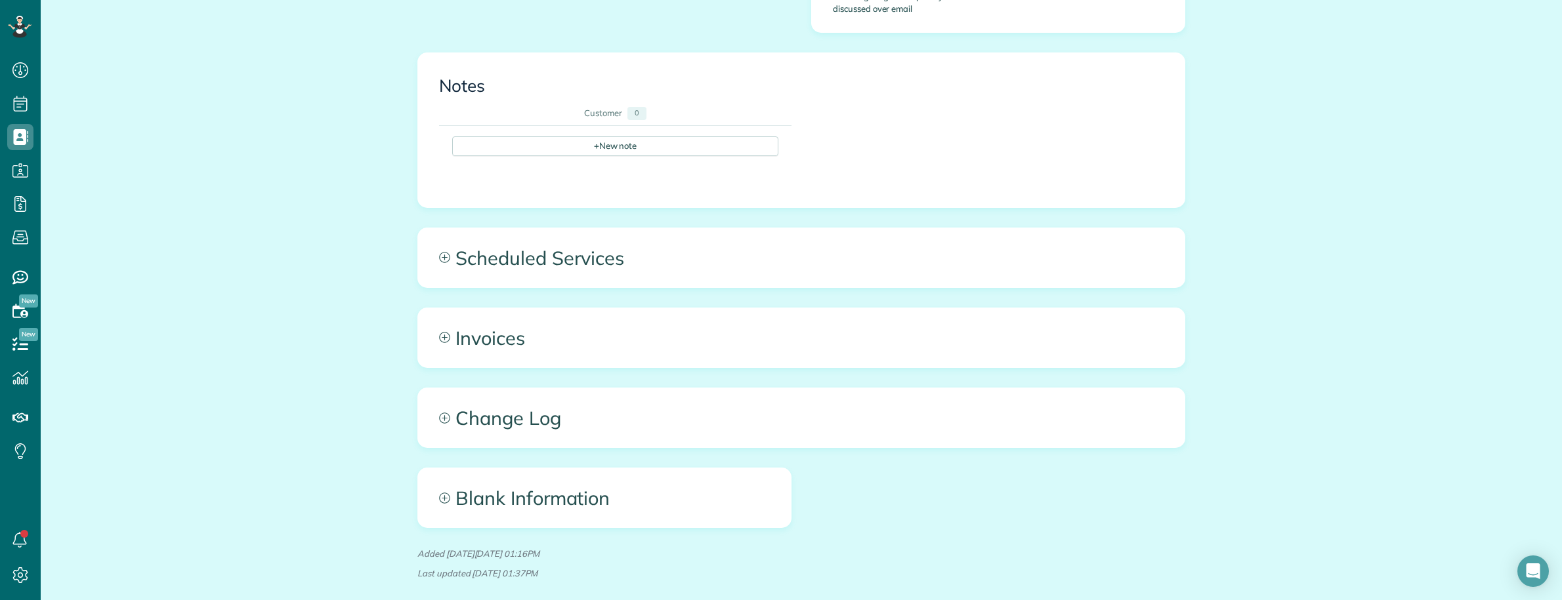
scroll to position [822, 0]
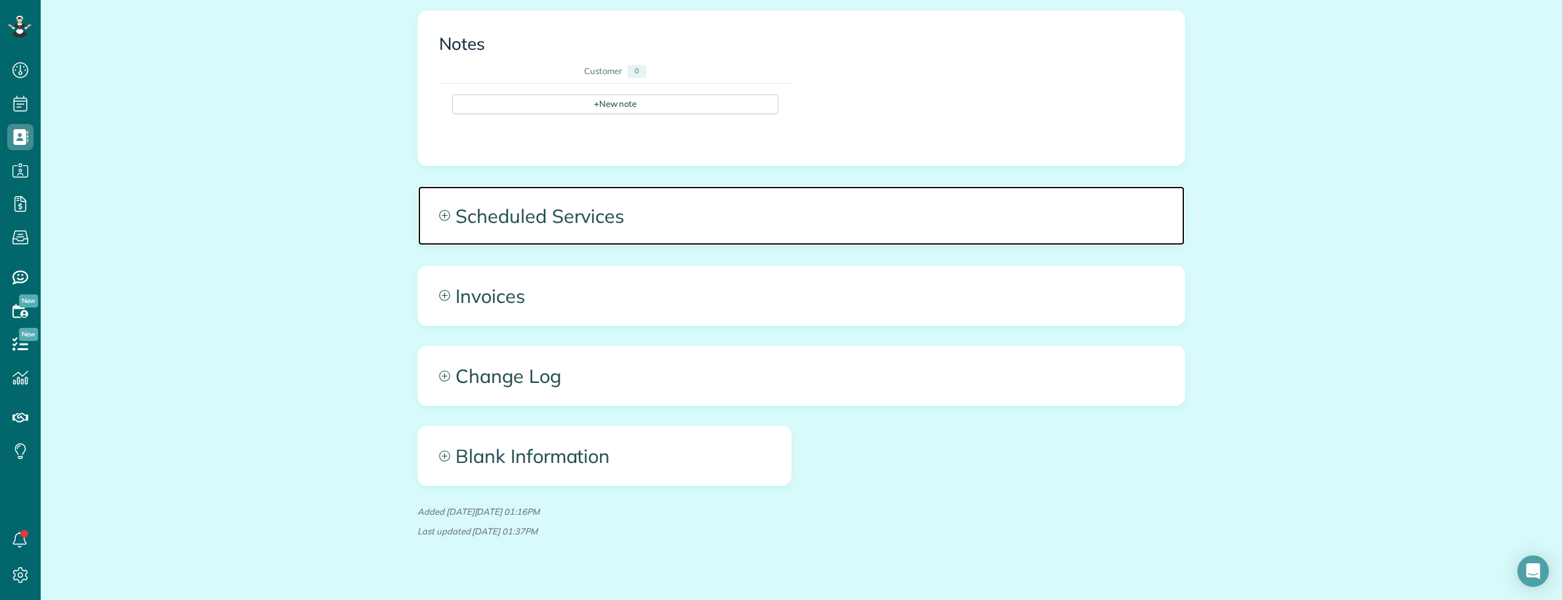
click at [606, 196] on span "Scheduled Services" at bounding box center [801, 215] width 766 height 59
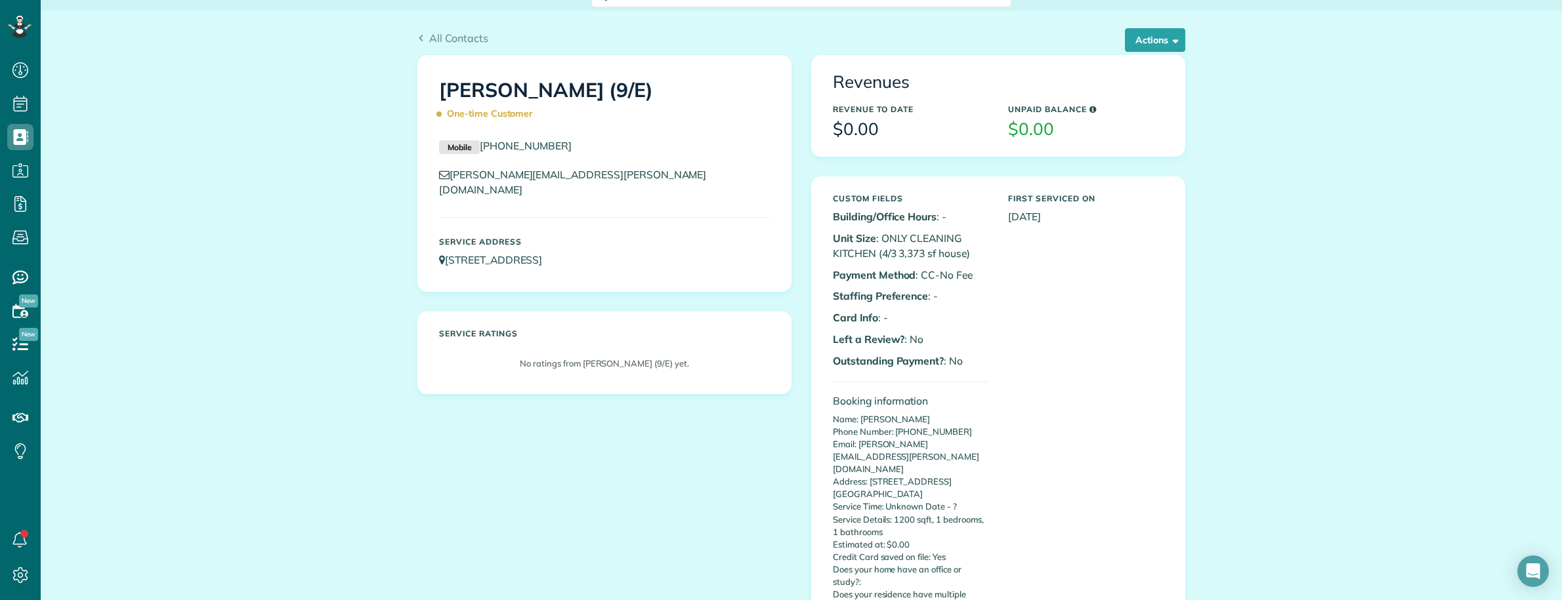
scroll to position [0, 0]
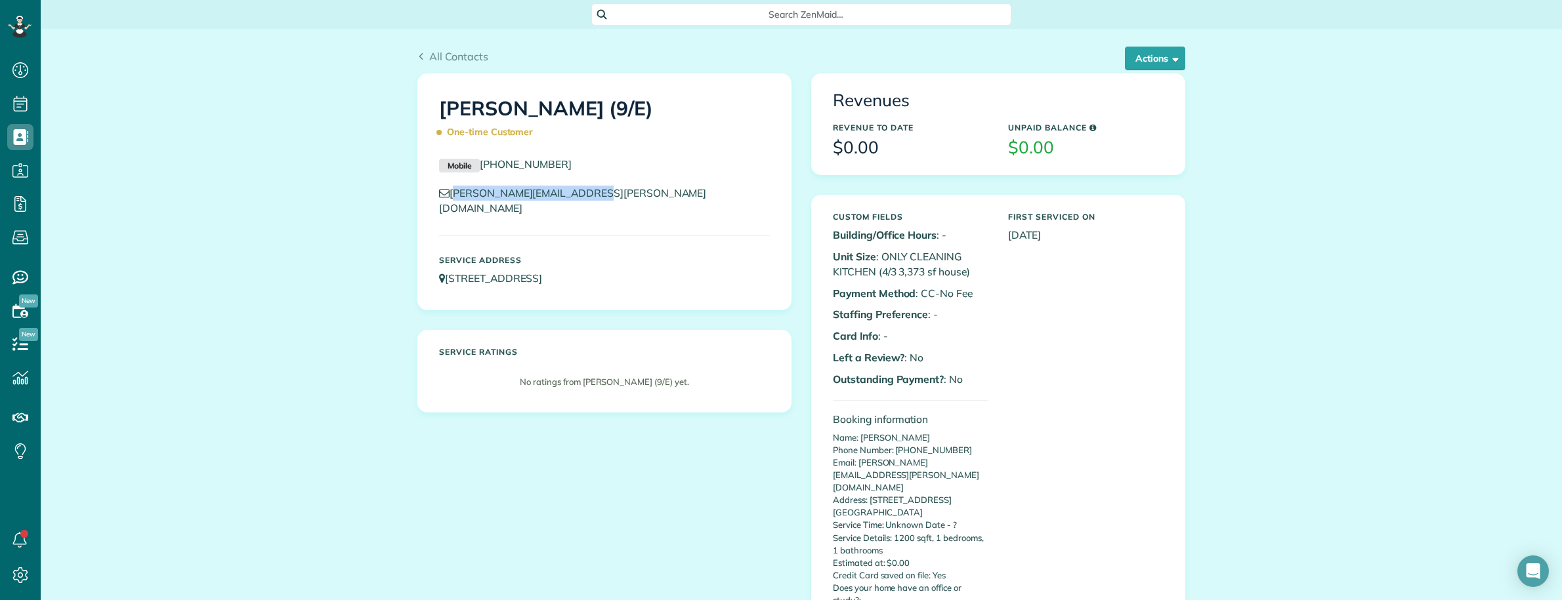
copy link "[PERSON_NAME][EMAIL_ADDRESS][PERSON_NAME][DOMAIN_NAME]"
drag, startPoint x: 611, startPoint y: 197, endPoint x: 447, endPoint y: 203, distance: 164.2
click at [447, 203] on div "[PERSON_NAME][EMAIL_ADDRESS][PERSON_NAME][DOMAIN_NAME]" at bounding box center [604, 204] width 350 height 37
drag, startPoint x: 117, startPoint y: 391, endPoint x: 116, endPoint y: 398, distance: 6.6
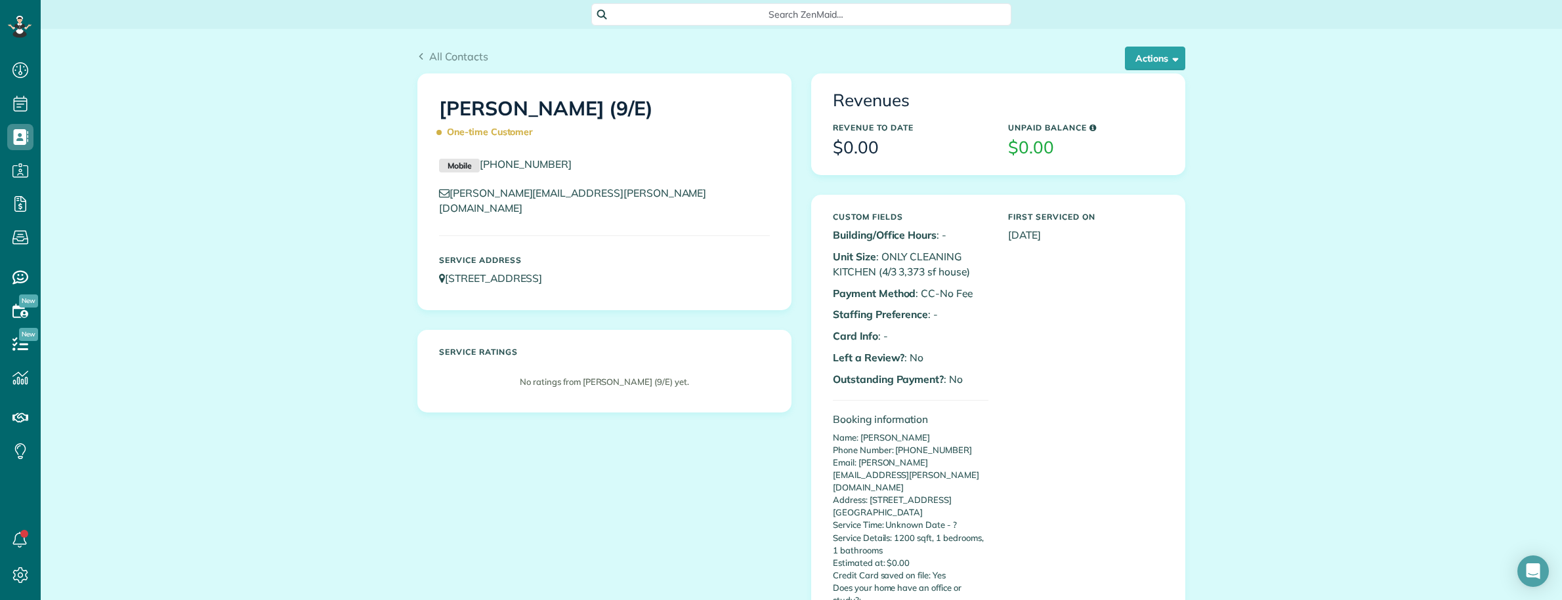
click at [693, 10] on span "Search ZenMaid…" at bounding box center [805, 14] width 399 height 13
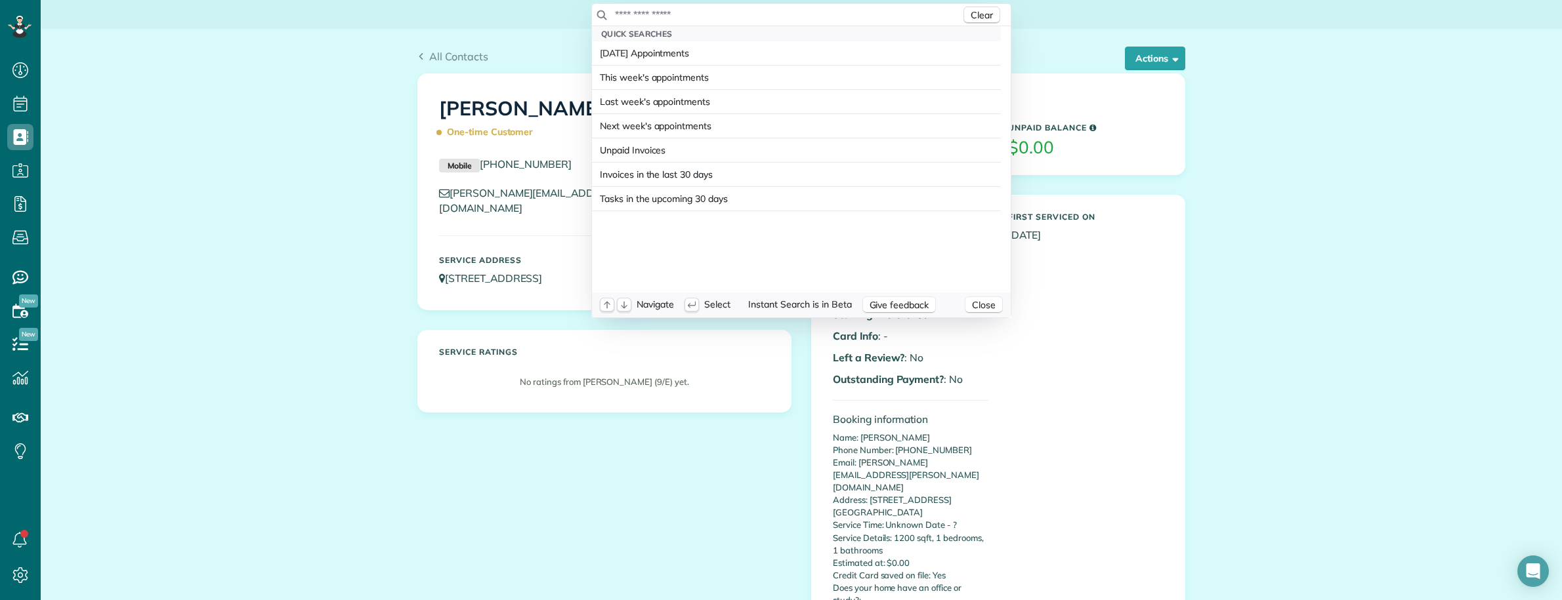
click at [693, 10] on input "text" at bounding box center [787, 14] width 346 height 13
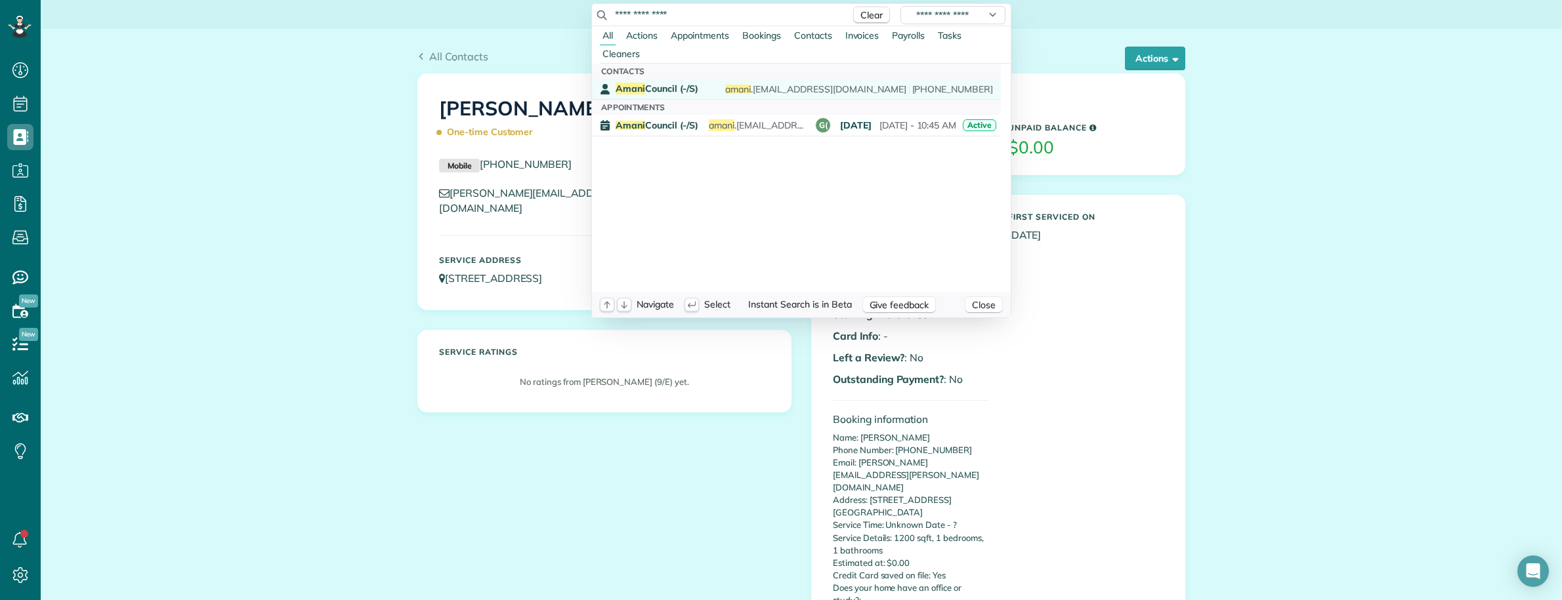
type input "**********"
click at [664, 81] on link "Amani Council (-/S) amani .[EMAIL_ADDRESS][DOMAIN_NAME] [PHONE_NUMBER]" at bounding box center [796, 89] width 409 height 20
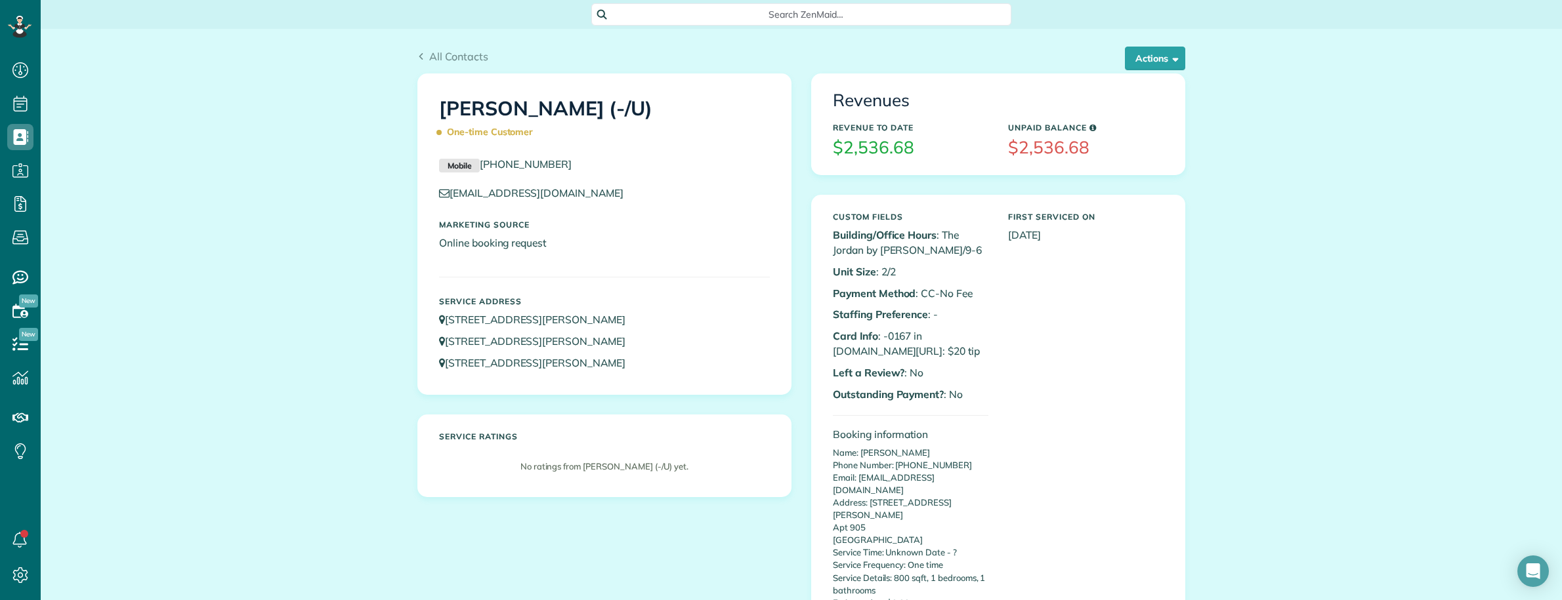
scroll to position [5, 5]
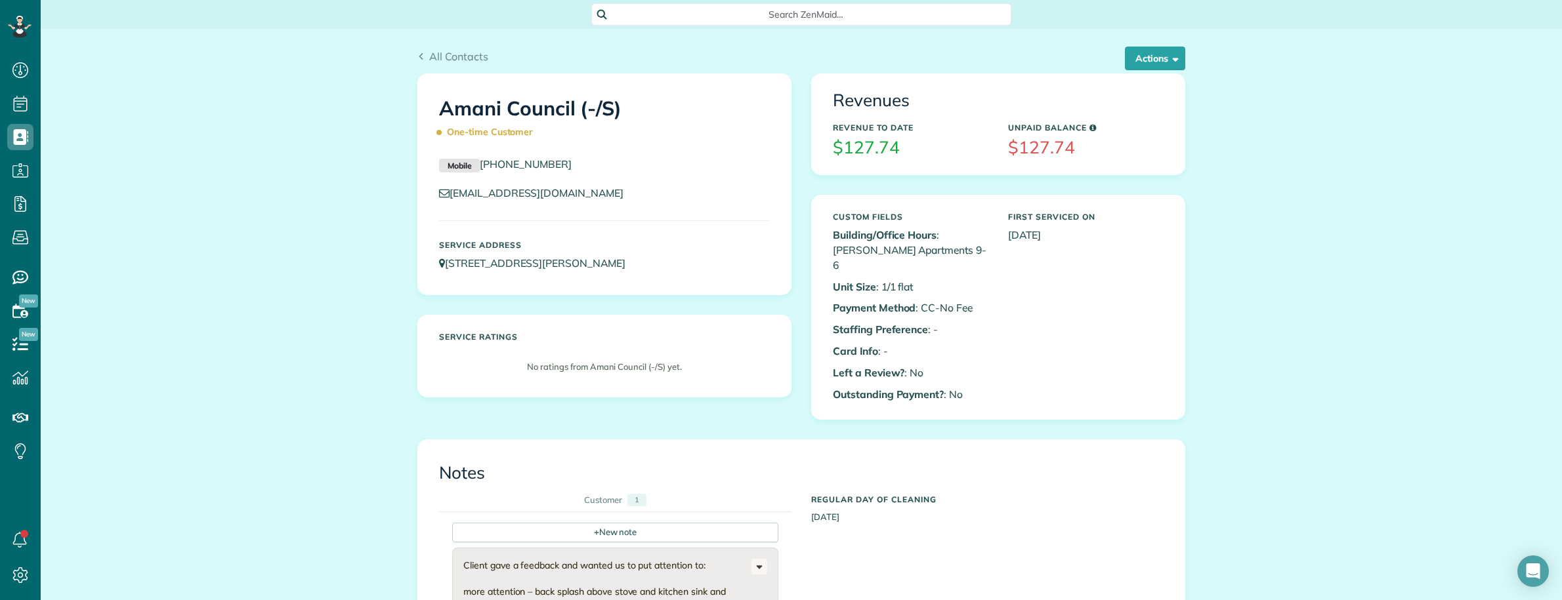
scroll to position [410, 0]
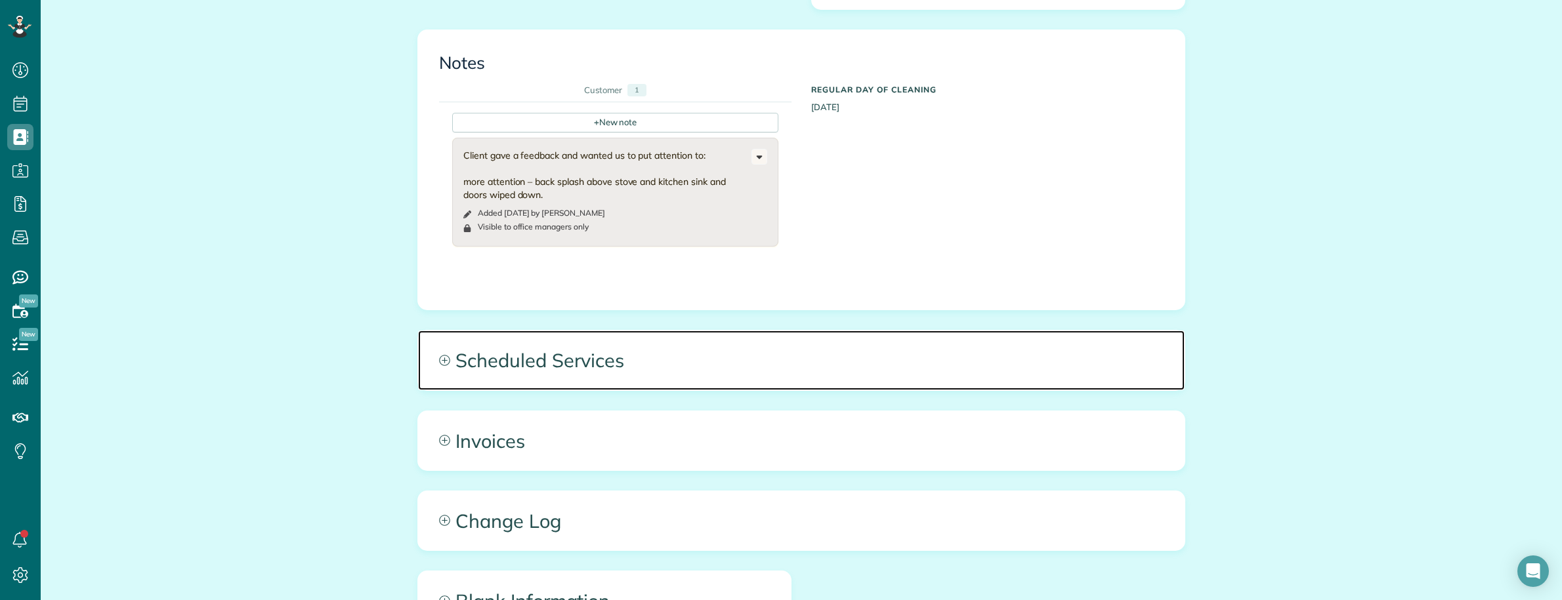
click at [931, 345] on span "Scheduled Services" at bounding box center [801, 360] width 766 height 59
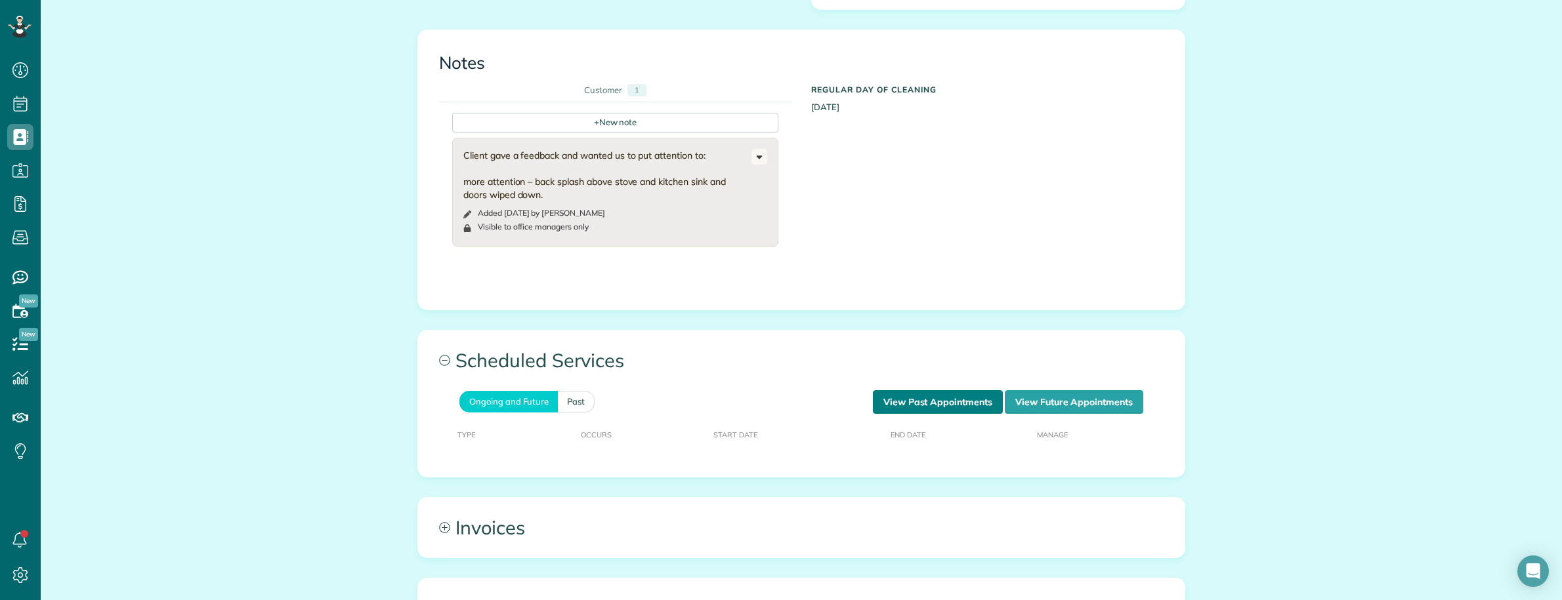
click at [900, 395] on link "View Past Appointments" at bounding box center [938, 402] width 130 height 24
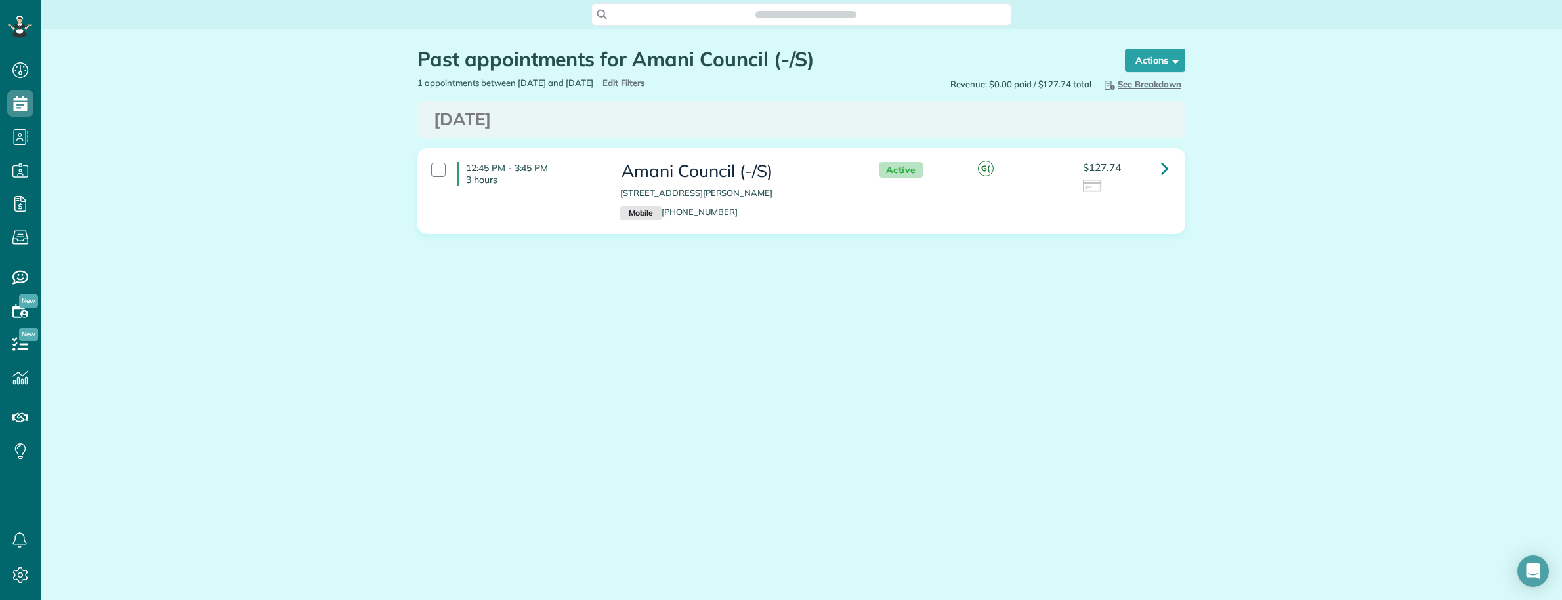
scroll to position [5, 5]
click at [1167, 171] on icon at bounding box center [1165, 168] width 8 height 23
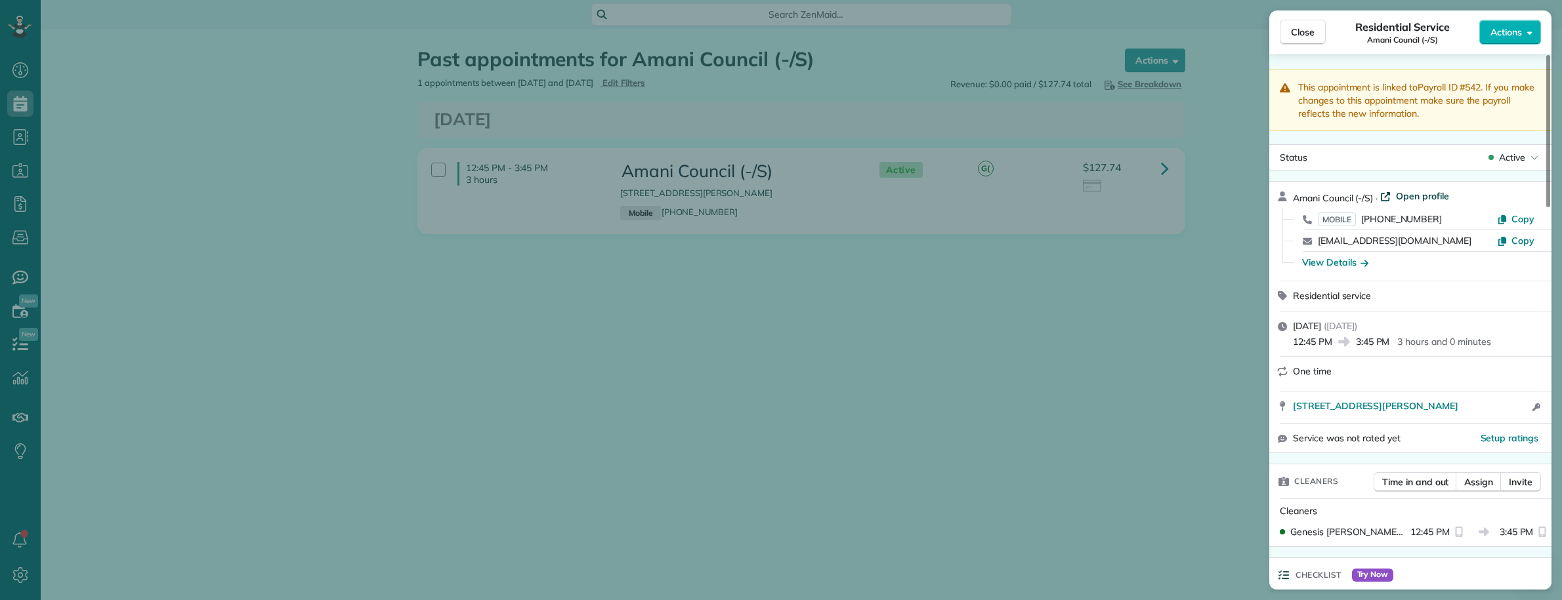
click at [1424, 201] on span "Open profile" at bounding box center [1422, 196] width 53 height 13
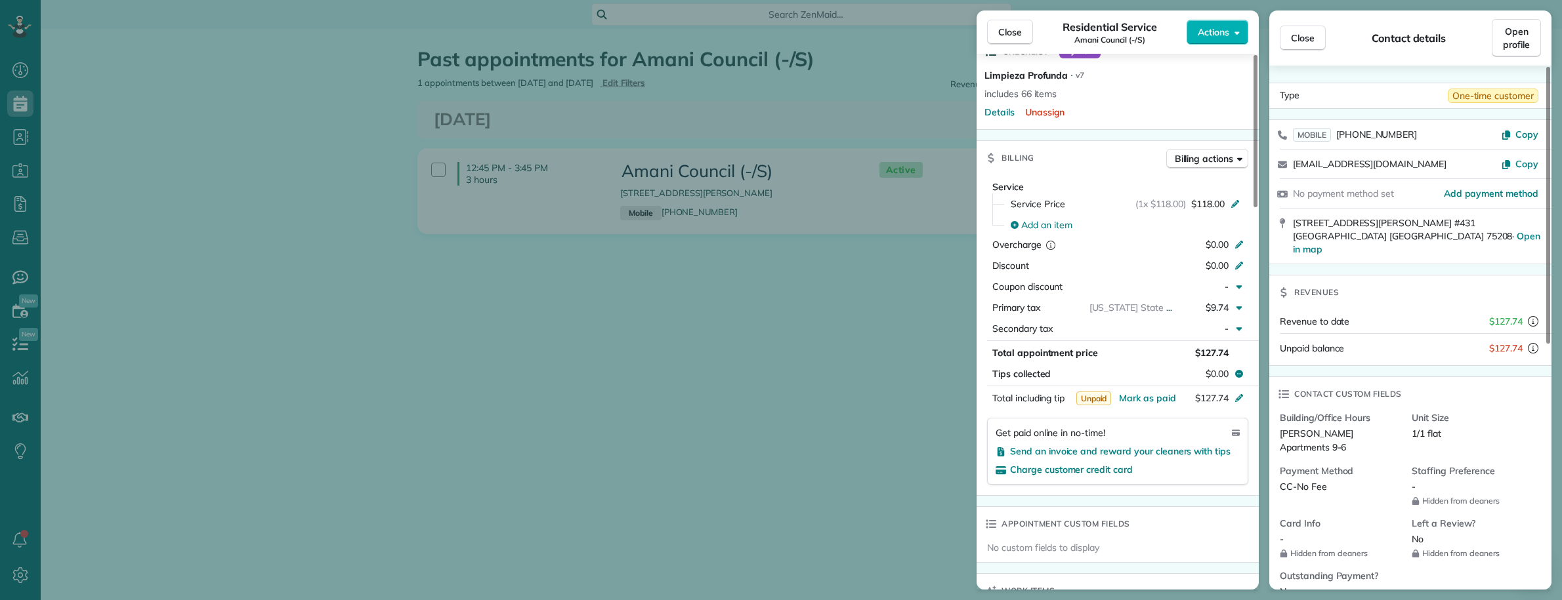
scroll to position [410, 0]
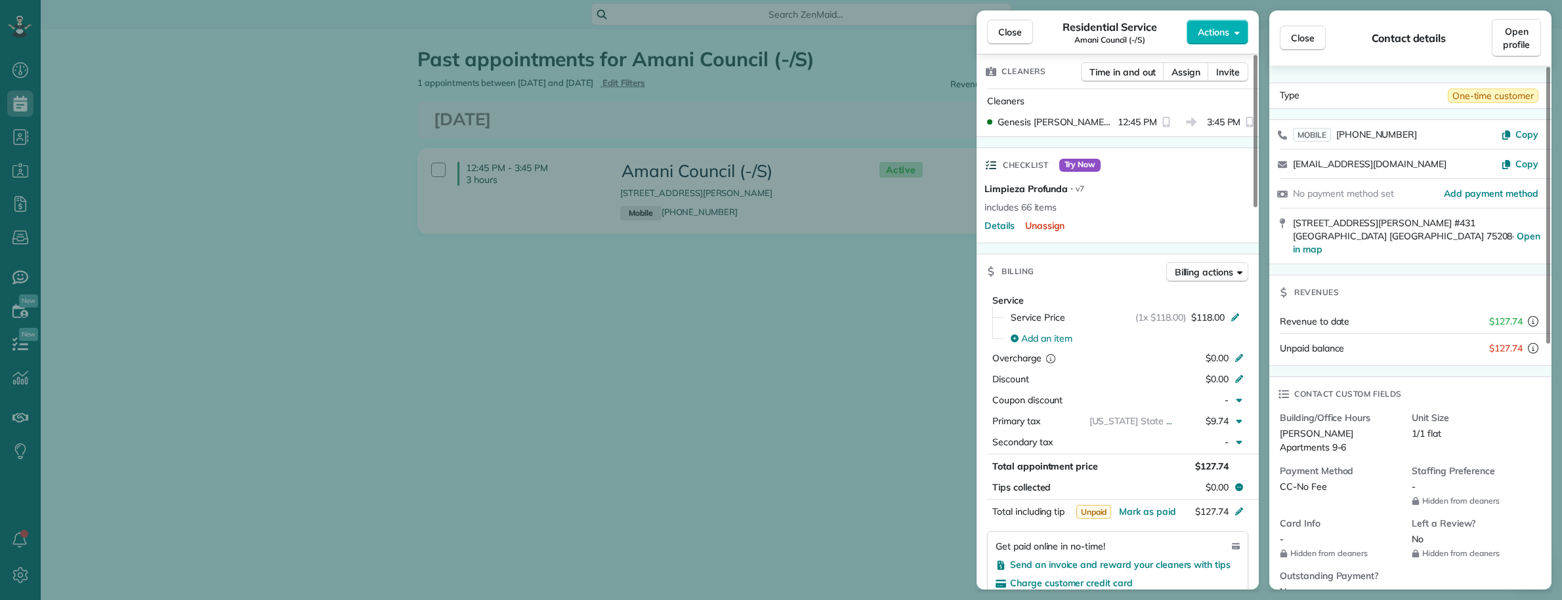
click at [686, 461] on div "Close Residential Service Amani Council (-/S) Actions This appointment is linke…" at bounding box center [781, 300] width 1562 height 600
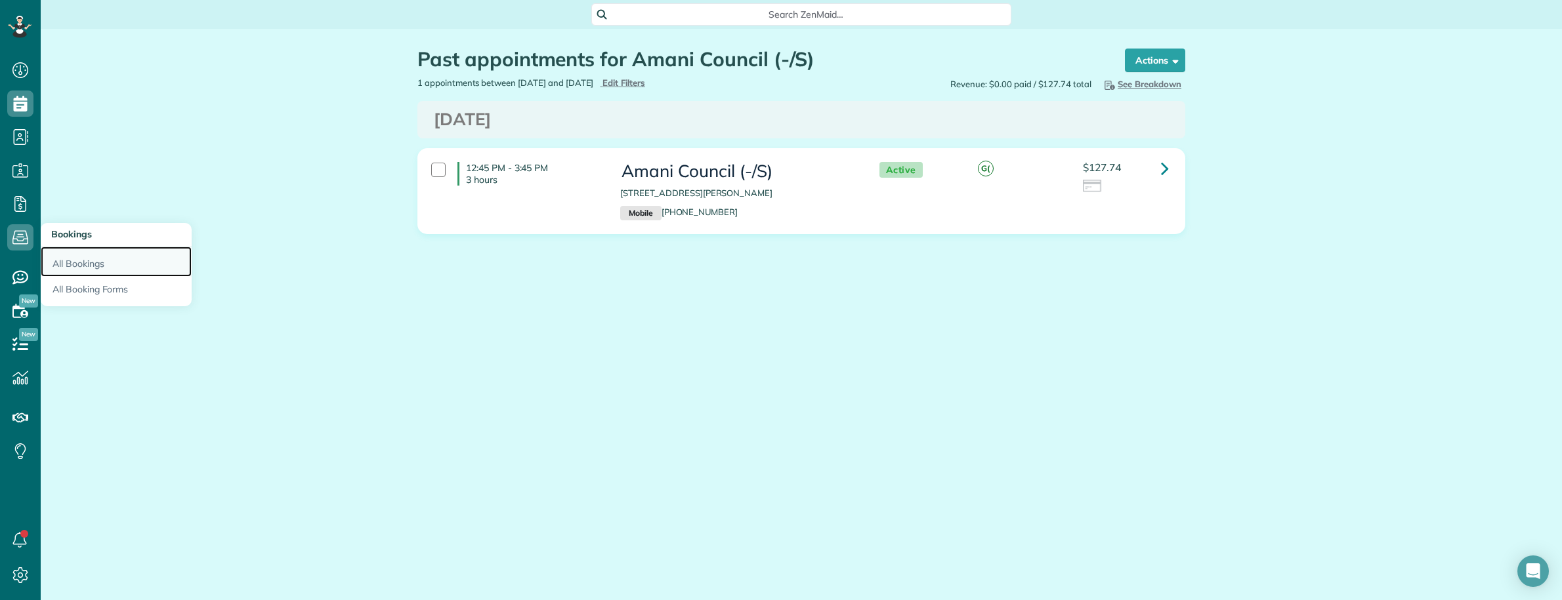
click at [86, 264] on link "All Bookings" at bounding box center [116, 262] width 151 height 30
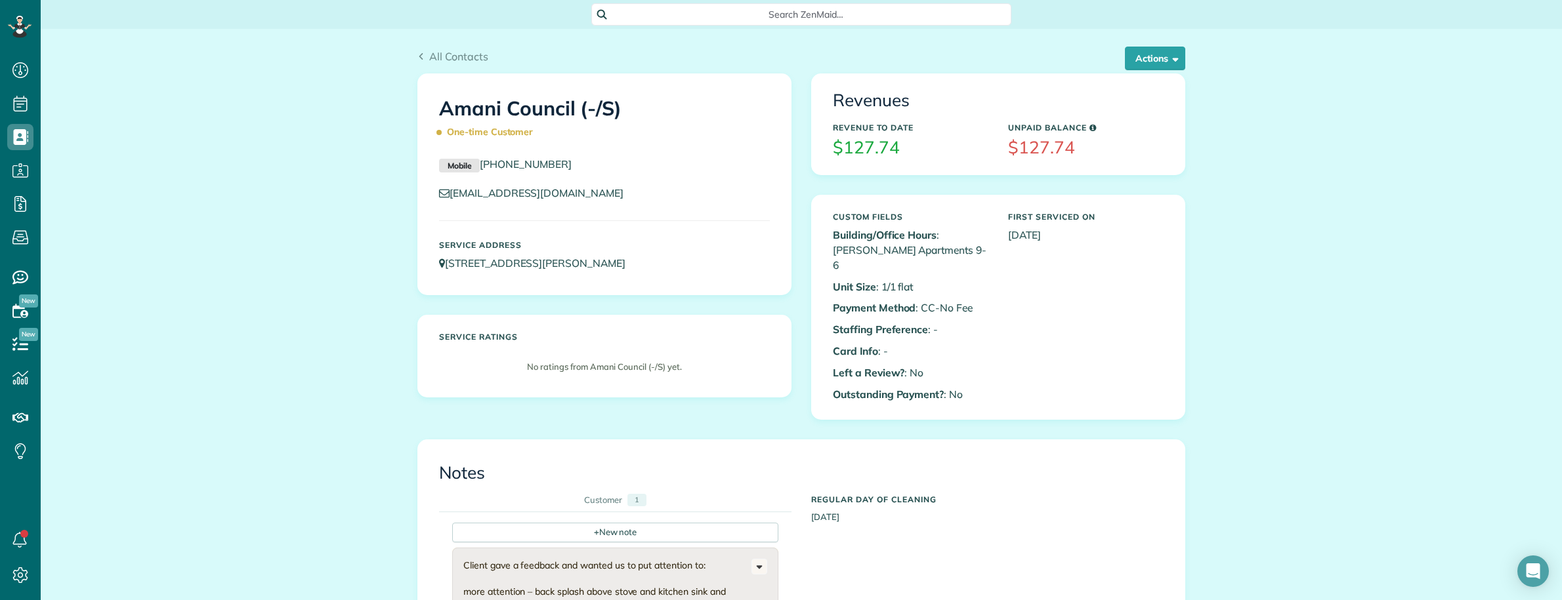
drag, startPoint x: 422, startPoint y: 113, endPoint x: 648, endPoint y: 112, distance: 226.4
click at [648, 107] on div "Amani Council (-/S) One-time Customer" at bounding box center [604, 118] width 350 height 66
copy h1 "Amani Council (-/S)"
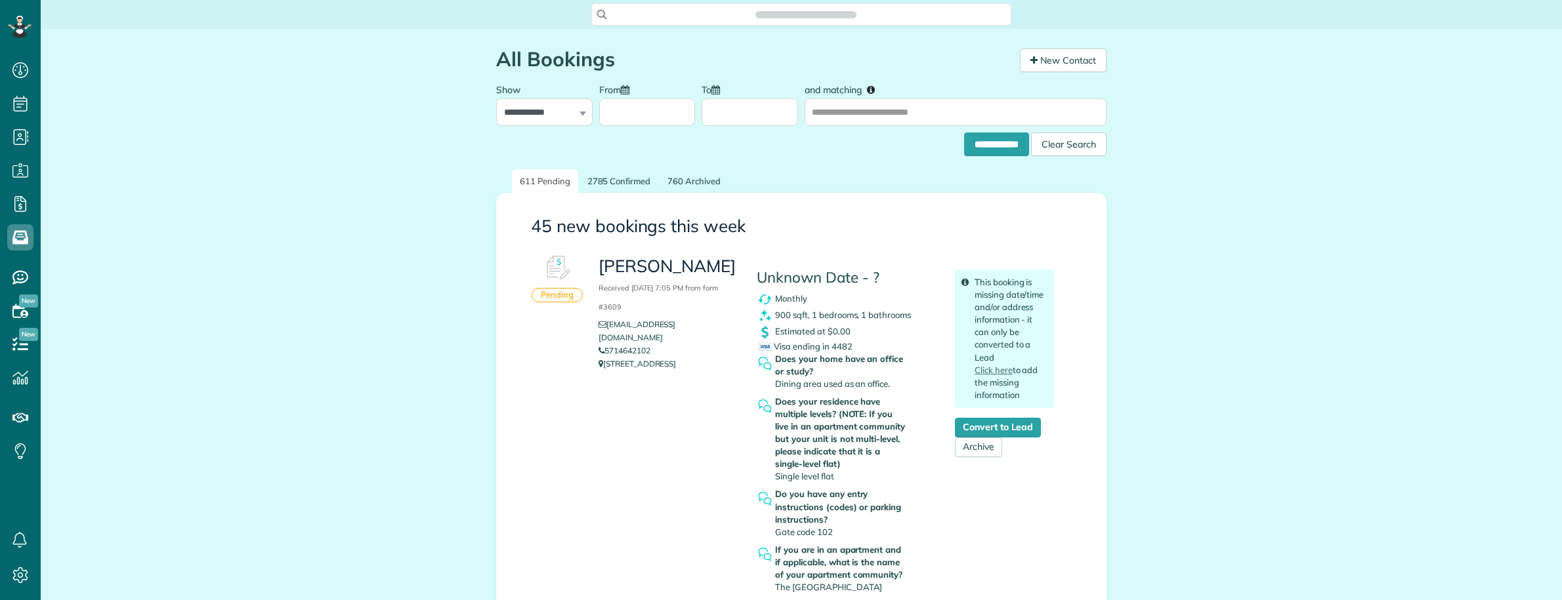
scroll to position [5, 5]
drag, startPoint x: 768, startPoint y: 385, endPoint x: 902, endPoint y: 388, distance: 133.9
click at [902, 388] on div "Does your home have an office or study? Dining area used as an office." at bounding box center [846, 374] width 178 height 43
click at [839, 384] on span "Dining area used as an office." at bounding box center [832, 384] width 115 height 10
drag, startPoint x: 769, startPoint y: 384, endPoint x: 894, endPoint y: 384, distance: 124.7
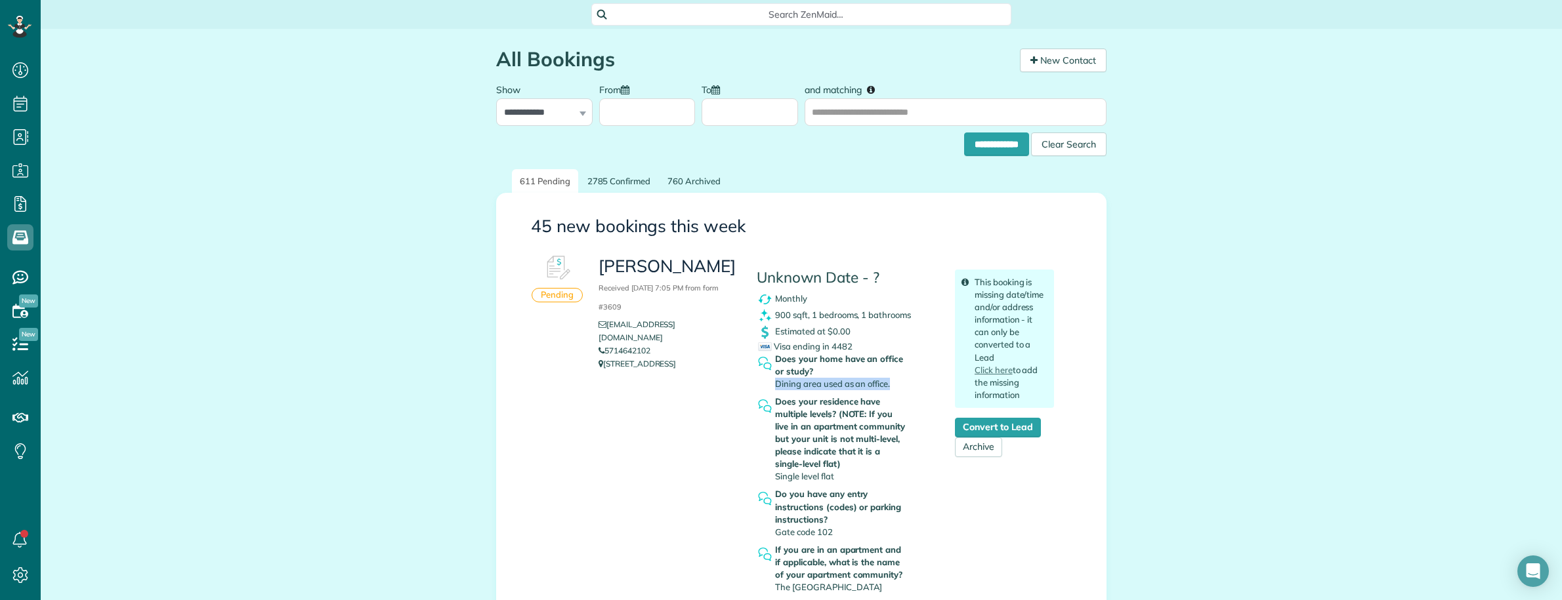
click at [894, 384] on div "Does your home have an office or study? Dining area used as an office." at bounding box center [841, 371] width 133 height 37
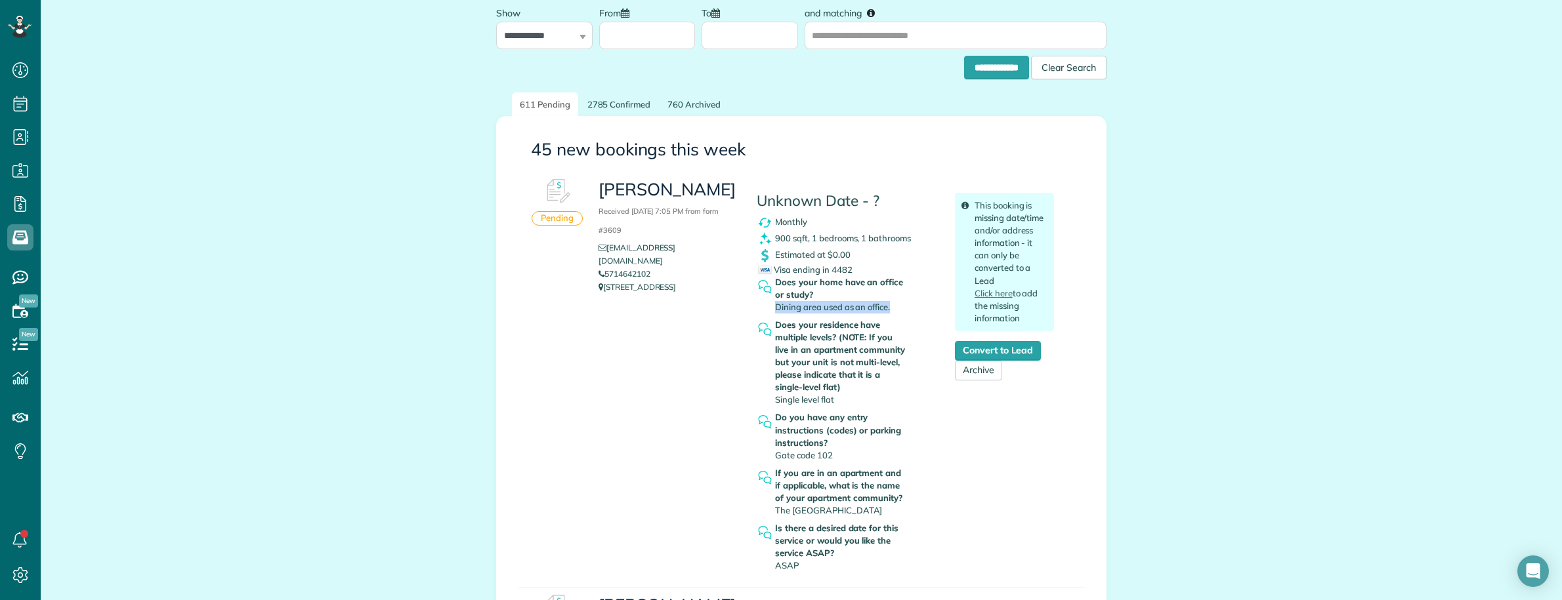
scroll to position [82, 0]
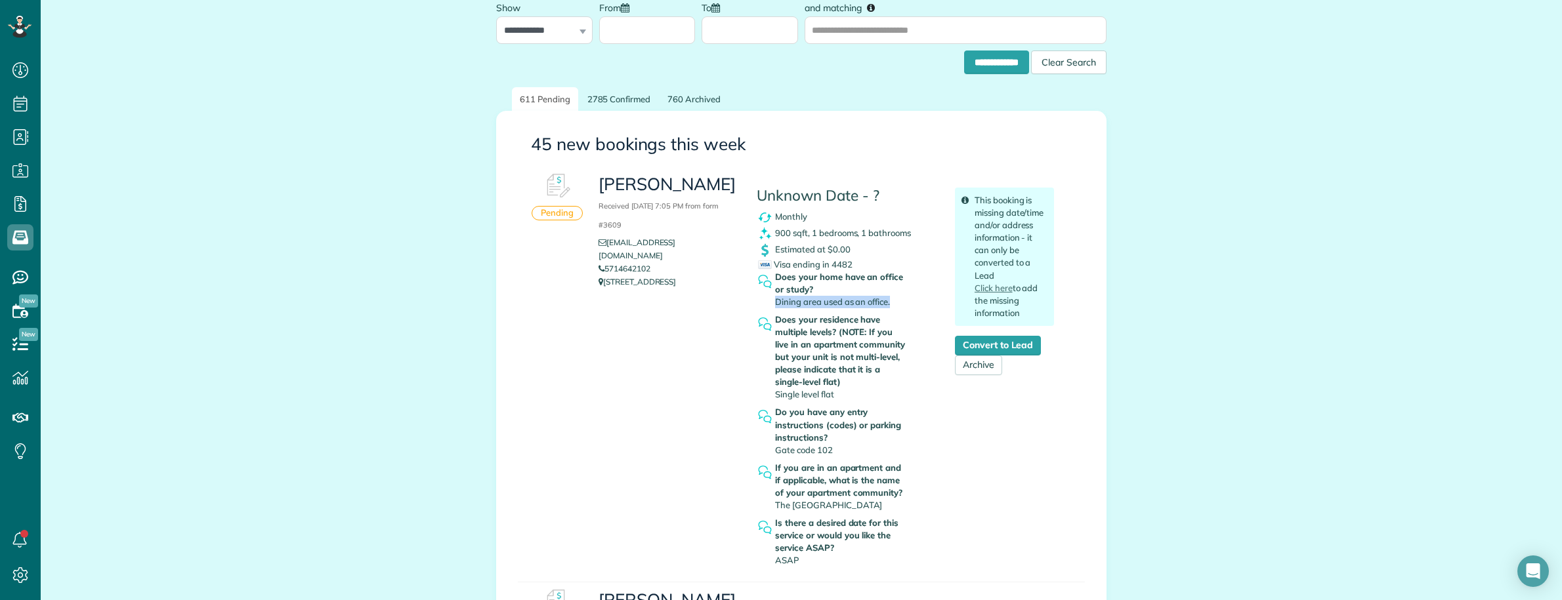
copy link "5714642102"
drag, startPoint x: 669, startPoint y: 257, endPoint x: 601, endPoint y: 256, distance: 68.3
click at [601, 262] on li "5714642102" at bounding box center [667, 268] width 138 height 13
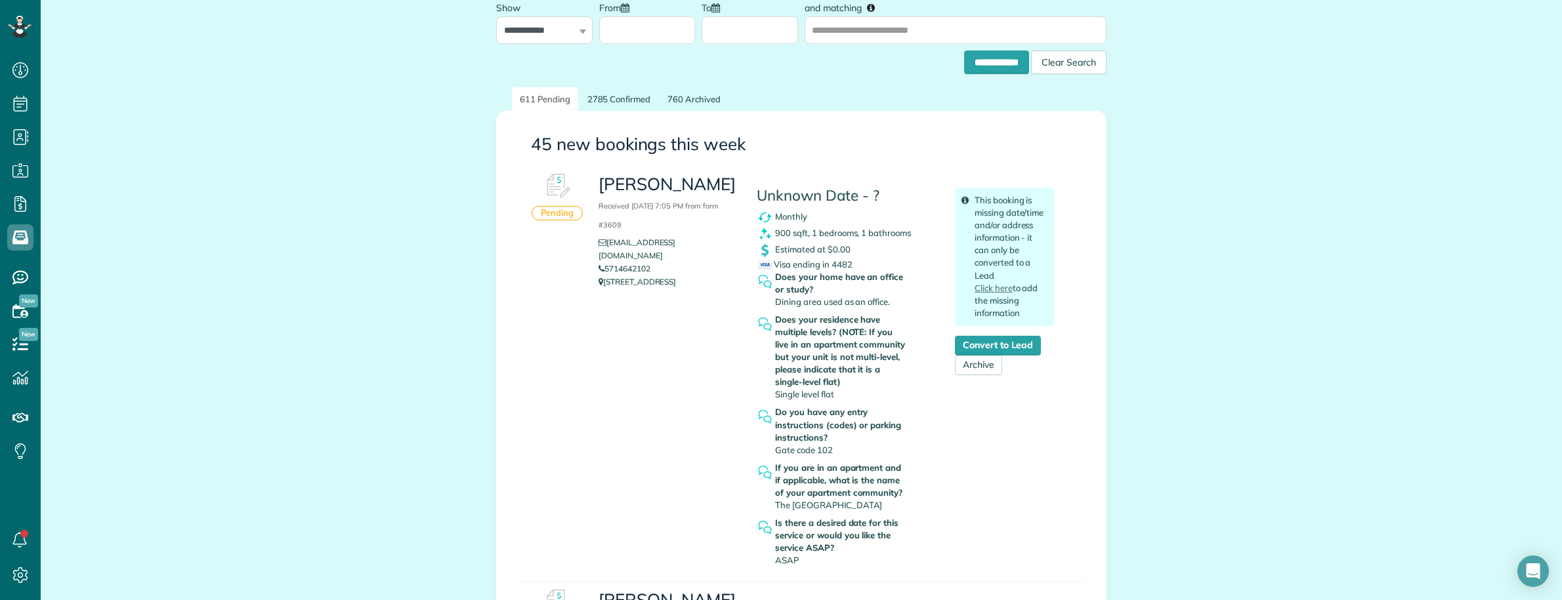
drag, startPoint x: 675, startPoint y: 281, endPoint x: 598, endPoint y: 271, distance: 77.4
click at [598, 276] on p "8749 Southwestern Blvd, Apt 16208 Dallas TX 75206" at bounding box center [667, 282] width 138 height 13
copy p "8749 Southwestern Blvd, Apt 16208 Dallas TX 75206"
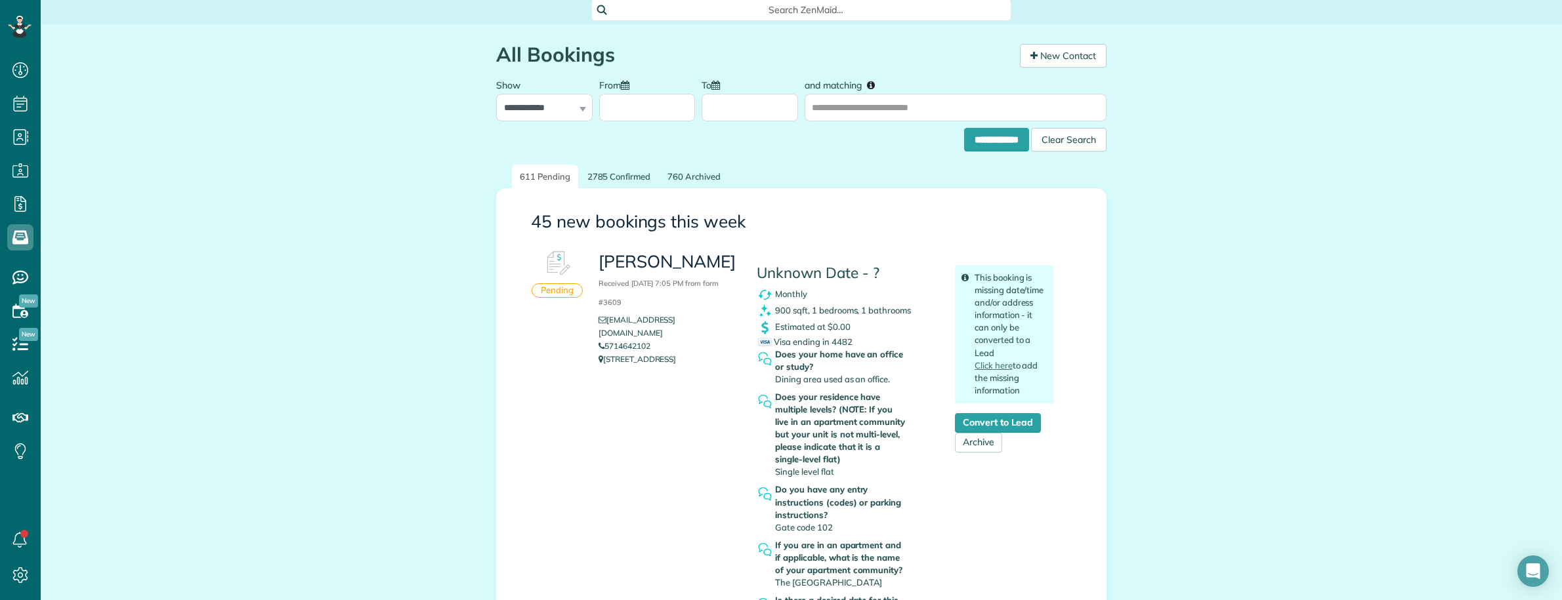
scroll to position [0, 0]
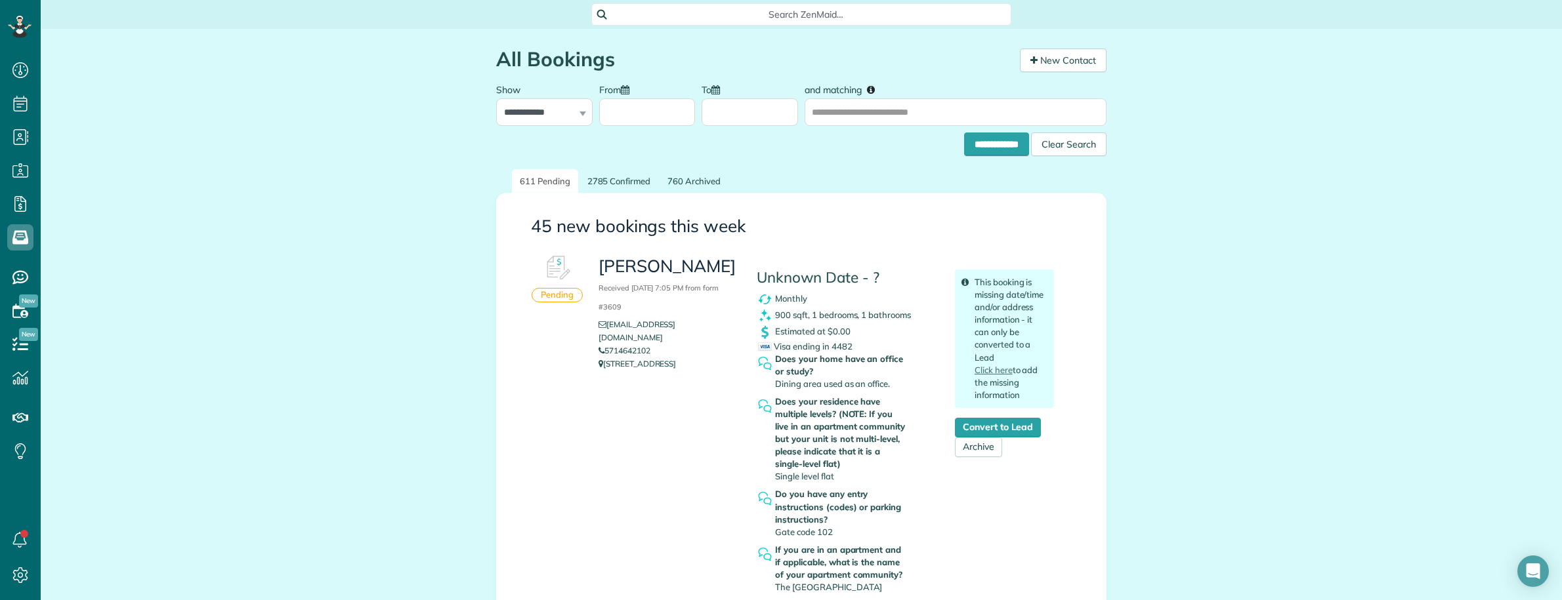
click at [860, 345] on div "Visa ending in 4482" at bounding box center [846, 347] width 177 height 12
click at [732, 9] on span "Search ZenMaid…" at bounding box center [805, 14] width 399 height 13
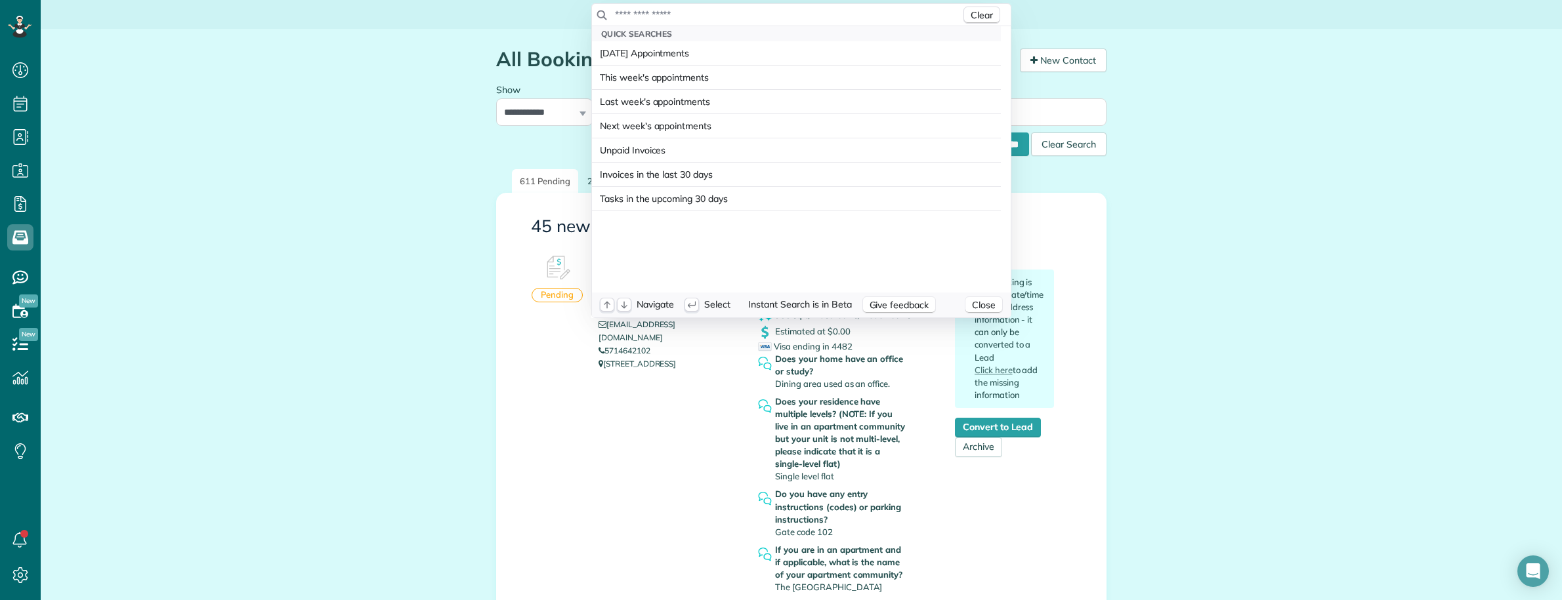
click at [732, 9] on input "text" at bounding box center [787, 14] width 346 height 13
type input "**********"
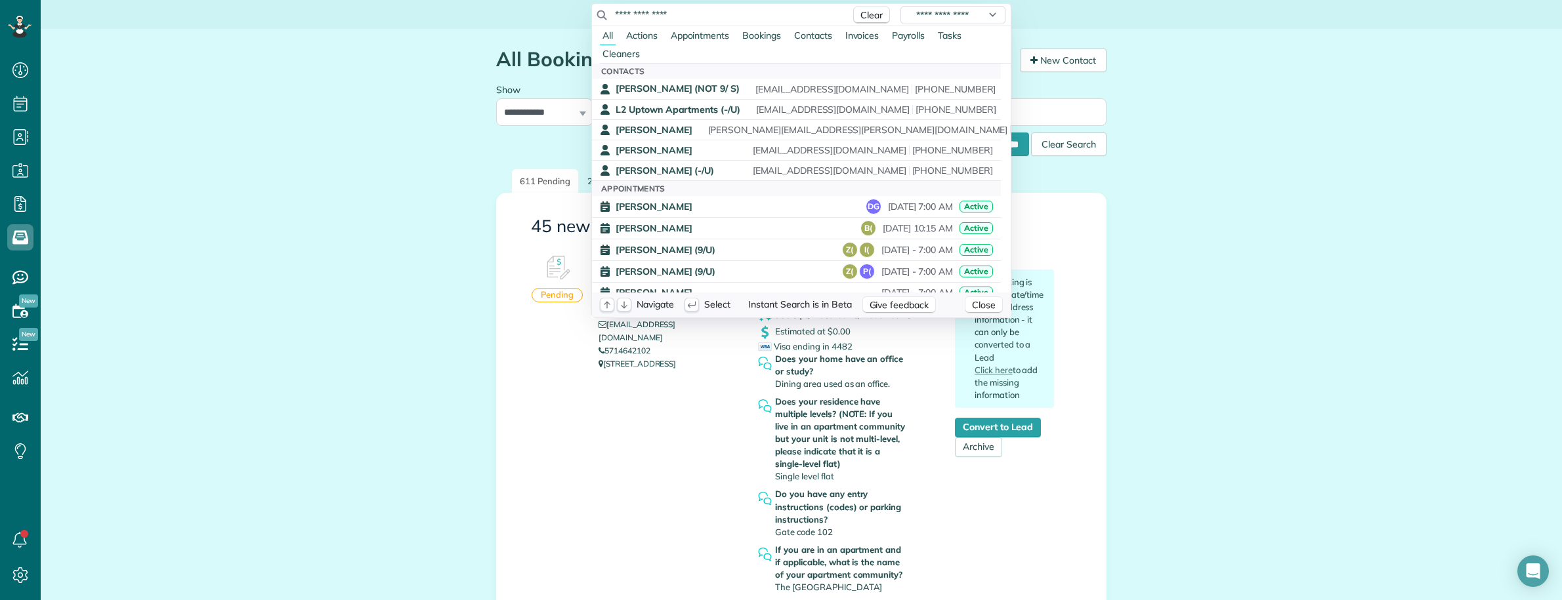
drag, startPoint x: 411, startPoint y: 503, endPoint x: 446, endPoint y: 517, distance: 37.7
click at [413, 503] on html "Dashboard Scheduling Calendar View List View" at bounding box center [781, 300] width 1562 height 600
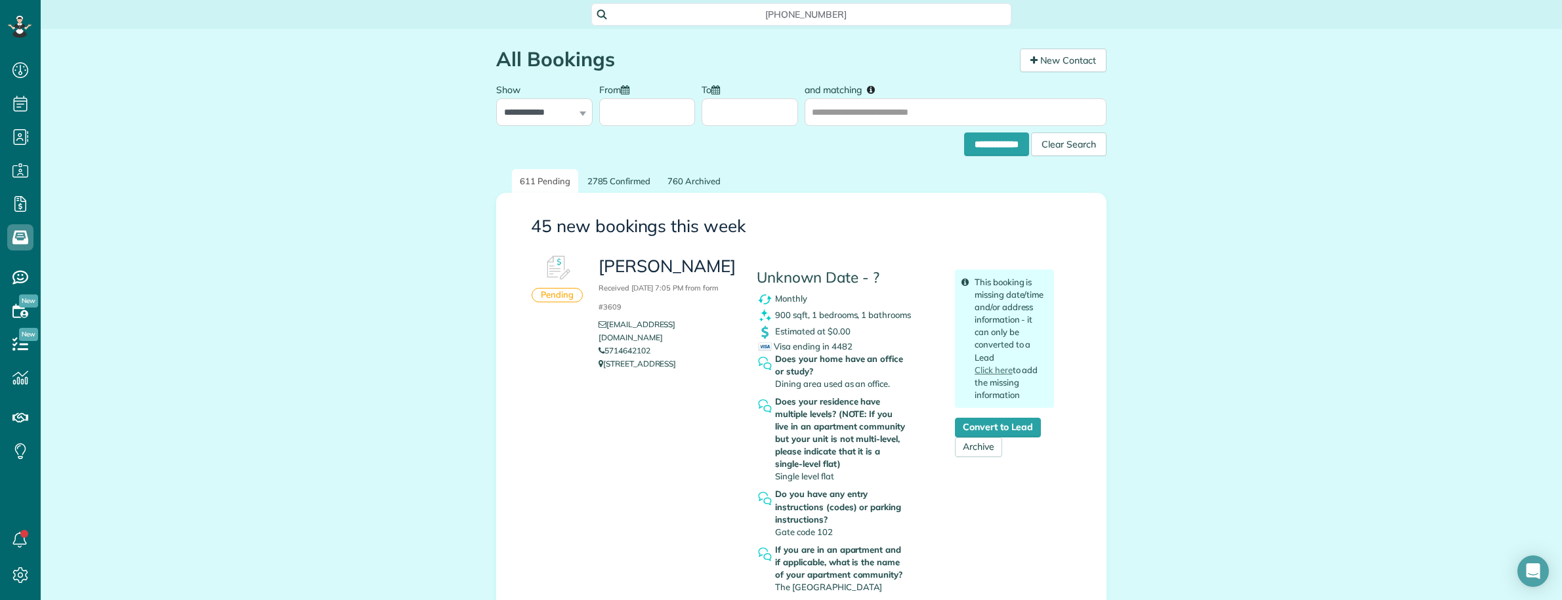
click at [657, 13] on span "(571) 464-2102" at bounding box center [805, 14] width 399 height 13
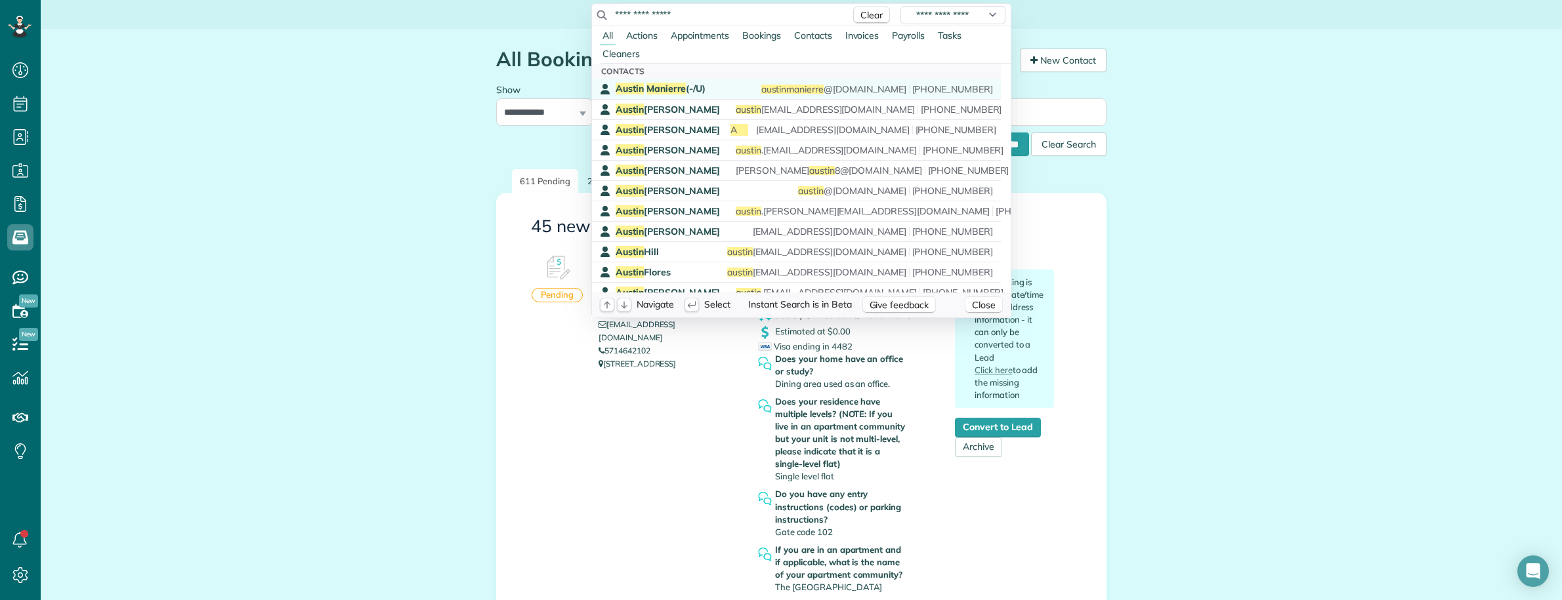
type input "**********"
click at [657, 85] on span "Manierre" at bounding box center [666, 89] width 40 height 12
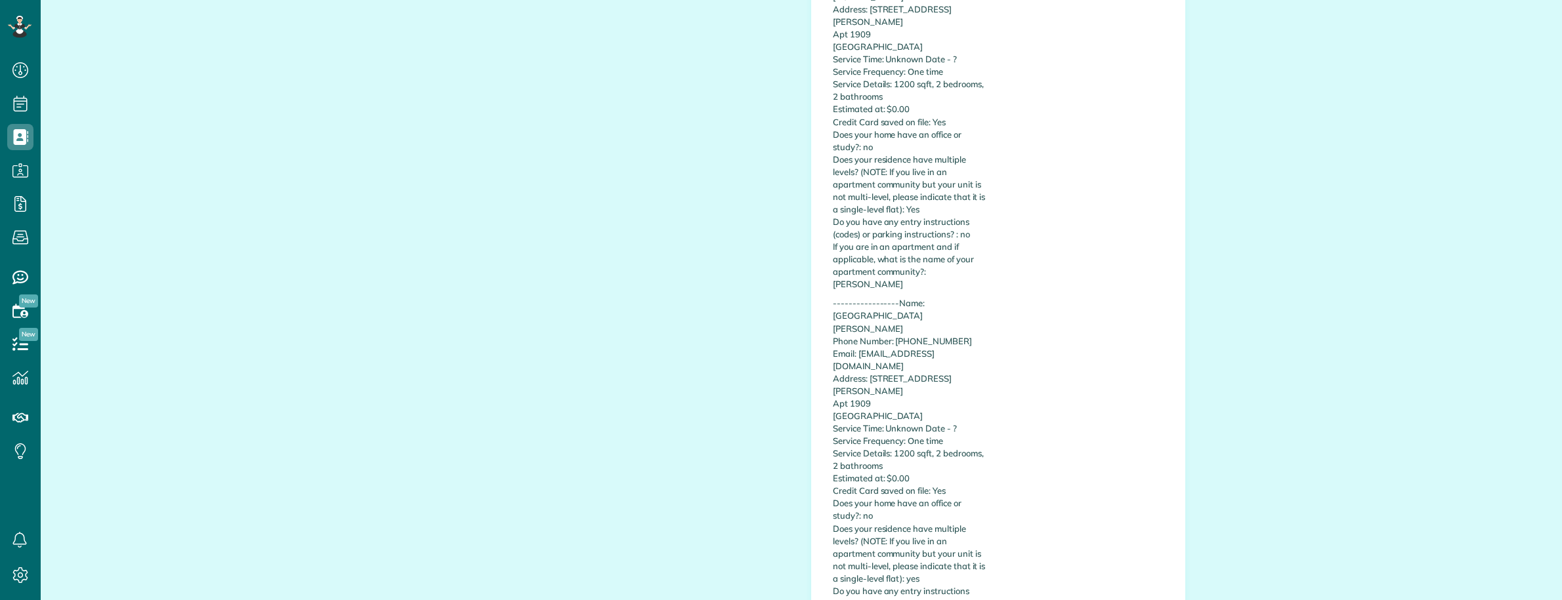
scroll to position [1887, 0]
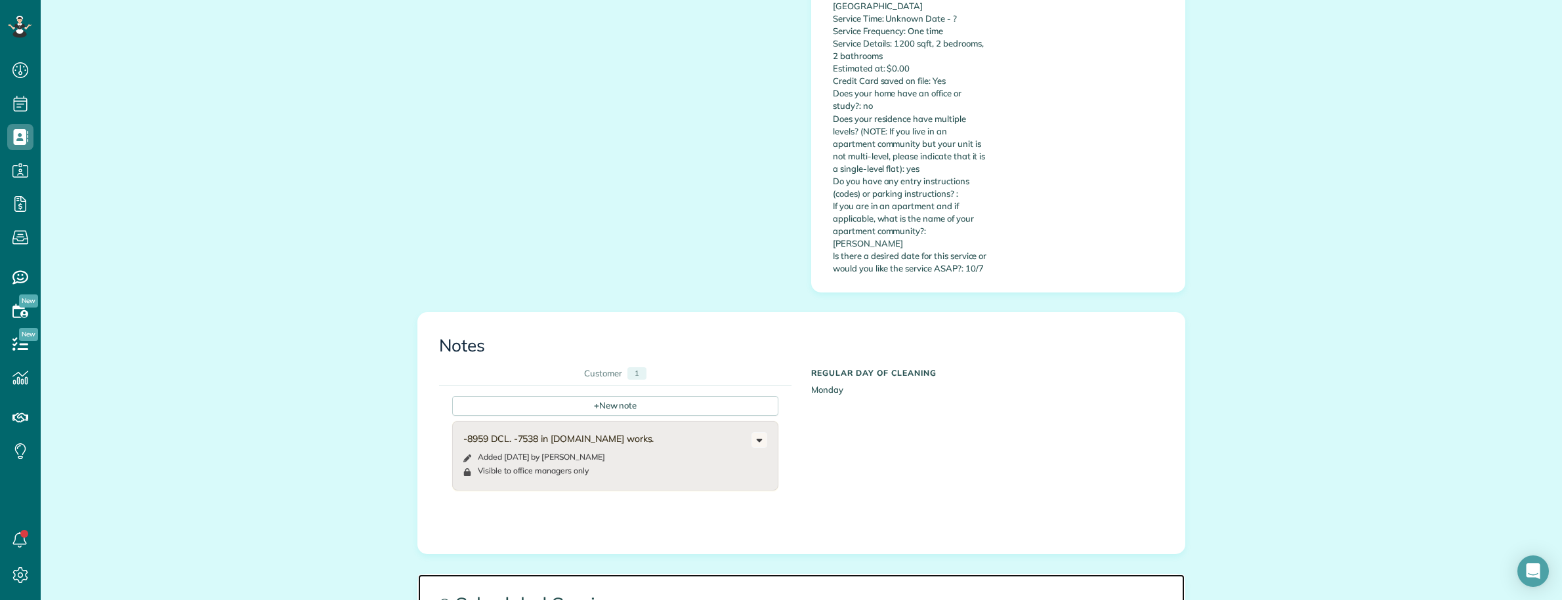
click at [1117, 575] on span "Scheduled Services" at bounding box center [801, 604] width 766 height 59
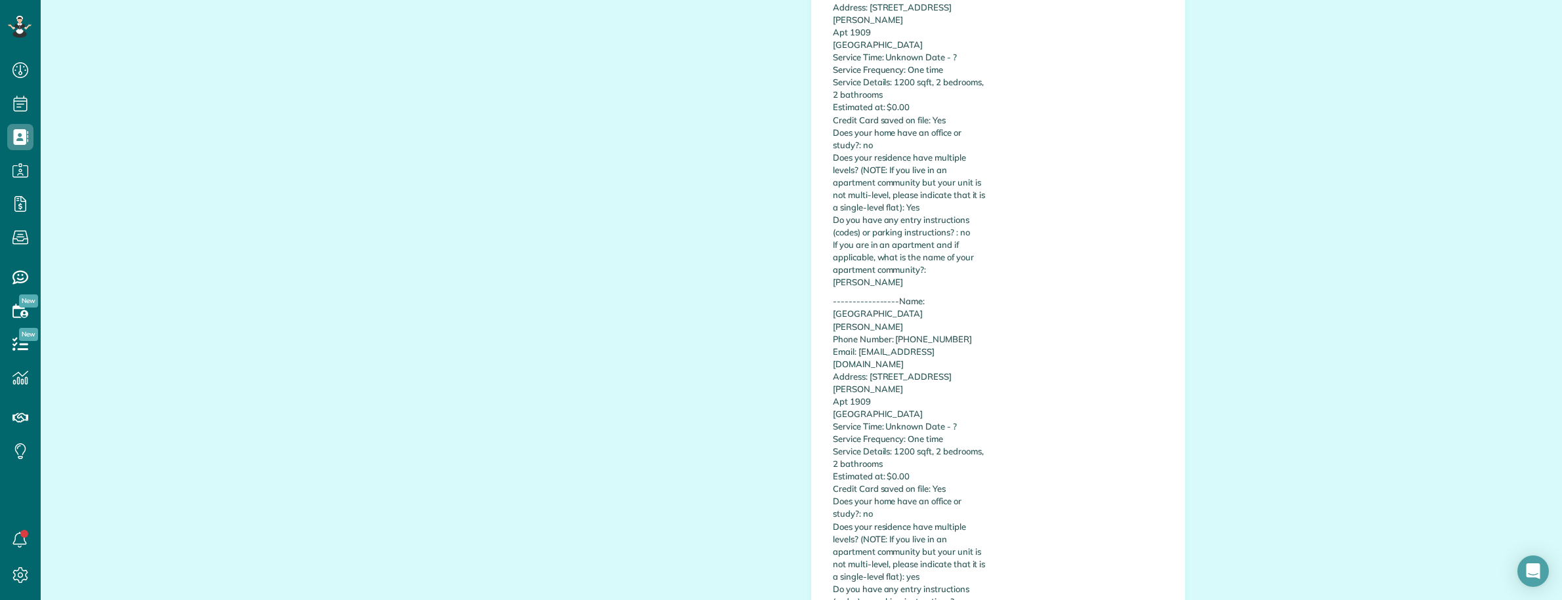
scroll to position [1805, 0]
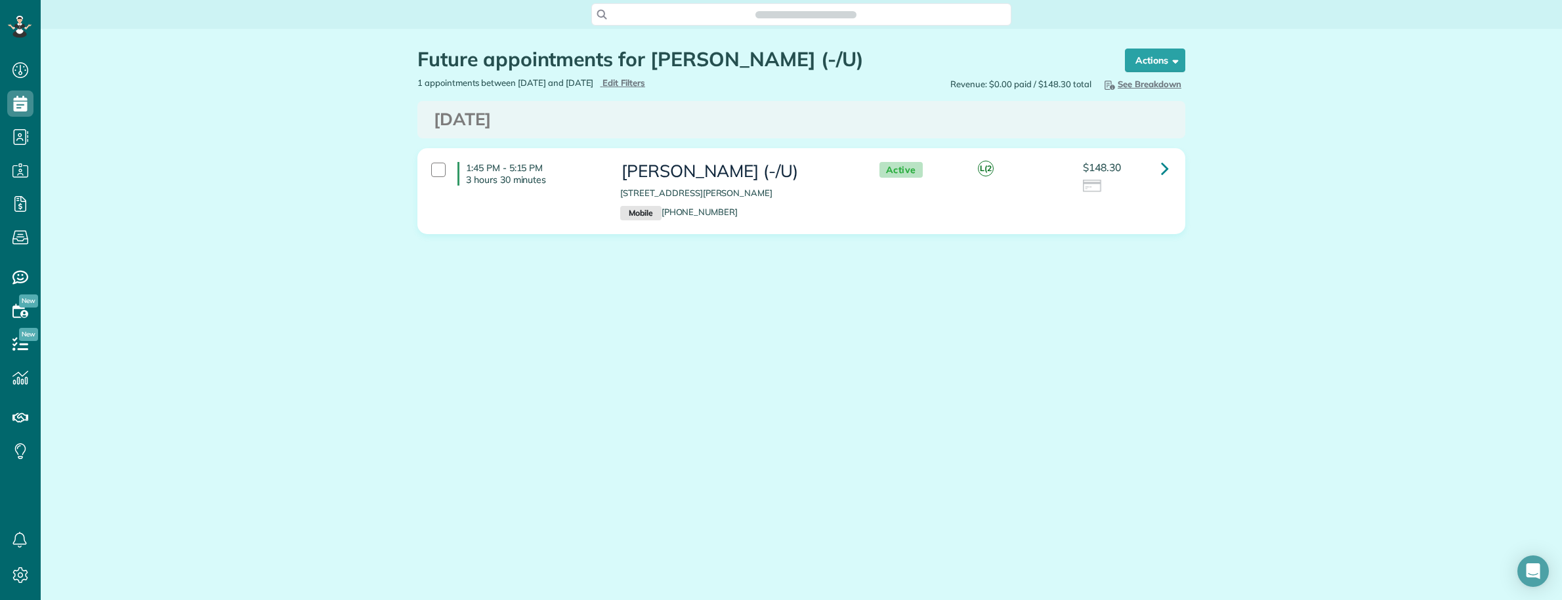
scroll to position [5, 5]
click at [1162, 167] on icon at bounding box center [1165, 168] width 8 height 23
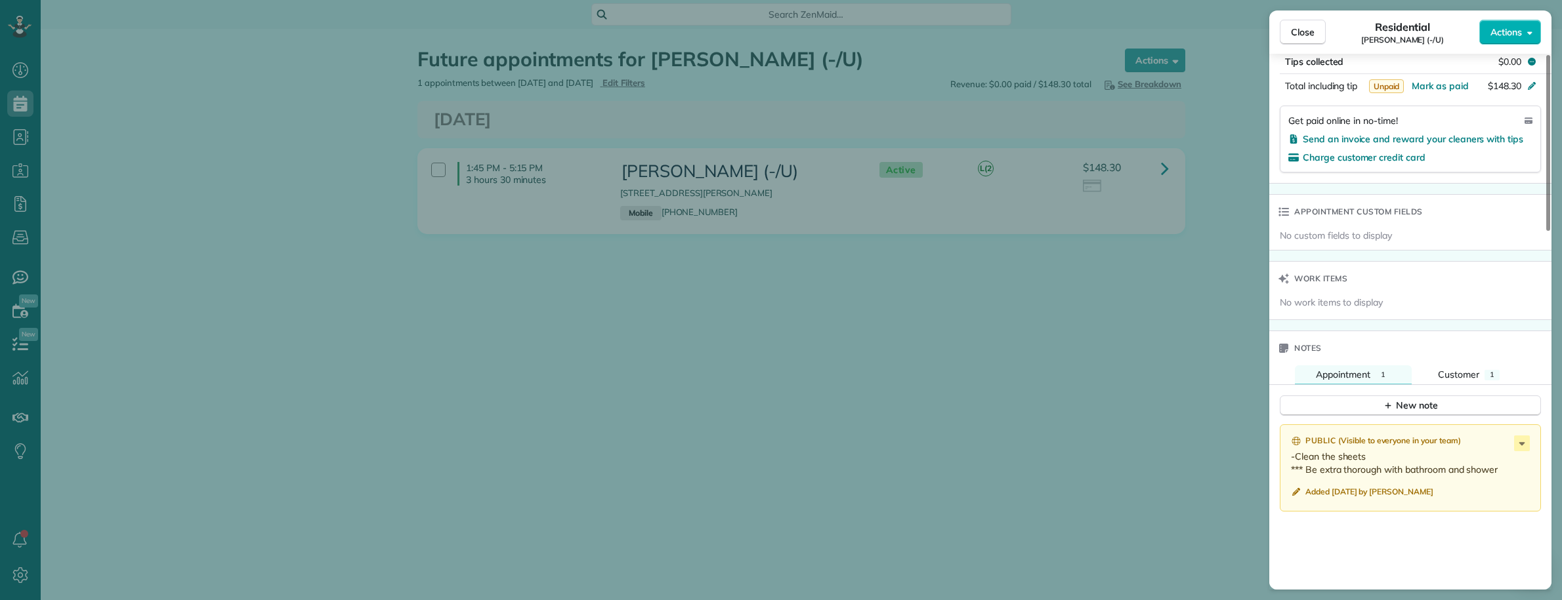
scroll to position [820, 0]
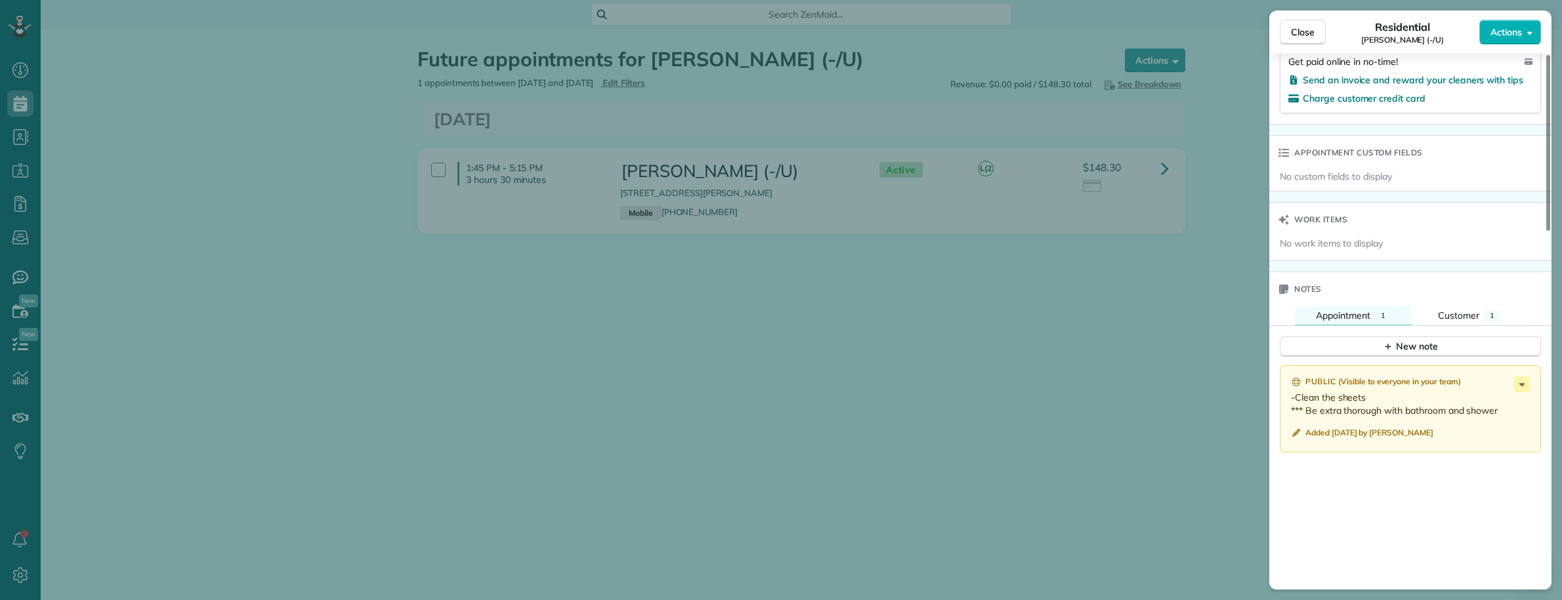
drag, startPoint x: 686, startPoint y: 33, endPoint x: 686, endPoint y: 21, distance: 11.8
click at [686, 31] on div "Close Residential Austin Manierre (-/U) Actions Status Active Austin Manierre (…" at bounding box center [781, 300] width 1562 height 600
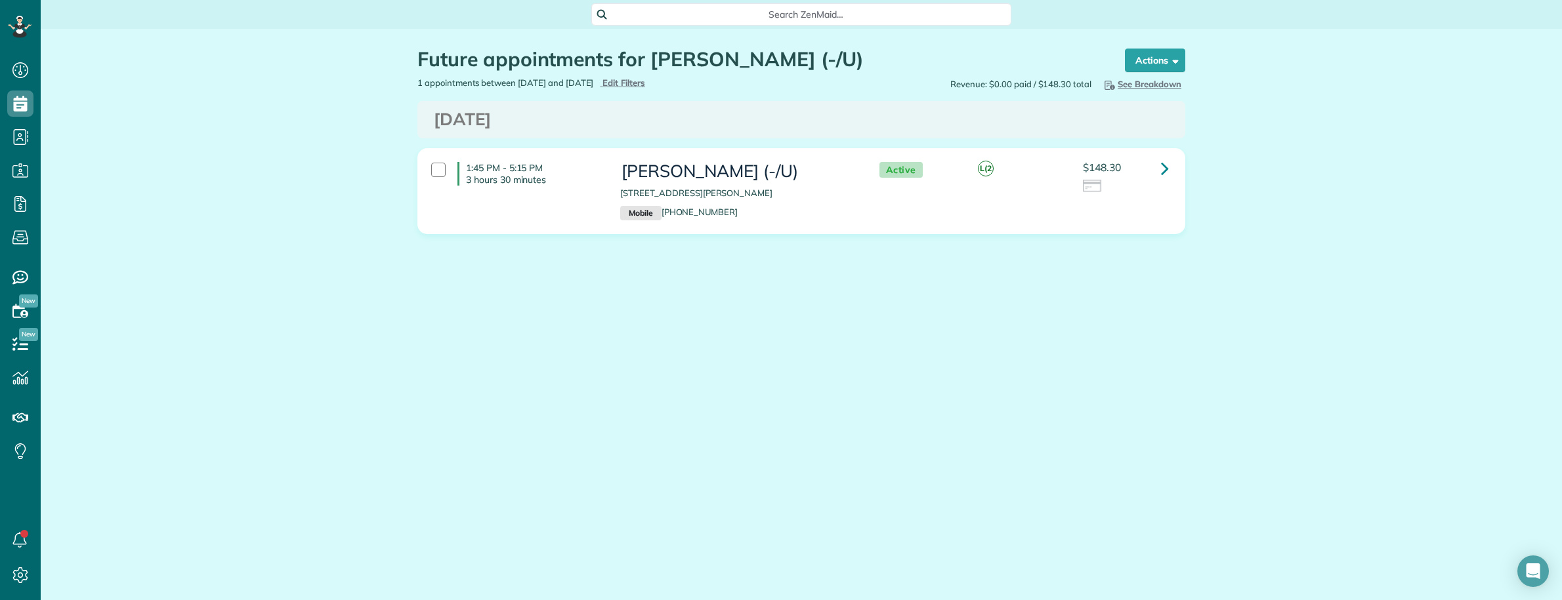
click at [686, 10] on span "Search ZenMaid…" at bounding box center [805, 14] width 399 height 13
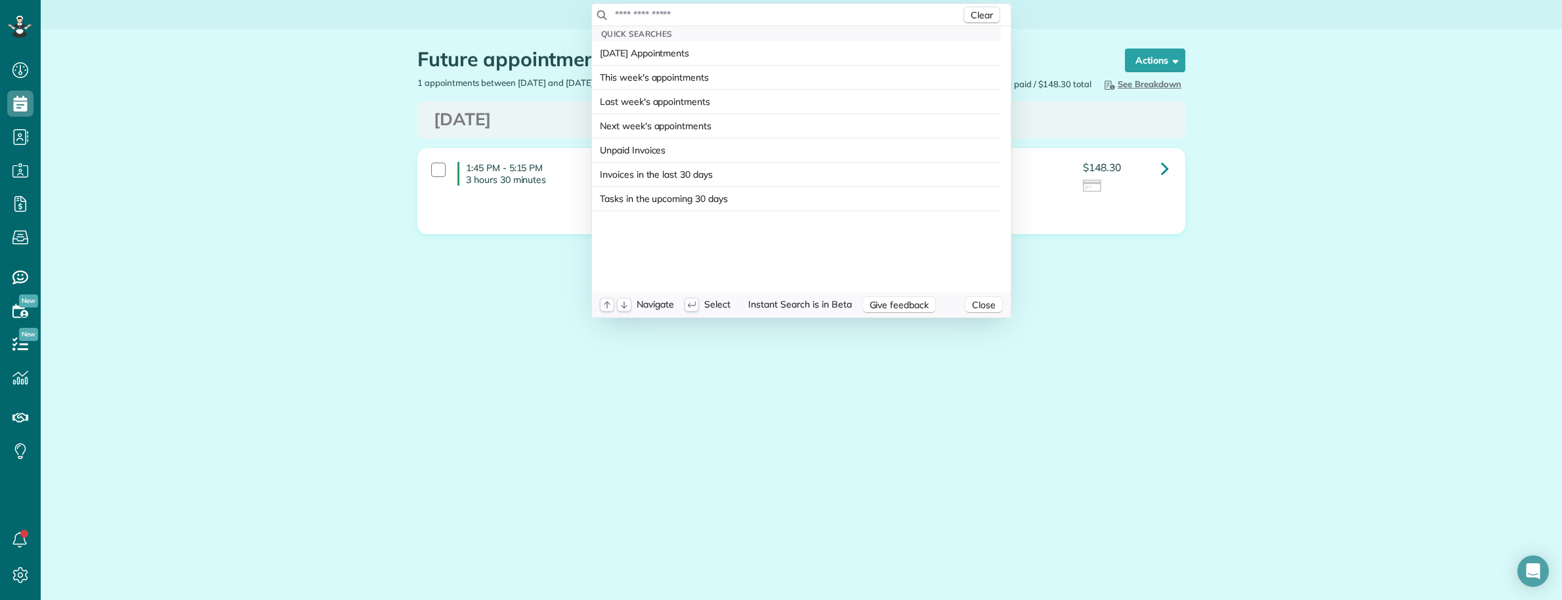
click at [686, 14] on input "text" at bounding box center [787, 14] width 346 height 13
type input "**********"
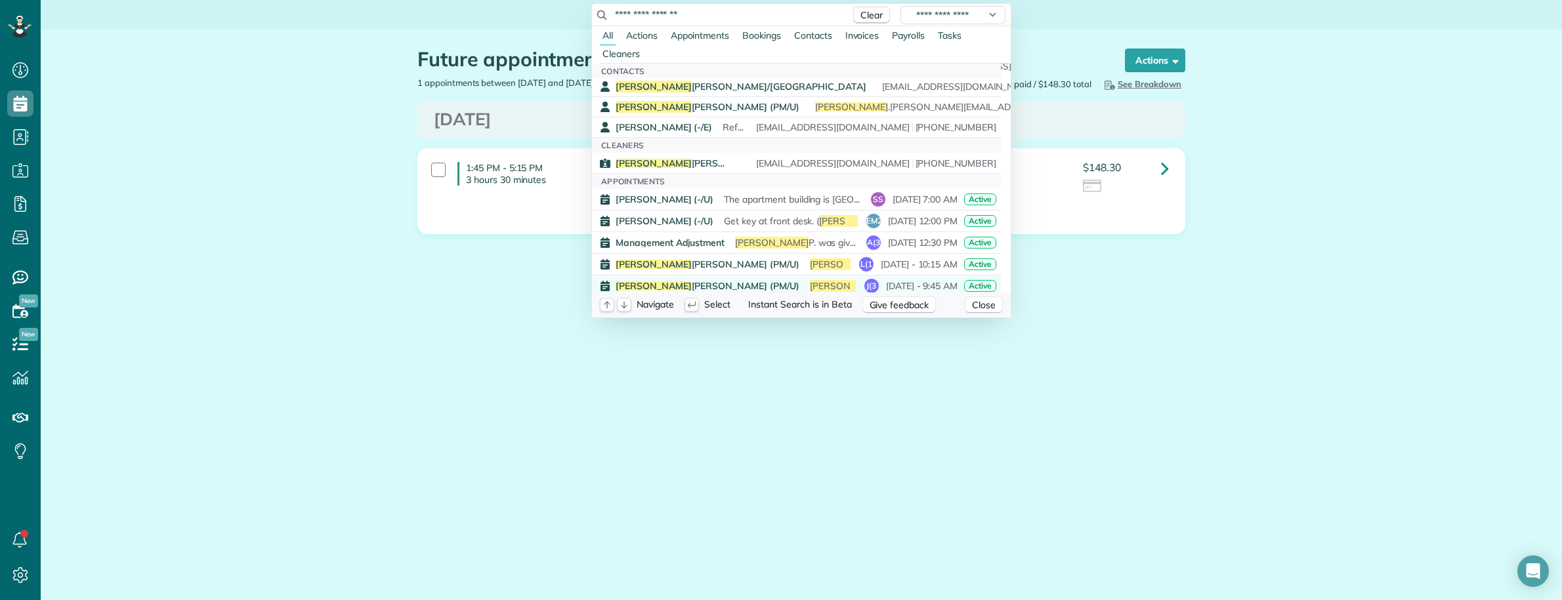
scroll to position [410, 0]
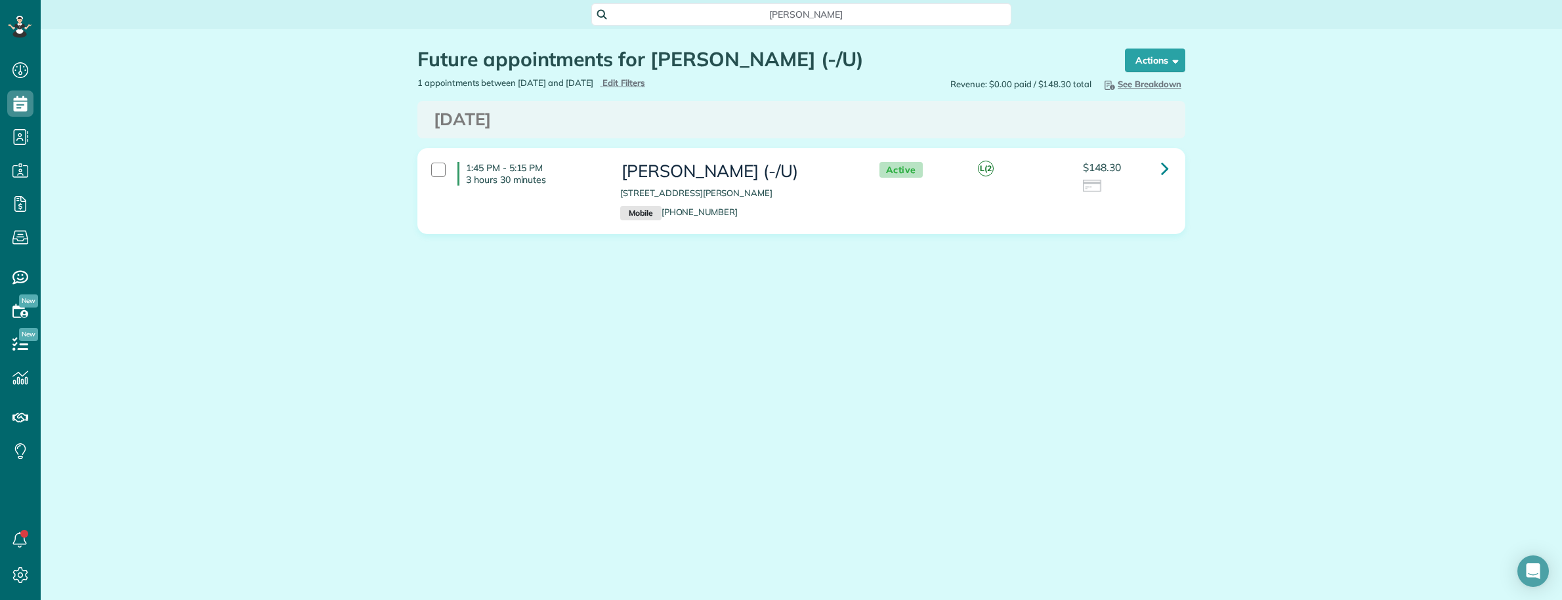
click at [435, 313] on html "Dashboard Scheduling Calendar View List View Dispatch View - Weekly scheduling …" at bounding box center [781, 300] width 1562 height 600
click at [734, 14] on span "Christina Morrell" at bounding box center [805, 14] width 399 height 13
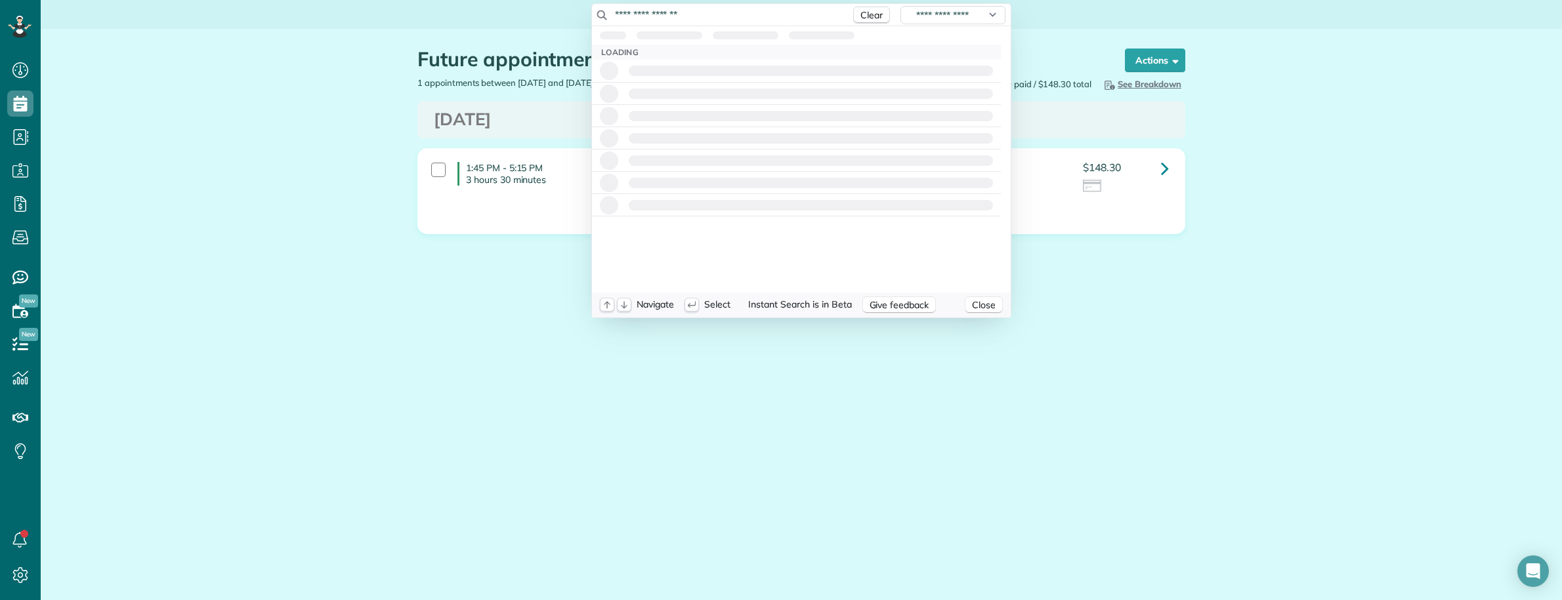
click at [732, 13] on input "**********" at bounding box center [729, 14] width 230 height 13
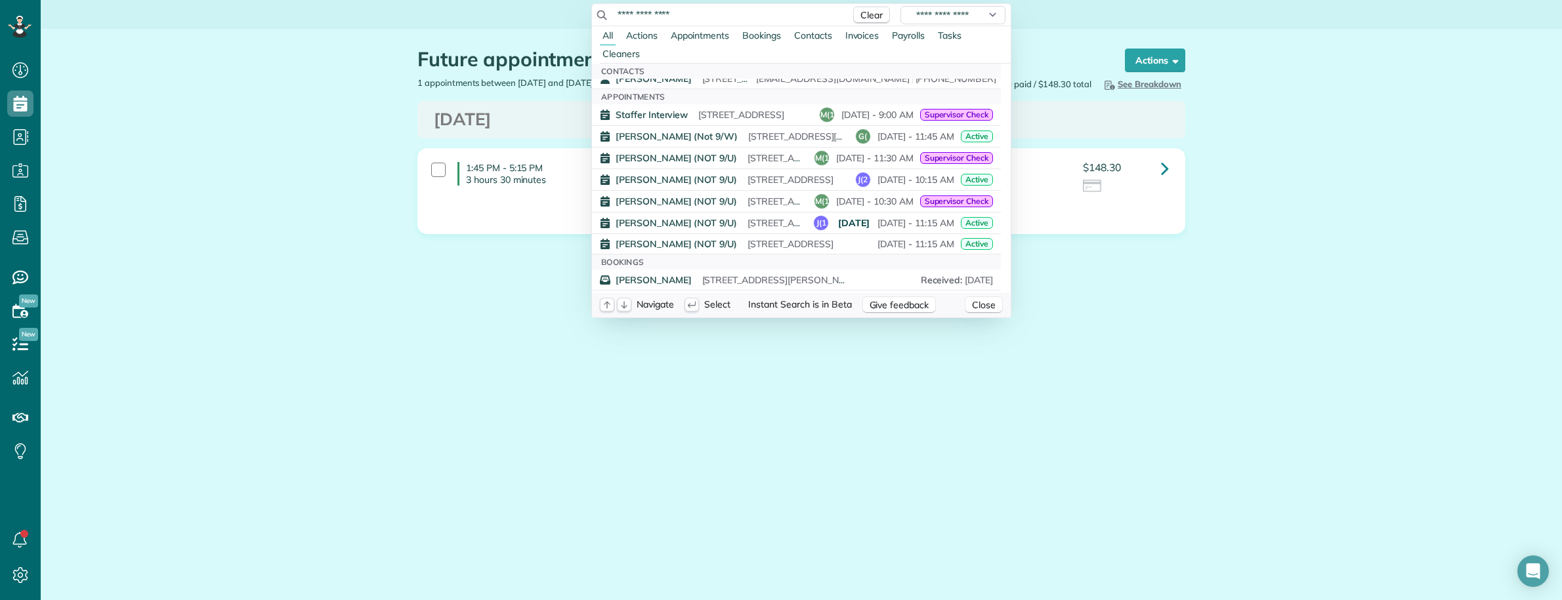
scroll to position [156, 0]
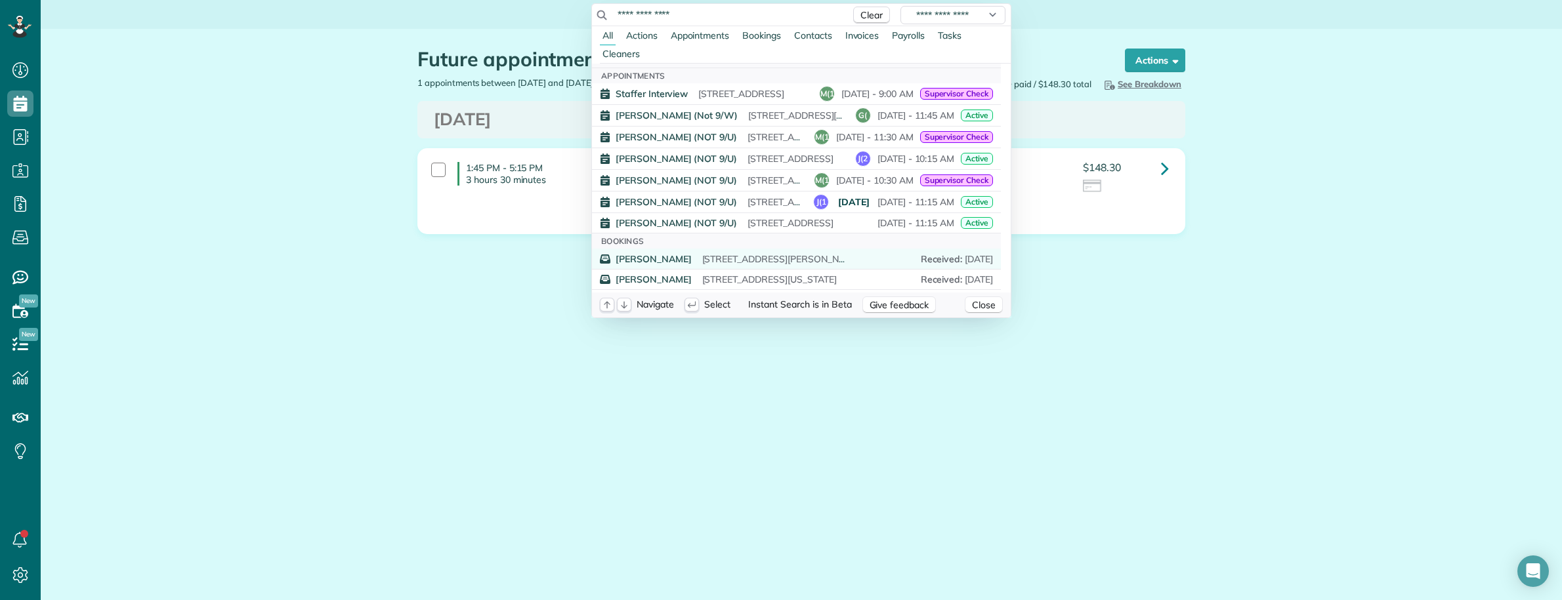
type input "**********"
click at [743, 258] on span "5350 McKinney Ave Dallas TX 75205" at bounding box center [781, 259] width 159 height 12
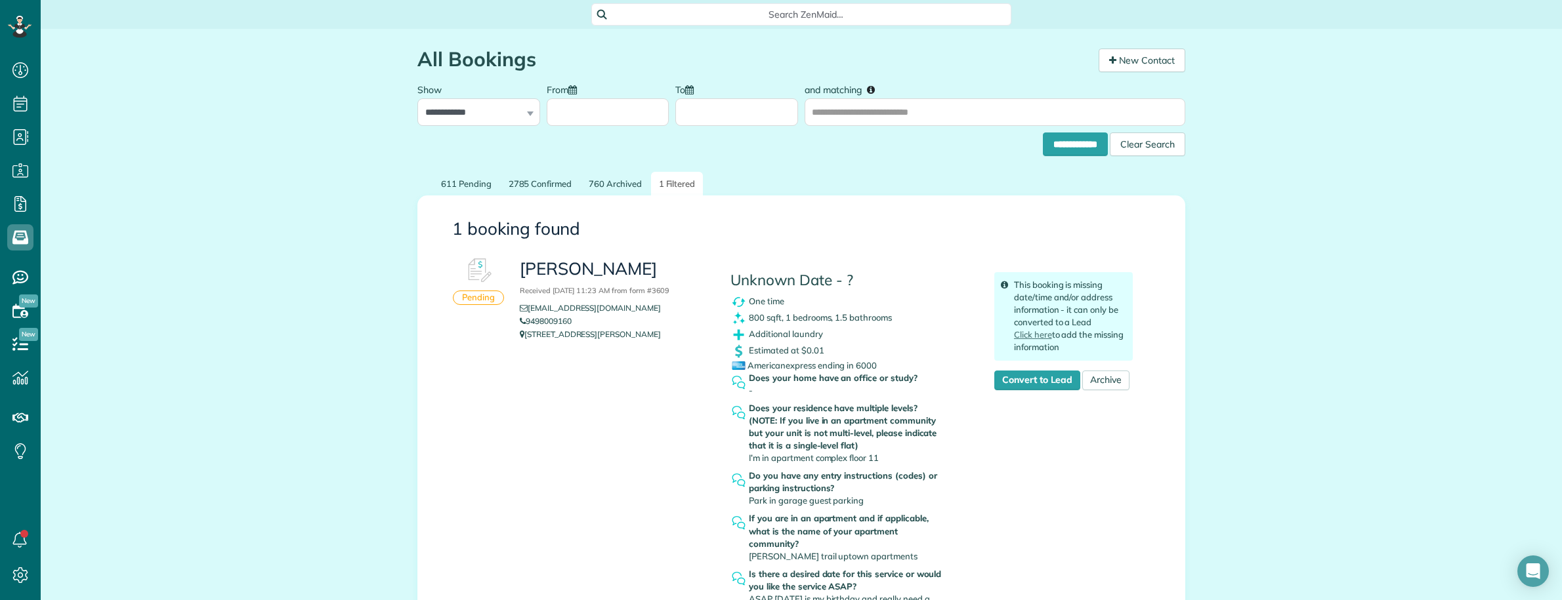
click at [765, 20] on span "Search ZenMaid…" at bounding box center [805, 14] width 399 height 13
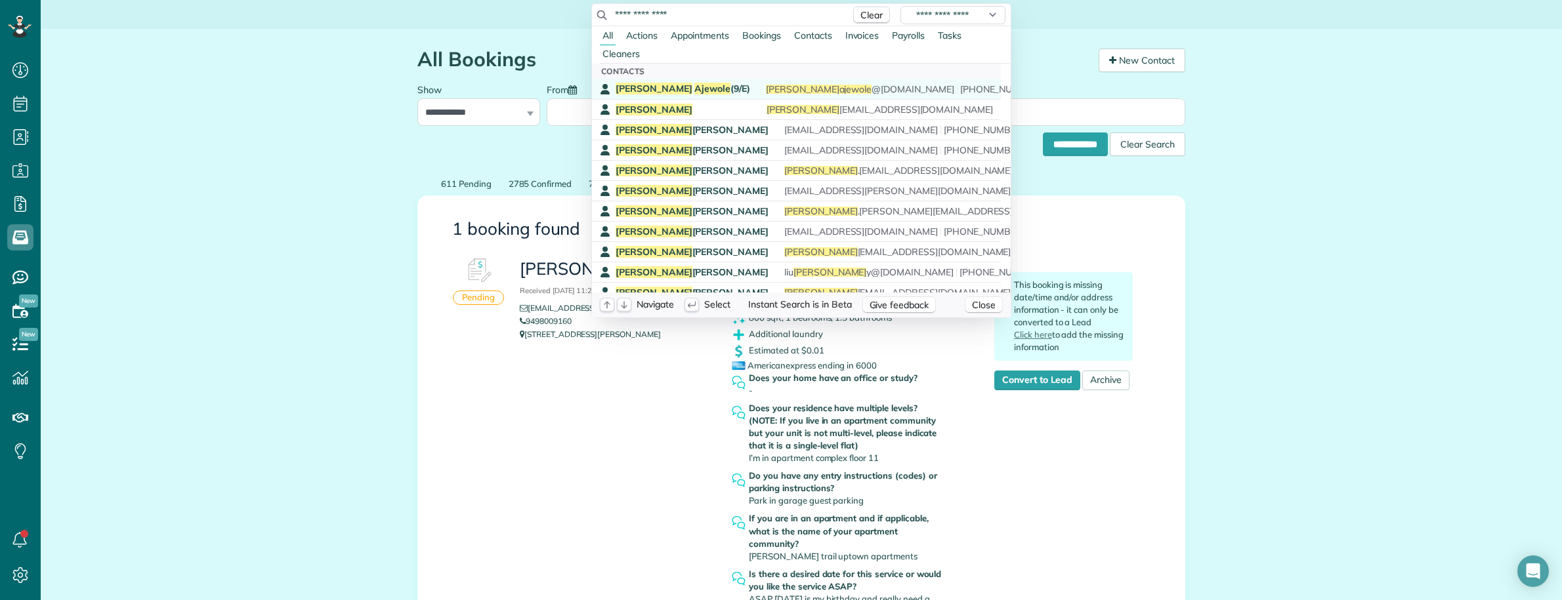
type input "**********"
click at [694, 89] on span "Ajewole" at bounding box center [712, 89] width 36 height 12
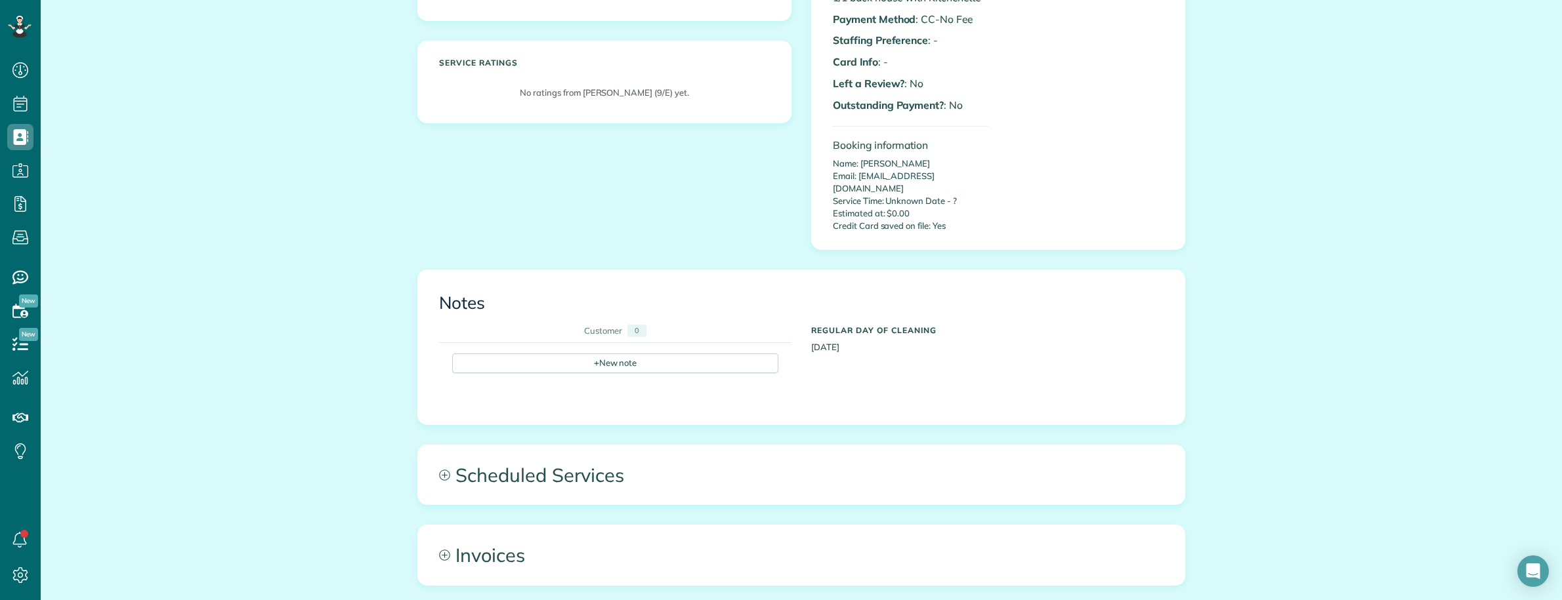
scroll to position [410, 0]
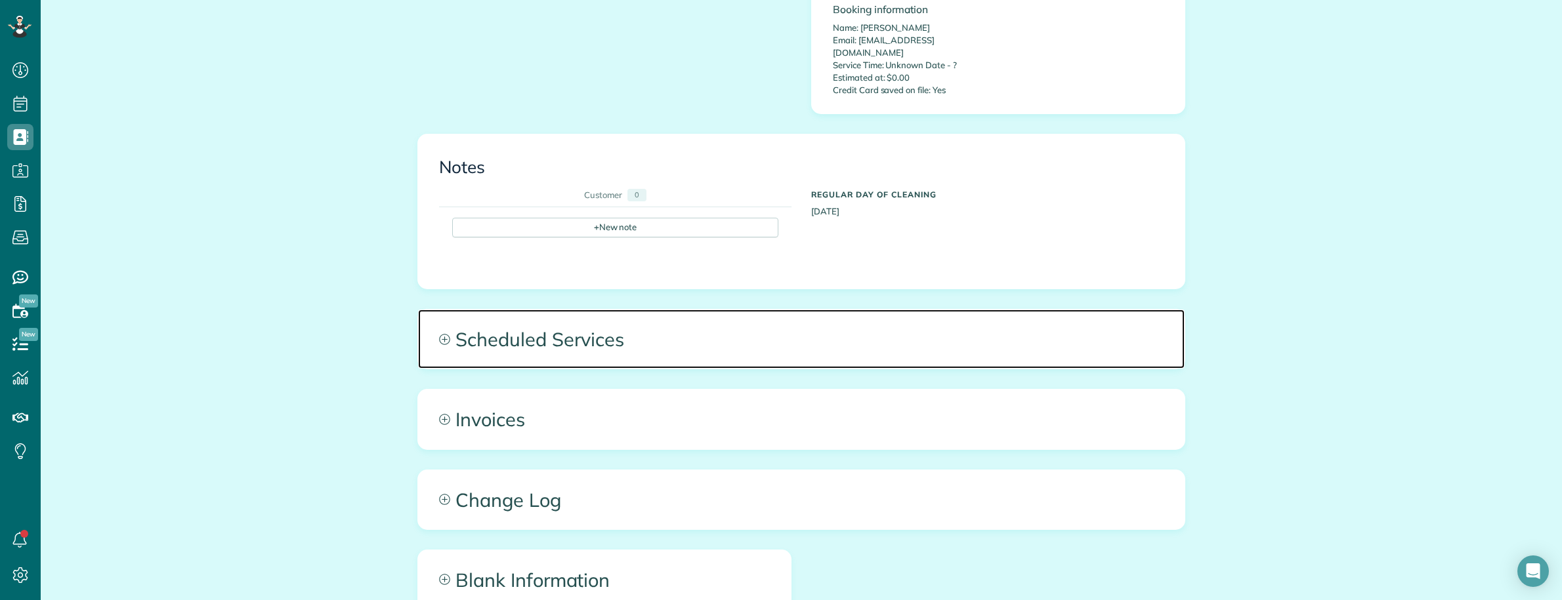
click at [768, 338] on span "Scheduled Services" at bounding box center [801, 339] width 766 height 59
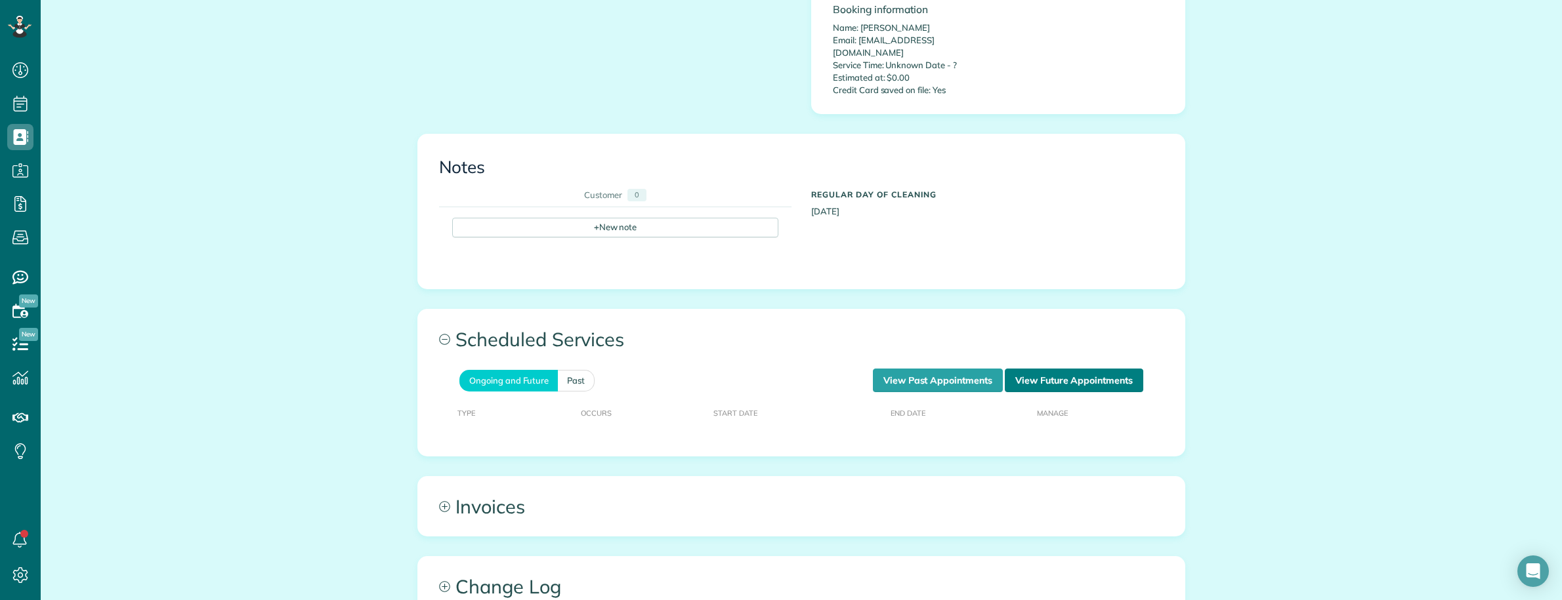
click at [1087, 369] on link "View Future Appointments" at bounding box center [1074, 381] width 138 height 24
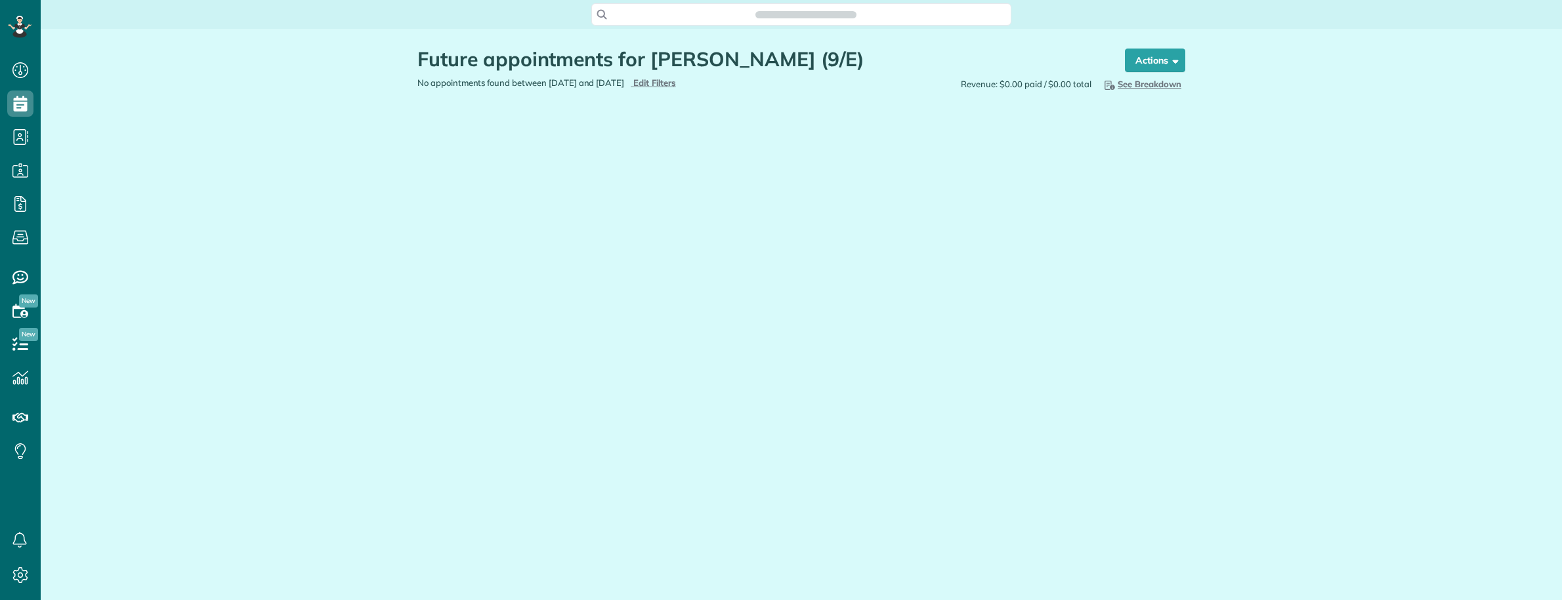
scroll to position [5, 5]
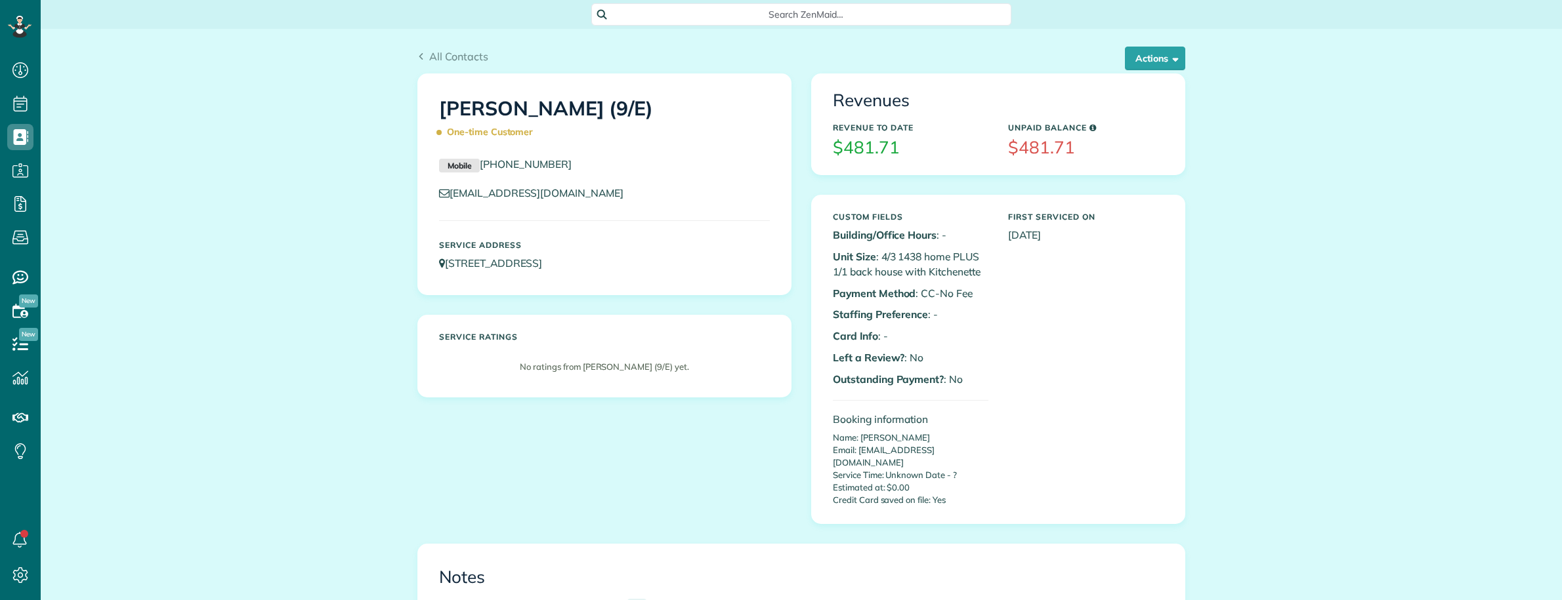
scroll to position [5, 5]
click at [1144, 63] on button "Actions" at bounding box center [1155, 59] width 60 height 24
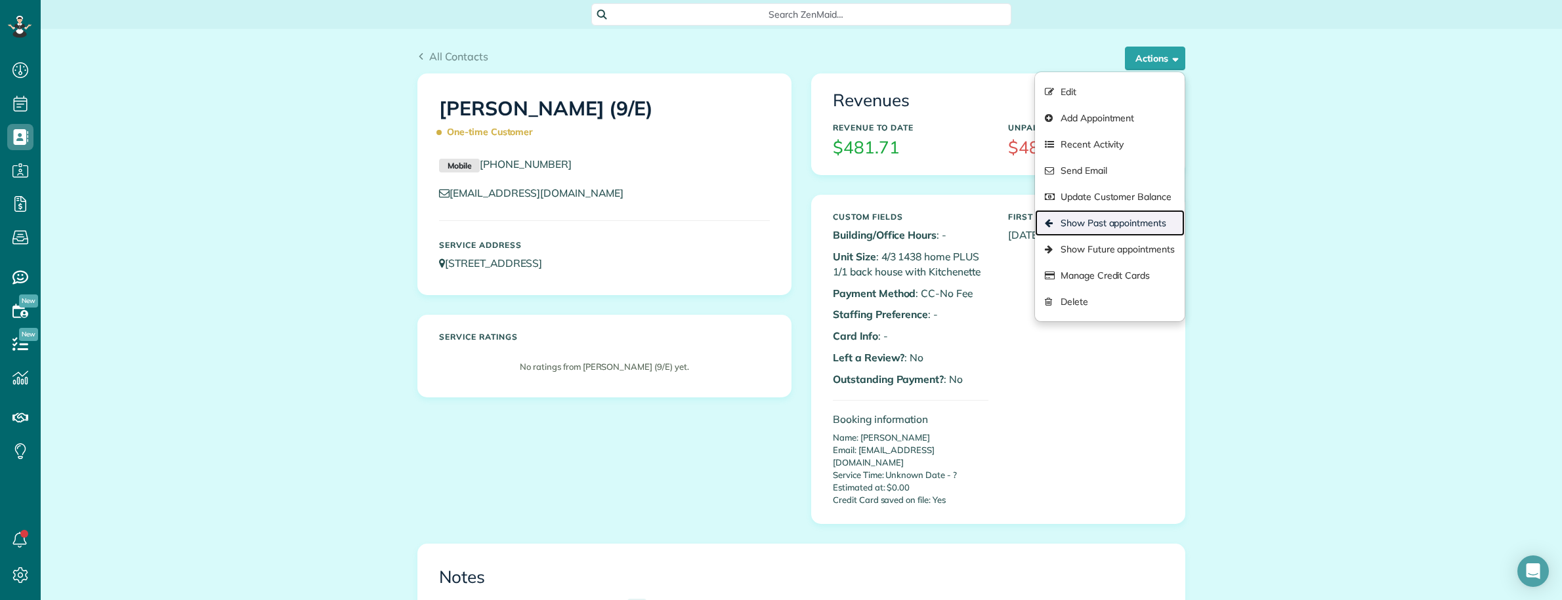
click at [1106, 223] on link "Show Past appointments" at bounding box center [1110, 223] width 150 height 26
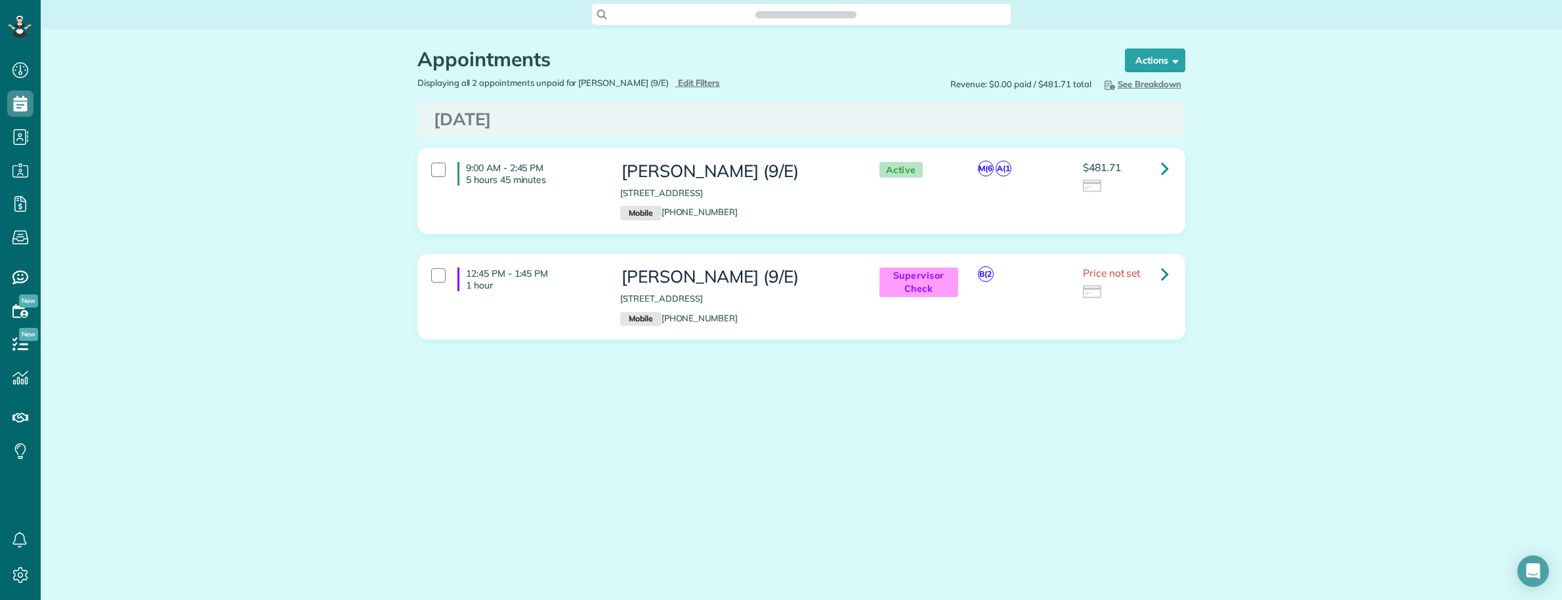
scroll to position [5, 5]
click at [73, 333] on div "Appointments the List View [2 min] Schedule Changes Actions Create Appointment …" at bounding box center [801, 233] width 1521 height 409
click at [755, 10] on span "Search ZenMaid…" at bounding box center [805, 14] width 399 height 13
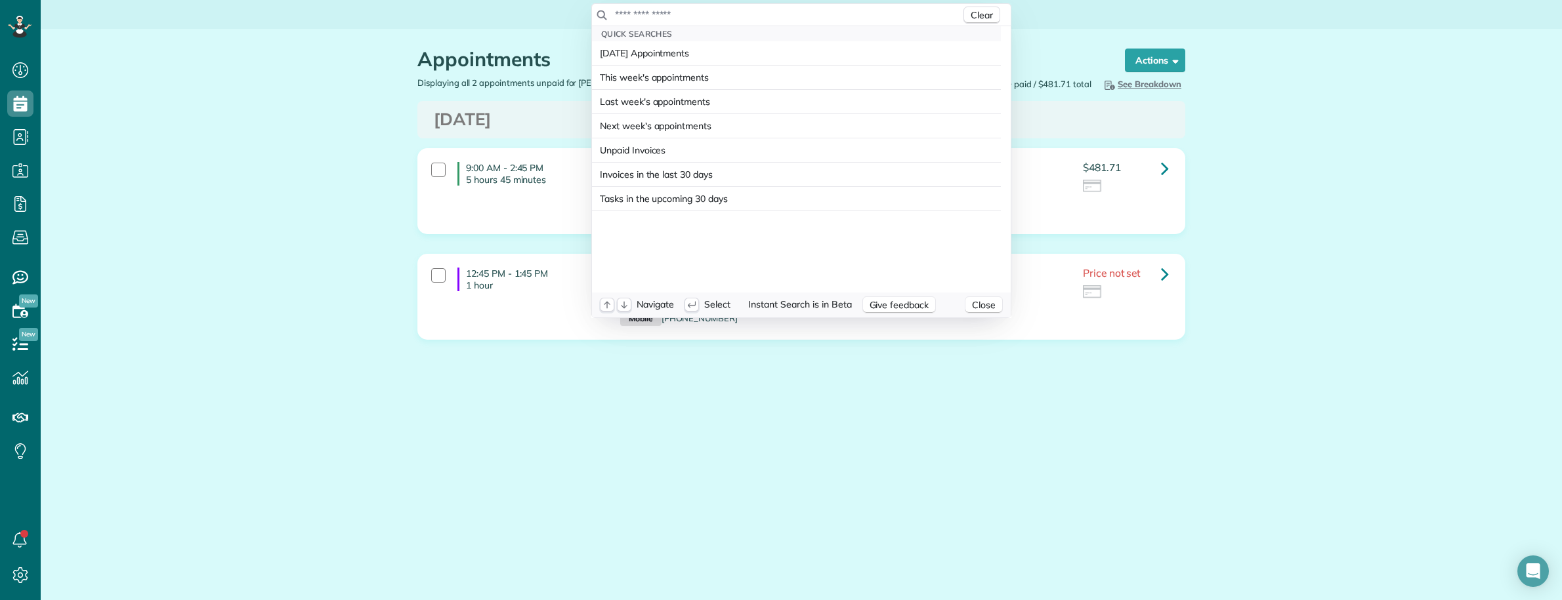
click at [755, 10] on input "text" at bounding box center [787, 14] width 346 height 13
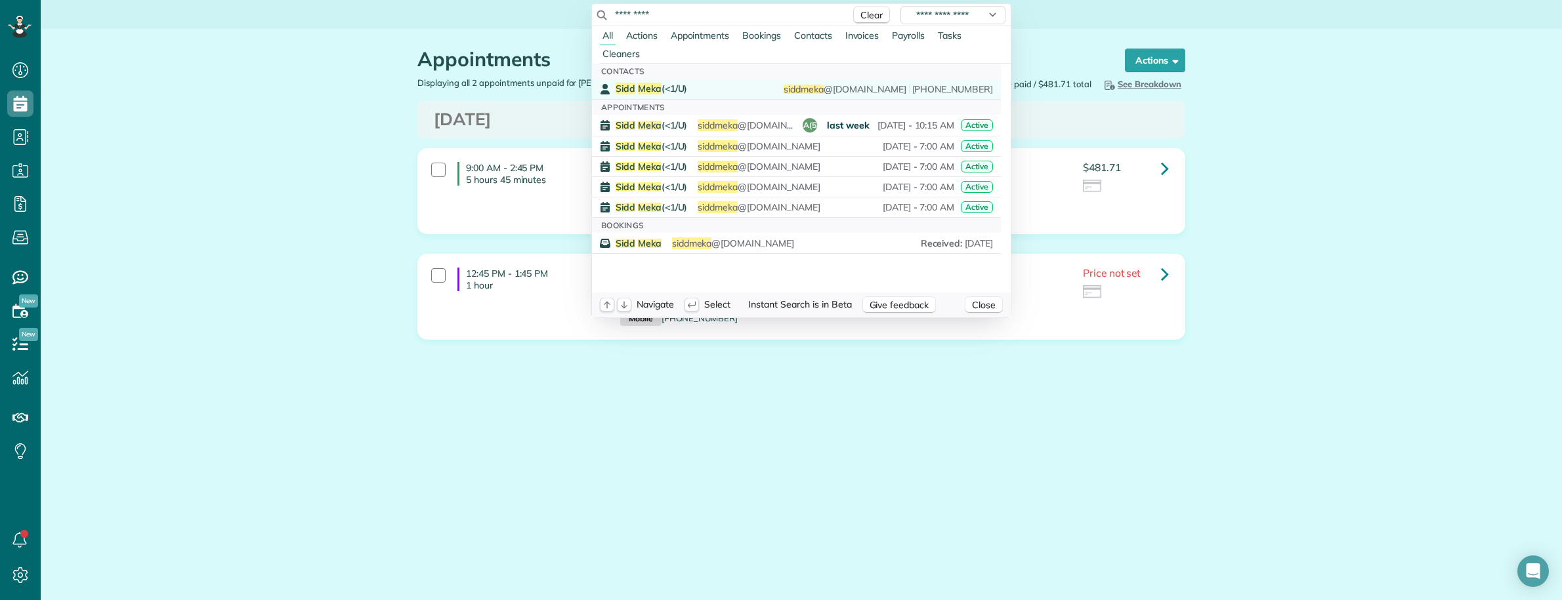
type input "*********"
click at [671, 90] on span "[PERSON_NAME] (<1/U)" at bounding box center [652, 89] width 72 height 12
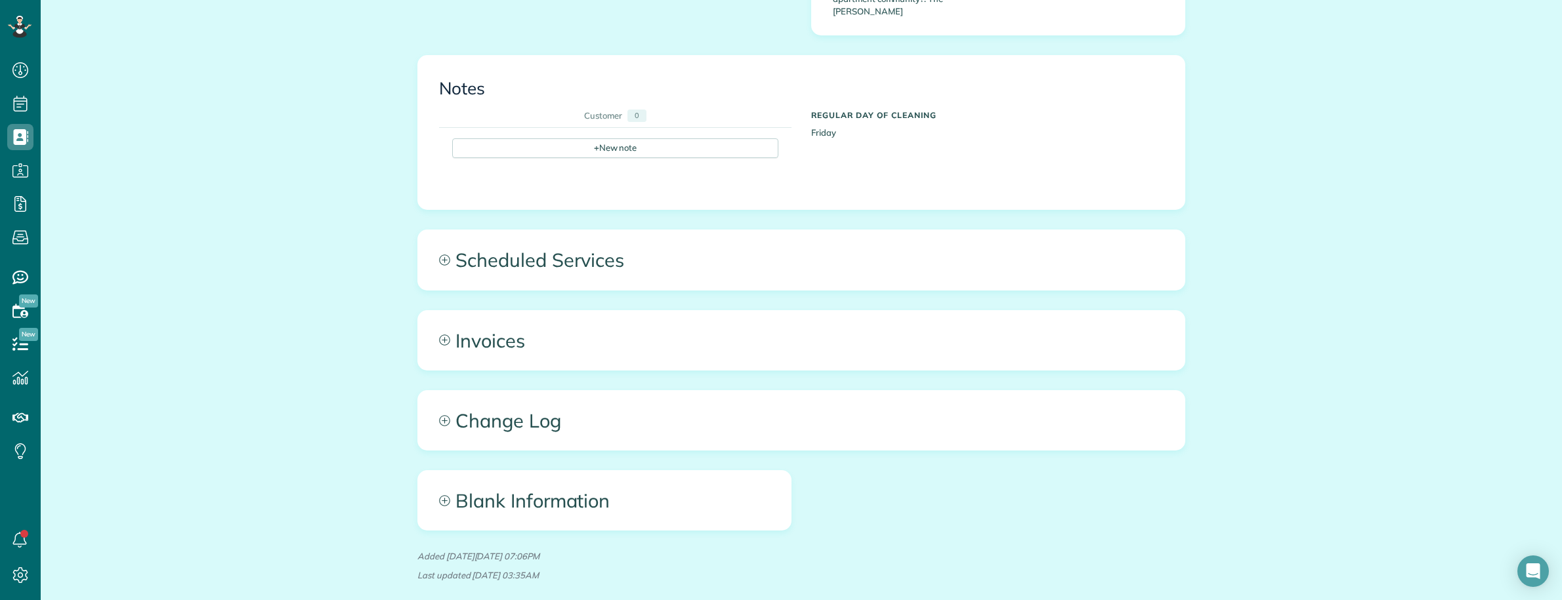
scroll to position [848, 0]
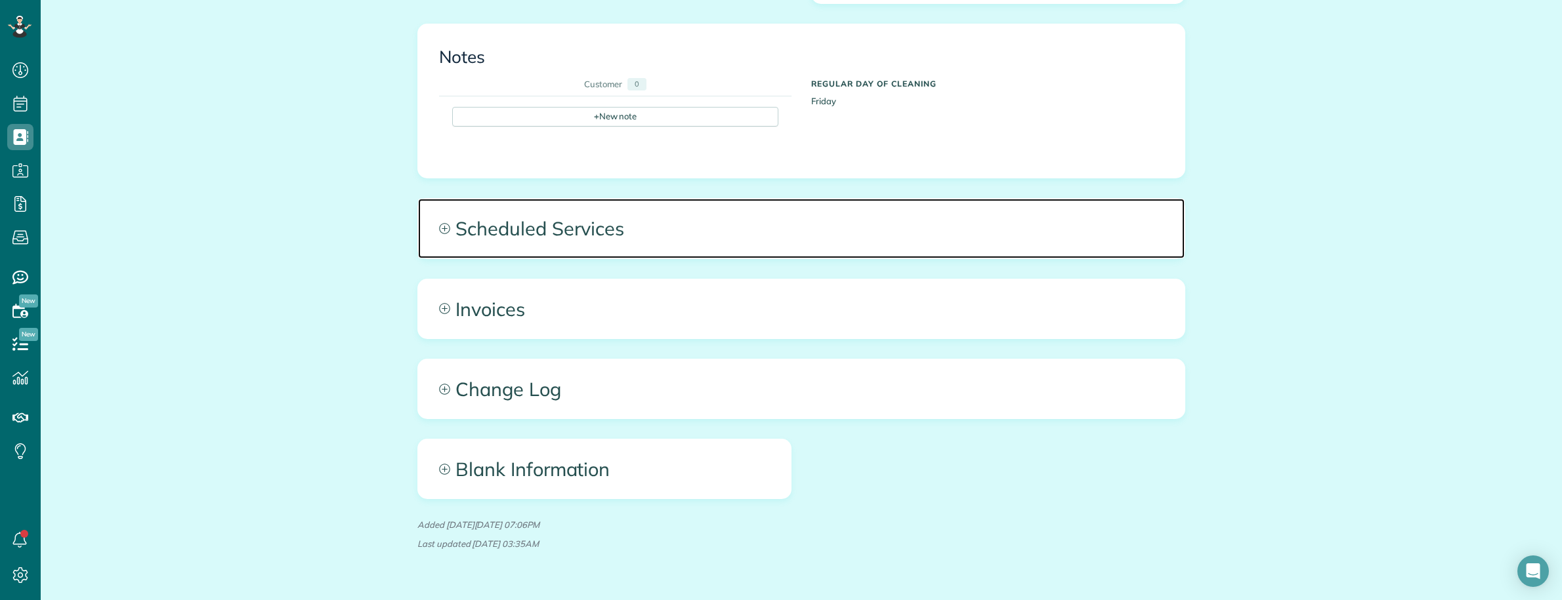
click at [1116, 199] on span "Scheduled Services" at bounding box center [801, 228] width 766 height 59
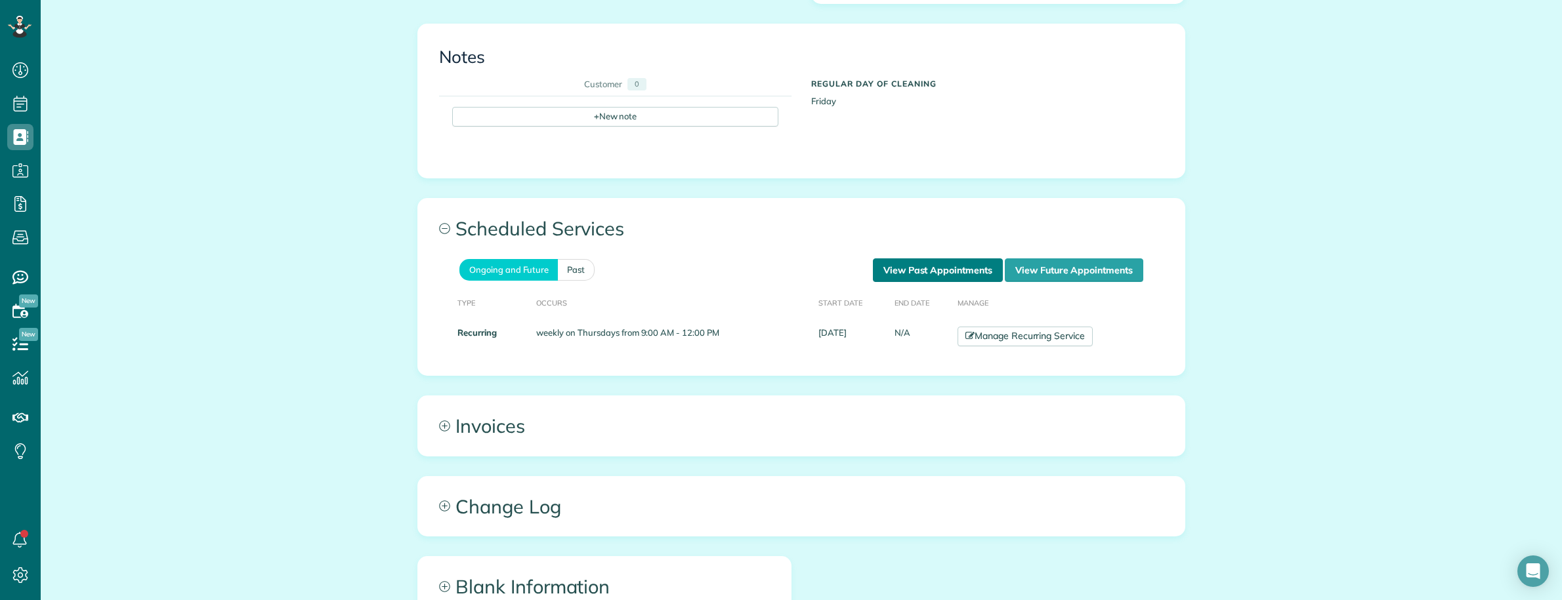
click at [899, 259] on link "View Past Appointments" at bounding box center [938, 271] width 130 height 24
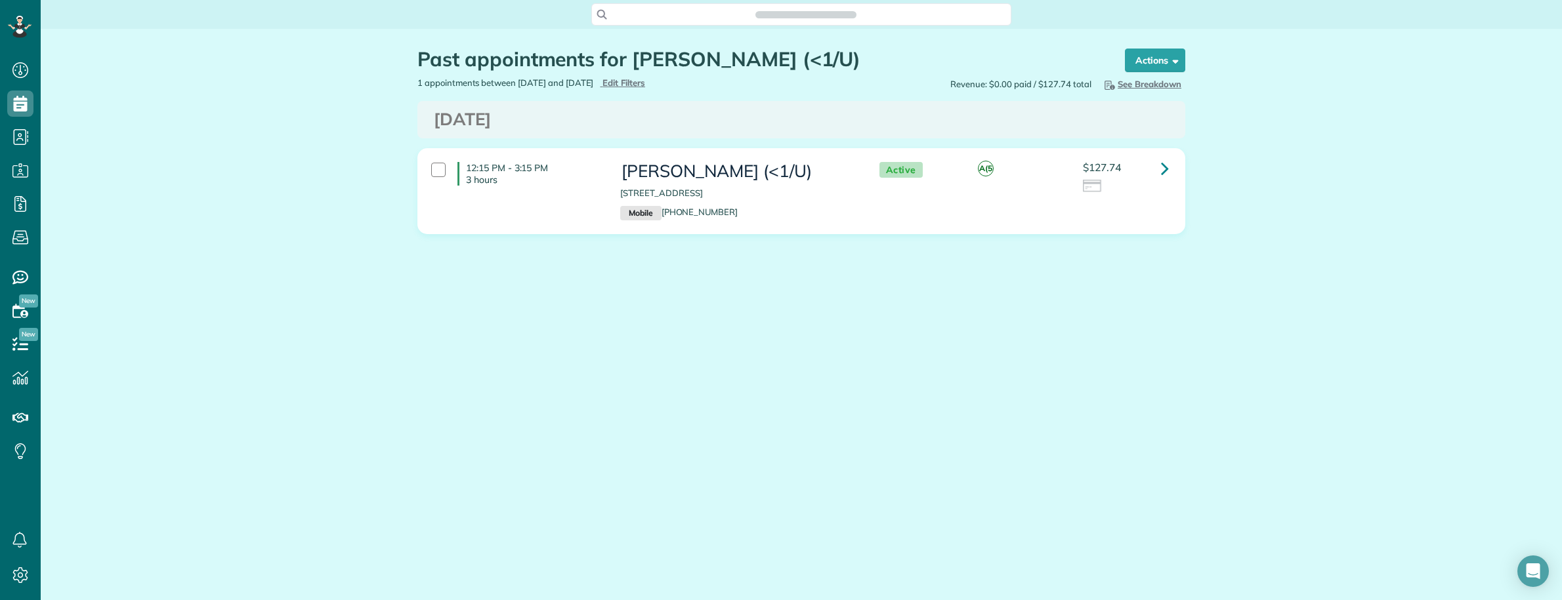
scroll to position [5, 5]
click at [1437, 446] on main "Search ZenMaid… Past appointments for Sidd Meka (<1/U) Schedule Changes Actions…" at bounding box center [801, 300] width 1521 height 600
click at [709, 23] on div "Search ZenMaid…" at bounding box center [801, 14] width 420 height 22
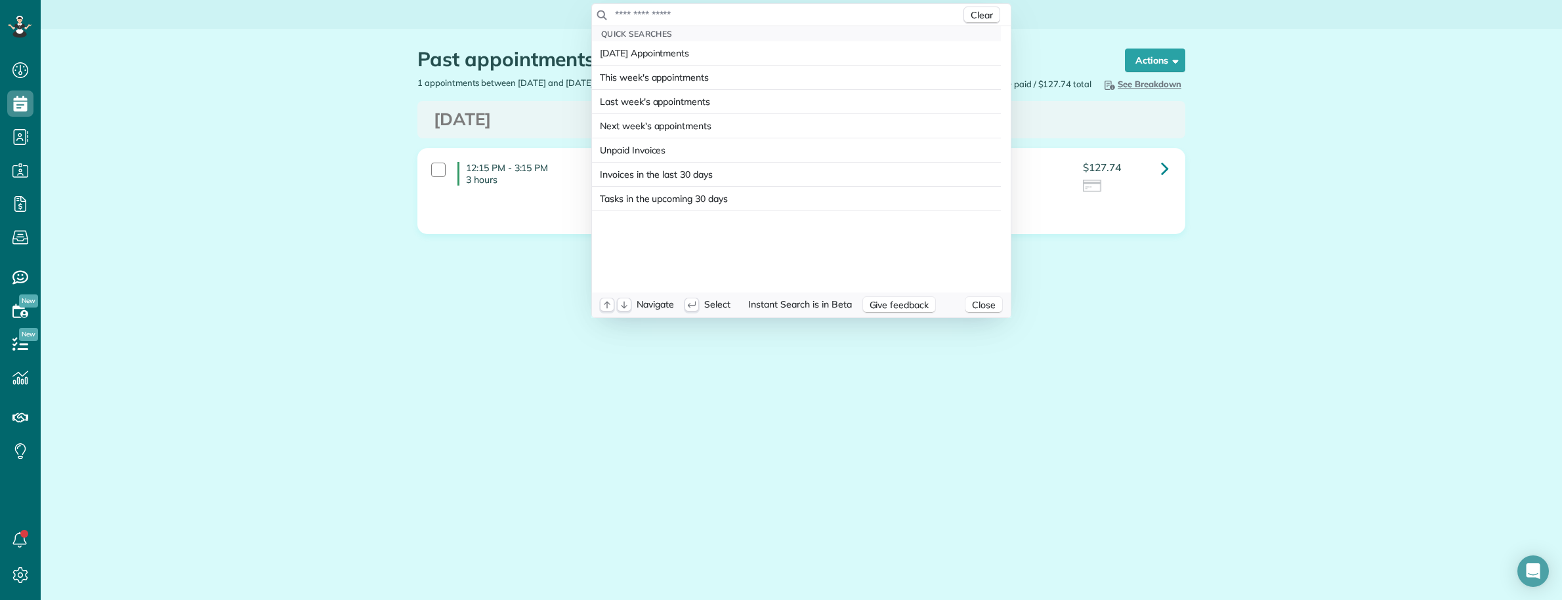
click at [704, 8] on input "text" at bounding box center [787, 14] width 346 height 13
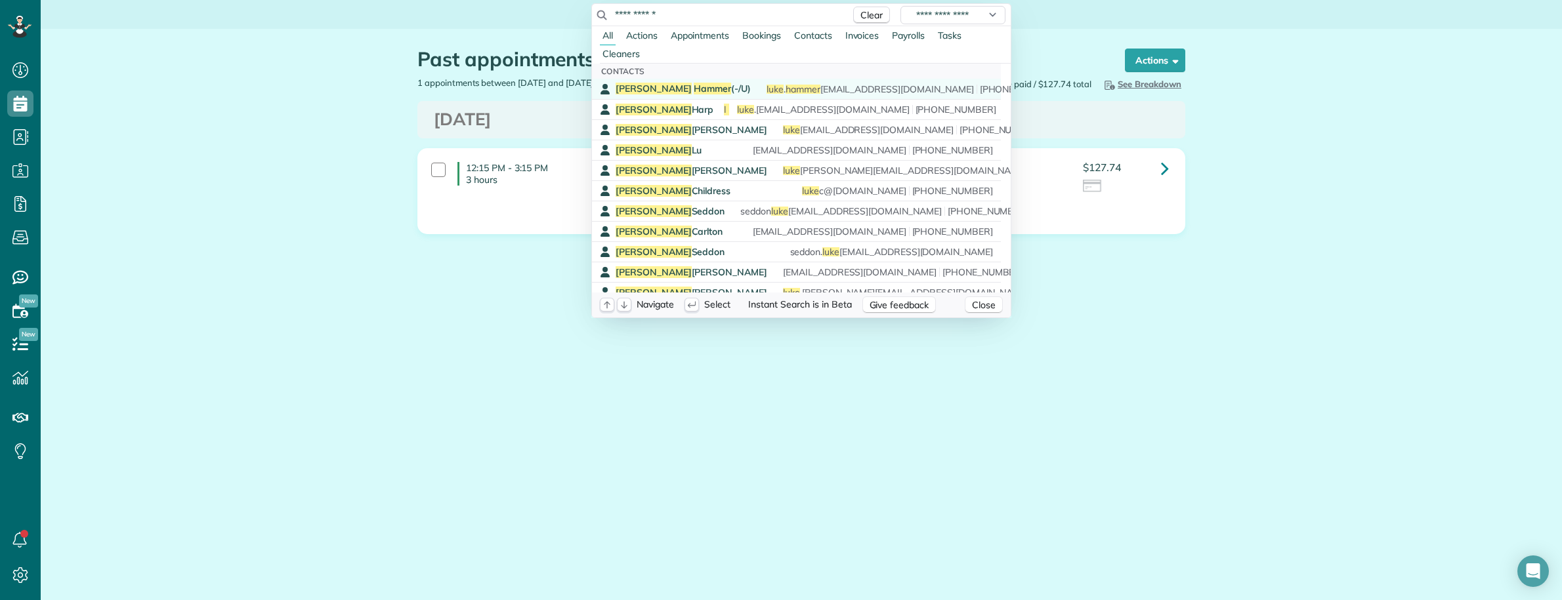
type input "**********"
click at [694, 87] on span "Luke Hammer (-/U)" at bounding box center [683, 89] width 135 height 12
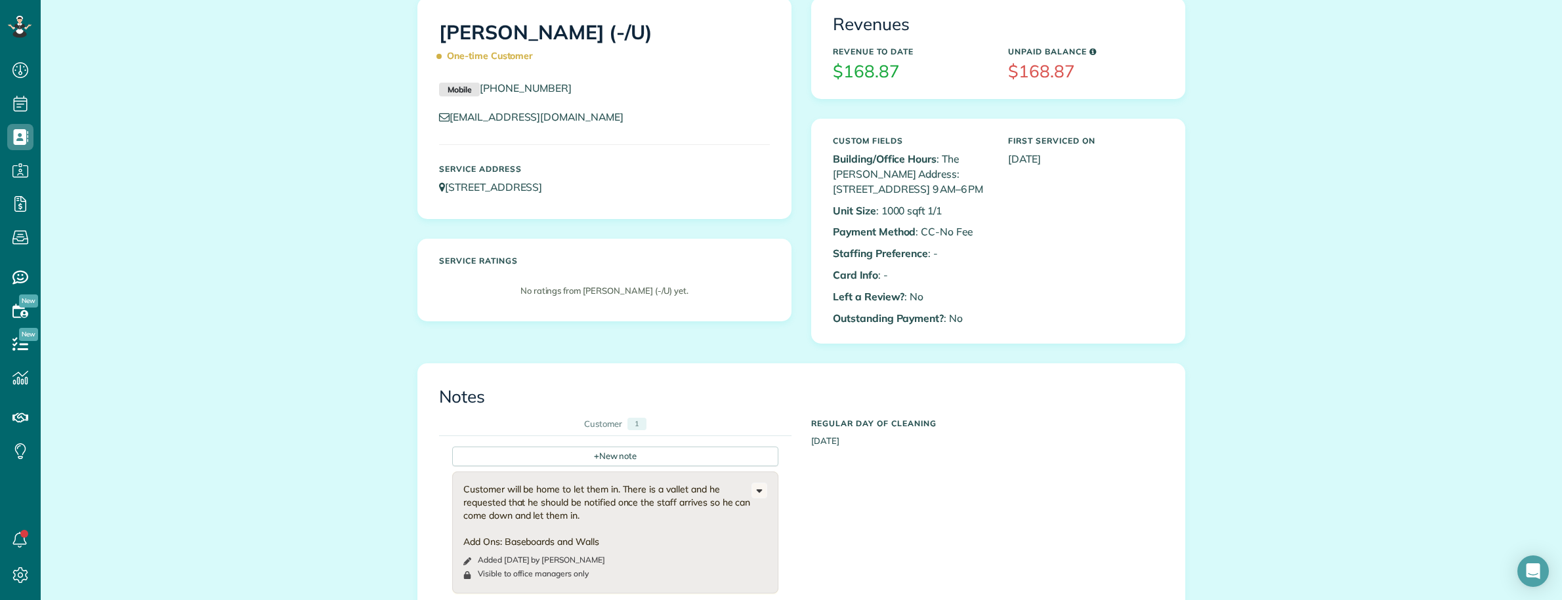
scroll to position [410, 0]
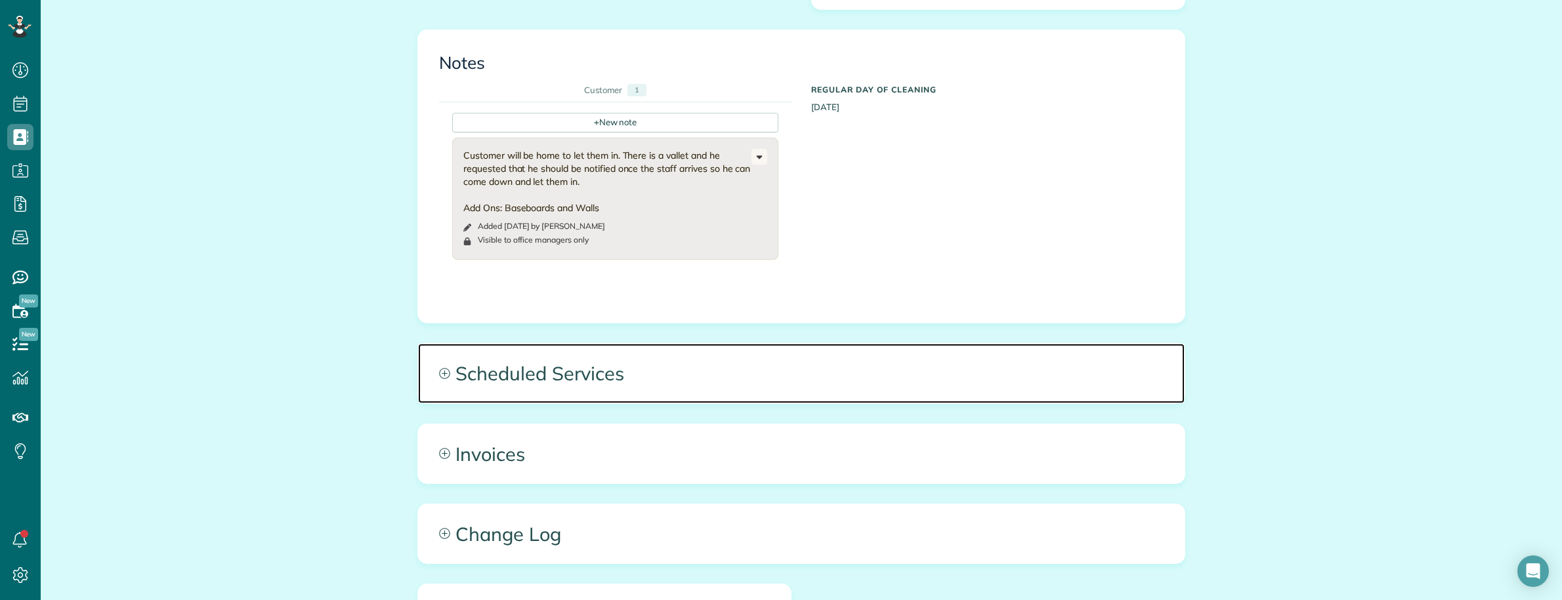
click at [1114, 400] on span "Scheduled Services" at bounding box center [801, 373] width 766 height 59
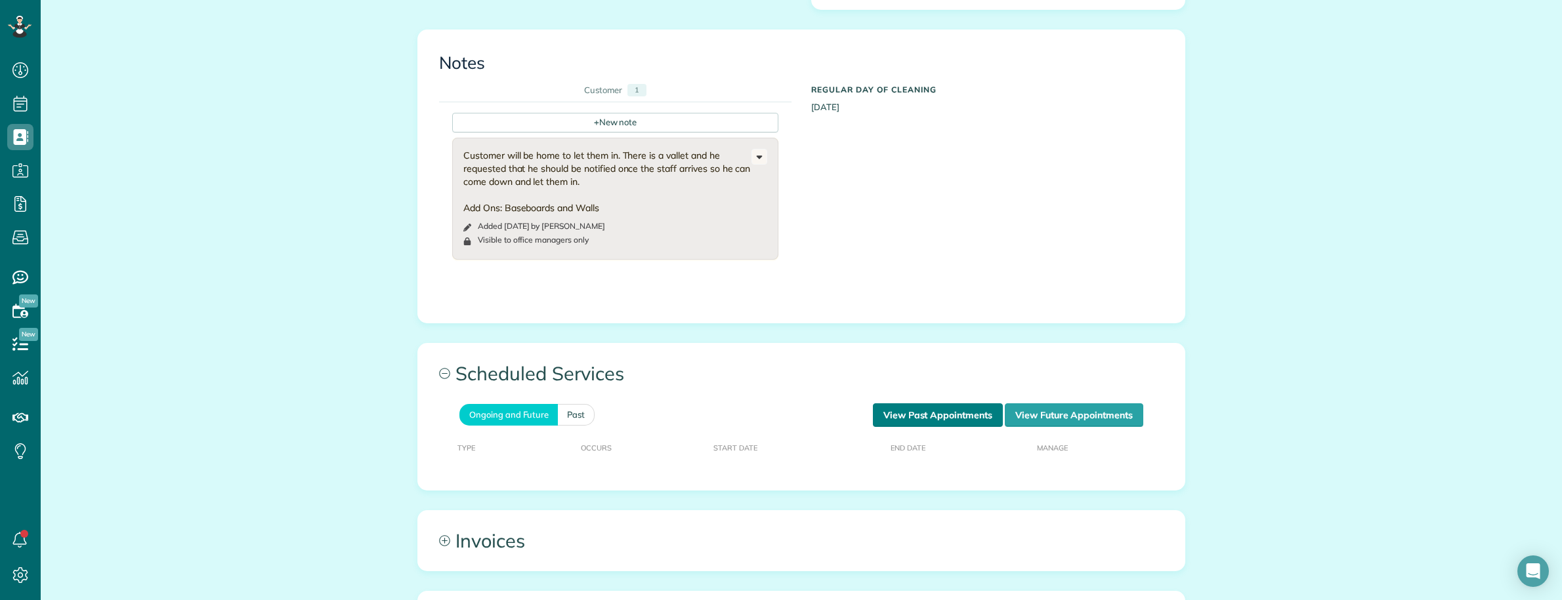
click at [947, 427] on link "View Past Appointments" at bounding box center [938, 416] width 130 height 24
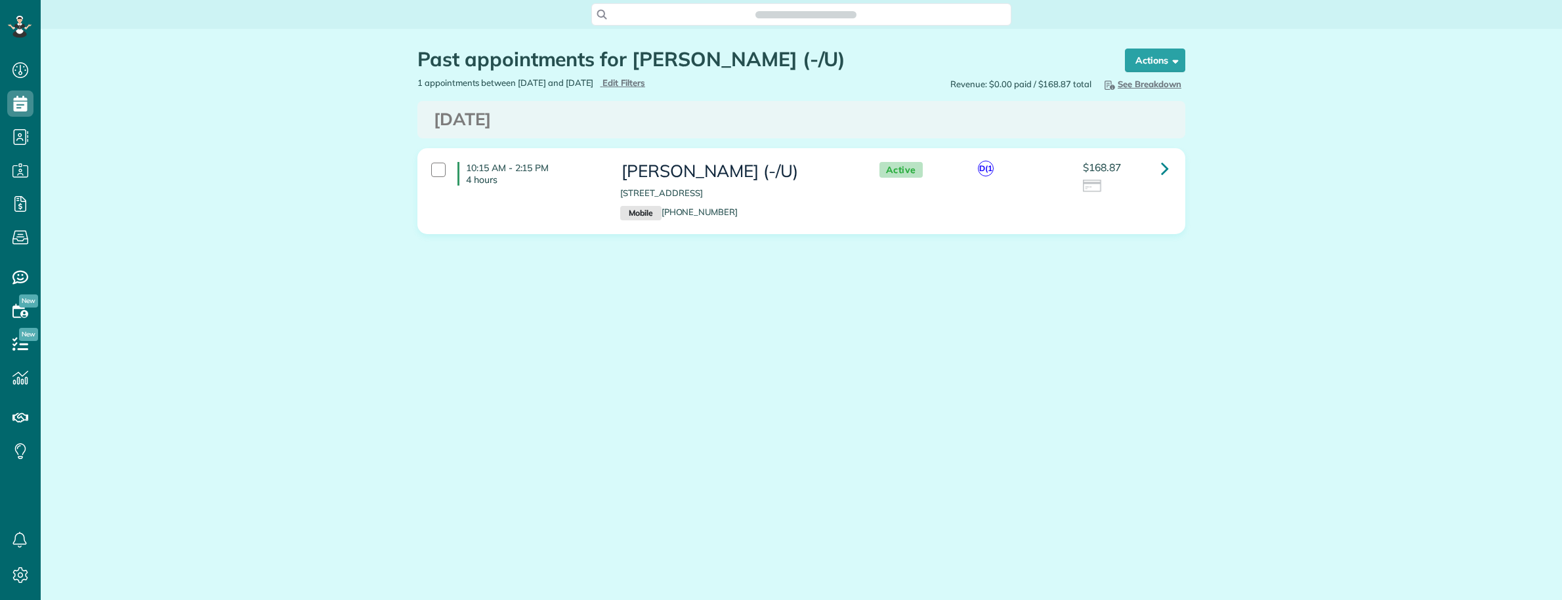
scroll to position [600, 40]
click at [694, 1] on div "Search ZenMaid…" at bounding box center [801, 13] width 420 height 25
click at [694, 10] on span "Search ZenMaid…" at bounding box center [805, 14] width 399 height 13
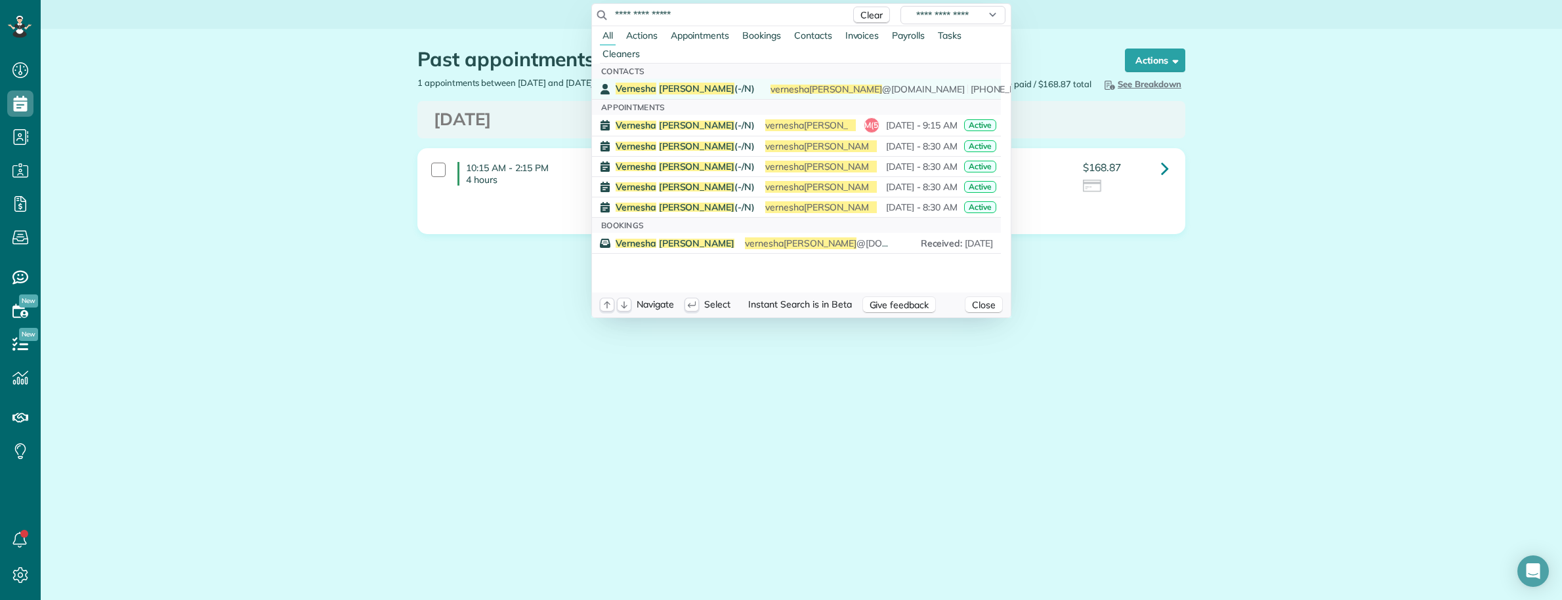
type input "**********"
click at [689, 93] on span "[PERSON_NAME] (-/N)" at bounding box center [685, 89] width 139 height 12
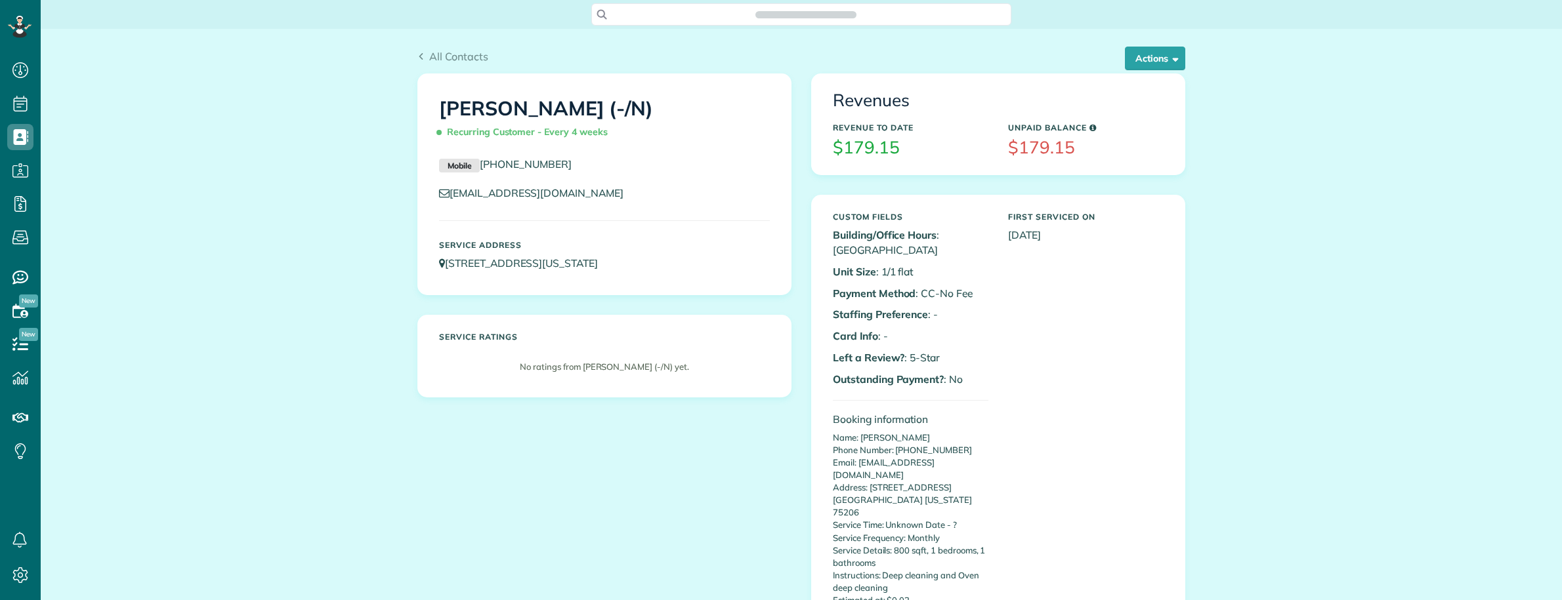
scroll to position [5, 5]
